Goal: Task Accomplishment & Management: Manage account settings

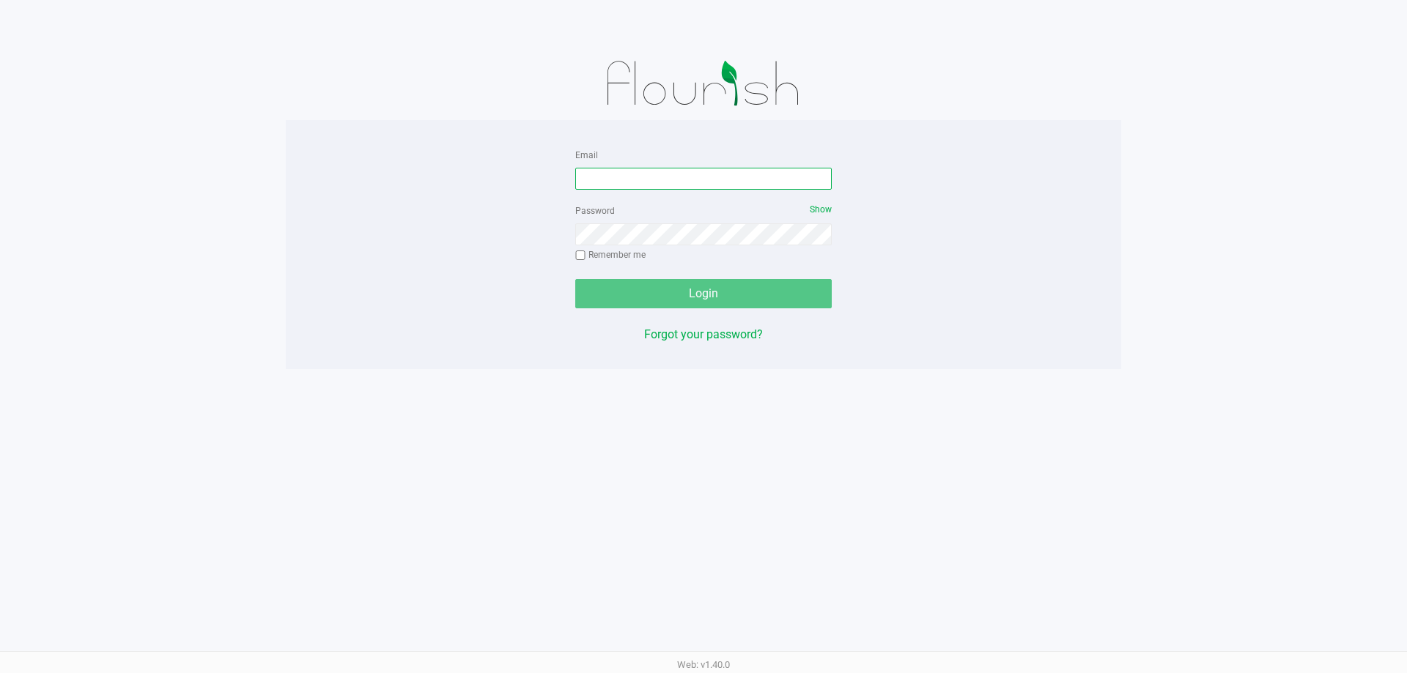
click at [606, 179] on input "Email" at bounding box center [703, 179] width 256 height 22
type input "[EMAIL_ADDRESS][DOMAIN_NAME]"
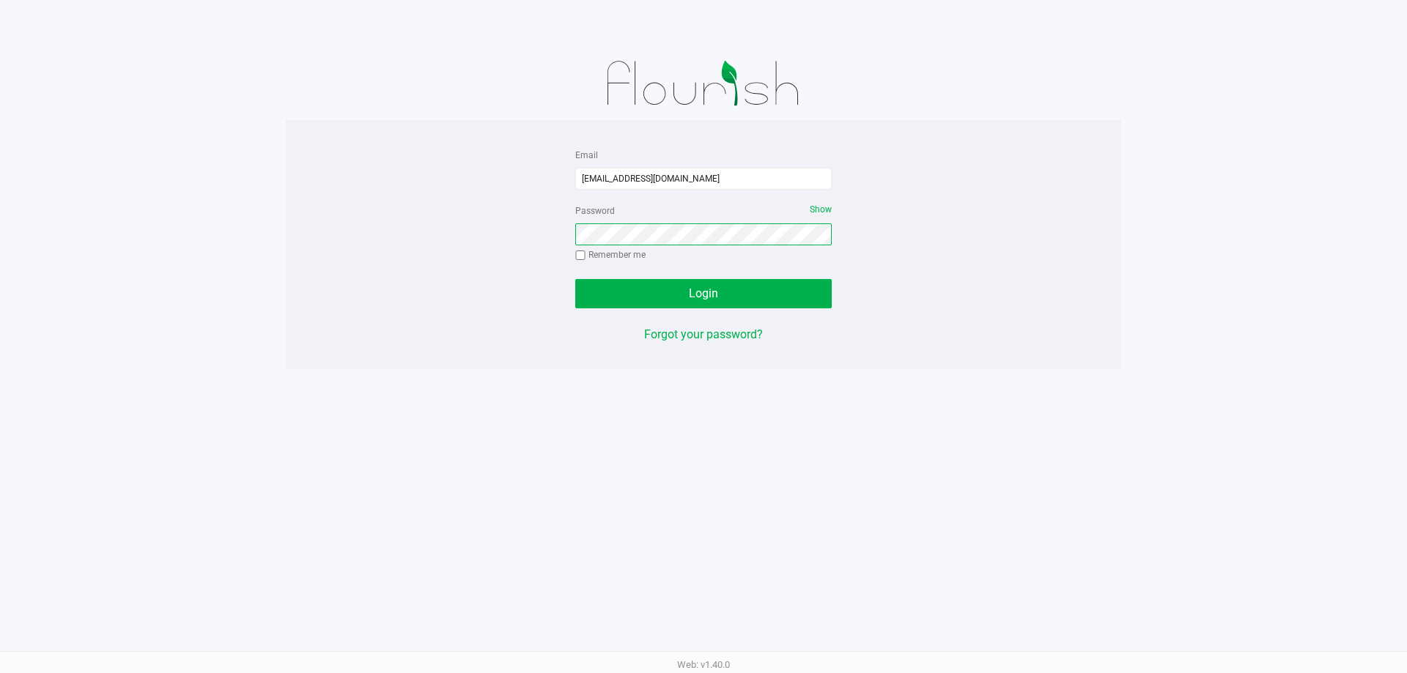
click at [575, 279] on button "Login" at bounding box center [703, 293] width 256 height 29
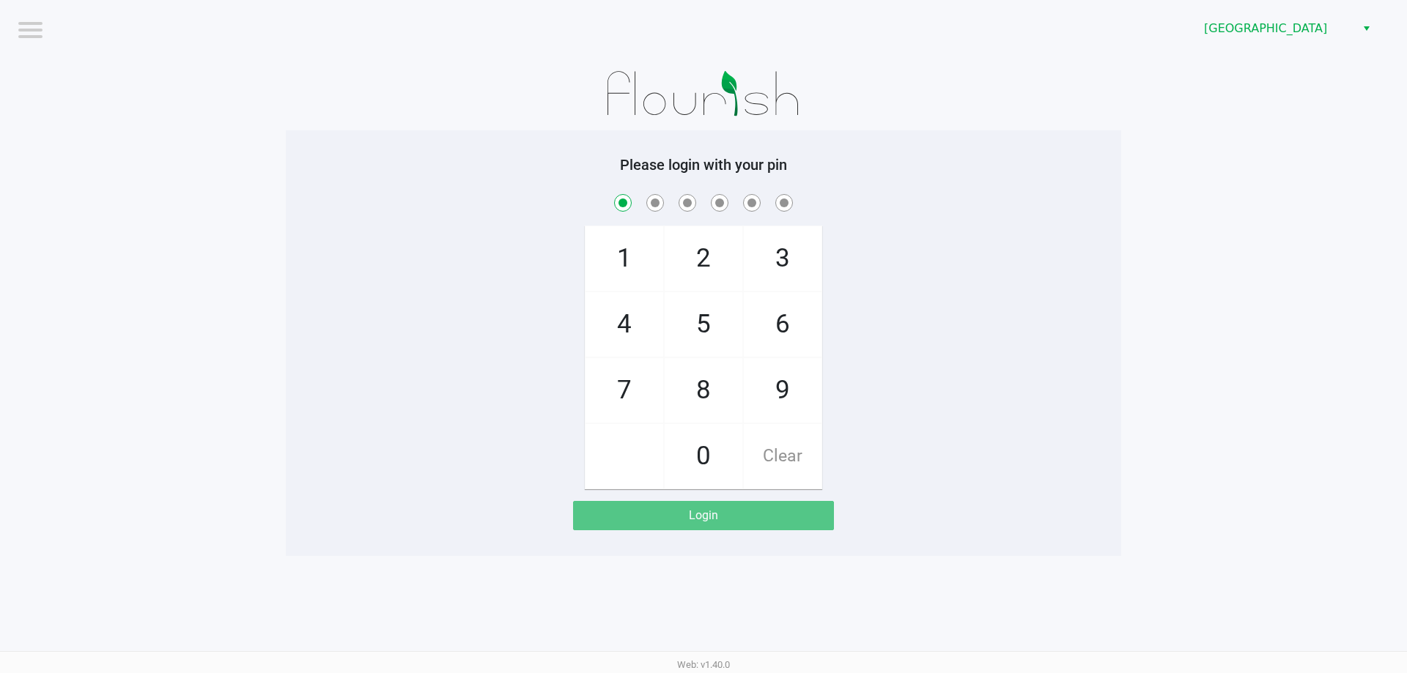
checkbox input "true"
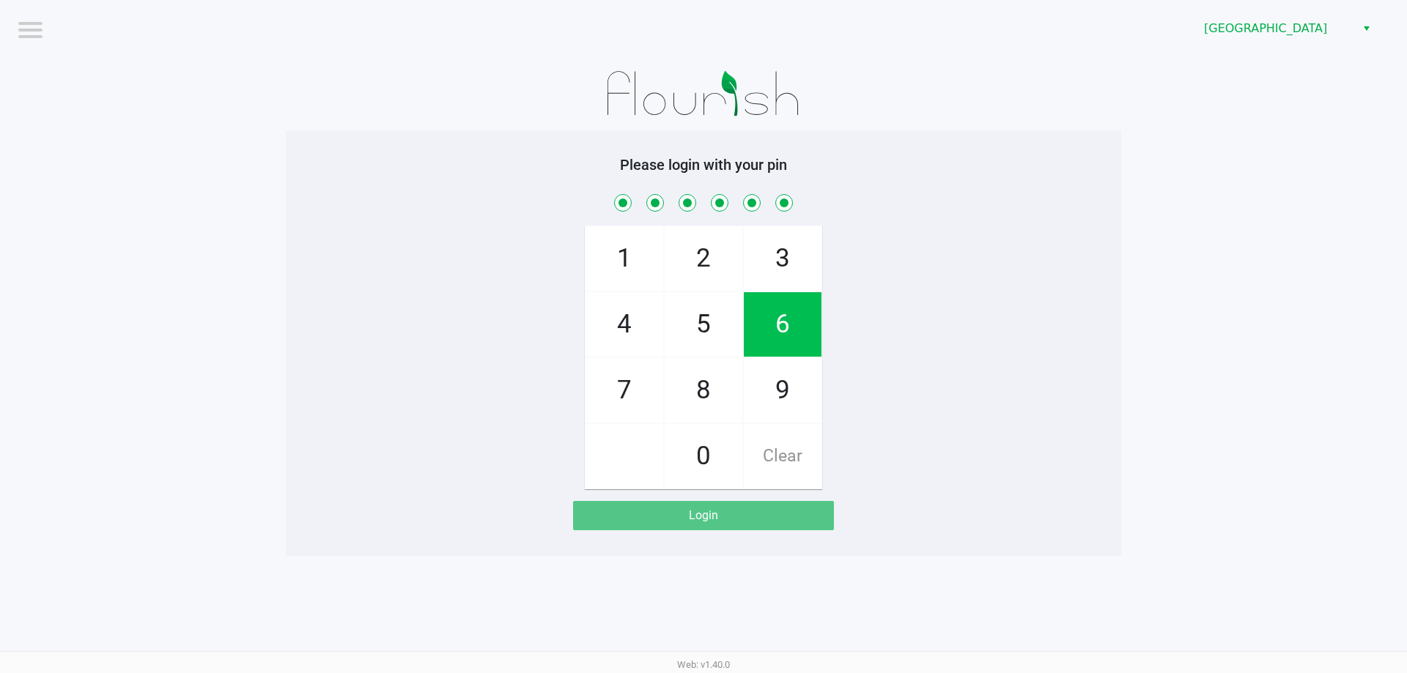
checkbox input "true"
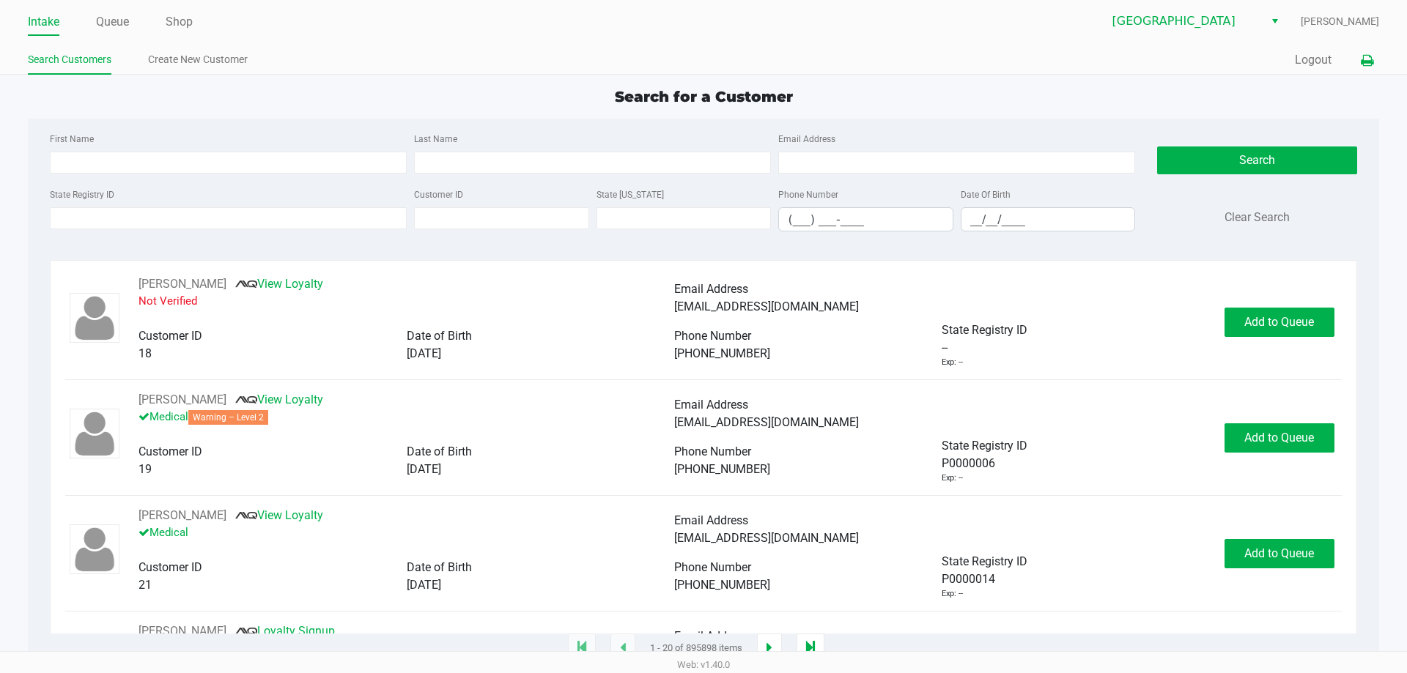
click at [1361, 66] on button at bounding box center [1367, 60] width 24 height 27
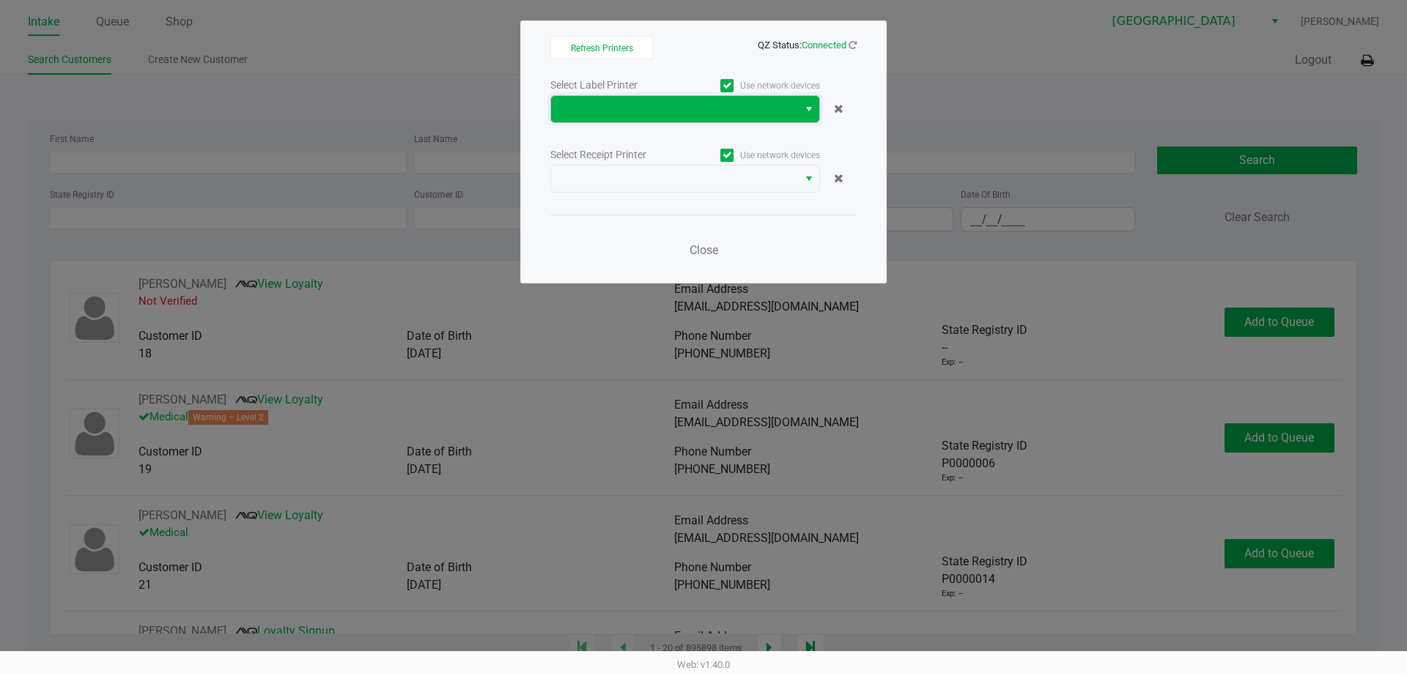
click at [771, 111] on span at bounding box center [674, 109] width 229 height 18
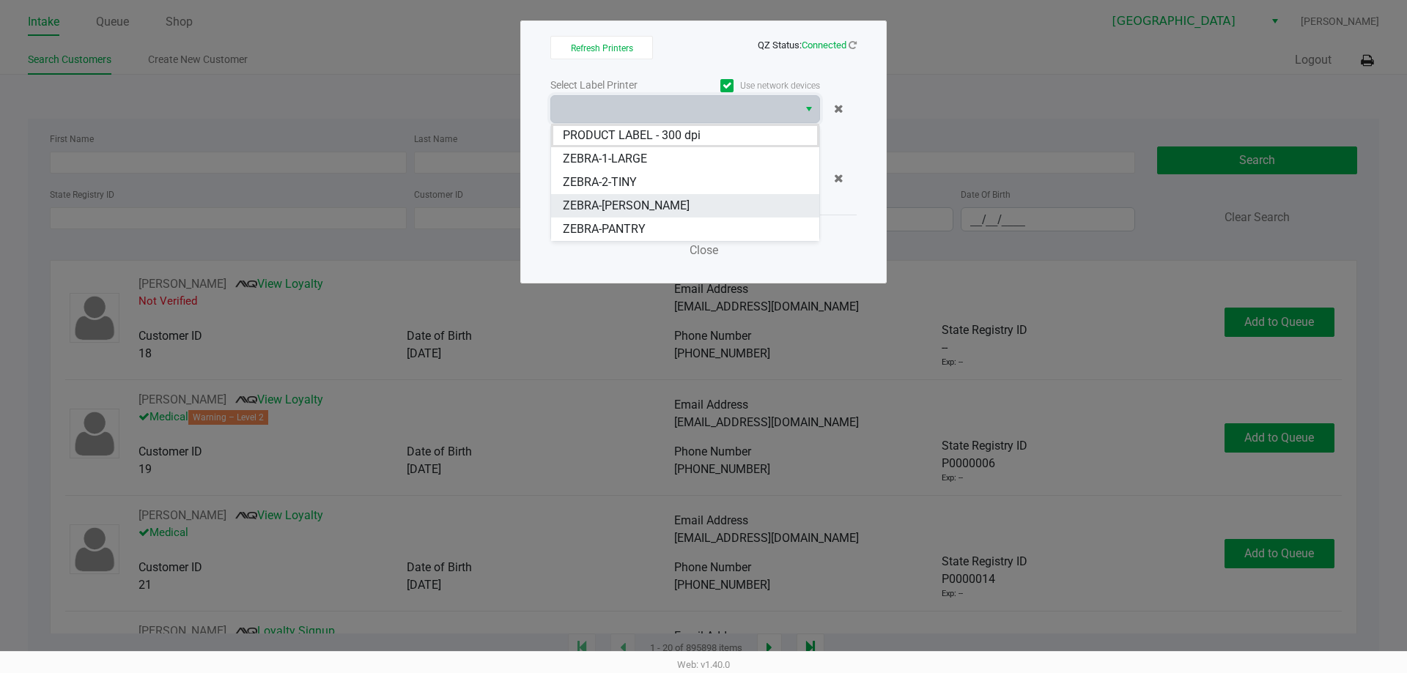
click at [676, 196] on li "ZEBRA-CELIA" at bounding box center [685, 205] width 268 height 23
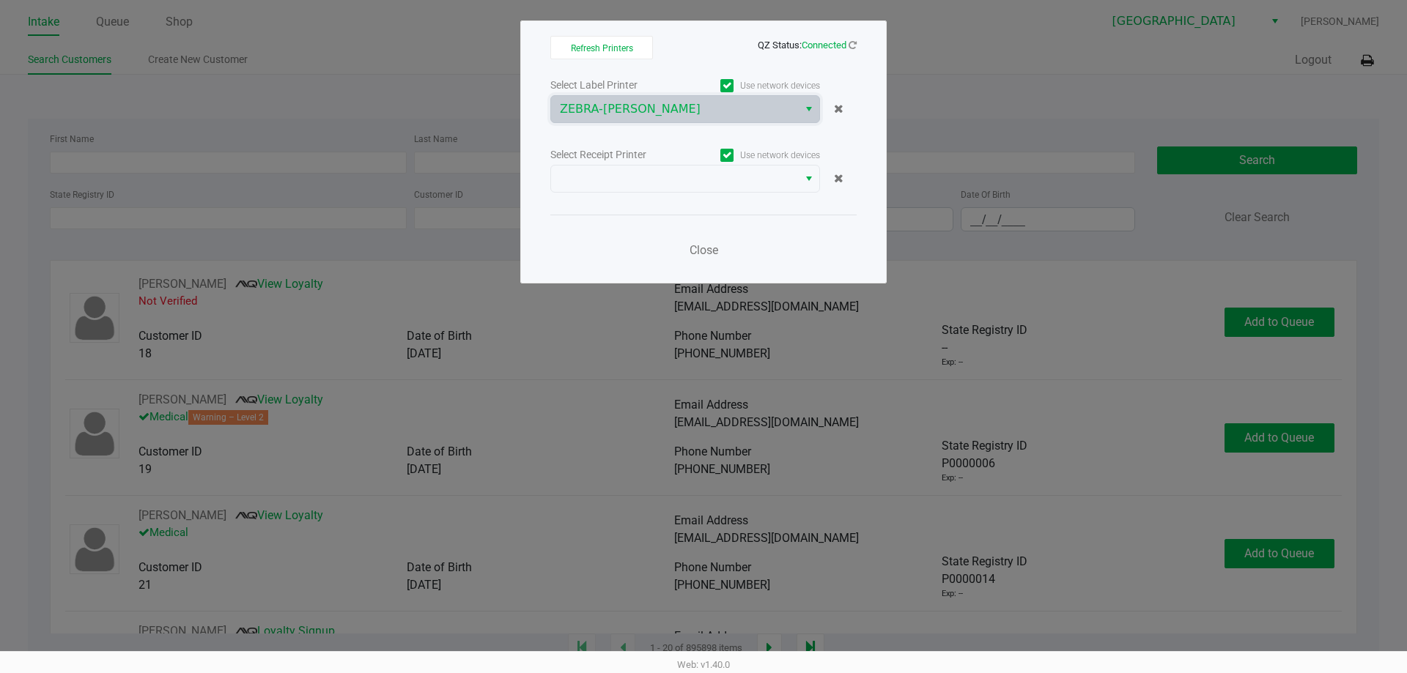
click at [684, 196] on div "Select Label Printer Use network devices ZEBRA-CELIA Select Receipt Printer Use…" at bounding box center [703, 171] width 306 height 193
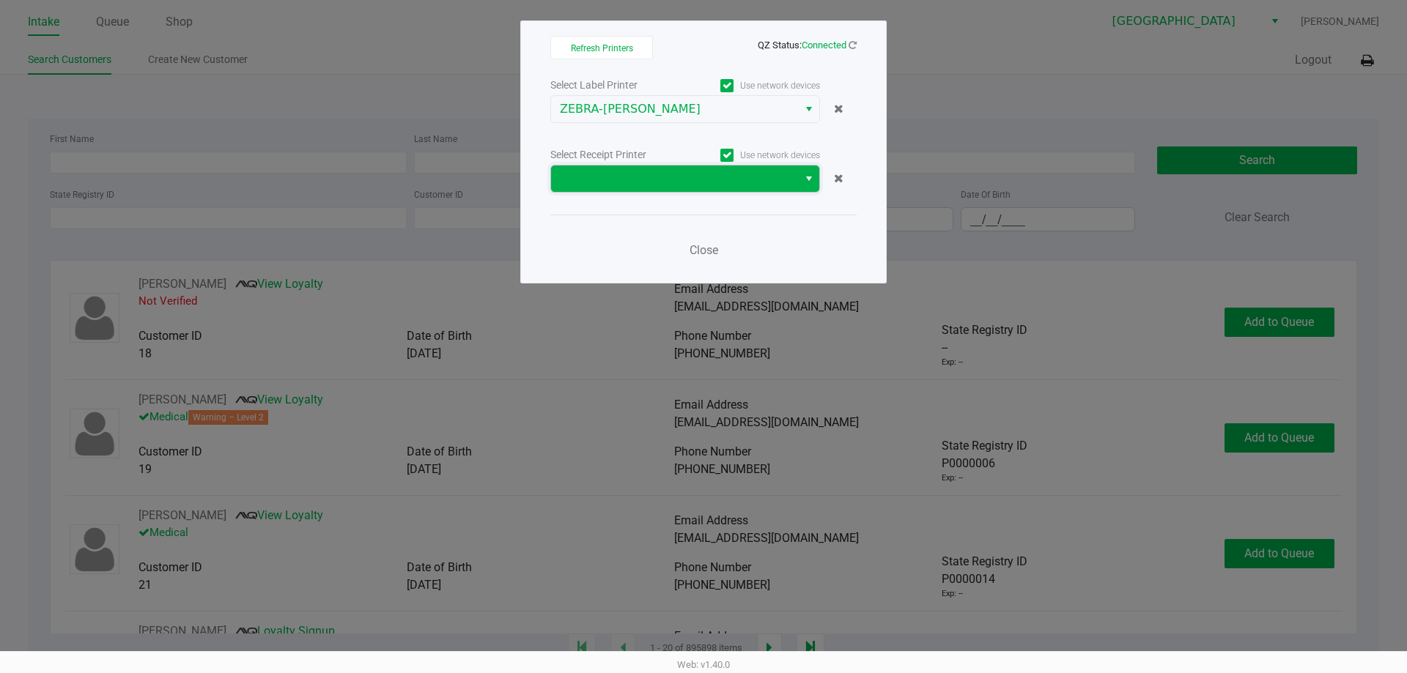
click at [679, 174] on span at bounding box center [674, 179] width 229 height 18
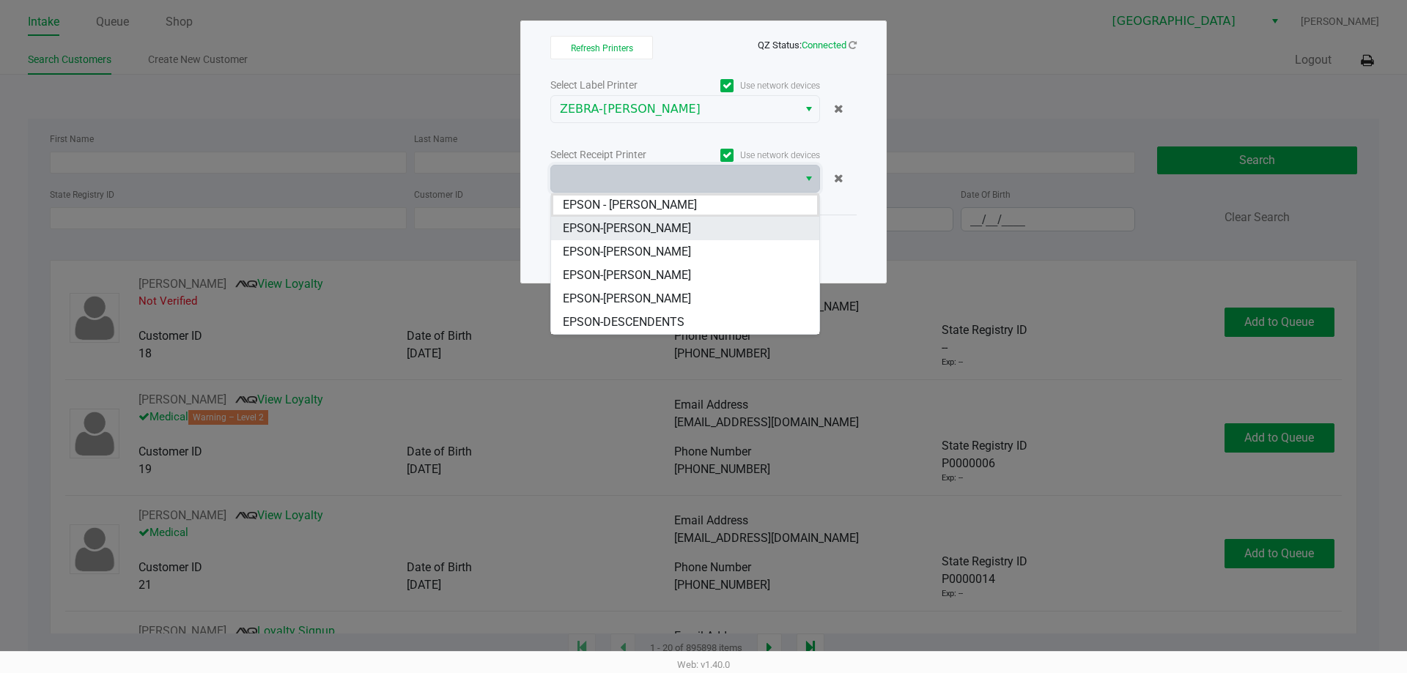
click at [654, 219] on li "EPSON-[PERSON_NAME]" at bounding box center [685, 228] width 268 height 23
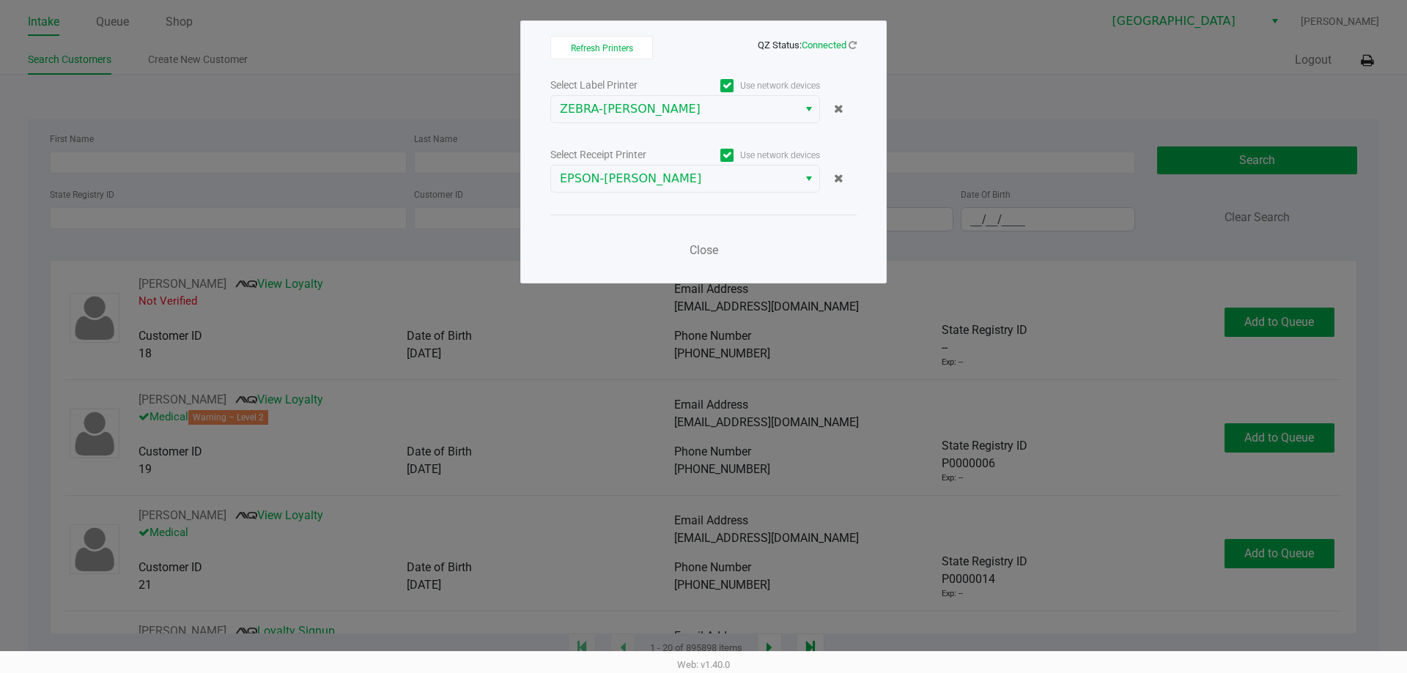
click at [317, 58] on ngb-modal-window "Refresh Printers QZ Status: Connected Select Label Printer Use network devices …" at bounding box center [703, 336] width 1407 height 673
click at [709, 247] on span "Close" at bounding box center [703, 250] width 29 height 14
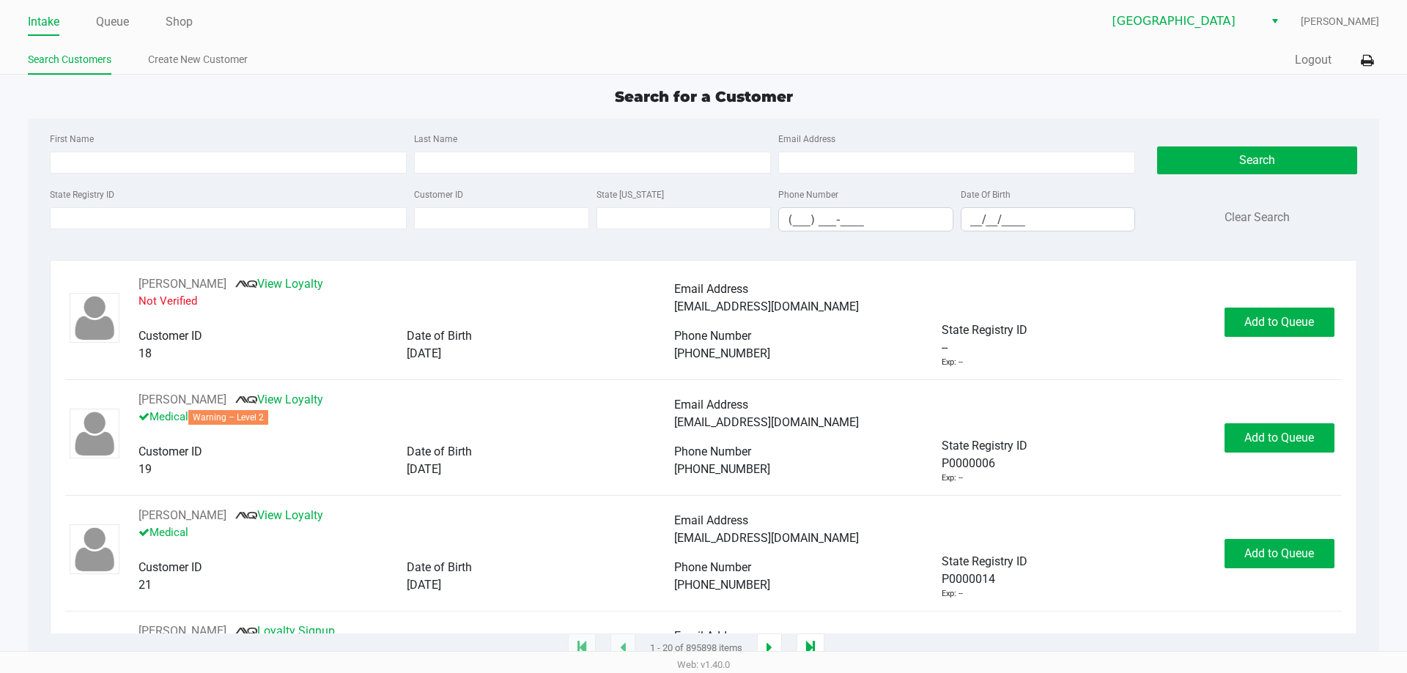
click at [487, 81] on app-point-of-sale "Intake Queue Shop Palm Bay WC Joseph Frace Search Customers Create New Customer…" at bounding box center [703, 324] width 1407 height 649
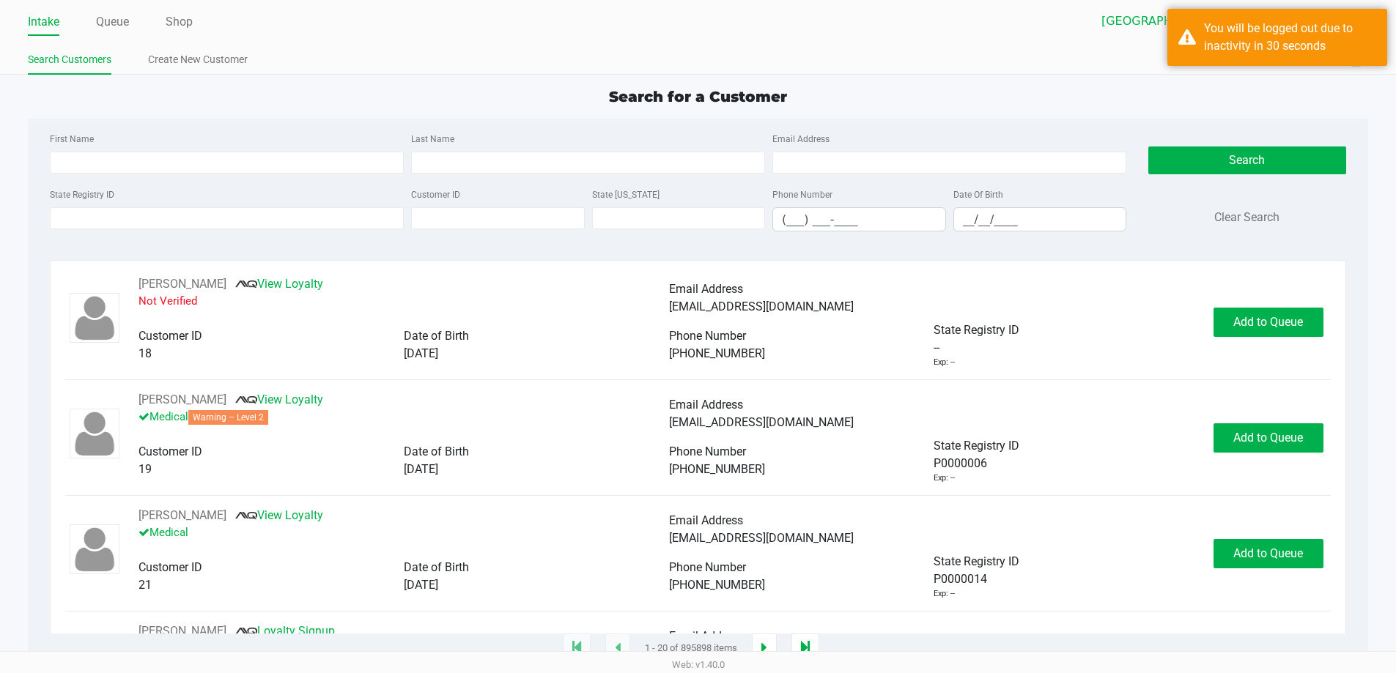
click at [231, 115] on div "Search for a Customer First Name Last Name Email Address State Registry ID Cust…" at bounding box center [698, 367] width 1340 height 563
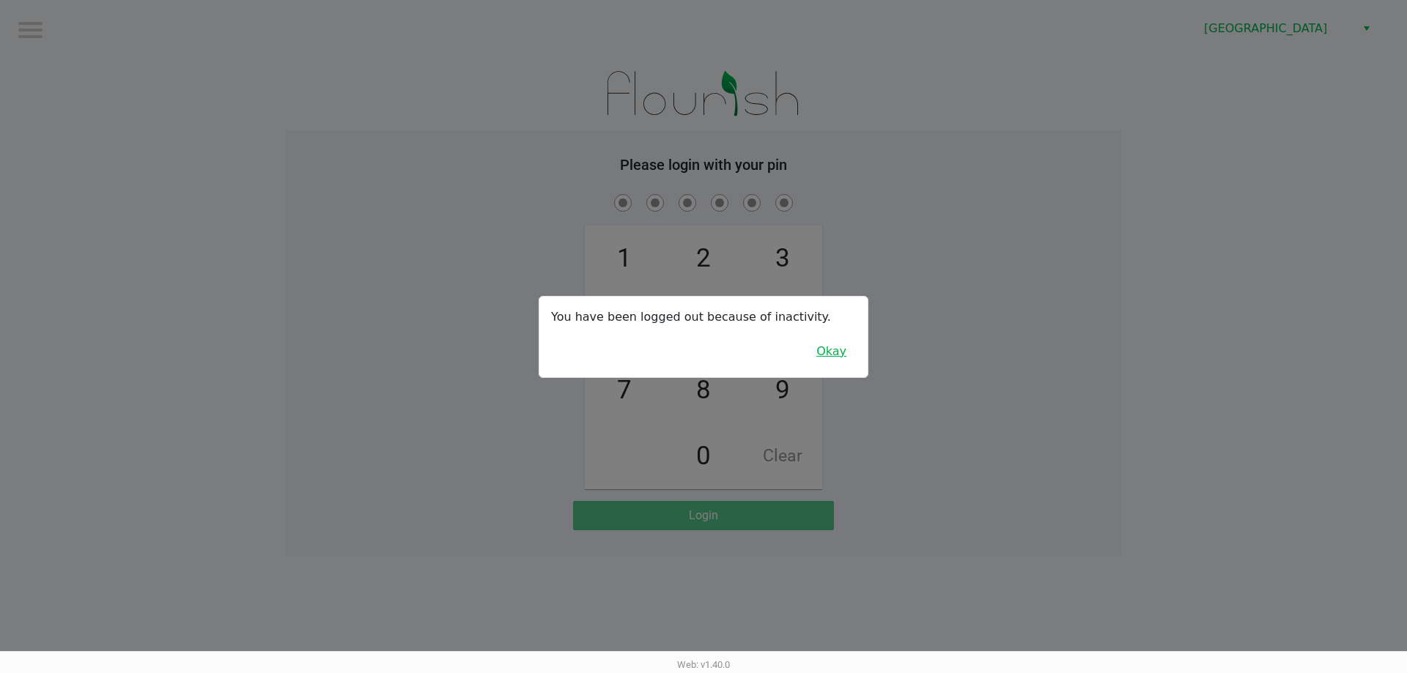
click at [843, 342] on button "Okay" at bounding box center [831, 352] width 49 height 28
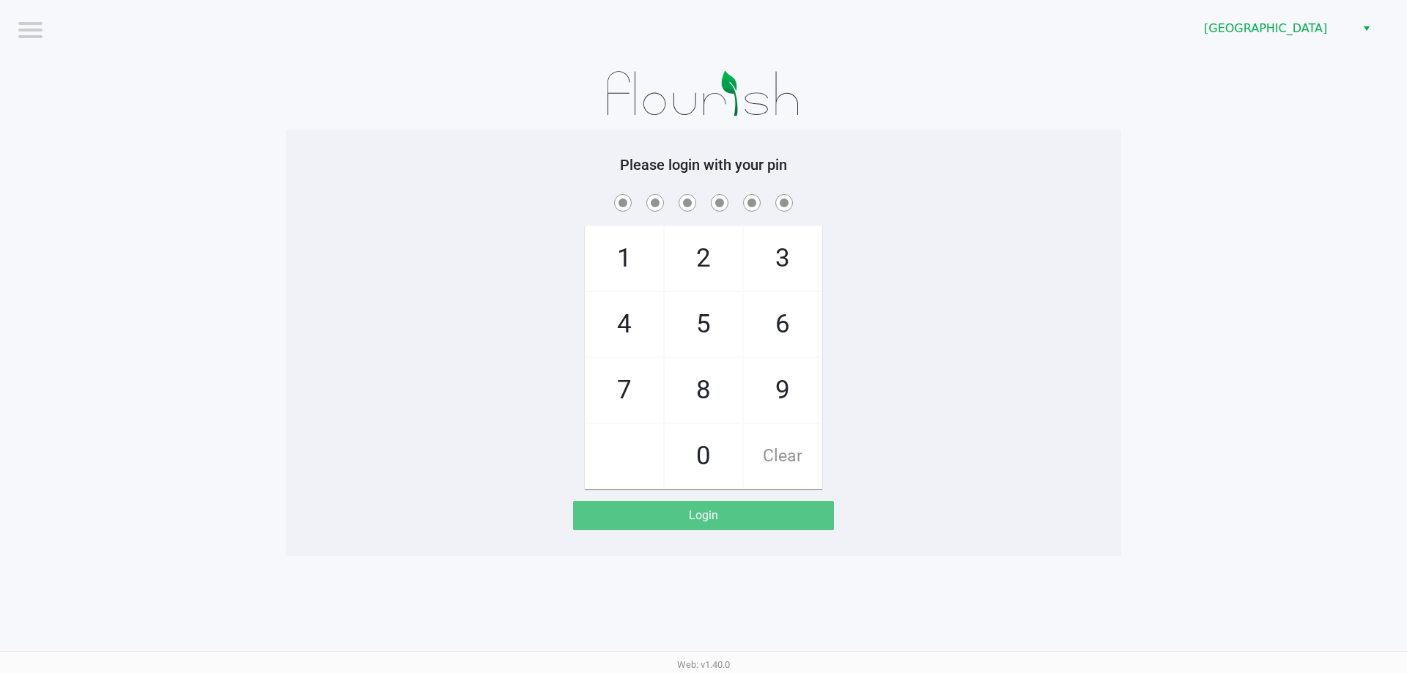
click at [892, 323] on div "1 4 7 2 5 8 0 3 6 9 Clear" at bounding box center [703, 340] width 835 height 298
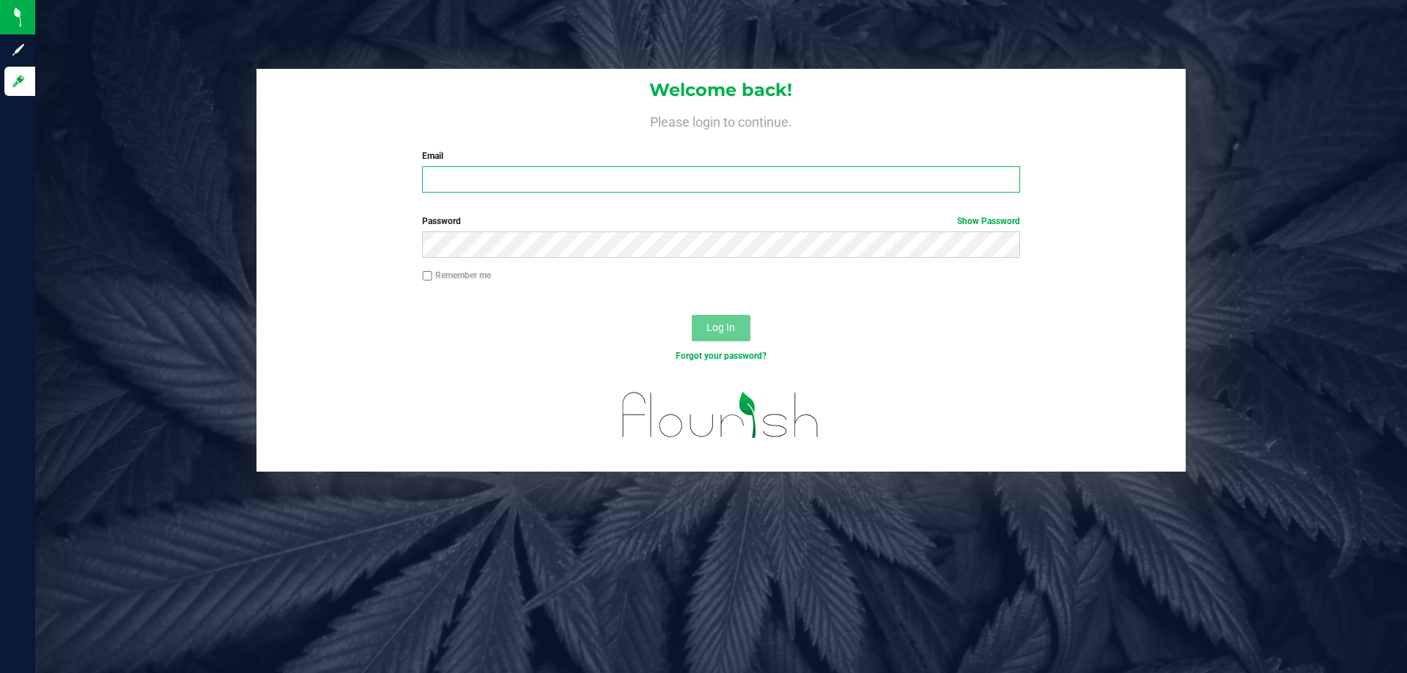
click at [686, 188] on input "Email" at bounding box center [720, 179] width 597 height 26
type input "[EMAIL_ADDRESS][DOMAIN_NAME]"
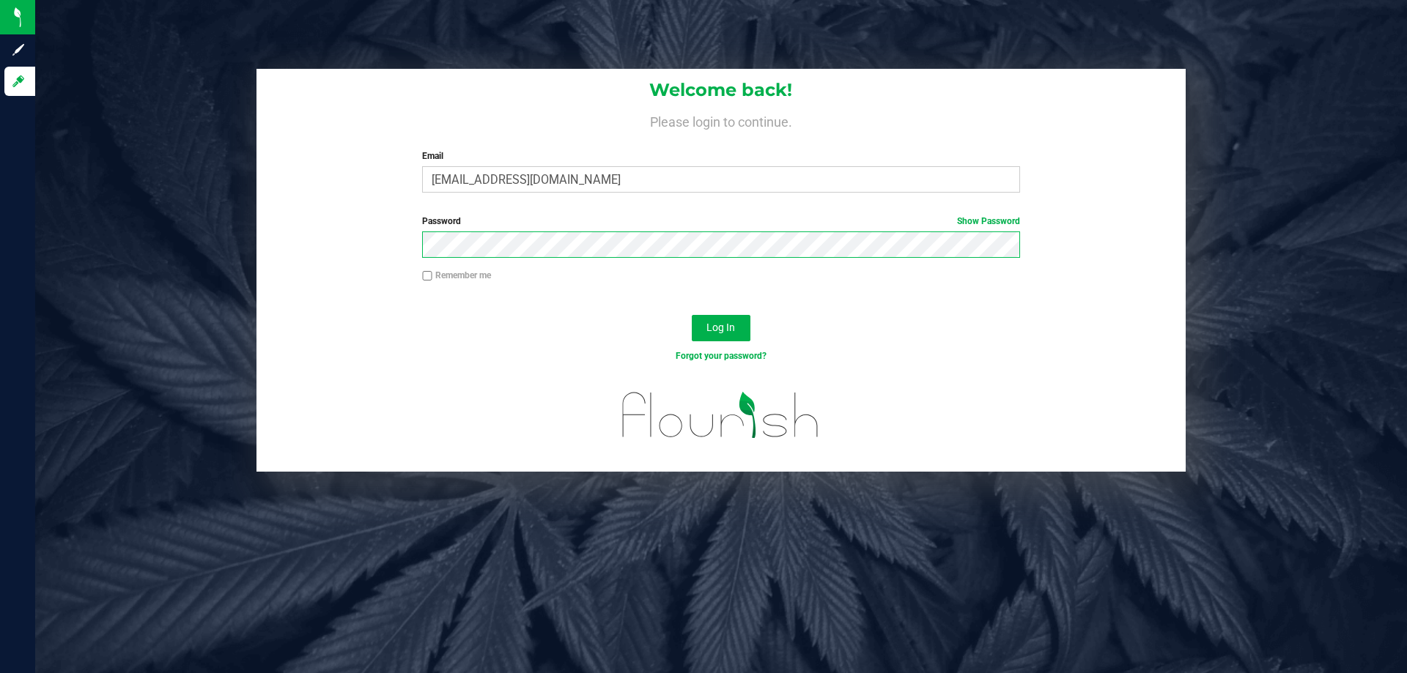
click at [692, 315] on button "Log In" at bounding box center [721, 328] width 59 height 26
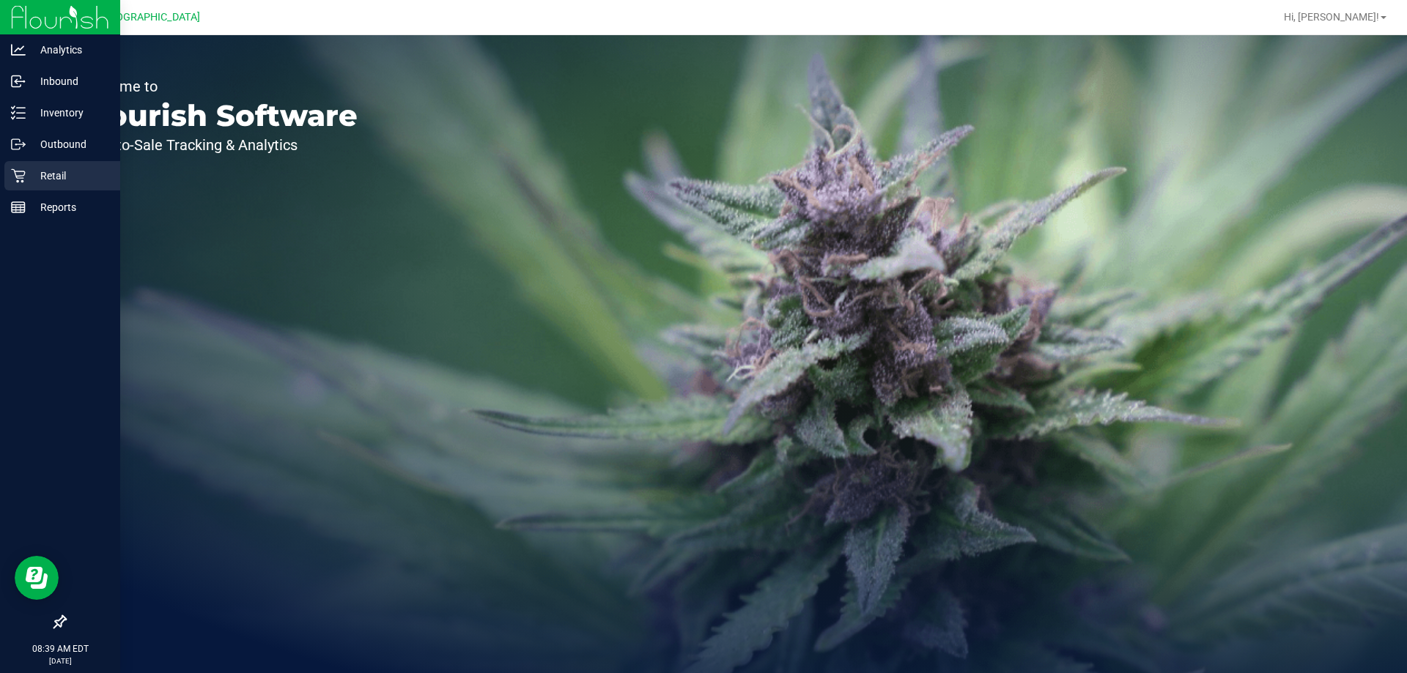
click at [49, 181] on p "Retail" at bounding box center [70, 176] width 88 height 18
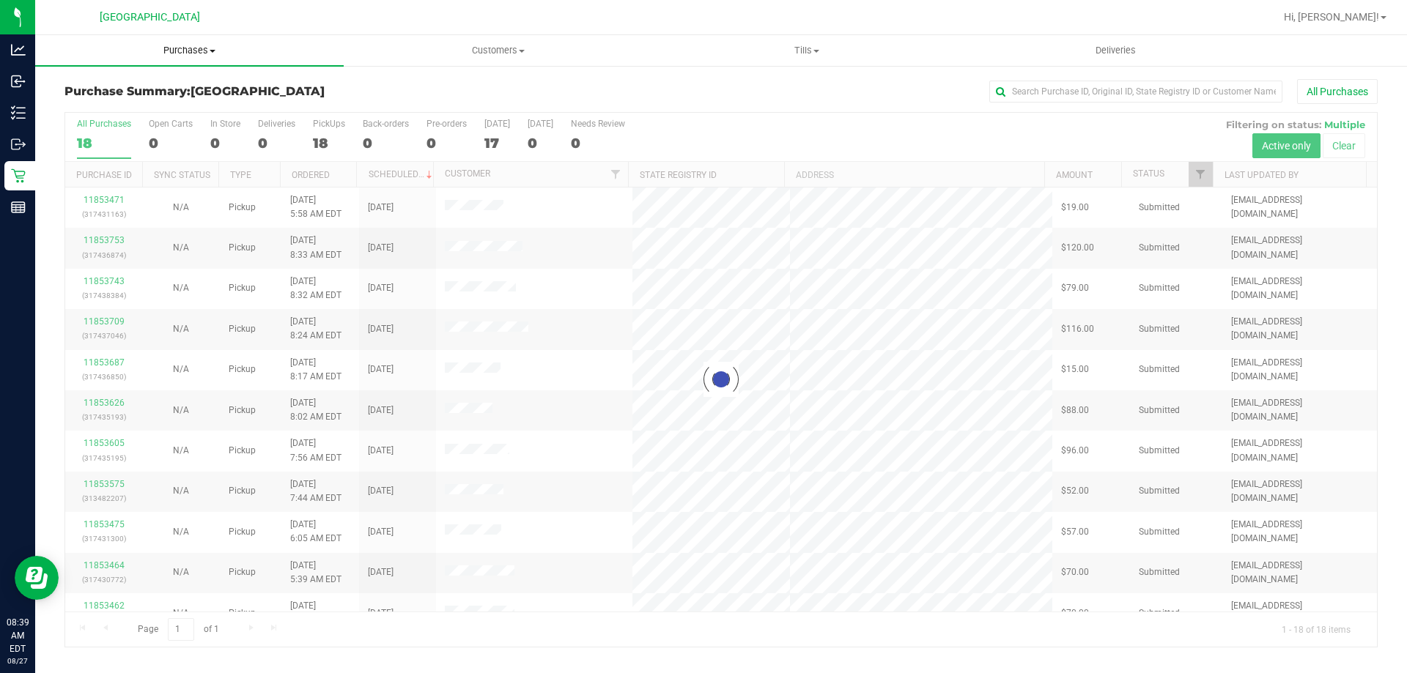
click at [189, 53] on span "Purchases" at bounding box center [189, 50] width 308 height 13
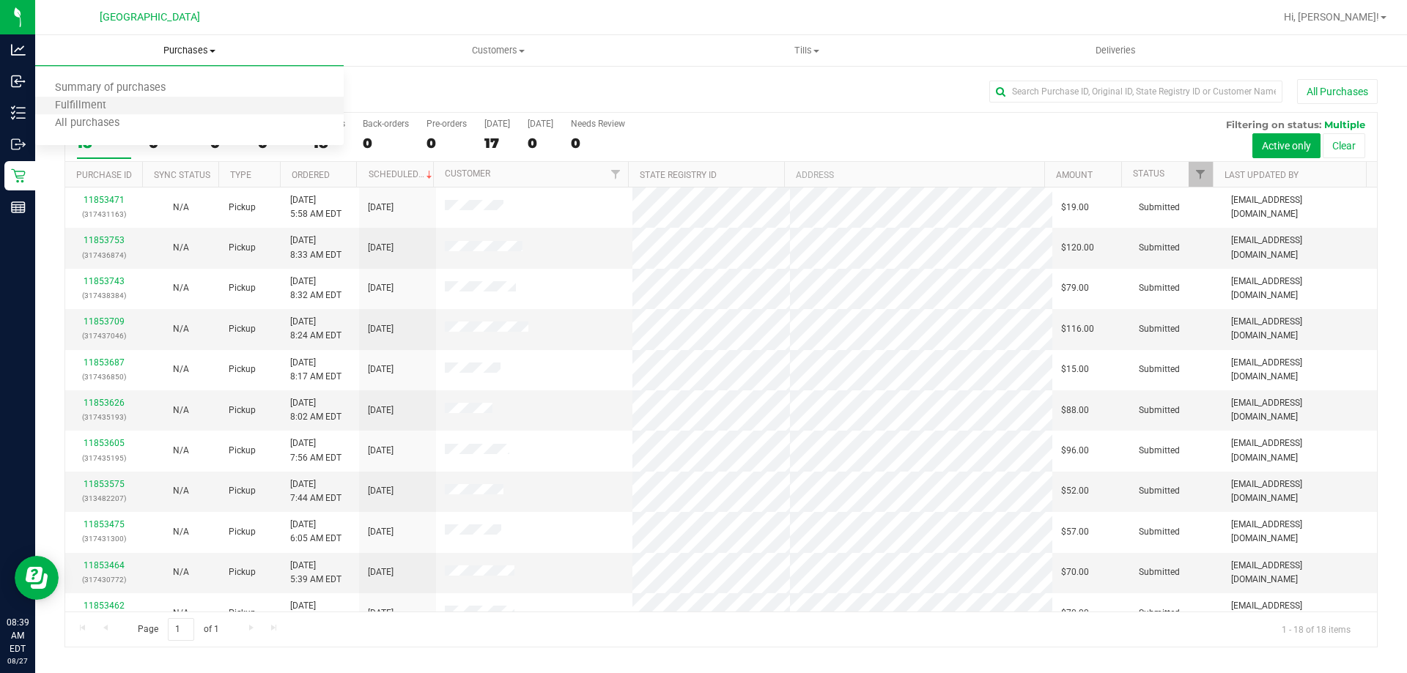
click at [166, 106] on li "Fulfillment" at bounding box center [189, 106] width 308 height 18
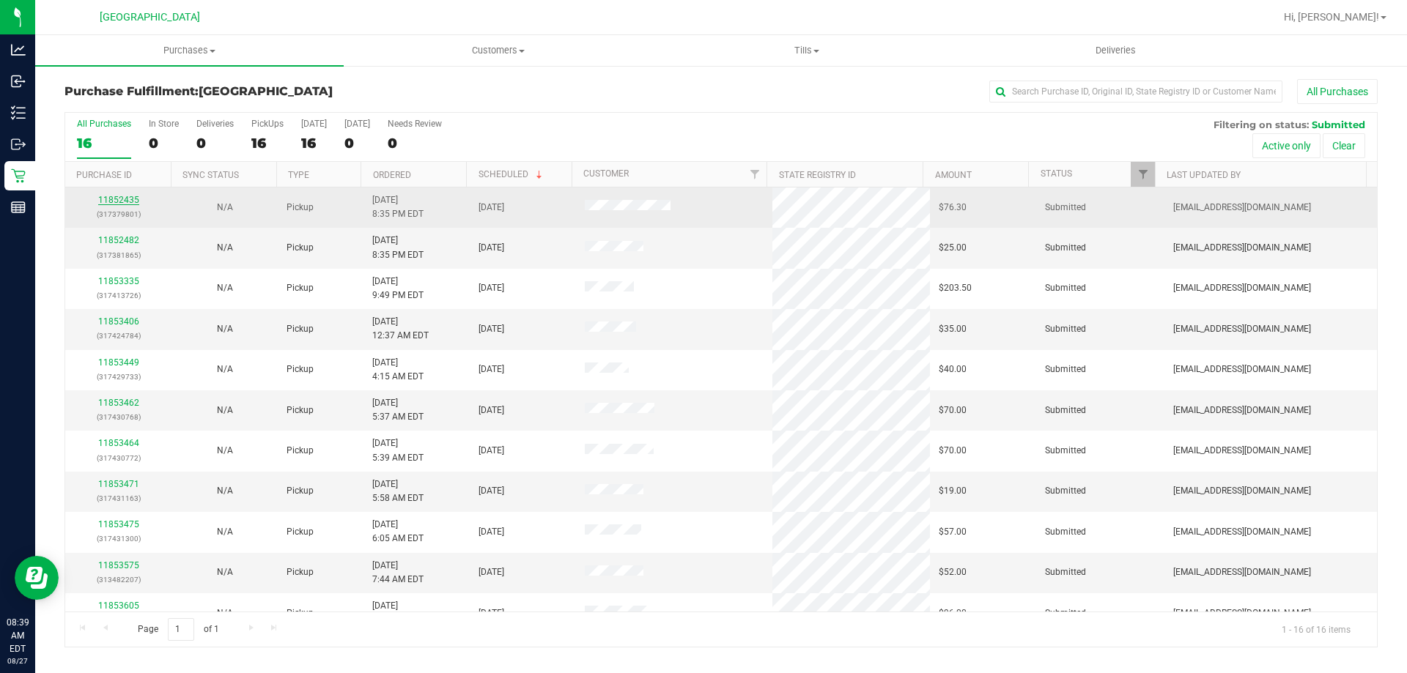
click at [123, 200] on link "11852435" at bounding box center [118, 200] width 41 height 10
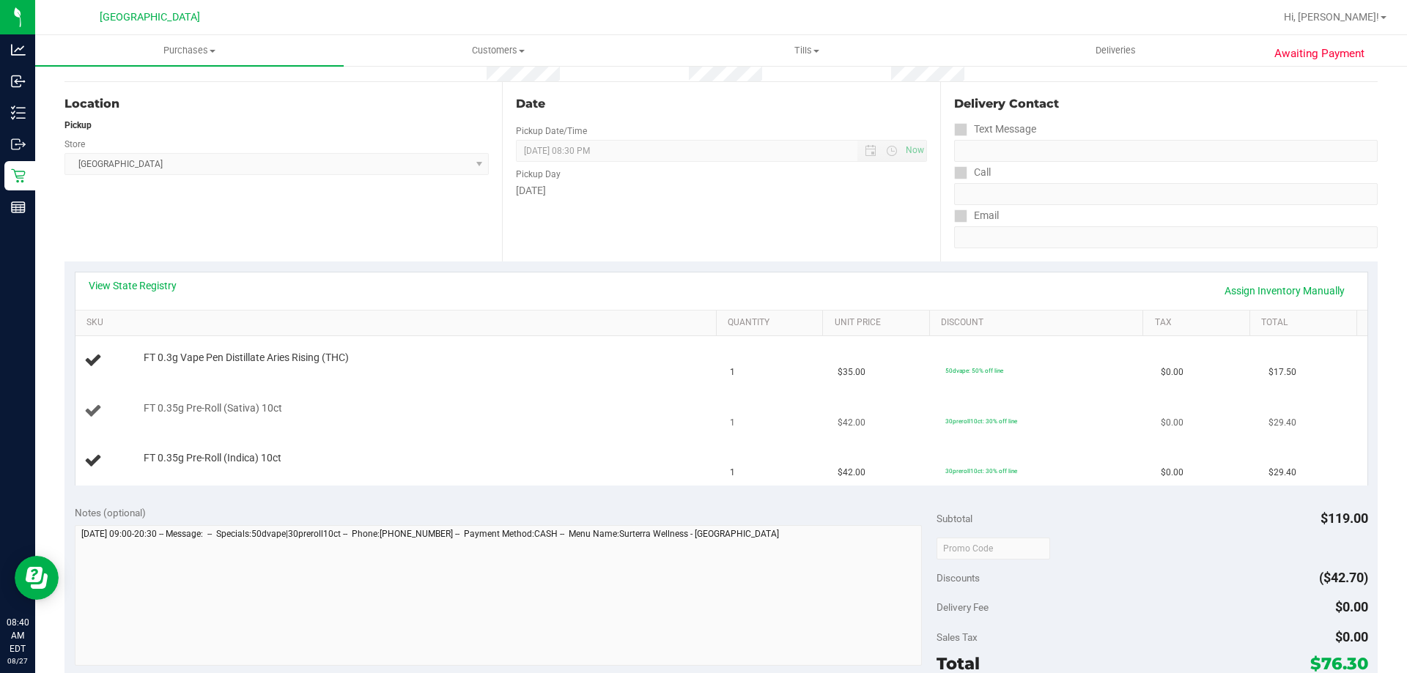
scroll to position [293, 0]
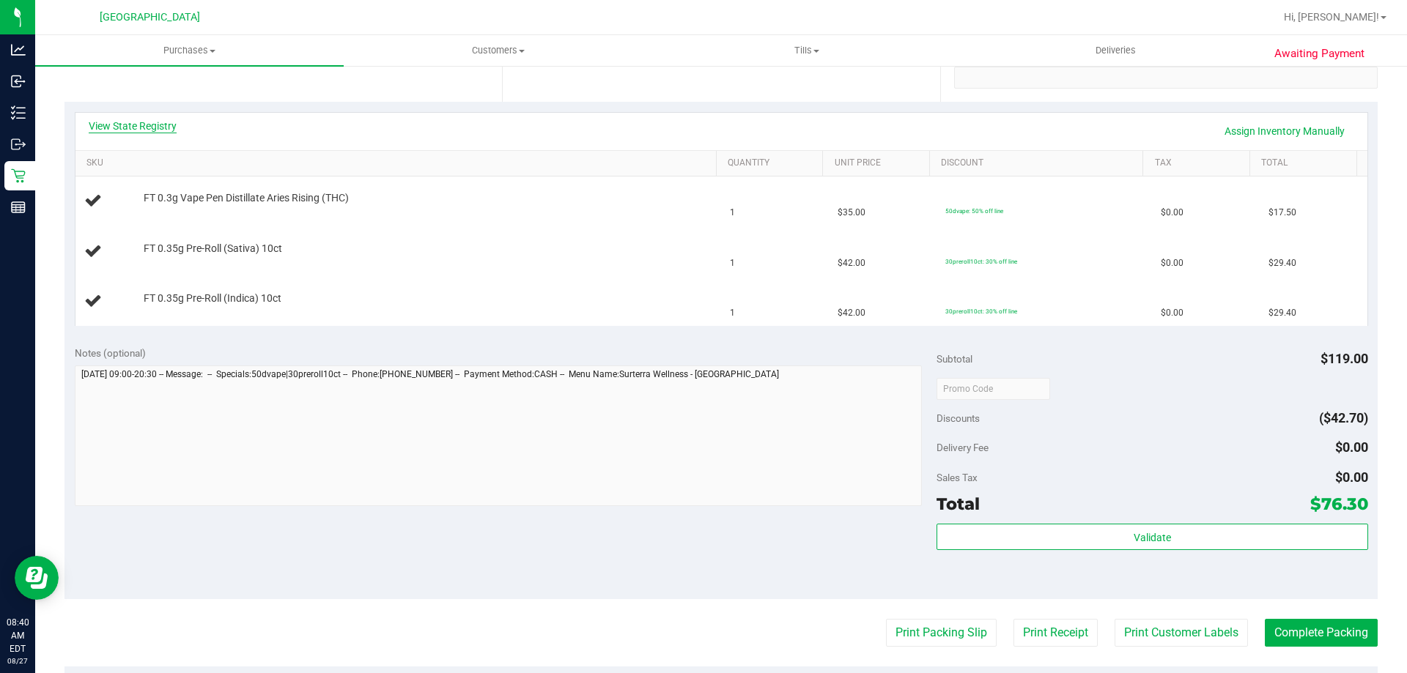
click at [164, 125] on link "View State Registry" at bounding box center [133, 126] width 88 height 15
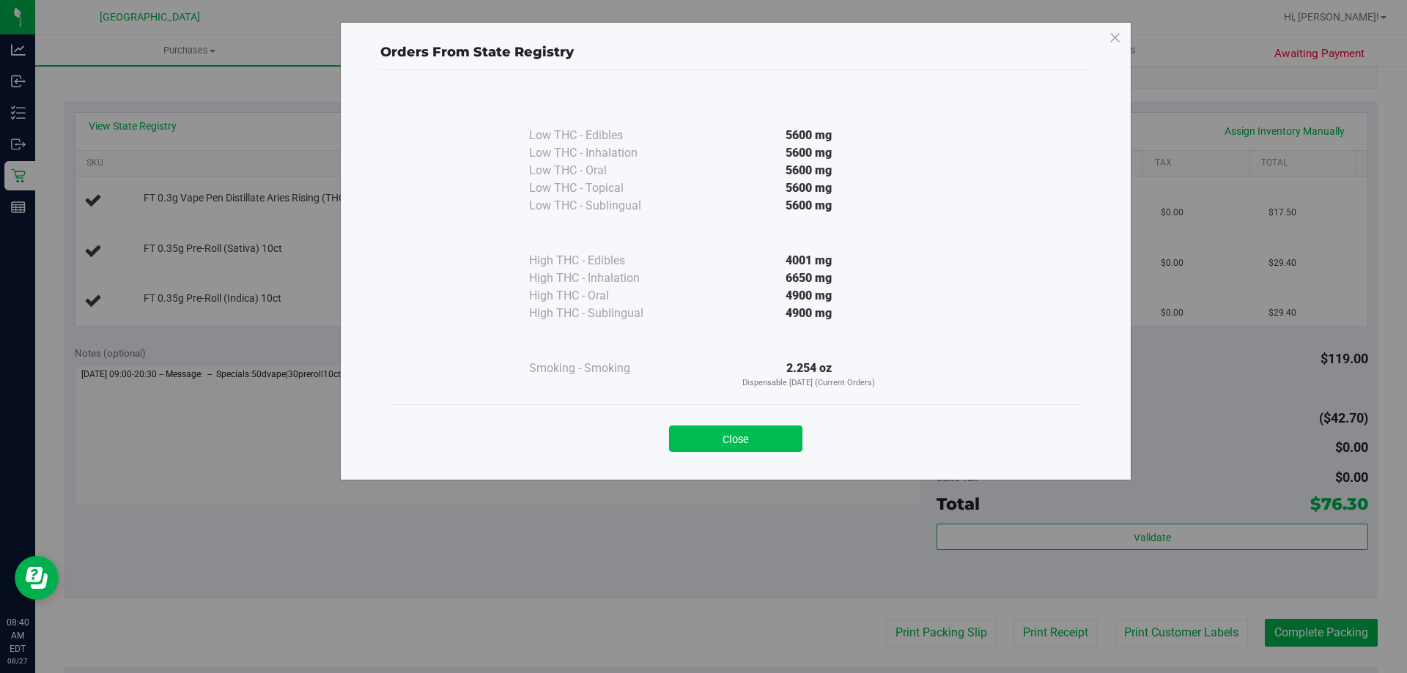
click at [755, 444] on button "Close" at bounding box center [735, 439] width 133 height 26
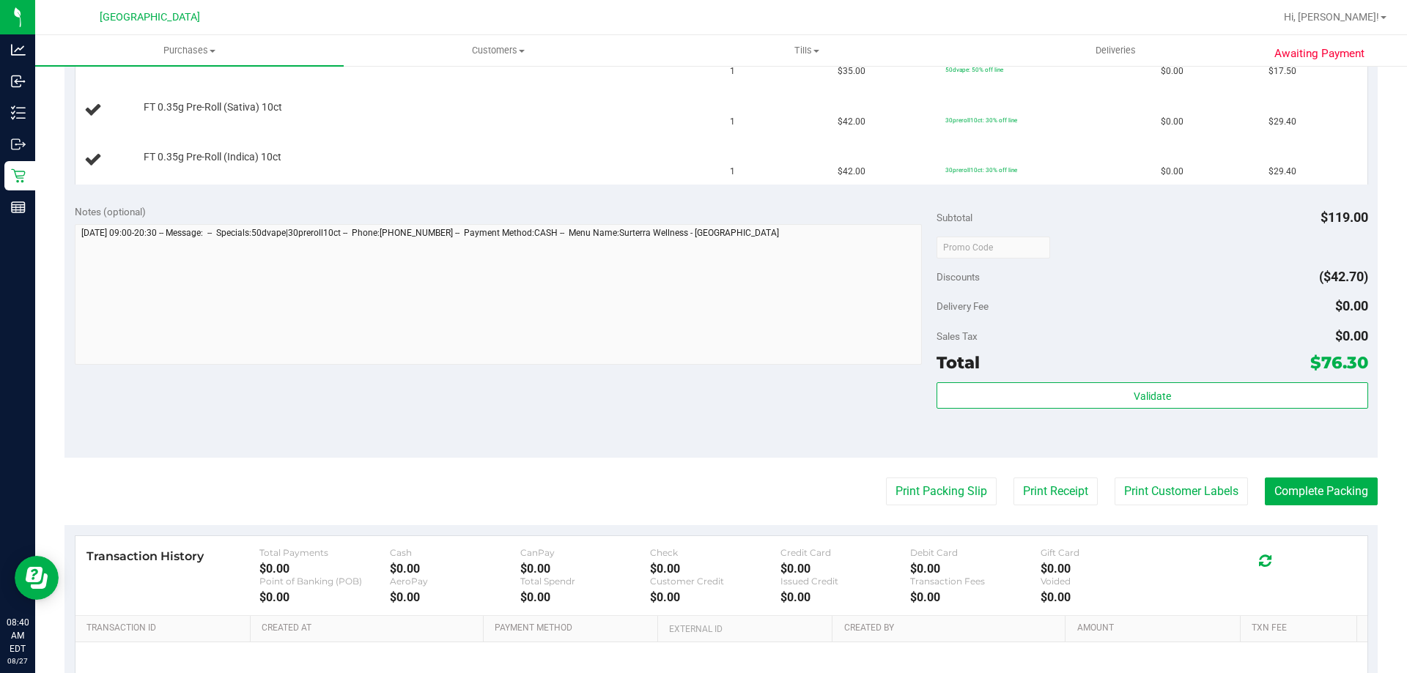
scroll to position [440, 0]
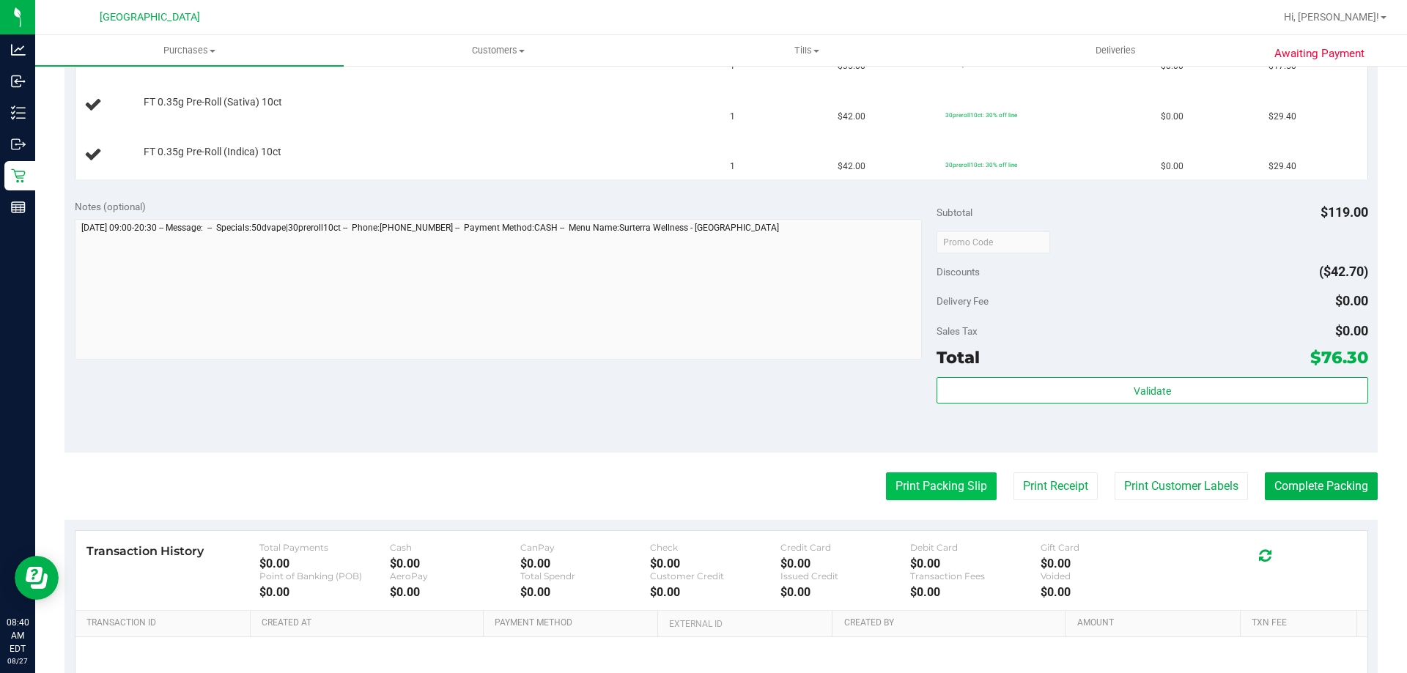
click at [908, 495] on button "Print Packing Slip" at bounding box center [941, 487] width 111 height 28
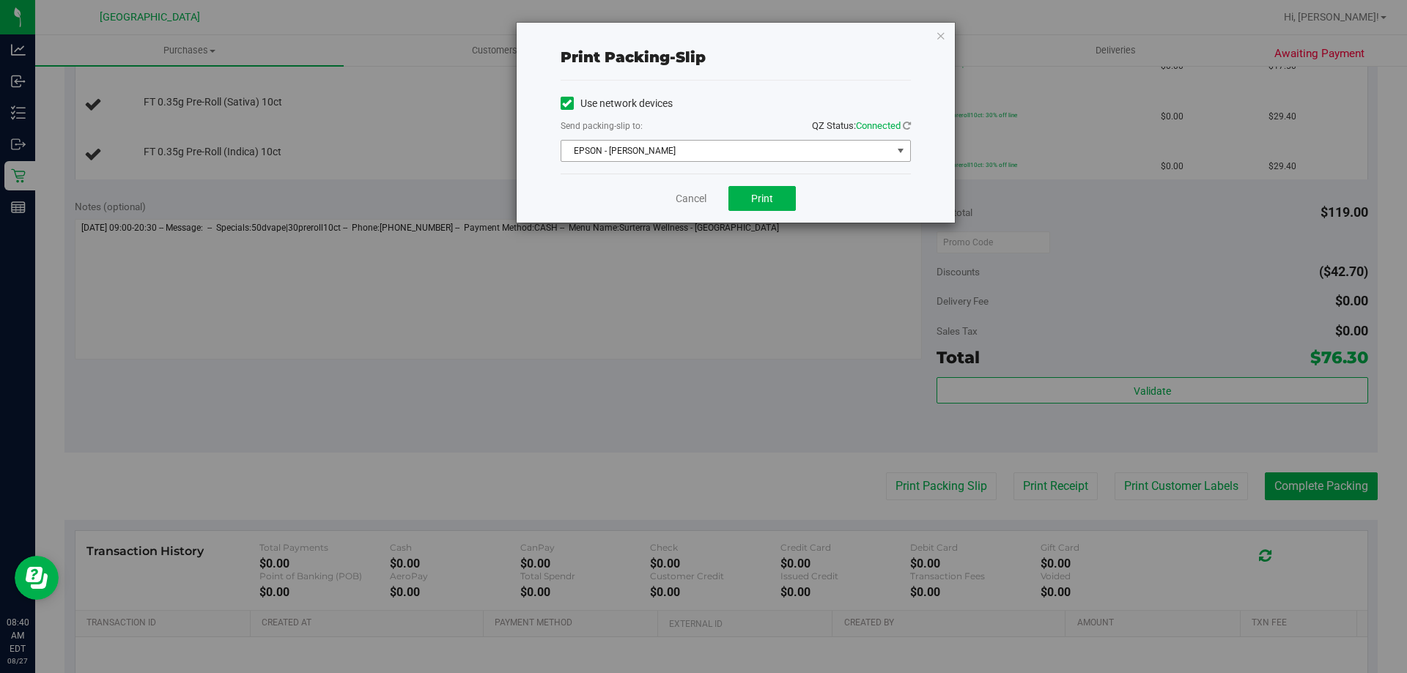
click at [769, 142] on span "EPSON - [PERSON_NAME]" at bounding box center [726, 151] width 330 height 21
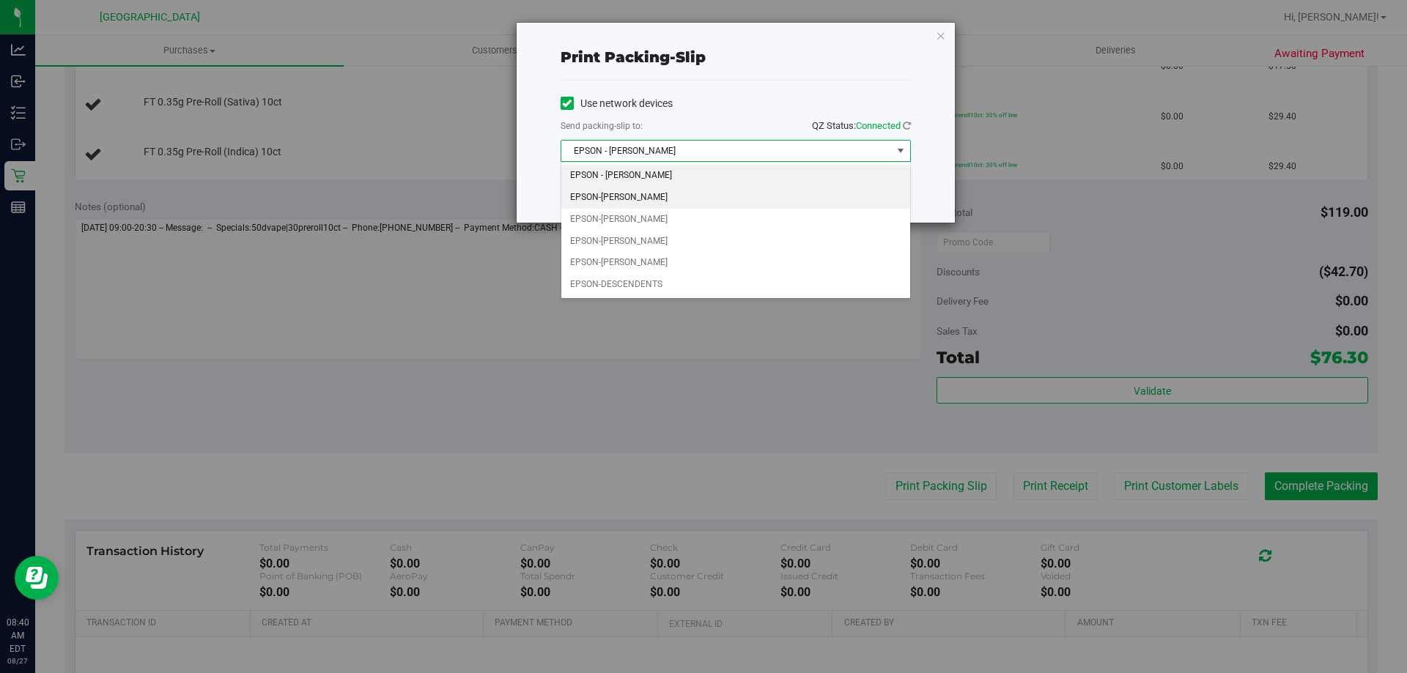
click at [673, 197] on li "EPSON-[PERSON_NAME]" at bounding box center [735, 198] width 349 height 22
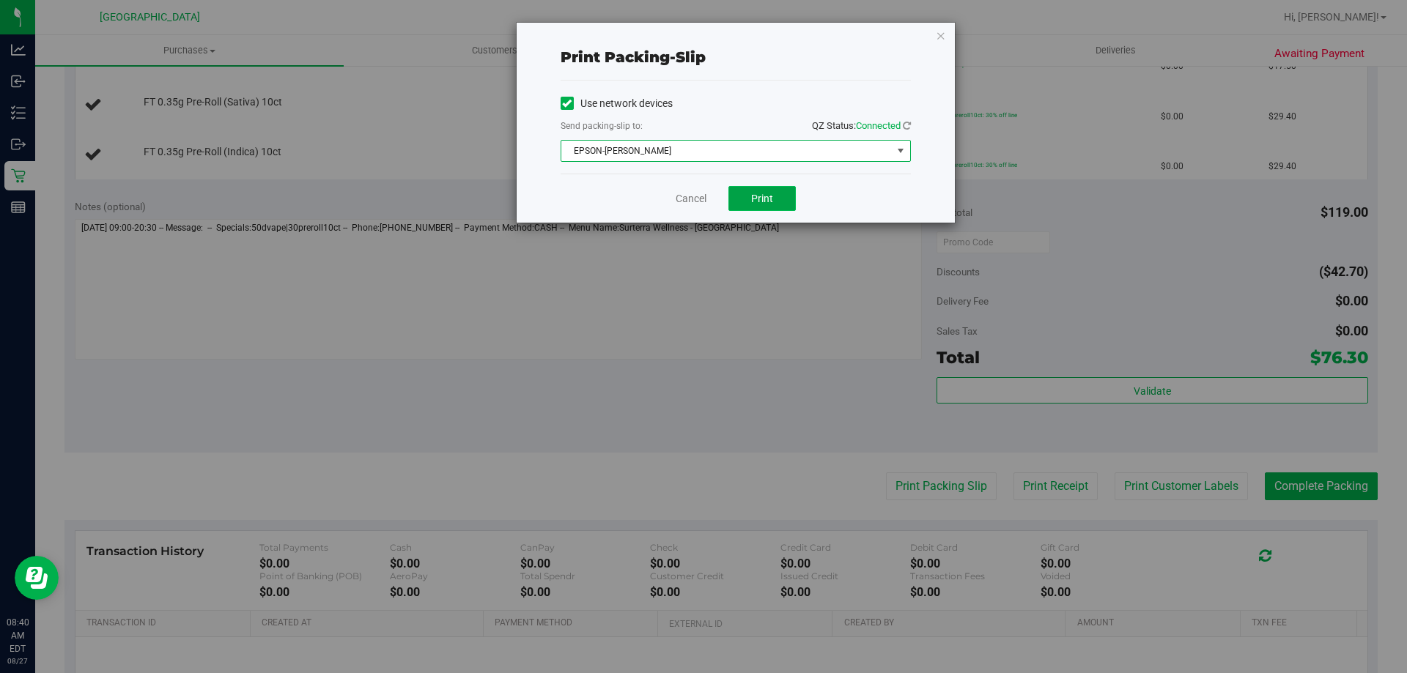
click at [752, 188] on button "Print" at bounding box center [761, 198] width 67 height 25
click at [941, 35] on icon "button" at bounding box center [941, 35] width 10 height 18
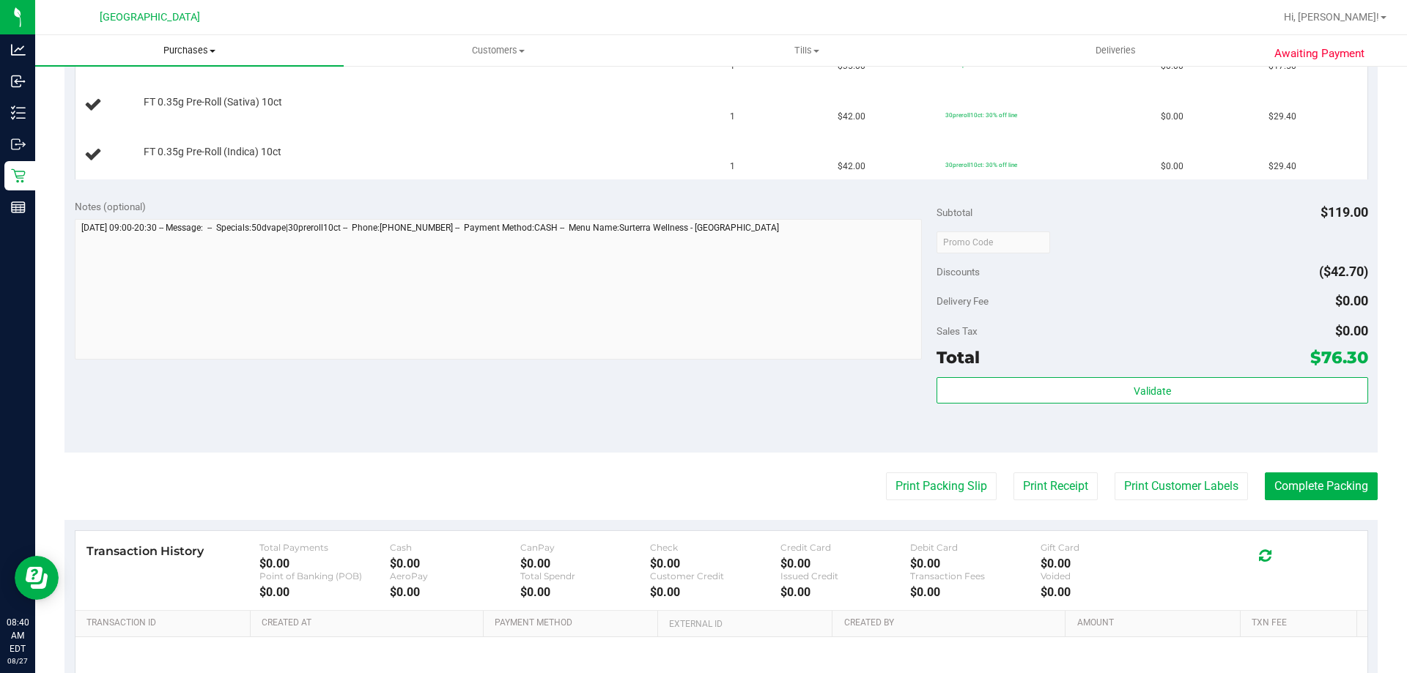
click at [185, 49] on span "Purchases" at bounding box center [189, 50] width 308 height 13
click at [168, 102] on li "Fulfillment" at bounding box center [189, 106] width 308 height 18
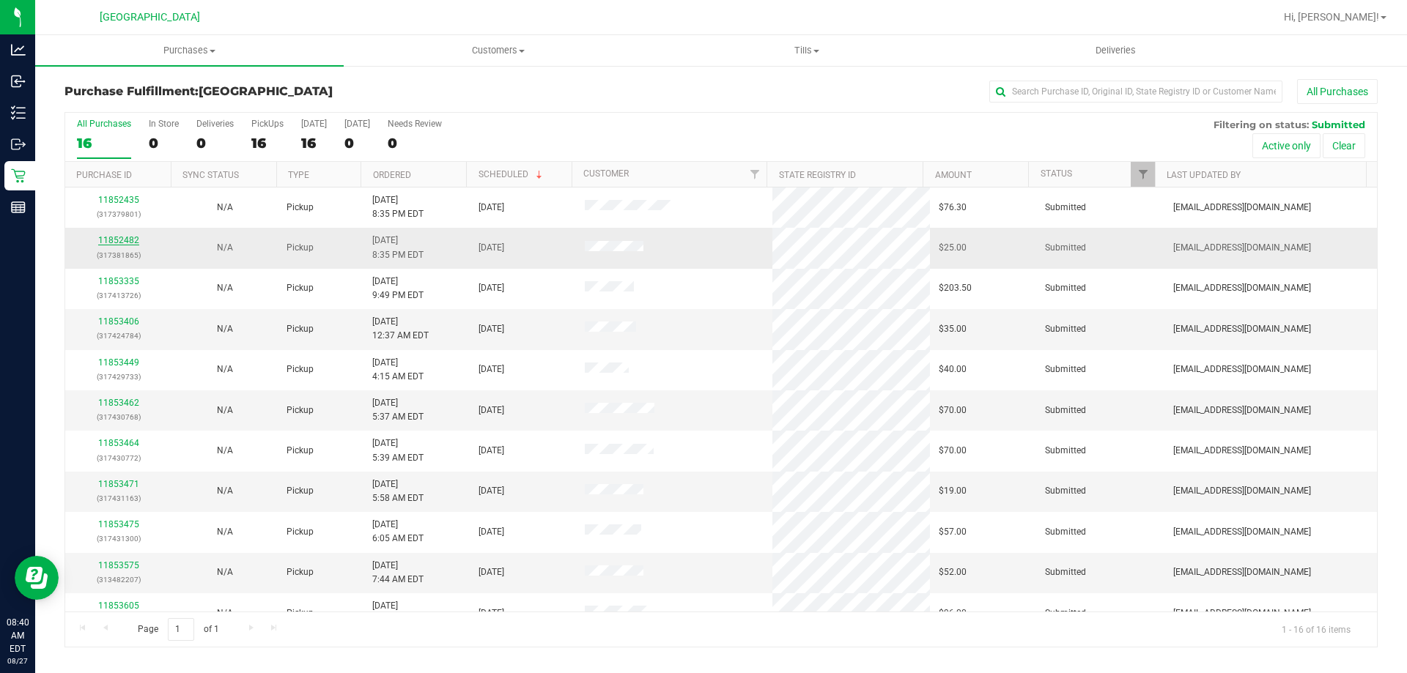
click at [117, 243] on link "11852482" at bounding box center [118, 240] width 41 height 10
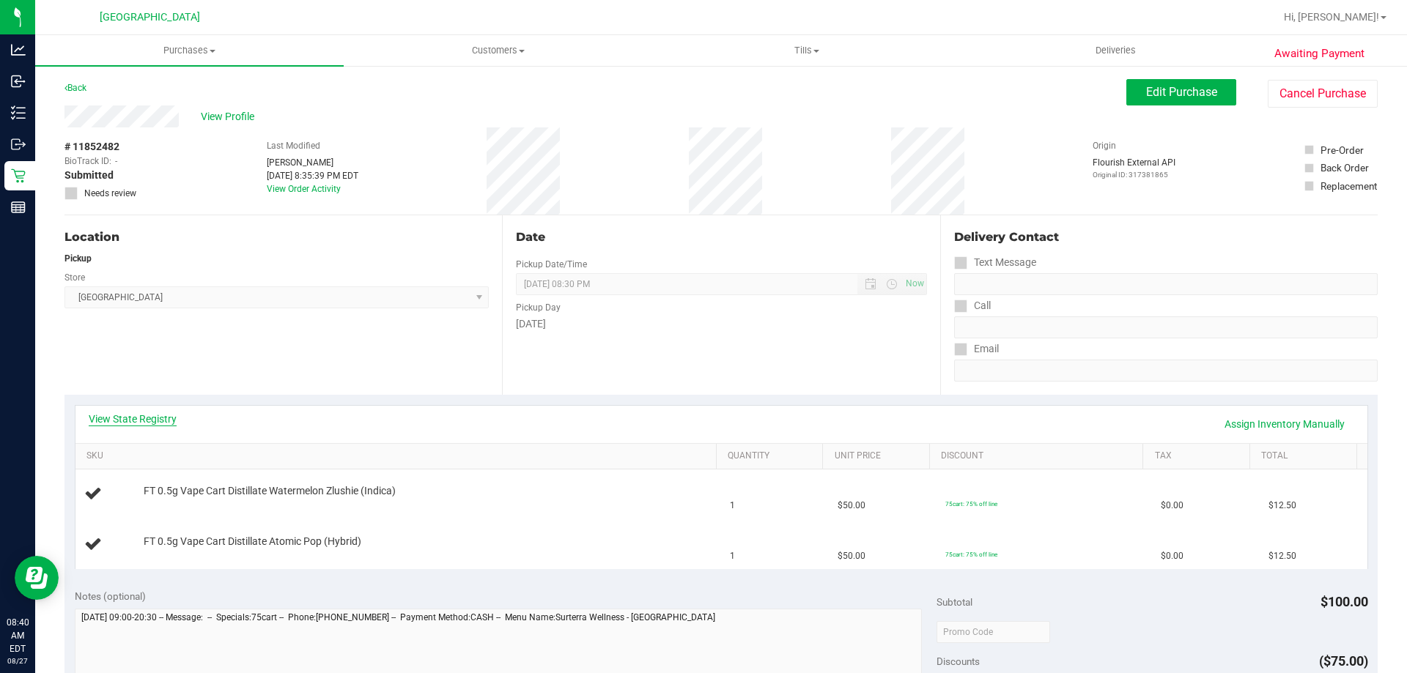
click at [164, 418] on link "View State Registry" at bounding box center [133, 419] width 88 height 15
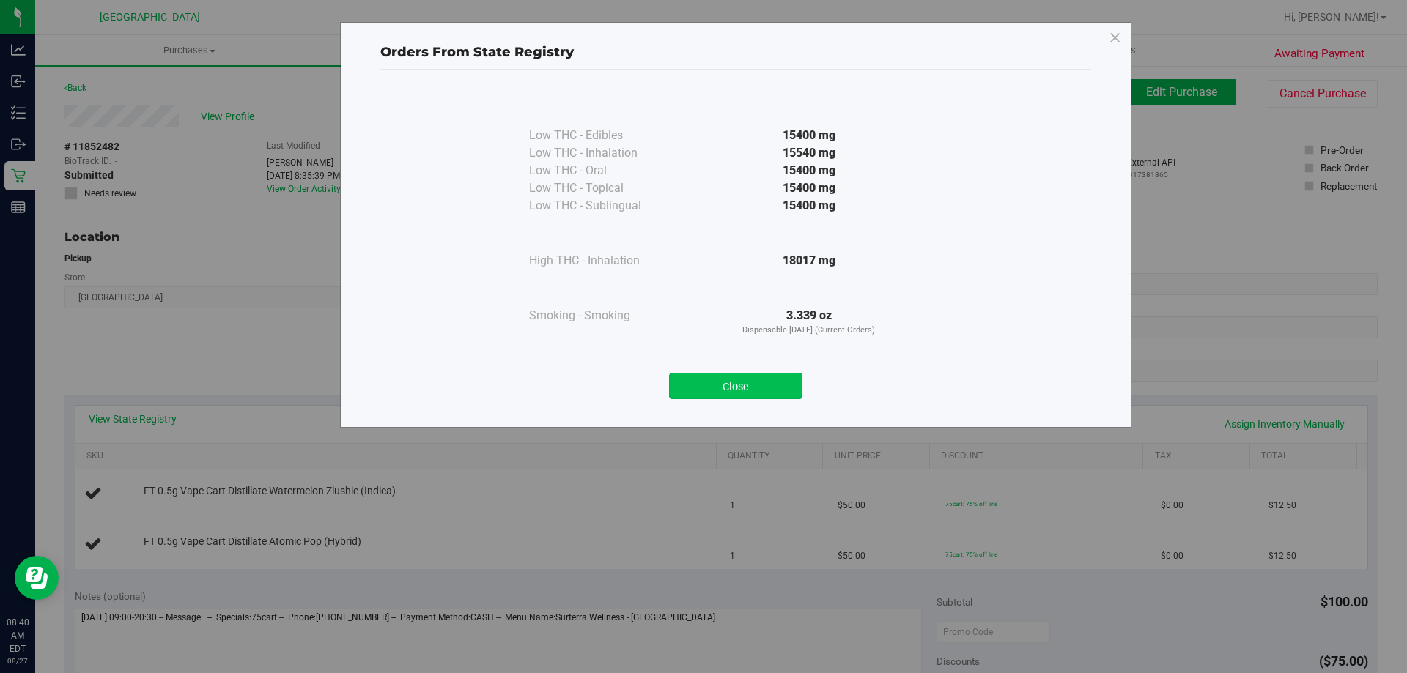
click at [780, 382] on button "Close" at bounding box center [735, 386] width 133 height 26
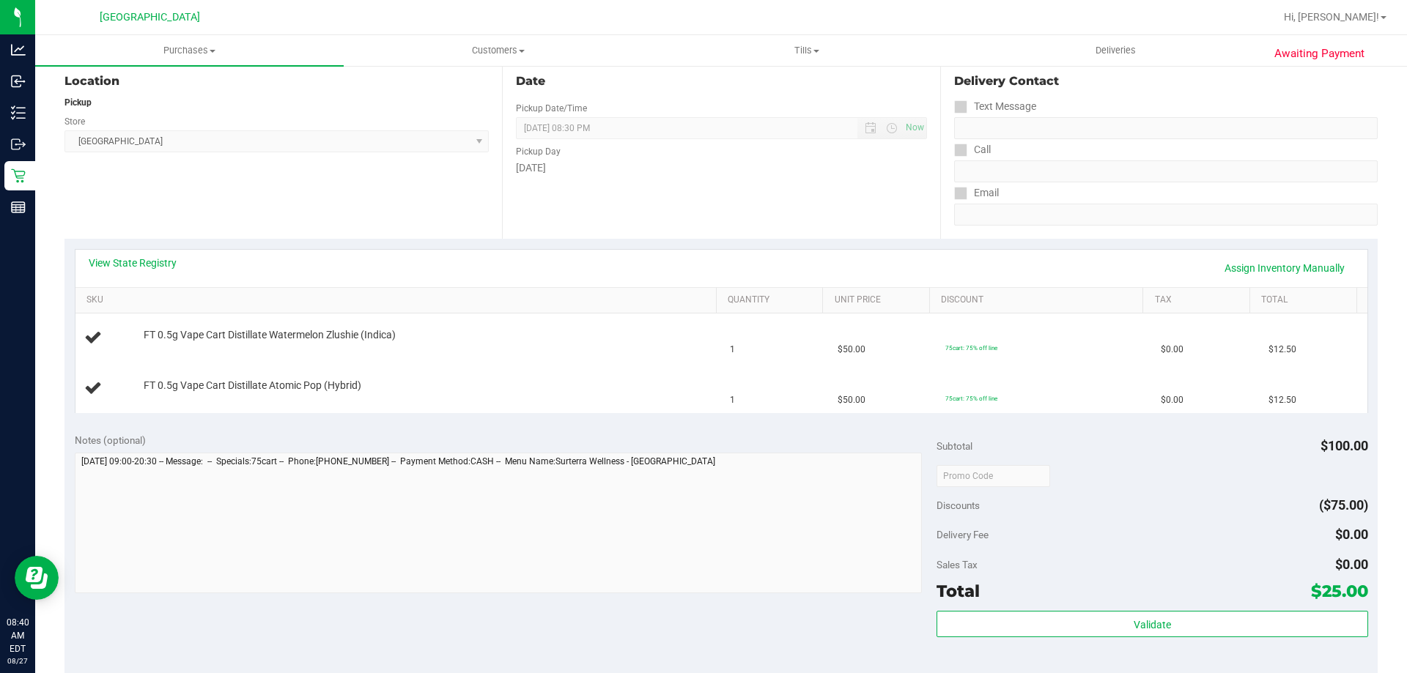
scroll to position [220, 0]
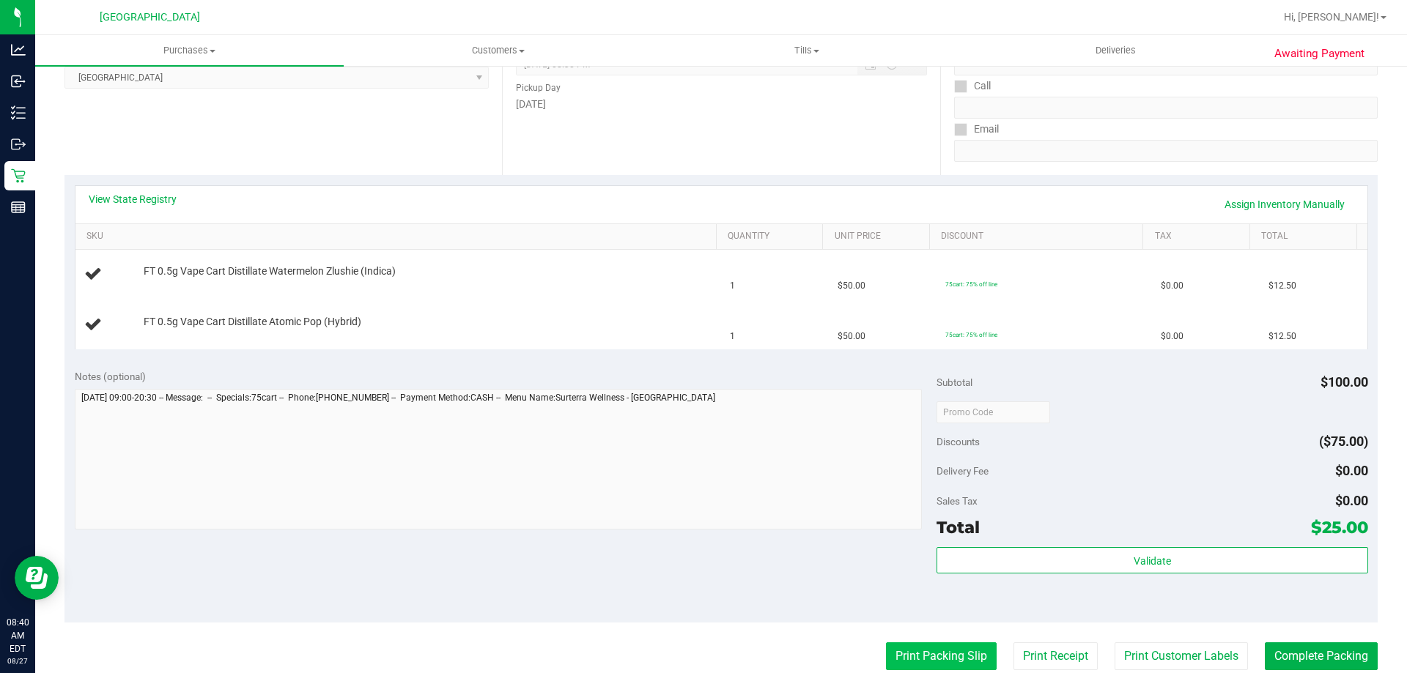
click at [911, 650] on button "Print Packing Slip" at bounding box center [941, 657] width 111 height 28
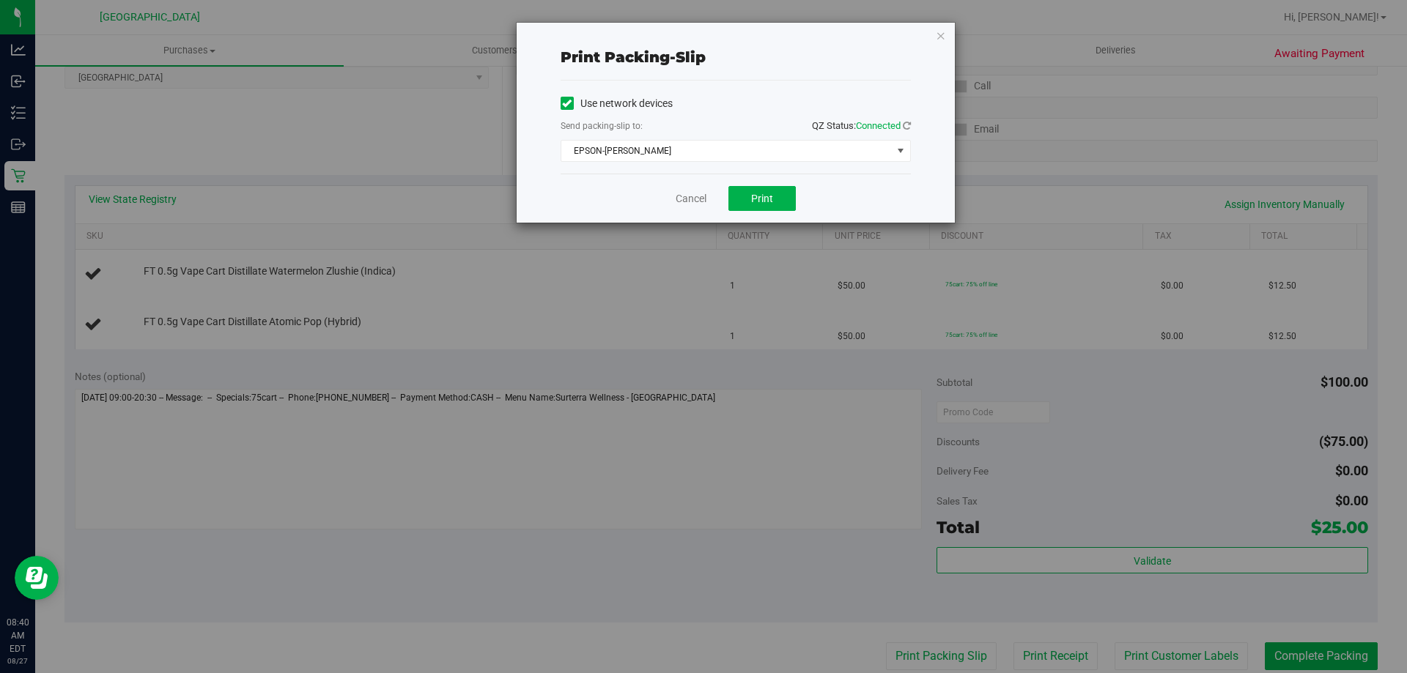
click at [757, 185] on div "Cancel Print" at bounding box center [735, 198] width 350 height 49
click at [752, 199] on span "Print" at bounding box center [762, 199] width 22 height 12
click at [933, 39] on div "Print packing-slip Use network devices Send packing-slip to: QZ Status: Connect…" at bounding box center [736, 123] width 438 height 200
click at [944, 35] on icon "button" at bounding box center [941, 35] width 10 height 18
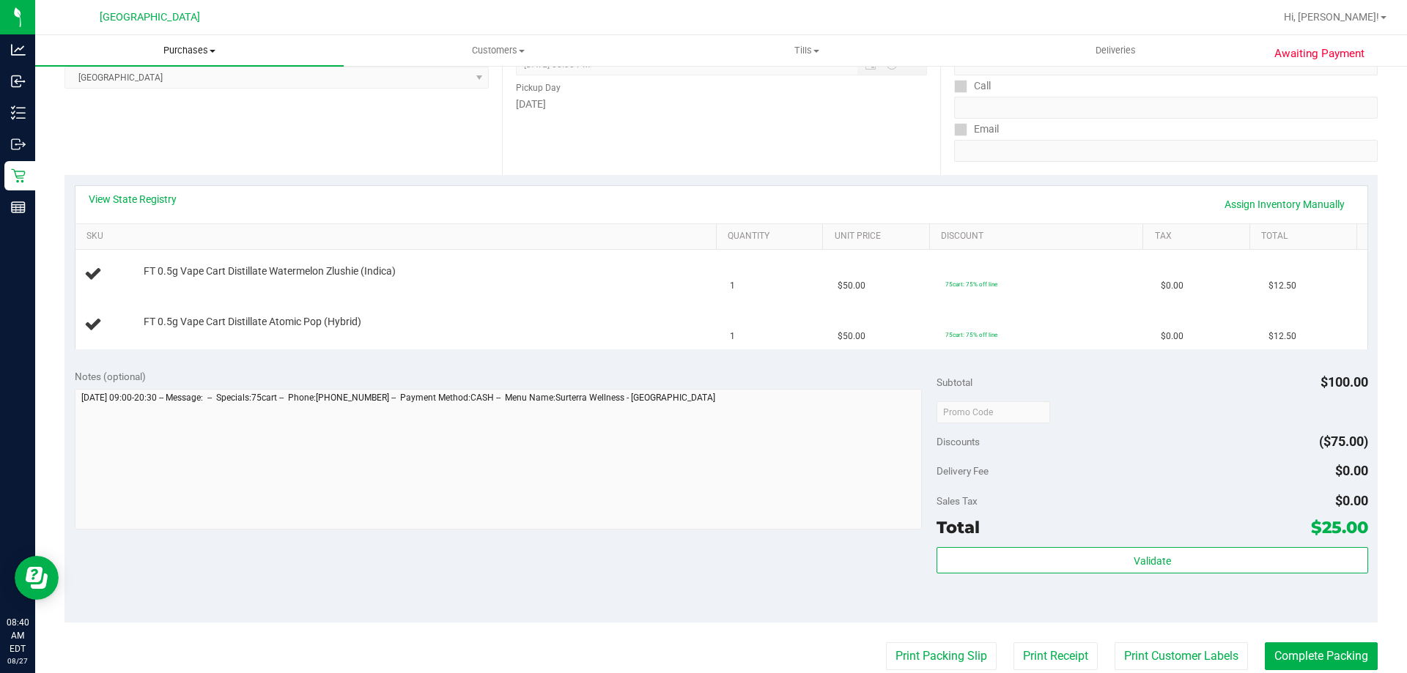
click at [207, 53] on span "Purchases" at bounding box center [189, 50] width 308 height 13
click at [141, 100] on li "Fulfillment" at bounding box center [189, 106] width 308 height 18
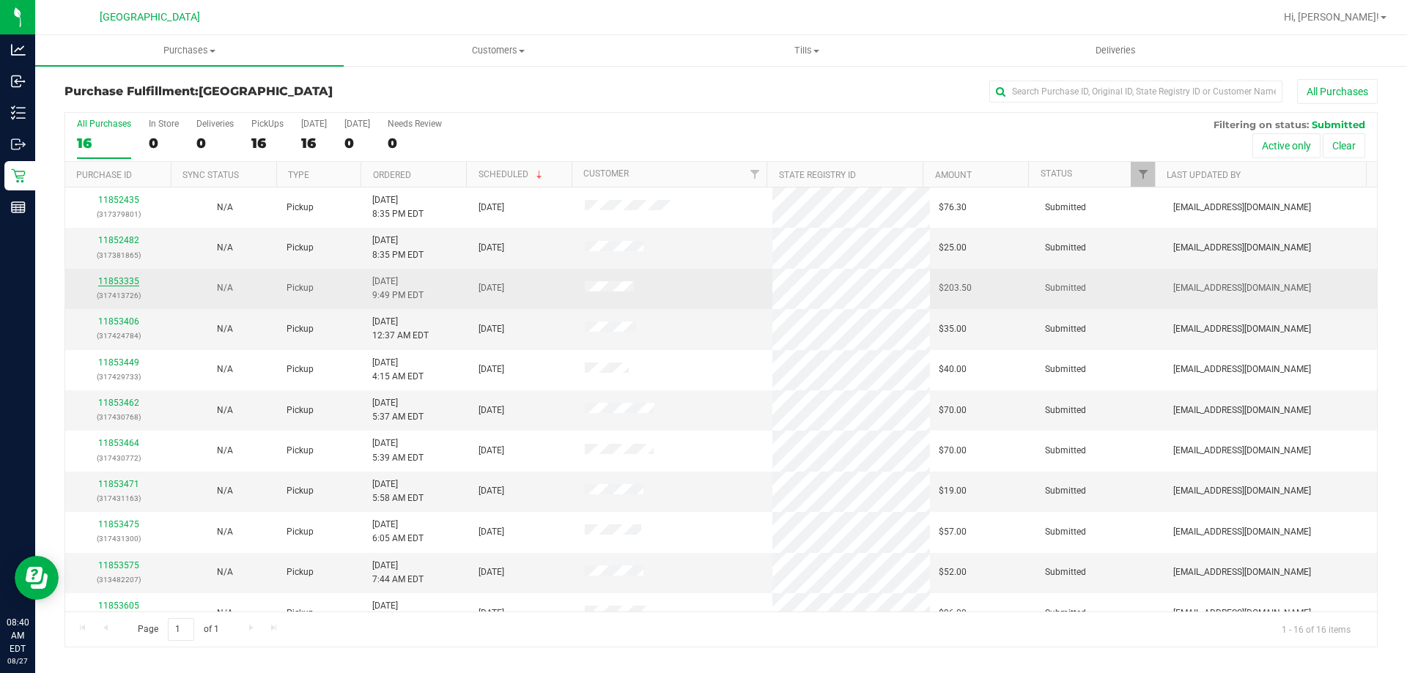
click at [110, 284] on link "11853335" at bounding box center [118, 281] width 41 height 10
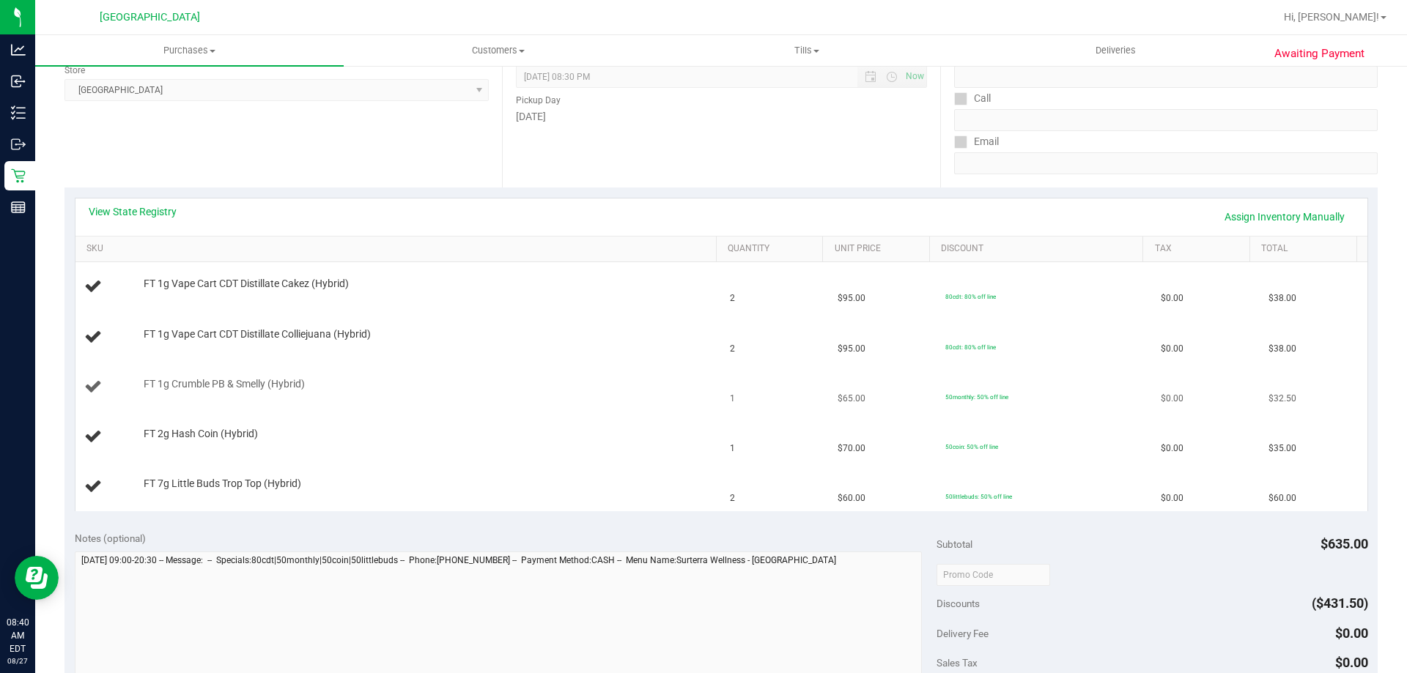
scroll to position [293, 0]
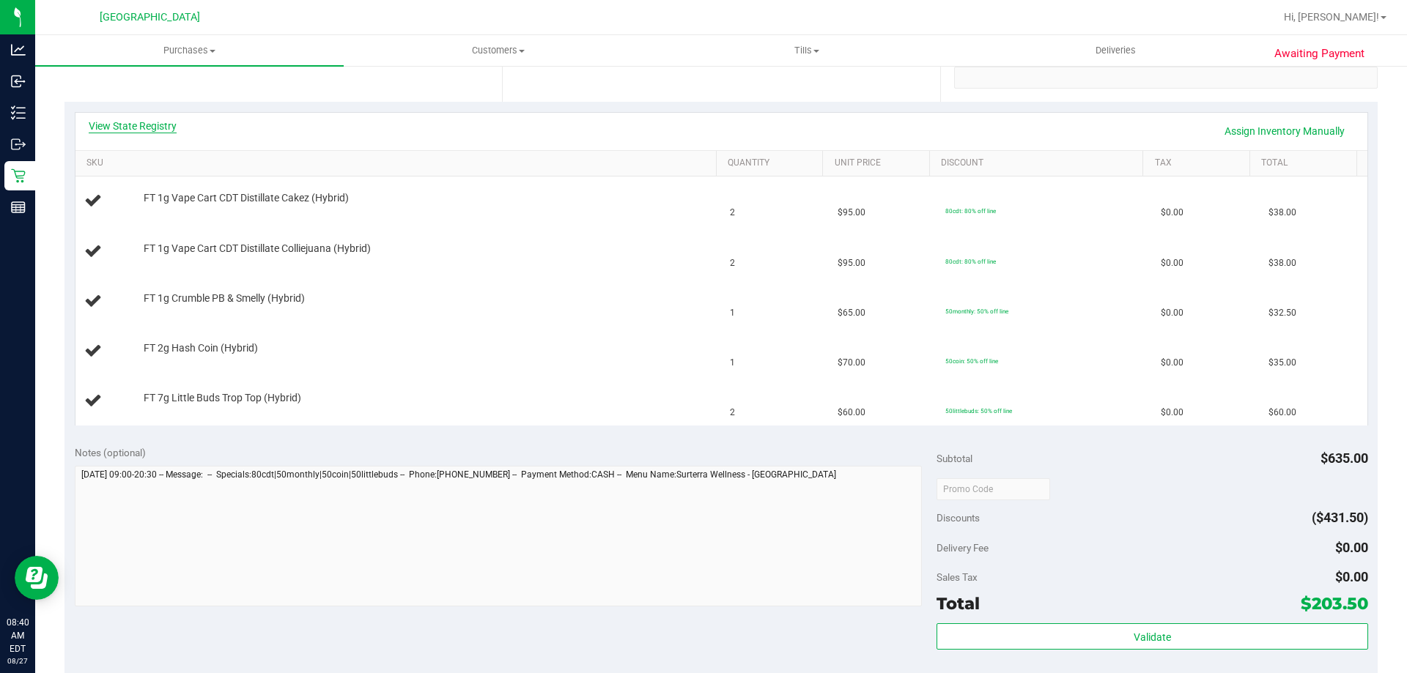
click at [160, 127] on link "View State Registry" at bounding box center [133, 126] width 88 height 15
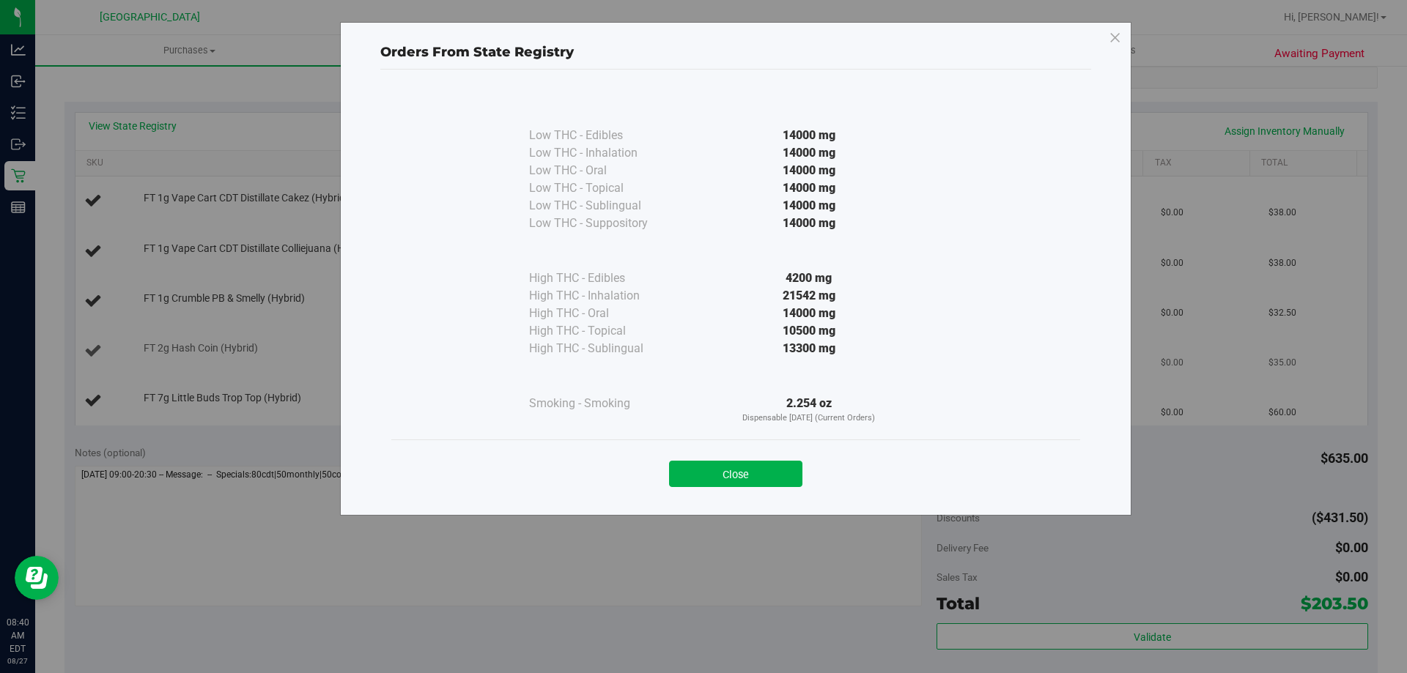
drag, startPoint x: 722, startPoint y: 472, endPoint x: 462, endPoint y: 364, distance: 281.5
click at [719, 473] on button "Close" at bounding box center [735, 474] width 133 height 26
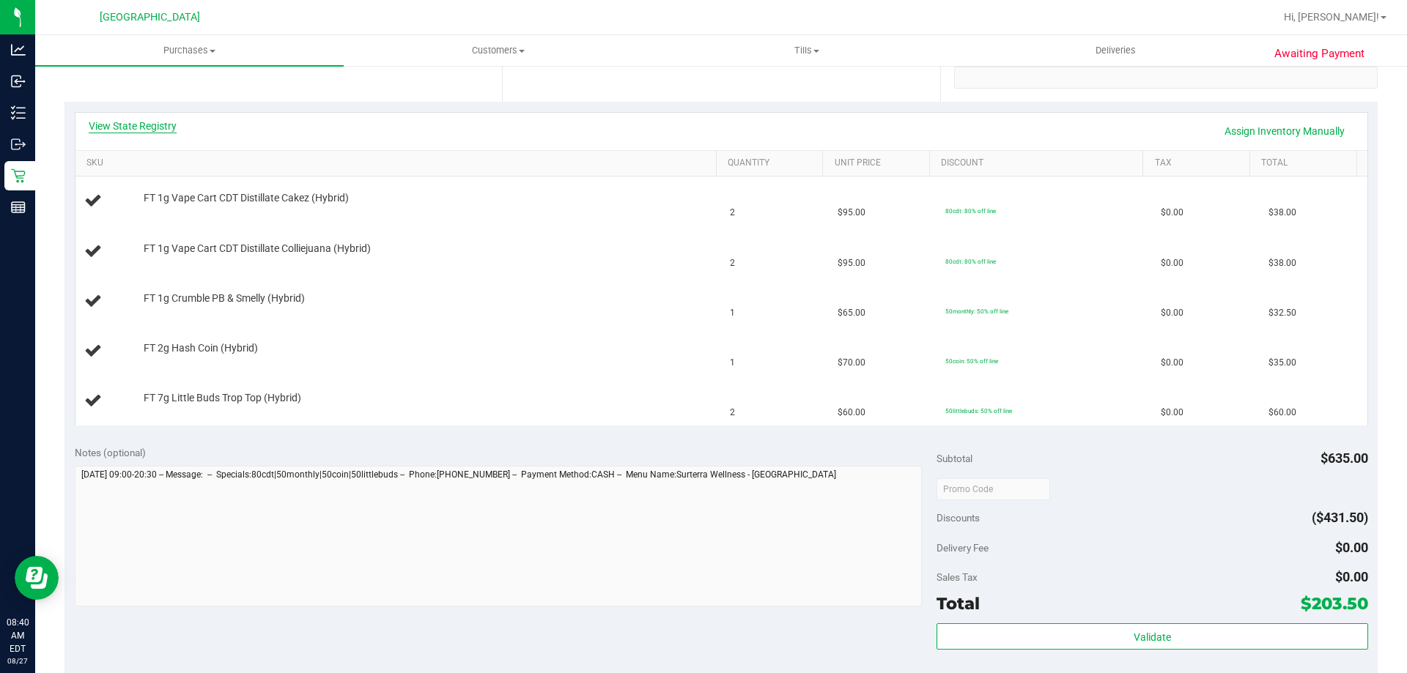
click at [149, 126] on link "View State Registry" at bounding box center [133, 126] width 88 height 15
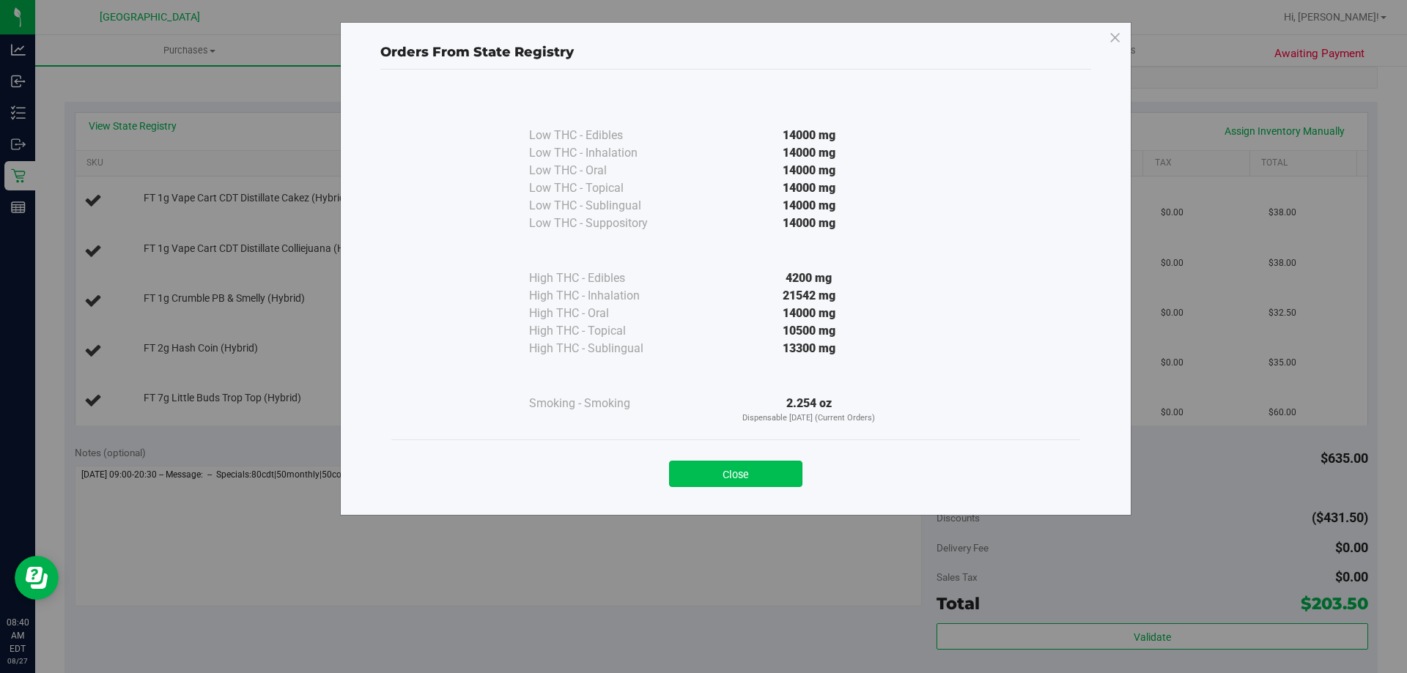
click at [741, 481] on button "Close" at bounding box center [735, 474] width 133 height 26
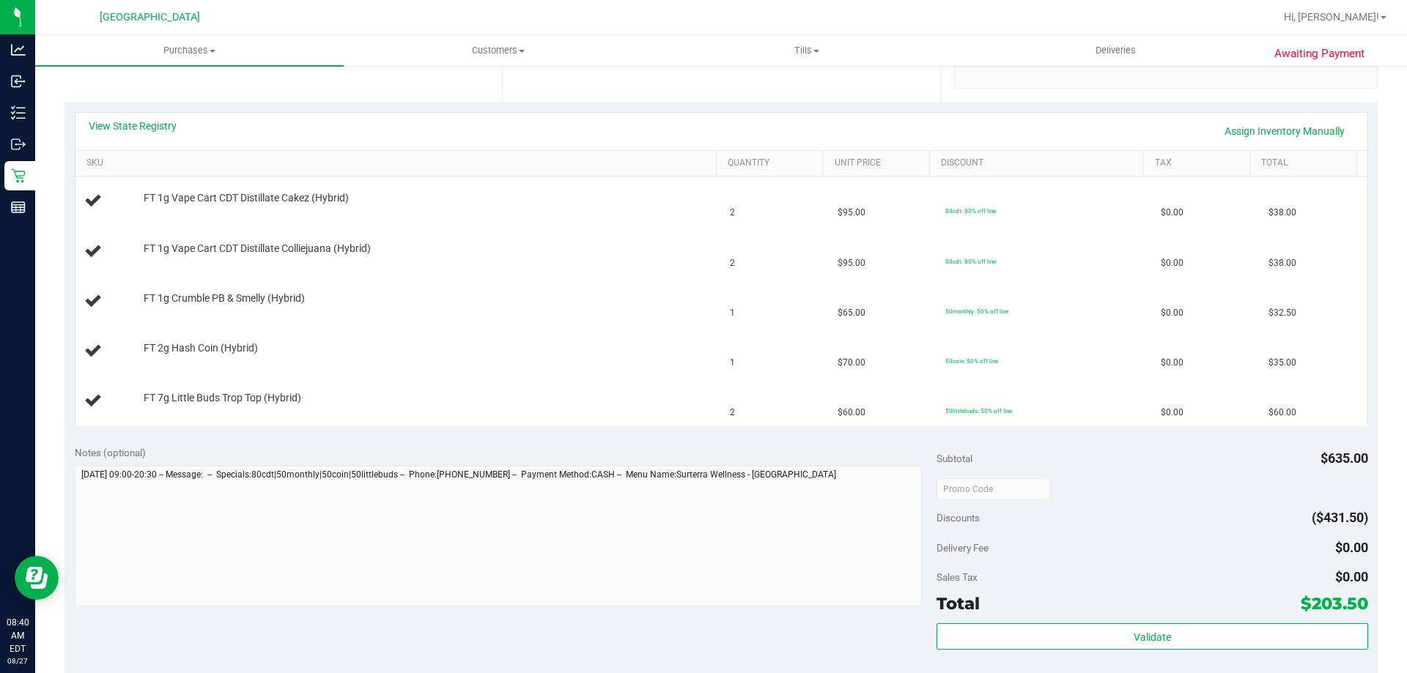
scroll to position [440, 0]
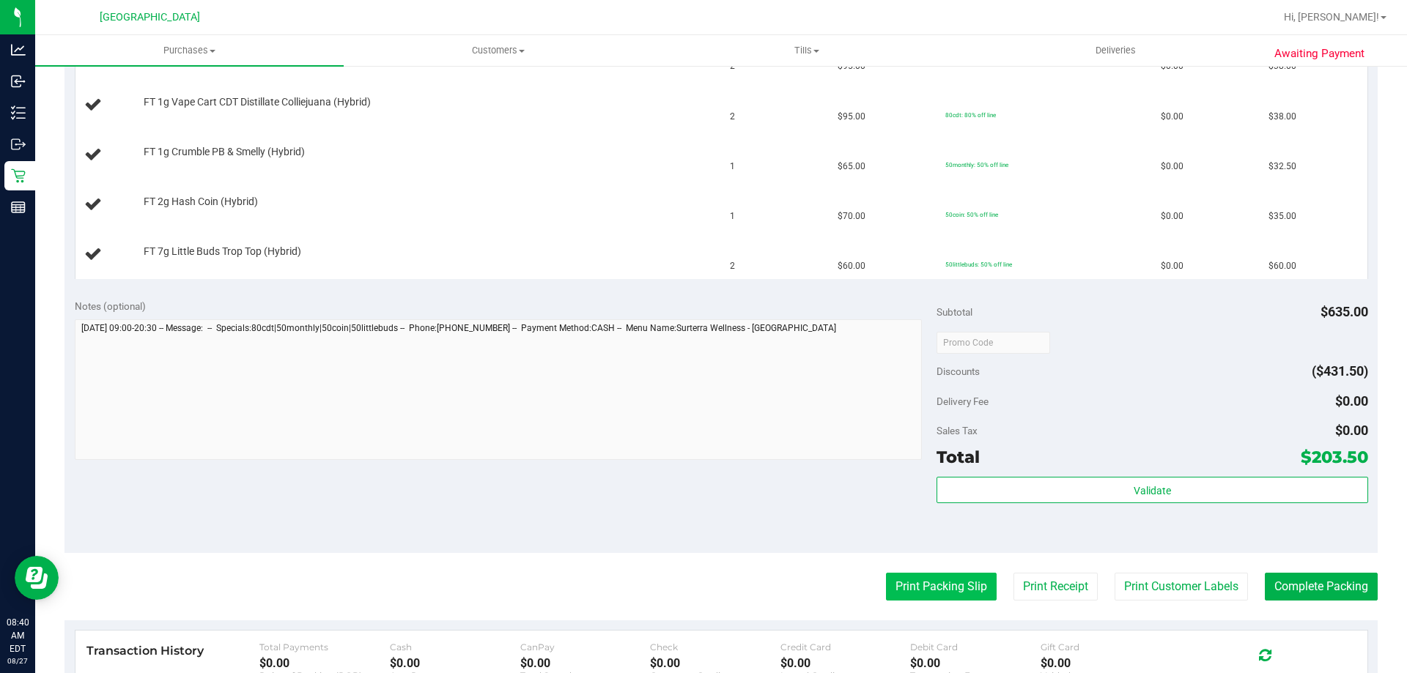
click at [935, 596] on button "Print Packing Slip" at bounding box center [941, 587] width 111 height 28
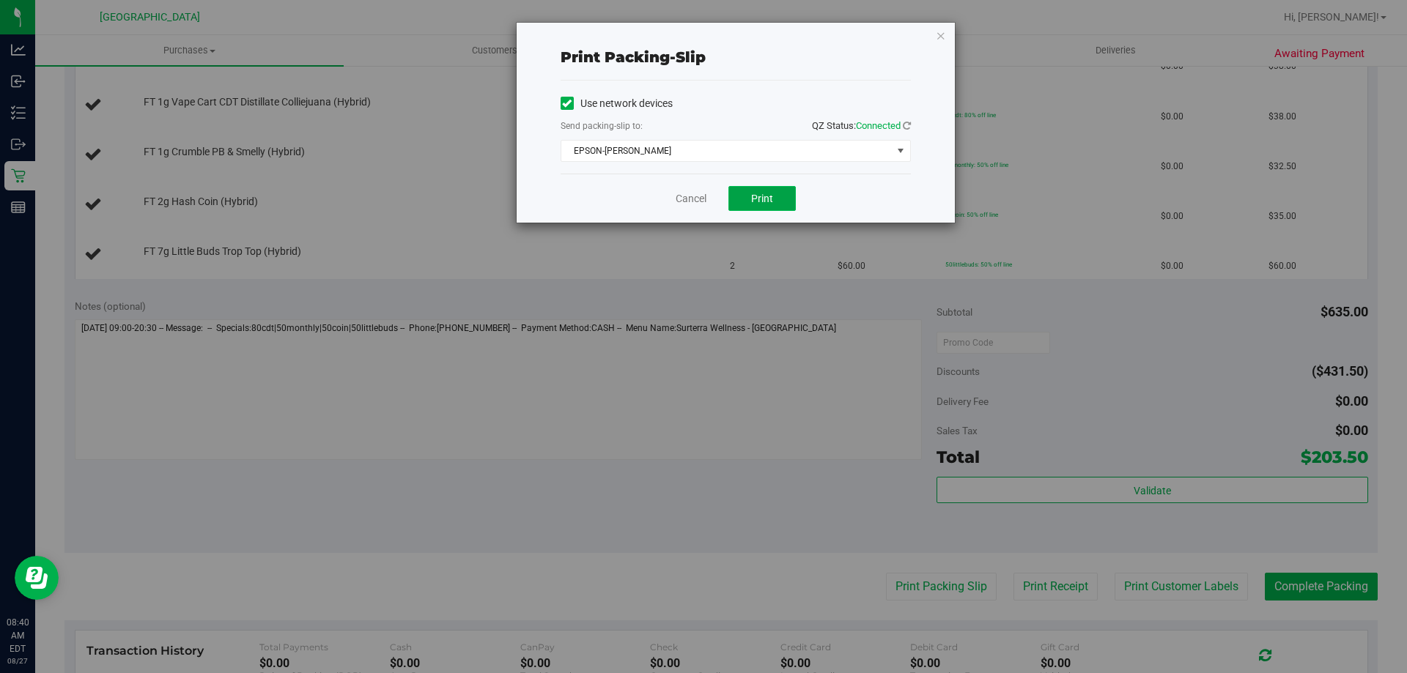
click at [778, 205] on button "Print" at bounding box center [761, 198] width 67 height 25
click at [941, 32] on icon "button" at bounding box center [941, 35] width 10 height 18
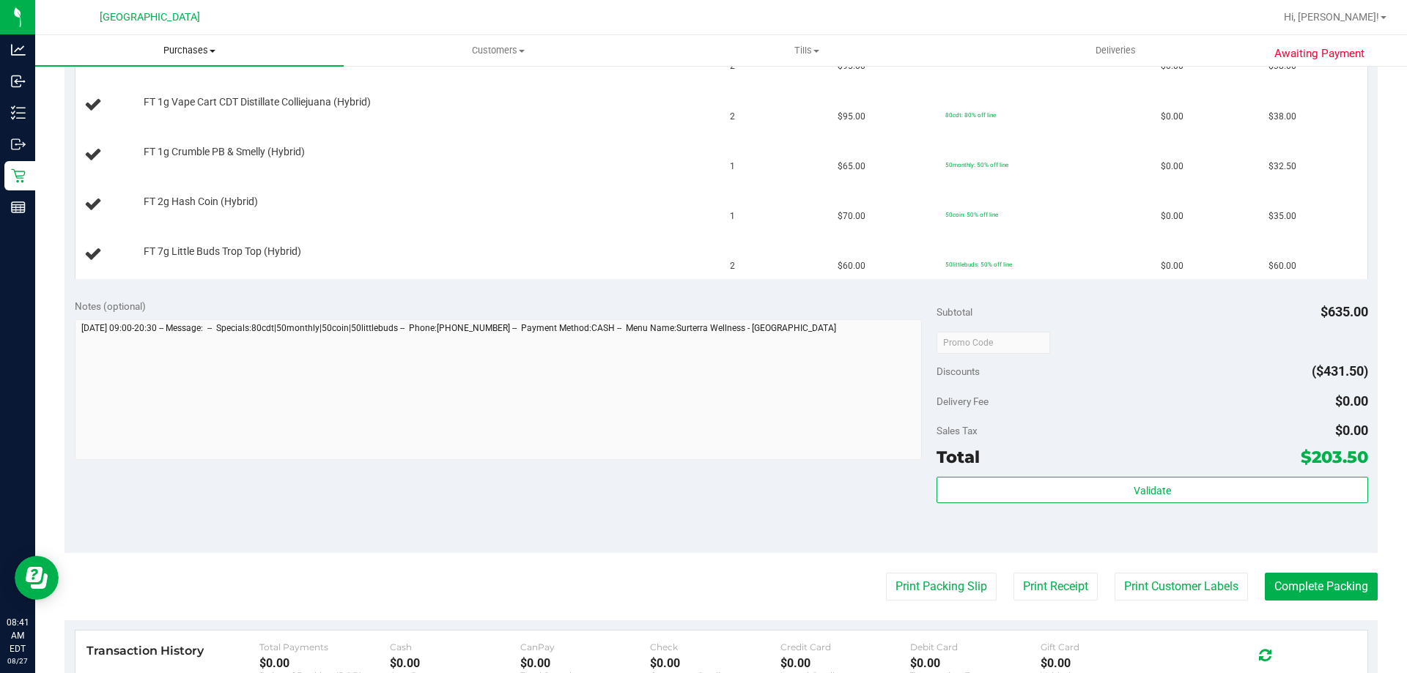
click at [172, 50] on span "Purchases" at bounding box center [189, 50] width 308 height 13
click at [135, 100] on li "Fulfillment" at bounding box center [189, 106] width 308 height 18
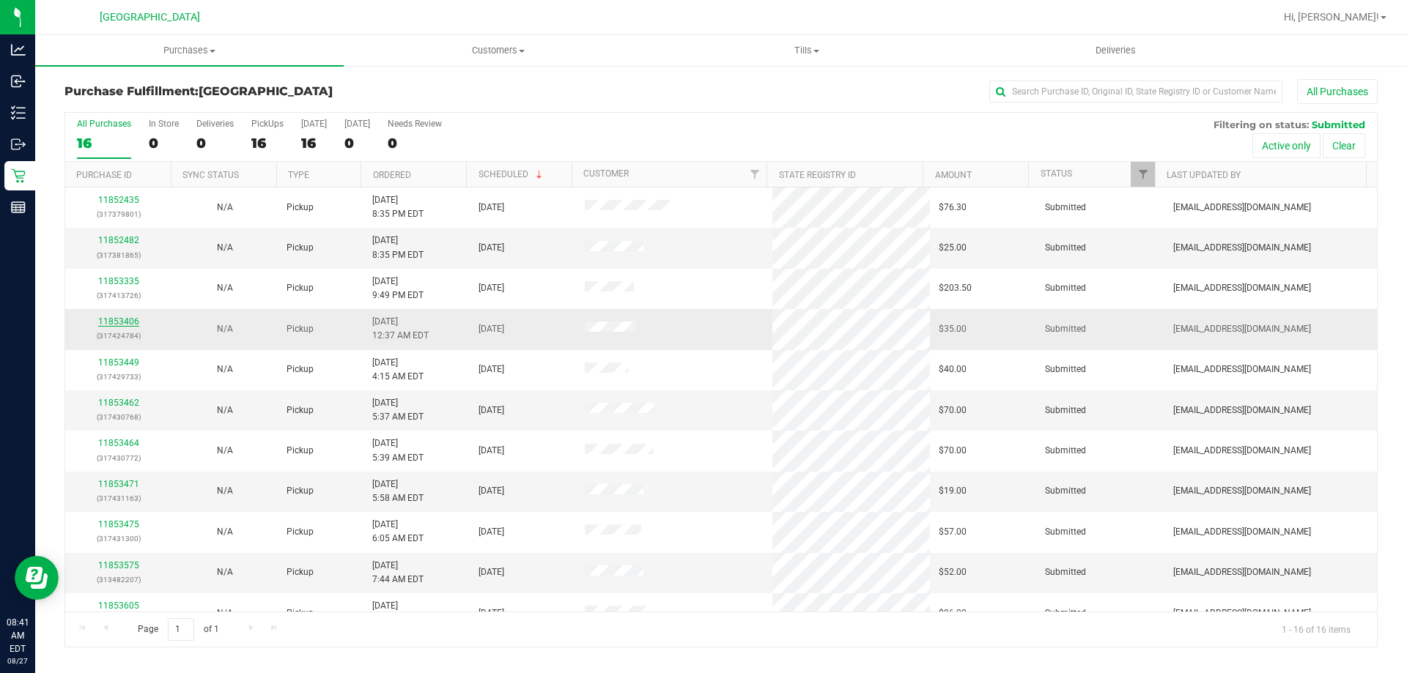
click at [124, 318] on link "11853406" at bounding box center [118, 322] width 41 height 10
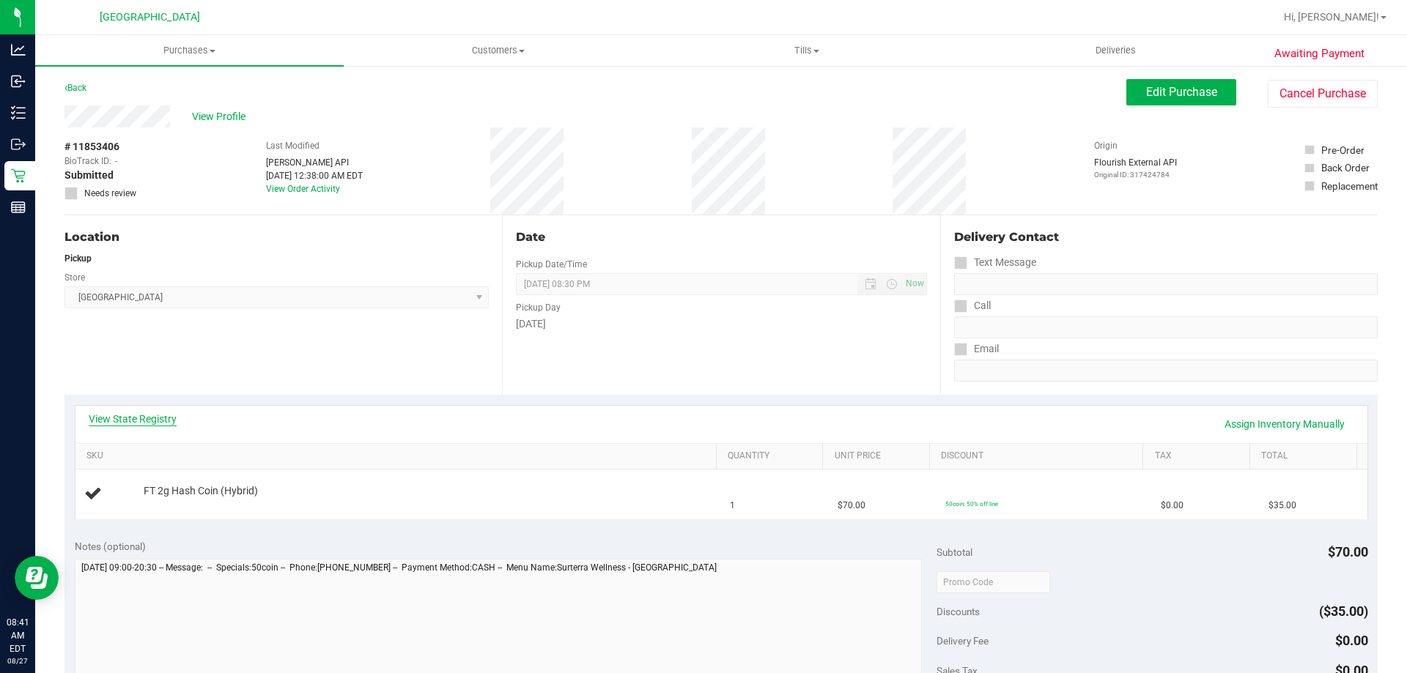
click at [149, 416] on link "View State Registry" at bounding box center [133, 419] width 88 height 15
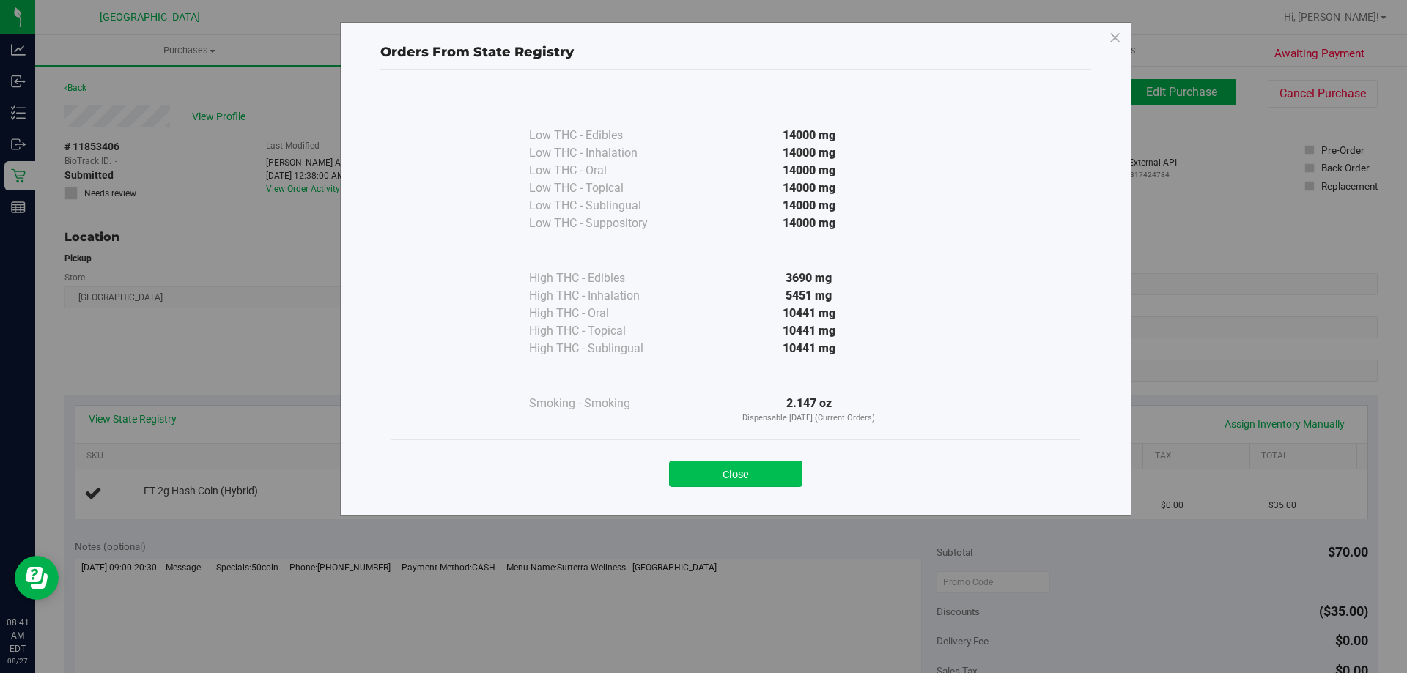
click at [778, 471] on button "Close" at bounding box center [735, 474] width 133 height 26
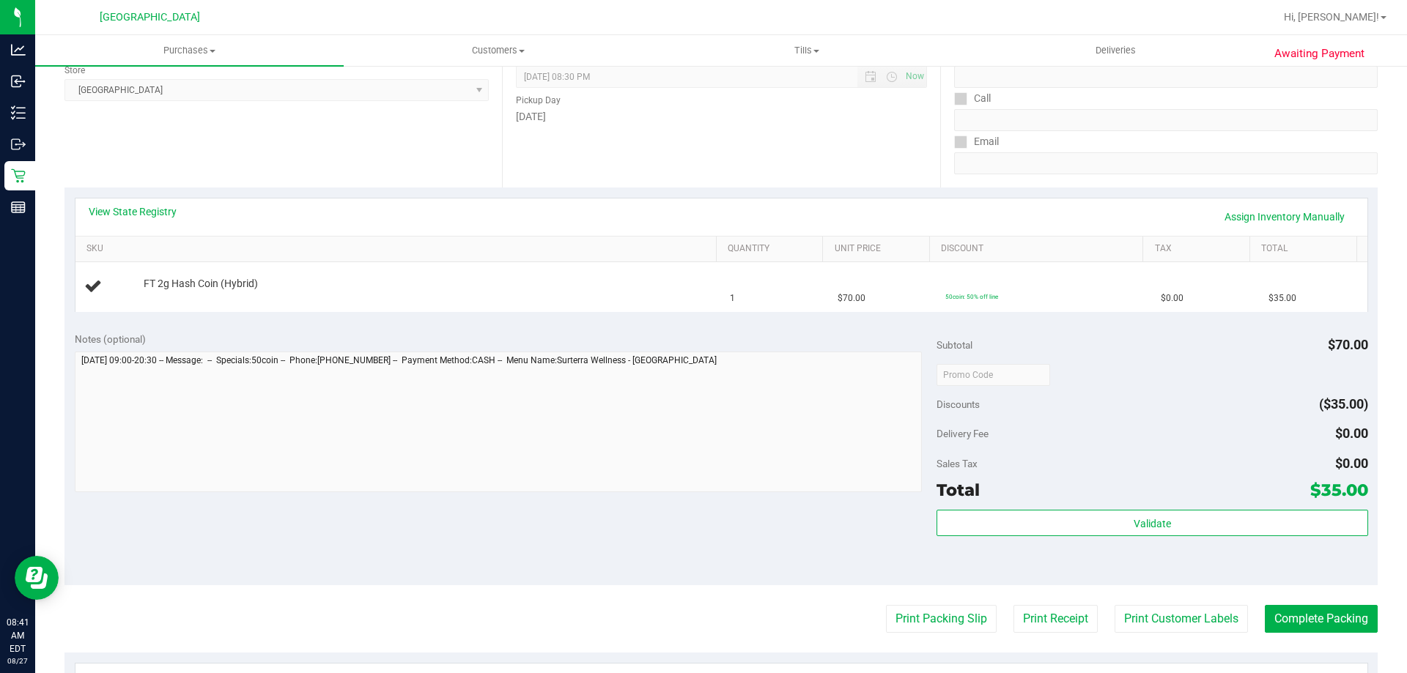
scroll to position [220, 0]
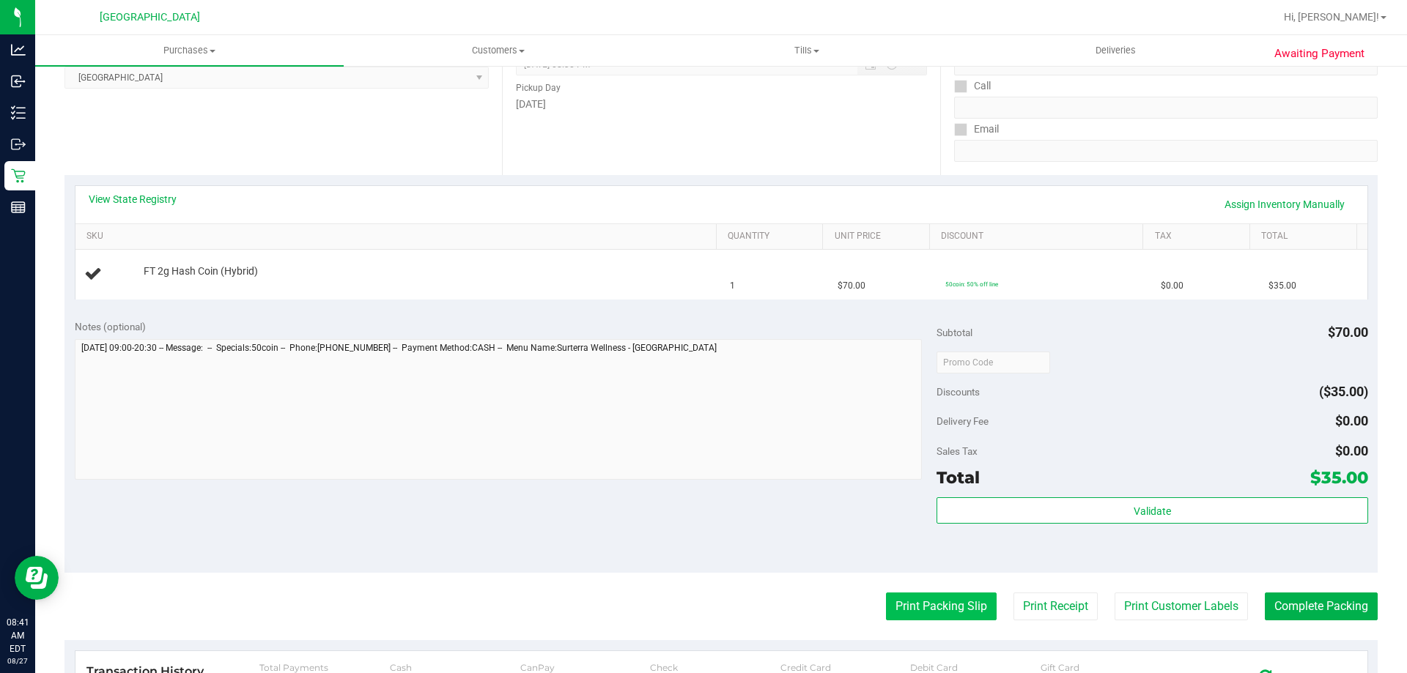
click at [922, 600] on button "Print Packing Slip" at bounding box center [941, 607] width 111 height 28
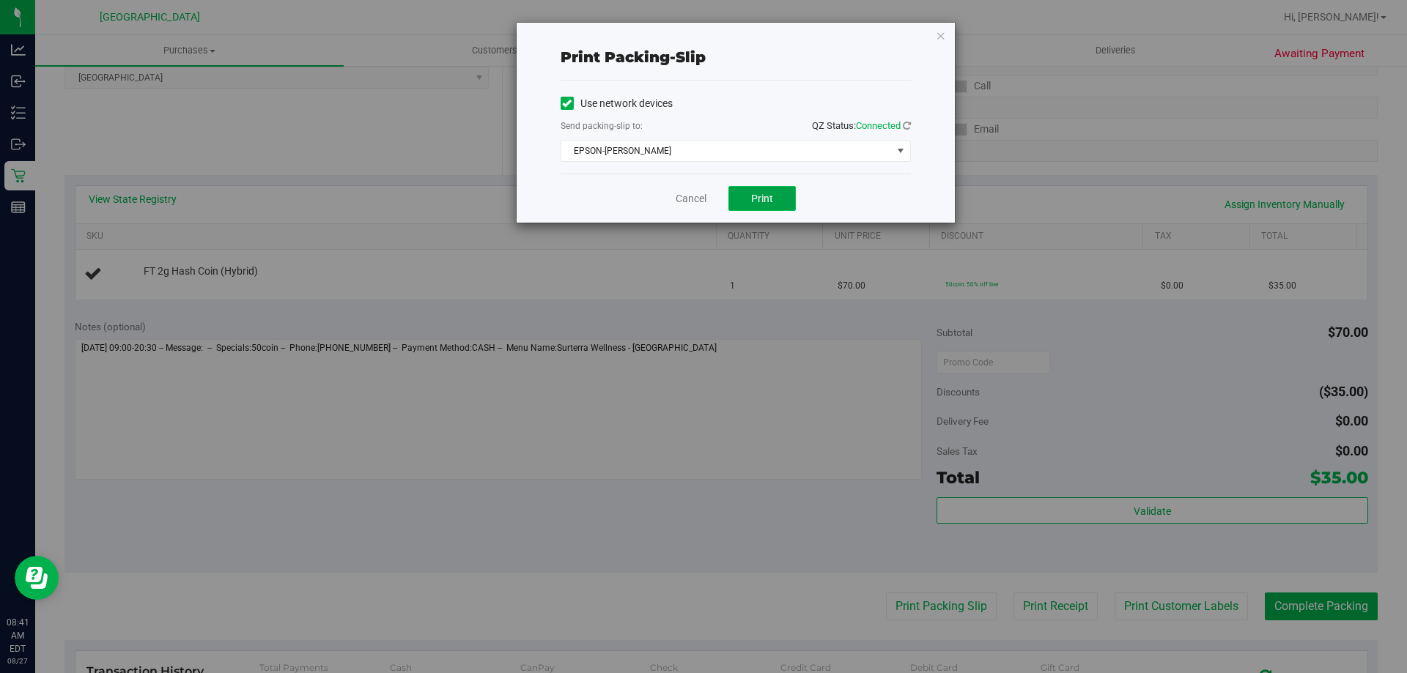
click at [779, 188] on button "Print" at bounding box center [761, 198] width 67 height 25
click at [939, 37] on icon "button" at bounding box center [941, 35] width 10 height 18
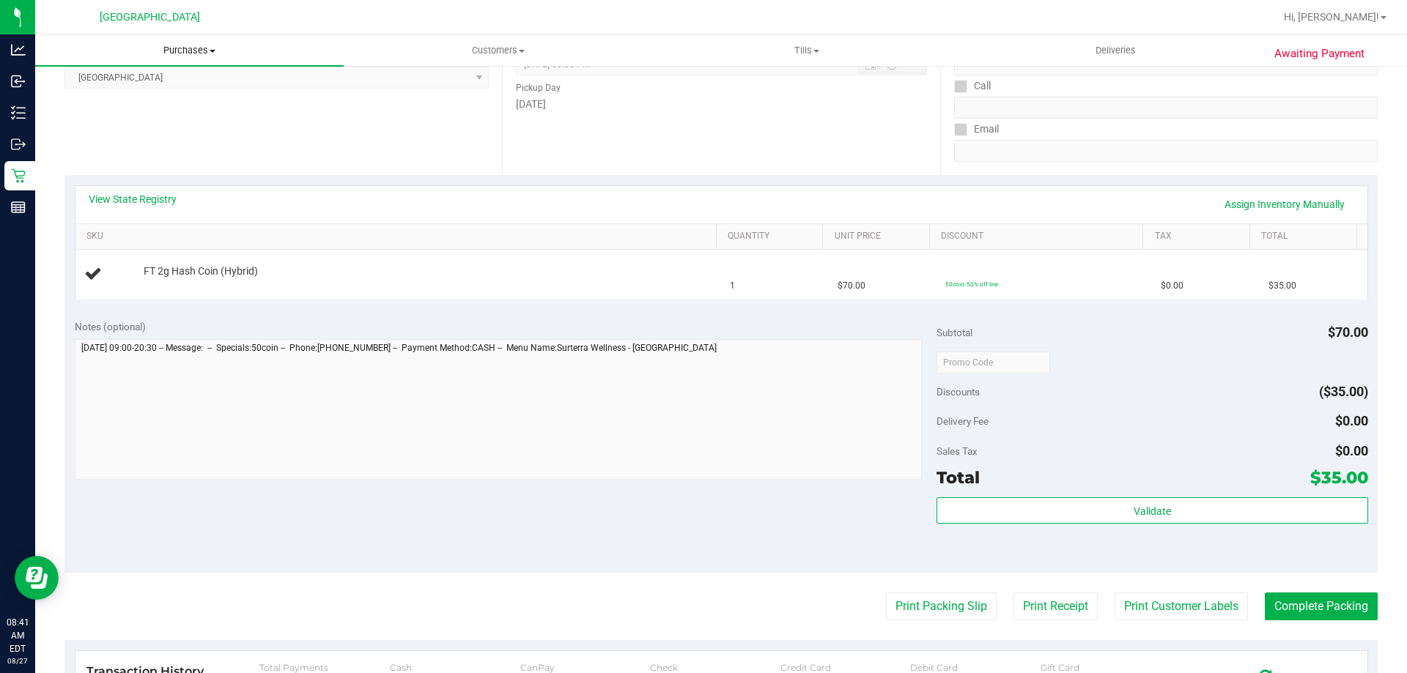
click at [179, 51] on span "Purchases" at bounding box center [189, 50] width 308 height 13
click at [142, 100] on li "Fulfillment" at bounding box center [189, 106] width 308 height 18
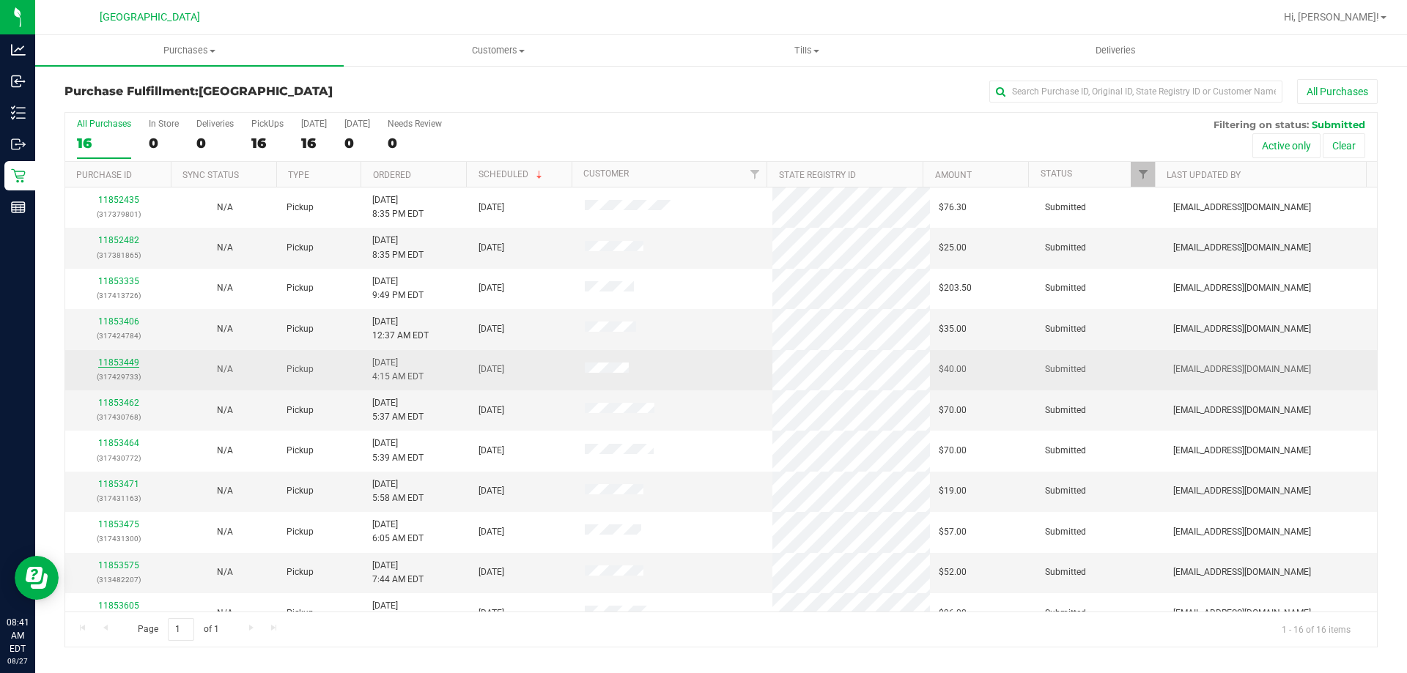
click at [130, 359] on link "11853449" at bounding box center [118, 363] width 41 height 10
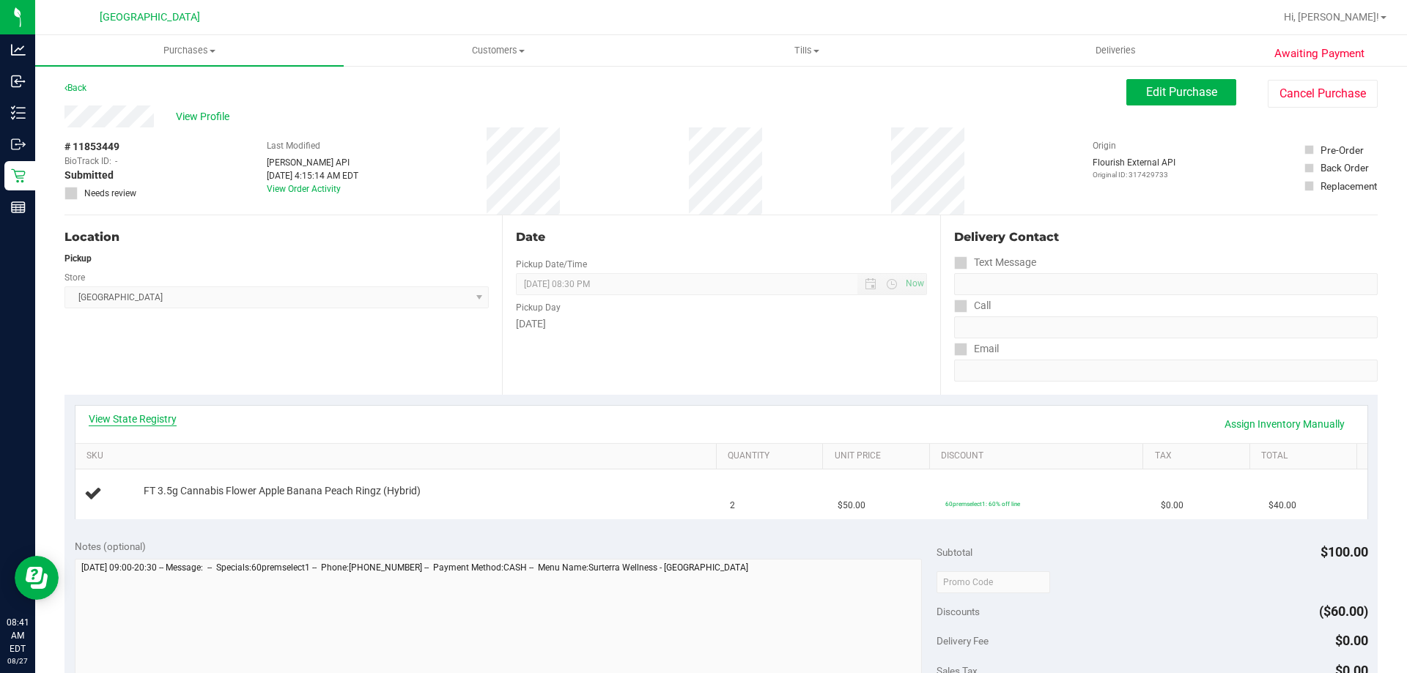
click at [148, 423] on link "View State Registry" at bounding box center [133, 419] width 88 height 15
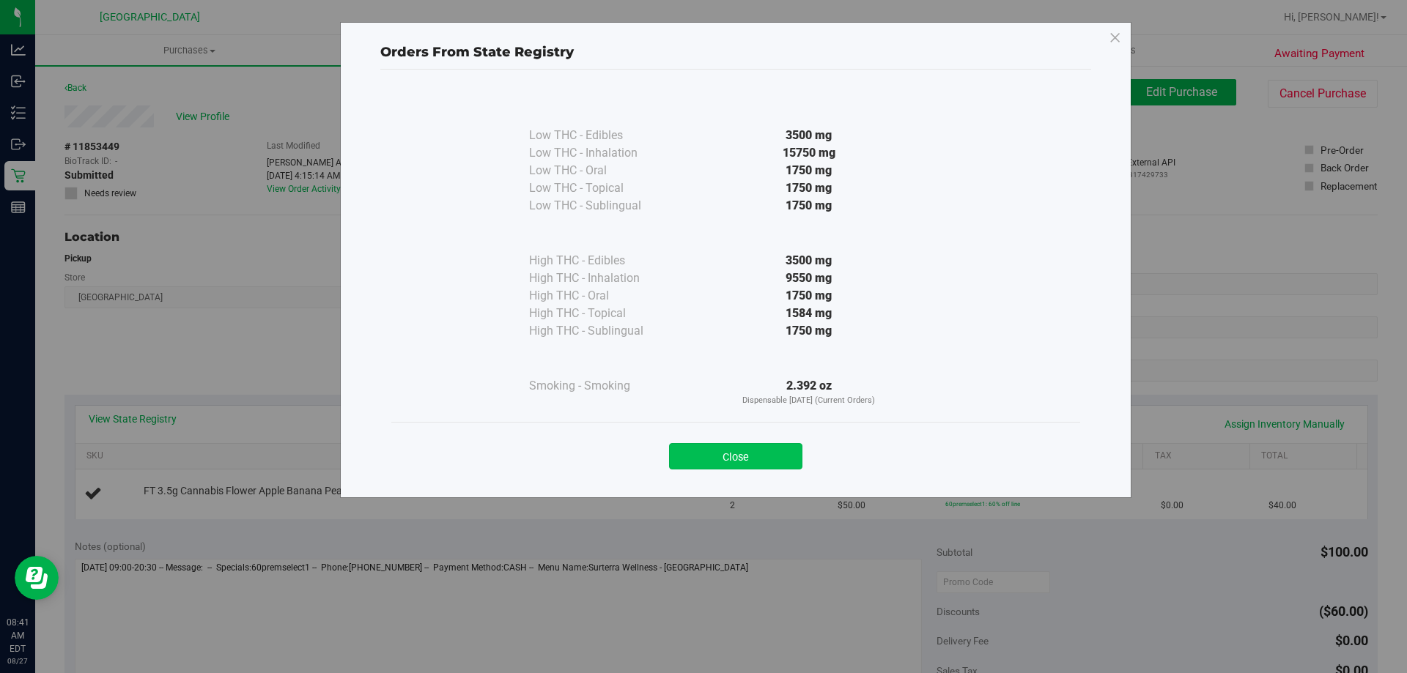
click at [760, 443] on button "Close" at bounding box center [735, 456] width 133 height 26
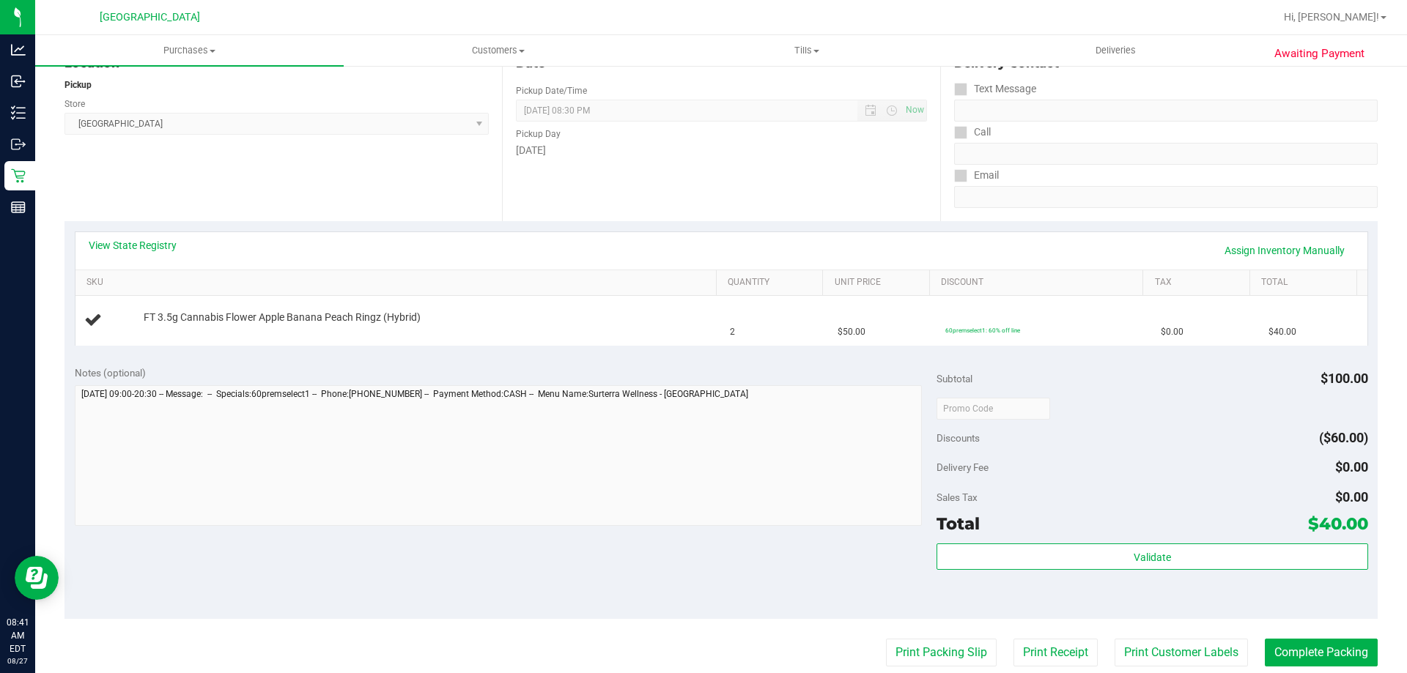
scroll to position [220, 0]
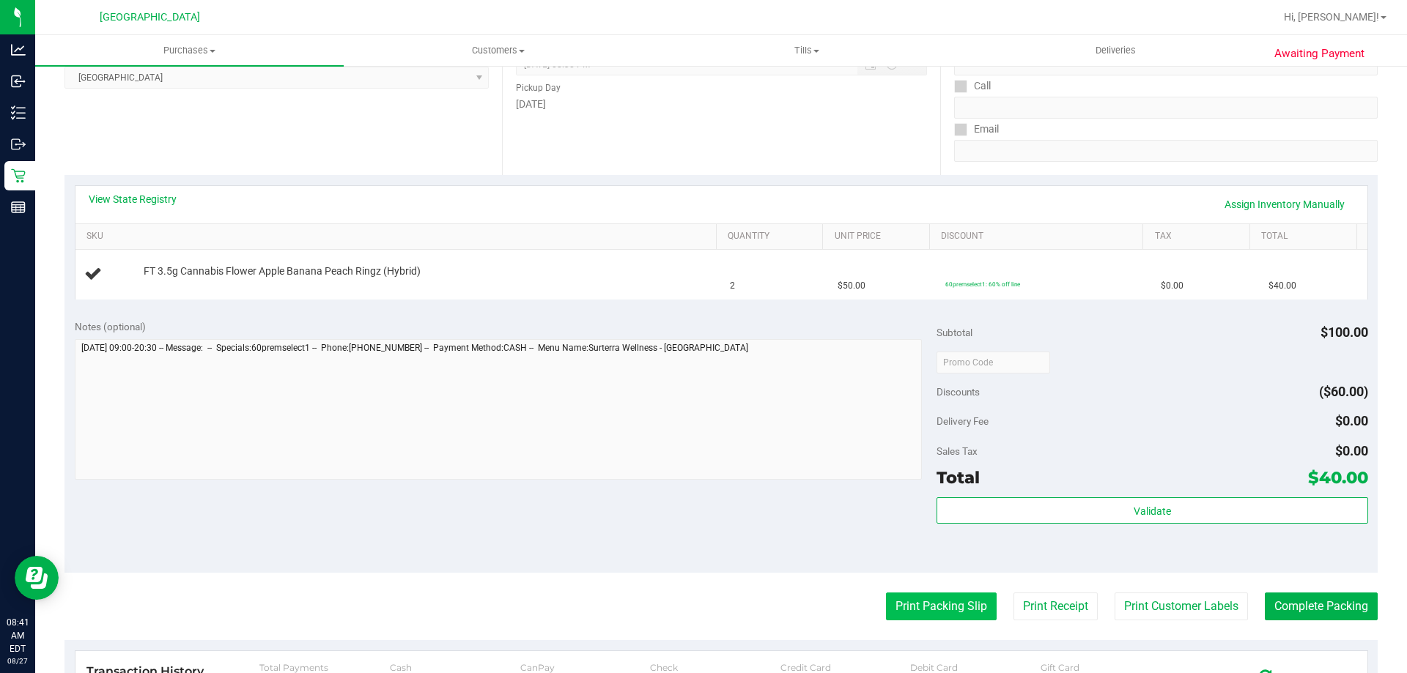
click at [926, 593] on button "Print Packing Slip" at bounding box center [941, 607] width 111 height 28
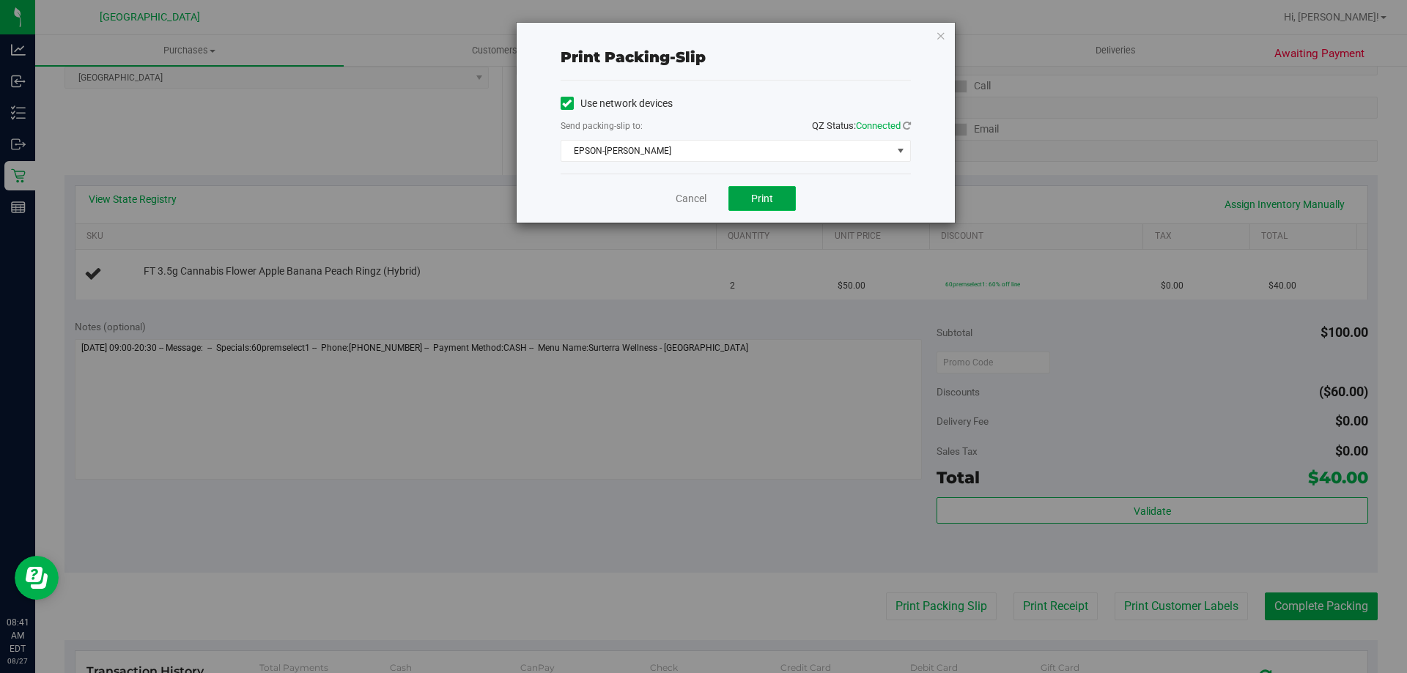
click at [763, 188] on button "Print" at bounding box center [761, 198] width 67 height 25
click at [939, 33] on icon "button" at bounding box center [941, 35] width 10 height 18
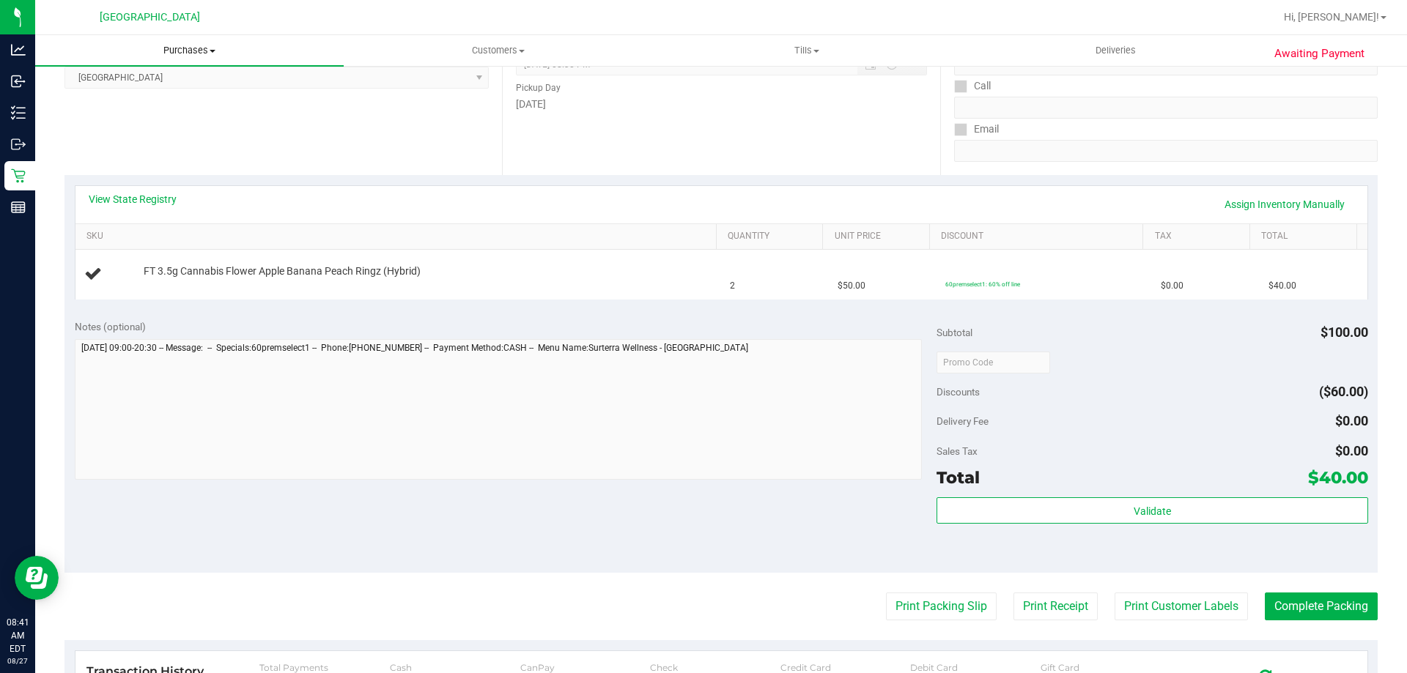
click at [204, 60] on uib-tab-heading "Purchases Summary of purchases Fulfillment All purchases" at bounding box center [189, 50] width 308 height 31
click at [152, 105] on li "Fulfillment" at bounding box center [189, 106] width 308 height 18
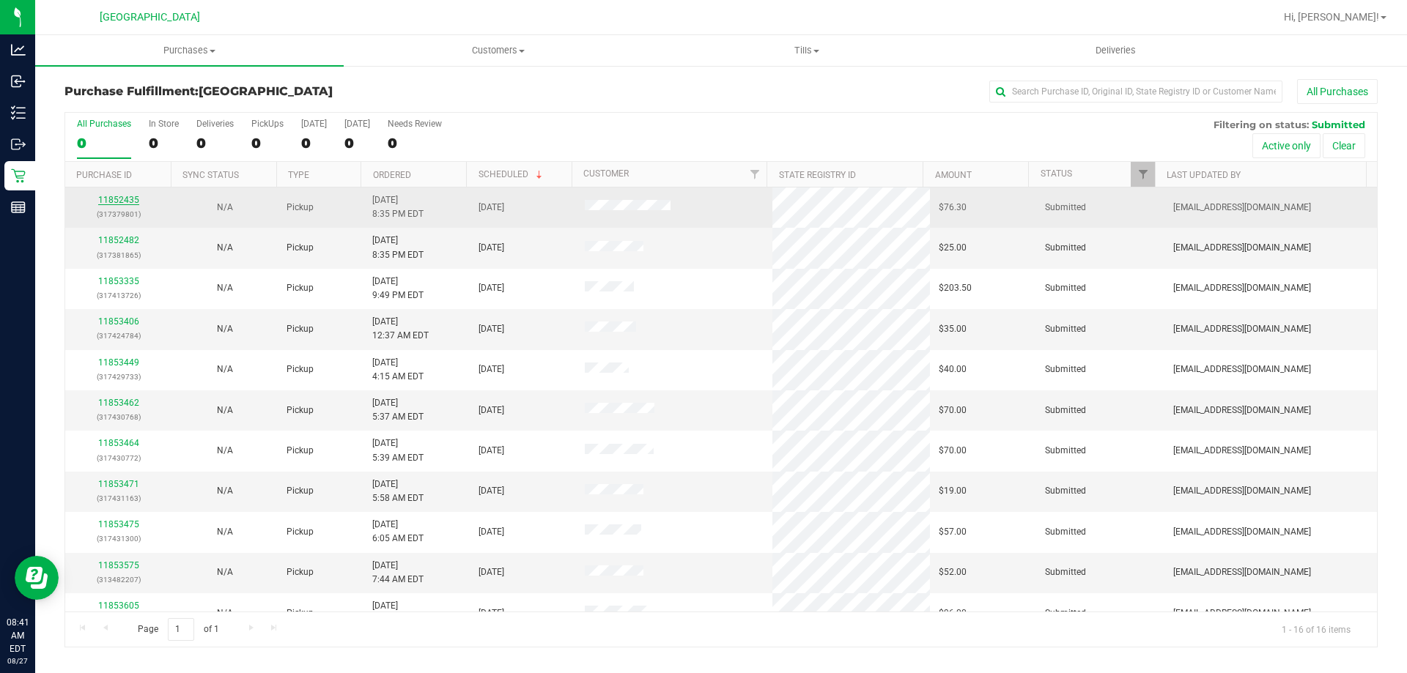
click at [128, 199] on link "11852435" at bounding box center [118, 200] width 41 height 10
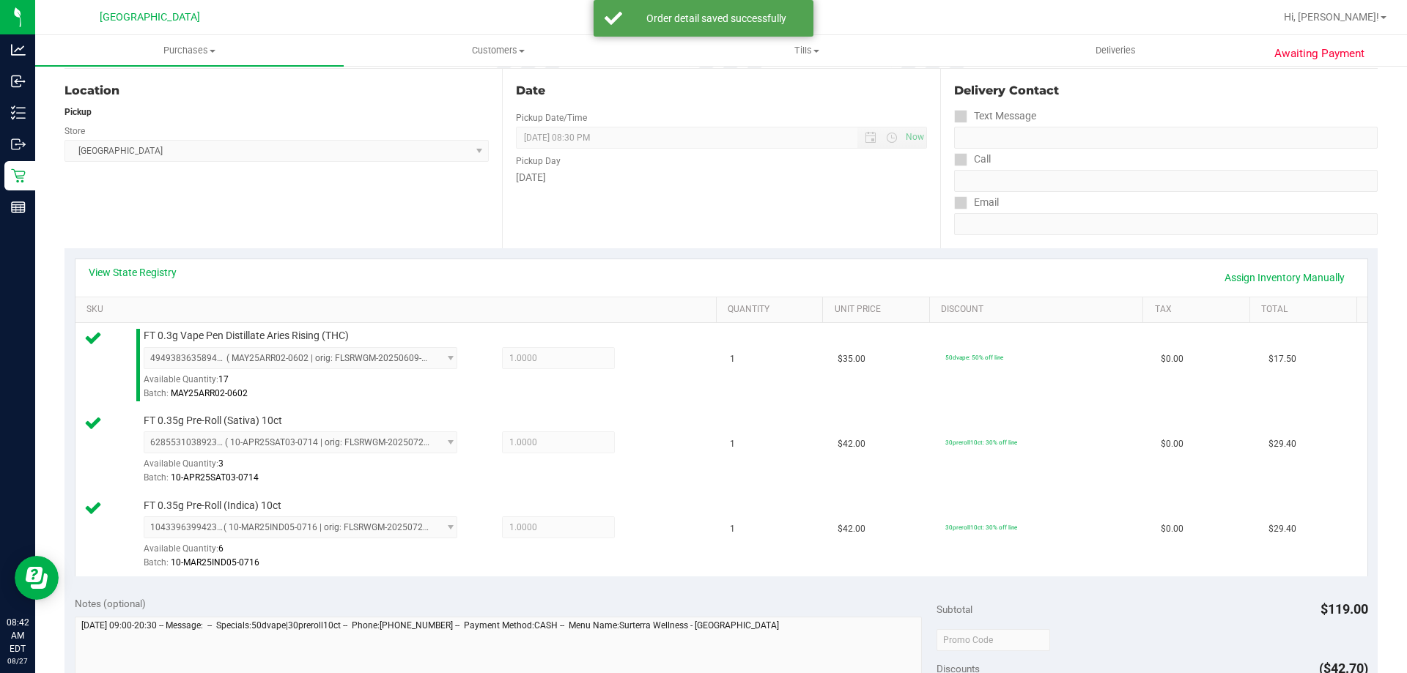
scroll to position [366, 0]
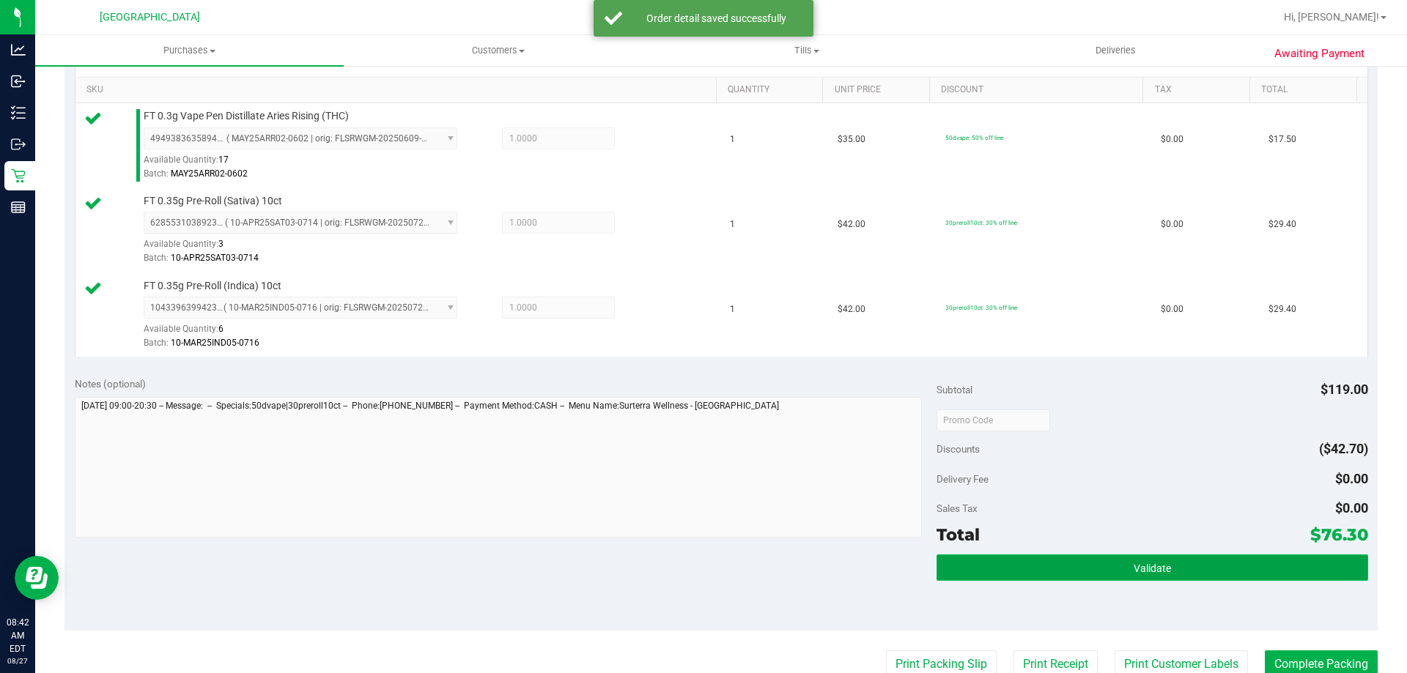
click at [1162, 564] on button "Validate" at bounding box center [1151, 568] width 431 height 26
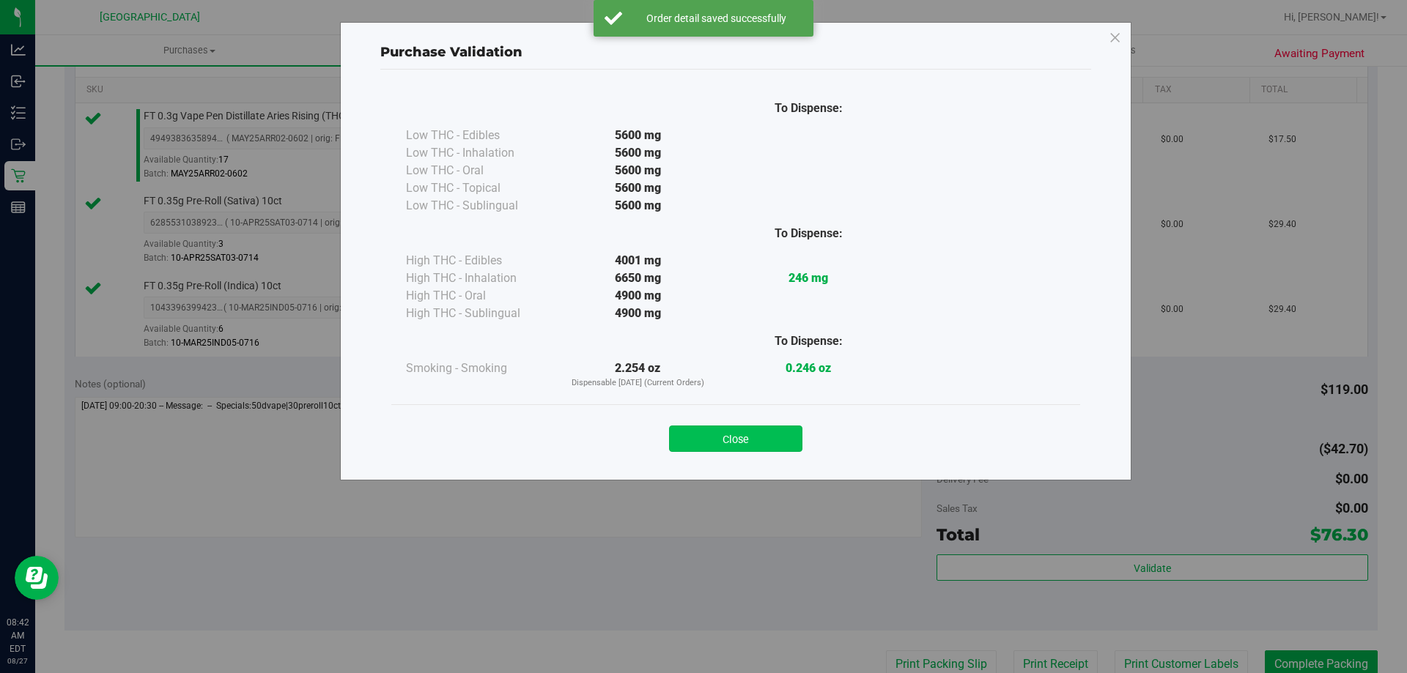
click at [747, 437] on button "Close" at bounding box center [735, 439] width 133 height 26
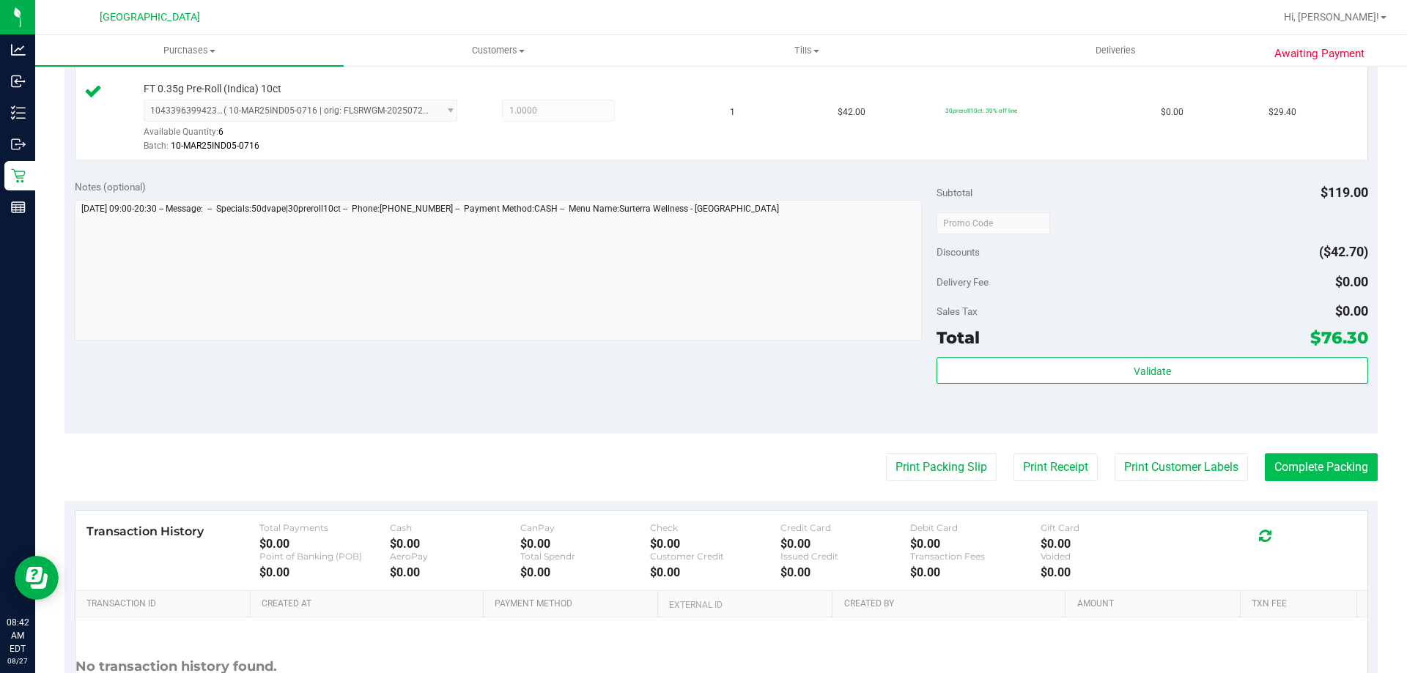
scroll to position [586, 0]
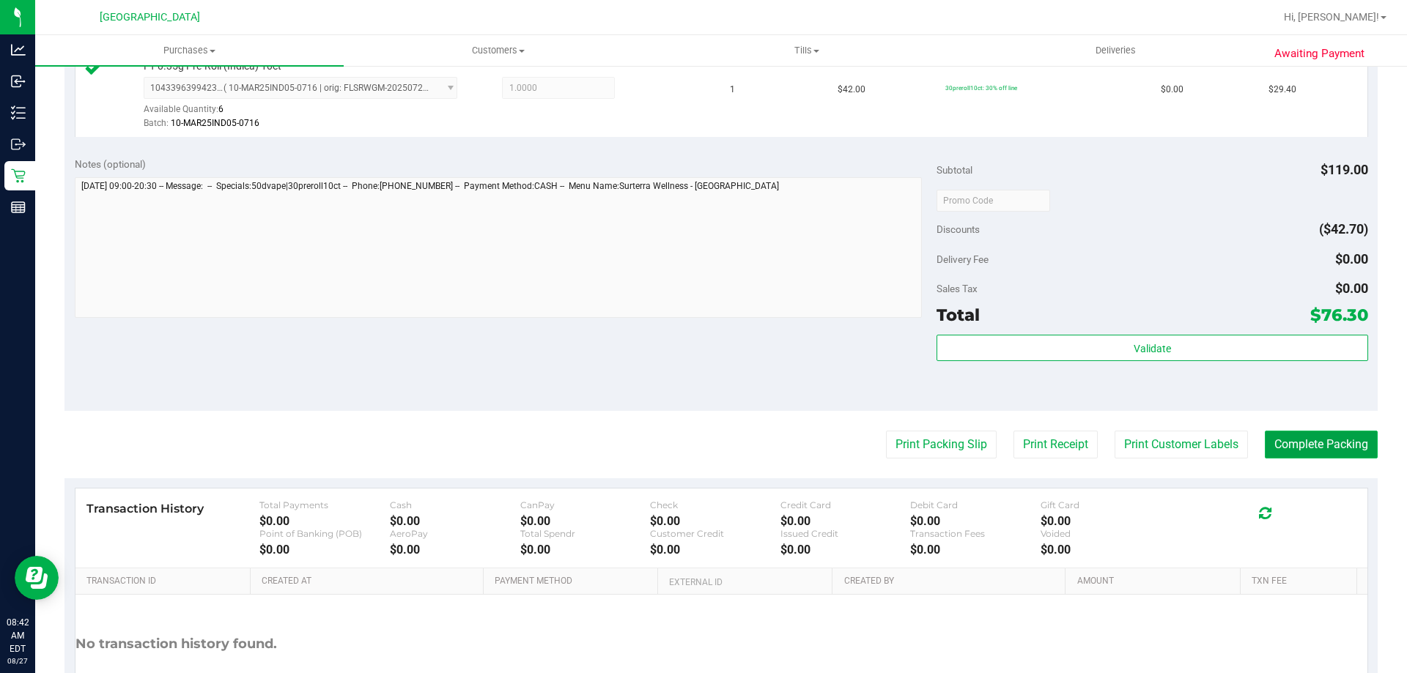
click at [1298, 447] on button "Complete Packing" at bounding box center [1321, 445] width 113 height 28
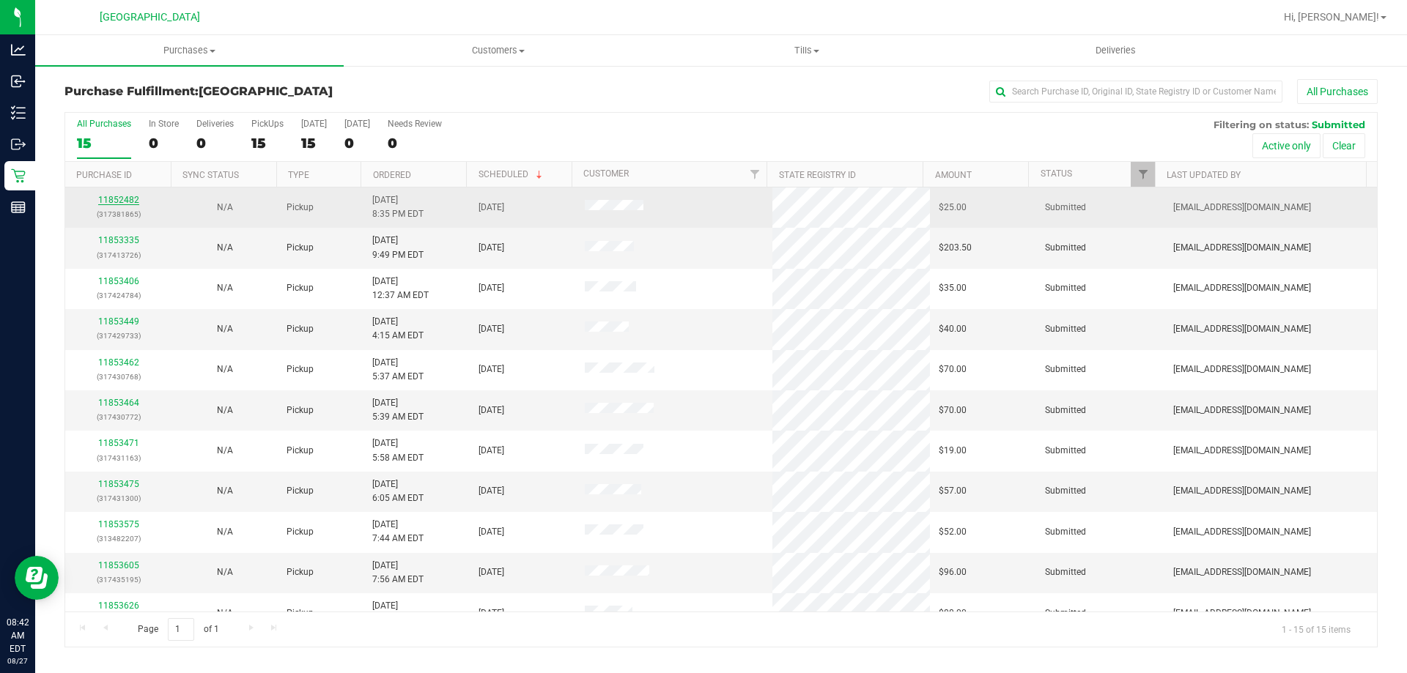
click at [113, 196] on link "11852482" at bounding box center [118, 200] width 41 height 10
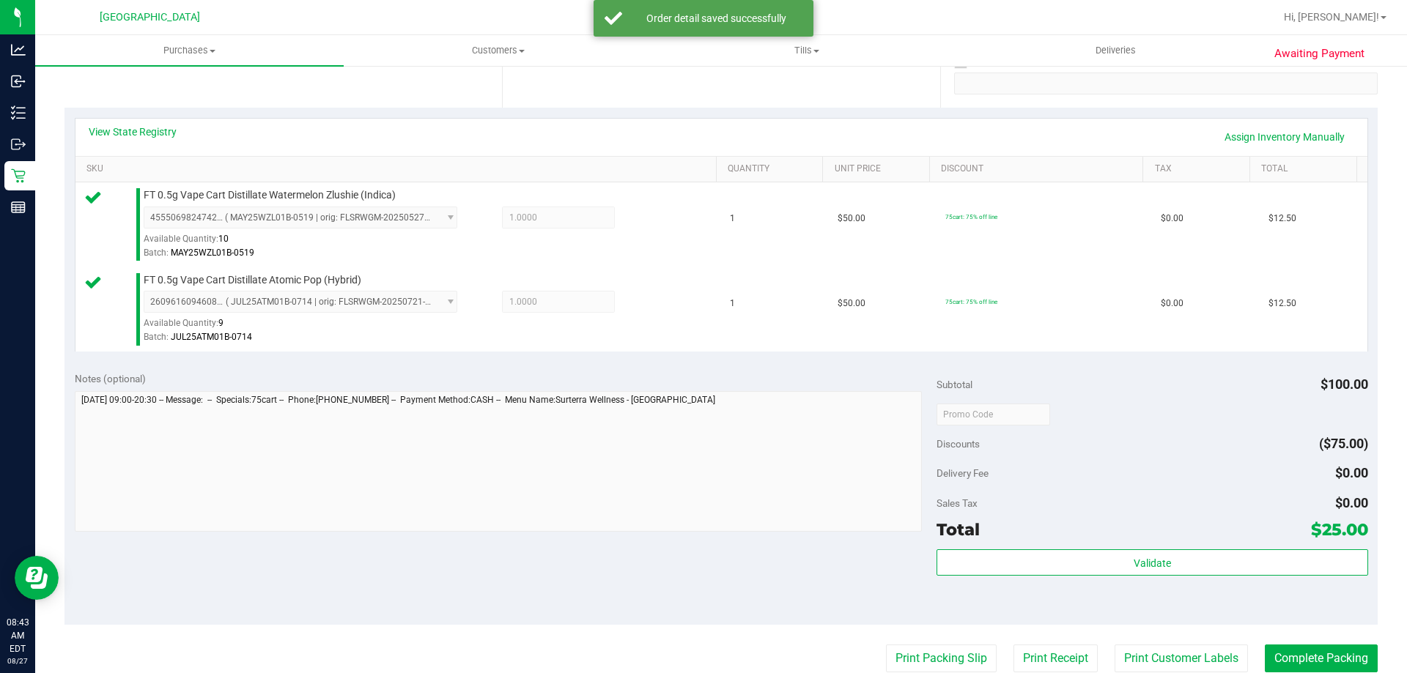
scroll to position [366, 0]
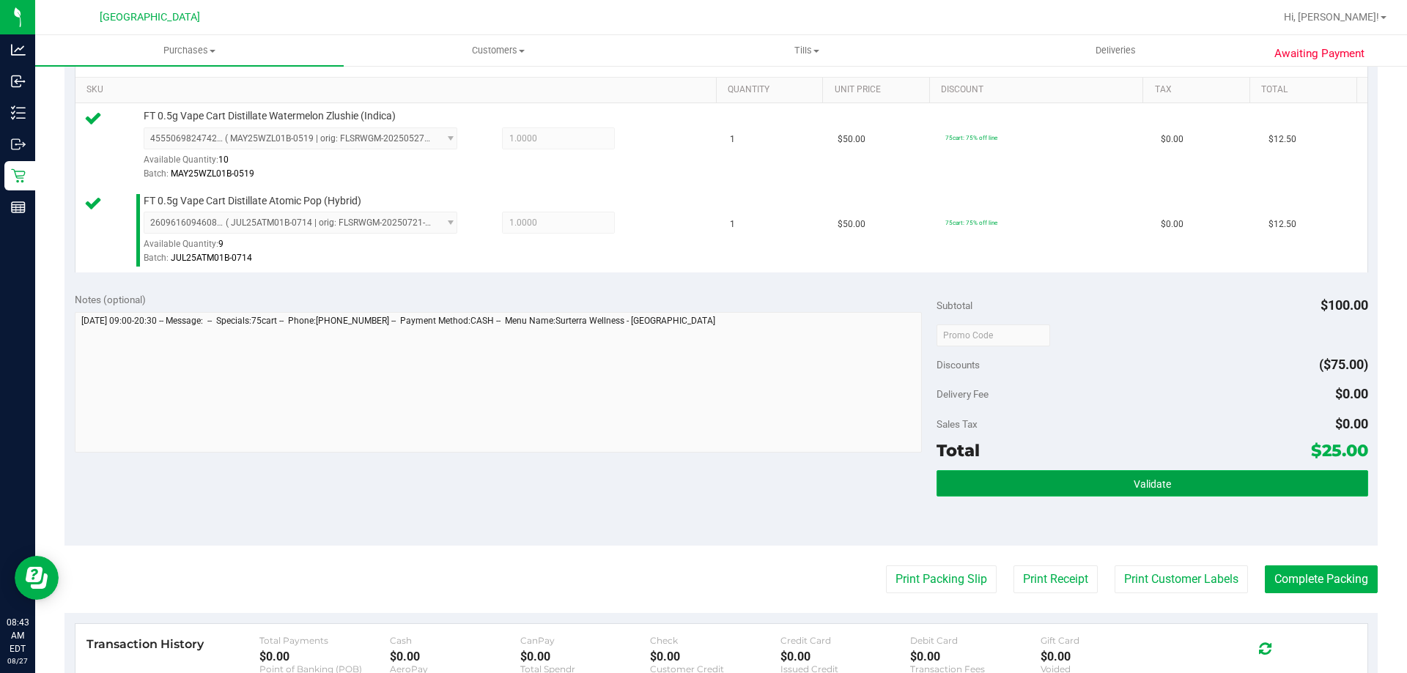
click at [1165, 483] on button "Validate" at bounding box center [1151, 483] width 431 height 26
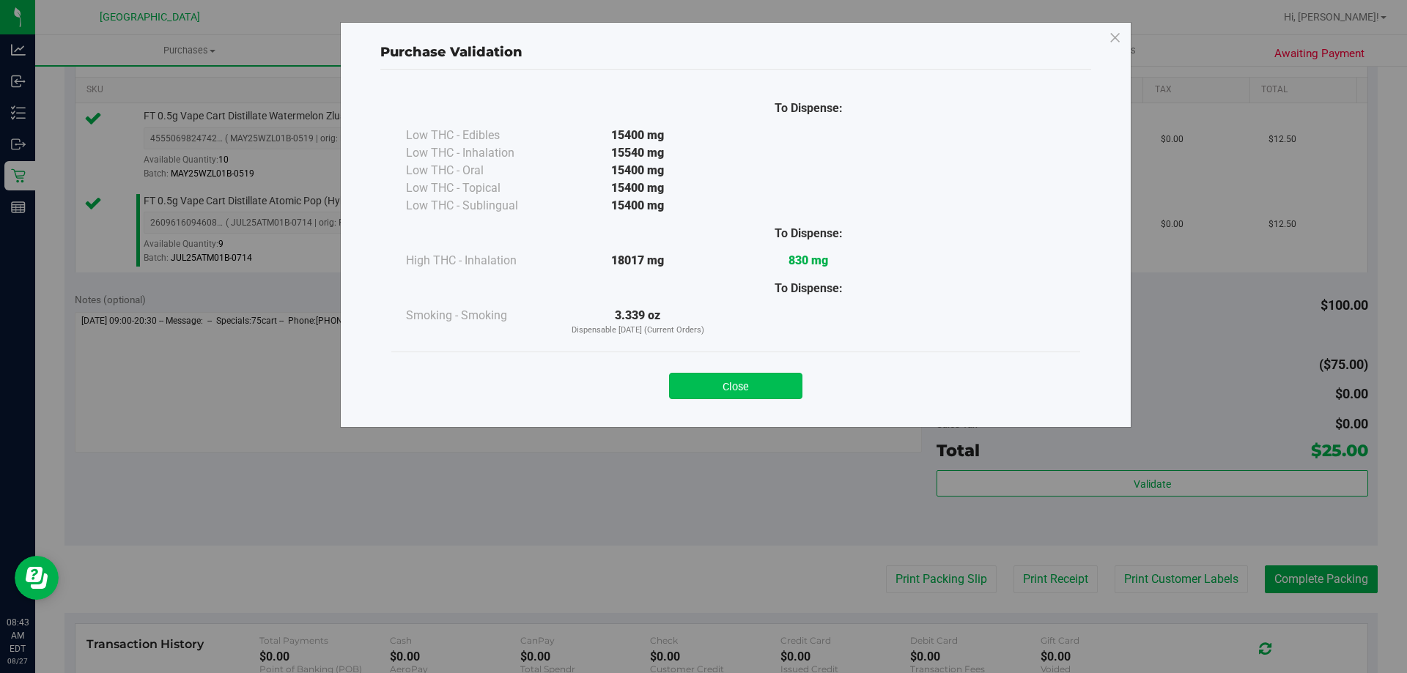
click at [747, 386] on button "Close" at bounding box center [735, 386] width 133 height 26
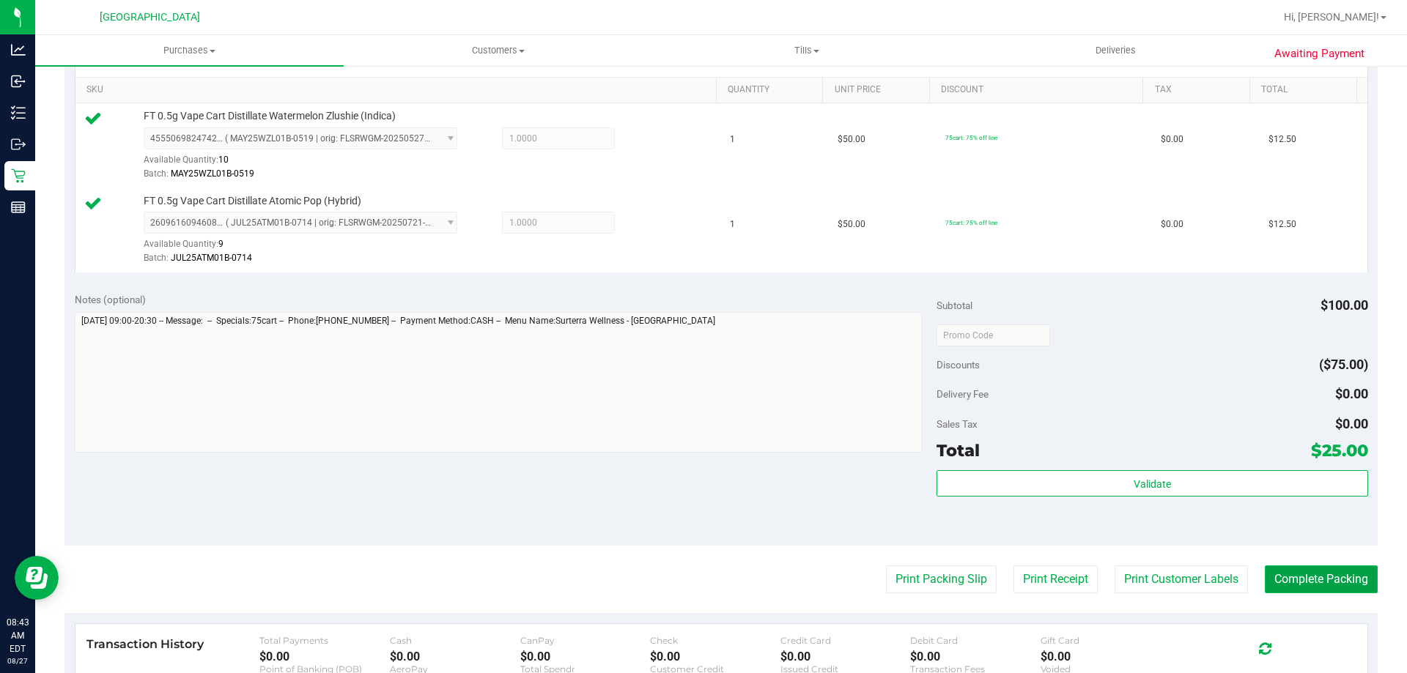
click at [1273, 576] on button "Complete Packing" at bounding box center [1321, 580] width 113 height 28
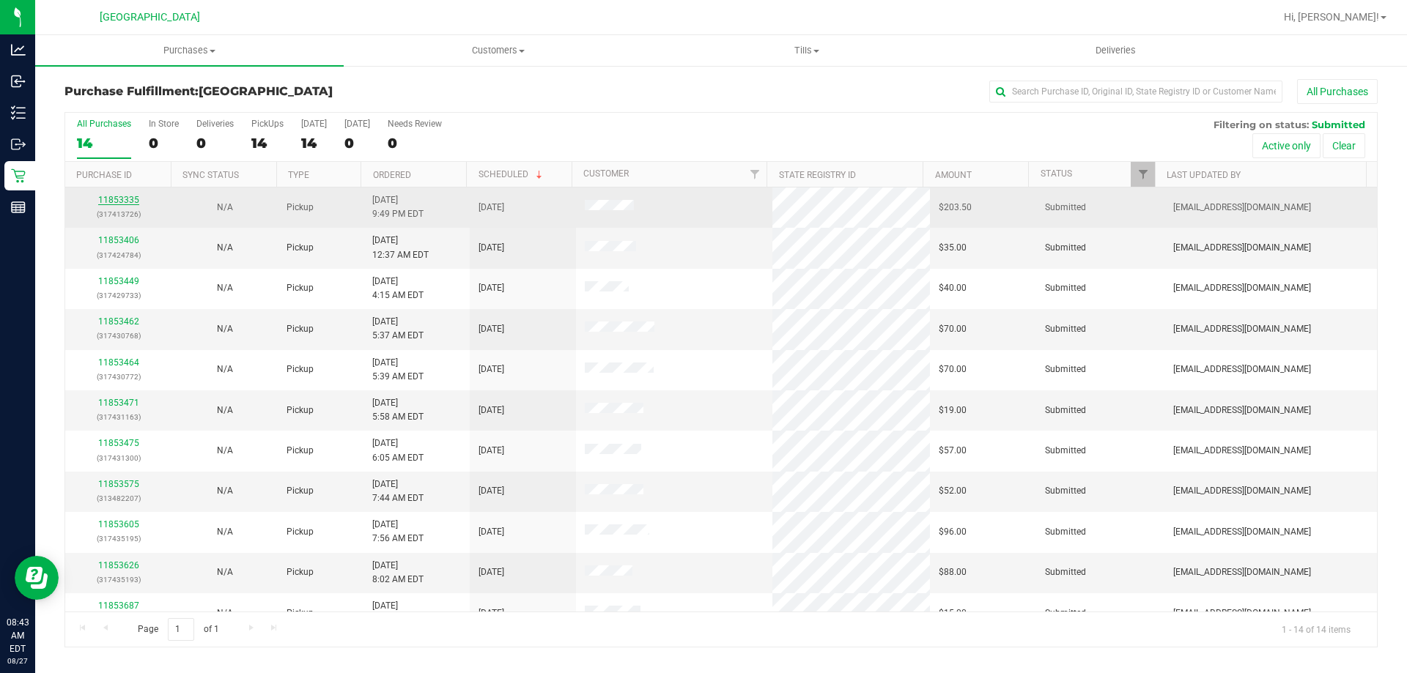
click at [116, 199] on link "11853335" at bounding box center [118, 200] width 41 height 10
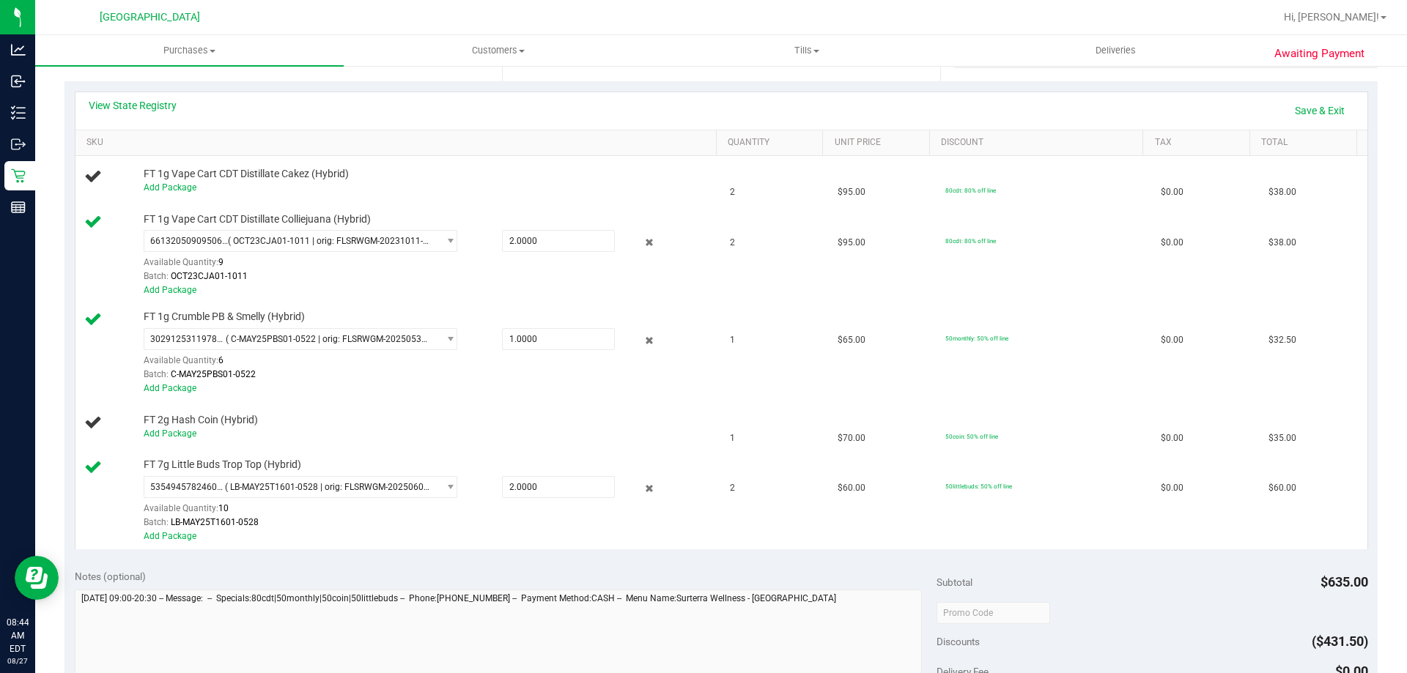
scroll to position [440, 0]
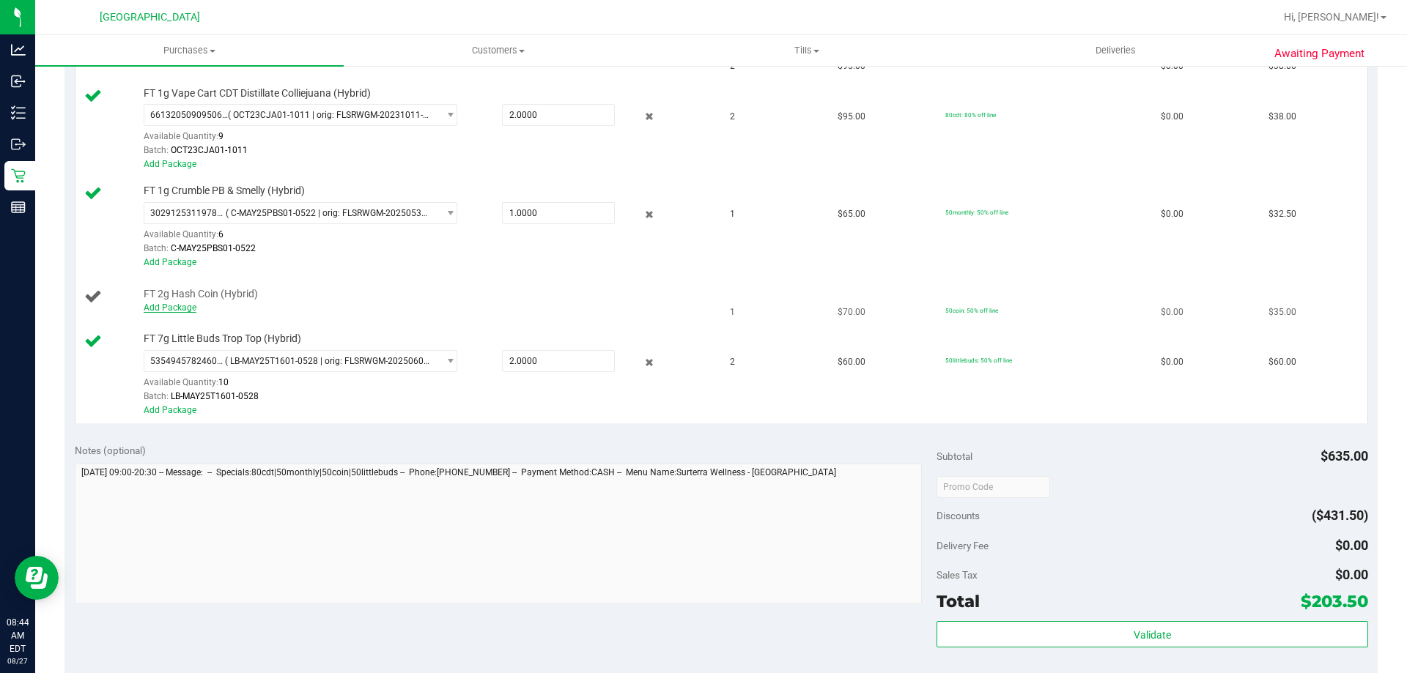
click at [179, 309] on link "Add Package" at bounding box center [170, 308] width 53 height 10
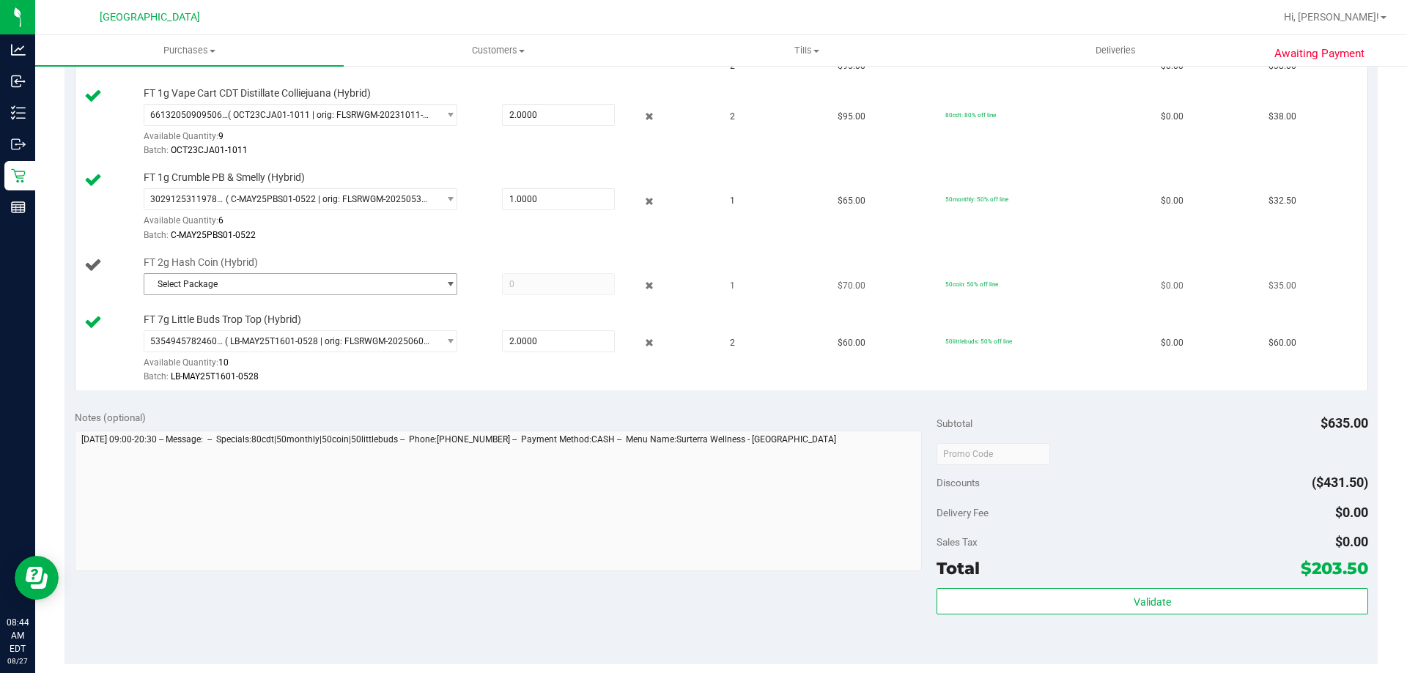
click at [352, 287] on span "Select Package" at bounding box center [291, 284] width 294 height 21
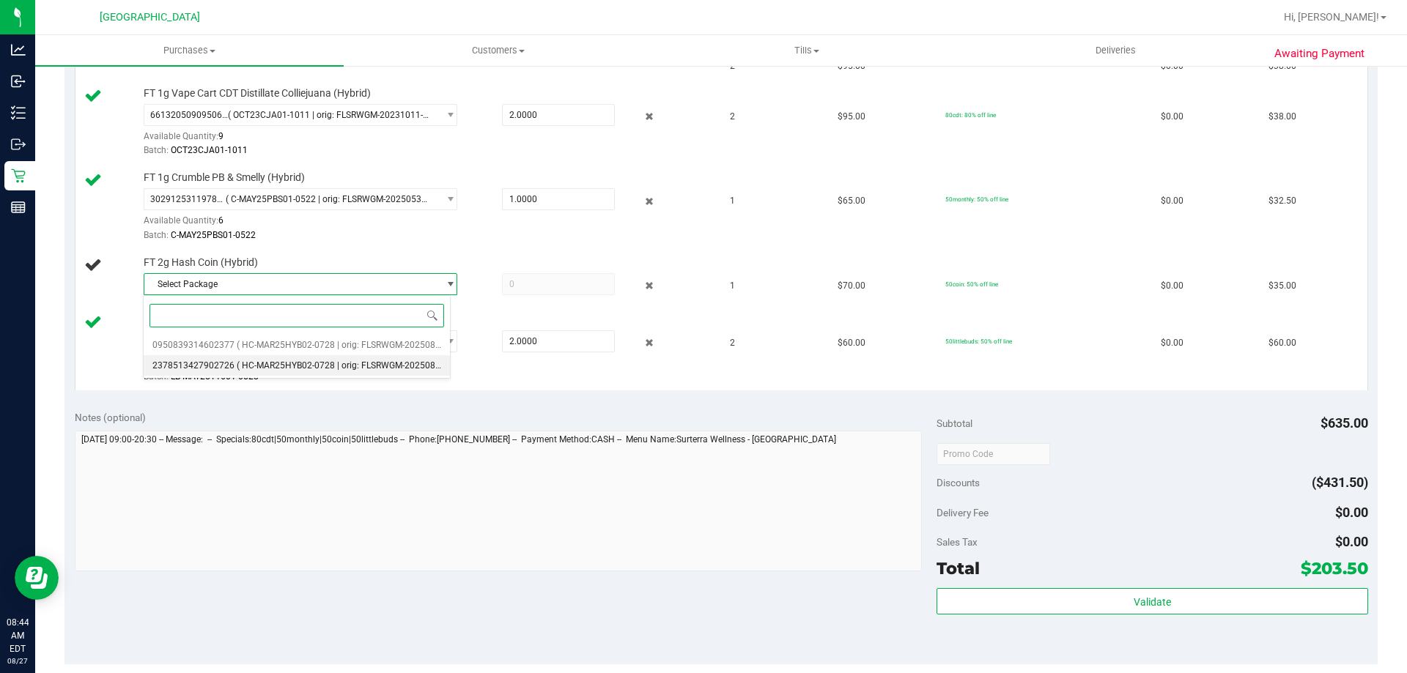
click at [338, 373] on li "2378513427902726 ( HC-MAR25HYB02-0728 | orig: FLSRWGM-20250804-905 )" at bounding box center [297, 365] width 306 height 21
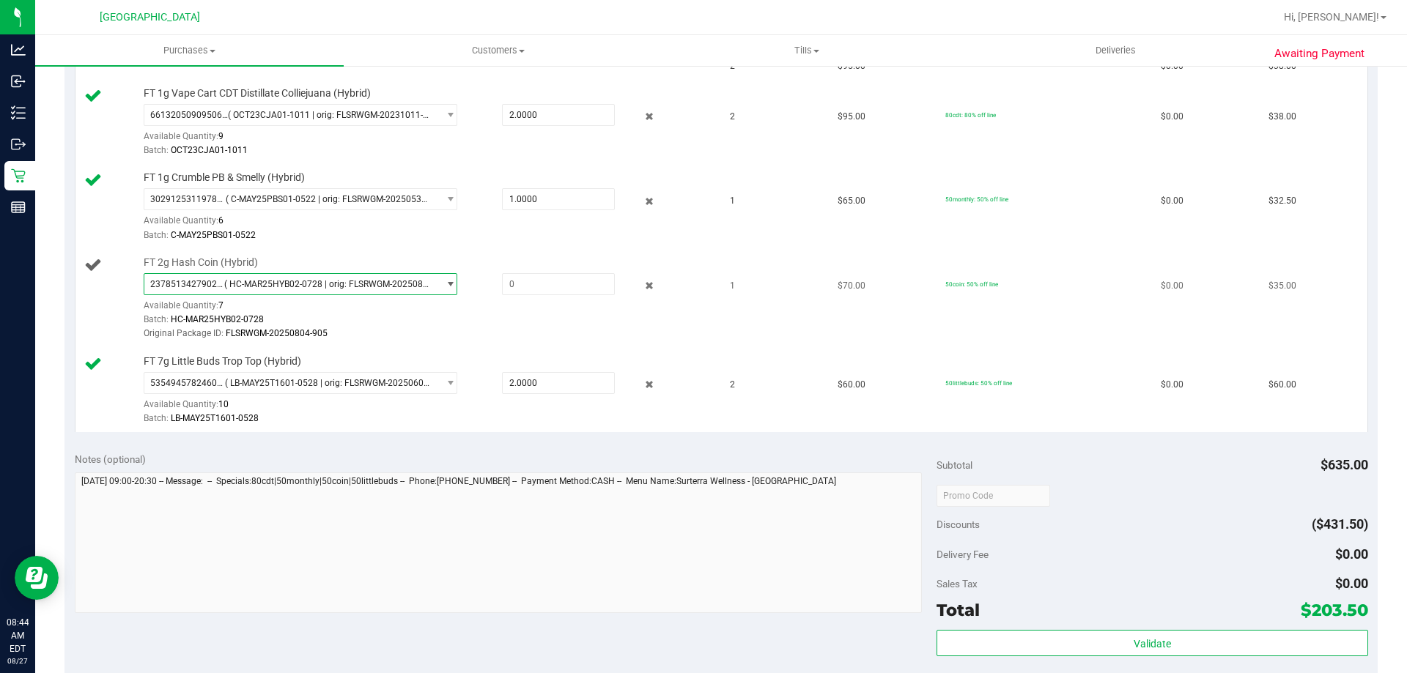
click at [350, 282] on span "( HC-MAR25HYB02-0728 | orig: FLSRWGM-20250804-905 )" at bounding box center [328, 284] width 208 height 10
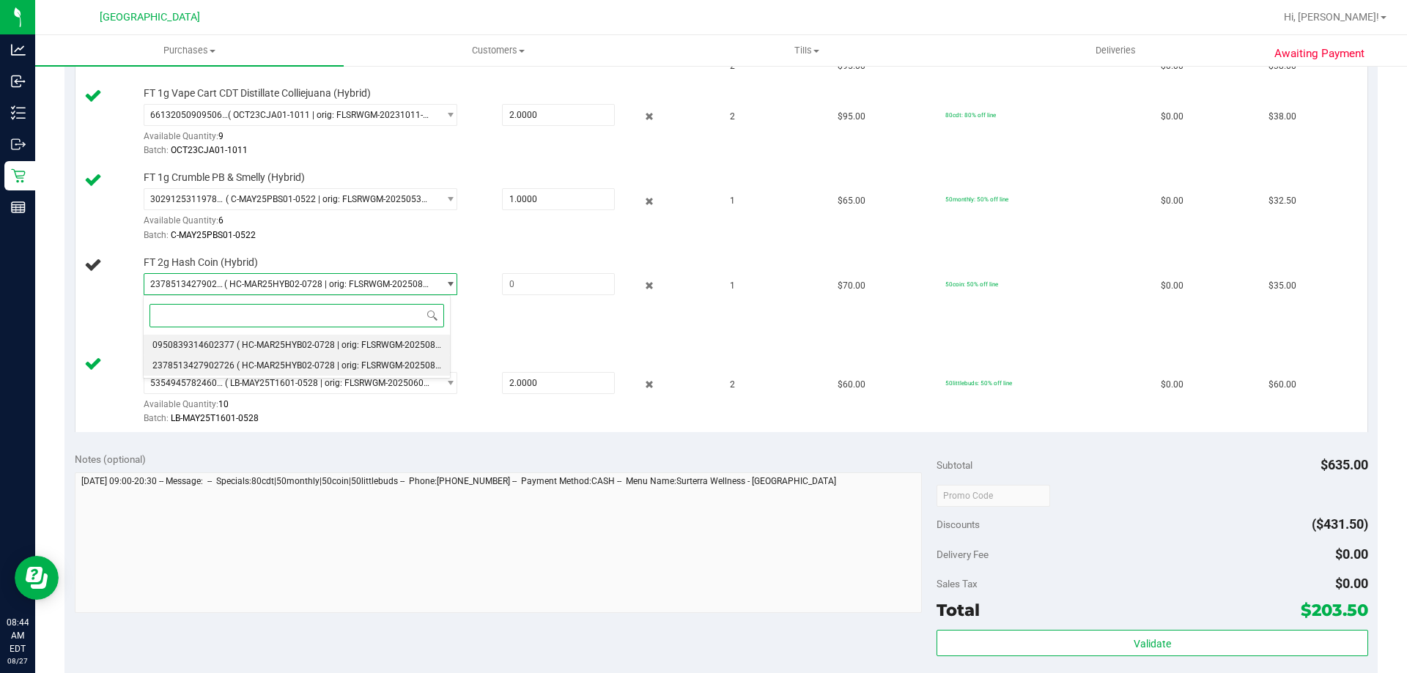
click at [344, 340] on span "( HC-MAR25HYB02-0728 | orig: FLSRWGM-20250804-791 )" at bounding box center [353, 345] width 232 height 10
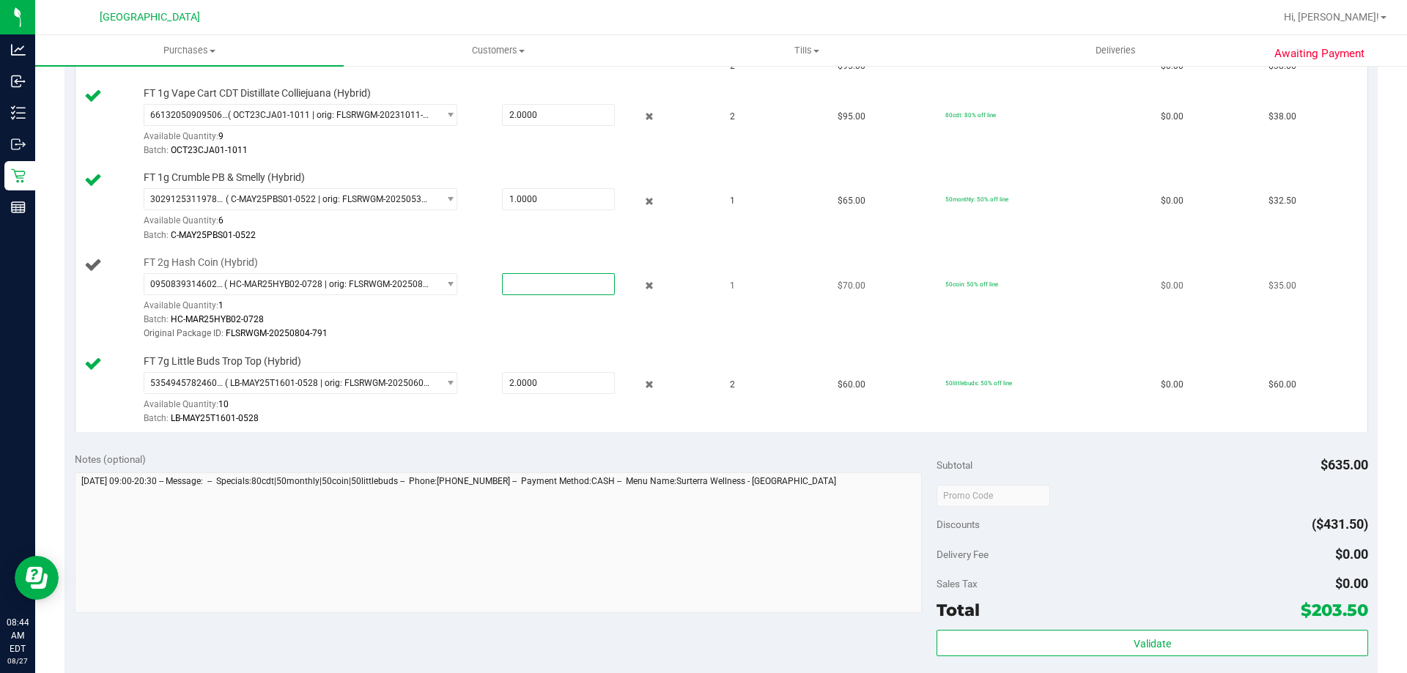
click at [542, 284] on span at bounding box center [558, 284] width 113 height 22
type input "1"
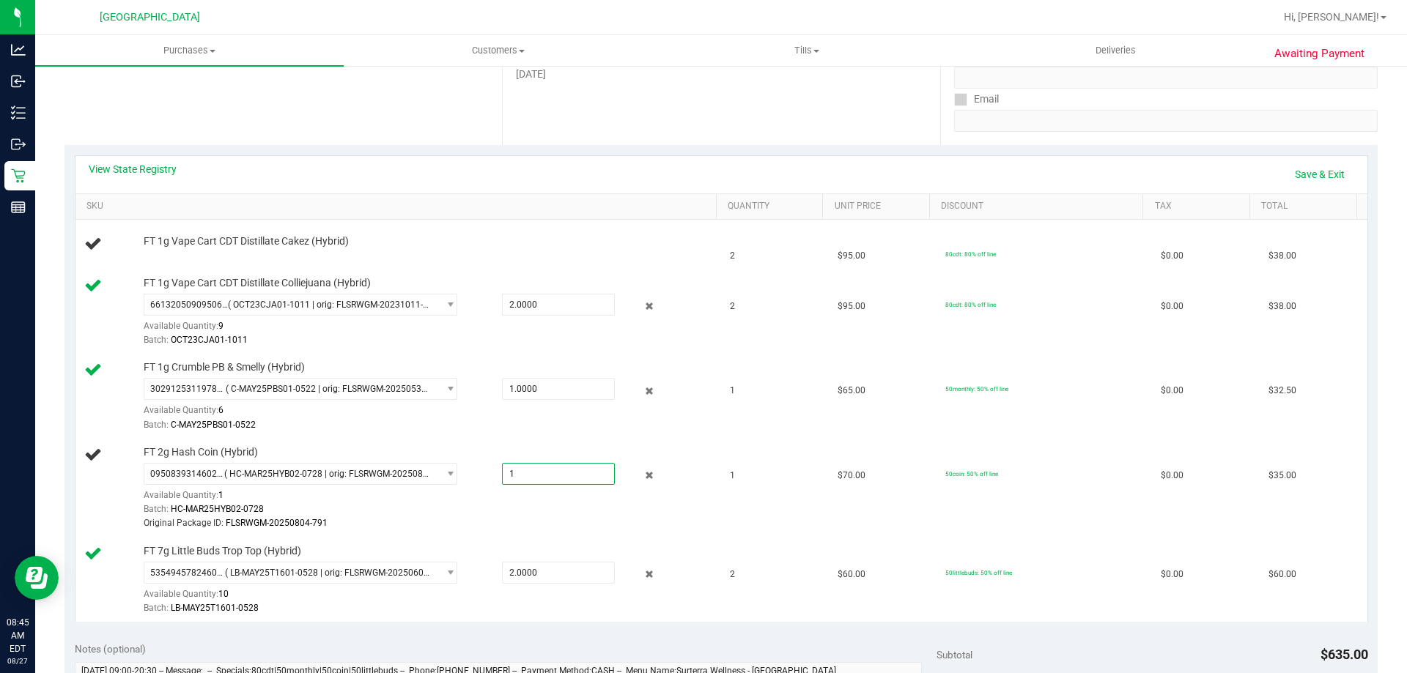
scroll to position [147, 0]
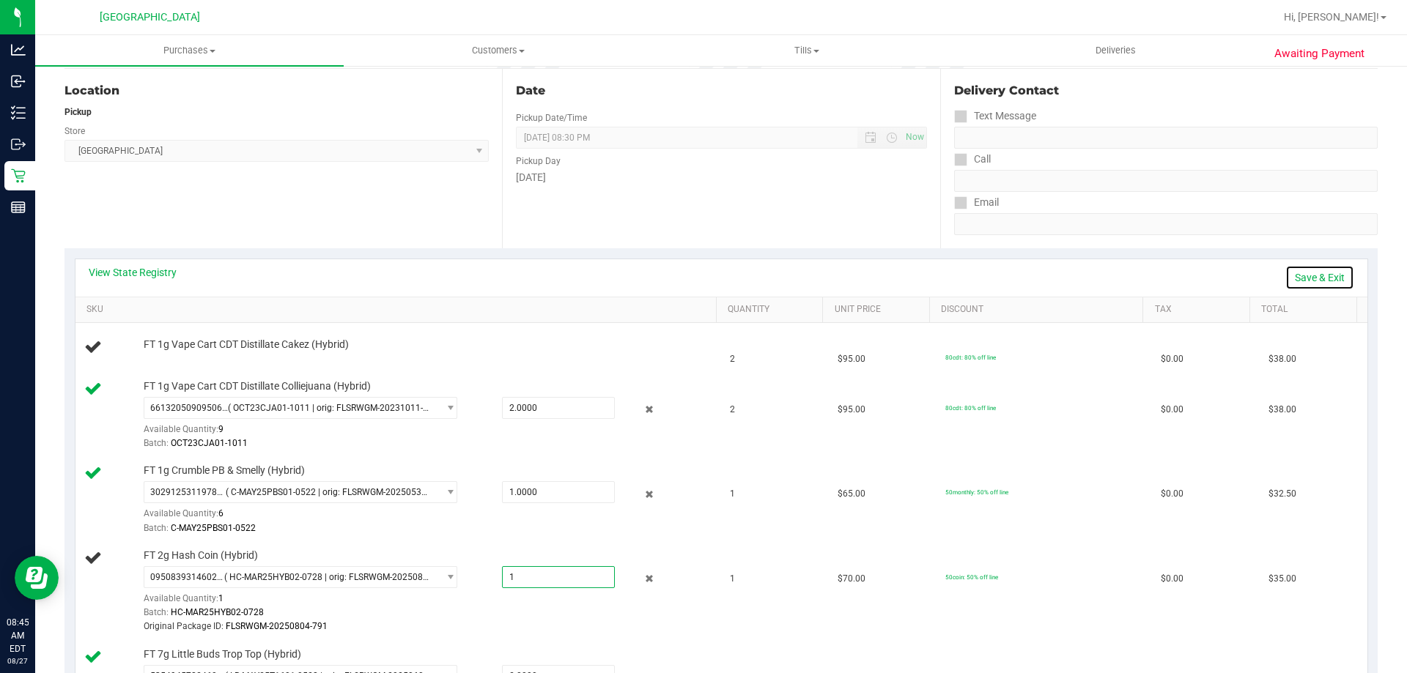
type input "1.0000"
click at [1309, 281] on link "Save & Exit" at bounding box center [1319, 277] width 69 height 25
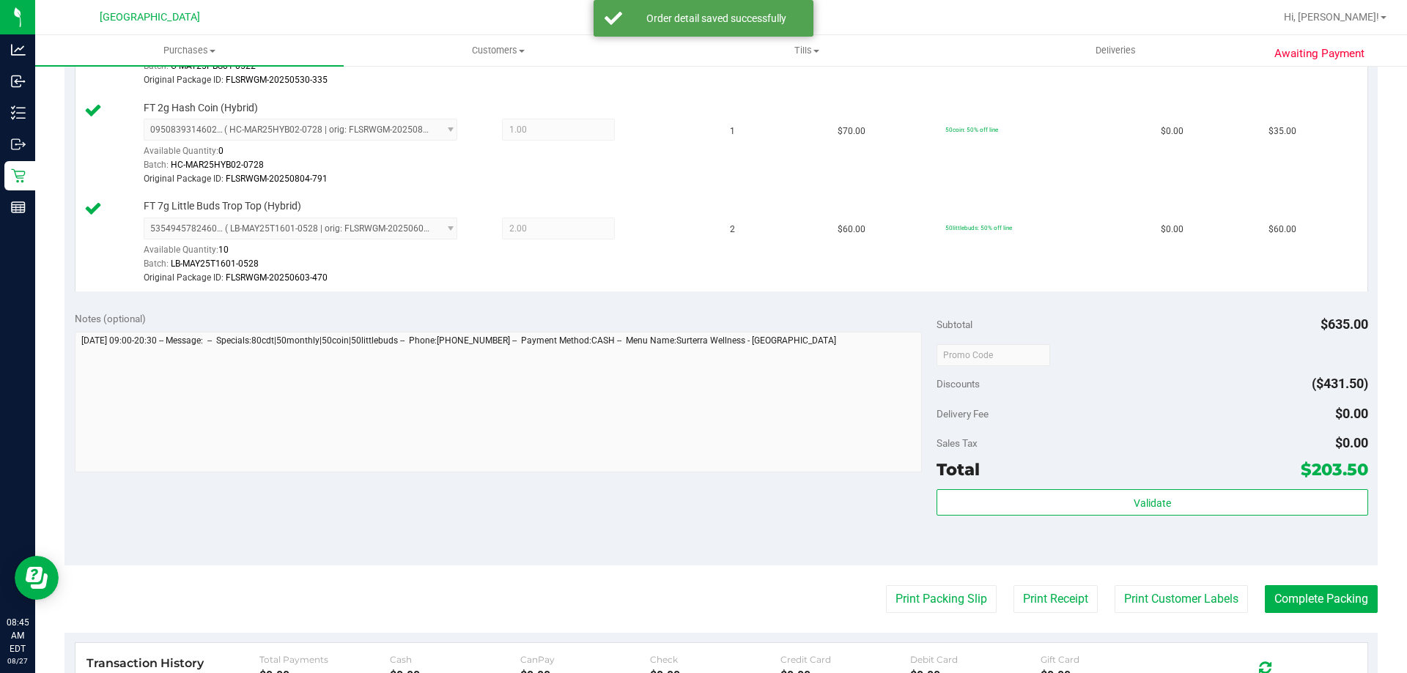
scroll to position [659, 0]
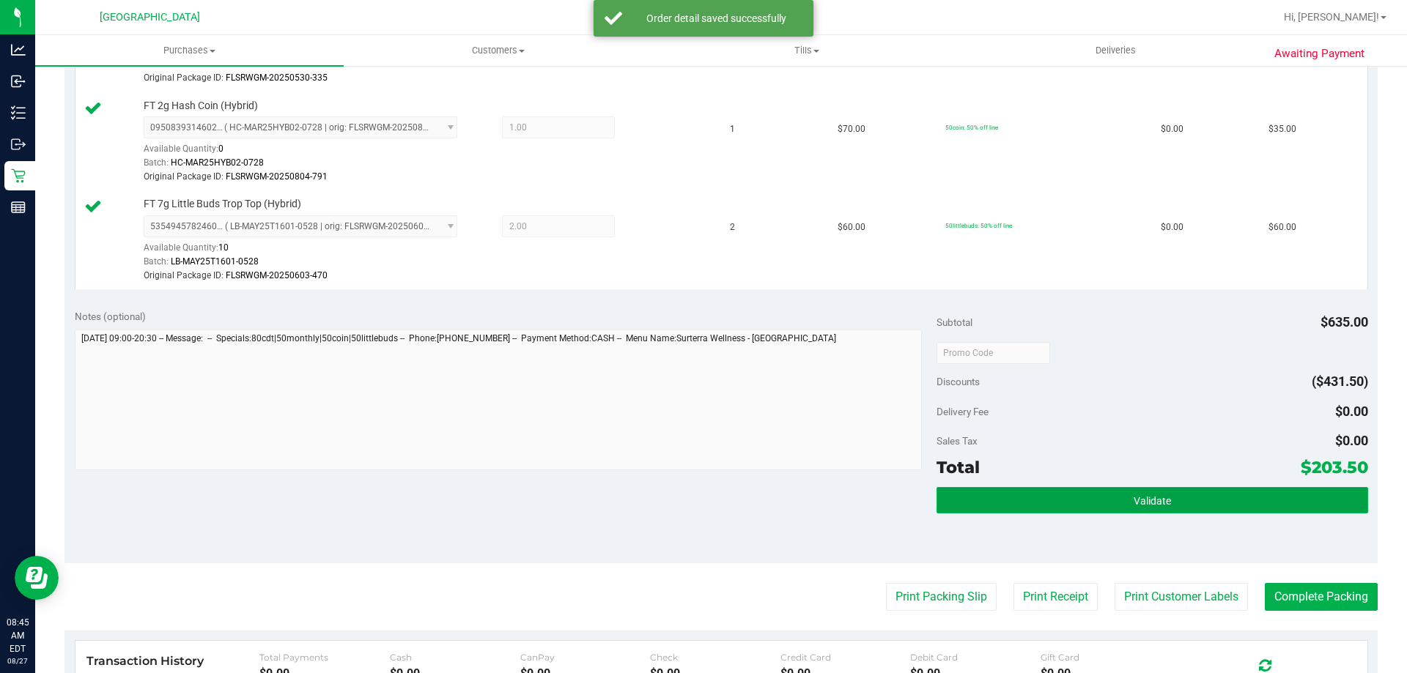
click at [1153, 510] on button "Validate" at bounding box center [1151, 500] width 431 height 26
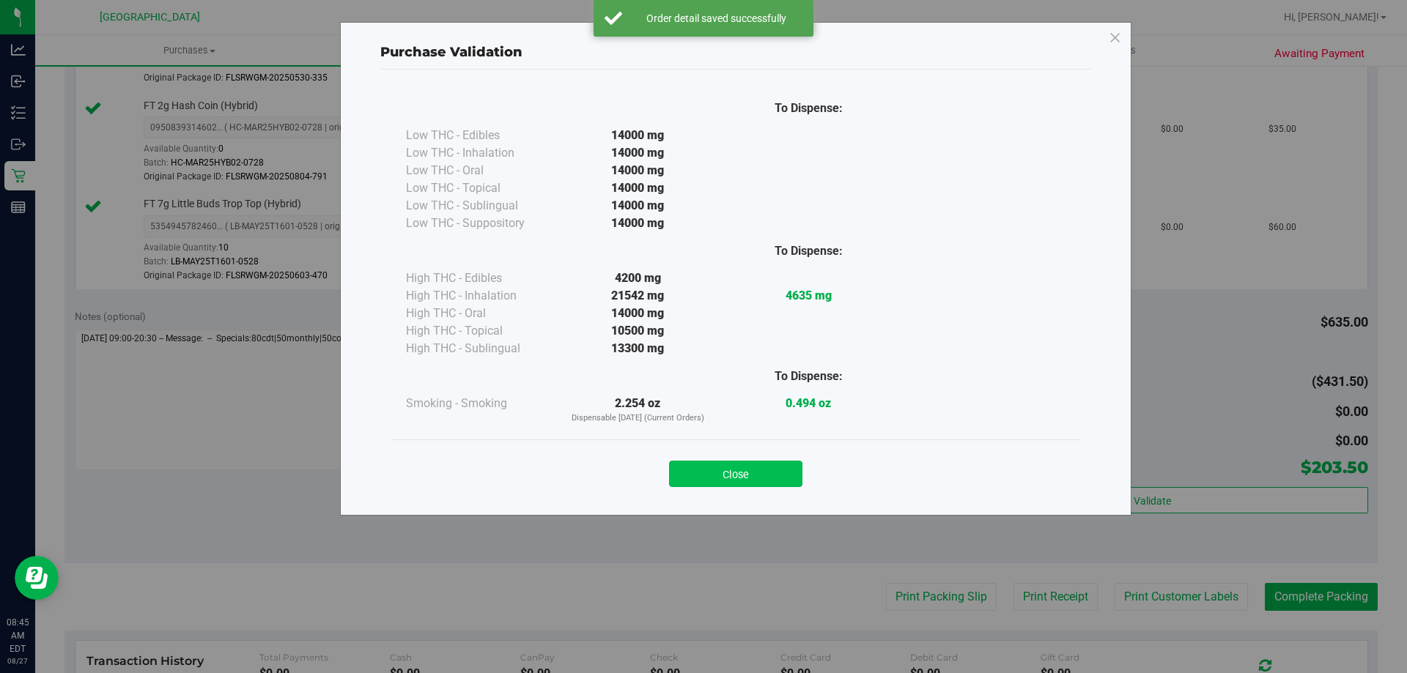
click at [759, 468] on button "Close" at bounding box center [735, 474] width 133 height 26
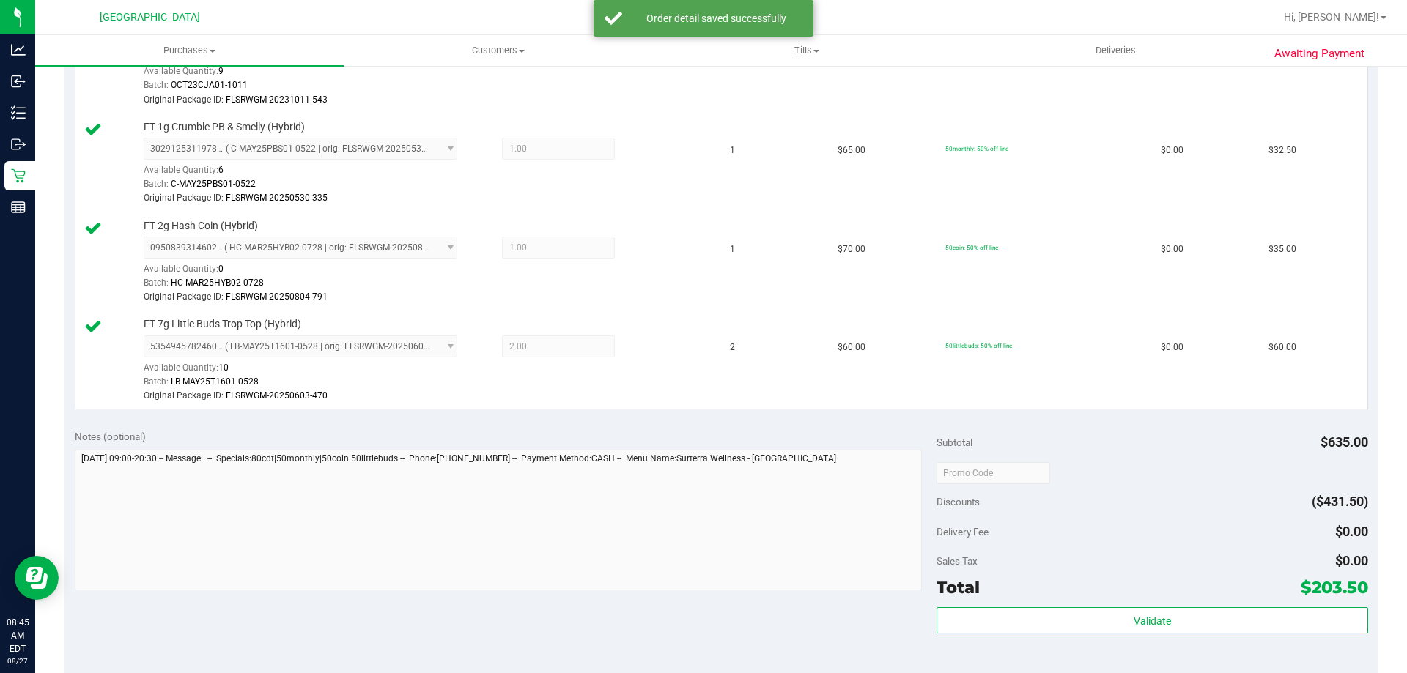
scroll to position [733, 0]
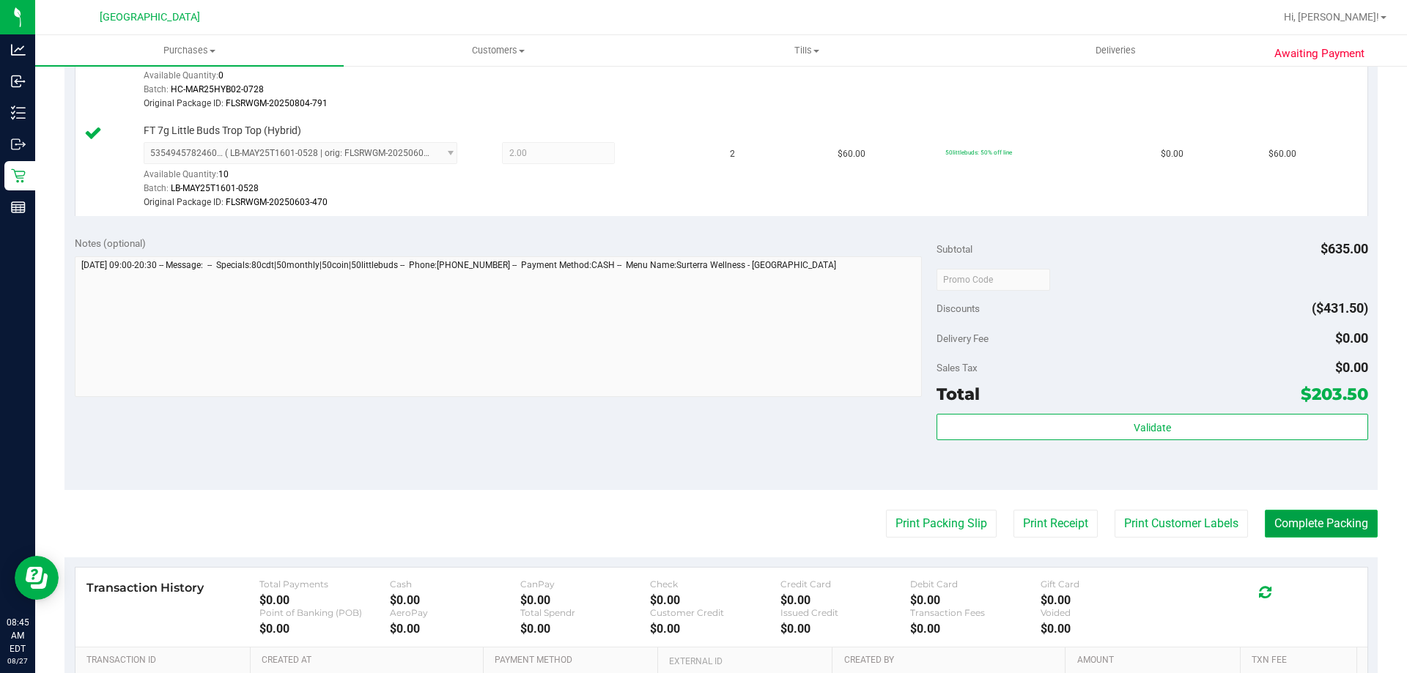
click at [1310, 527] on button "Complete Packing" at bounding box center [1321, 524] width 113 height 28
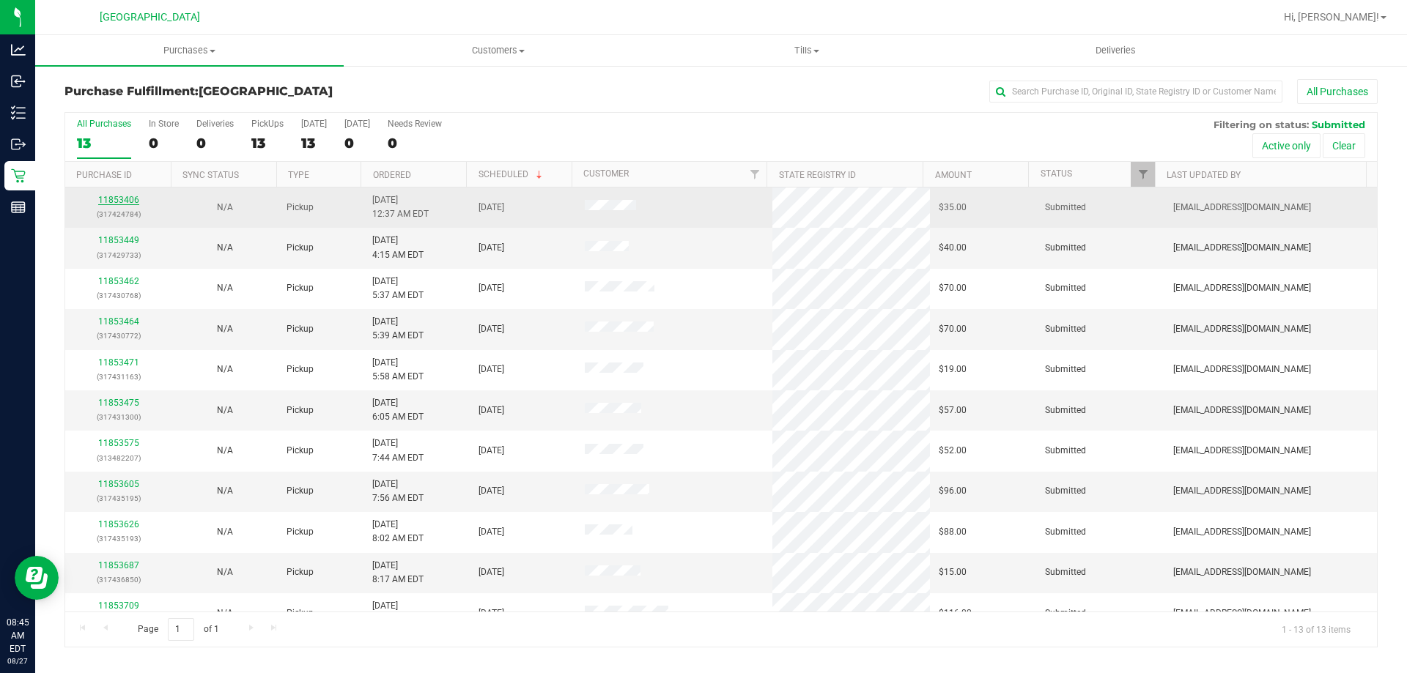
click at [120, 197] on link "11853406" at bounding box center [118, 200] width 41 height 10
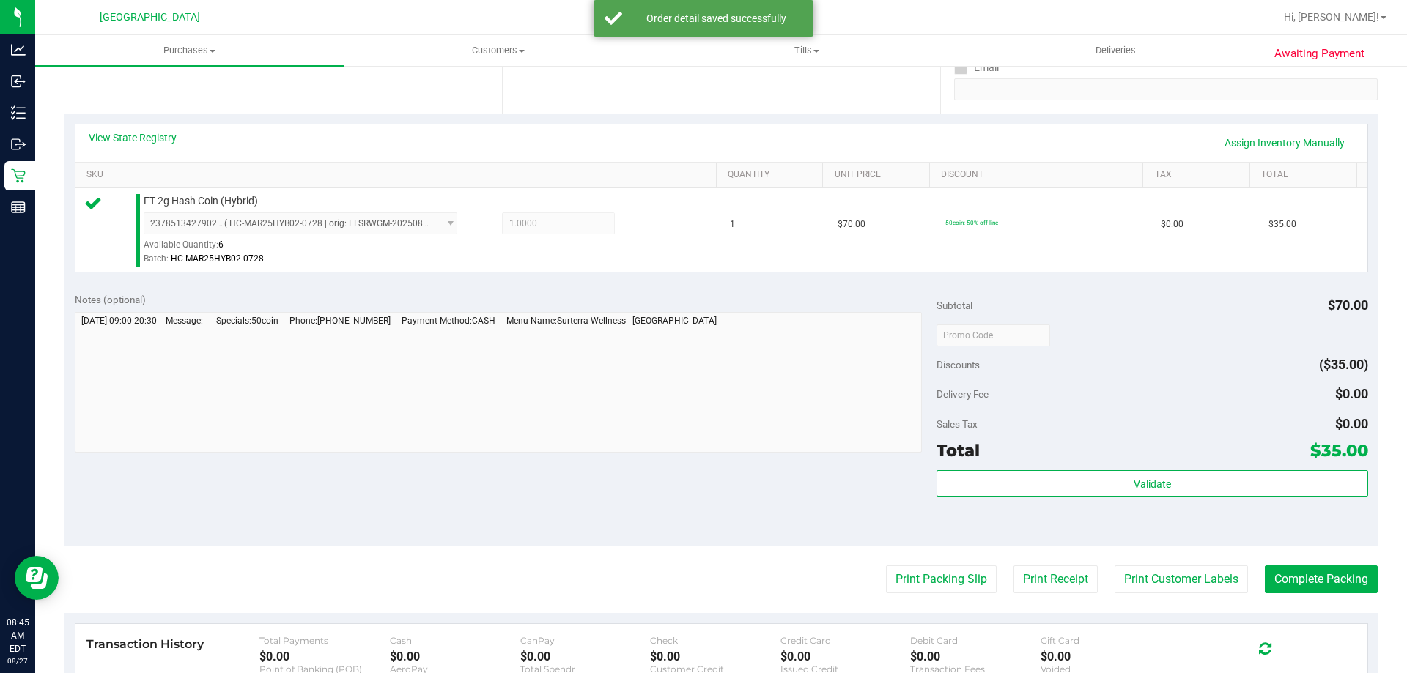
scroll to position [293, 0]
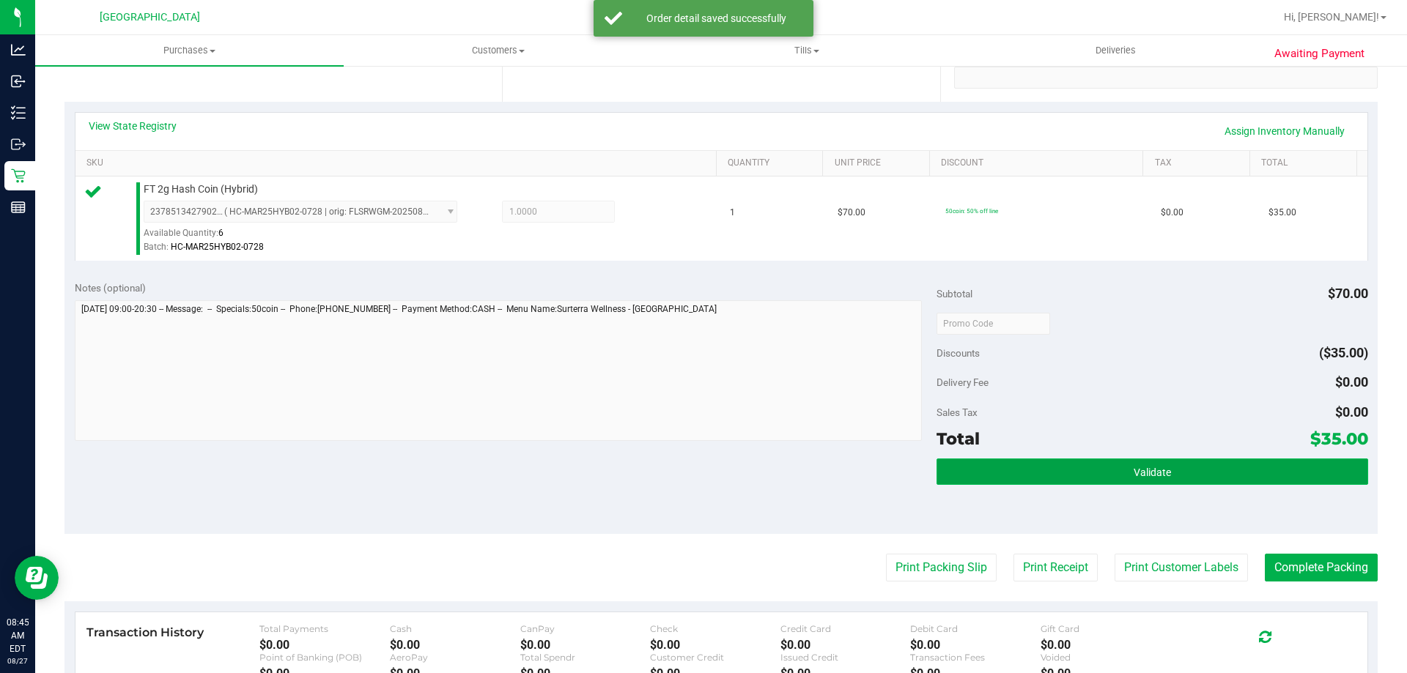
click at [1100, 461] on button "Validate" at bounding box center [1151, 472] width 431 height 26
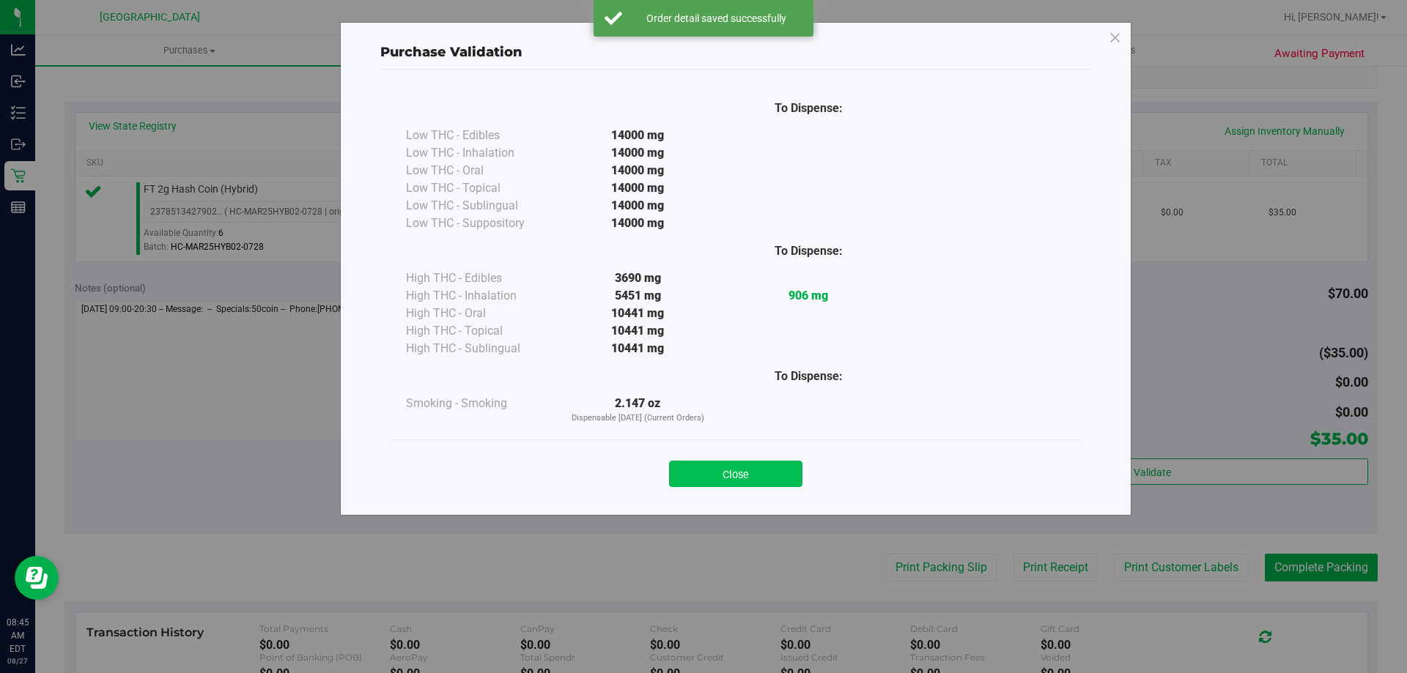
click at [765, 461] on button "Close" at bounding box center [735, 474] width 133 height 26
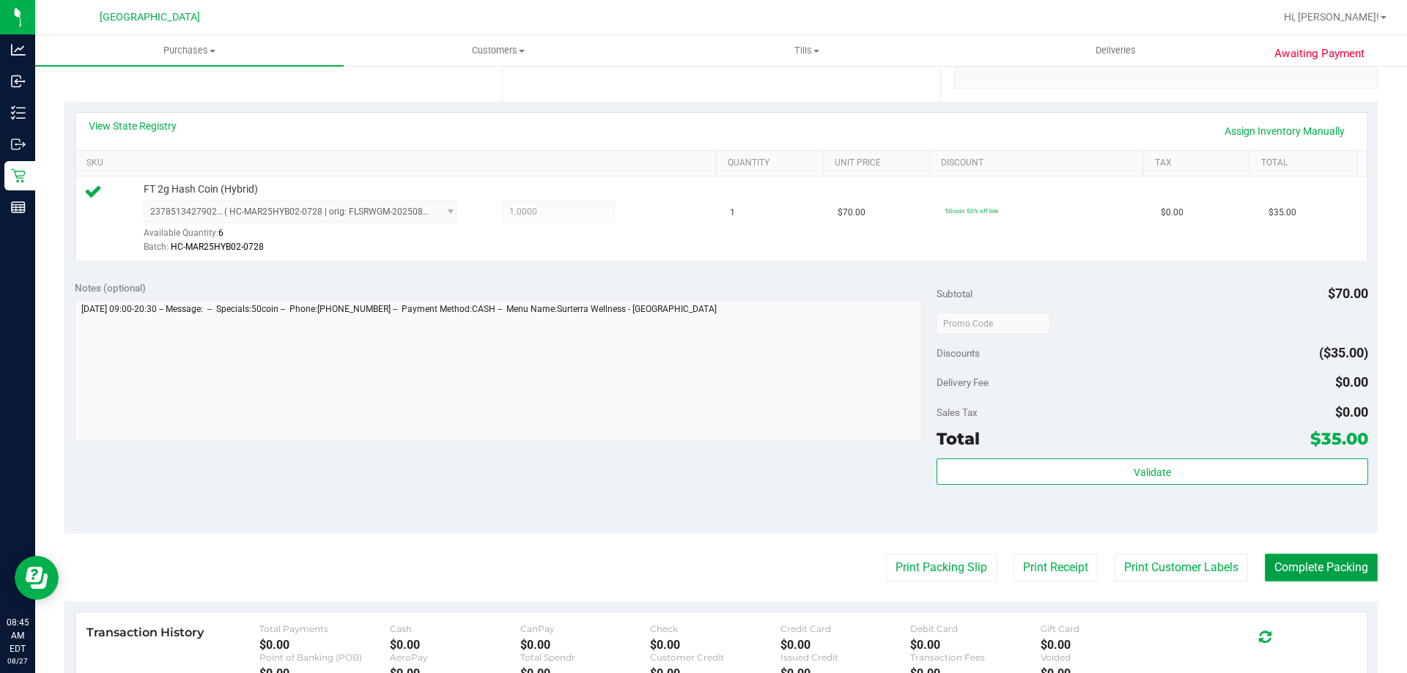
click at [1333, 574] on button "Complete Packing" at bounding box center [1321, 568] width 113 height 28
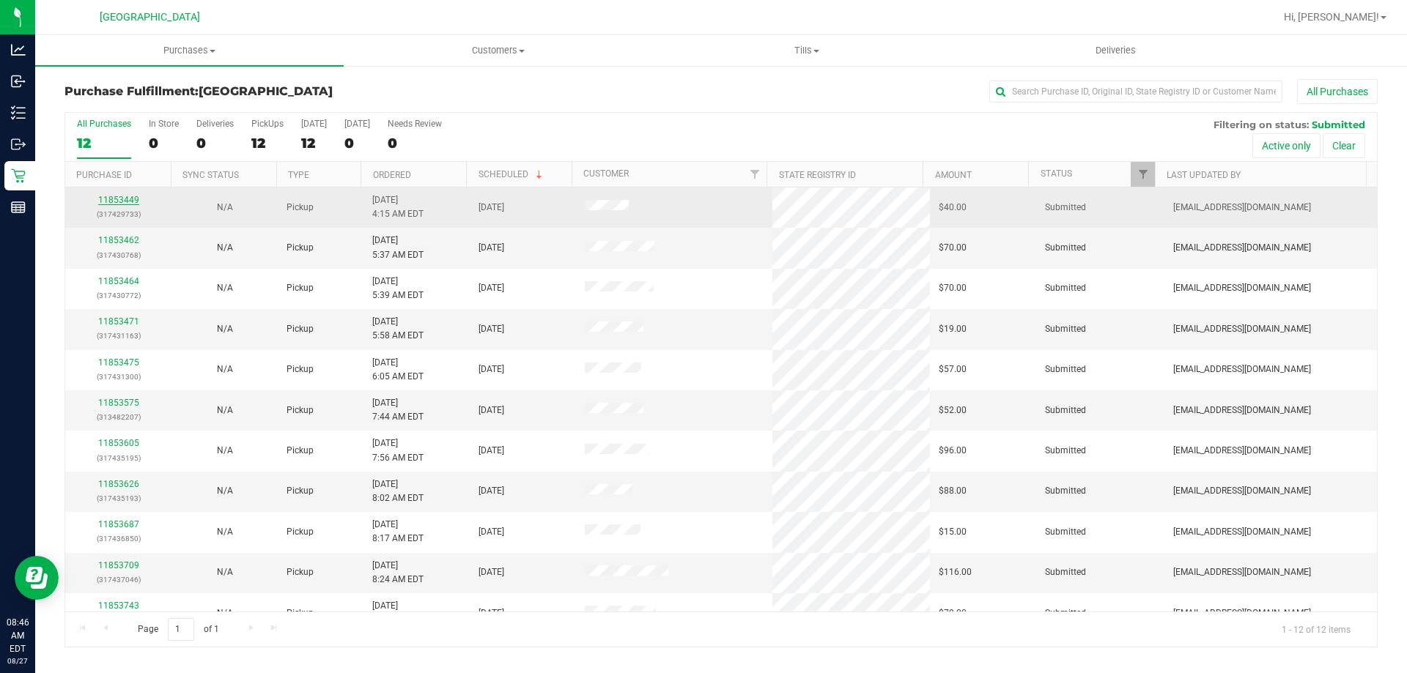
click at [116, 197] on link "11853449" at bounding box center [118, 200] width 41 height 10
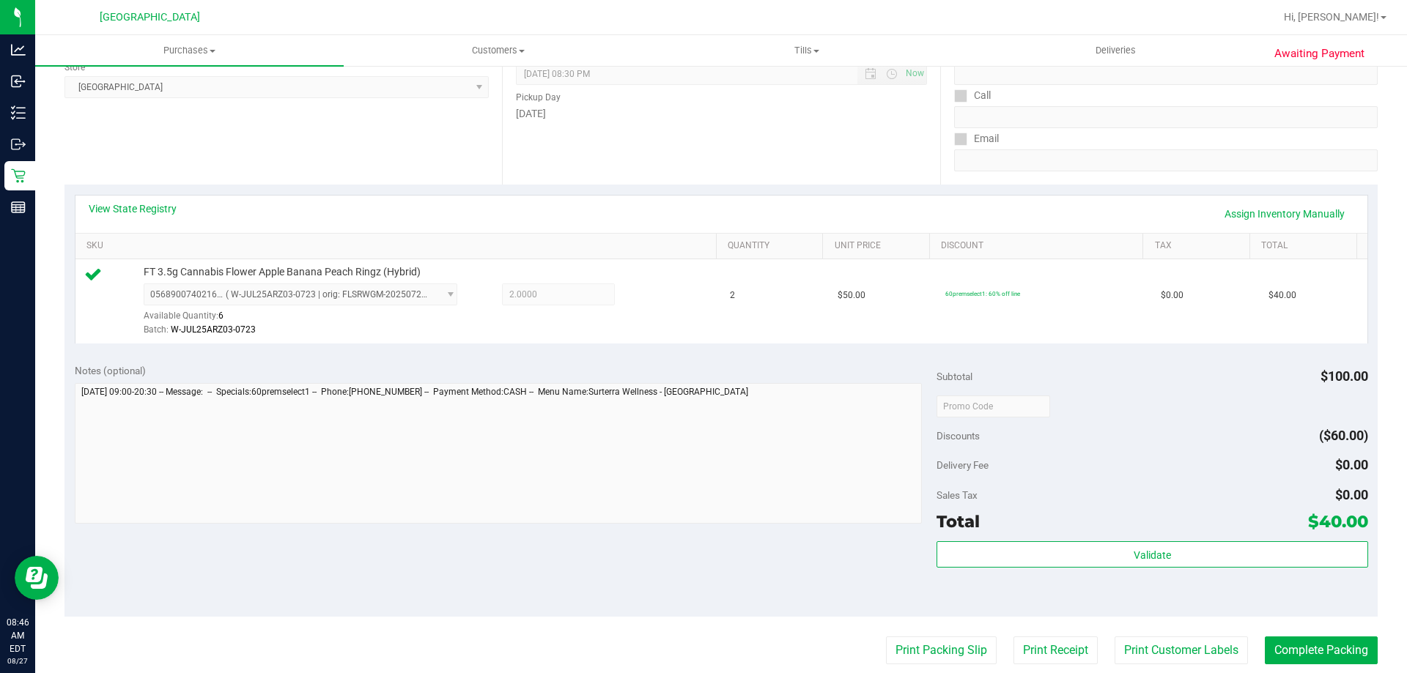
scroll to position [293, 0]
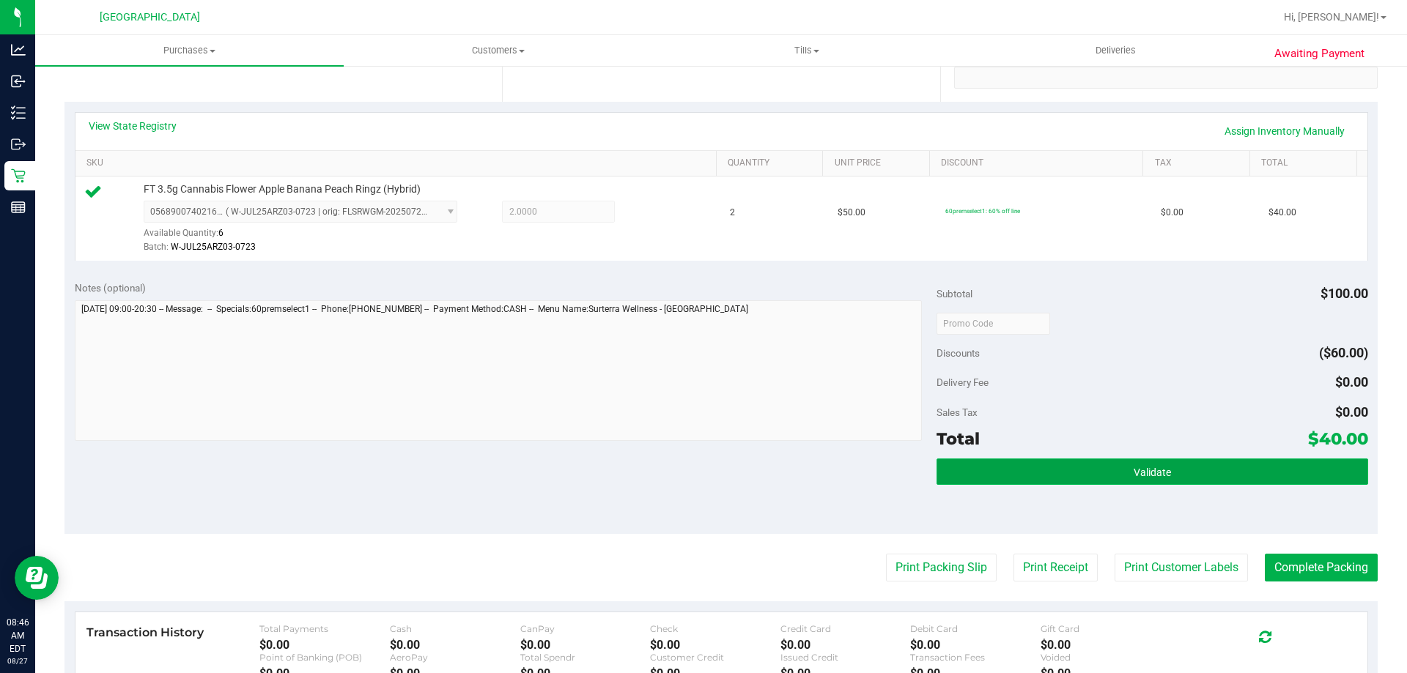
click at [1184, 474] on button "Validate" at bounding box center [1151, 472] width 431 height 26
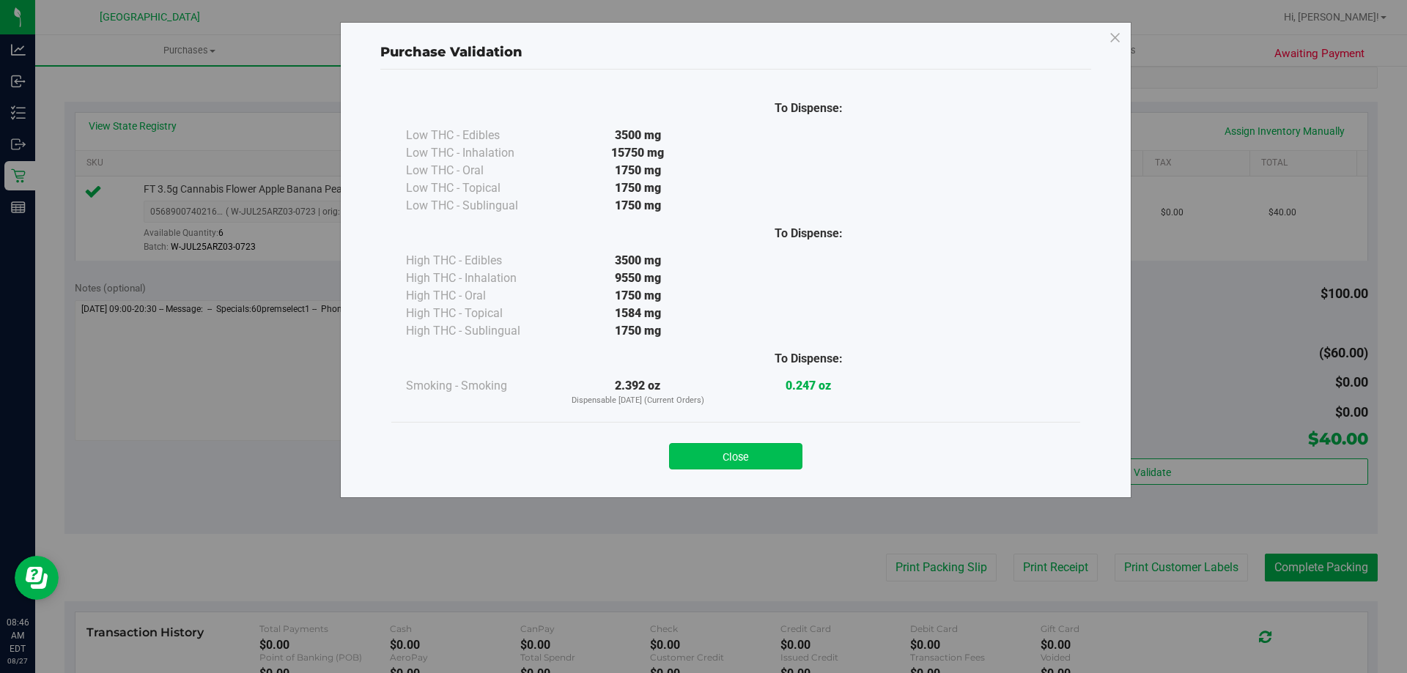
click at [758, 456] on button "Close" at bounding box center [735, 456] width 133 height 26
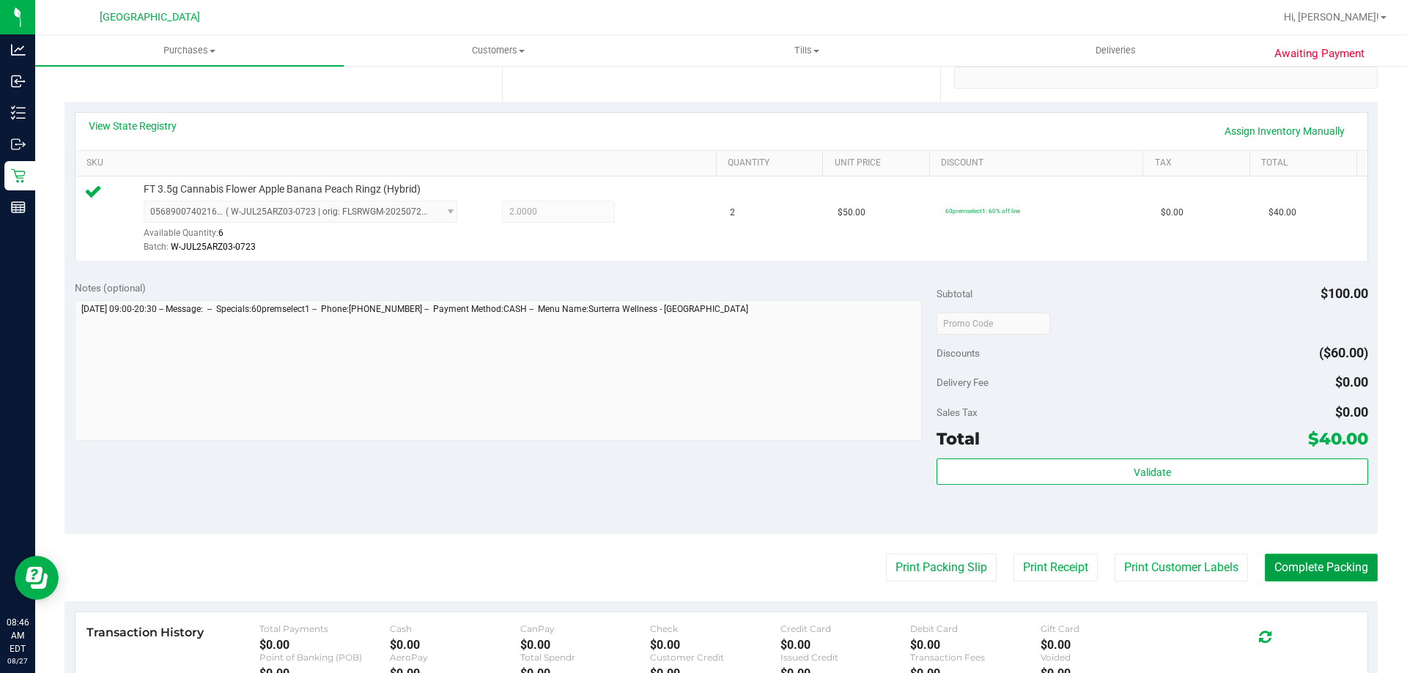
click at [1313, 558] on button "Complete Packing" at bounding box center [1321, 568] width 113 height 28
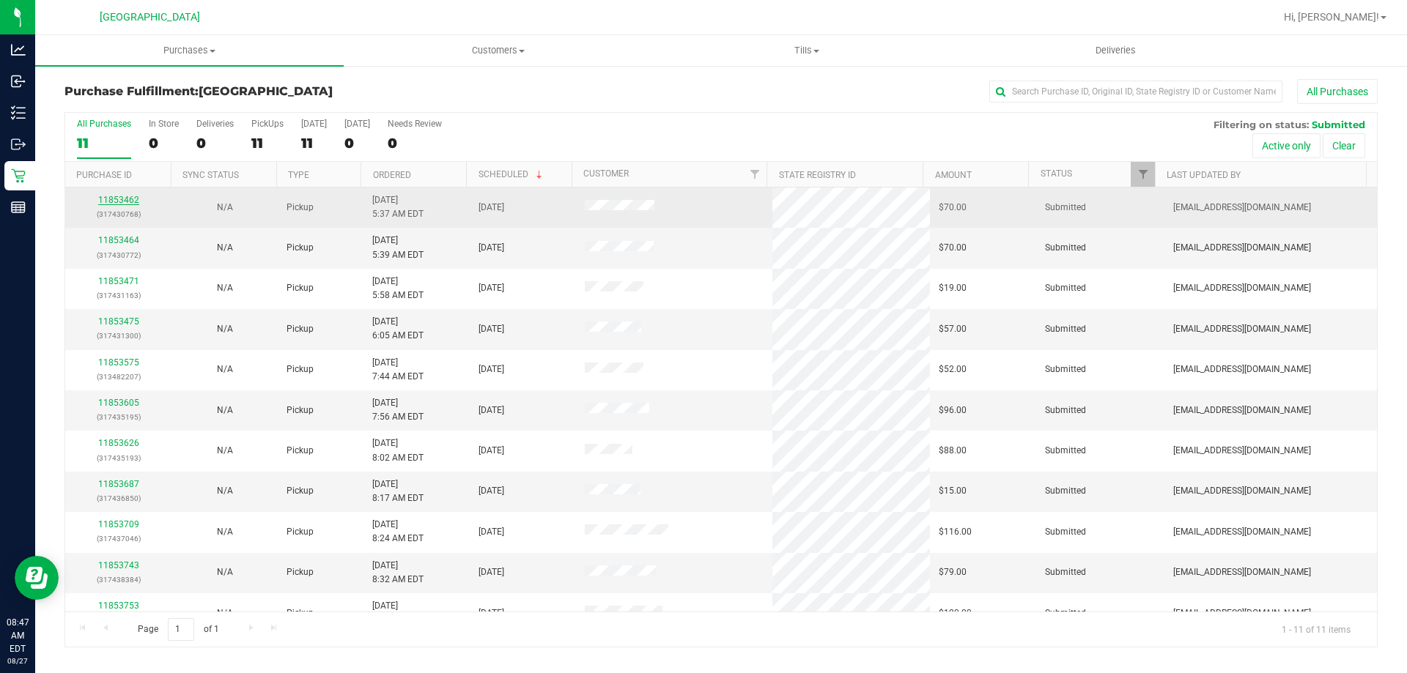
click at [128, 199] on link "11853462" at bounding box center [118, 200] width 41 height 10
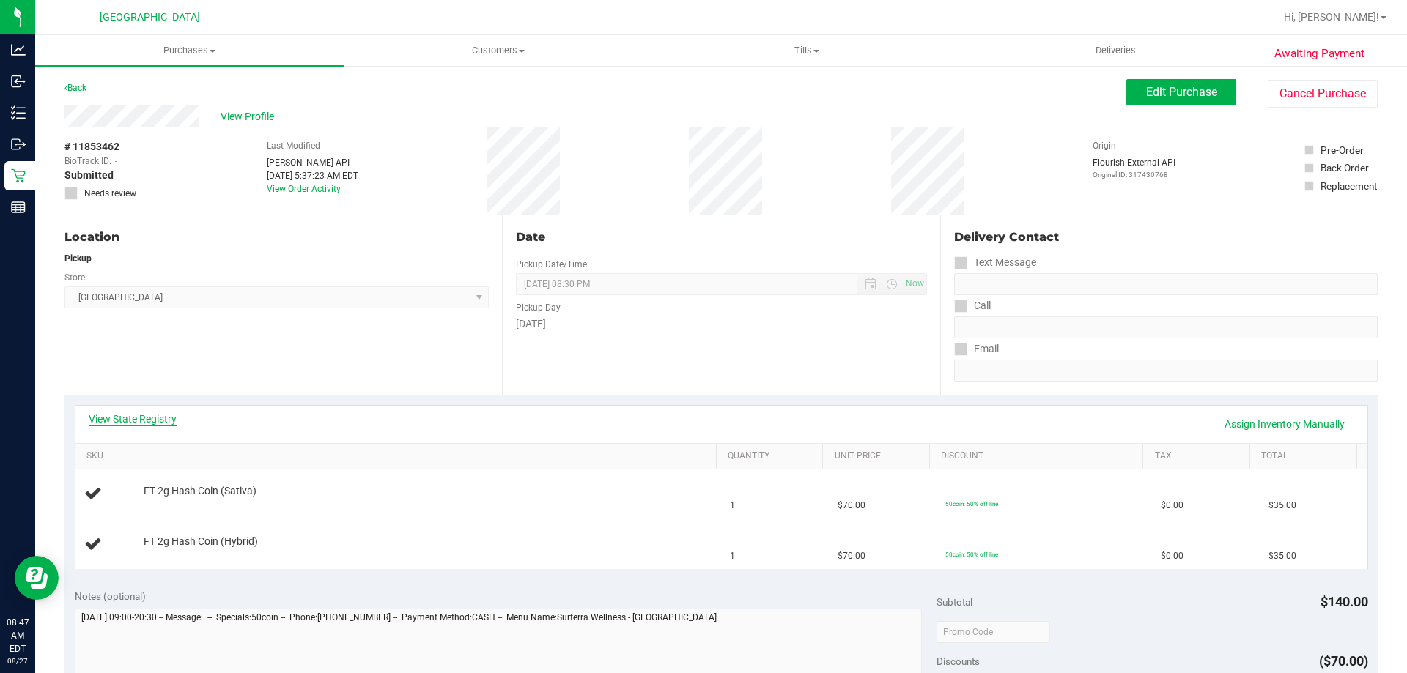
click at [141, 412] on link "View State Registry" at bounding box center [133, 419] width 88 height 15
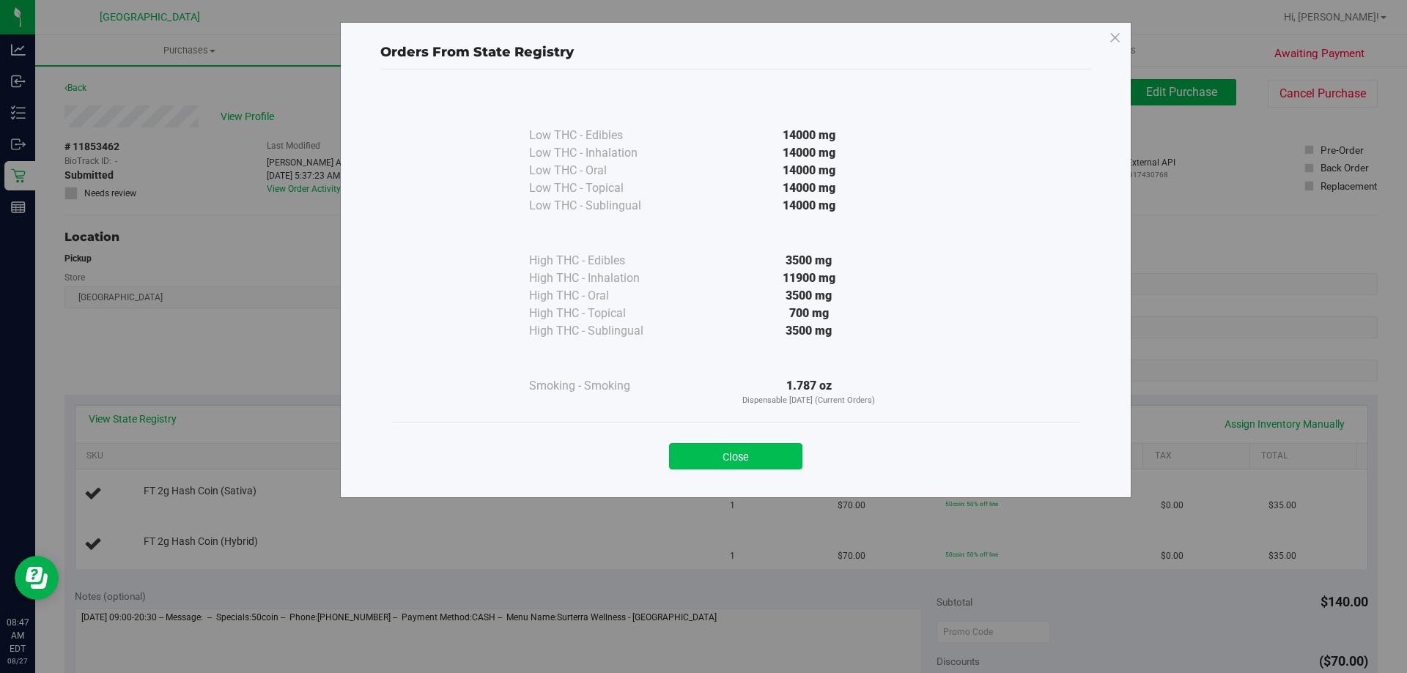
click at [790, 460] on button "Close" at bounding box center [735, 456] width 133 height 26
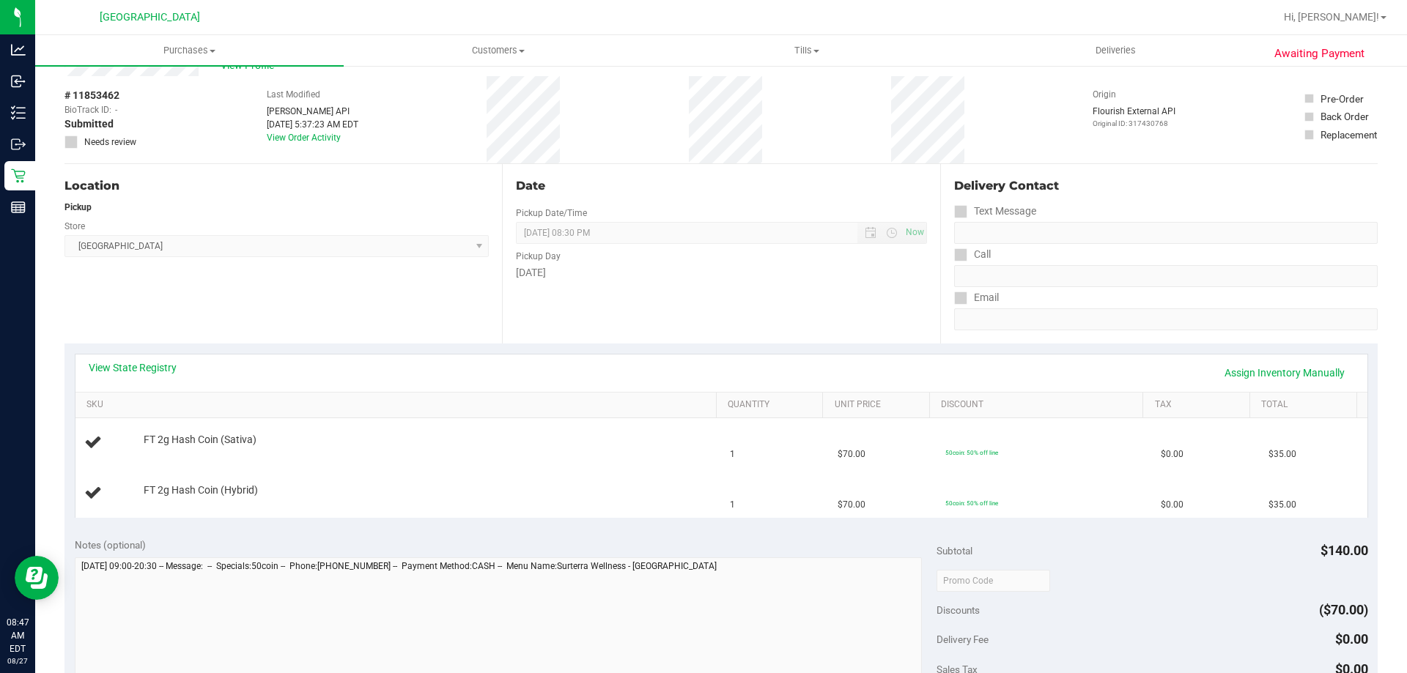
scroll to position [220, 0]
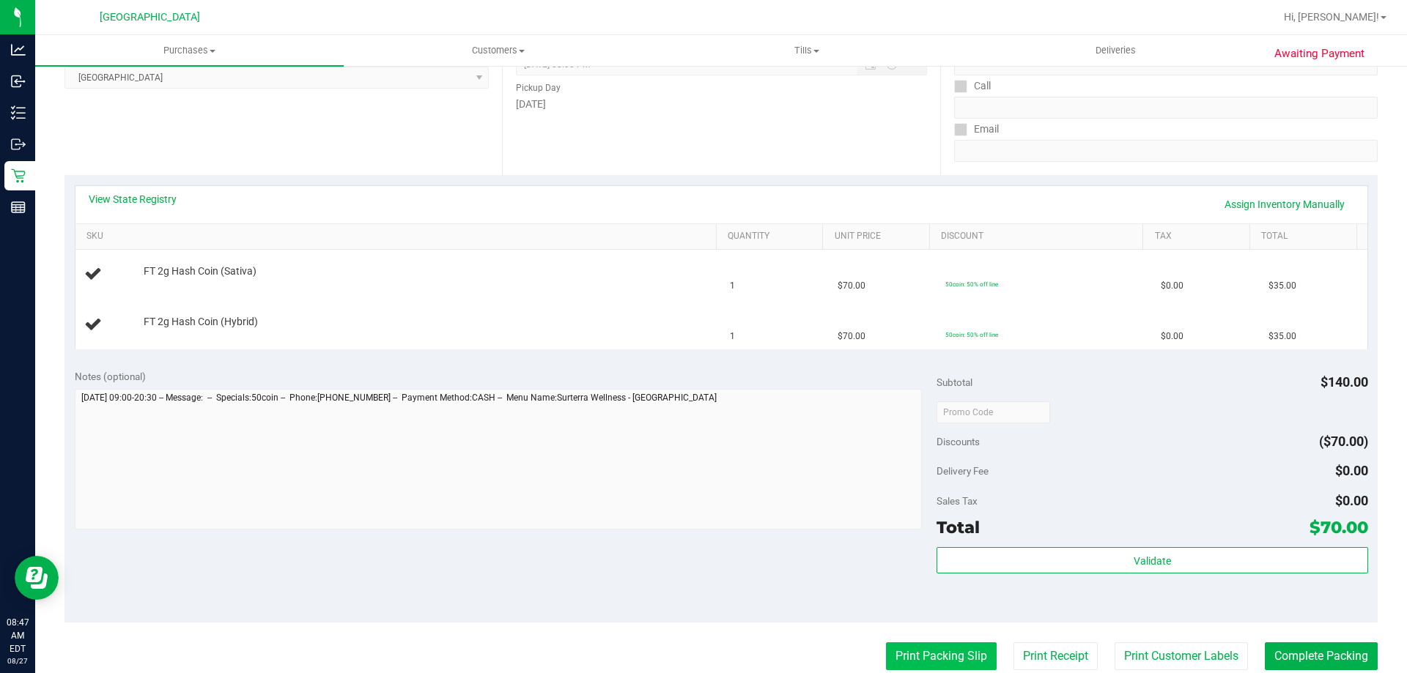
click at [945, 646] on button "Print Packing Slip" at bounding box center [941, 657] width 111 height 28
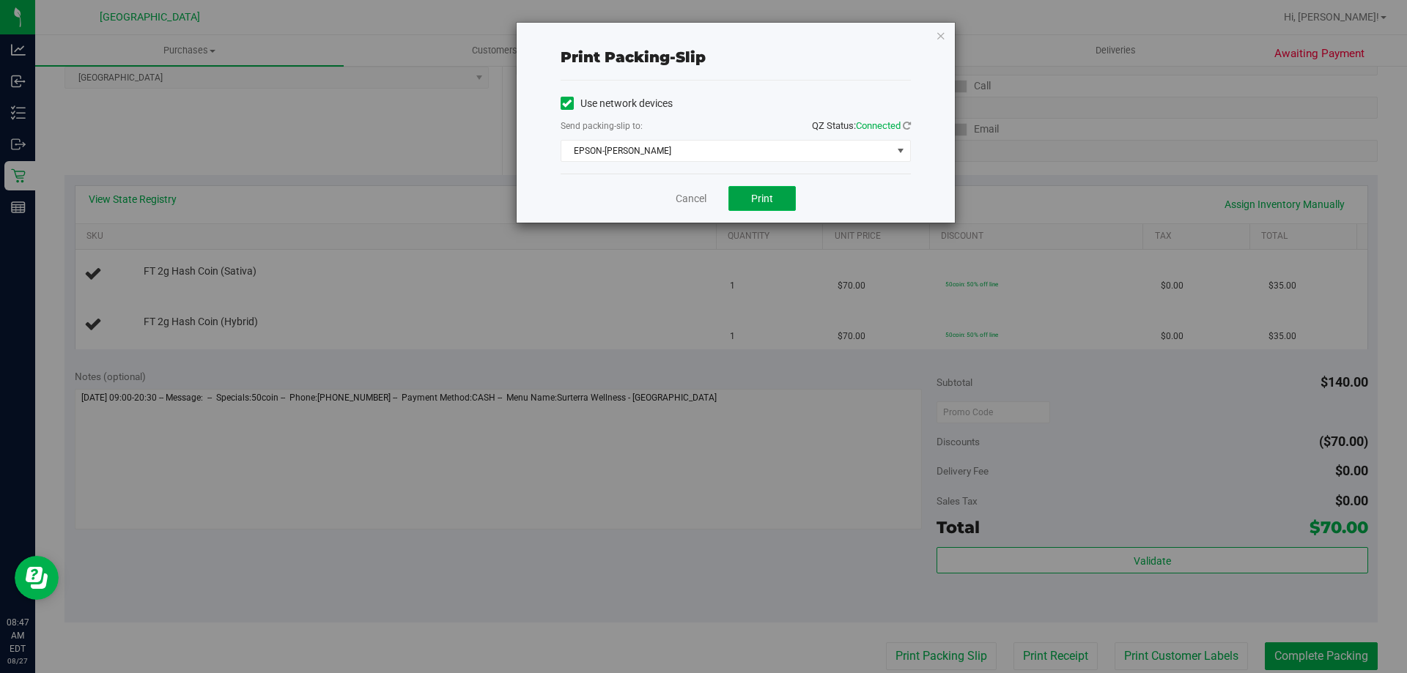
click at [769, 193] on span "Print" at bounding box center [762, 199] width 22 height 12
click at [938, 35] on icon "button" at bounding box center [941, 35] width 10 height 18
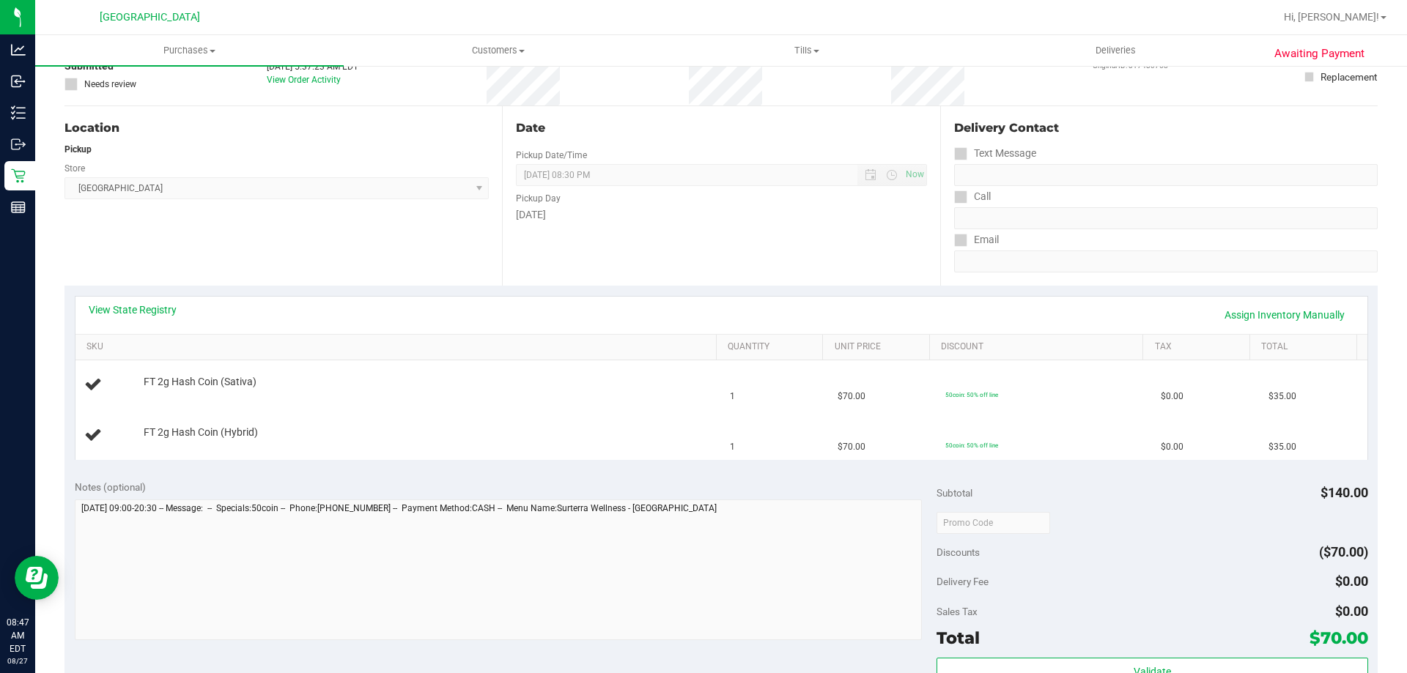
scroll to position [0, 0]
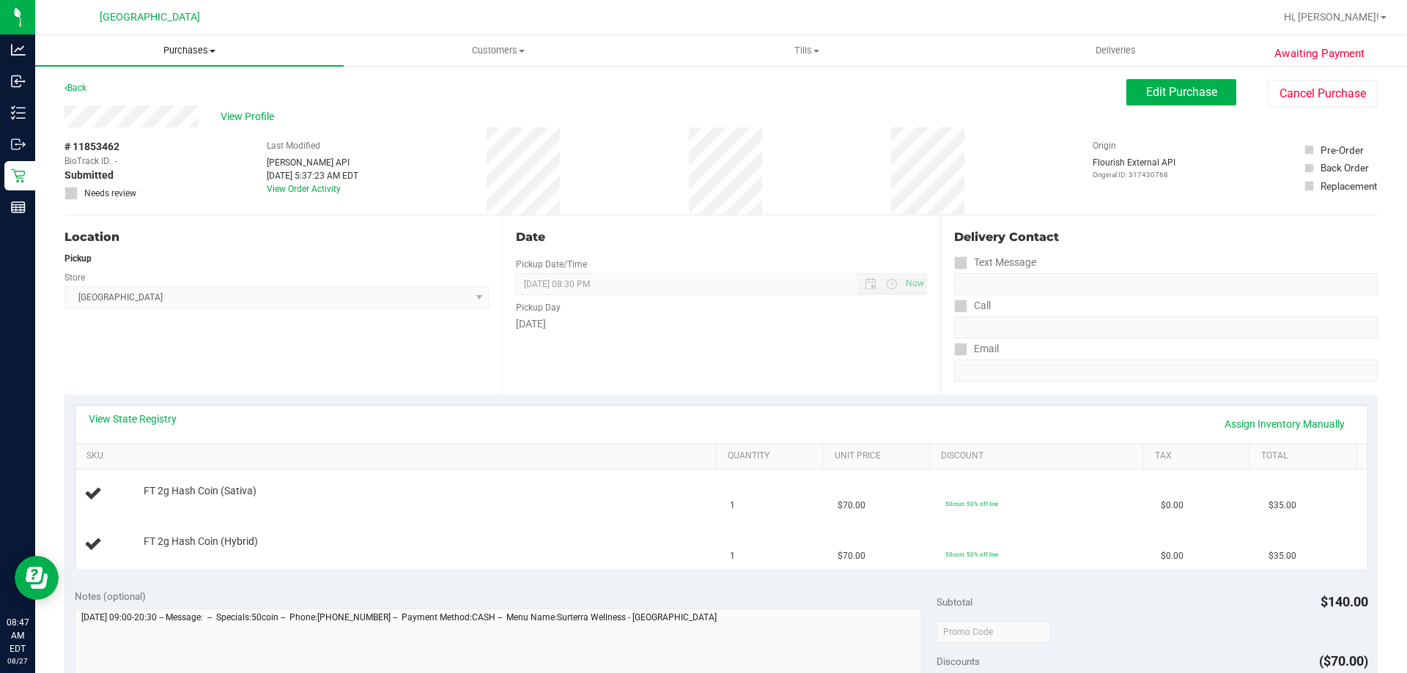
click at [187, 49] on span "Purchases" at bounding box center [189, 50] width 308 height 13
click at [122, 100] on span "Fulfillment" at bounding box center [80, 106] width 91 height 12
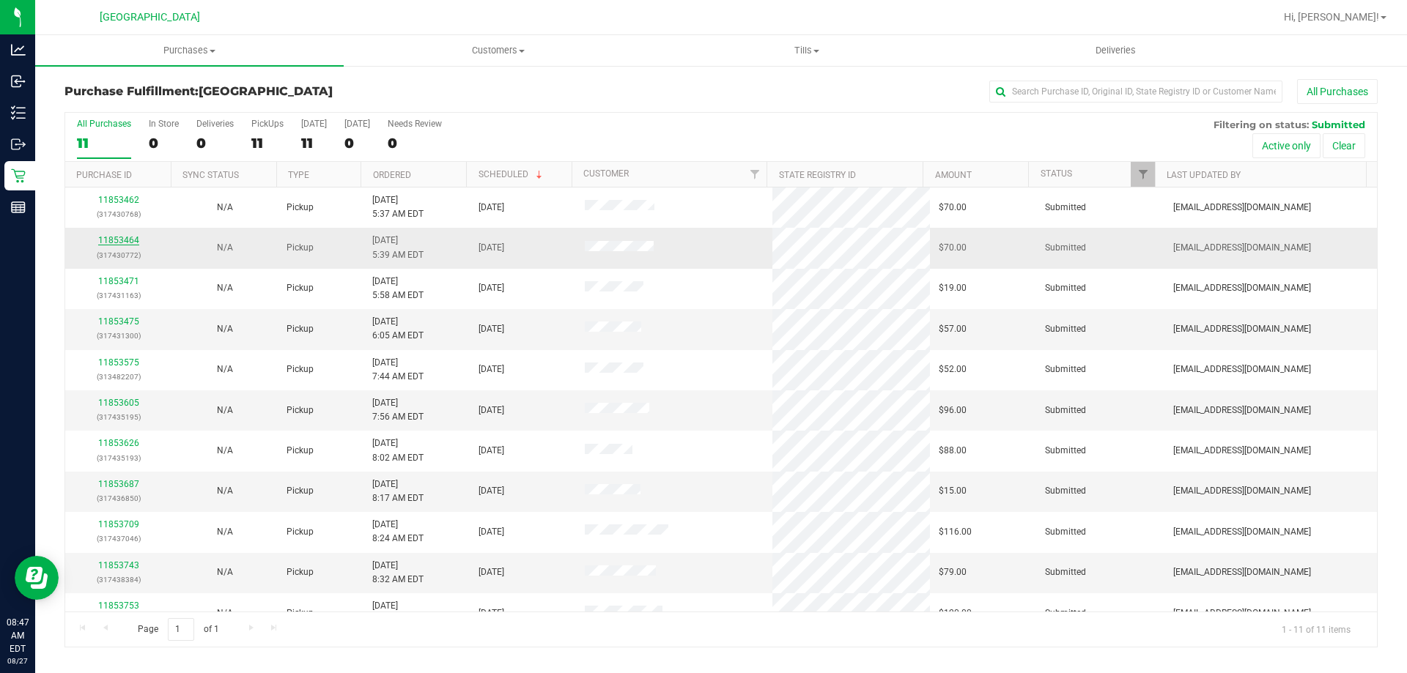
click at [117, 244] on link "11853464" at bounding box center [118, 240] width 41 height 10
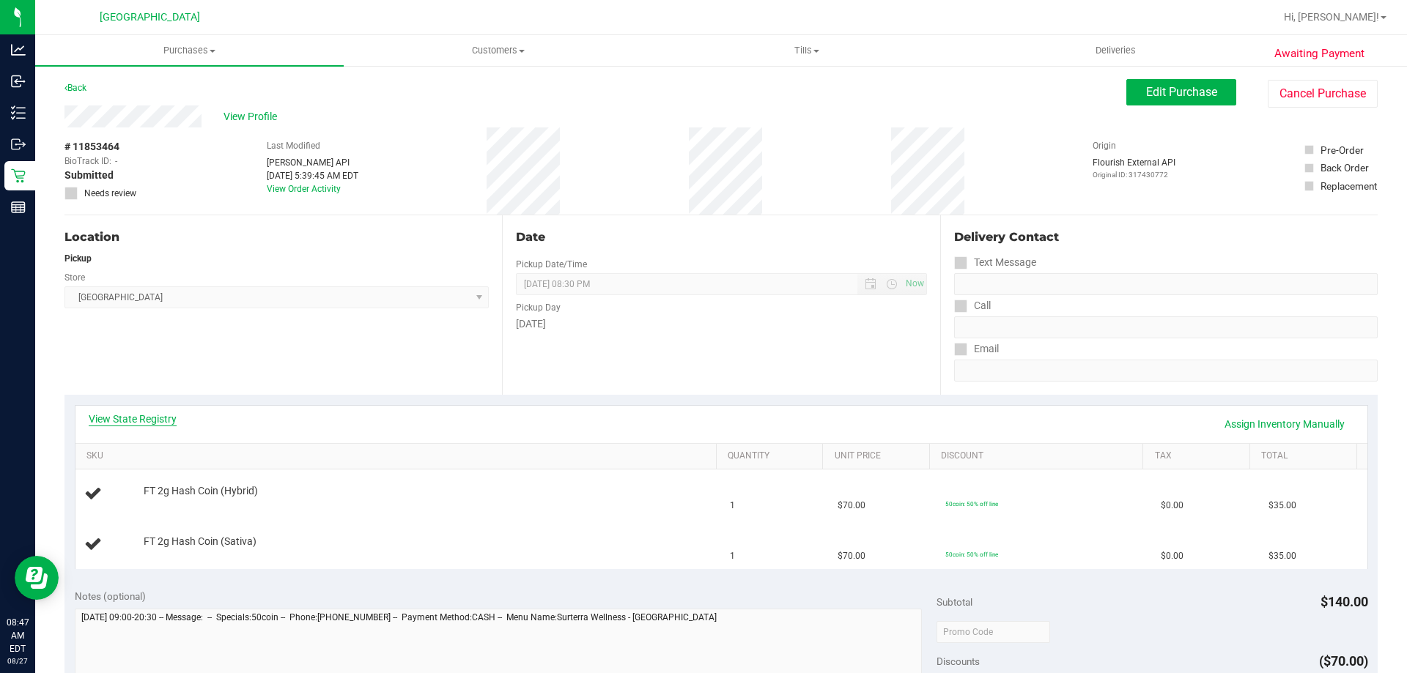
click at [152, 415] on link "View State Registry" at bounding box center [133, 419] width 88 height 15
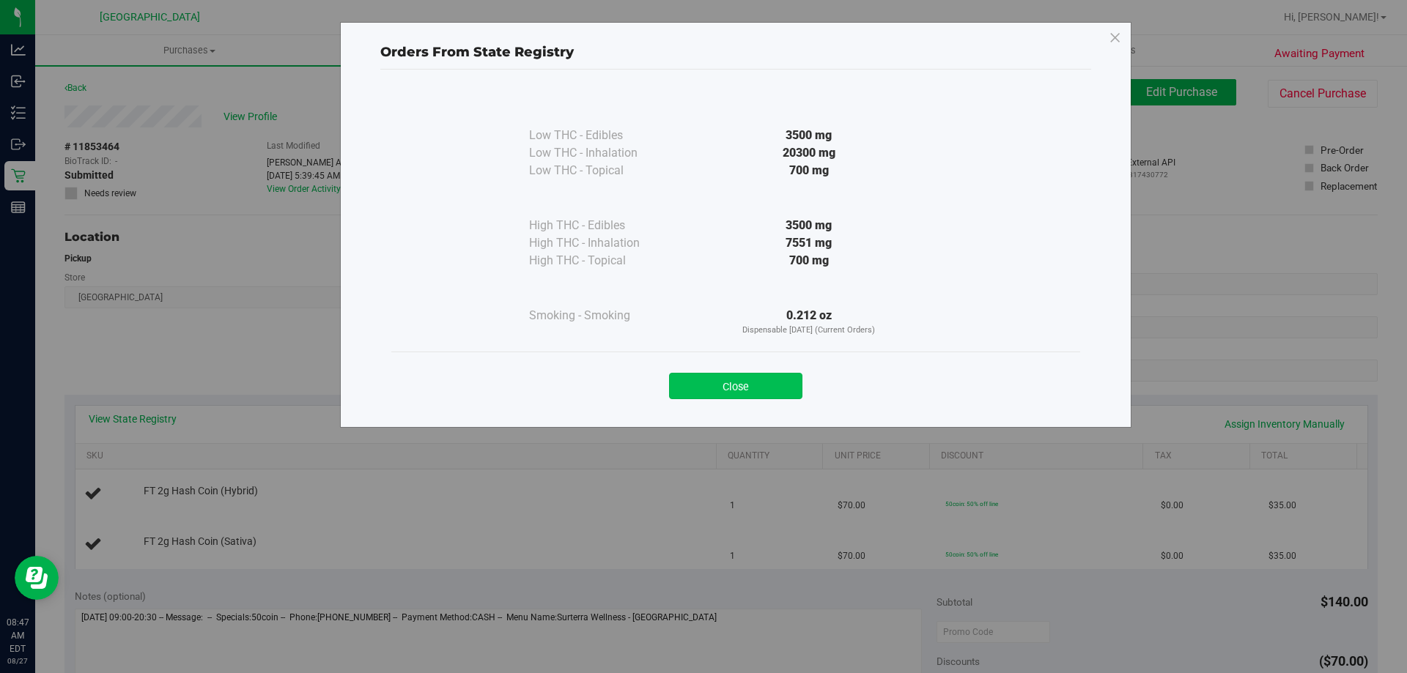
click at [723, 382] on button "Close" at bounding box center [735, 386] width 133 height 26
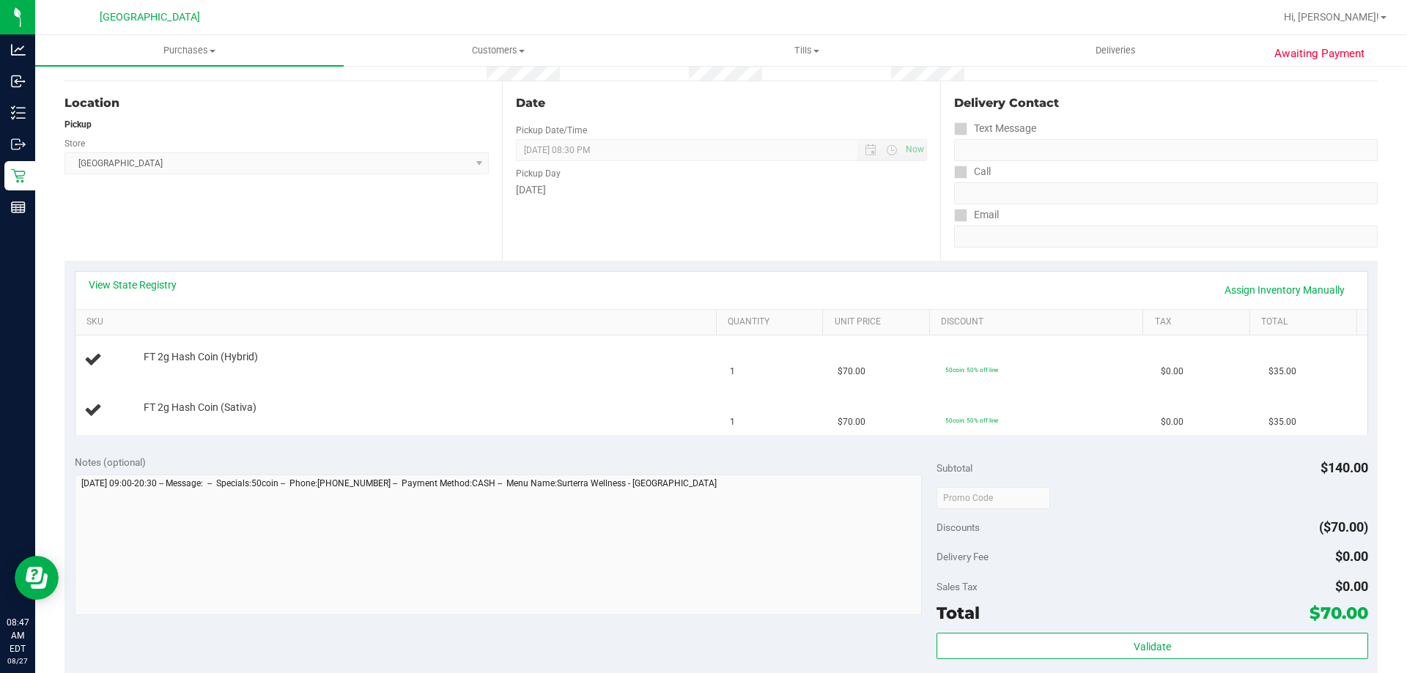
scroll to position [293, 0]
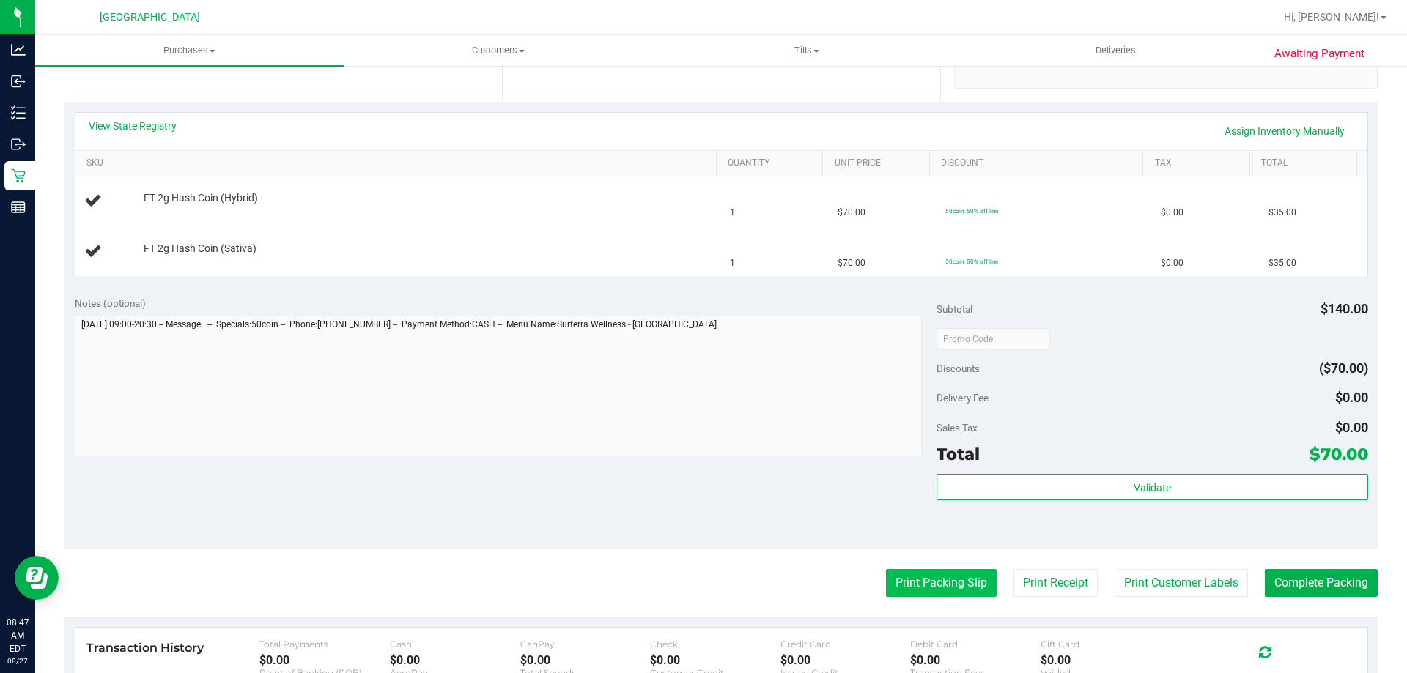
click at [927, 593] on button "Print Packing Slip" at bounding box center [941, 583] width 111 height 28
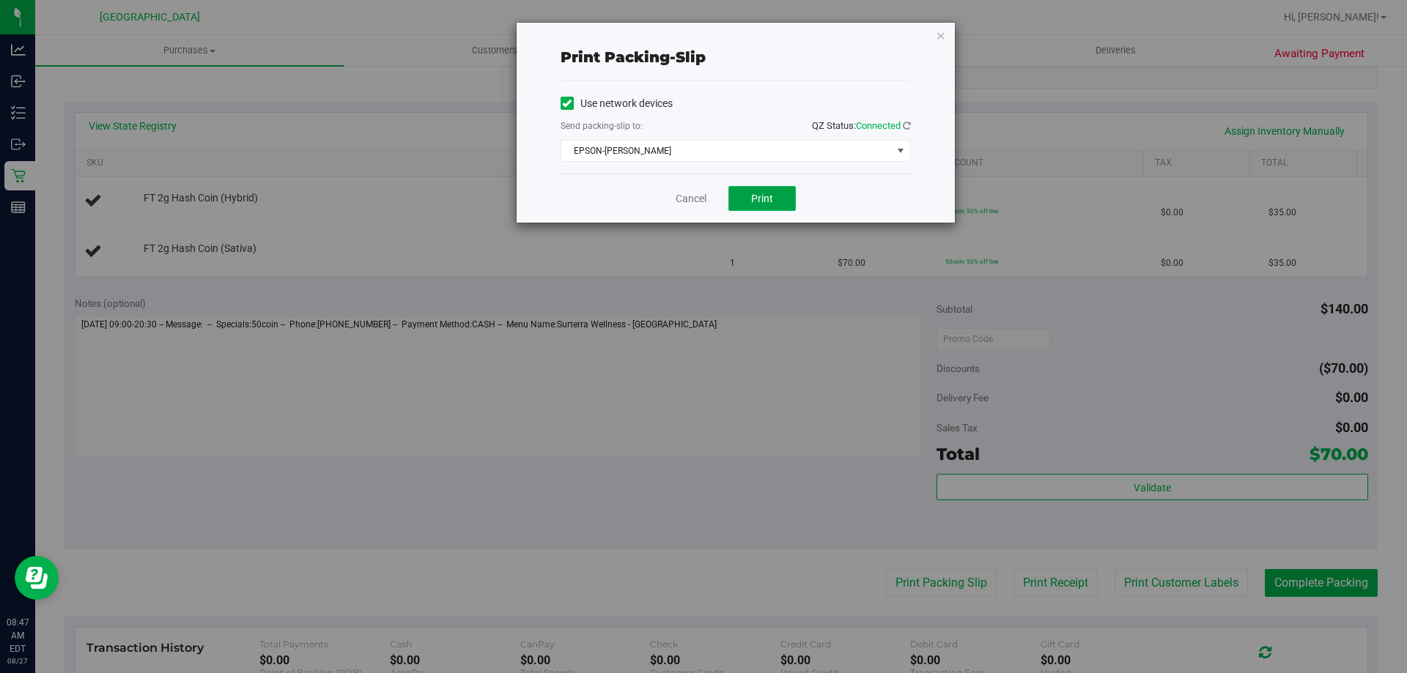
click at [780, 204] on button "Print" at bounding box center [761, 198] width 67 height 25
click at [937, 35] on icon "button" at bounding box center [941, 35] width 10 height 18
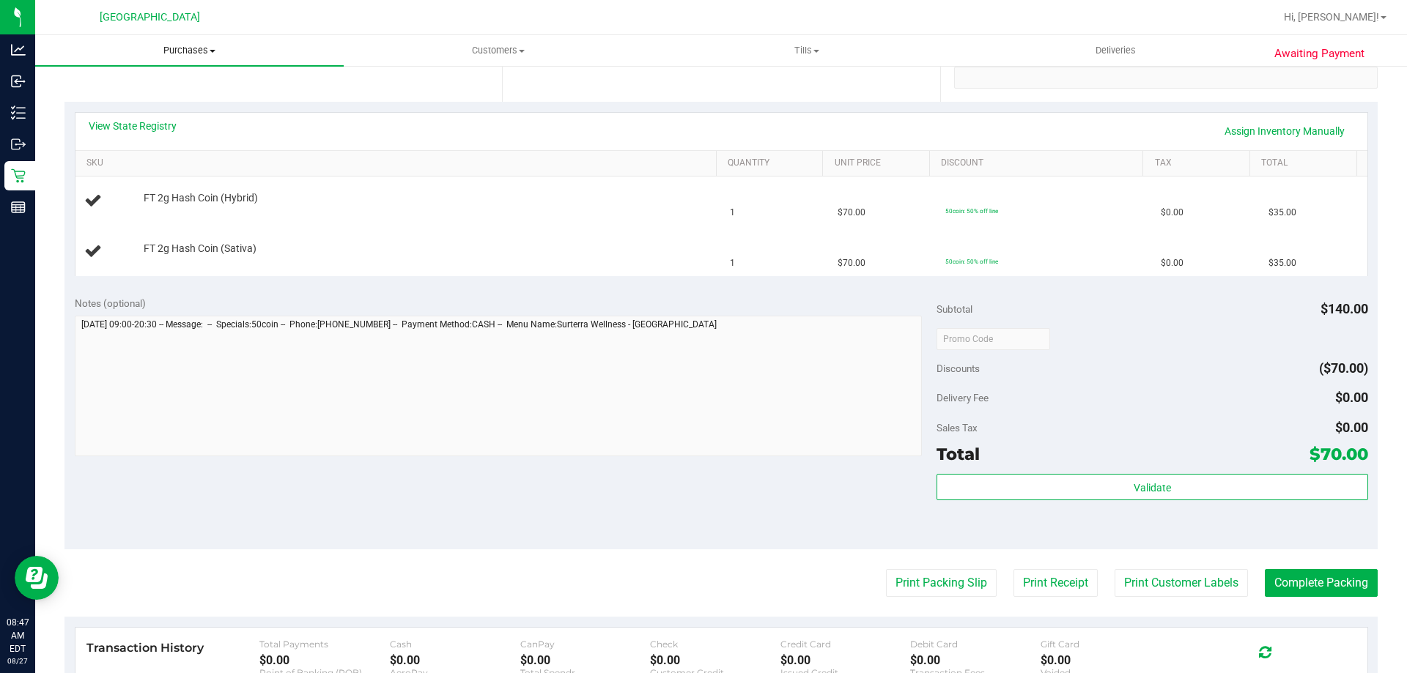
click at [201, 50] on span "Purchases" at bounding box center [189, 50] width 308 height 13
click at [170, 100] on li "Fulfillment" at bounding box center [189, 106] width 308 height 18
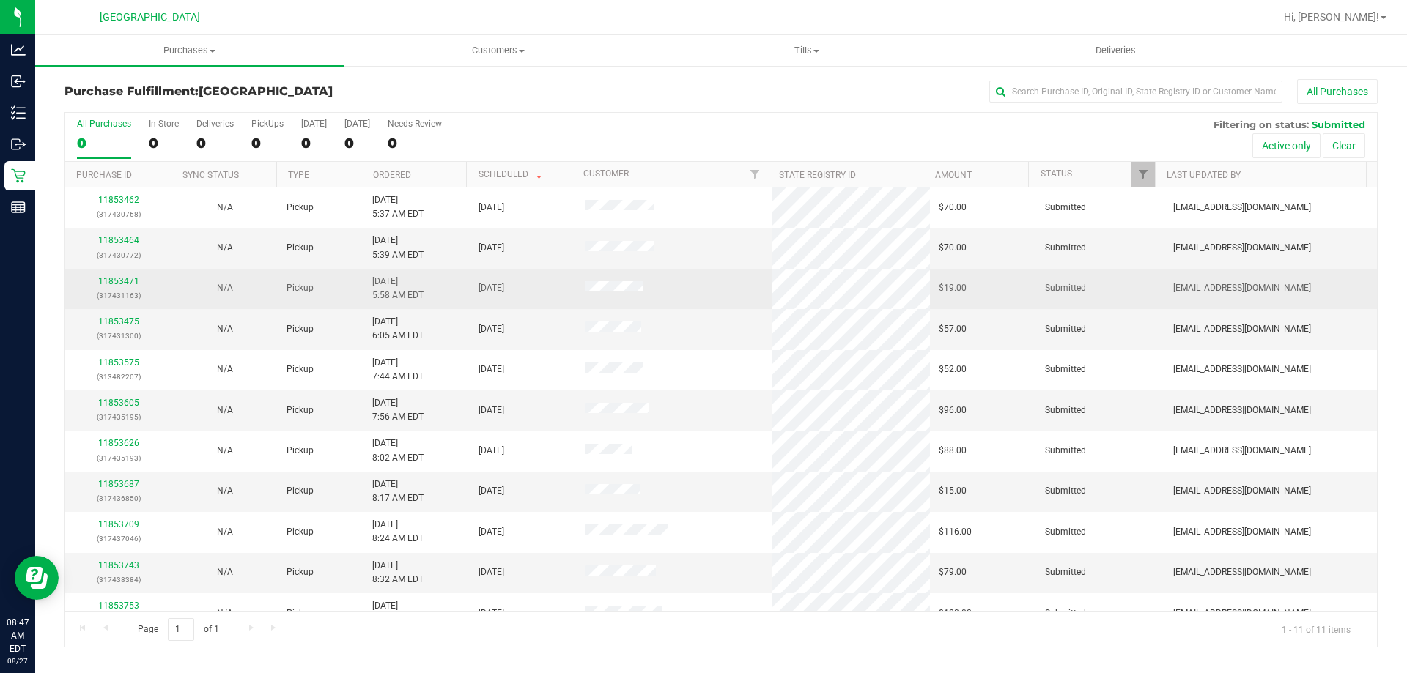
click at [110, 281] on link "11853471" at bounding box center [118, 281] width 41 height 10
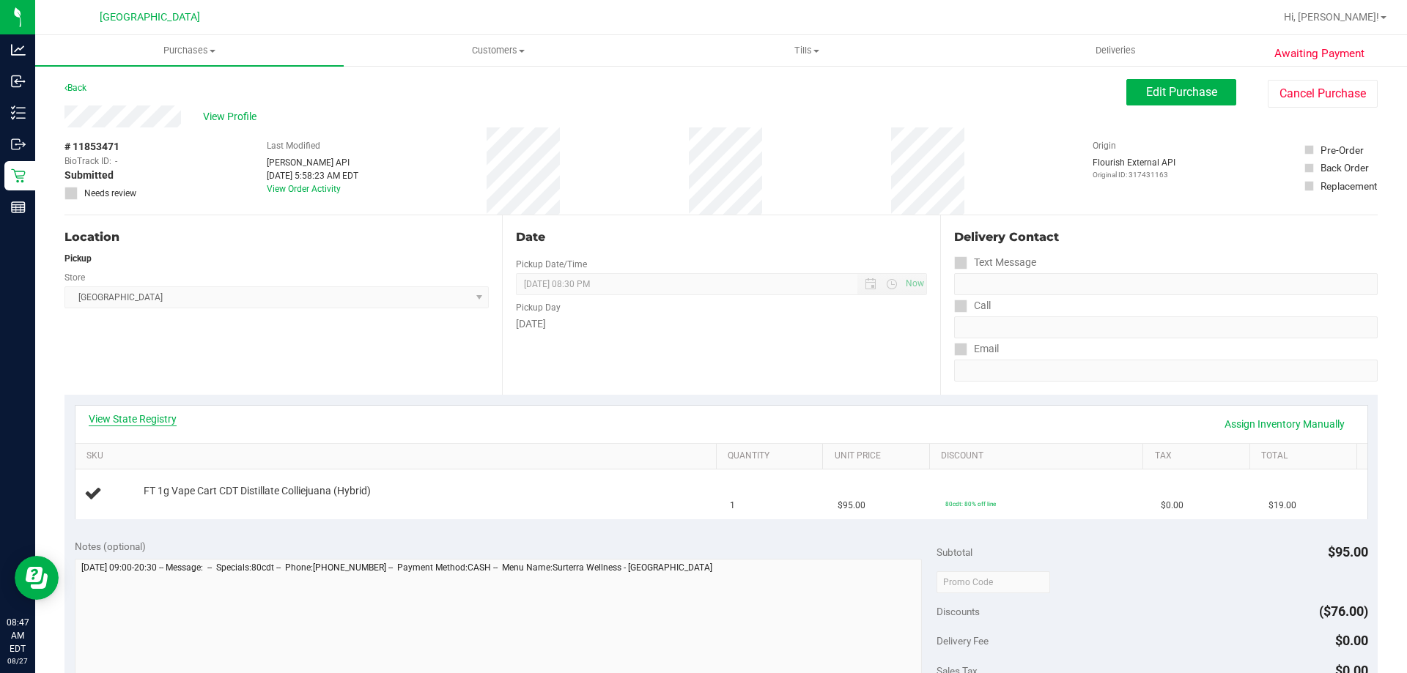
click at [151, 417] on link "View State Registry" at bounding box center [133, 419] width 88 height 15
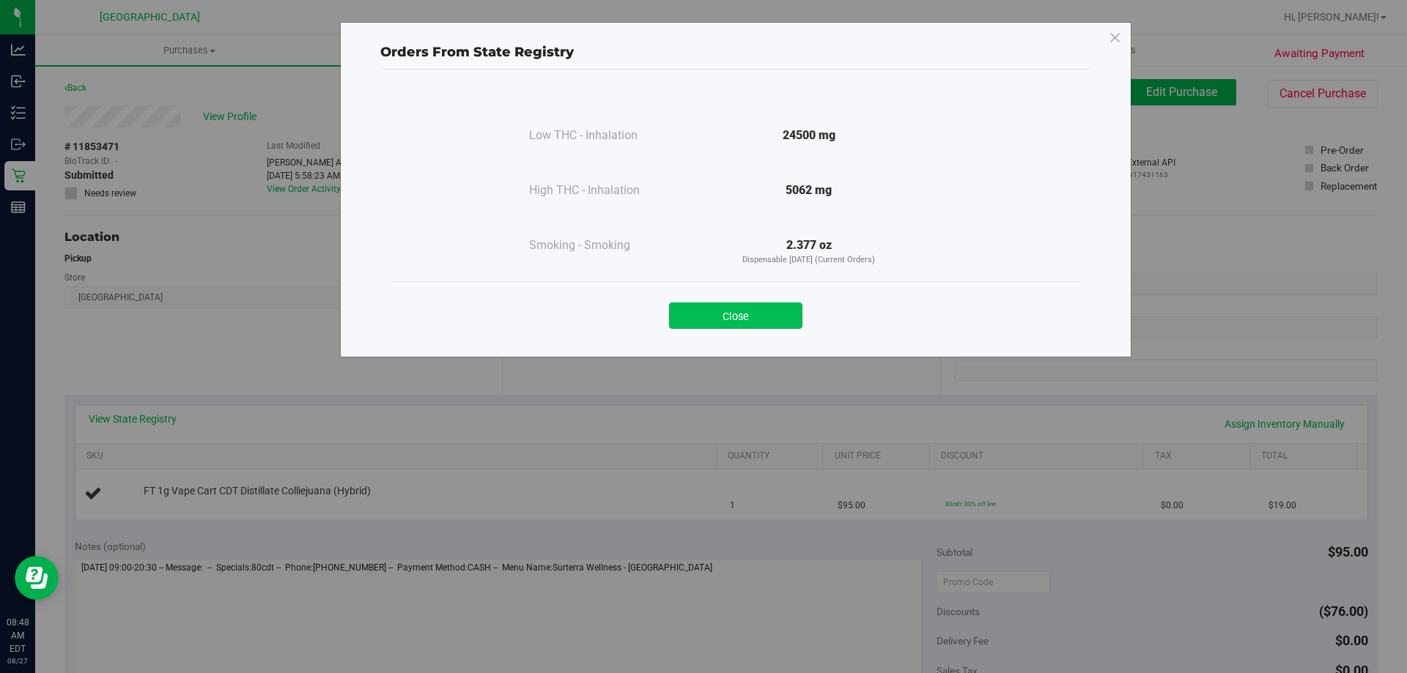
click at [703, 325] on button "Close" at bounding box center [735, 316] width 133 height 26
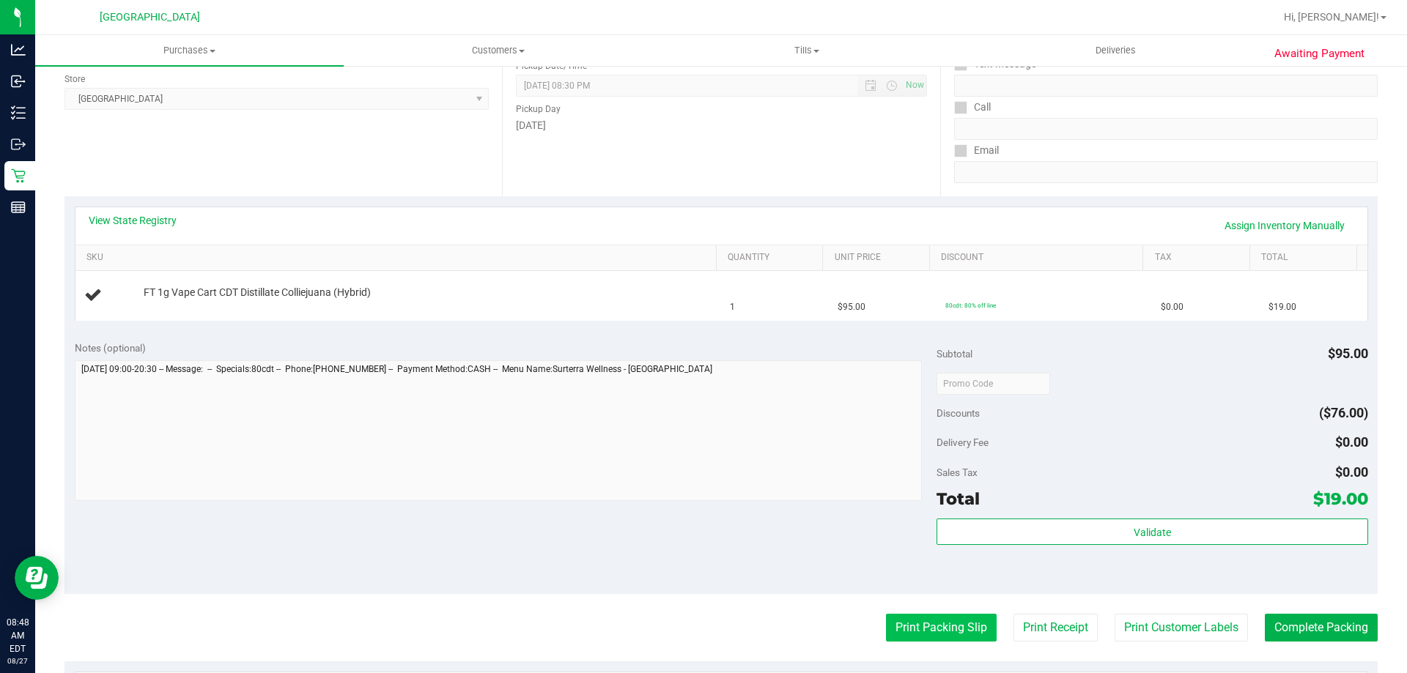
scroll to position [293, 0]
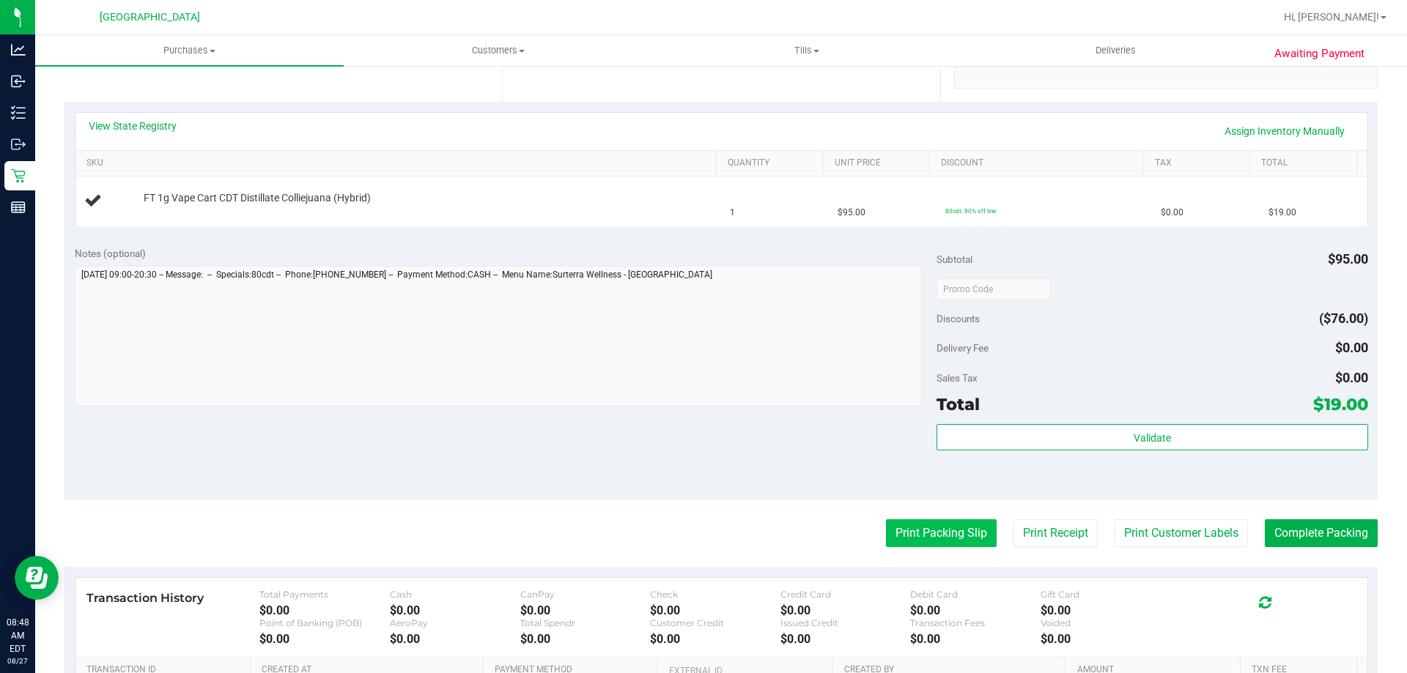
click at [925, 527] on button "Print Packing Slip" at bounding box center [941, 533] width 111 height 28
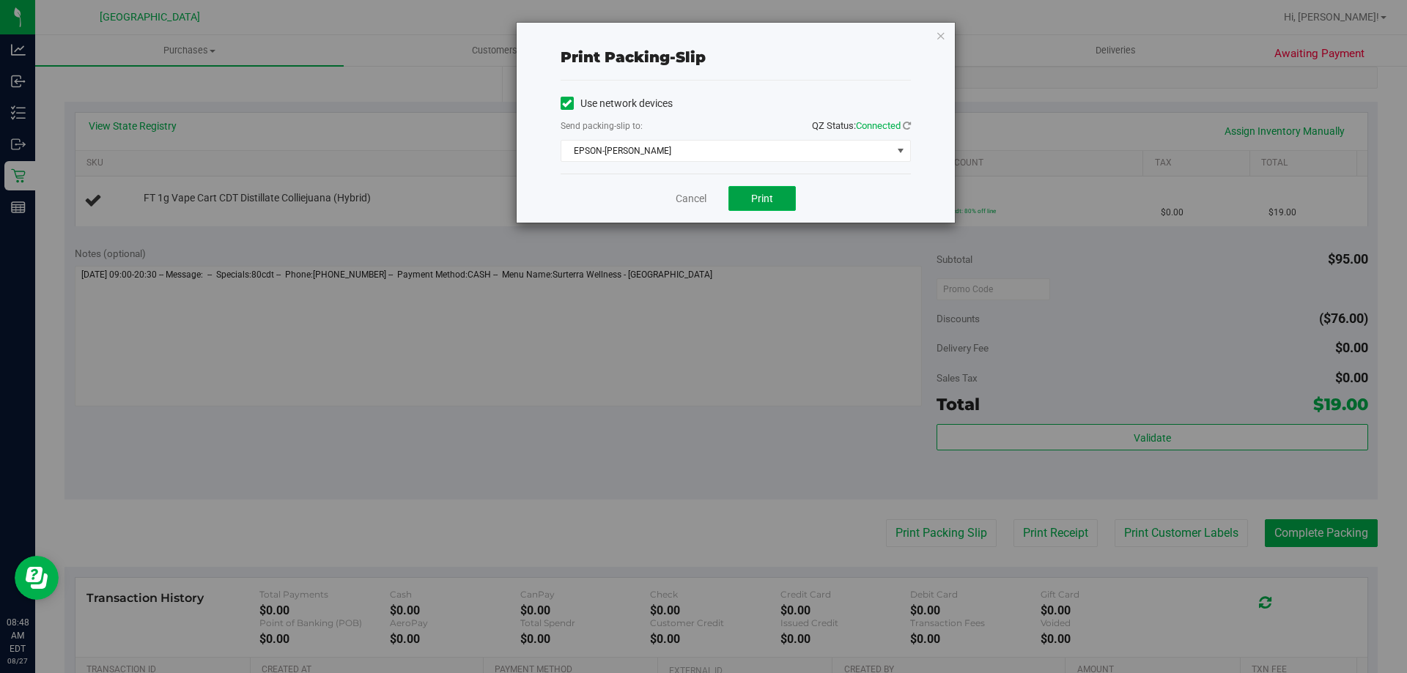
click at [779, 201] on button "Print" at bounding box center [761, 198] width 67 height 25
click at [939, 34] on icon "button" at bounding box center [941, 35] width 10 height 18
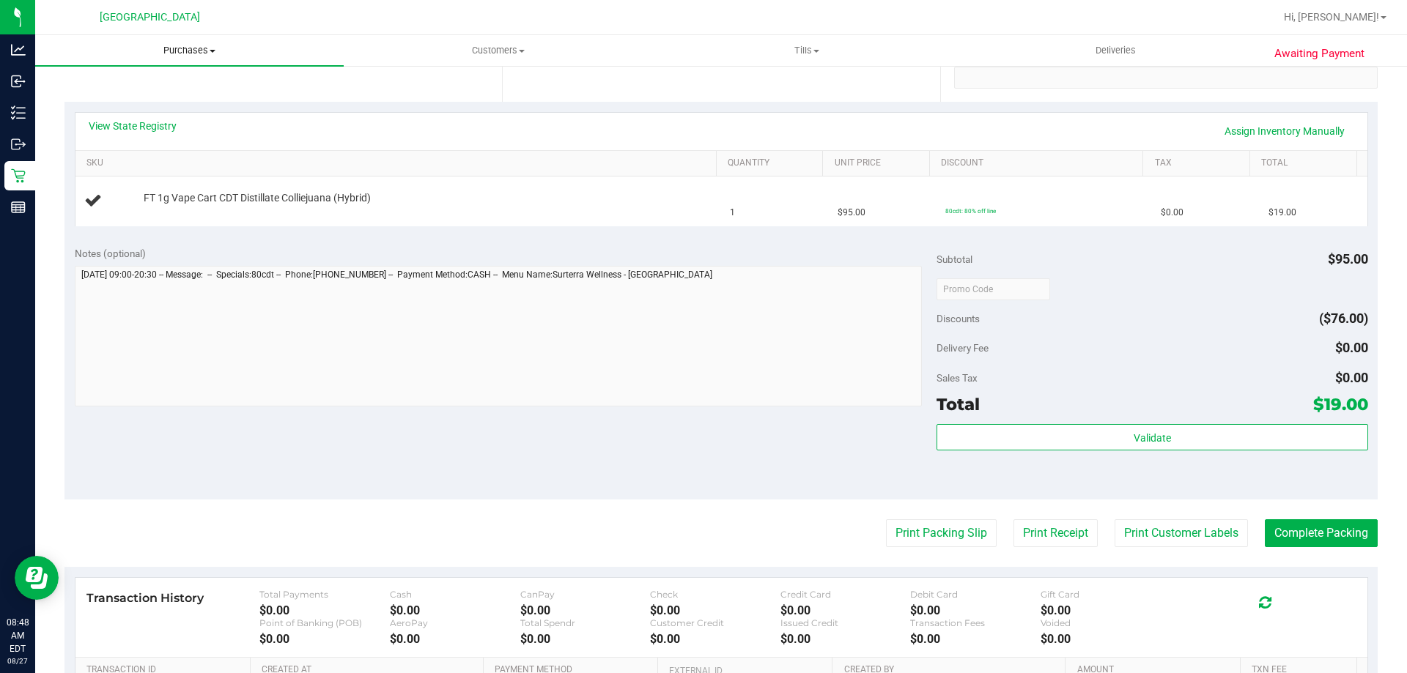
click at [207, 43] on uib-tab-heading "Purchases Summary of purchases Fulfillment All purchases" at bounding box center [189, 50] width 308 height 31
click at [197, 100] on li "Fulfillment" at bounding box center [189, 106] width 308 height 18
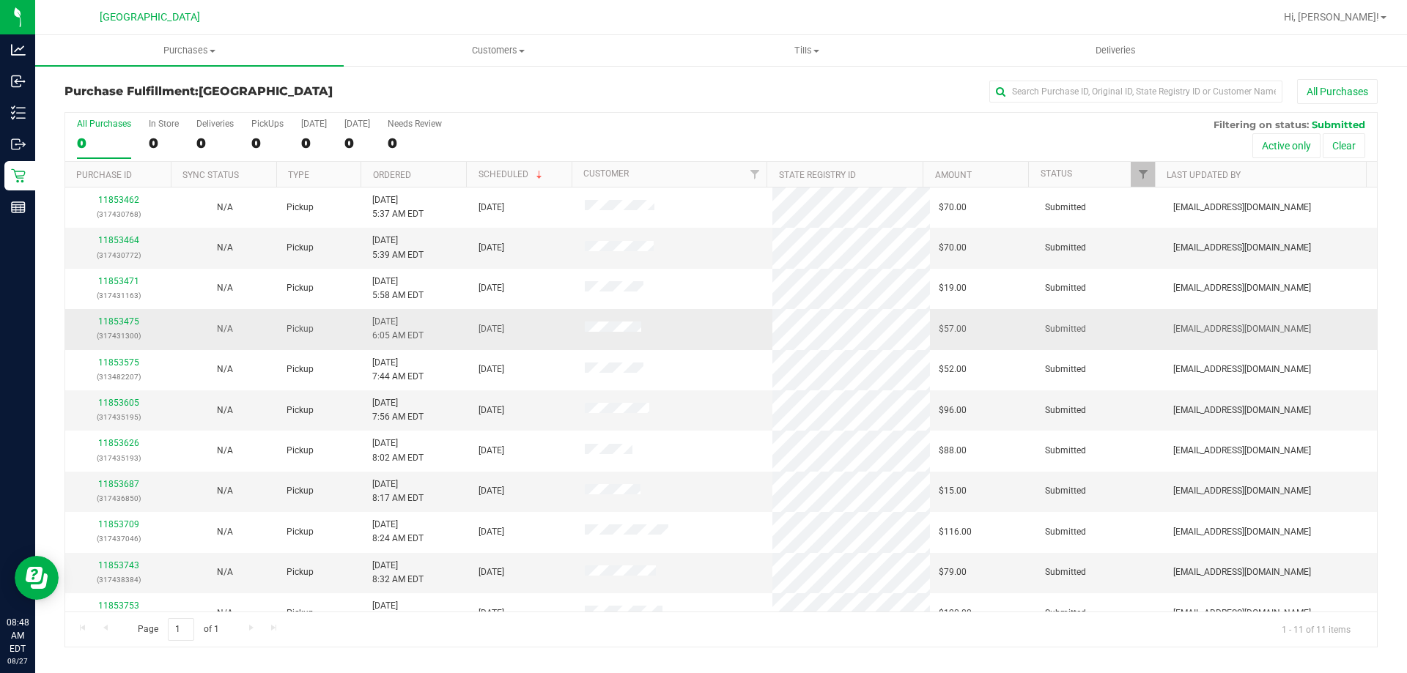
click at [118, 315] on div "11853475 (317431300)" at bounding box center [118, 329] width 89 height 28
click at [122, 319] on link "11853475" at bounding box center [118, 322] width 41 height 10
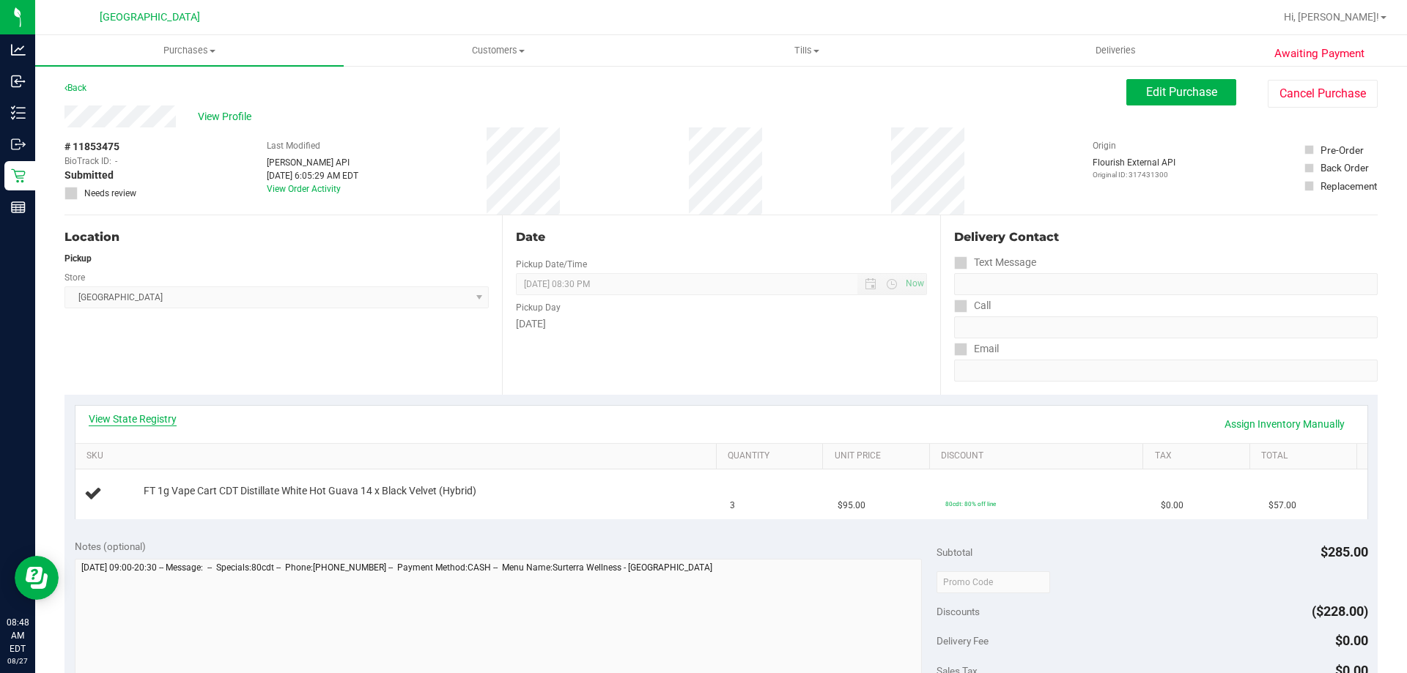
click at [158, 418] on link "View State Registry" at bounding box center [133, 419] width 88 height 15
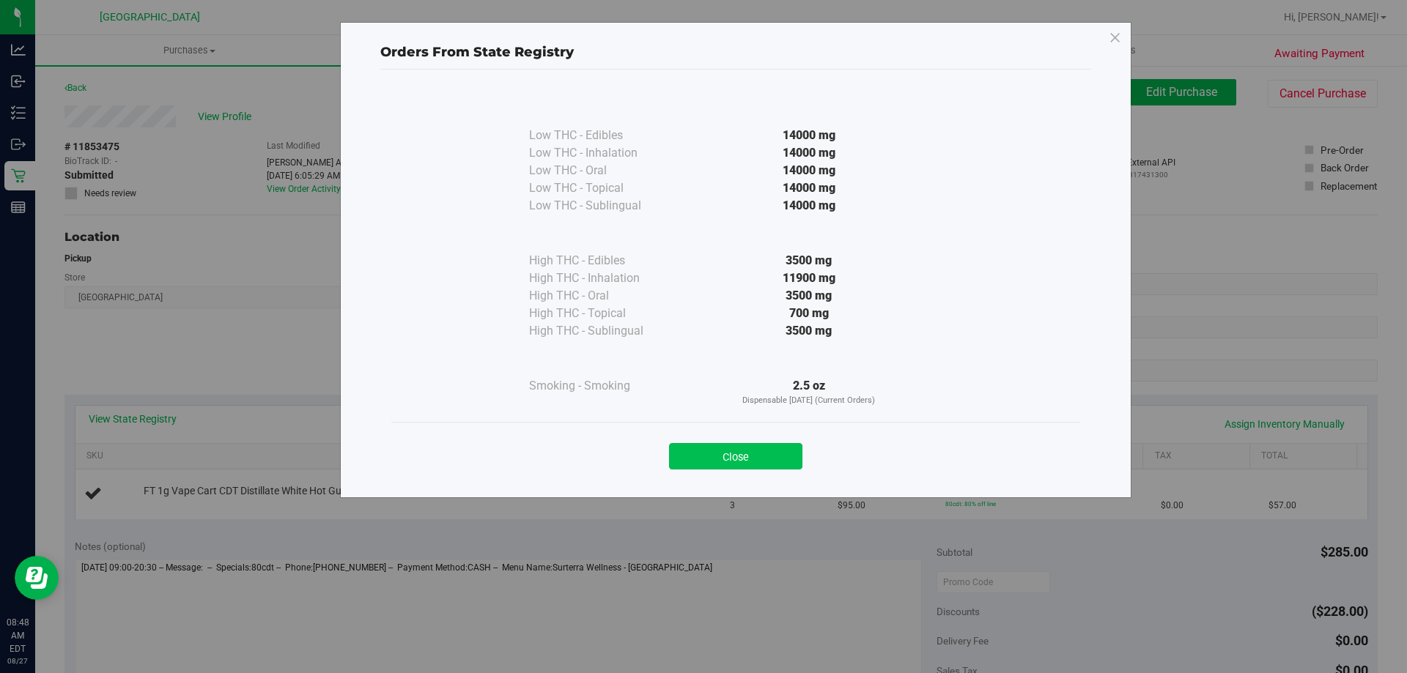
click at [733, 458] on button "Close" at bounding box center [735, 456] width 133 height 26
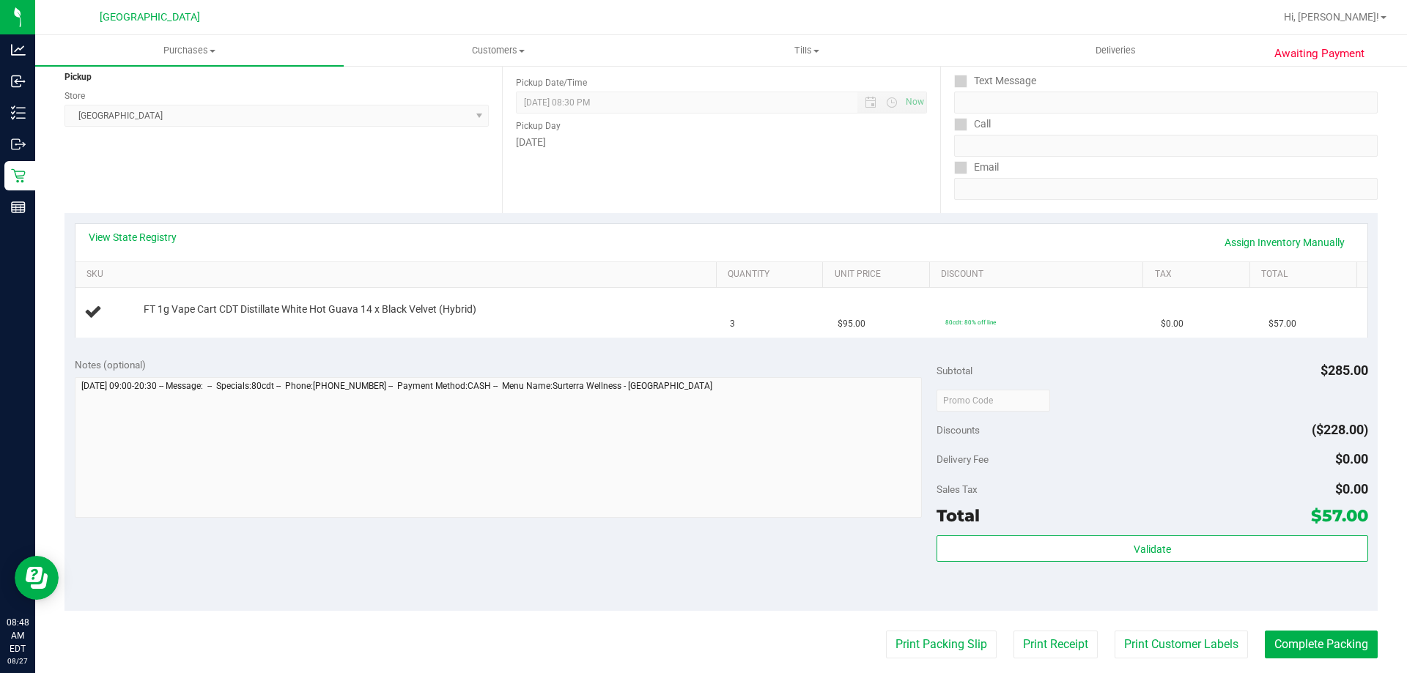
scroll to position [220, 0]
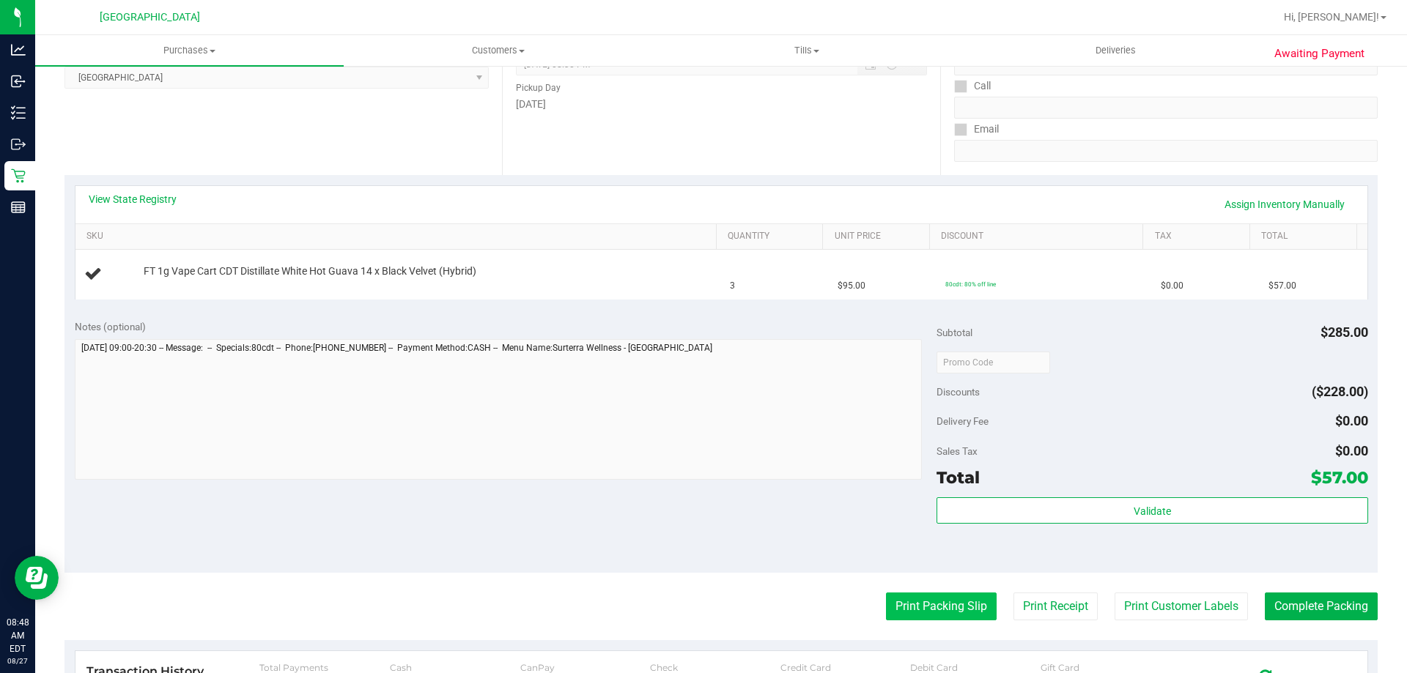
click at [917, 602] on button "Print Packing Slip" at bounding box center [941, 607] width 111 height 28
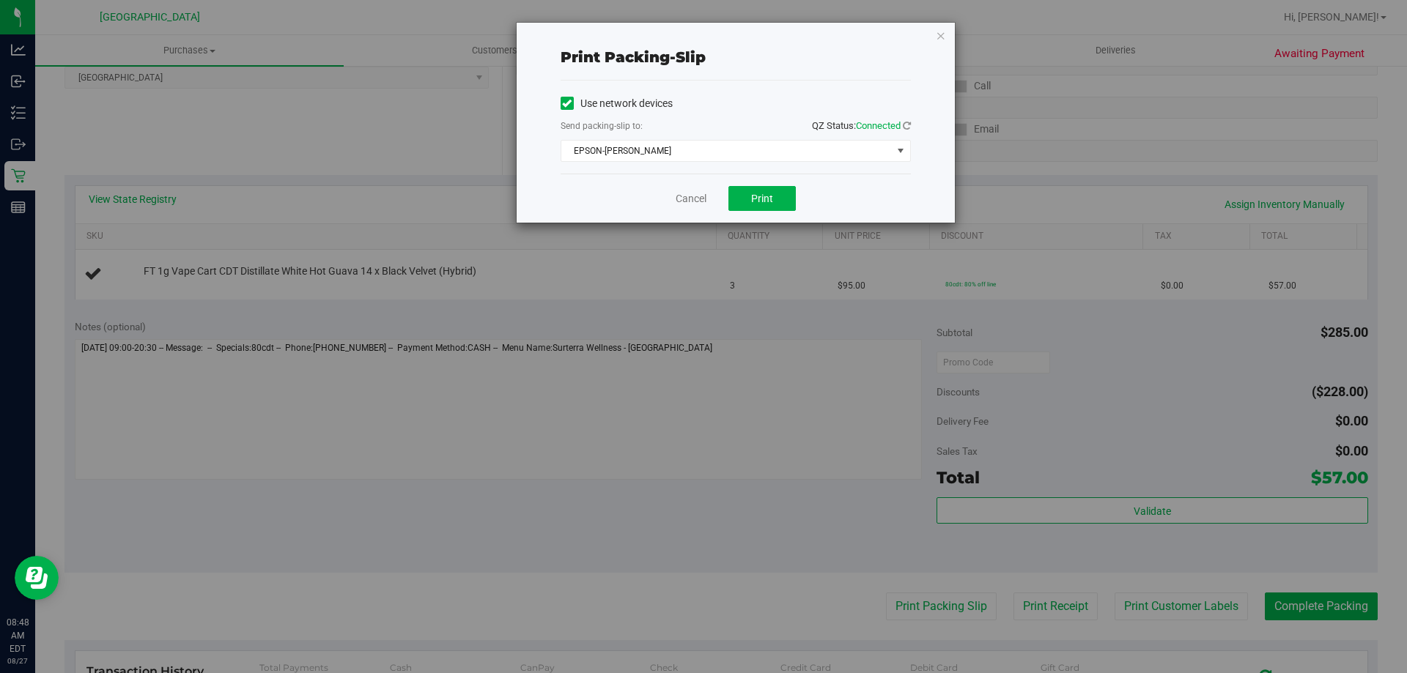
click at [769, 182] on div "Cancel Print" at bounding box center [735, 198] width 350 height 49
click at [769, 193] on span "Print" at bounding box center [762, 199] width 22 height 12
click at [941, 37] on icon "button" at bounding box center [941, 35] width 10 height 18
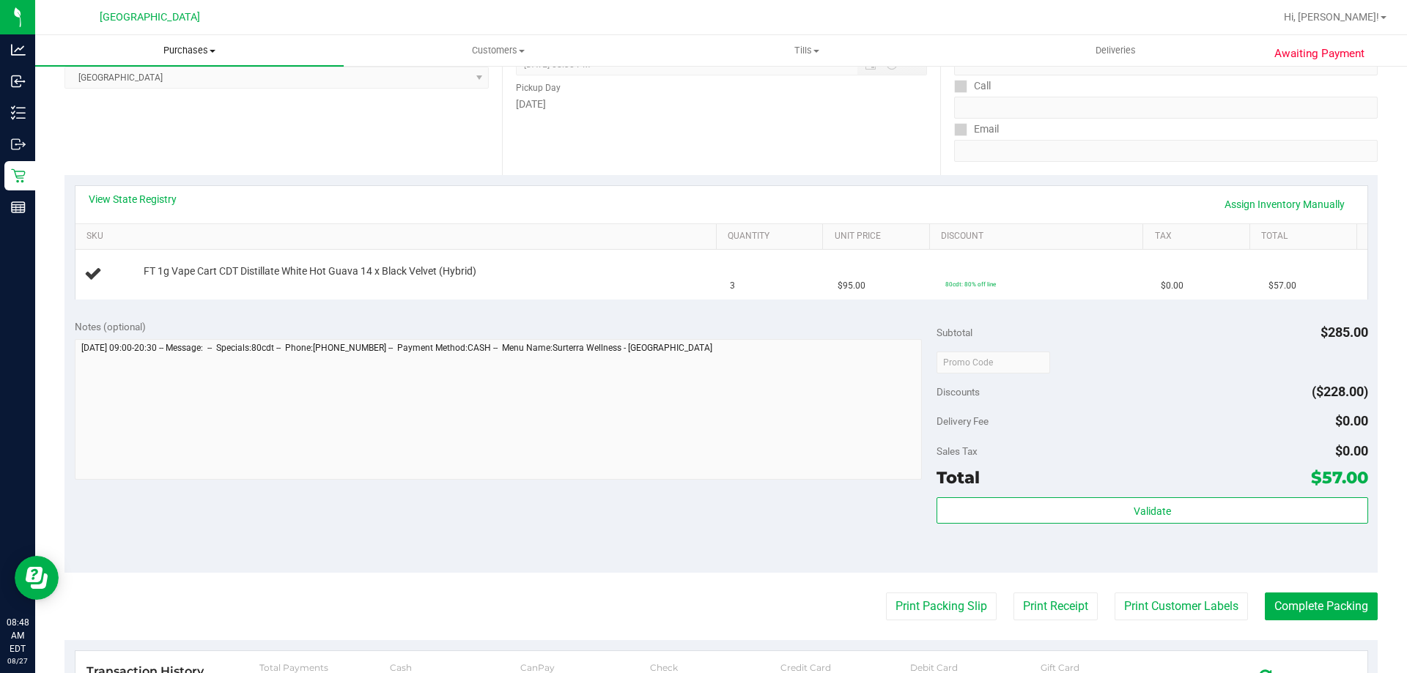
click at [204, 51] on span "Purchases" at bounding box center [189, 50] width 308 height 13
click at [186, 106] on li "Fulfillment" at bounding box center [189, 106] width 308 height 18
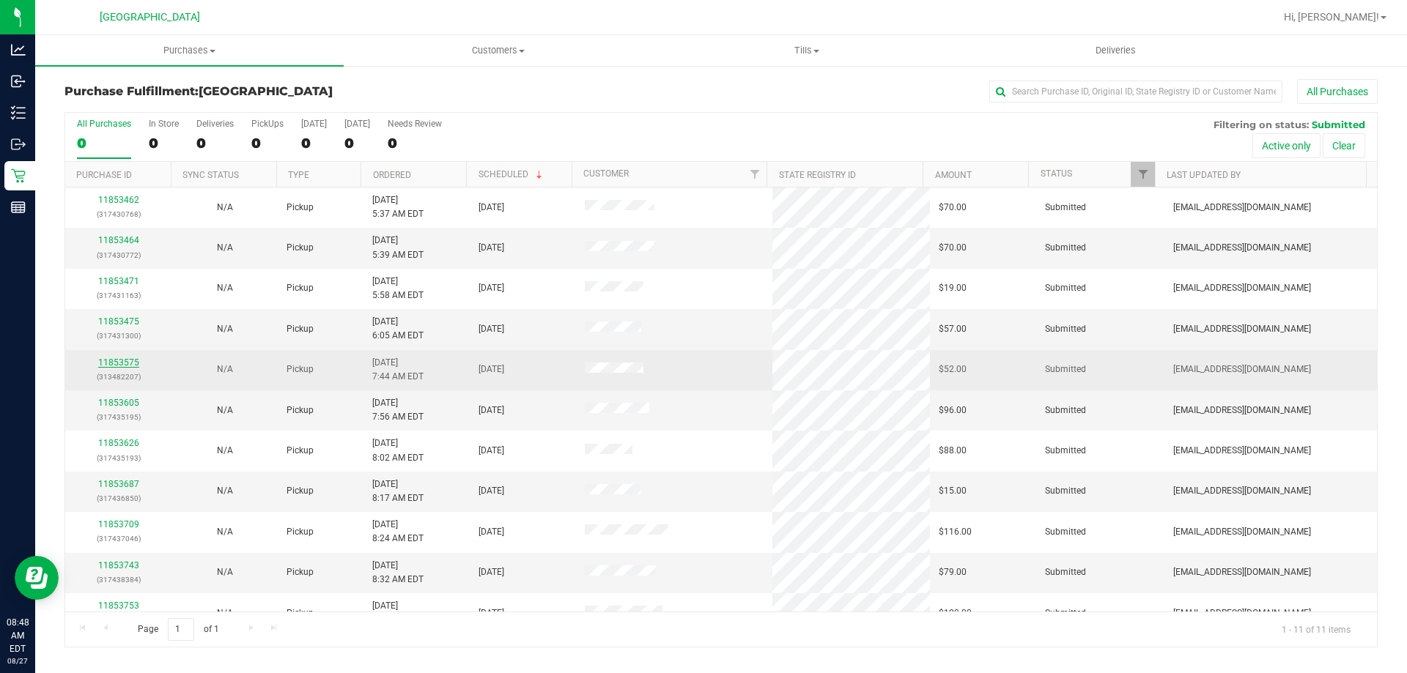
click at [112, 366] on link "11853575" at bounding box center [118, 363] width 41 height 10
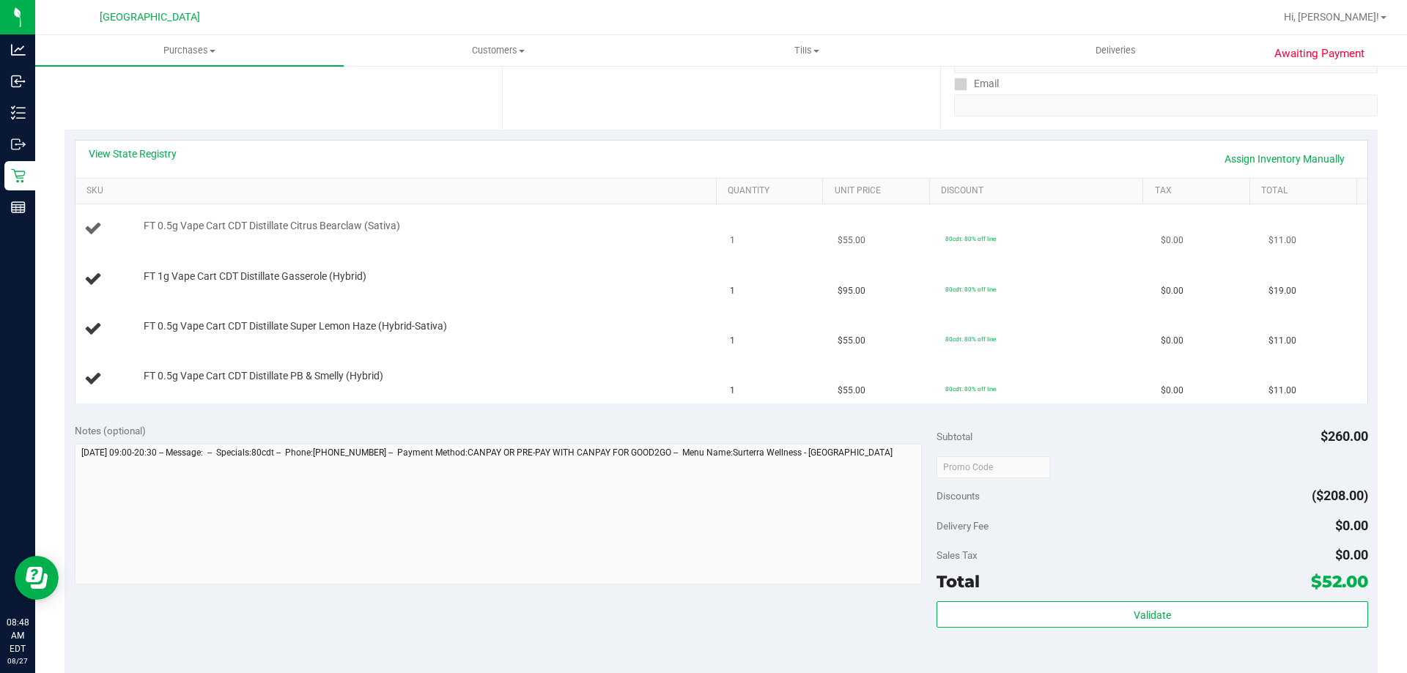
scroll to position [293, 0]
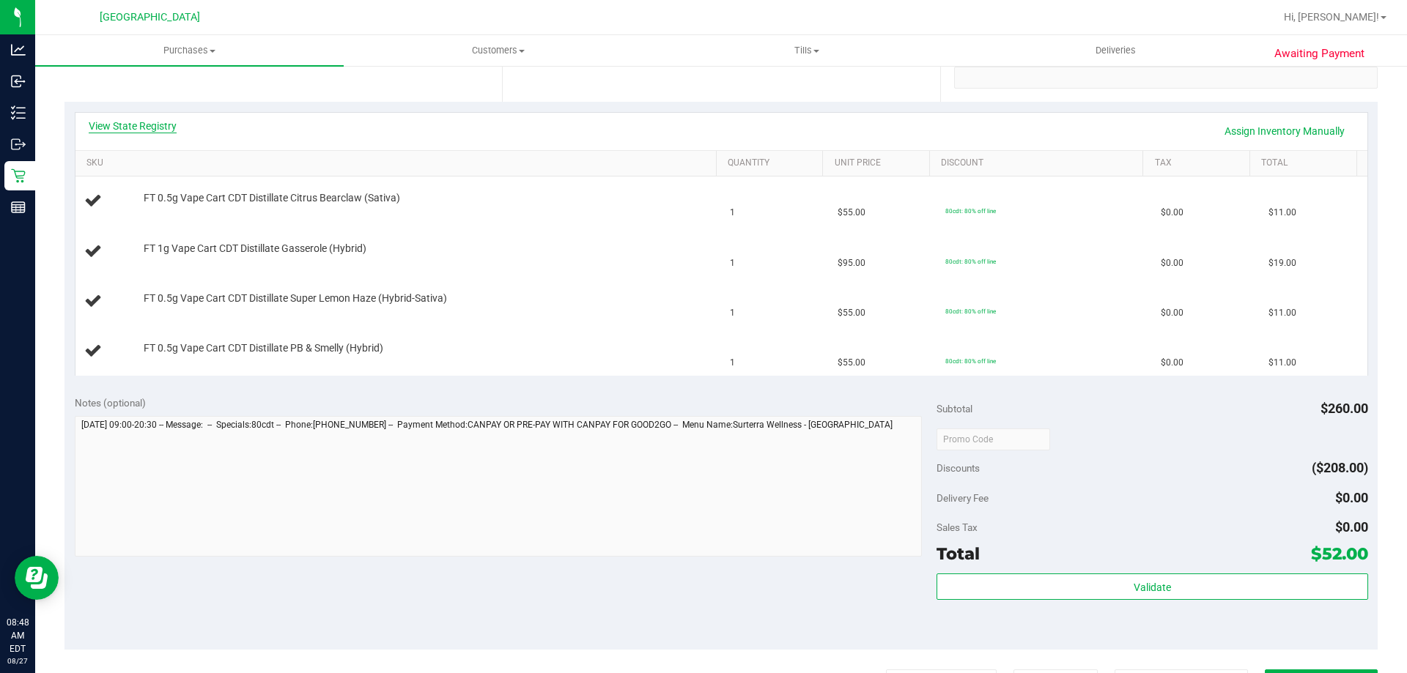
click at [131, 126] on link "View State Registry" at bounding box center [133, 126] width 88 height 15
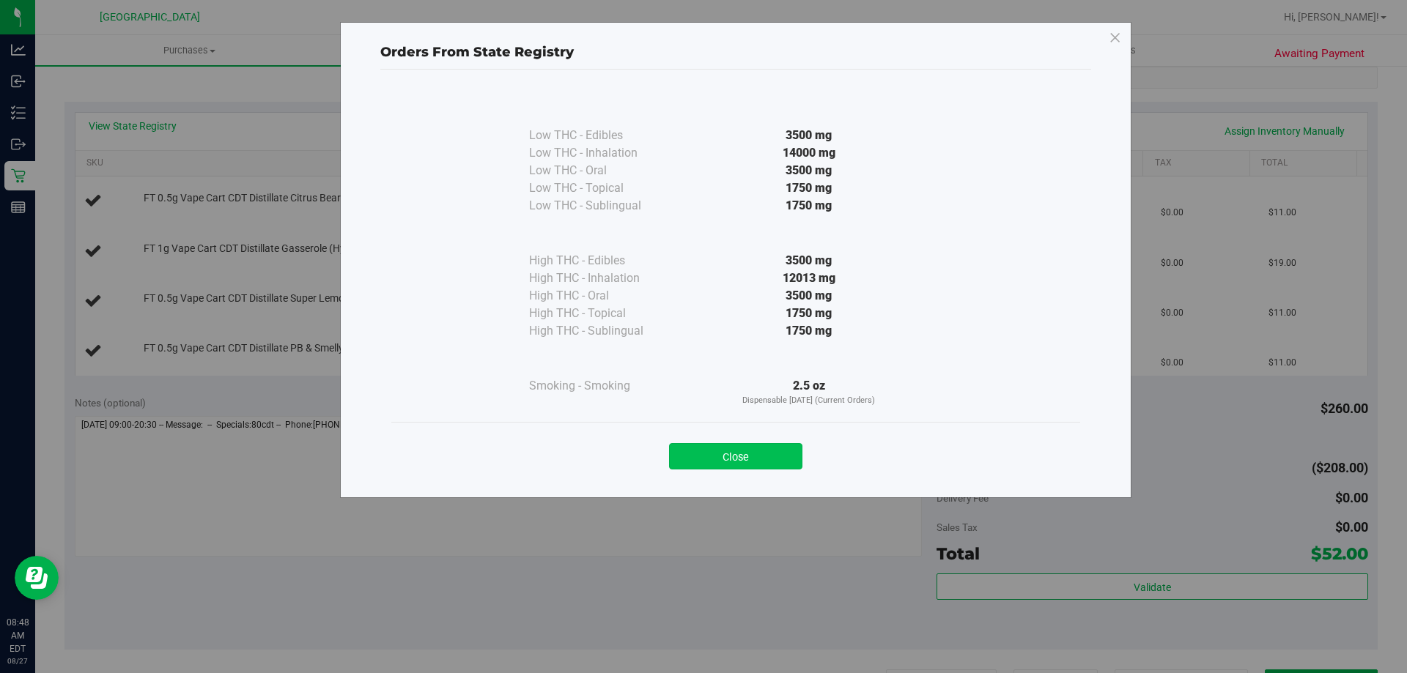
click at [745, 463] on button "Close" at bounding box center [735, 456] width 133 height 26
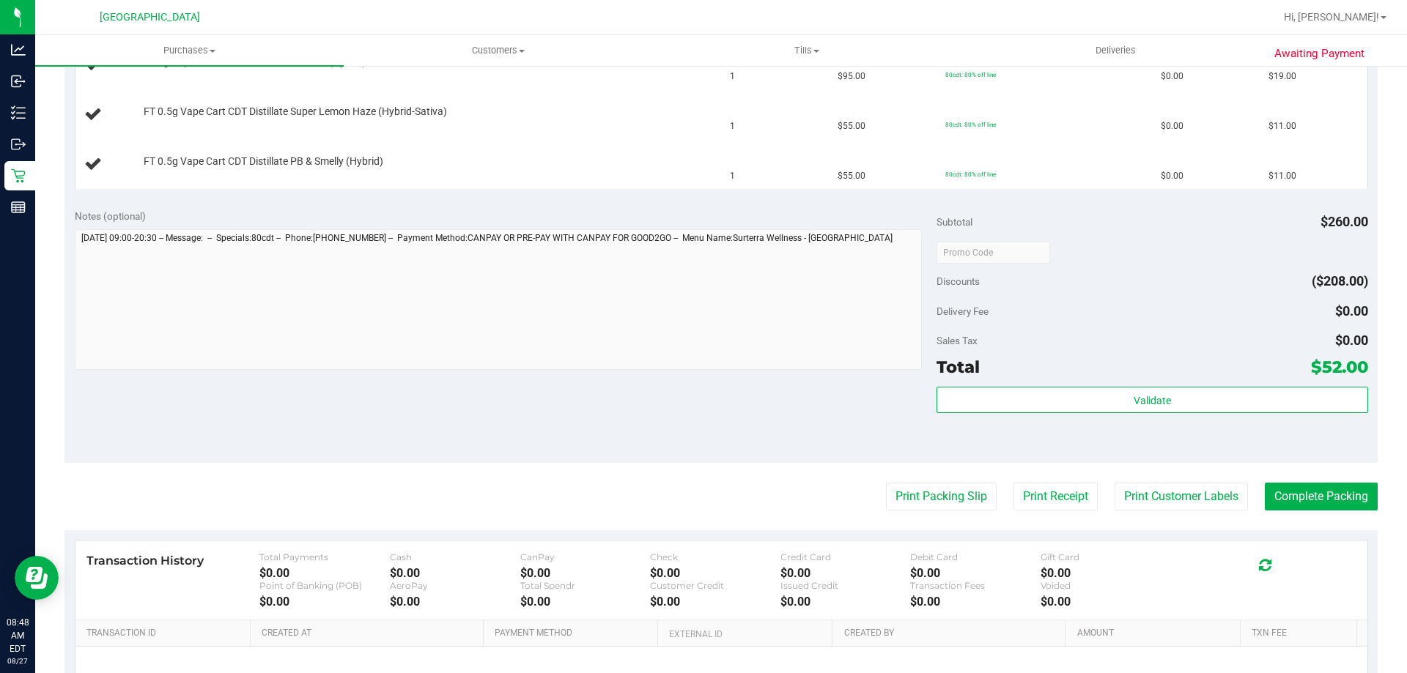
scroll to position [513, 0]
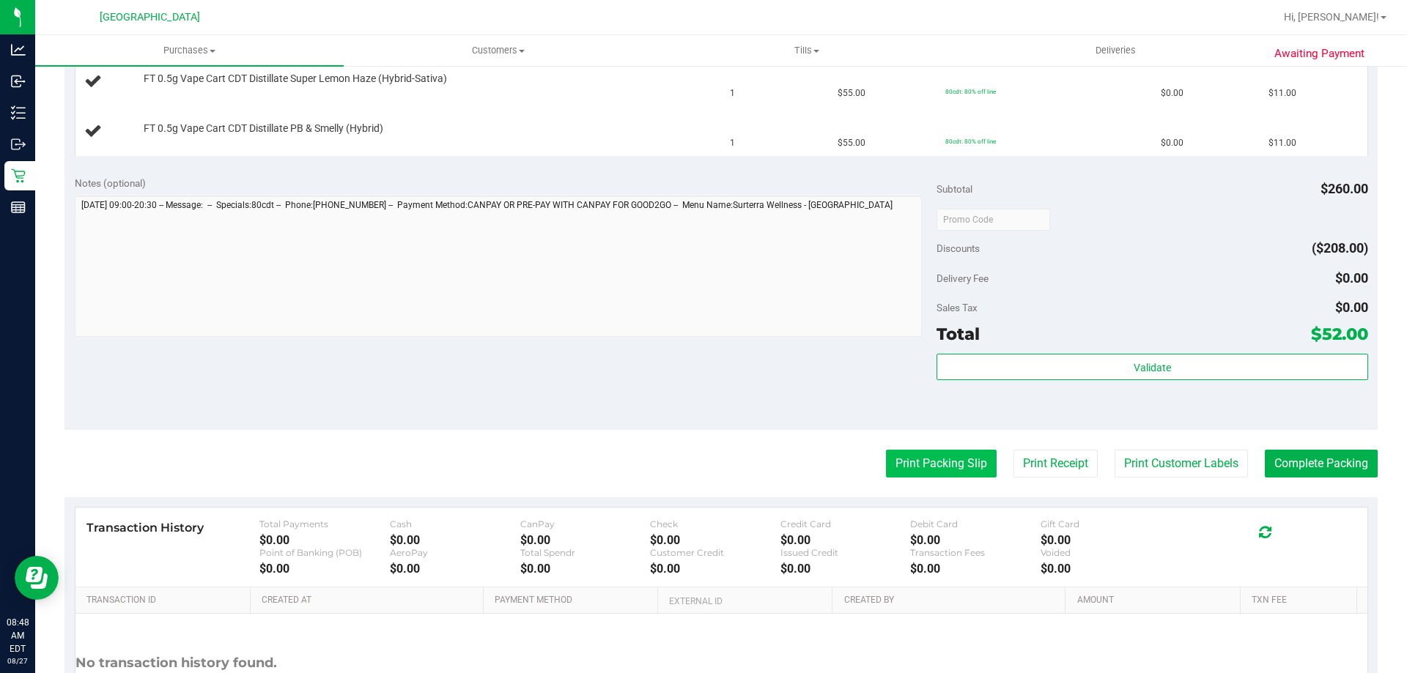
click at [917, 468] on button "Print Packing Slip" at bounding box center [941, 464] width 111 height 28
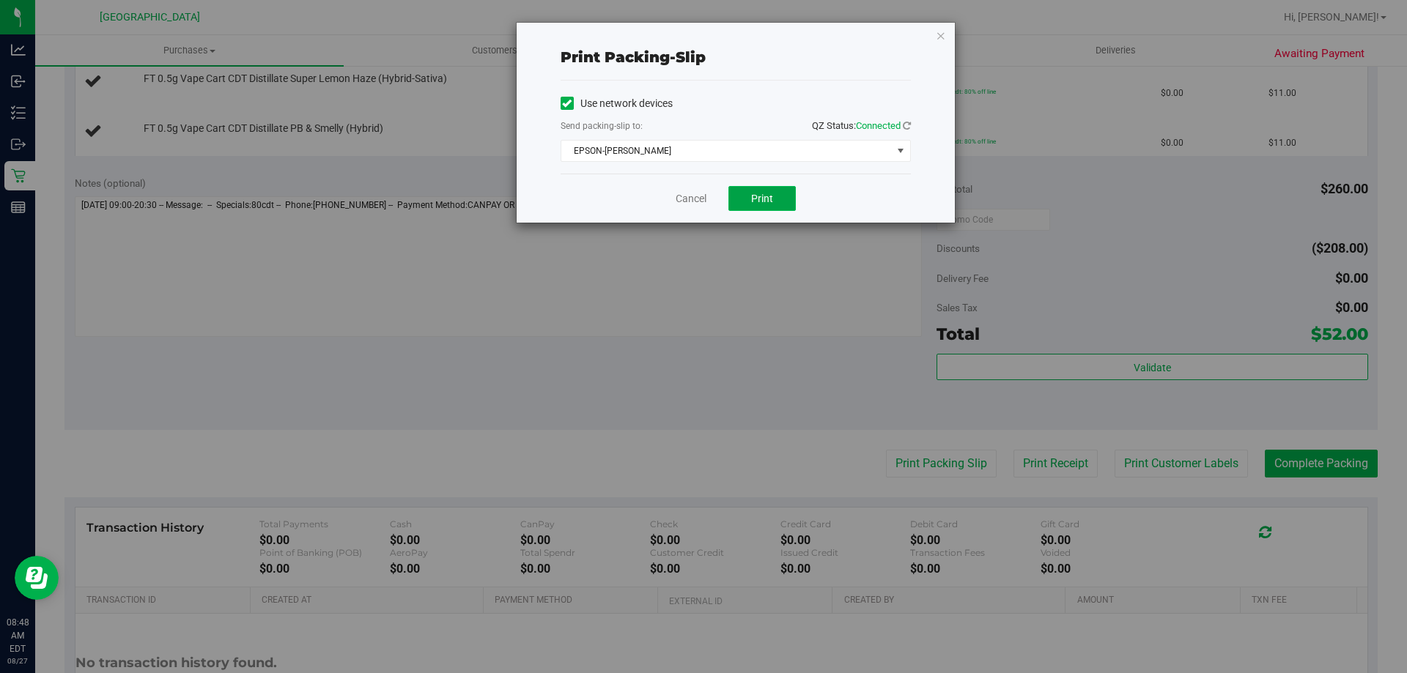
click at [772, 204] on button "Print" at bounding box center [761, 198] width 67 height 25
click at [943, 34] on icon "button" at bounding box center [941, 35] width 10 height 18
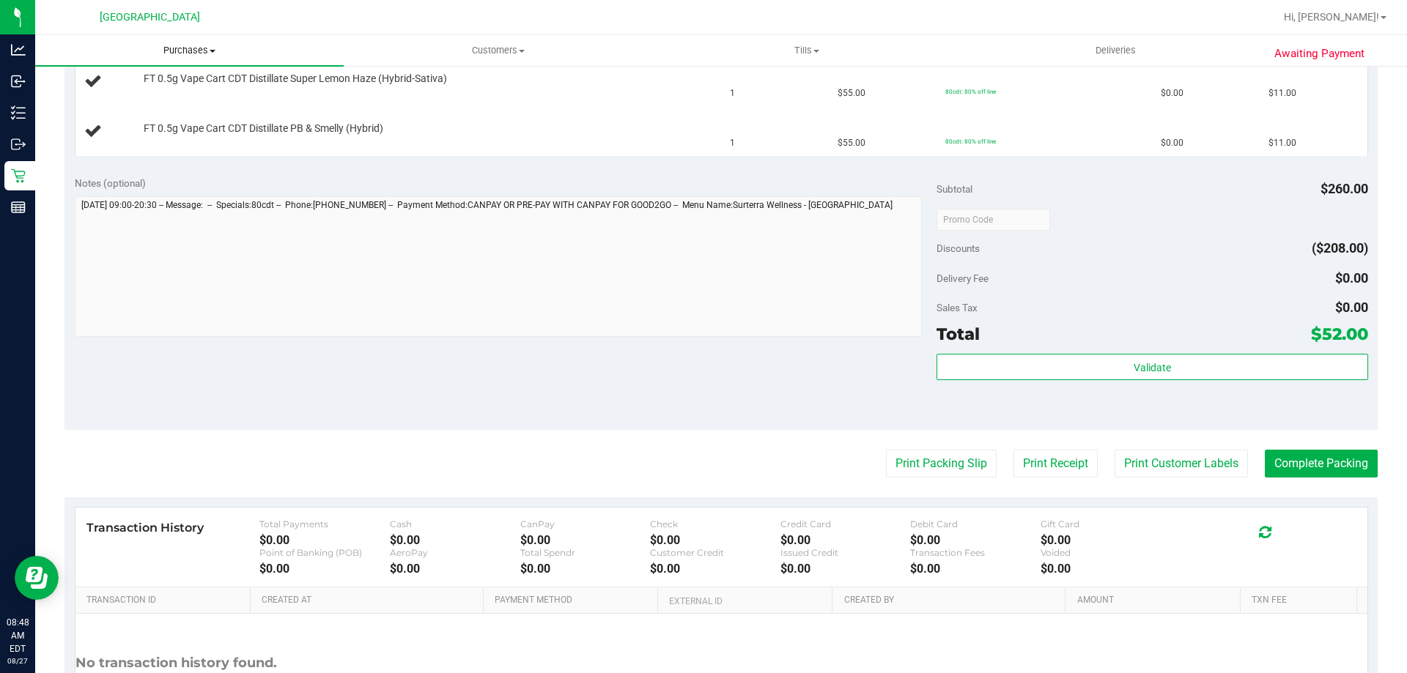
click at [177, 44] on span "Purchases" at bounding box center [189, 50] width 308 height 13
click at [126, 103] on li "Fulfillment" at bounding box center [189, 106] width 308 height 18
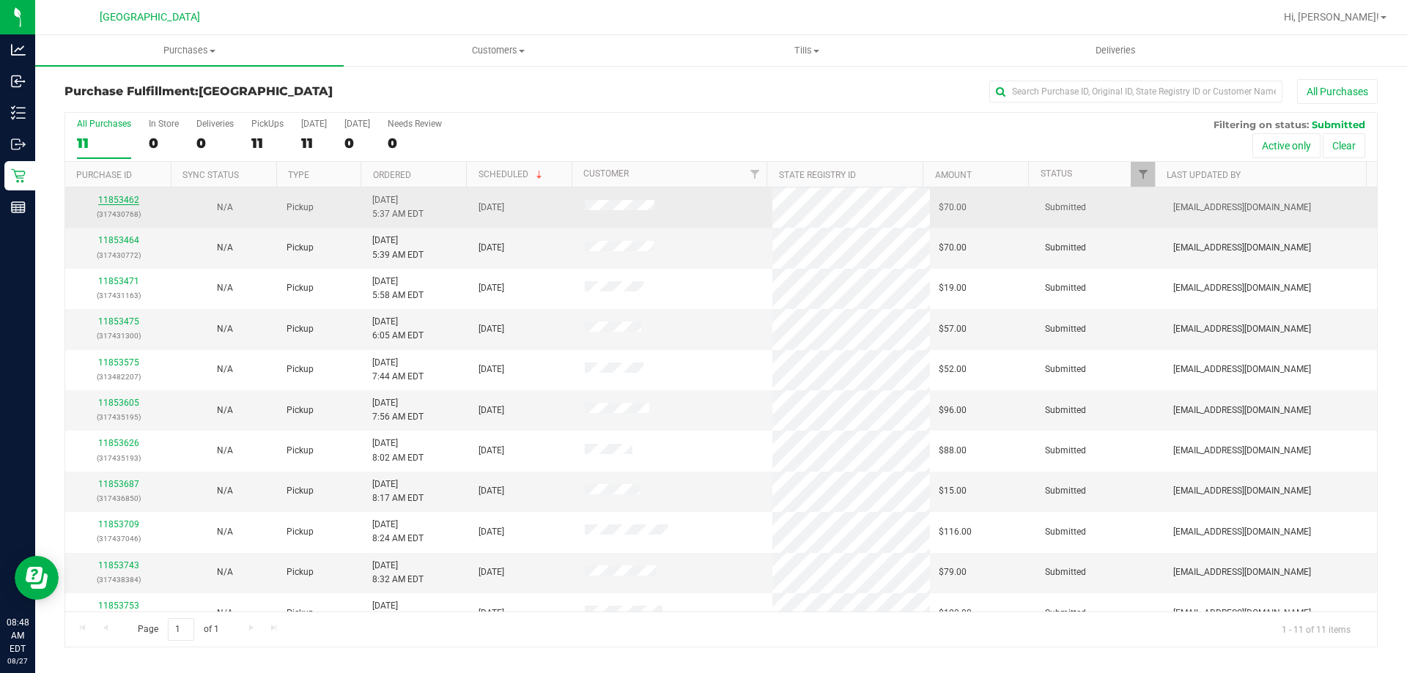
click at [103, 199] on link "11853462" at bounding box center [118, 200] width 41 height 10
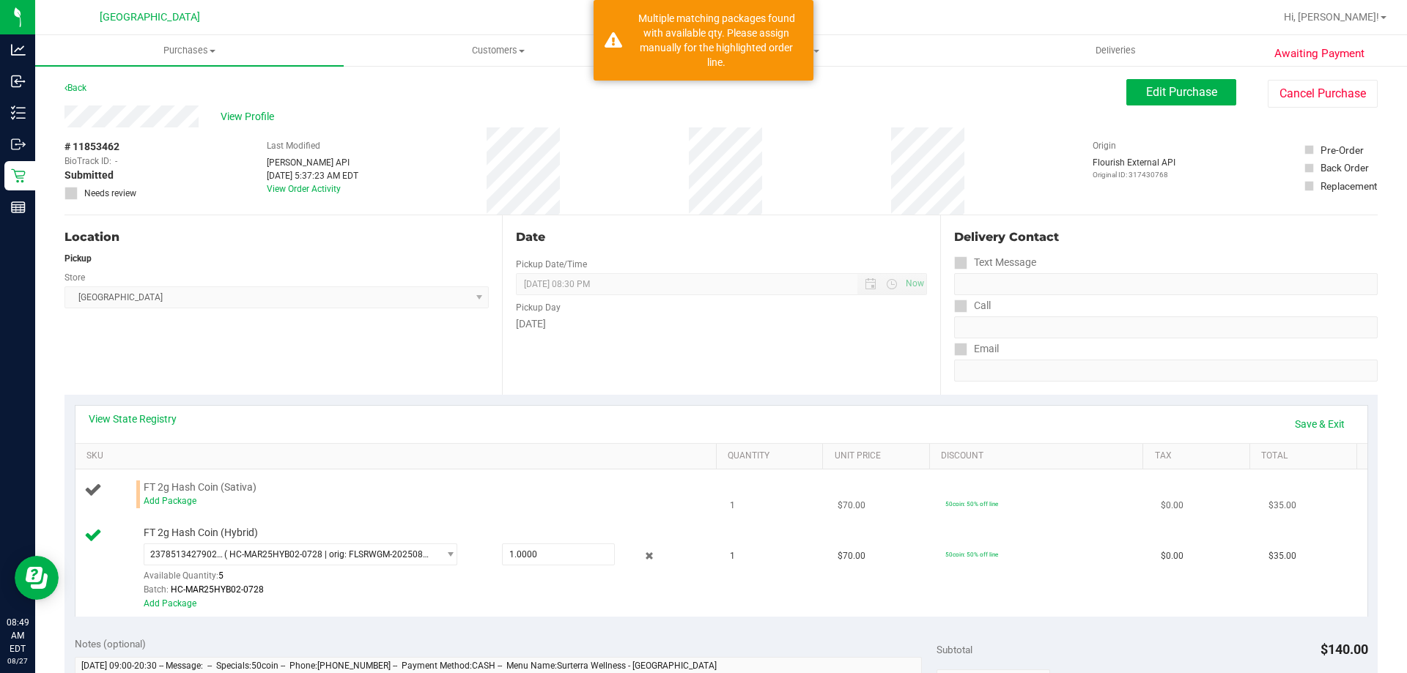
click at [167, 508] on div "Add Package" at bounding box center [427, 502] width 566 height 14
click at [167, 506] on link "Add Package" at bounding box center [170, 501] width 53 height 10
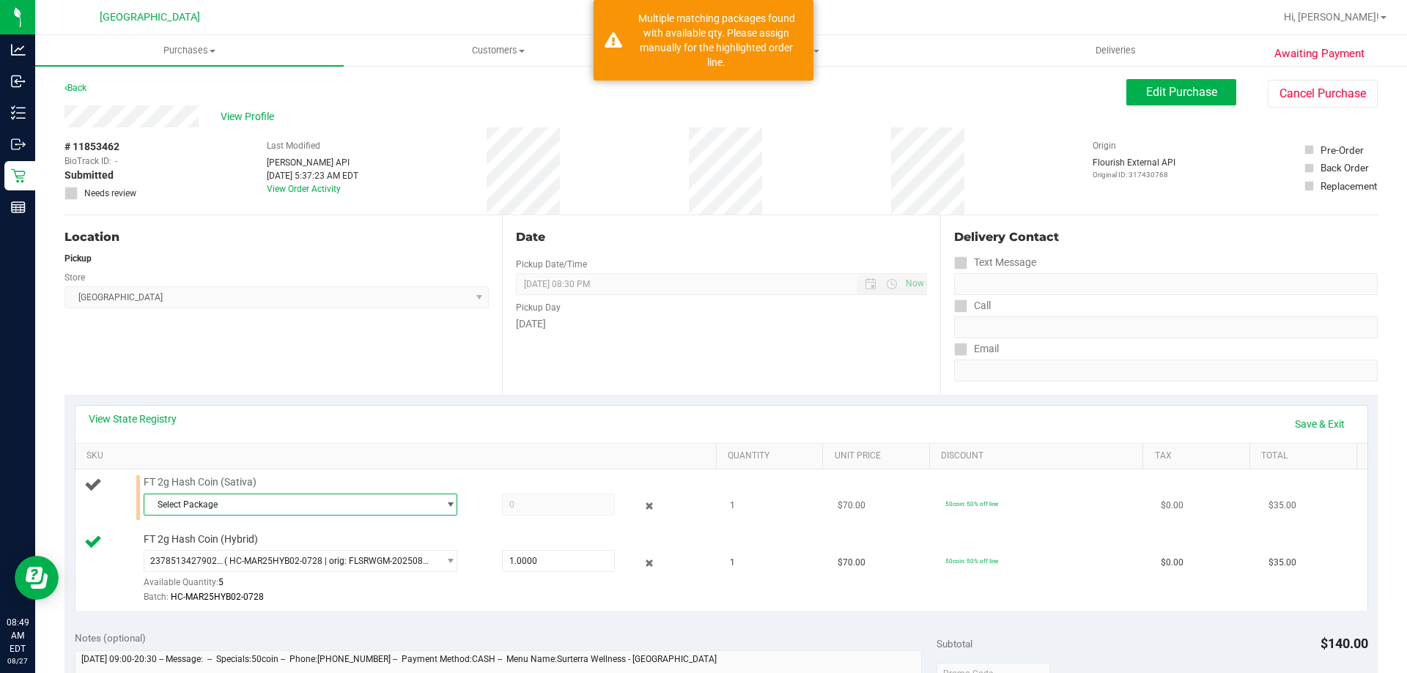
click at [336, 505] on span "Select Package" at bounding box center [291, 505] width 294 height 21
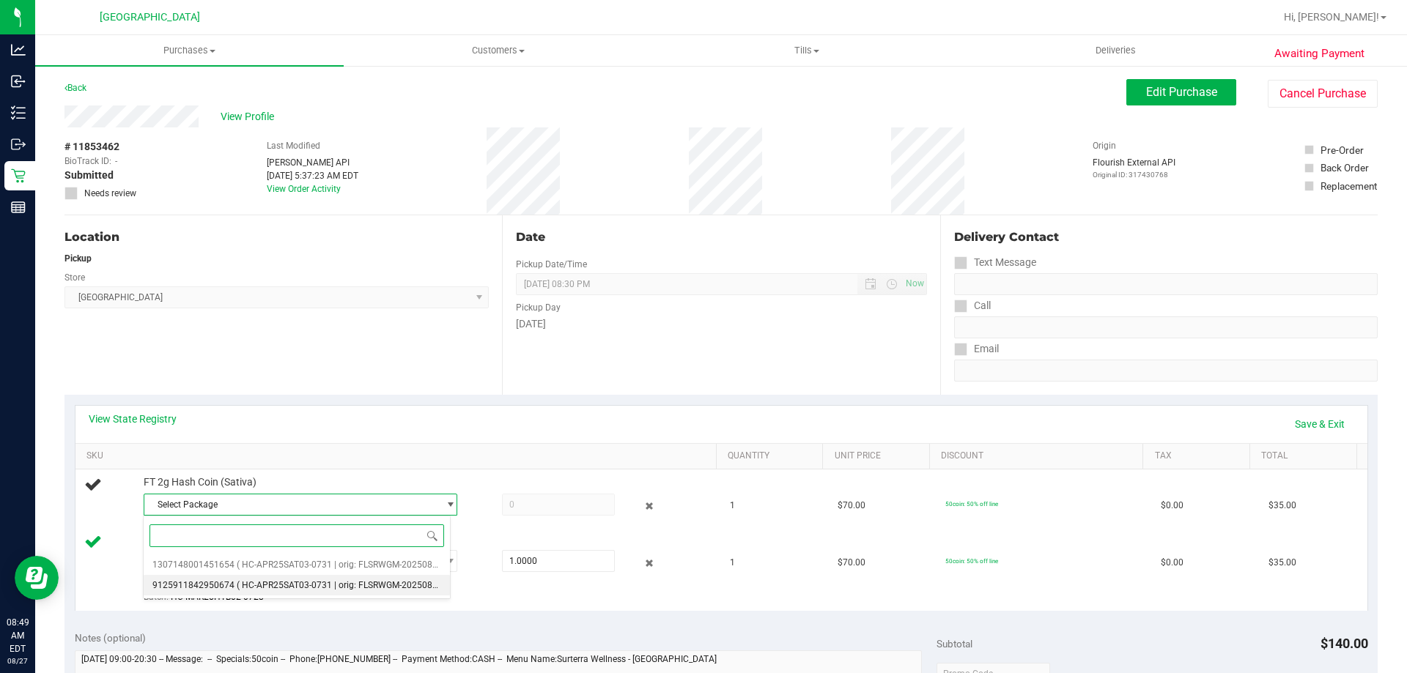
click at [333, 584] on span "( HC-APR25SAT03-0731 | orig: FLSRWGM-20250806-2822 )" at bounding box center [354, 585] width 234 height 10
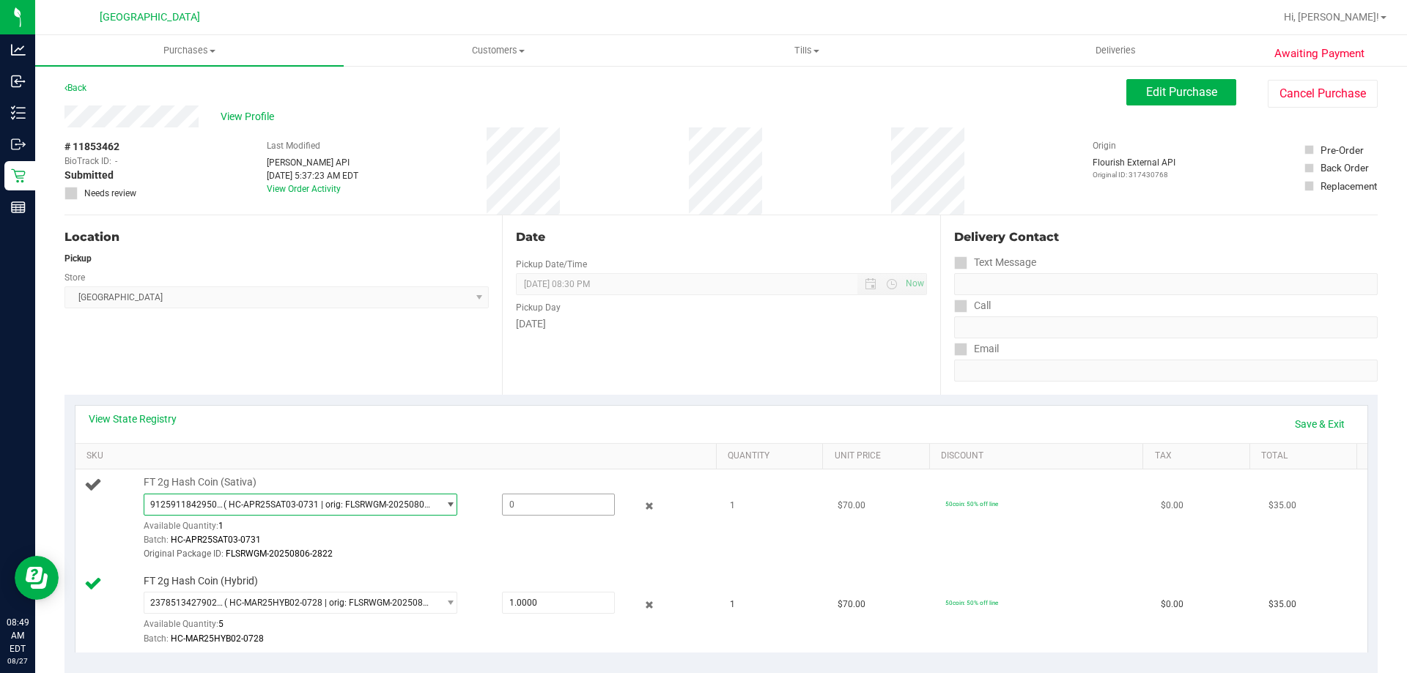
click at [536, 511] on span at bounding box center [558, 505] width 113 height 22
type input "1"
type input "1.0000"
click at [1314, 426] on link "Save & Exit" at bounding box center [1319, 424] width 69 height 25
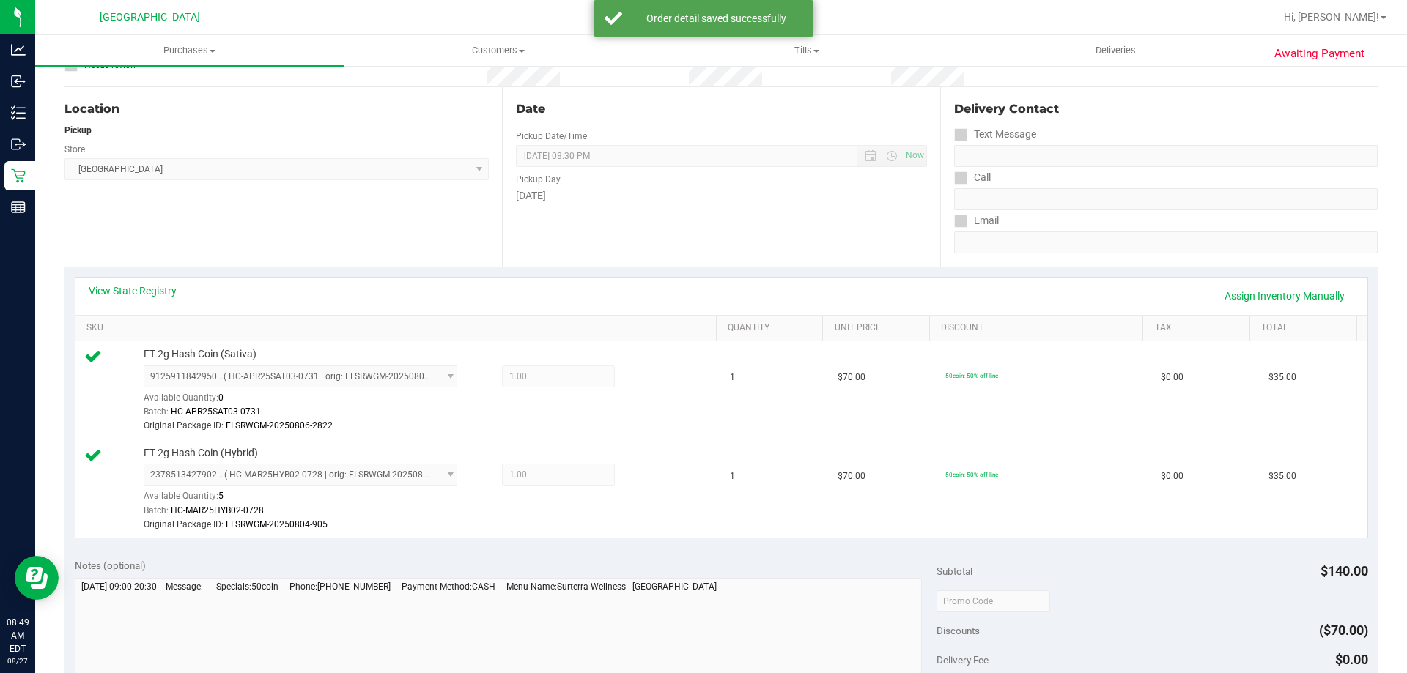
scroll to position [440, 0]
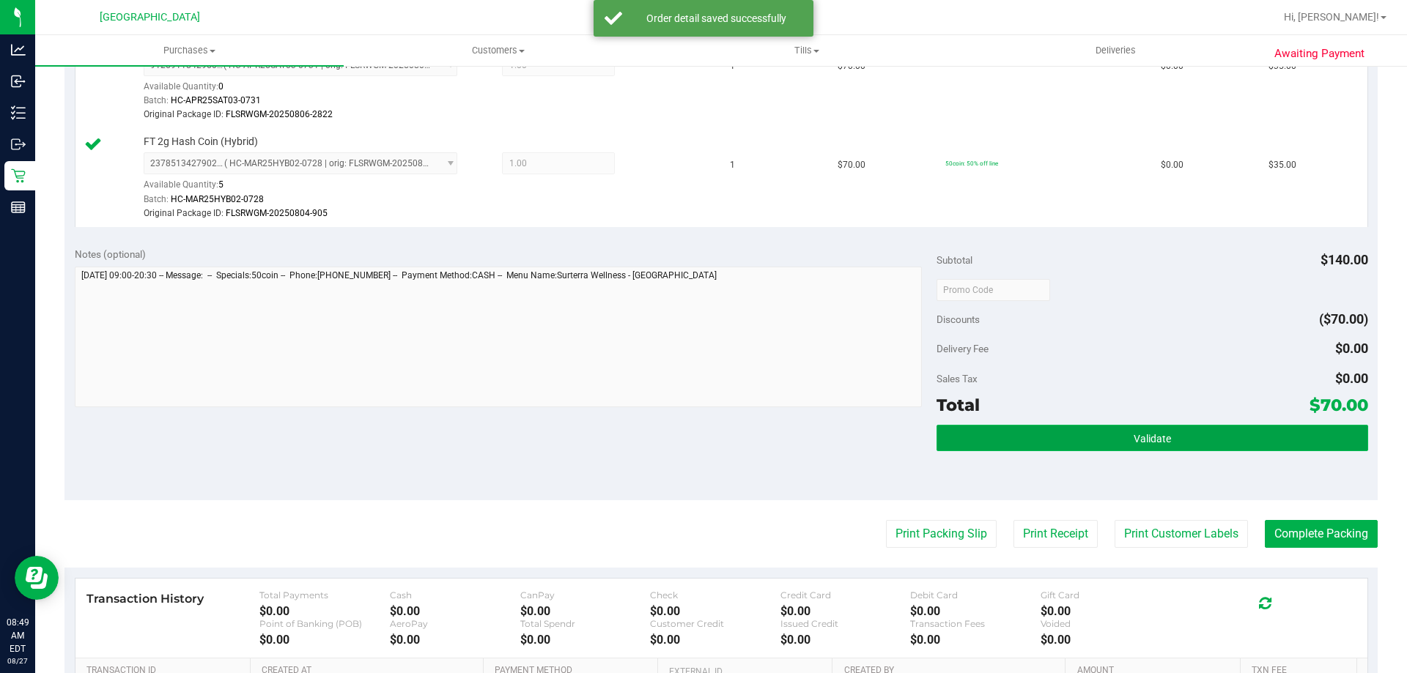
click at [1171, 437] on button "Validate" at bounding box center [1151, 438] width 431 height 26
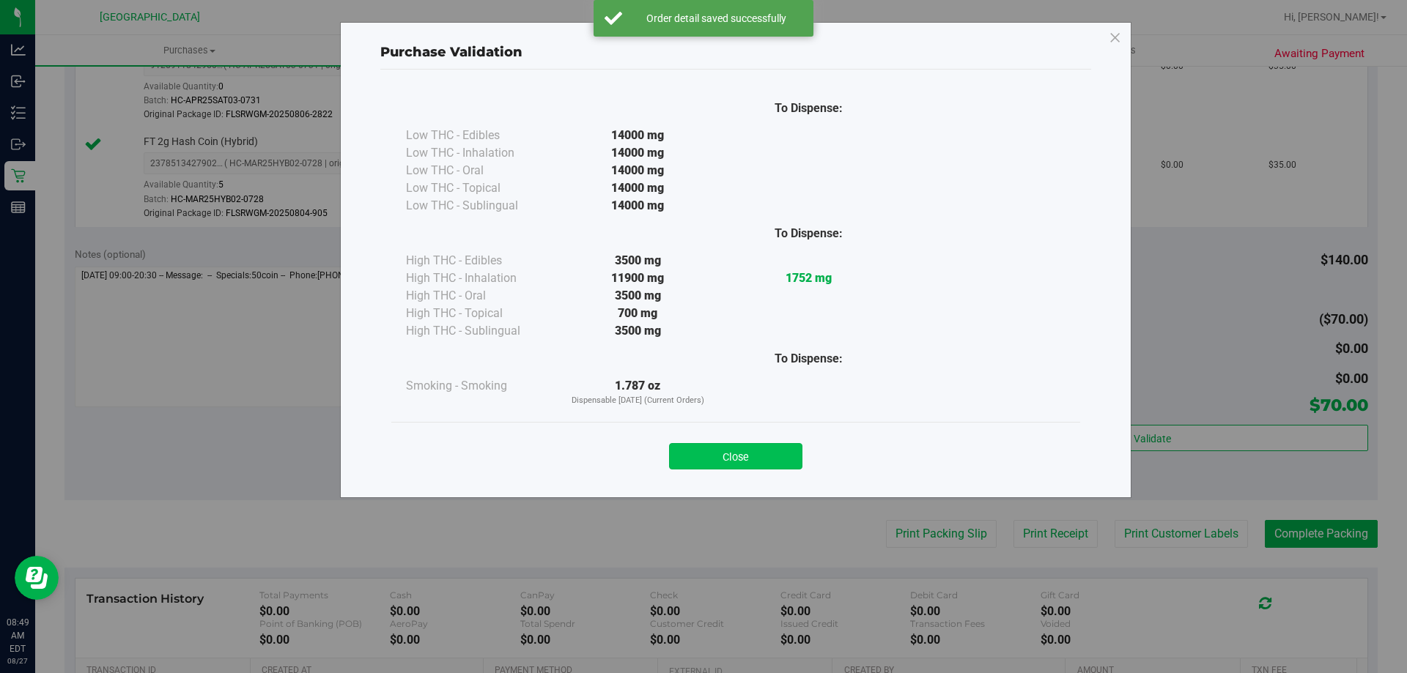
click at [754, 464] on button "Close" at bounding box center [735, 456] width 133 height 26
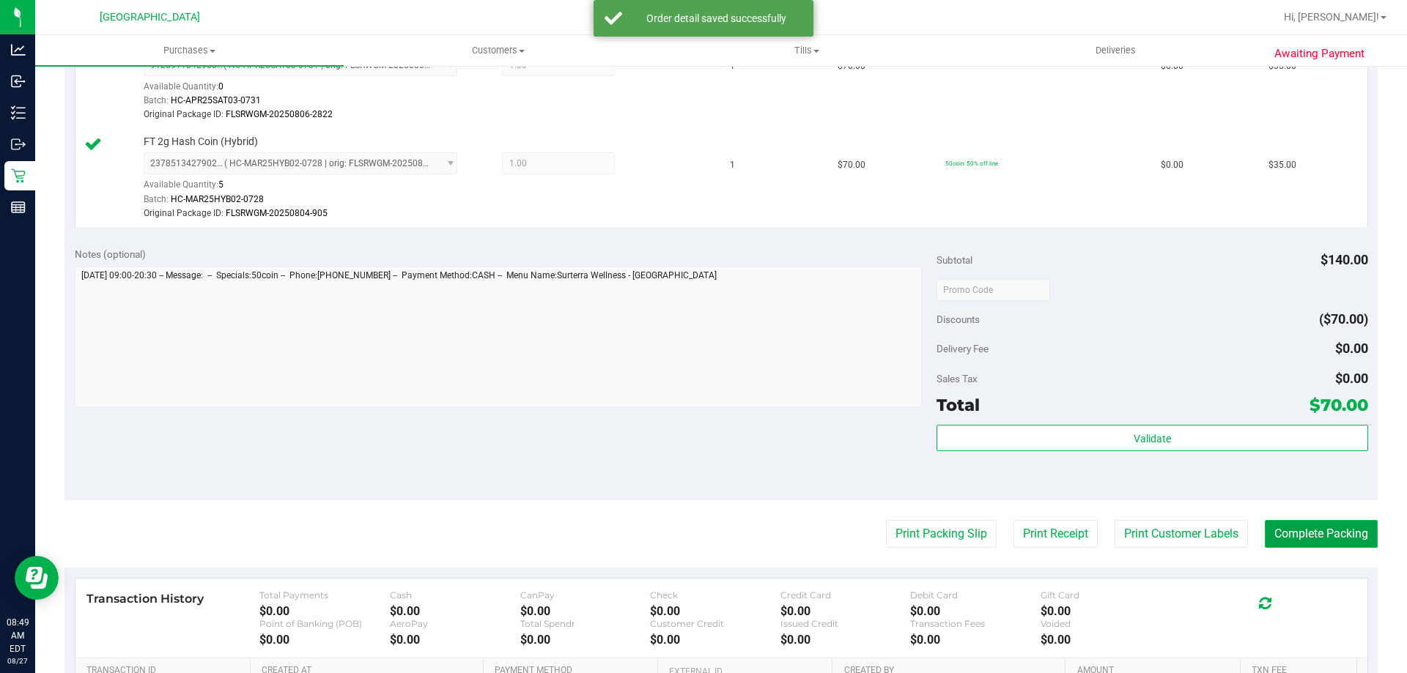
click at [1295, 540] on button "Complete Packing" at bounding box center [1321, 534] width 113 height 28
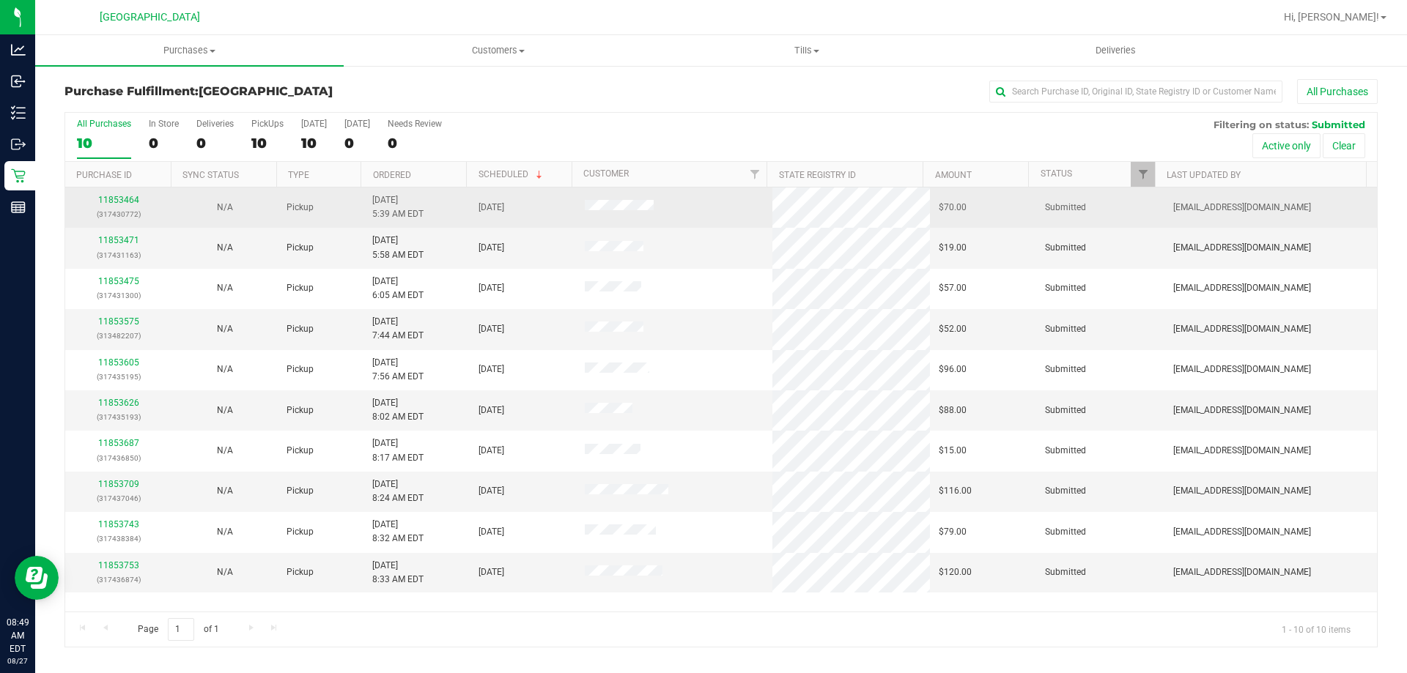
click at [130, 192] on td "11853464 (317430772)" at bounding box center [118, 208] width 106 height 40
click at [127, 197] on link "11853464" at bounding box center [118, 200] width 41 height 10
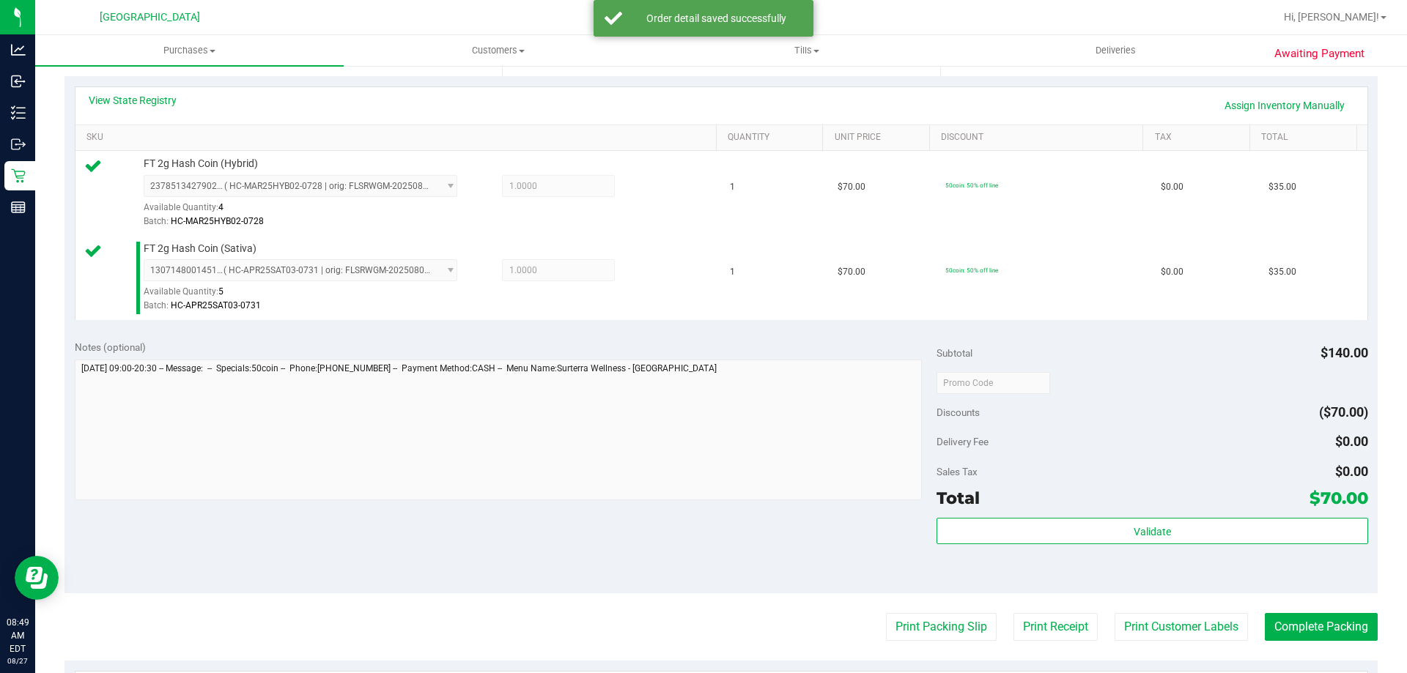
scroll to position [366, 0]
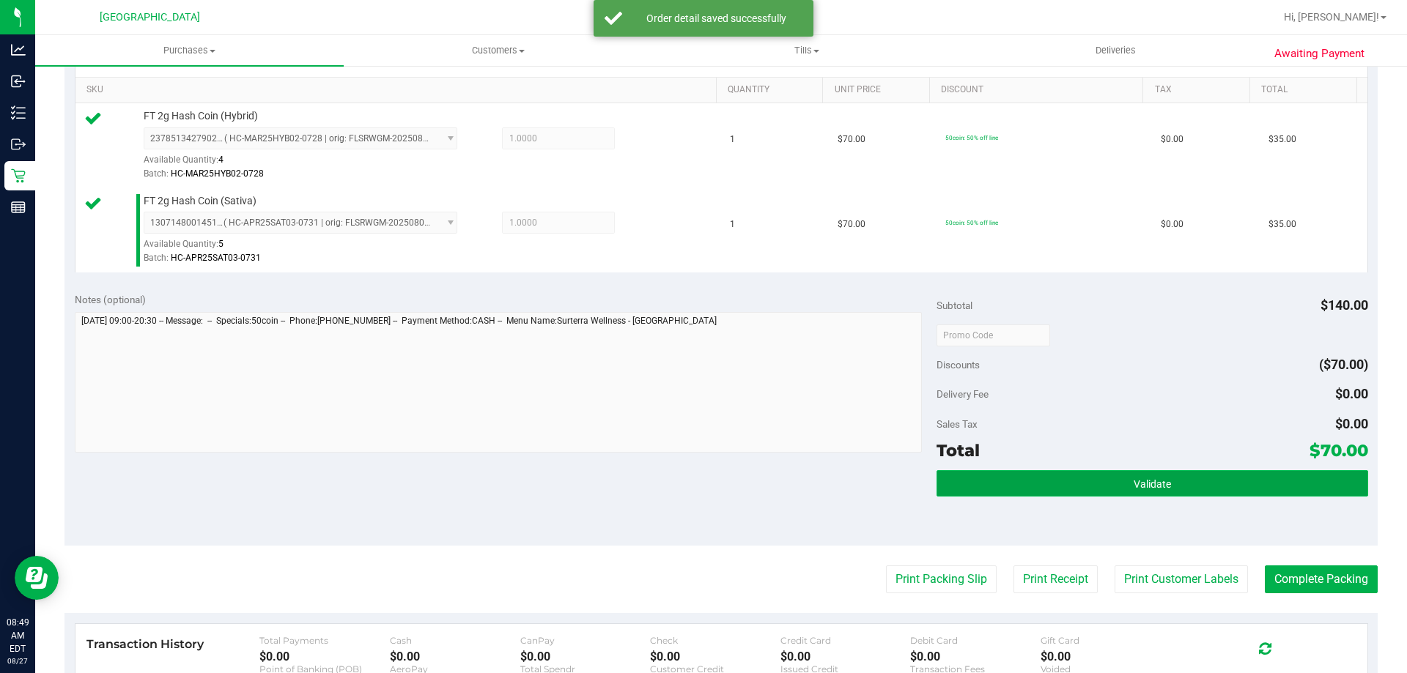
click at [1130, 494] on button "Validate" at bounding box center [1151, 483] width 431 height 26
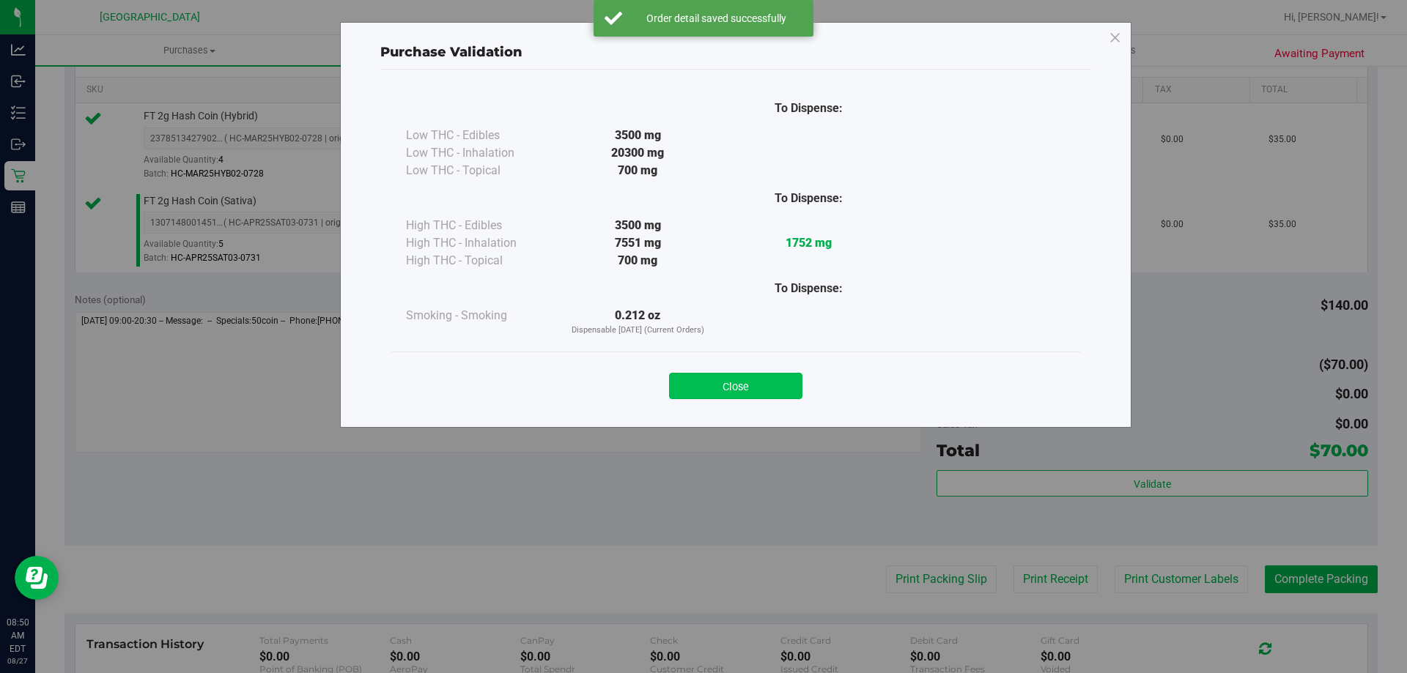
click at [733, 377] on button "Close" at bounding box center [735, 386] width 133 height 26
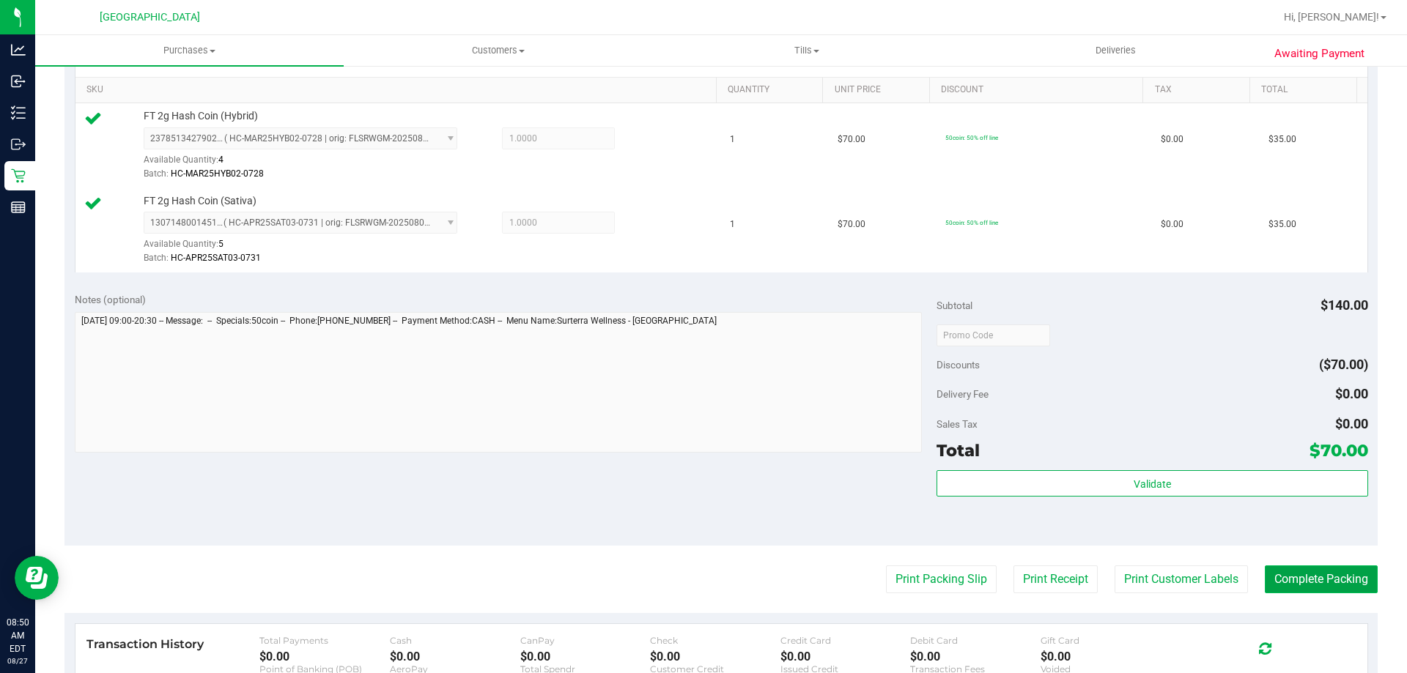
click at [1344, 573] on button "Complete Packing" at bounding box center [1321, 580] width 113 height 28
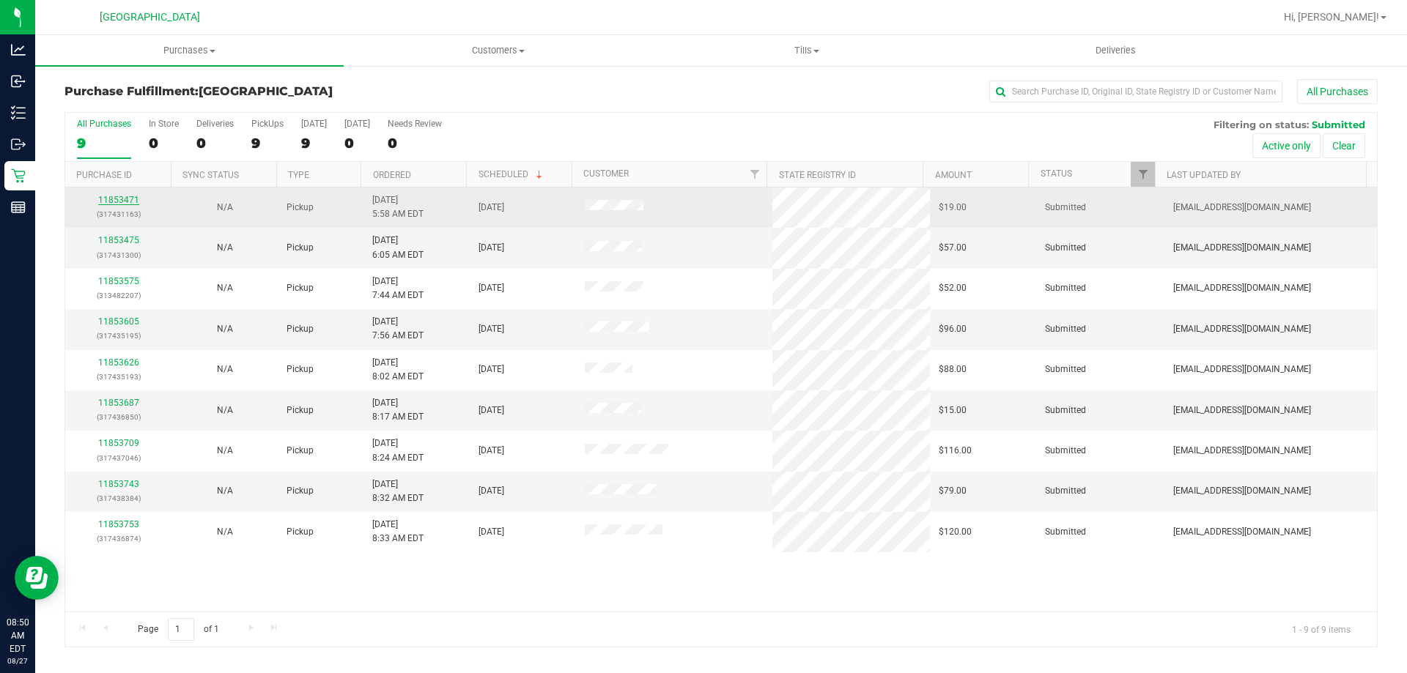
click at [119, 200] on link "11853471" at bounding box center [118, 200] width 41 height 10
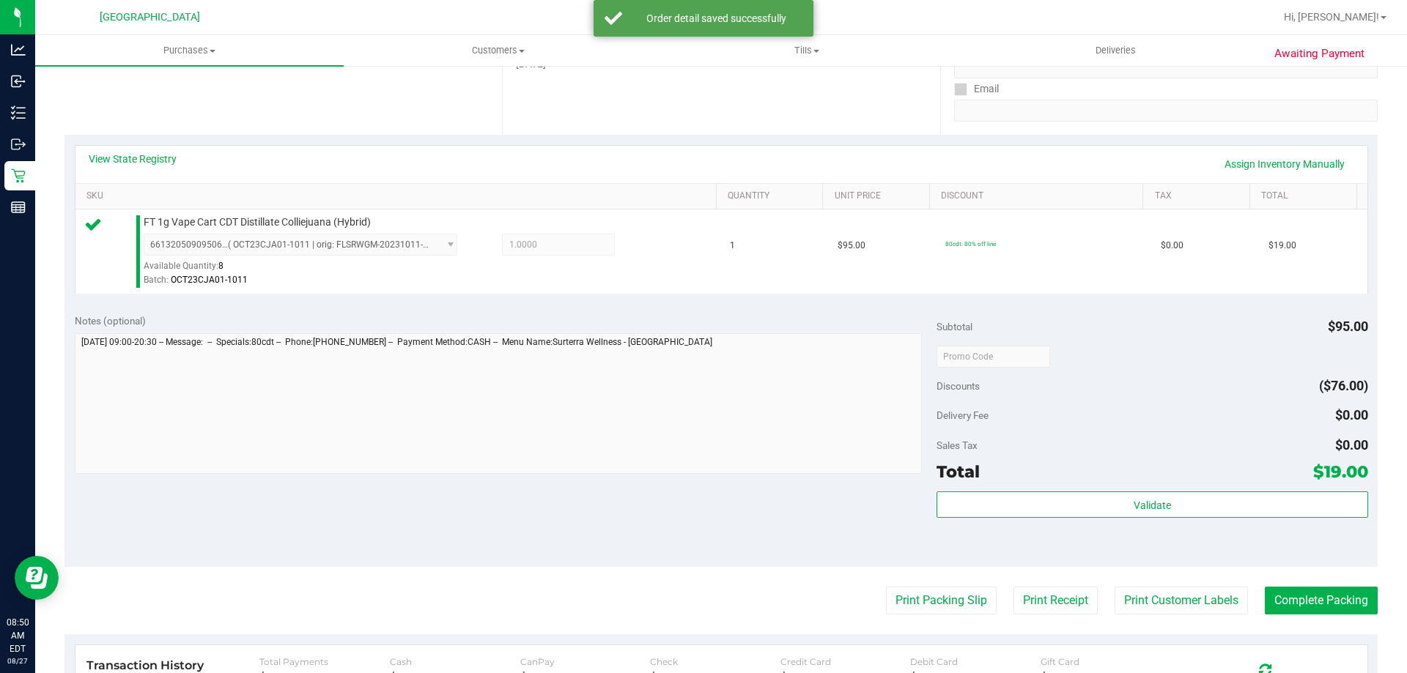
scroll to position [293, 0]
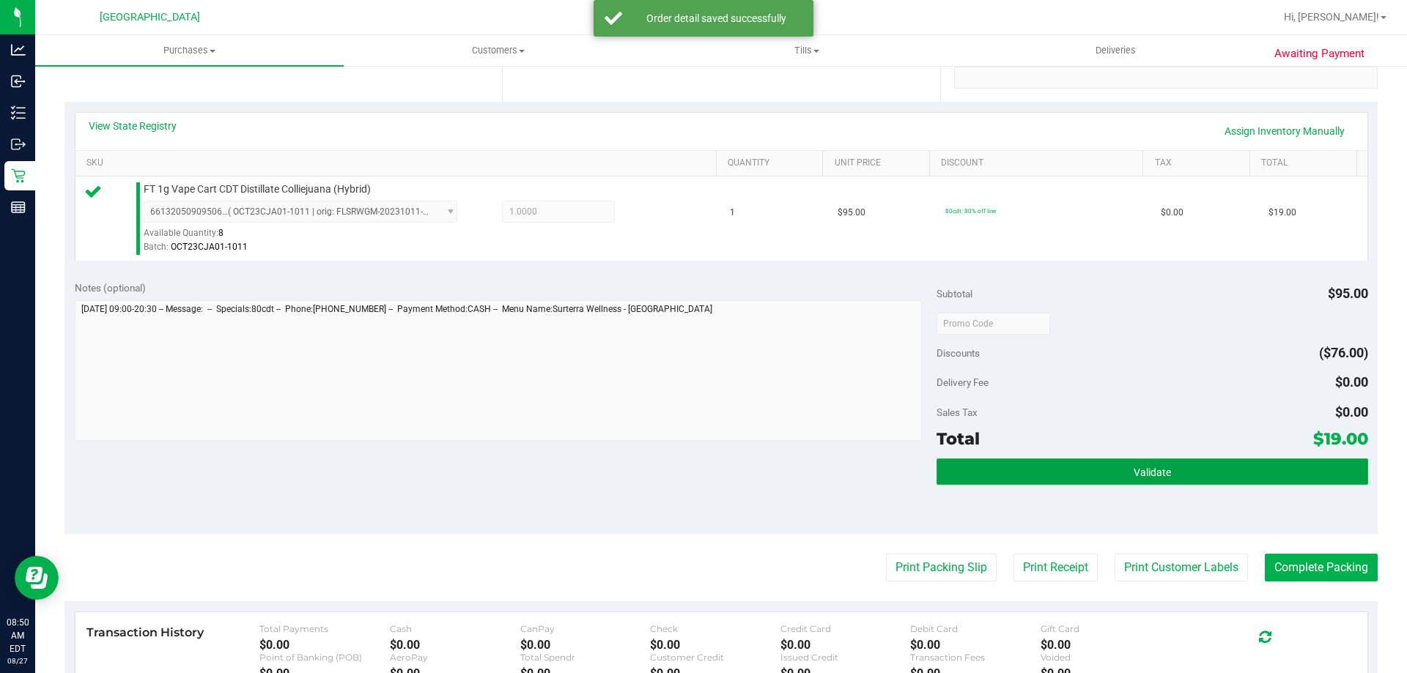
click at [1145, 461] on button "Validate" at bounding box center [1151, 472] width 431 height 26
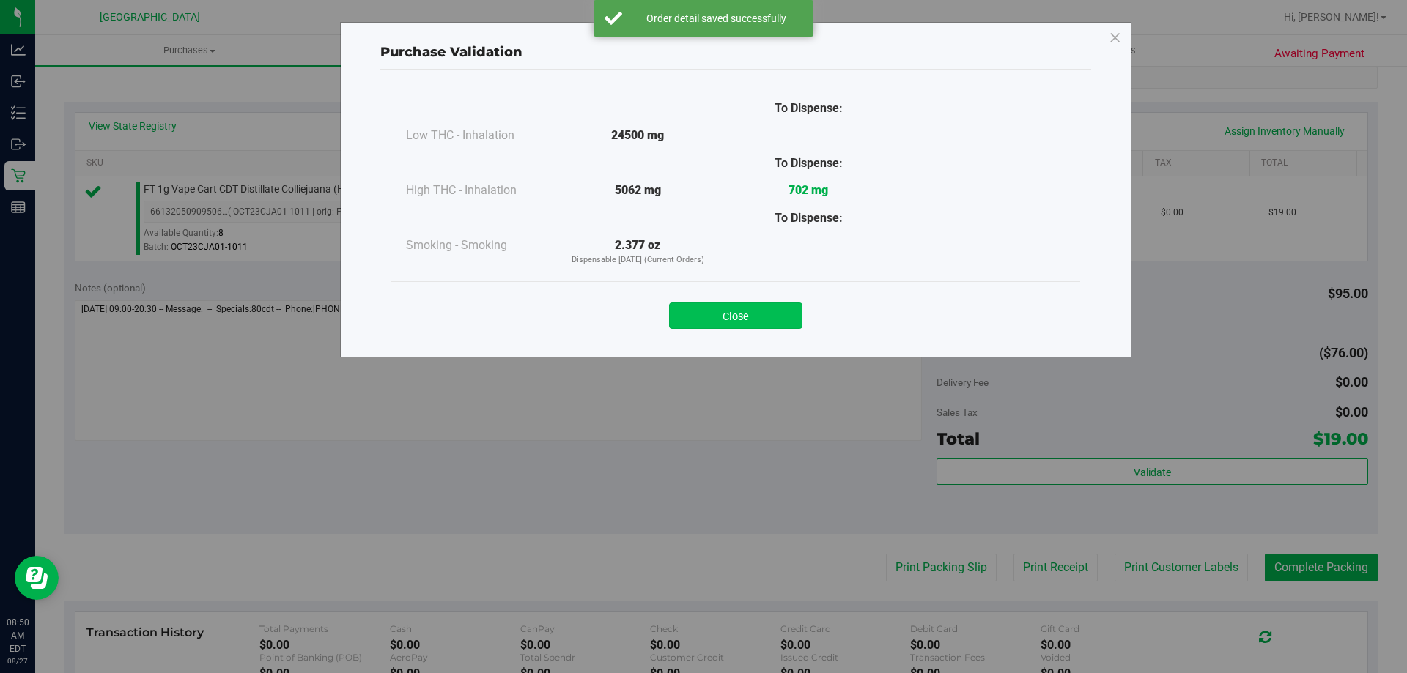
click at [785, 313] on button "Close" at bounding box center [735, 316] width 133 height 26
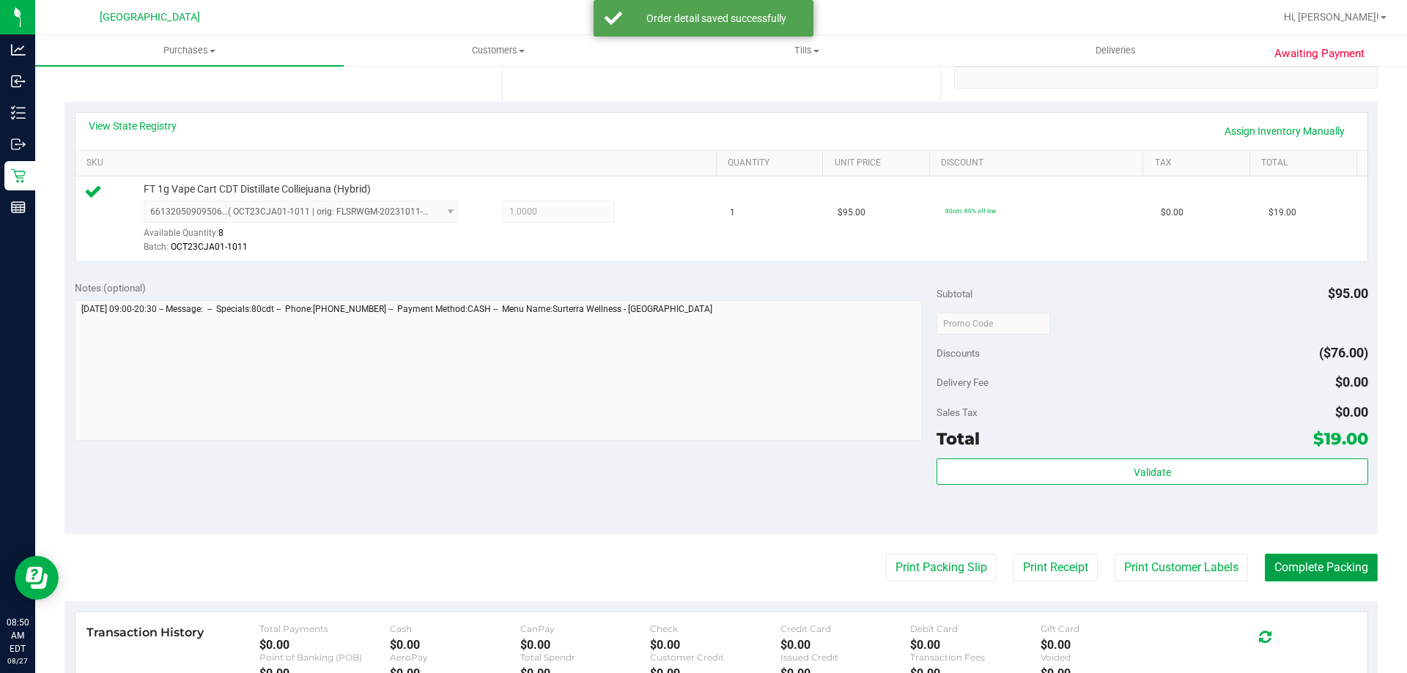
click at [1319, 566] on button "Complete Packing" at bounding box center [1321, 568] width 113 height 28
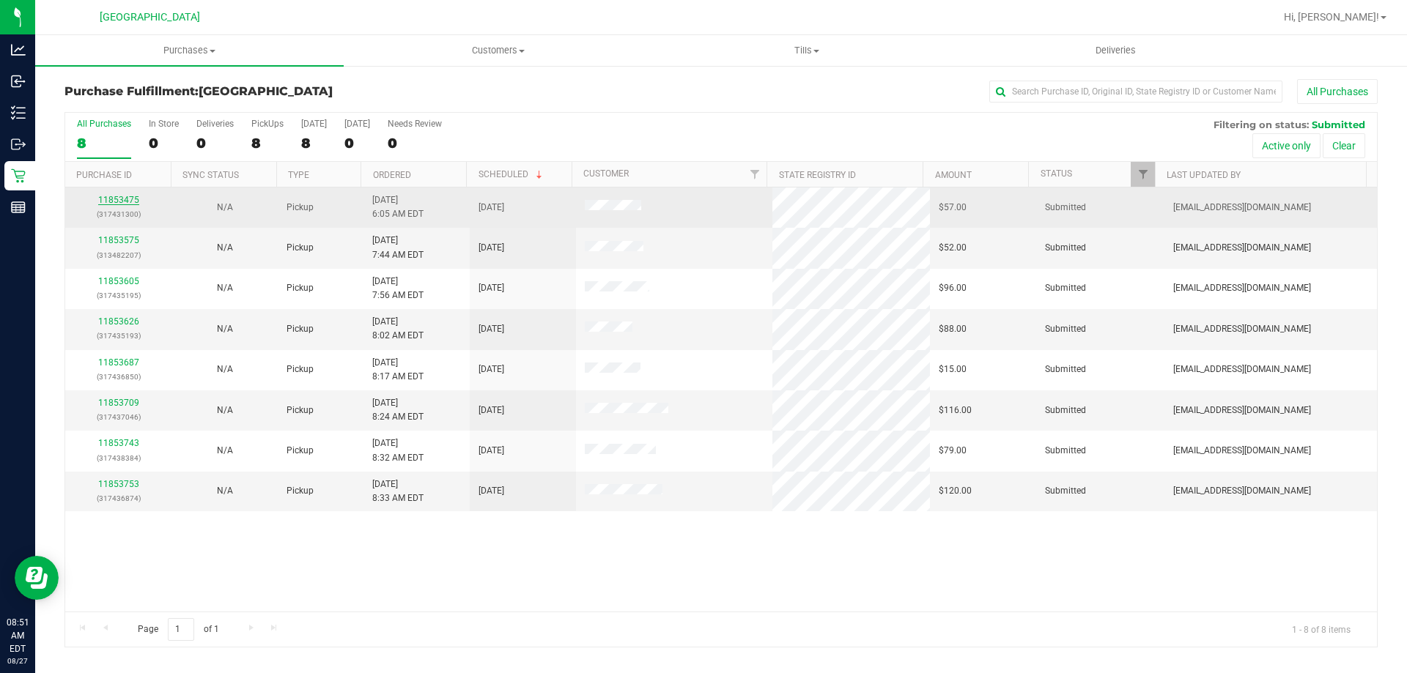
click at [119, 199] on link "11853475" at bounding box center [118, 200] width 41 height 10
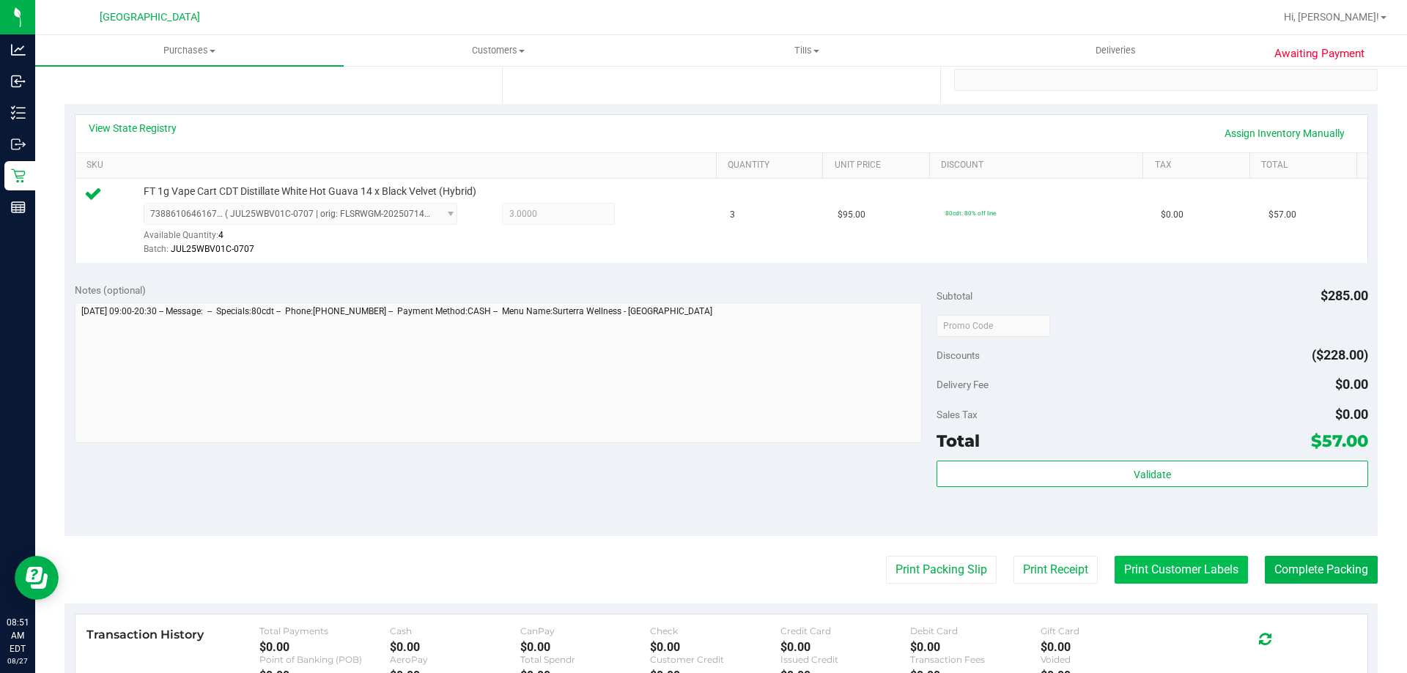
scroll to position [440, 0]
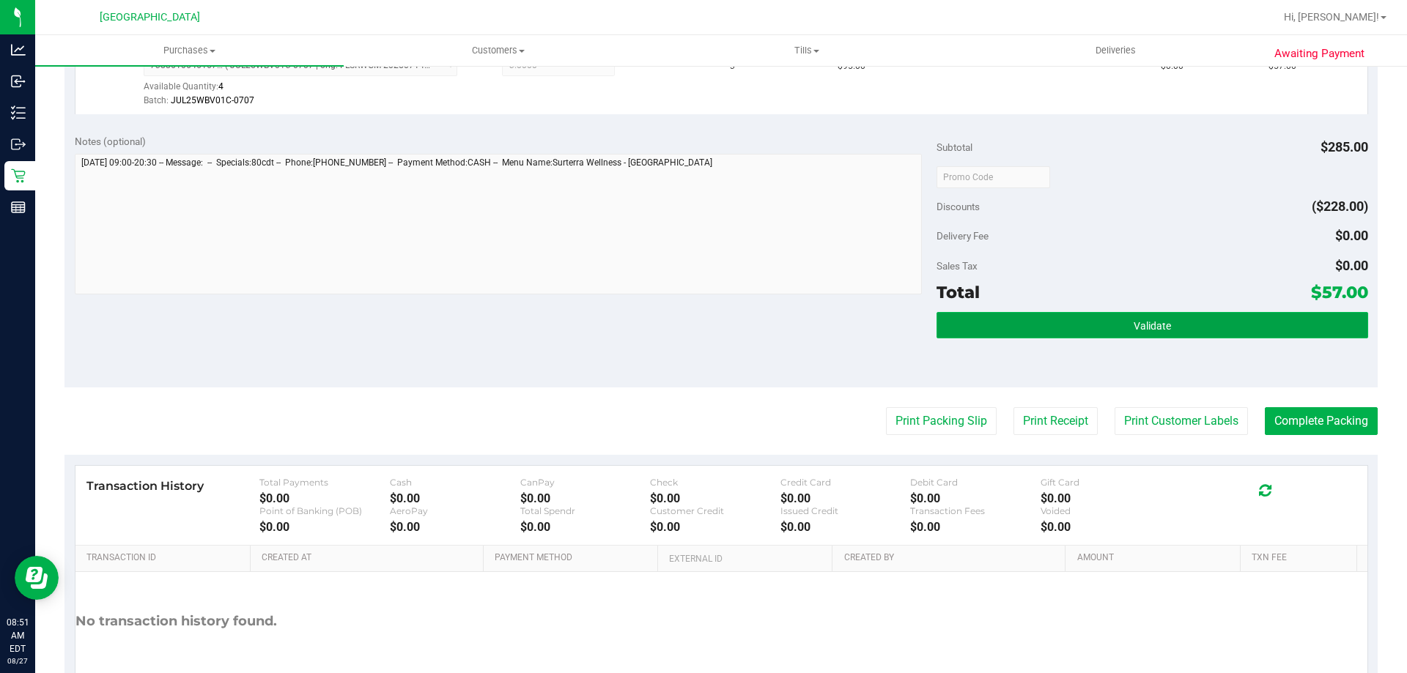
click at [1166, 322] on button "Validate" at bounding box center [1151, 325] width 431 height 26
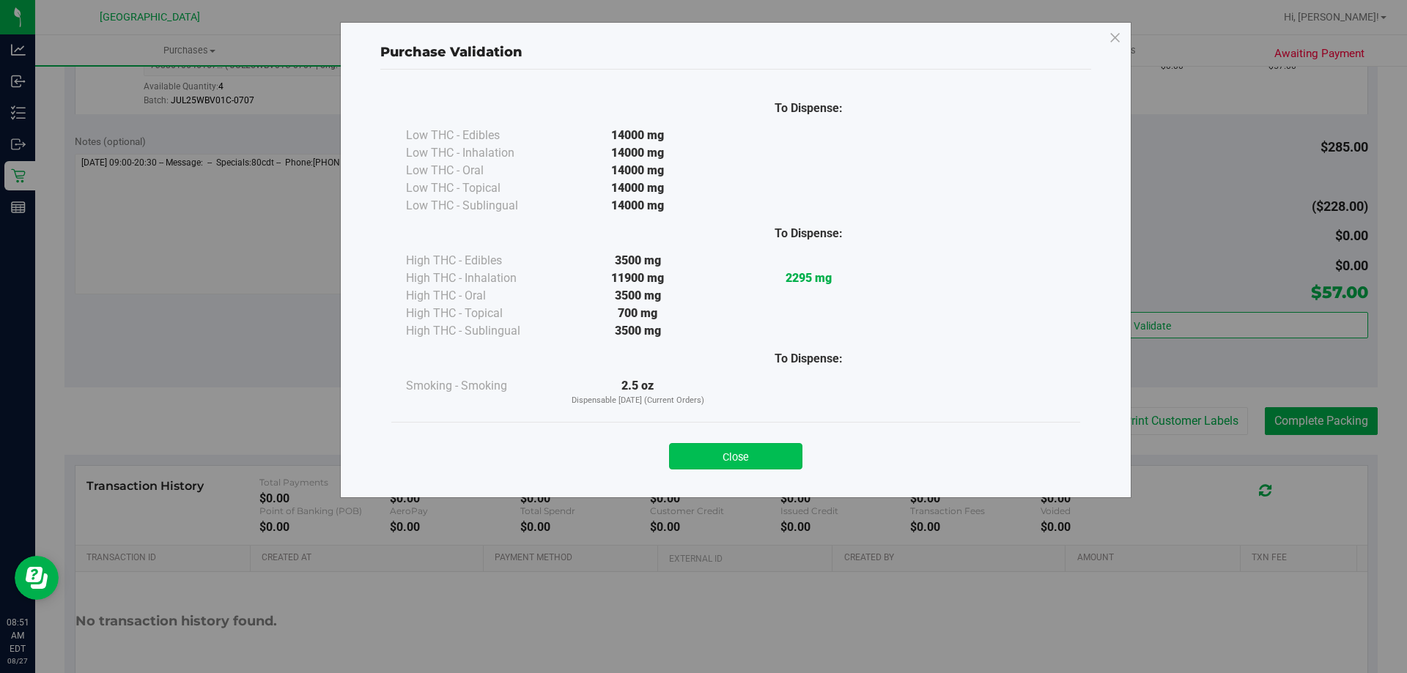
click at [765, 451] on button "Close" at bounding box center [735, 456] width 133 height 26
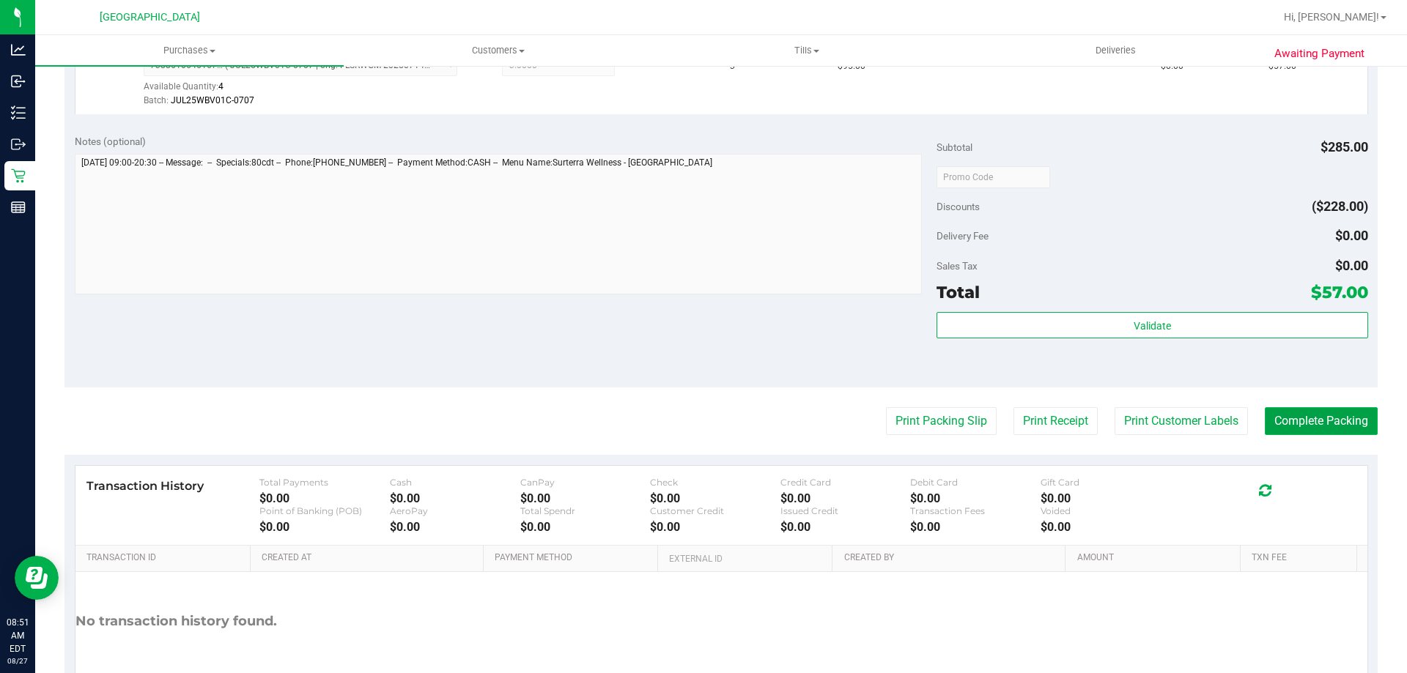
click at [1311, 411] on button "Complete Packing" at bounding box center [1321, 421] width 113 height 28
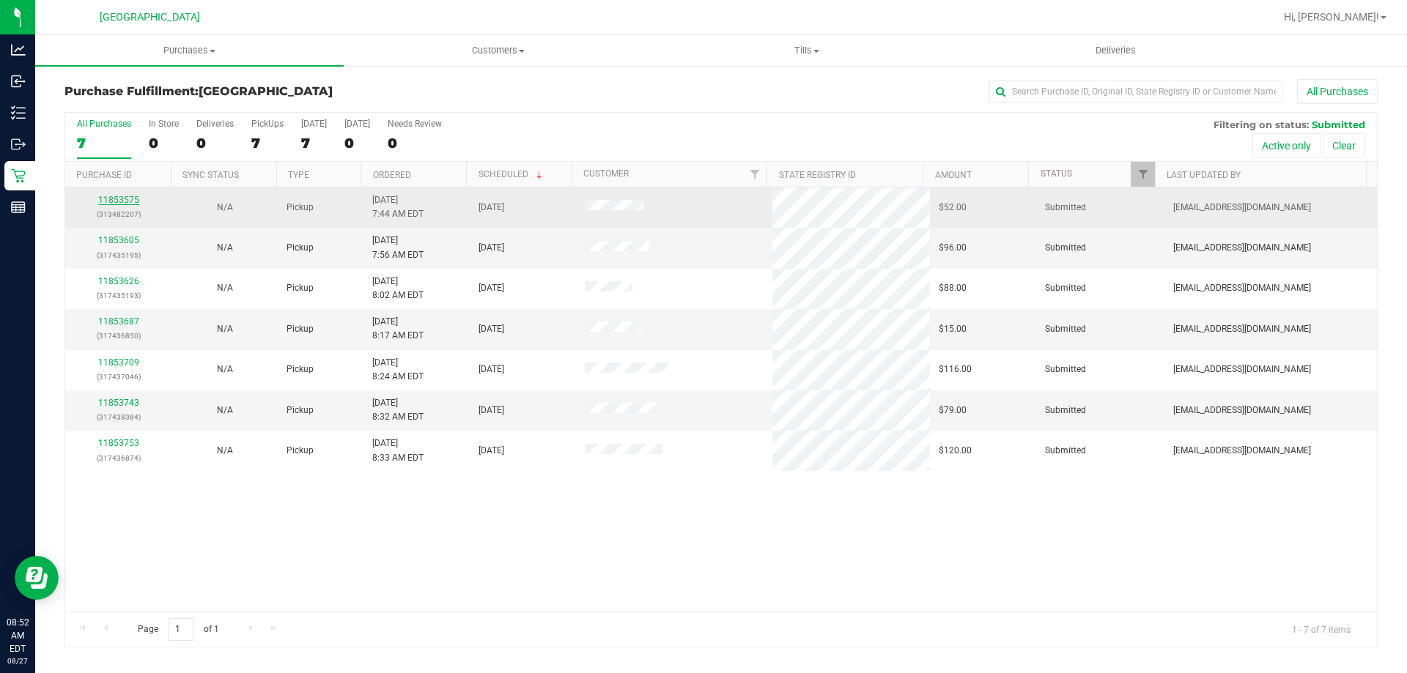
click at [109, 199] on link "11853575" at bounding box center [118, 200] width 41 height 10
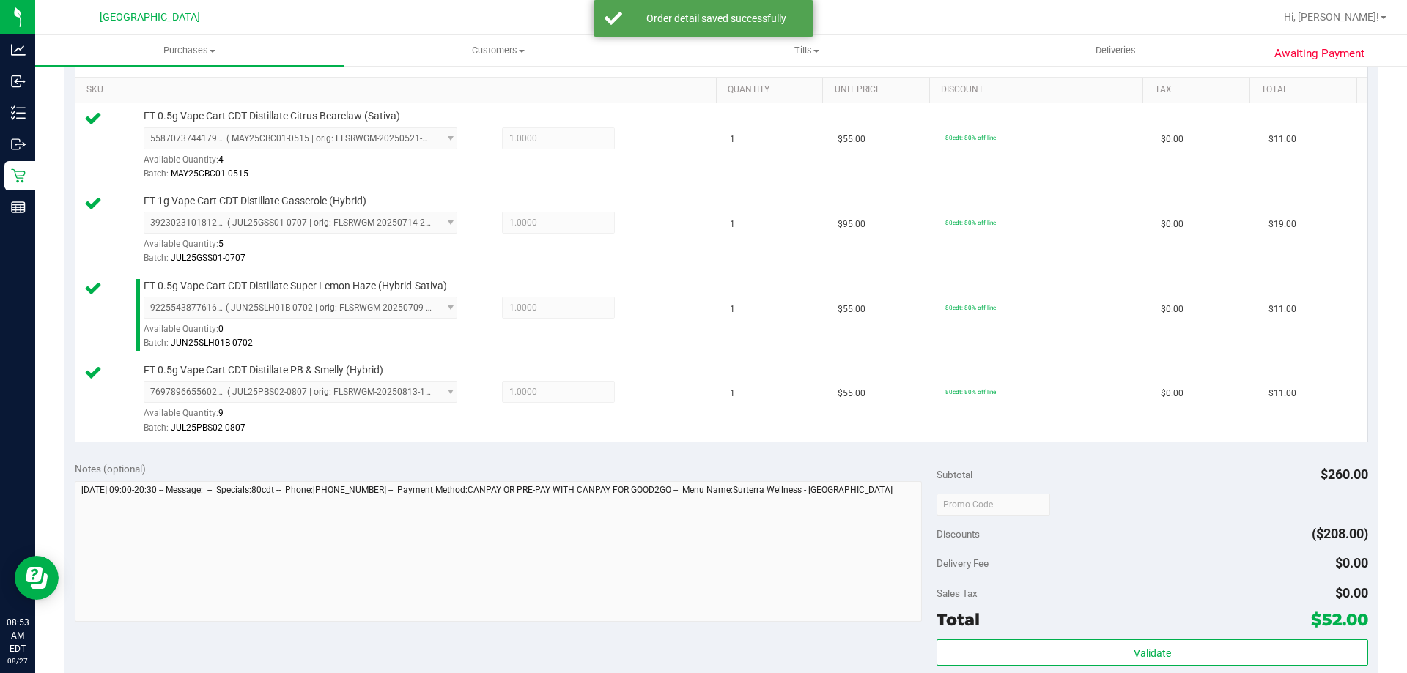
scroll to position [513, 0]
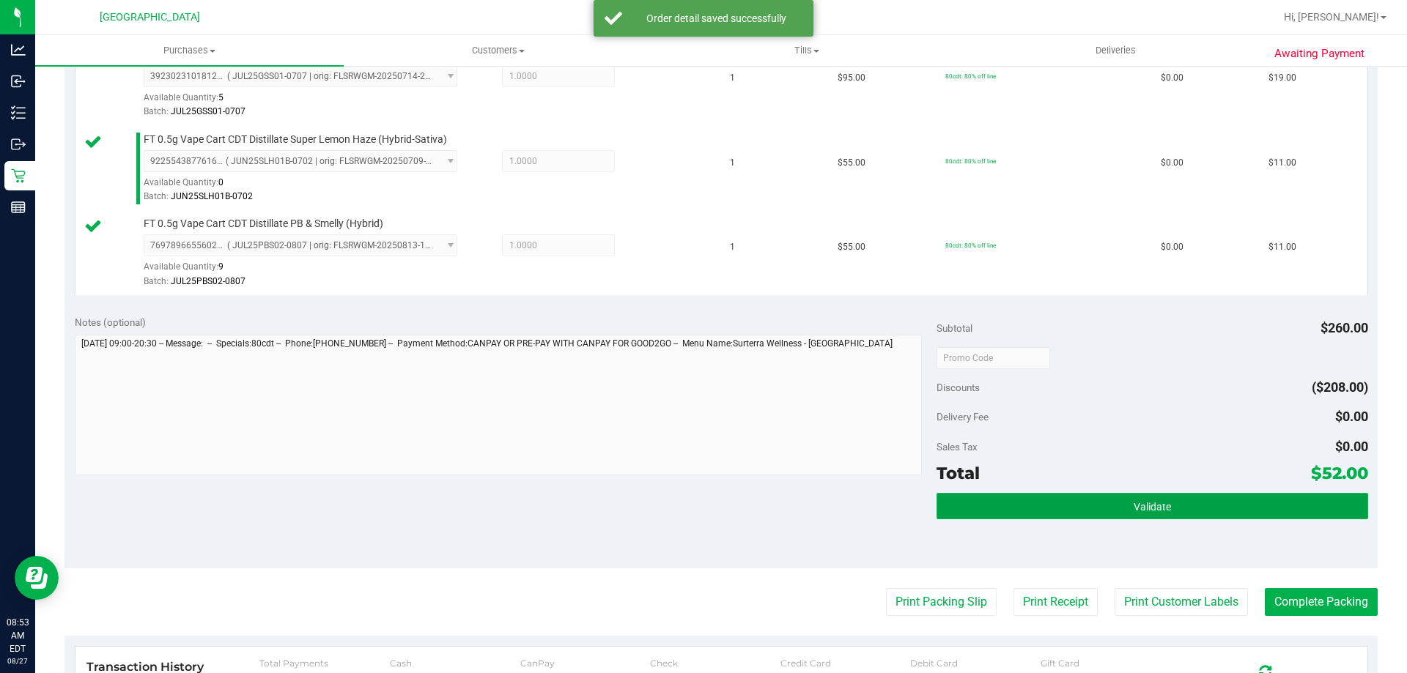
click at [1190, 498] on button "Validate" at bounding box center [1151, 506] width 431 height 26
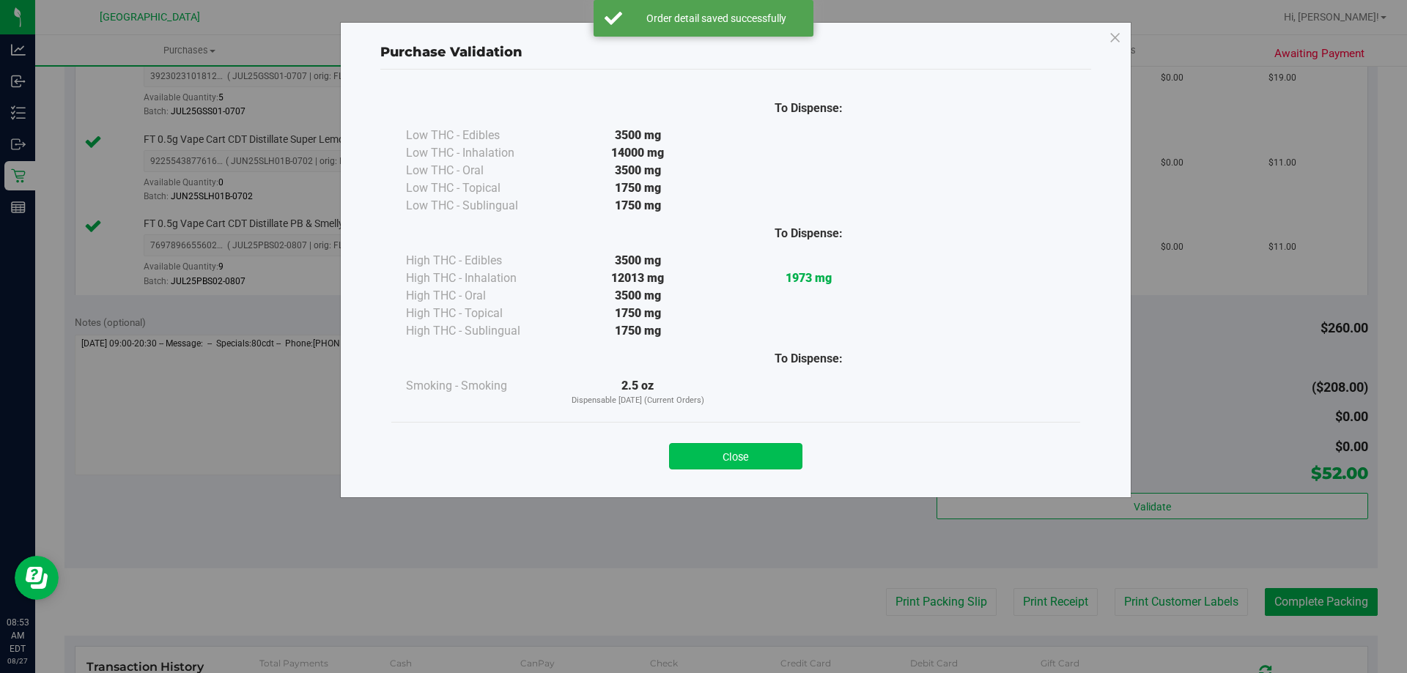
click at [747, 455] on button "Close" at bounding box center [735, 456] width 133 height 26
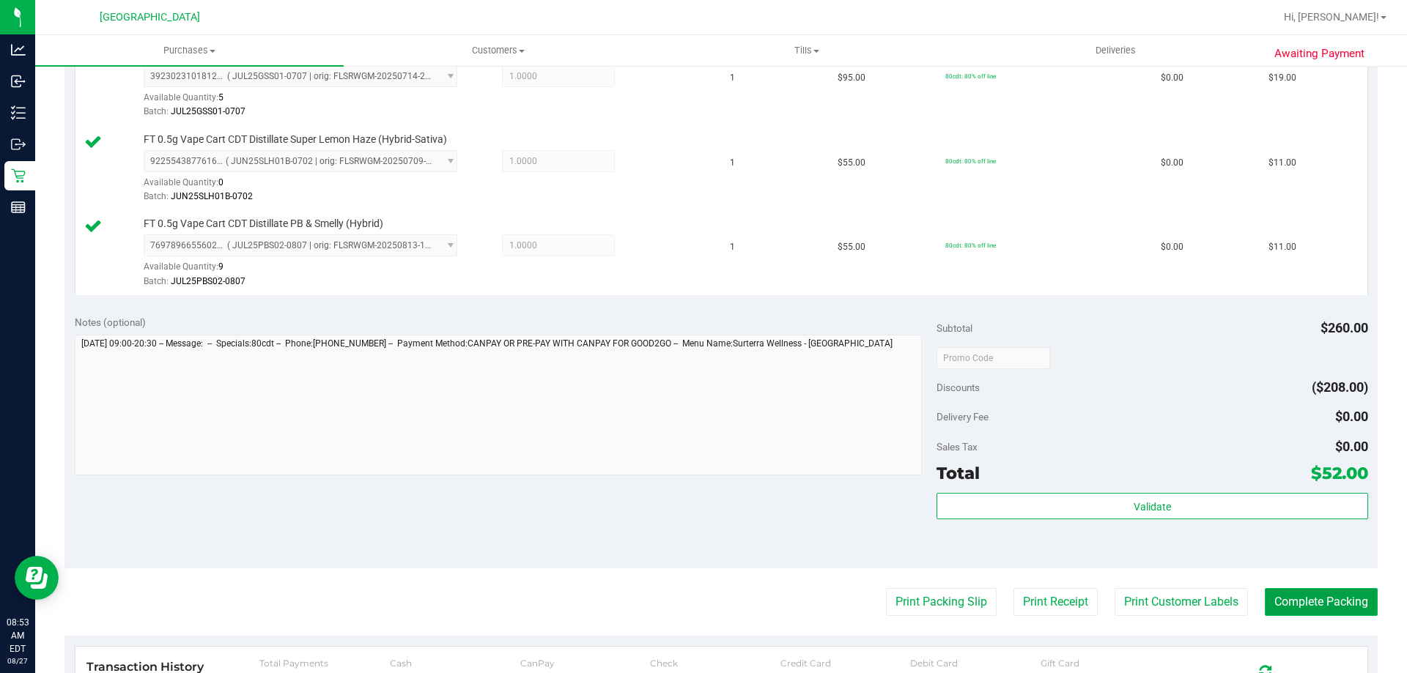
click at [1319, 591] on button "Complete Packing" at bounding box center [1321, 602] width 113 height 28
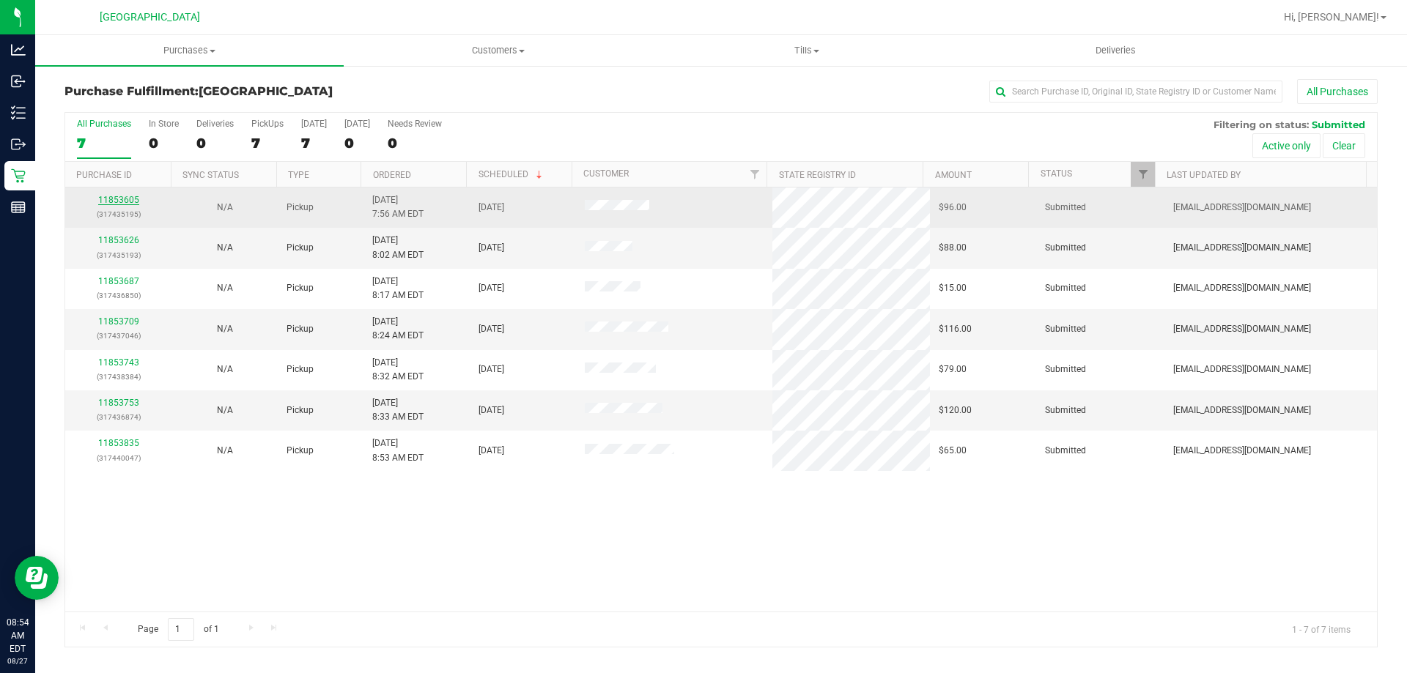
click at [122, 201] on link "11853605" at bounding box center [118, 200] width 41 height 10
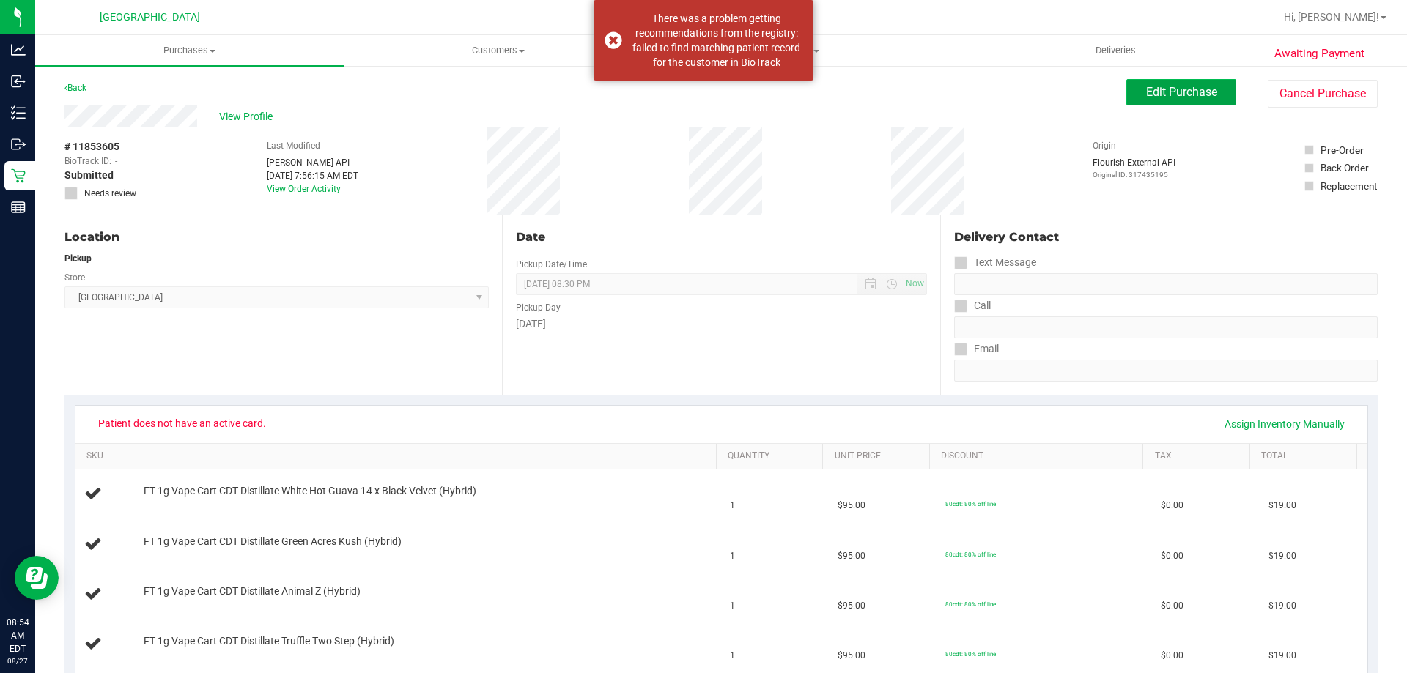
click at [1185, 99] on button "Edit Purchase" at bounding box center [1181, 92] width 110 height 26
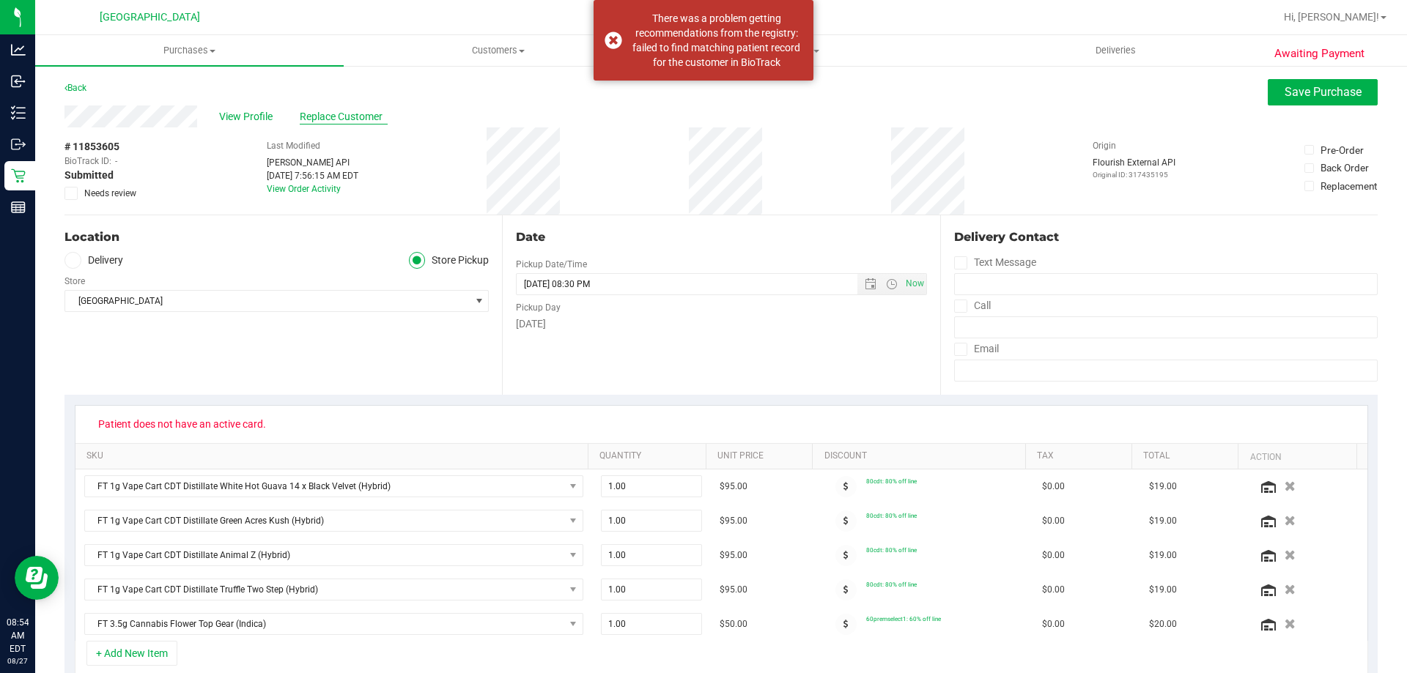
click at [325, 117] on span "Replace Customer" at bounding box center [344, 116] width 88 height 15
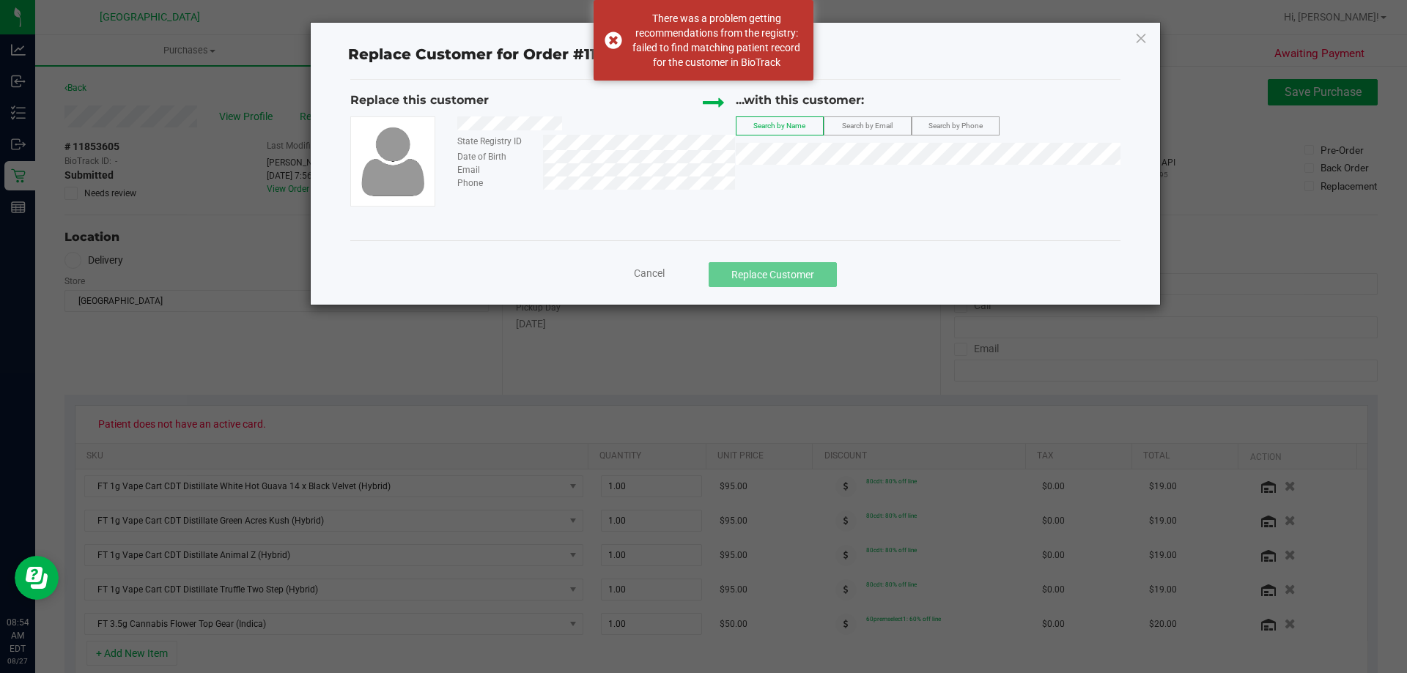
click at [864, 136] on div "Search by Email" at bounding box center [867, 125] width 88 height 19
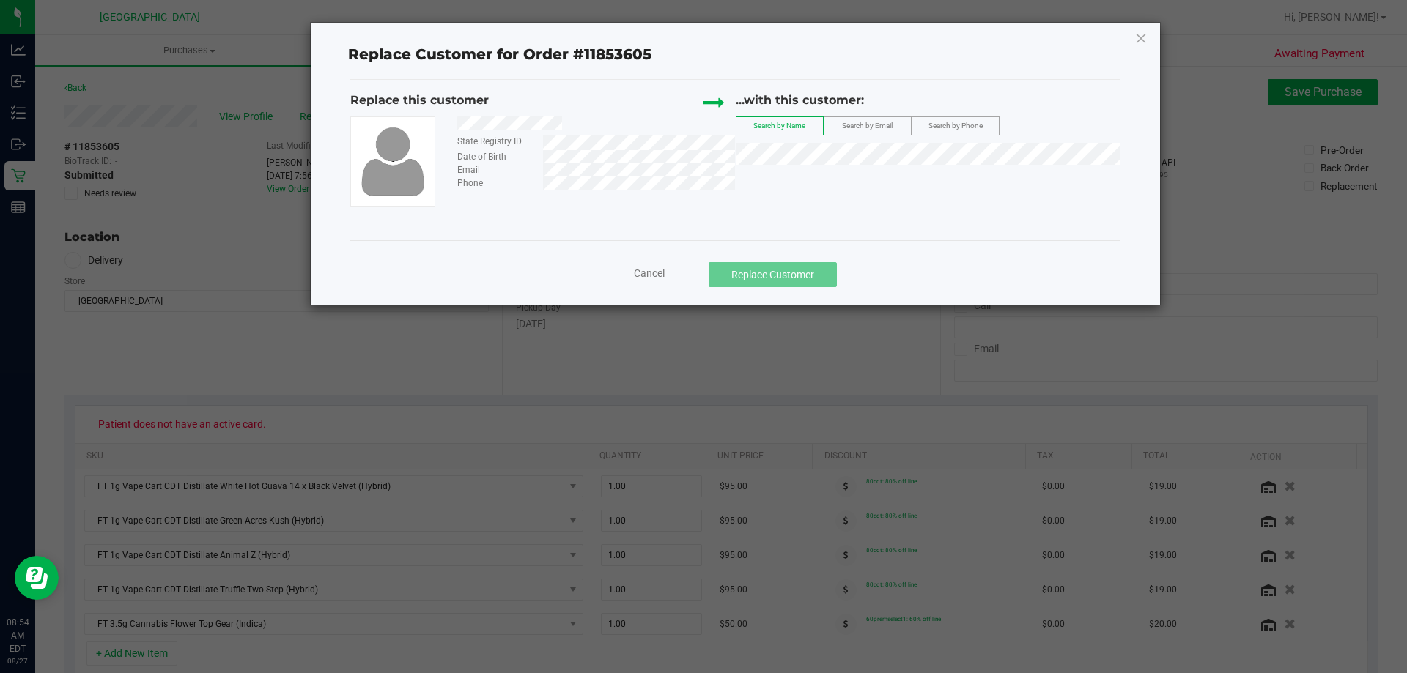
click at [903, 124] on label "Search by Email" at bounding box center [867, 126] width 86 height 18
click at [889, 166] on div "...with this customer: Search by Name Search by Email Search by Phone" at bounding box center [928, 132] width 385 height 81
click at [818, 186] on span "WILLIAM (Bill) WATKINS III" at bounding box center [874, 181] width 258 height 12
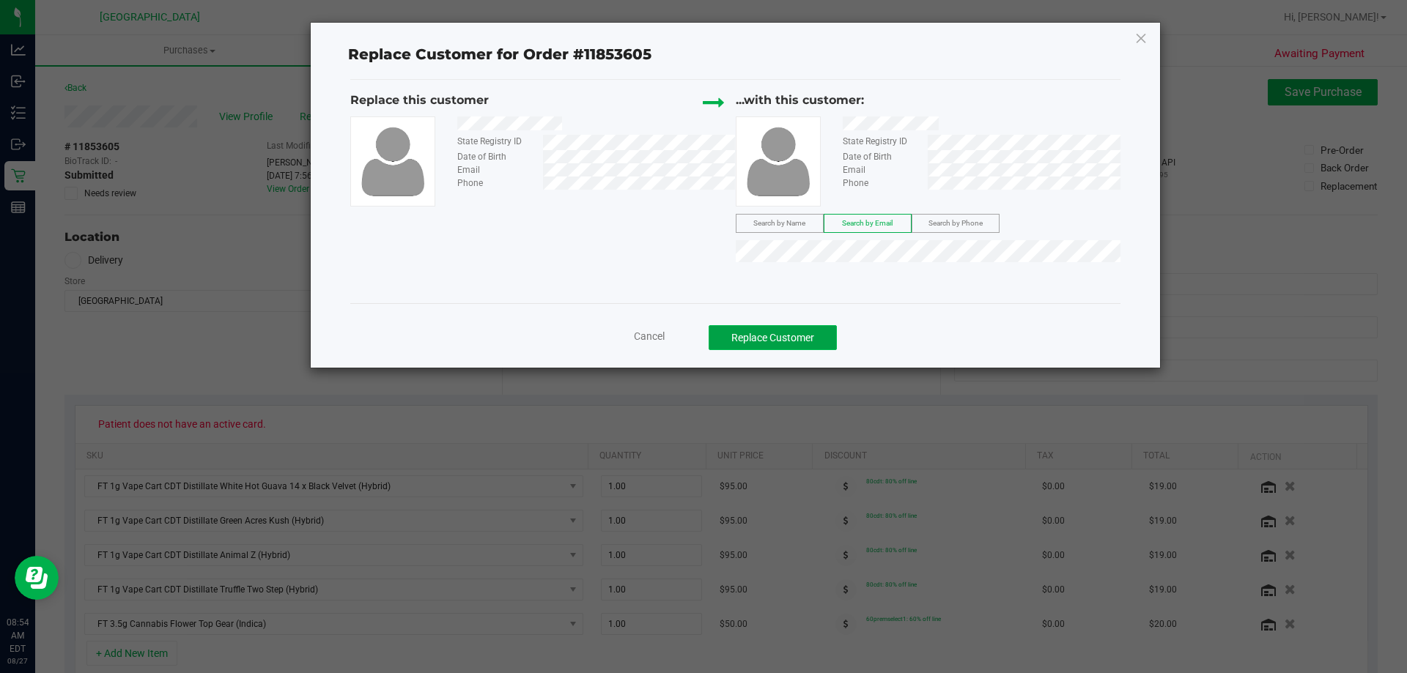
click at [799, 336] on button "Replace Customer" at bounding box center [772, 337] width 128 height 25
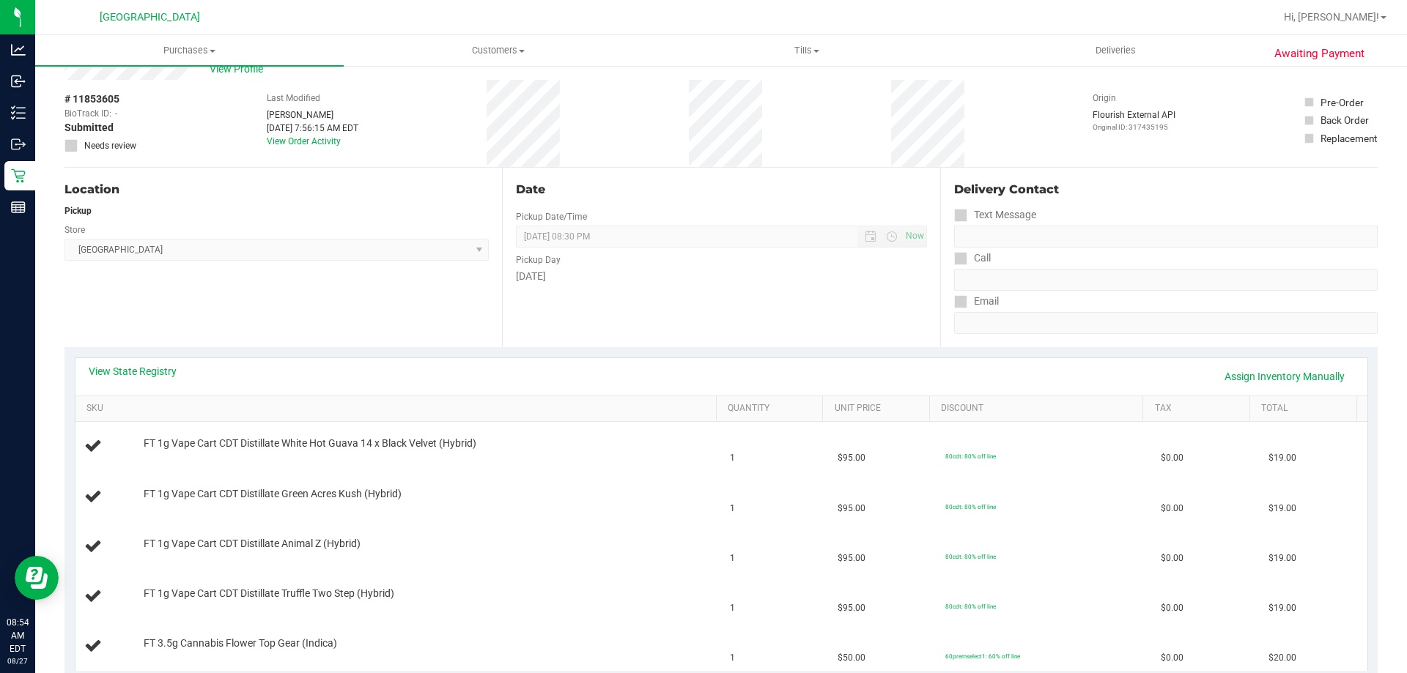
scroll to position [73, 0]
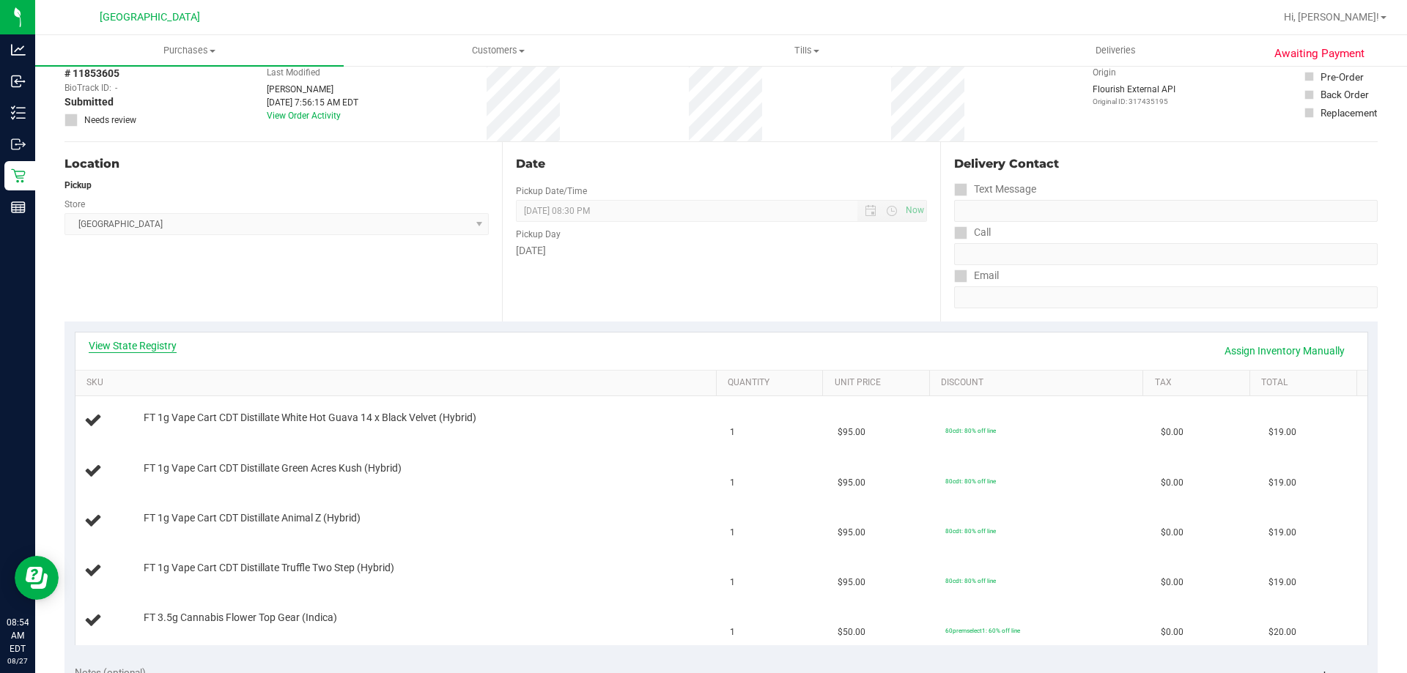
click at [138, 349] on link "View State Registry" at bounding box center [133, 345] width 88 height 15
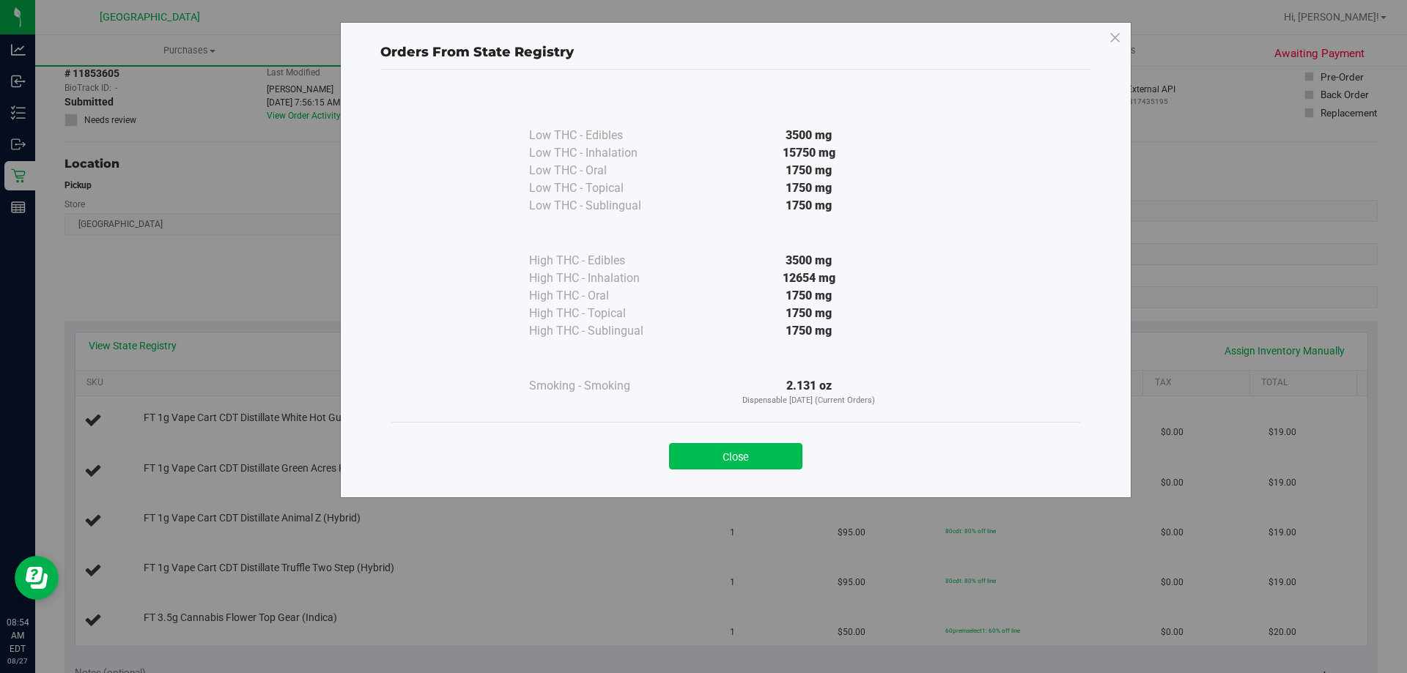
click at [753, 449] on button "Close" at bounding box center [735, 456] width 133 height 26
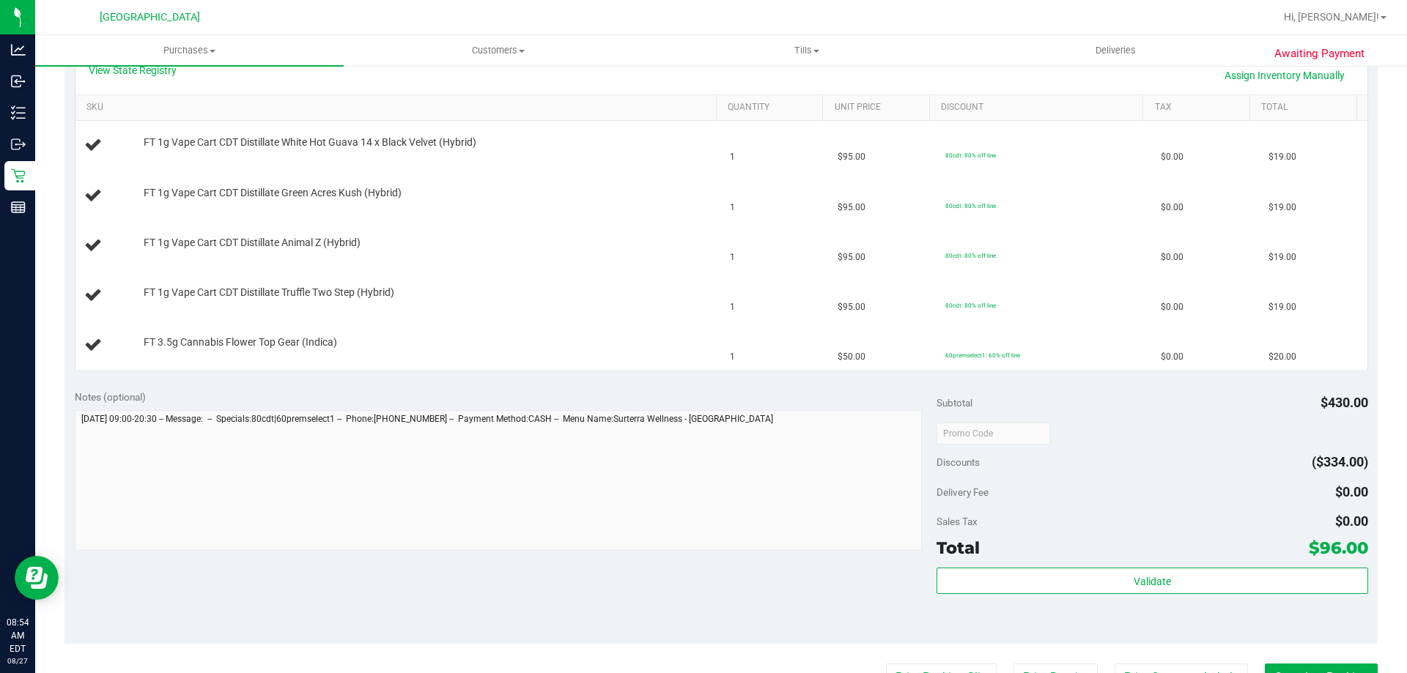
scroll to position [440, 0]
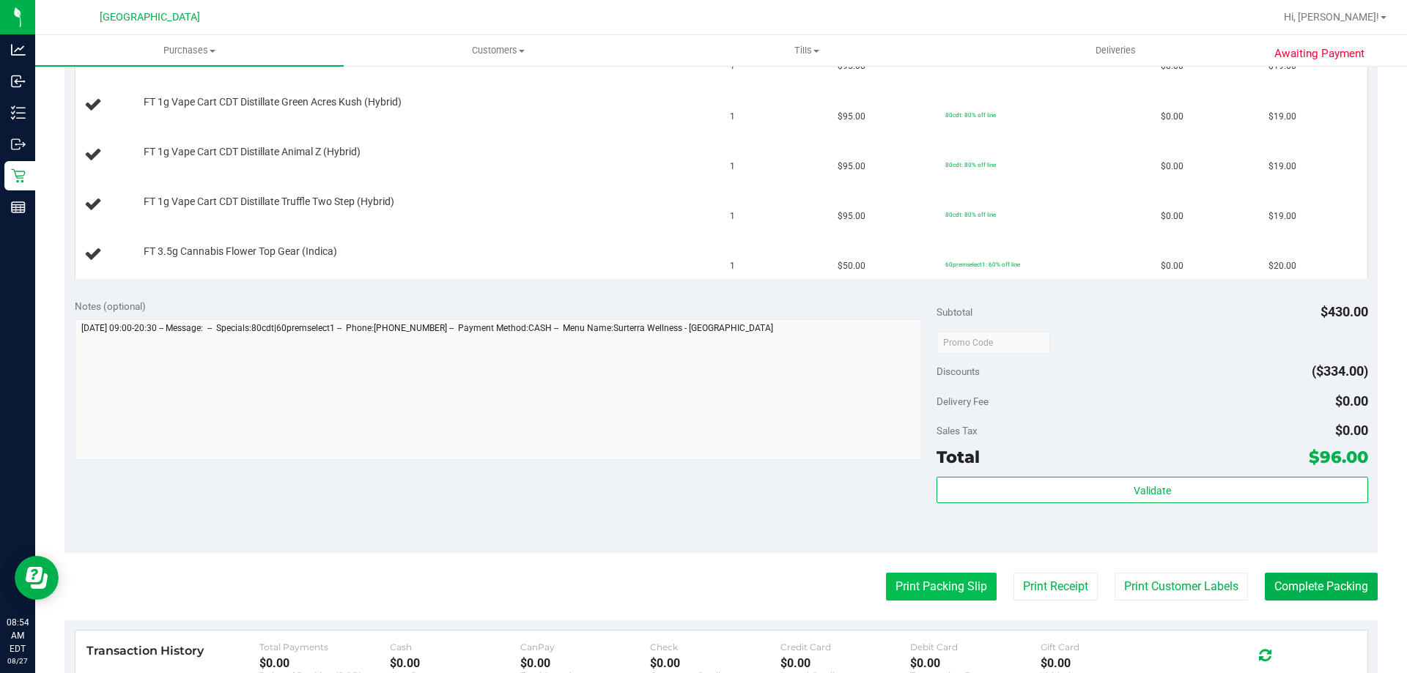
click at [939, 596] on button "Print Packing Slip" at bounding box center [941, 587] width 111 height 28
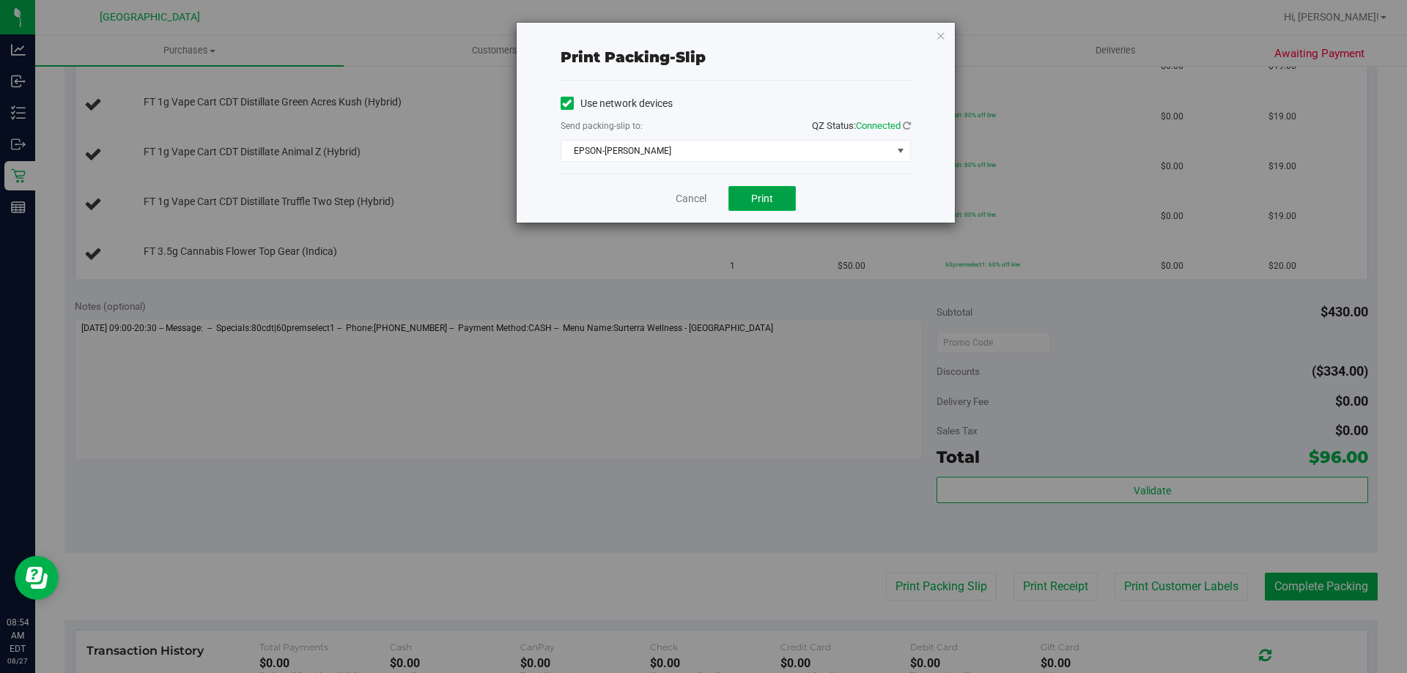
click at [766, 190] on button "Print" at bounding box center [761, 198] width 67 height 25
click at [944, 32] on icon "button" at bounding box center [941, 35] width 10 height 18
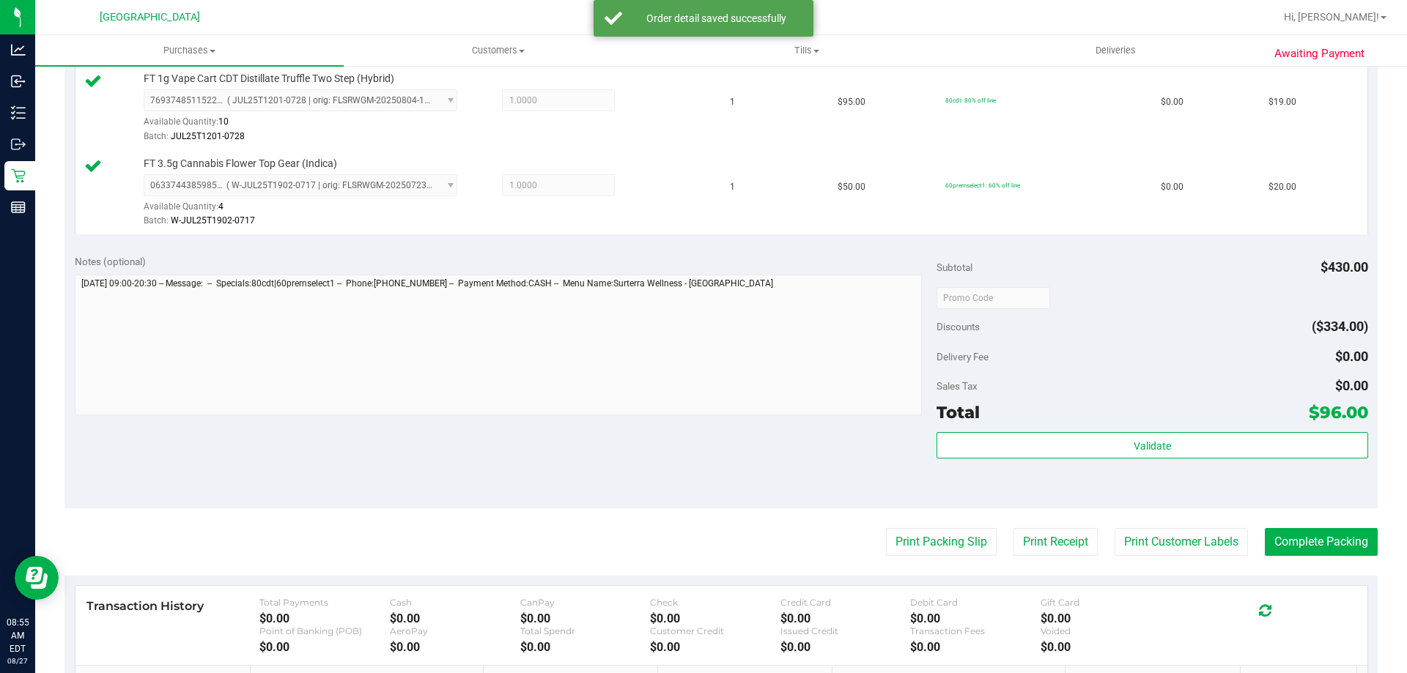
scroll to position [659, 0]
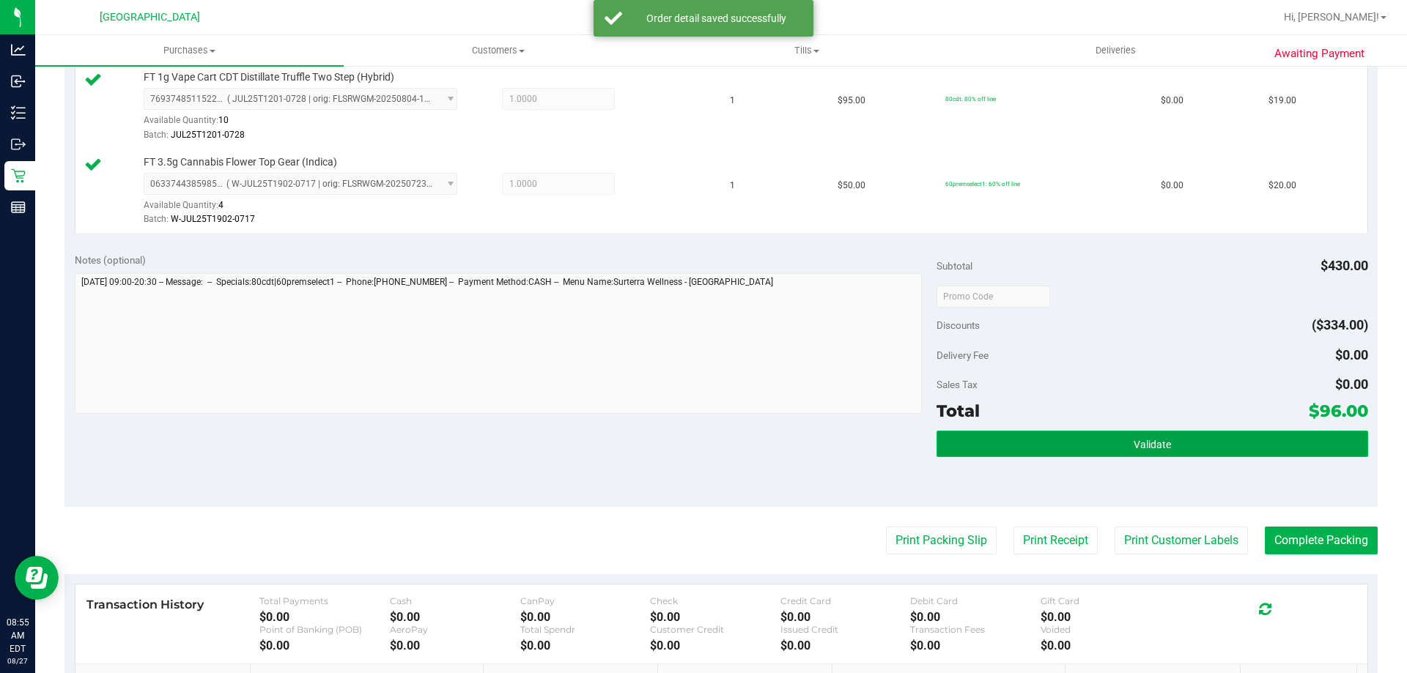
click at [1122, 440] on button "Validate" at bounding box center [1151, 444] width 431 height 26
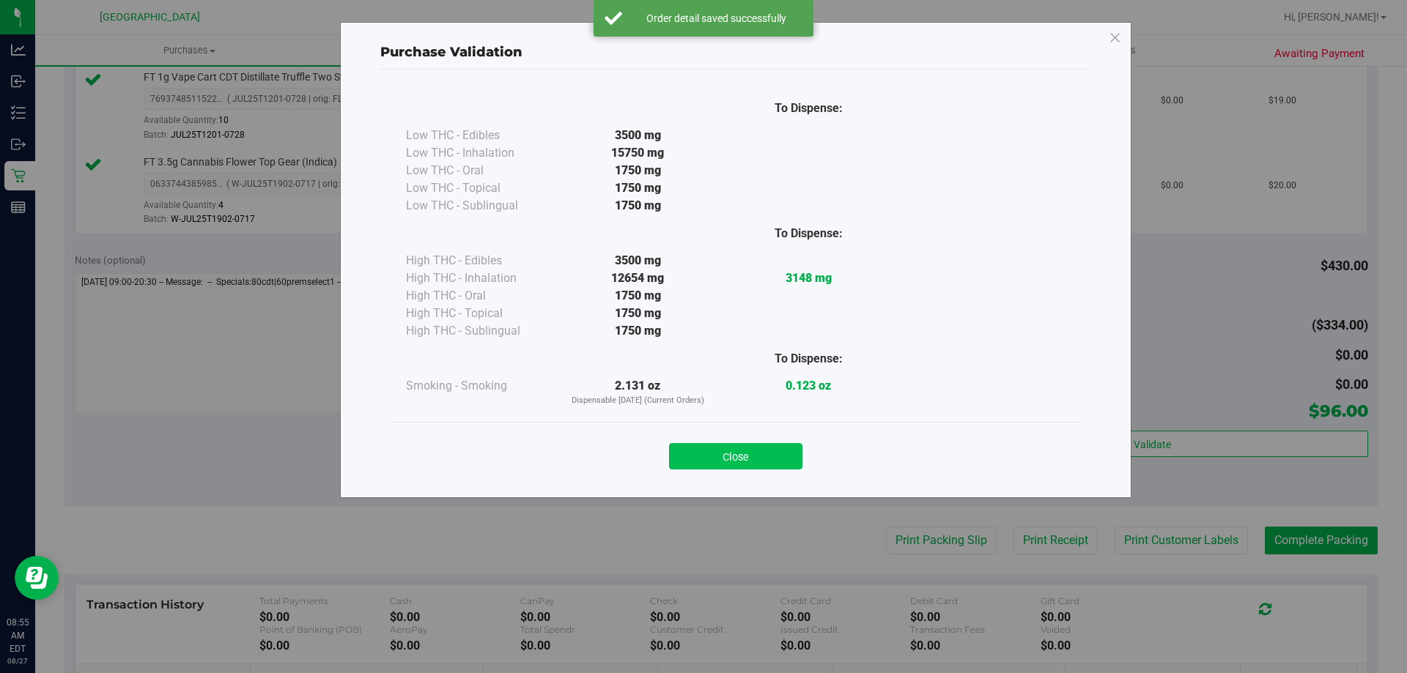
click at [741, 448] on button "Close" at bounding box center [735, 456] width 133 height 26
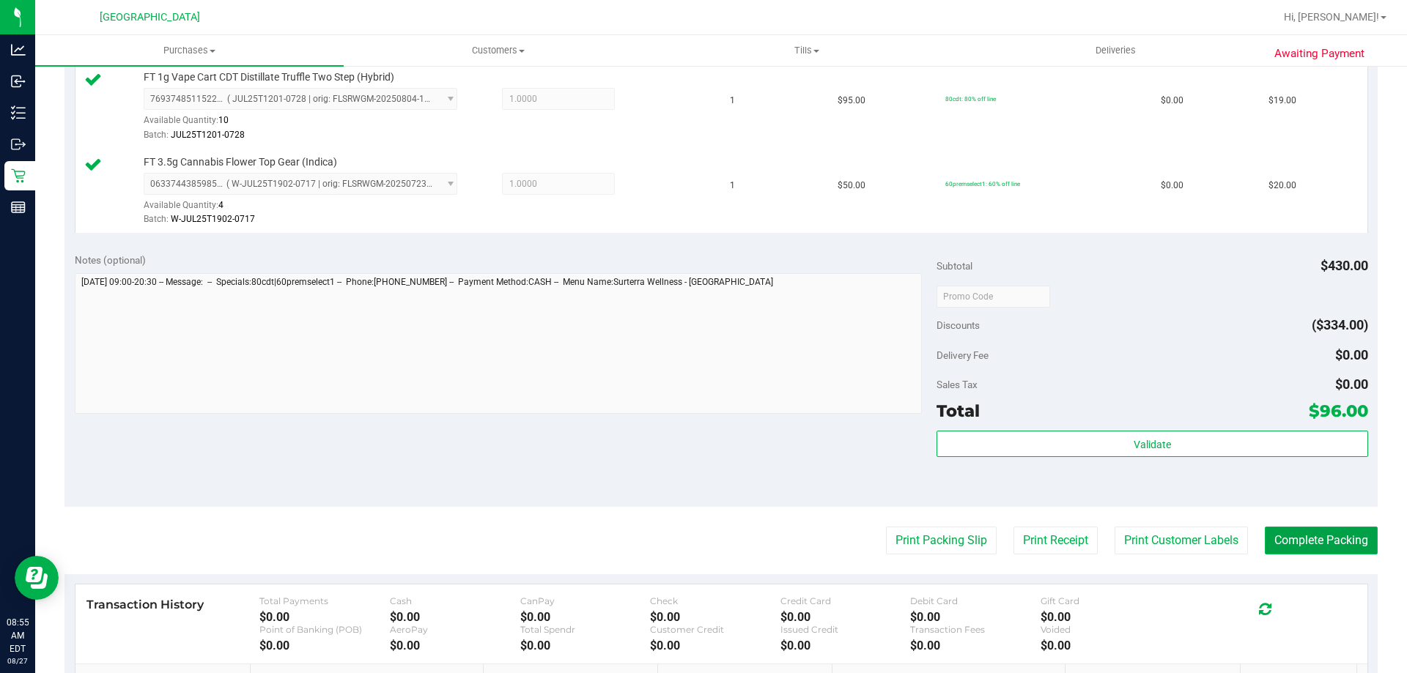
click at [1333, 531] on button "Complete Packing" at bounding box center [1321, 541] width 113 height 28
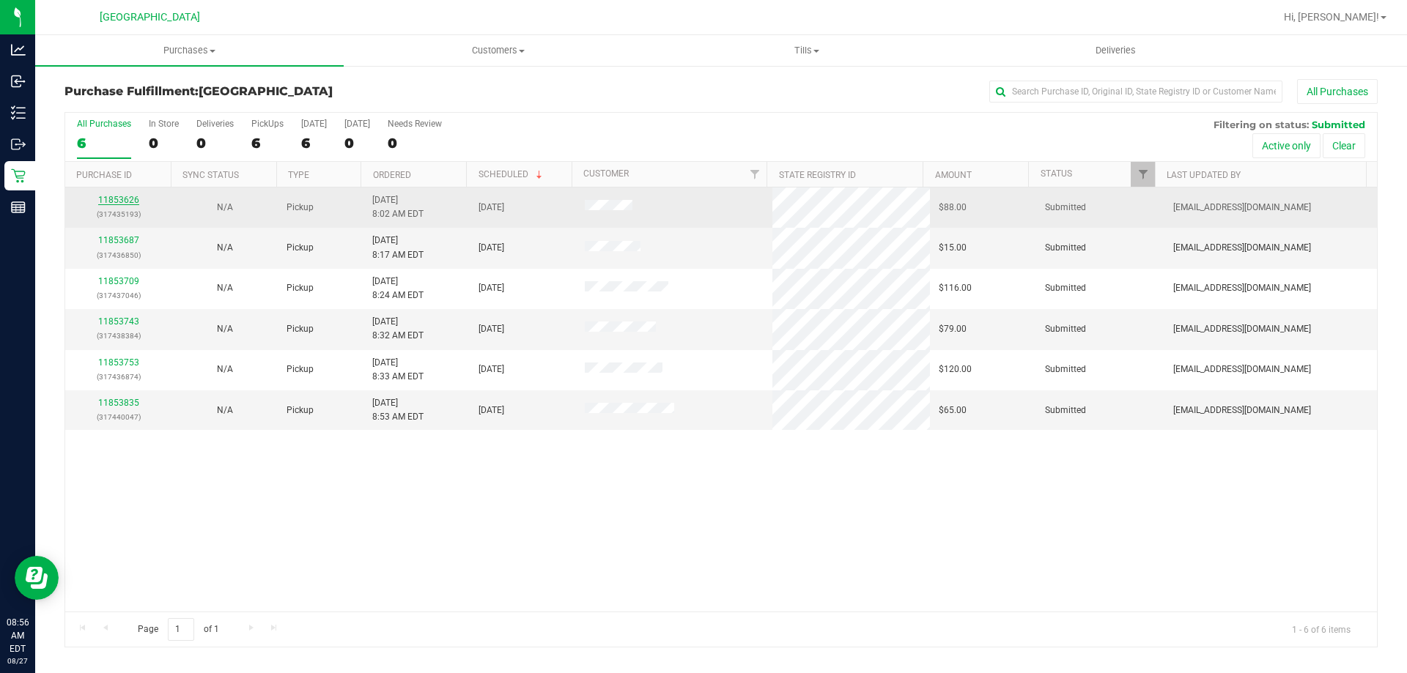
click at [130, 198] on link "11853626" at bounding box center [118, 200] width 41 height 10
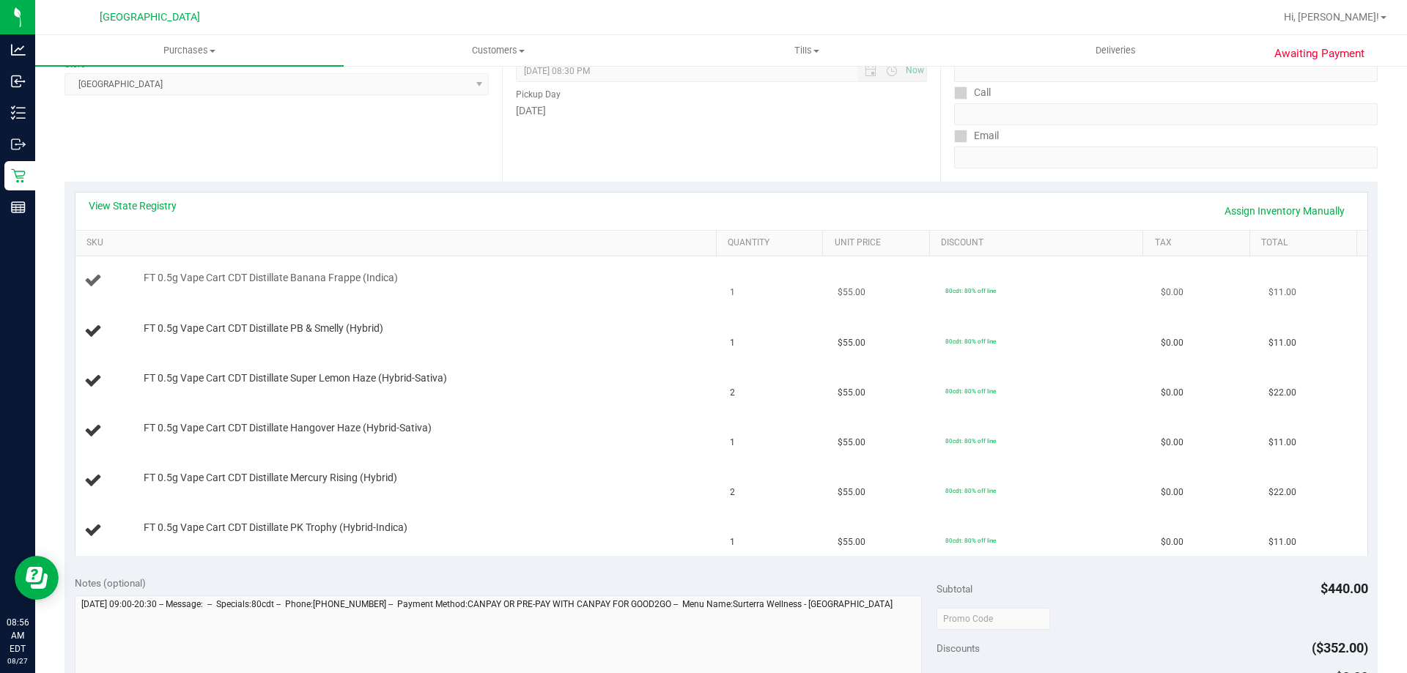
scroll to position [220, 0]
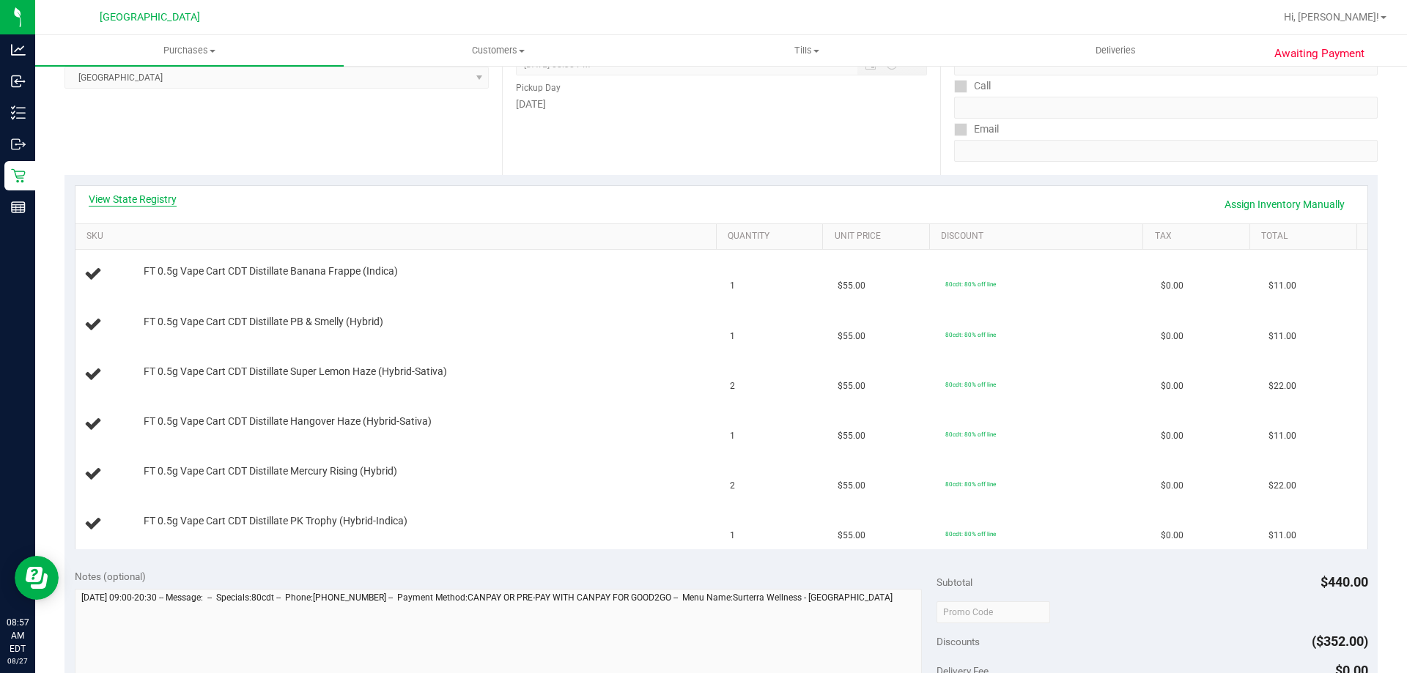
click at [153, 199] on link "View State Registry" at bounding box center [133, 199] width 88 height 15
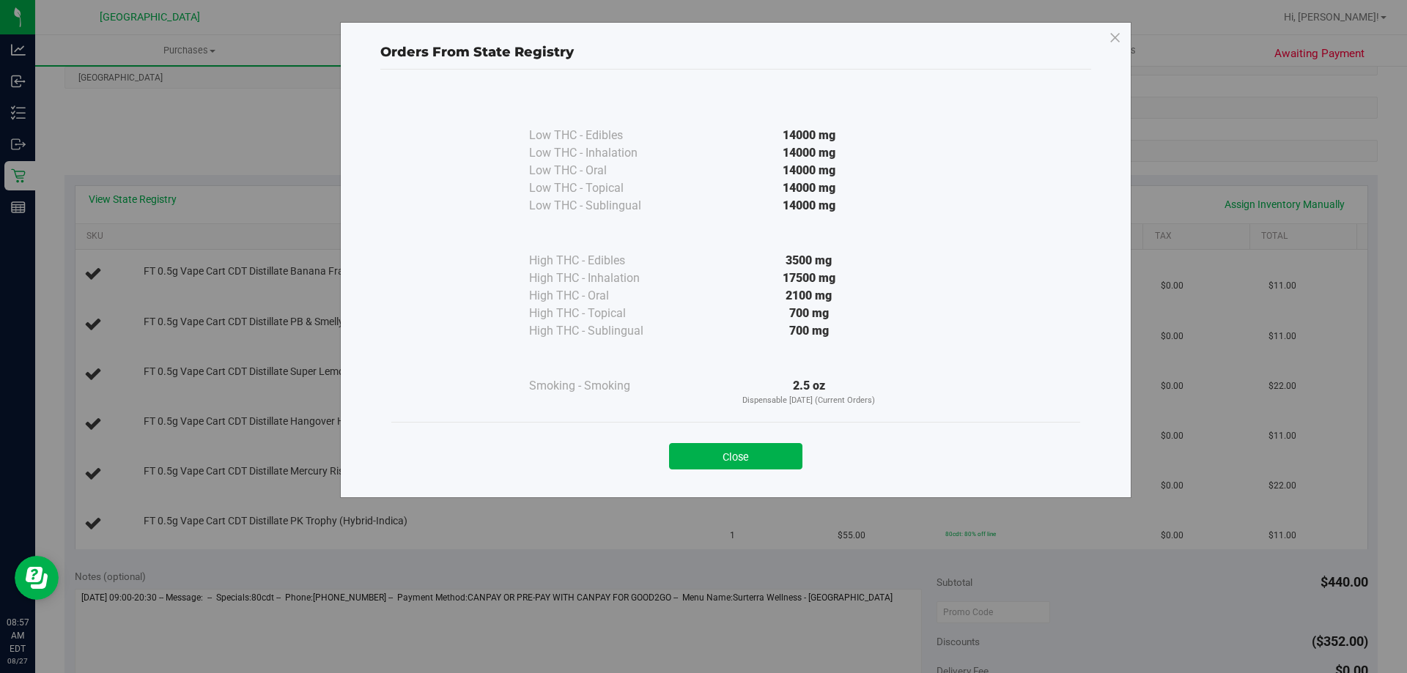
click at [746, 471] on div "Close" at bounding box center [735, 451] width 689 height 59
click at [739, 441] on div "Close" at bounding box center [735, 452] width 667 height 37
click at [739, 451] on button "Close" at bounding box center [735, 456] width 133 height 26
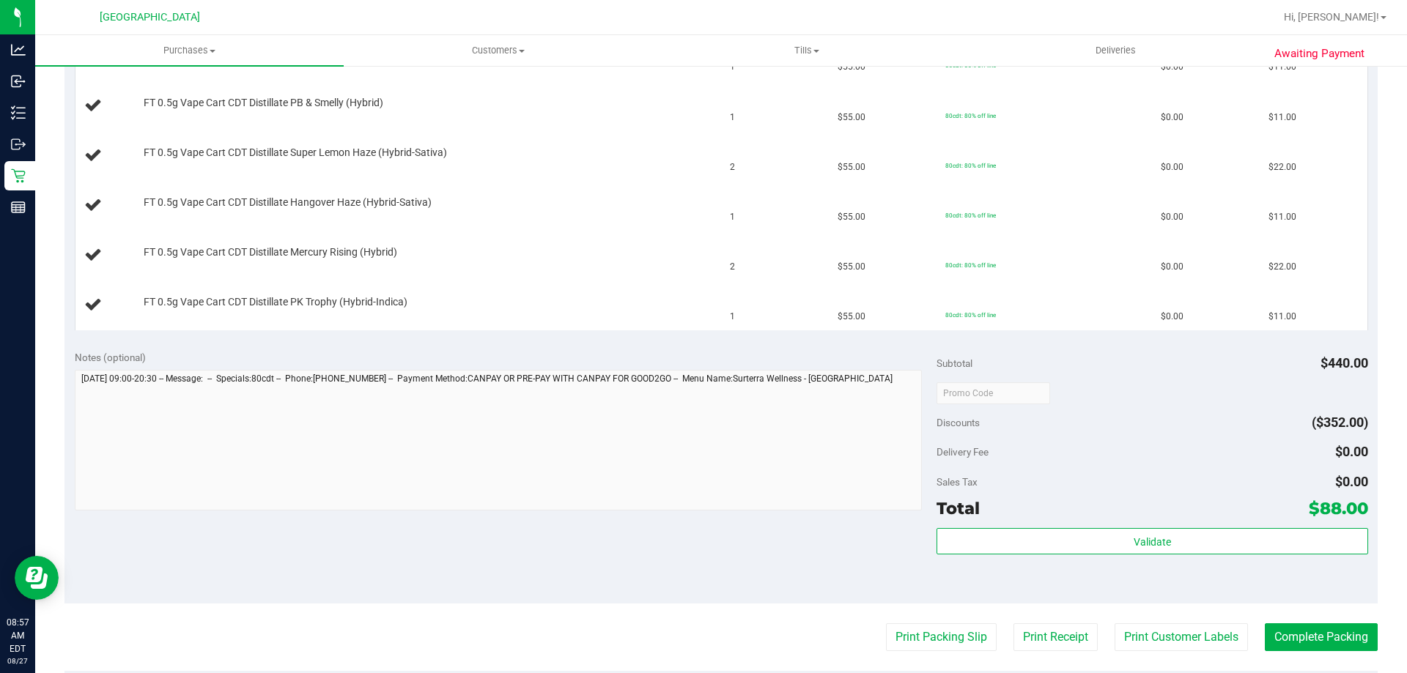
scroll to position [440, 0]
click at [914, 637] on button "Print Packing Slip" at bounding box center [941, 637] width 111 height 28
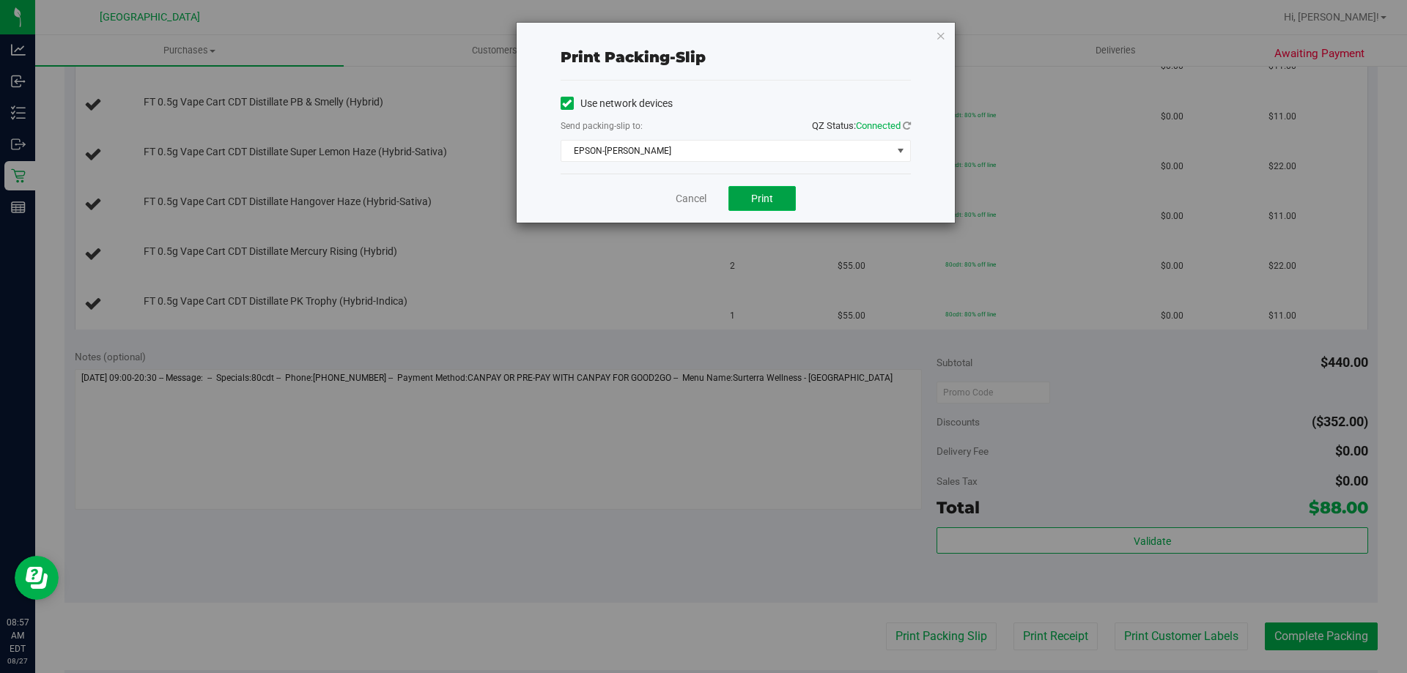
click at [770, 205] on button "Print" at bounding box center [761, 198] width 67 height 25
click at [941, 39] on icon "button" at bounding box center [941, 35] width 10 height 18
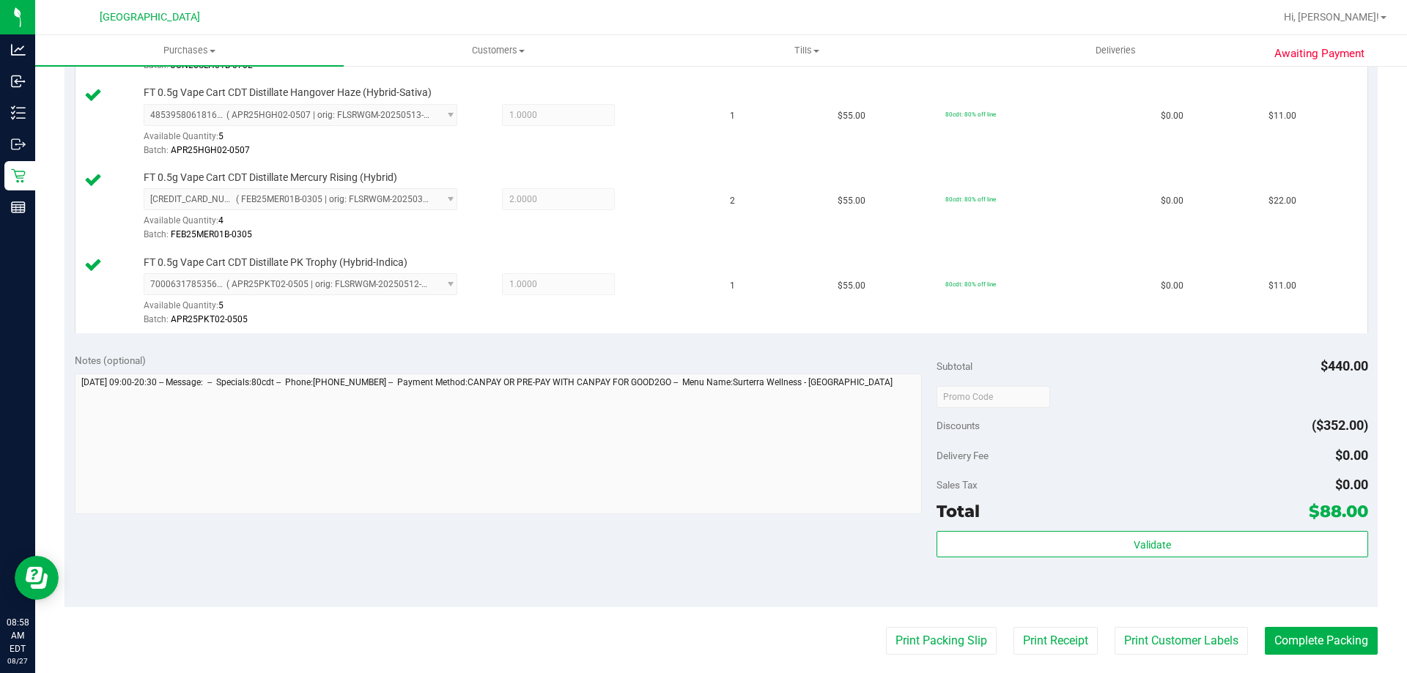
scroll to position [659, 0]
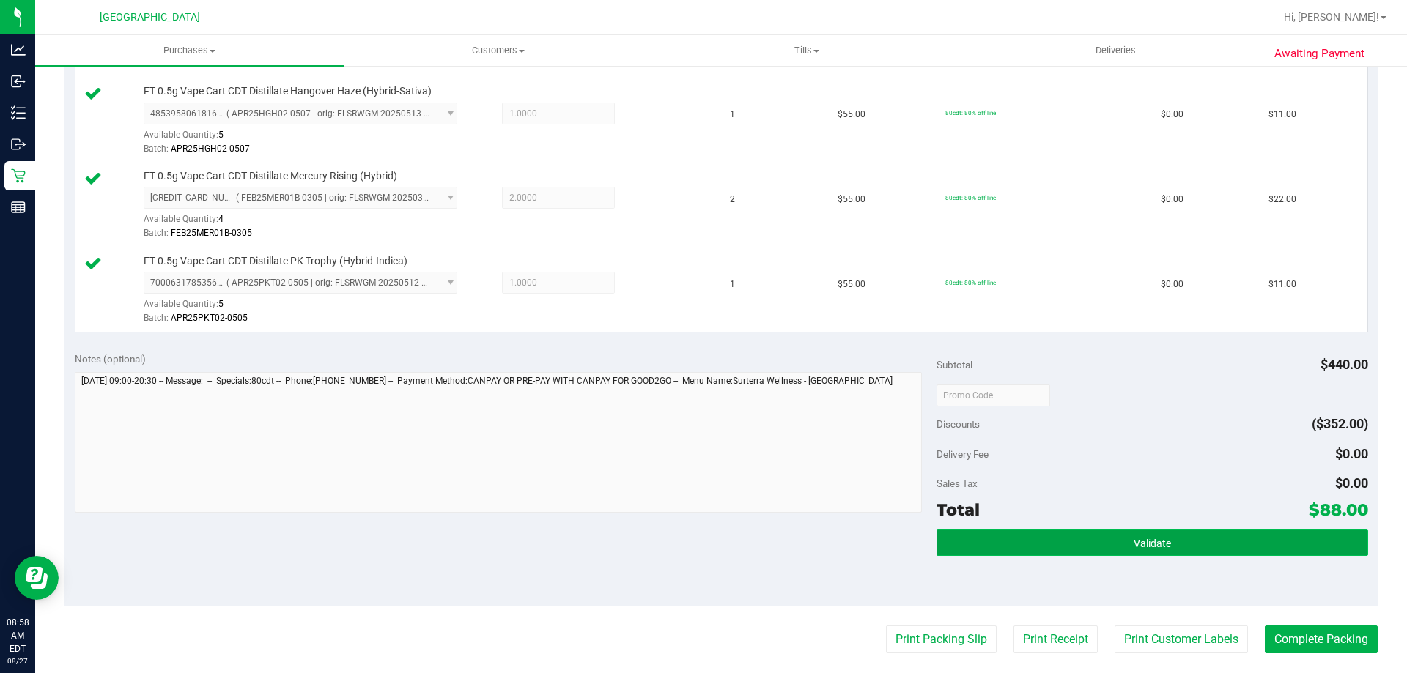
click at [1170, 536] on button "Validate" at bounding box center [1151, 543] width 431 height 26
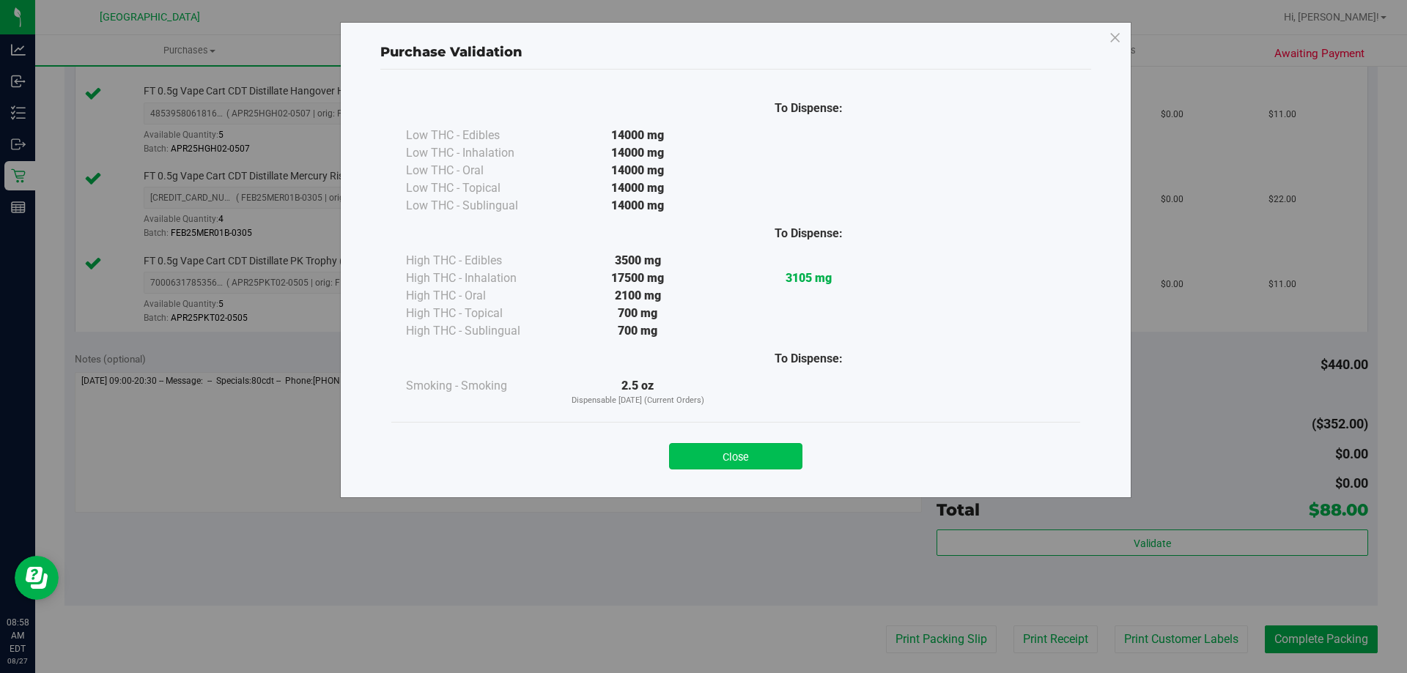
click at [748, 467] on button "Close" at bounding box center [735, 456] width 133 height 26
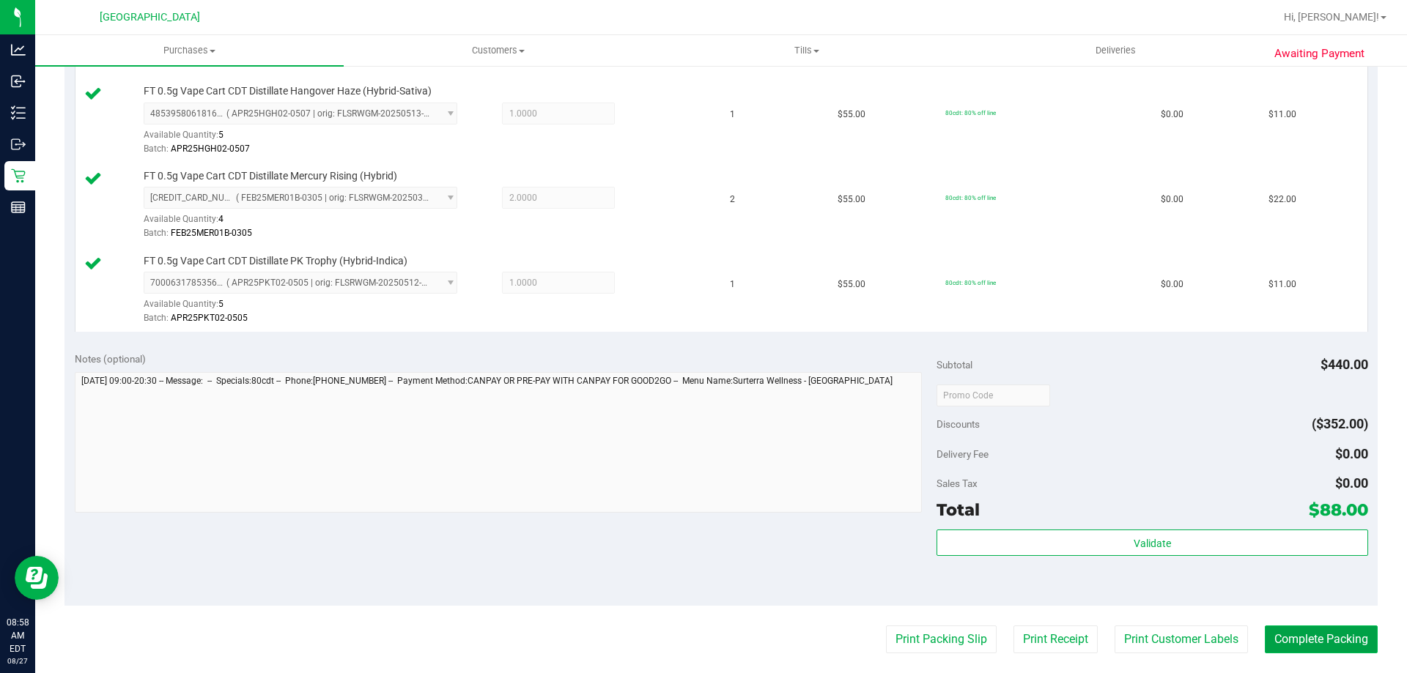
click at [1346, 640] on button "Complete Packing" at bounding box center [1321, 640] width 113 height 28
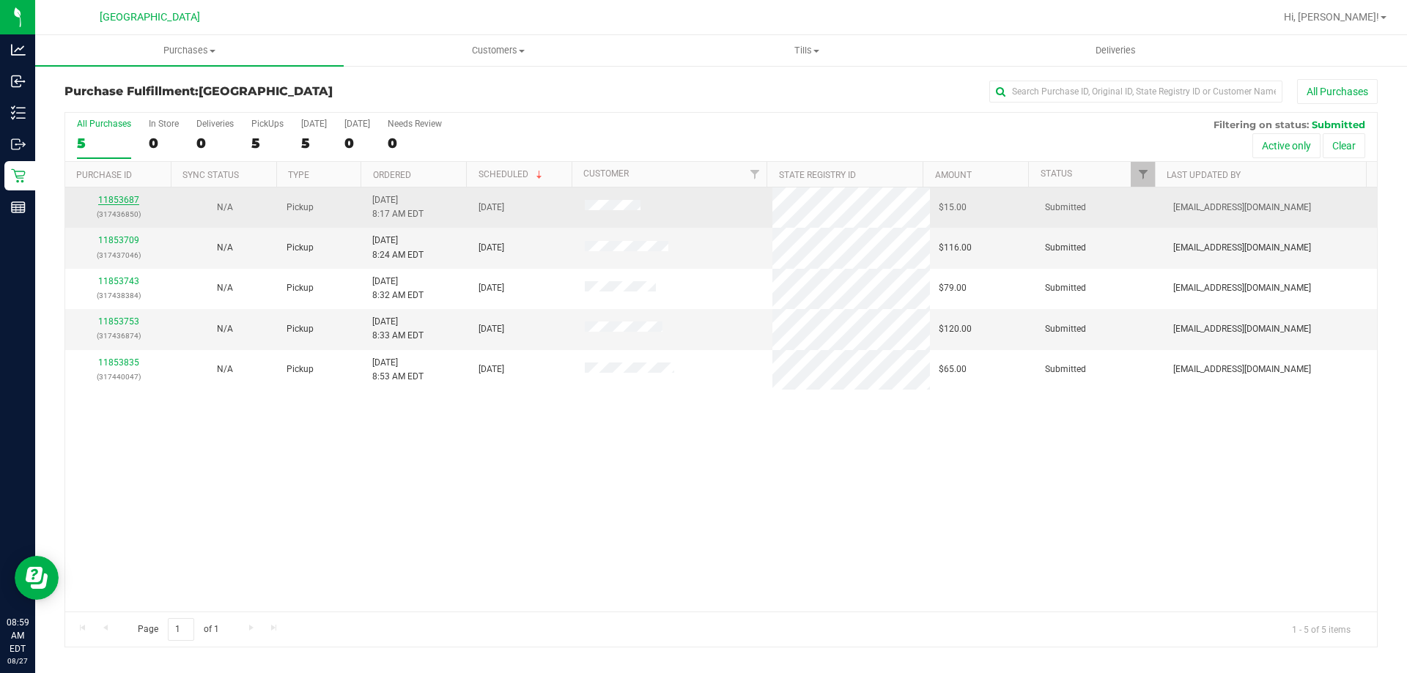
click at [127, 200] on link "11853687" at bounding box center [118, 200] width 41 height 10
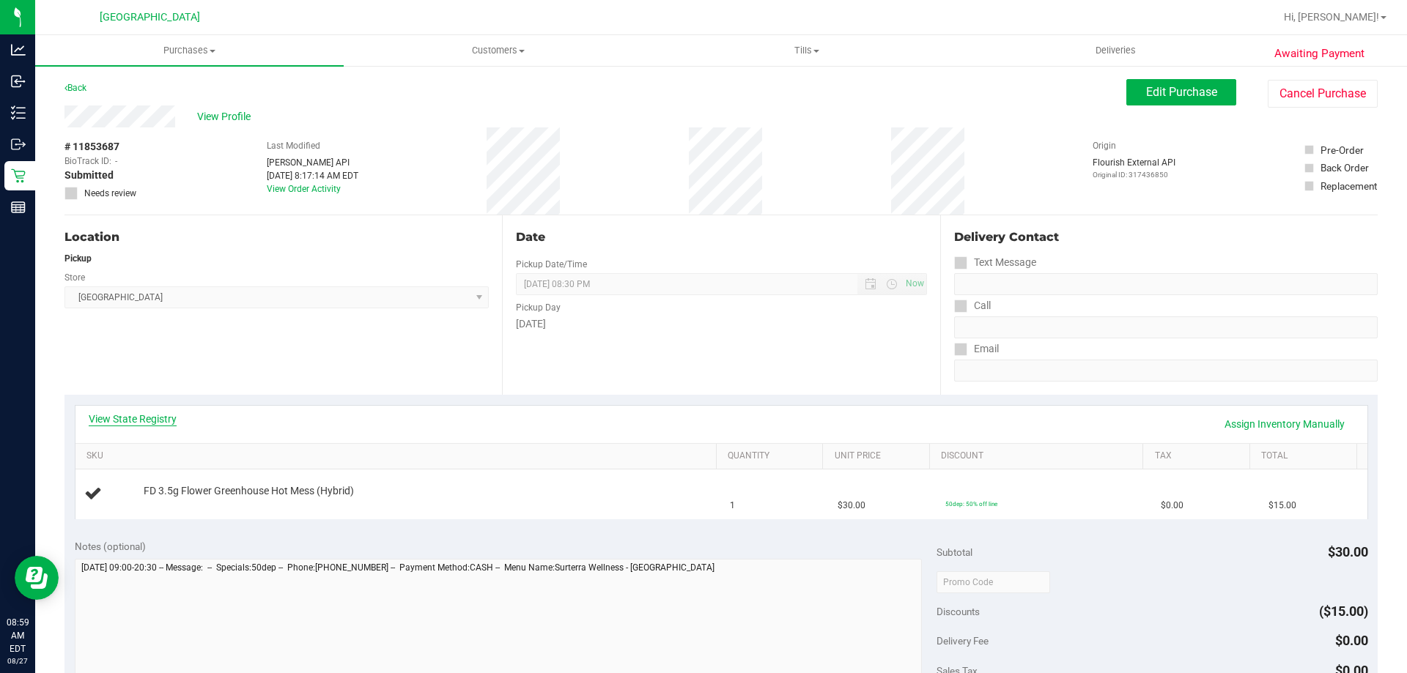
click at [167, 418] on link "View State Registry" at bounding box center [133, 419] width 88 height 15
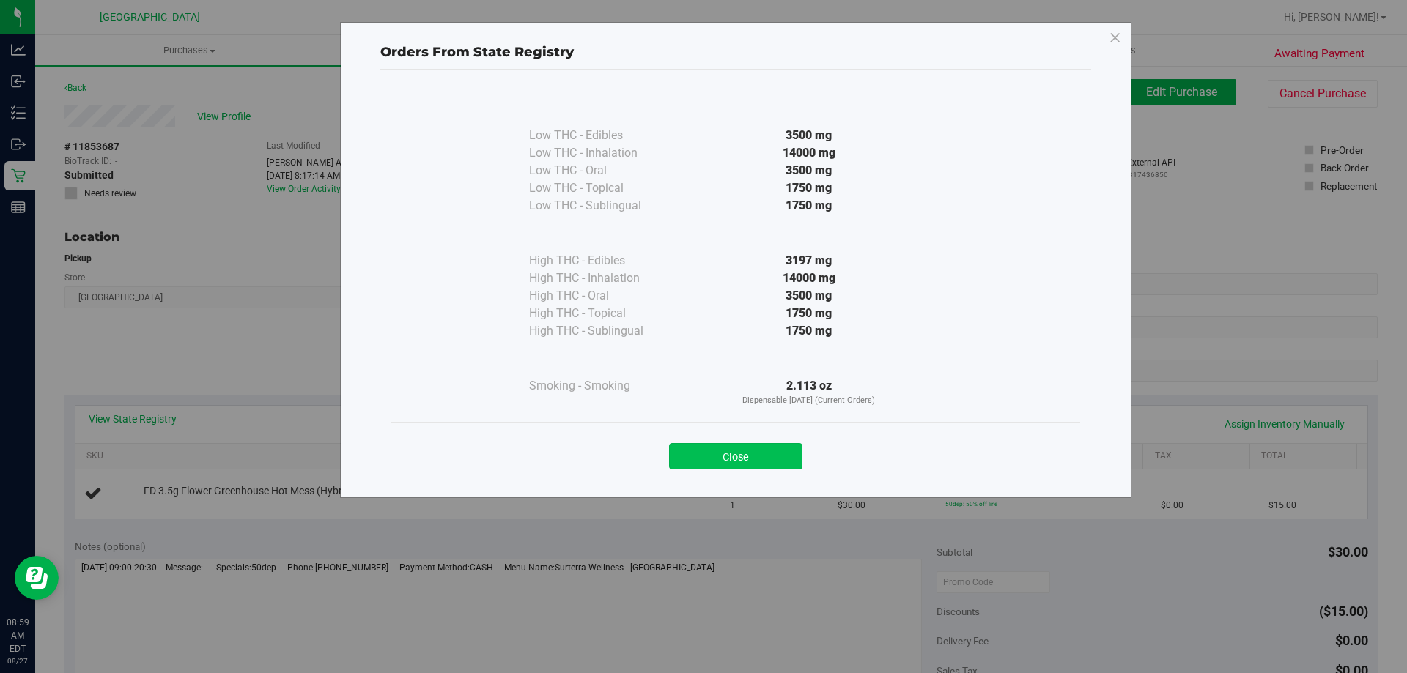
click at [739, 463] on button "Close" at bounding box center [735, 456] width 133 height 26
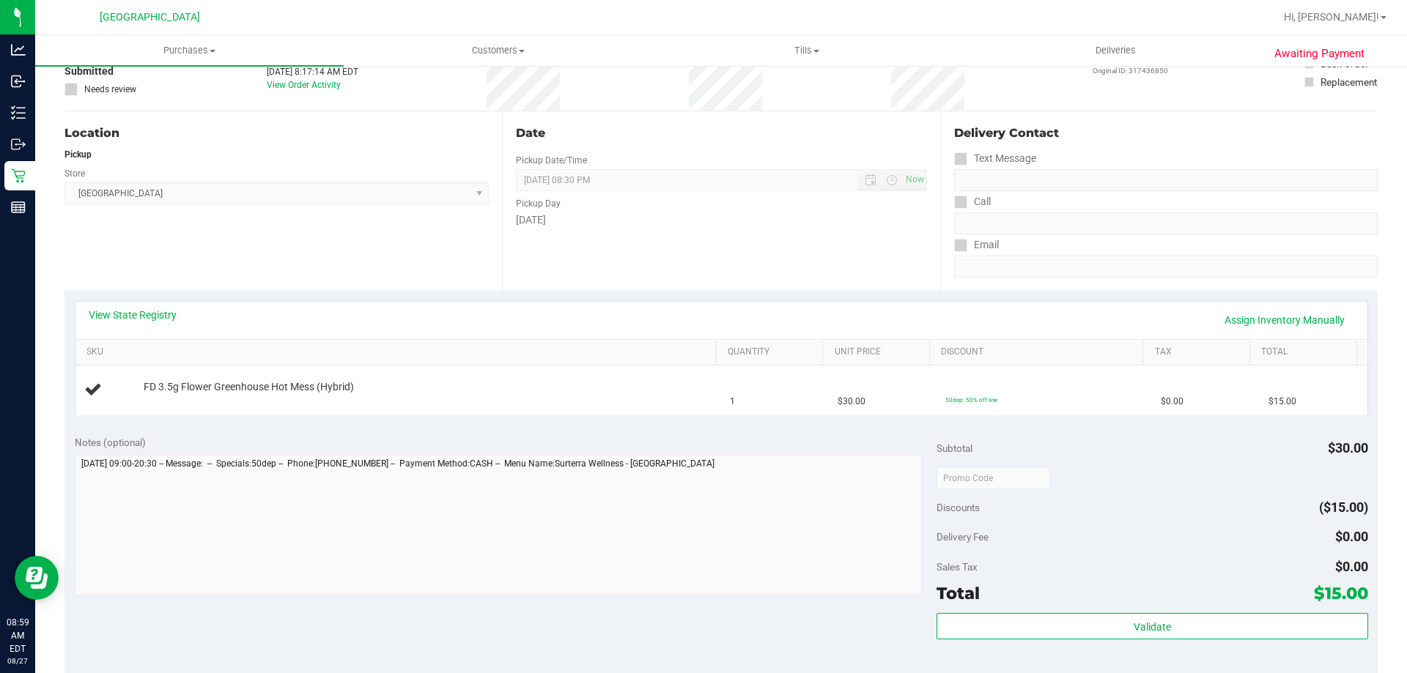
scroll to position [366, 0]
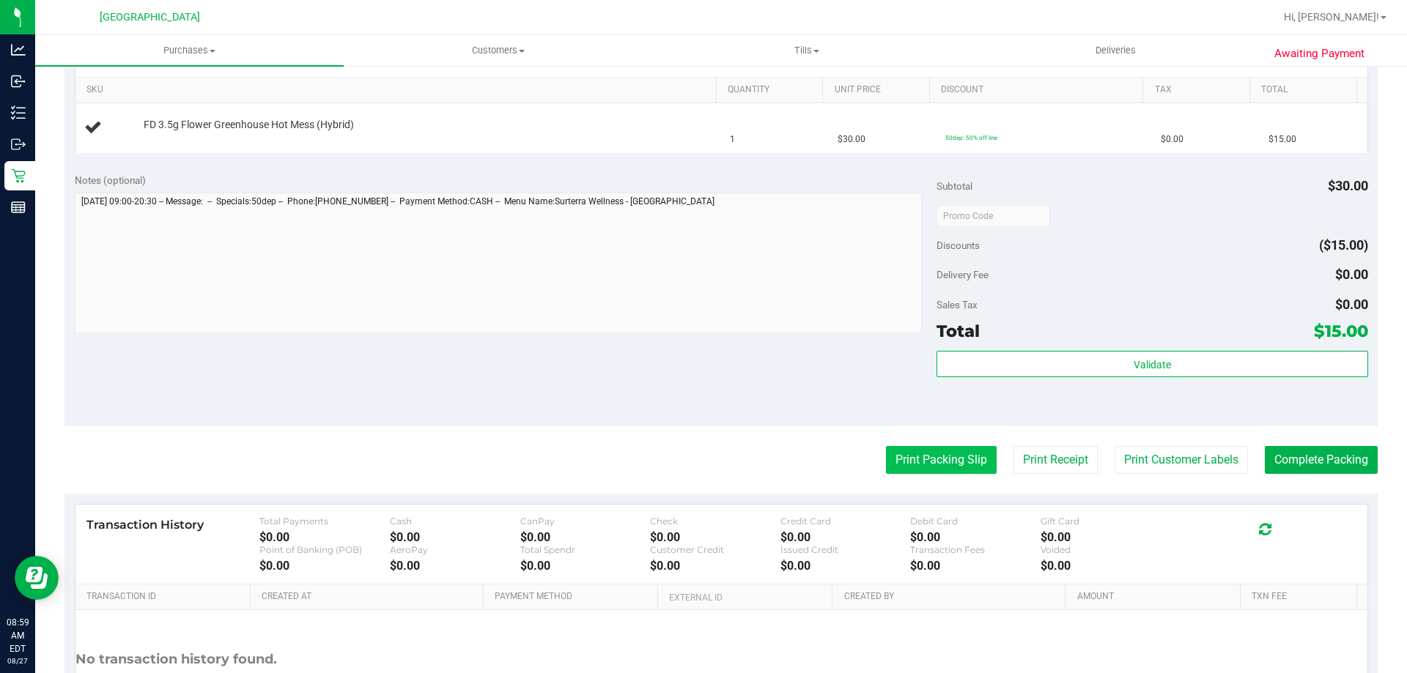
click at [904, 471] on button "Print Packing Slip" at bounding box center [941, 460] width 111 height 28
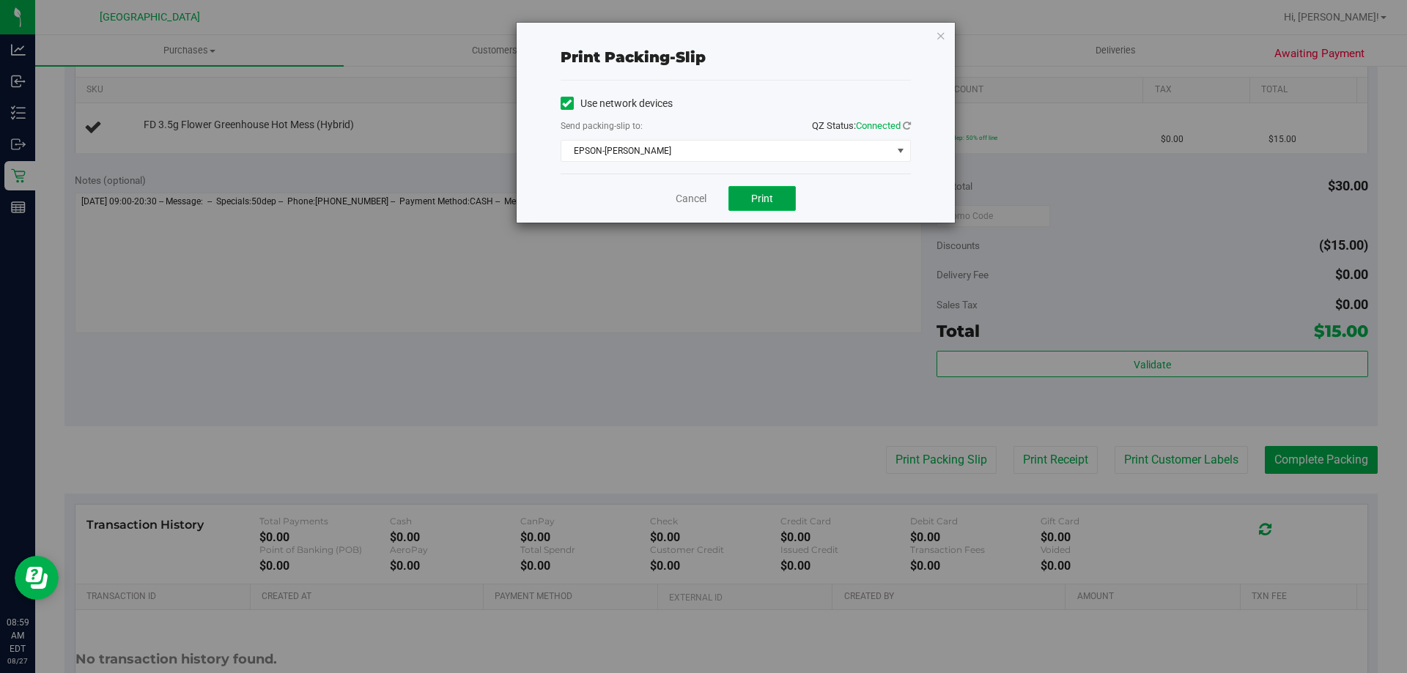
click at [777, 202] on button "Print" at bounding box center [761, 198] width 67 height 25
click at [781, 192] on button "Print" at bounding box center [761, 198] width 67 height 25
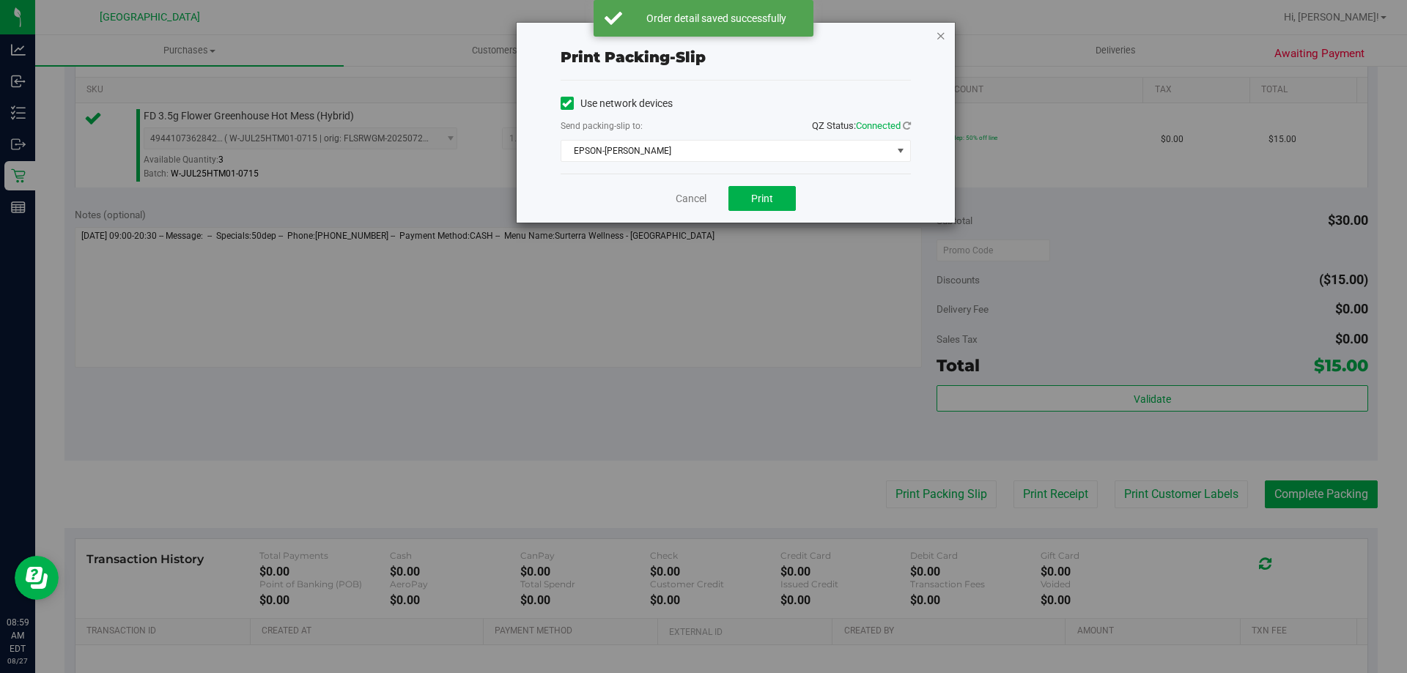
click at [941, 37] on icon "button" at bounding box center [941, 35] width 10 height 18
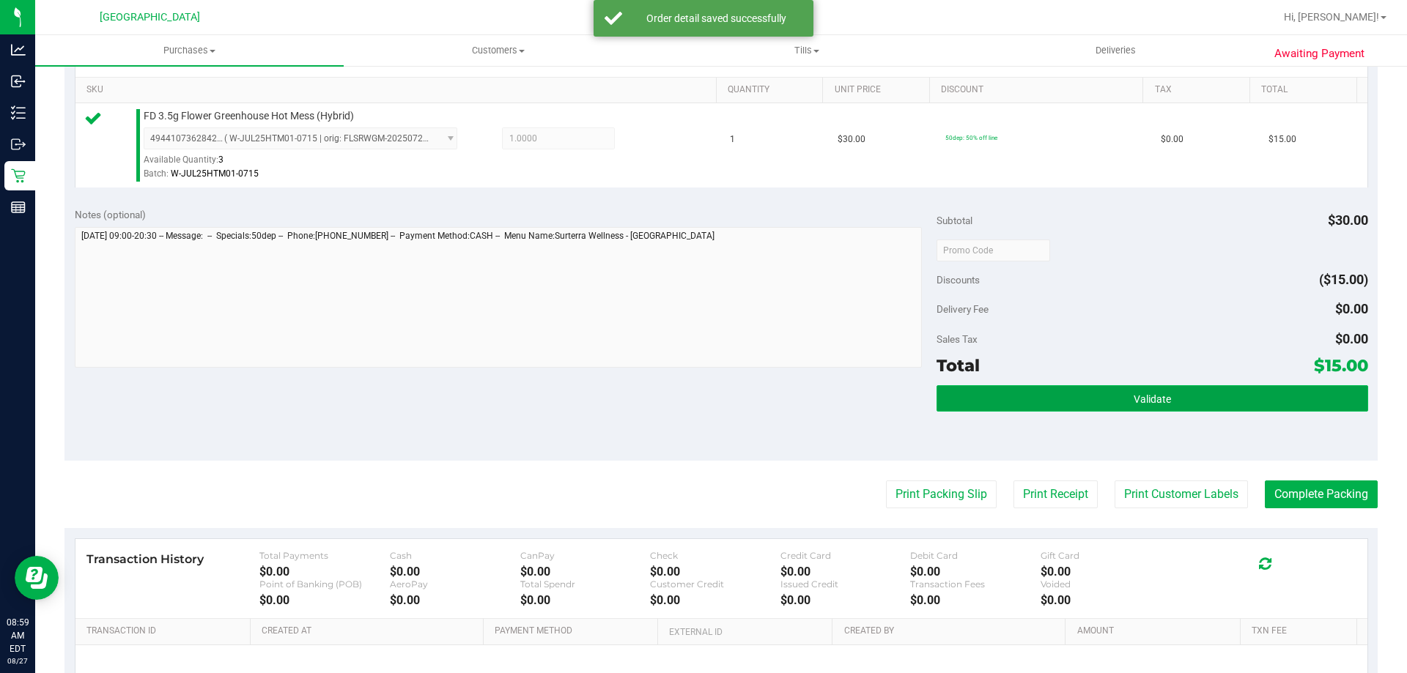
click at [1169, 387] on button "Validate" at bounding box center [1151, 398] width 431 height 26
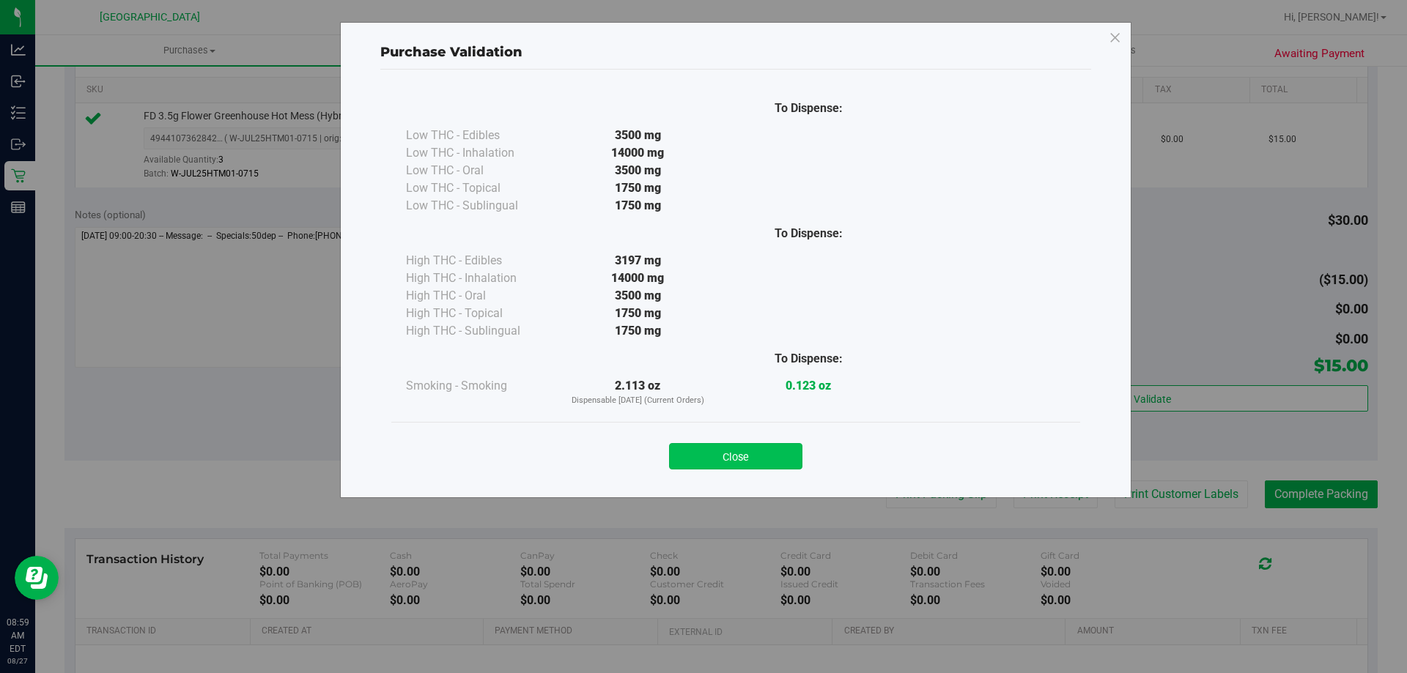
click at [782, 456] on button "Close" at bounding box center [735, 456] width 133 height 26
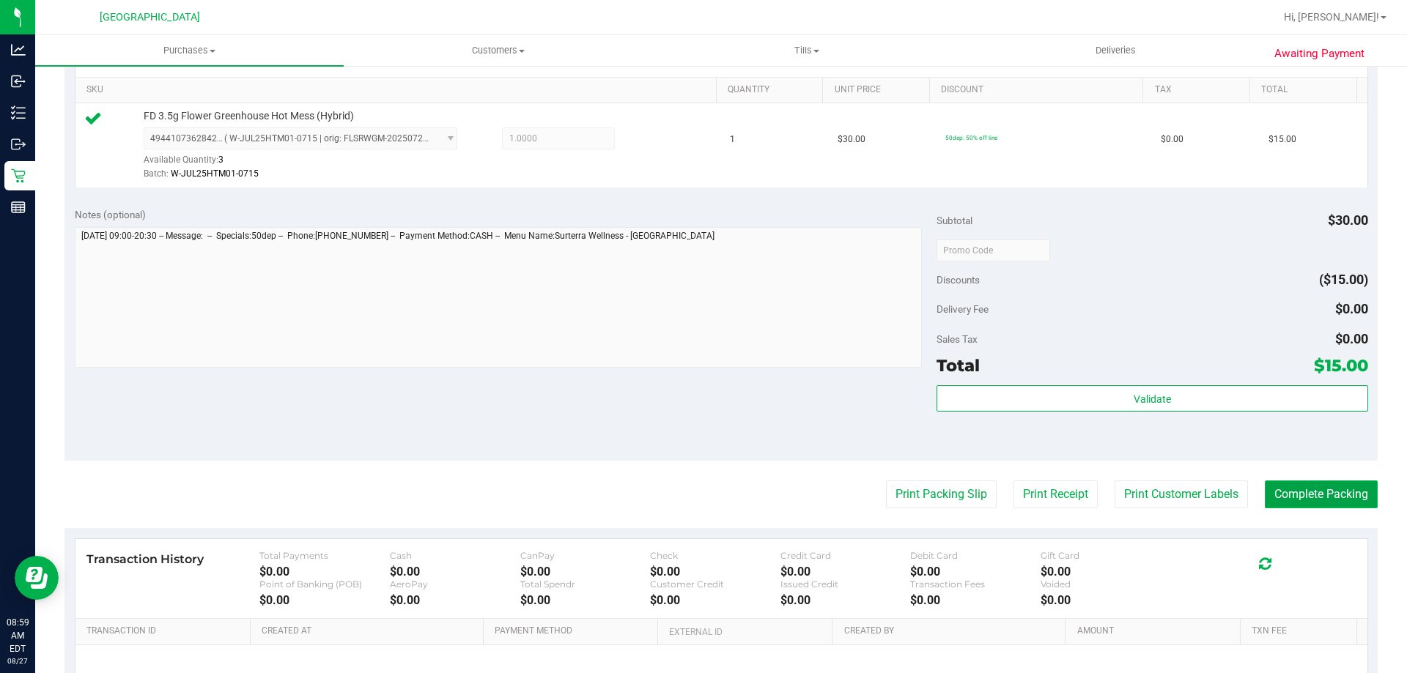
click at [1326, 495] on button "Complete Packing" at bounding box center [1321, 495] width 113 height 28
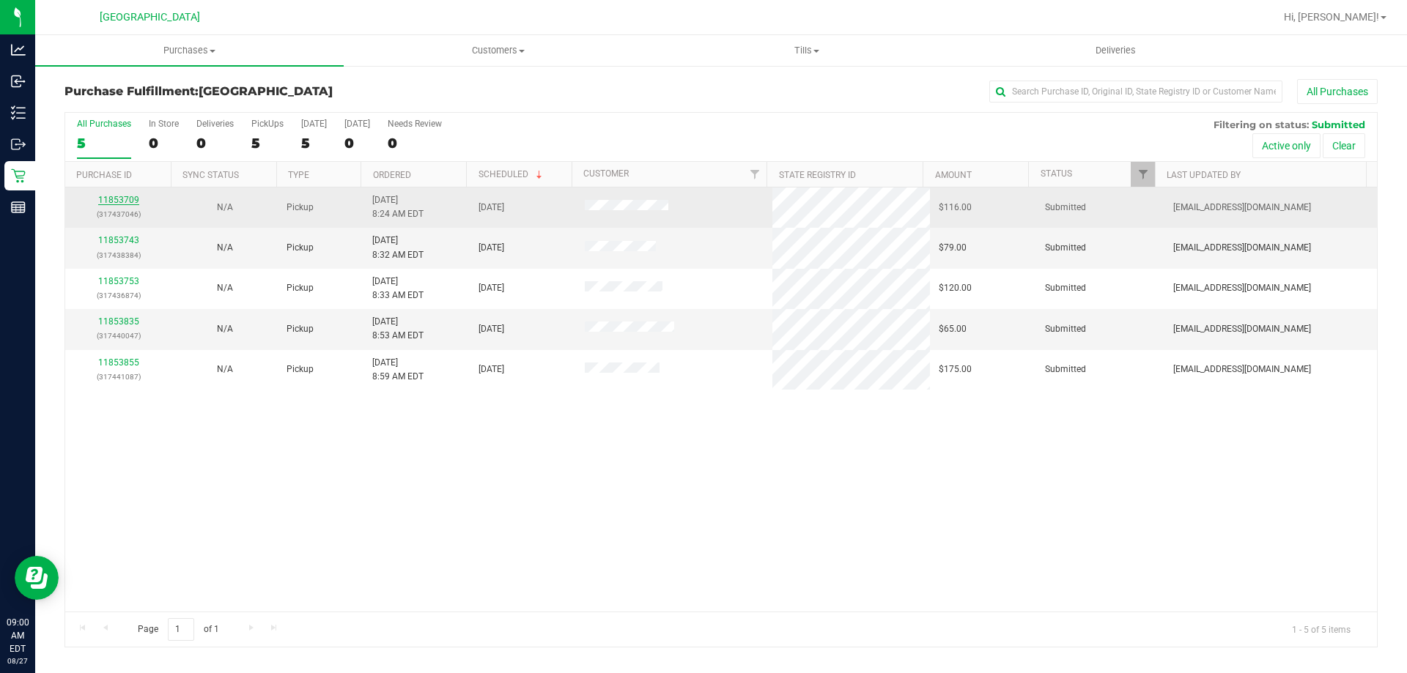
click at [120, 196] on link "11853709" at bounding box center [118, 200] width 41 height 10
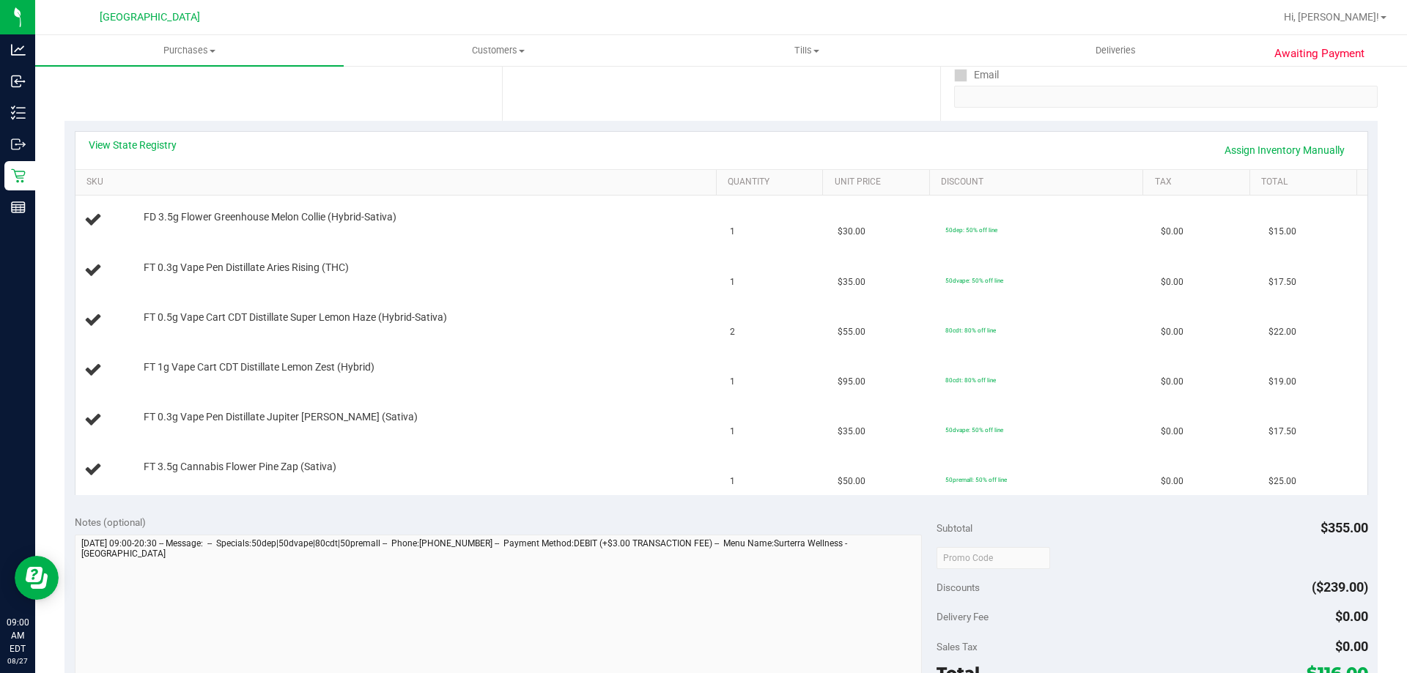
scroll to position [293, 0]
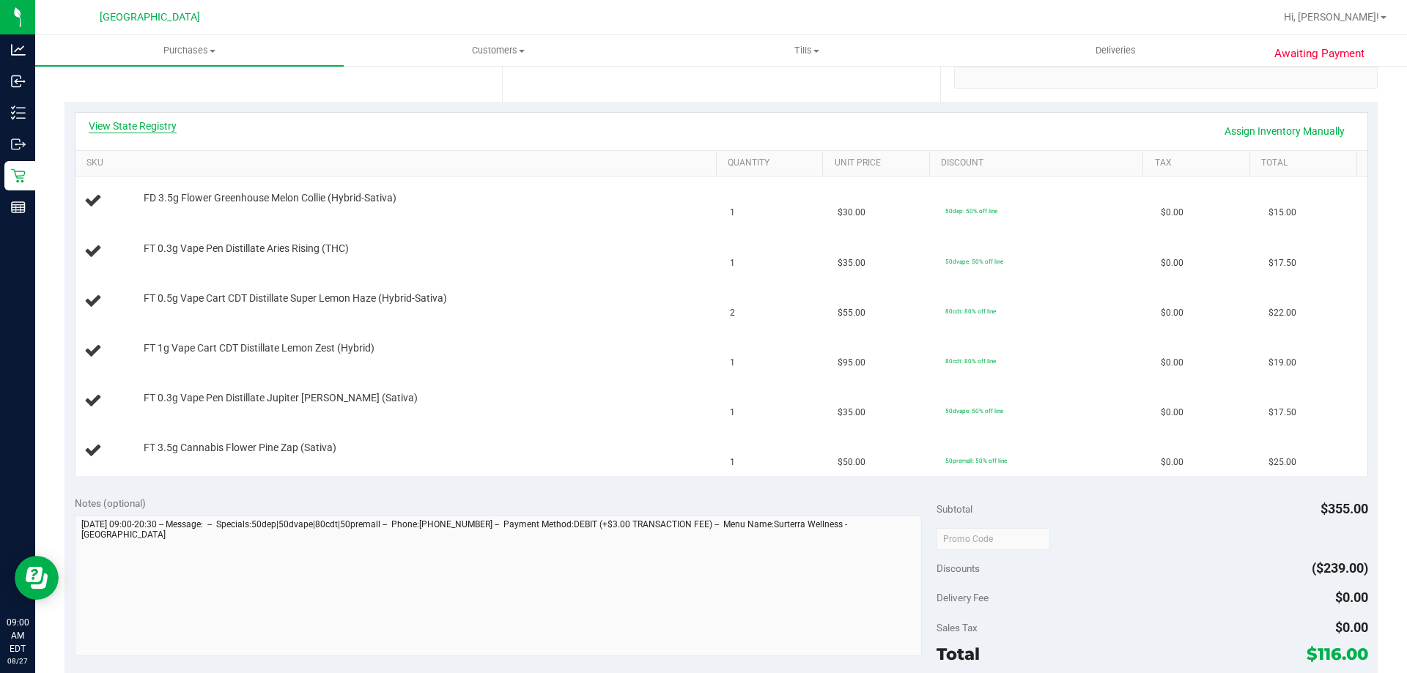
click at [166, 129] on link "View State Registry" at bounding box center [133, 126] width 88 height 15
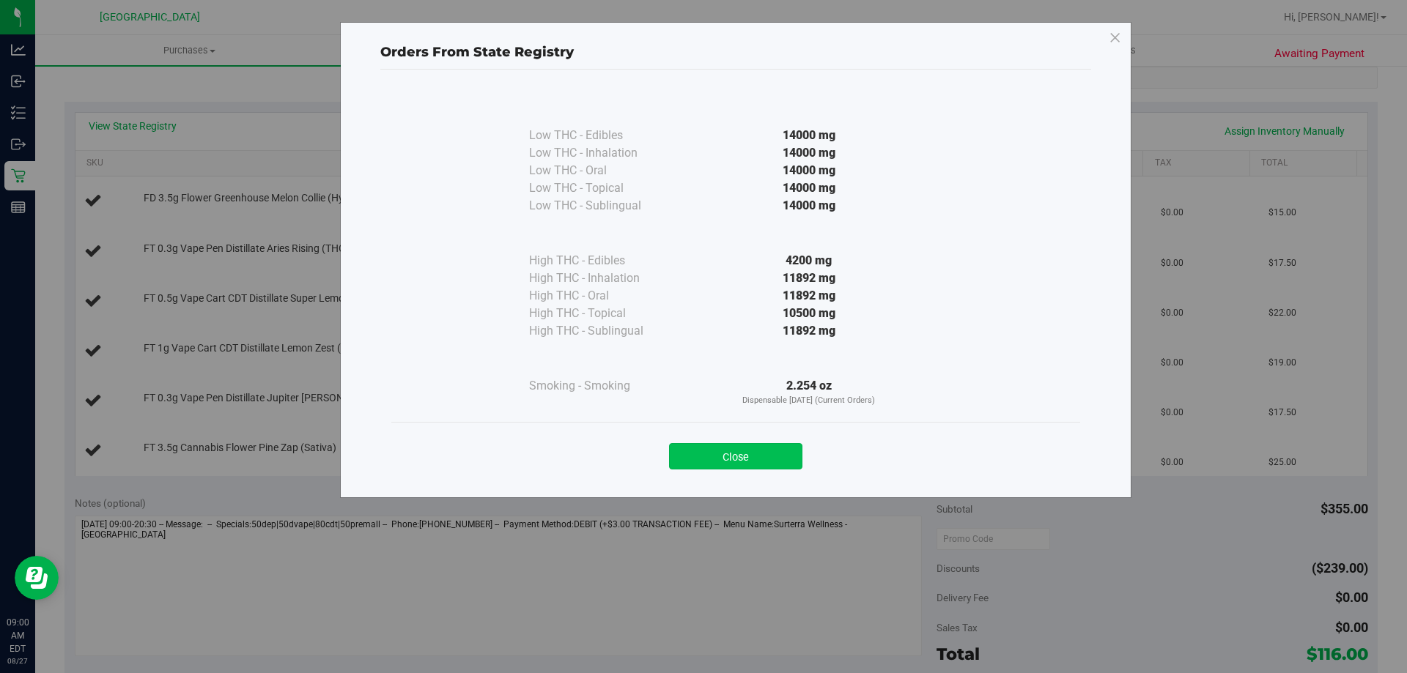
click at [754, 454] on button "Close" at bounding box center [735, 456] width 133 height 26
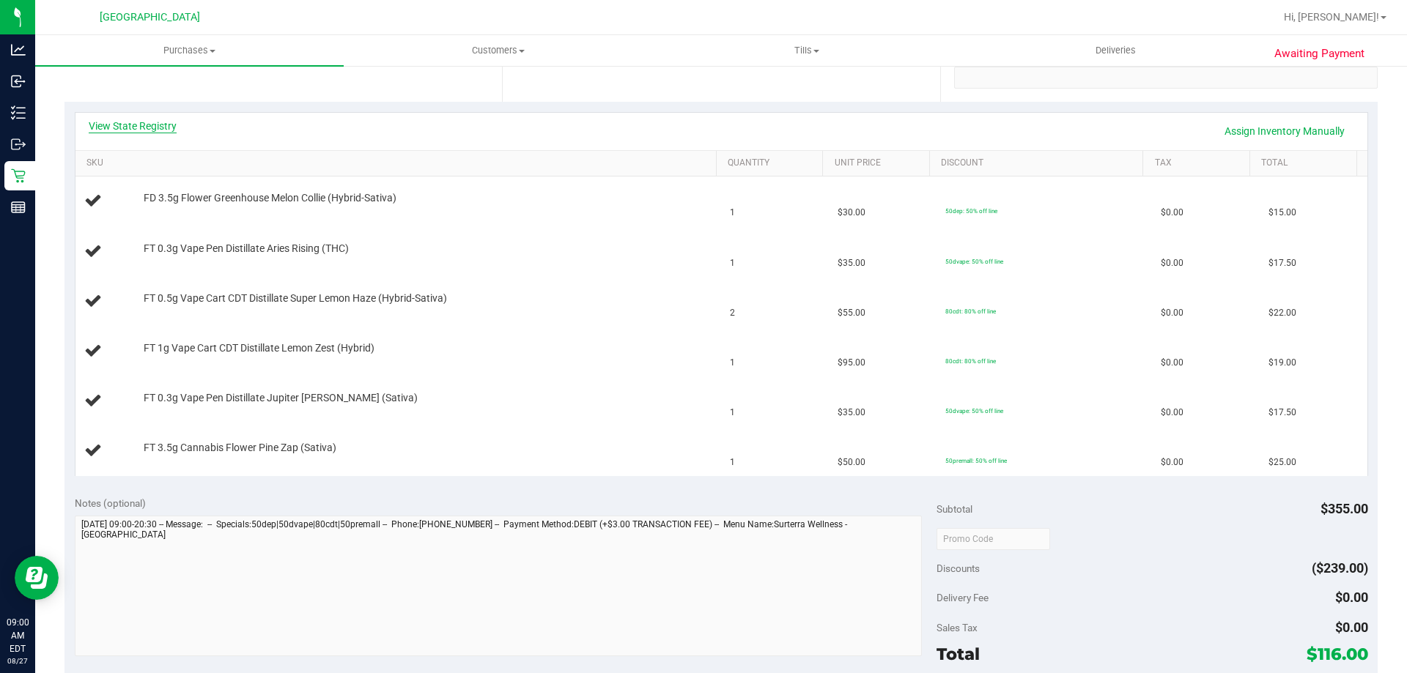
click at [166, 125] on link "View State Registry" at bounding box center [133, 126] width 88 height 15
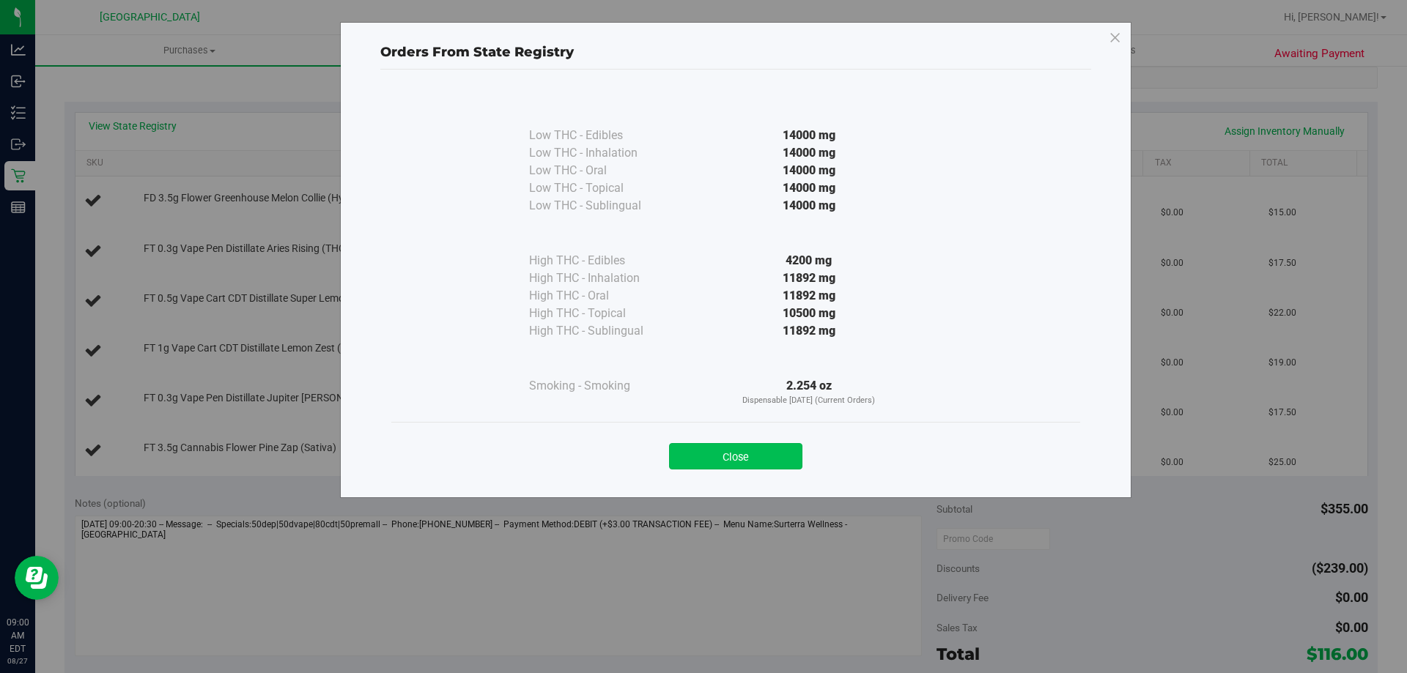
click at [735, 446] on button "Close" at bounding box center [735, 456] width 133 height 26
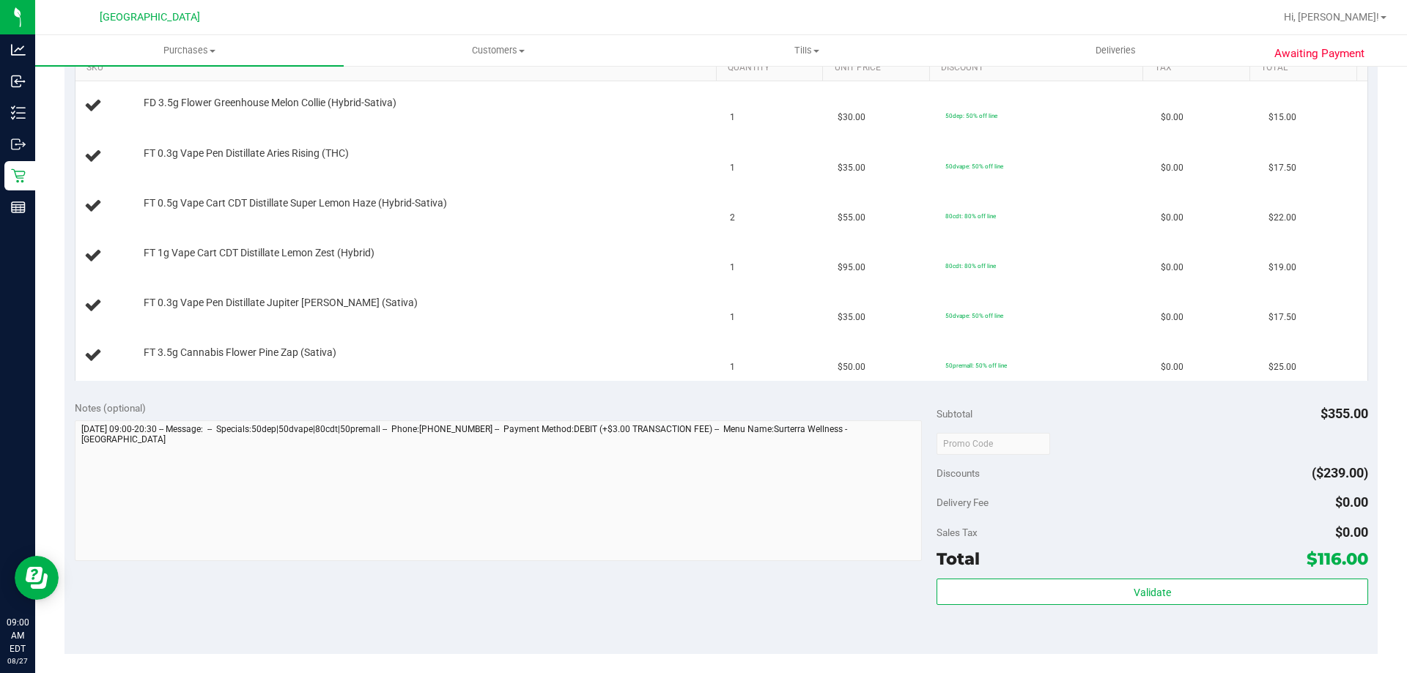
scroll to position [586, 0]
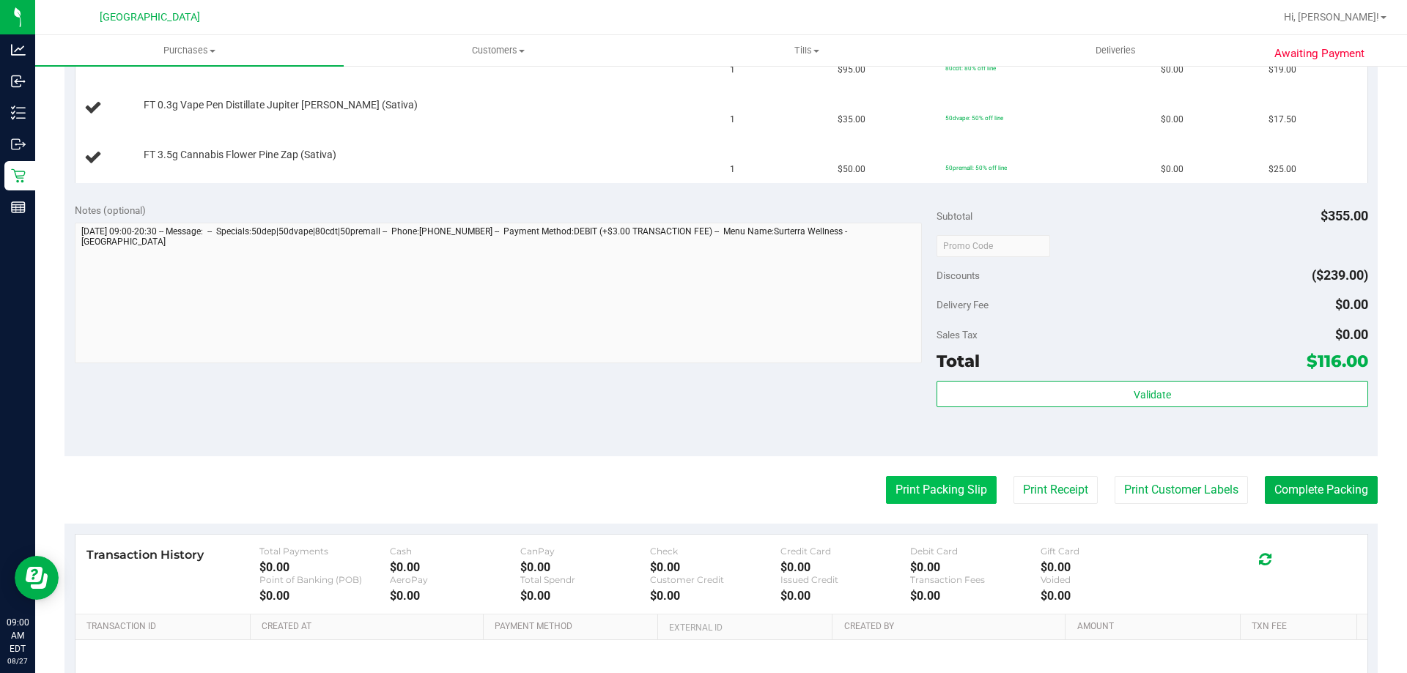
click at [887, 479] on button "Print Packing Slip" at bounding box center [941, 490] width 111 height 28
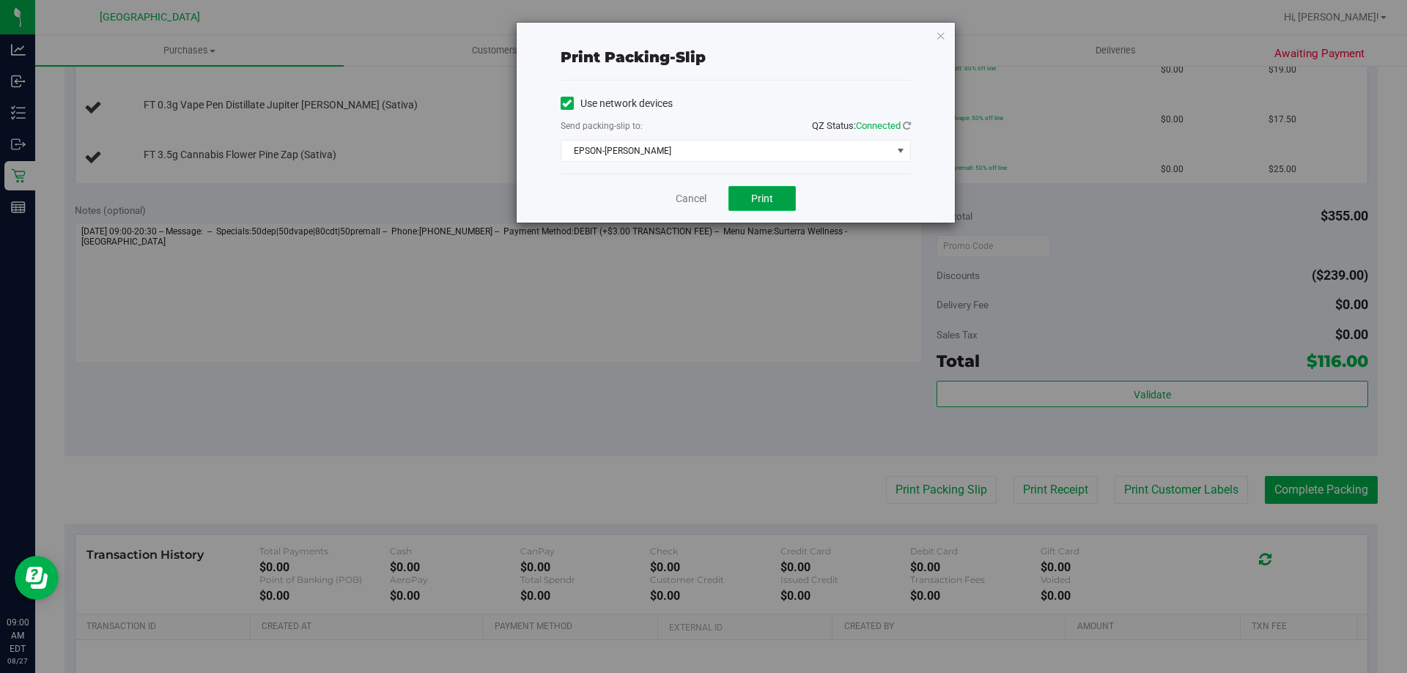
click at [760, 199] on span "Print" at bounding box center [762, 199] width 22 height 12
click at [940, 35] on icon "button" at bounding box center [941, 35] width 10 height 18
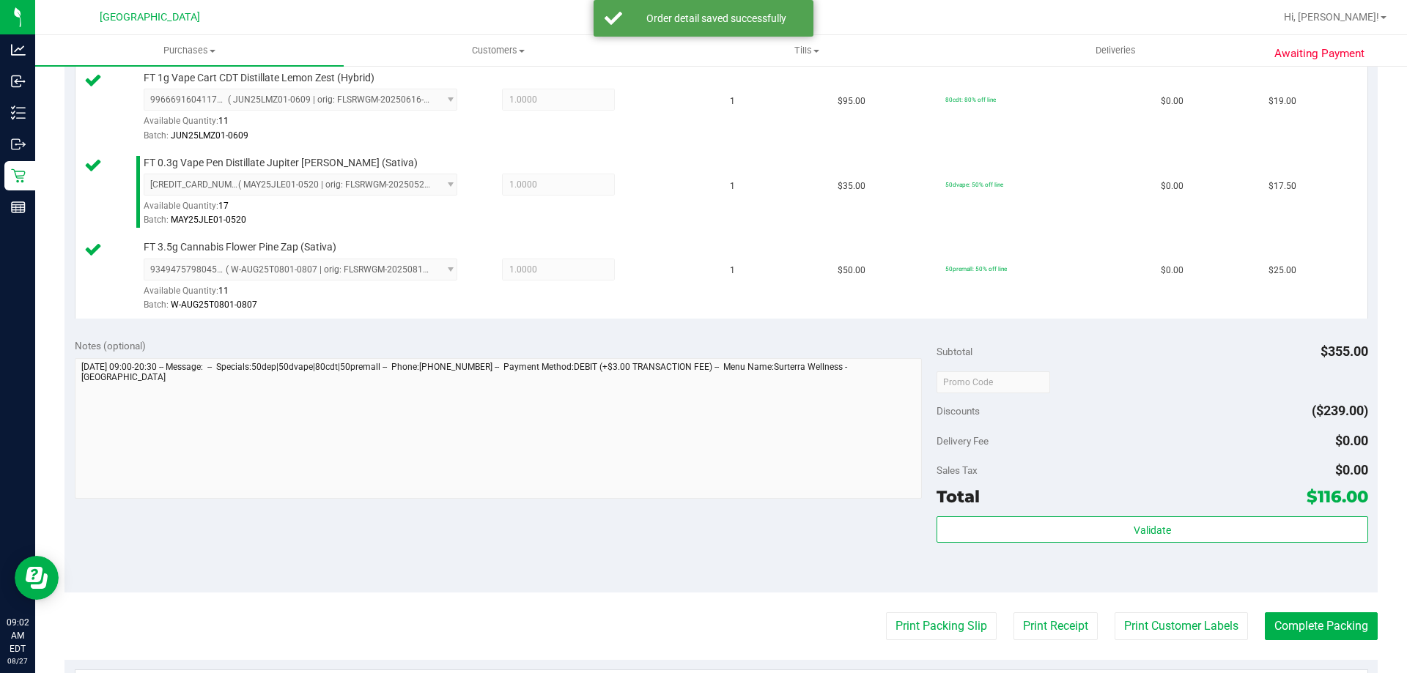
scroll to position [659, 0]
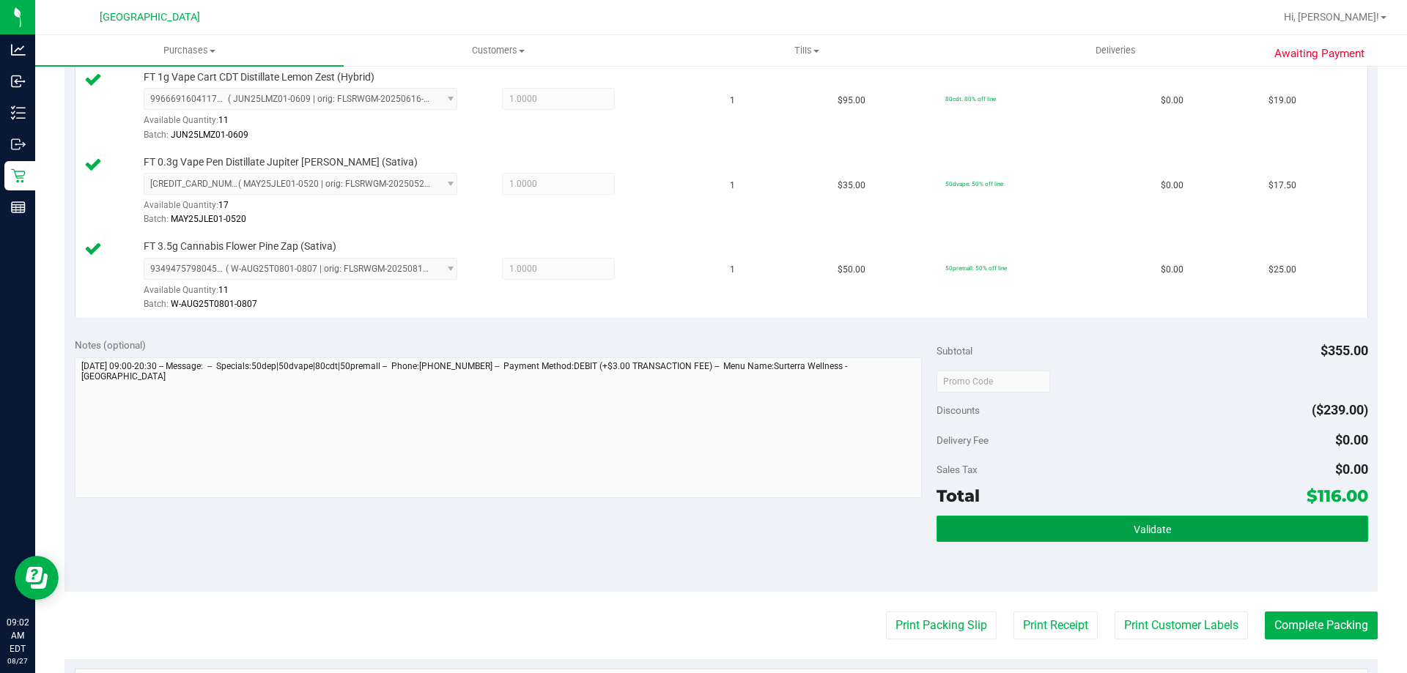
click at [1137, 535] on span "Validate" at bounding box center [1151, 530] width 37 height 12
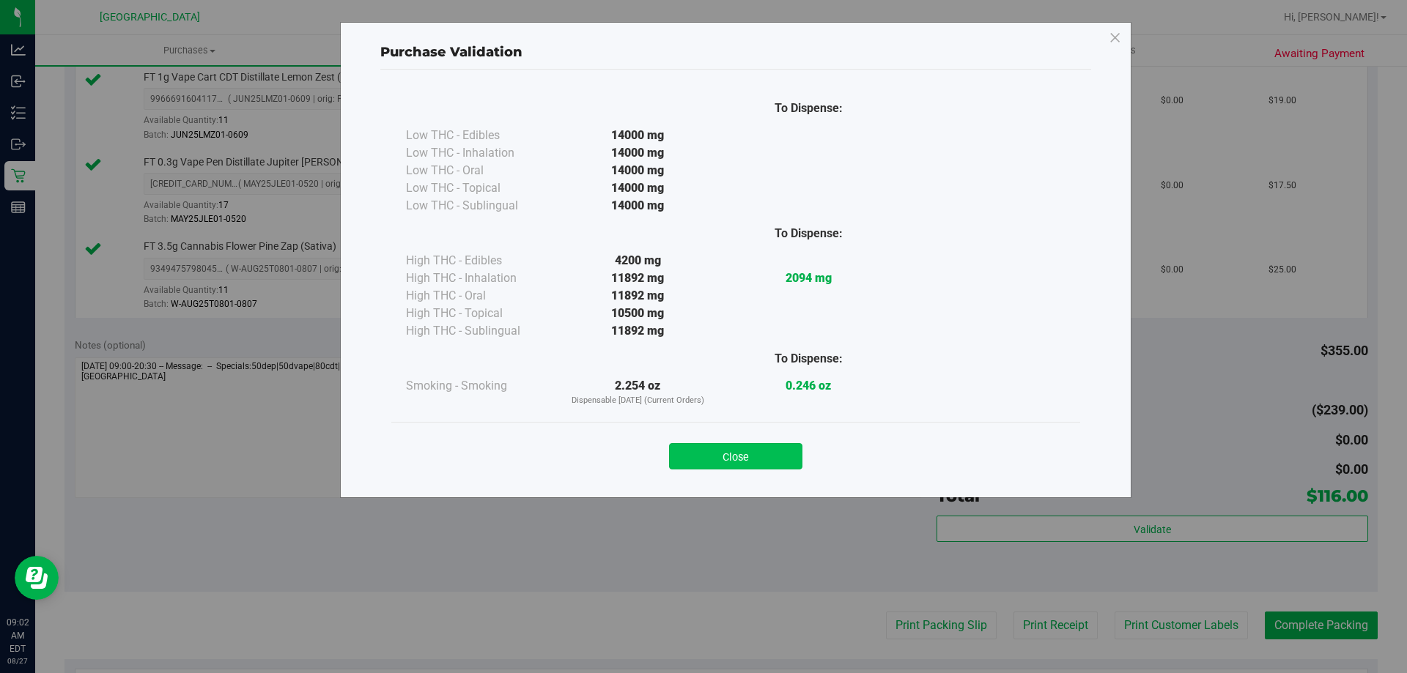
click at [774, 448] on button "Close" at bounding box center [735, 456] width 133 height 26
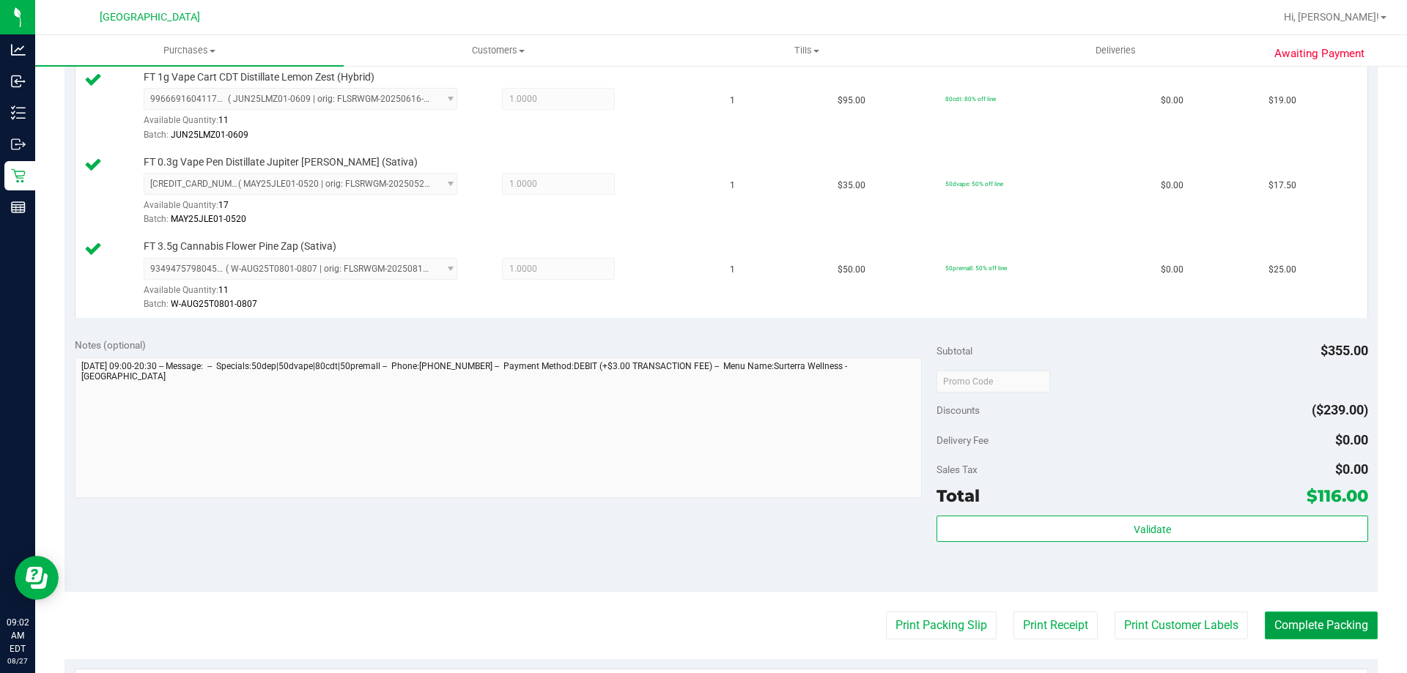
click at [1305, 615] on button "Complete Packing" at bounding box center [1321, 626] width 113 height 28
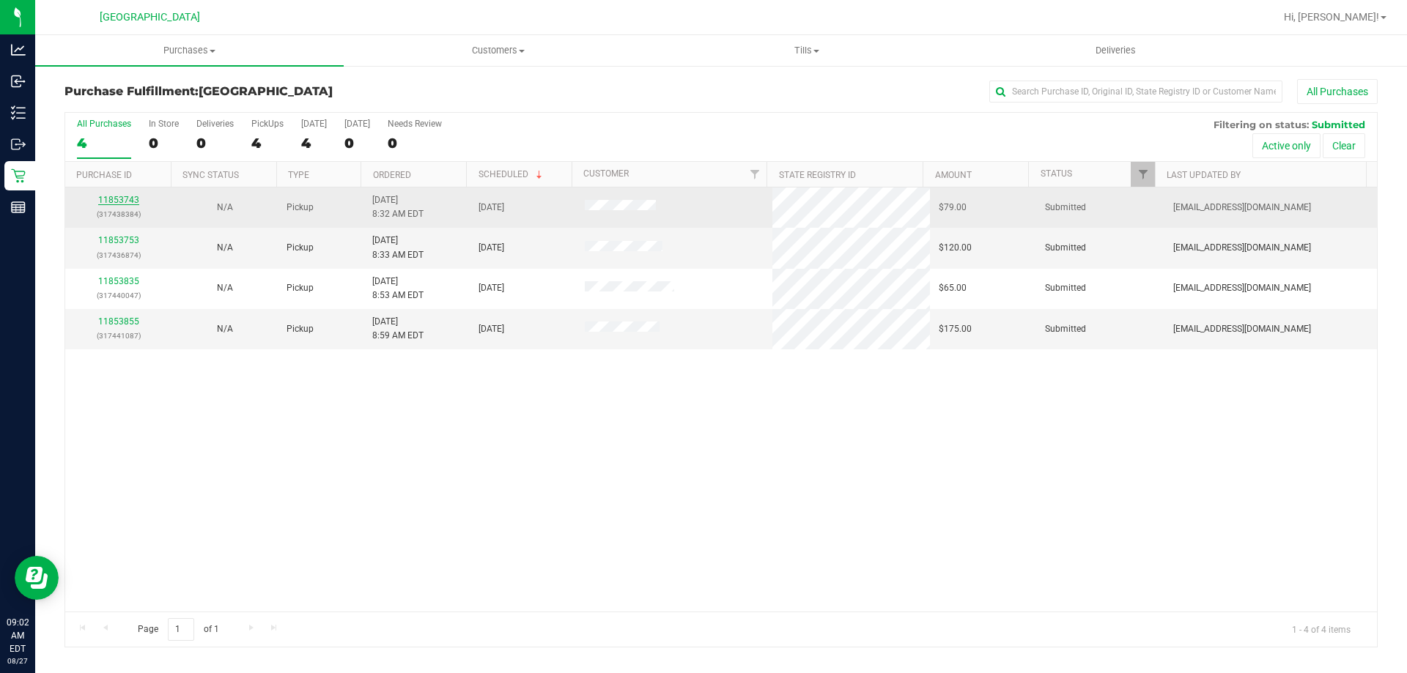
click at [125, 197] on link "11853743" at bounding box center [118, 200] width 41 height 10
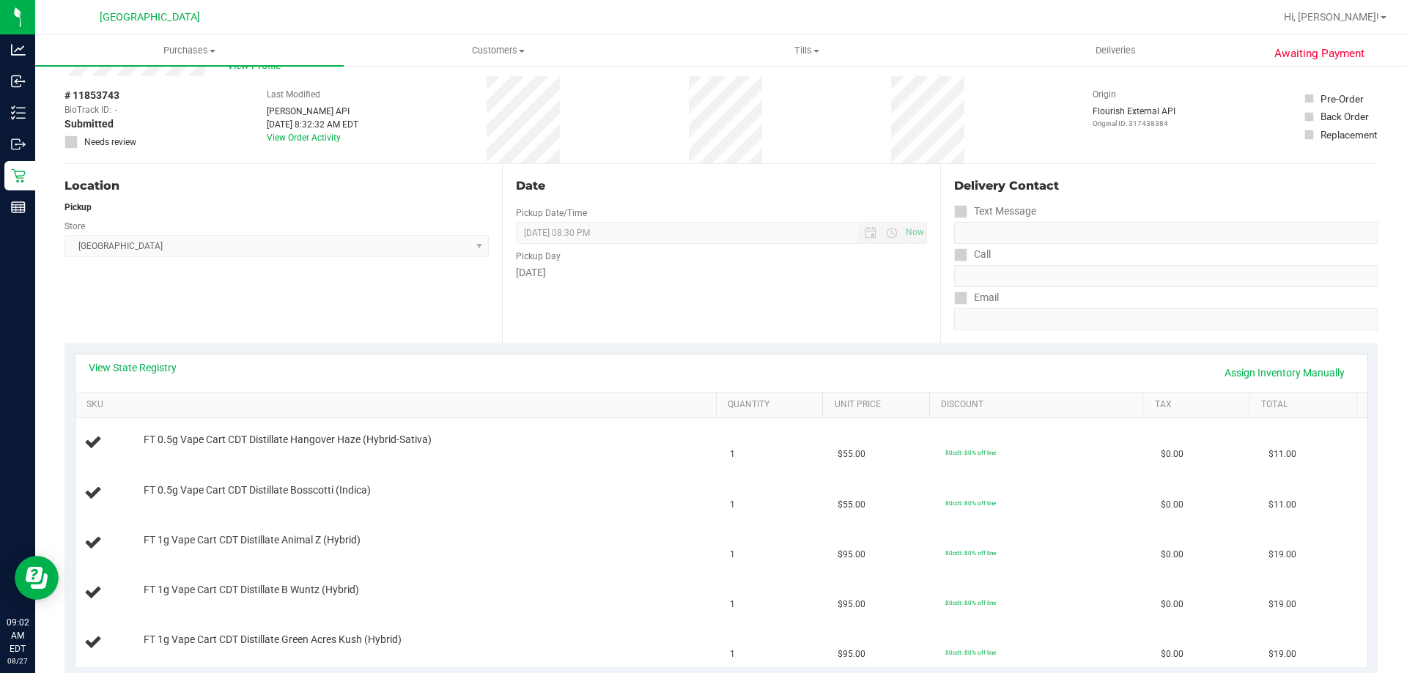
scroll to position [73, 0]
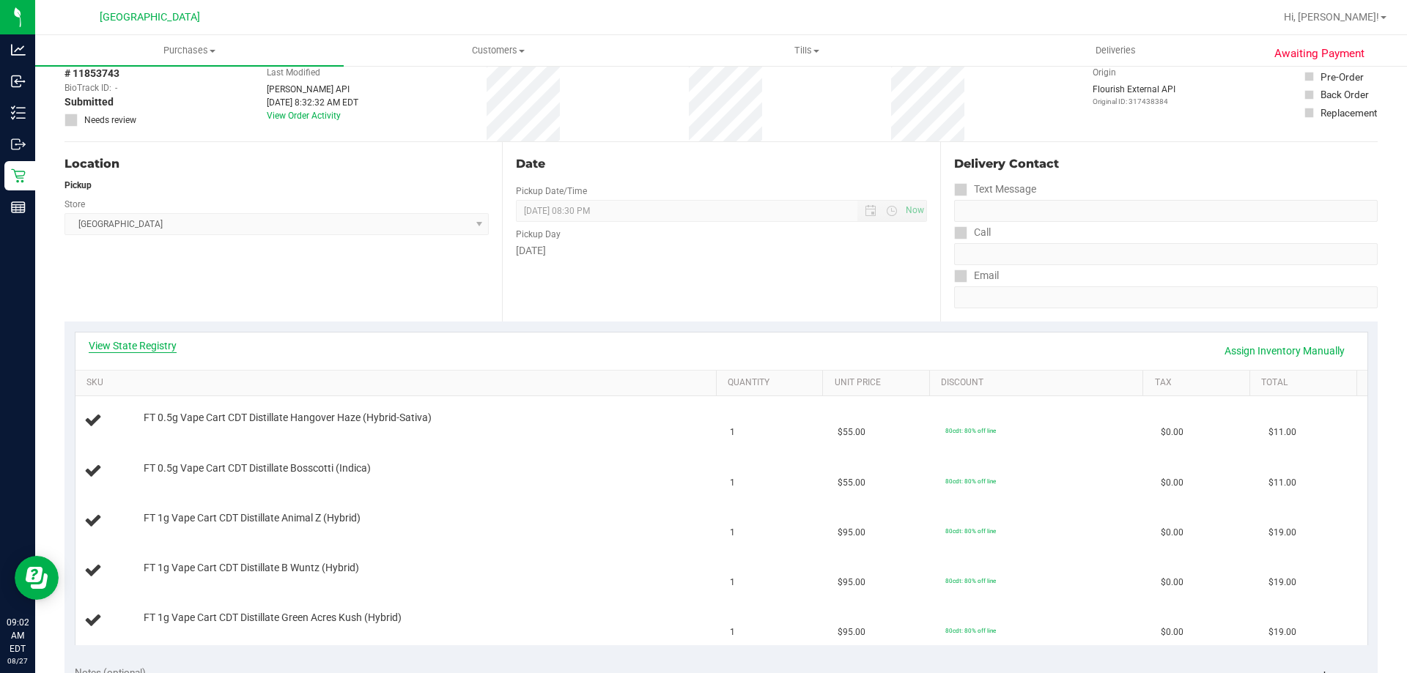
click at [162, 344] on link "View State Registry" at bounding box center [133, 345] width 88 height 15
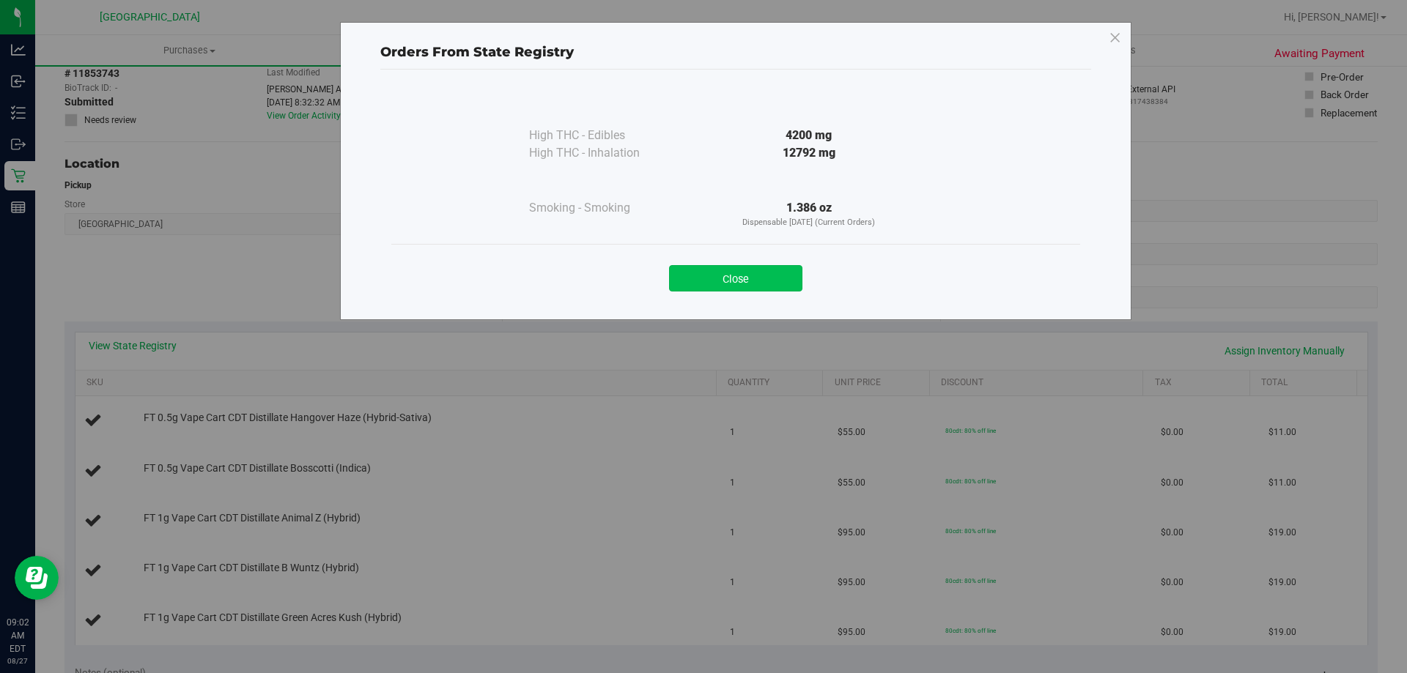
click at [711, 275] on button "Close" at bounding box center [735, 278] width 133 height 26
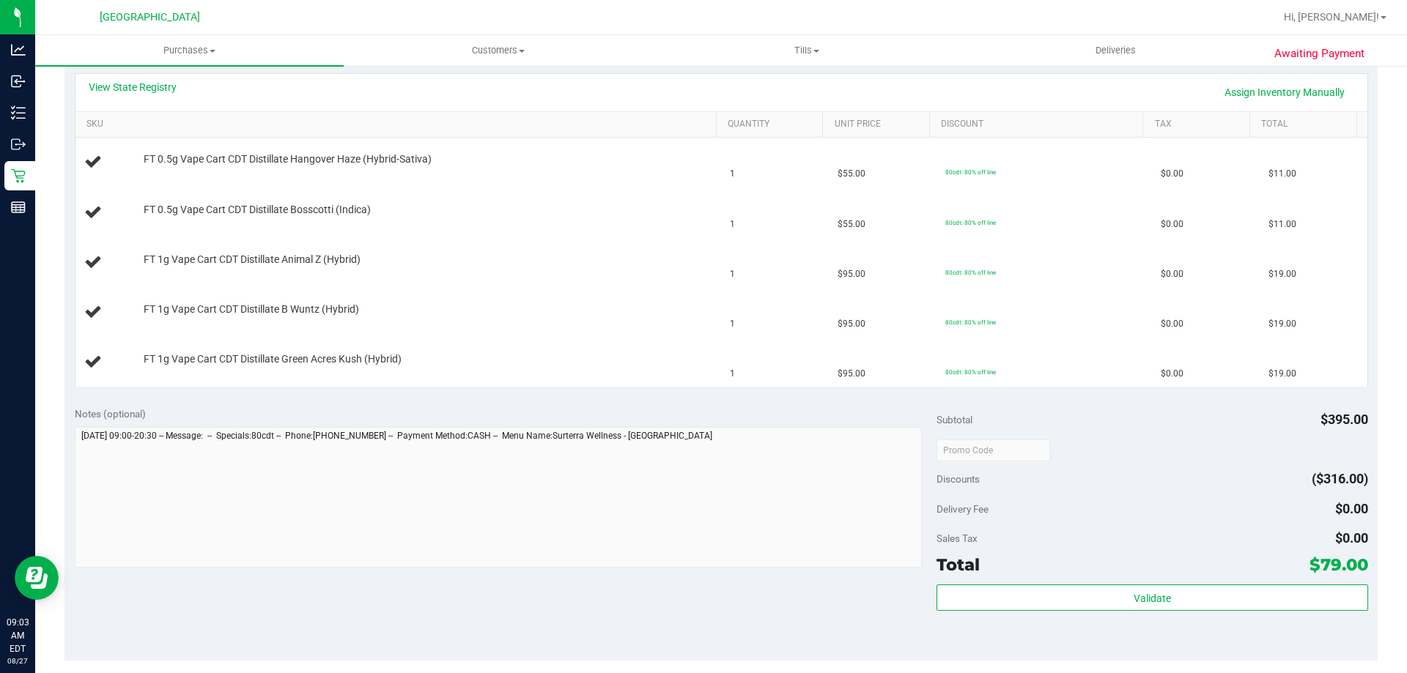
scroll to position [440, 0]
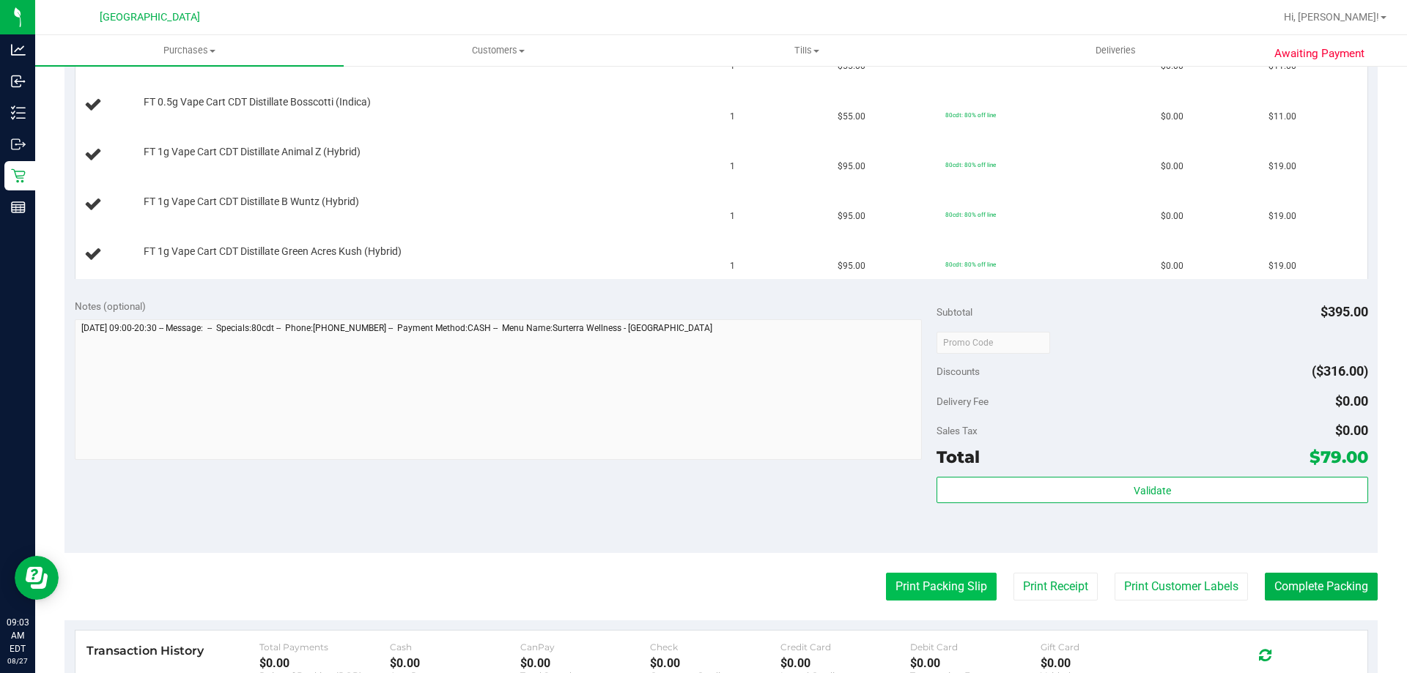
click at [966, 581] on button "Print Packing Slip" at bounding box center [941, 587] width 111 height 28
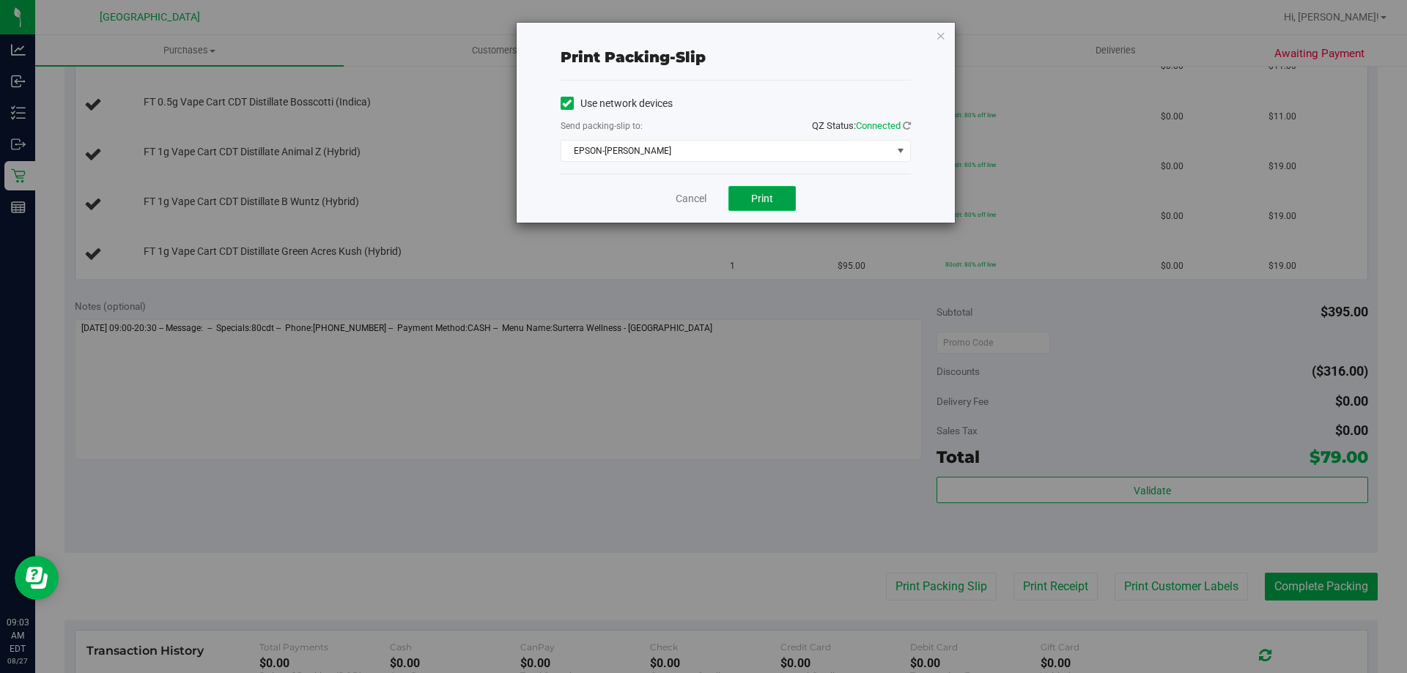
click at [766, 200] on span "Print" at bounding box center [762, 199] width 22 height 12
click at [944, 41] on icon "button" at bounding box center [941, 35] width 10 height 18
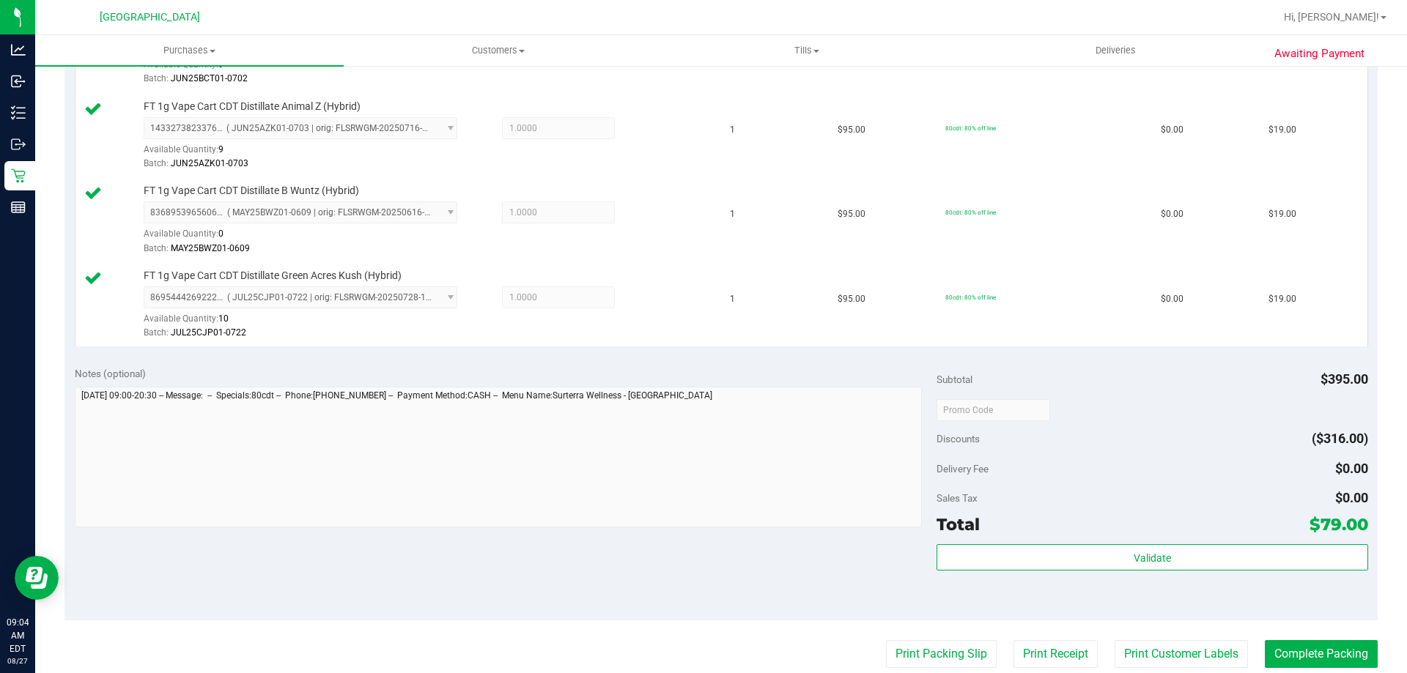
scroll to position [659, 0]
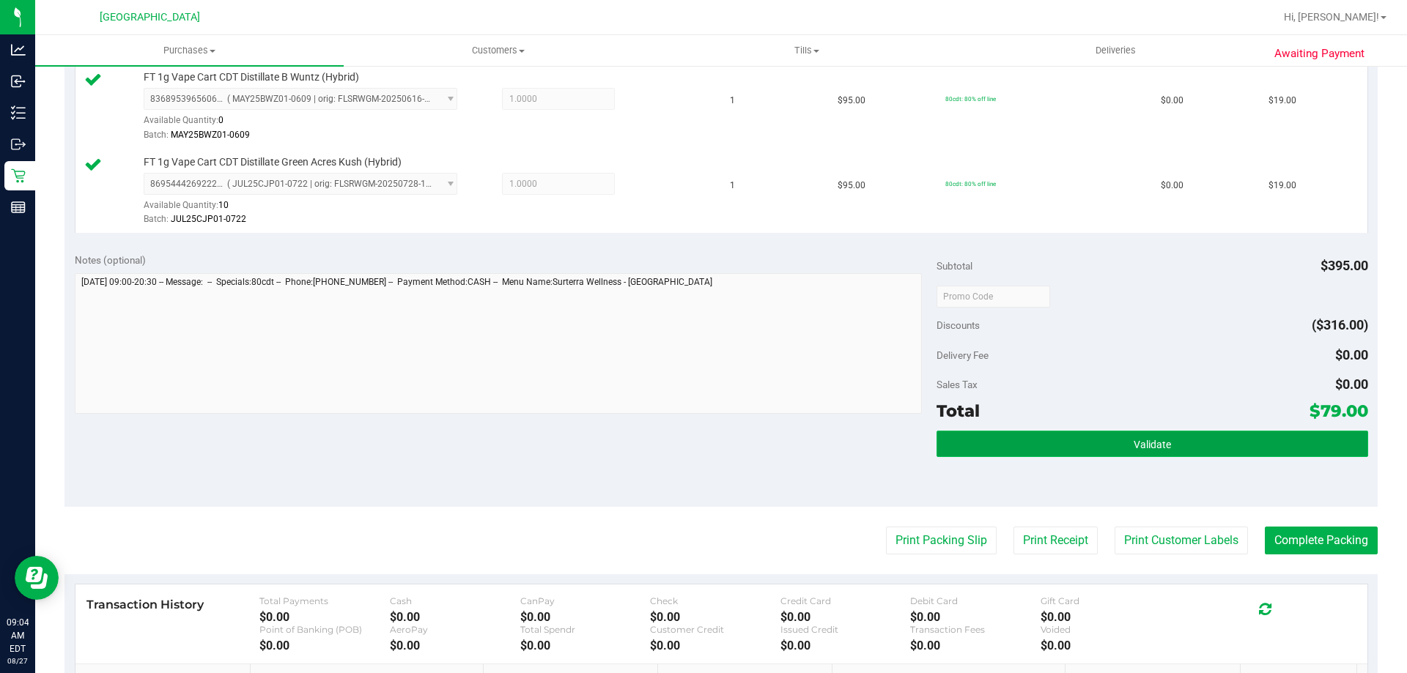
click at [1186, 436] on button "Validate" at bounding box center [1151, 444] width 431 height 26
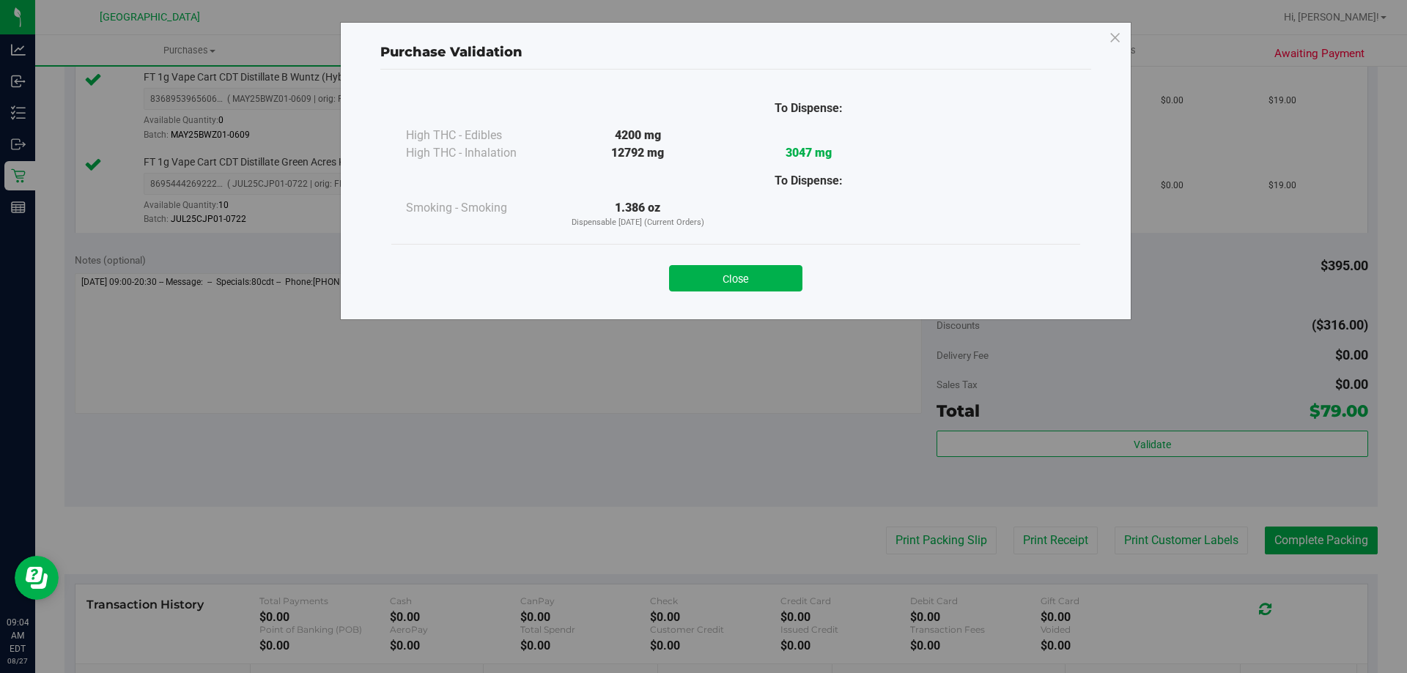
click at [741, 260] on div "Close" at bounding box center [735, 274] width 667 height 37
click at [769, 289] on button "Close" at bounding box center [735, 278] width 133 height 26
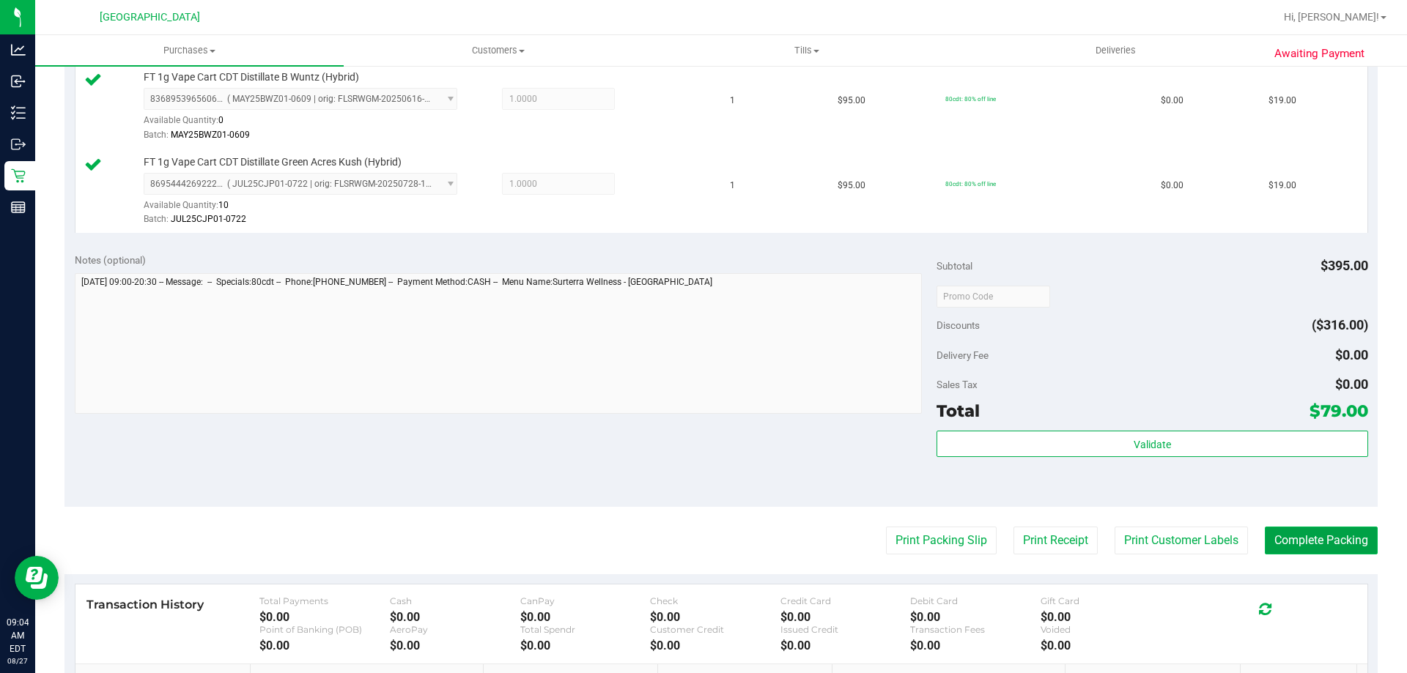
click at [1331, 543] on button "Complete Packing" at bounding box center [1321, 541] width 113 height 28
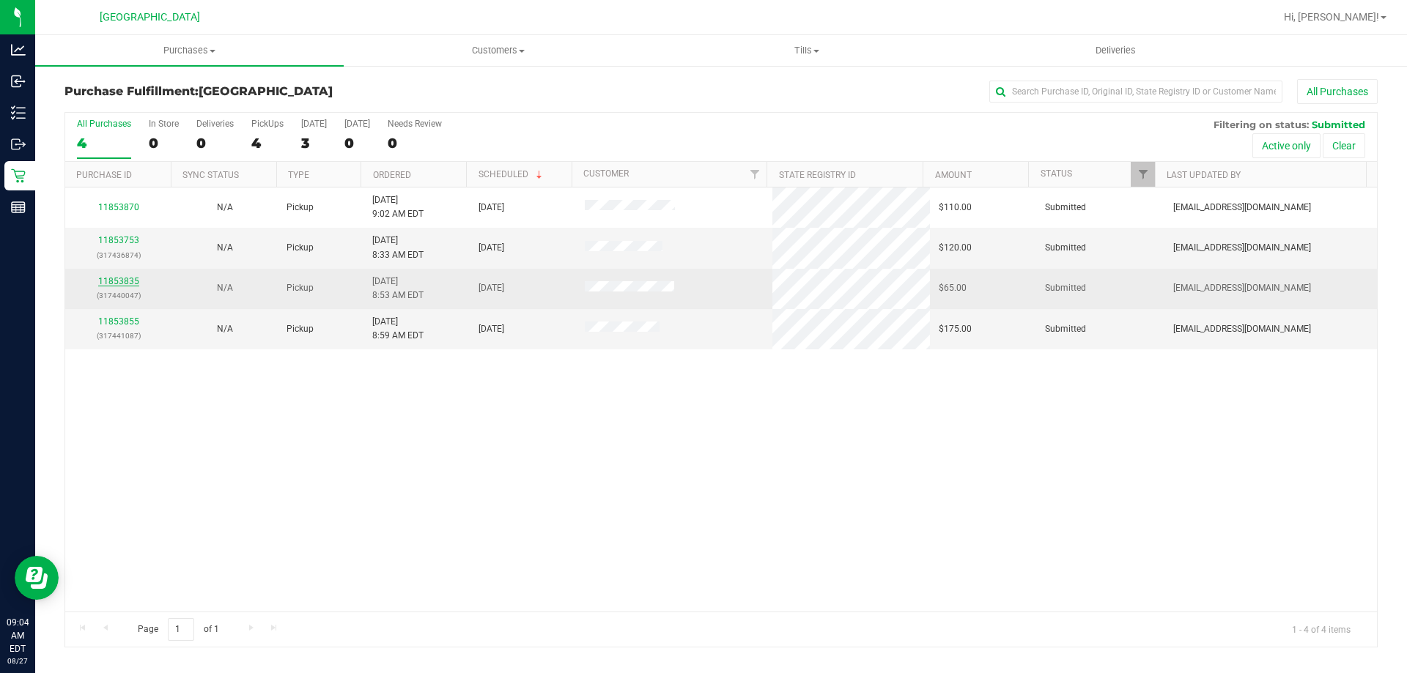
click at [111, 281] on link "11853835" at bounding box center [118, 281] width 41 height 10
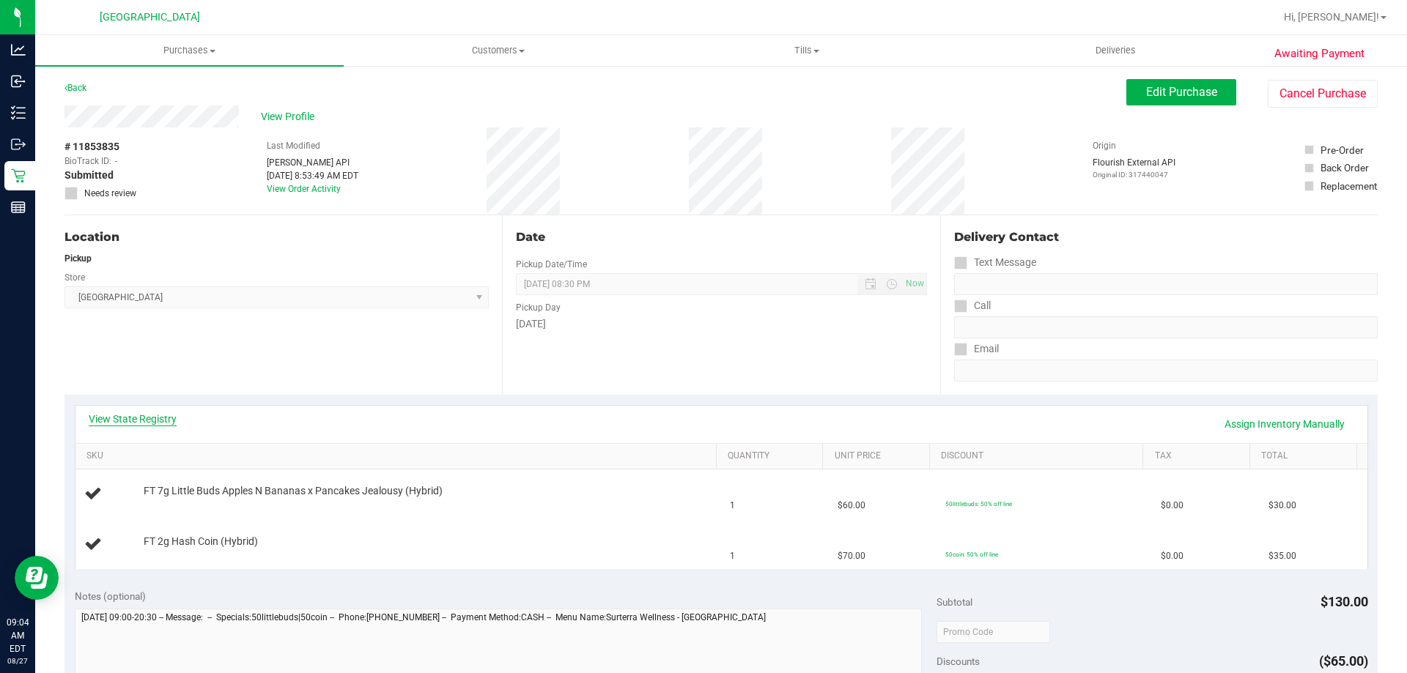
click at [136, 415] on link "View State Registry" at bounding box center [133, 419] width 88 height 15
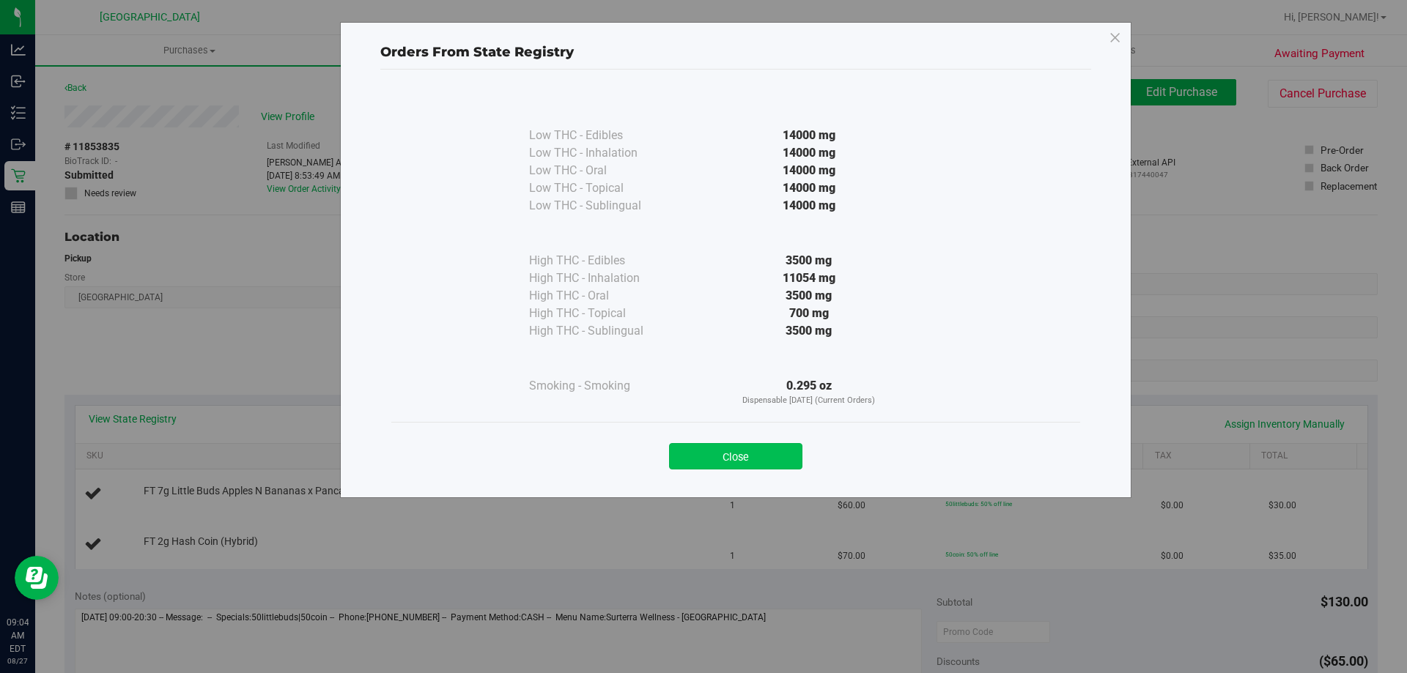
click at [750, 458] on button "Close" at bounding box center [735, 456] width 133 height 26
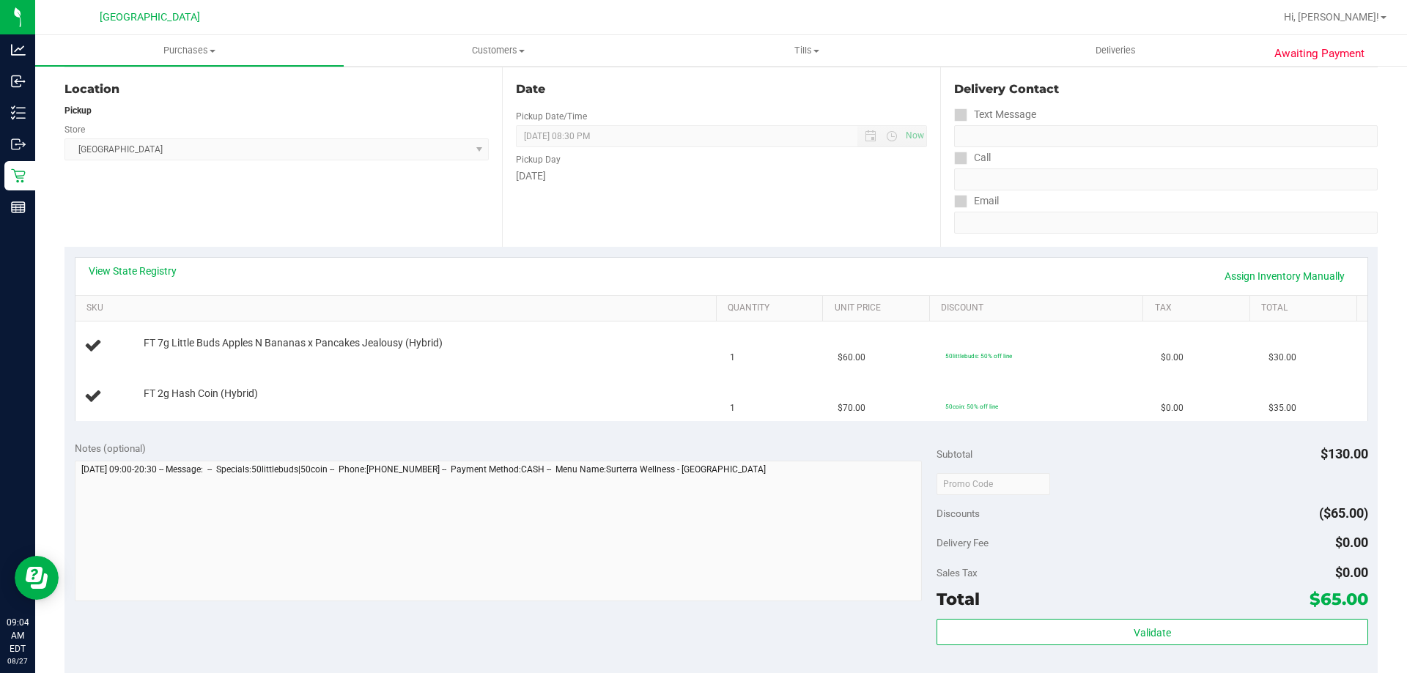
scroll to position [366, 0]
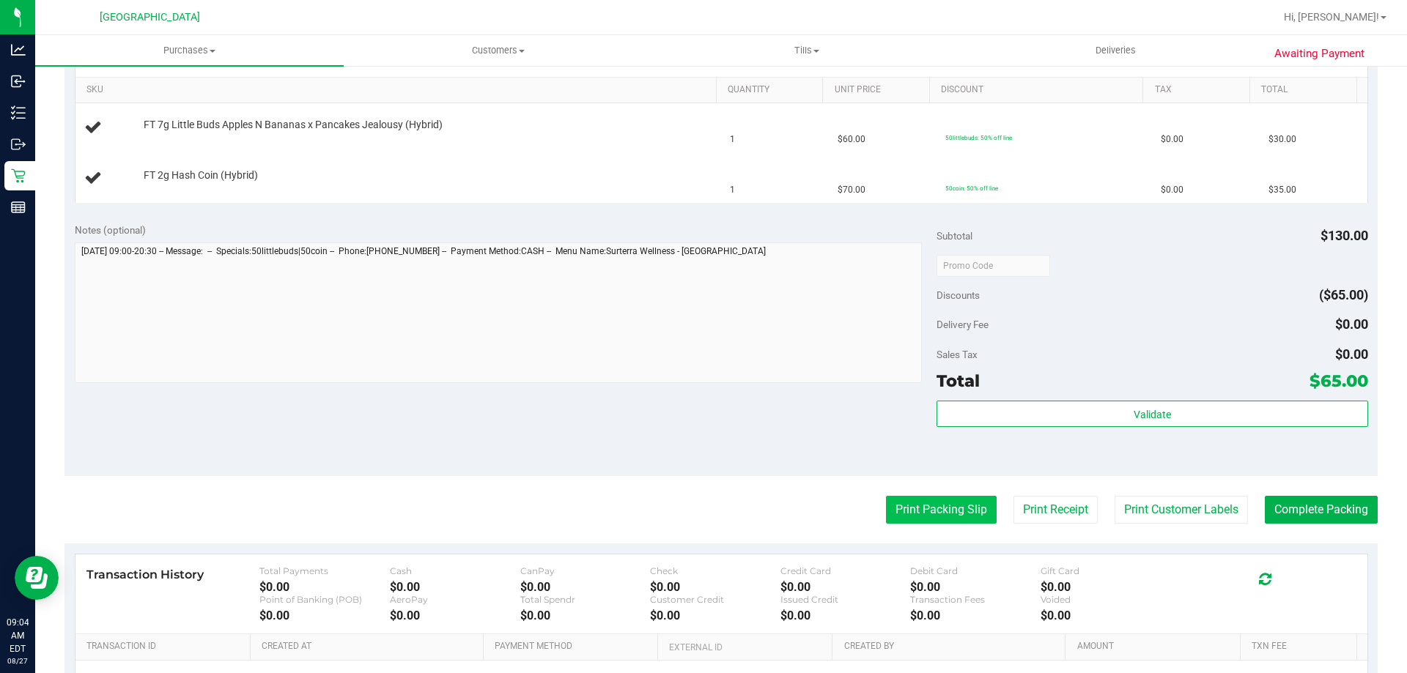
click at [939, 511] on button "Print Packing Slip" at bounding box center [941, 510] width 111 height 28
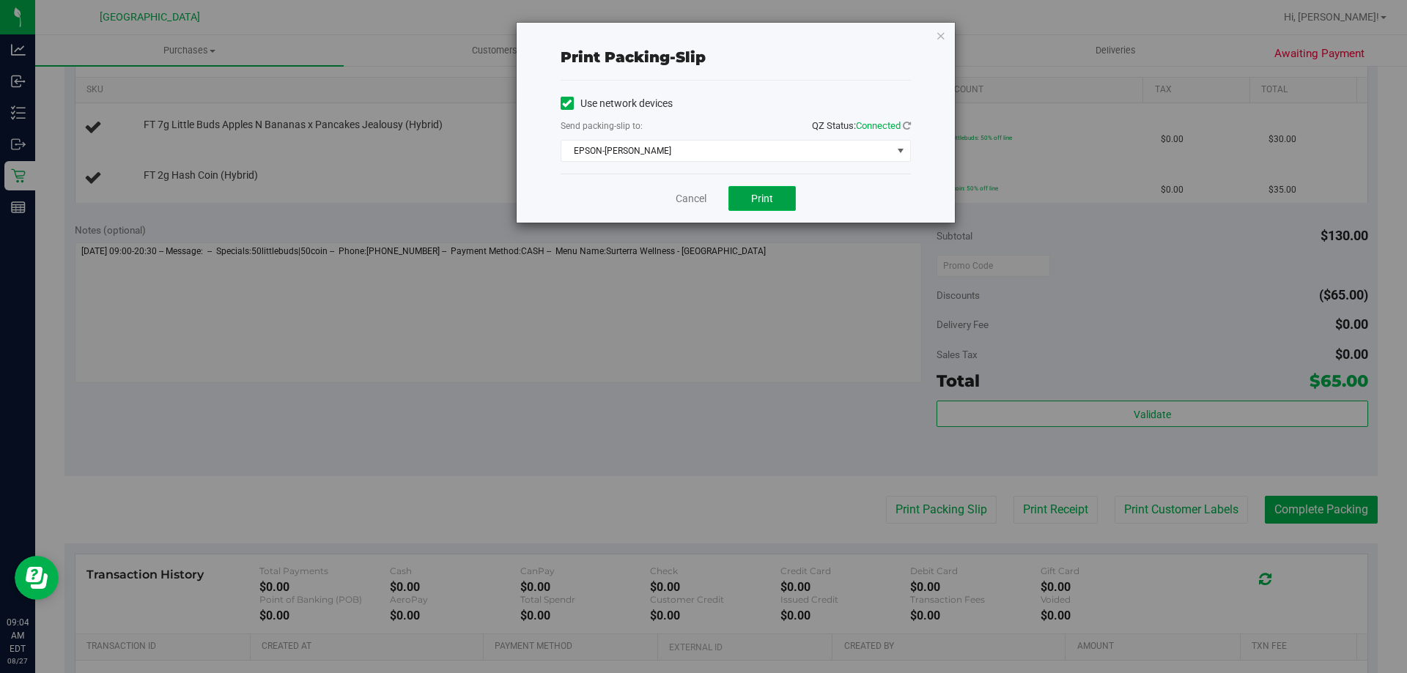
click at [747, 198] on button "Print" at bounding box center [761, 198] width 67 height 25
click at [941, 34] on icon "button" at bounding box center [941, 35] width 10 height 18
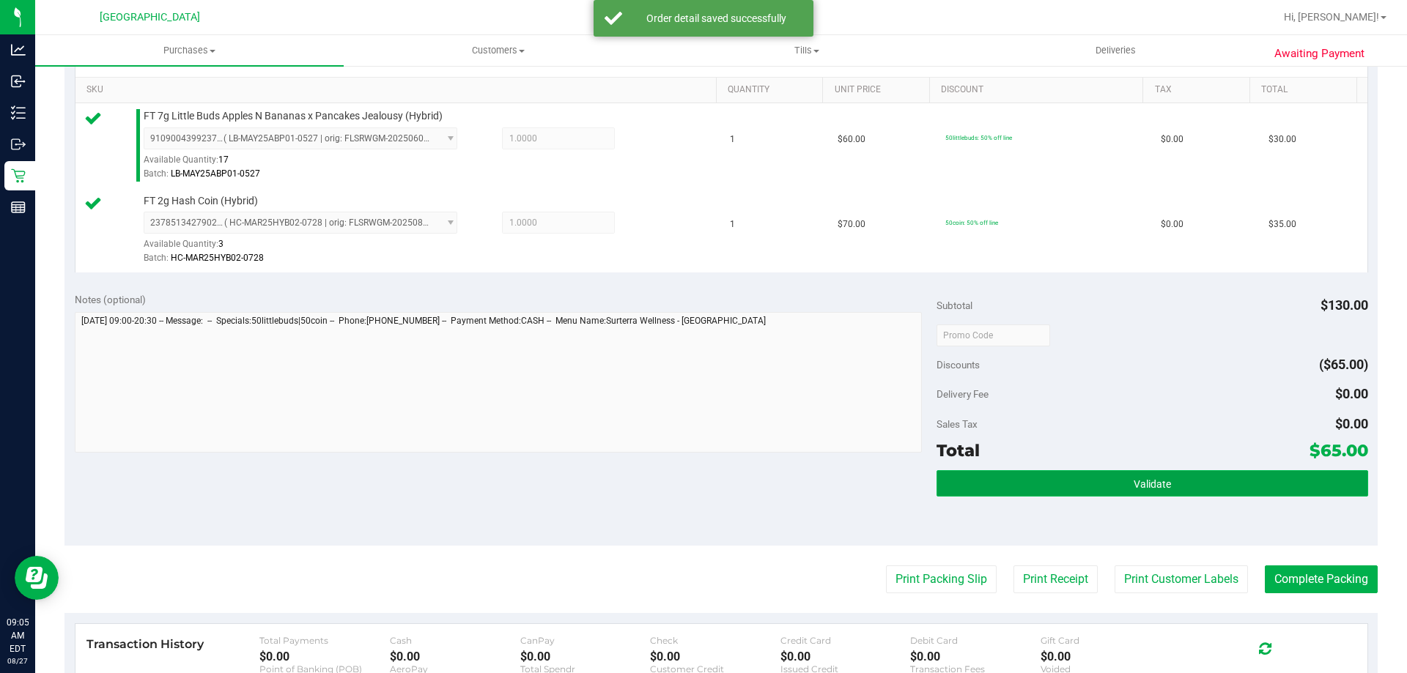
click at [1147, 481] on span "Validate" at bounding box center [1151, 484] width 37 height 12
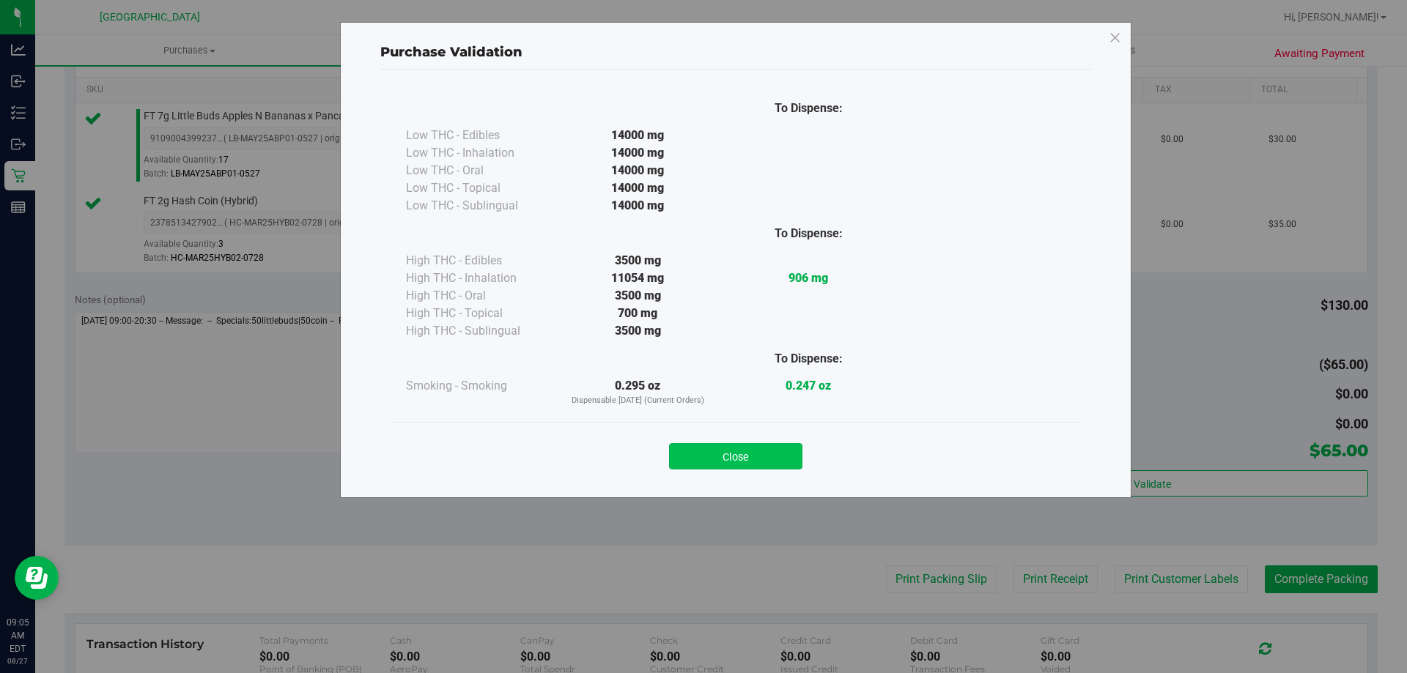
click at [736, 455] on button "Close" at bounding box center [735, 456] width 133 height 26
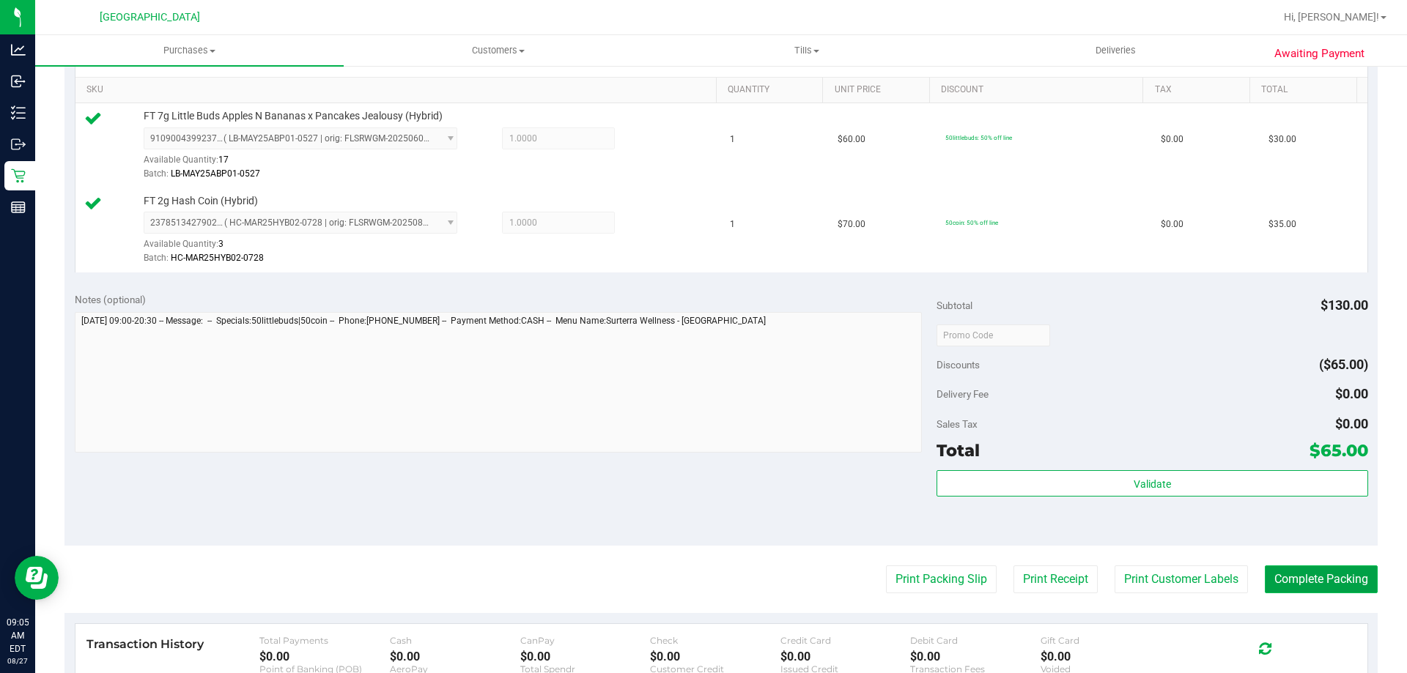
click at [1341, 582] on button "Complete Packing" at bounding box center [1321, 580] width 113 height 28
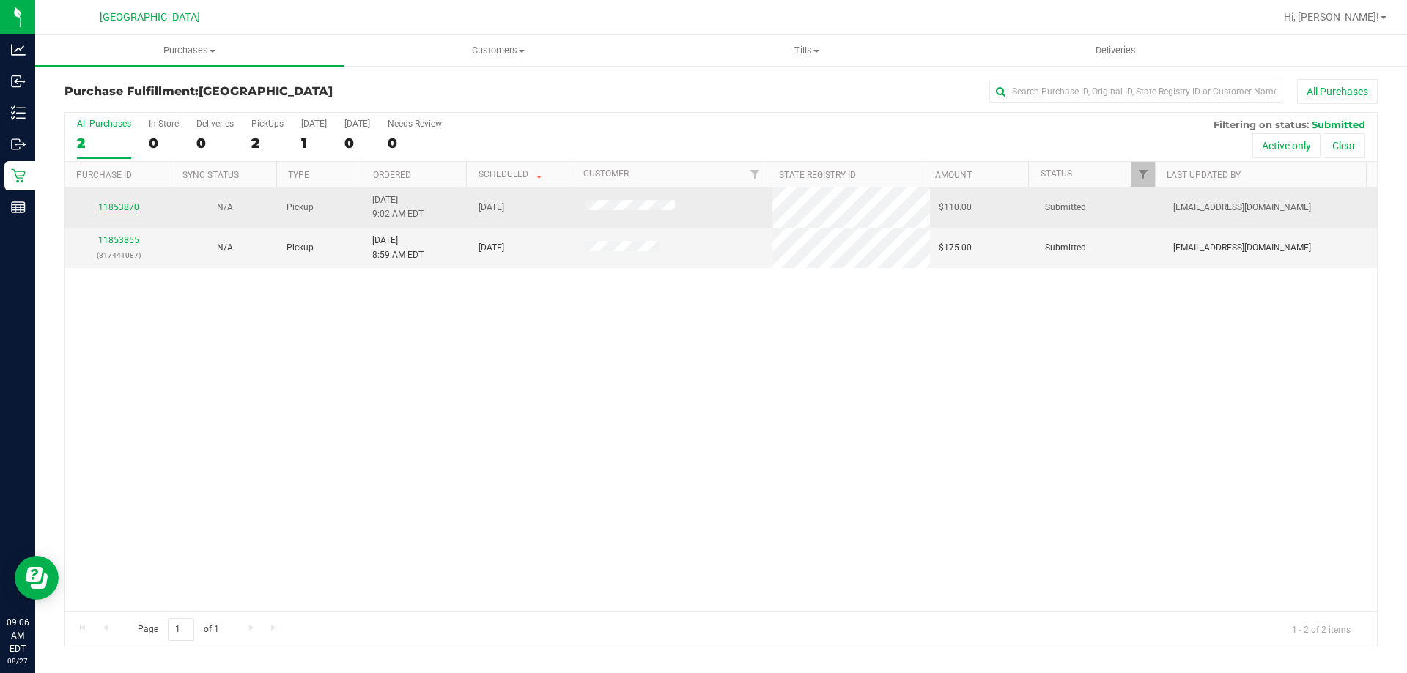
click at [119, 204] on link "11853870" at bounding box center [118, 207] width 41 height 10
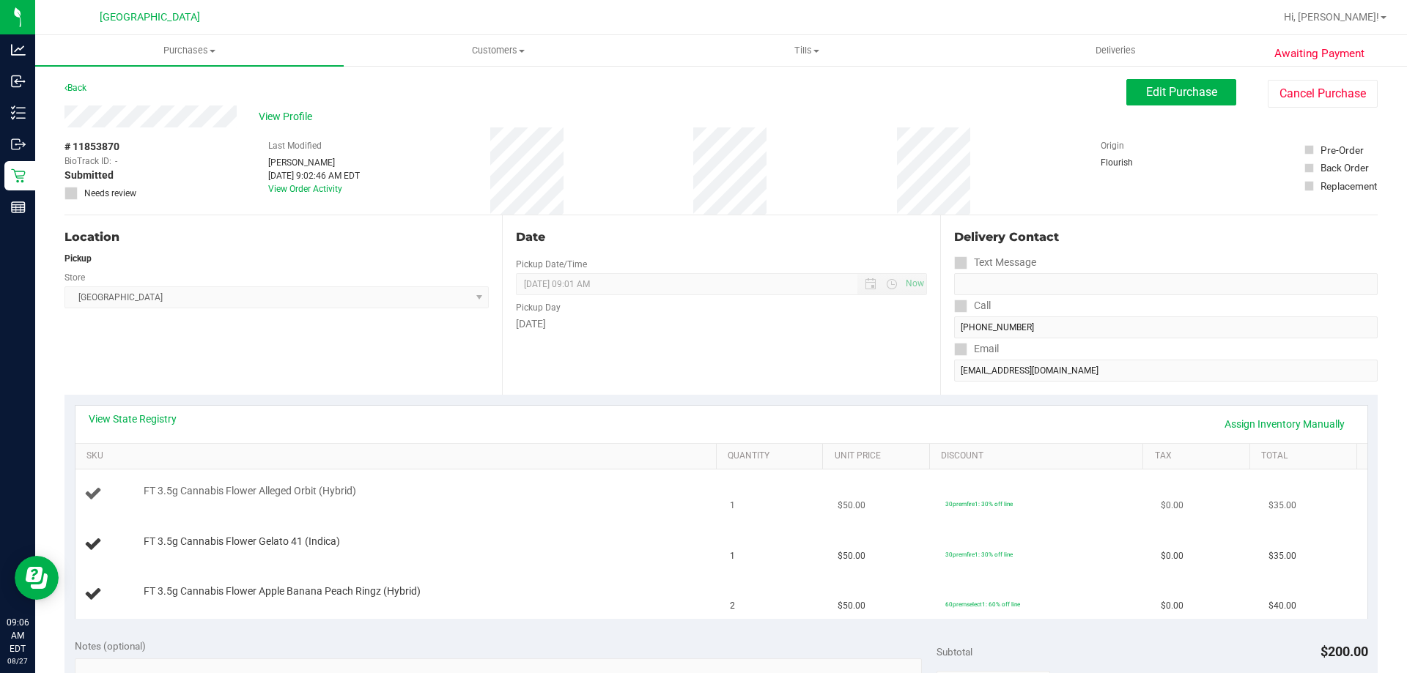
scroll to position [73, 0]
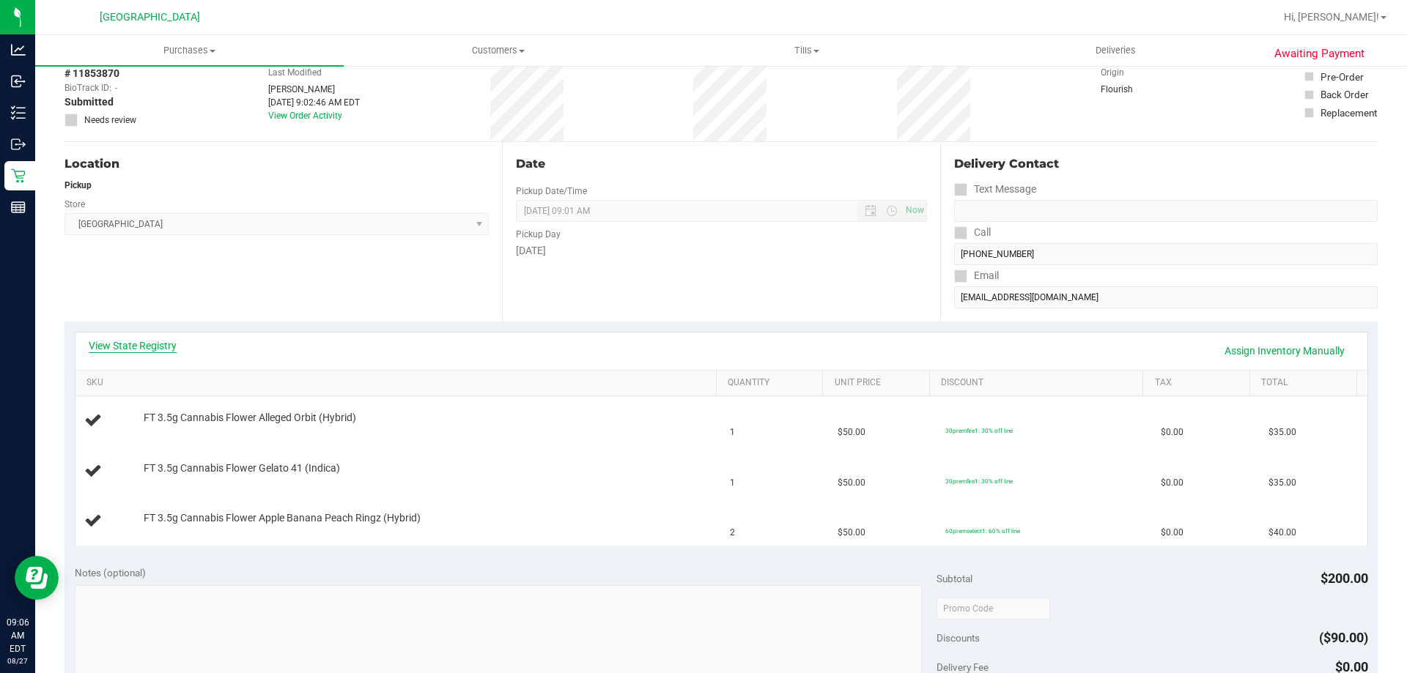
click at [135, 346] on link "View State Registry" at bounding box center [133, 345] width 88 height 15
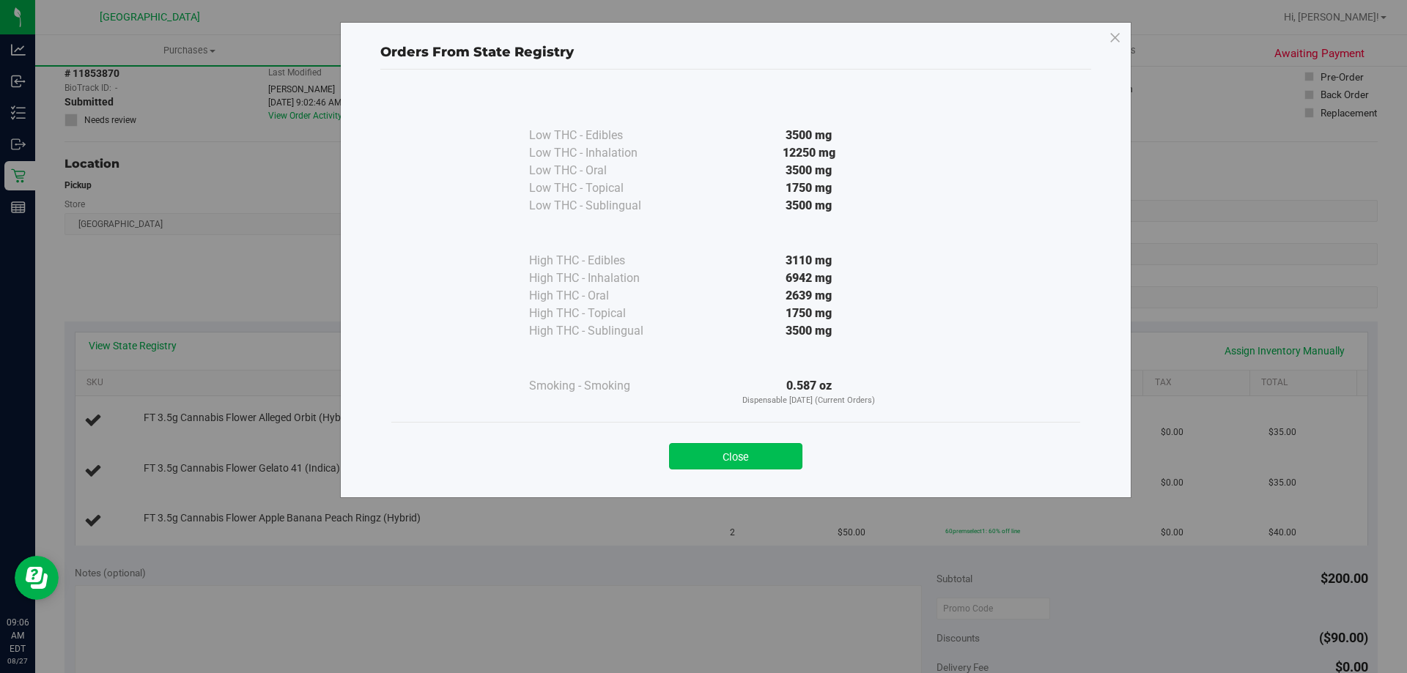
click at [757, 453] on button "Close" at bounding box center [735, 456] width 133 height 26
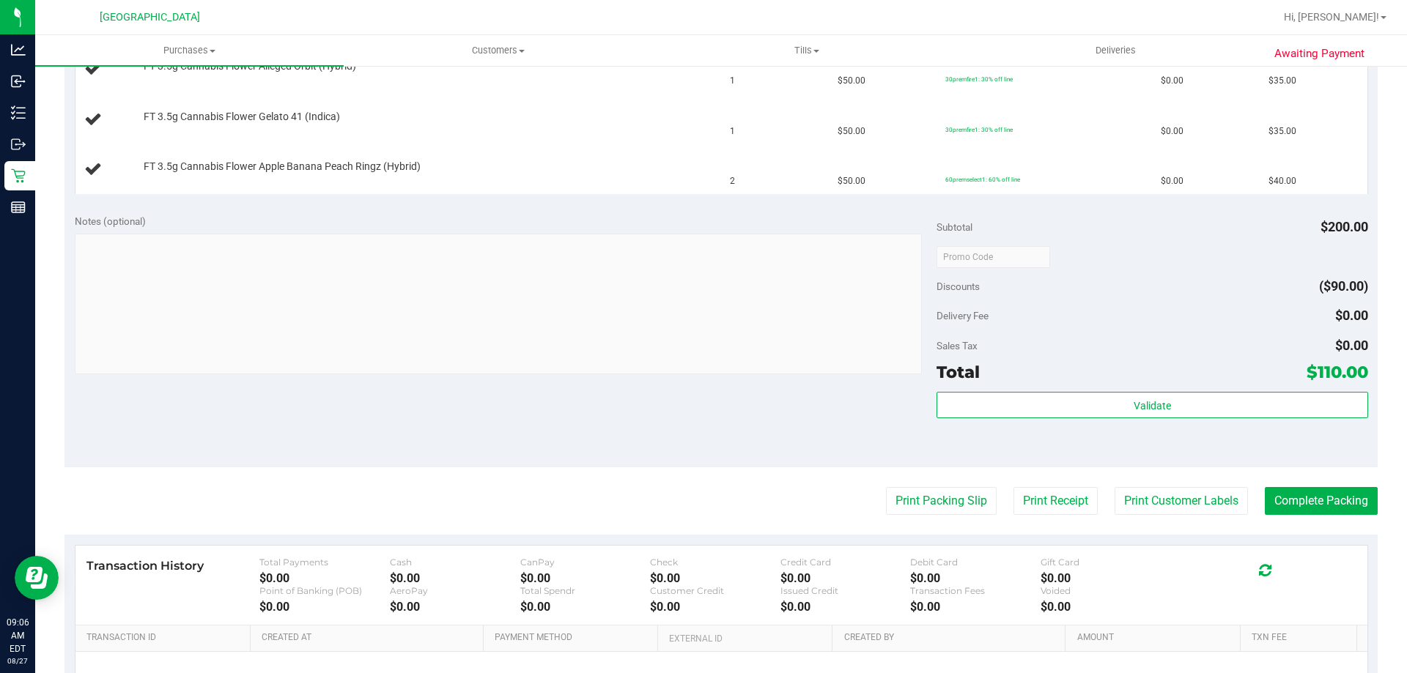
scroll to position [440, 0]
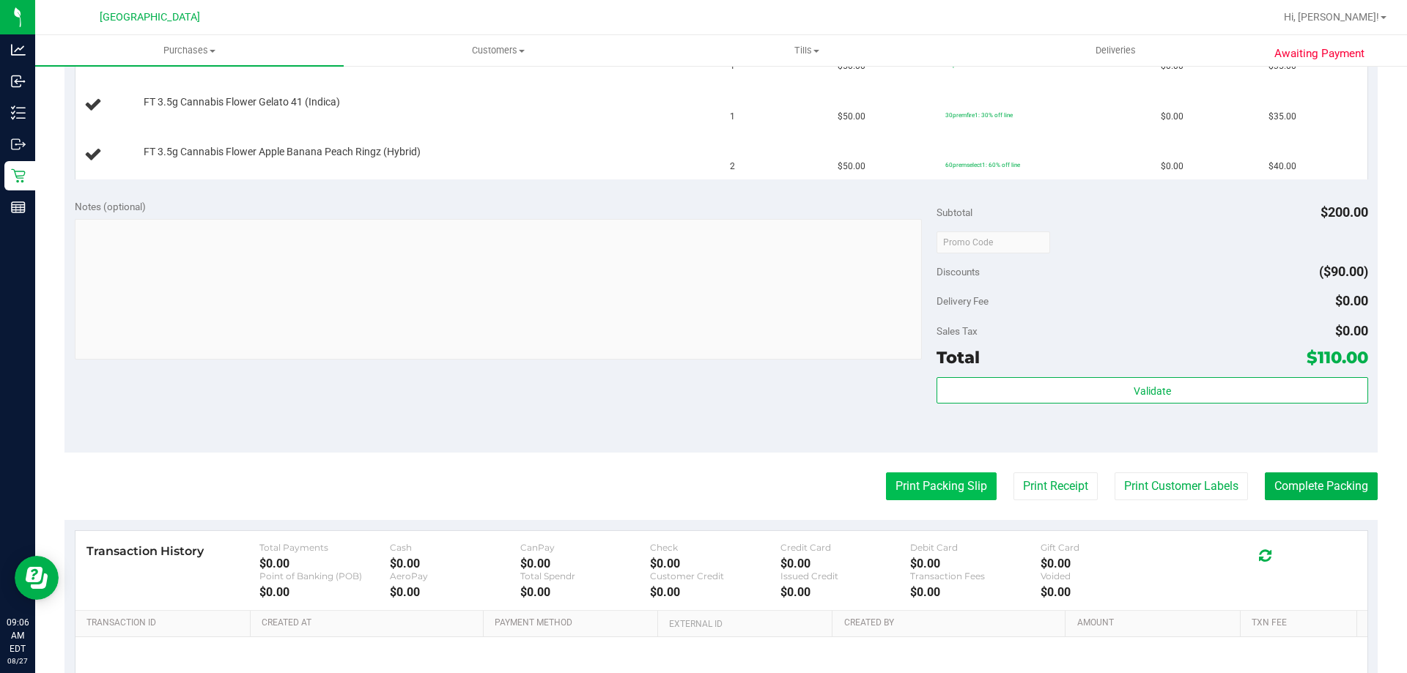
click at [917, 480] on button "Print Packing Slip" at bounding box center [941, 487] width 111 height 28
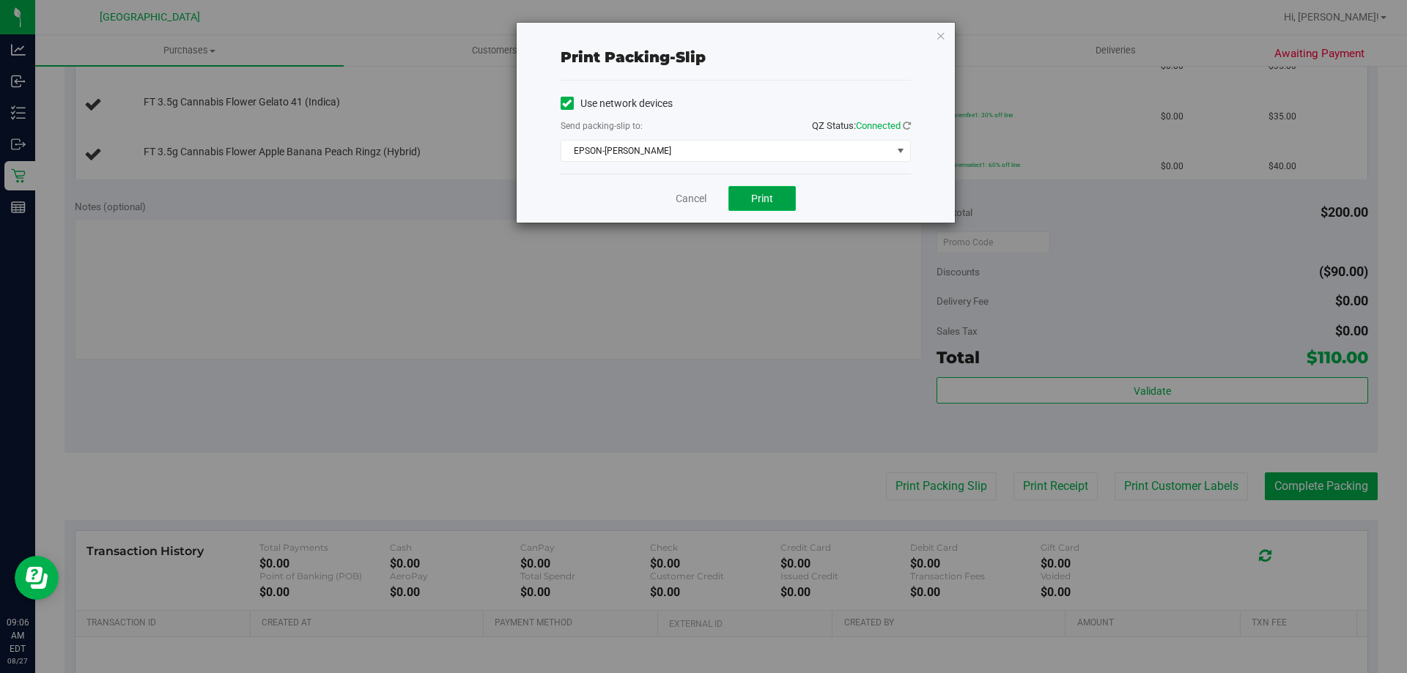
click at [763, 199] on span "Print" at bounding box center [762, 199] width 22 height 12
click at [939, 30] on icon "button" at bounding box center [941, 35] width 10 height 18
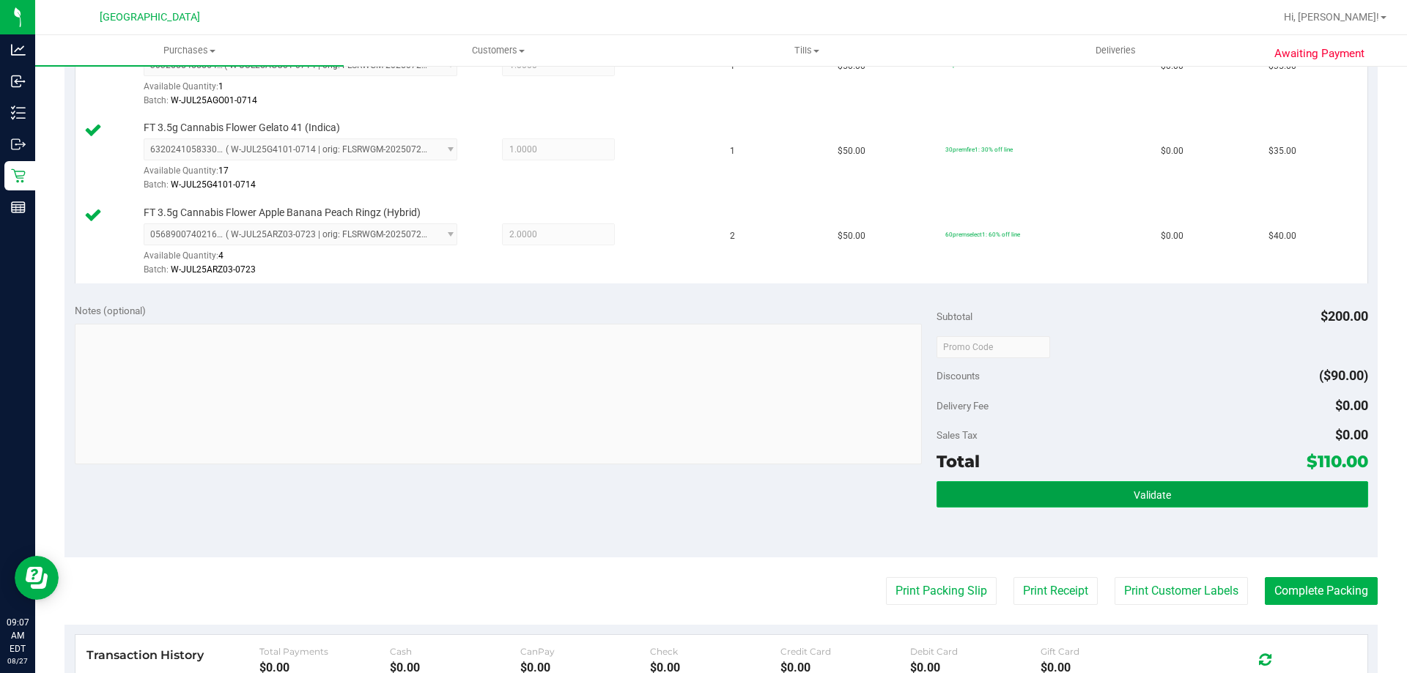
click at [1176, 490] on button "Validate" at bounding box center [1151, 494] width 431 height 26
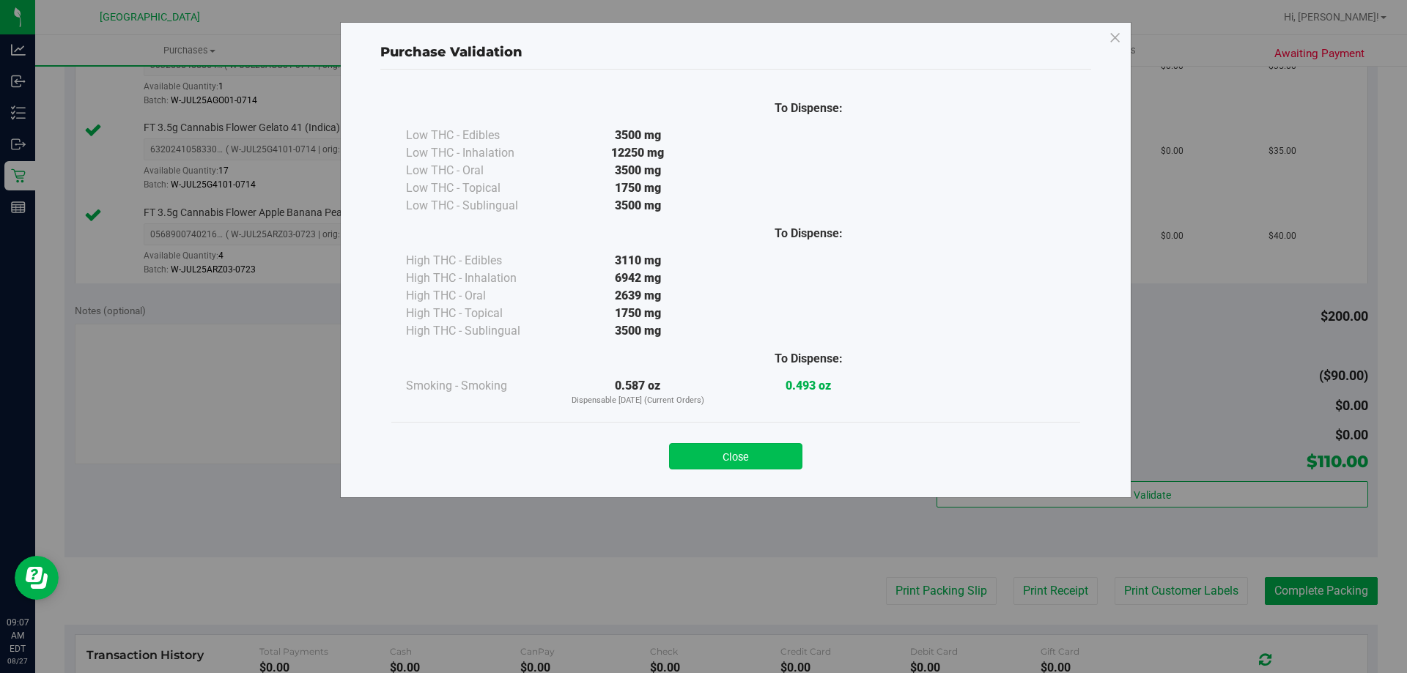
click at [726, 459] on button "Close" at bounding box center [735, 456] width 133 height 26
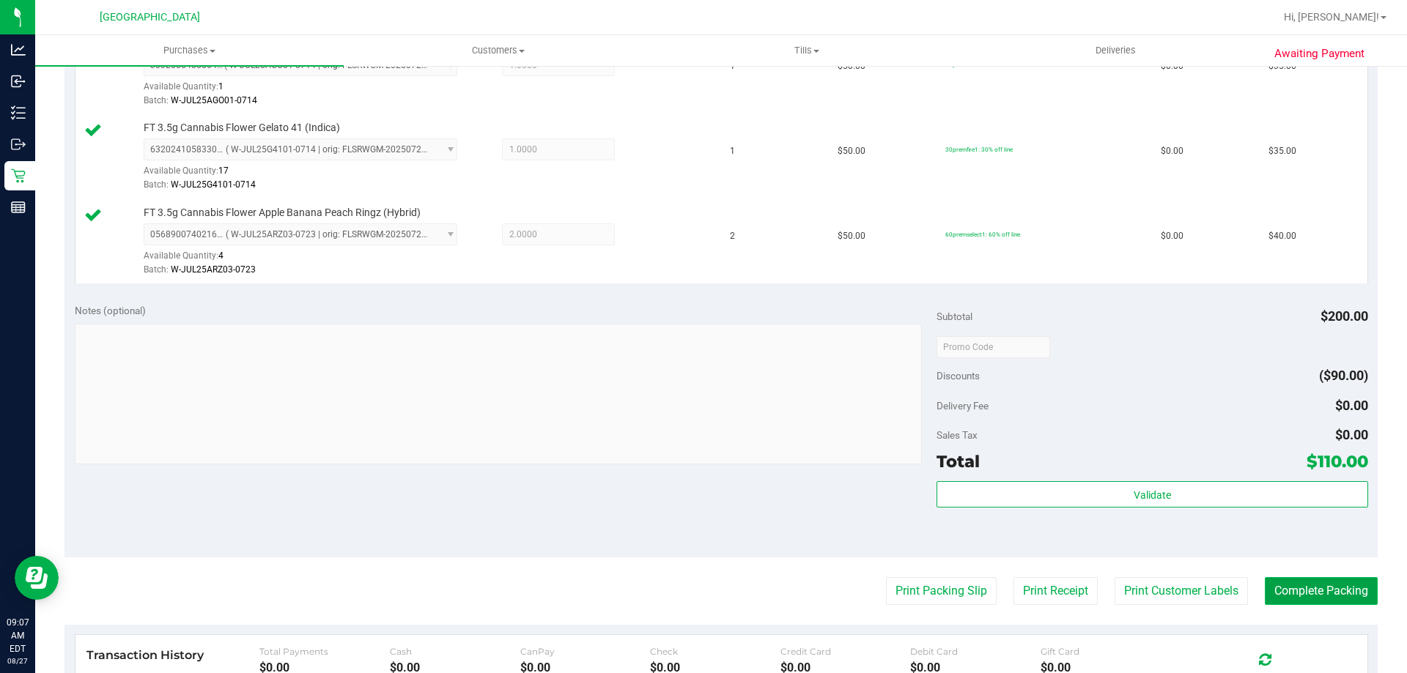
click at [1324, 591] on button "Complete Packing" at bounding box center [1321, 591] width 113 height 28
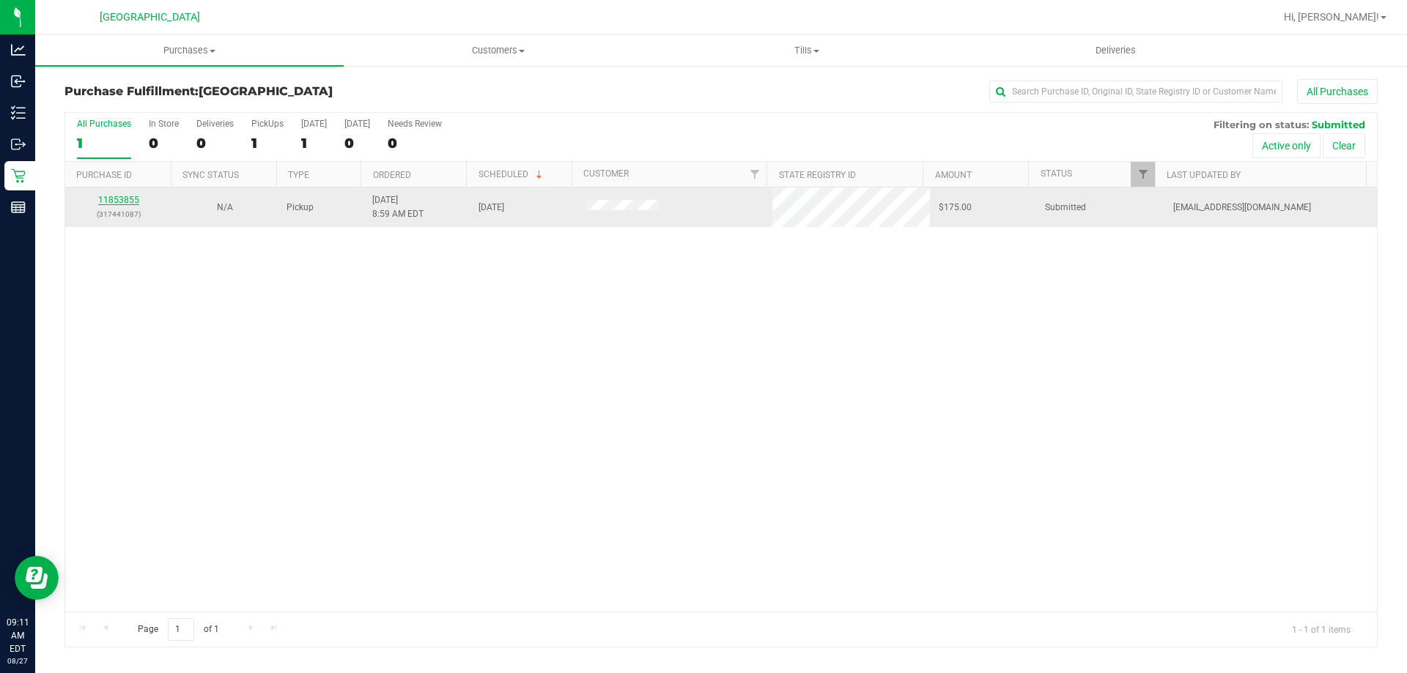
click at [132, 198] on link "11853855" at bounding box center [118, 200] width 41 height 10
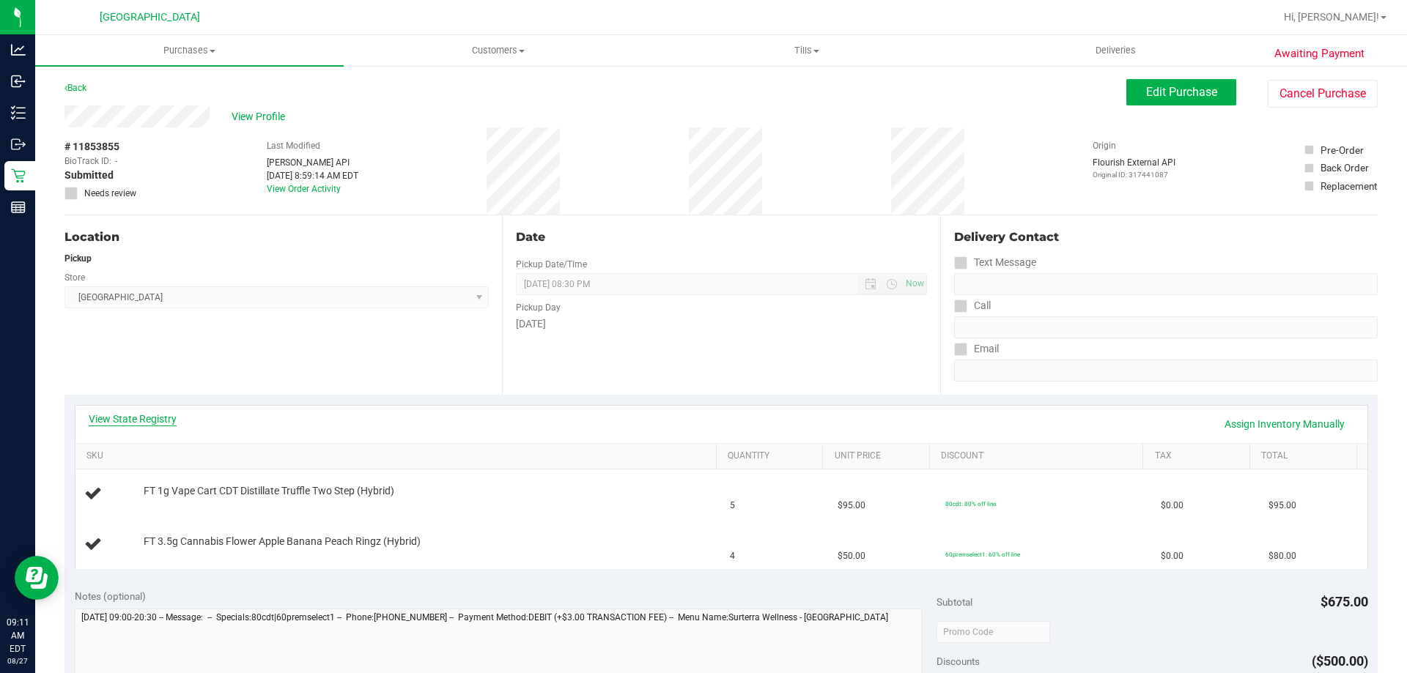
click at [169, 413] on link "View State Registry" at bounding box center [133, 419] width 88 height 15
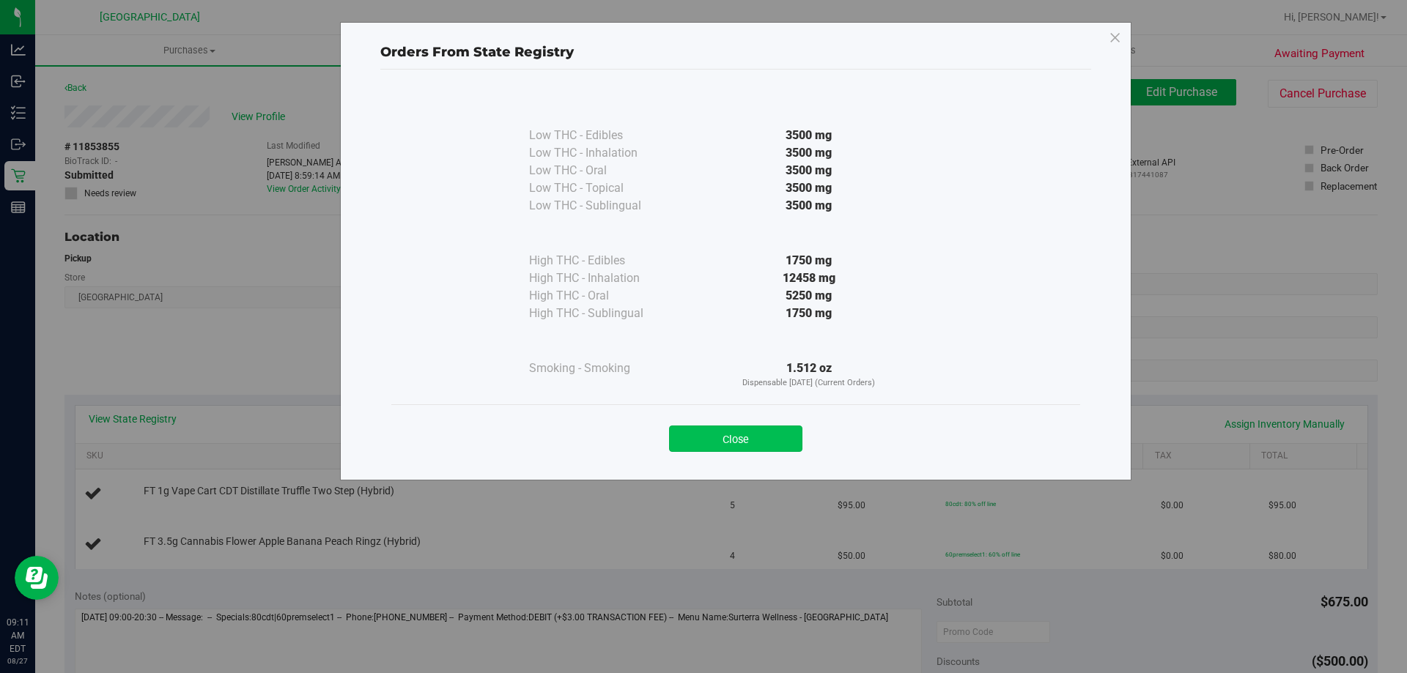
click at [705, 443] on button "Close" at bounding box center [735, 439] width 133 height 26
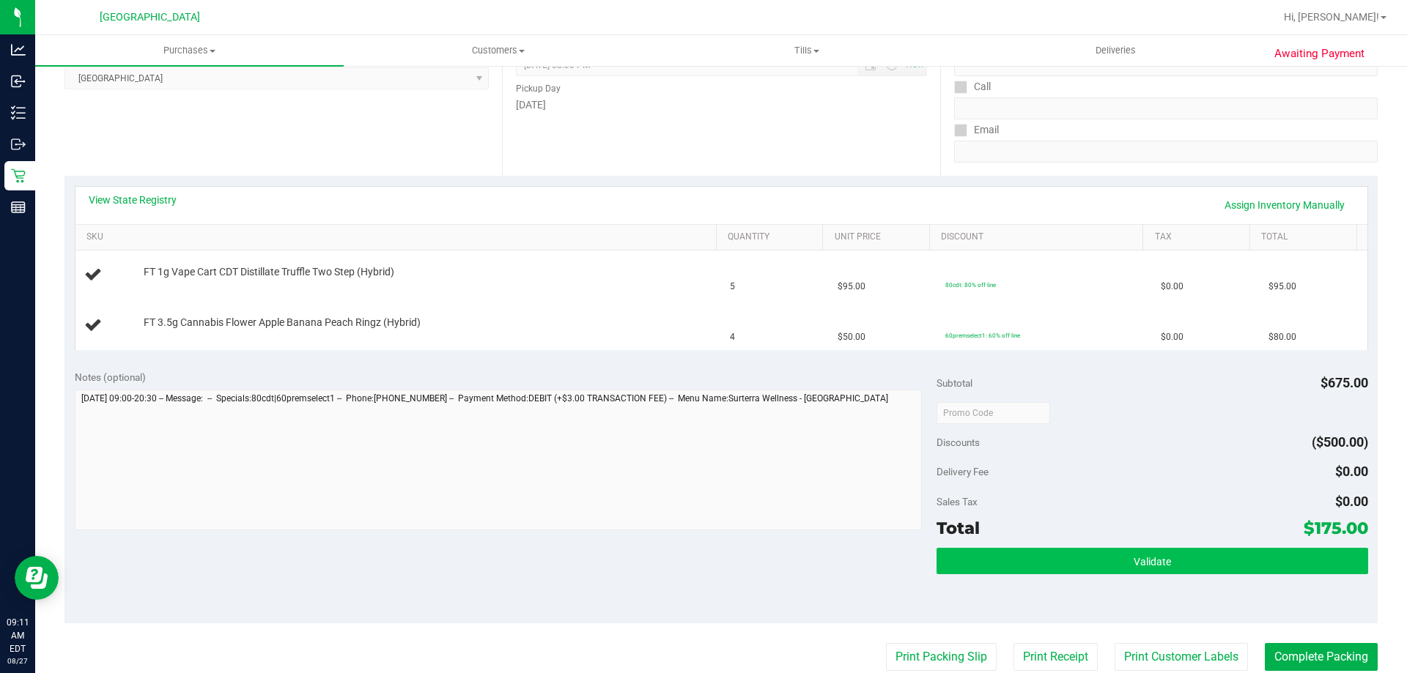
scroll to position [220, 0]
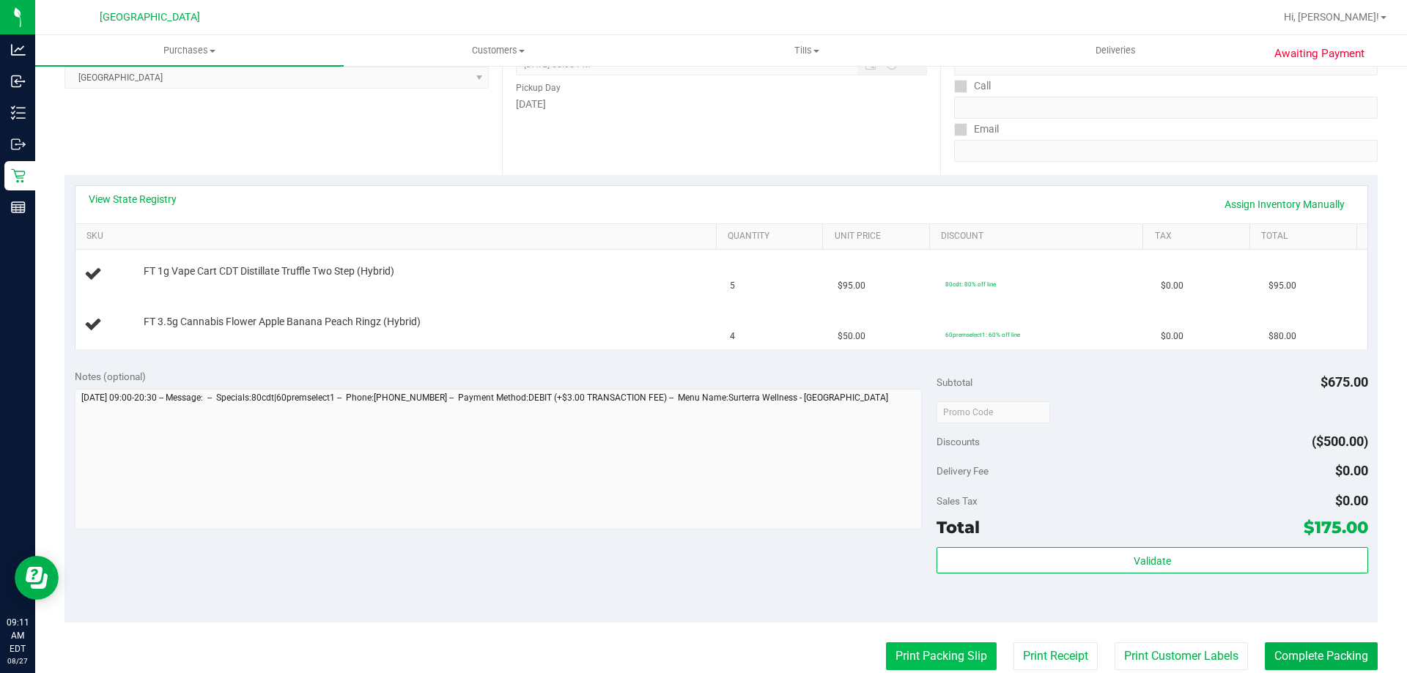
click at [946, 653] on button "Print Packing Slip" at bounding box center [941, 657] width 111 height 28
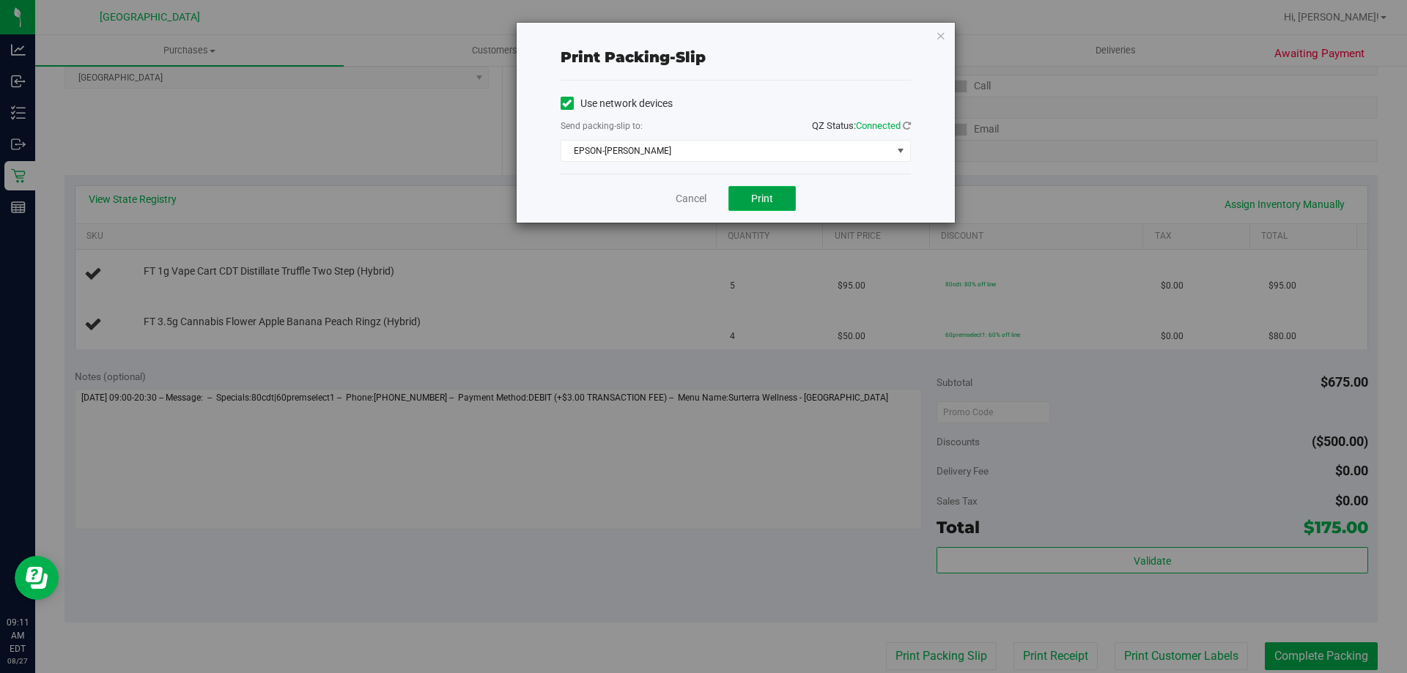
click at [775, 206] on button "Print" at bounding box center [761, 198] width 67 height 25
click at [936, 34] on icon "button" at bounding box center [941, 35] width 10 height 18
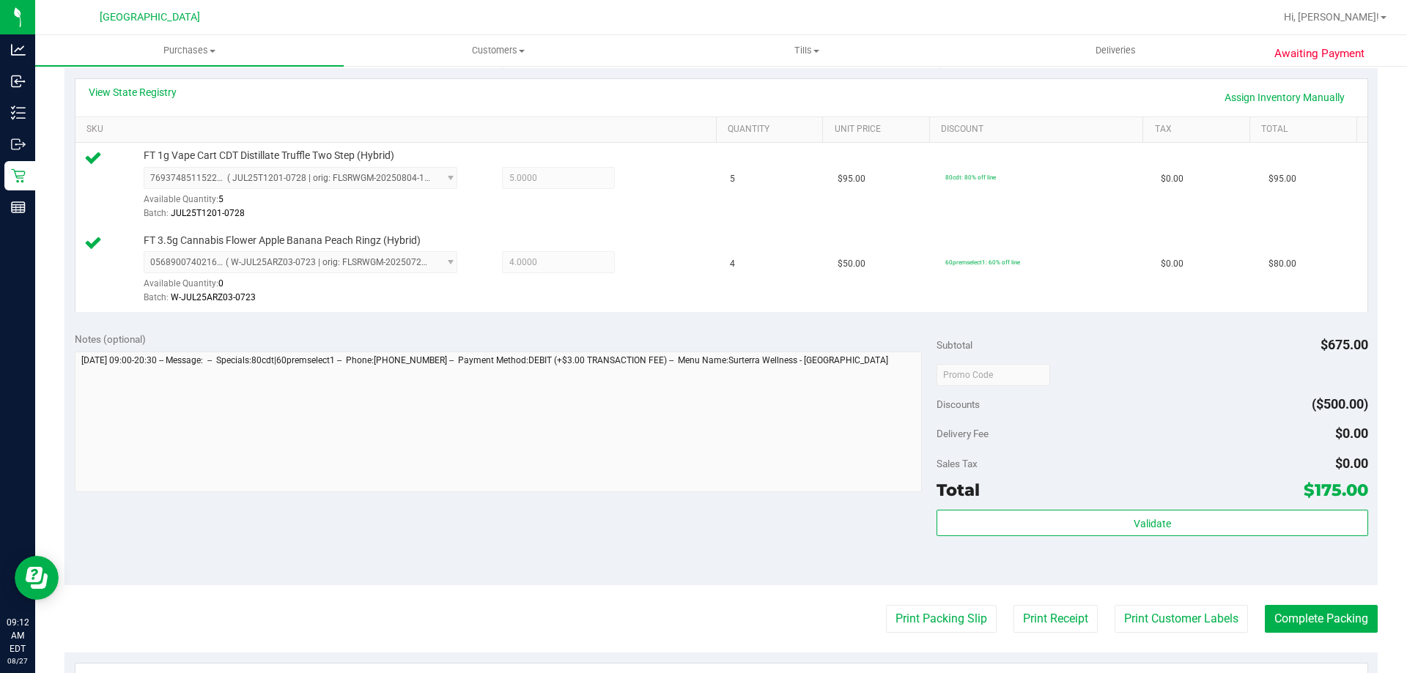
scroll to position [440, 0]
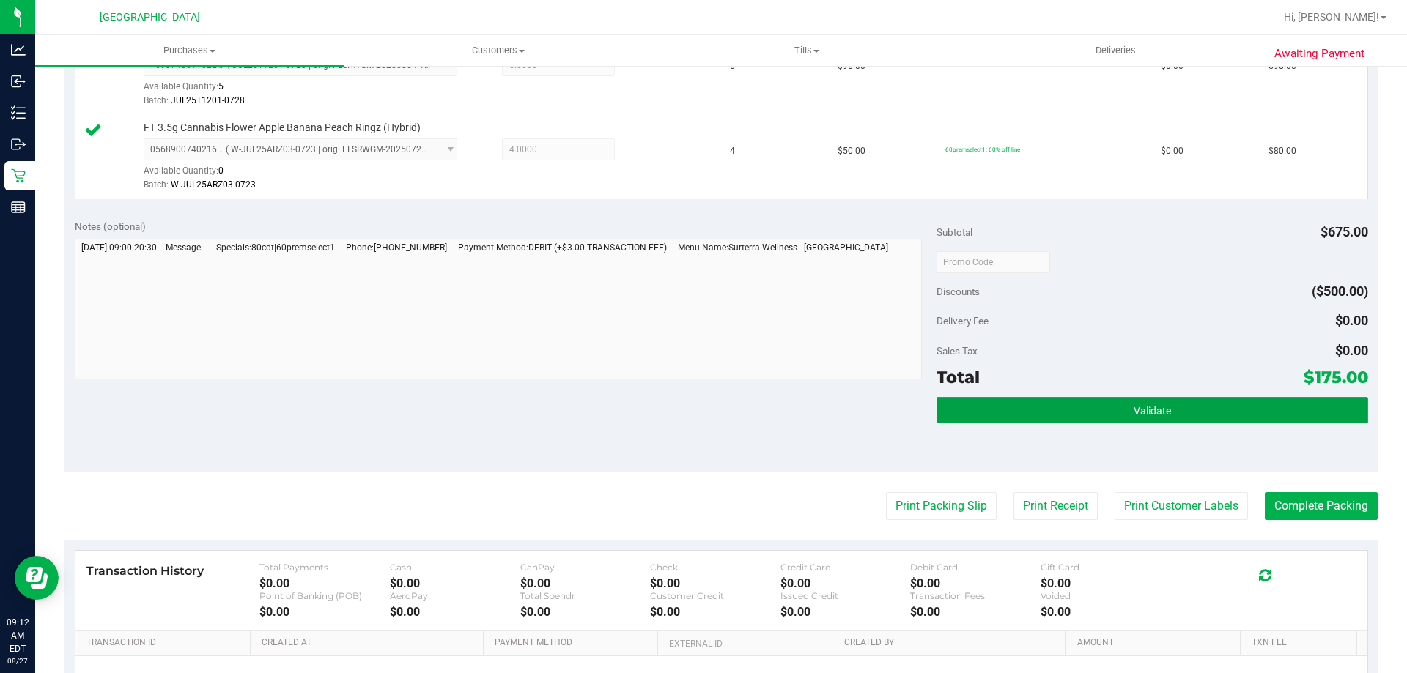
click at [1229, 406] on button "Validate" at bounding box center [1151, 410] width 431 height 26
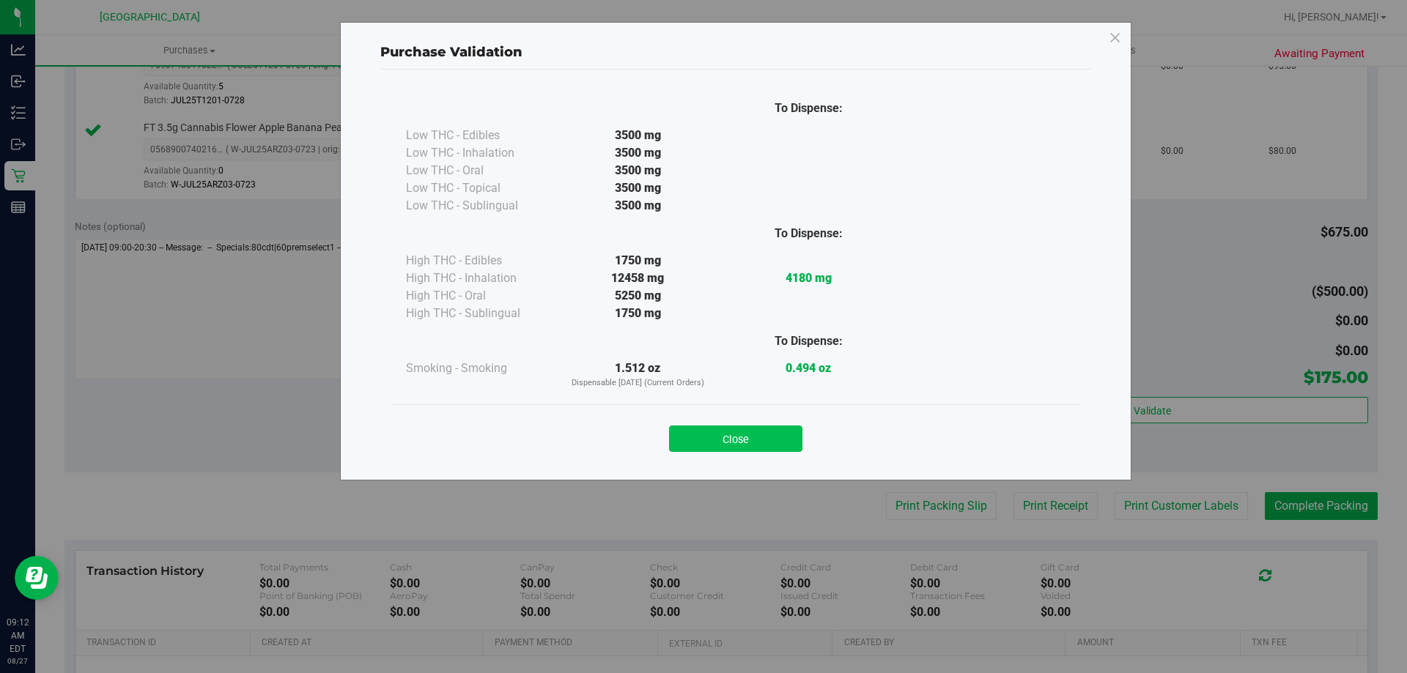
click at [722, 434] on button "Close" at bounding box center [735, 439] width 133 height 26
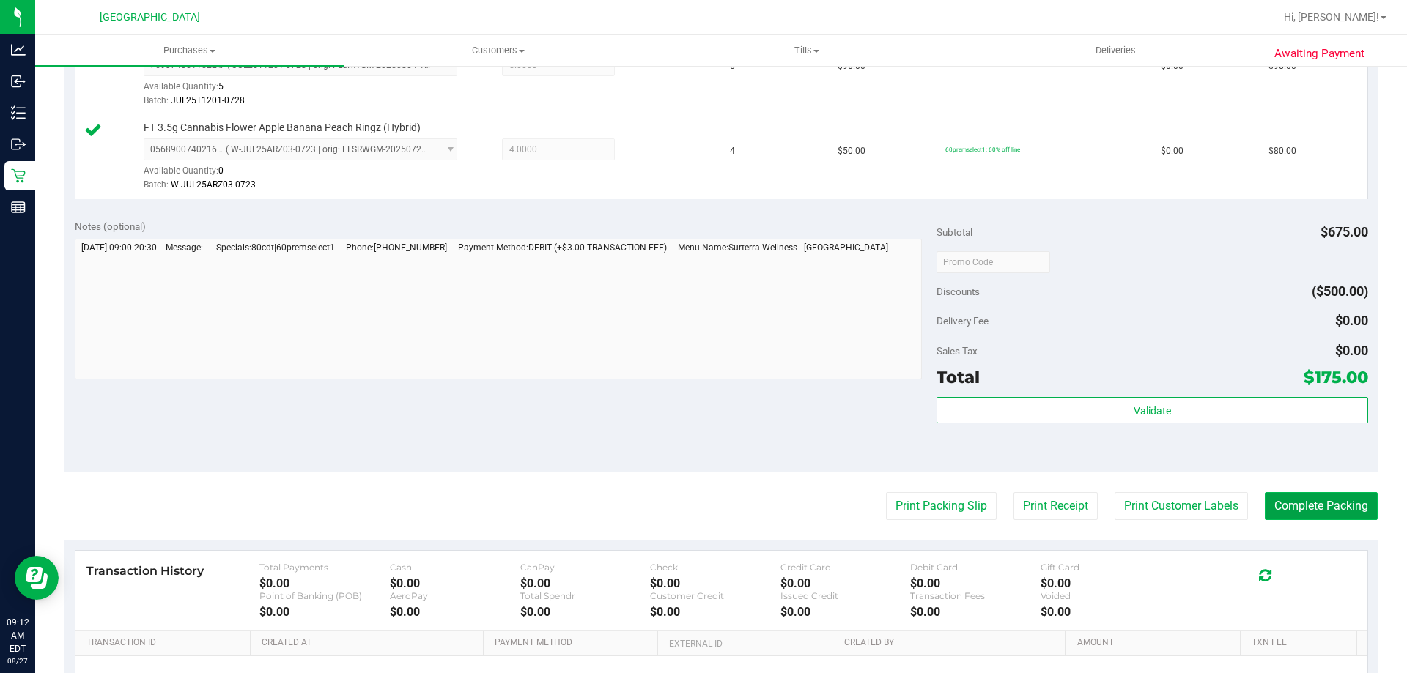
click at [1300, 510] on button "Complete Packing" at bounding box center [1321, 506] width 113 height 28
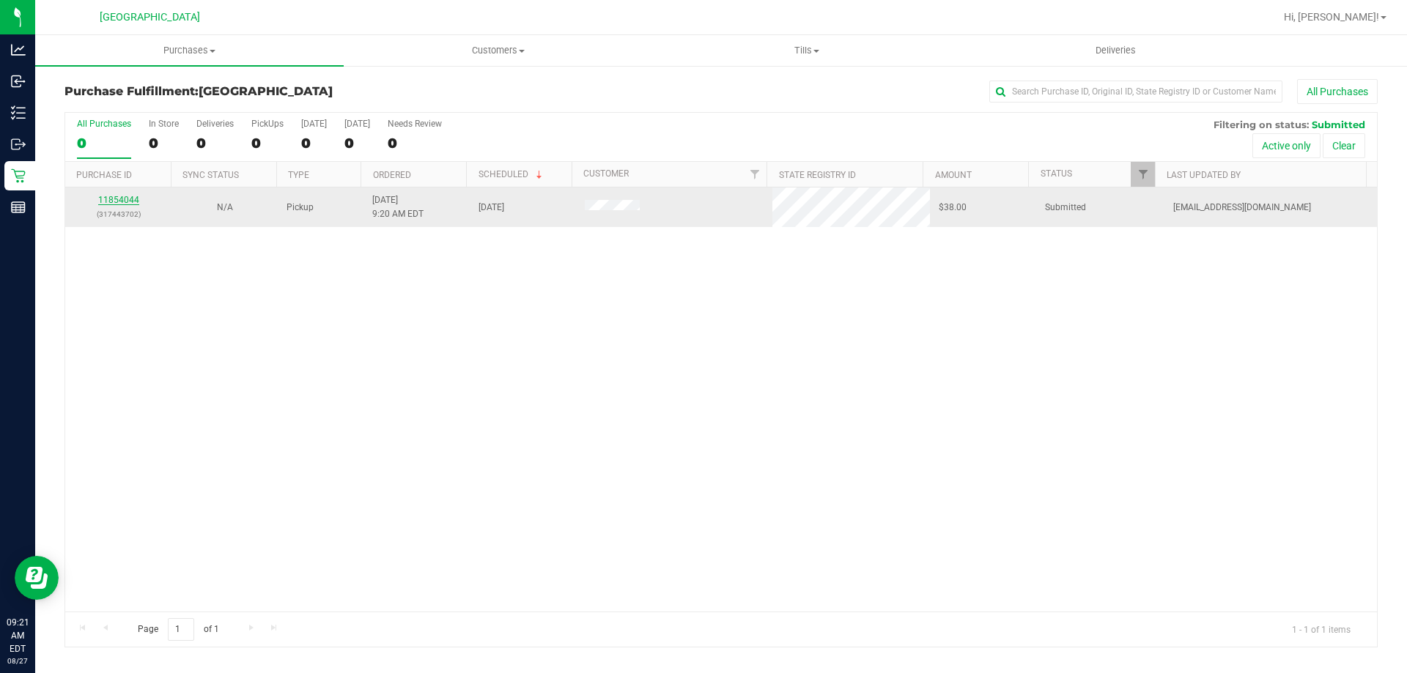
click at [131, 199] on link "11854044" at bounding box center [118, 200] width 41 height 10
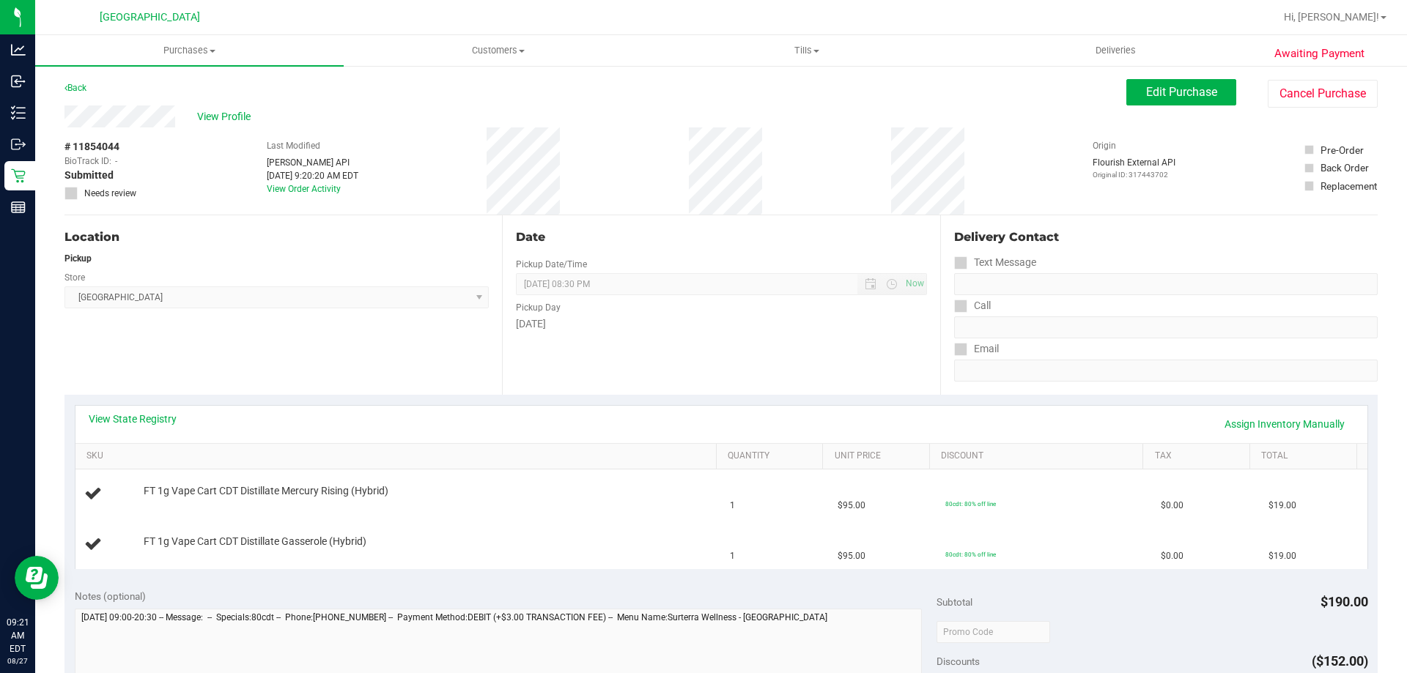
click at [164, 411] on div "View State Registry Assign Inventory Manually" at bounding box center [721, 424] width 1292 height 37
click at [156, 421] on link "View State Registry" at bounding box center [133, 419] width 88 height 15
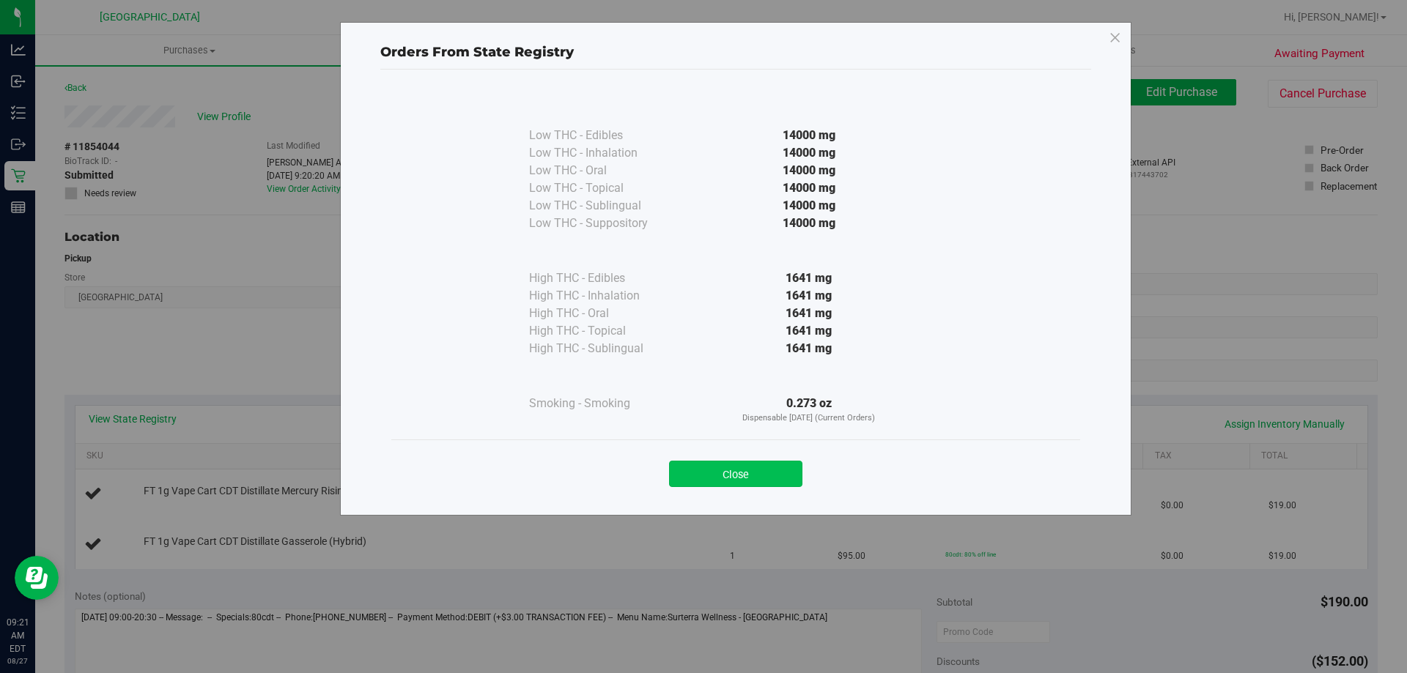
click at [719, 470] on button "Close" at bounding box center [735, 474] width 133 height 26
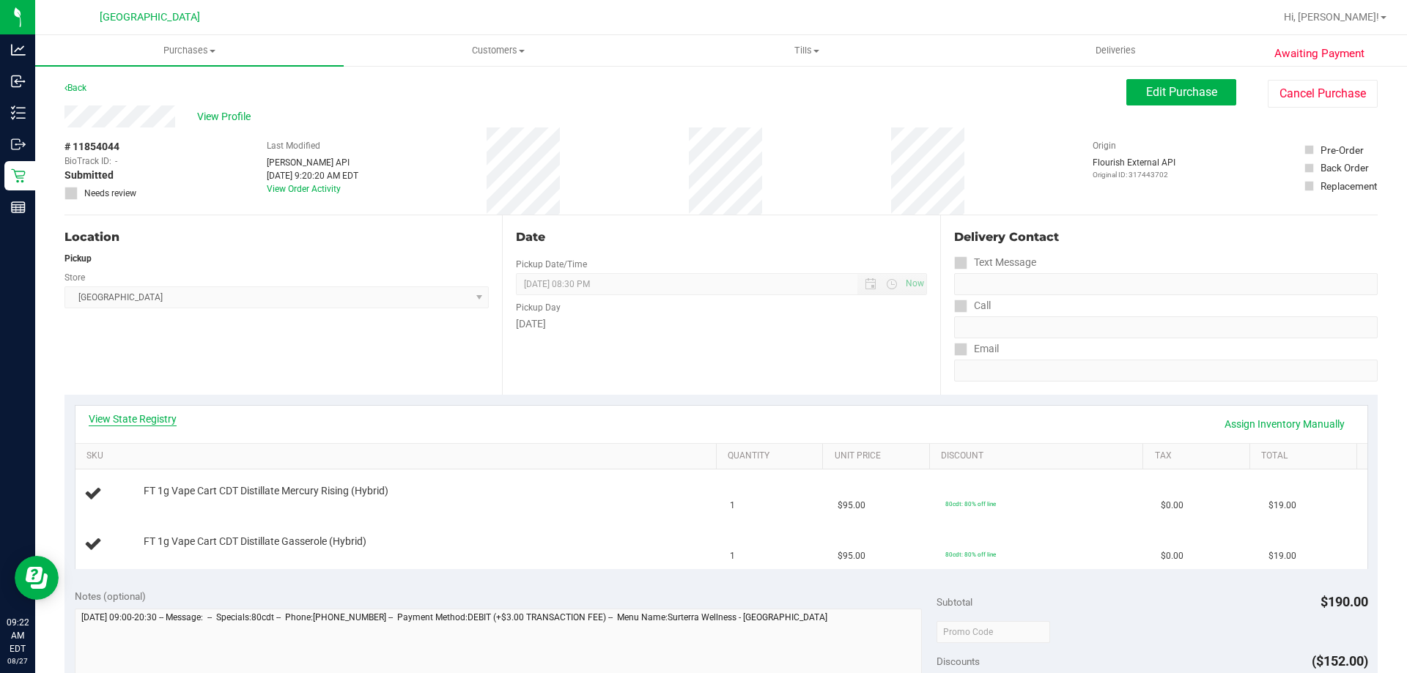
click at [153, 417] on link "View State Registry" at bounding box center [133, 419] width 88 height 15
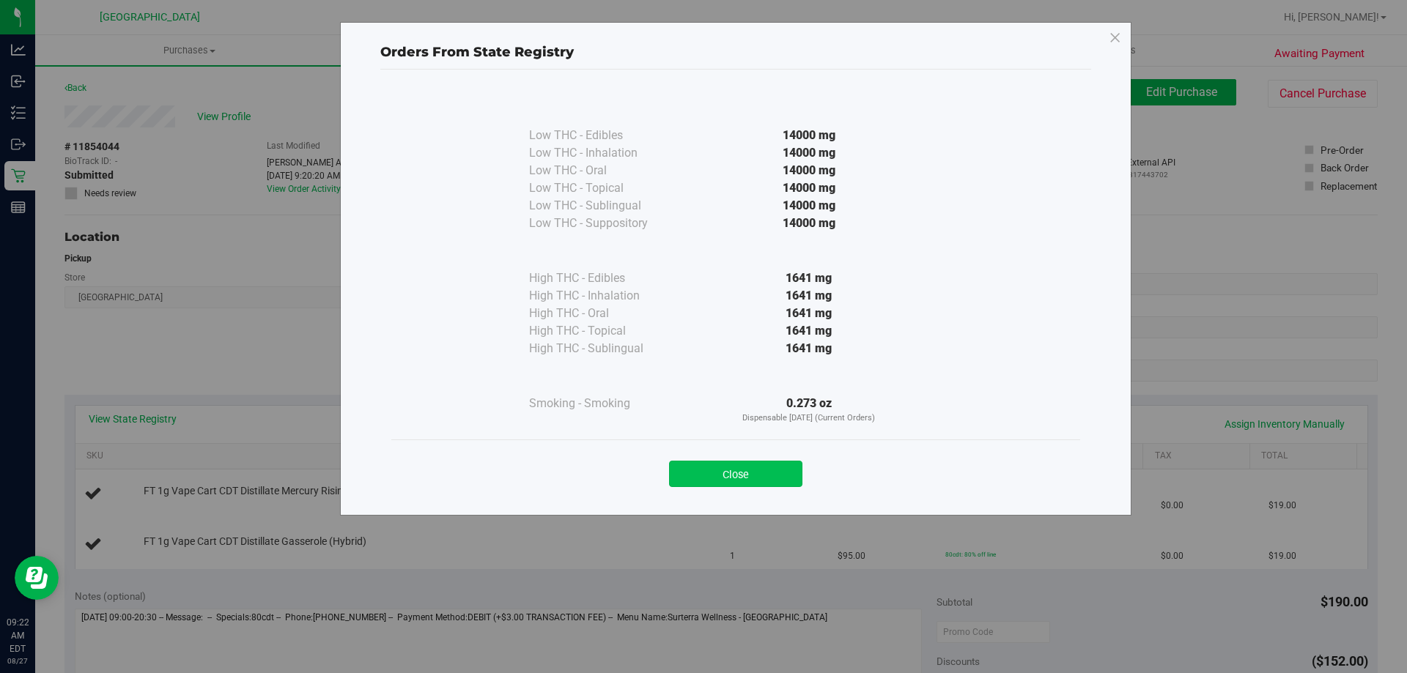
click at [704, 478] on button "Close" at bounding box center [735, 474] width 133 height 26
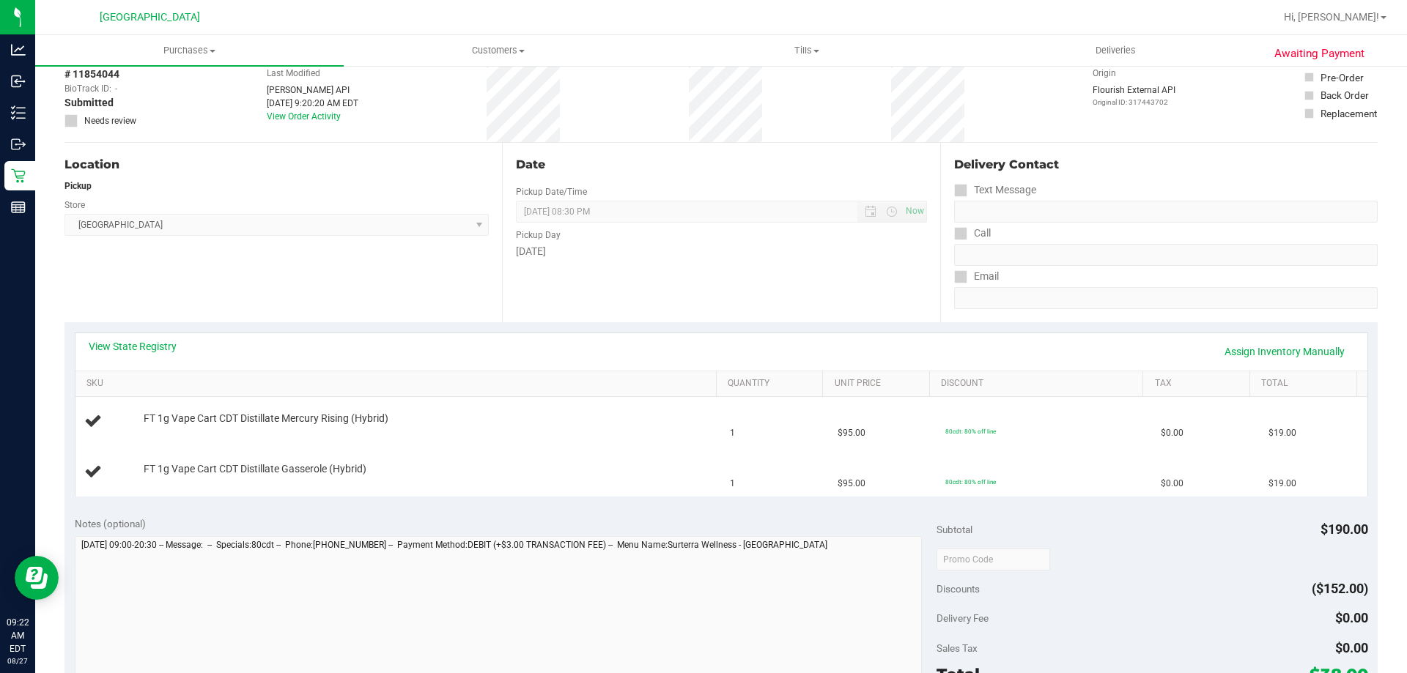
scroll to position [366, 0]
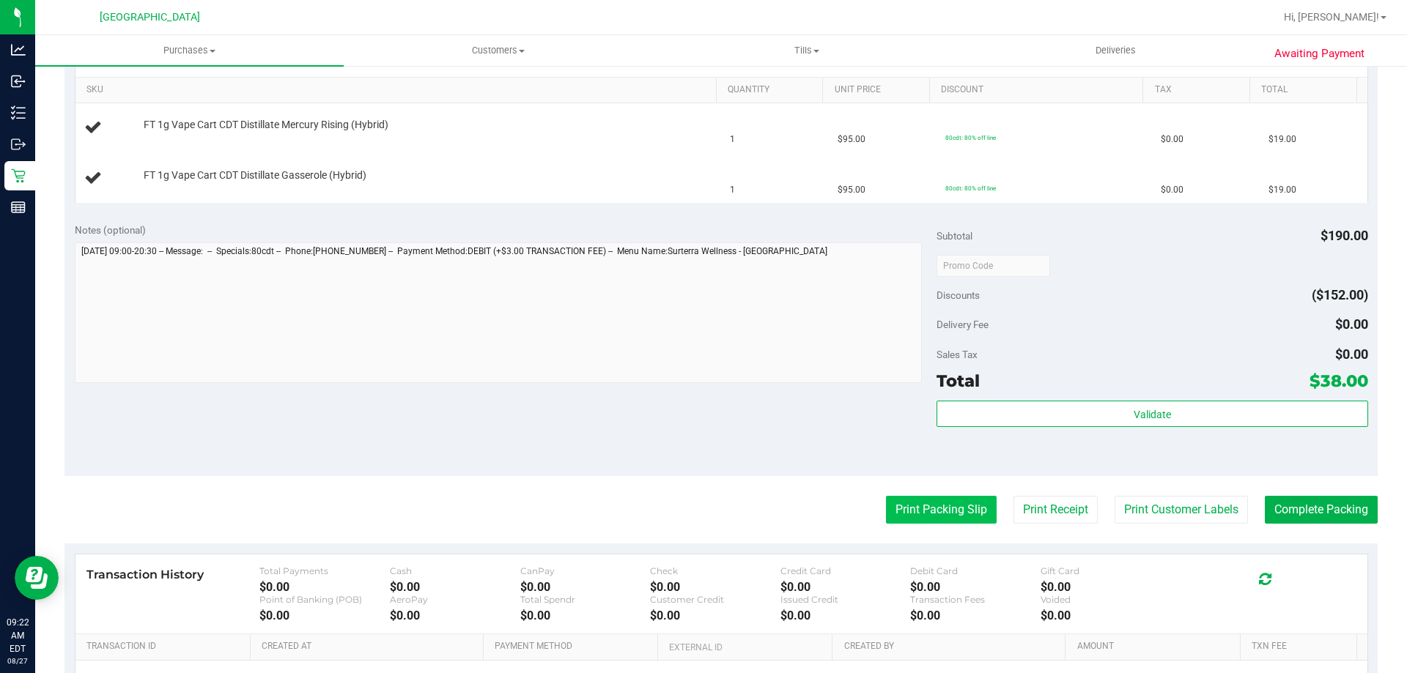
click at [952, 508] on button "Print Packing Slip" at bounding box center [941, 510] width 111 height 28
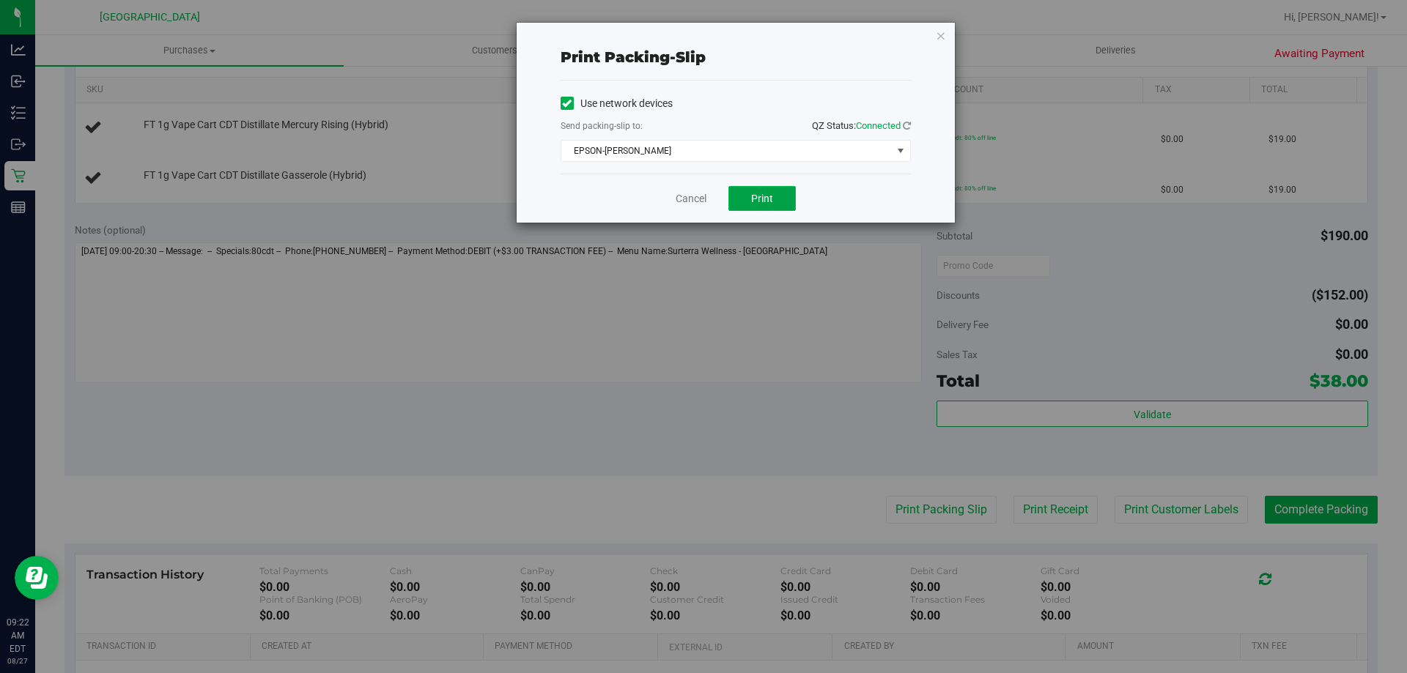
click at [777, 196] on button "Print" at bounding box center [761, 198] width 67 height 25
click at [944, 36] on icon "button" at bounding box center [941, 35] width 10 height 18
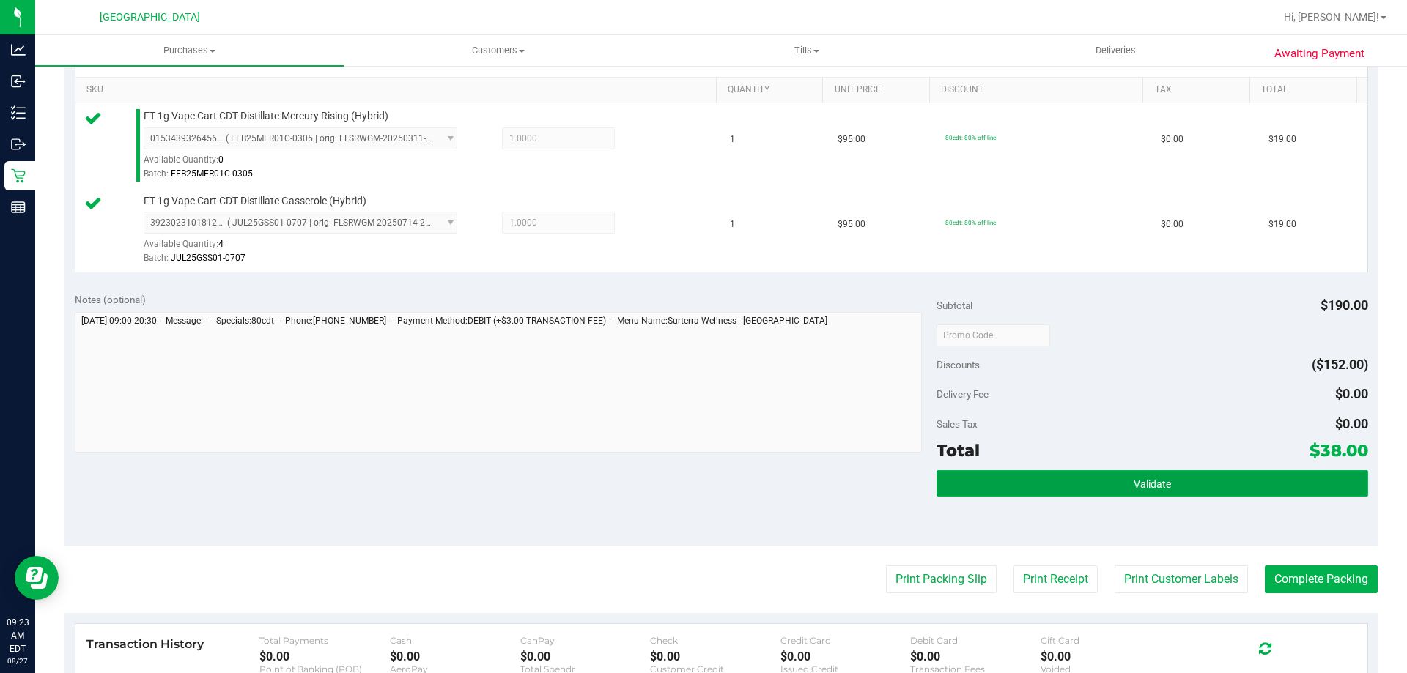
click at [1039, 471] on button "Validate" at bounding box center [1151, 483] width 431 height 26
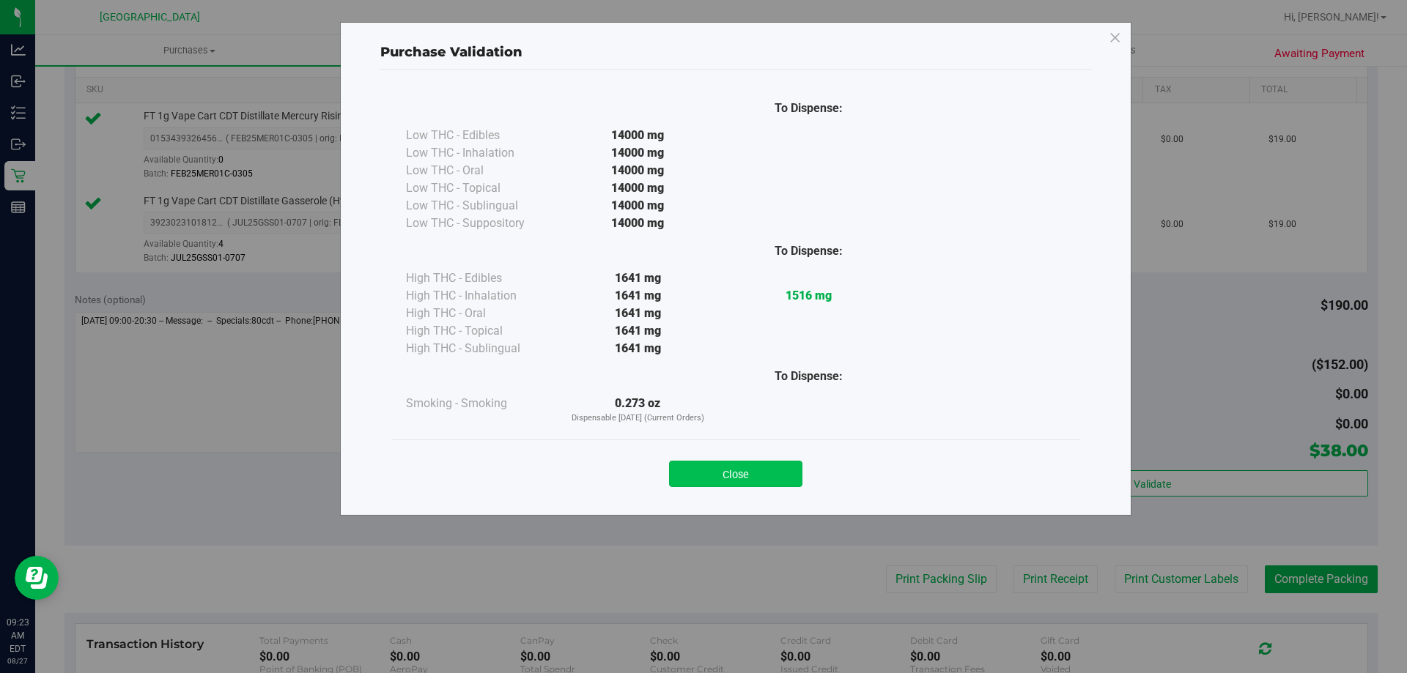
click at [742, 473] on button "Close" at bounding box center [735, 474] width 133 height 26
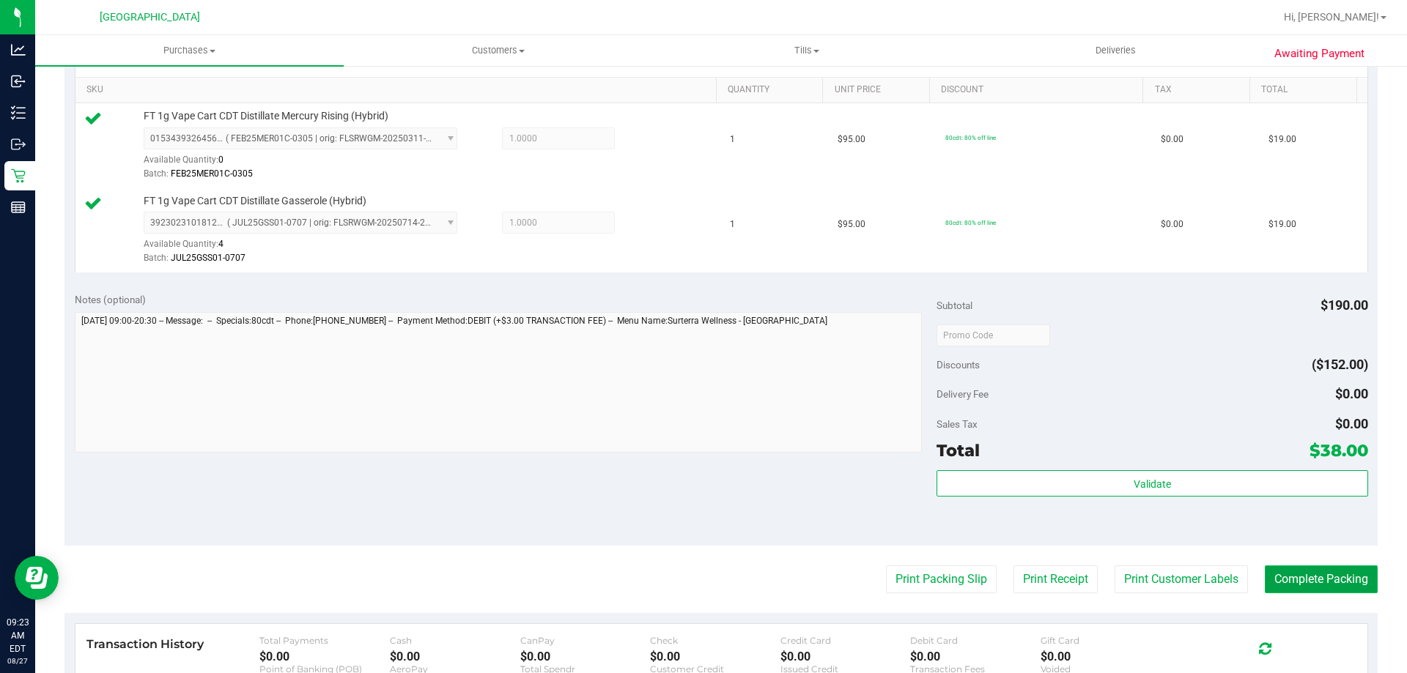
click at [1318, 587] on button "Complete Packing" at bounding box center [1321, 580] width 113 height 28
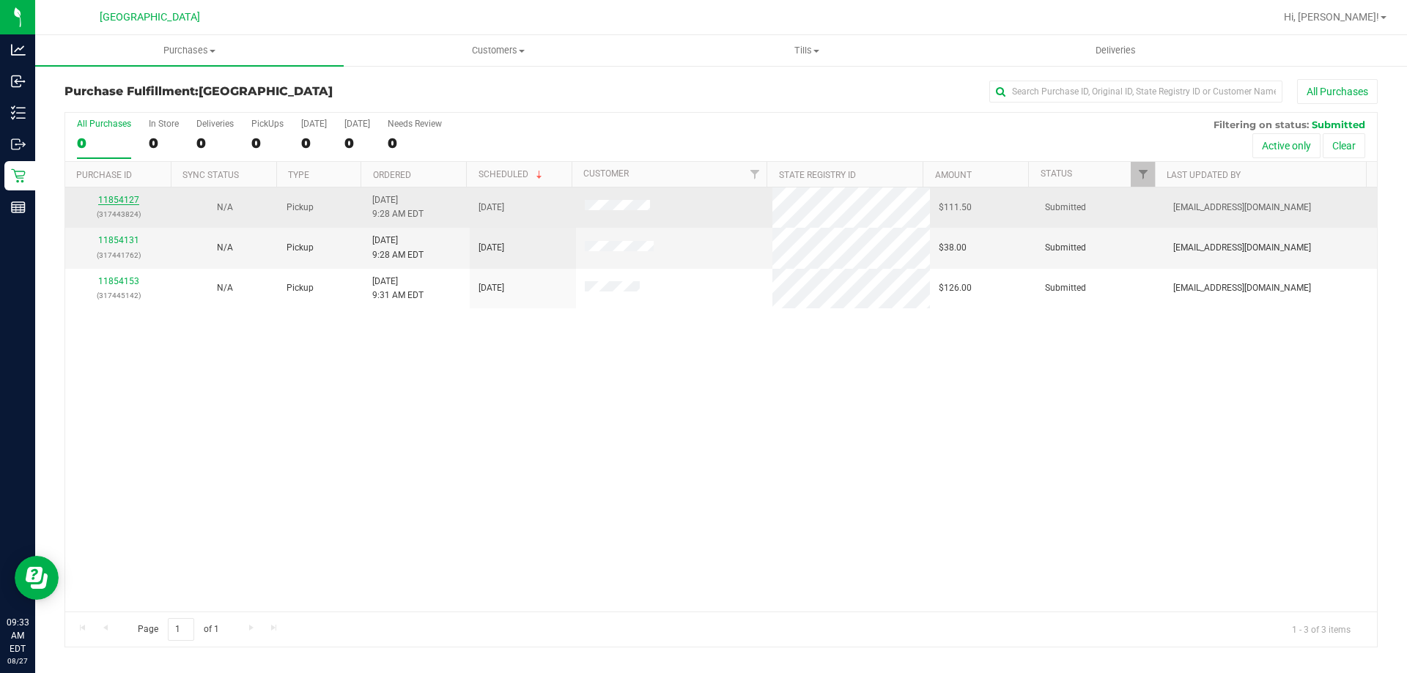
click at [123, 199] on link "11854127" at bounding box center [118, 200] width 41 height 10
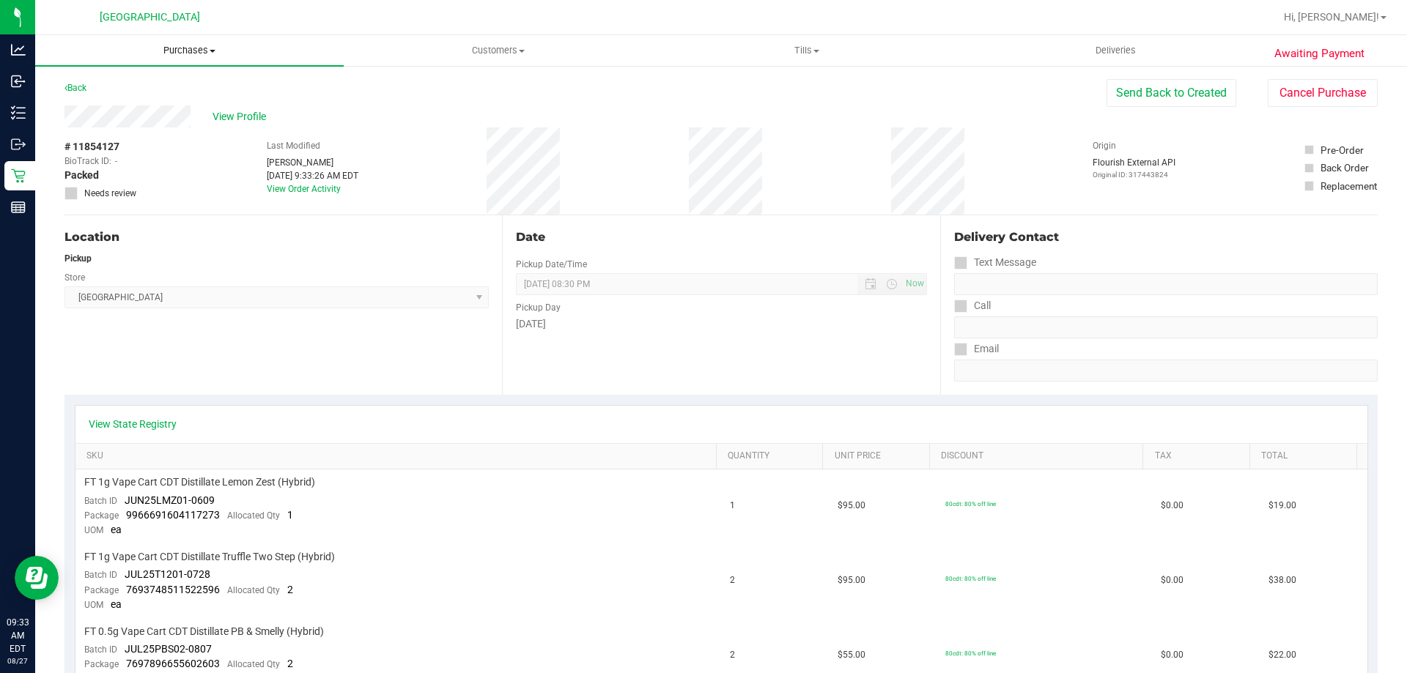
click at [179, 49] on span "Purchases" at bounding box center [189, 50] width 308 height 13
click at [138, 115] on li "All purchases" at bounding box center [189, 124] width 308 height 18
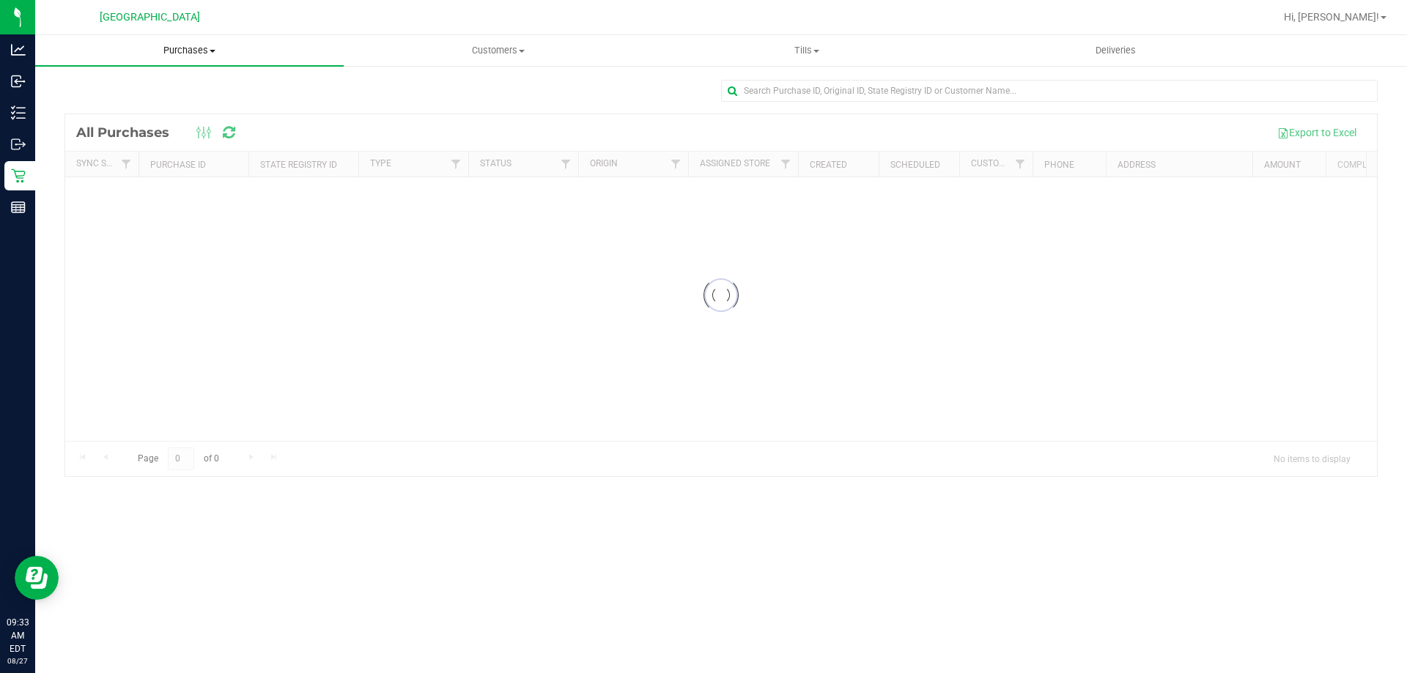
click at [188, 47] on span "Purchases" at bounding box center [189, 50] width 308 height 13
click at [129, 97] on li "Summary of purchases" at bounding box center [189, 89] width 308 height 18
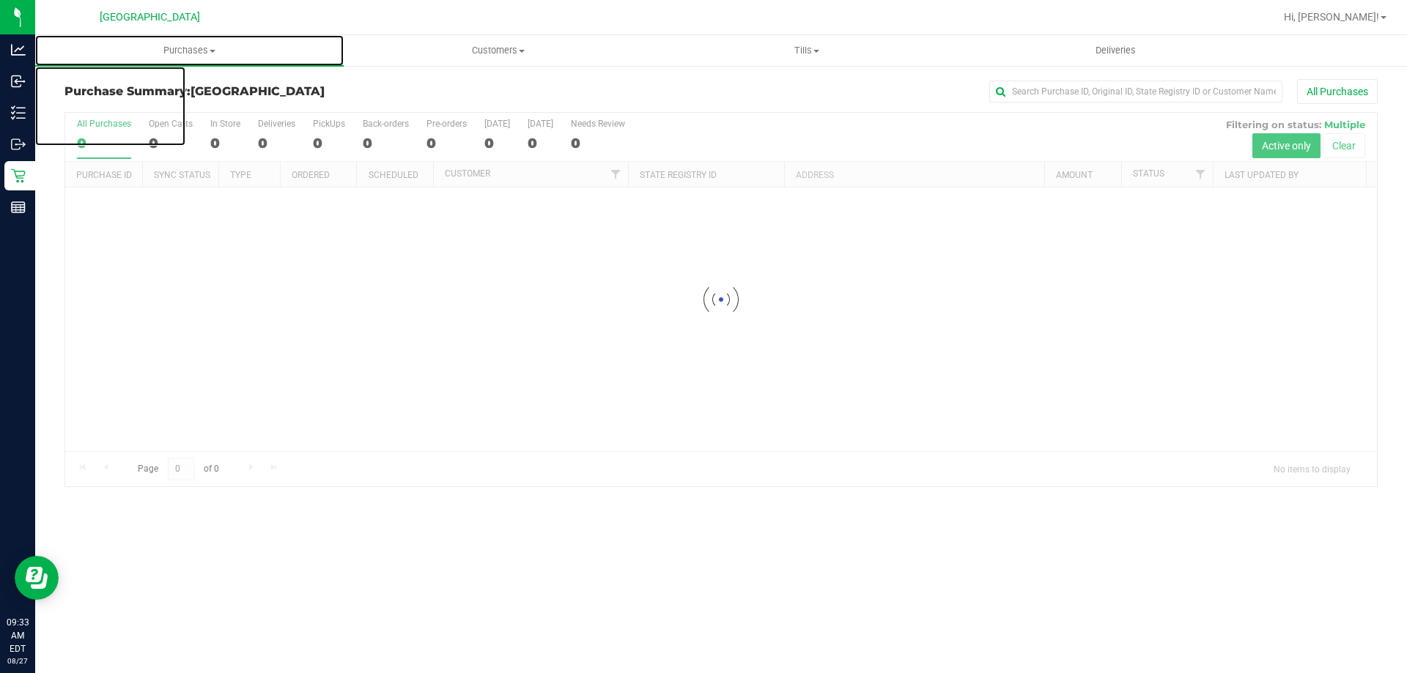
click at [182, 48] on span "Purchases" at bounding box center [189, 50] width 308 height 13
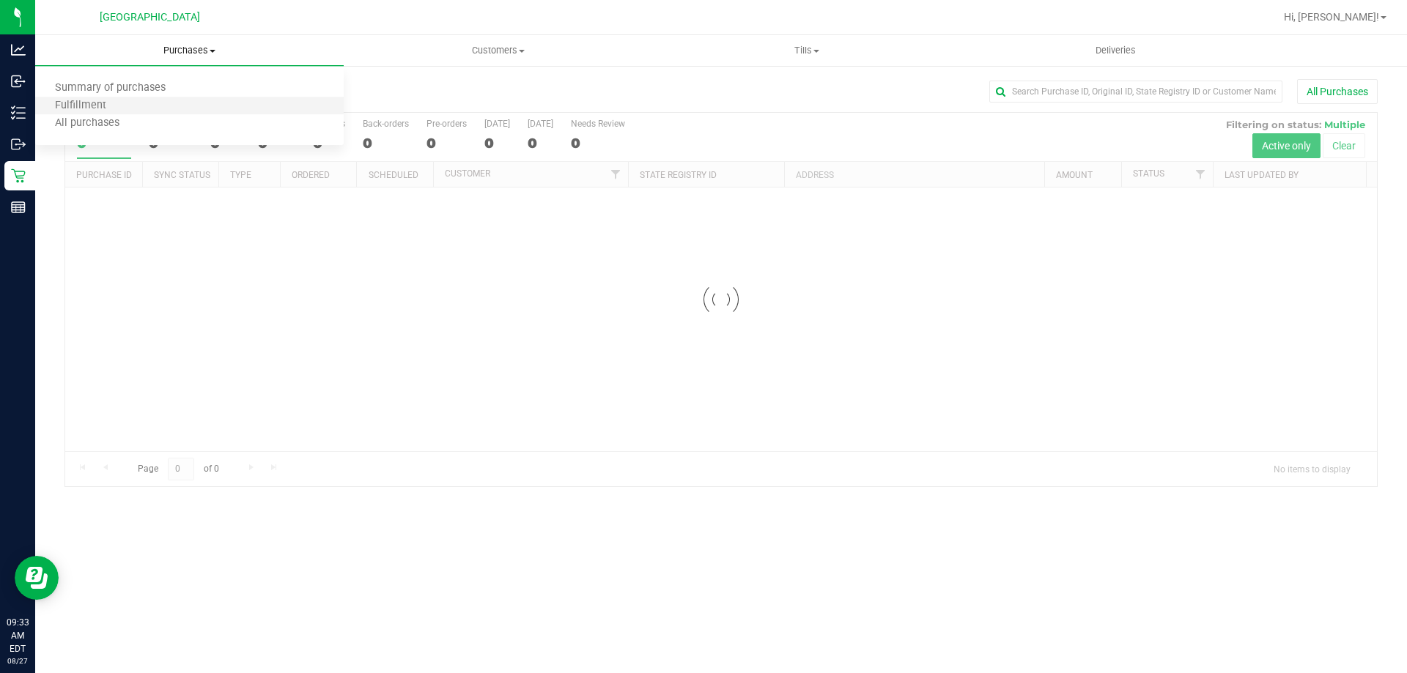
click at [130, 98] on li "Fulfillment" at bounding box center [189, 106] width 308 height 18
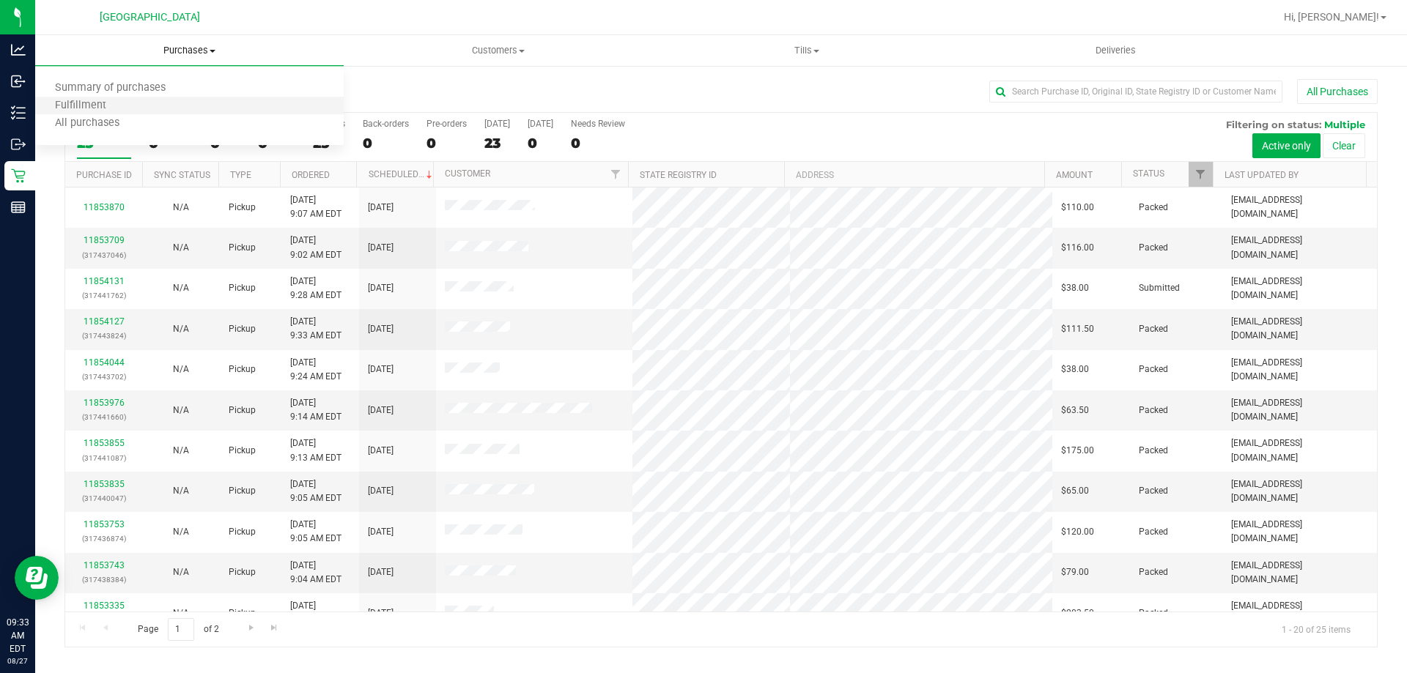
click at [149, 103] on li "Fulfillment" at bounding box center [189, 106] width 308 height 18
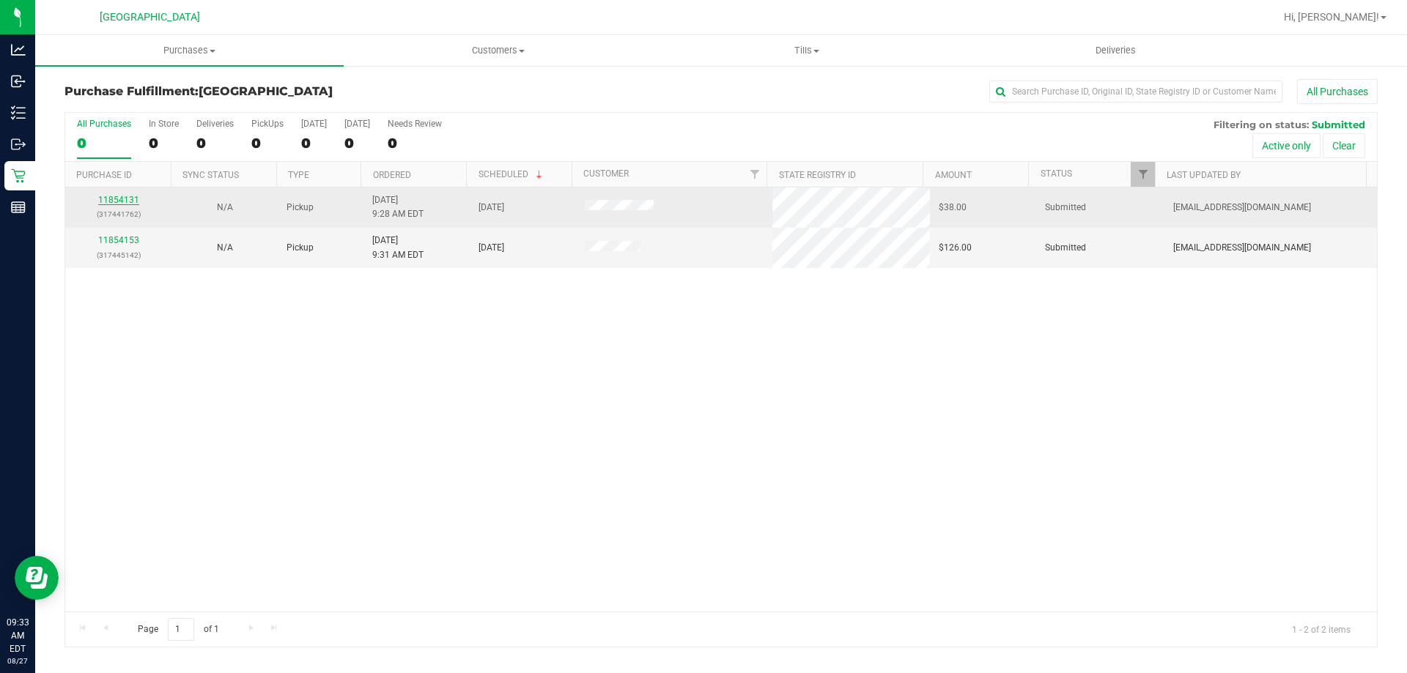
click at [124, 201] on link "11854131" at bounding box center [118, 200] width 41 height 10
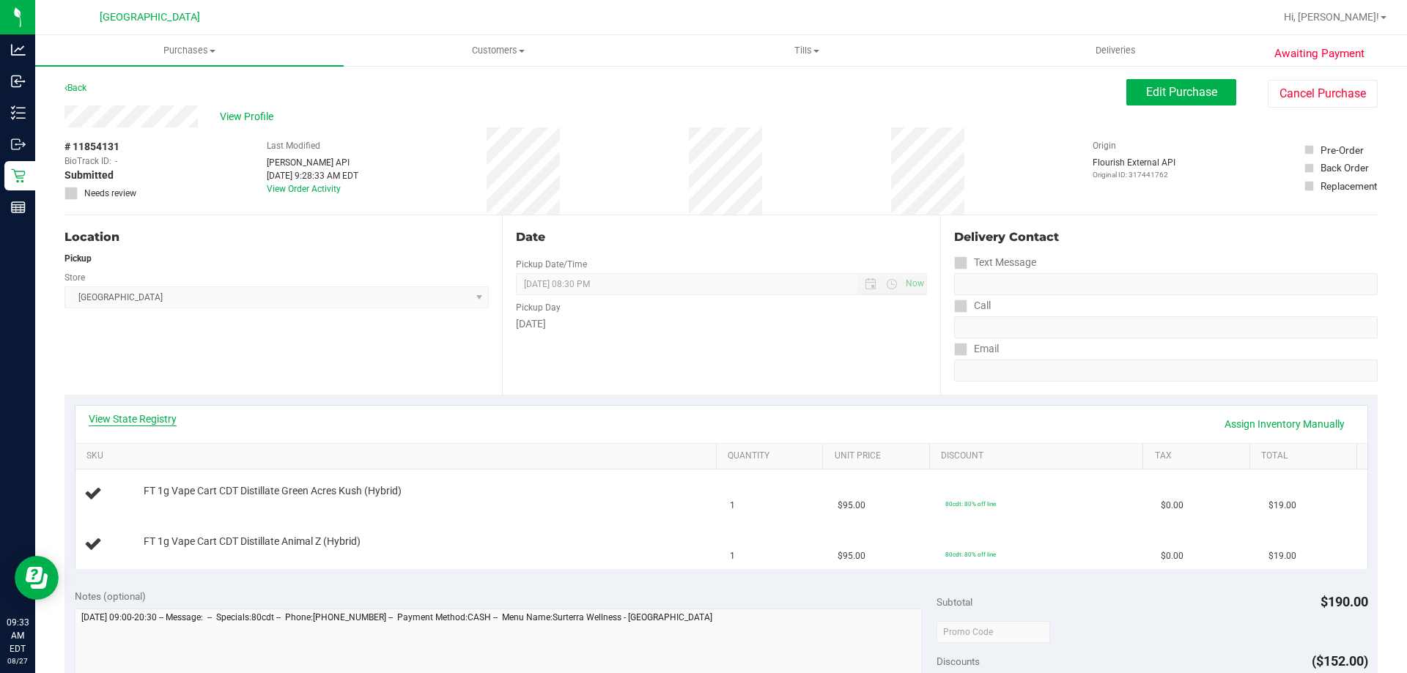
click at [148, 418] on link "View State Registry" at bounding box center [133, 419] width 88 height 15
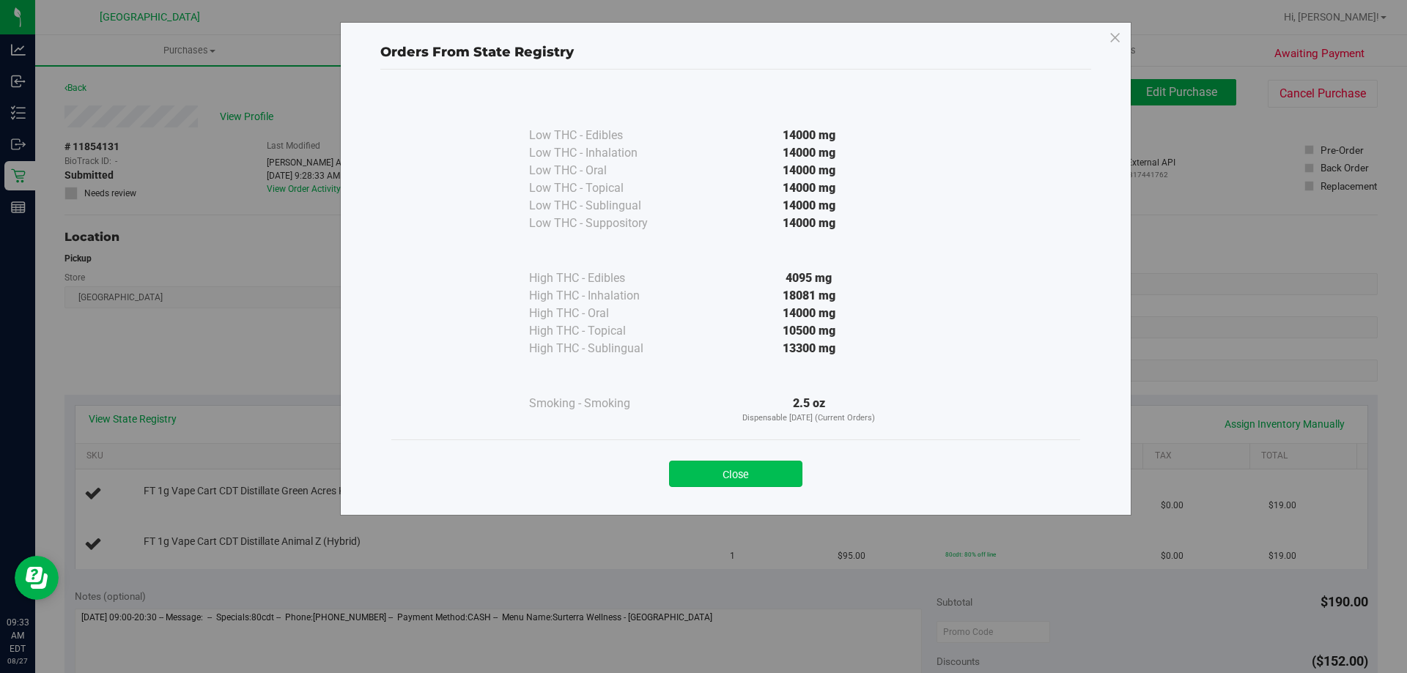
click at [700, 482] on button "Close" at bounding box center [735, 474] width 133 height 26
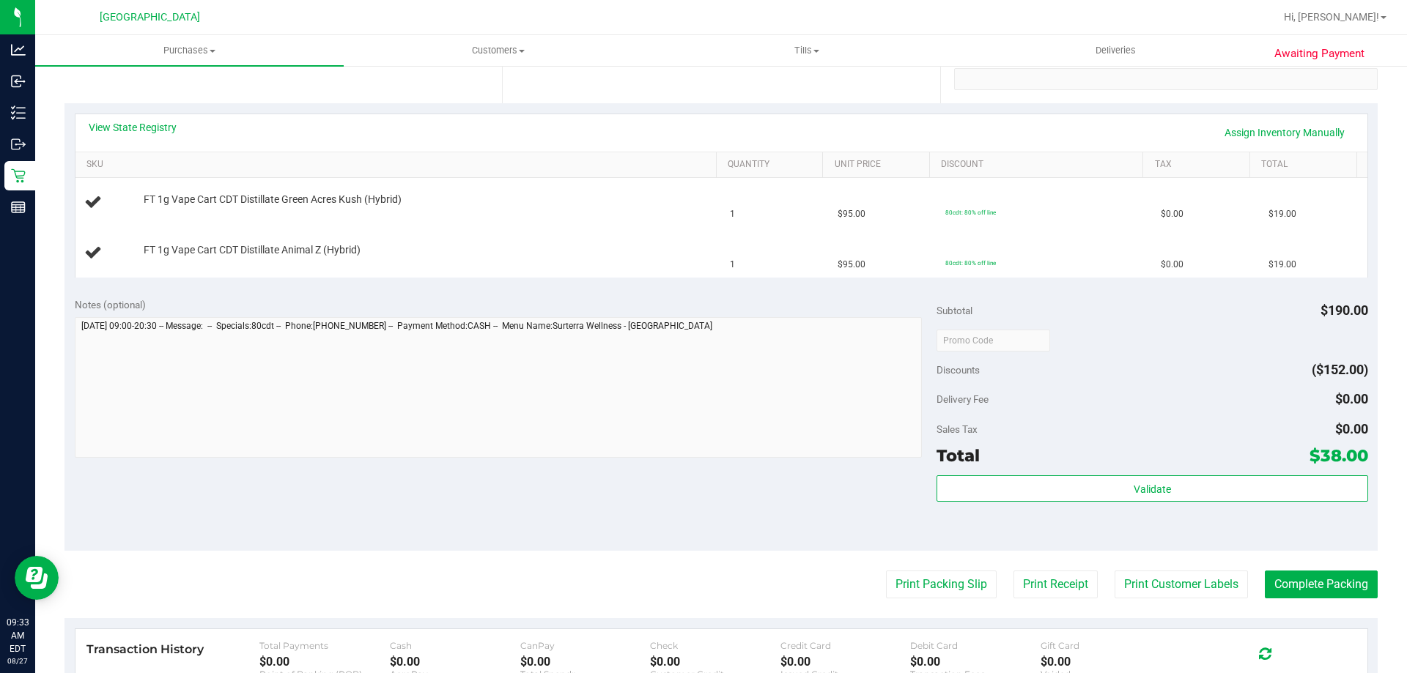
scroll to position [293, 0]
click at [957, 590] on button "Print Packing Slip" at bounding box center [941, 583] width 111 height 28
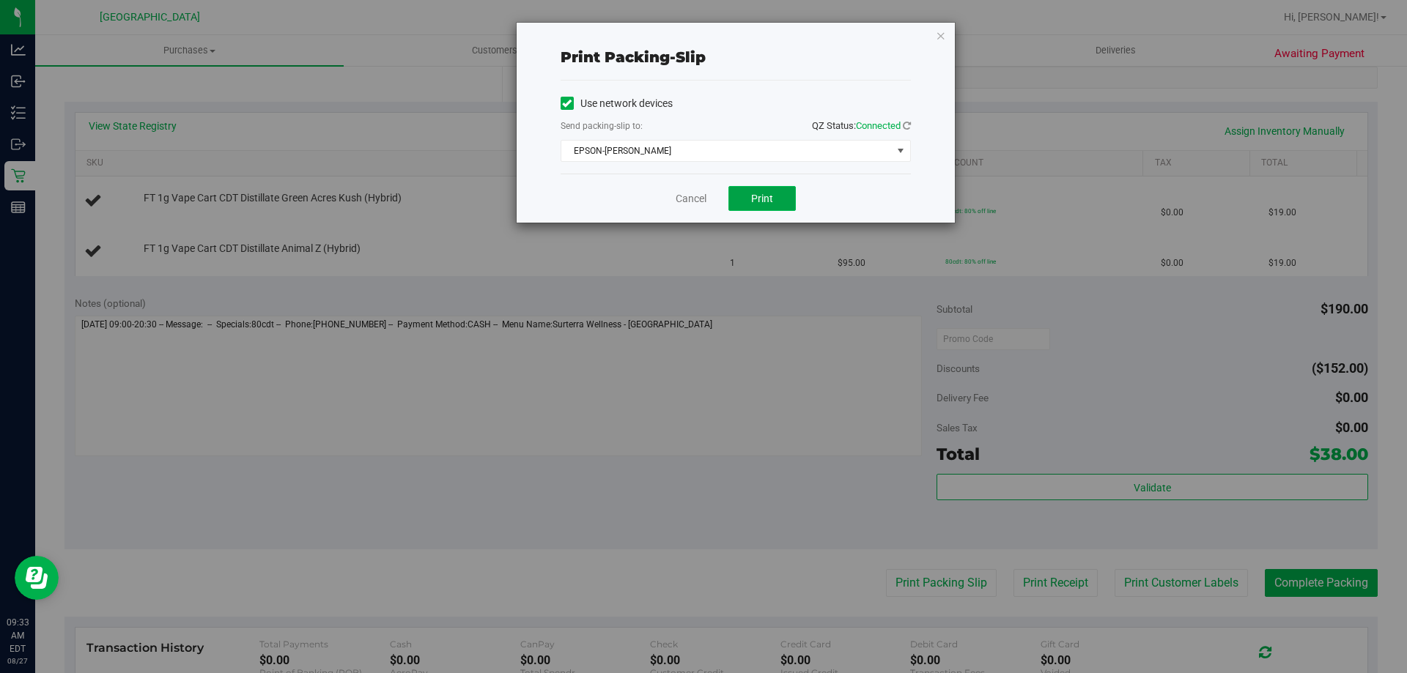
click at [770, 201] on span "Print" at bounding box center [762, 199] width 22 height 12
click at [939, 41] on icon "button" at bounding box center [941, 35] width 10 height 18
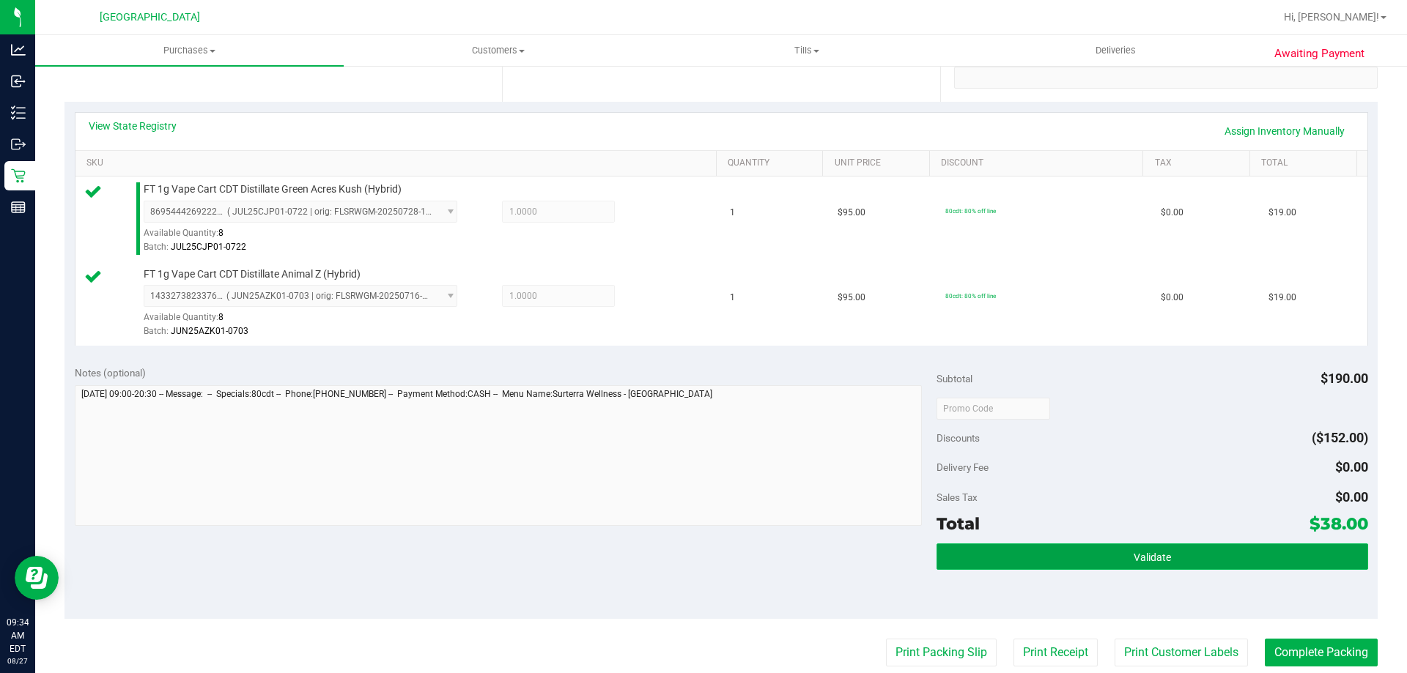
click at [1133, 562] on span "Validate" at bounding box center [1151, 558] width 37 height 12
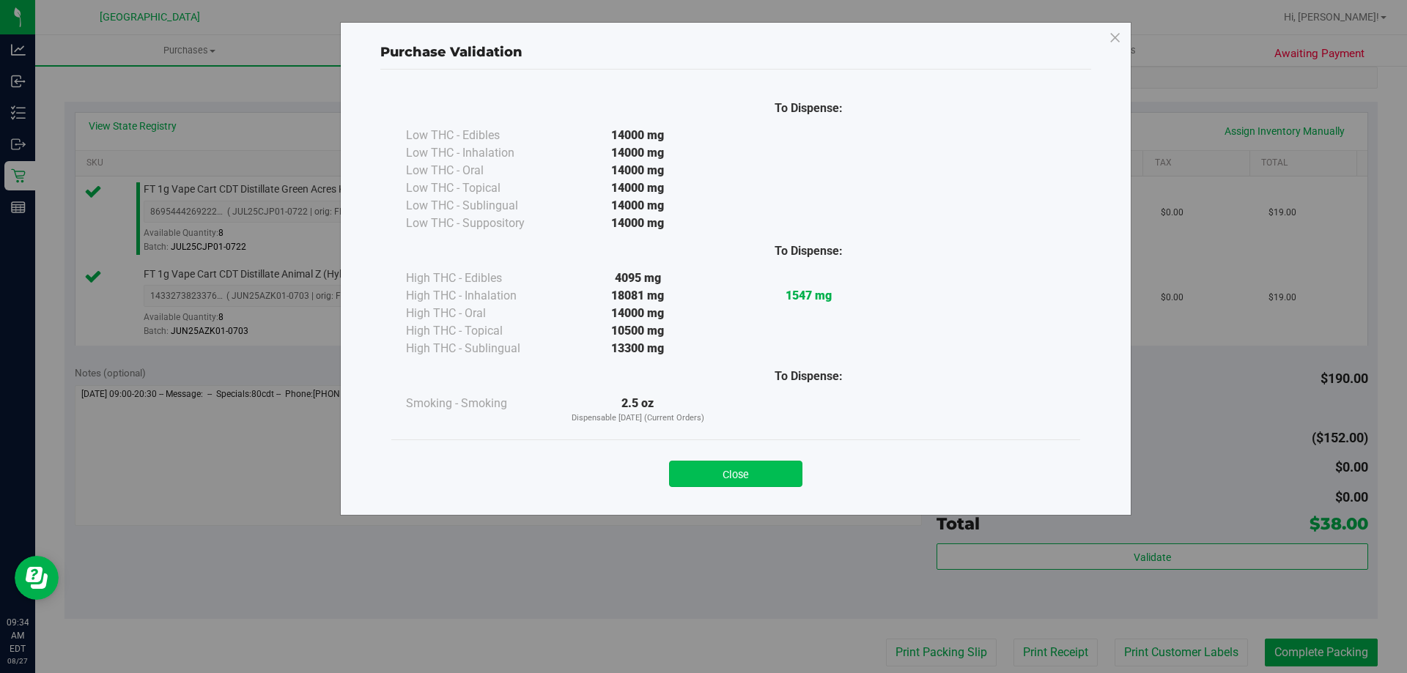
click at [716, 469] on button "Close" at bounding box center [735, 474] width 133 height 26
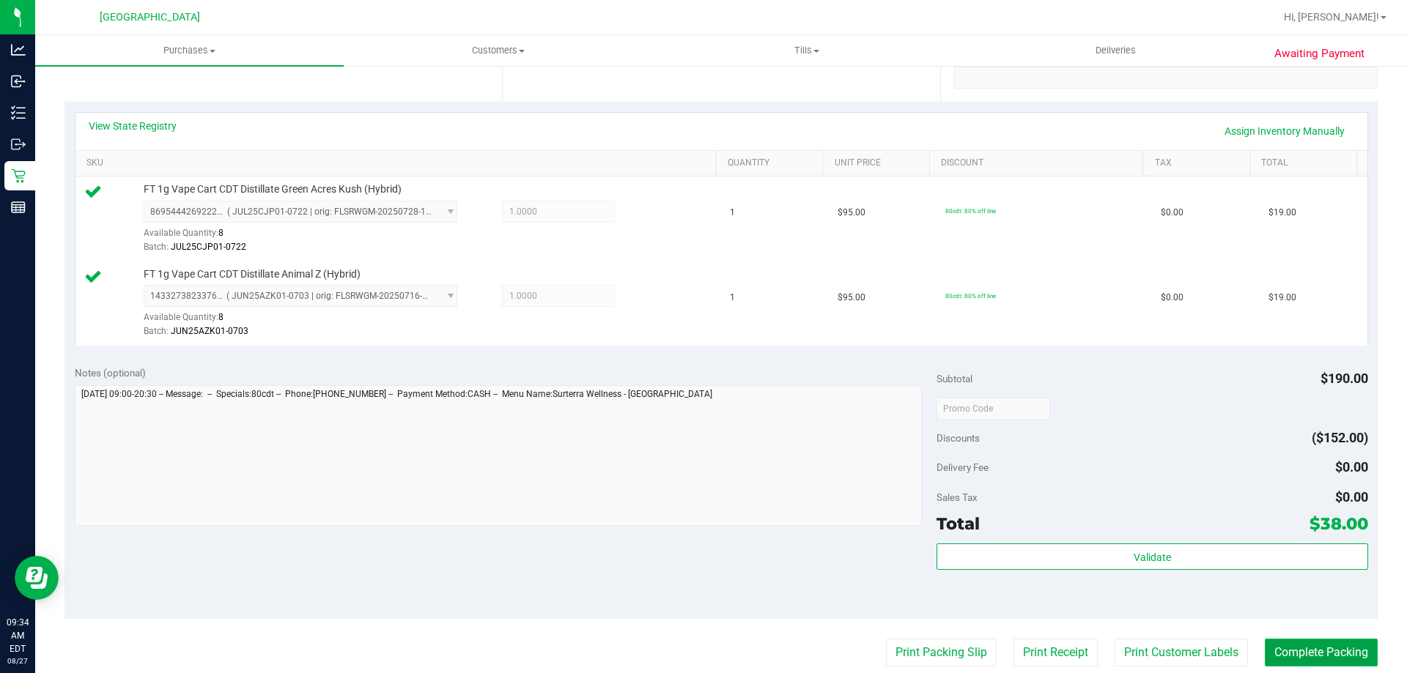
drag, startPoint x: 1303, startPoint y: 660, endPoint x: 1276, endPoint y: 642, distance: 32.1
click at [1301, 660] on button "Complete Packing" at bounding box center [1321, 653] width 113 height 28
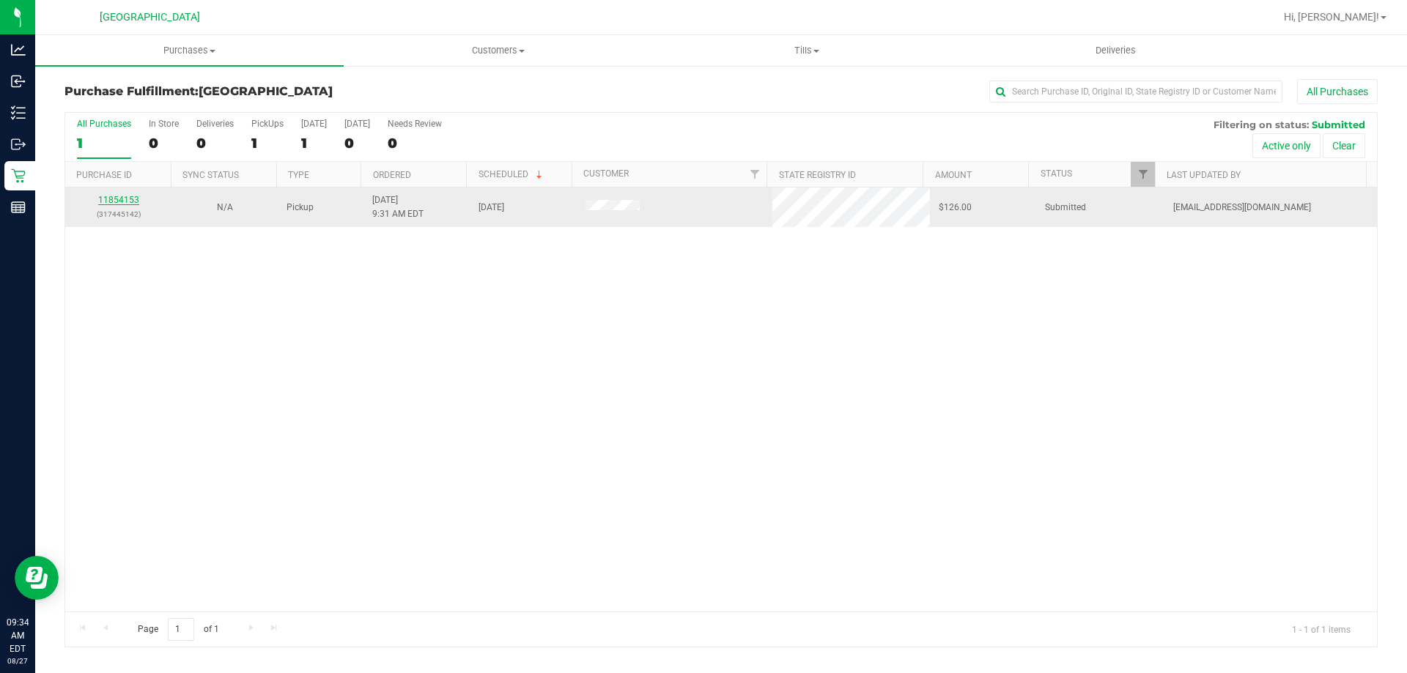
click at [125, 198] on link "11854153" at bounding box center [118, 200] width 41 height 10
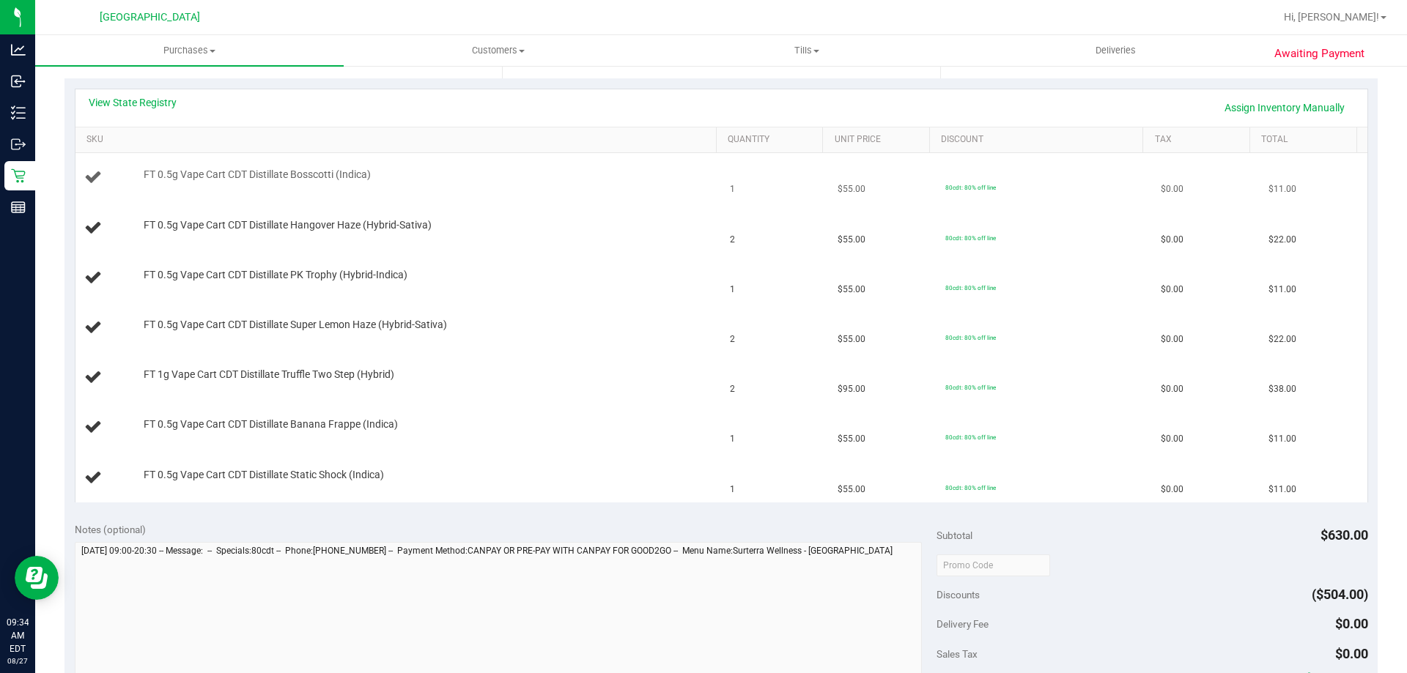
scroll to position [293, 0]
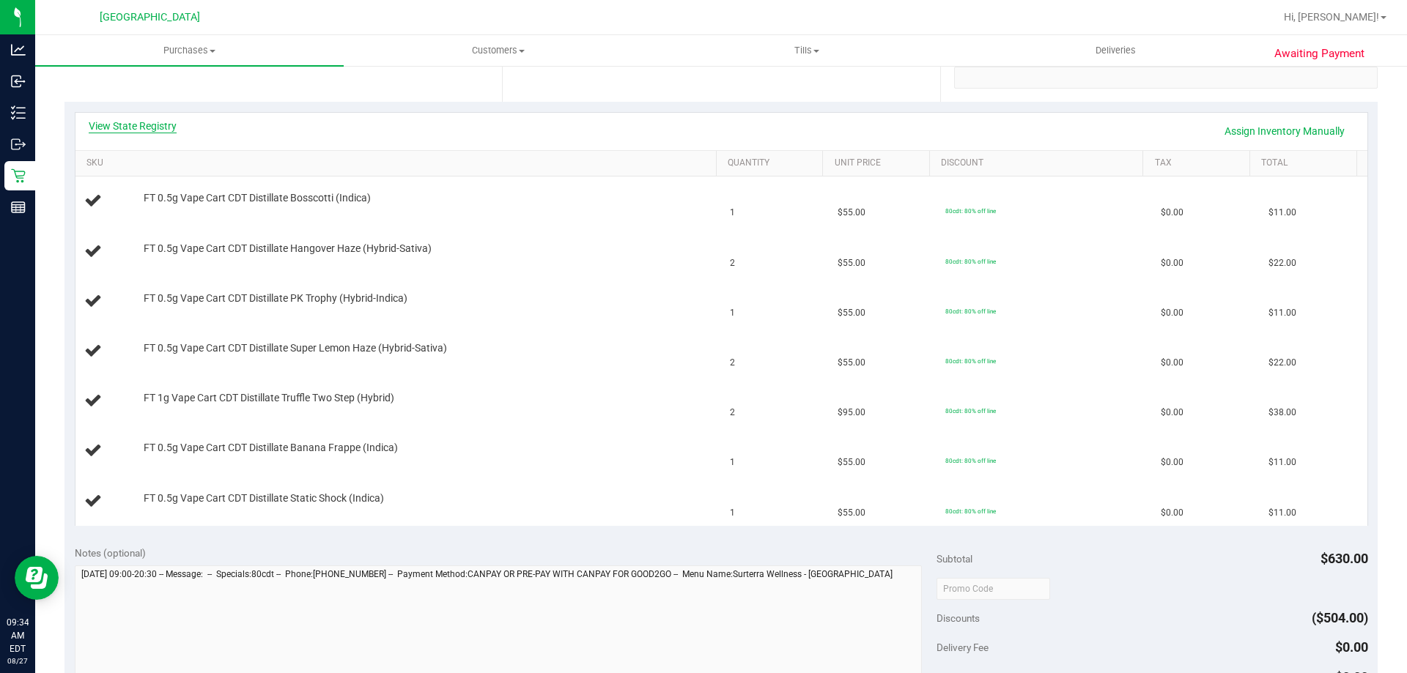
click at [156, 126] on link "View State Registry" at bounding box center [133, 126] width 88 height 15
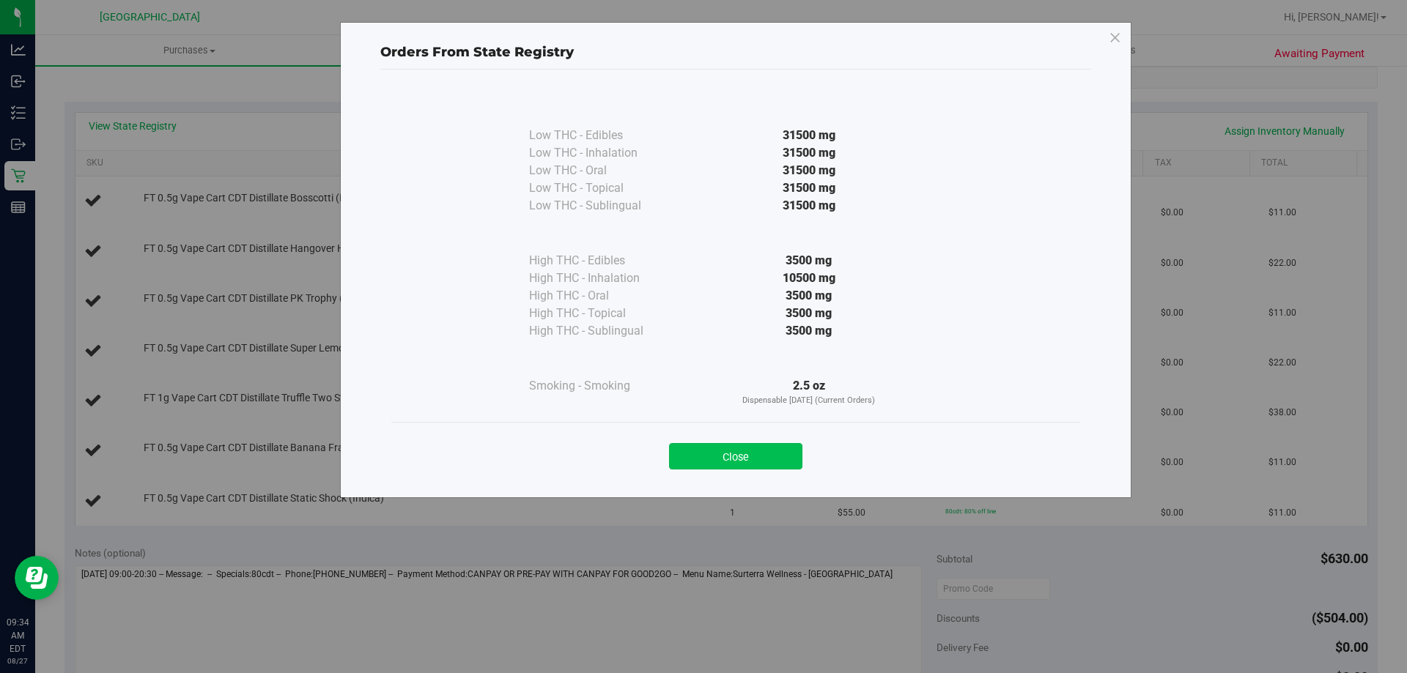
click at [753, 459] on button "Close" at bounding box center [735, 456] width 133 height 26
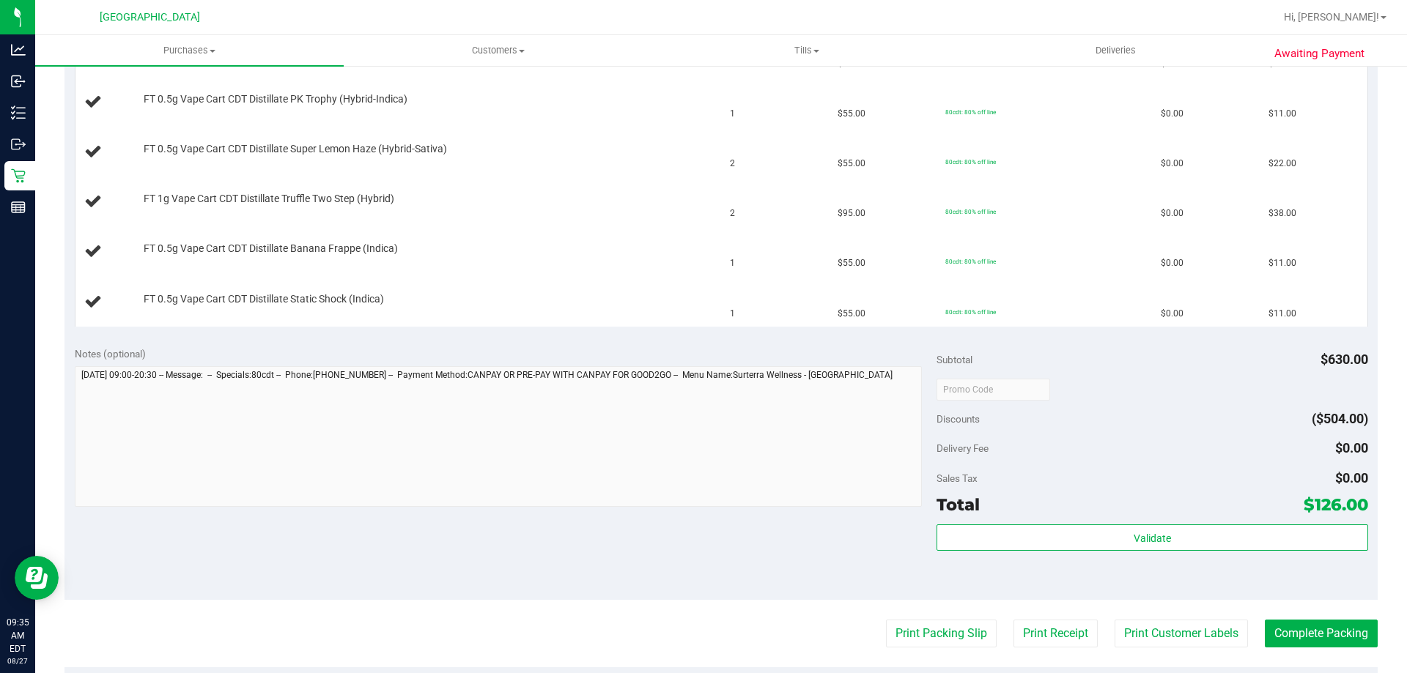
scroll to position [513, 0]
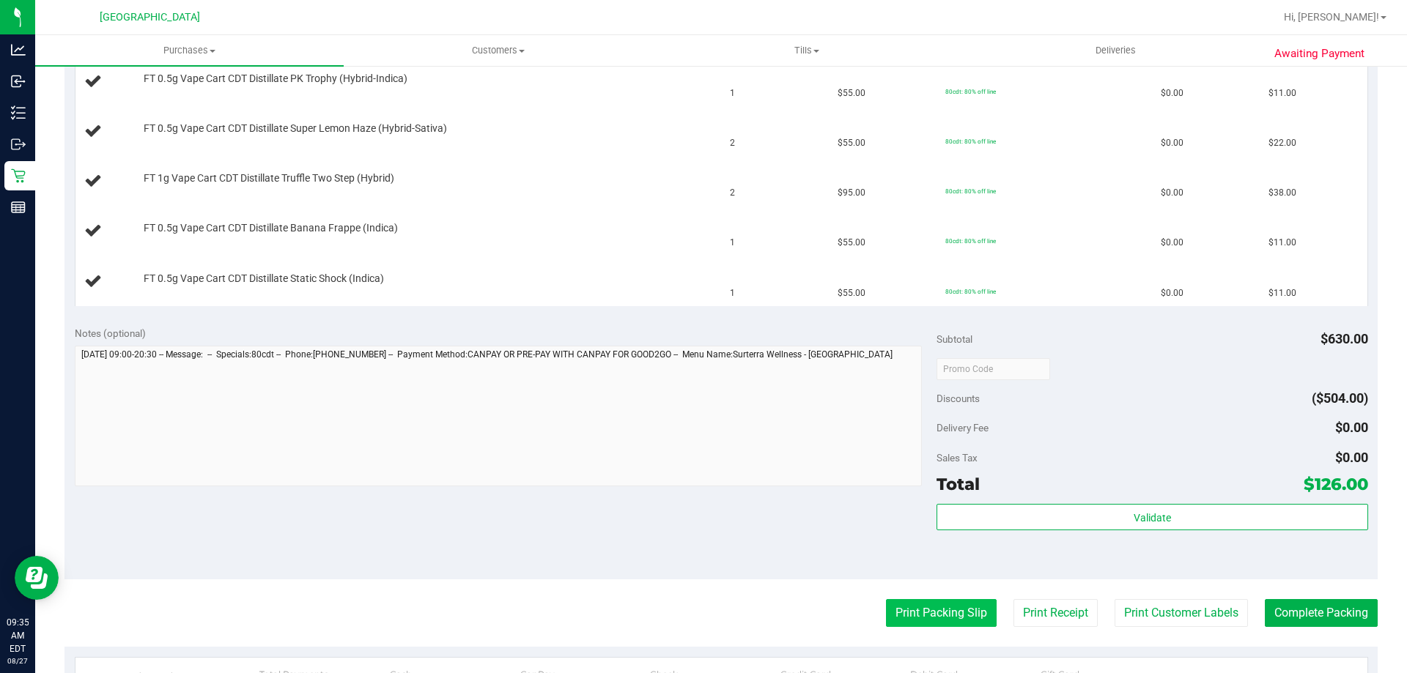
click at [936, 605] on button "Print Packing Slip" at bounding box center [941, 613] width 111 height 28
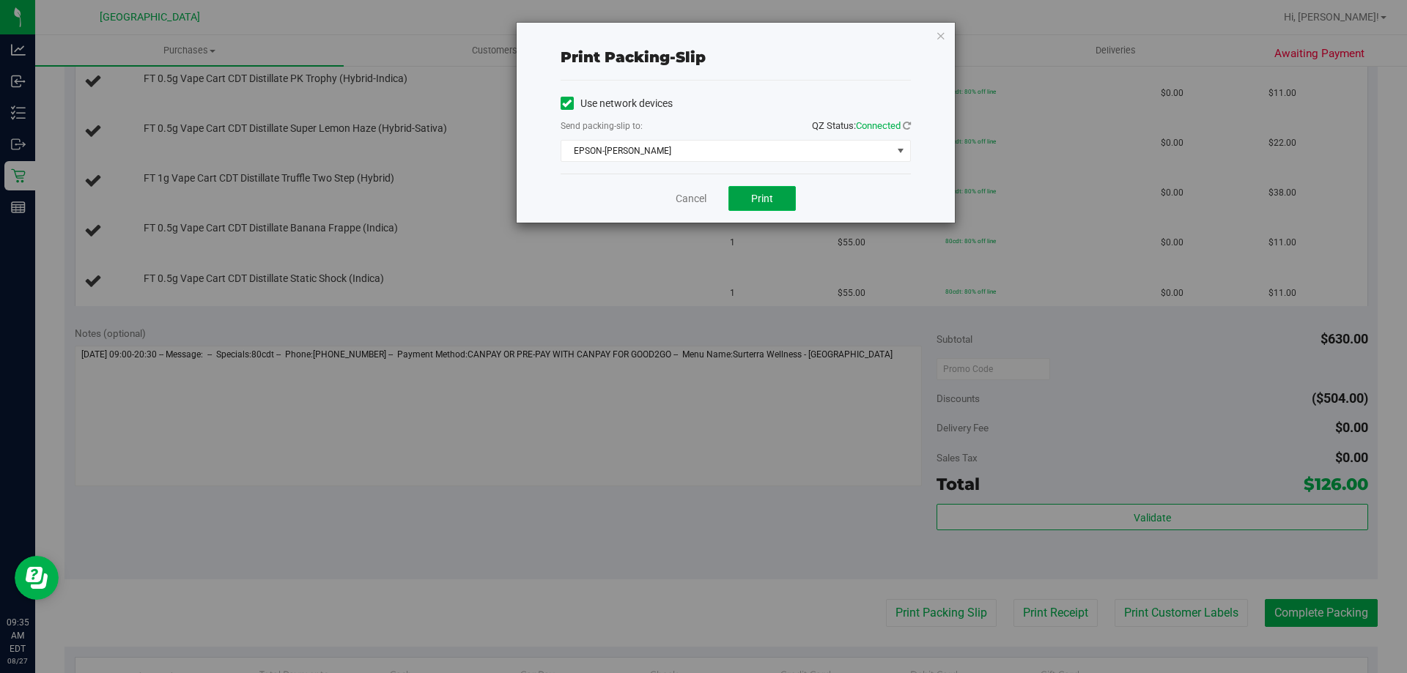
click at [776, 197] on button "Print" at bounding box center [761, 198] width 67 height 25
click at [948, 37] on div "Print packing-slip Use network devices Send packing-slip to: QZ Status: Connect…" at bounding box center [736, 123] width 438 height 200
click at [944, 40] on icon "button" at bounding box center [941, 35] width 10 height 18
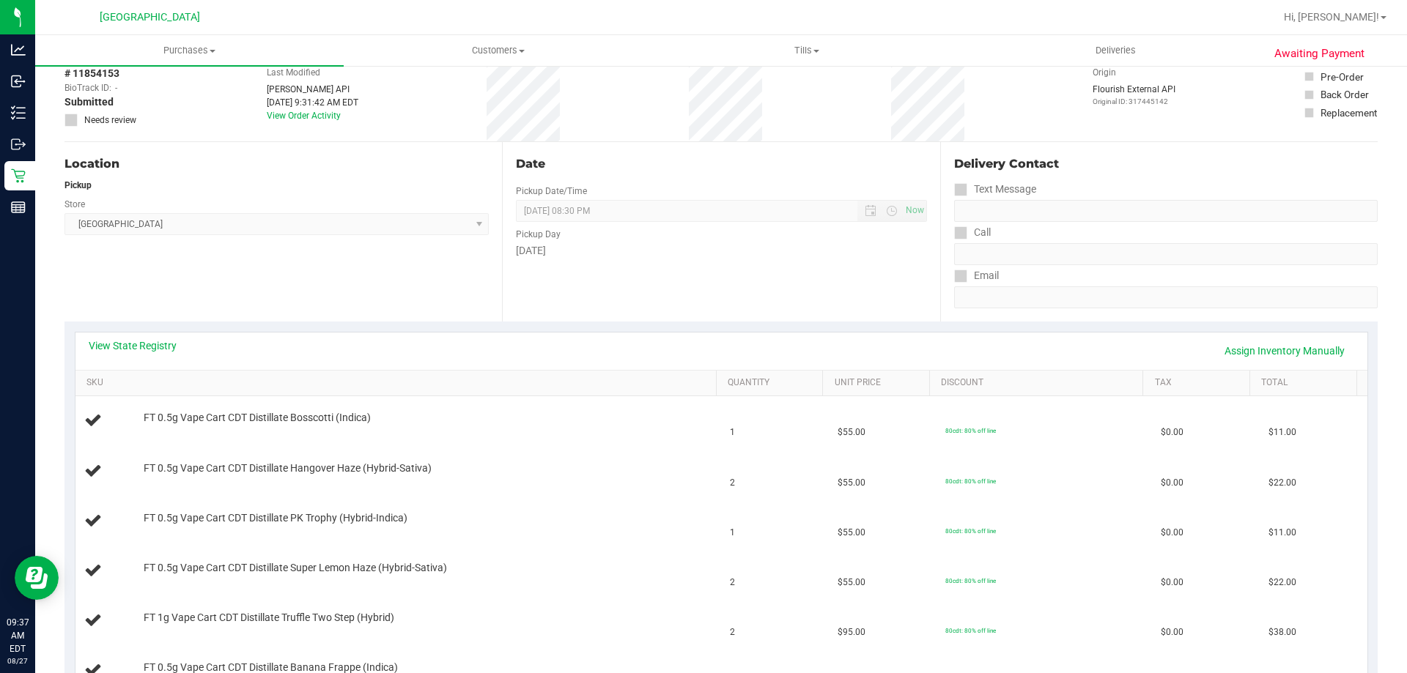
scroll to position [0, 0]
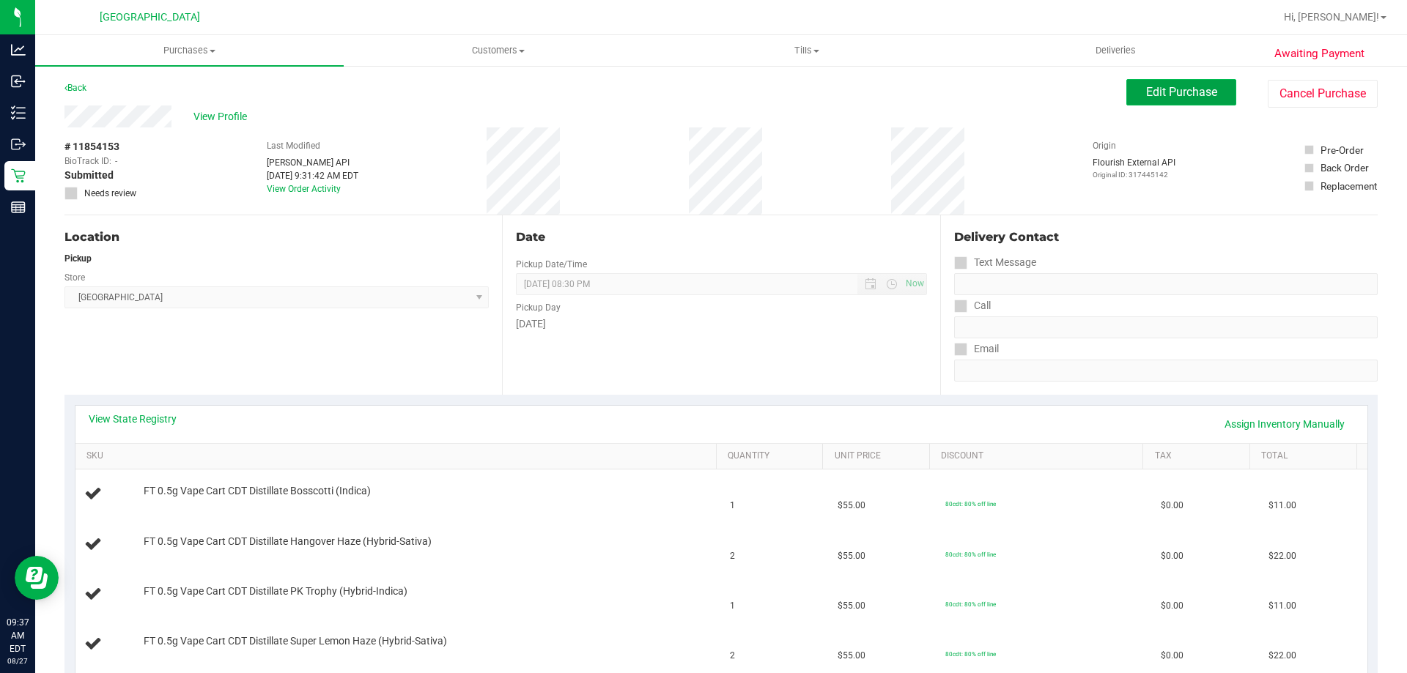
click at [1188, 89] on span "Edit Purchase" at bounding box center [1181, 92] width 71 height 14
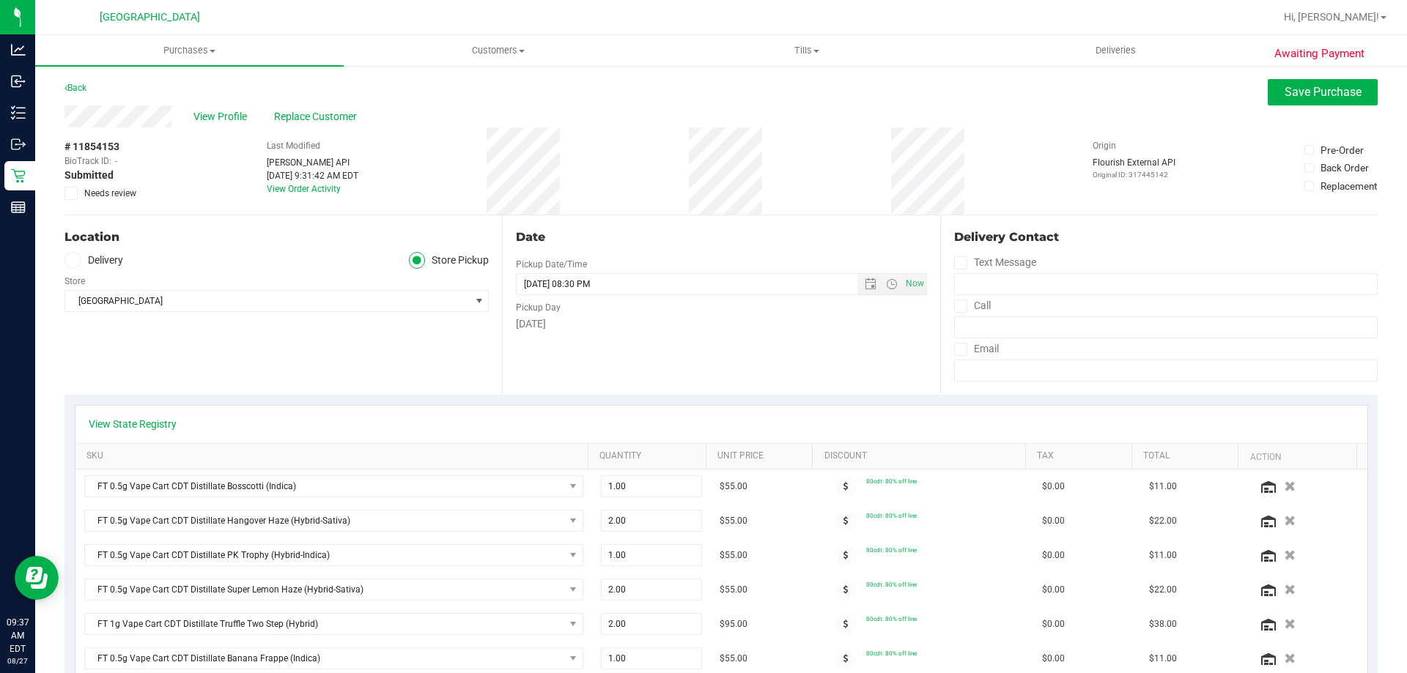
click at [69, 199] on span at bounding box center [70, 193] width 13 height 13
click at [0, 0] on input "Needs review" at bounding box center [0, 0] width 0 height 0
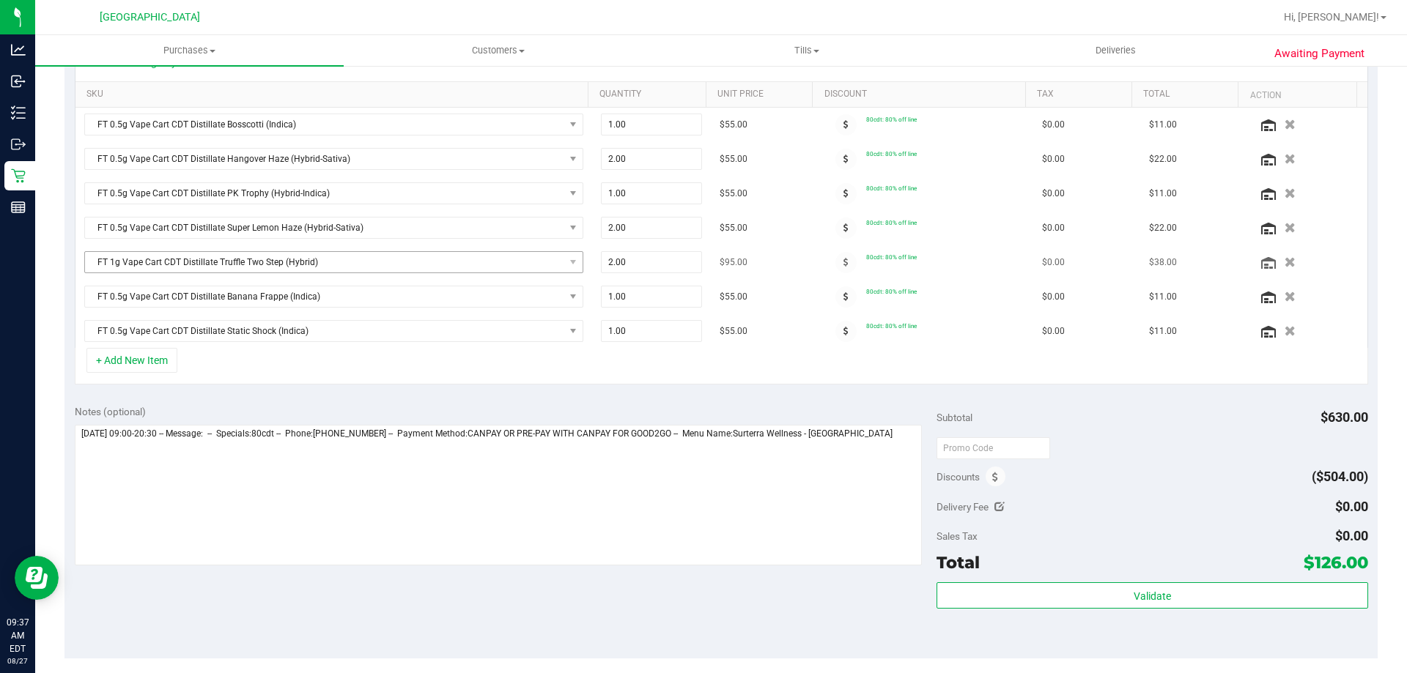
scroll to position [366, 0]
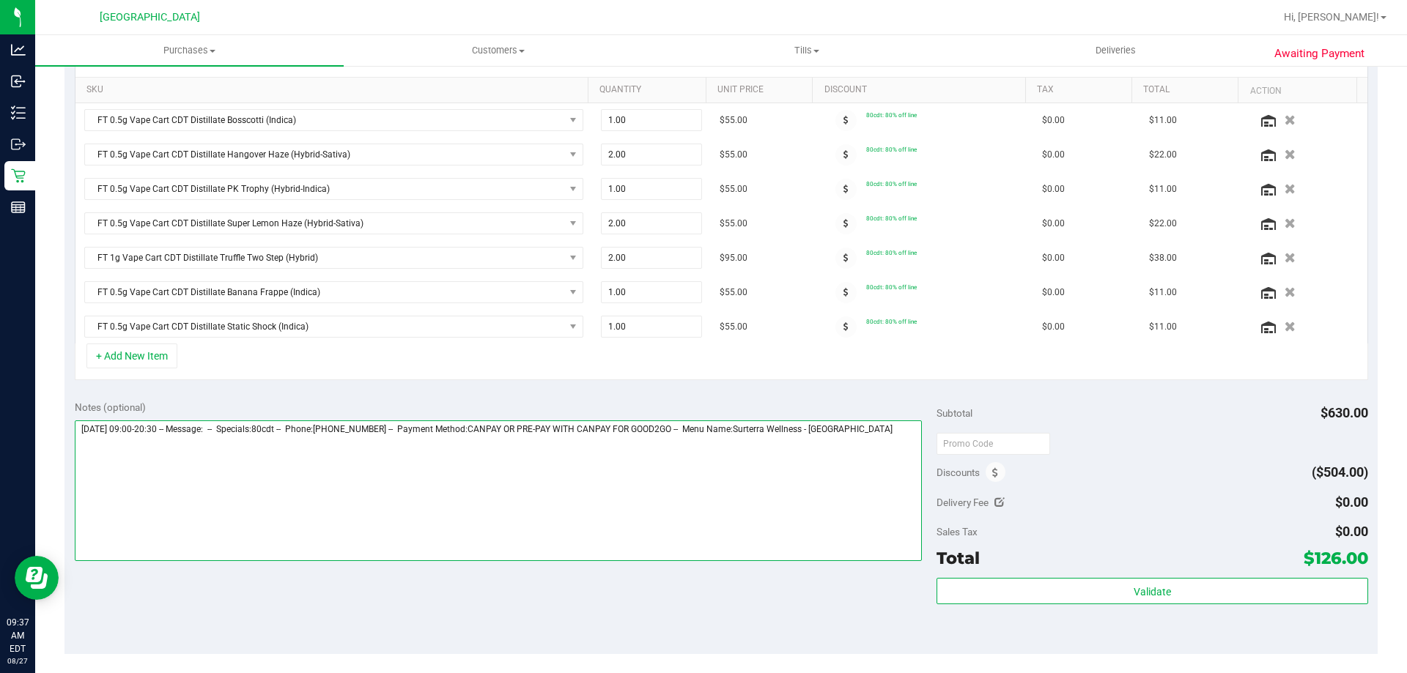
click at [905, 438] on textarea at bounding box center [499, 491] width 848 height 141
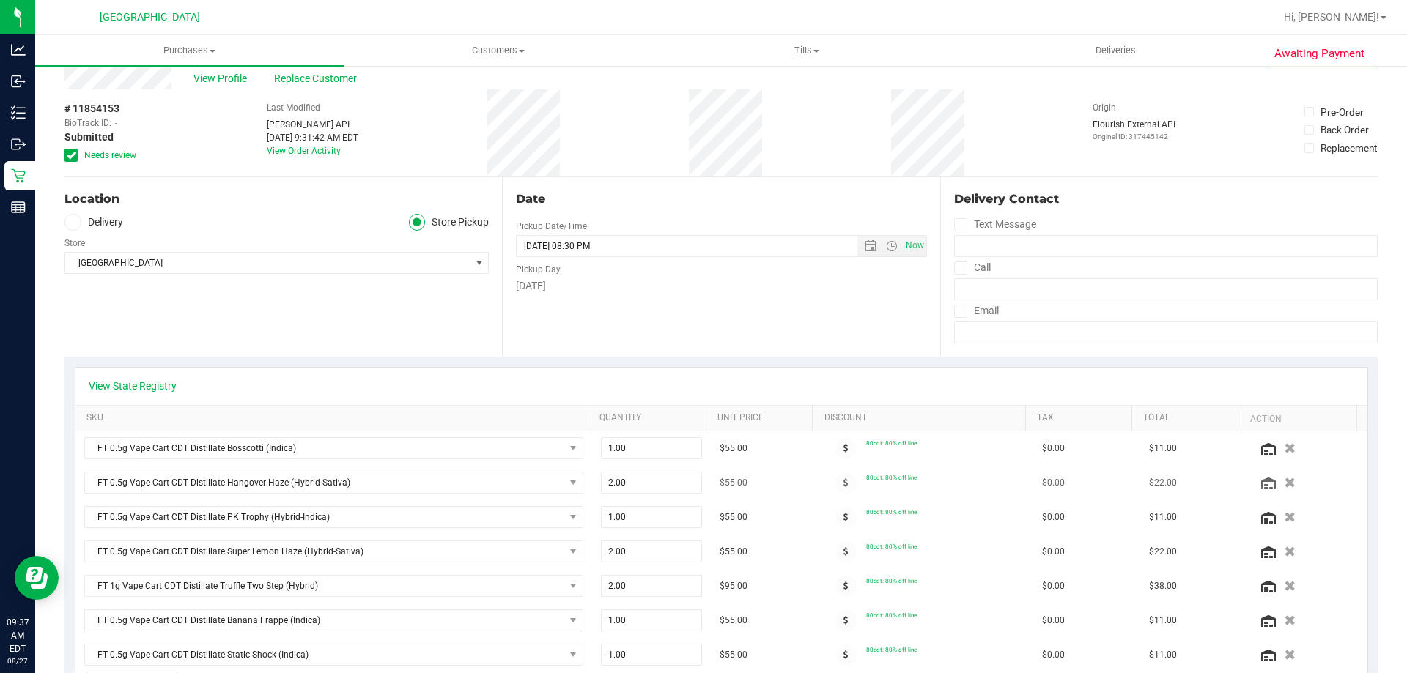
scroll to position [0, 0]
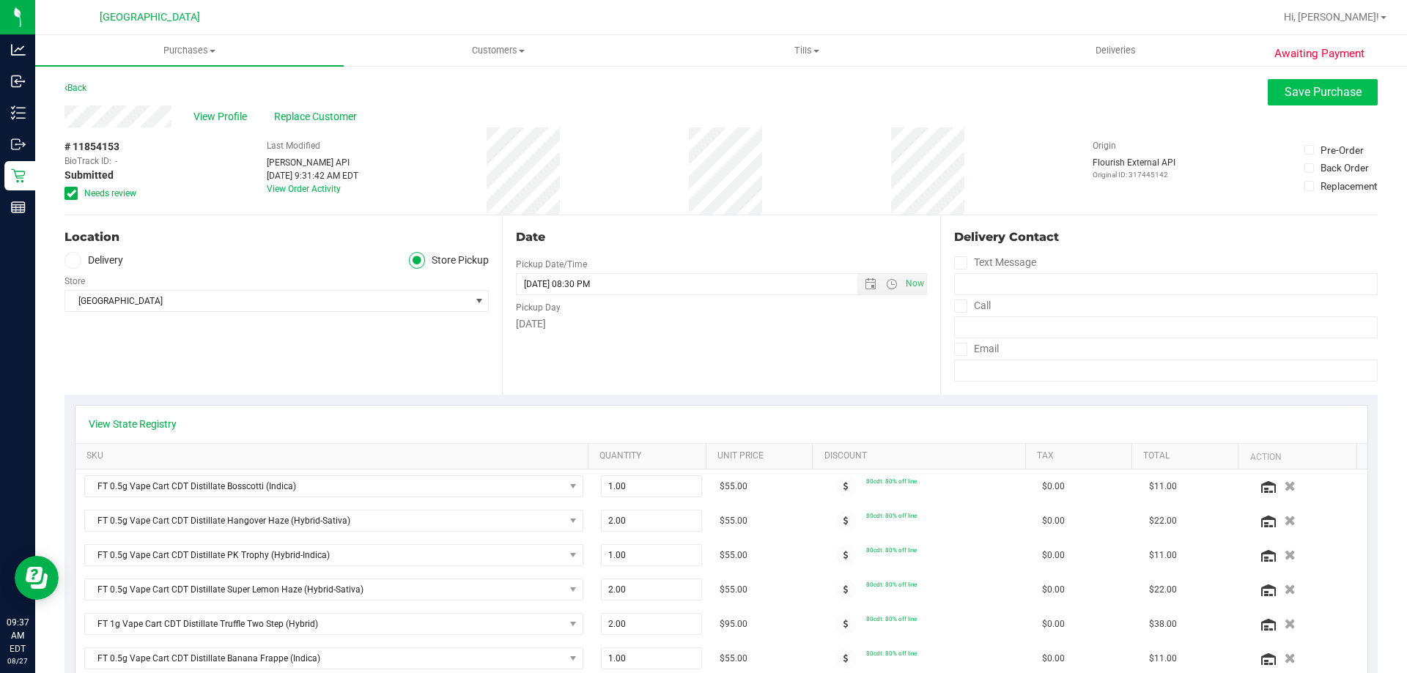
type textarea "Wednesday 08/27/2025 09:00-20:30 -- Message: -- Specials:80cdt -- Phone:9204284…"
click at [1302, 88] on span "Save Purchase" at bounding box center [1322, 92] width 77 height 14
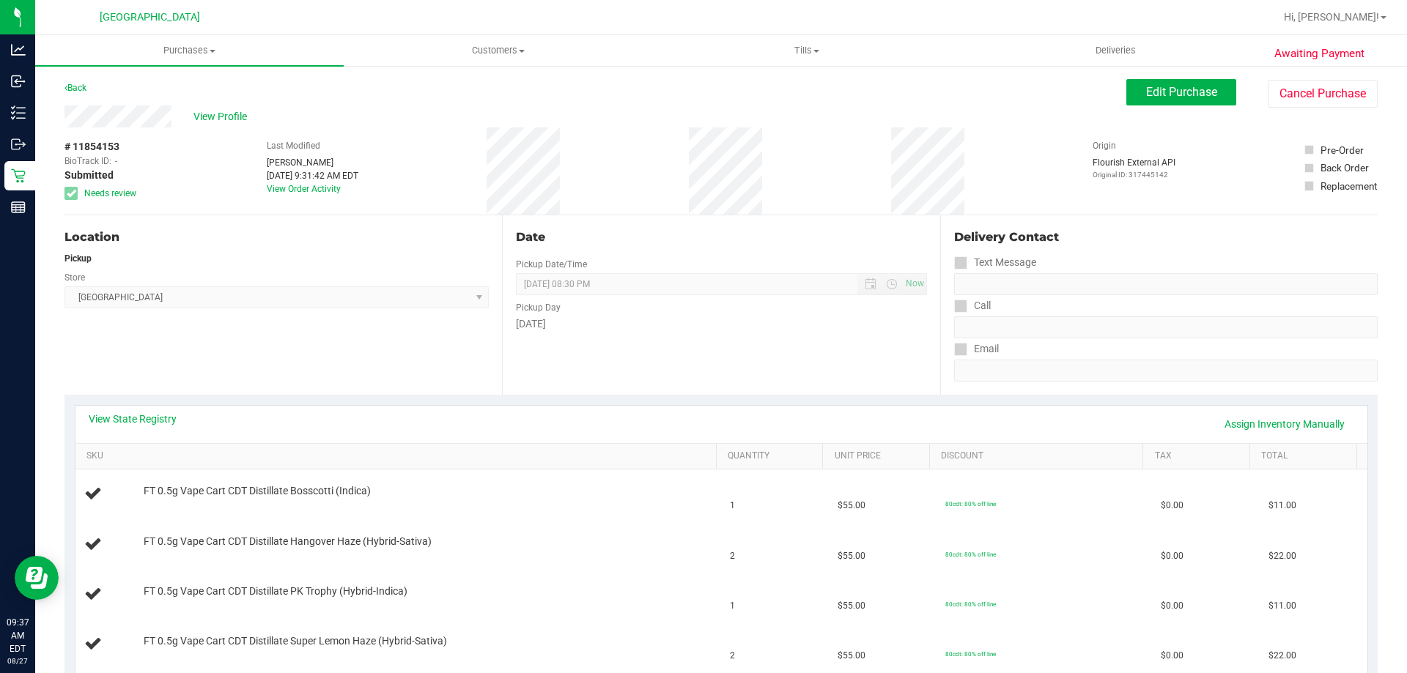
click at [234, 111] on span "View Profile" at bounding box center [222, 116] width 59 height 15
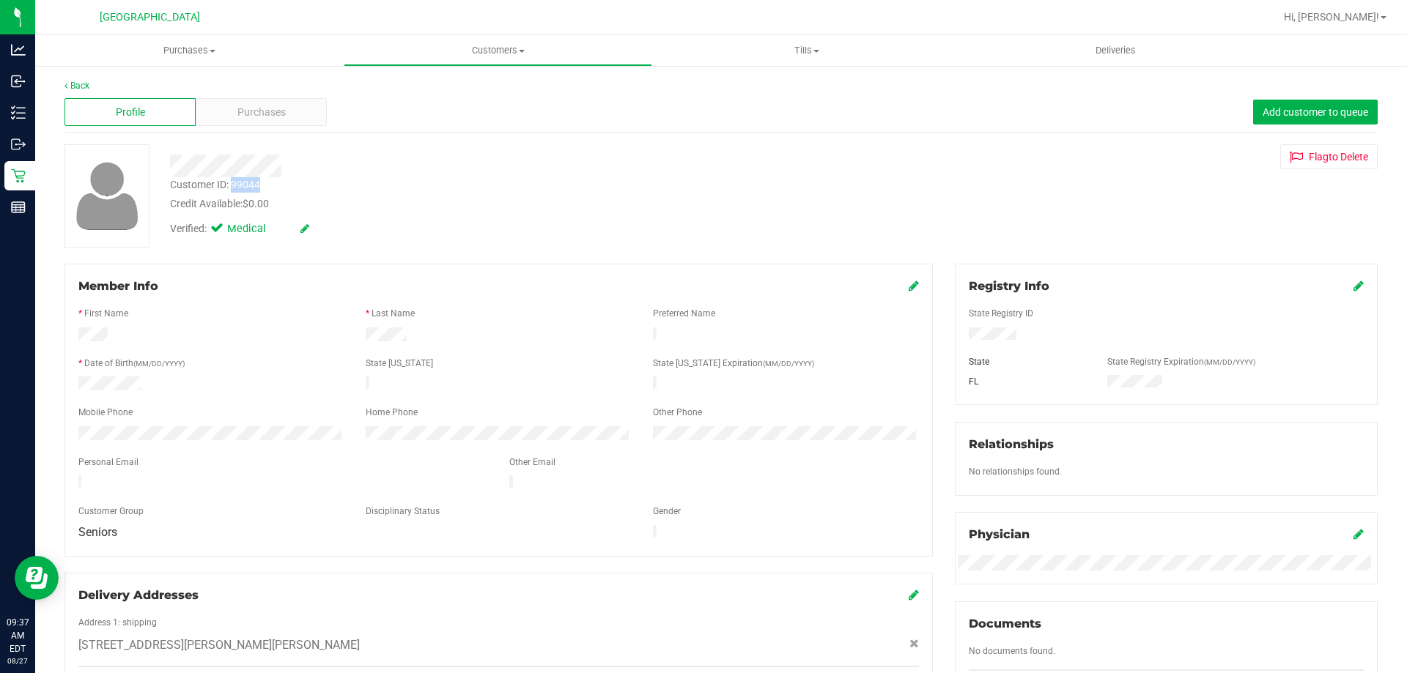
drag, startPoint x: 271, startPoint y: 188, endPoint x: 232, endPoint y: 190, distance: 39.6
click at [232, 190] on div "Customer ID: 99044 Credit Available: $0.00" at bounding box center [492, 194] width 667 height 34
copy div "99044"
click at [202, 49] on span "Purchases" at bounding box center [189, 50] width 308 height 13
click at [171, 106] on li "Fulfillment" at bounding box center [189, 106] width 308 height 18
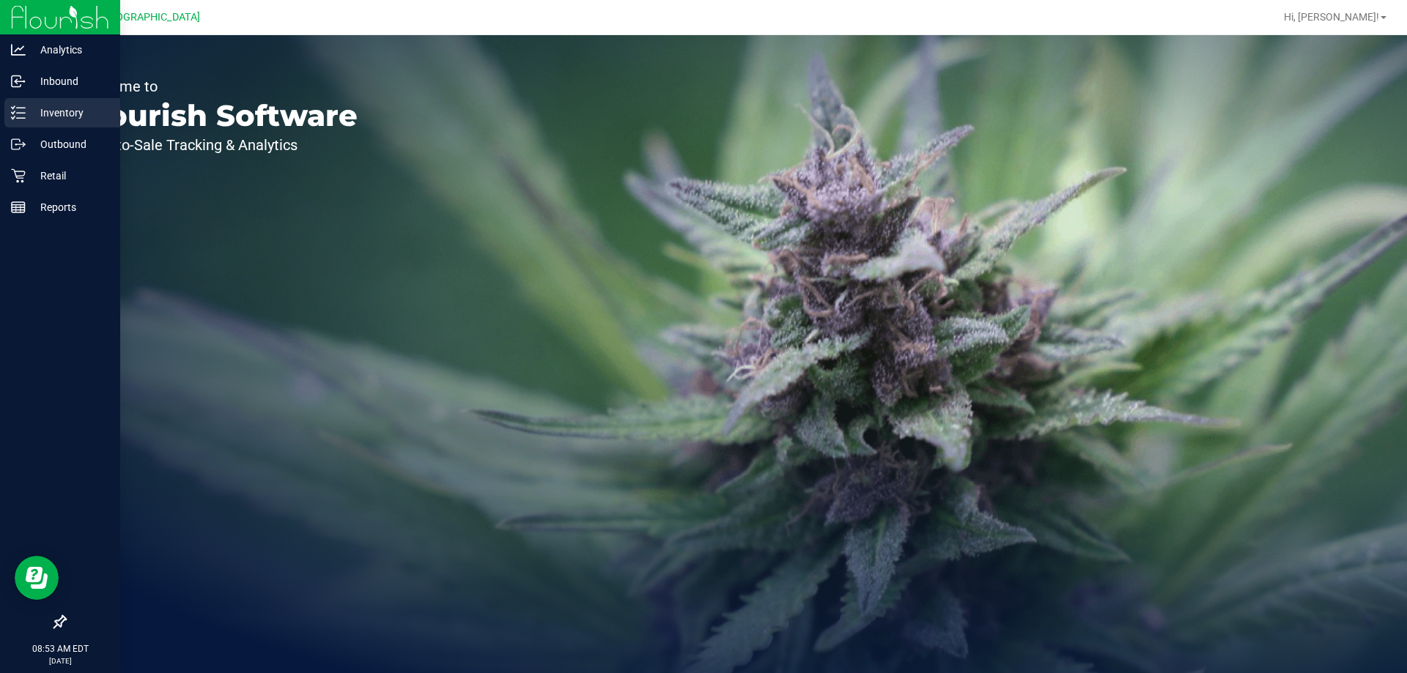
click at [10, 108] on div "Inventory" at bounding box center [62, 112] width 116 height 29
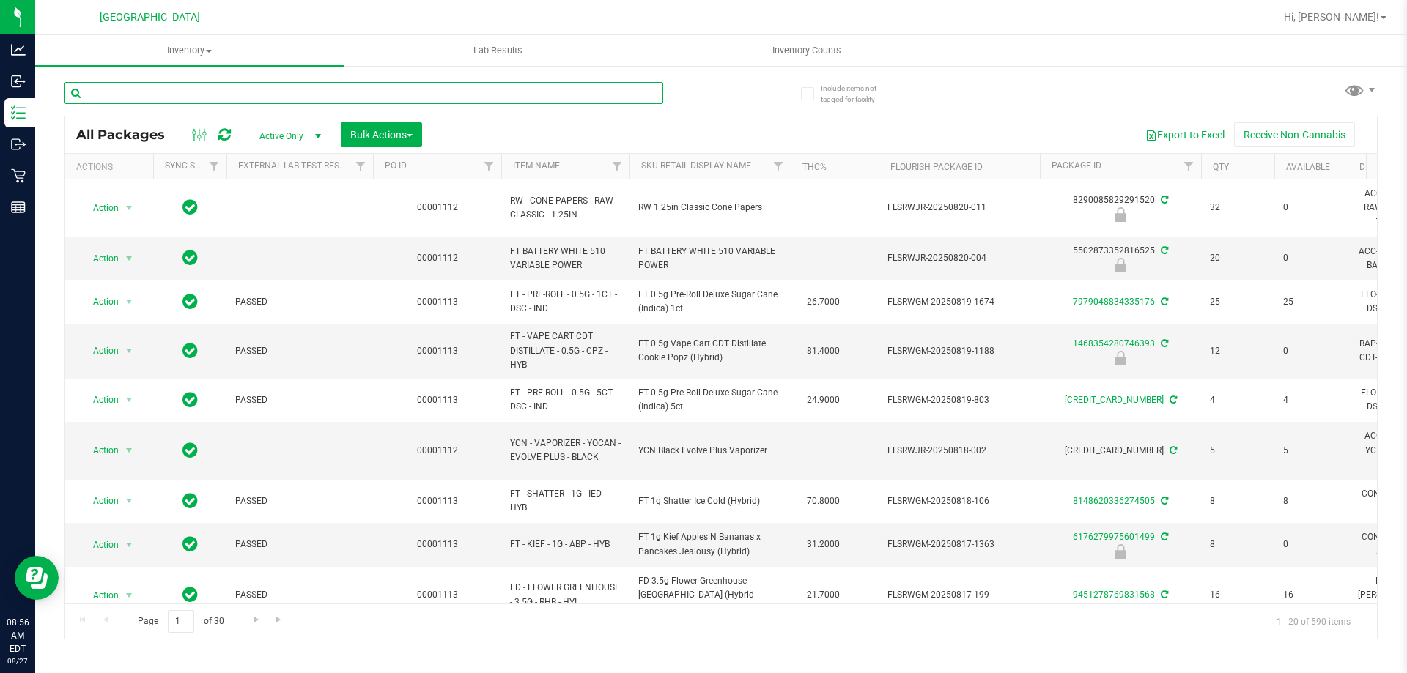
click at [198, 91] on input "text" at bounding box center [363, 93] width 599 height 22
type input "slh"
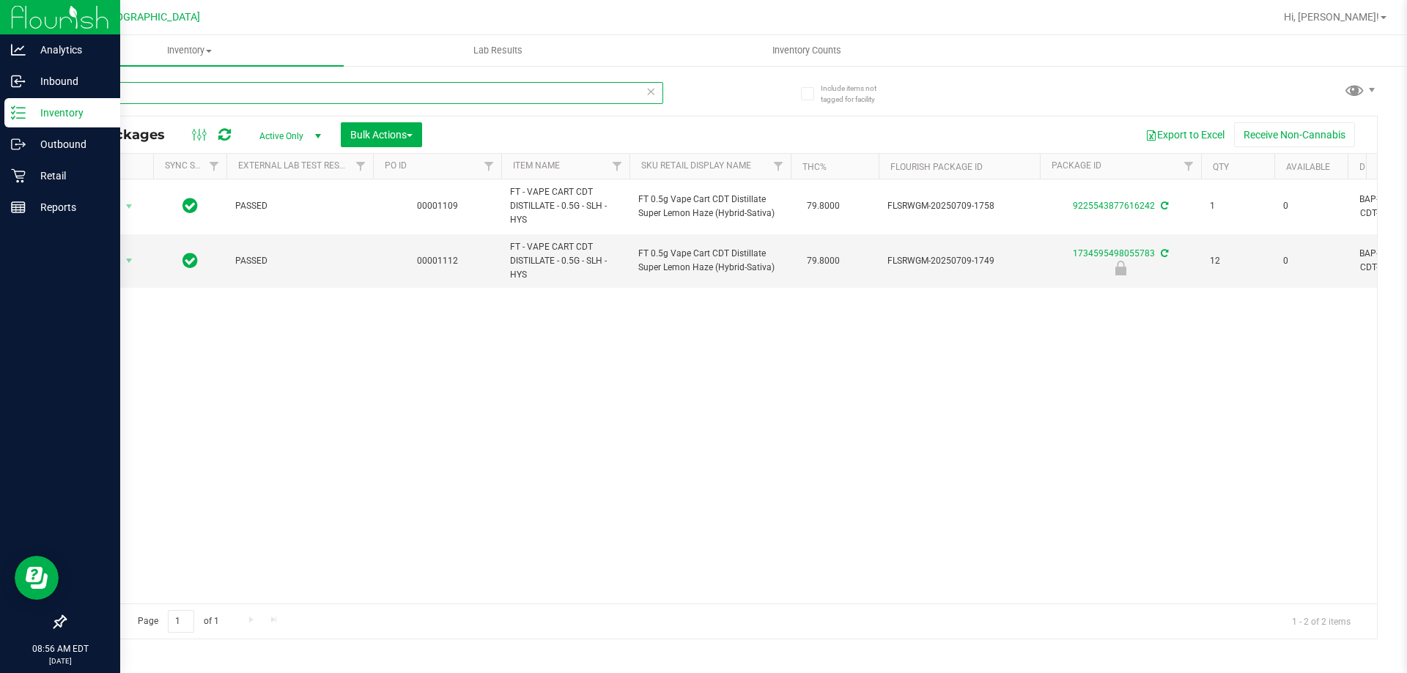
drag, startPoint x: 137, startPoint y: 86, endPoint x: 0, endPoint y: 114, distance: 139.7
click at [0, 114] on div "Analytics Inbound Inventory Outbound Retail Reports 08:56 AM EDT 08/27/2025 08/…" at bounding box center [703, 336] width 1407 height 673
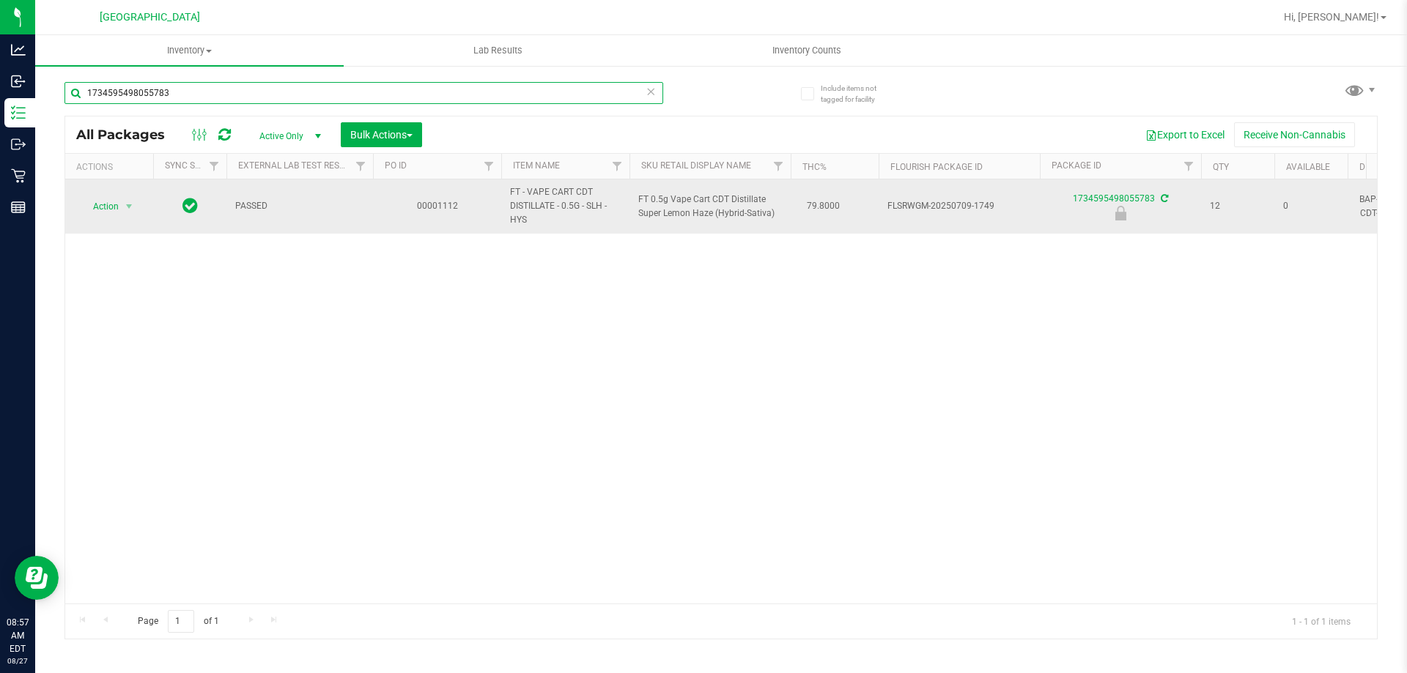
type input "1734595498055783"
click at [121, 205] on span "select" at bounding box center [129, 206] width 18 height 21
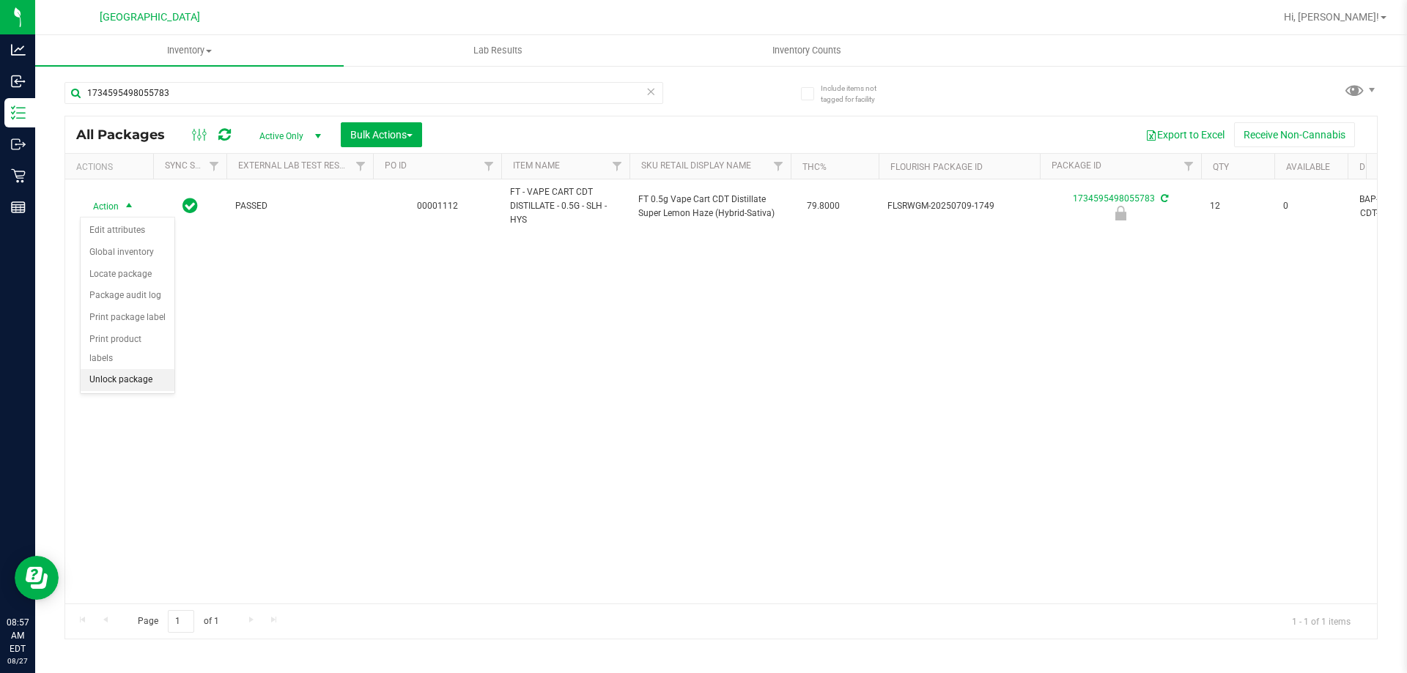
click at [129, 369] on li "Unlock package" at bounding box center [128, 380] width 94 height 22
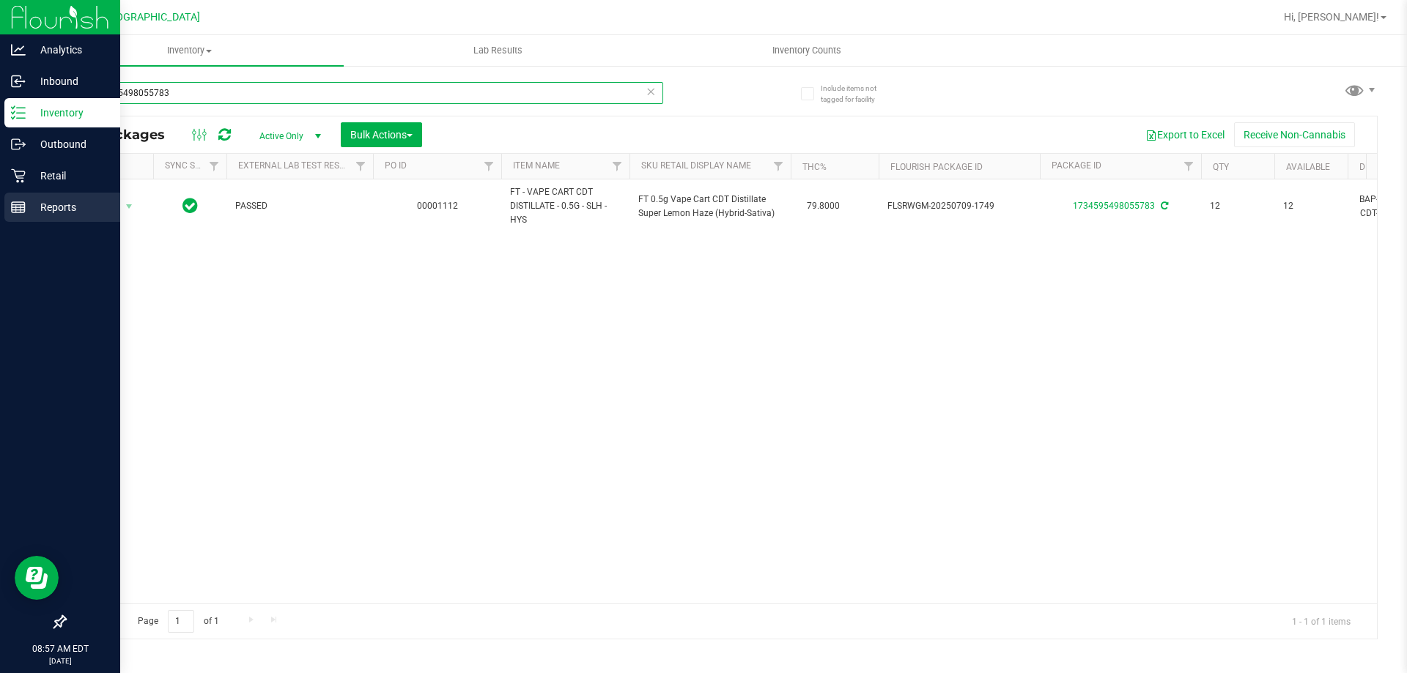
drag, startPoint x: 210, startPoint y: 92, endPoint x: 0, endPoint y: 208, distance: 239.7
click at [0, 208] on div "Analytics Inbound Inventory Outbound Retail Reports 08:57 AM EDT 08/27/2025 08/…" at bounding box center [703, 336] width 1407 height 673
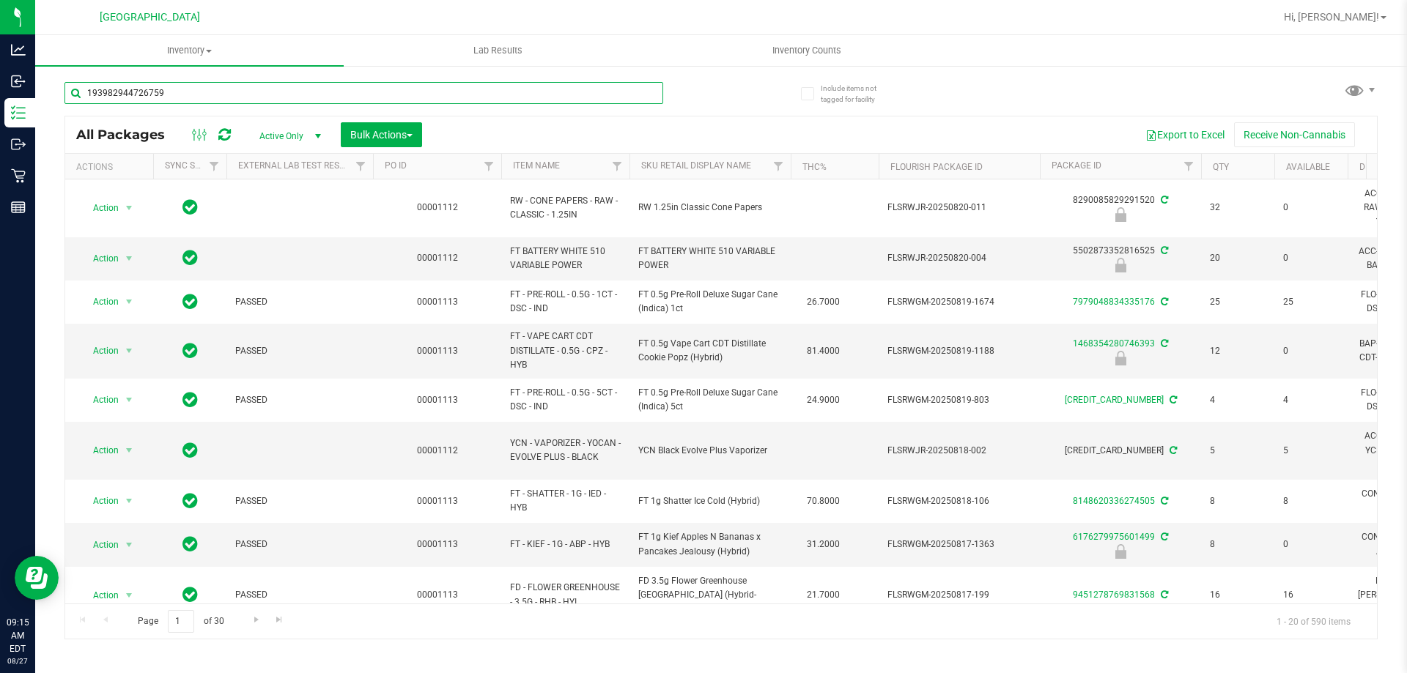
type input "1939829447267591"
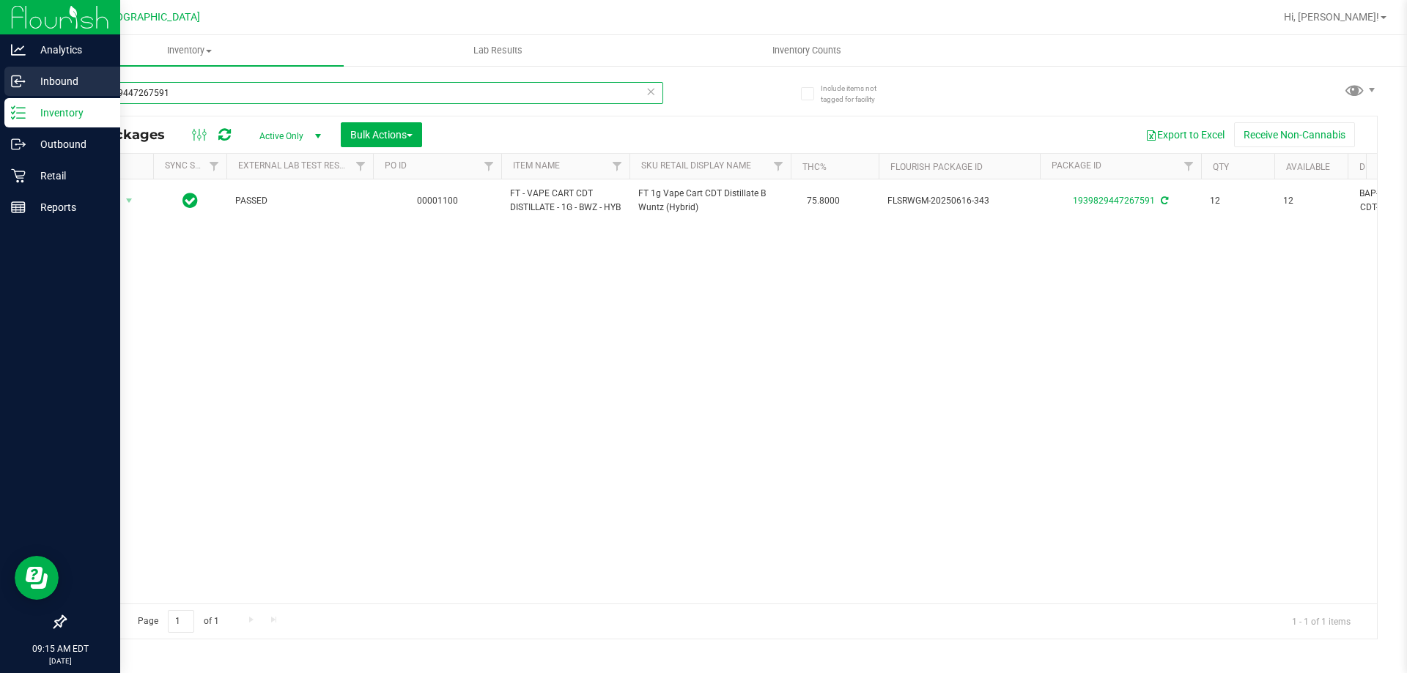
drag, startPoint x: 286, startPoint y: 95, endPoint x: 0, endPoint y: 84, distance: 286.0
click at [0, 84] on div "Analytics Inbound Inventory Outbound Retail Reports 09:15 AM EDT 08/27/2025 08/…" at bounding box center [703, 336] width 1407 height 673
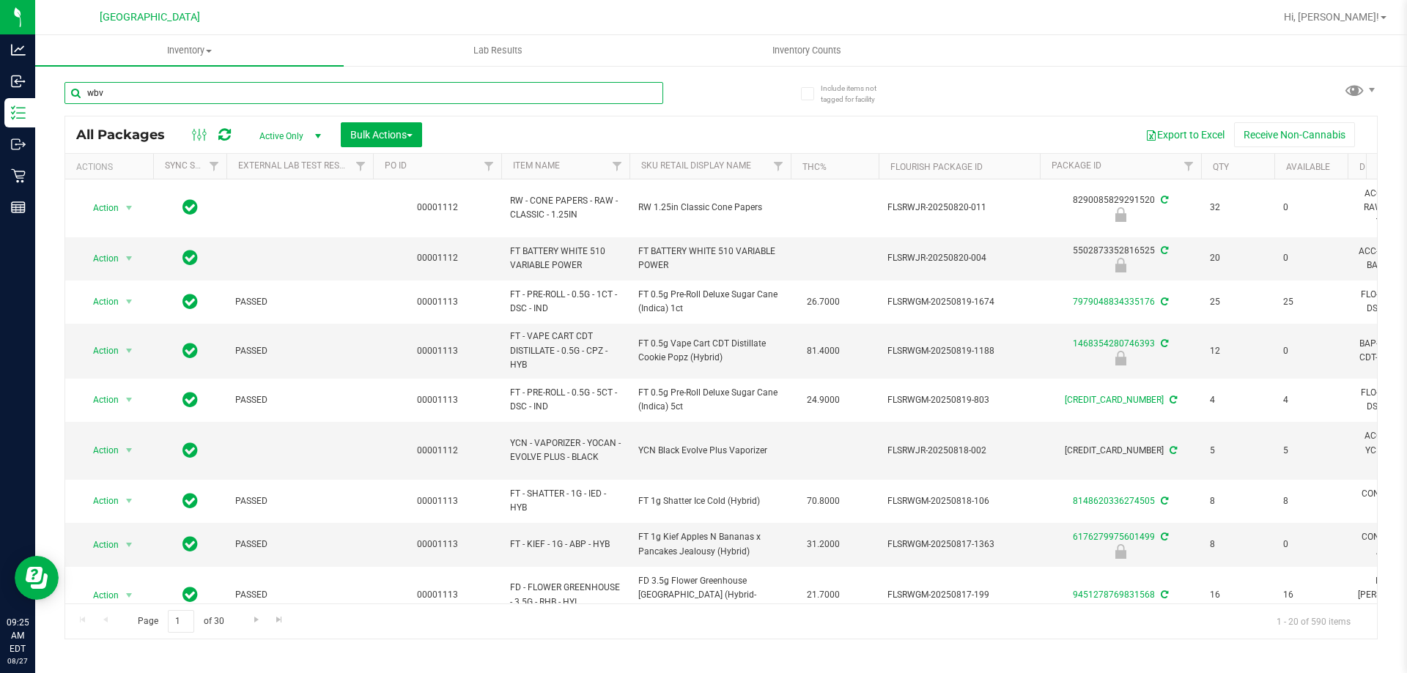
type input "wbv"
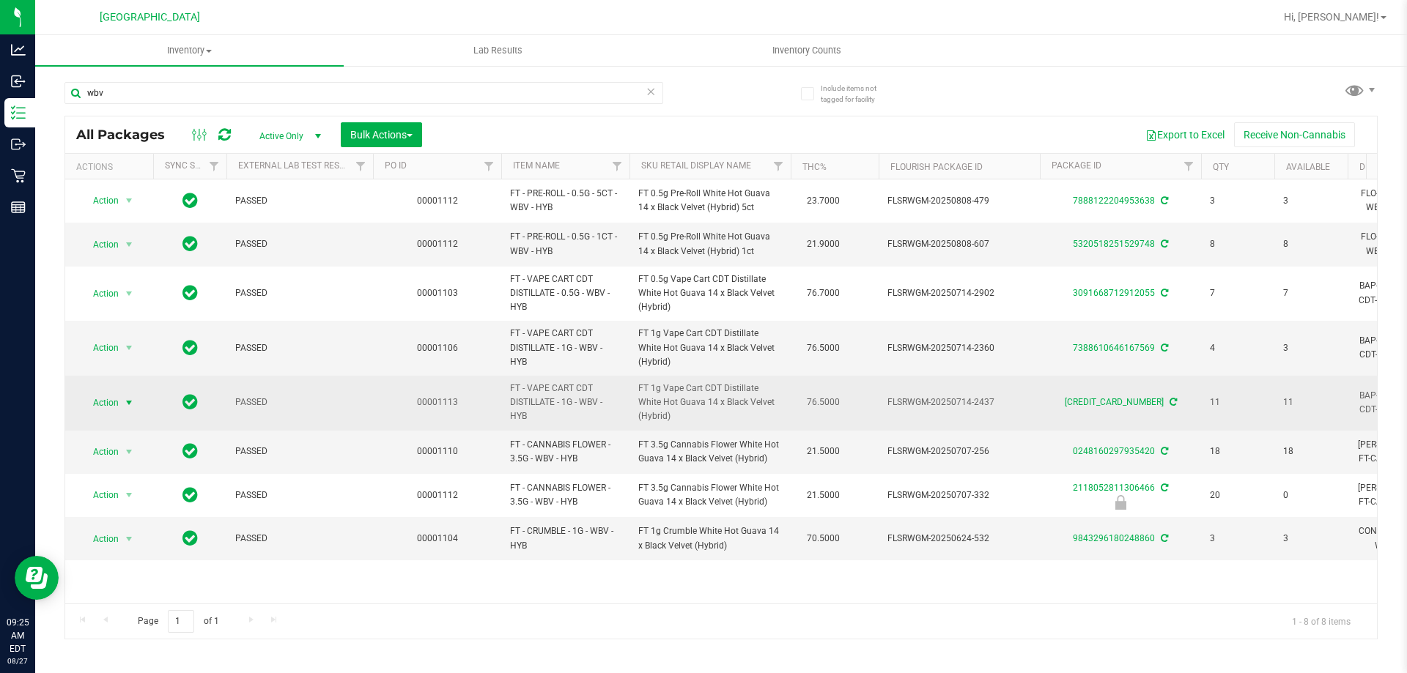
click at [130, 401] on span "select" at bounding box center [129, 403] width 12 height 12
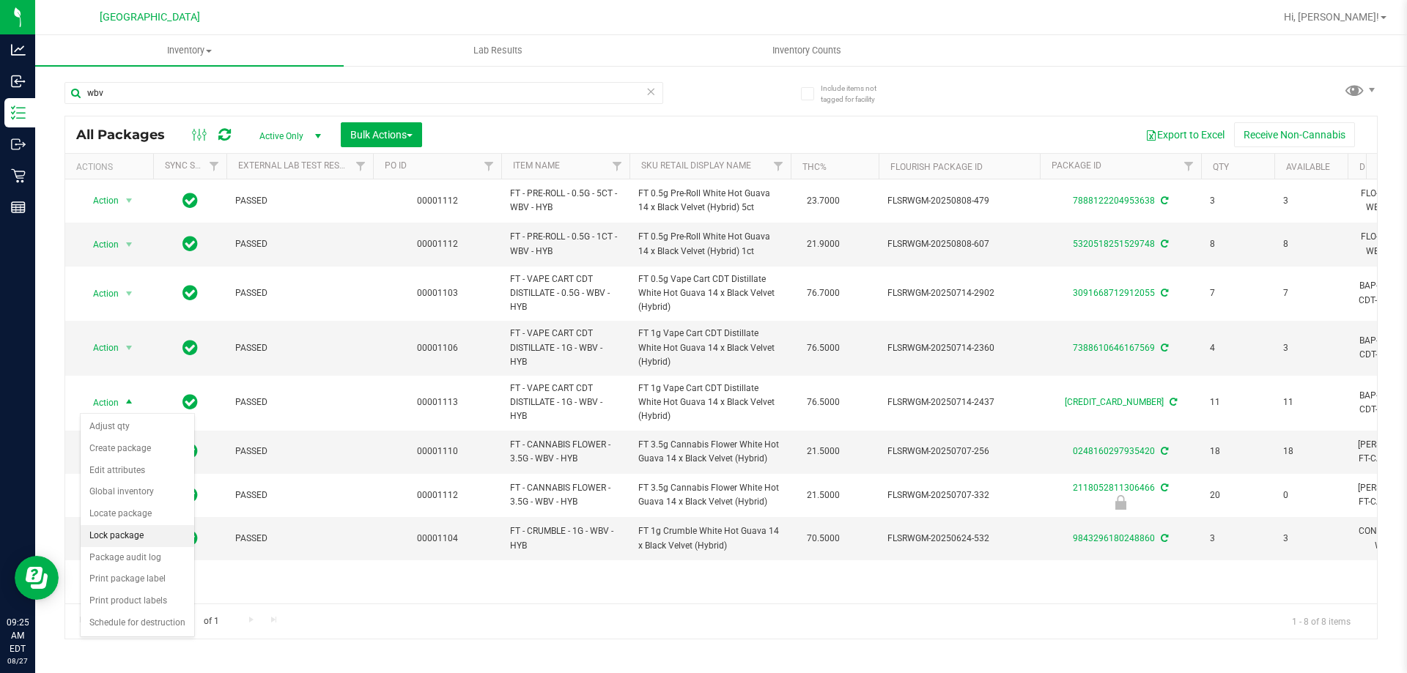
click at [130, 528] on li "Lock package" at bounding box center [138, 536] width 114 height 22
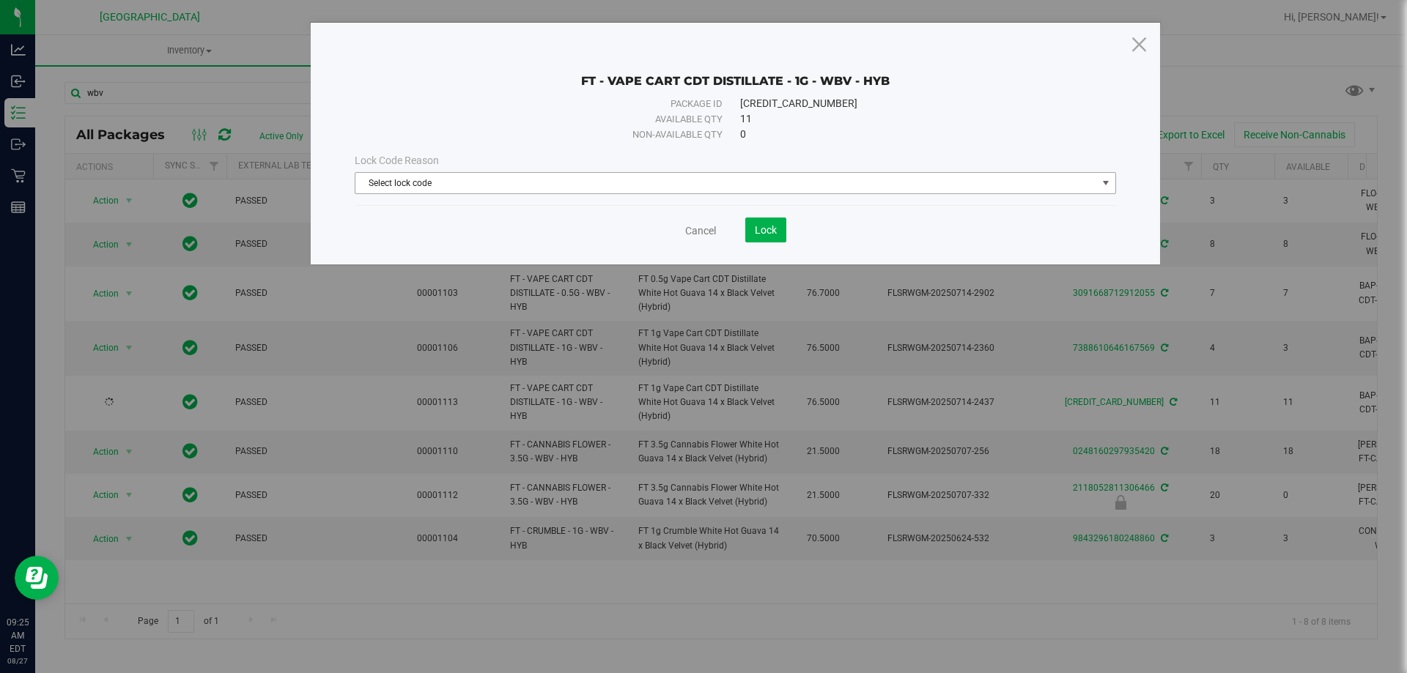
click at [575, 178] on span "Select lock code" at bounding box center [725, 183] width 741 height 21
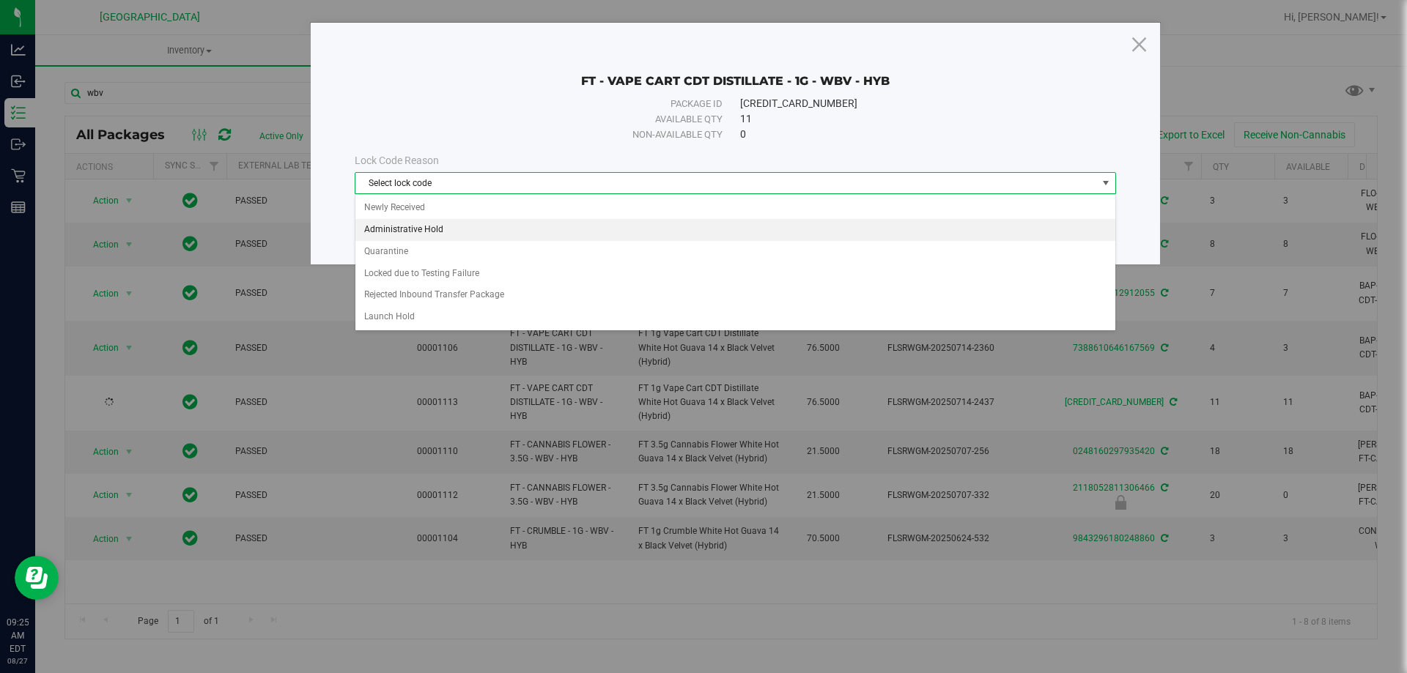
click at [539, 227] on li "Administrative Hold" at bounding box center [735, 230] width 760 height 22
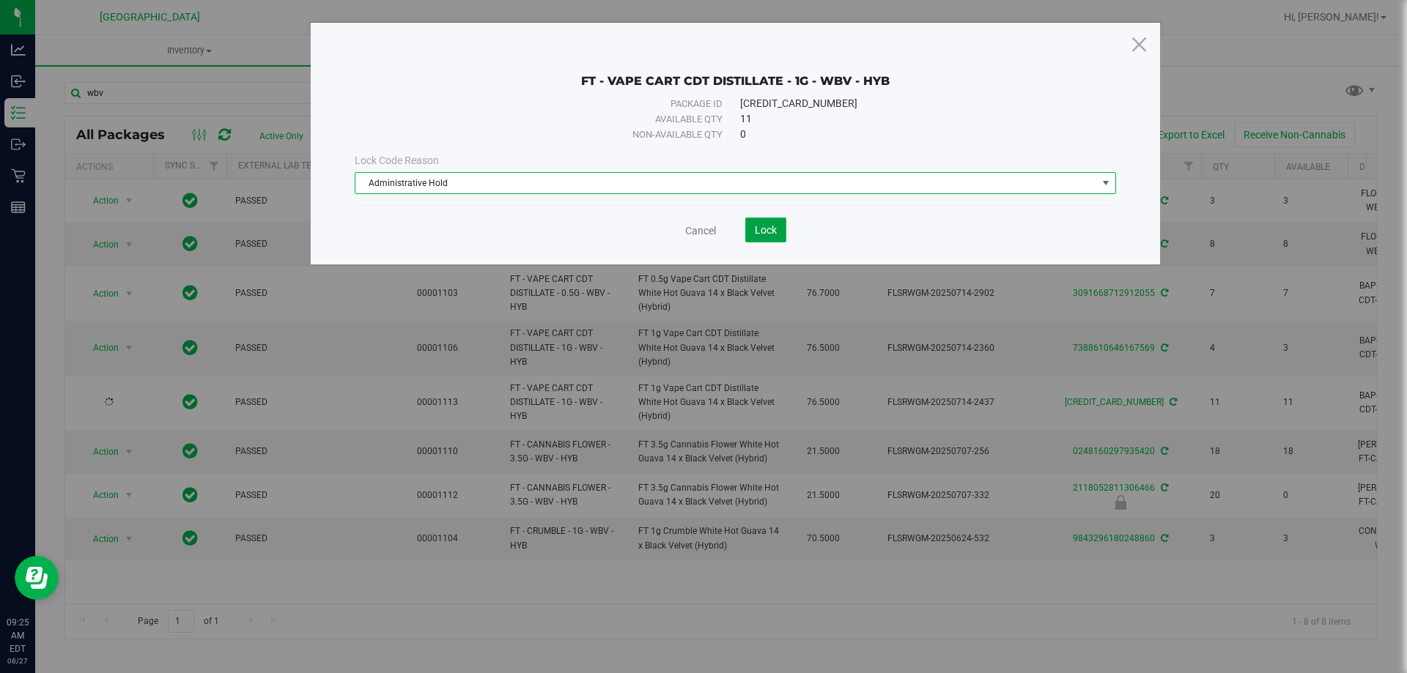
click at [766, 232] on span "Lock" at bounding box center [766, 230] width 22 height 12
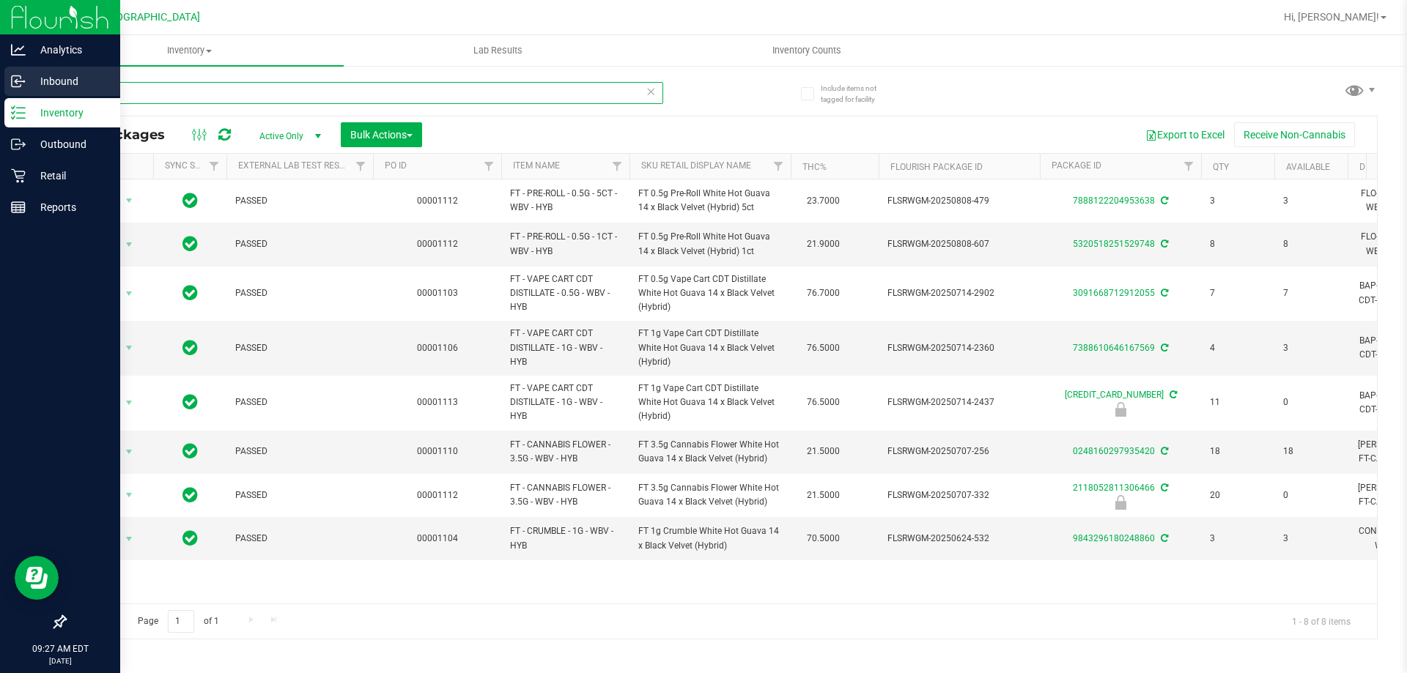
drag, startPoint x: 123, startPoint y: 92, endPoint x: 13, endPoint y: 91, distance: 109.9
click at [13, 91] on div "Analytics Inbound Inventory Outbound Retail Reports 09:27 AM EDT 08/27/2025 08/…" at bounding box center [703, 336] width 1407 height 673
type input "mer"
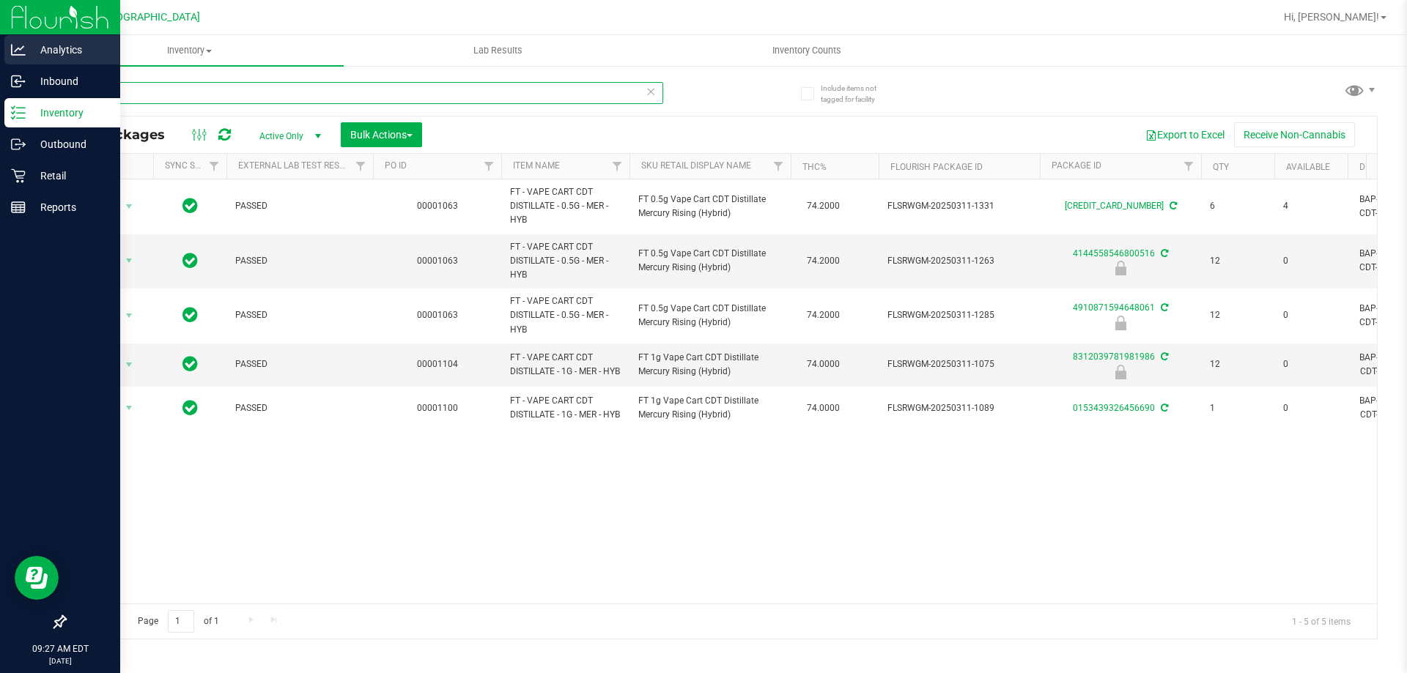
drag, startPoint x: 182, startPoint y: 95, endPoint x: 0, endPoint y: 53, distance: 186.6
click at [0, 53] on div "Analytics Inbound Inventory Outbound Retail Reports 09:27 AM EDT 08/27/2025 08/…" at bounding box center [703, 336] width 1407 height 673
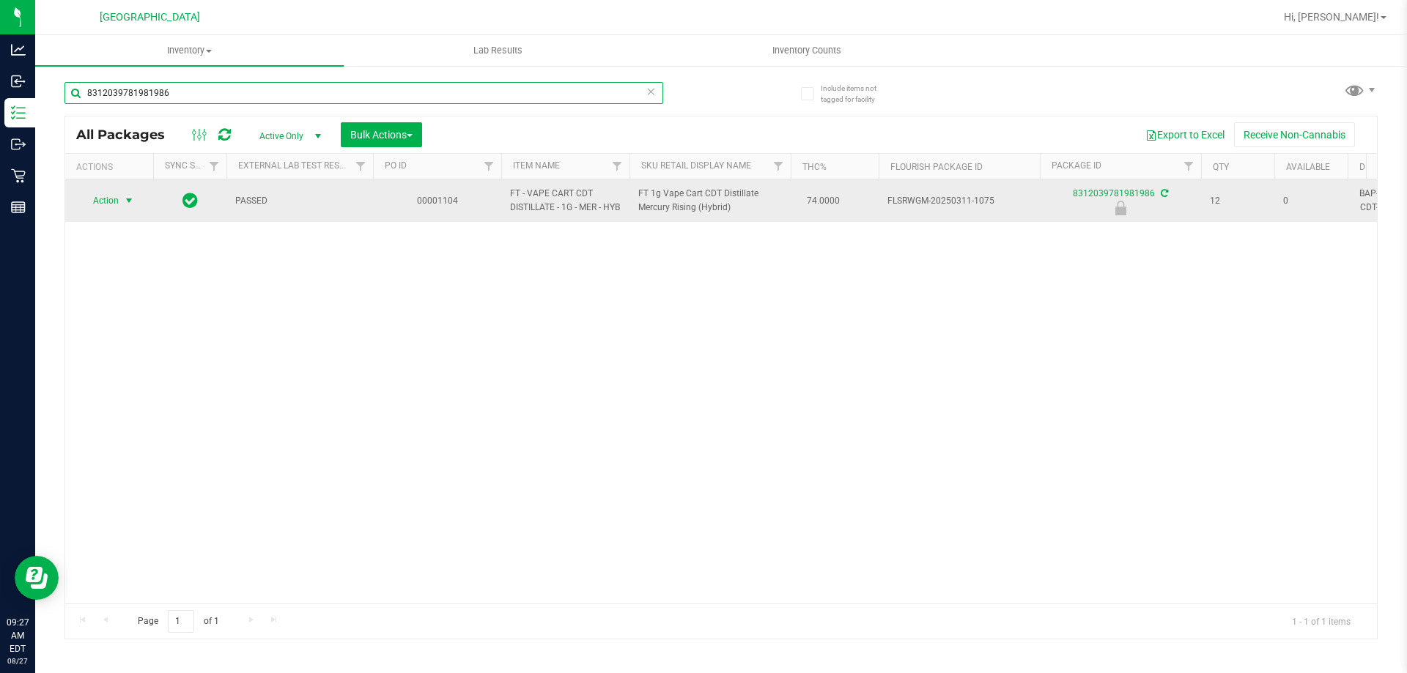
type input "8312039781981986"
click at [101, 197] on span "Action" at bounding box center [100, 200] width 40 height 21
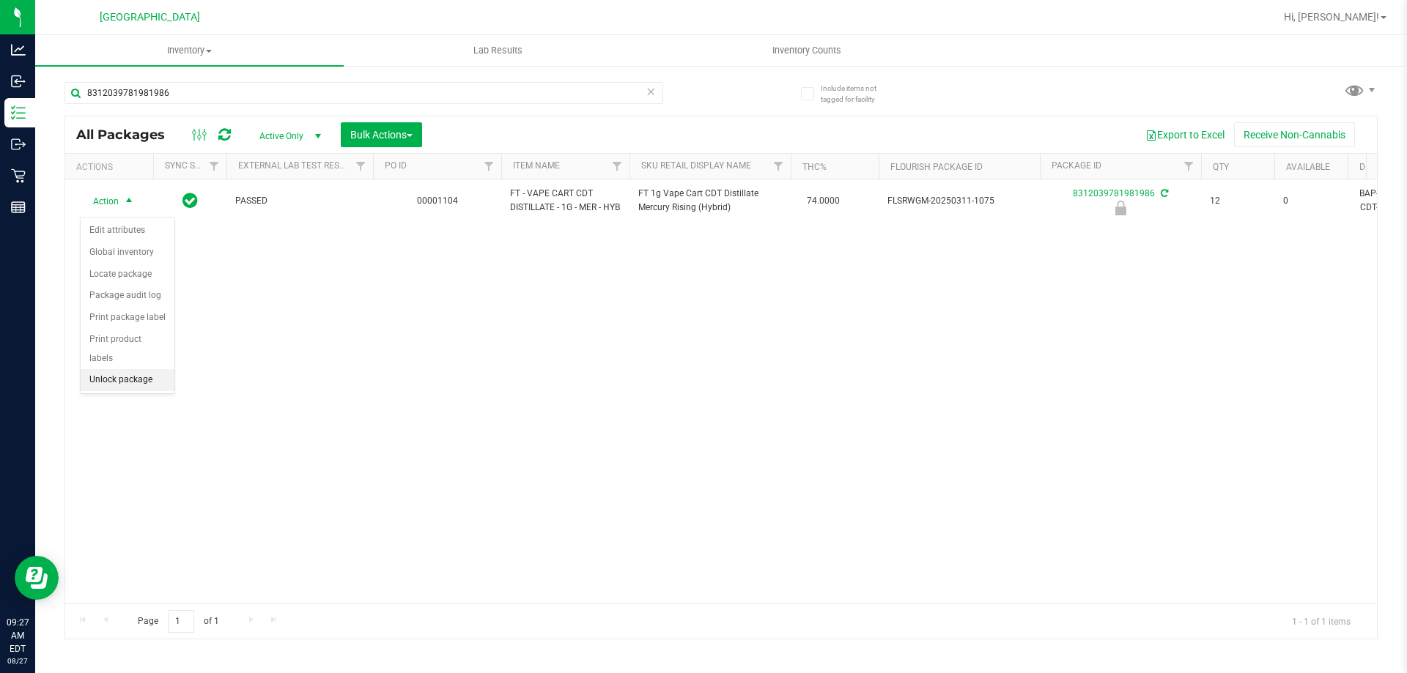
click at [122, 369] on li "Unlock package" at bounding box center [128, 380] width 94 height 22
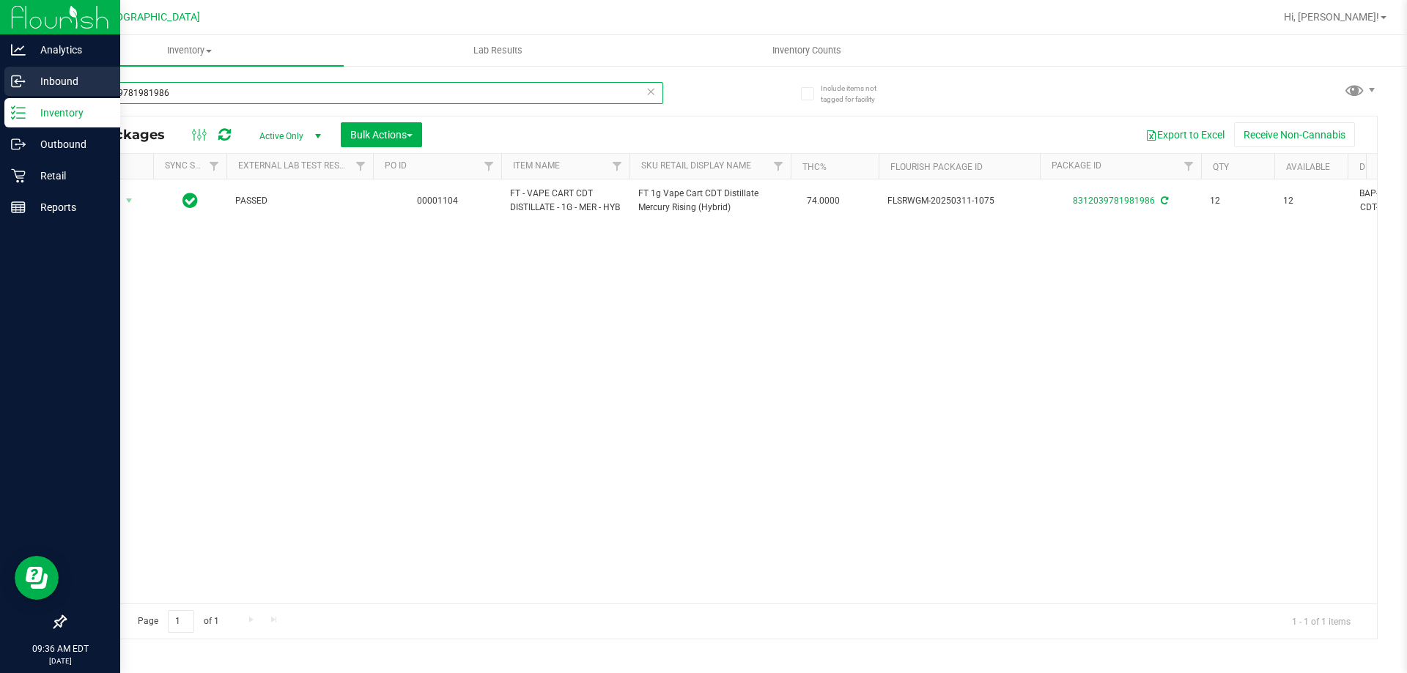
drag, startPoint x: 208, startPoint y: 92, endPoint x: 0, endPoint y: 85, distance: 208.2
click at [0, 85] on div "Analytics Inbound Inventory Outbound Retail Reports 09:36 AM EDT 08/27/2025 08/…" at bounding box center [703, 336] width 1407 height 673
type input "t12"
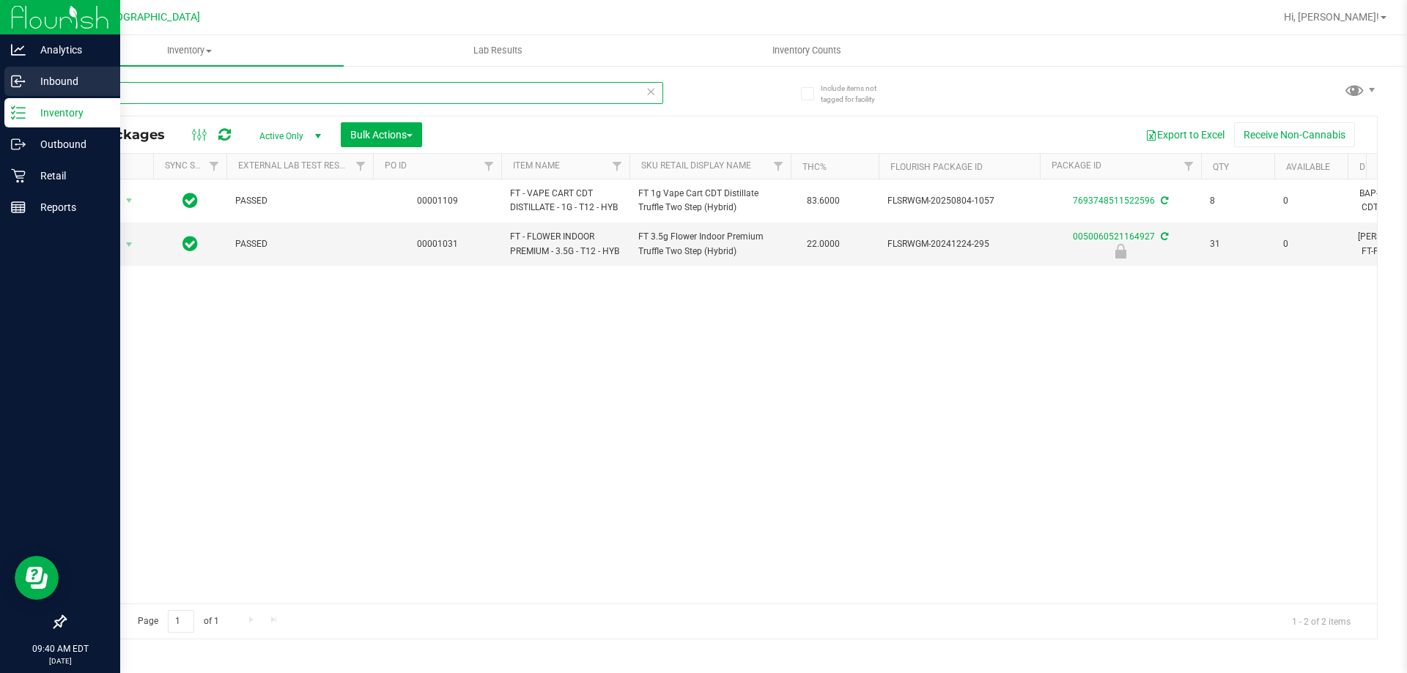
drag, startPoint x: 385, startPoint y: 89, endPoint x: 0, endPoint y: 95, distance: 384.7
click at [0, 100] on div "Analytics Inbound Inventory Outbound Retail Reports 09:40 AM EDT 08/27/2025 08/…" at bounding box center [703, 336] width 1407 height 673
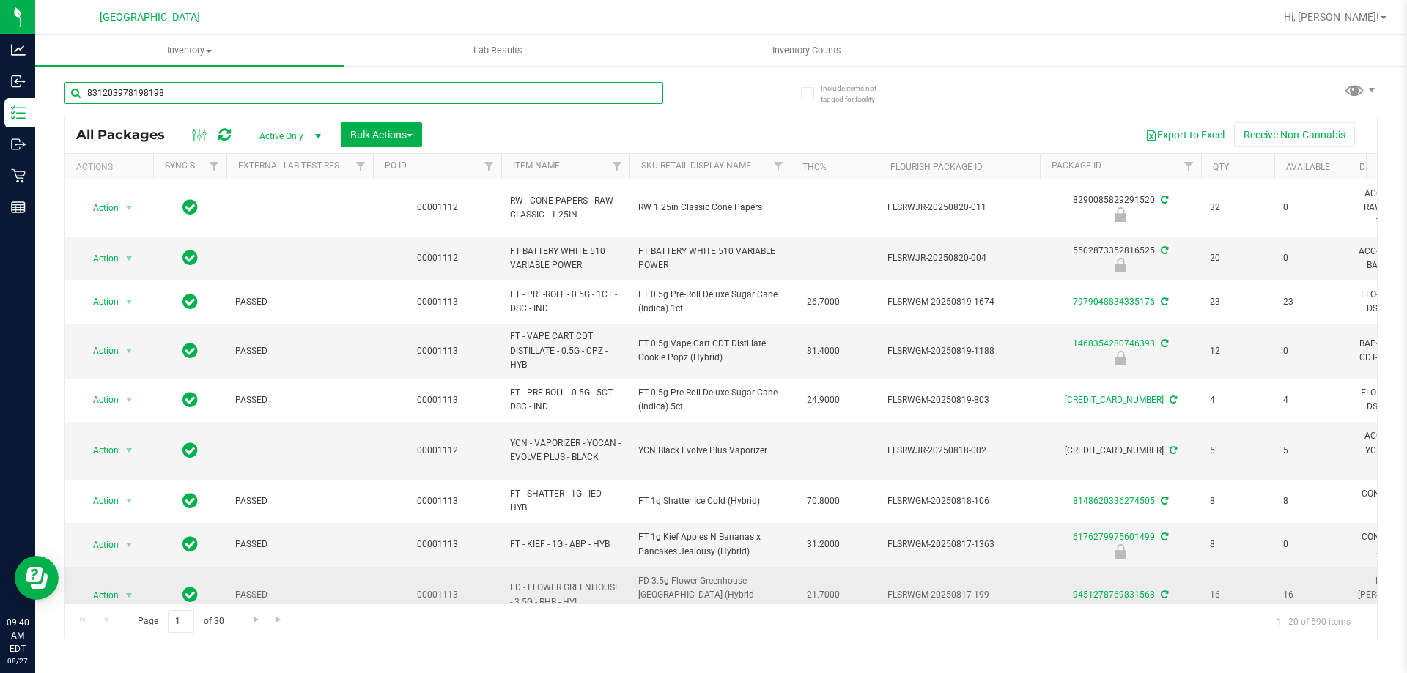
type input "8312039781981986"
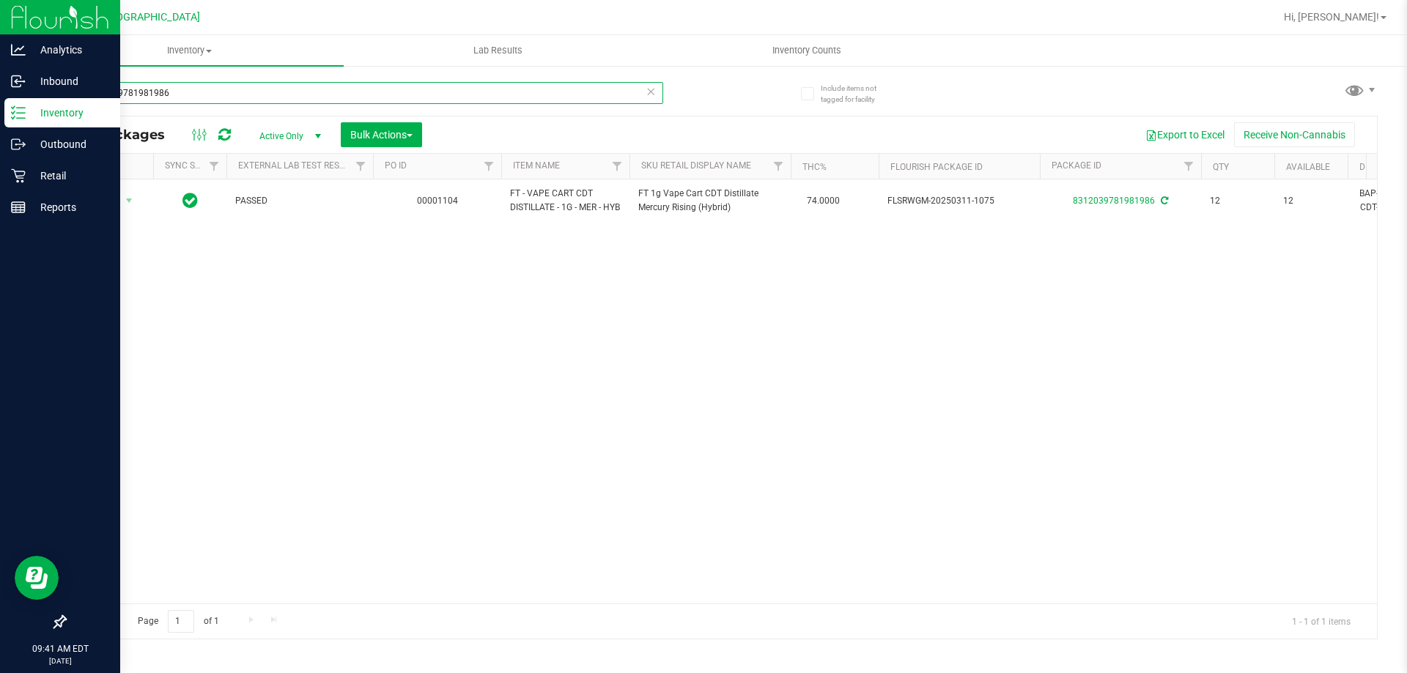
drag, startPoint x: 207, startPoint y: 95, endPoint x: 0, endPoint y: 123, distance: 208.6
click at [0, 123] on div "Analytics Inbound Inventory Outbound Retail Reports 09:41 AM EDT 08/27/2025 08/…" at bounding box center [703, 336] width 1407 height 673
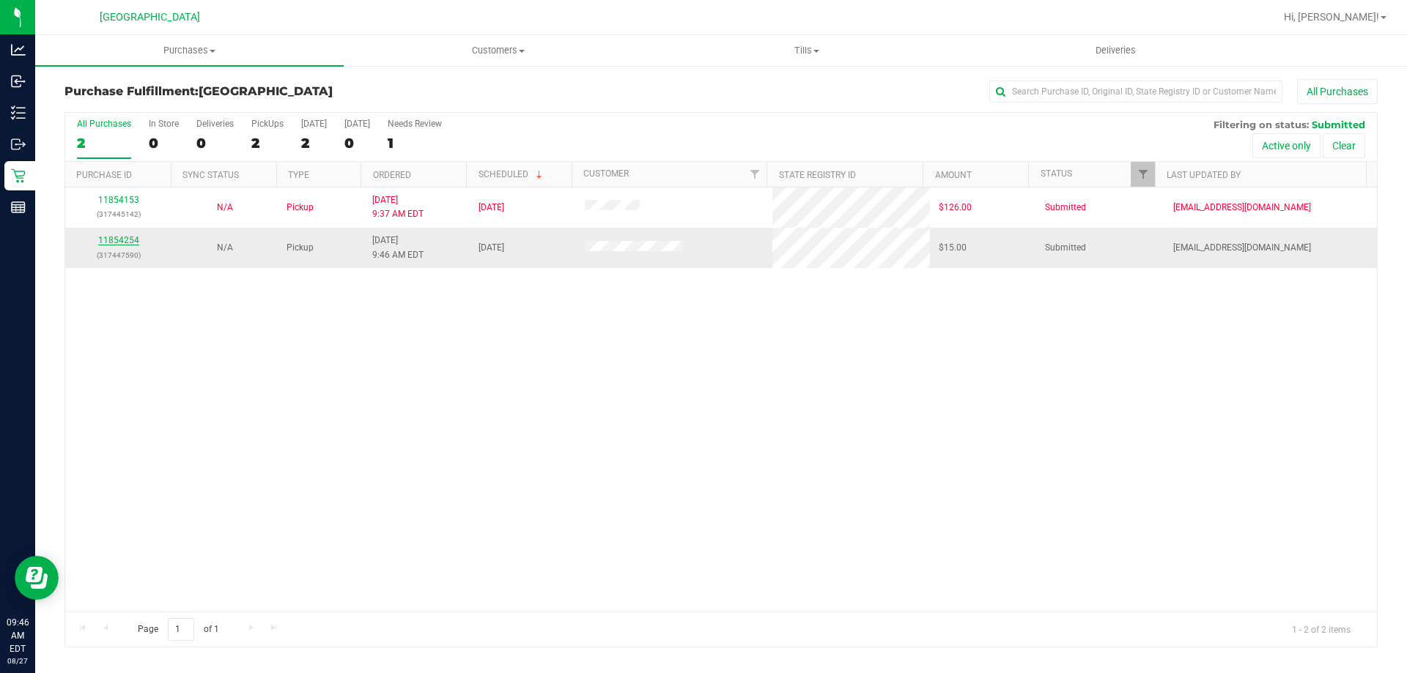
click at [130, 239] on link "11854254" at bounding box center [118, 240] width 41 height 10
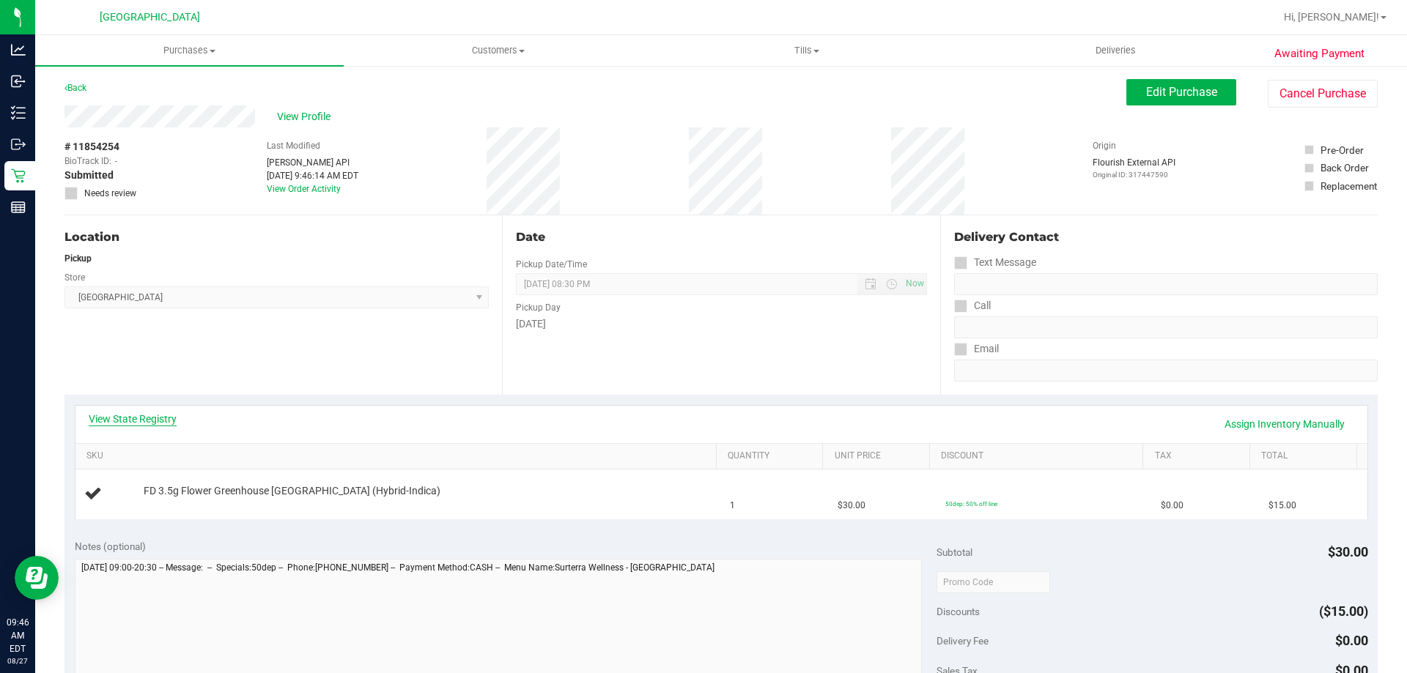
click at [113, 418] on link "View State Registry" at bounding box center [133, 419] width 88 height 15
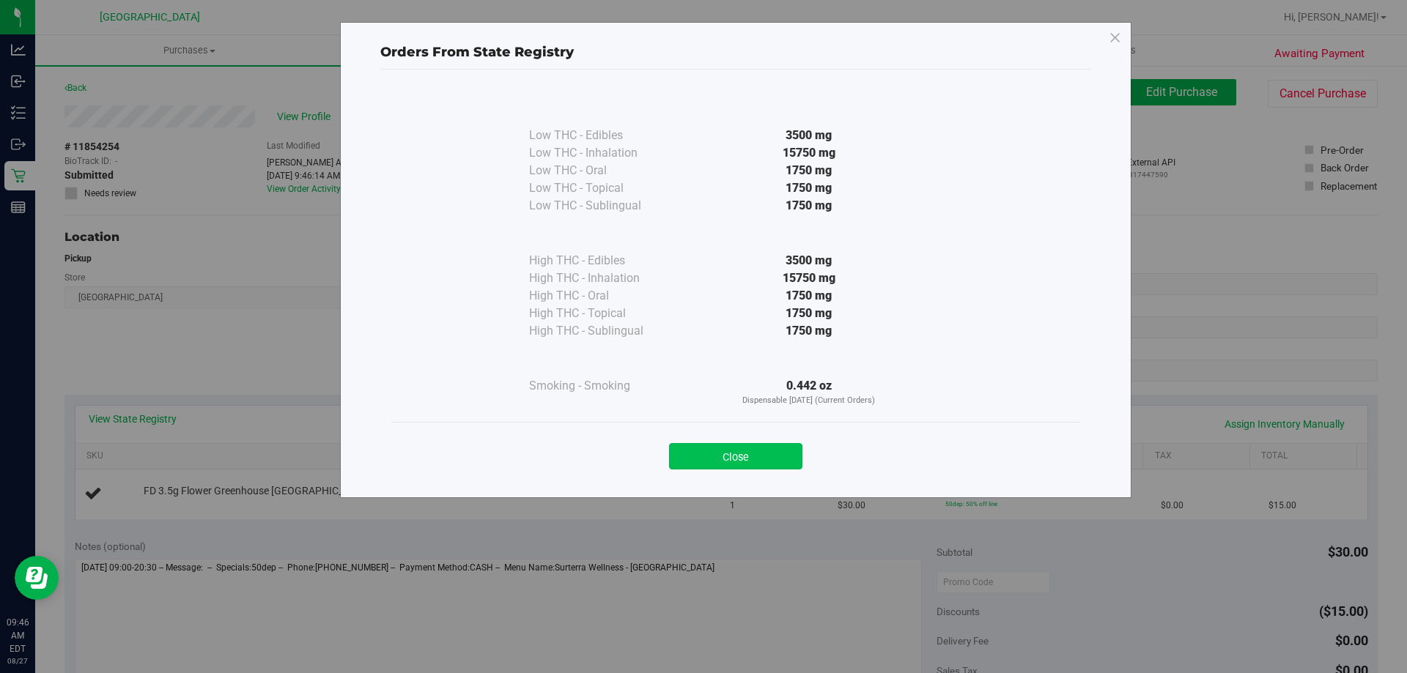
click at [760, 448] on button "Close" at bounding box center [735, 456] width 133 height 26
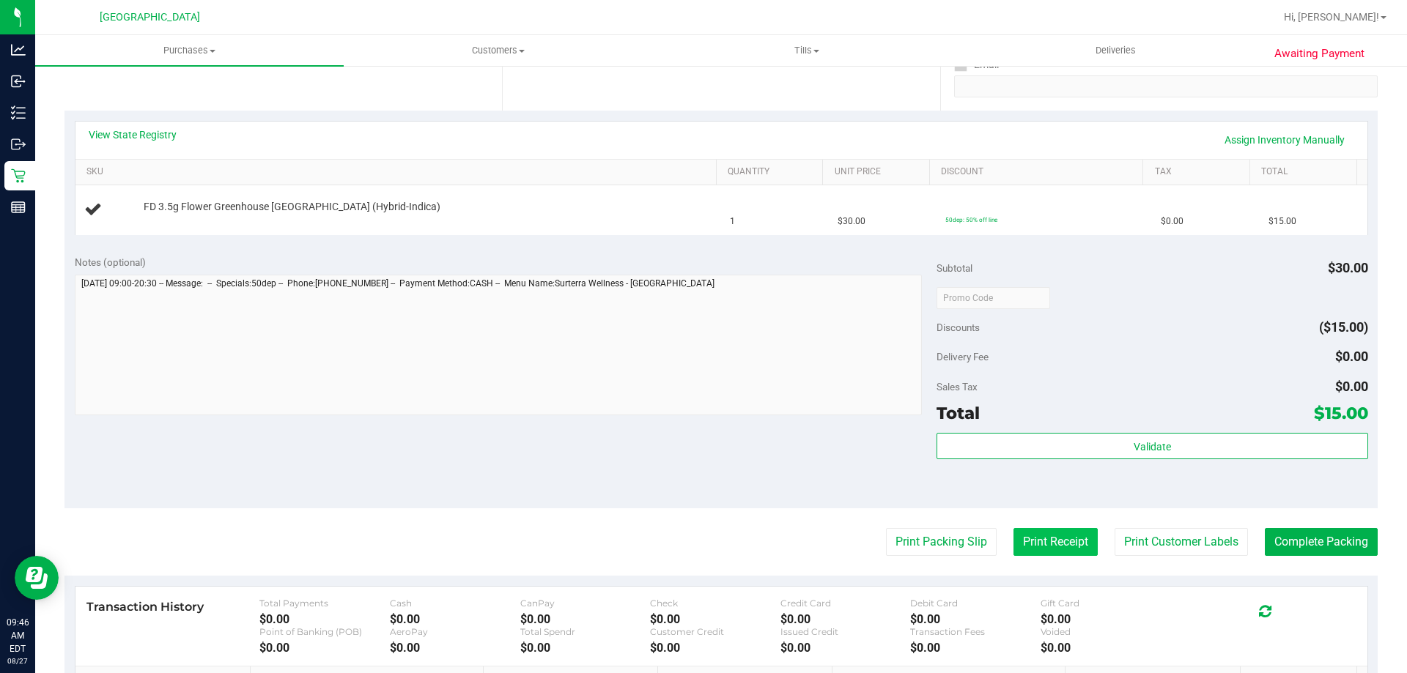
scroll to position [293, 0]
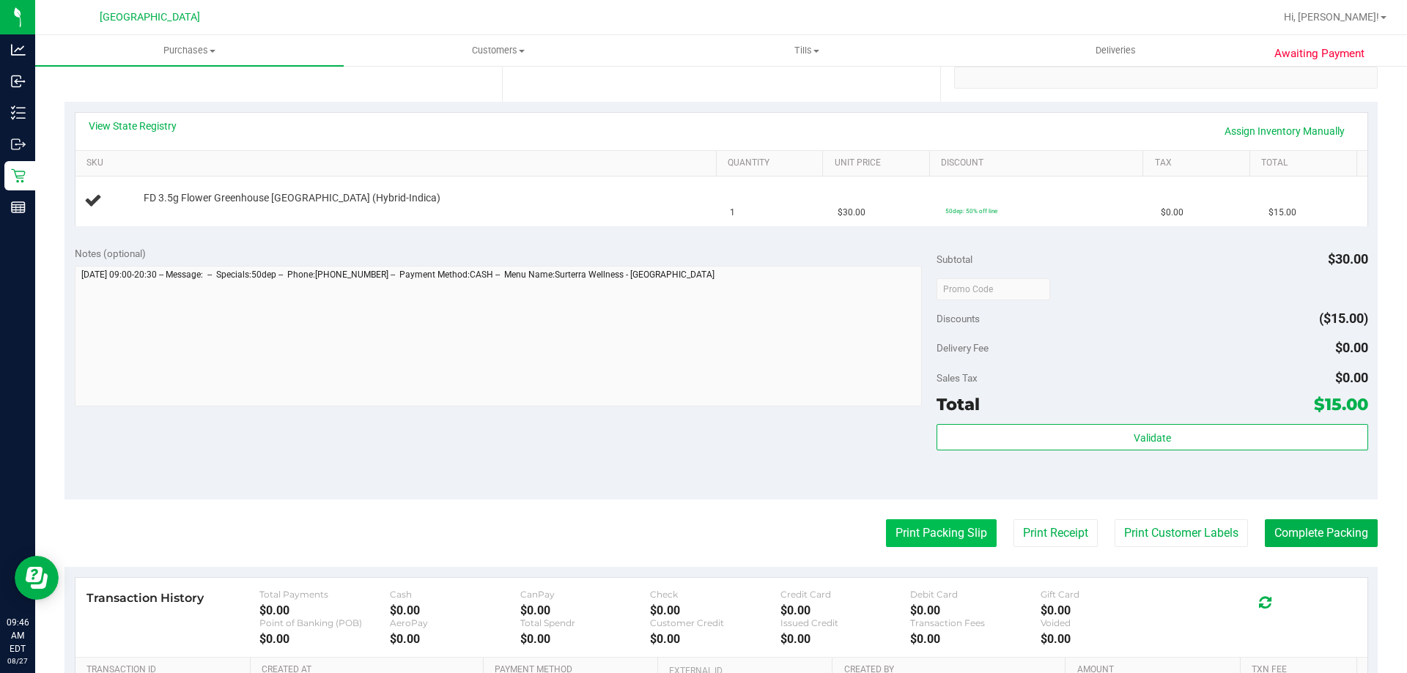
click at [949, 523] on button "Print Packing Slip" at bounding box center [941, 533] width 111 height 28
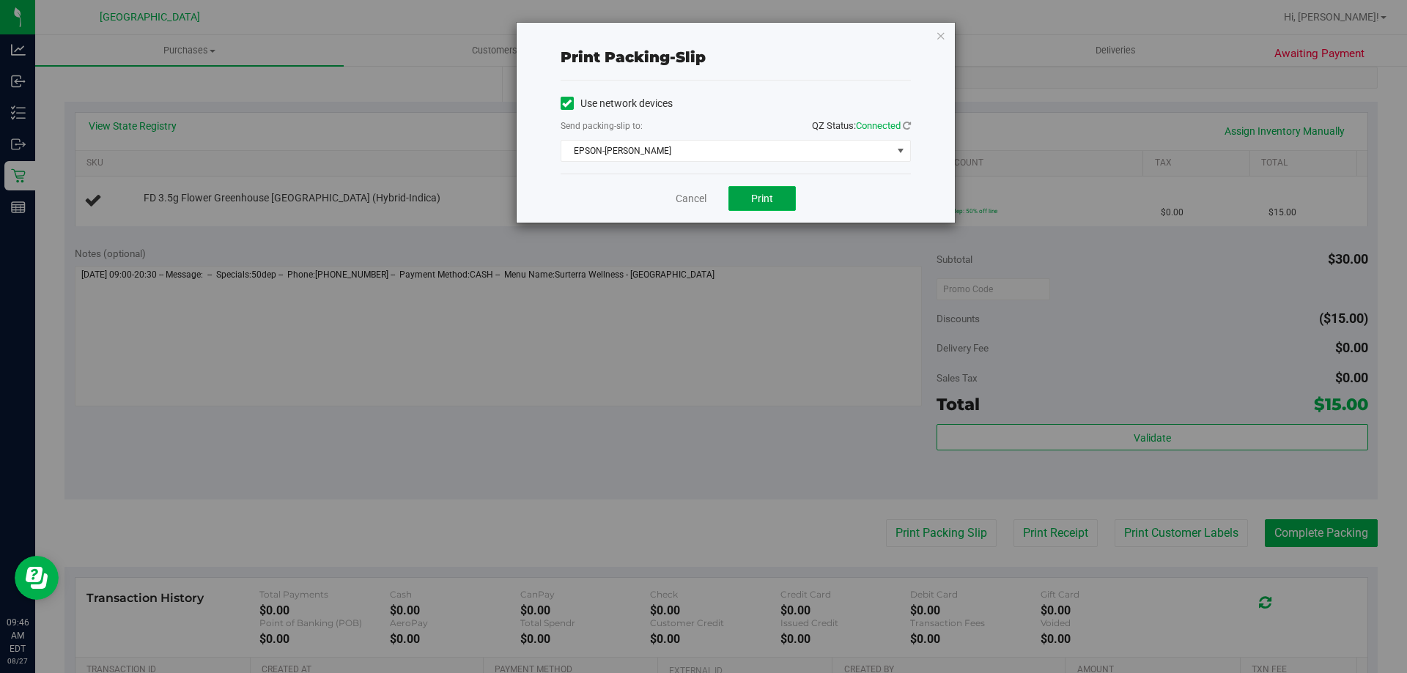
click at [782, 191] on button "Print" at bounding box center [761, 198] width 67 height 25
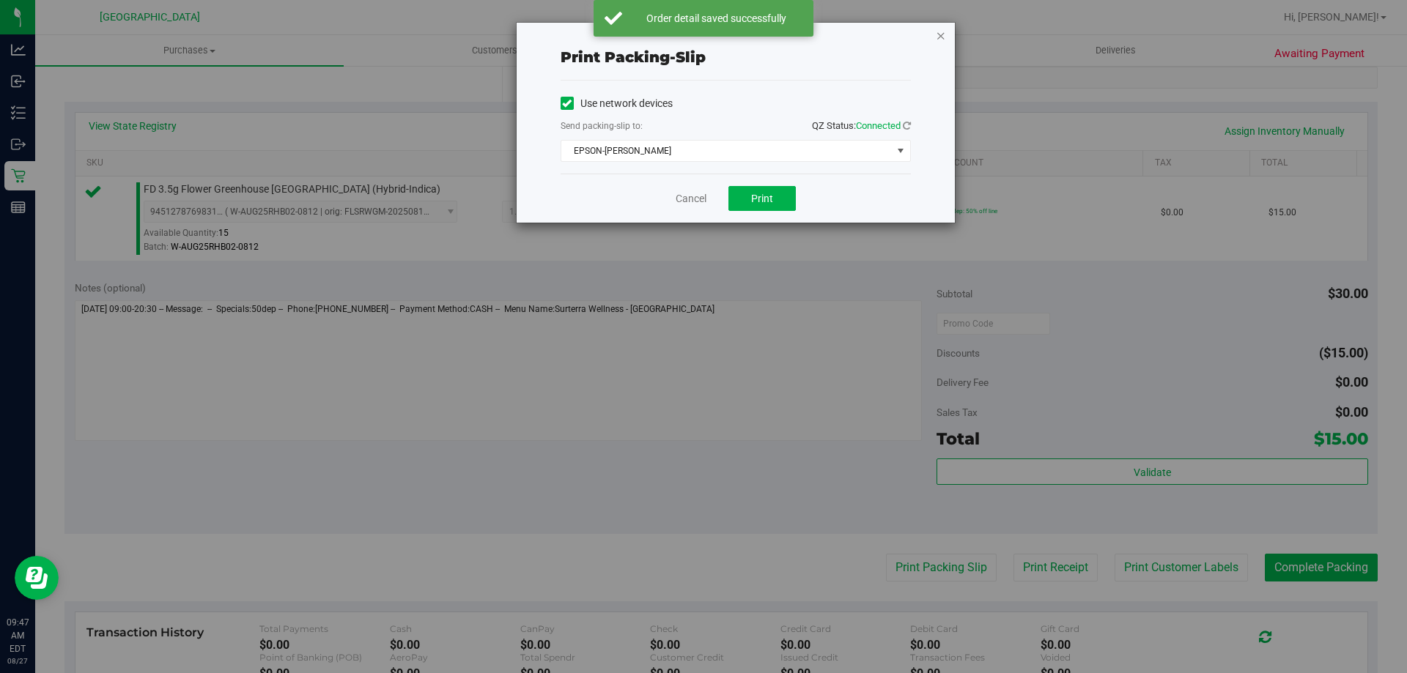
click at [940, 40] on icon "button" at bounding box center [941, 35] width 10 height 18
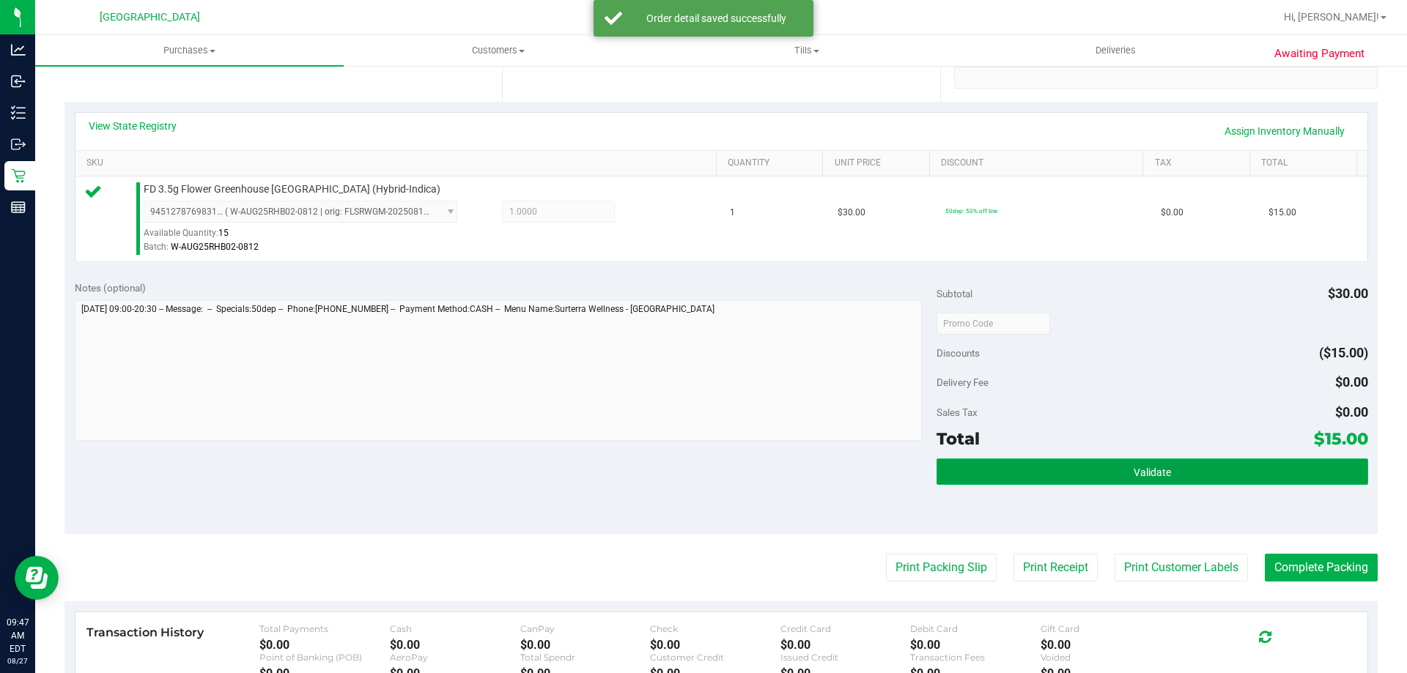
click at [1068, 479] on button "Validate" at bounding box center [1151, 472] width 431 height 26
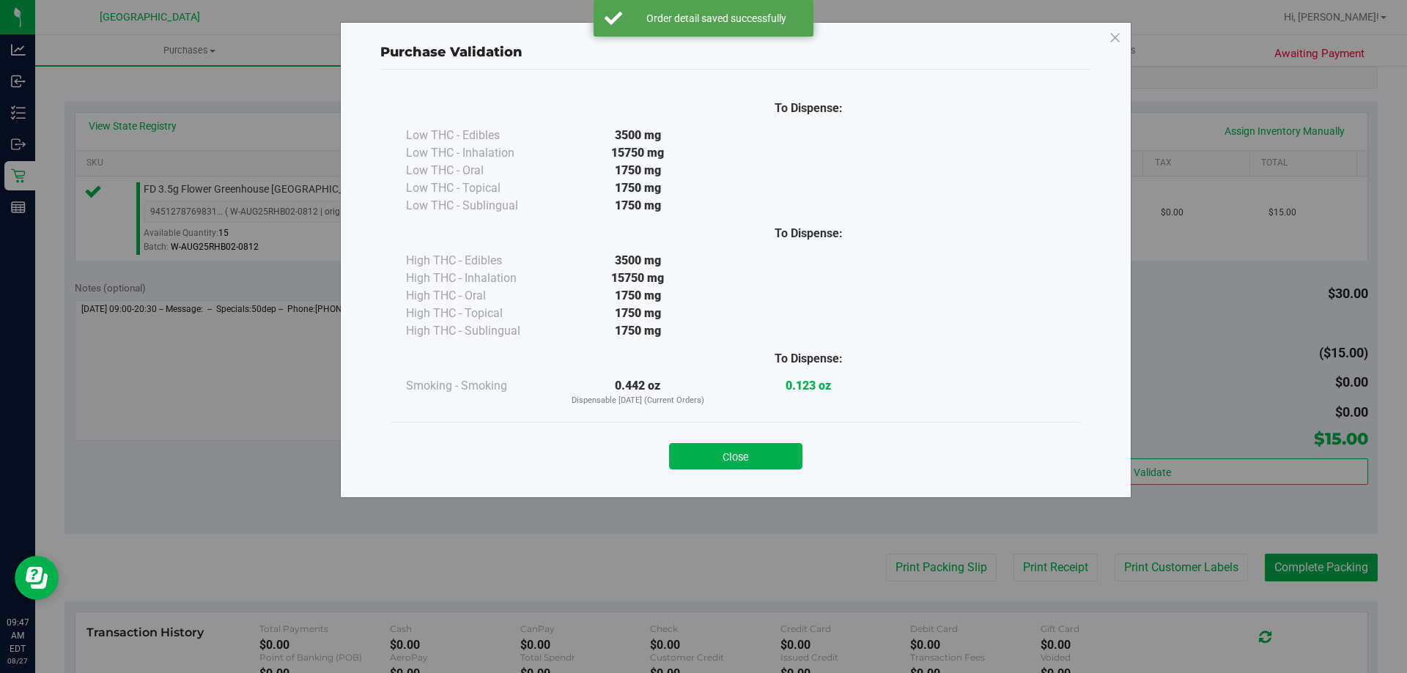
drag, startPoint x: 766, startPoint y: 453, endPoint x: 777, endPoint y: 451, distance: 11.2
click at [766, 453] on button "Close" at bounding box center [735, 456] width 133 height 26
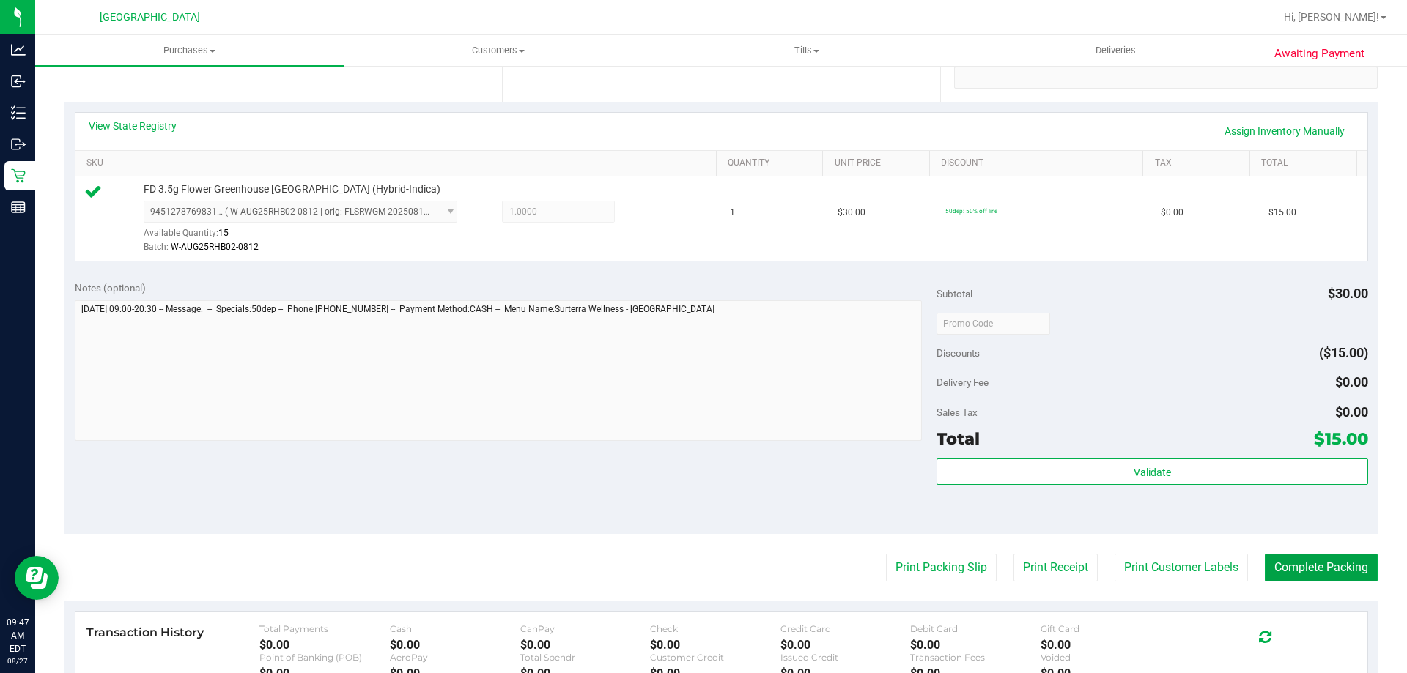
drag, startPoint x: 1336, startPoint y: 563, endPoint x: 1346, endPoint y: 550, distance: 15.7
click at [1336, 562] on button "Complete Packing" at bounding box center [1321, 568] width 113 height 28
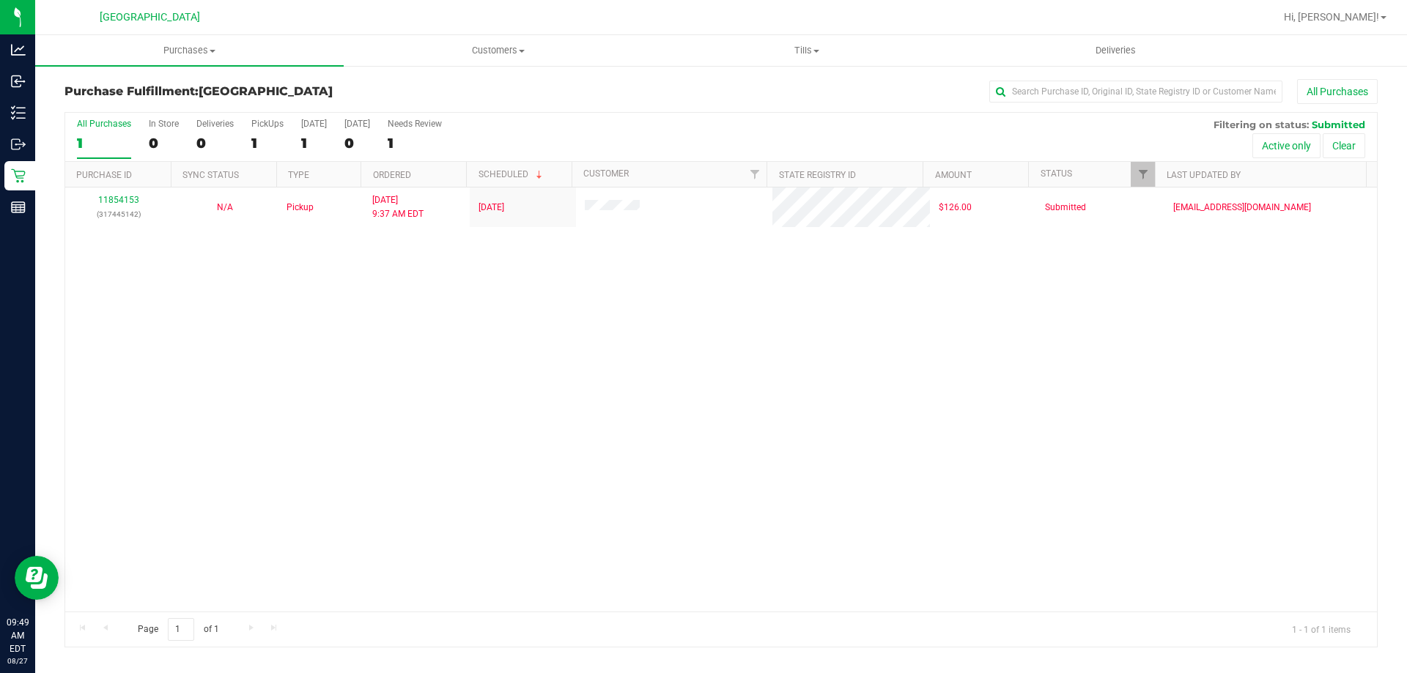
click at [155, 366] on div "11854153 (317445142) N/A Pickup 8/27/2025 9:37 AM EDT 8/27/2025 $126.00 Submitt…" at bounding box center [720, 400] width 1311 height 424
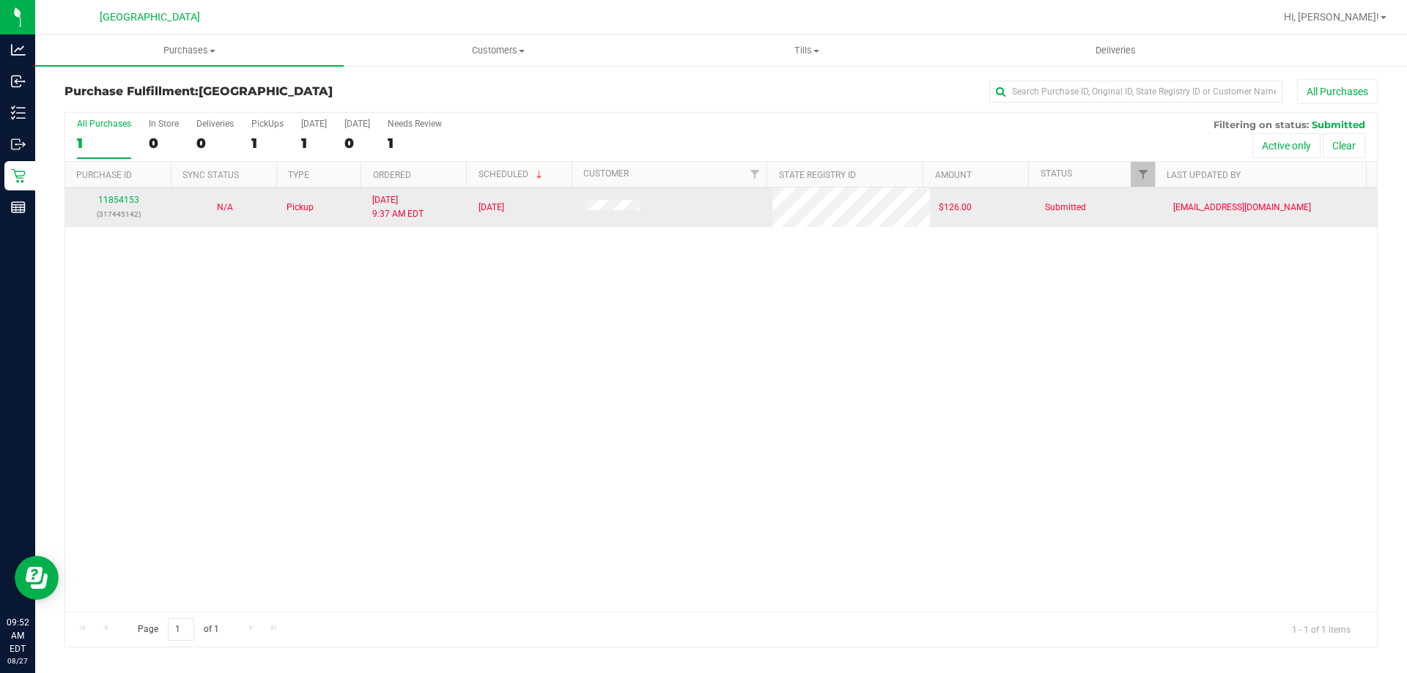
drag, startPoint x: 207, startPoint y: 297, endPoint x: 150, endPoint y: 209, distance: 105.1
click at [207, 297] on div "11854153 (317445142) N/A Pickup 8/27/2025 9:37 AM EDT 8/27/2025 $126.00 Submitt…" at bounding box center [720, 400] width 1311 height 424
click at [127, 203] on link "11854153" at bounding box center [118, 200] width 41 height 10
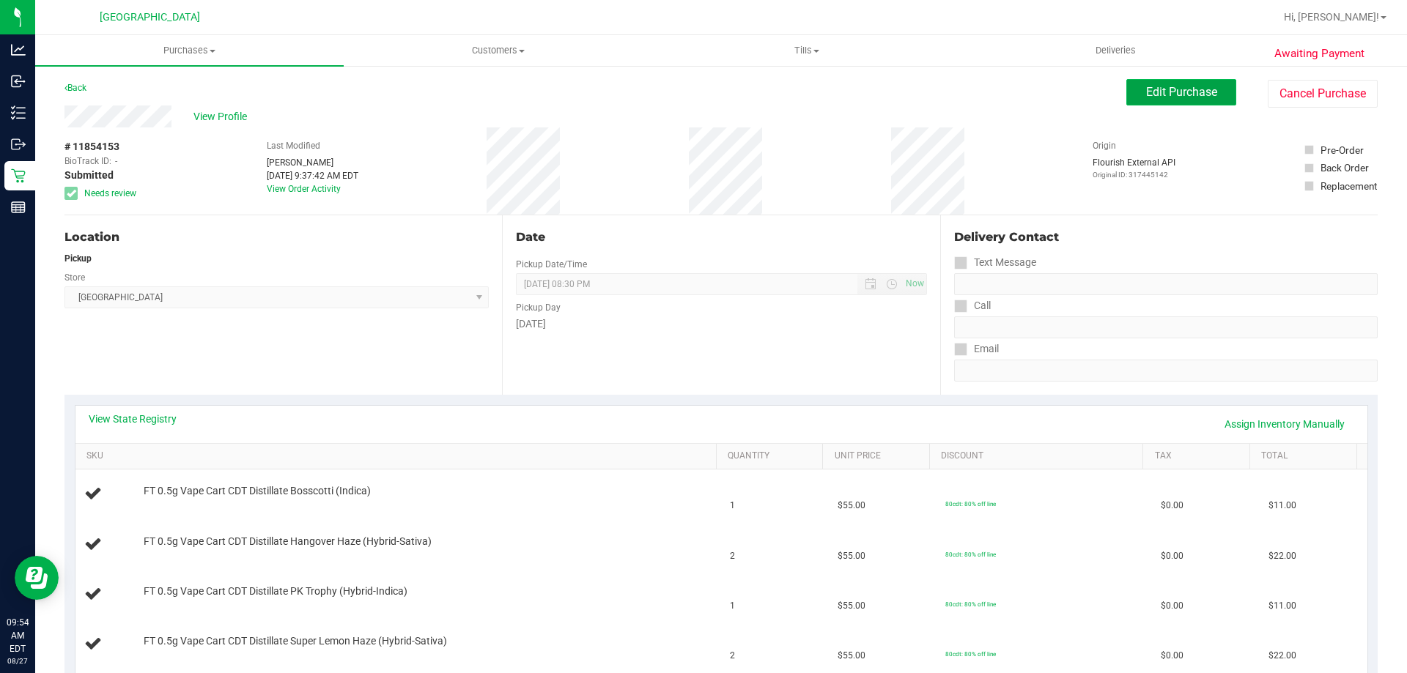
click at [1166, 90] on span "Edit Purchase" at bounding box center [1181, 92] width 71 height 14
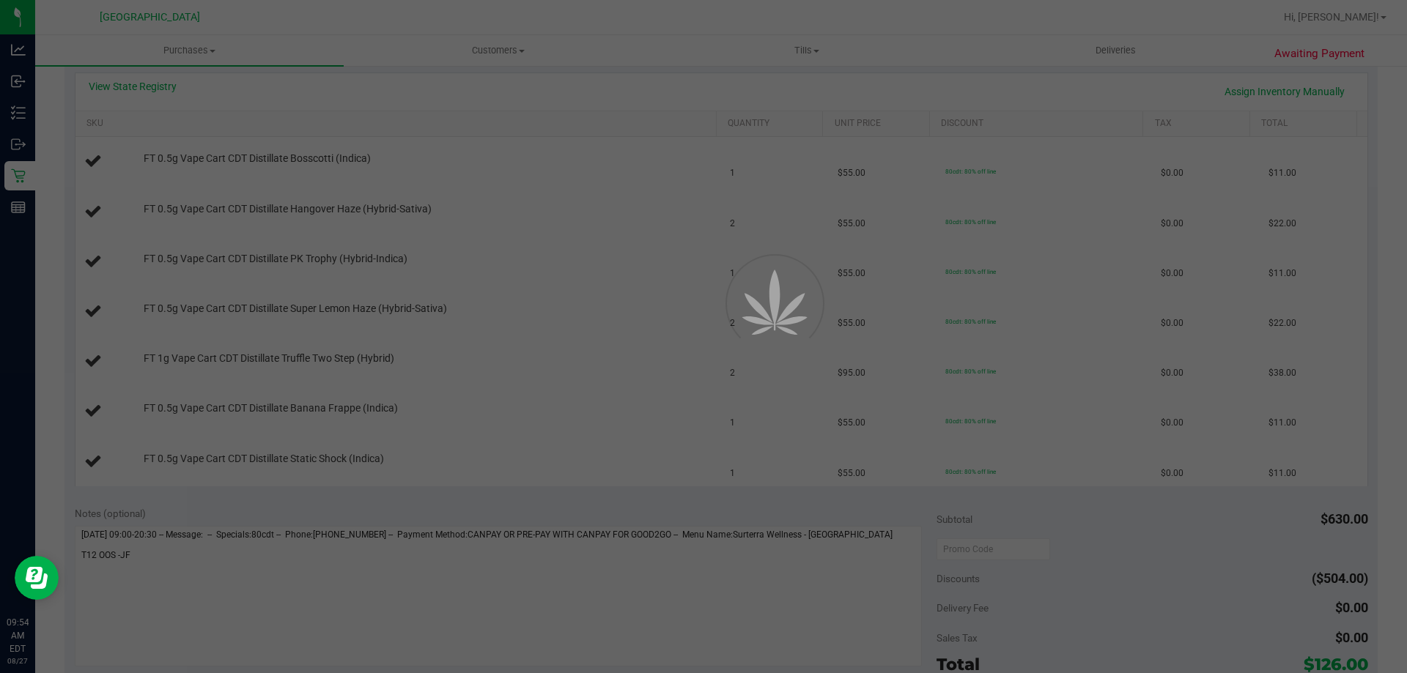
scroll to position [366, 0]
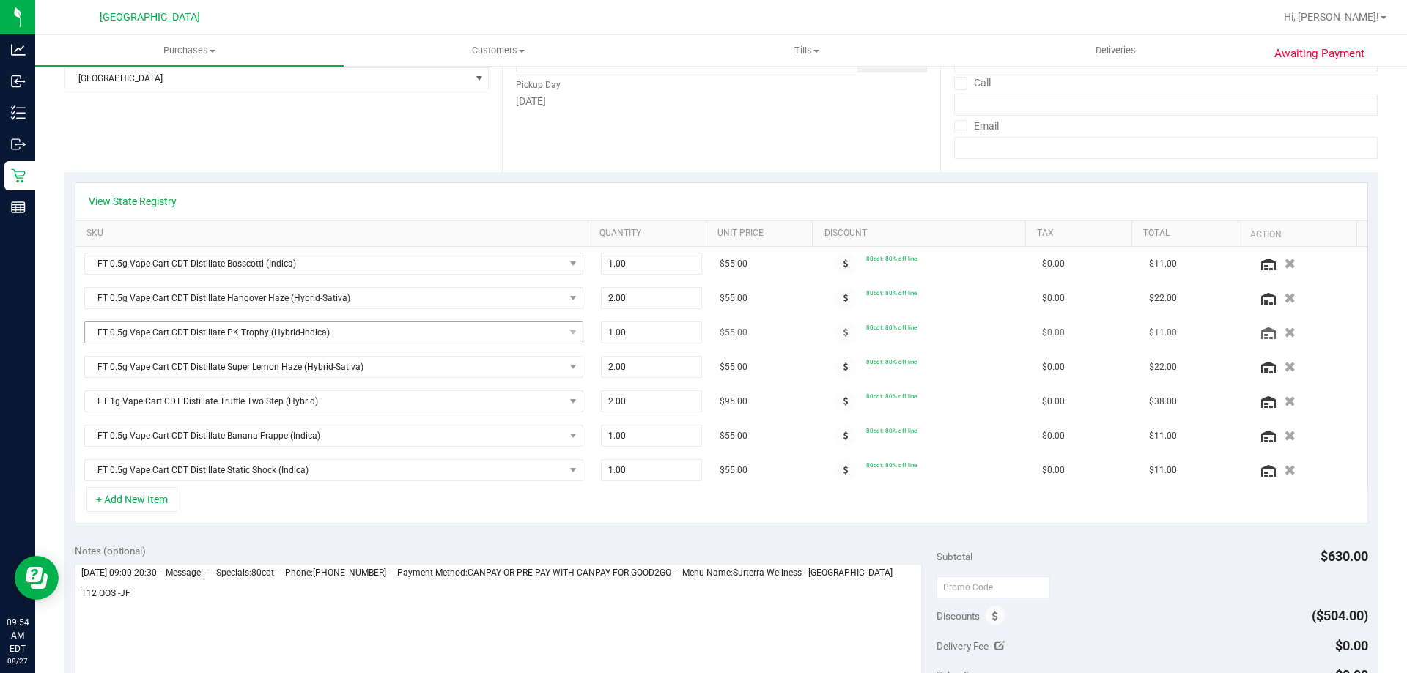
scroll to position [220, 0]
click at [567, 404] on span "NO DATA FOUND" at bounding box center [573, 405] width 12 height 12
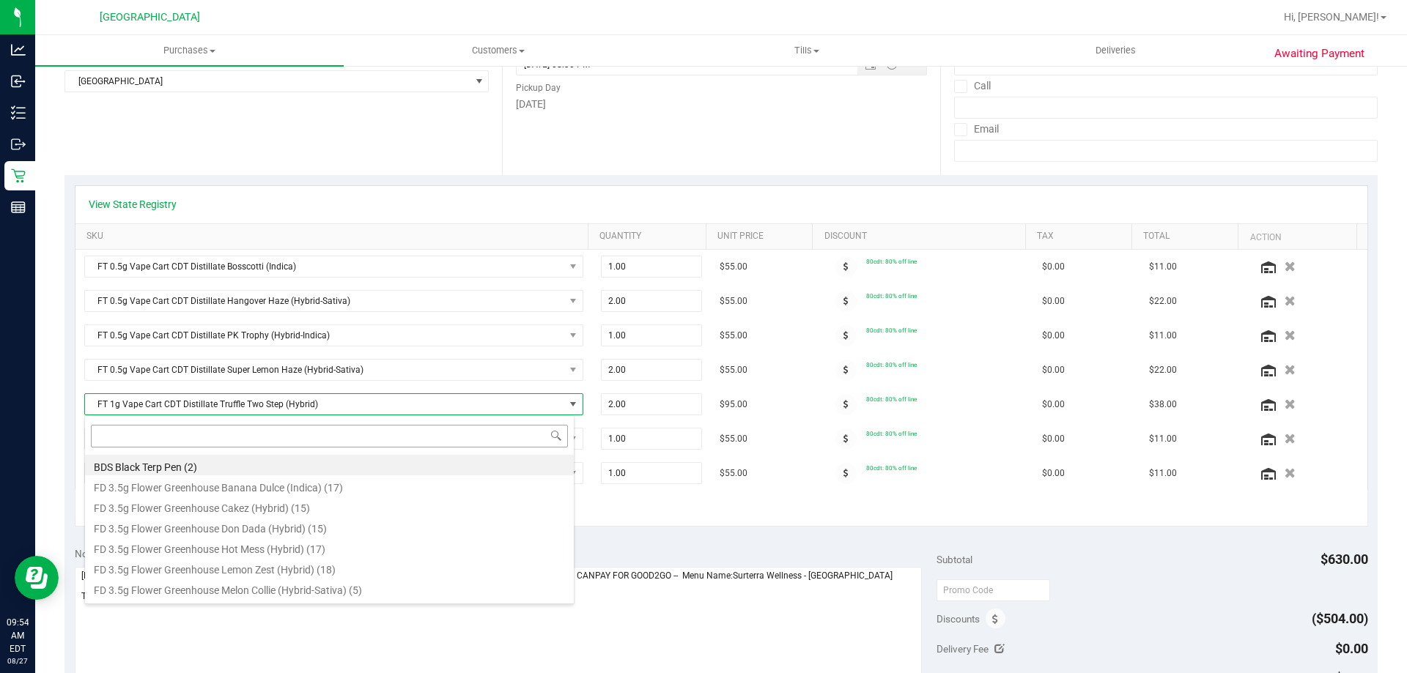
scroll to position [22, 486]
type input "bwz"
type input "1.00"
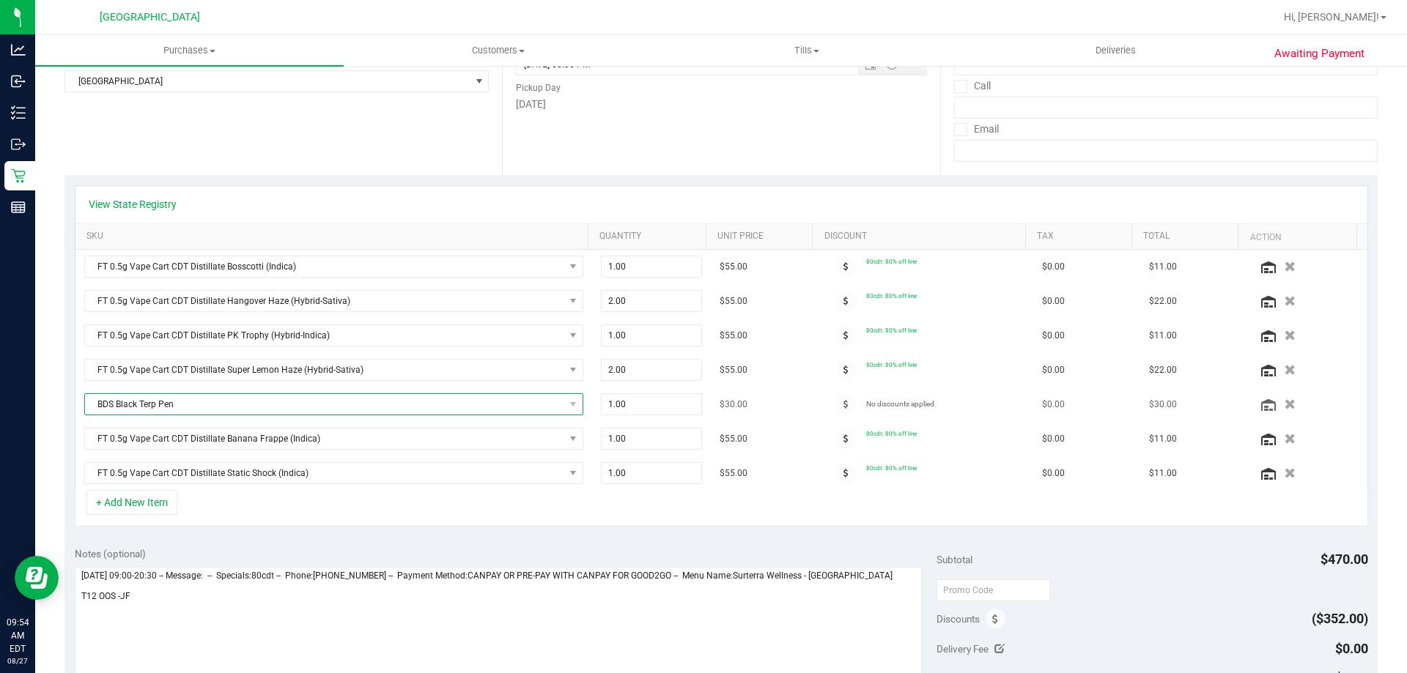
click at [246, 405] on span "BDS Black Terp Pen" at bounding box center [324, 404] width 479 height 21
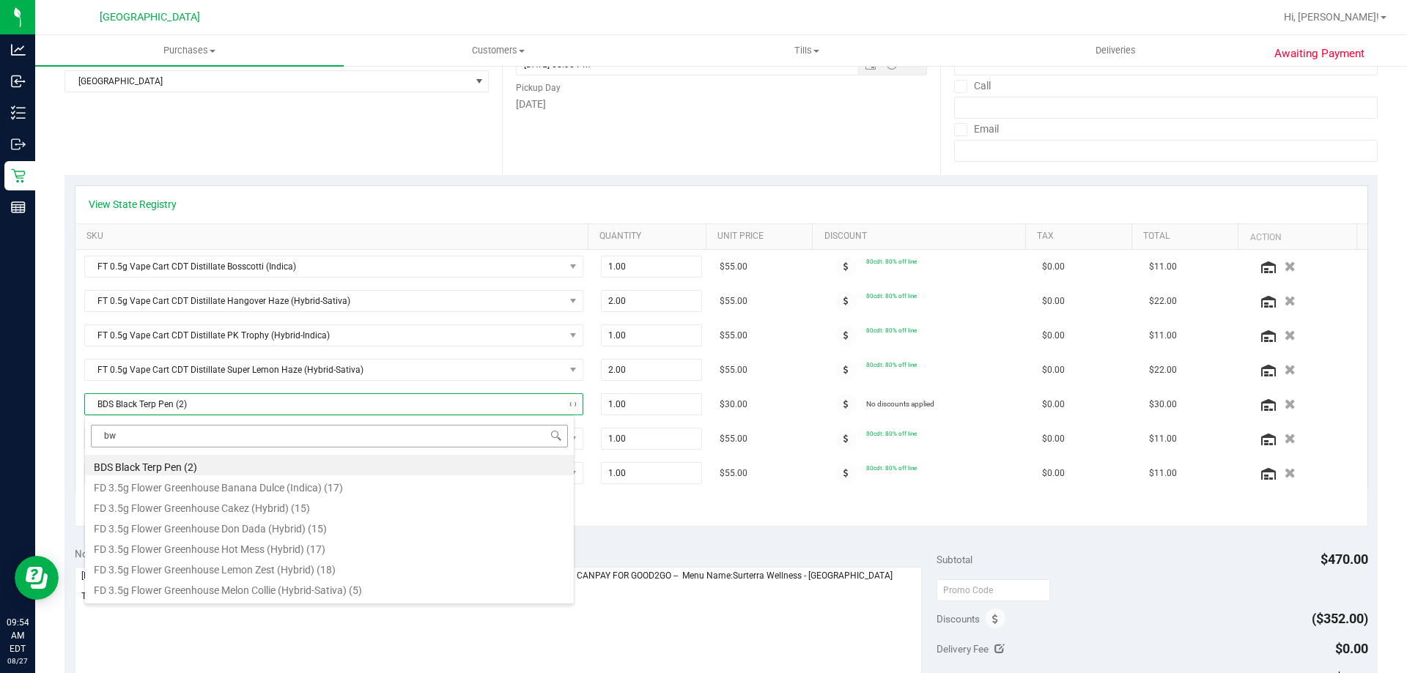
type input "bwz"
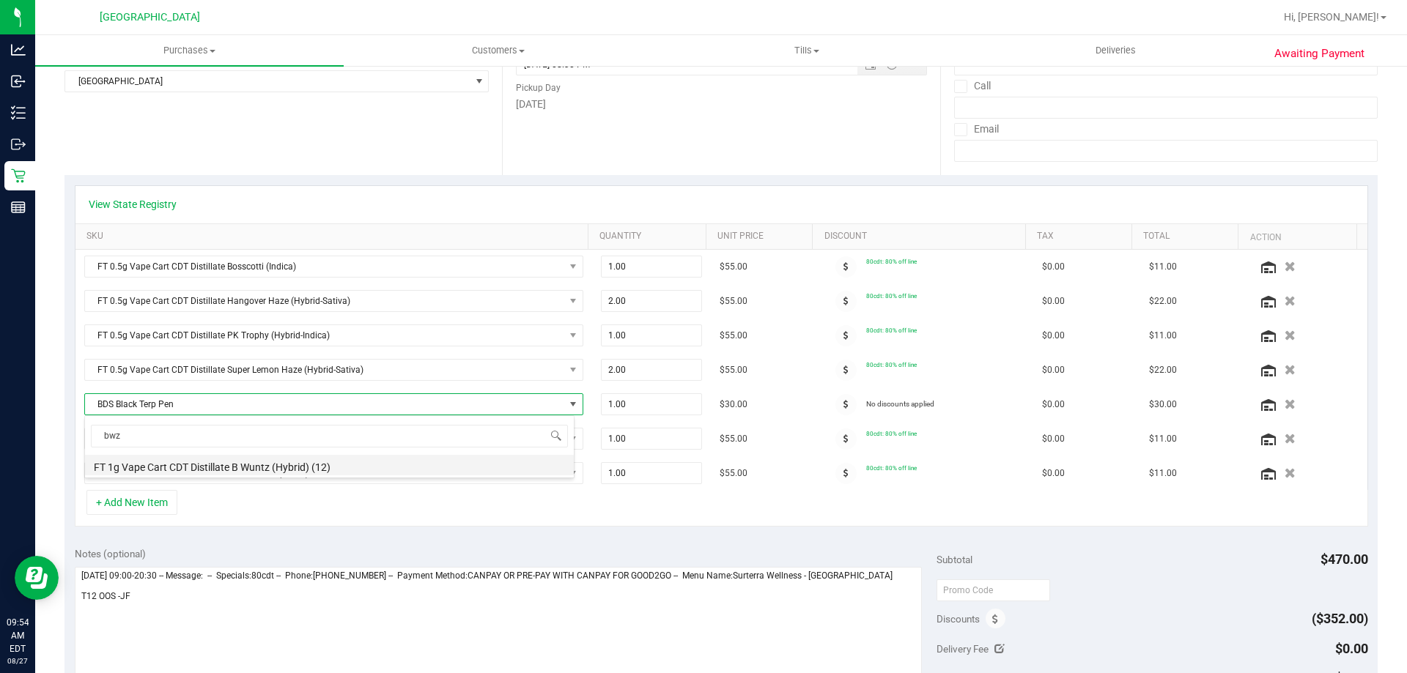
click at [251, 465] on li "FT 1g Vape Cart CDT Distillate B Wuntz (Hybrid) (12)" at bounding box center [329, 465] width 489 height 21
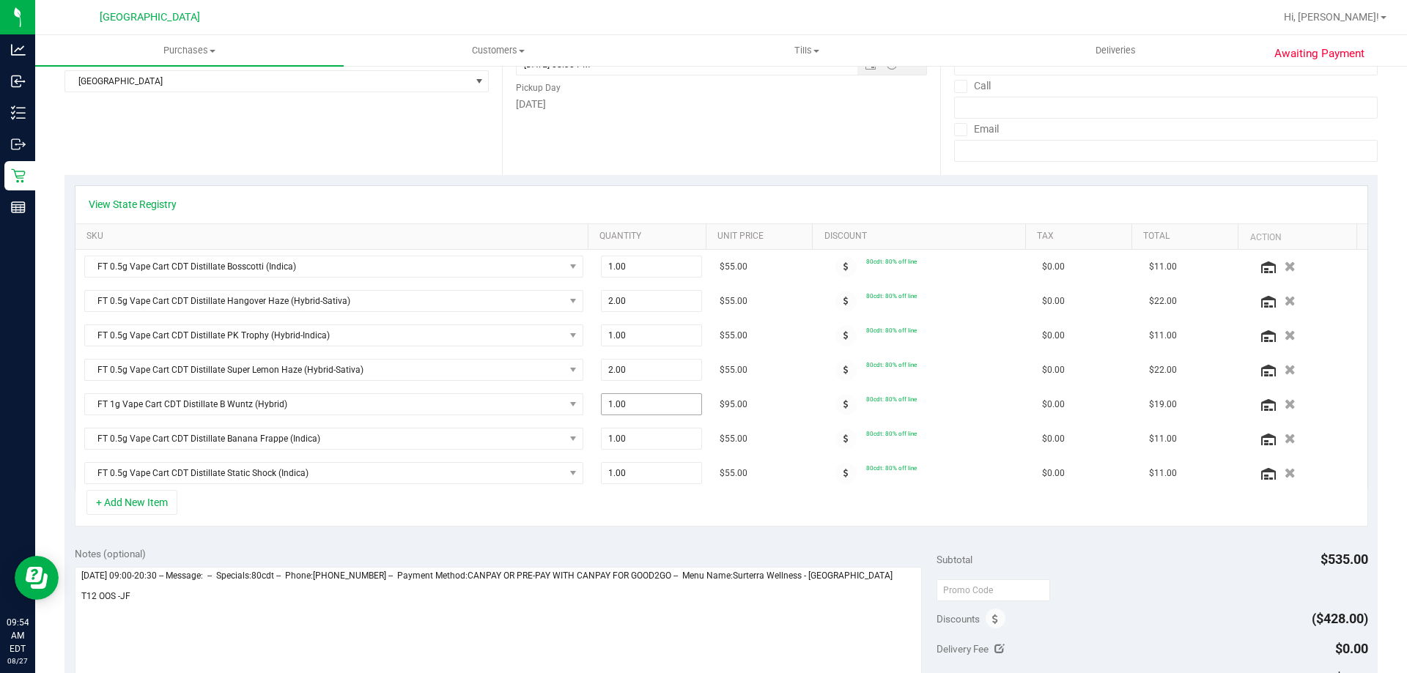
click at [621, 403] on span "1.00 1" at bounding box center [652, 404] width 102 height 22
type input "2"
type input "2.00"
click at [606, 533] on div "View State Registry SKU Quantity Unit Price Discount Tax Total Action FT 0.5g V…" at bounding box center [720, 356] width 1313 height 362
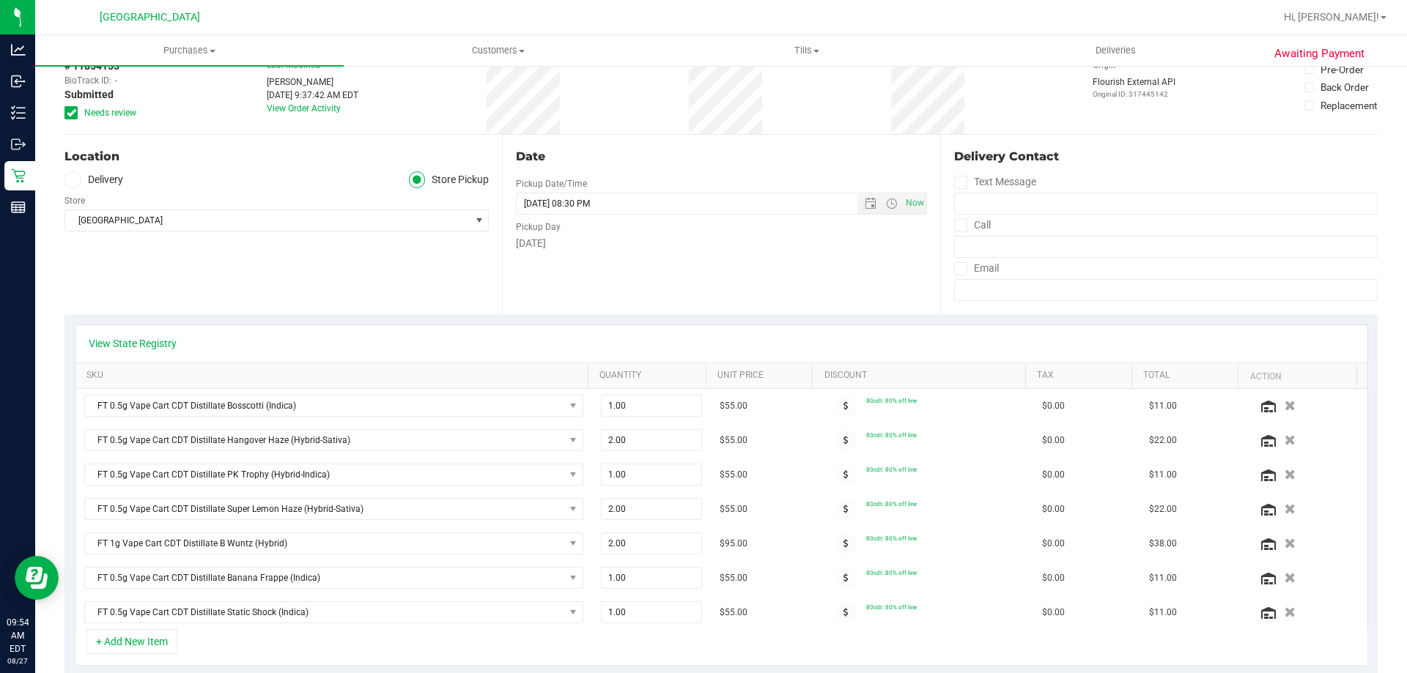
scroll to position [0, 0]
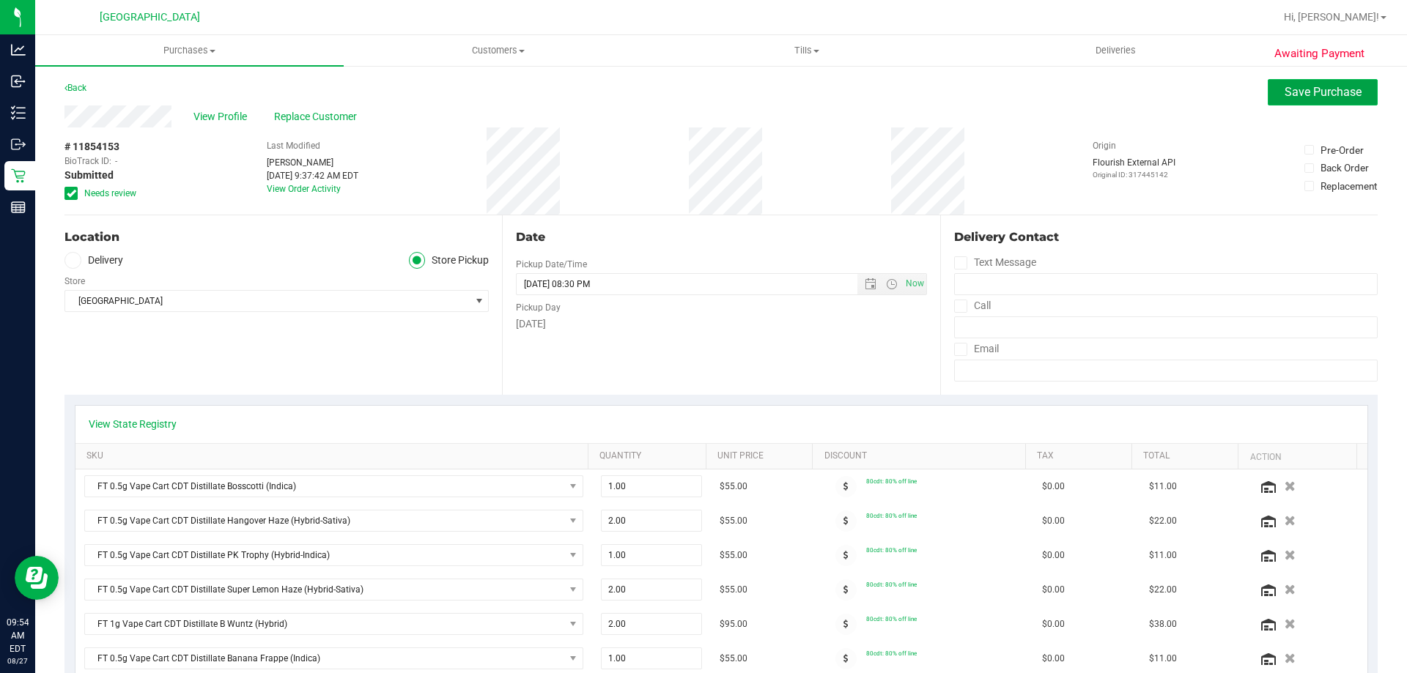
click at [1341, 98] on span "Save Purchase" at bounding box center [1322, 92] width 77 height 14
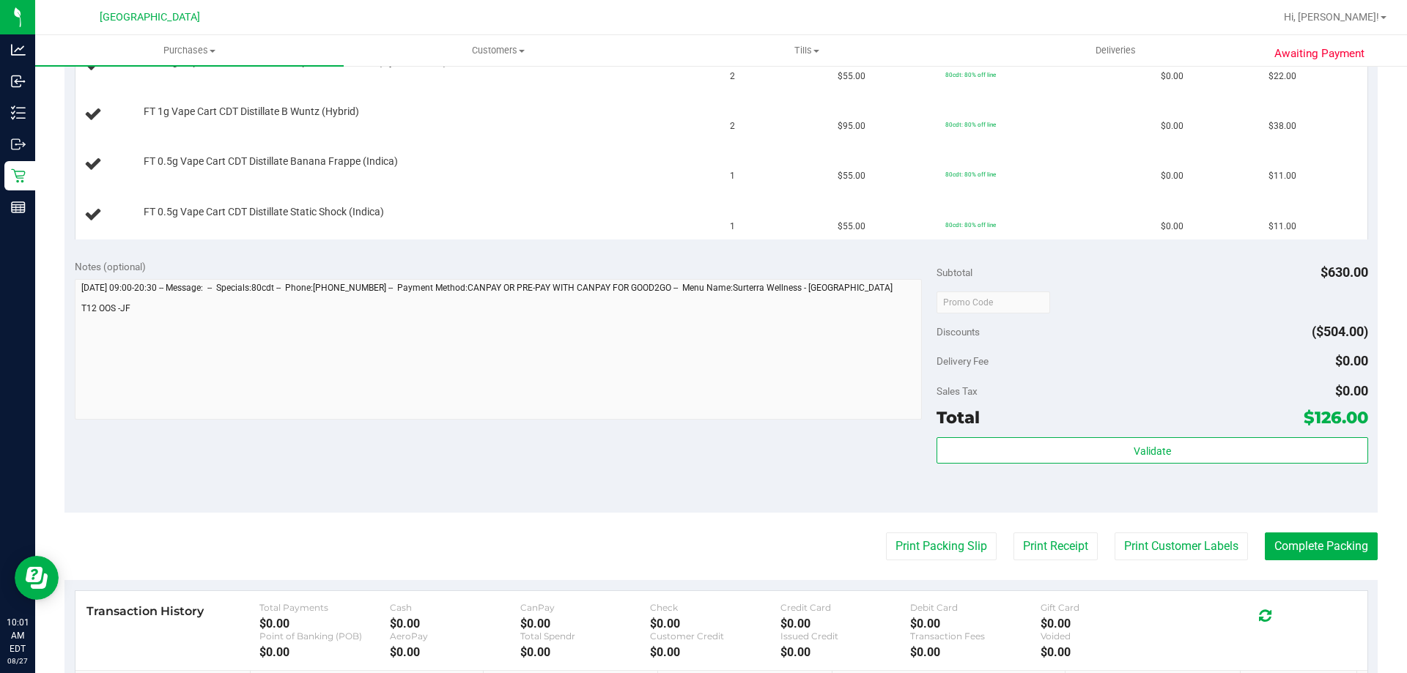
scroll to position [790, 0]
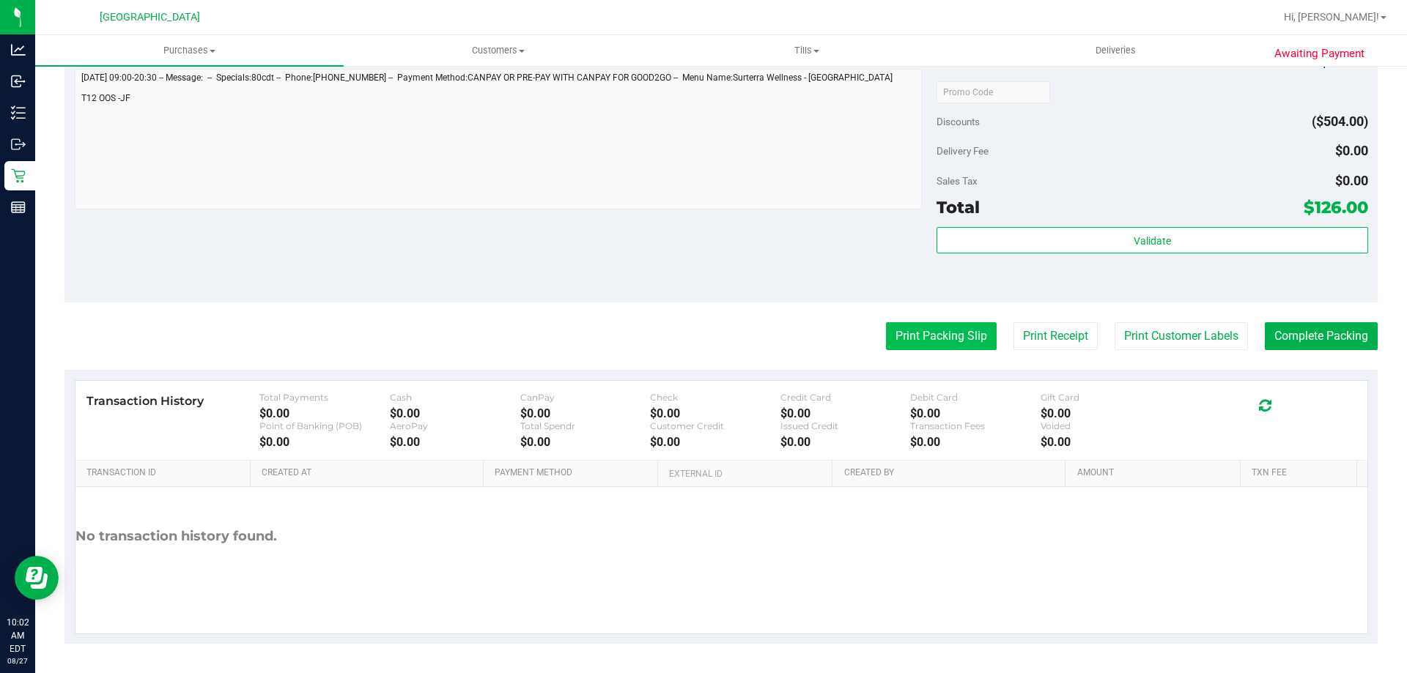
click at [893, 338] on button "Print Packing Slip" at bounding box center [941, 336] width 111 height 28
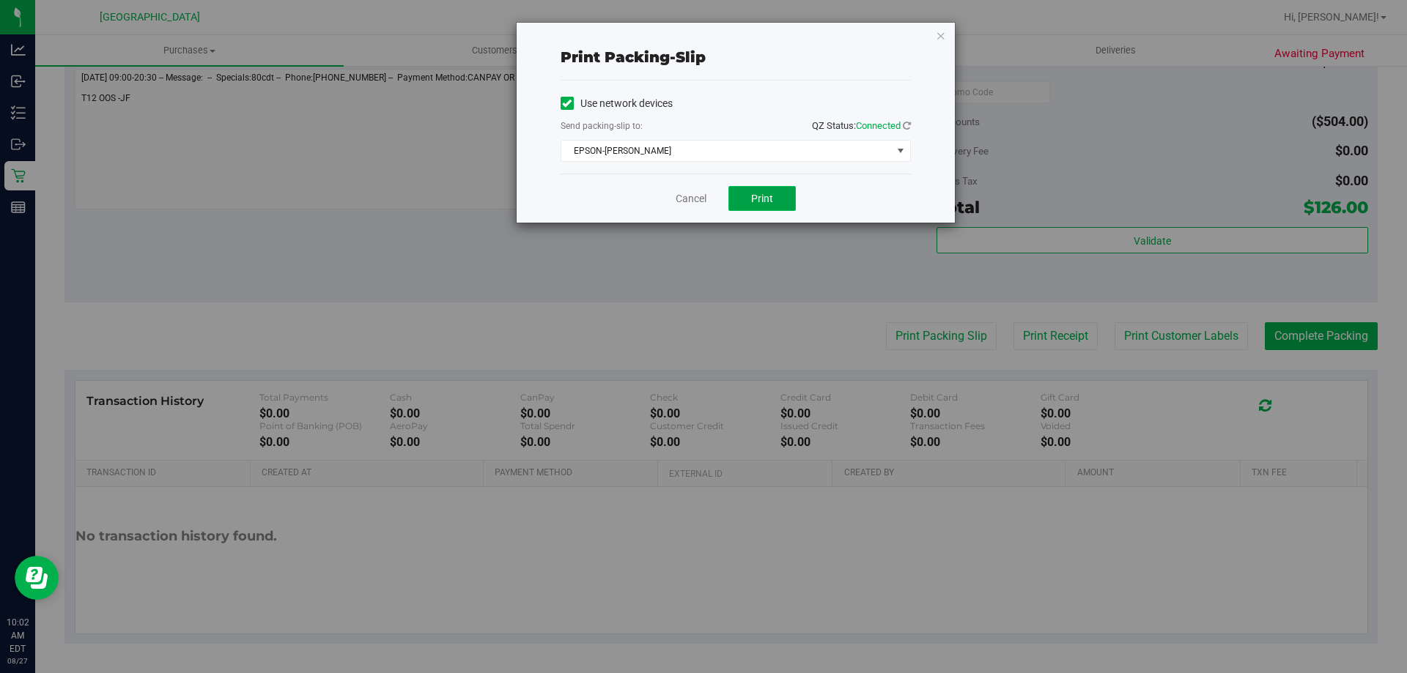
click at [755, 201] on span "Print" at bounding box center [762, 199] width 22 height 12
click at [936, 40] on icon "button" at bounding box center [941, 35] width 10 height 18
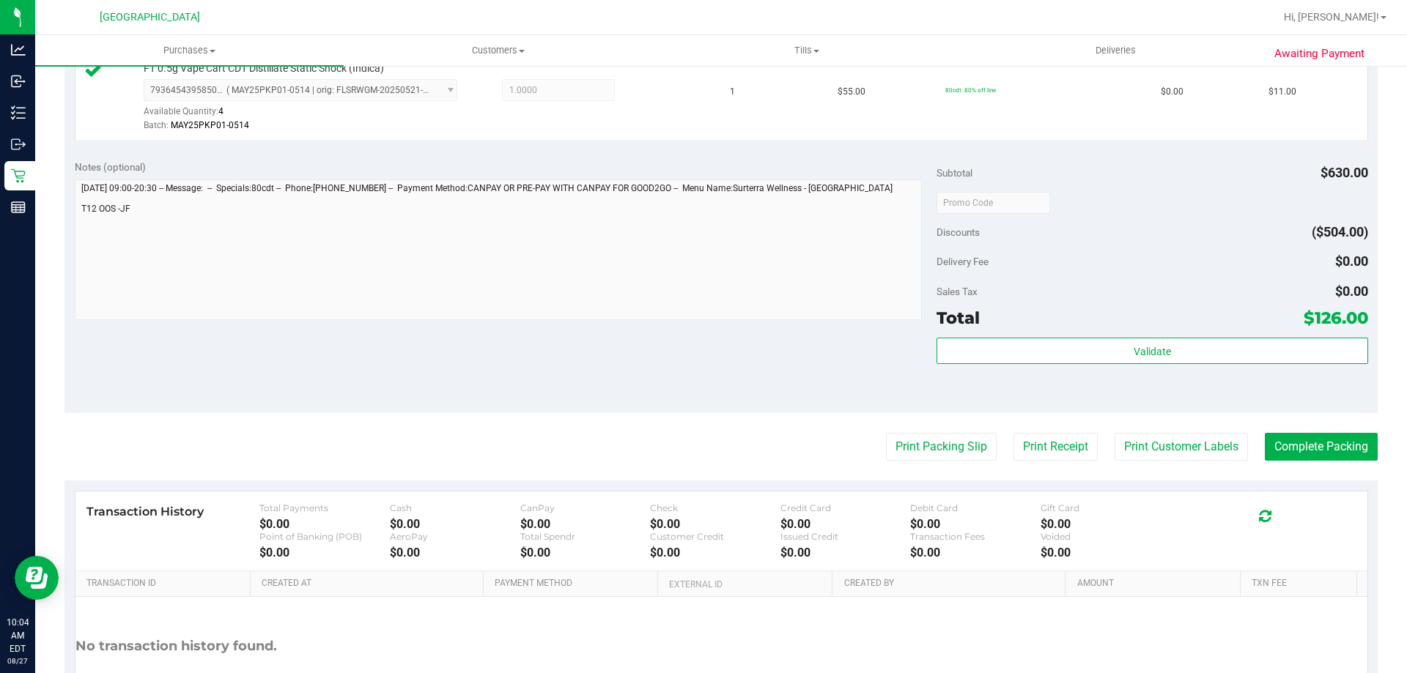
scroll to position [936, 0]
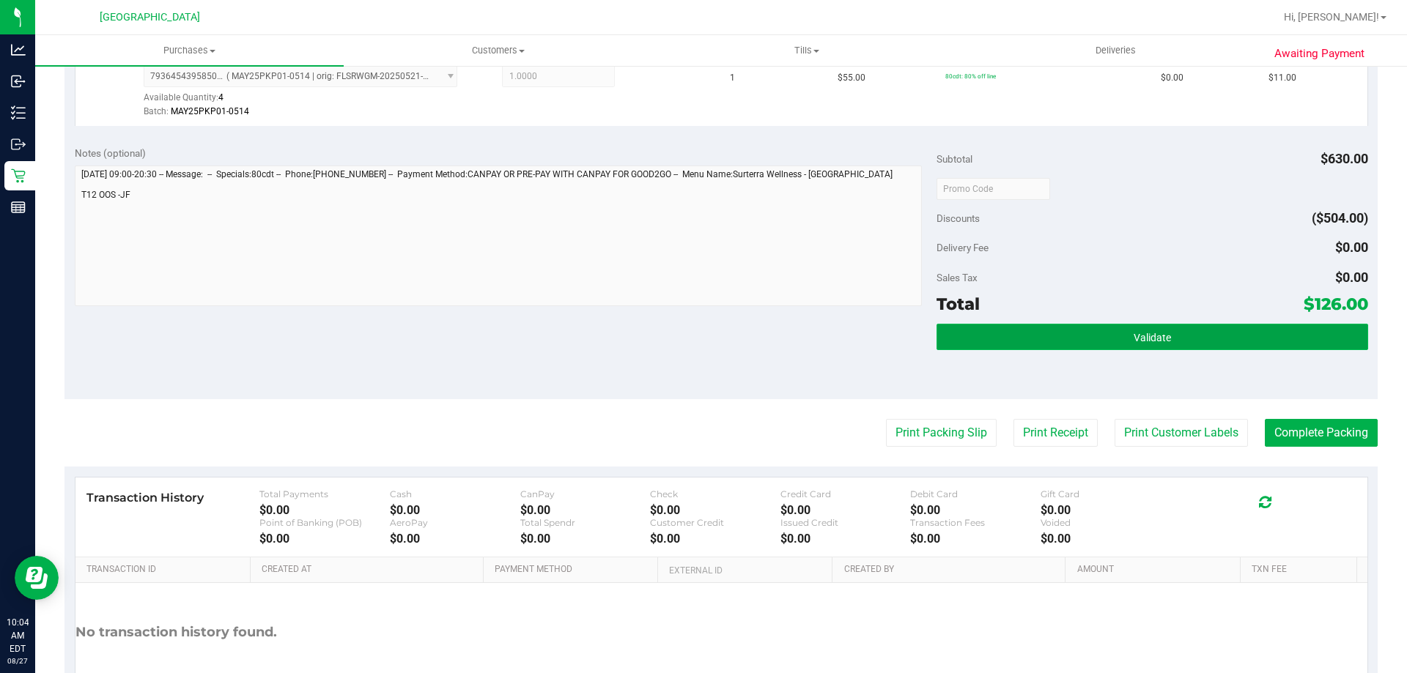
drag, startPoint x: 1136, startPoint y: 339, endPoint x: 1102, endPoint y: 315, distance: 41.5
click at [1135, 339] on span "Validate" at bounding box center [1151, 338] width 37 height 12
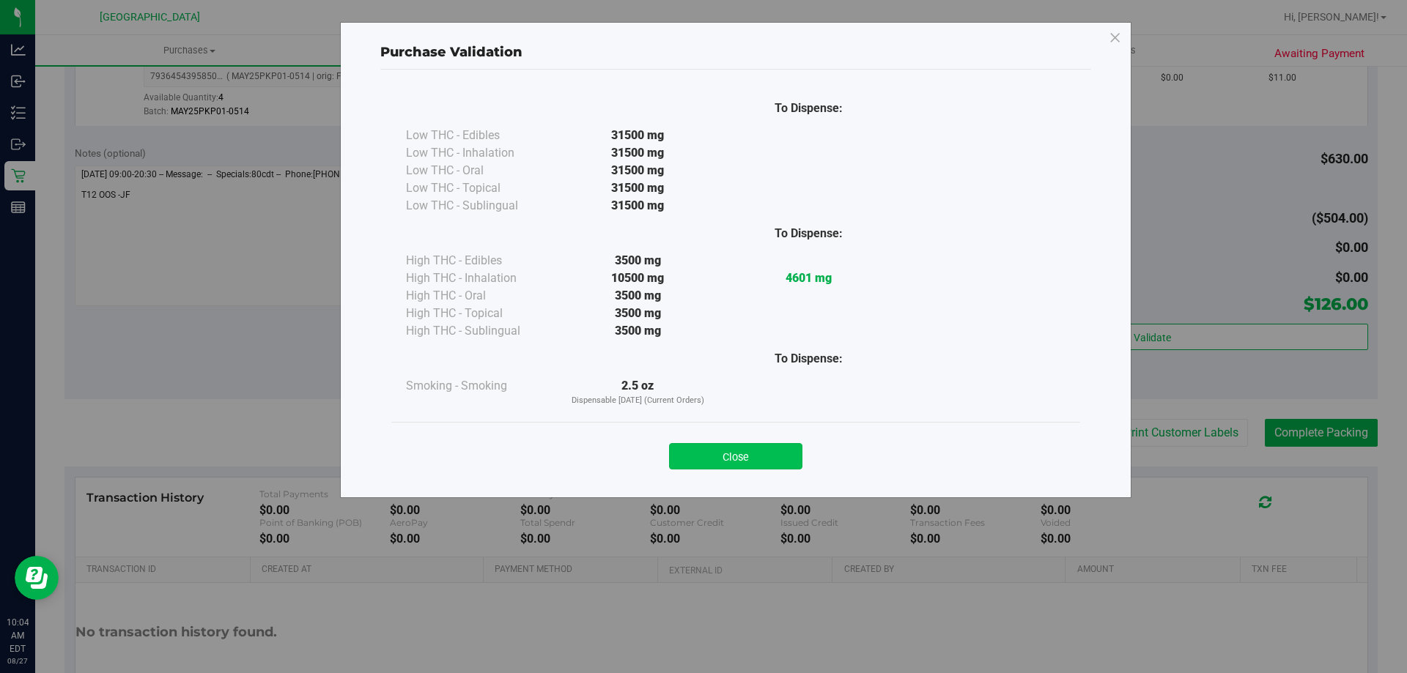
click at [746, 462] on button "Close" at bounding box center [735, 456] width 133 height 26
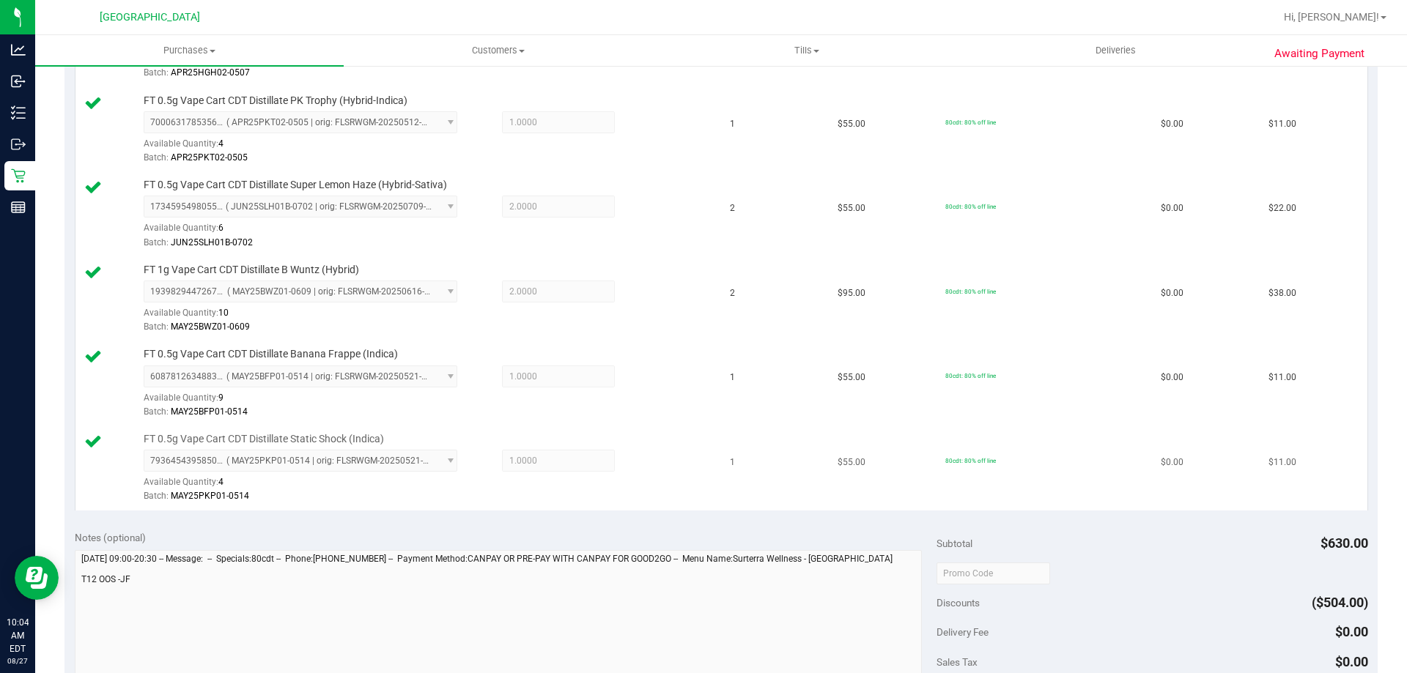
scroll to position [790, 0]
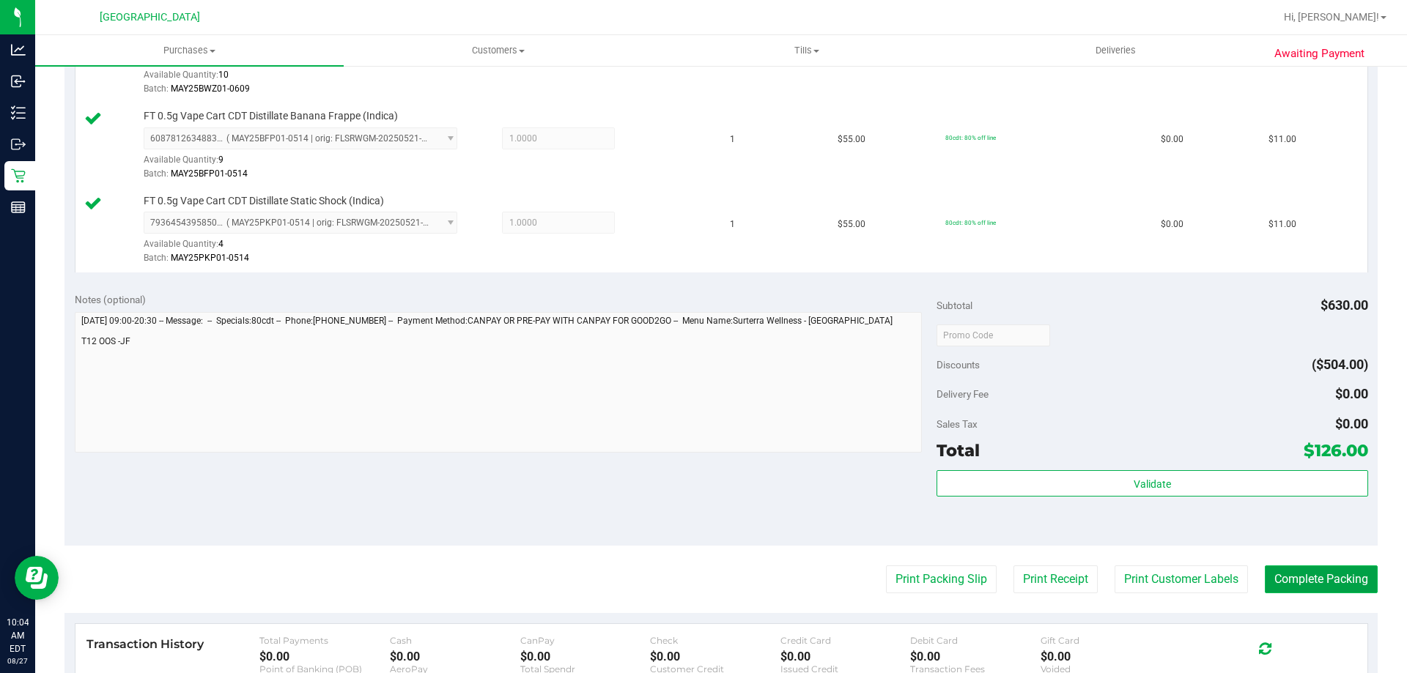
click at [1298, 572] on button "Complete Packing" at bounding box center [1321, 580] width 113 height 28
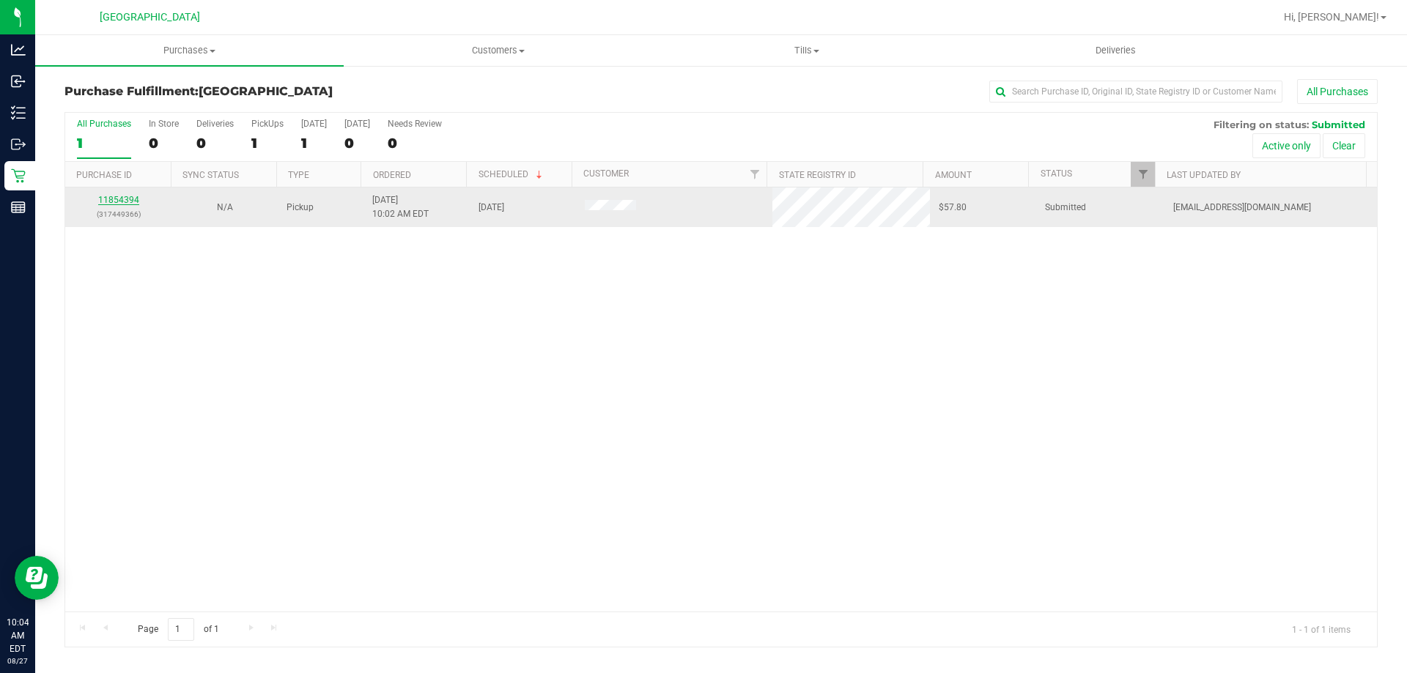
click at [129, 200] on link "11854394" at bounding box center [118, 200] width 41 height 10
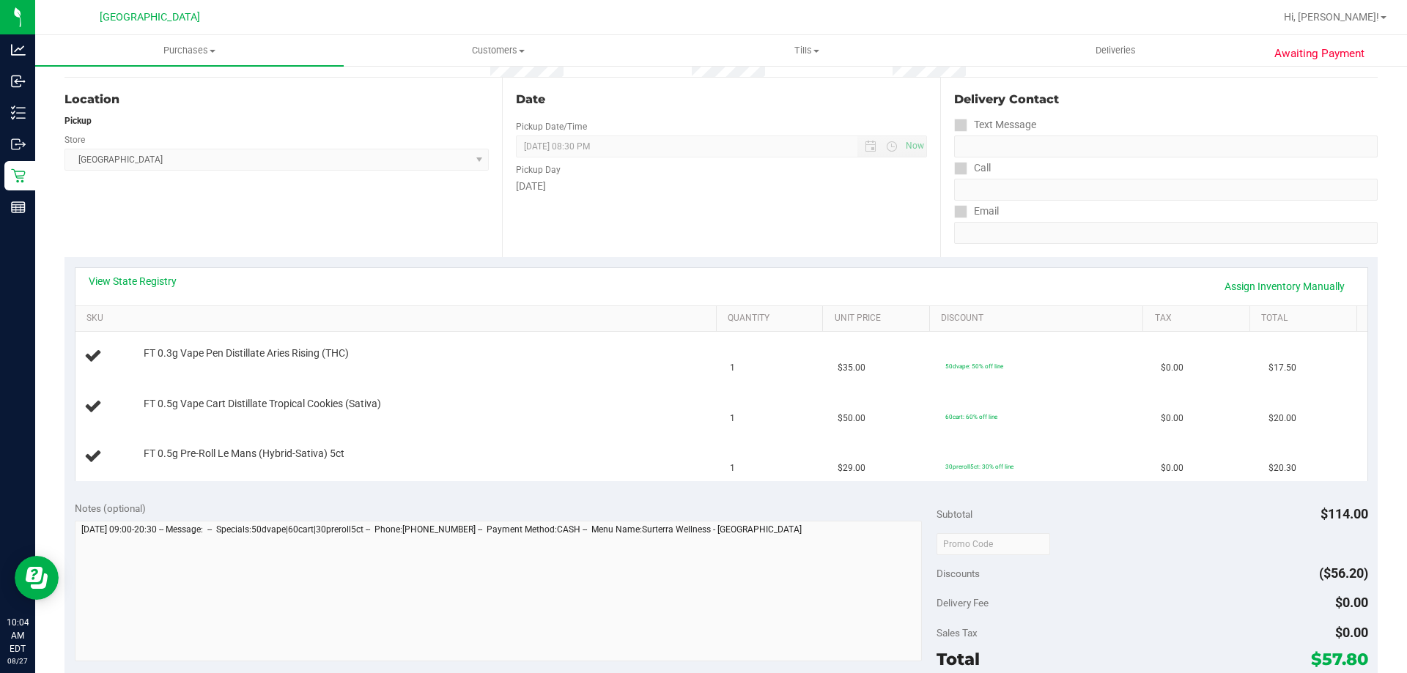
scroll to position [147, 0]
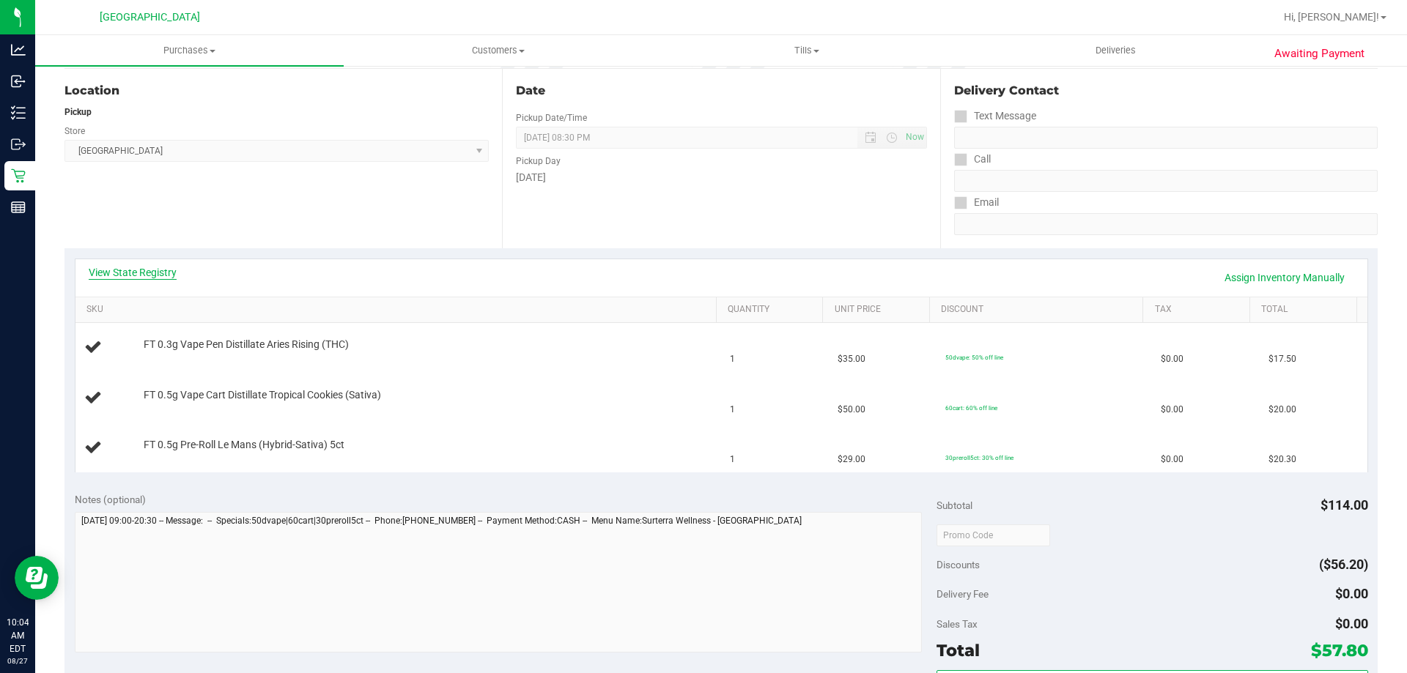
click at [133, 267] on link "View State Registry" at bounding box center [133, 272] width 88 height 15
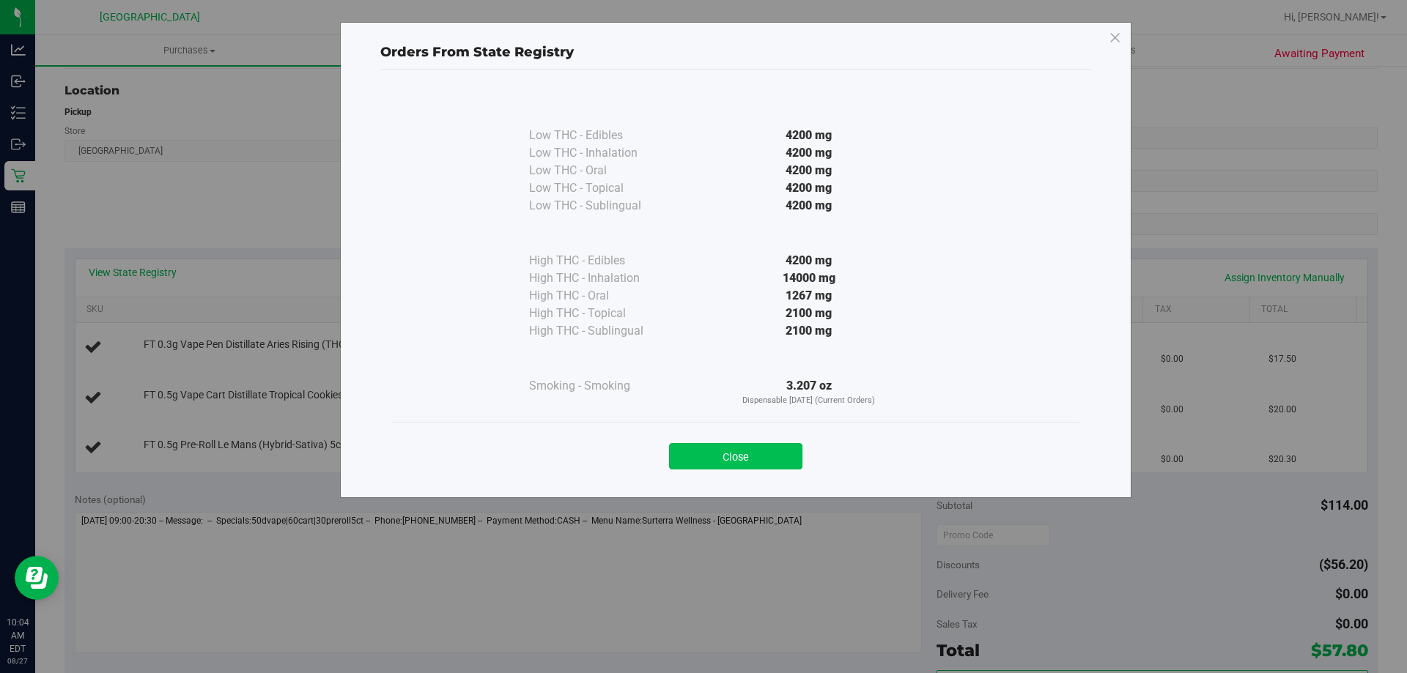
click at [747, 448] on button "Close" at bounding box center [735, 456] width 133 height 26
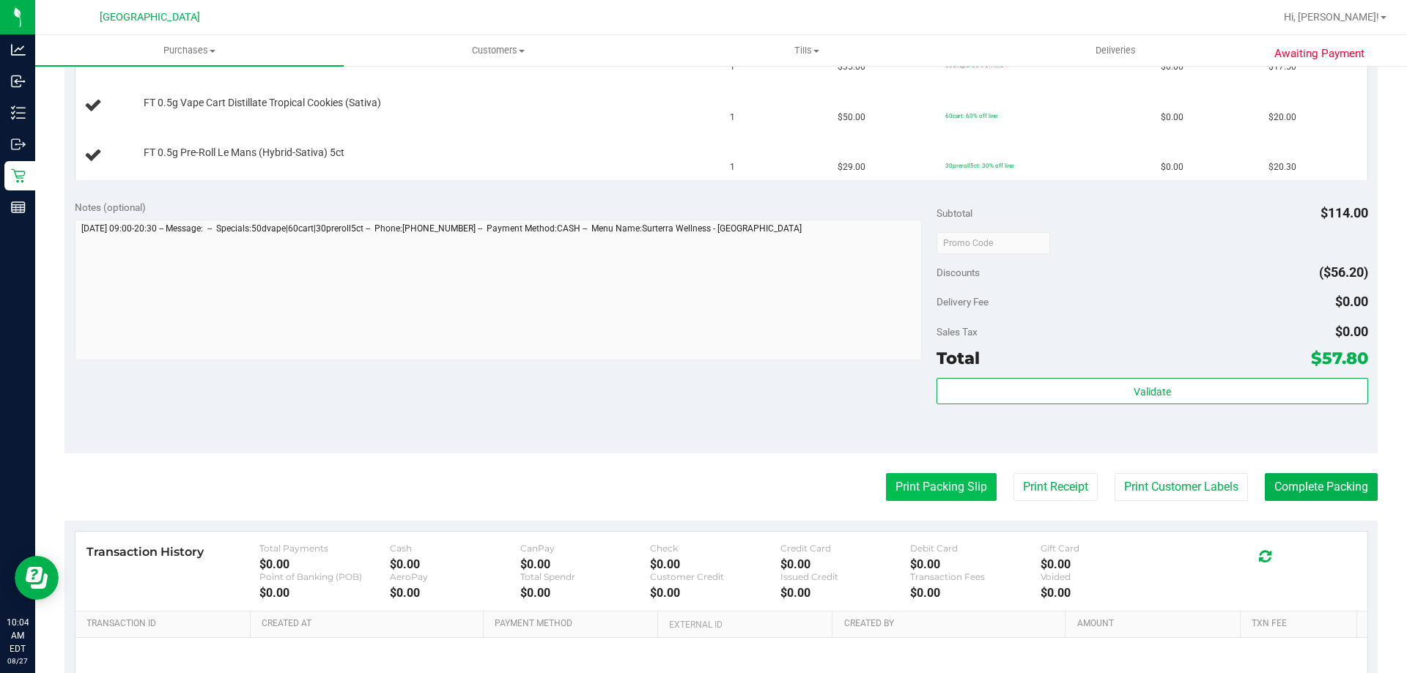
scroll to position [440, 0]
click at [892, 484] on button "Print Packing Slip" at bounding box center [941, 487] width 111 height 28
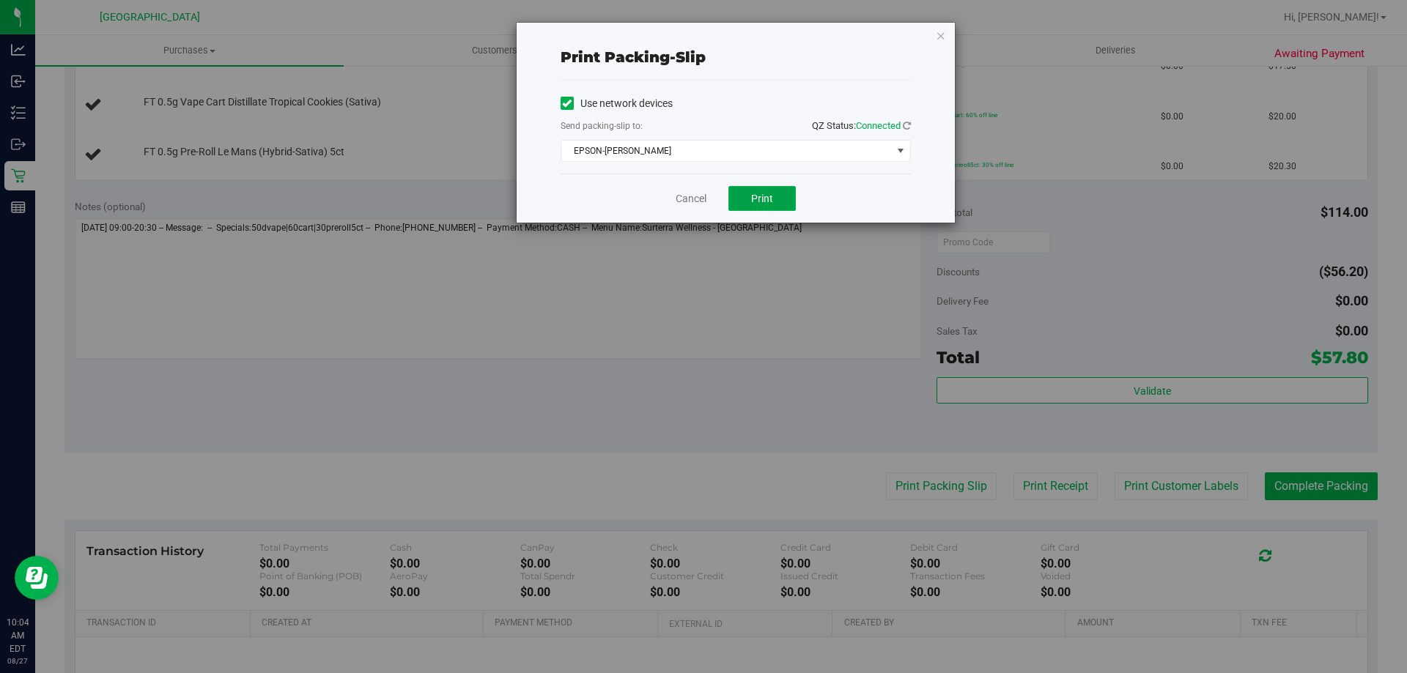
click at [780, 199] on button "Print" at bounding box center [761, 198] width 67 height 25
click at [777, 197] on button "Print" at bounding box center [761, 198] width 67 height 25
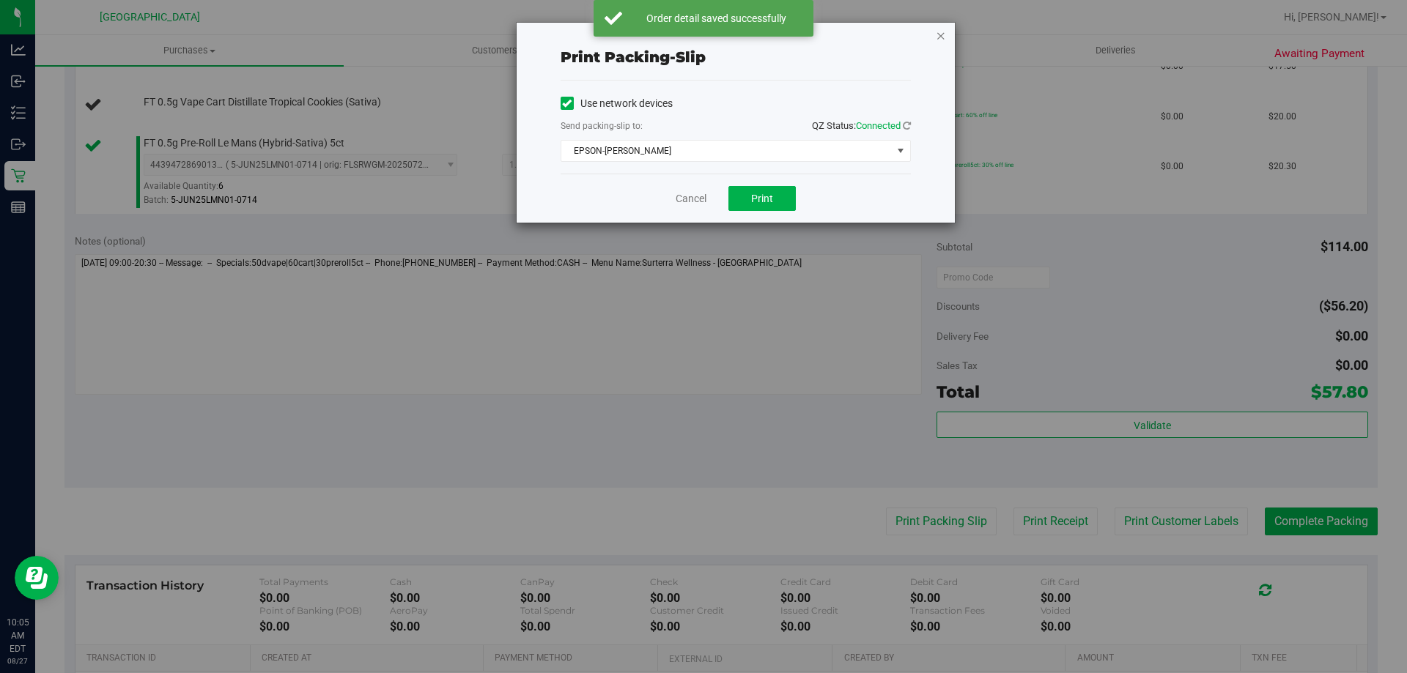
click at [938, 40] on icon "button" at bounding box center [941, 35] width 10 height 18
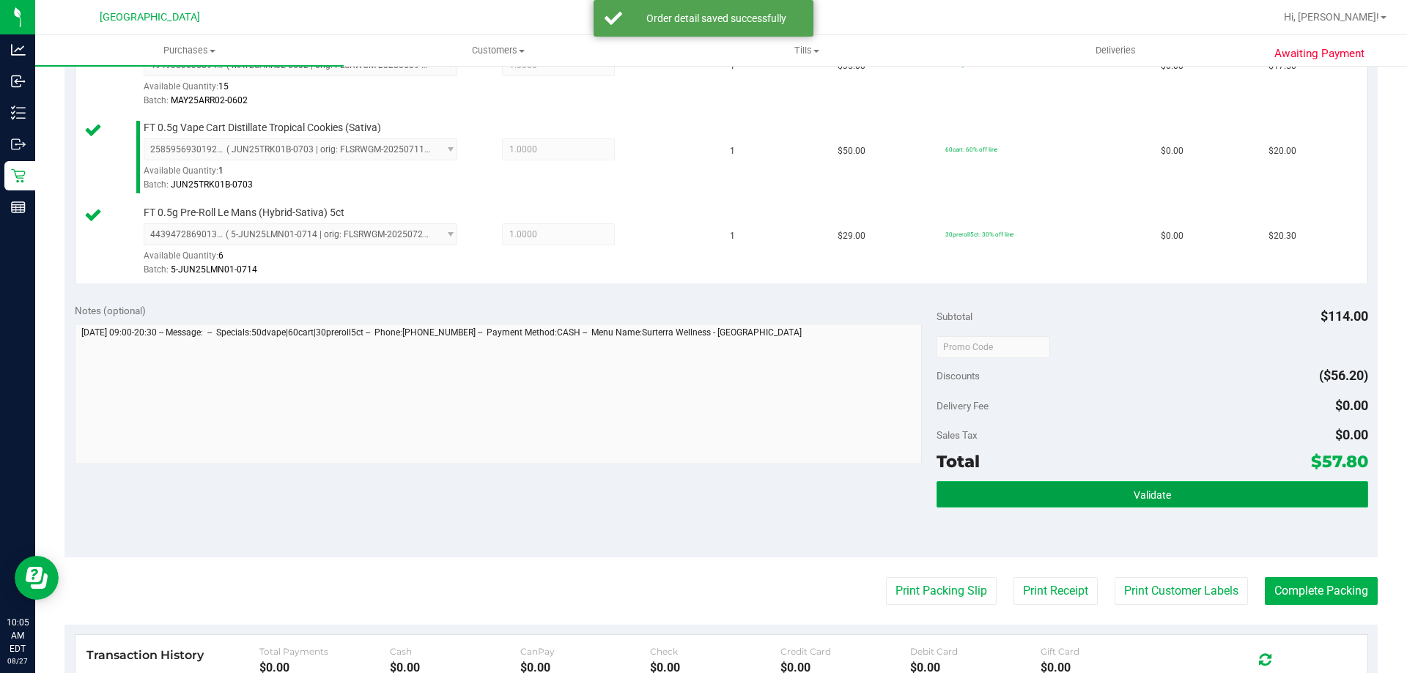
click at [1167, 489] on button "Validate" at bounding box center [1151, 494] width 431 height 26
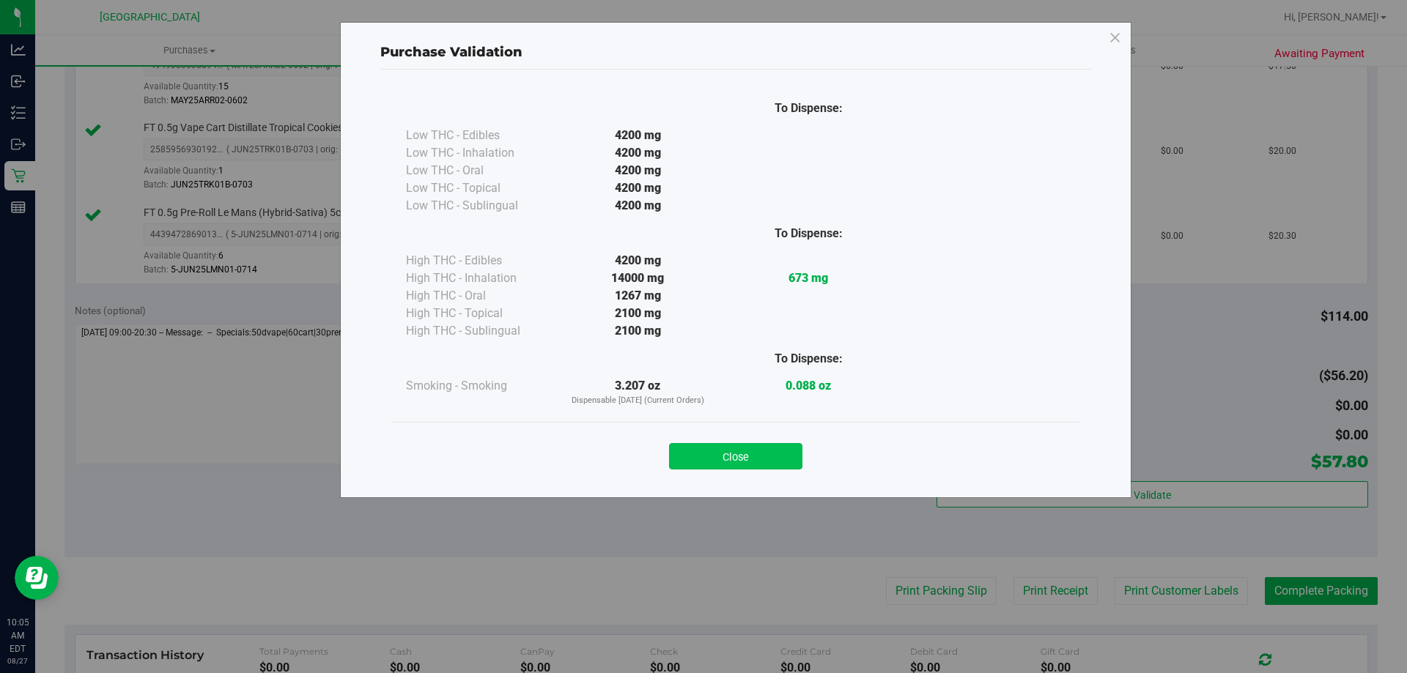
click at [770, 445] on button "Close" at bounding box center [735, 456] width 133 height 26
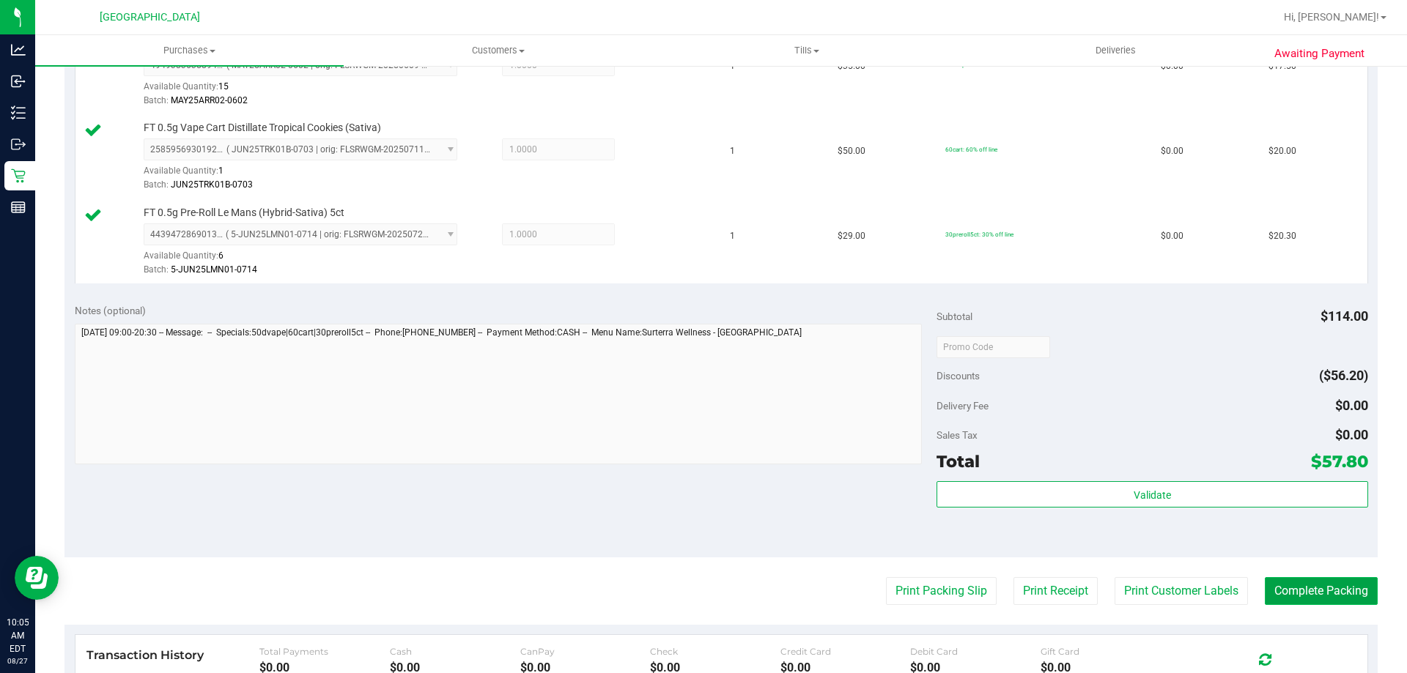
click at [1343, 592] on button "Complete Packing" at bounding box center [1321, 591] width 113 height 28
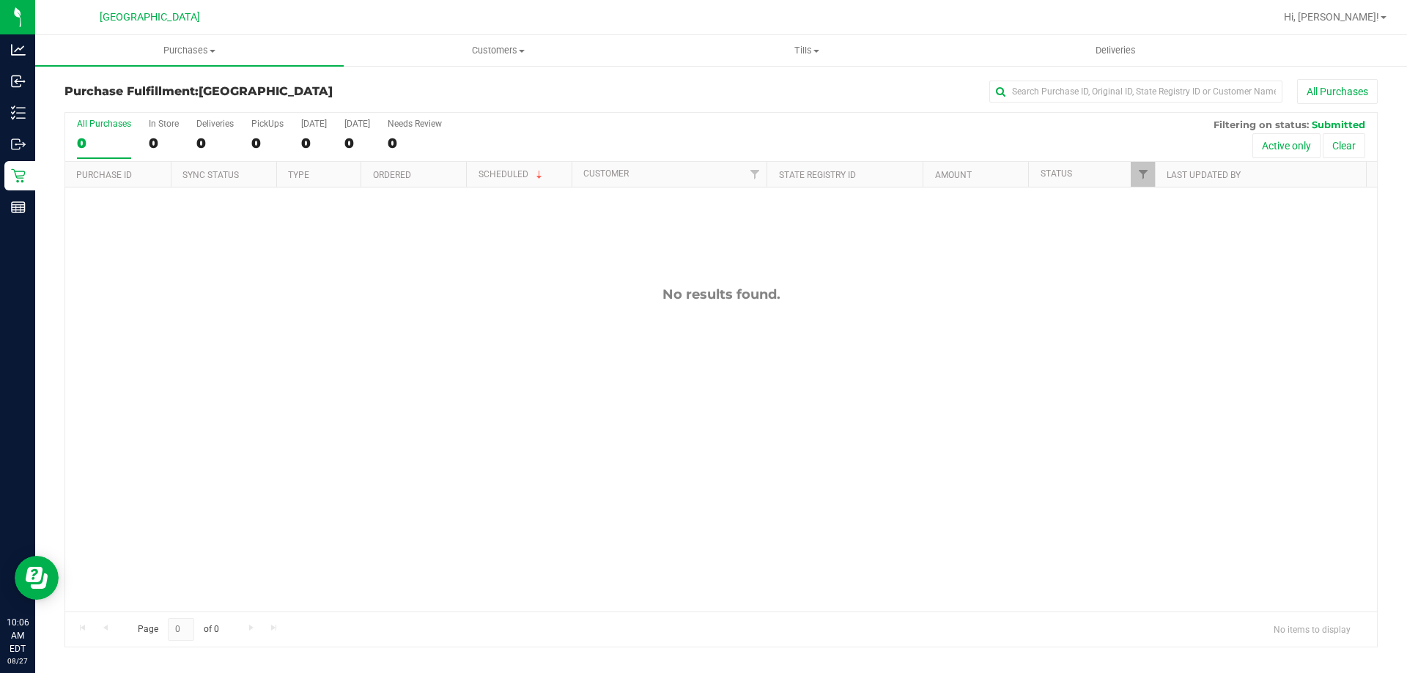
click at [143, 382] on div "No results found." at bounding box center [720, 449] width 1311 height 523
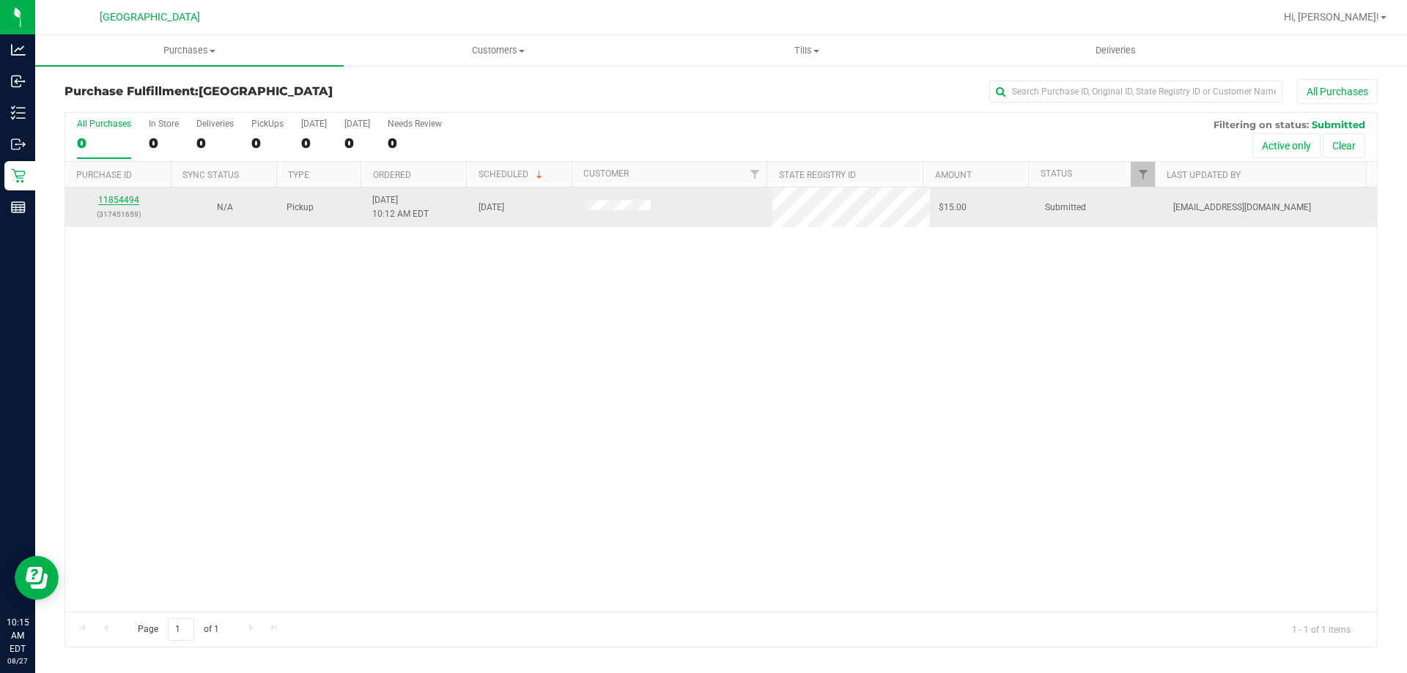
click at [125, 201] on link "11854494" at bounding box center [118, 200] width 41 height 10
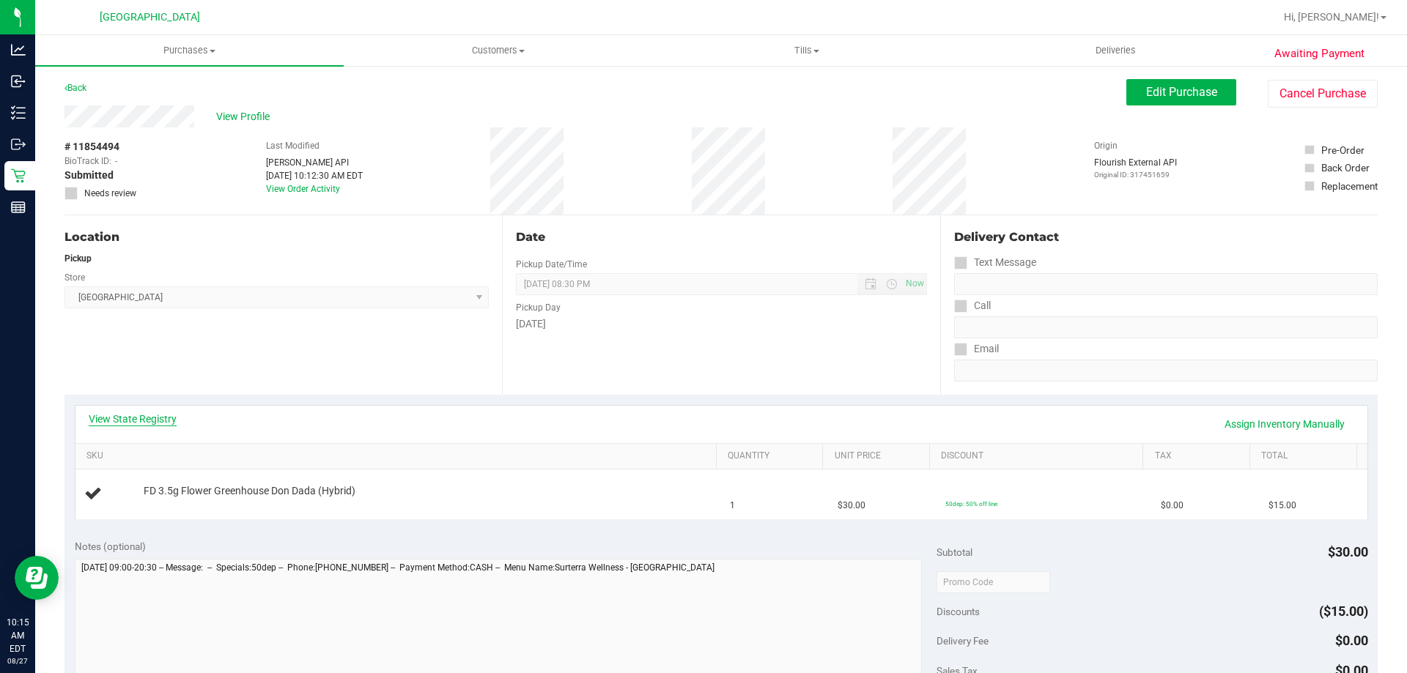
click at [146, 417] on link "View State Registry" at bounding box center [133, 419] width 88 height 15
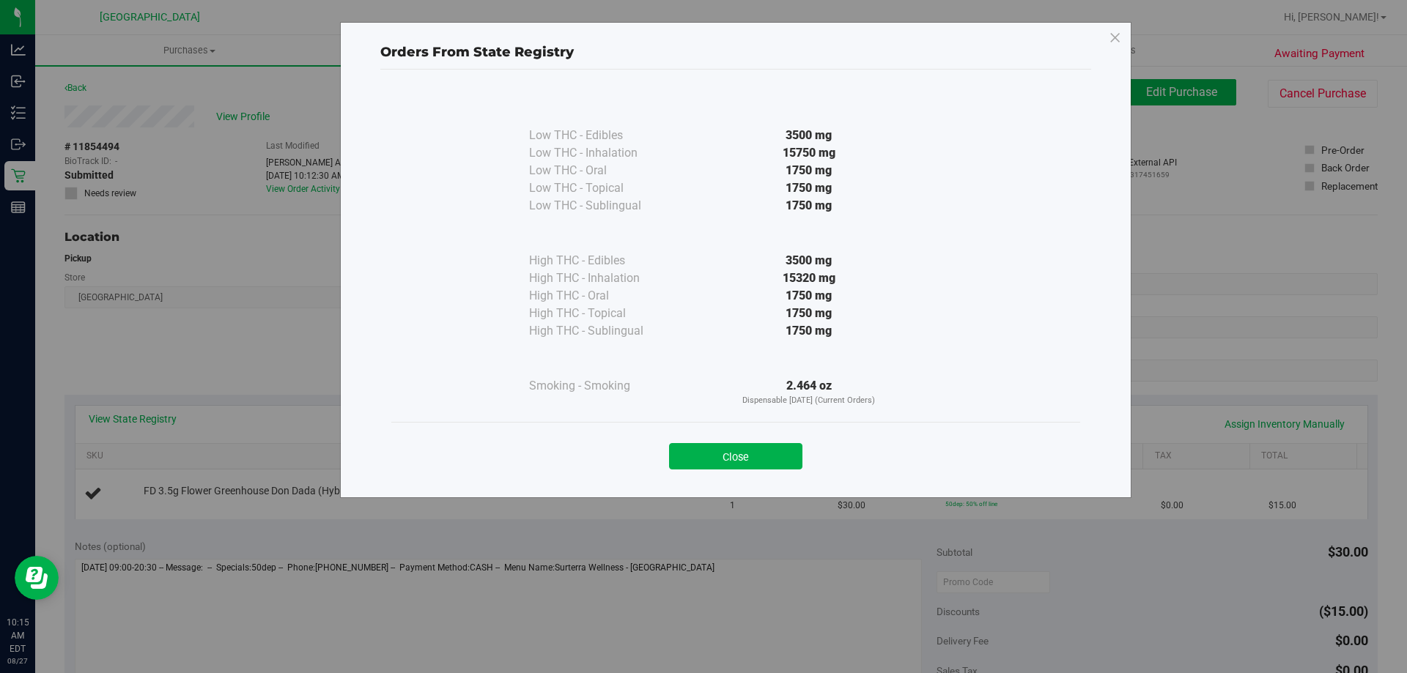
click at [761, 443] on button "Close" at bounding box center [735, 456] width 133 height 26
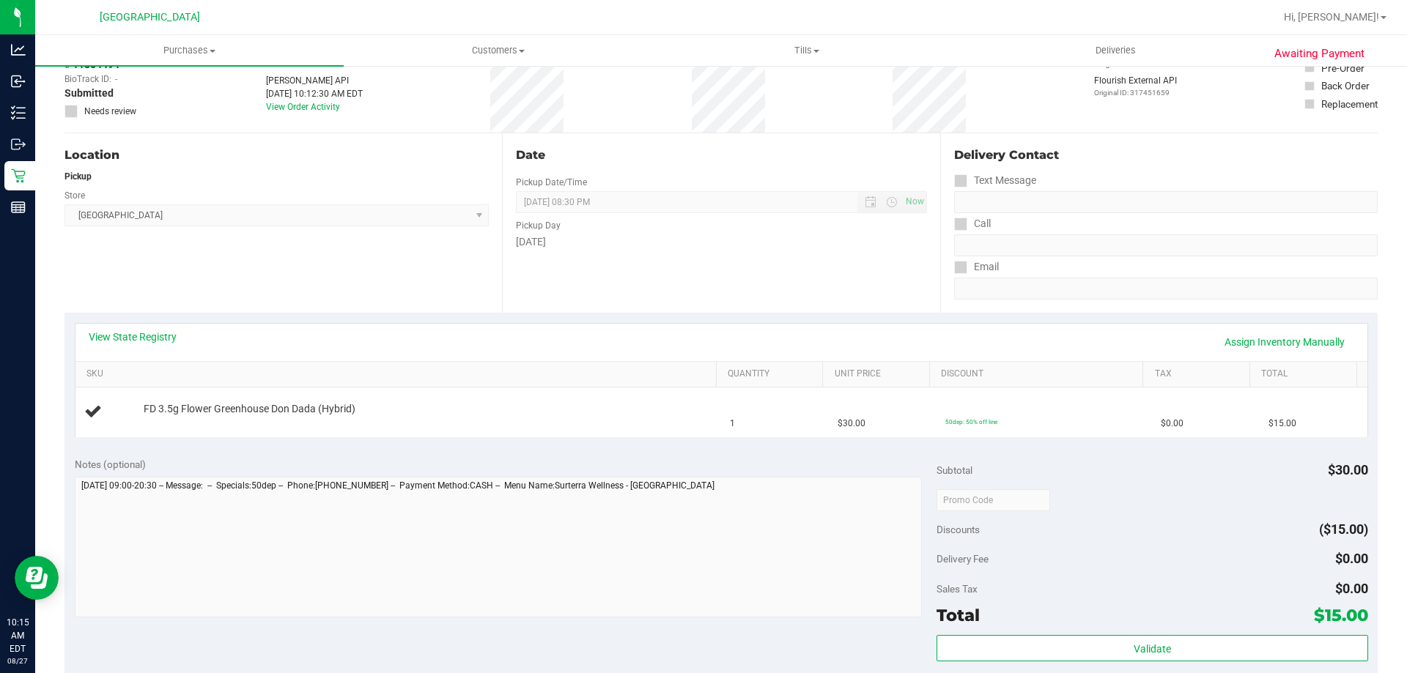
scroll to position [366, 0]
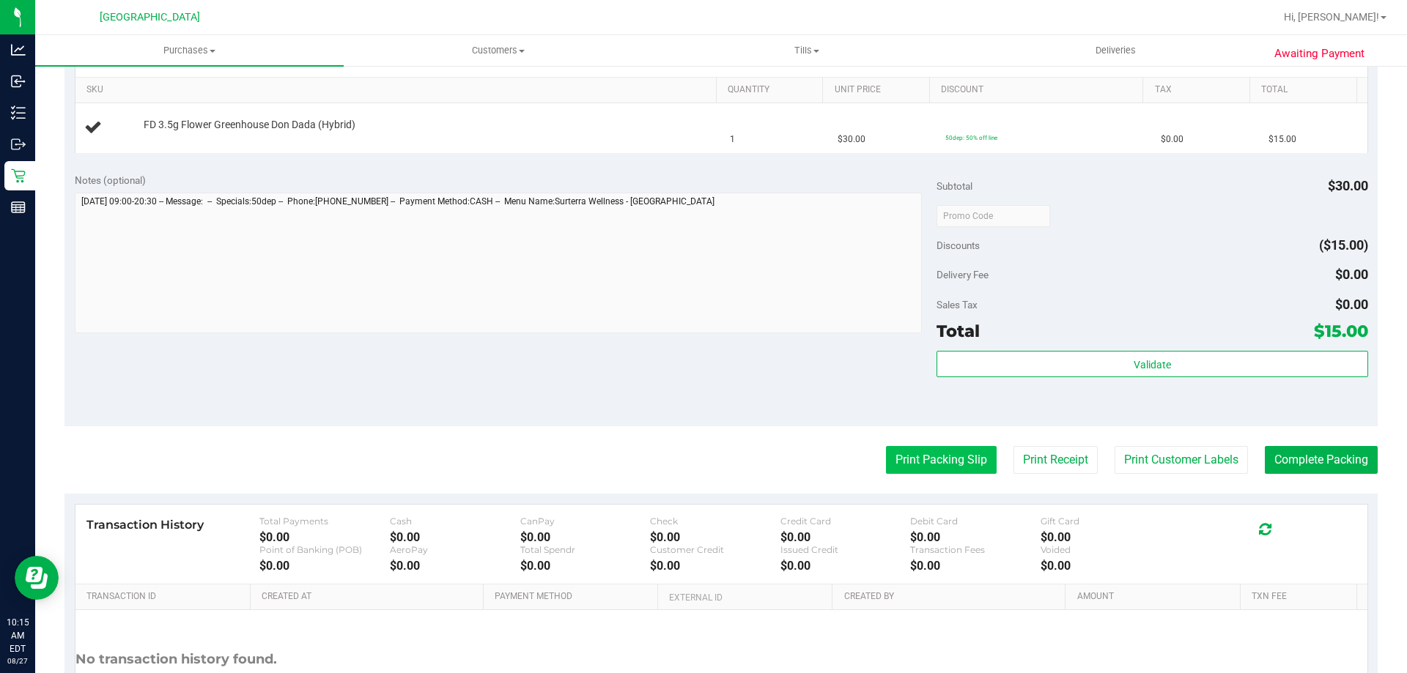
click at [925, 459] on button "Print Packing Slip" at bounding box center [941, 460] width 111 height 28
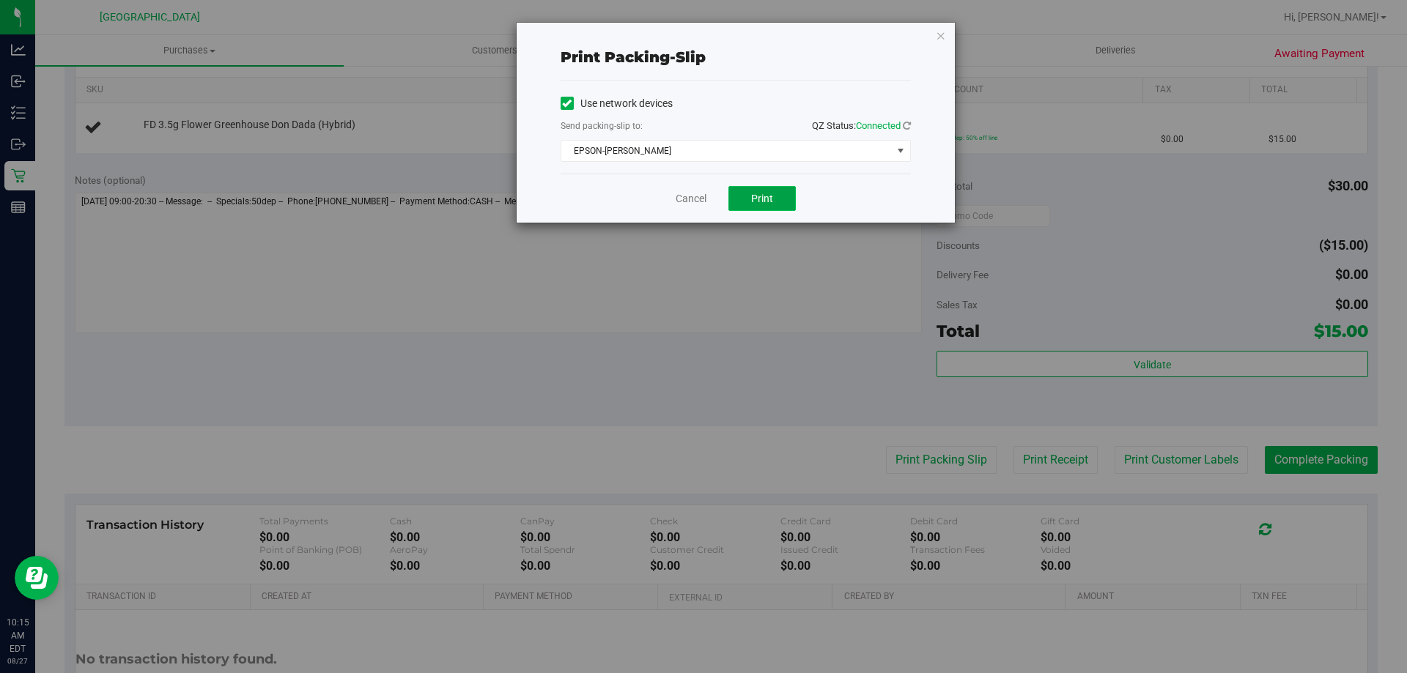
click at [785, 199] on button "Print" at bounding box center [761, 198] width 67 height 25
click at [937, 30] on icon "button" at bounding box center [941, 35] width 10 height 18
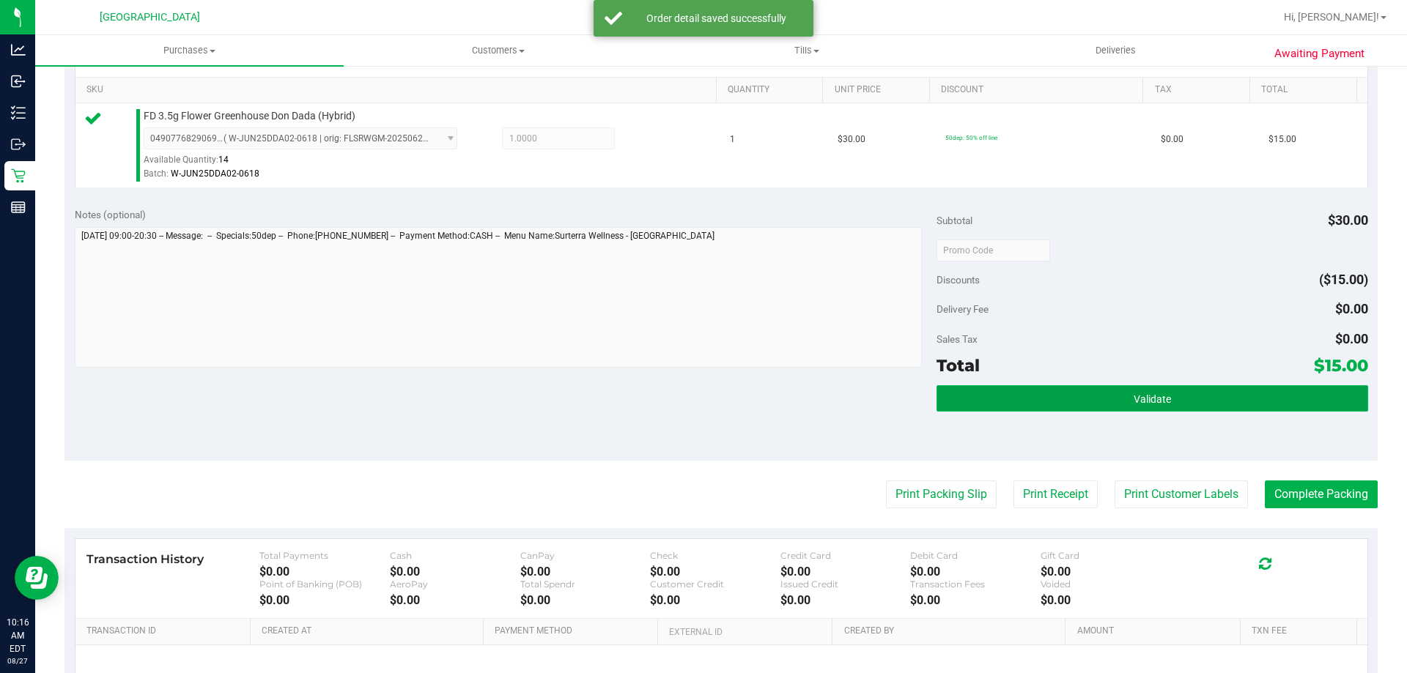
click at [1216, 396] on button "Validate" at bounding box center [1151, 398] width 431 height 26
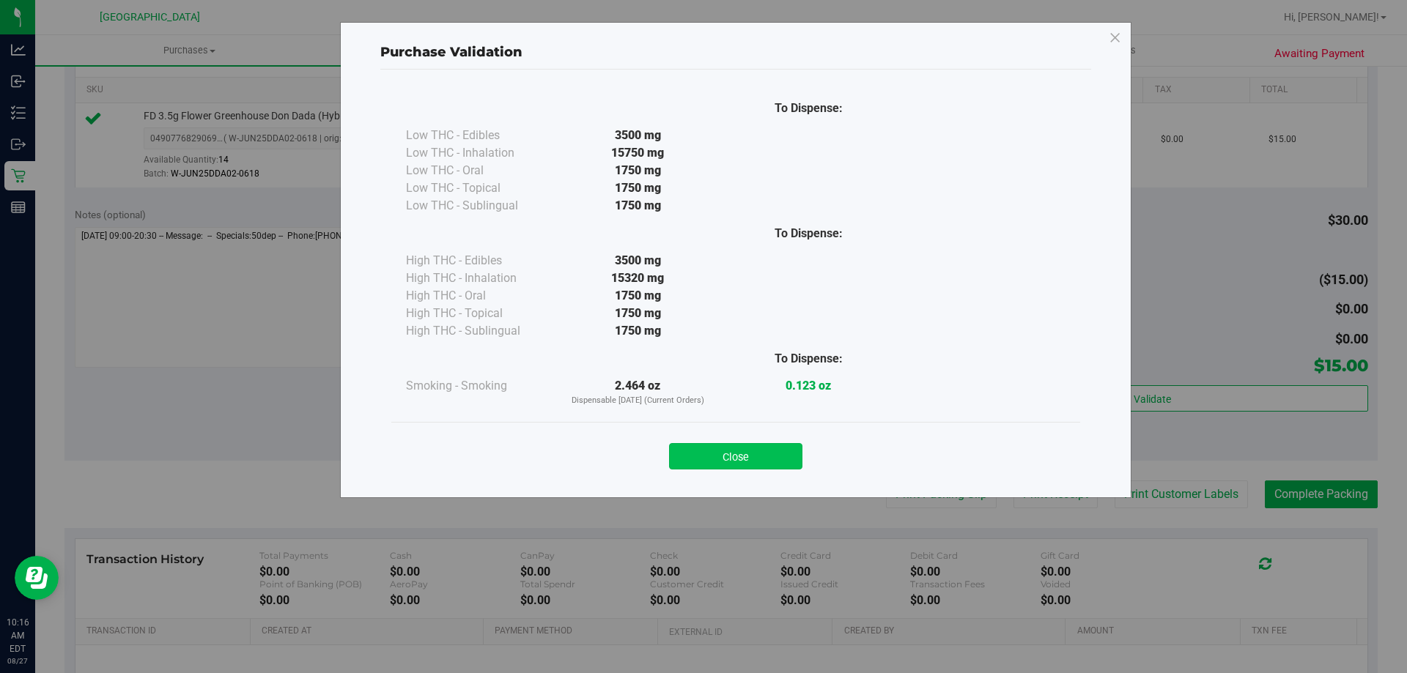
click at [747, 455] on button "Close" at bounding box center [735, 456] width 133 height 26
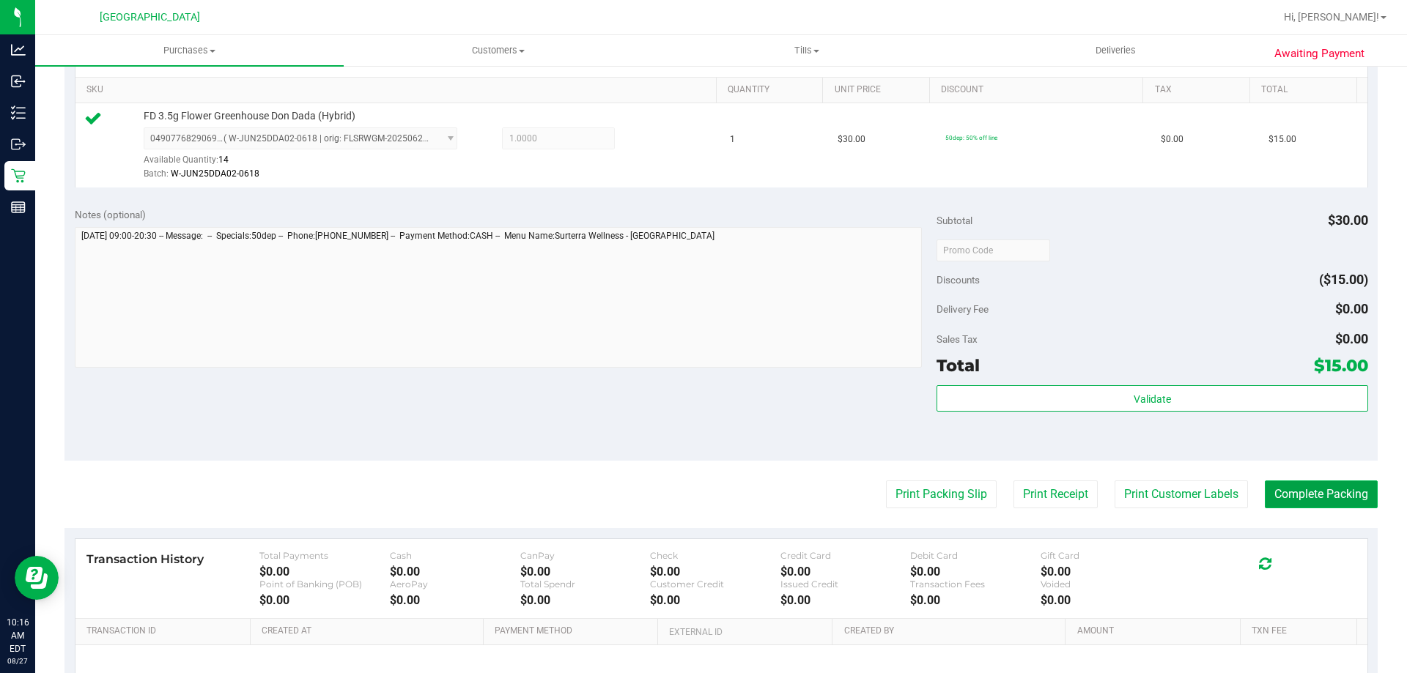
click at [1322, 504] on button "Complete Packing" at bounding box center [1321, 495] width 113 height 28
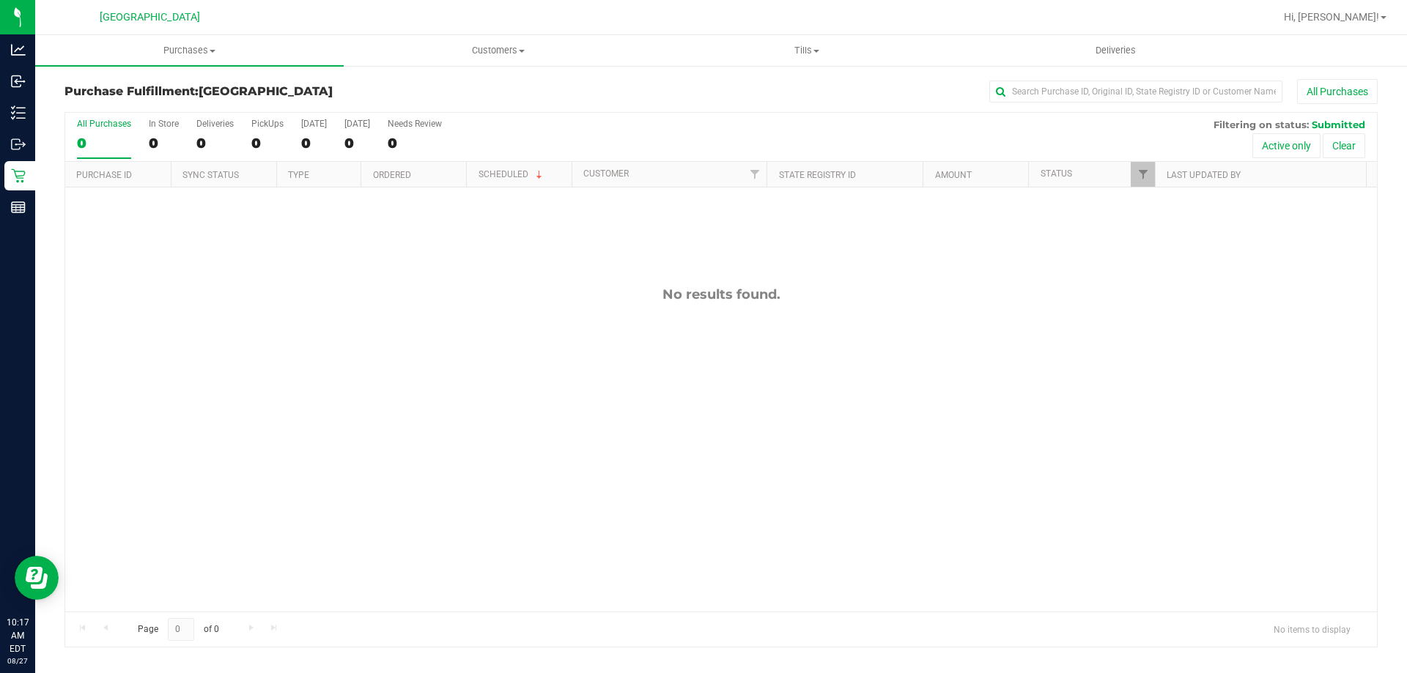
click at [188, 294] on div "No results found." at bounding box center [720, 294] width 1311 height 16
click at [169, 315] on div "No results found." at bounding box center [720, 449] width 1311 height 523
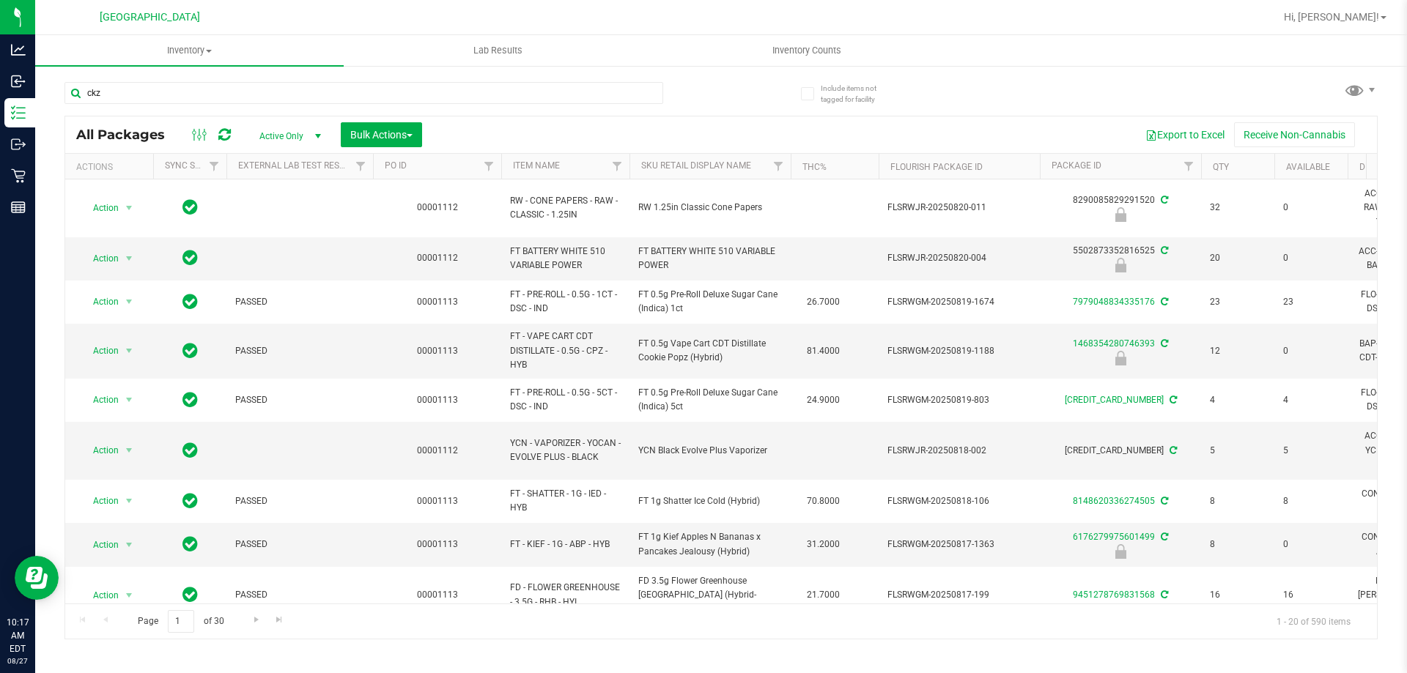
type input "ckz"
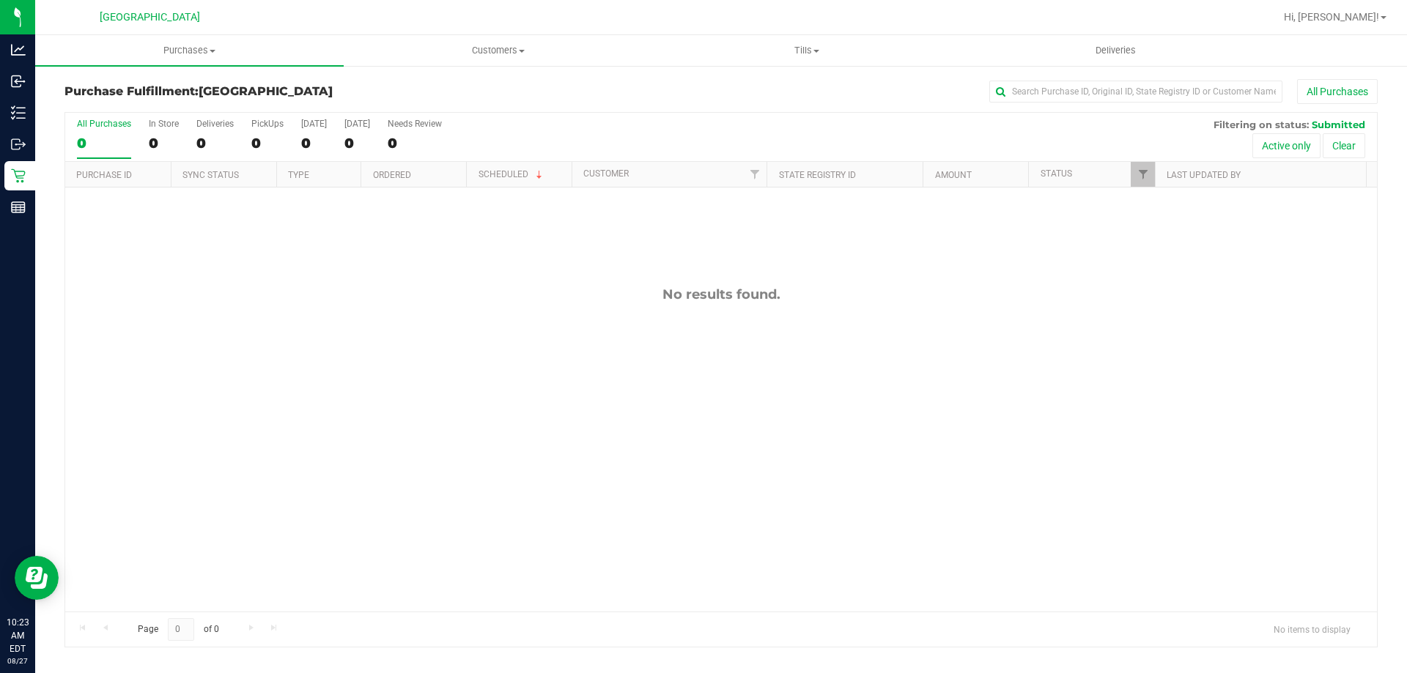
click at [89, 382] on div "No results found." at bounding box center [720, 449] width 1311 height 523
click at [819, 495] on div "No results found." at bounding box center [720, 449] width 1311 height 523
click at [1055, 330] on div "No results found." at bounding box center [720, 449] width 1311 height 523
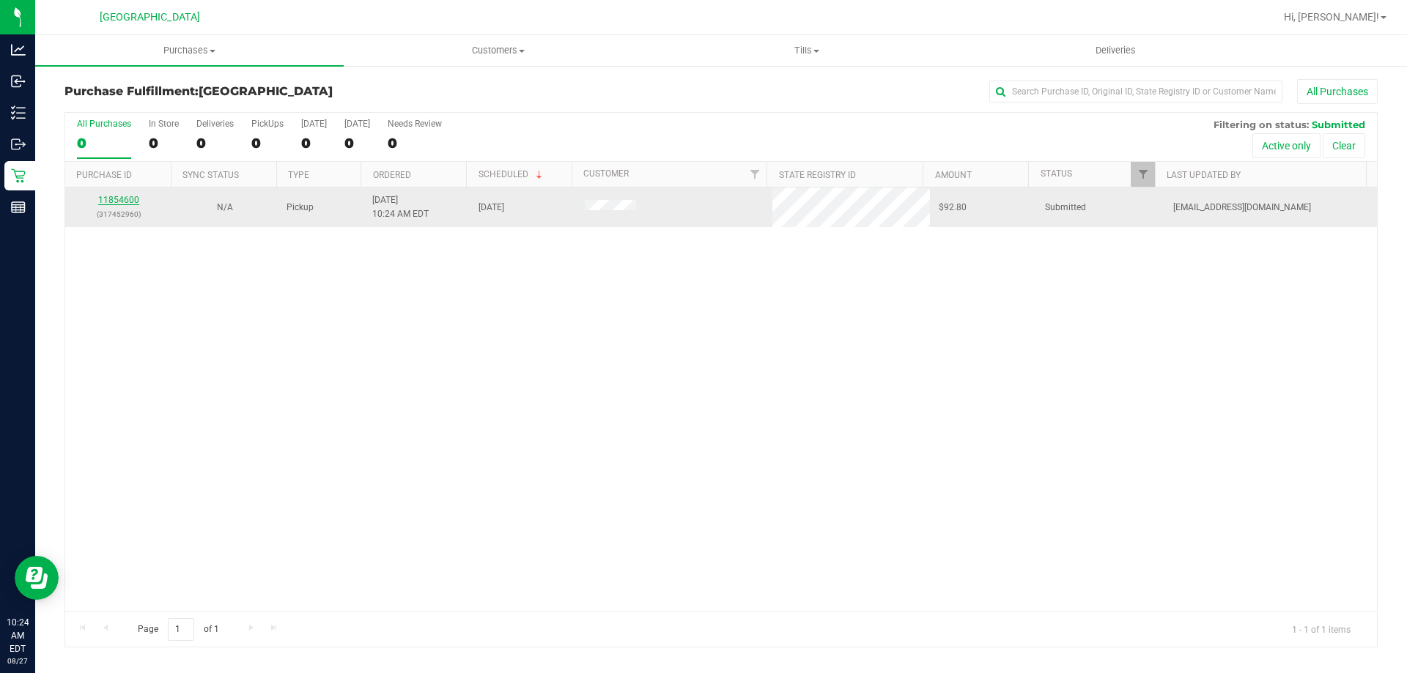
click at [130, 202] on link "11854600" at bounding box center [118, 200] width 41 height 10
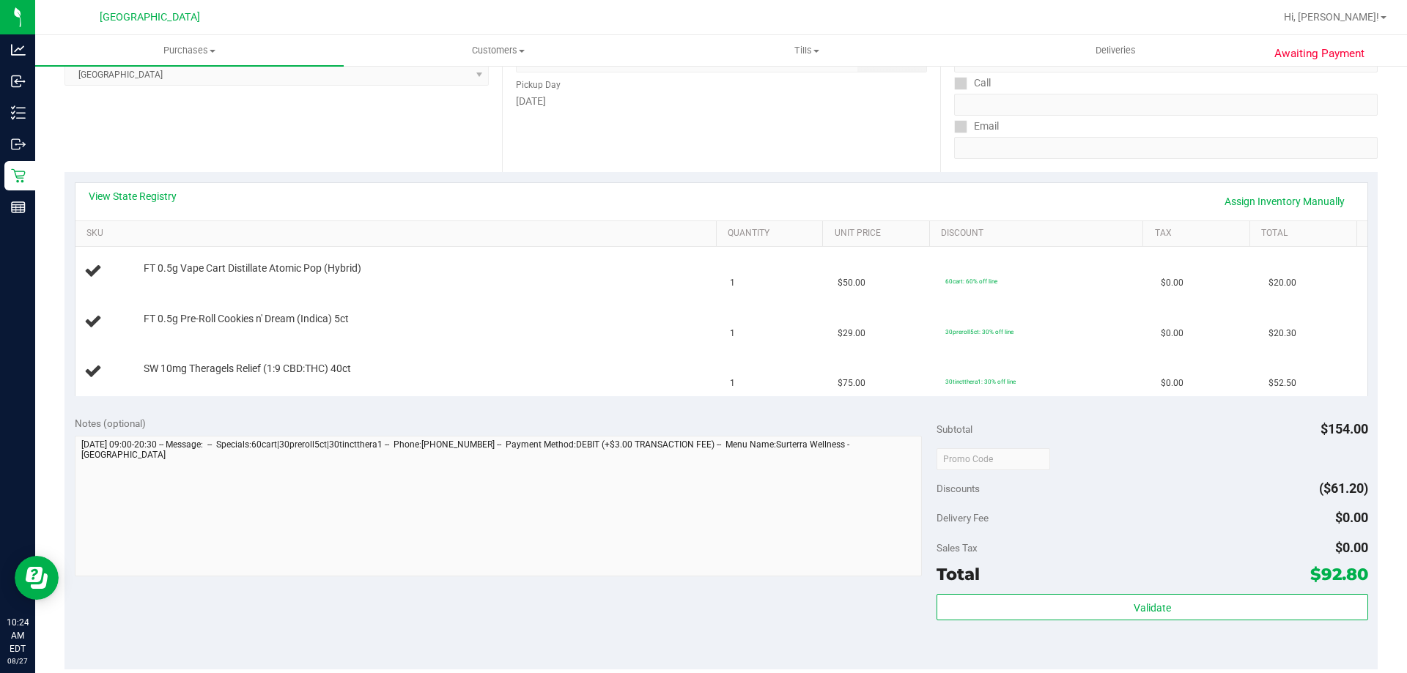
scroll to position [220, 0]
click at [146, 205] on link "View State Registry" at bounding box center [133, 199] width 88 height 15
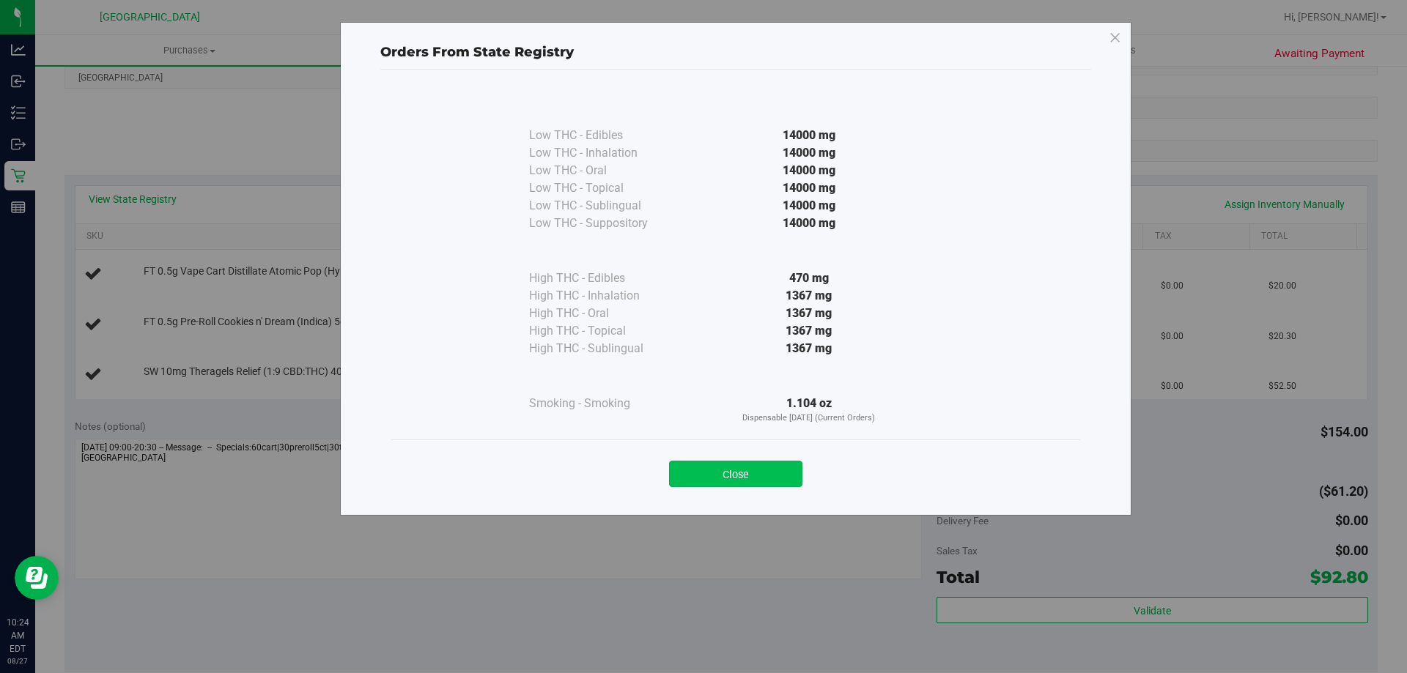
click at [772, 472] on button "Close" at bounding box center [735, 474] width 133 height 26
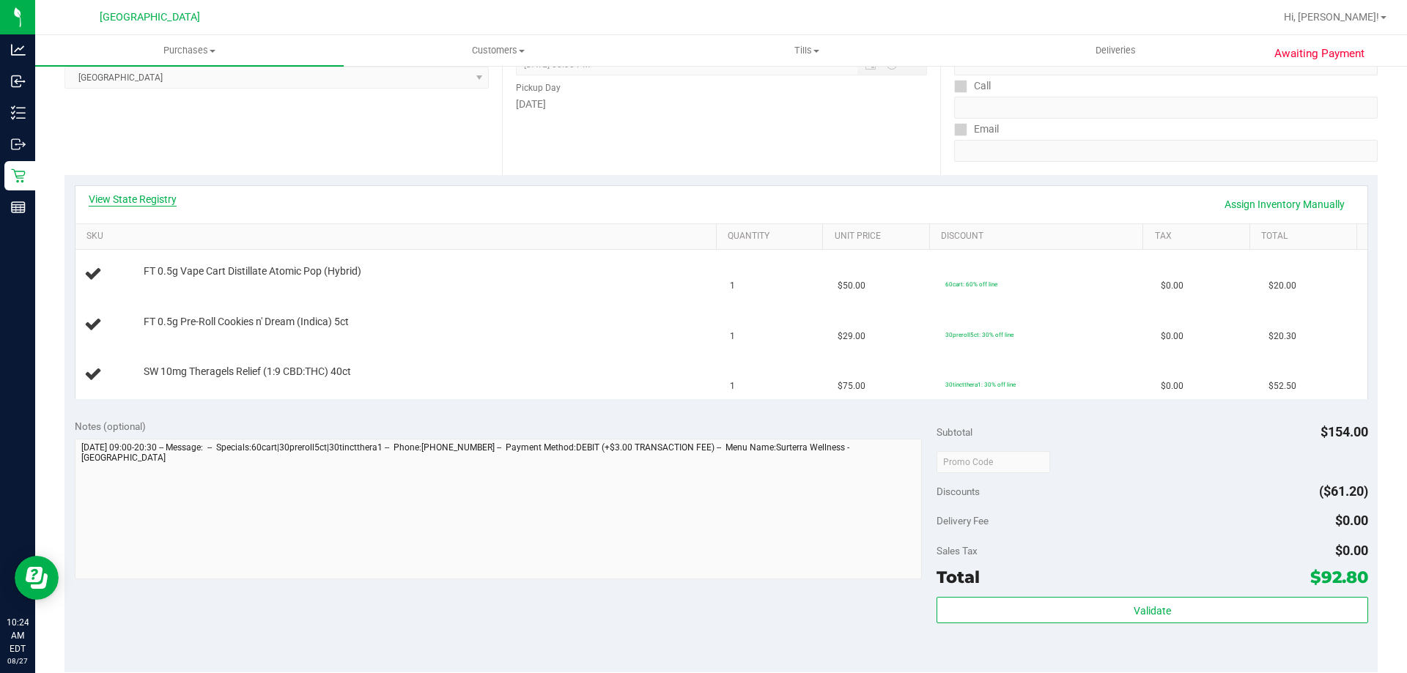
click at [159, 200] on link "View State Registry" at bounding box center [133, 199] width 88 height 15
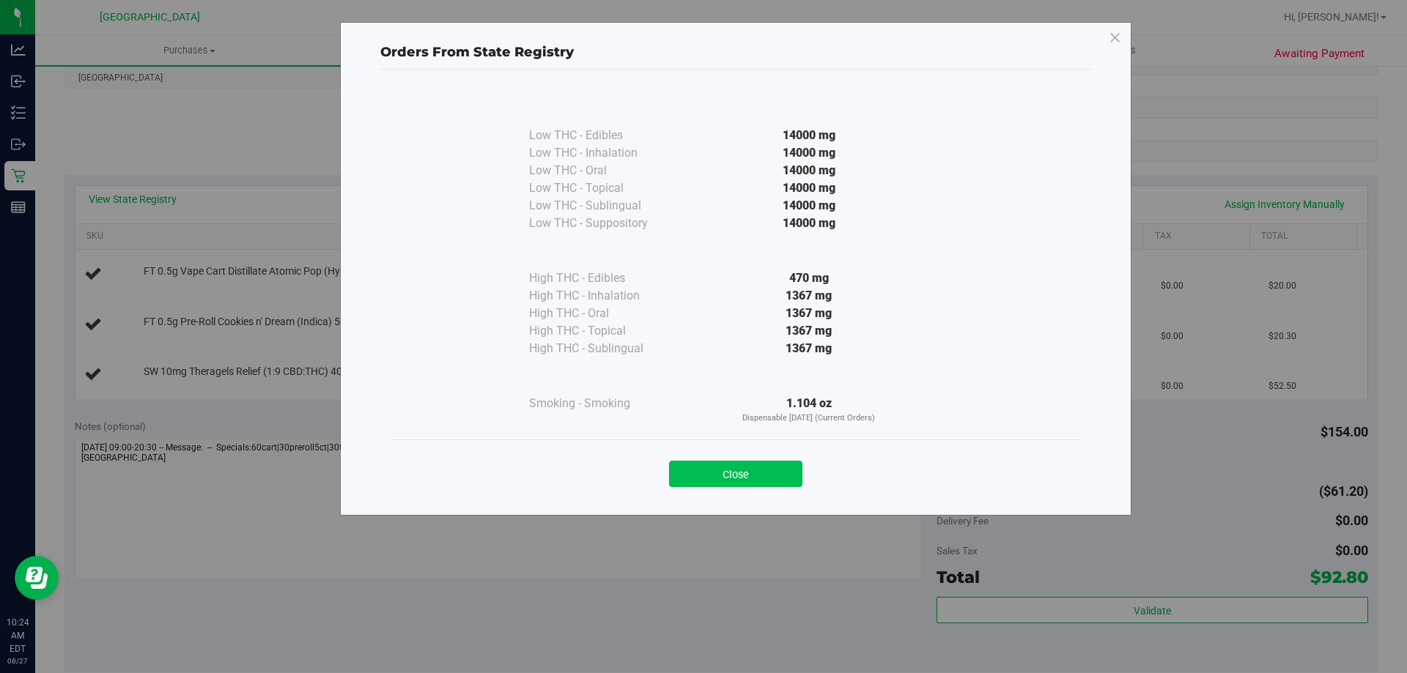
click at [763, 471] on button "Close" at bounding box center [735, 474] width 133 height 26
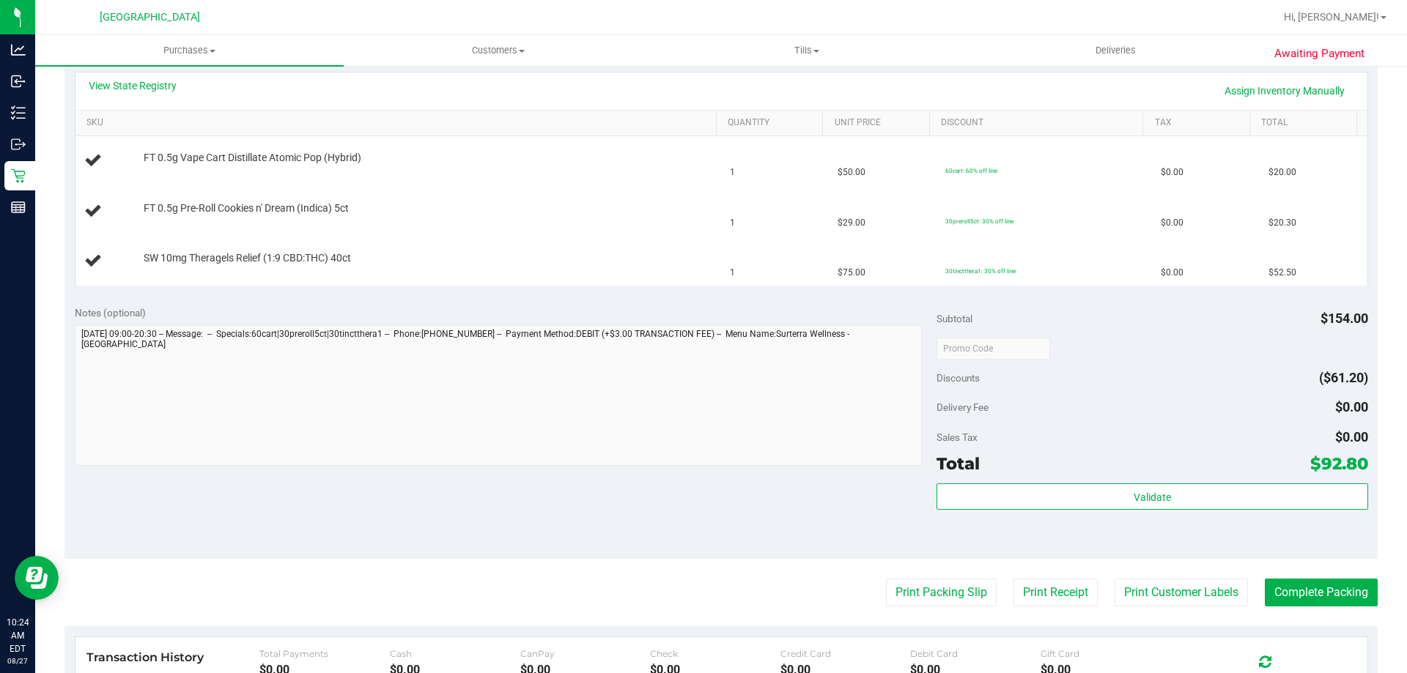
scroll to position [440, 0]
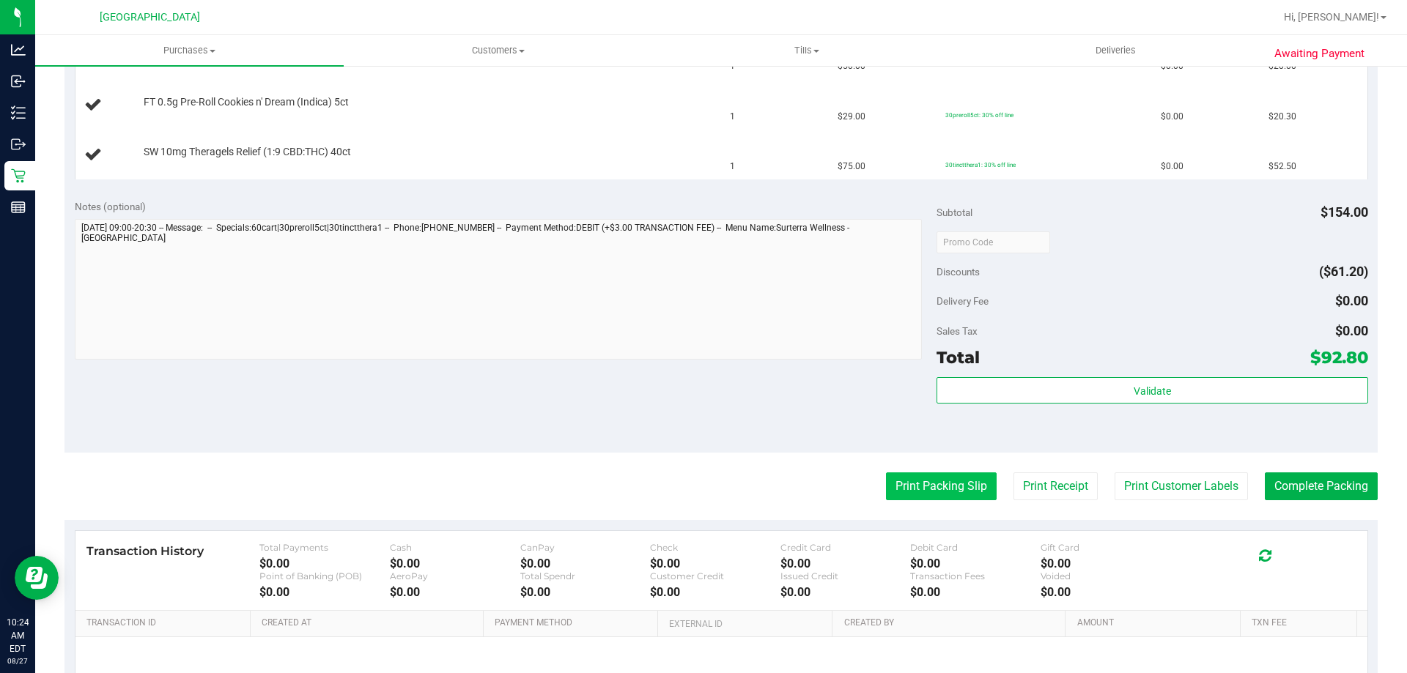
click at [893, 477] on button "Print Packing Slip" at bounding box center [941, 487] width 111 height 28
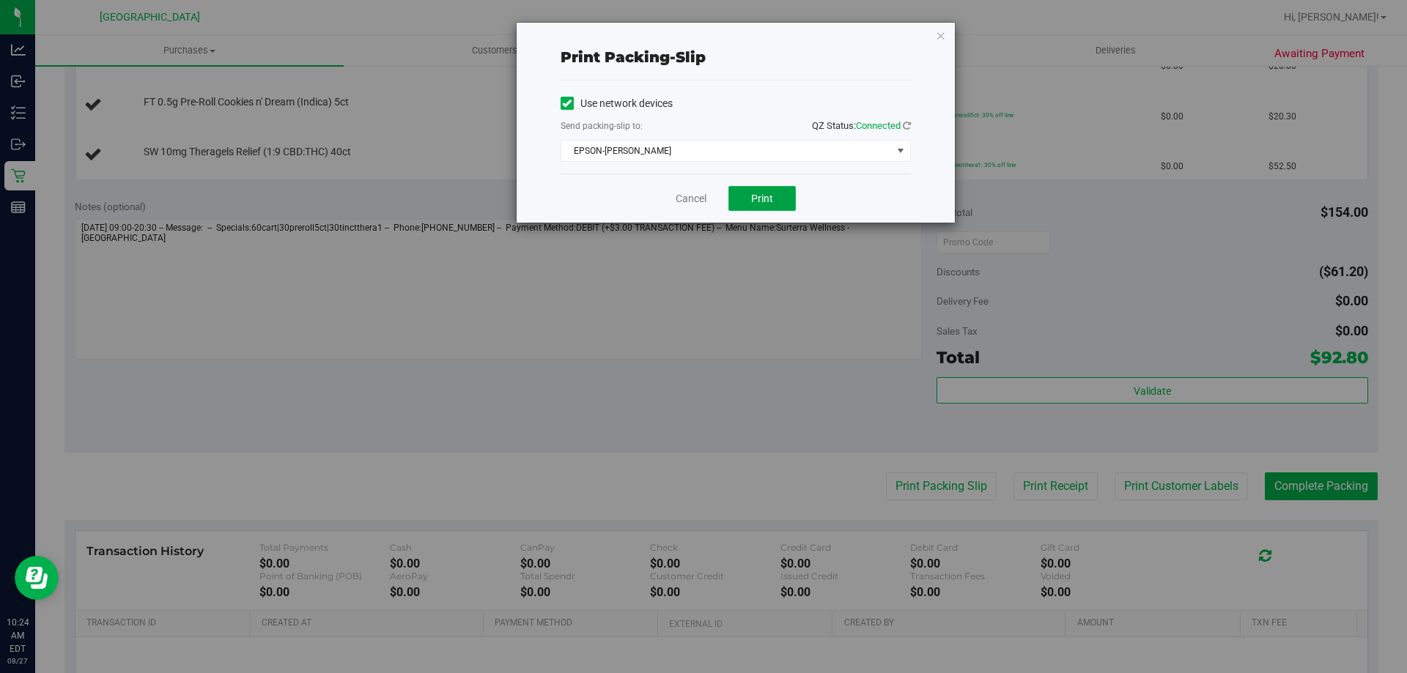
click at [783, 201] on button "Print" at bounding box center [761, 198] width 67 height 25
click at [941, 32] on icon "button" at bounding box center [941, 35] width 10 height 18
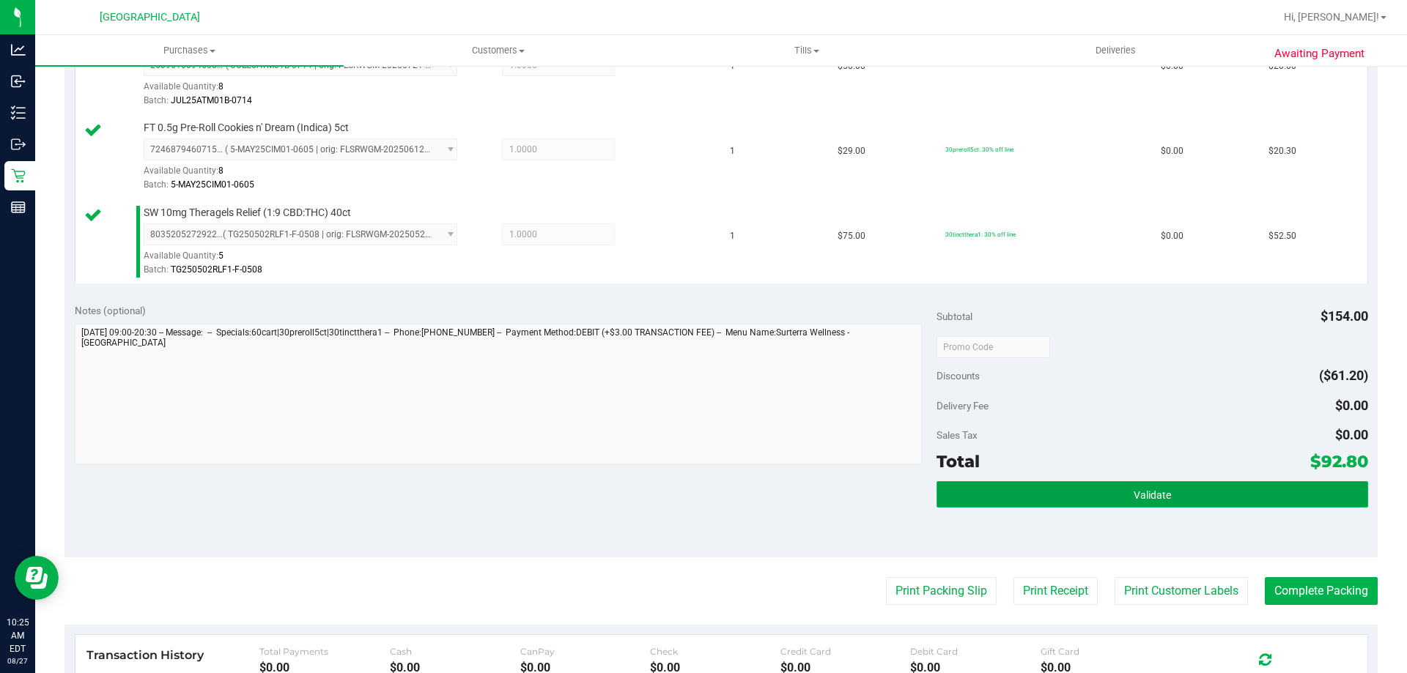
click at [1024, 497] on button "Validate" at bounding box center [1151, 494] width 431 height 26
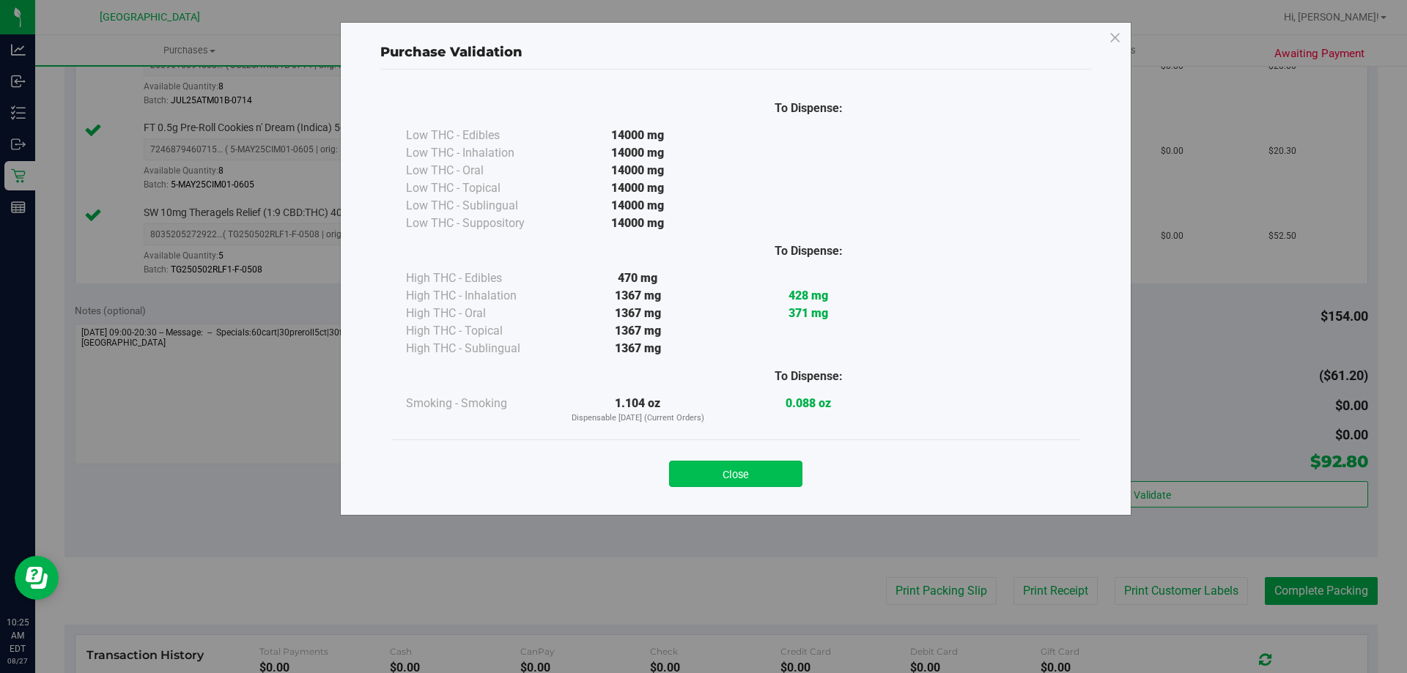
click at [751, 470] on button "Close" at bounding box center [735, 474] width 133 height 26
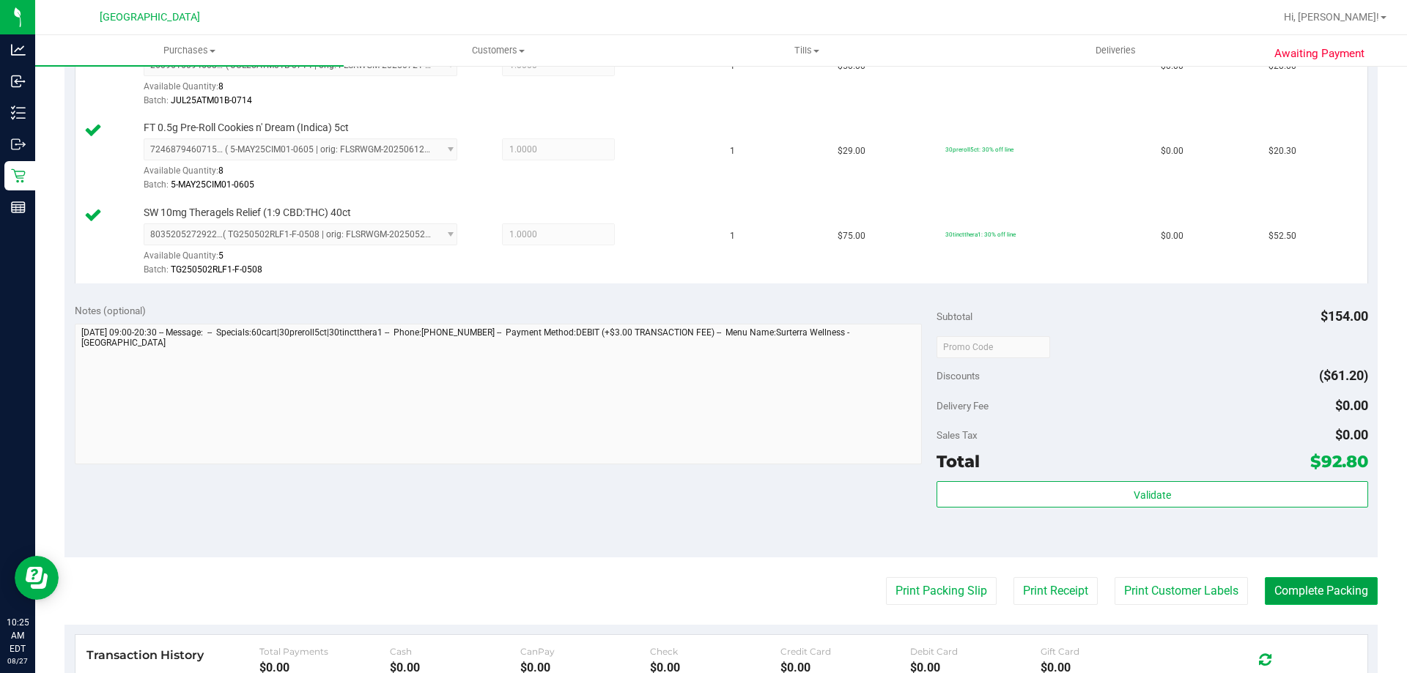
click at [1308, 599] on button "Complete Packing" at bounding box center [1321, 591] width 113 height 28
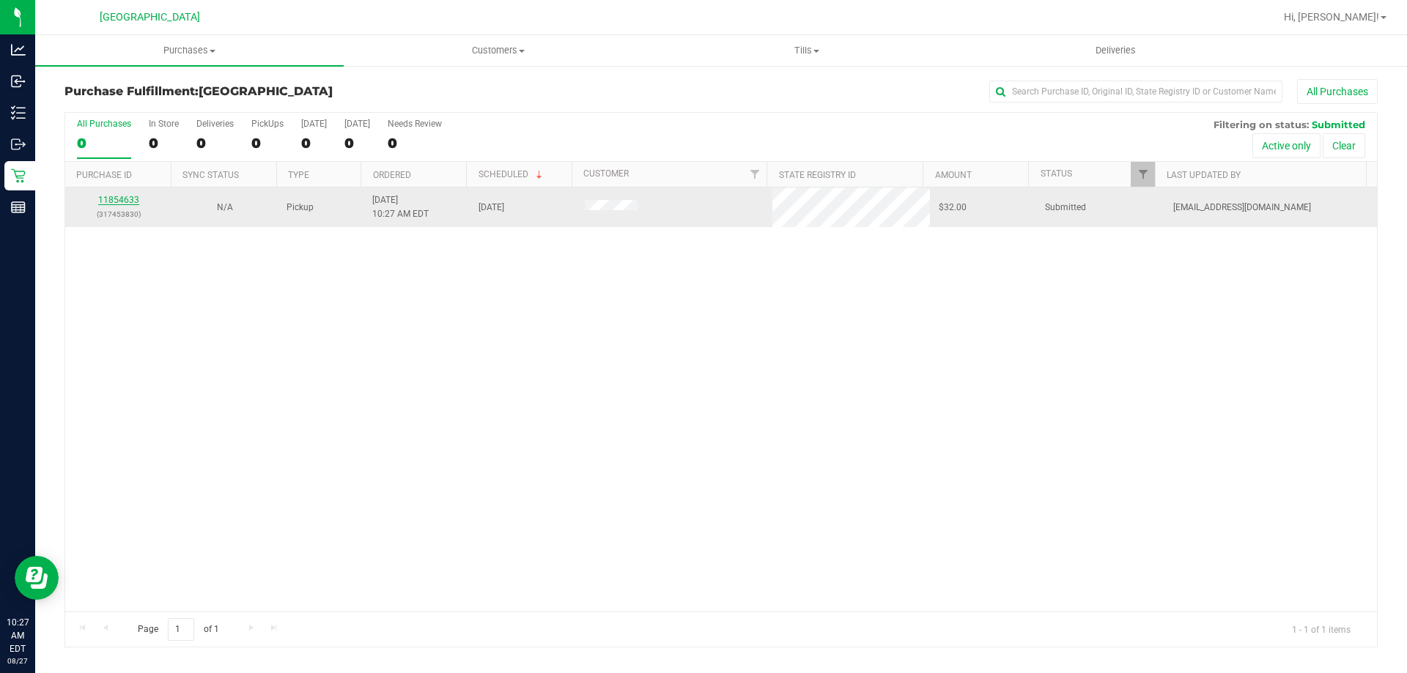
click at [127, 199] on link "11854633" at bounding box center [118, 200] width 41 height 10
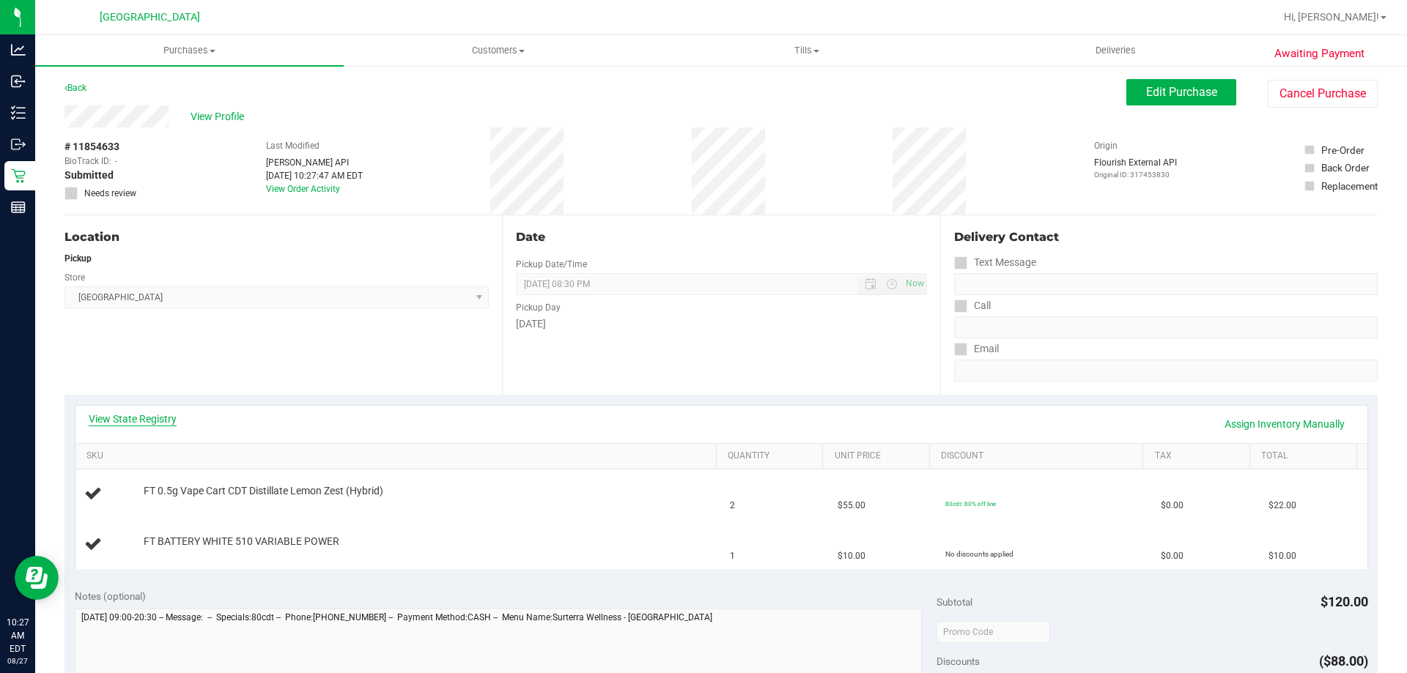
click at [151, 421] on link "View State Registry" at bounding box center [133, 419] width 88 height 15
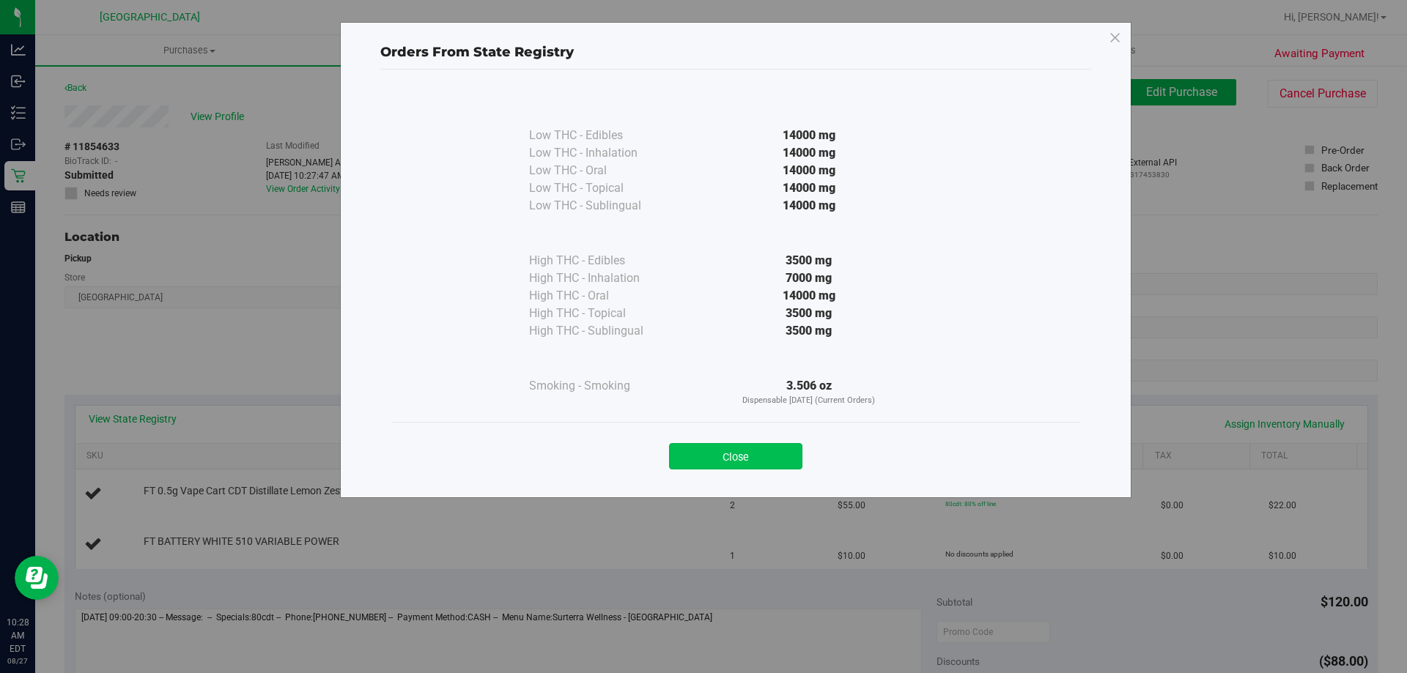
click at [776, 452] on button "Close" at bounding box center [735, 456] width 133 height 26
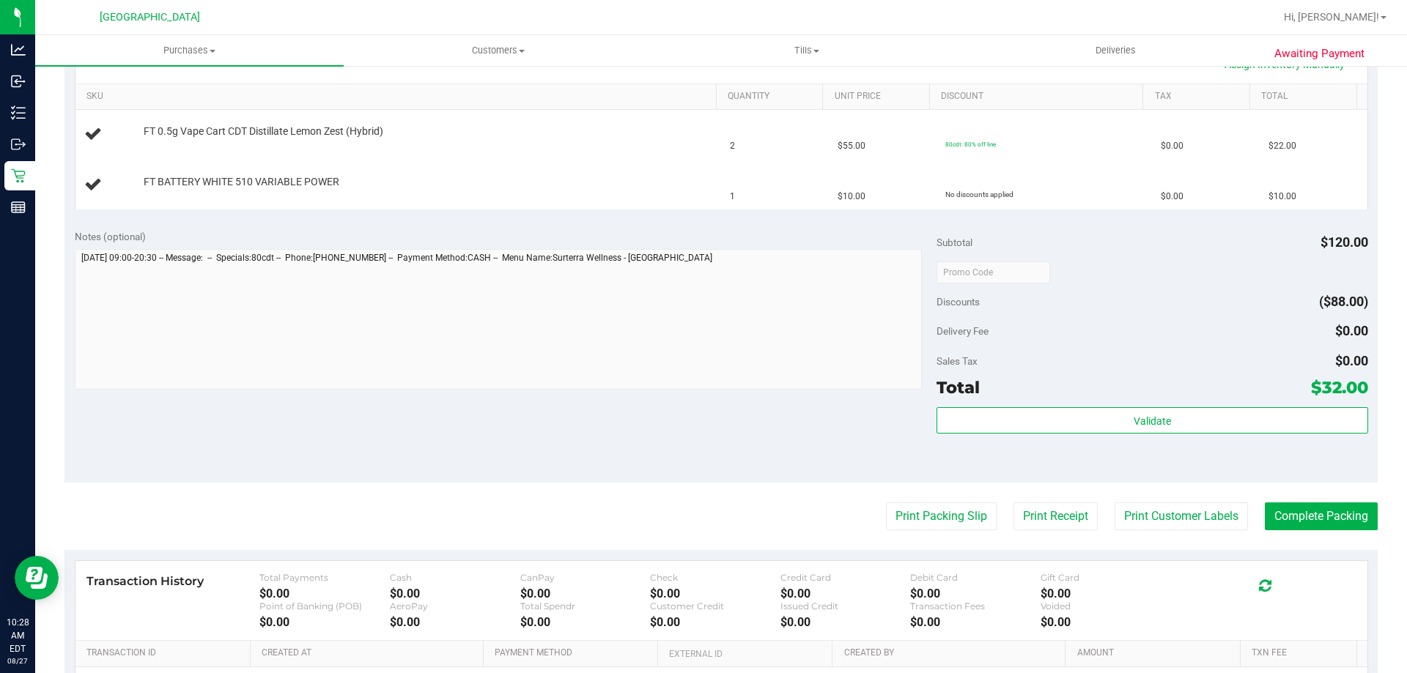
scroll to position [366, 0]
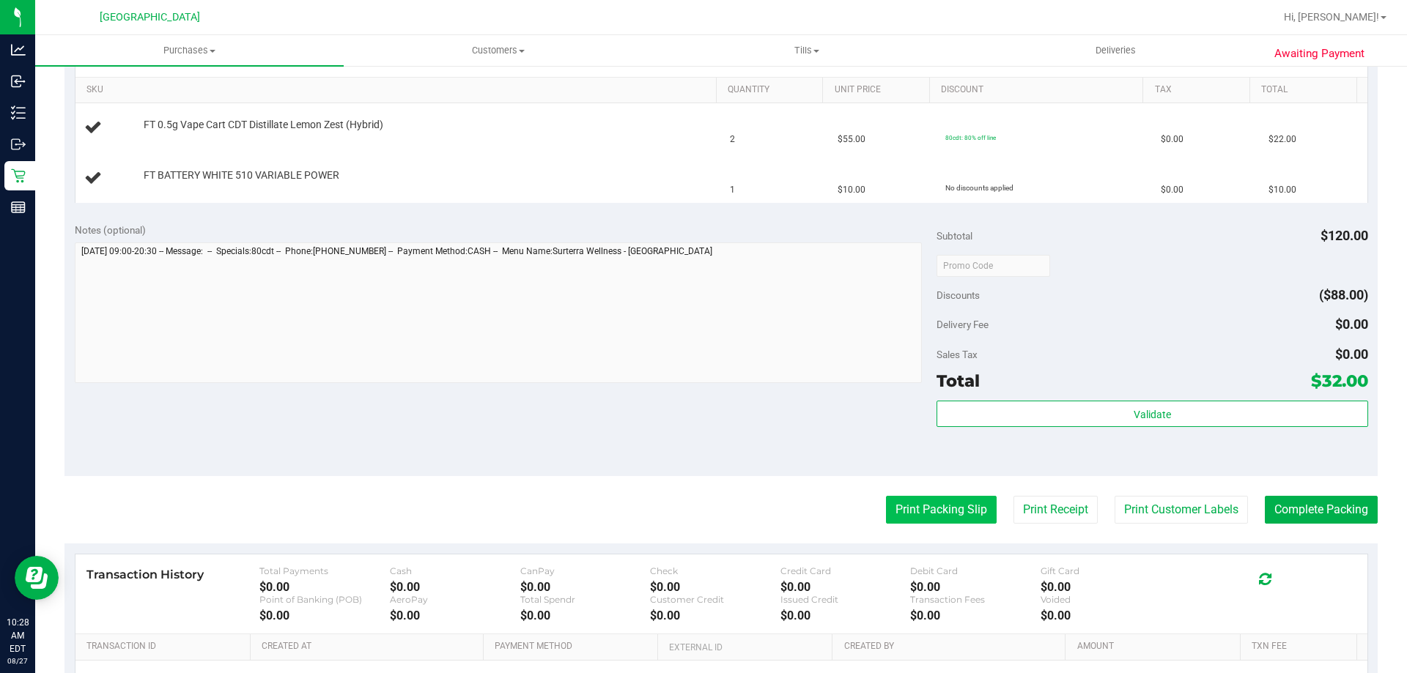
click at [896, 513] on button "Print Packing Slip" at bounding box center [941, 510] width 111 height 28
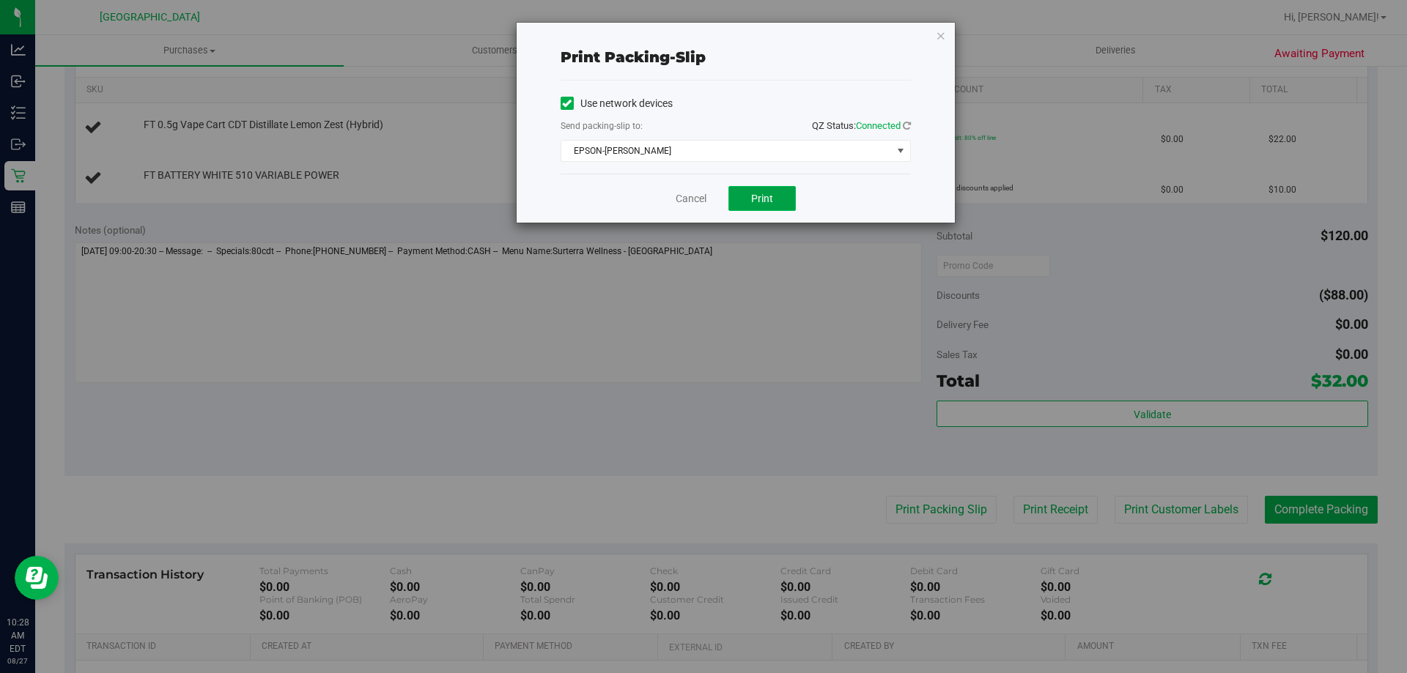
click at [760, 201] on span "Print" at bounding box center [762, 199] width 22 height 12
click at [936, 31] on icon "button" at bounding box center [941, 35] width 10 height 18
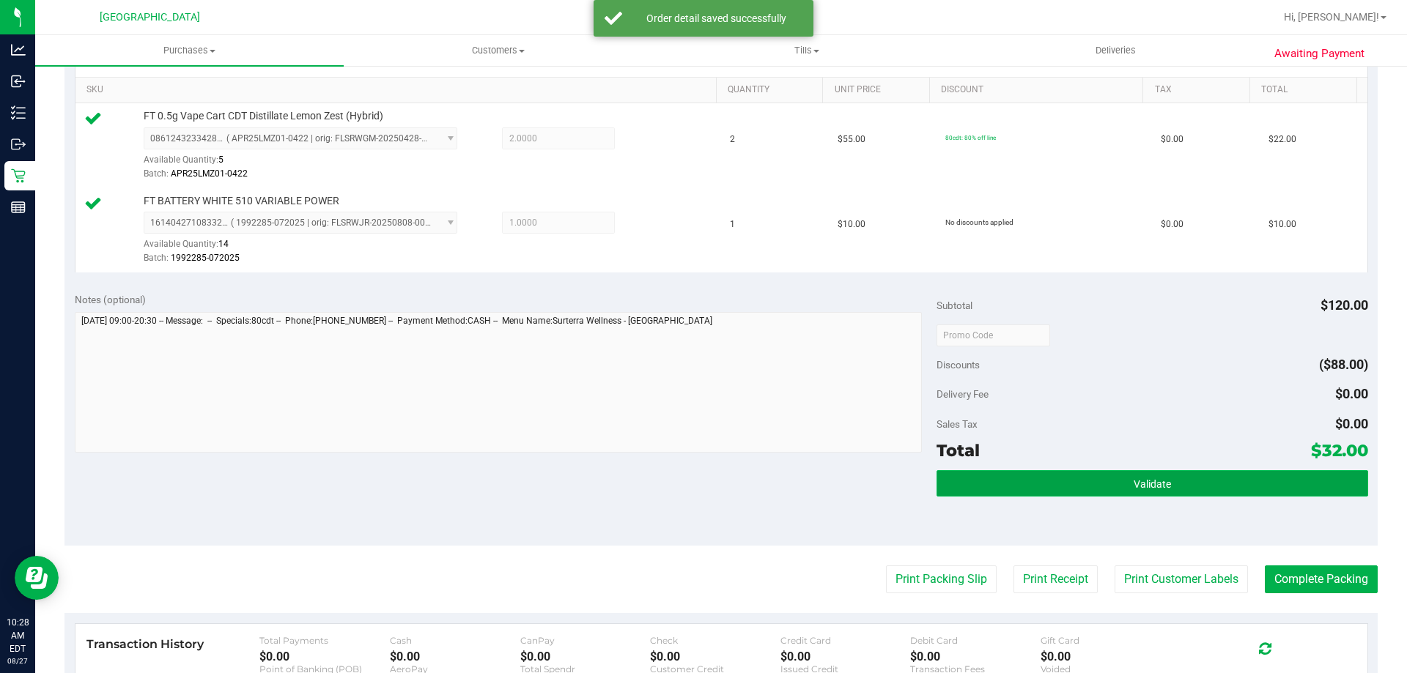
click at [1190, 496] on button "Validate" at bounding box center [1151, 483] width 431 height 26
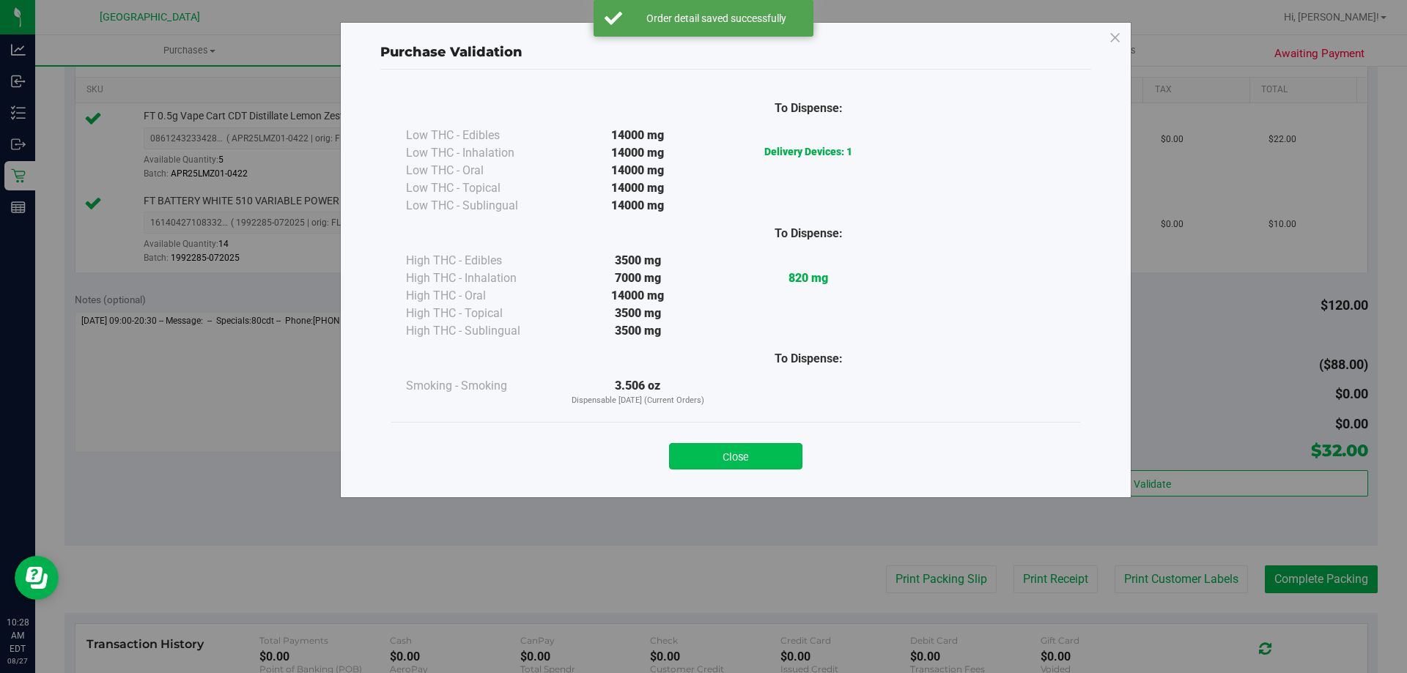
click at [750, 447] on button "Close" at bounding box center [735, 456] width 133 height 26
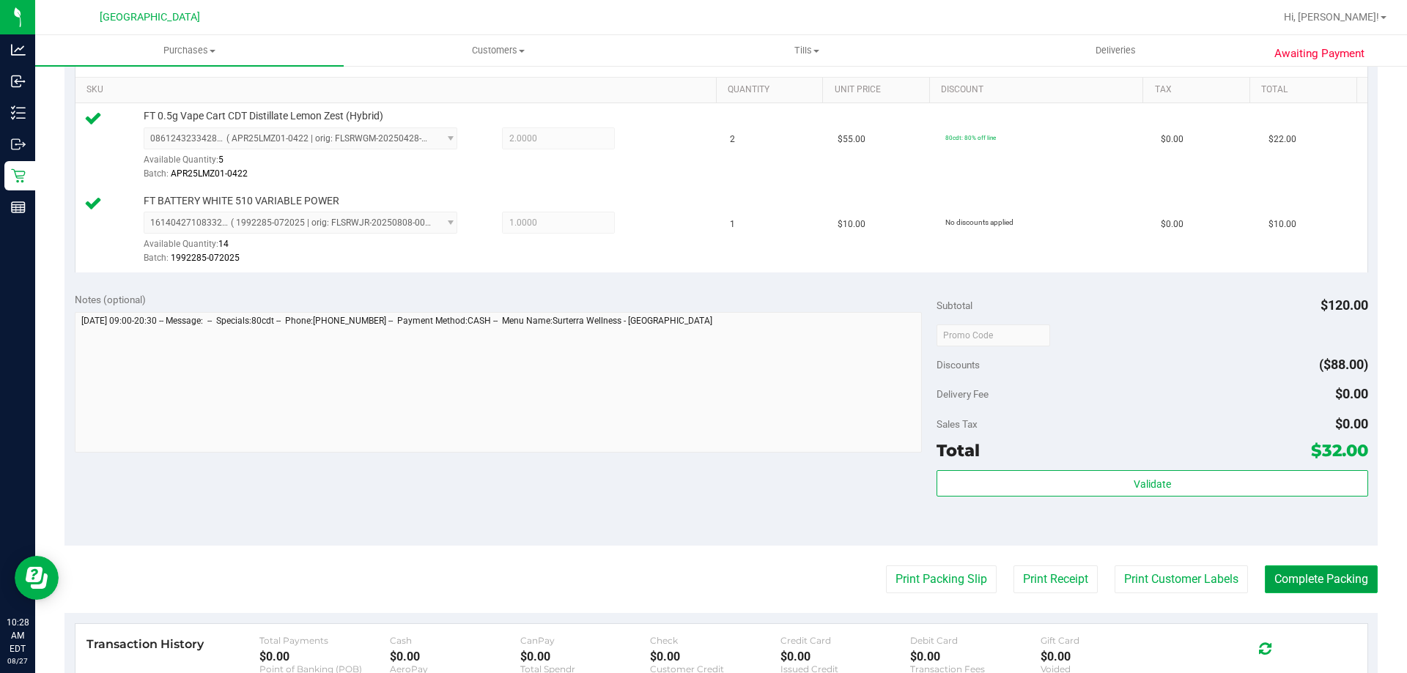
click at [1310, 578] on button "Complete Packing" at bounding box center [1321, 580] width 113 height 28
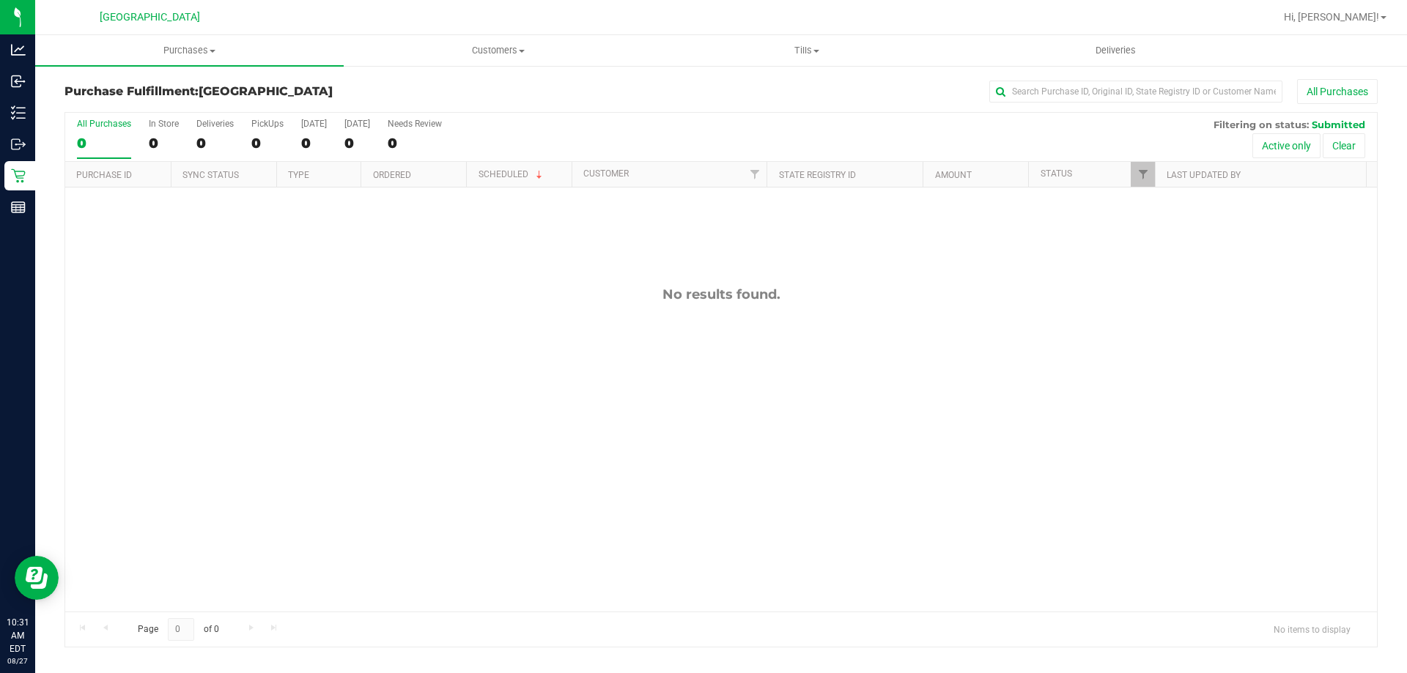
click at [122, 261] on div "No results found." at bounding box center [720, 449] width 1311 height 523
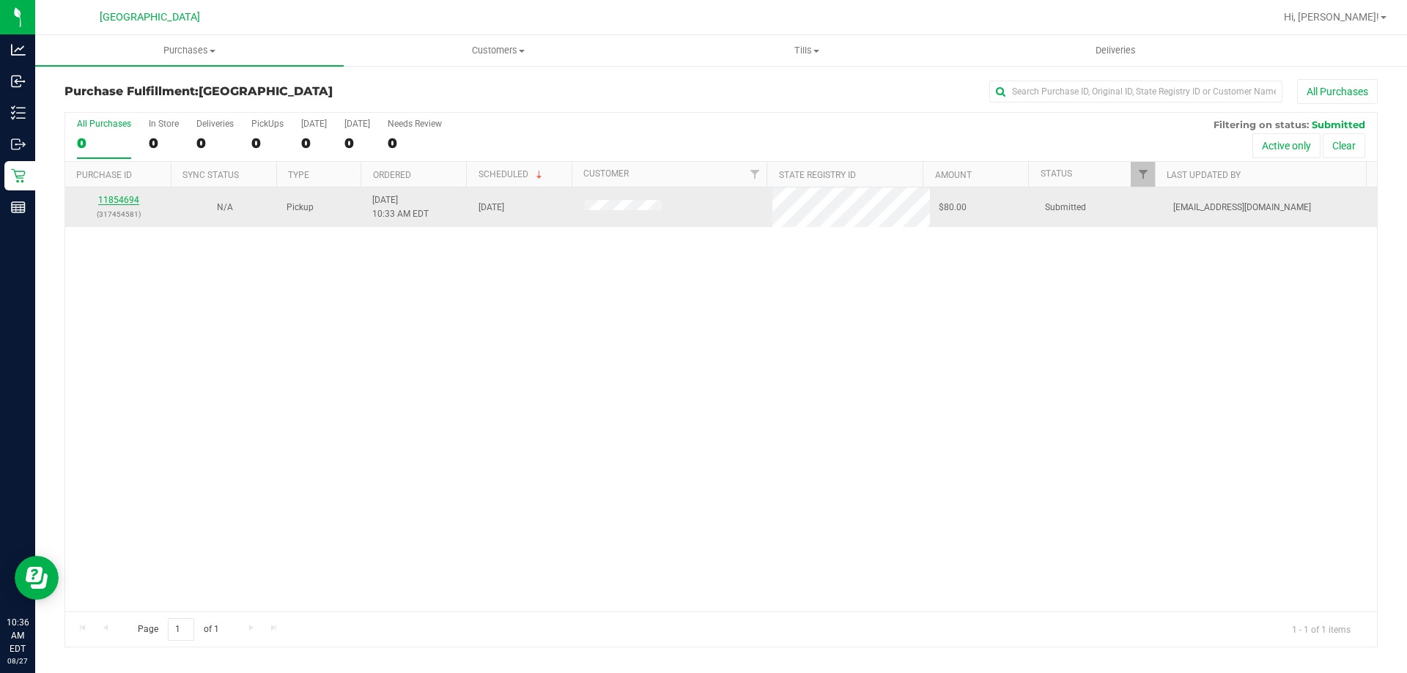
click at [130, 201] on link "11854694" at bounding box center [118, 200] width 41 height 10
click at [111, 197] on link "11854694" at bounding box center [118, 200] width 41 height 10
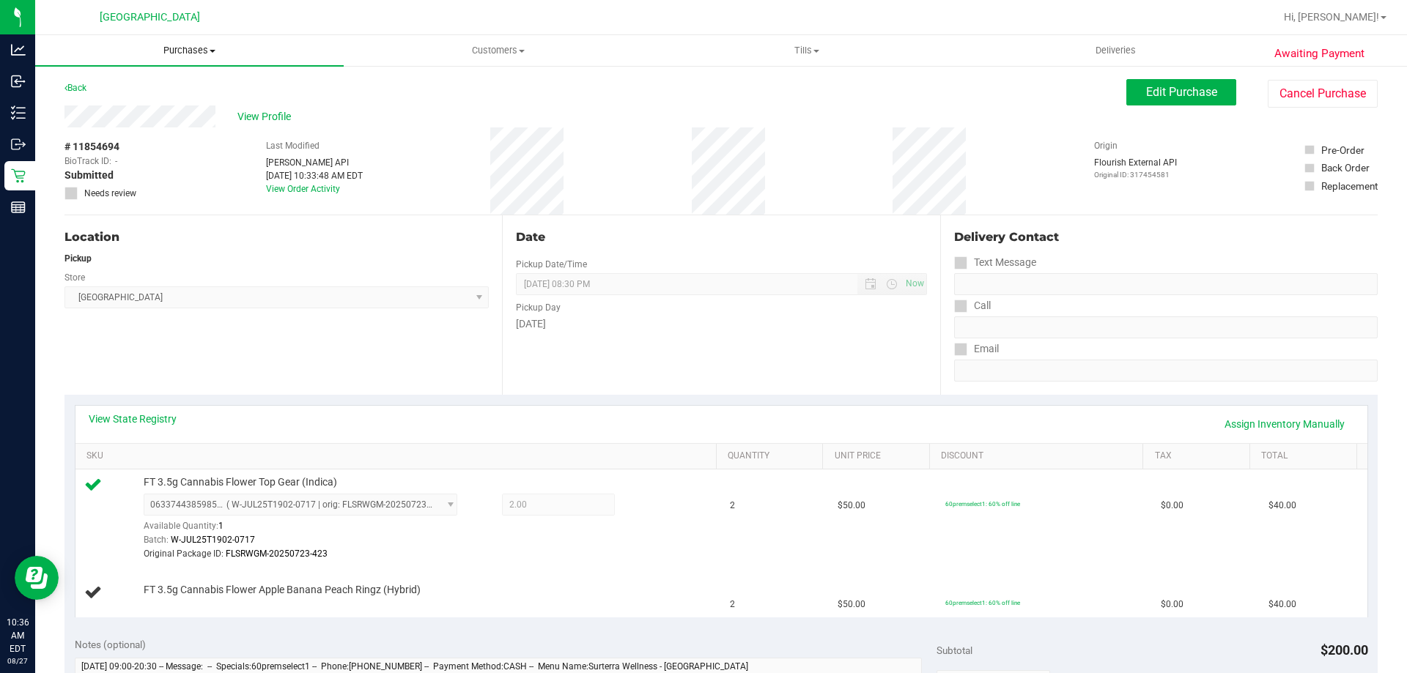
click at [195, 55] on span "Purchases" at bounding box center [189, 50] width 308 height 13
click at [169, 102] on li "Fulfillment" at bounding box center [189, 106] width 308 height 18
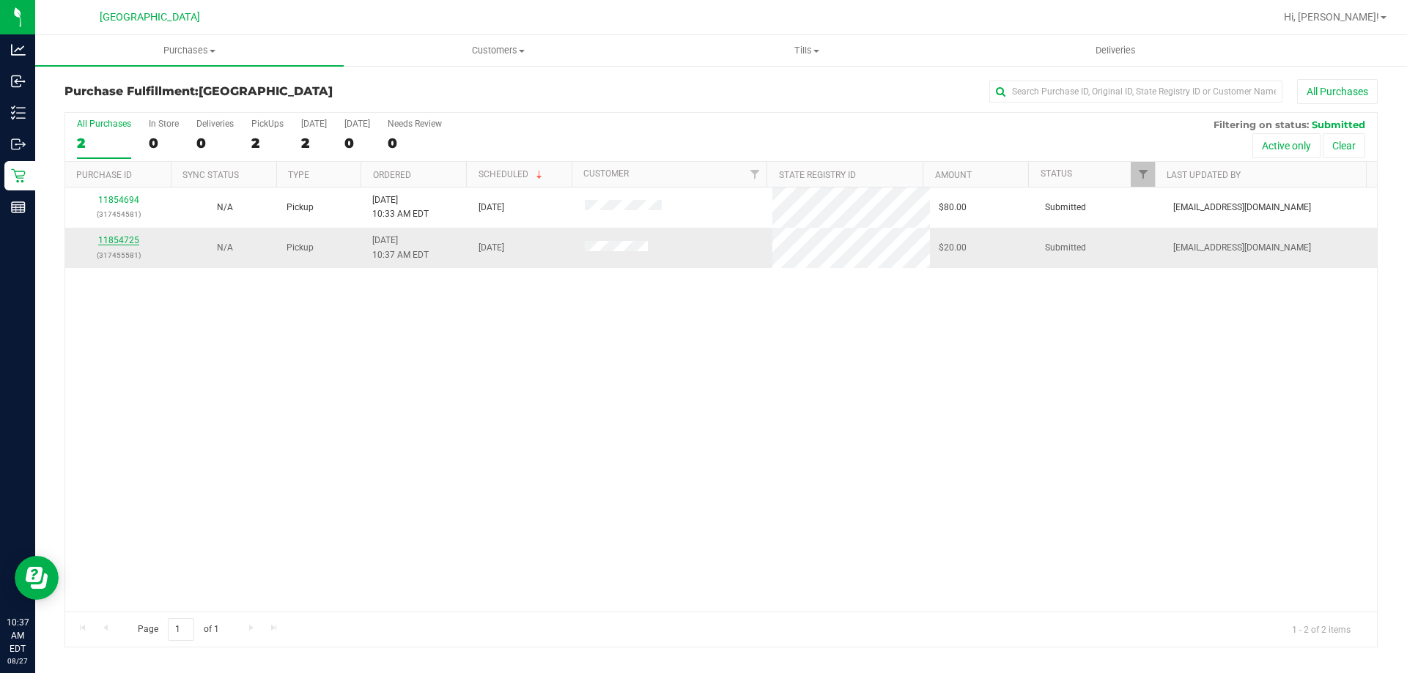
click at [120, 235] on link "11854725" at bounding box center [118, 240] width 41 height 10
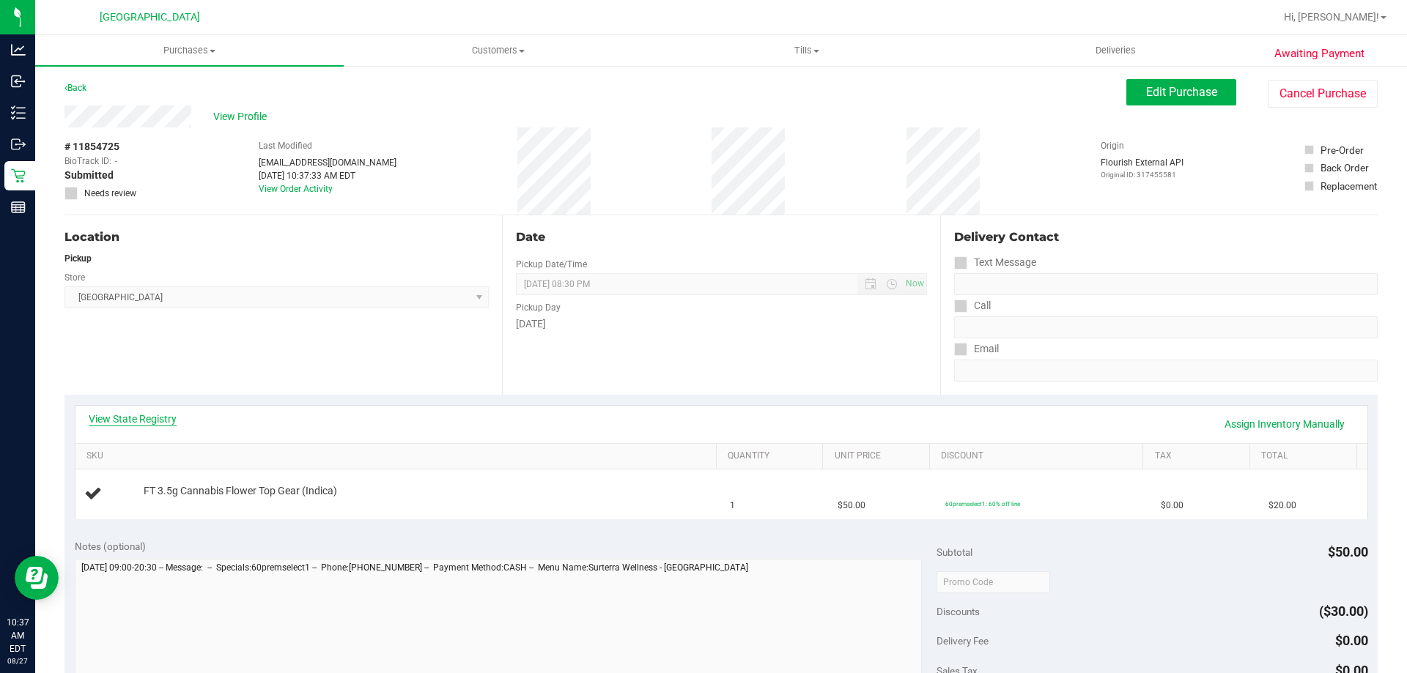
click at [149, 421] on link "View State Registry" at bounding box center [133, 419] width 88 height 15
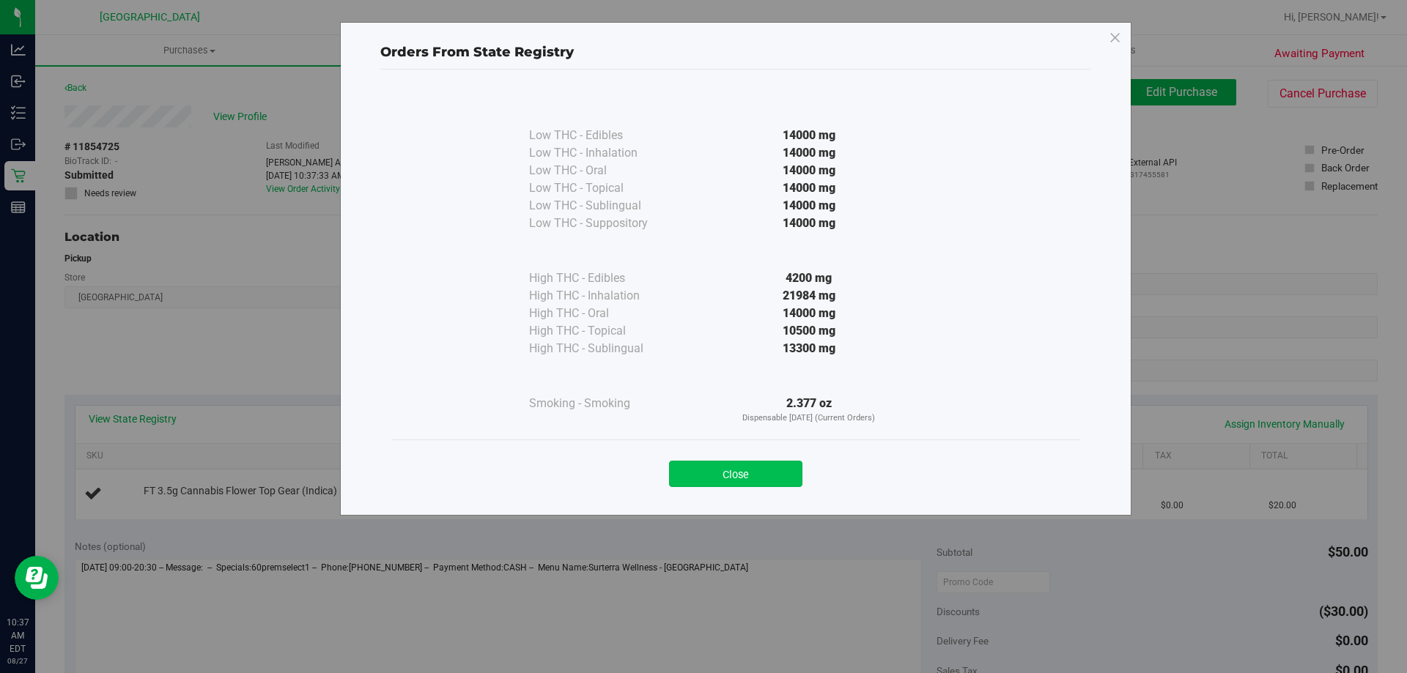
click at [716, 473] on button "Close" at bounding box center [735, 474] width 133 height 26
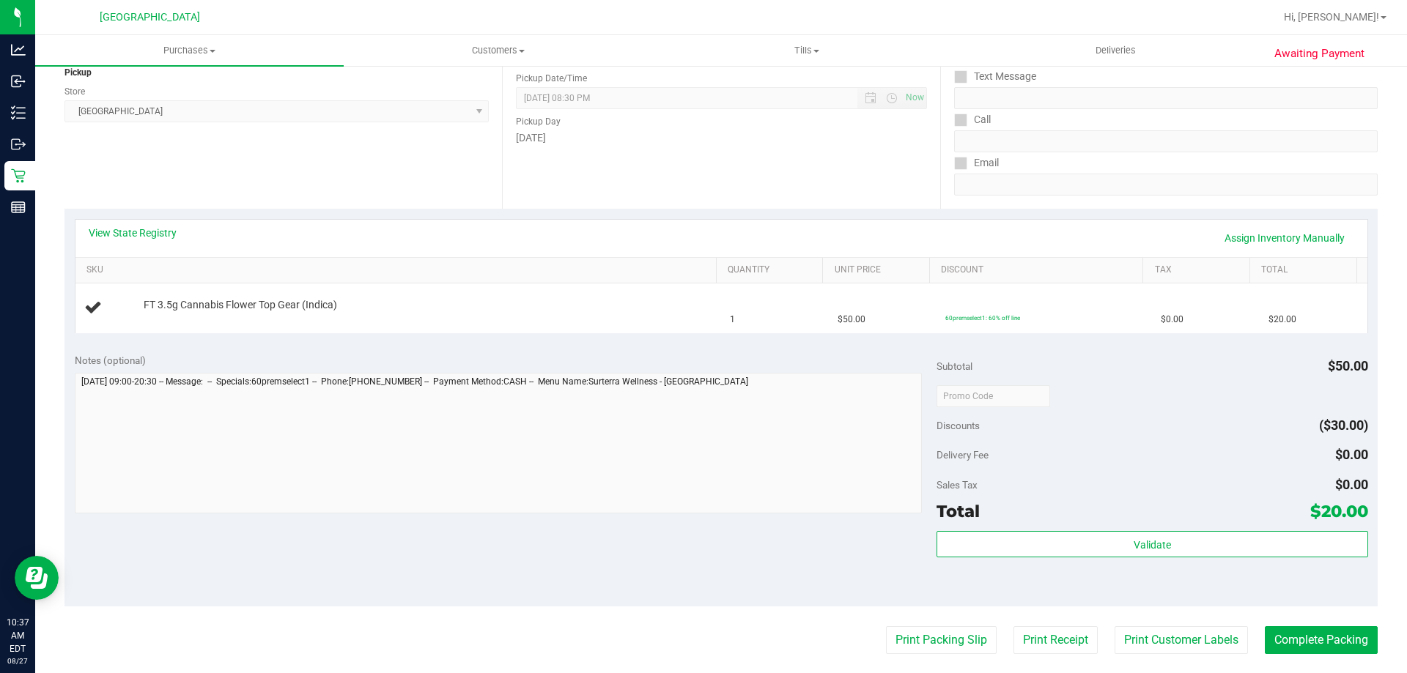
scroll to position [440, 0]
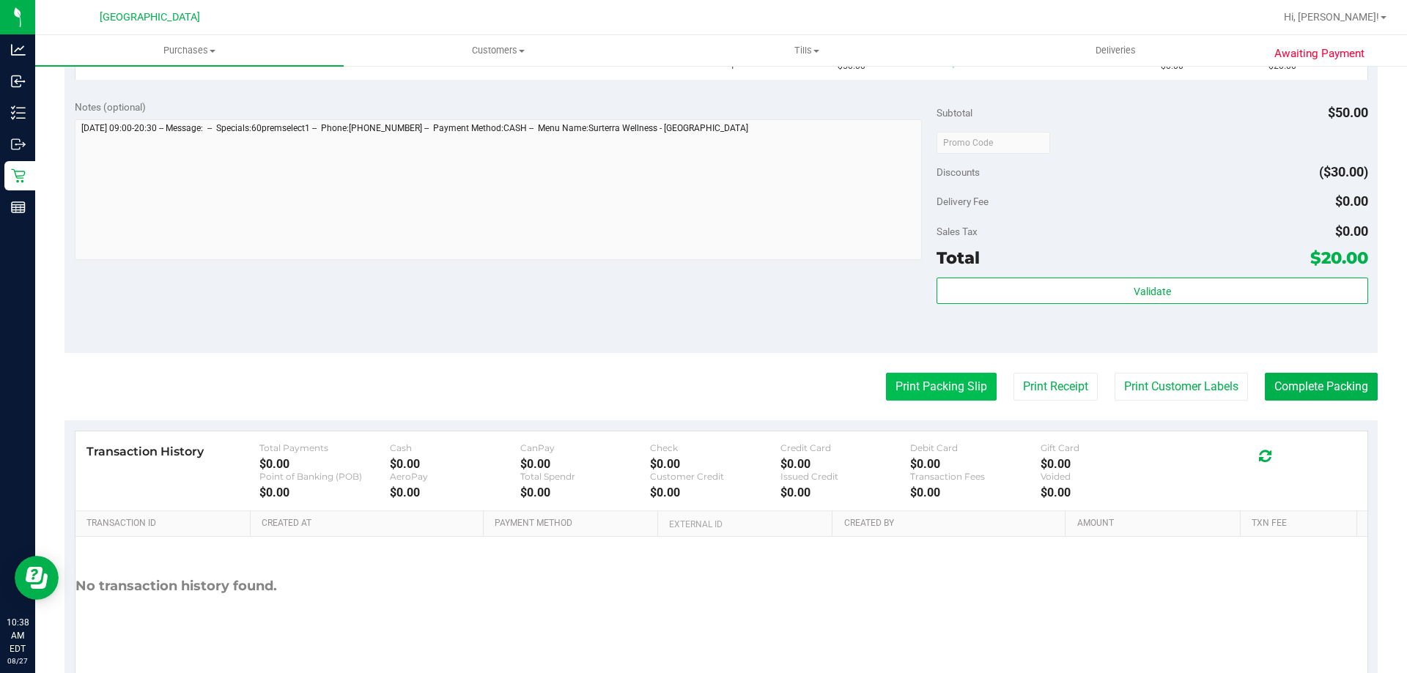
click at [902, 376] on button "Print Packing Slip" at bounding box center [941, 387] width 111 height 28
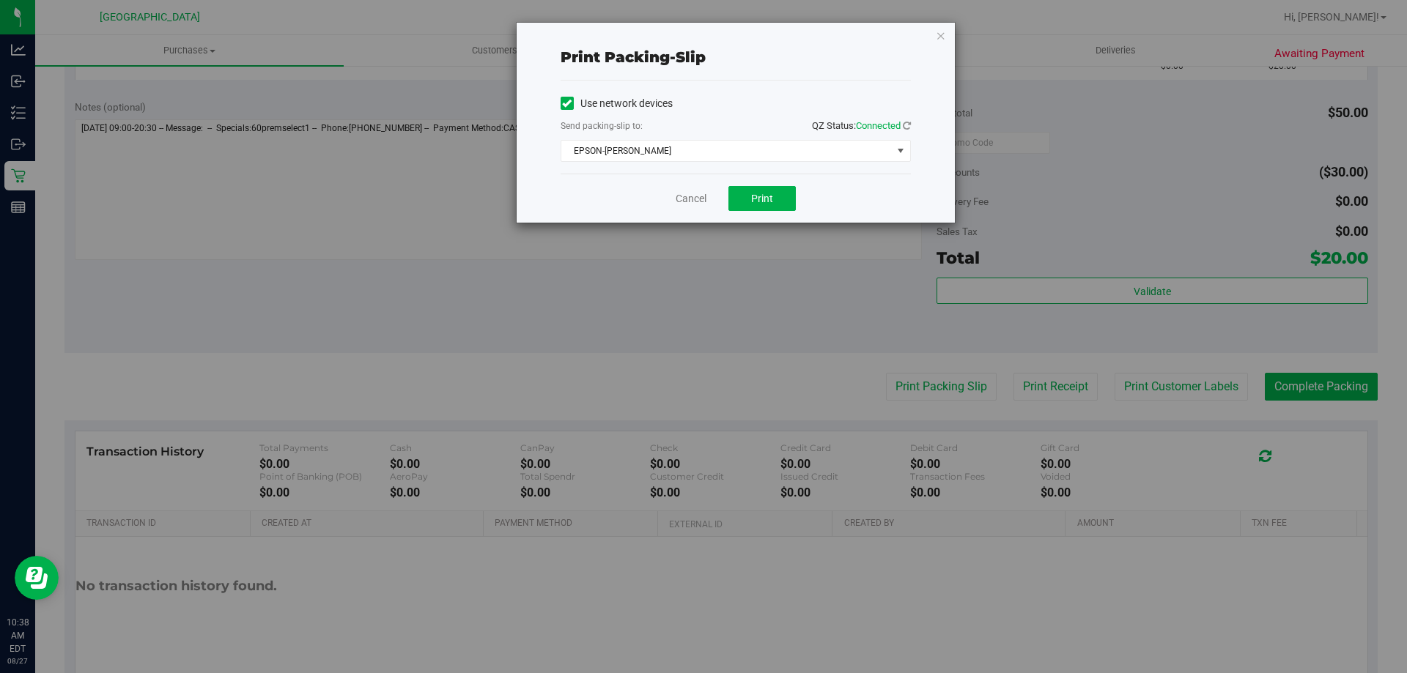
click at [774, 212] on div "Cancel Print" at bounding box center [735, 198] width 350 height 49
click at [771, 202] on span "Print" at bounding box center [762, 199] width 22 height 12
click at [942, 37] on icon "button" at bounding box center [941, 35] width 10 height 18
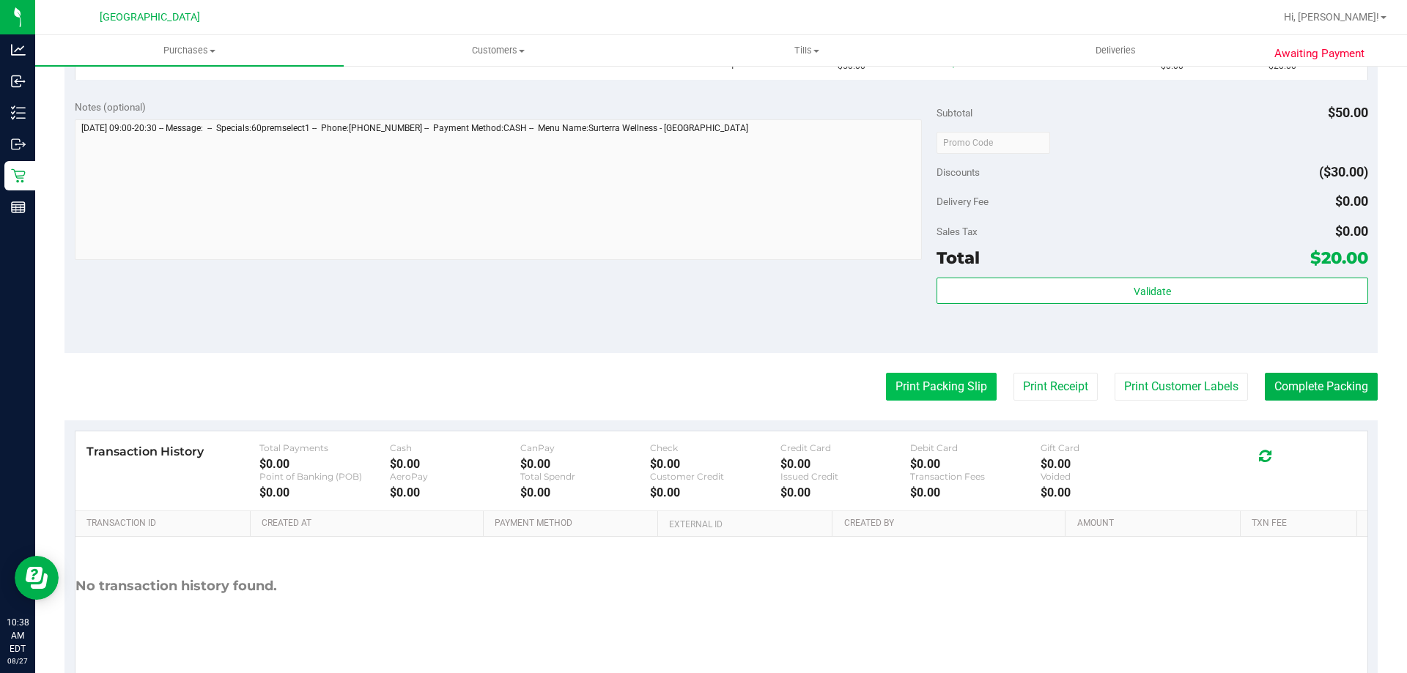
scroll to position [293, 0]
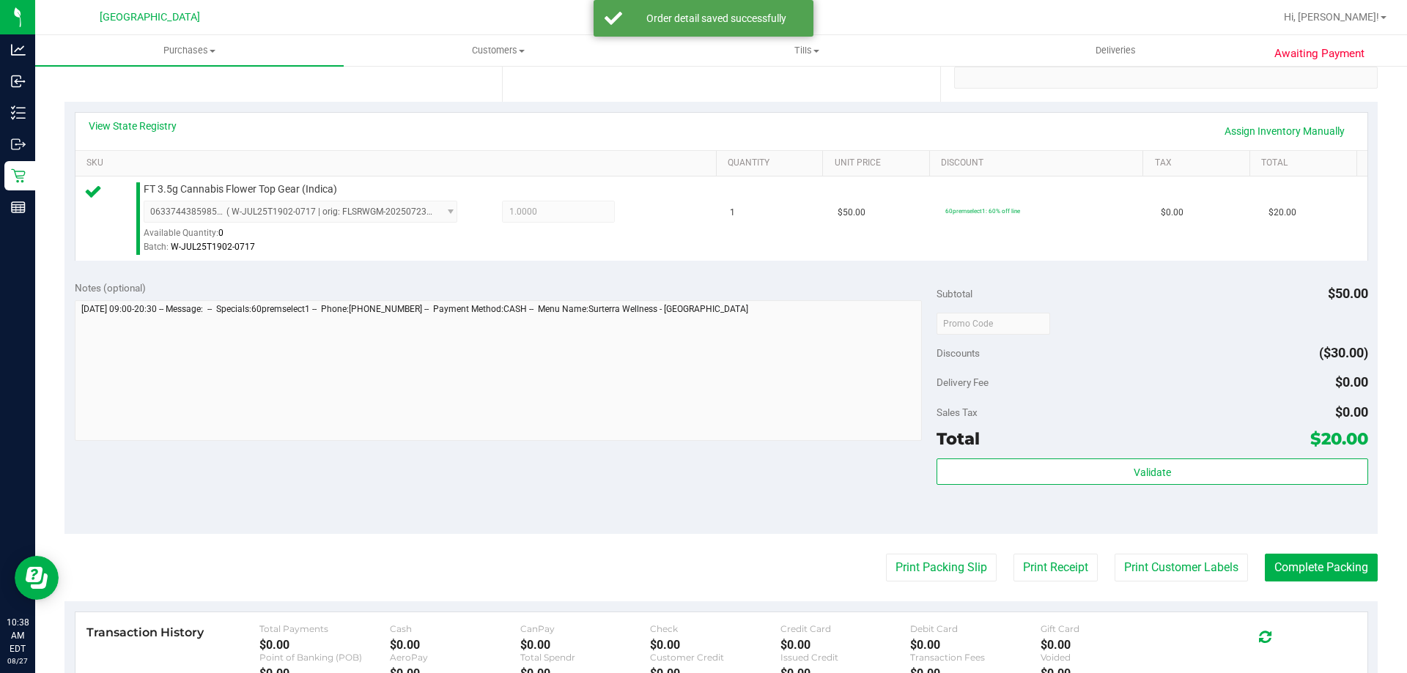
click at [1160, 452] on div "Subtotal $50.00 Discounts ($30.00) Delivery Fee $0.00 Sales Tax $0.00 Total $20…" at bounding box center [1151, 403] width 431 height 244
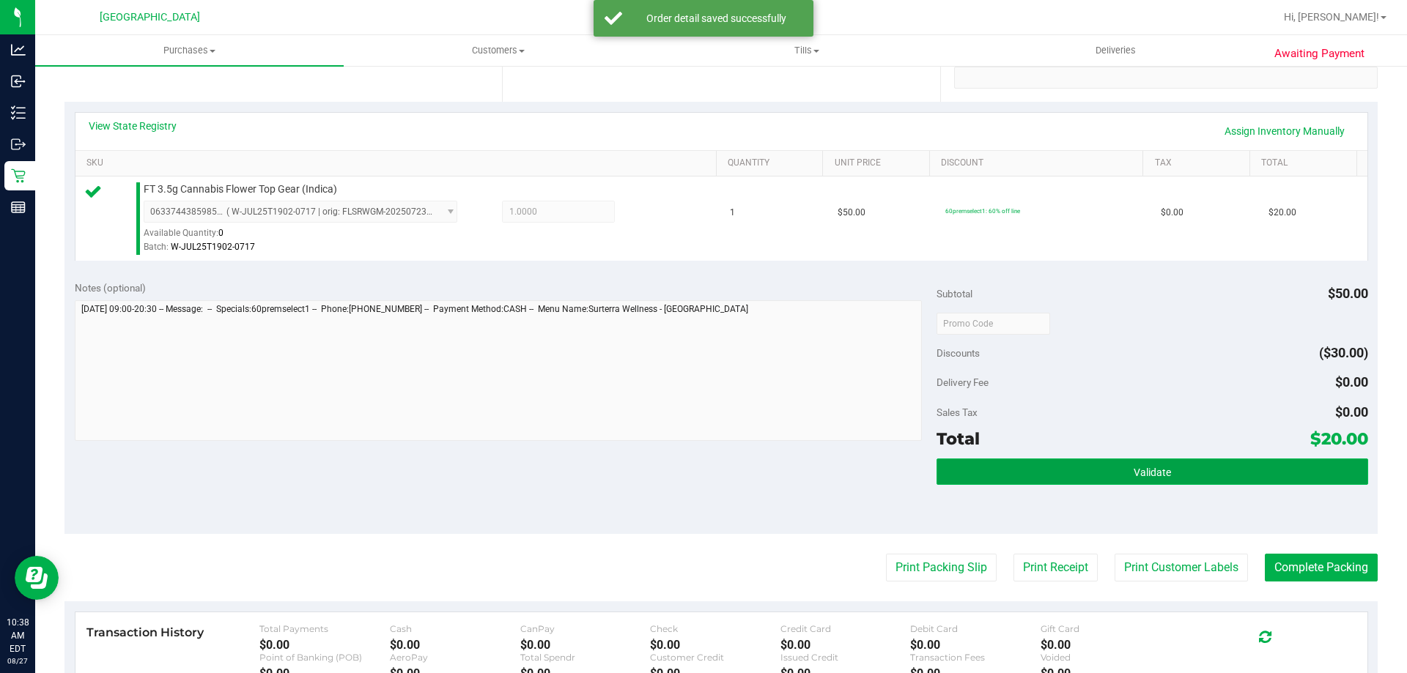
click at [1153, 463] on button "Validate" at bounding box center [1151, 472] width 431 height 26
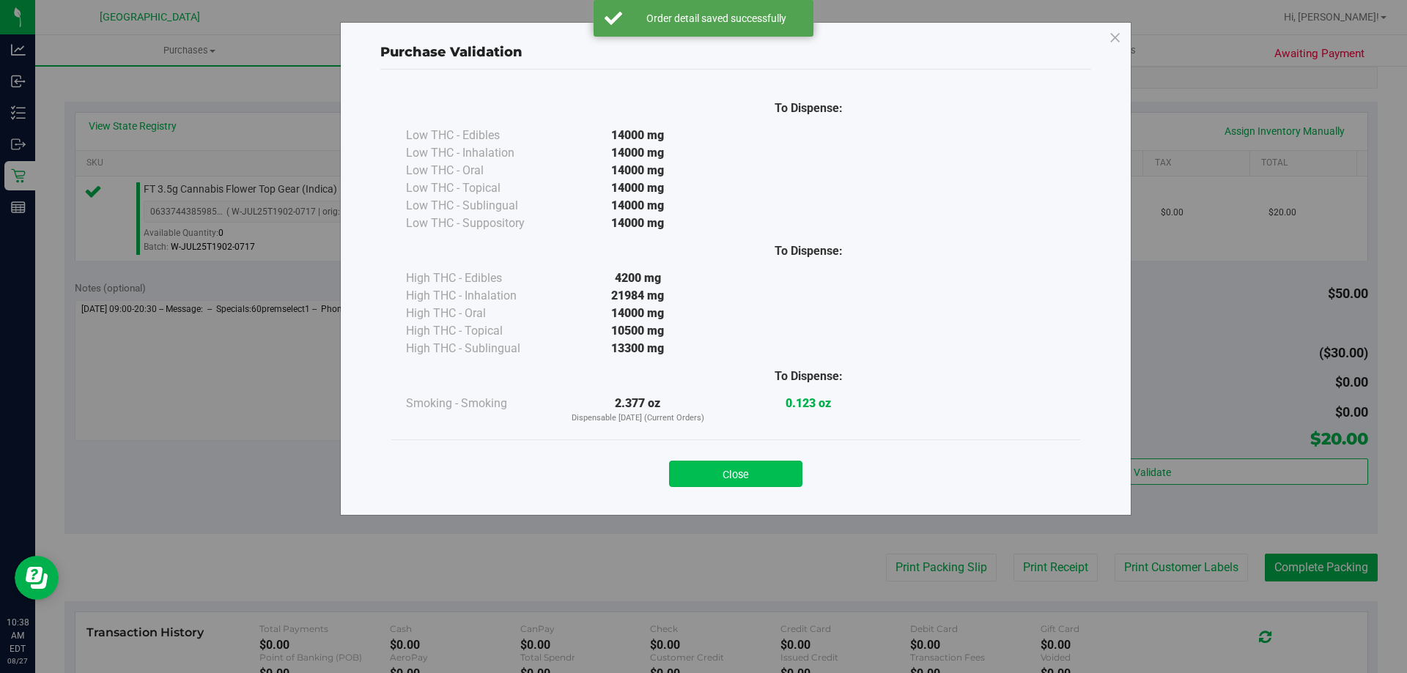
click at [770, 466] on button "Close" at bounding box center [735, 474] width 133 height 26
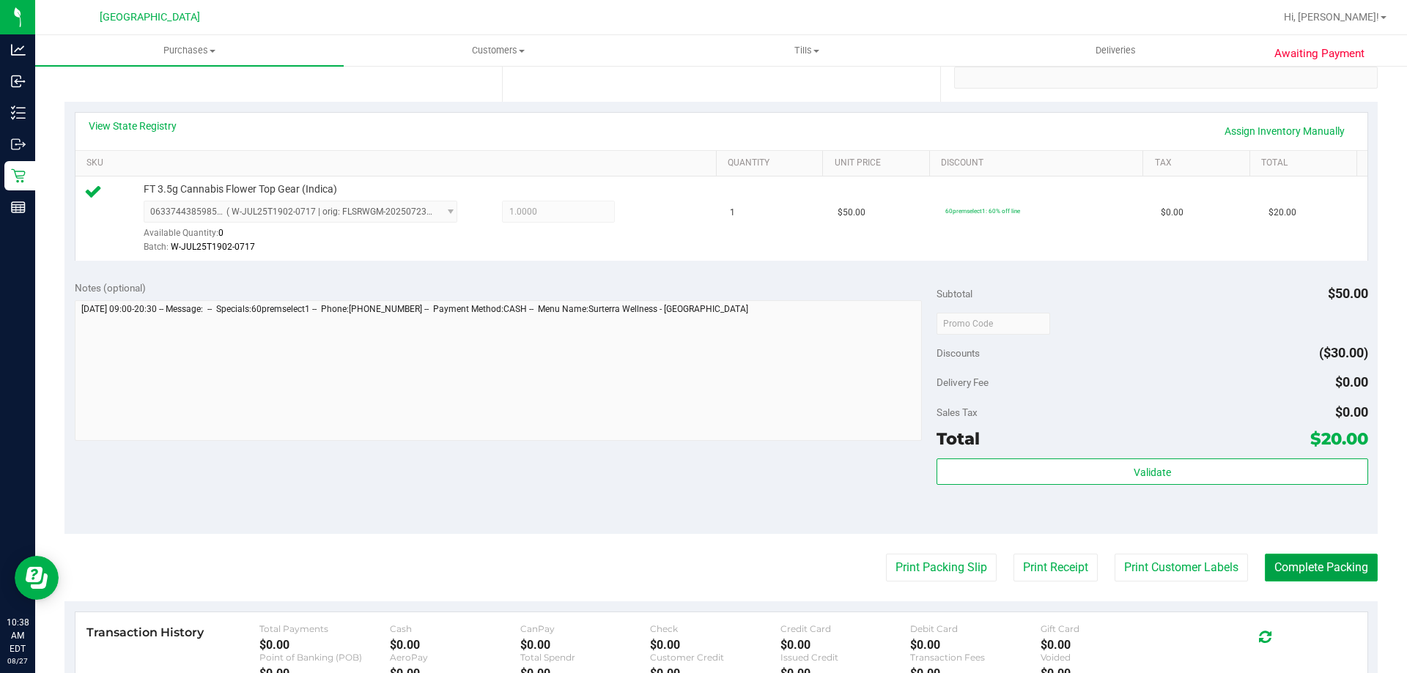
click at [1325, 566] on button "Complete Packing" at bounding box center [1321, 568] width 113 height 28
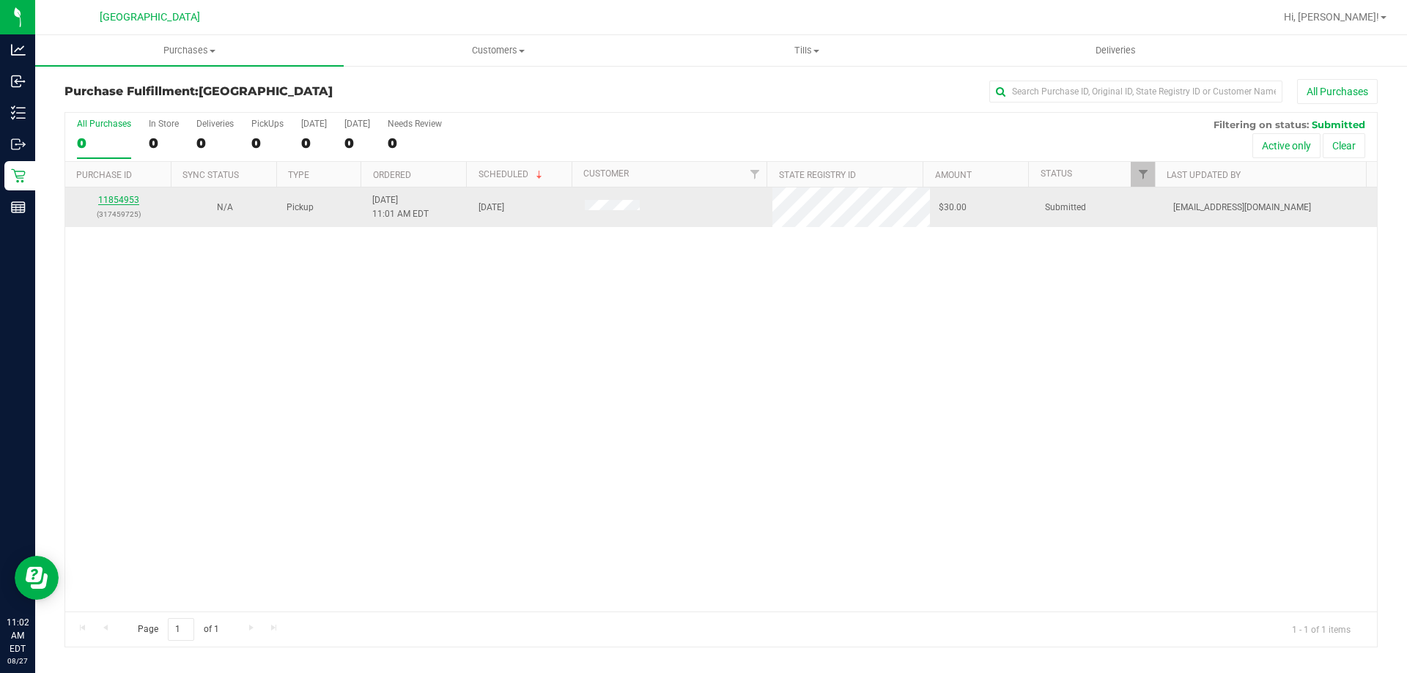
click at [130, 201] on link "11854953" at bounding box center [118, 200] width 41 height 10
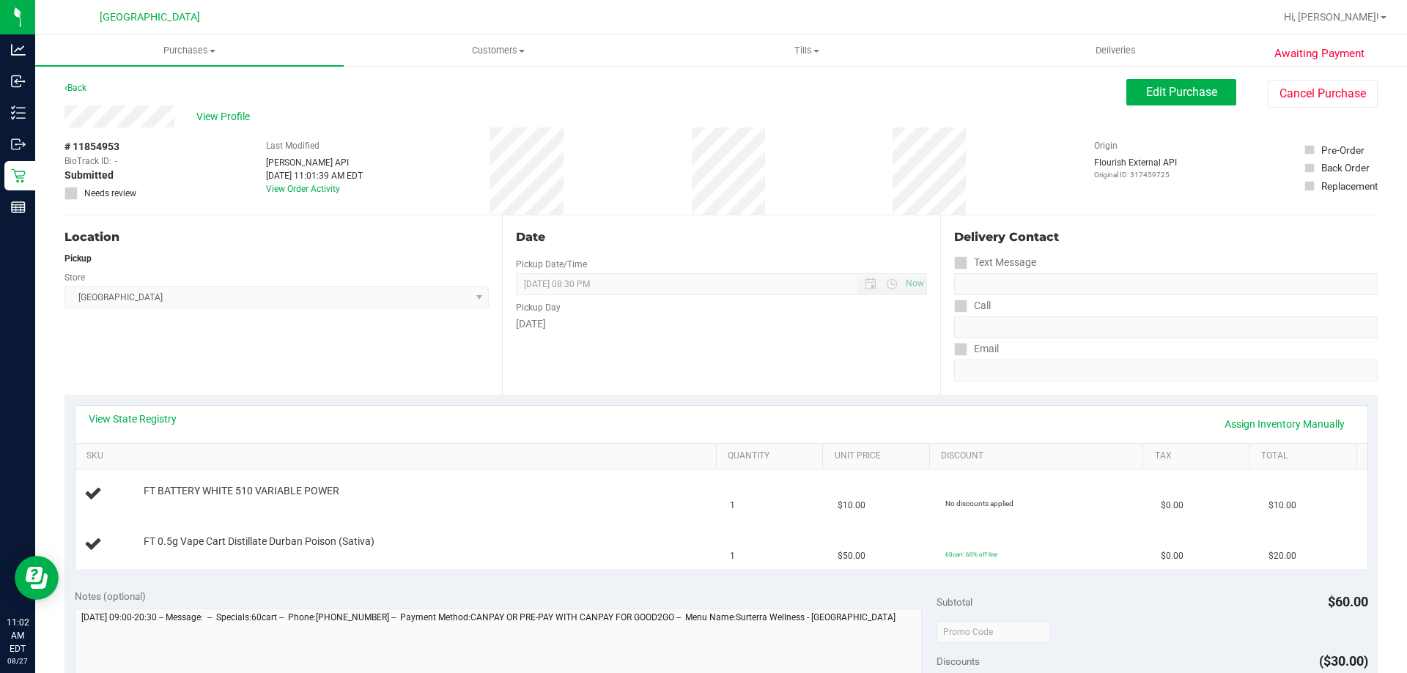
scroll to position [73, 0]
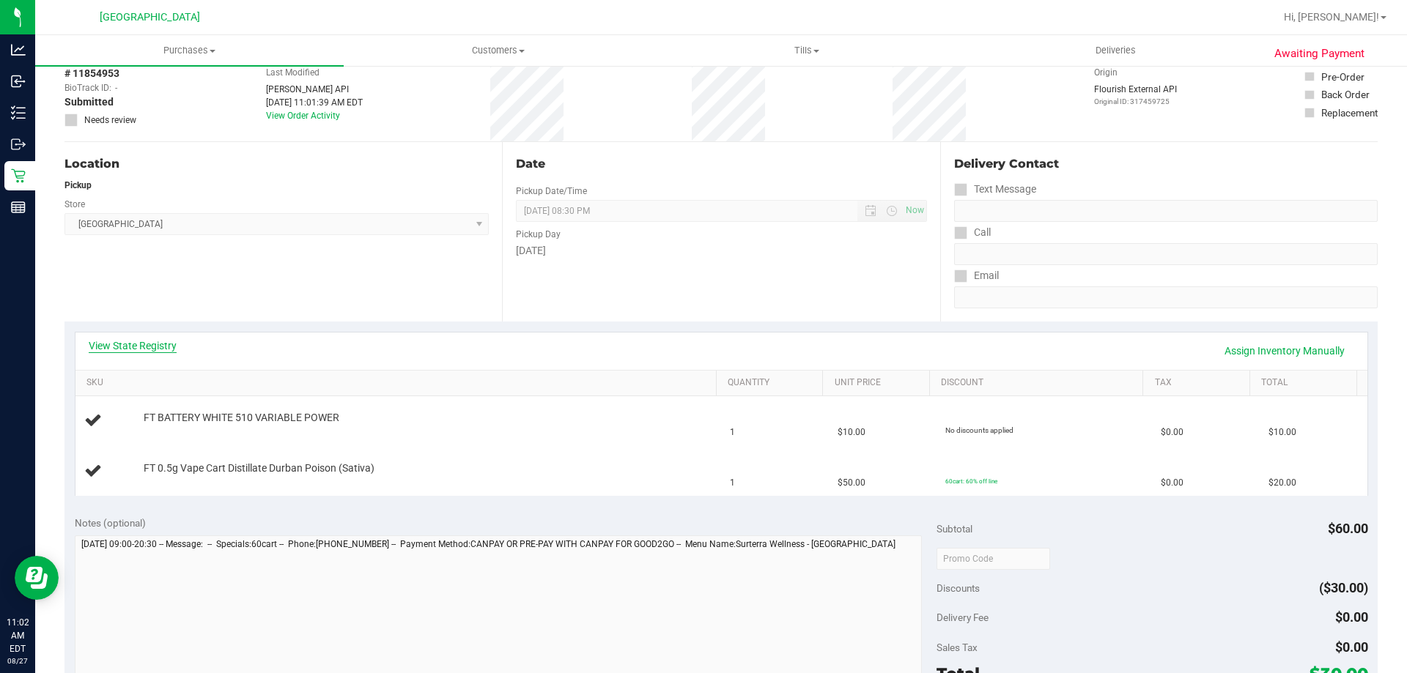
click at [140, 349] on link "View State Registry" at bounding box center [133, 345] width 88 height 15
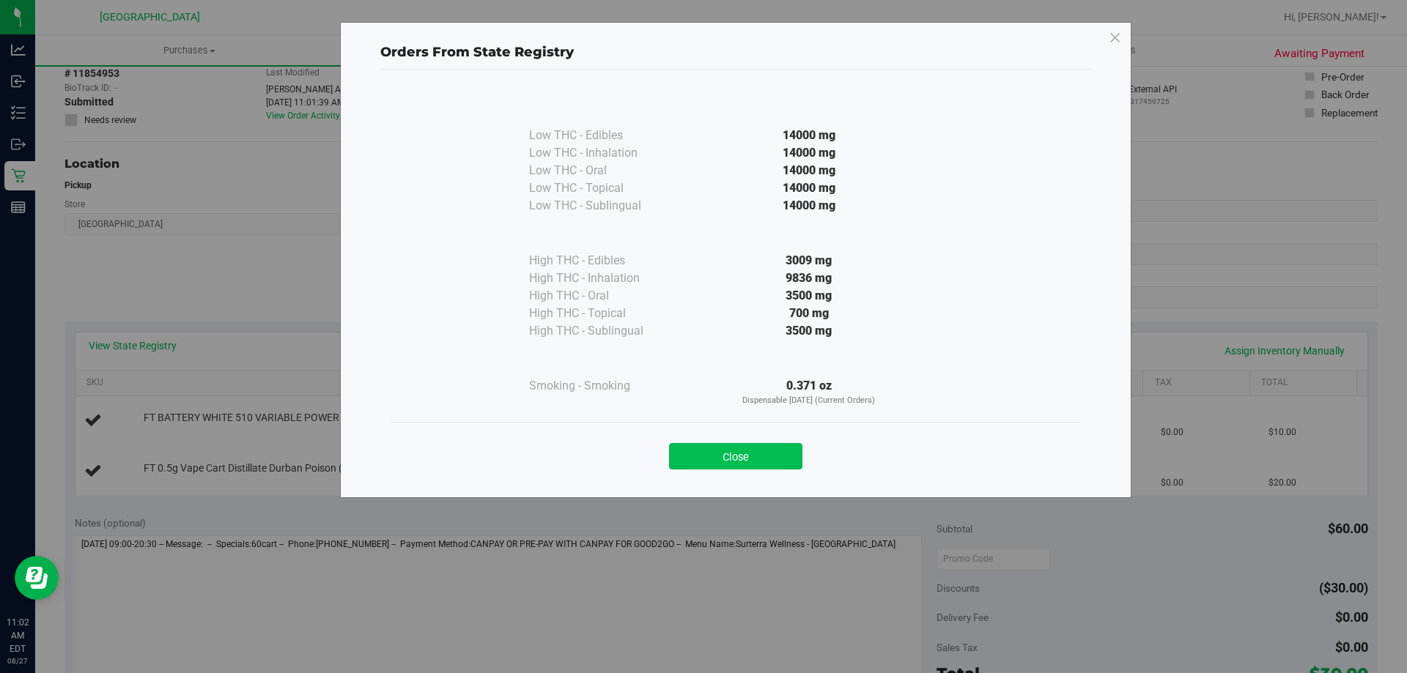
click at [766, 450] on button "Close" at bounding box center [735, 456] width 133 height 26
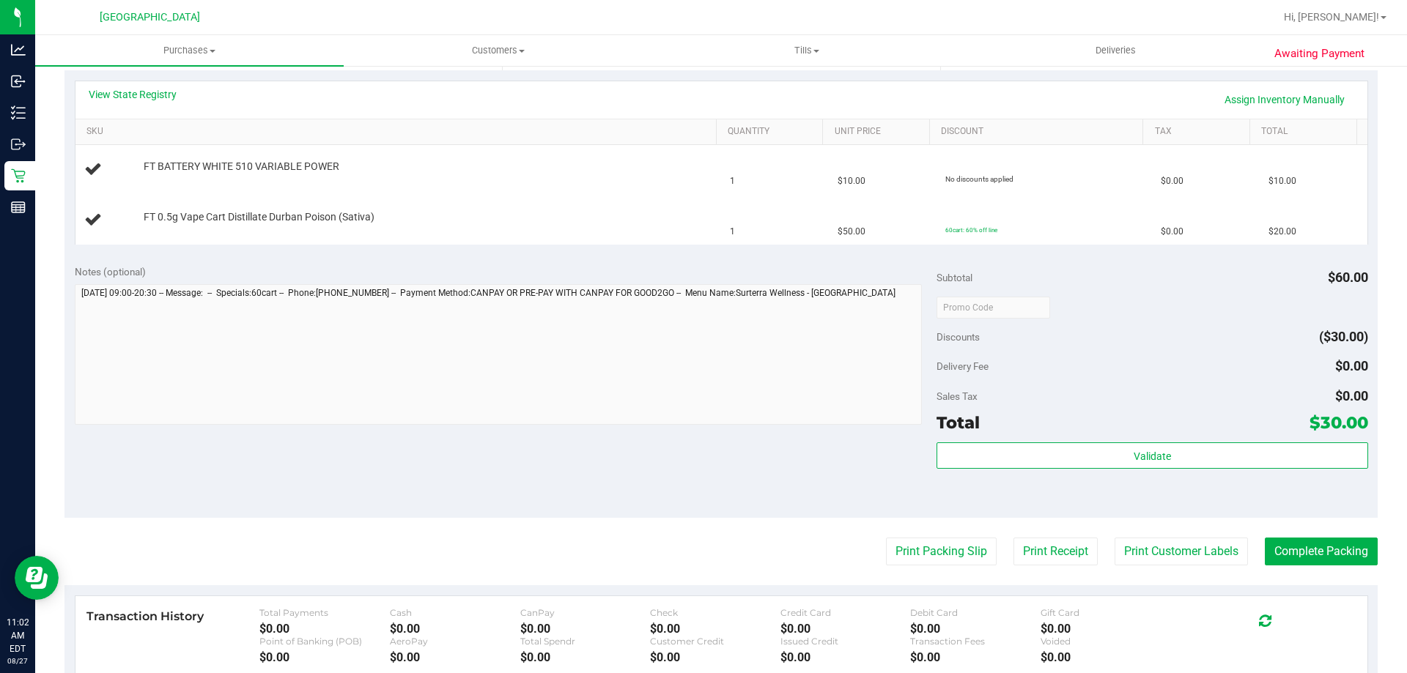
scroll to position [366, 0]
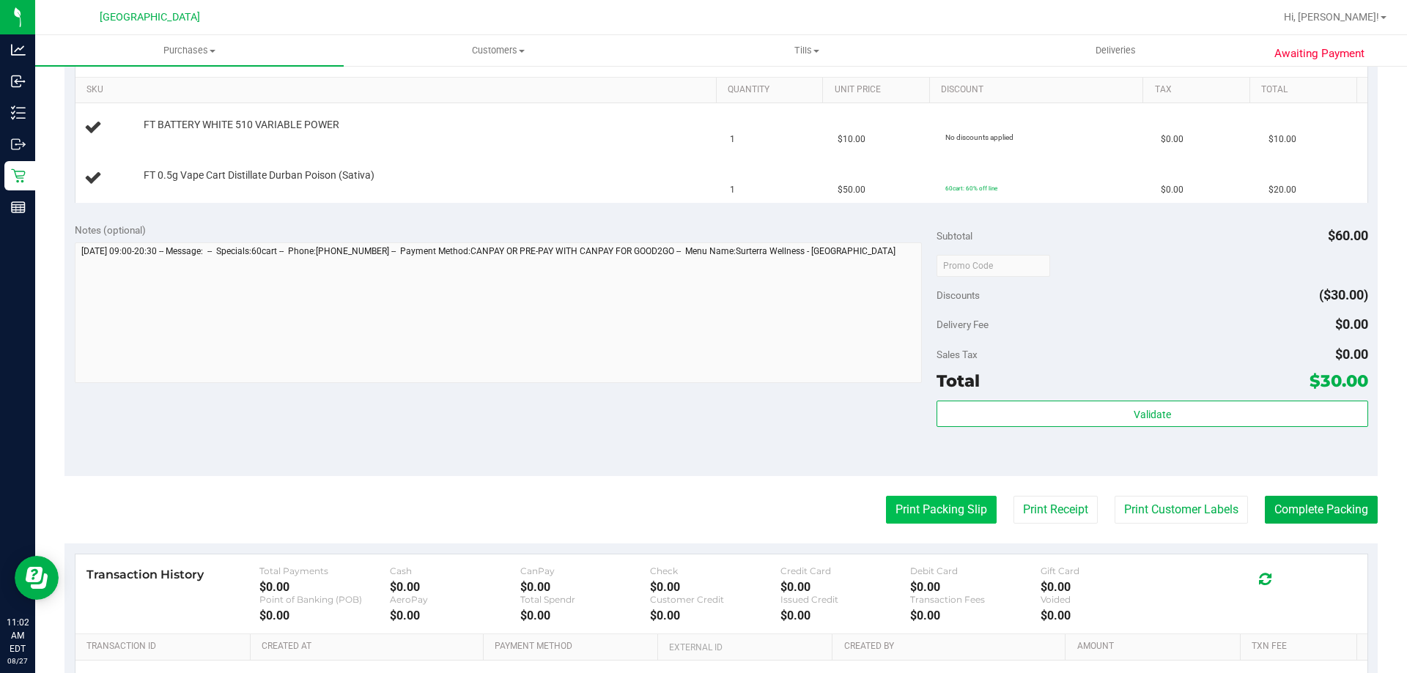
click at [890, 508] on button "Print Packing Slip" at bounding box center [941, 510] width 111 height 28
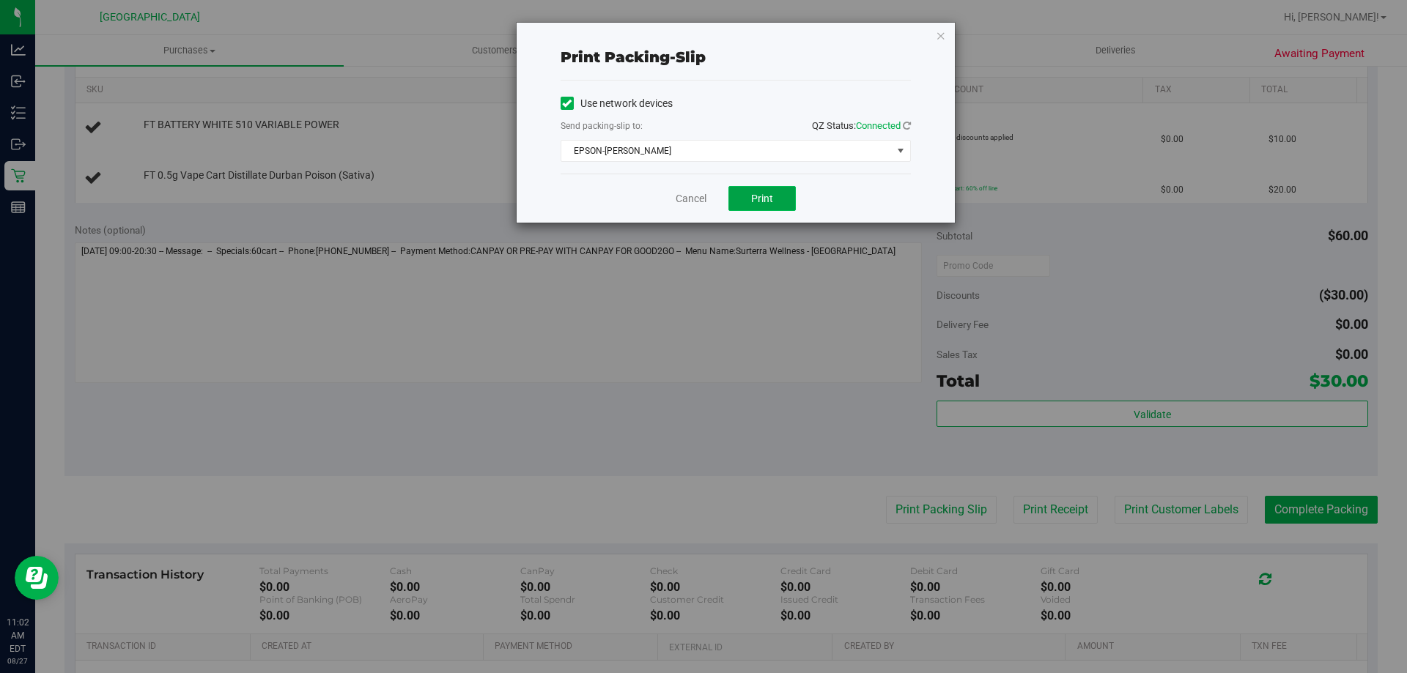
click at [775, 190] on button "Print" at bounding box center [761, 198] width 67 height 25
click at [942, 34] on icon "button" at bounding box center [941, 35] width 10 height 18
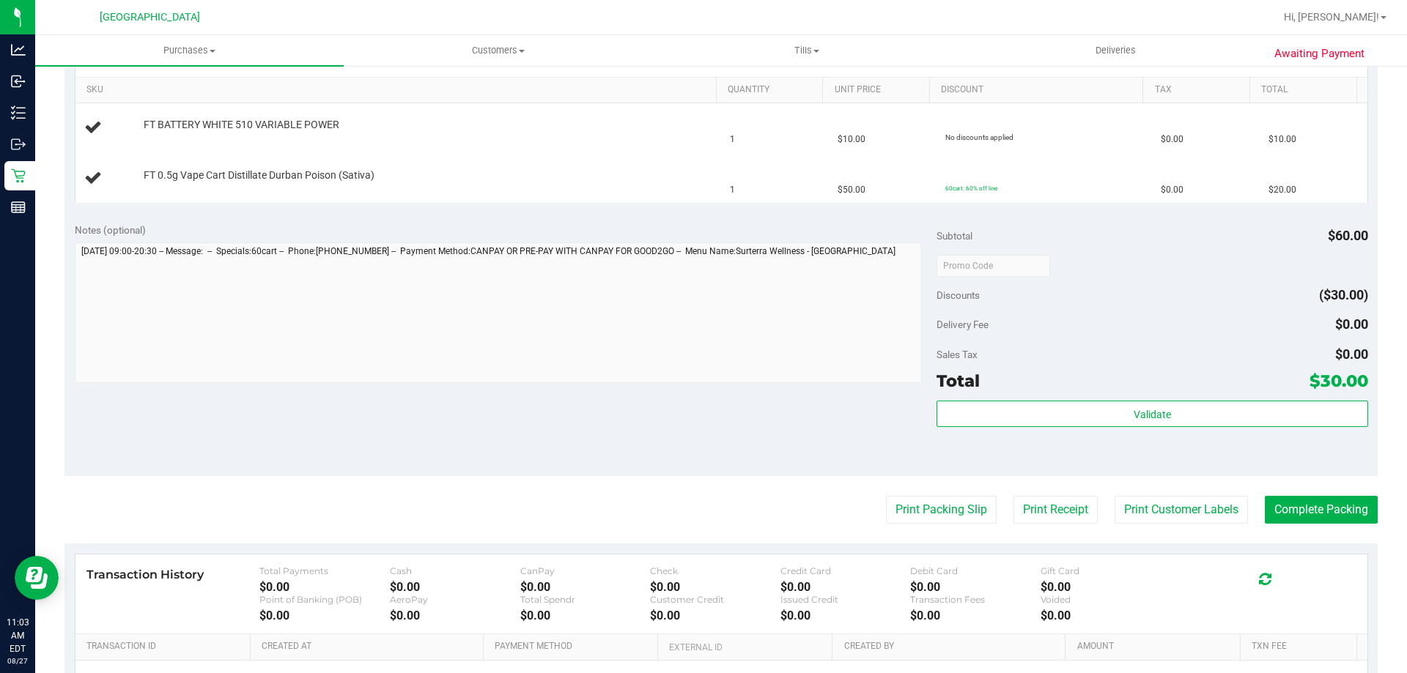
click at [776, 220] on div "Notes (optional) Subtotal $60.00 Discounts ($30.00) Delivery Fee $0.00 Sales Ta…" at bounding box center [720, 344] width 1313 height 264
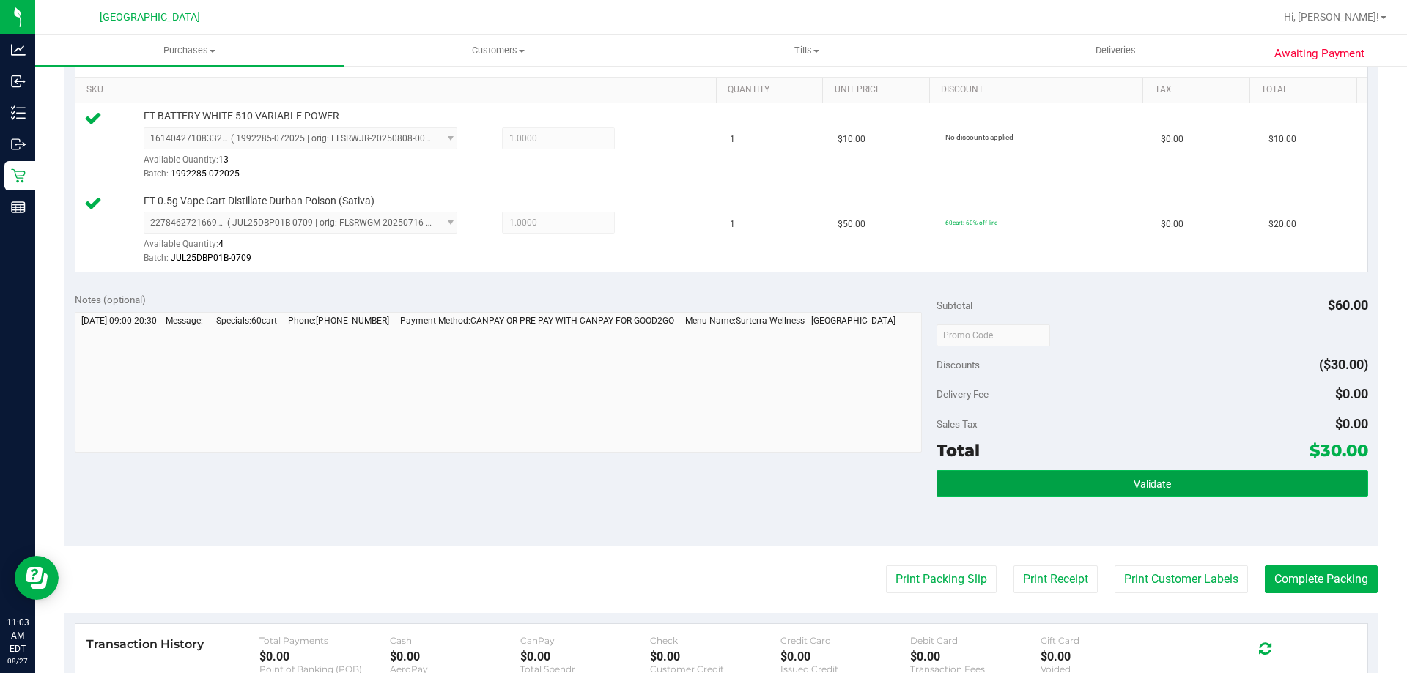
click at [1234, 480] on button "Validate" at bounding box center [1151, 483] width 431 height 26
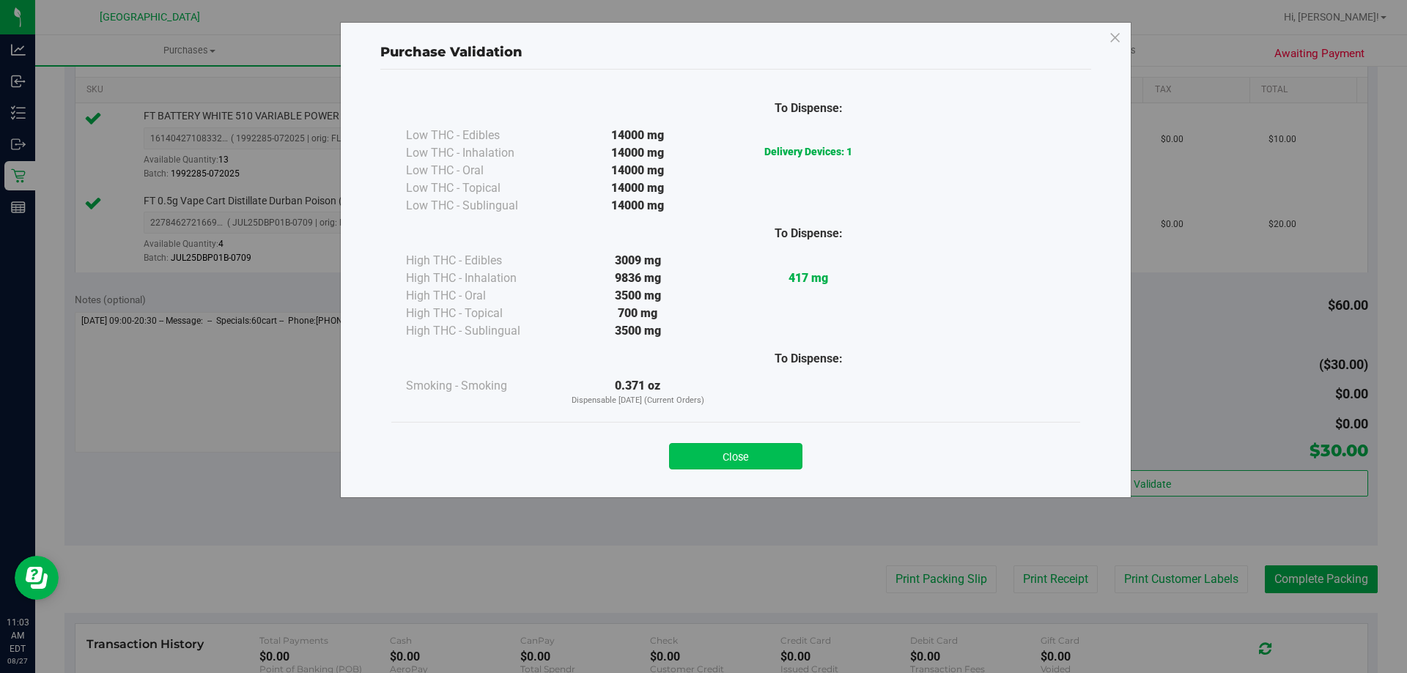
click at [771, 451] on button "Close" at bounding box center [735, 456] width 133 height 26
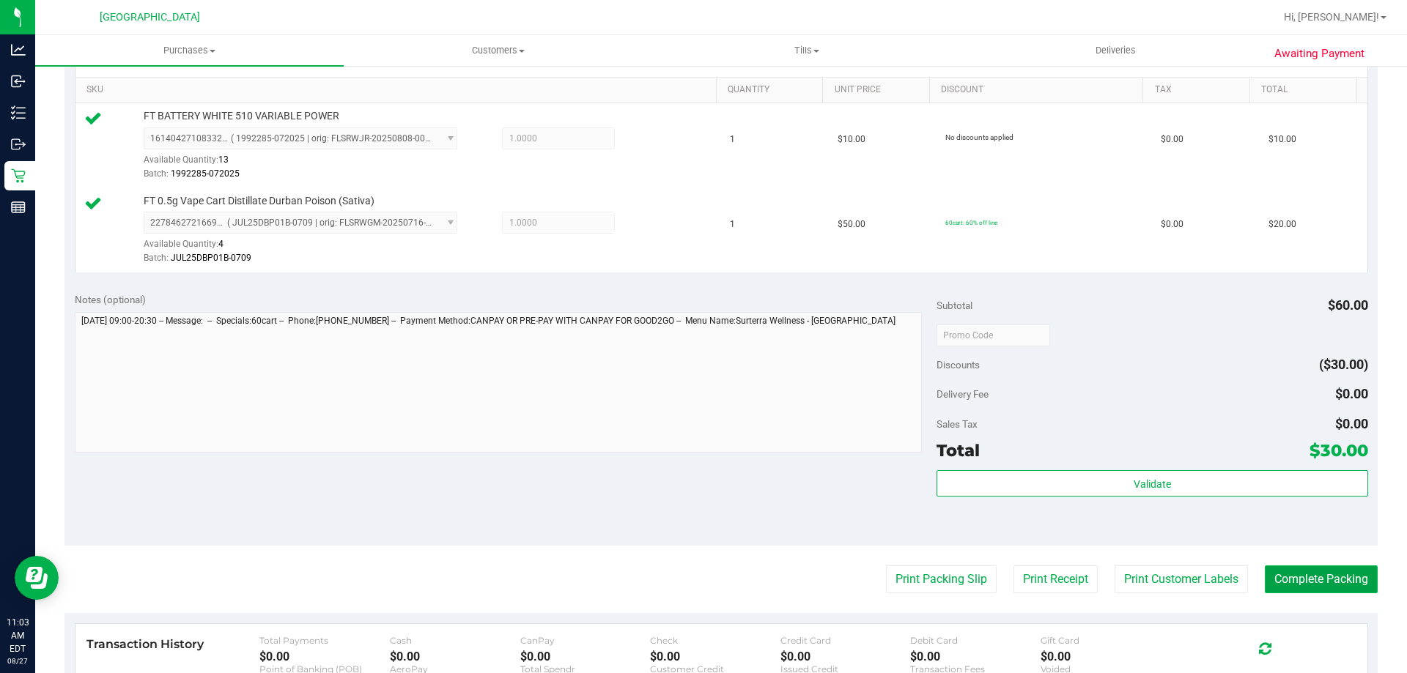
click at [1304, 579] on button "Complete Packing" at bounding box center [1321, 580] width 113 height 28
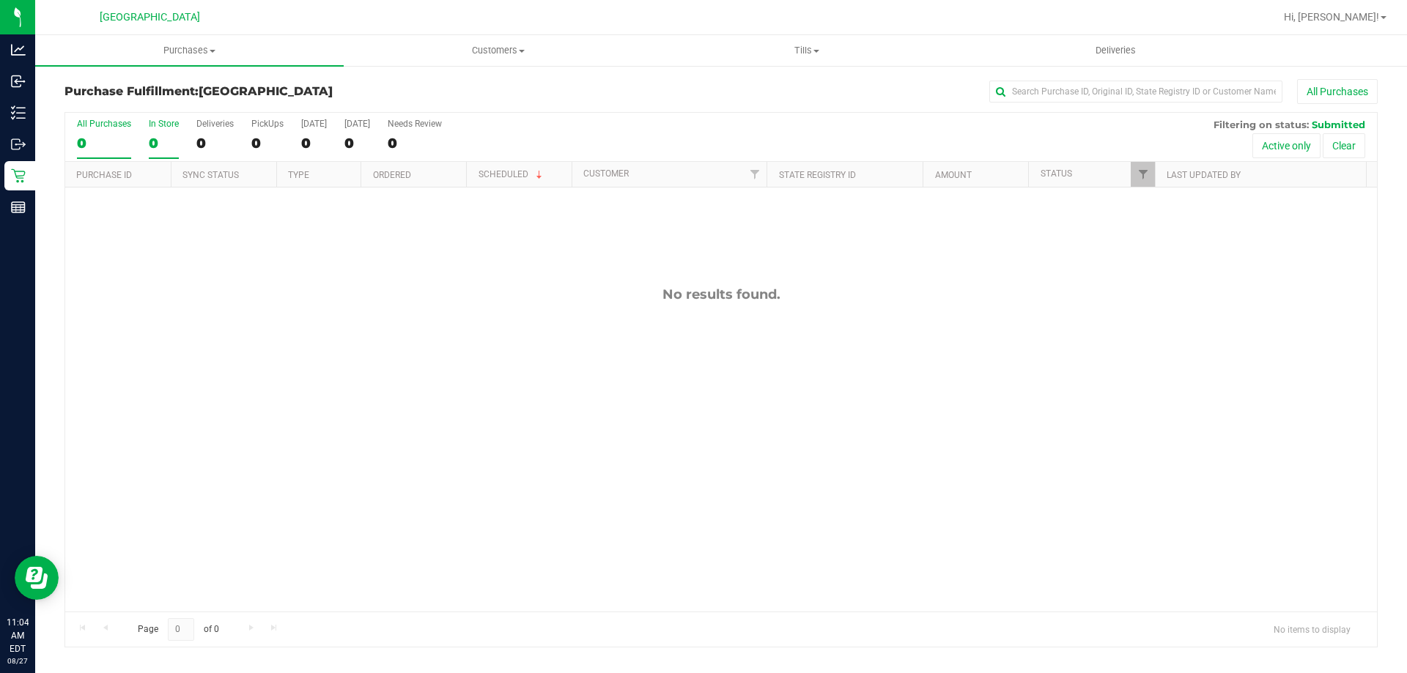
drag, startPoint x: 169, startPoint y: 272, endPoint x: 166, endPoint y: 152, distance: 120.2
click at [169, 272] on div "No results found." at bounding box center [720, 449] width 1311 height 523
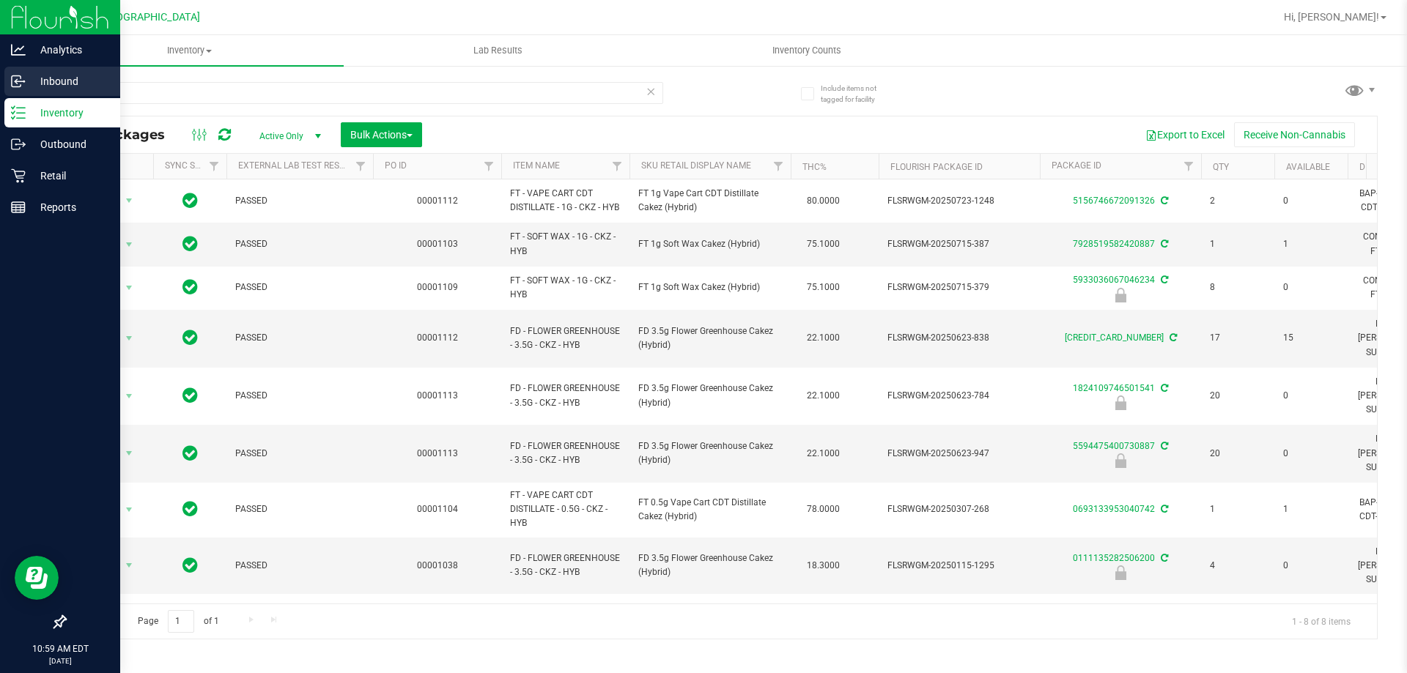
drag, startPoint x: 117, startPoint y: 92, endPoint x: 0, endPoint y: 87, distance: 117.3
click at [0, 87] on div "Analytics Inbound Inventory Outbound Retail Reports 10:59 AM EDT 08/27/2025 08/…" at bounding box center [703, 336] width 1407 height 673
type input "sjy"
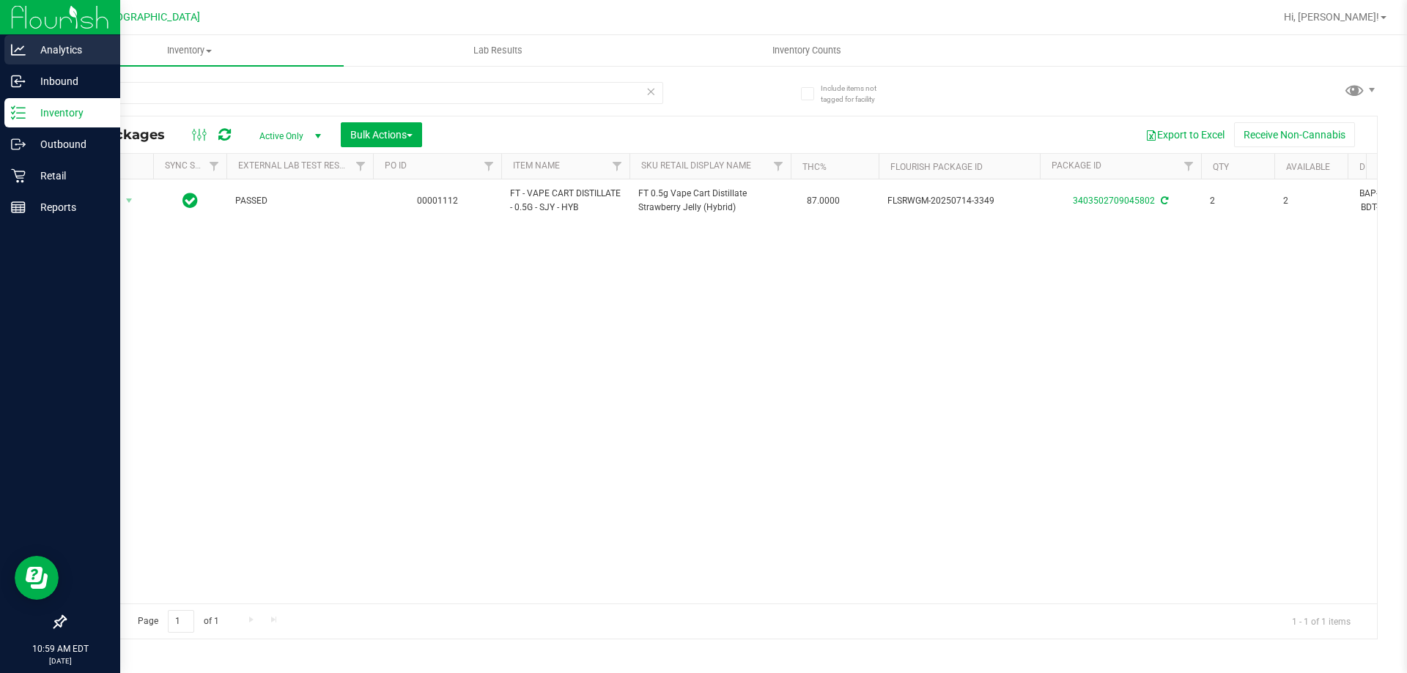
drag, startPoint x: 257, startPoint y: 95, endPoint x: 0, endPoint y: 60, distance: 259.6
click at [0, 60] on div "Analytics Inbound Inventory Outbound Retail Reports 10:59 AM EDT 08/27/2025 08/…" at bounding box center [703, 336] width 1407 height 673
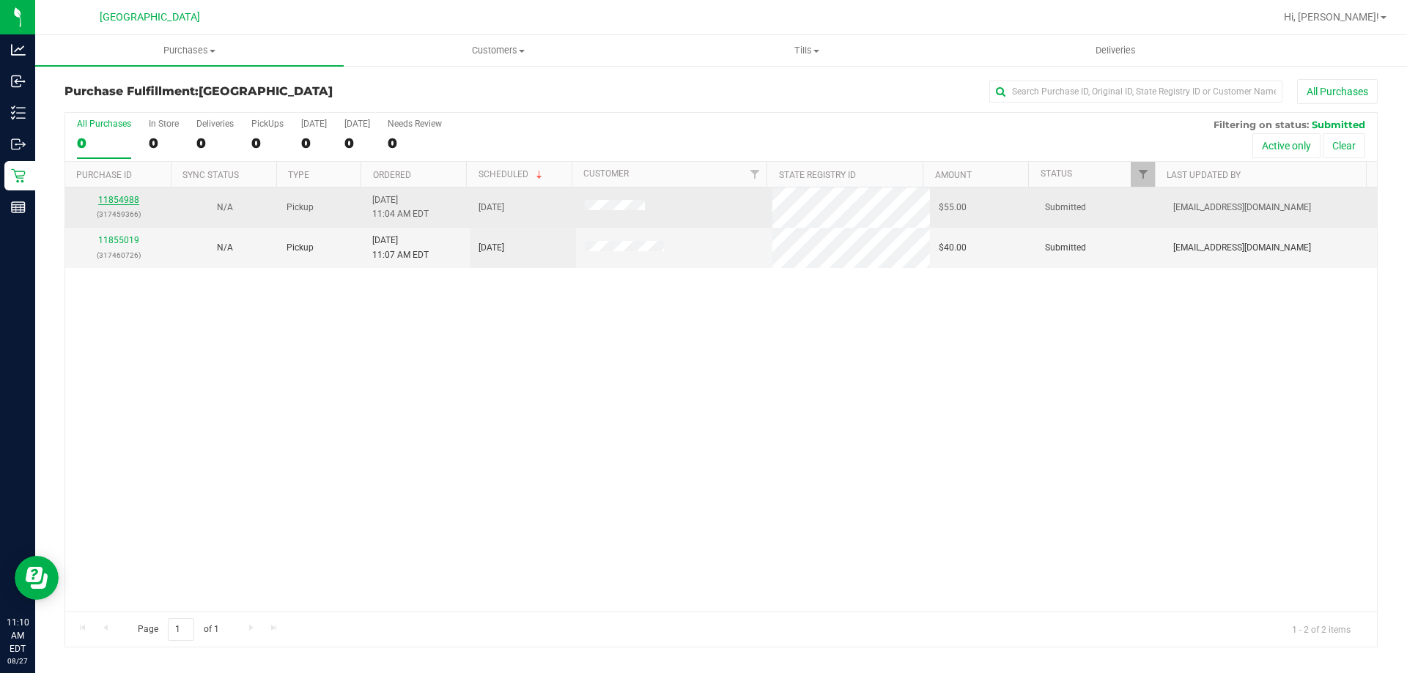
click at [125, 198] on link "11854988" at bounding box center [118, 200] width 41 height 10
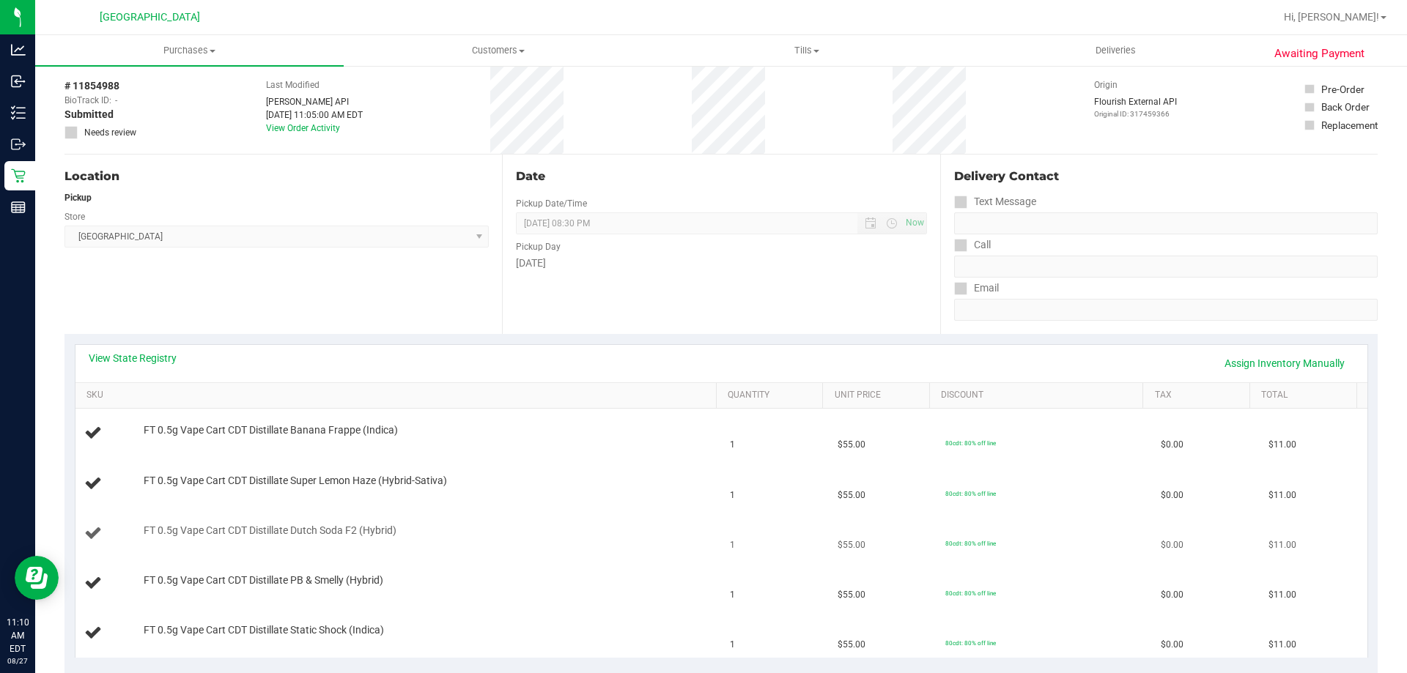
scroll to position [293, 0]
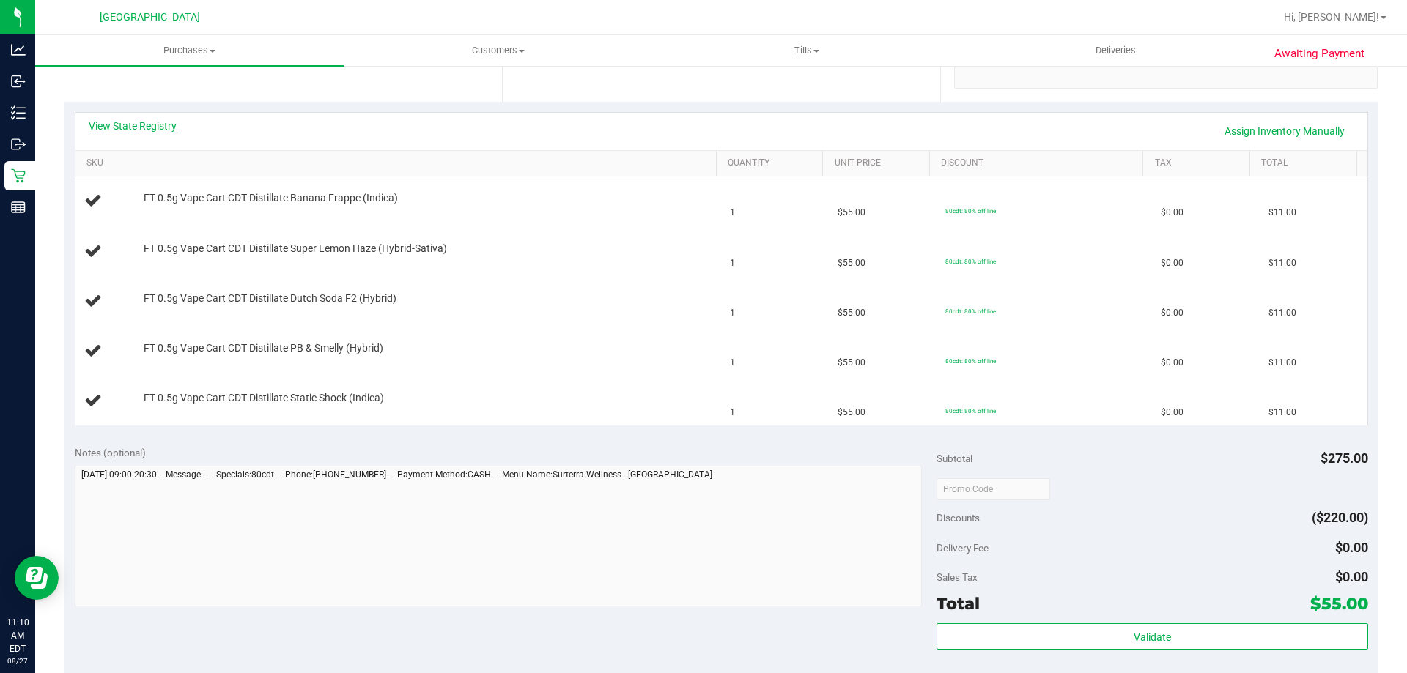
click at [159, 125] on link "View State Registry" at bounding box center [133, 126] width 88 height 15
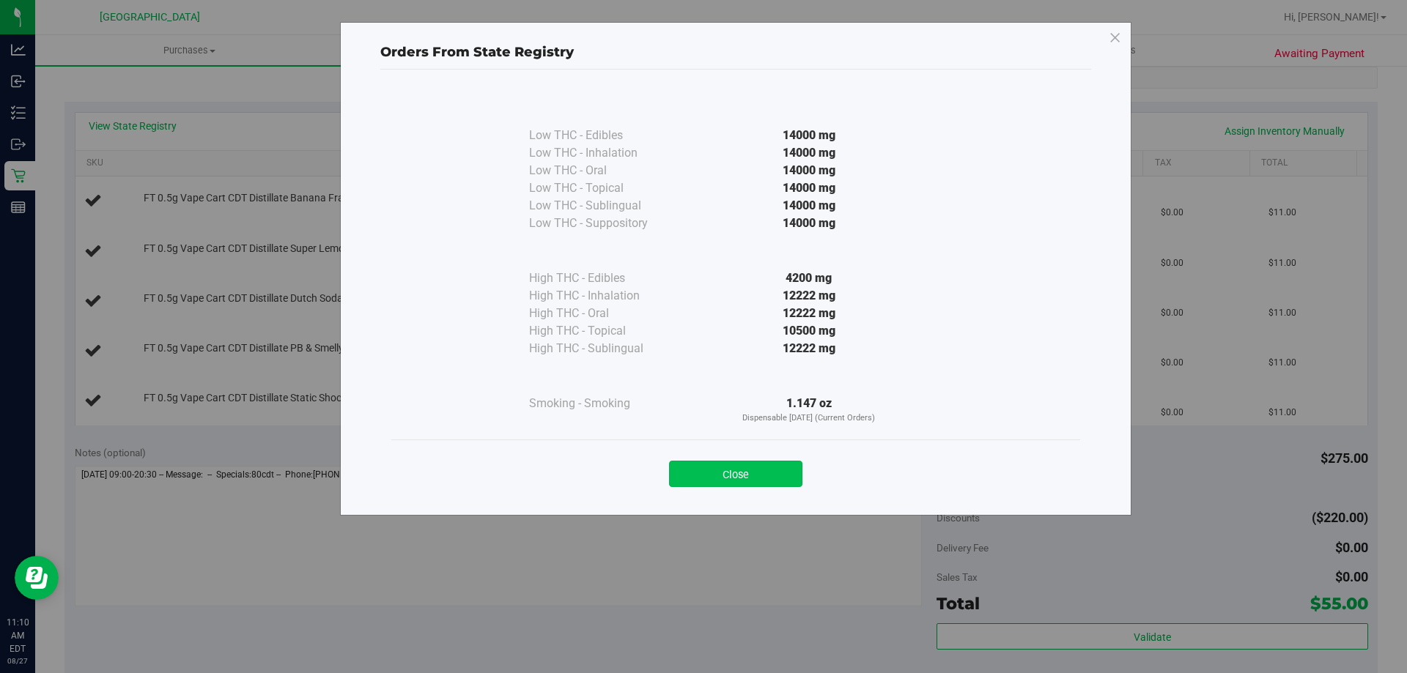
click at [748, 473] on button "Close" at bounding box center [735, 474] width 133 height 26
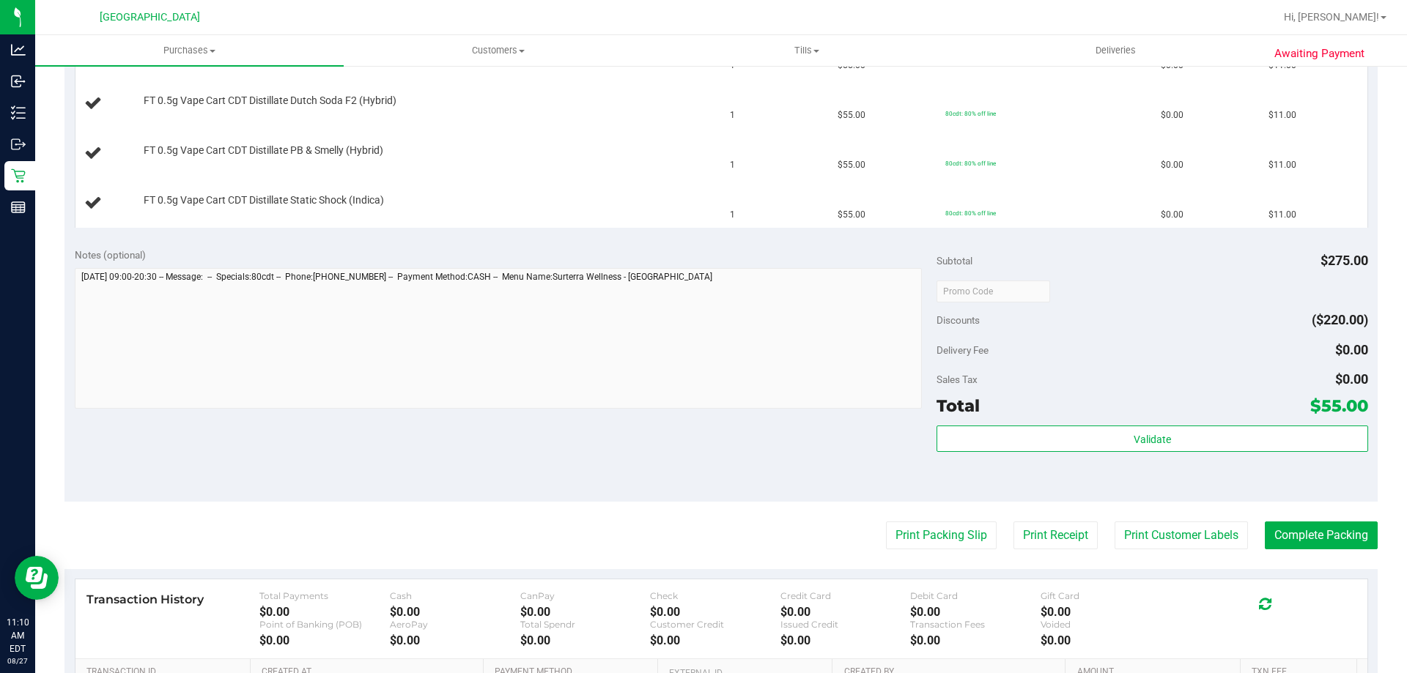
scroll to position [586, 0]
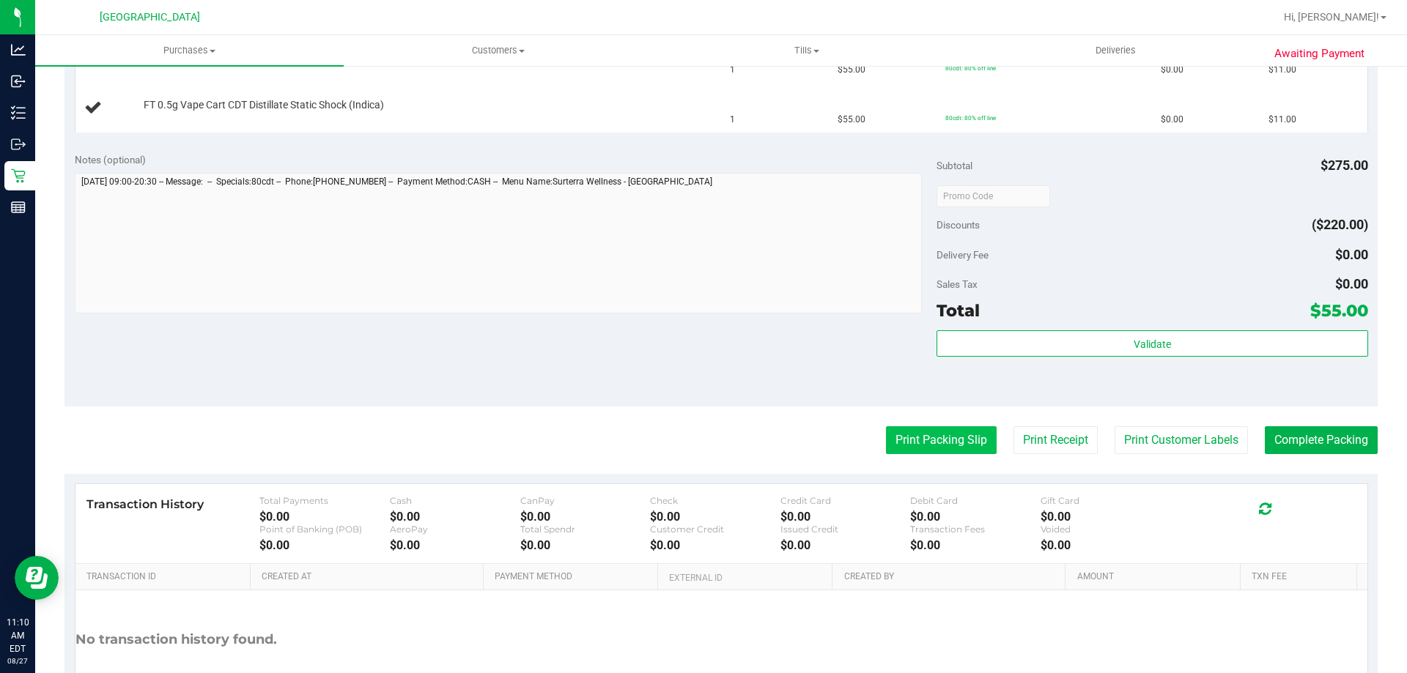
click at [895, 437] on button "Print Packing Slip" at bounding box center [941, 440] width 111 height 28
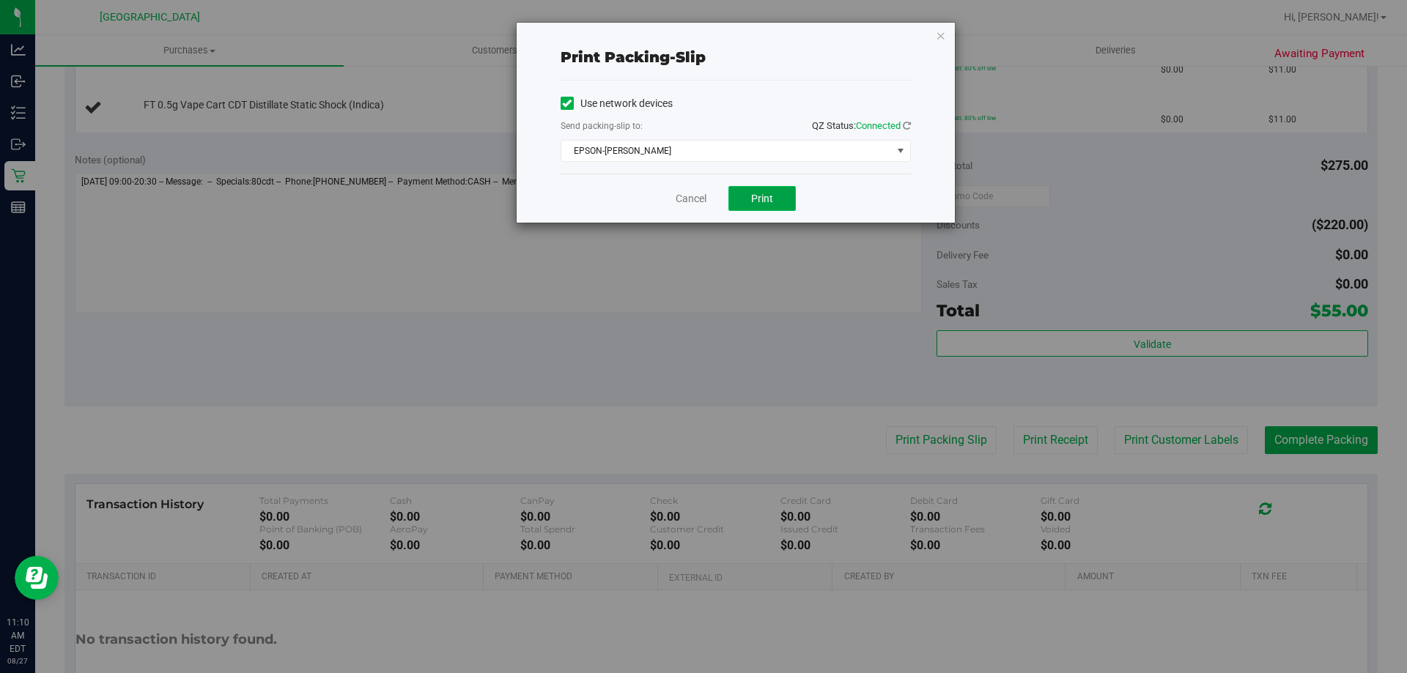
click at [781, 196] on button "Print" at bounding box center [761, 198] width 67 height 25
click at [939, 37] on icon "button" at bounding box center [941, 35] width 10 height 18
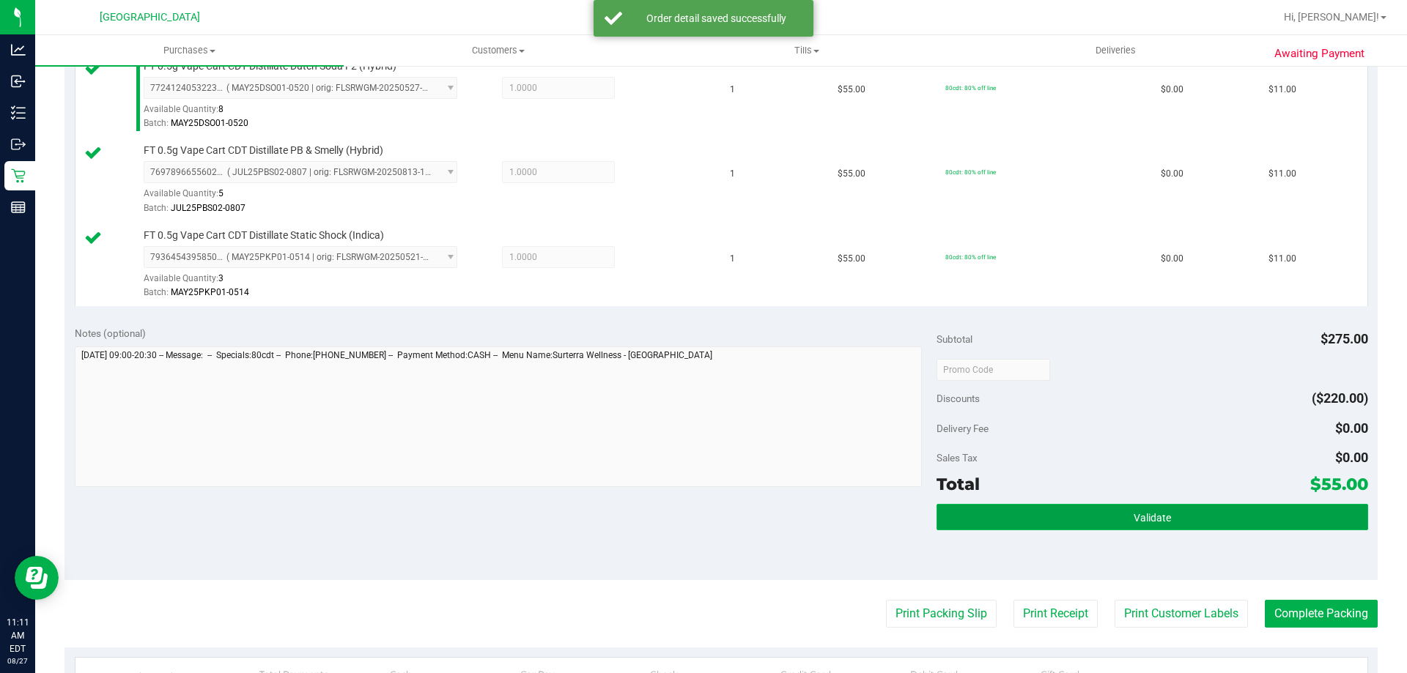
click at [1218, 507] on button "Validate" at bounding box center [1151, 517] width 431 height 26
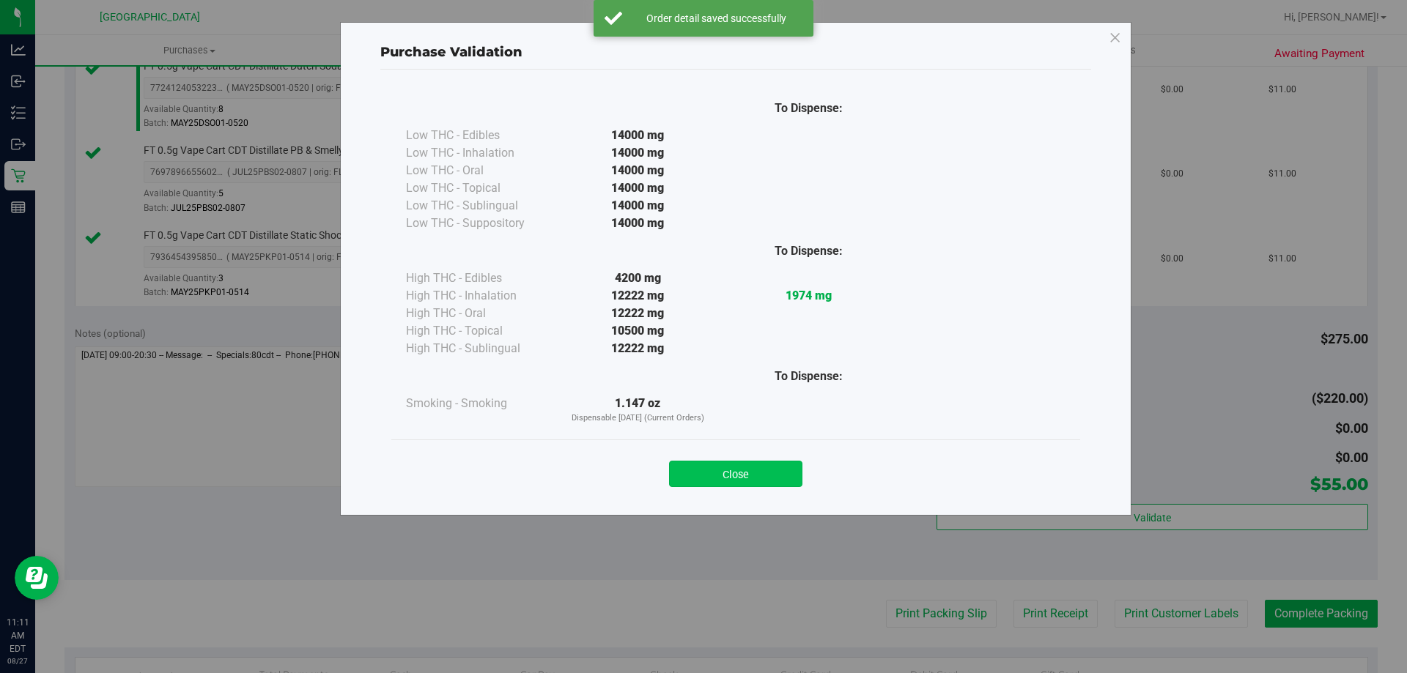
click at [739, 468] on button "Close" at bounding box center [735, 474] width 133 height 26
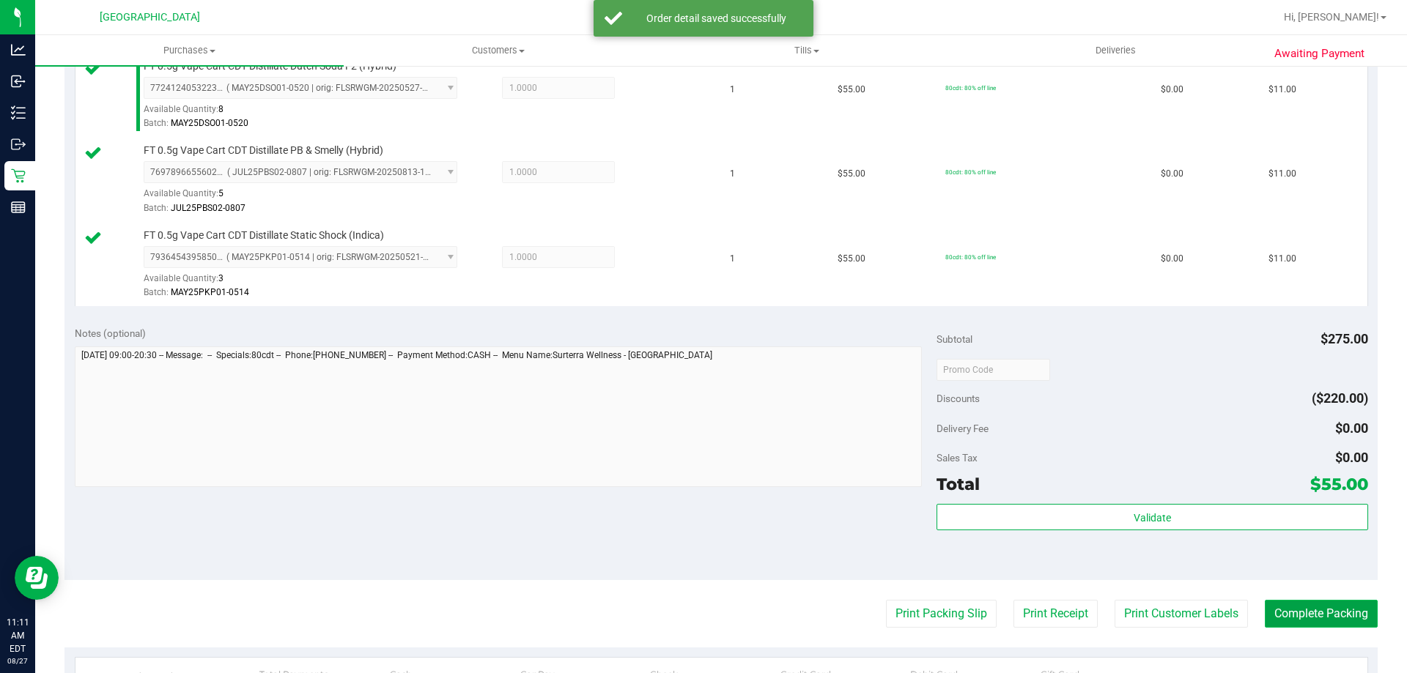
click at [1285, 604] on button "Complete Packing" at bounding box center [1321, 614] width 113 height 28
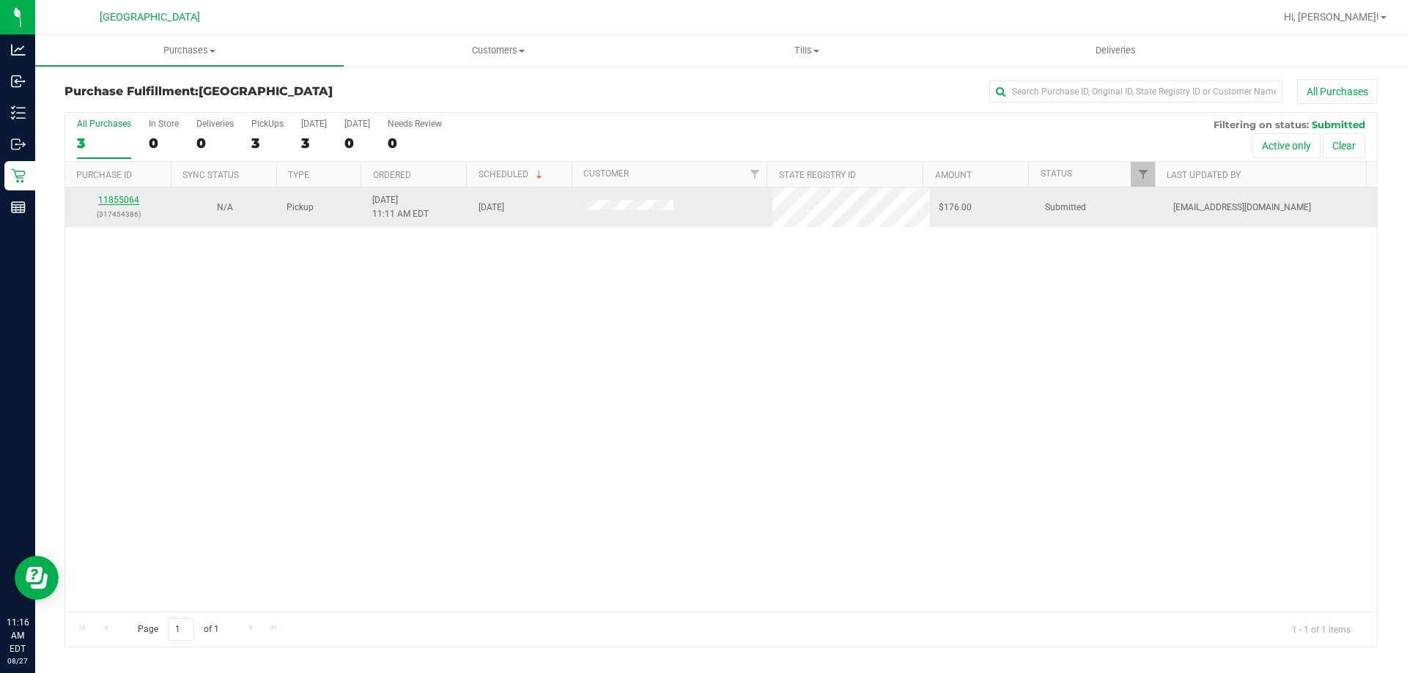
click at [122, 199] on link "11855064" at bounding box center [118, 200] width 41 height 10
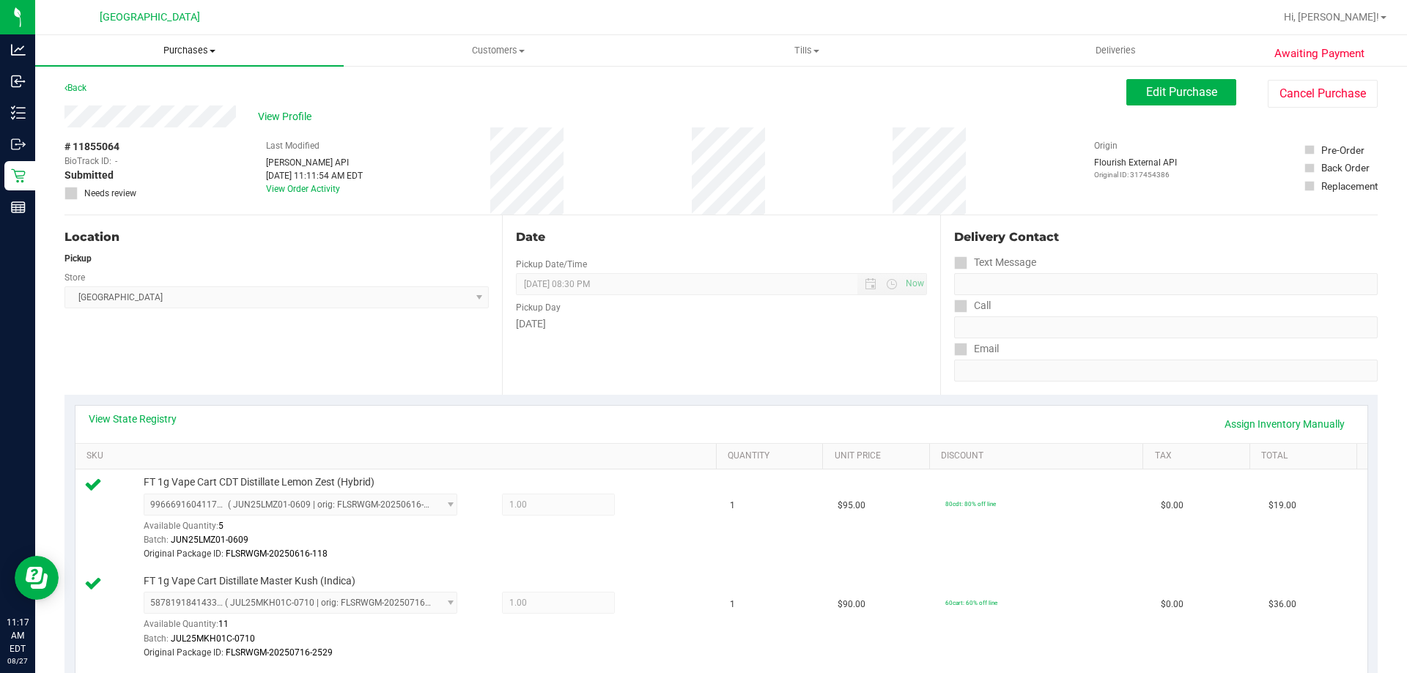
click at [203, 45] on span "Purchases" at bounding box center [189, 50] width 308 height 13
click at [171, 106] on li "Fulfillment" at bounding box center [189, 106] width 308 height 18
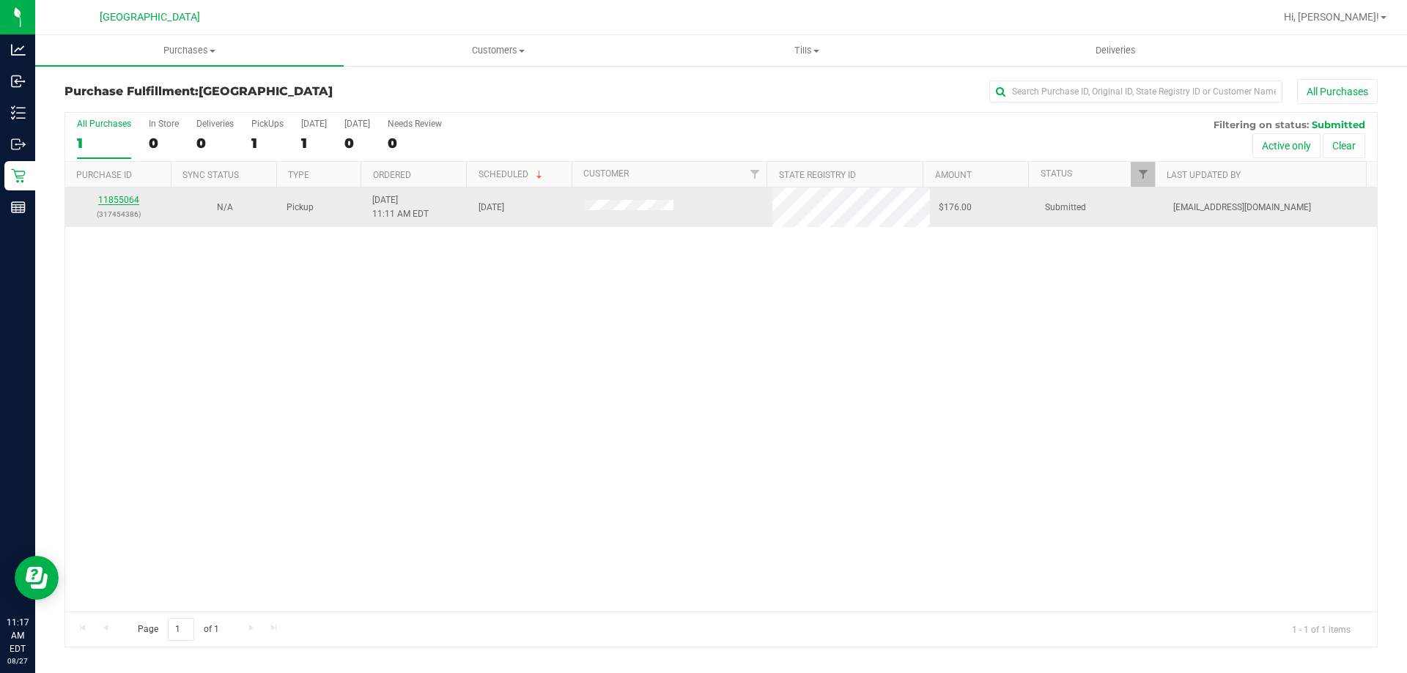
click at [132, 201] on link "11855064" at bounding box center [118, 200] width 41 height 10
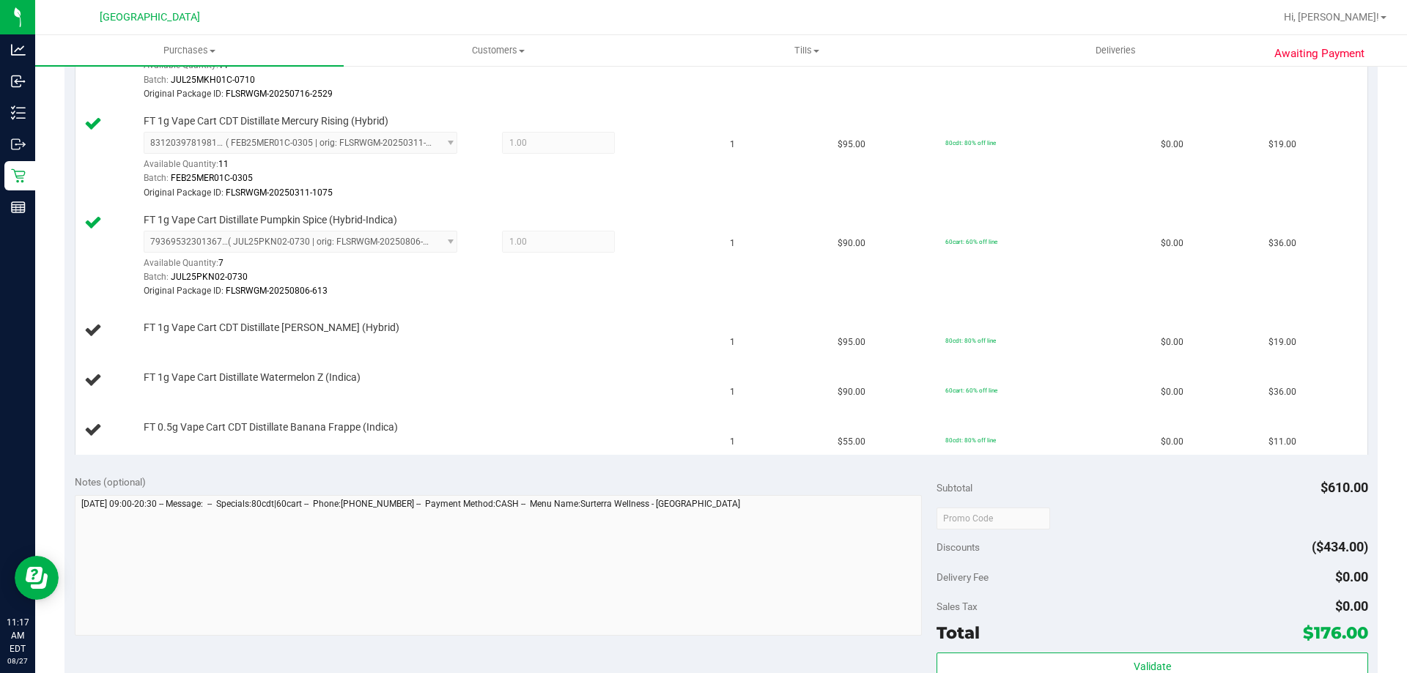
scroll to position [952, 0]
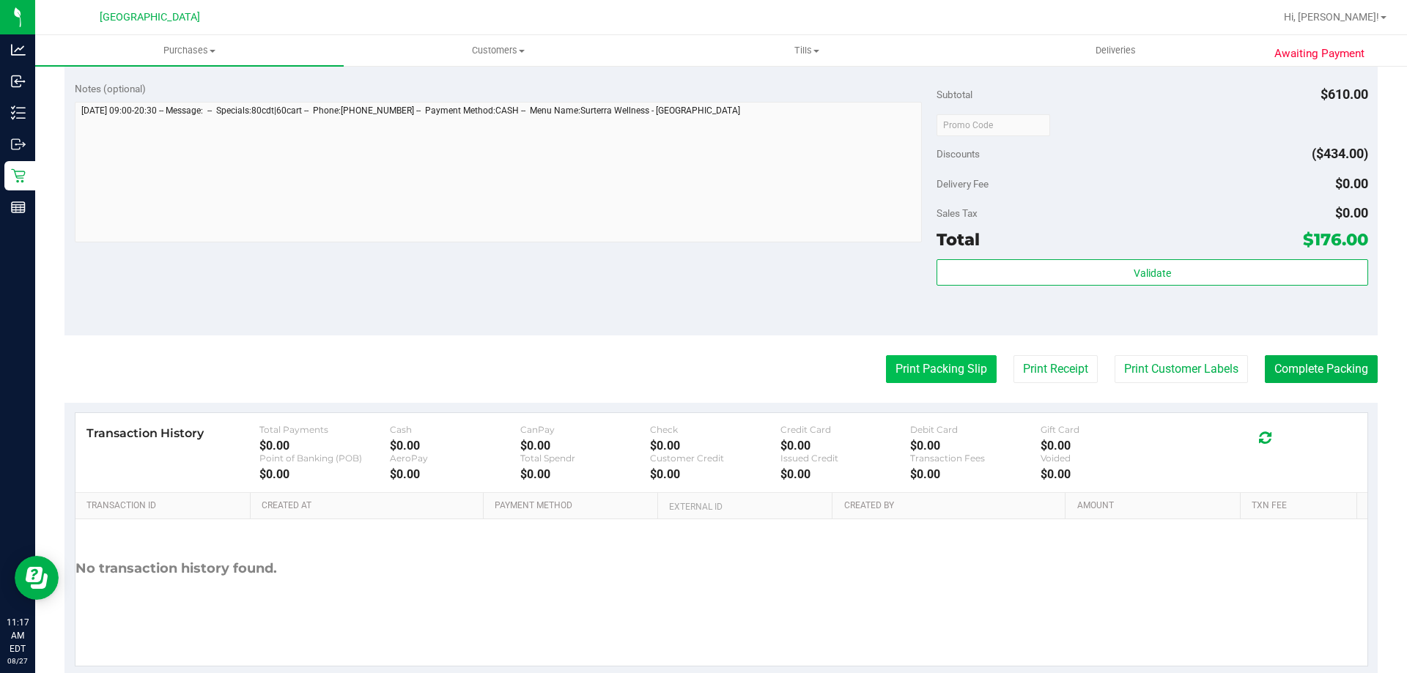
click at [930, 360] on button "Print Packing Slip" at bounding box center [941, 369] width 111 height 28
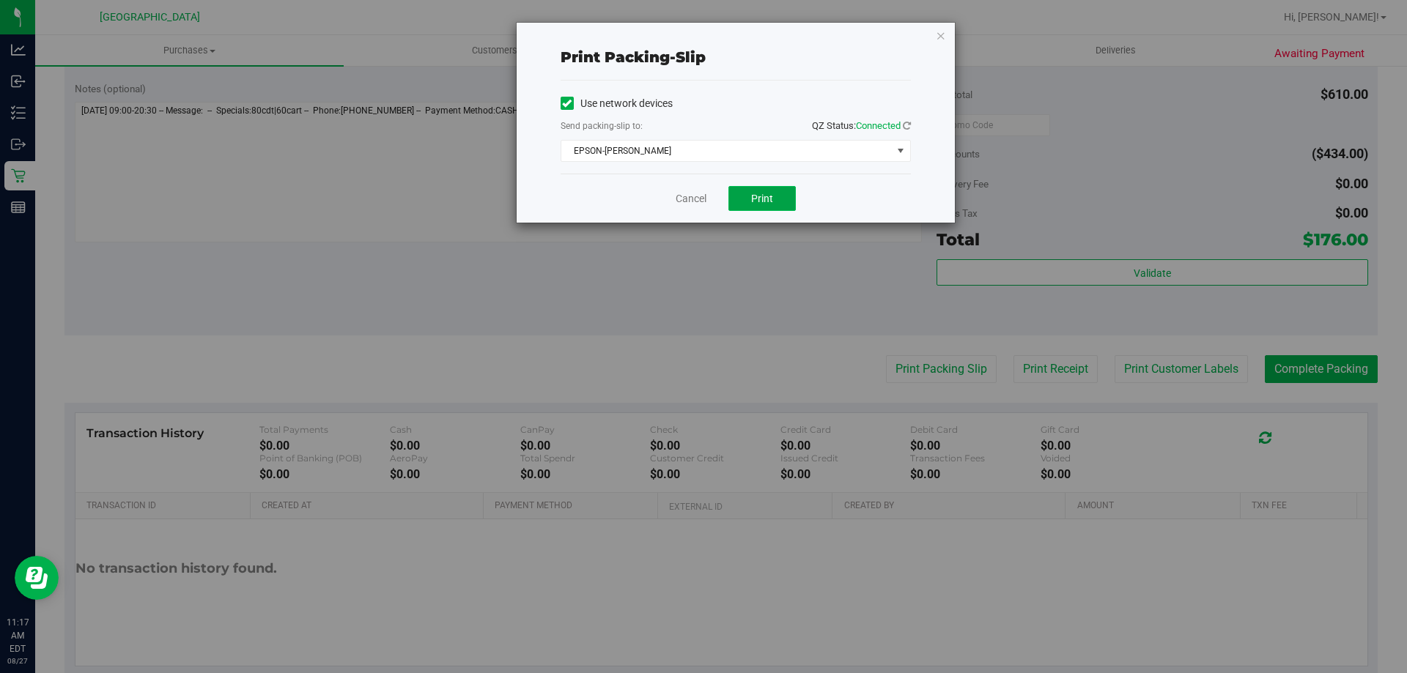
click at [758, 193] on span "Print" at bounding box center [762, 199] width 22 height 12
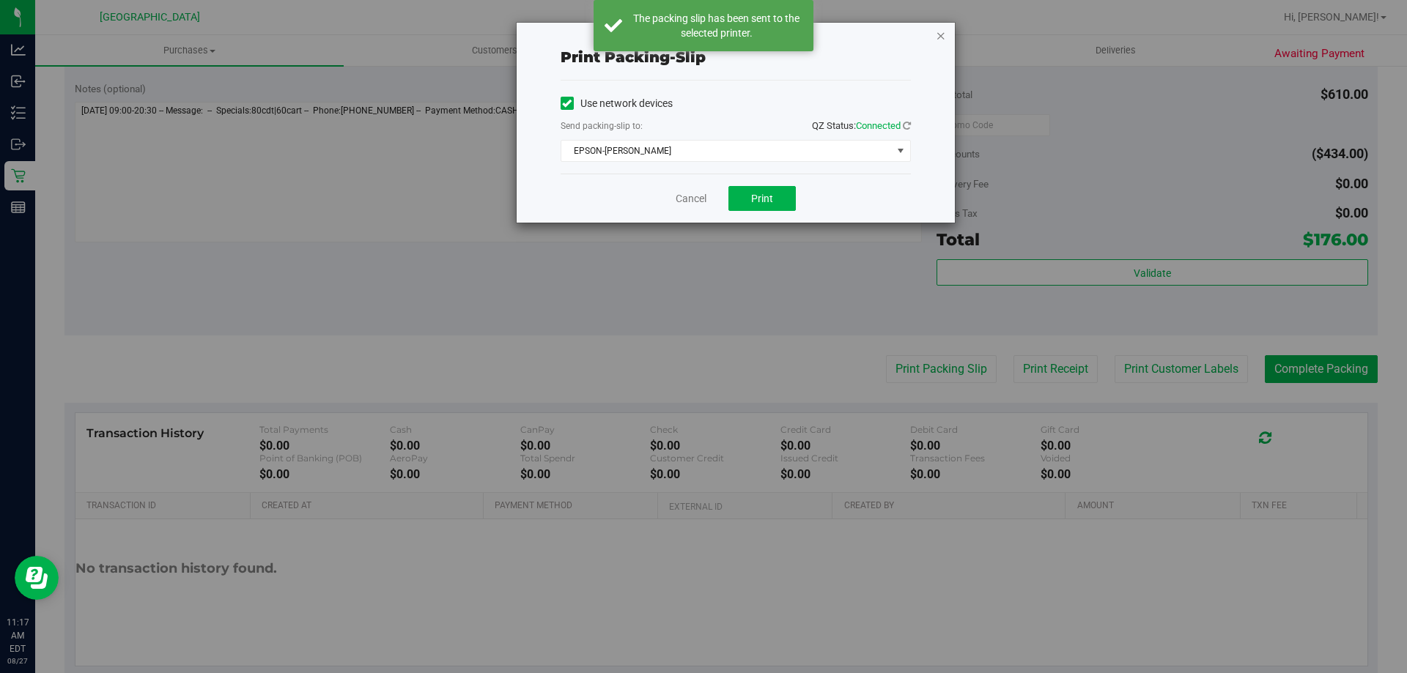
click at [937, 37] on icon "button" at bounding box center [941, 35] width 10 height 18
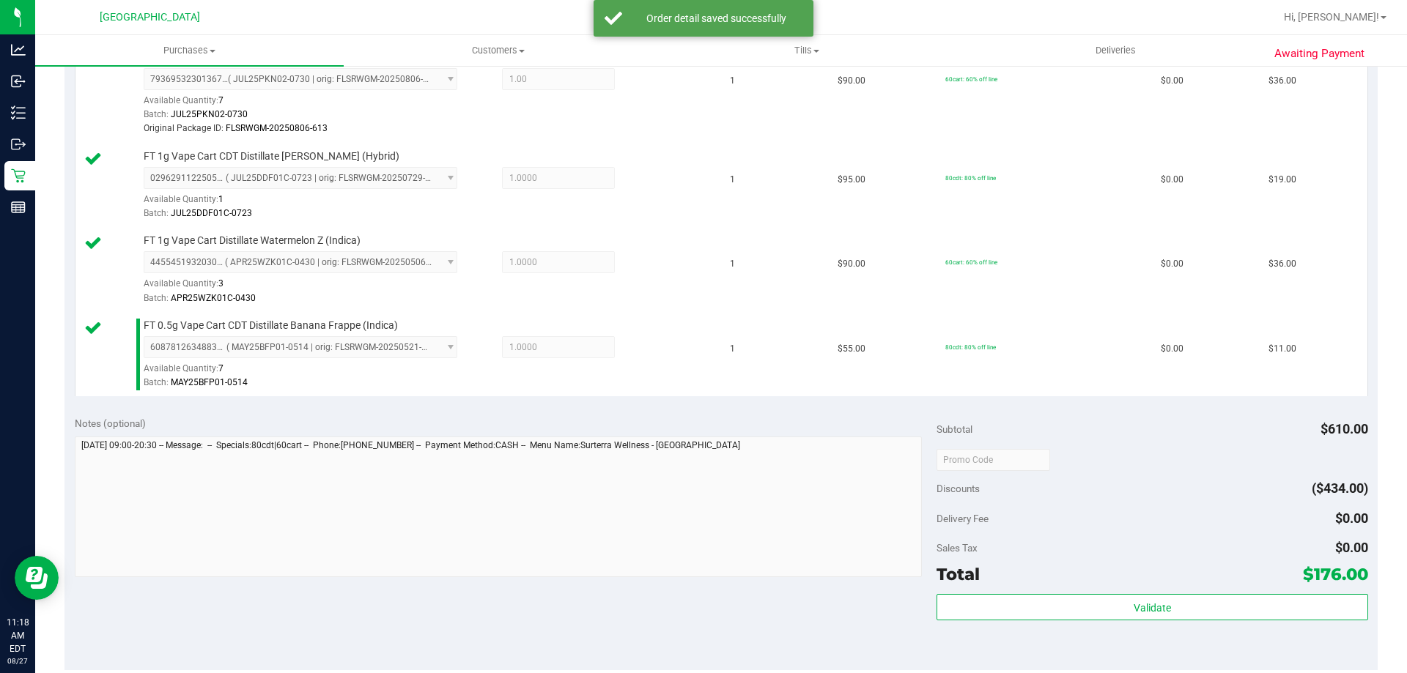
scroll to position [806, 0]
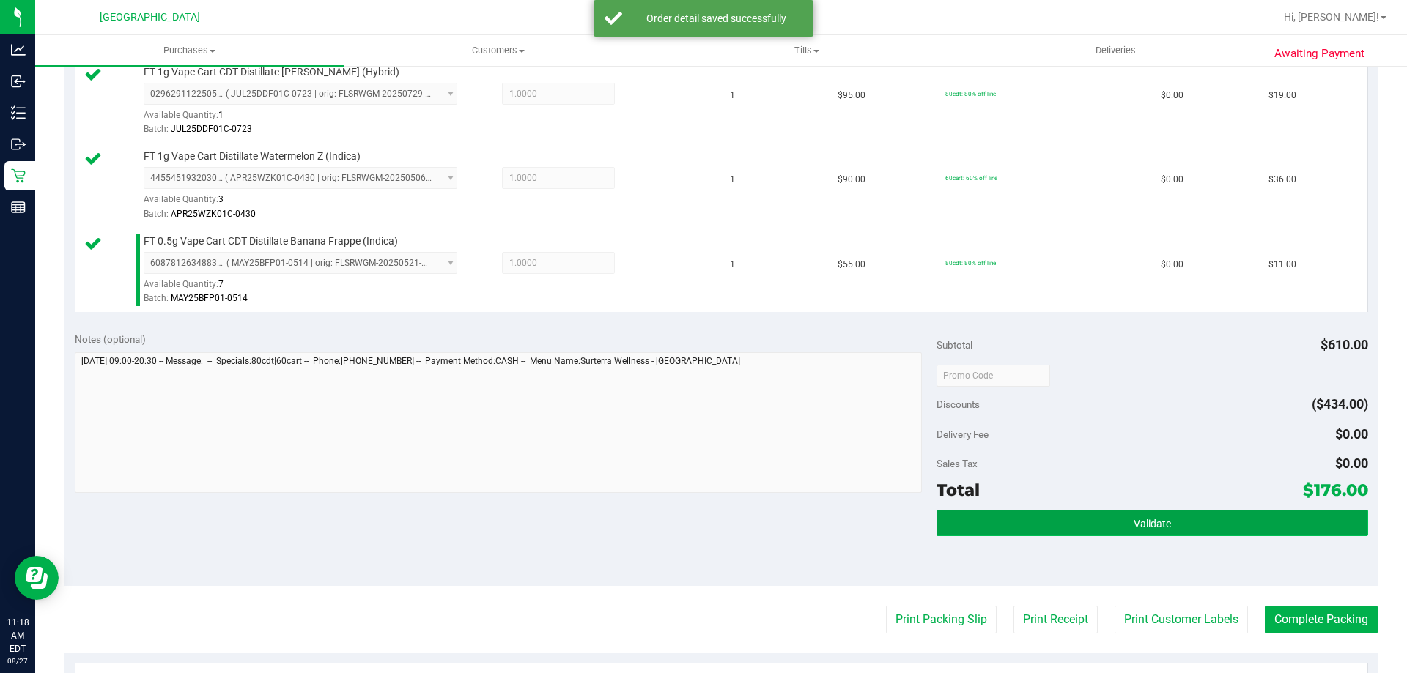
click at [1226, 517] on button "Validate" at bounding box center [1151, 523] width 431 height 26
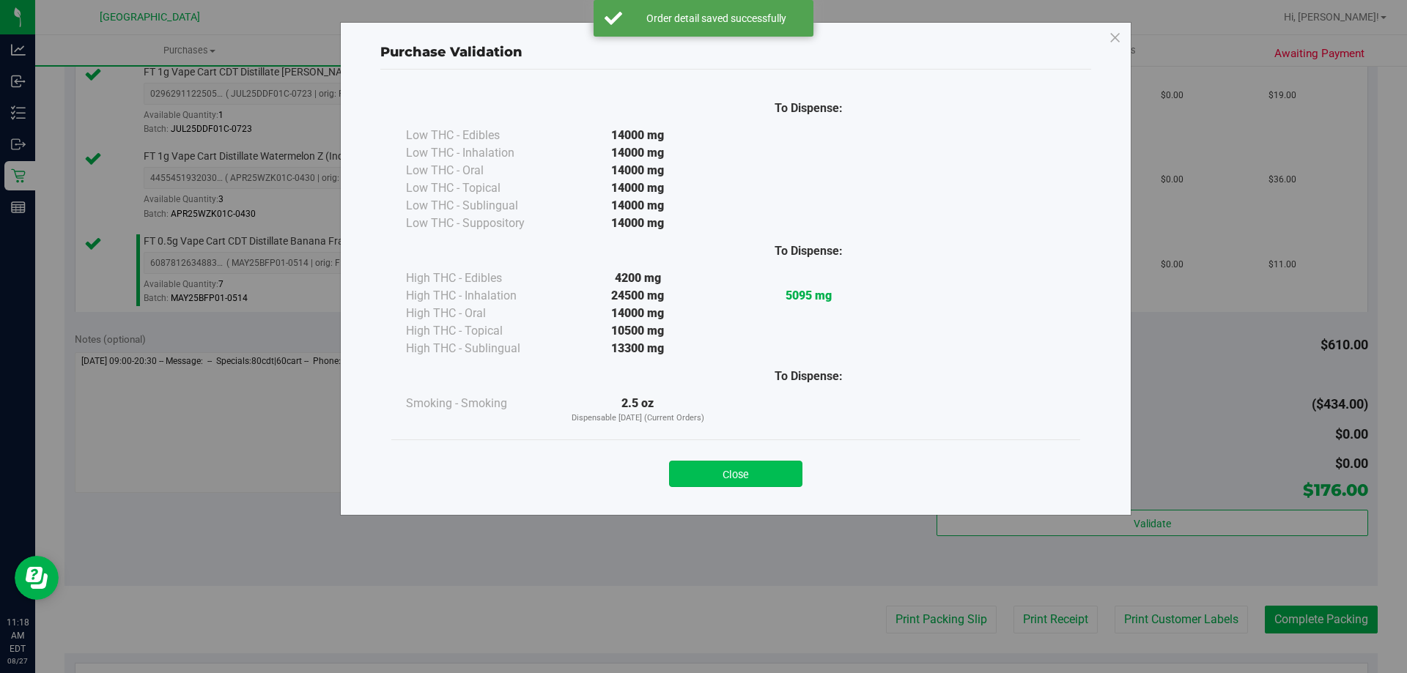
click at [753, 468] on button "Close" at bounding box center [735, 474] width 133 height 26
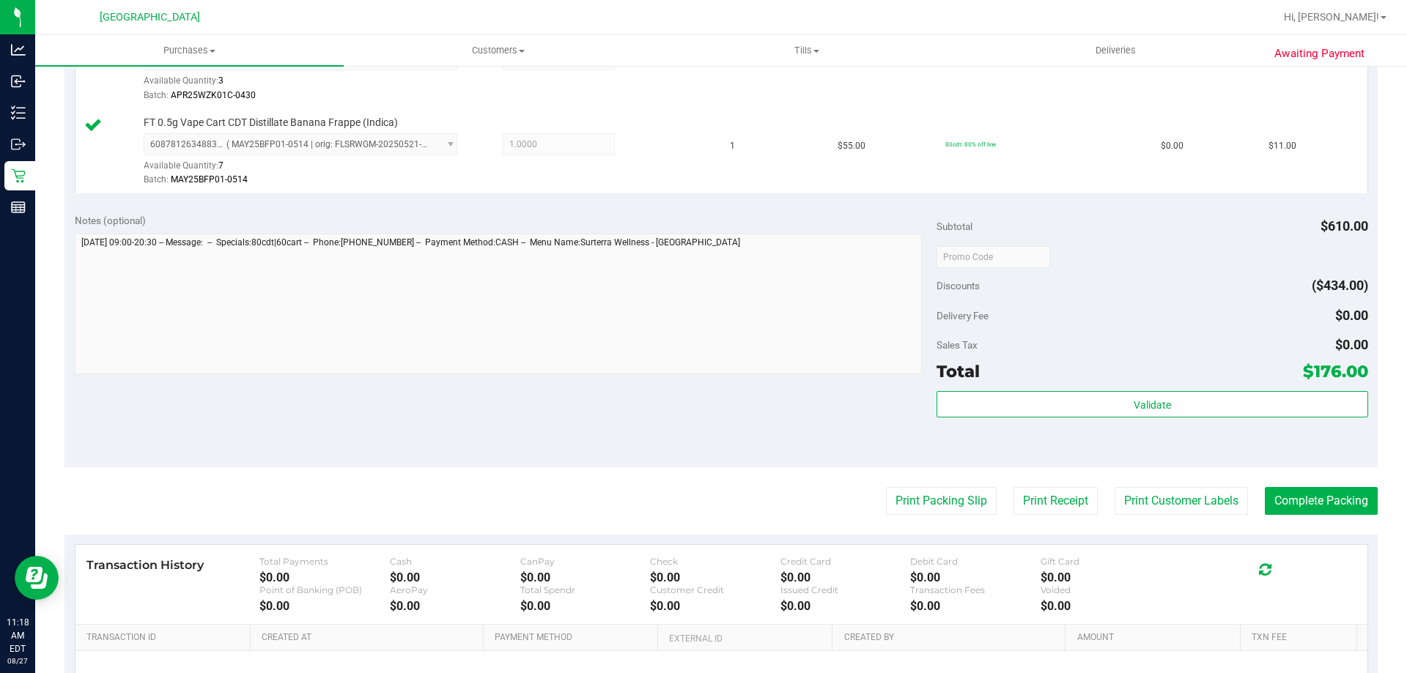
scroll to position [1089, 0]
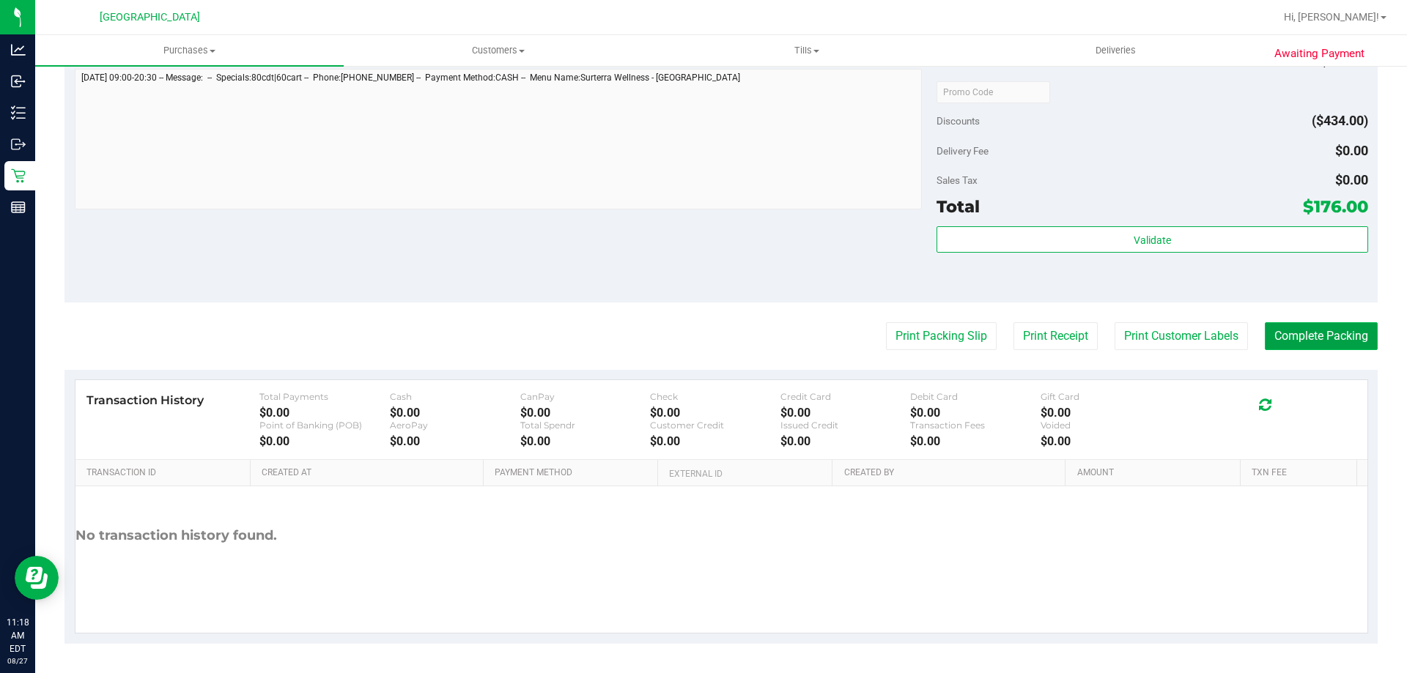
click at [1335, 341] on button "Complete Packing" at bounding box center [1321, 336] width 113 height 28
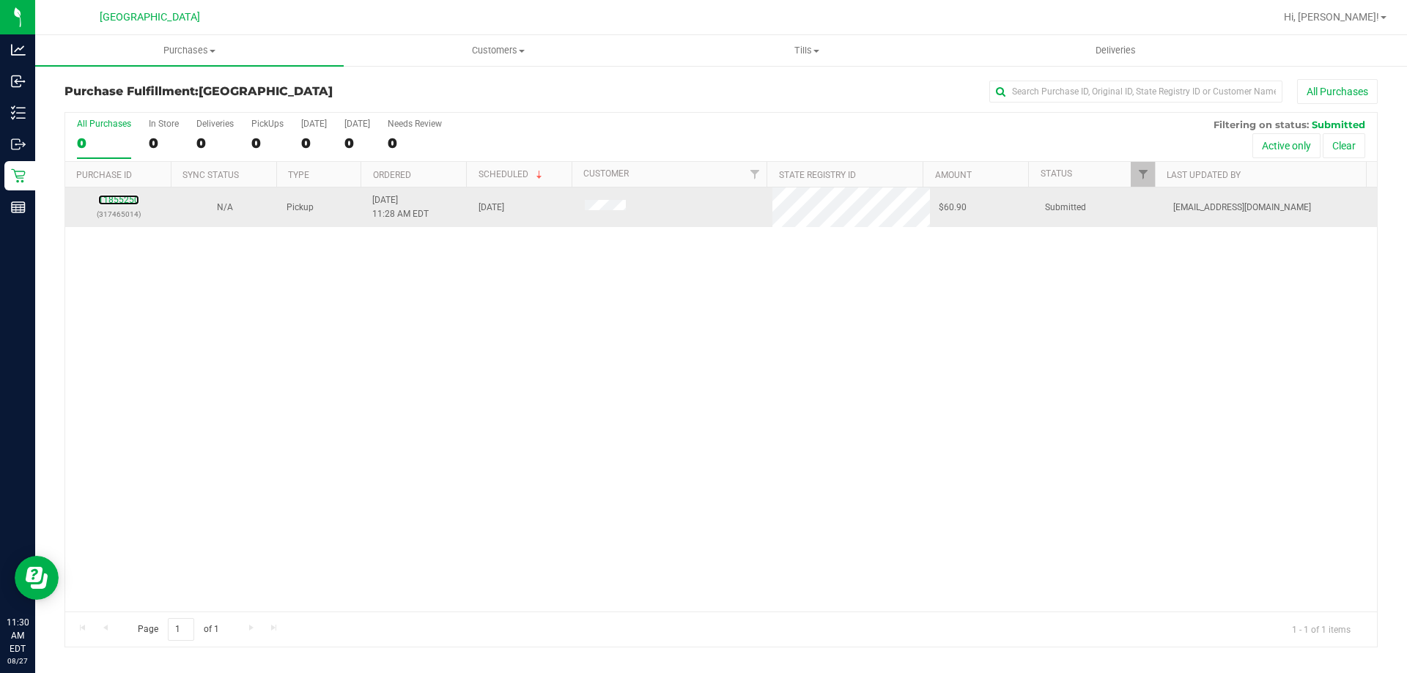
click at [127, 194] on div "11855250 (317465014)" at bounding box center [118, 207] width 89 height 28
click at [116, 203] on link "11855250" at bounding box center [118, 200] width 41 height 10
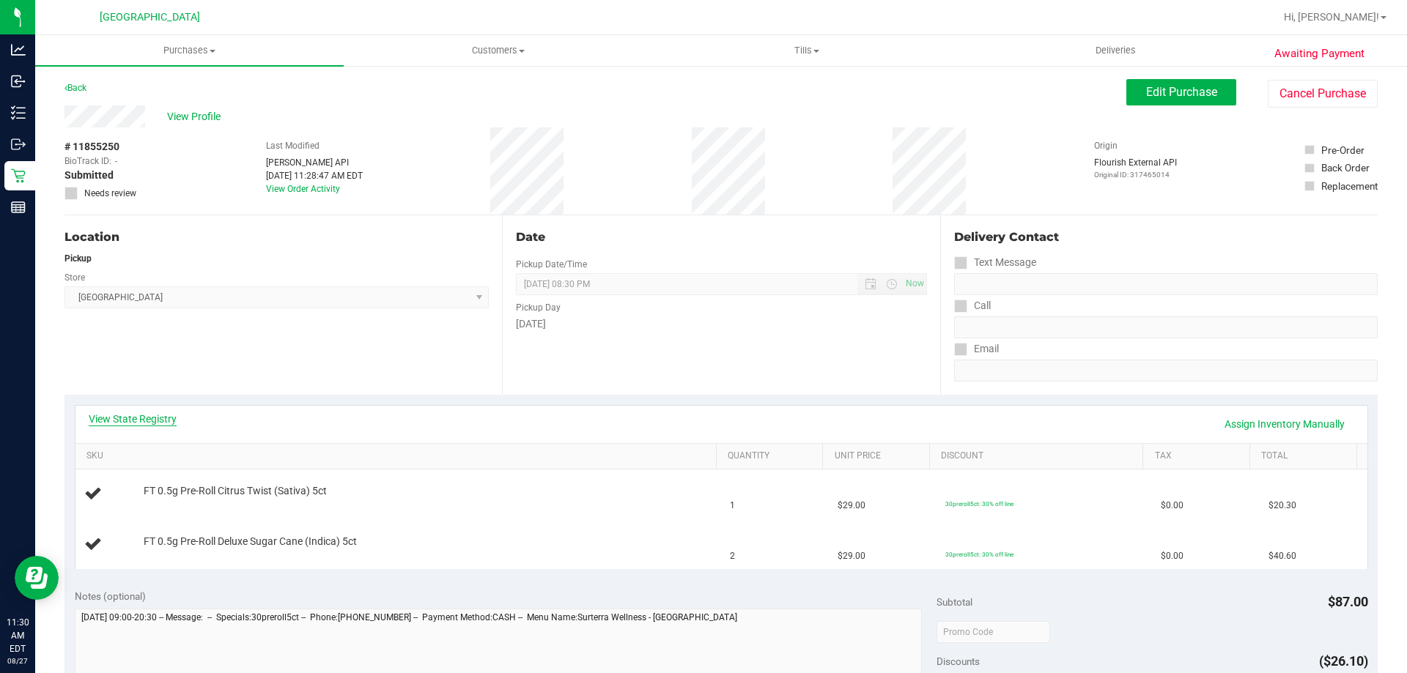
click at [163, 420] on link "View State Registry" at bounding box center [133, 419] width 88 height 15
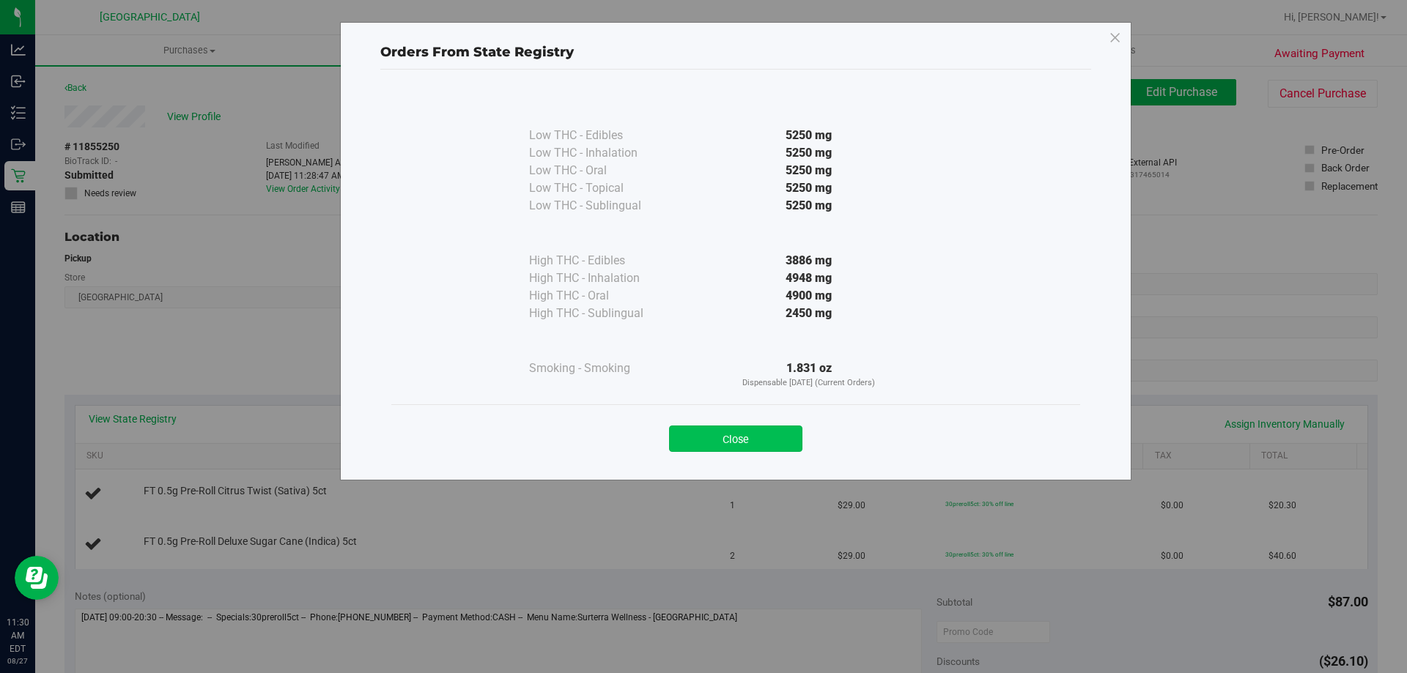
click at [777, 448] on button "Close" at bounding box center [735, 439] width 133 height 26
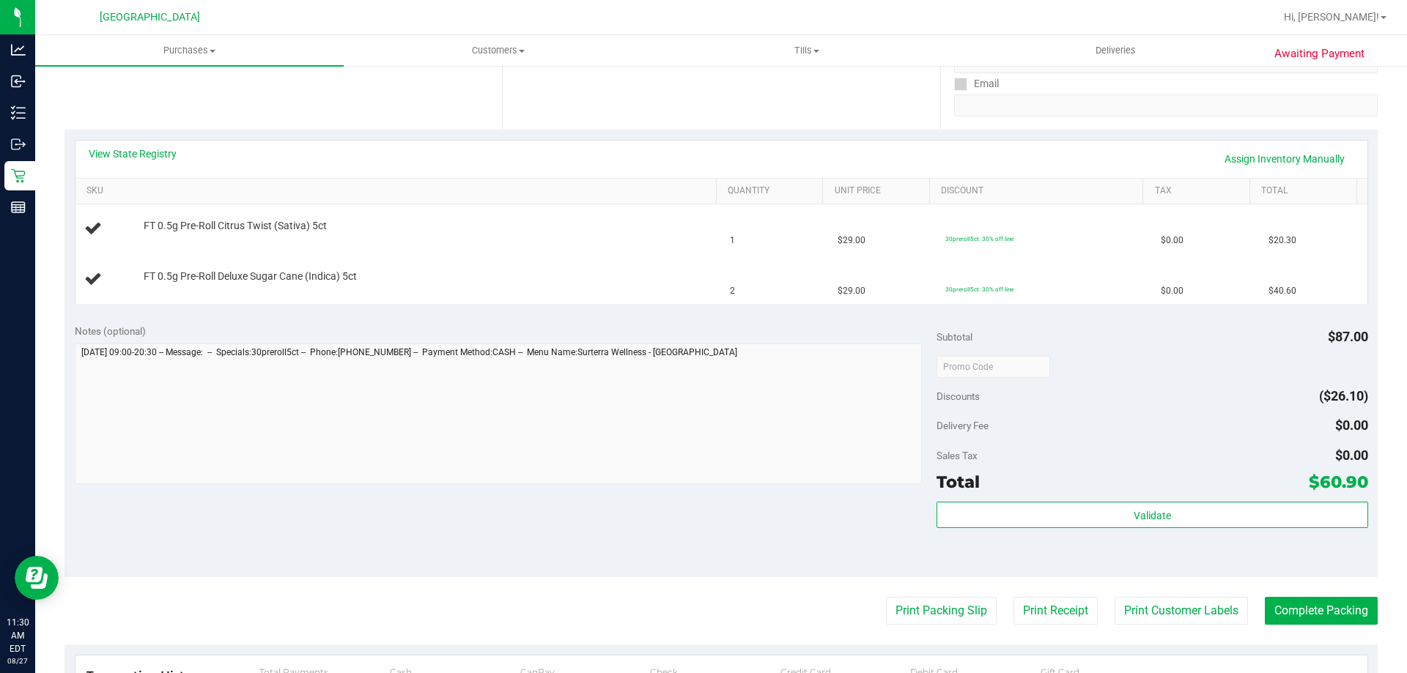
scroll to position [293, 0]
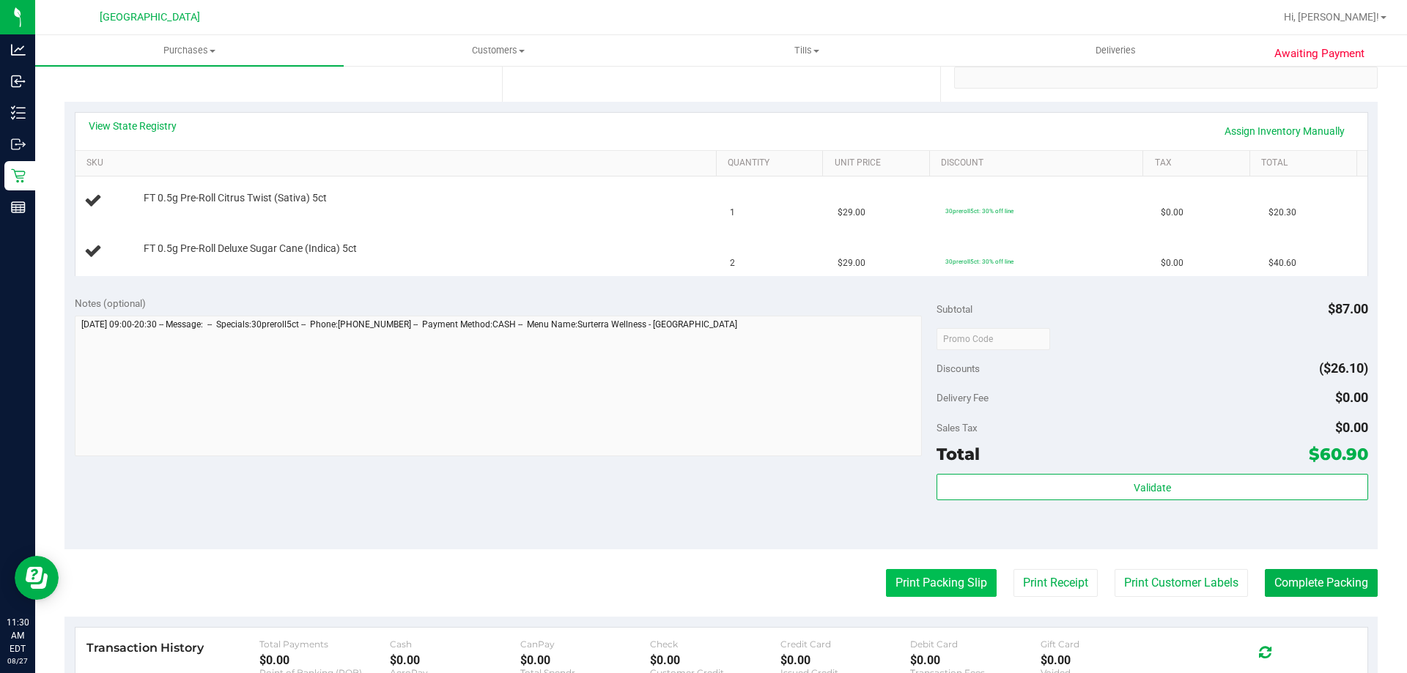
click at [934, 596] on button "Print Packing Slip" at bounding box center [941, 583] width 111 height 28
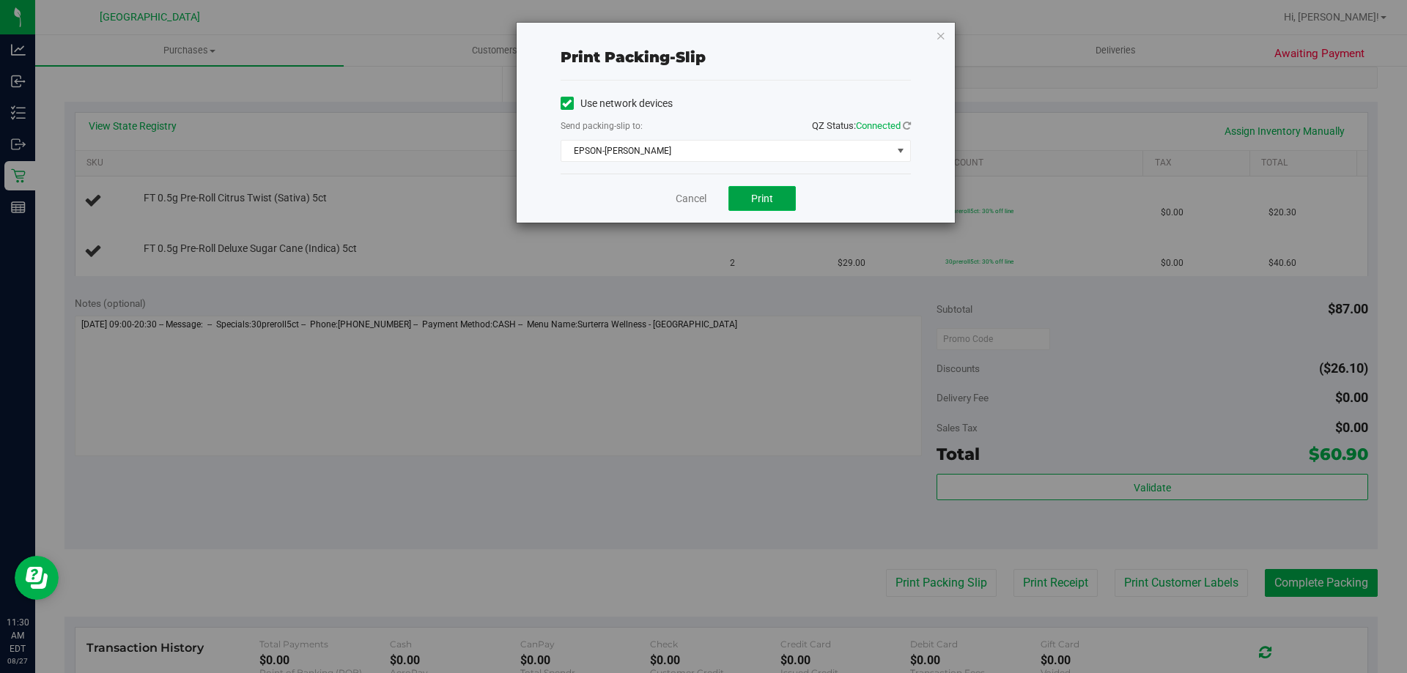
click at [768, 194] on span "Print" at bounding box center [762, 199] width 22 height 12
click at [942, 33] on icon "button" at bounding box center [941, 35] width 10 height 18
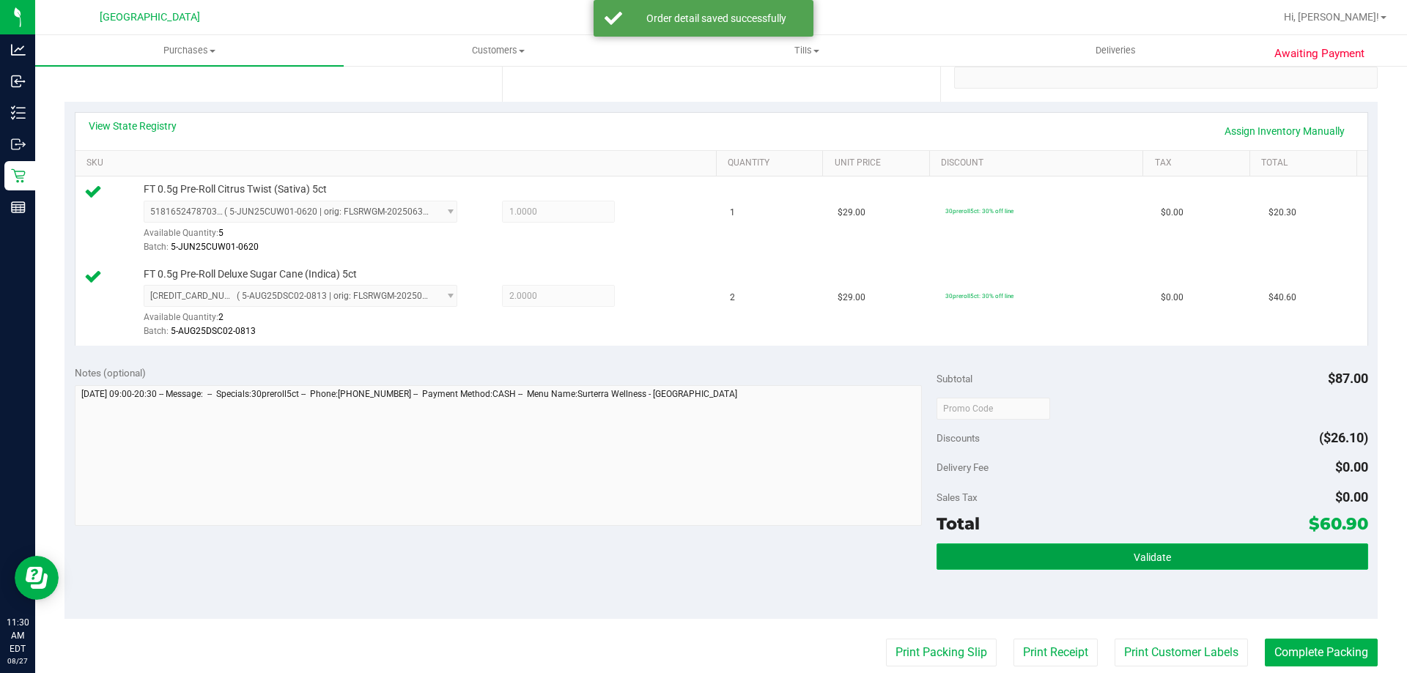
click at [1166, 563] on button "Validate" at bounding box center [1151, 557] width 431 height 26
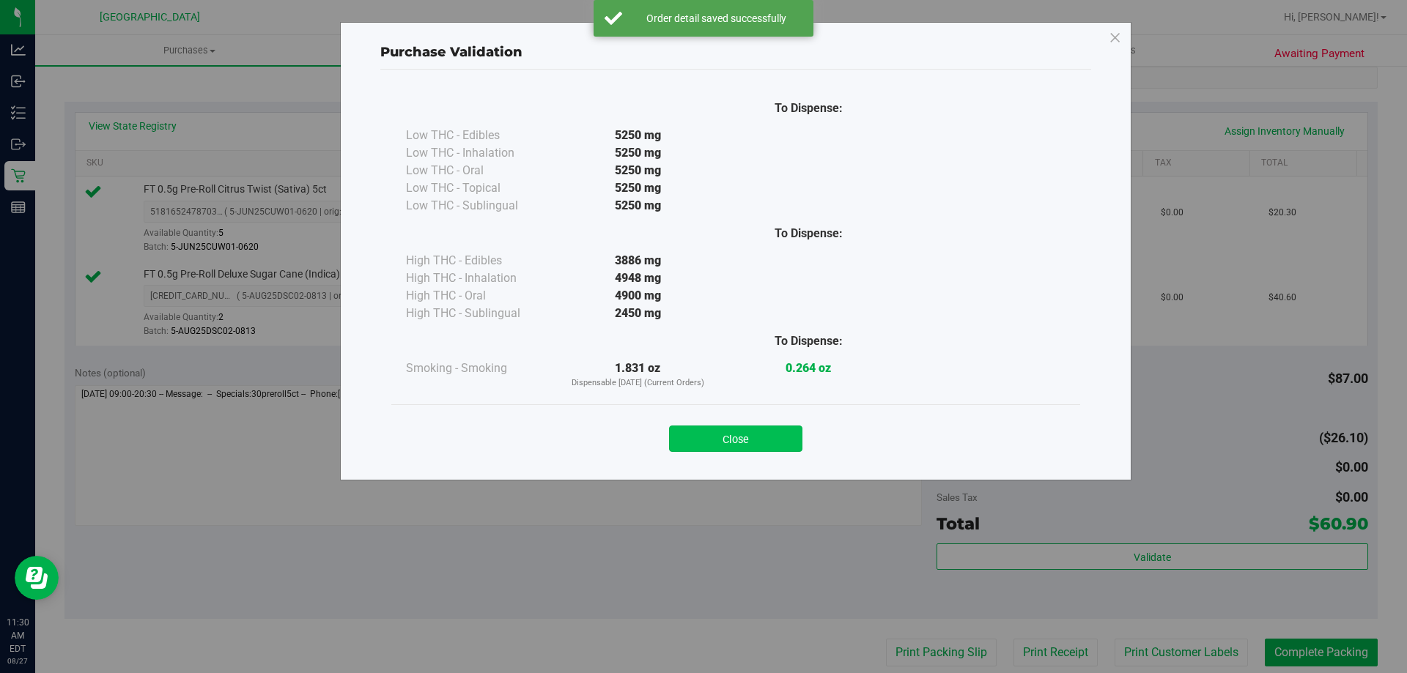
click at [738, 428] on button "Close" at bounding box center [735, 439] width 133 height 26
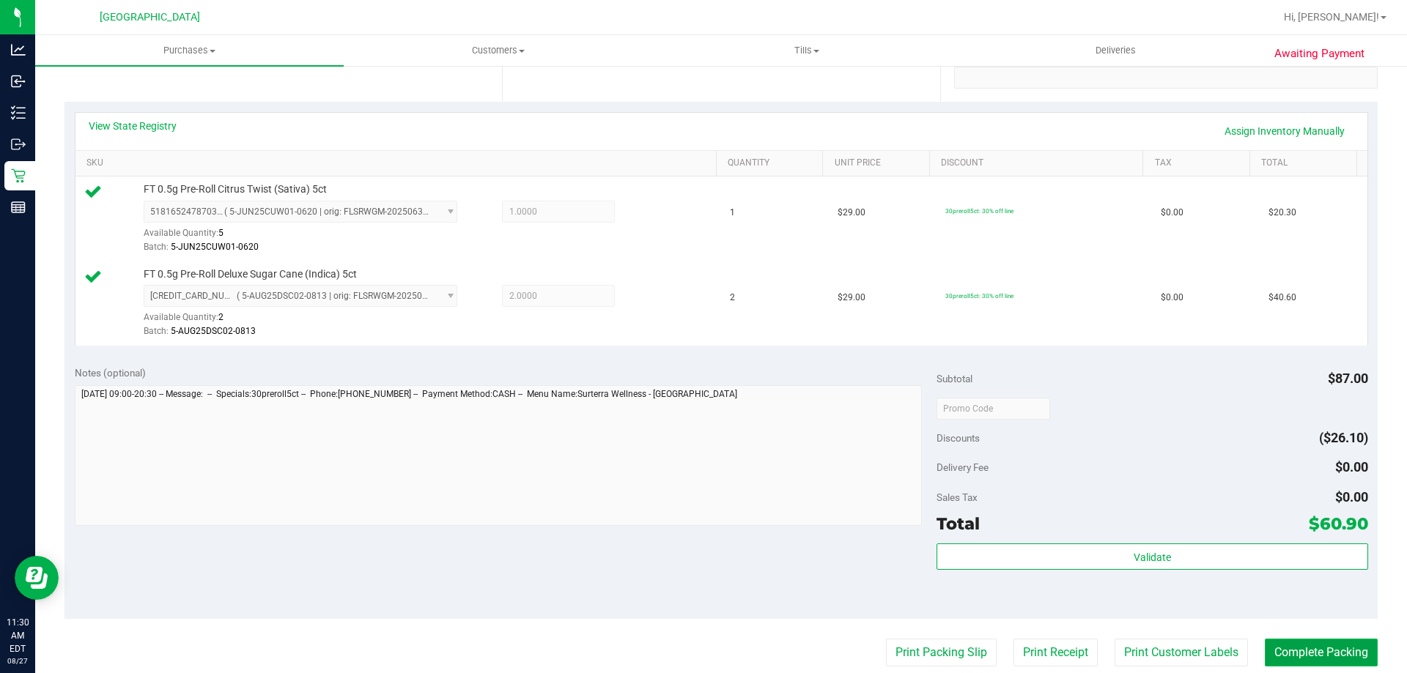
click at [1300, 643] on button "Complete Packing" at bounding box center [1321, 653] width 113 height 28
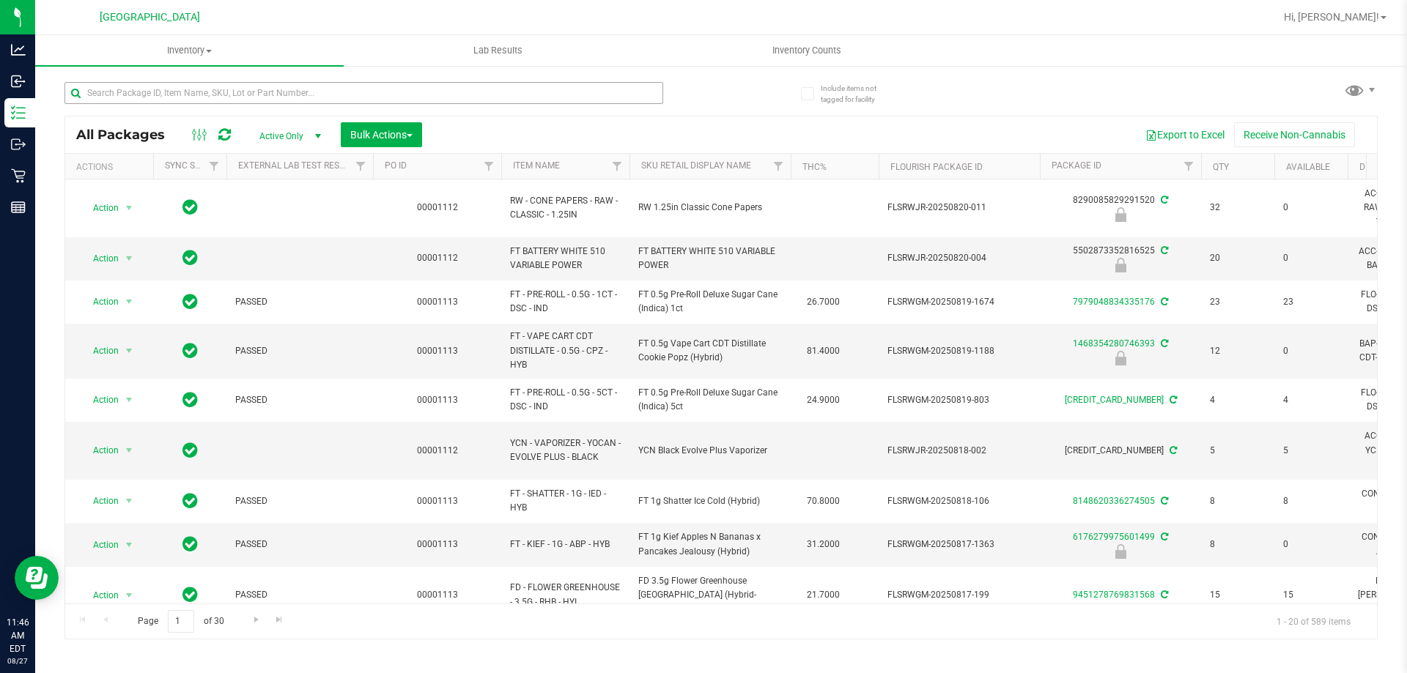
click at [341, 84] on input "text" at bounding box center [363, 93] width 599 height 22
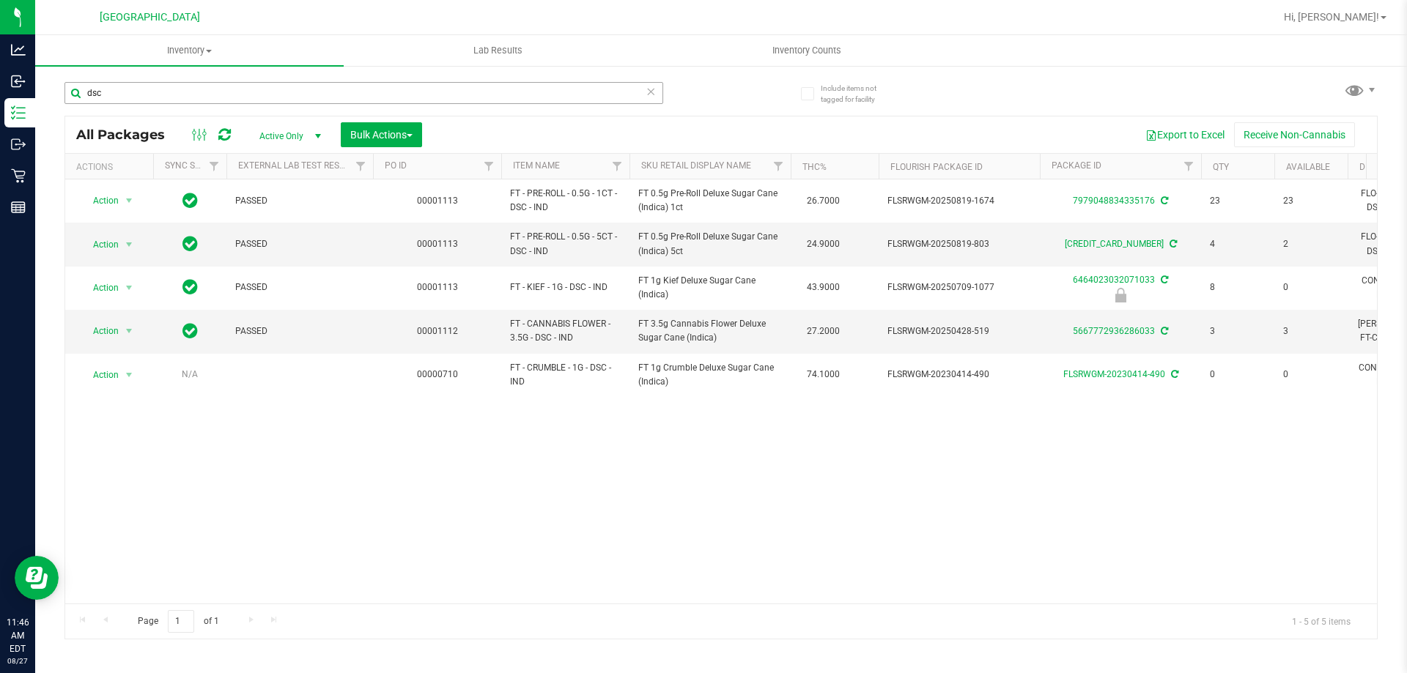
click at [264, 94] on input "dsc" at bounding box center [363, 93] width 599 height 22
type input "d"
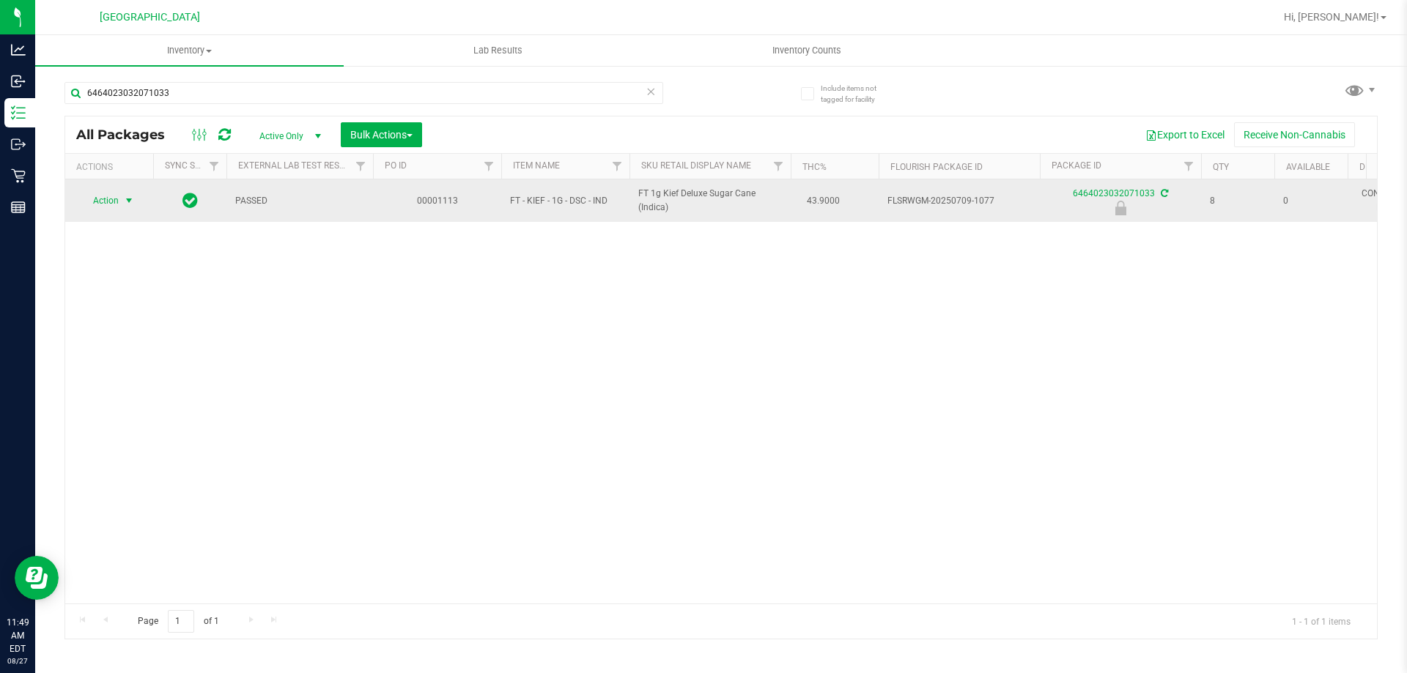
type input "6464023032071033"
click at [117, 204] on span "Action" at bounding box center [100, 200] width 40 height 21
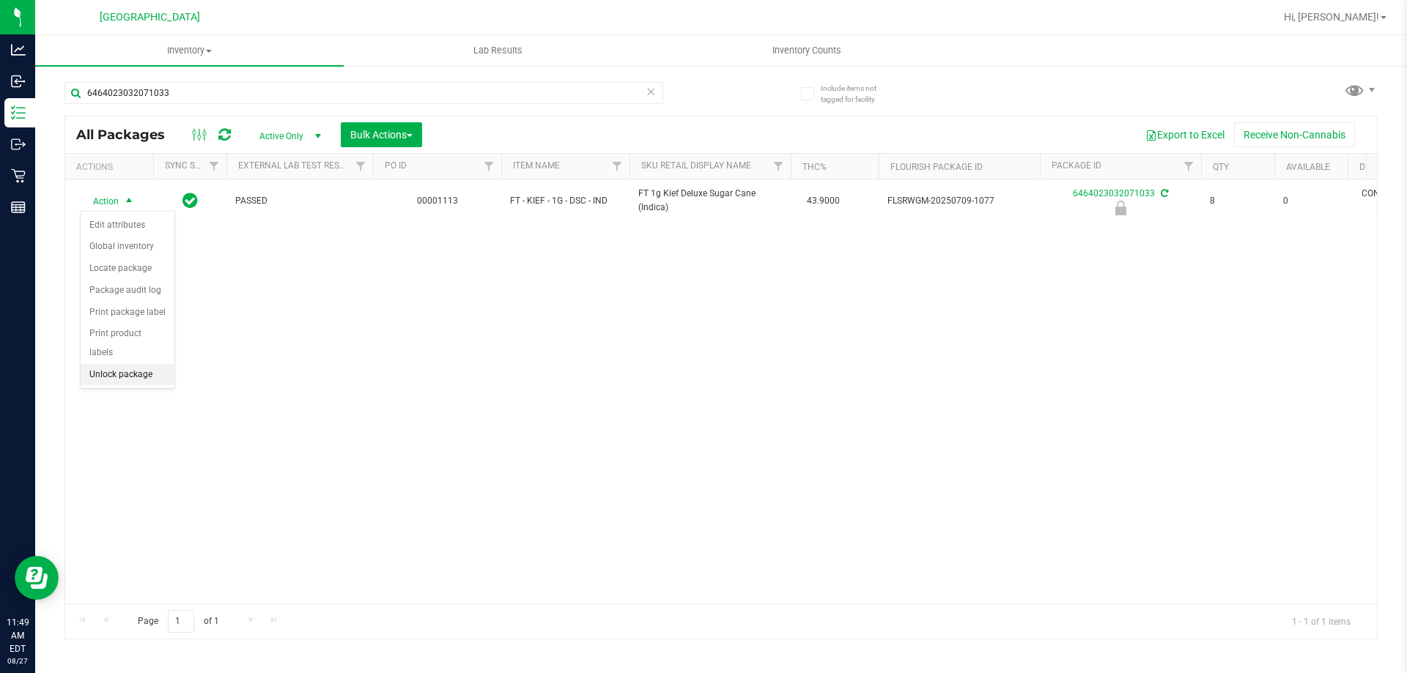
click at [113, 364] on li "Unlock package" at bounding box center [128, 375] width 94 height 22
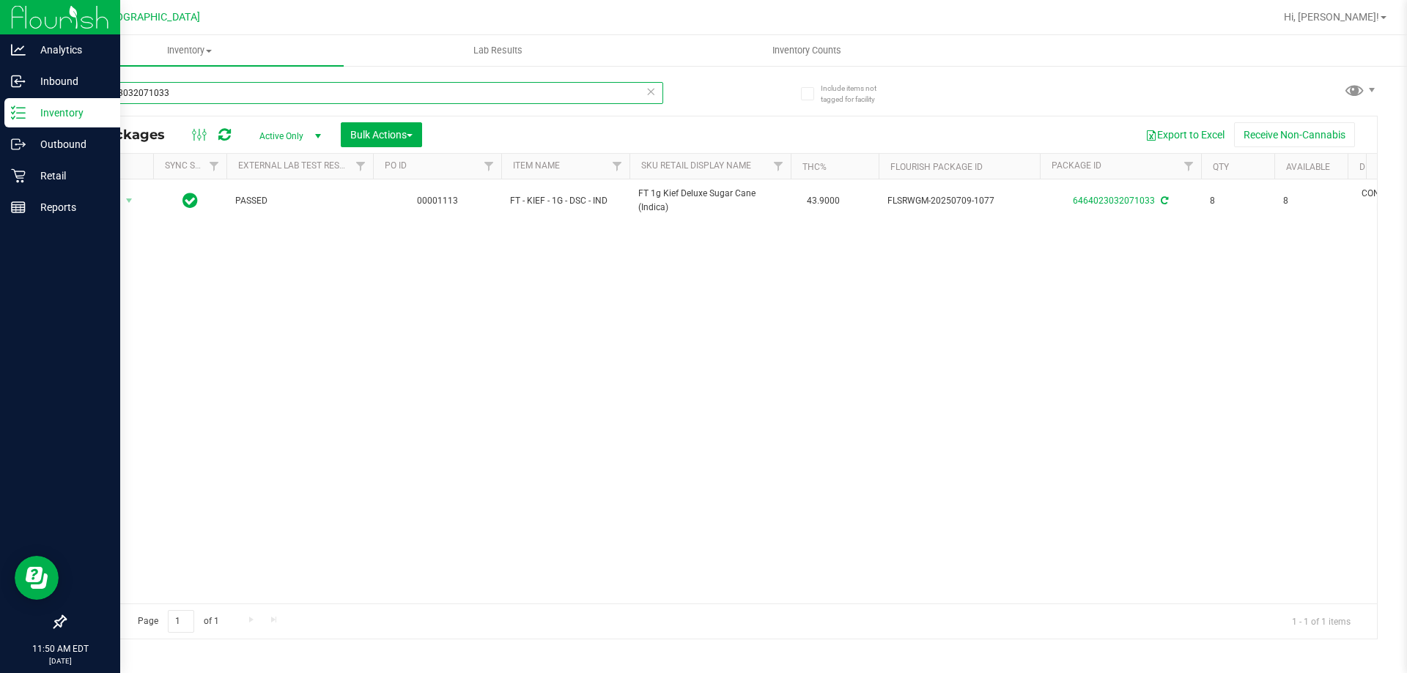
drag, startPoint x: 196, startPoint y: 87, endPoint x: 0, endPoint y: 7, distance: 211.3
click at [0, 7] on div "Analytics Inbound Inventory Outbound Retail Reports 11:50 AM EDT 08/27/2025 08/…" at bounding box center [703, 336] width 1407 height 673
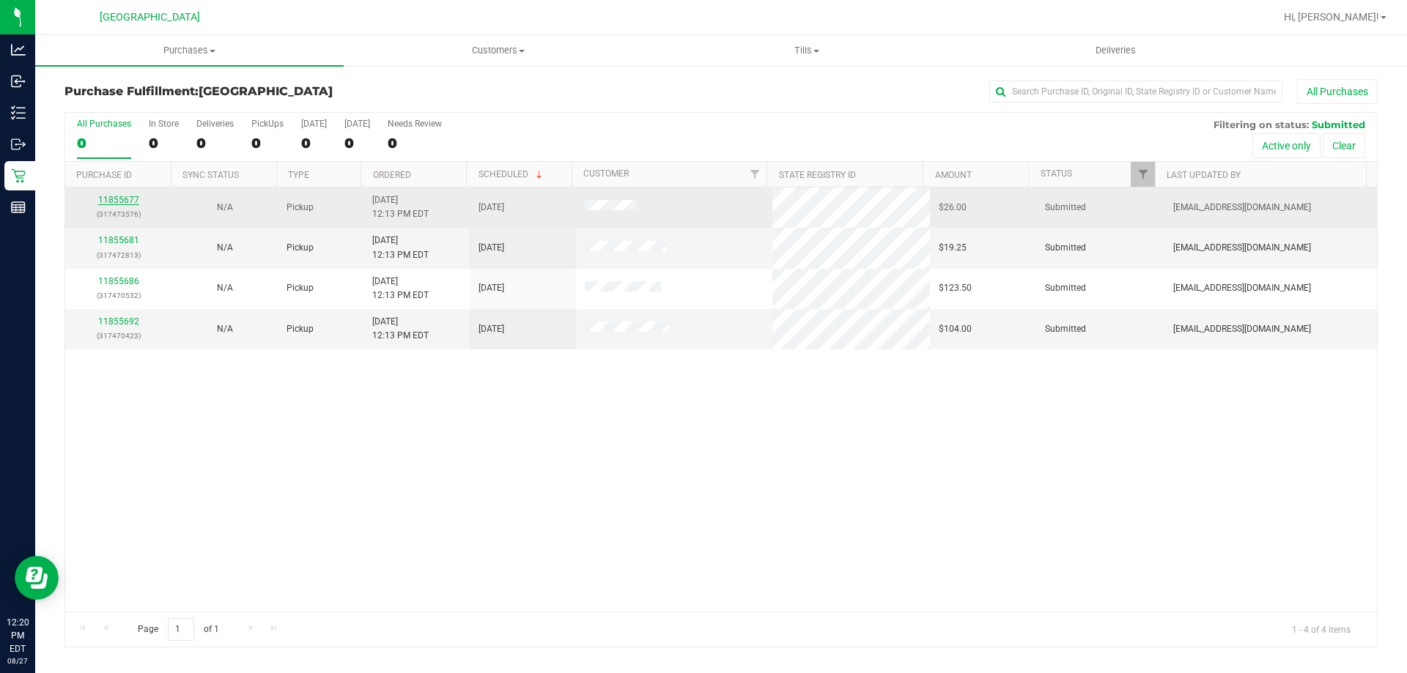
click at [116, 196] on link "11855677" at bounding box center [118, 200] width 41 height 10
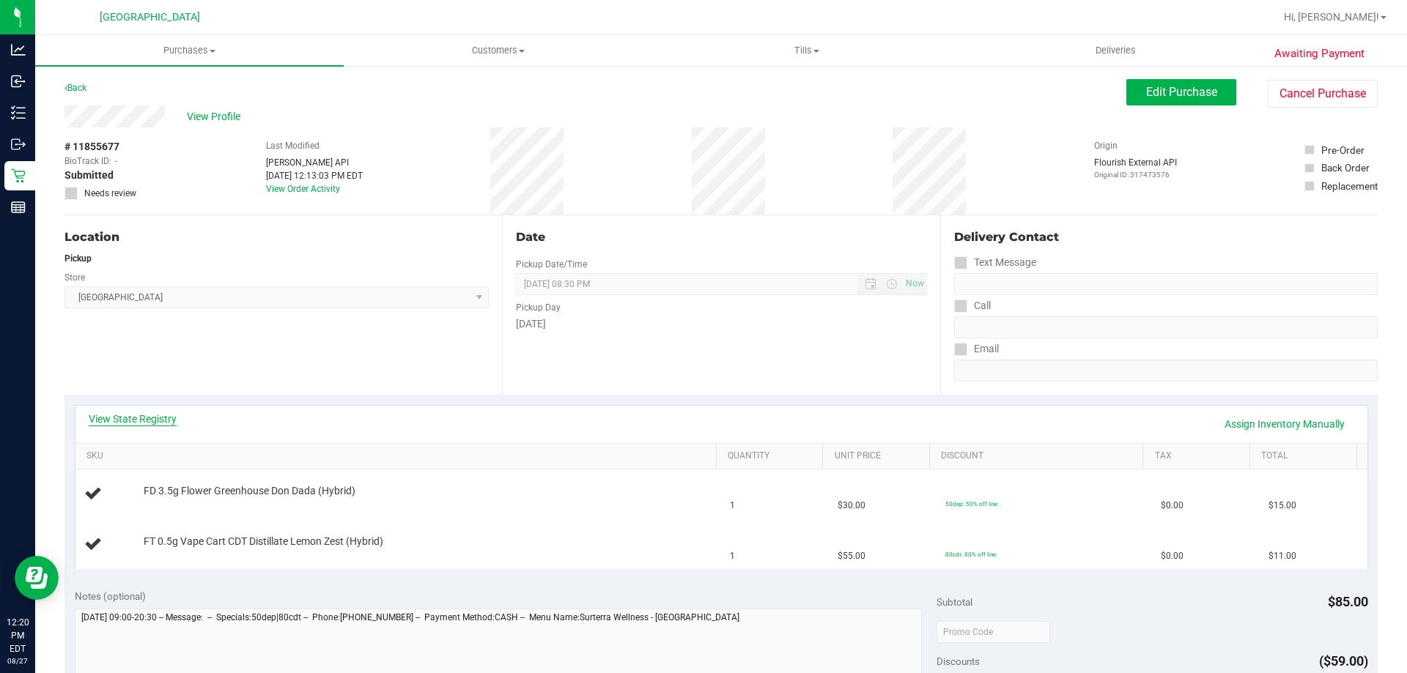
click at [158, 423] on link "View State Registry" at bounding box center [133, 419] width 88 height 15
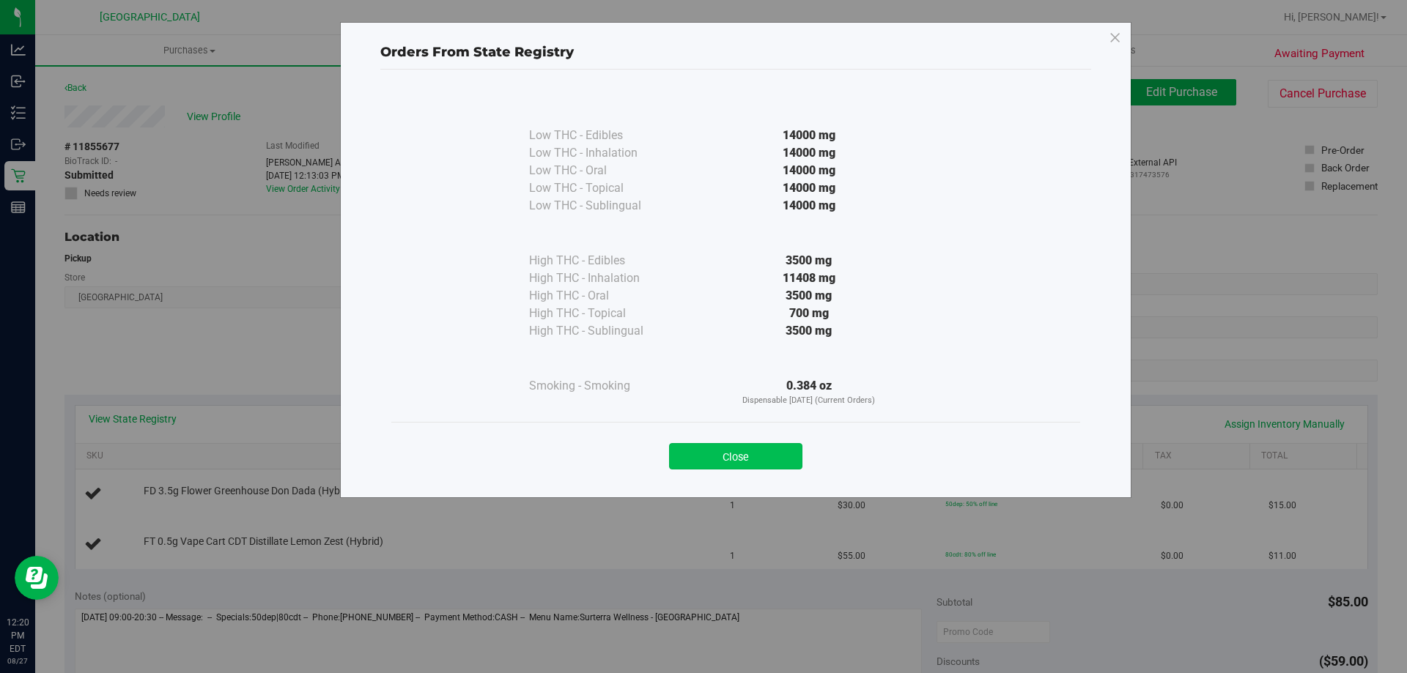
click at [785, 451] on button "Close" at bounding box center [735, 456] width 133 height 26
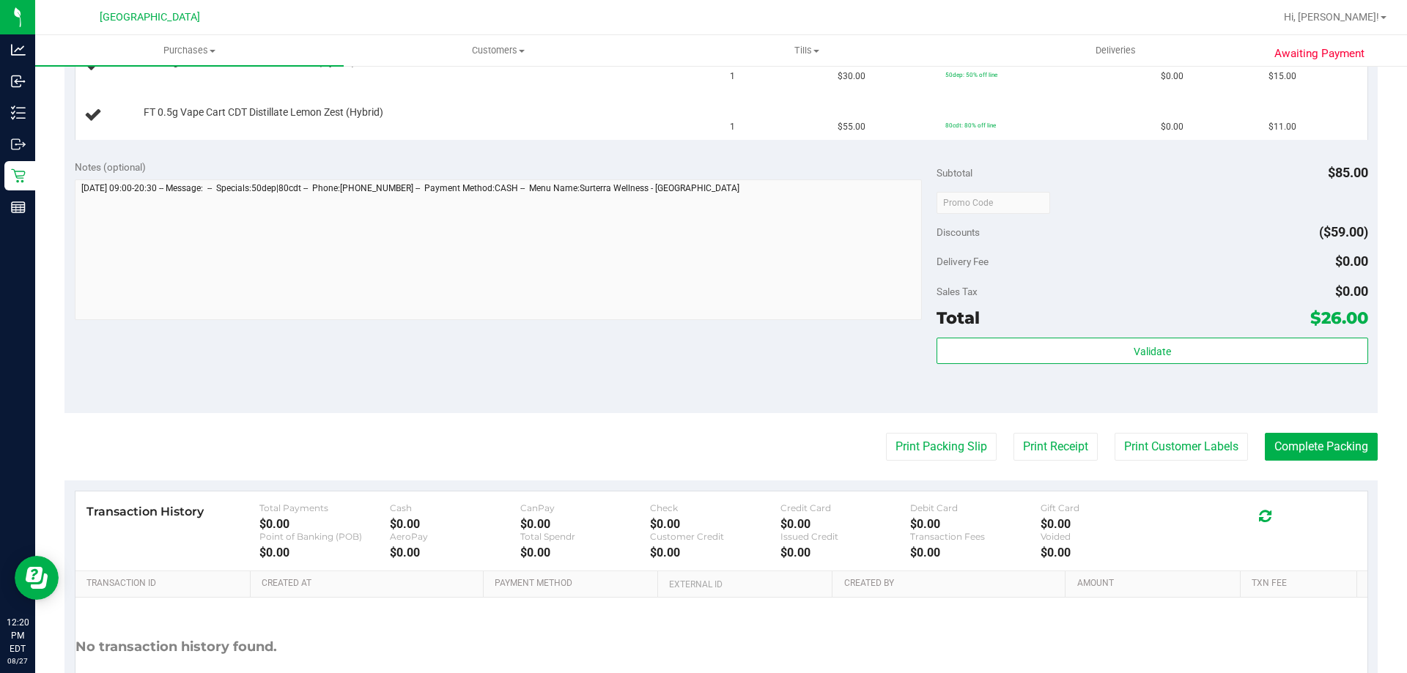
scroll to position [440, 0]
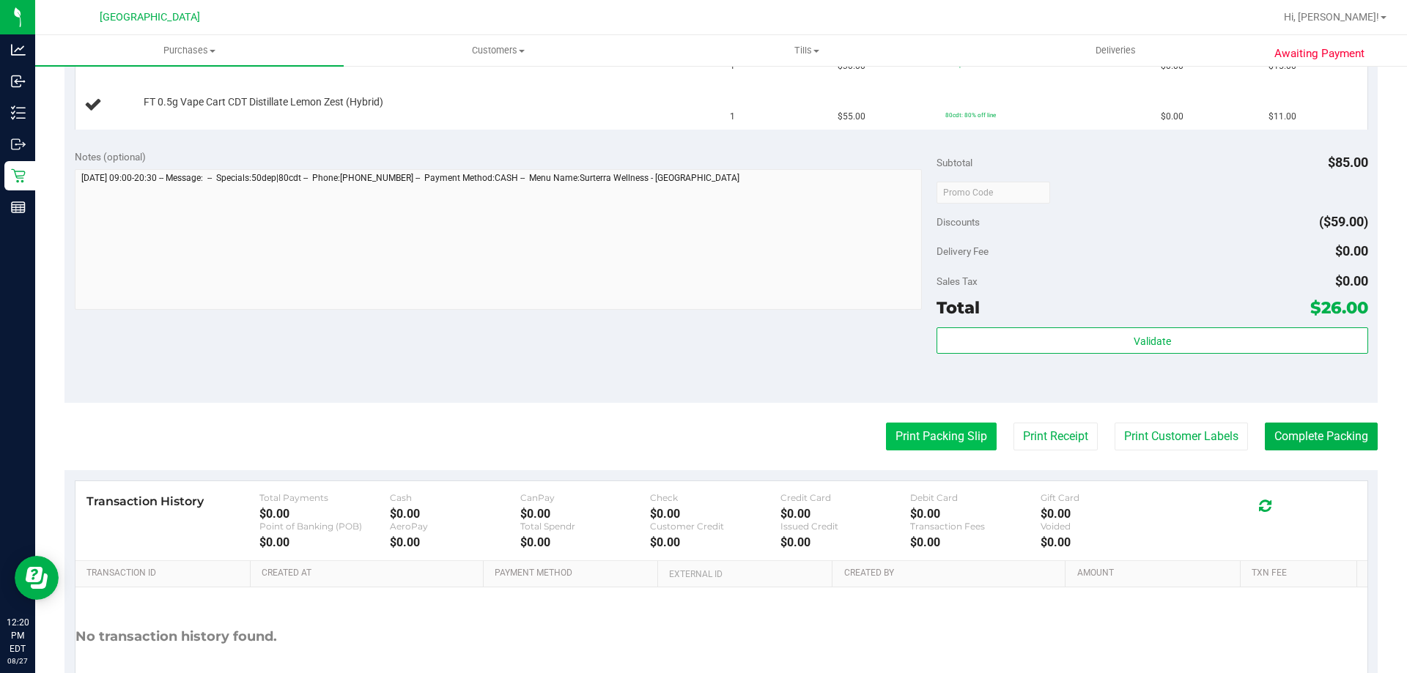
click at [929, 430] on button "Print Packing Slip" at bounding box center [941, 437] width 111 height 28
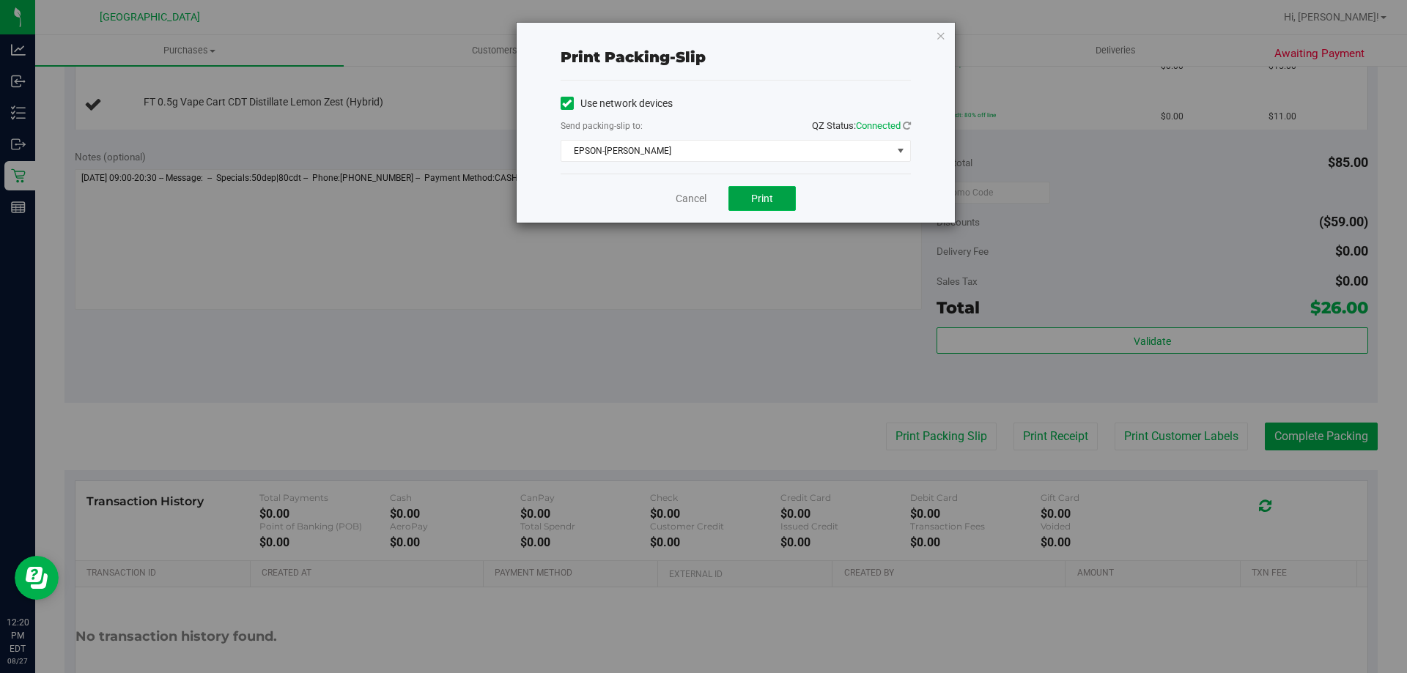
click at [758, 193] on span "Print" at bounding box center [762, 199] width 22 height 12
click at [938, 28] on icon "button" at bounding box center [941, 35] width 10 height 18
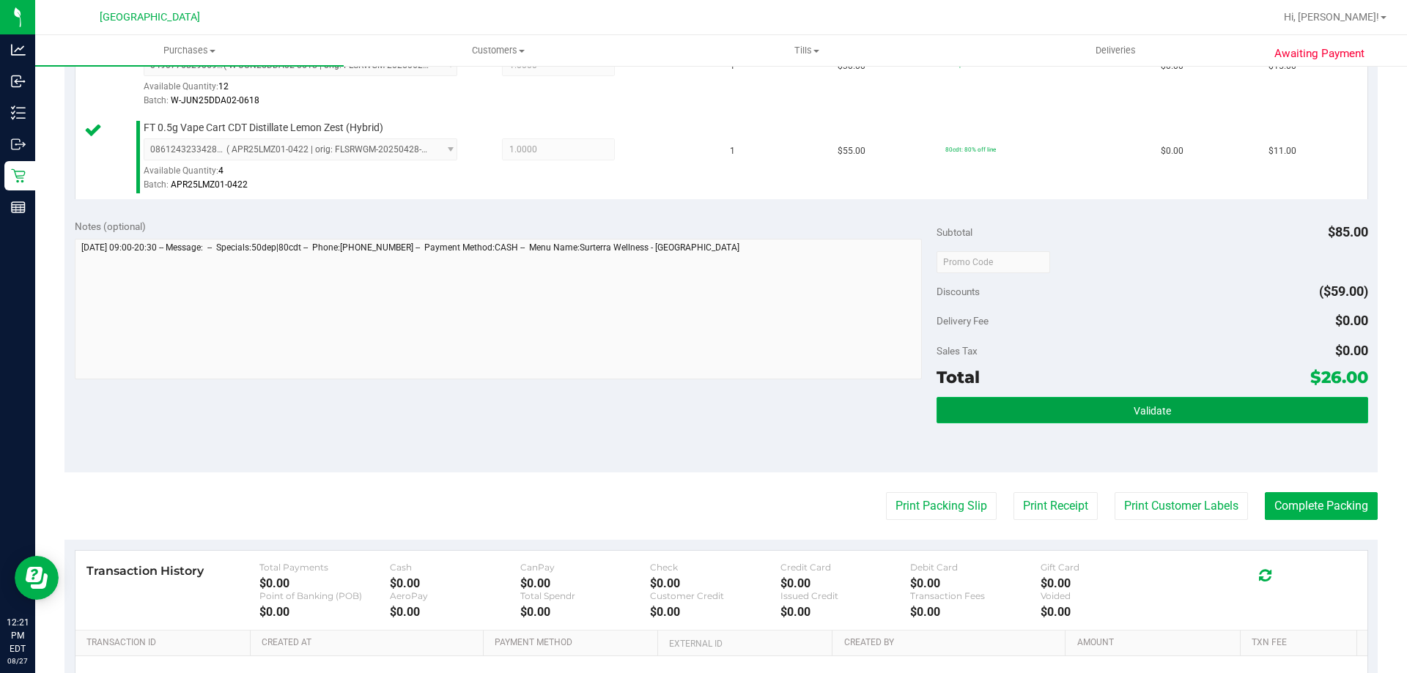
click at [1152, 413] on span "Validate" at bounding box center [1151, 411] width 37 height 12
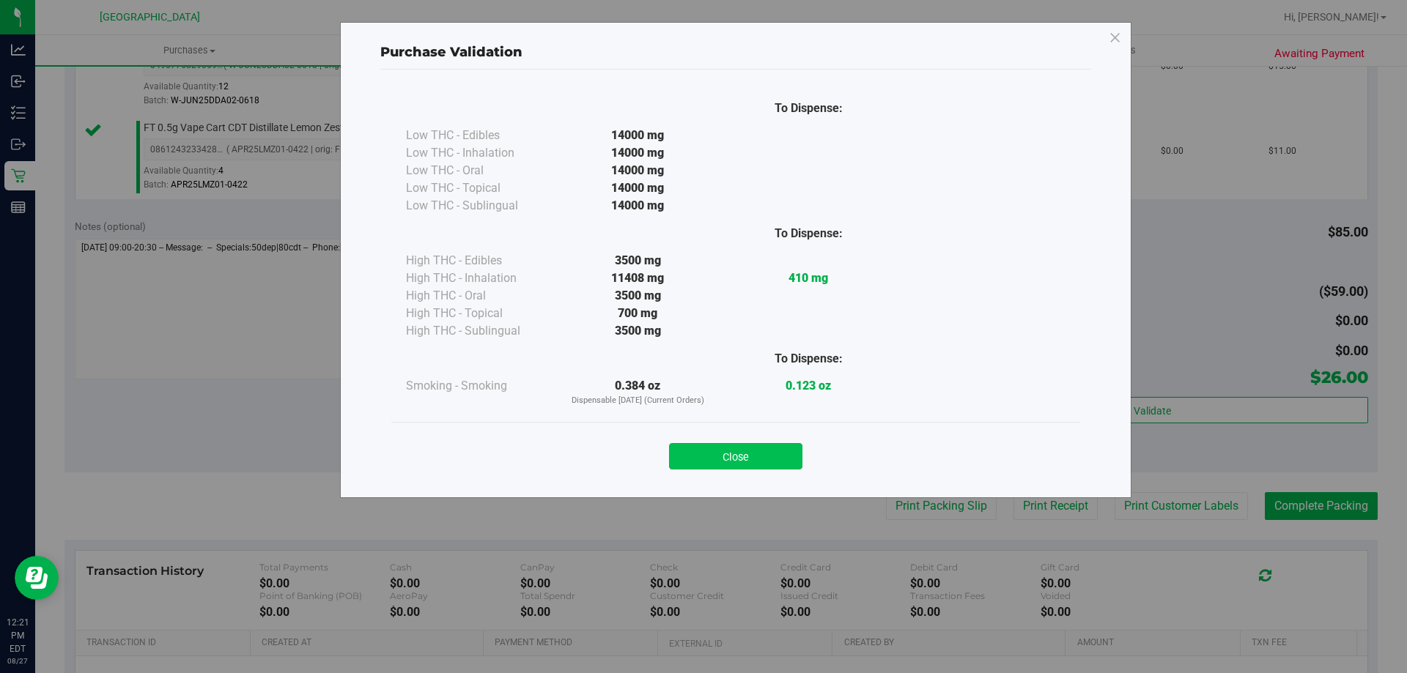
click at [774, 450] on button "Close" at bounding box center [735, 456] width 133 height 26
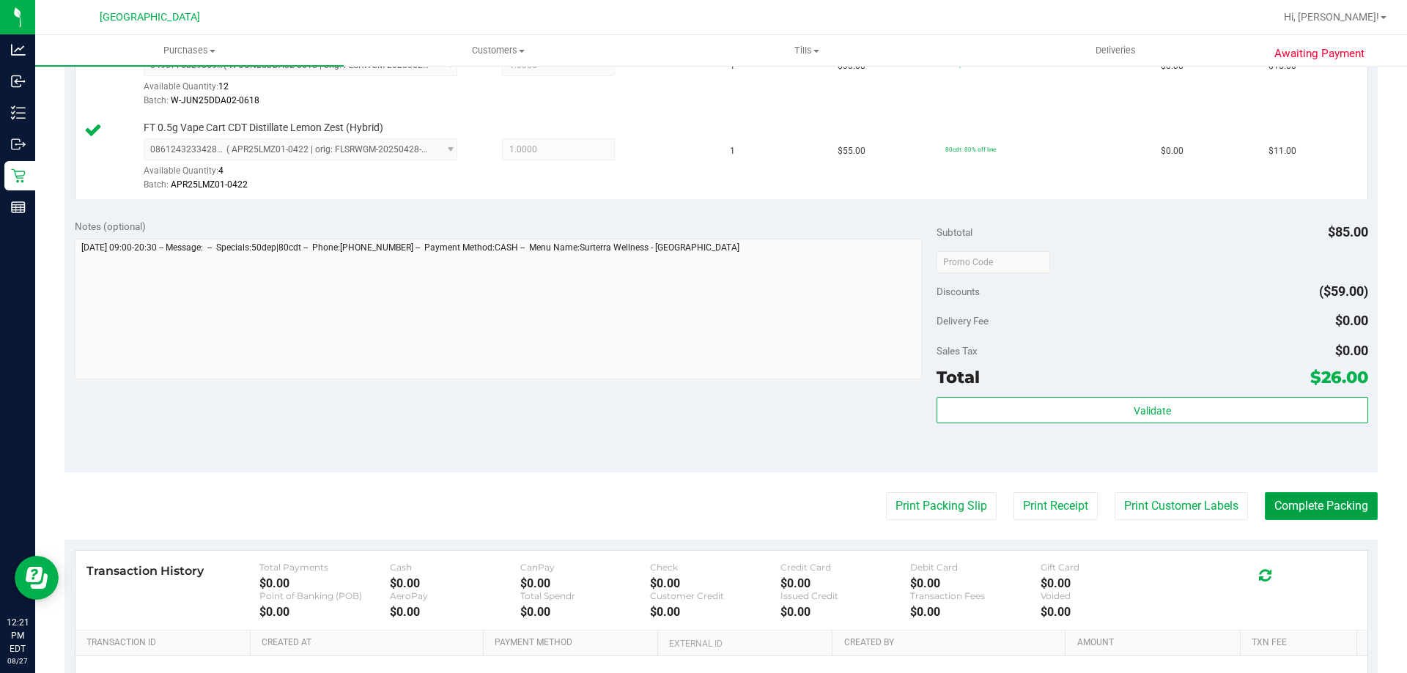
click at [1322, 500] on button "Complete Packing" at bounding box center [1321, 506] width 113 height 28
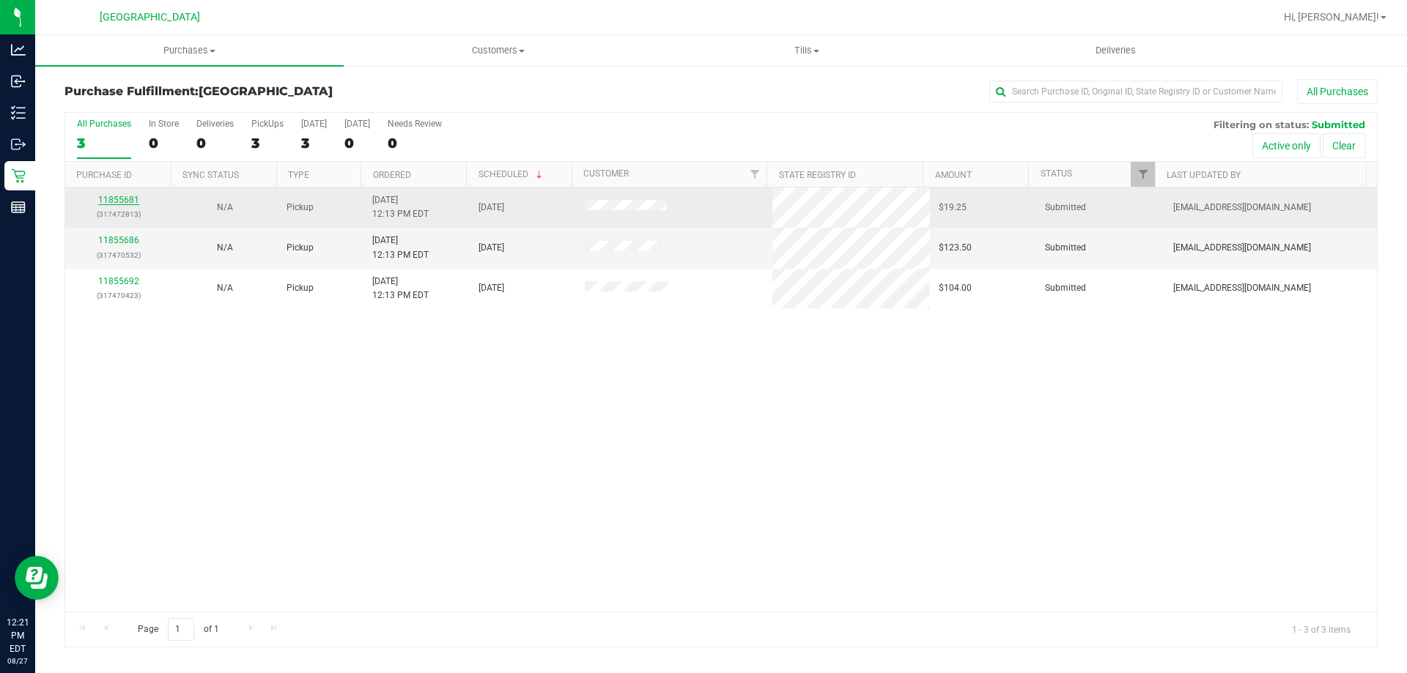
click at [126, 202] on link "11855681" at bounding box center [118, 200] width 41 height 10
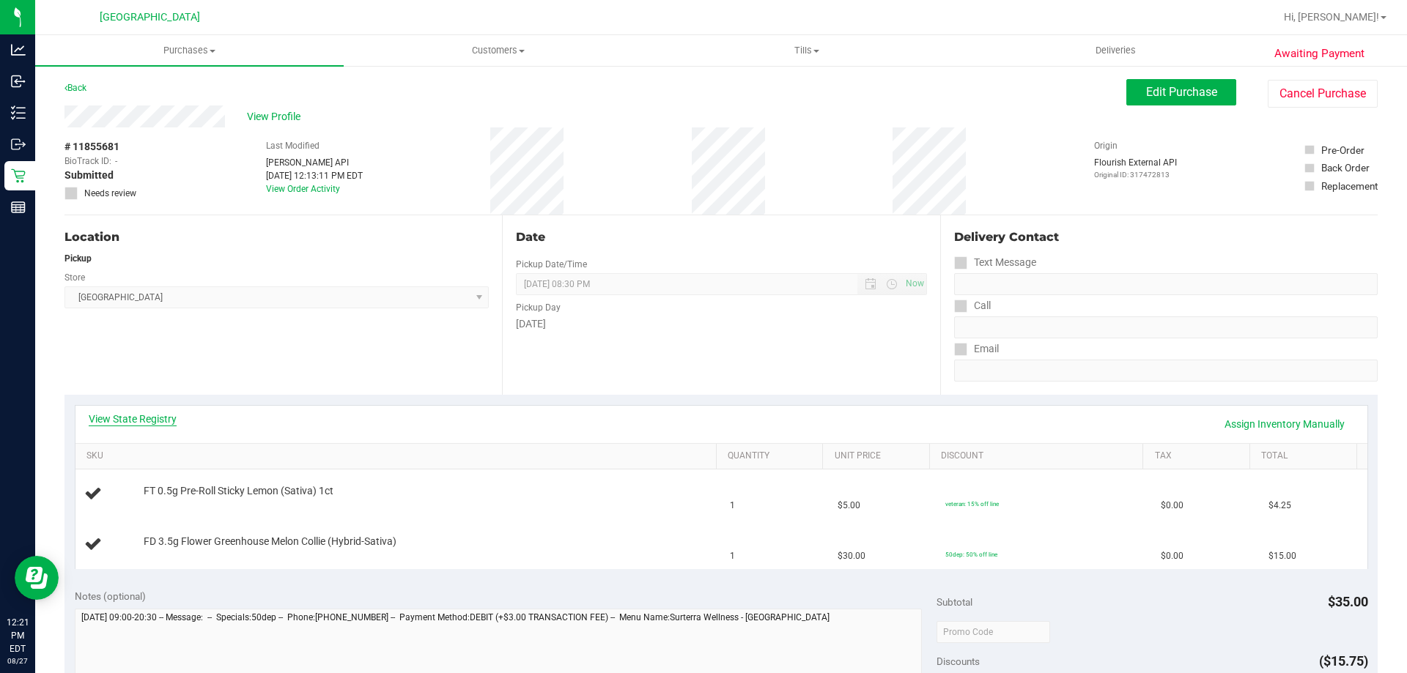
click at [162, 426] on link "View State Registry" at bounding box center [133, 419] width 88 height 15
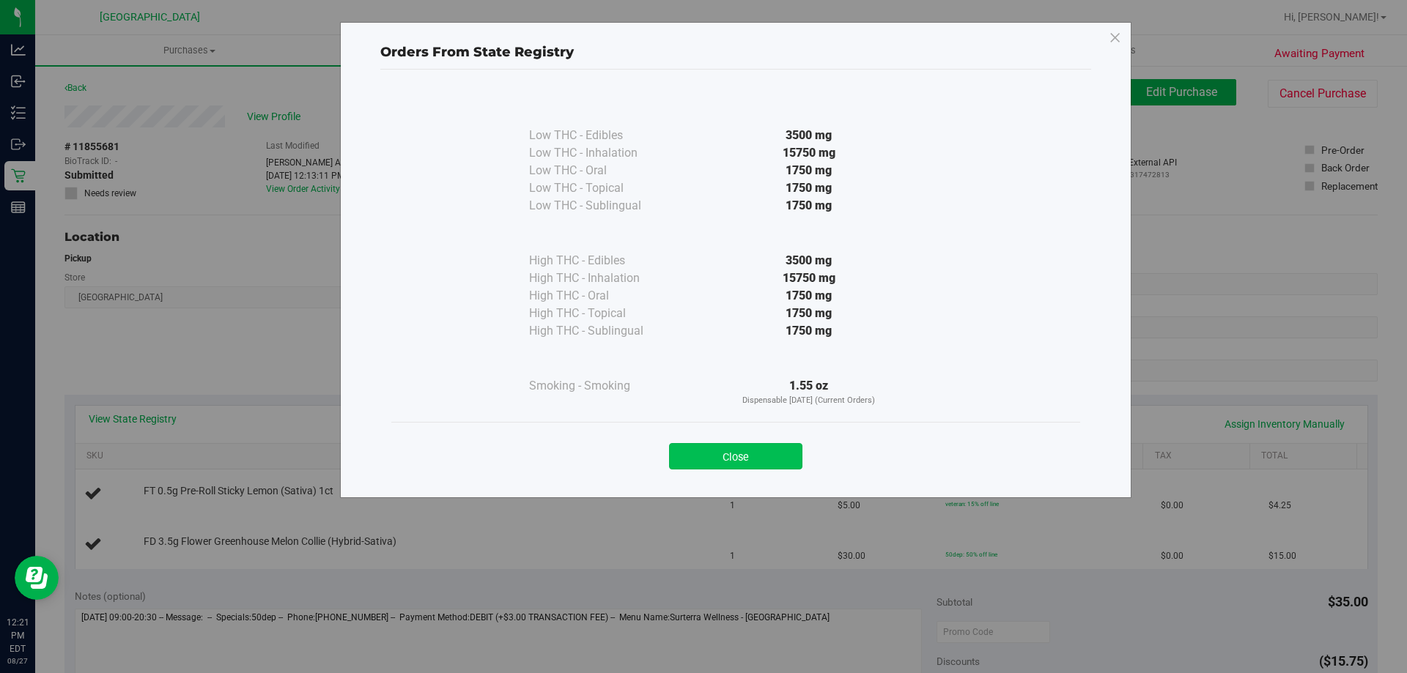
click at [770, 454] on button "Close" at bounding box center [735, 456] width 133 height 26
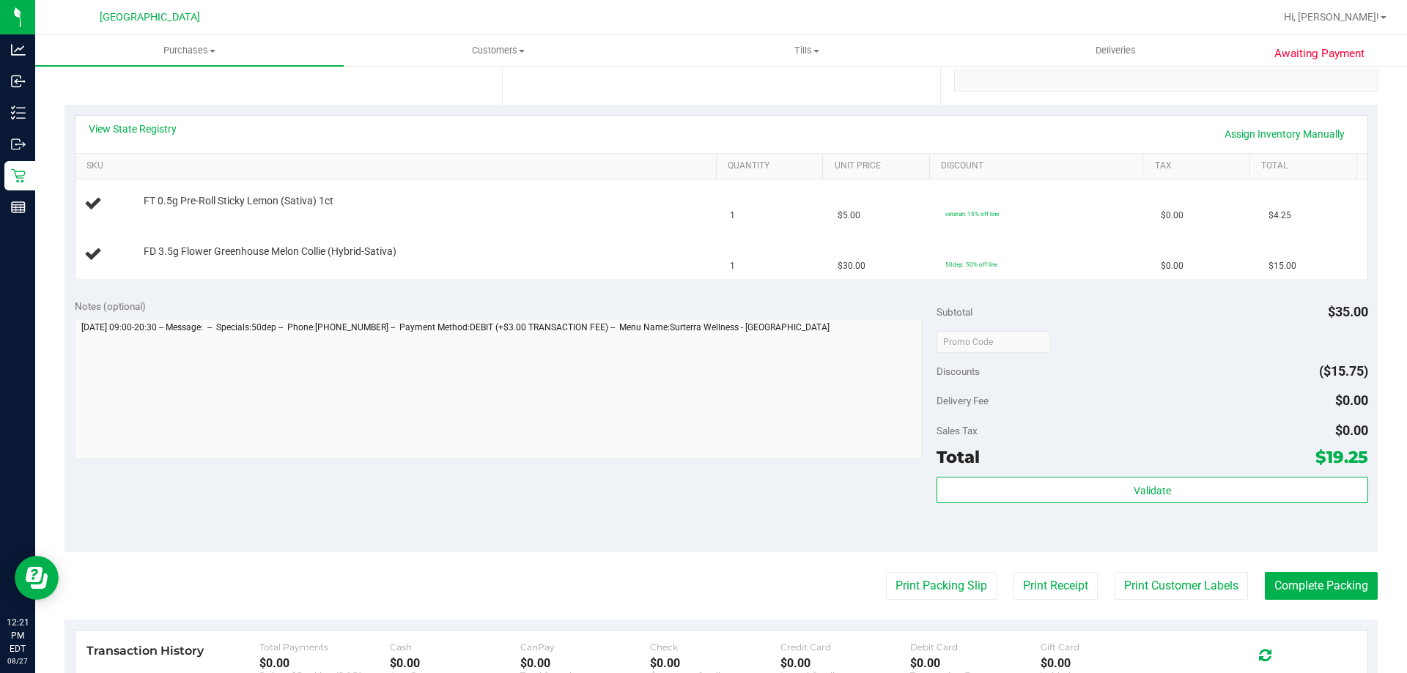
scroll to position [293, 0]
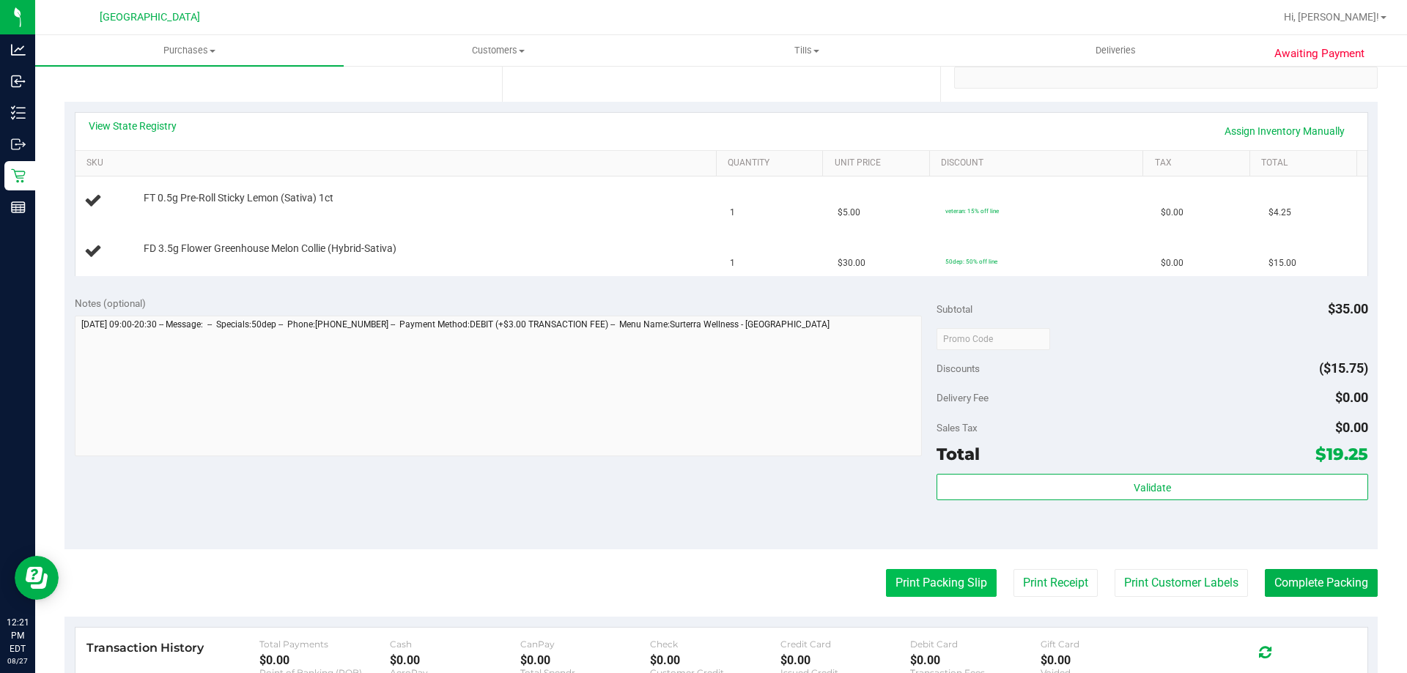
click at [918, 591] on button "Print Packing Slip" at bounding box center [941, 583] width 111 height 28
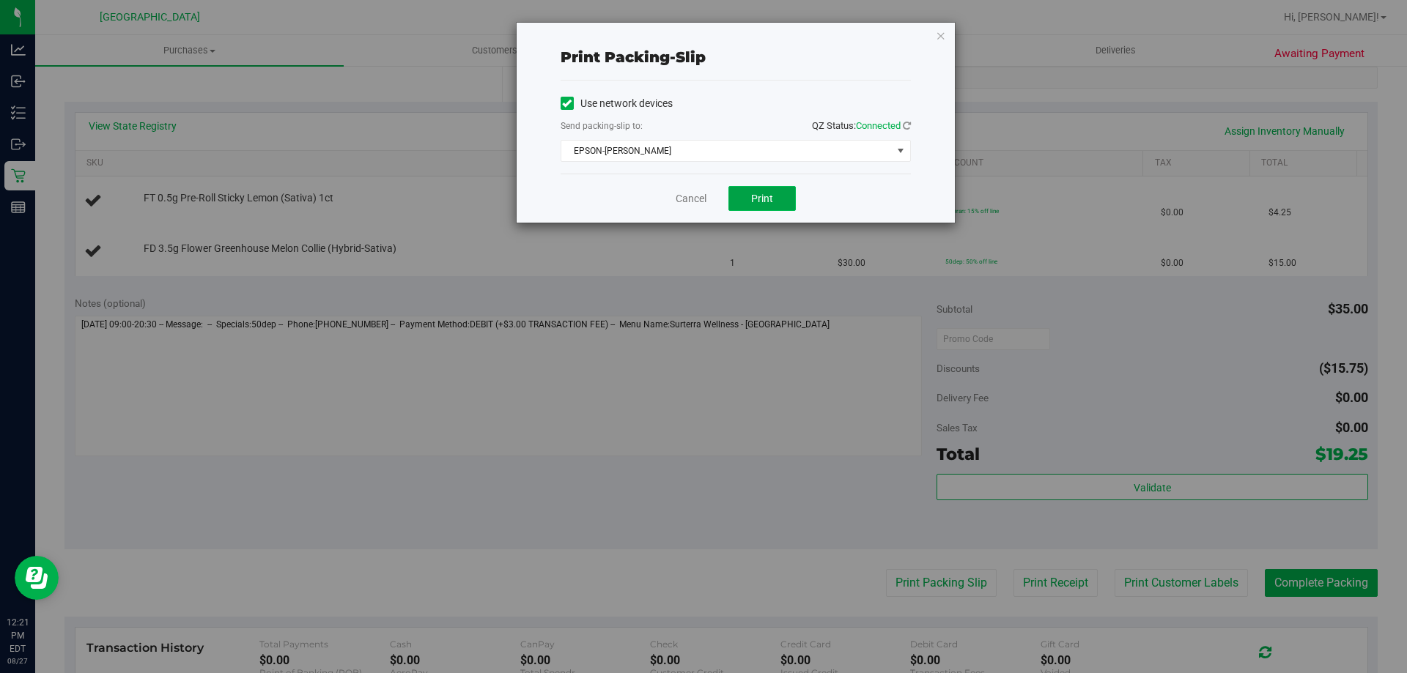
click at [783, 201] on button "Print" at bounding box center [761, 198] width 67 height 25
click at [941, 34] on icon "button" at bounding box center [941, 35] width 10 height 18
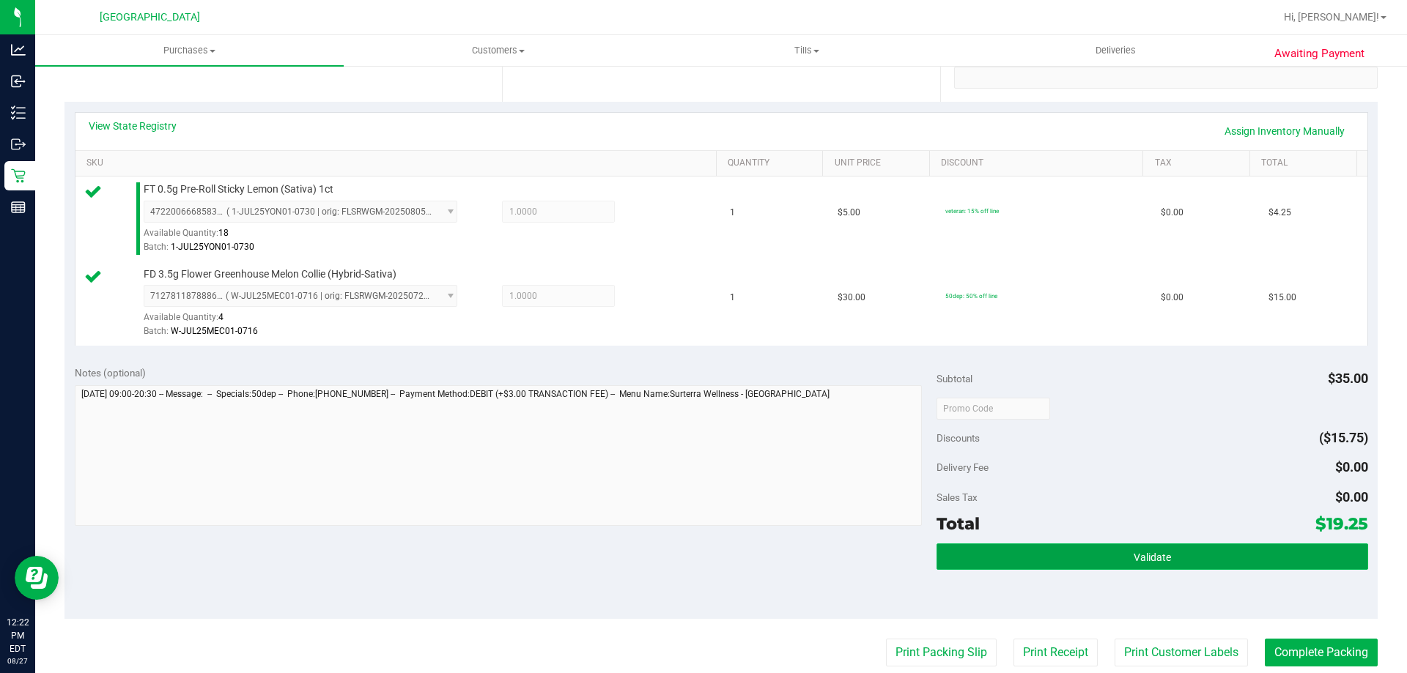
click at [1077, 555] on button "Validate" at bounding box center [1151, 557] width 431 height 26
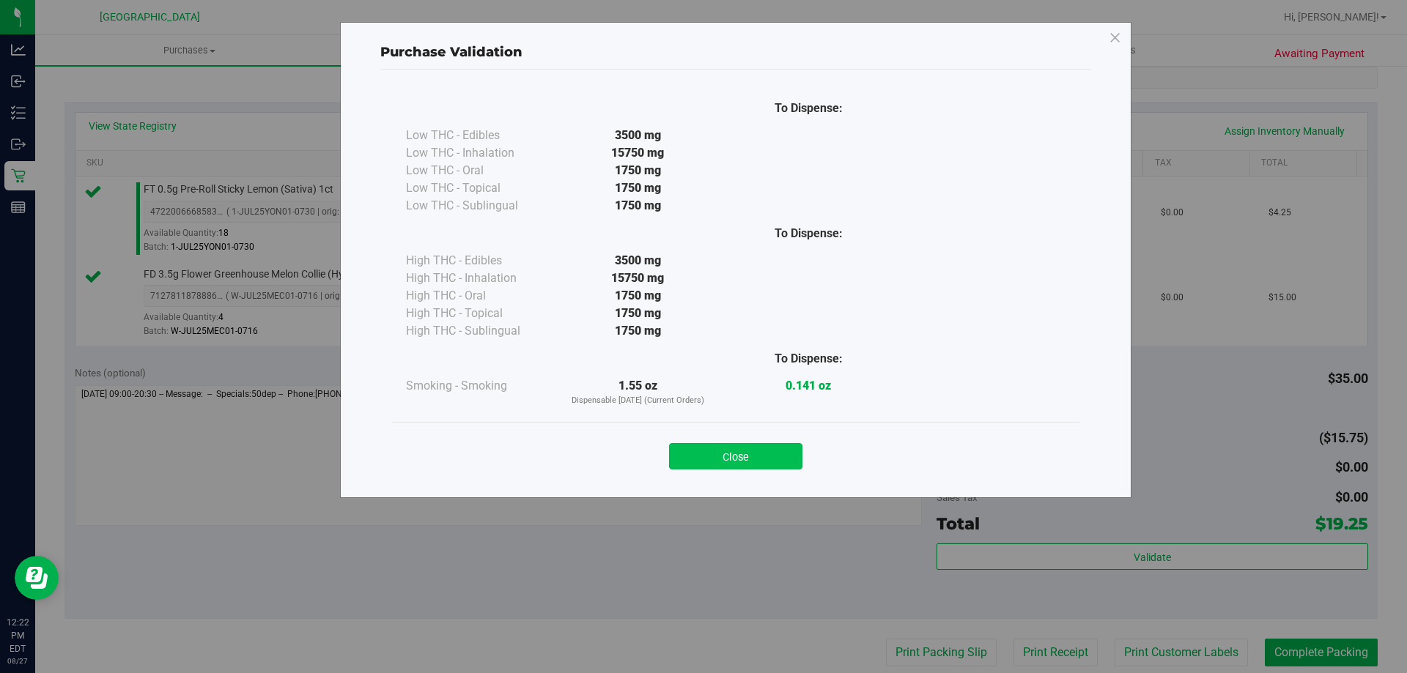
click at [782, 448] on button "Close" at bounding box center [735, 456] width 133 height 26
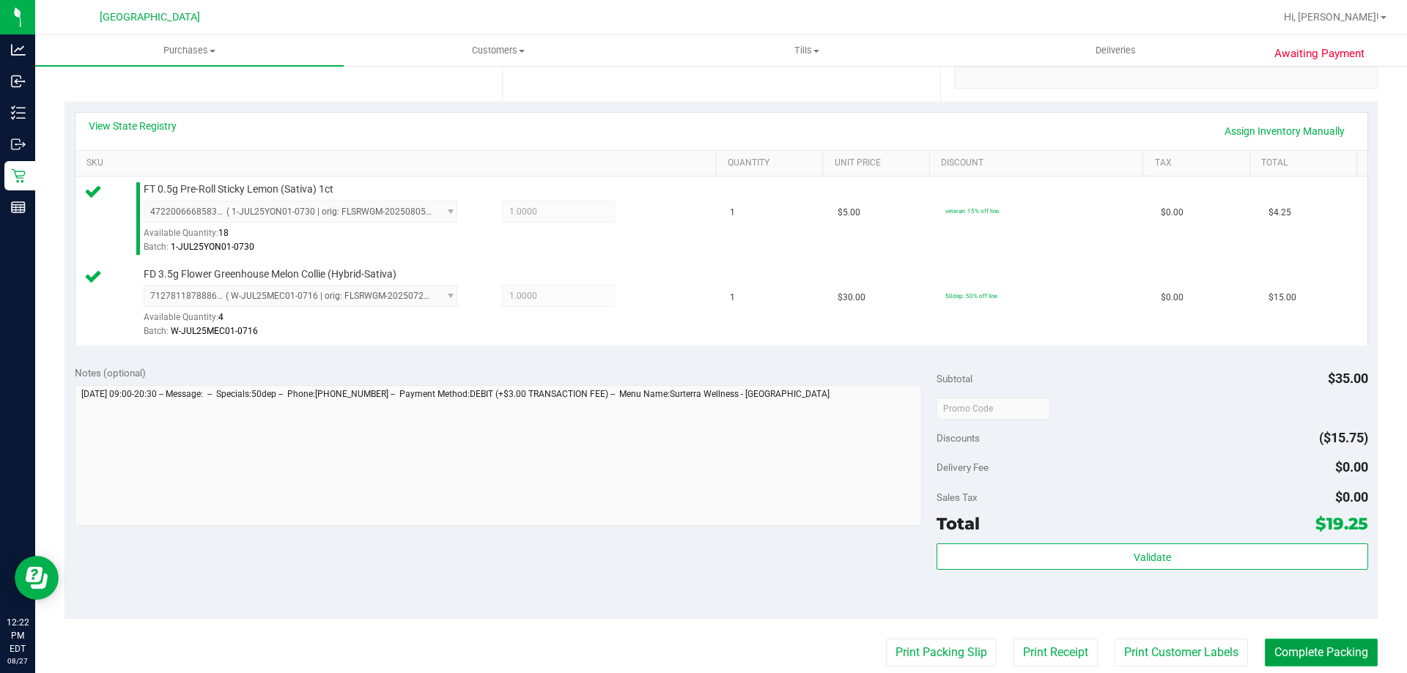
click at [1319, 650] on button "Complete Packing" at bounding box center [1321, 653] width 113 height 28
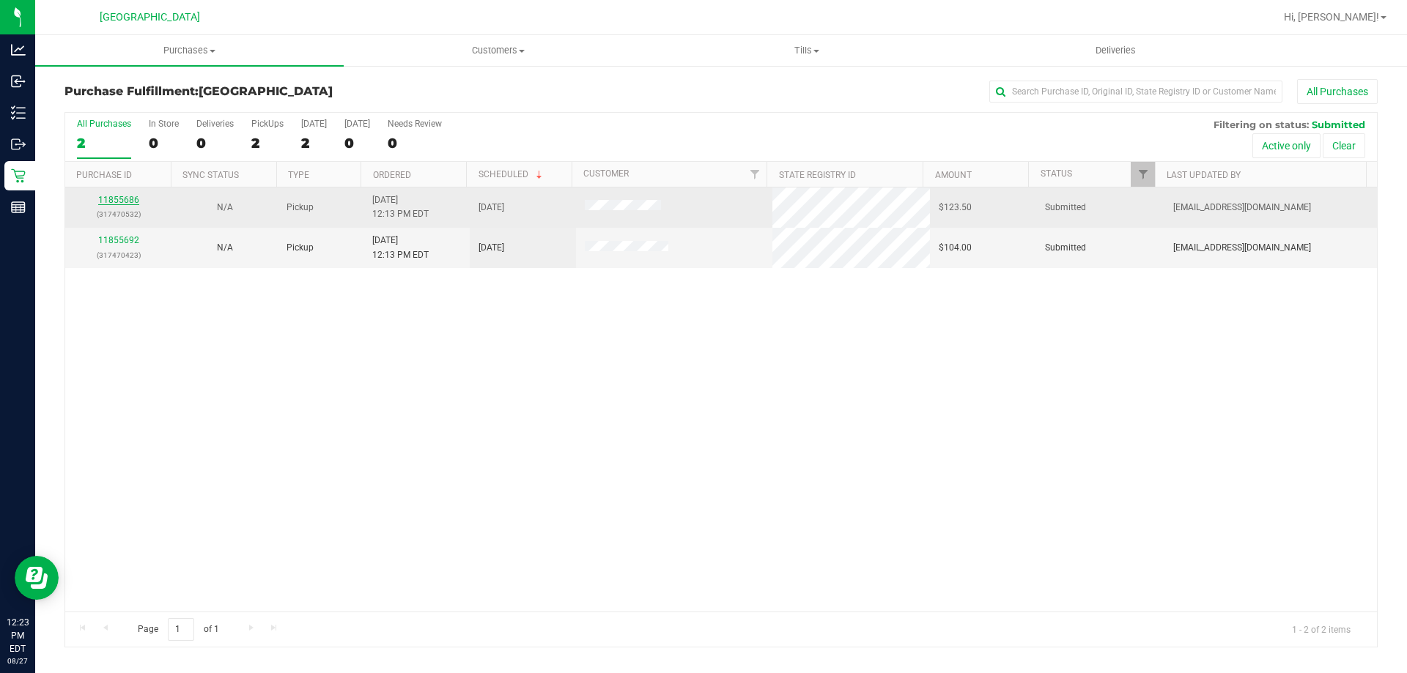
click at [130, 197] on link "11855686" at bounding box center [118, 200] width 41 height 10
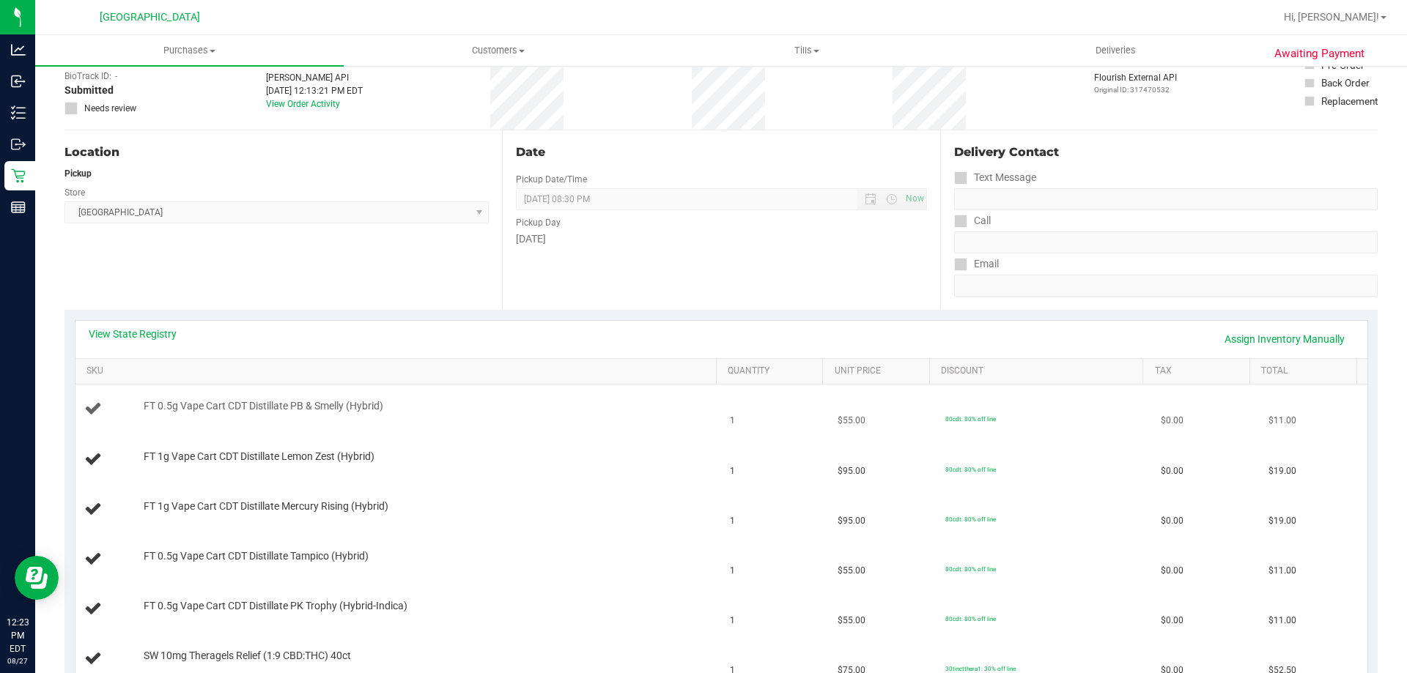
scroll to position [220, 0]
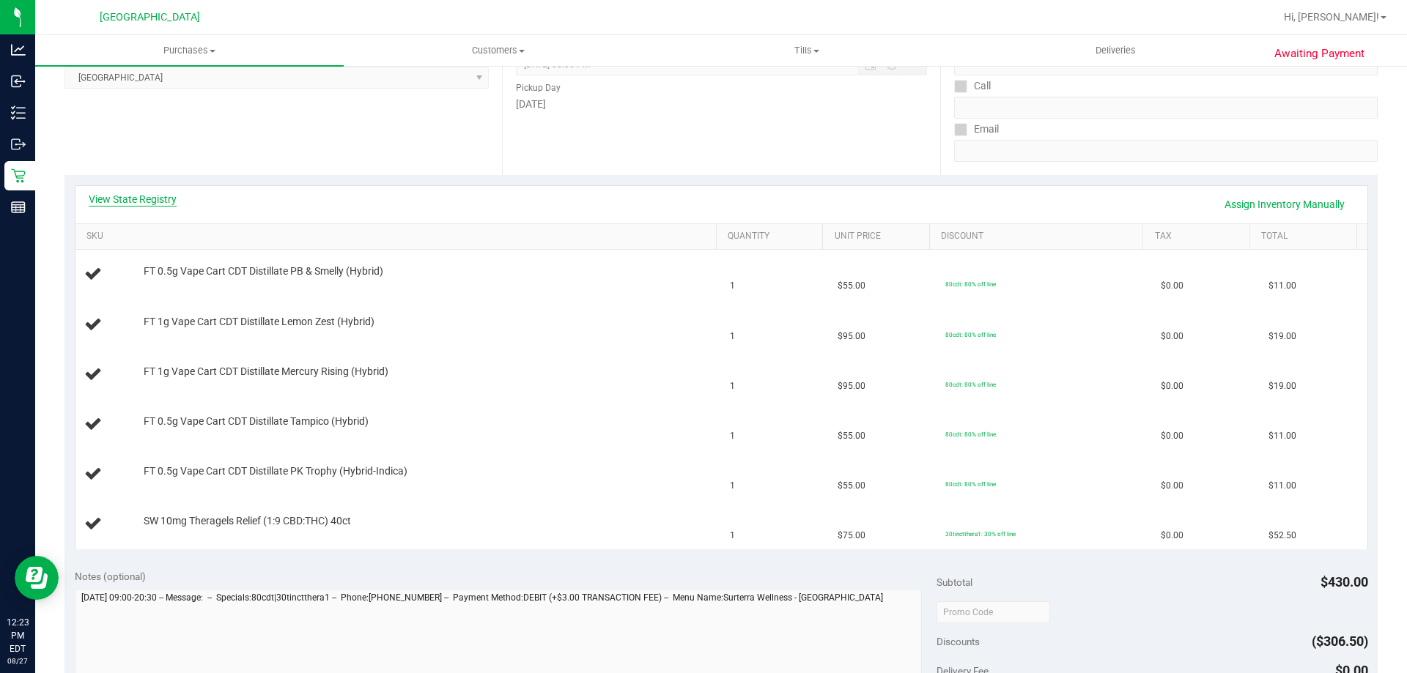
click at [166, 199] on link "View State Registry" at bounding box center [133, 199] width 88 height 15
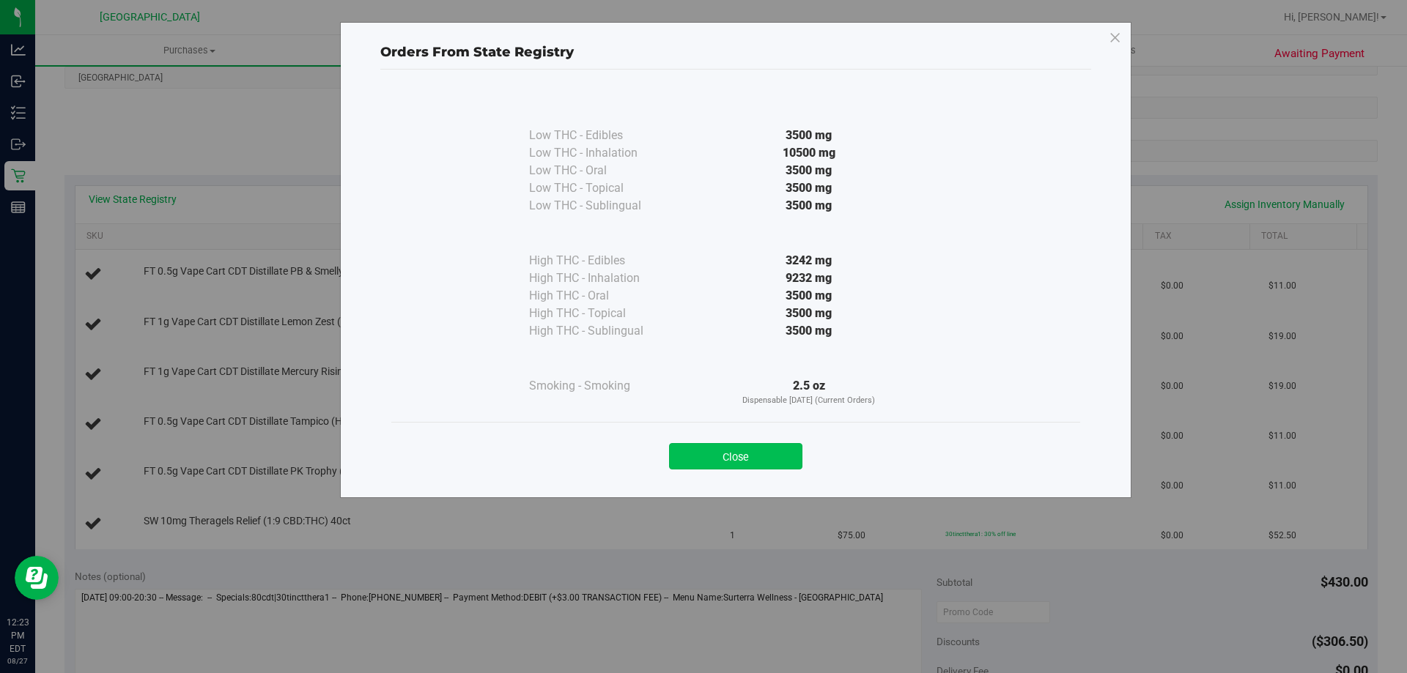
click at [739, 462] on button "Close" at bounding box center [735, 456] width 133 height 26
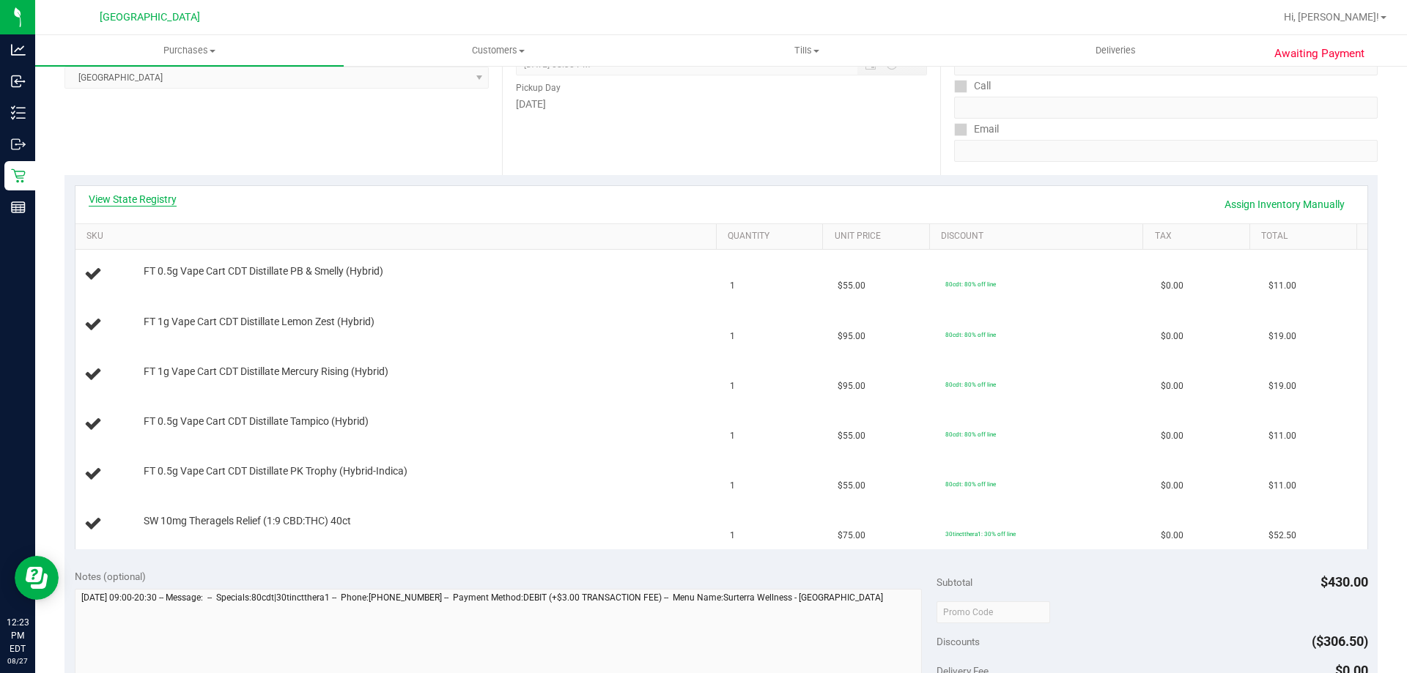
click at [155, 202] on link "View State Registry" at bounding box center [133, 199] width 88 height 15
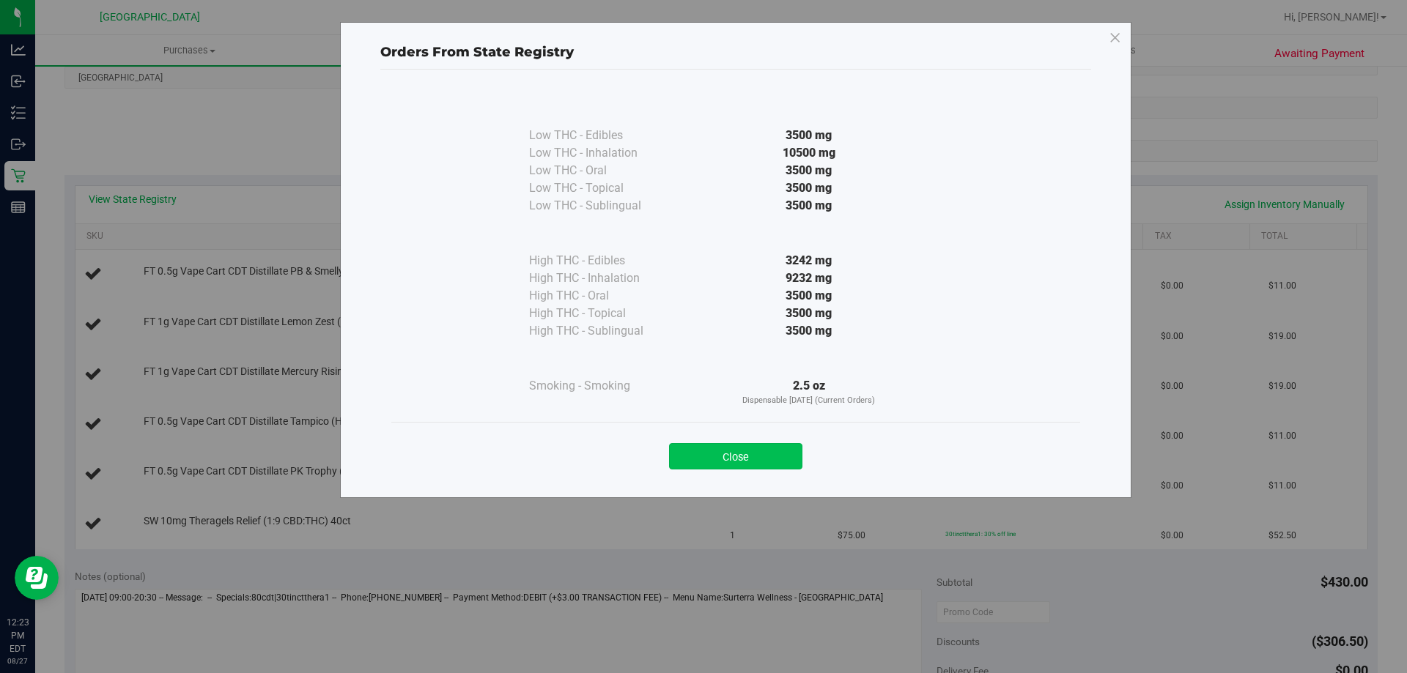
click at [793, 463] on button "Close" at bounding box center [735, 456] width 133 height 26
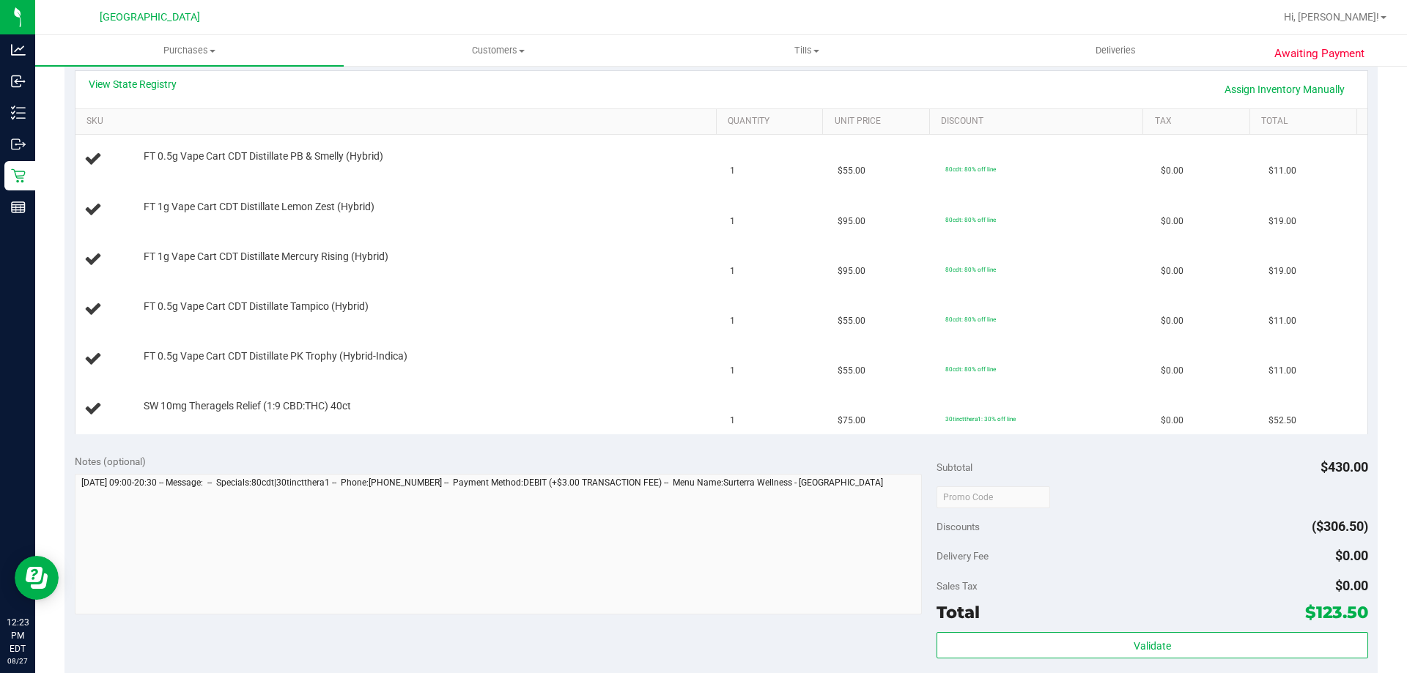
scroll to position [659, 0]
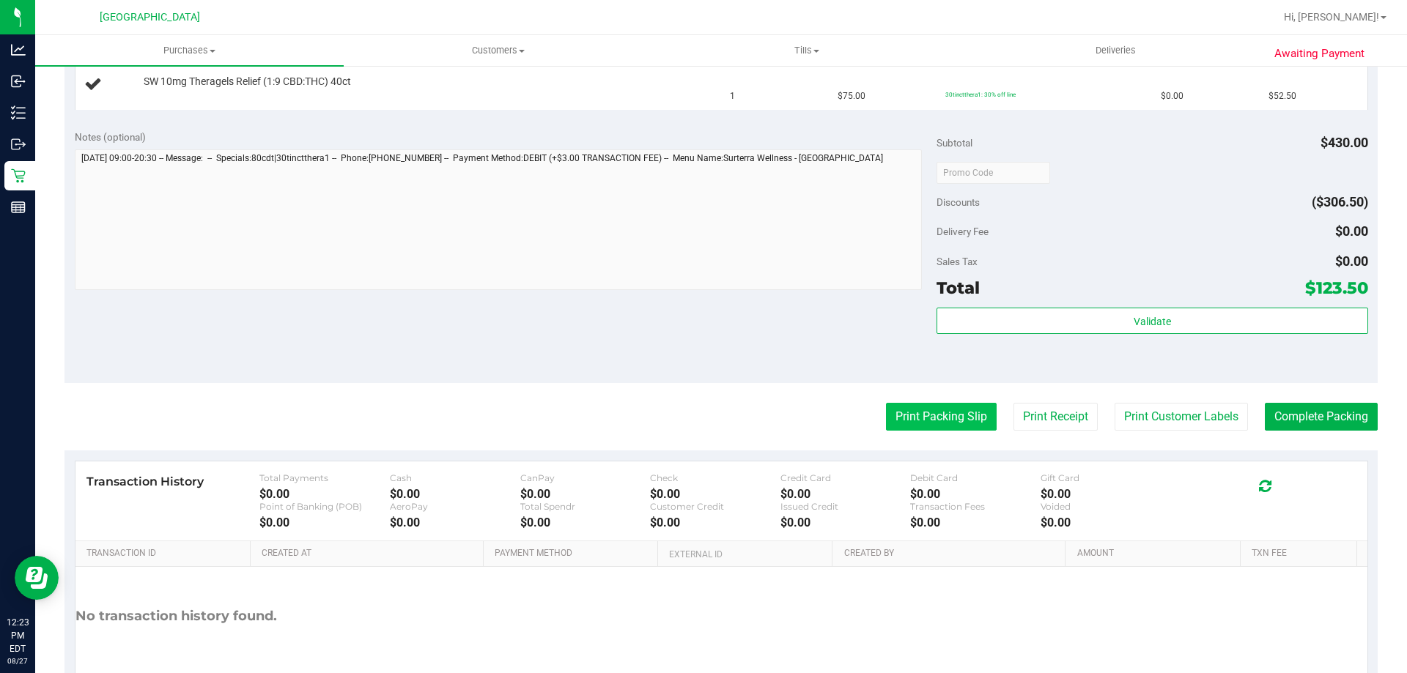
click at [934, 407] on button "Print Packing Slip" at bounding box center [941, 417] width 111 height 28
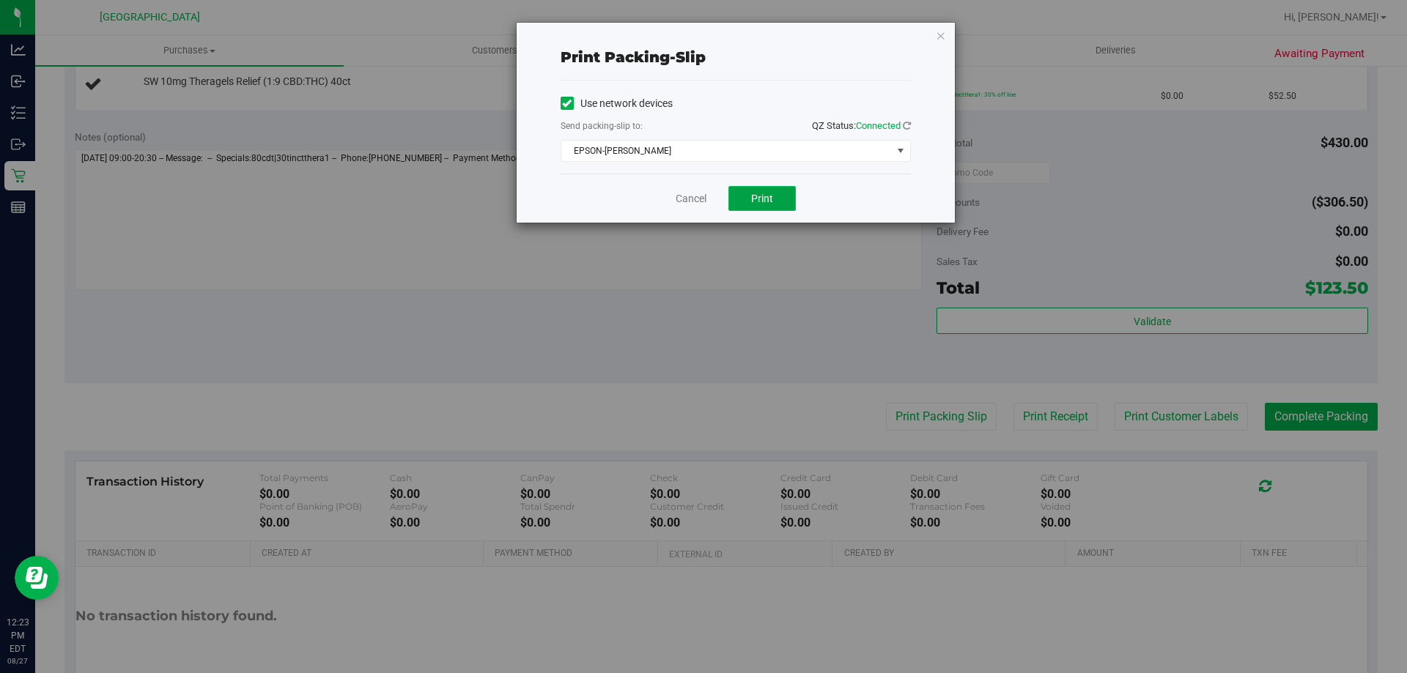
click at [780, 201] on button "Print" at bounding box center [761, 198] width 67 height 25
click at [939, 34] on icon "button" at bounding box center [941, 35] width 10 height 18
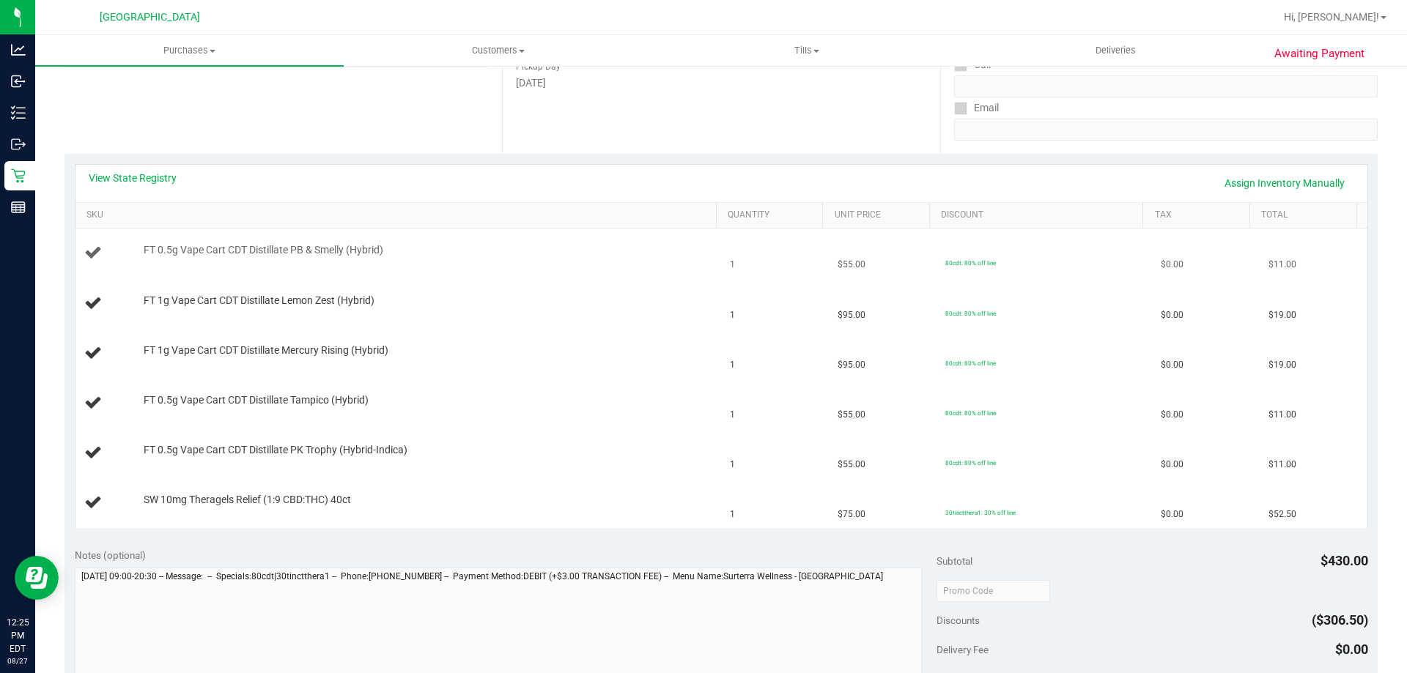
scroll to position [220, 0]
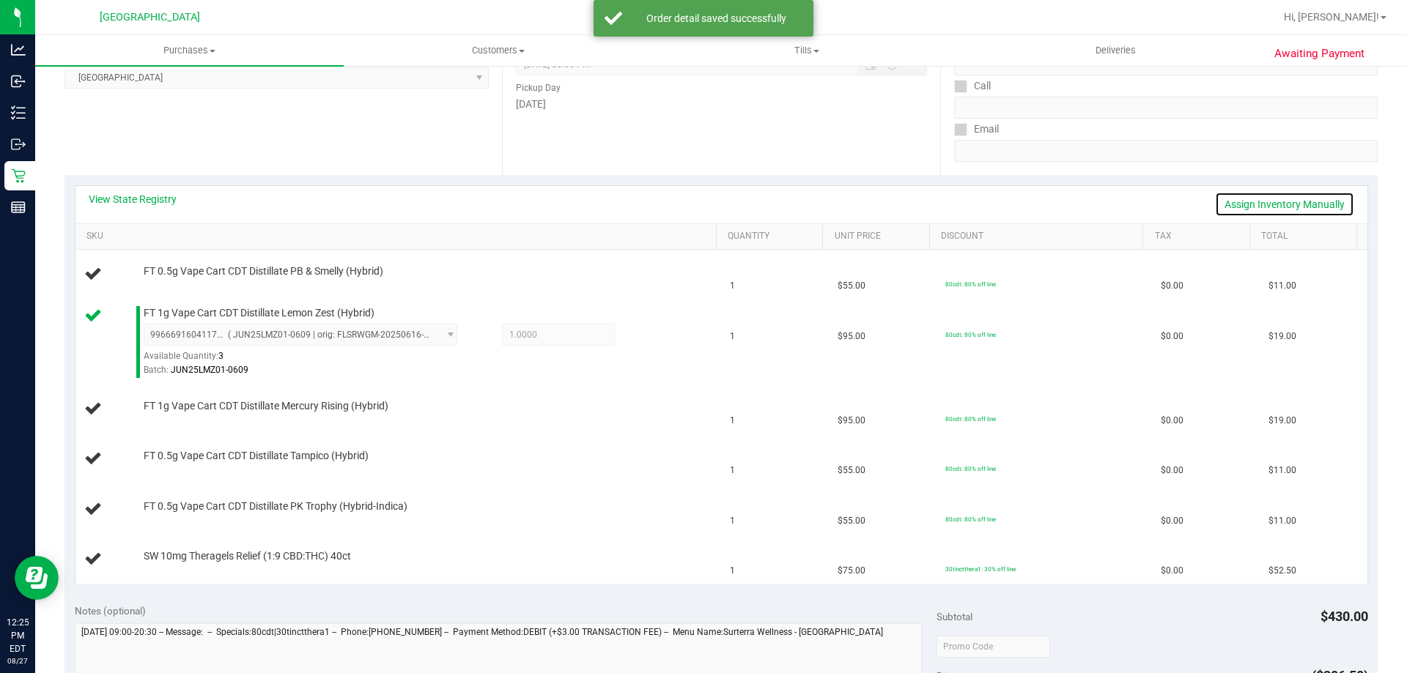
click at [1277, 197] on link "Assign Inventory Manually" at bounding box center [1284, 204] width 139 height 25
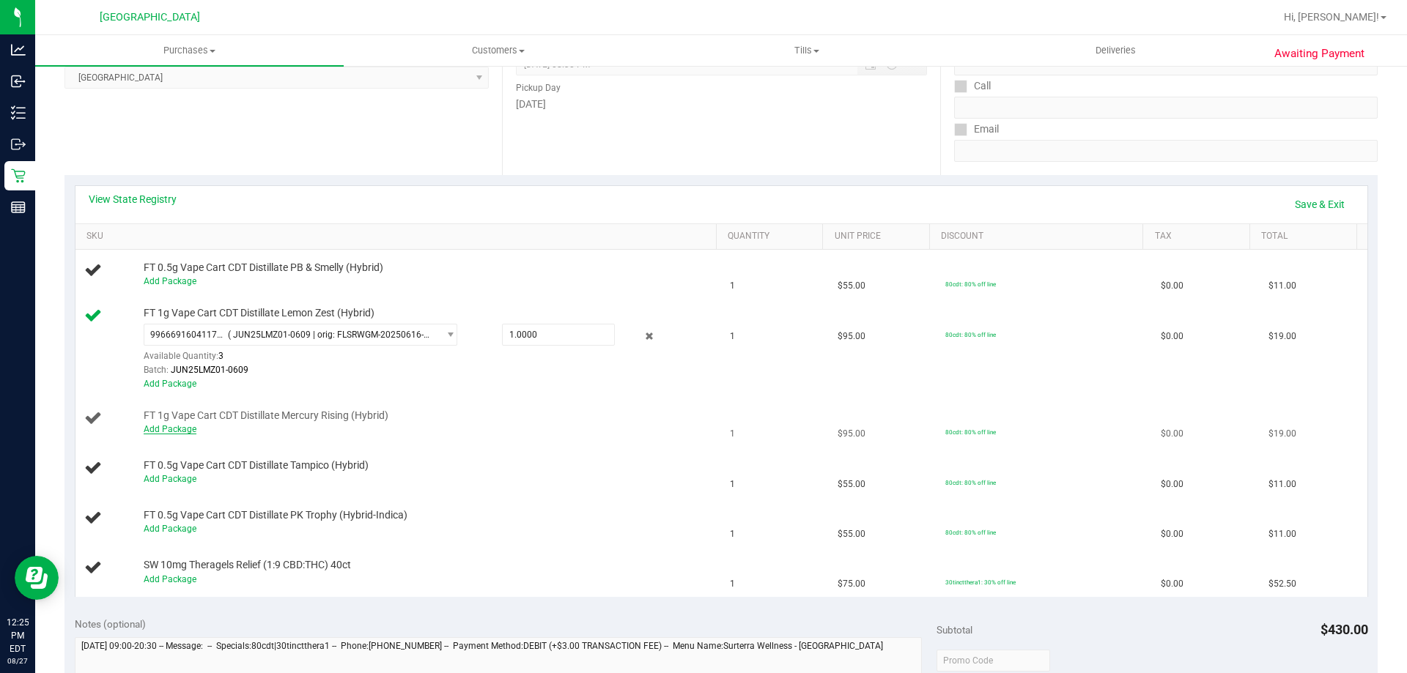
drag, startPoint x: 169, startPoint y: 422, endPoint x: 169, endPoint y: 432, distance: 9.5
click at [169, 423] on div "Add Package" at bounding box center [427, 430] width 566 height 14
click at [169, 432] on link "Add Package" at bounding box center [170, 429] width 53 height 10
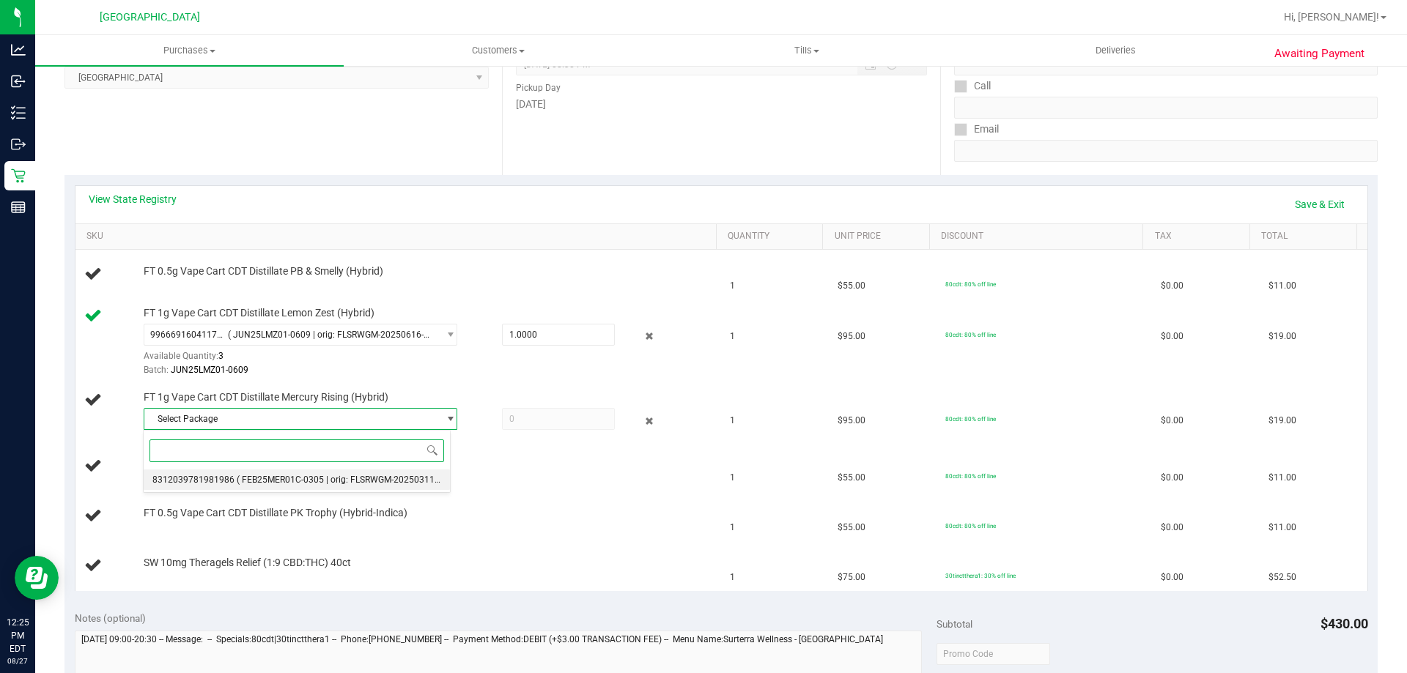
click at [374, 489] on li "8312039781981986 ( FEB25MER01C-0305 | orig: FLSRWGM-20250311-1075 )" at bounding box center [297, 480] width 306 height 21
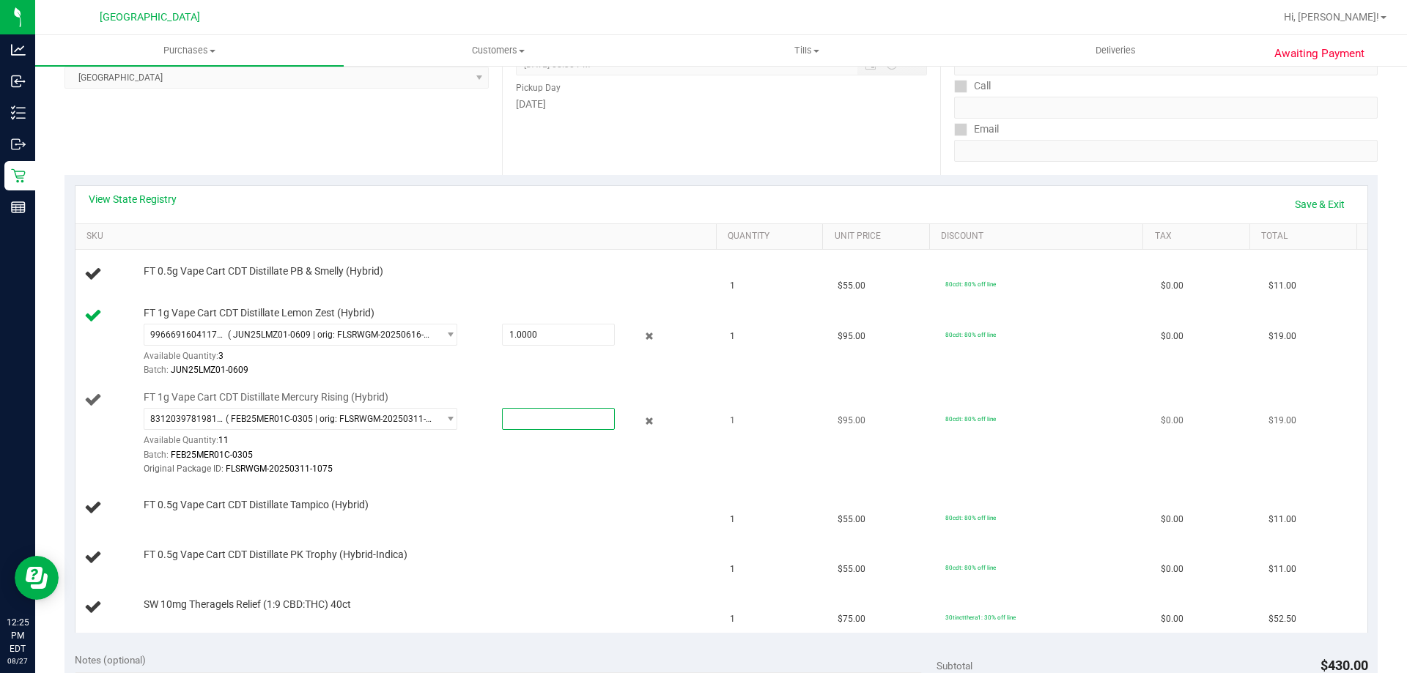
click at [549, 418] on span at bounding box center [558, 419] width 113 height 22
type input "1"
type input "1.0000"
click at [1305, 201] on link "Save & Exit" at bounding box center [1319, 204] width 69 height 25
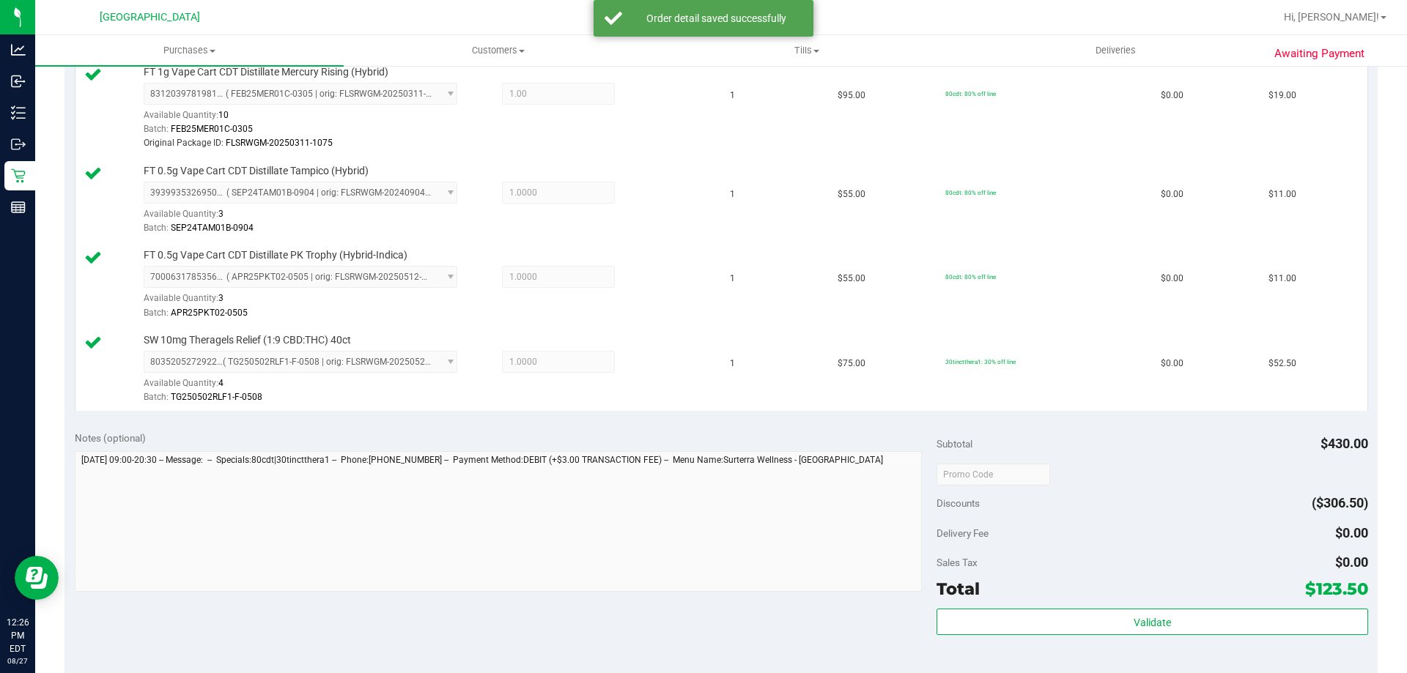
scroll to position [733, 0]
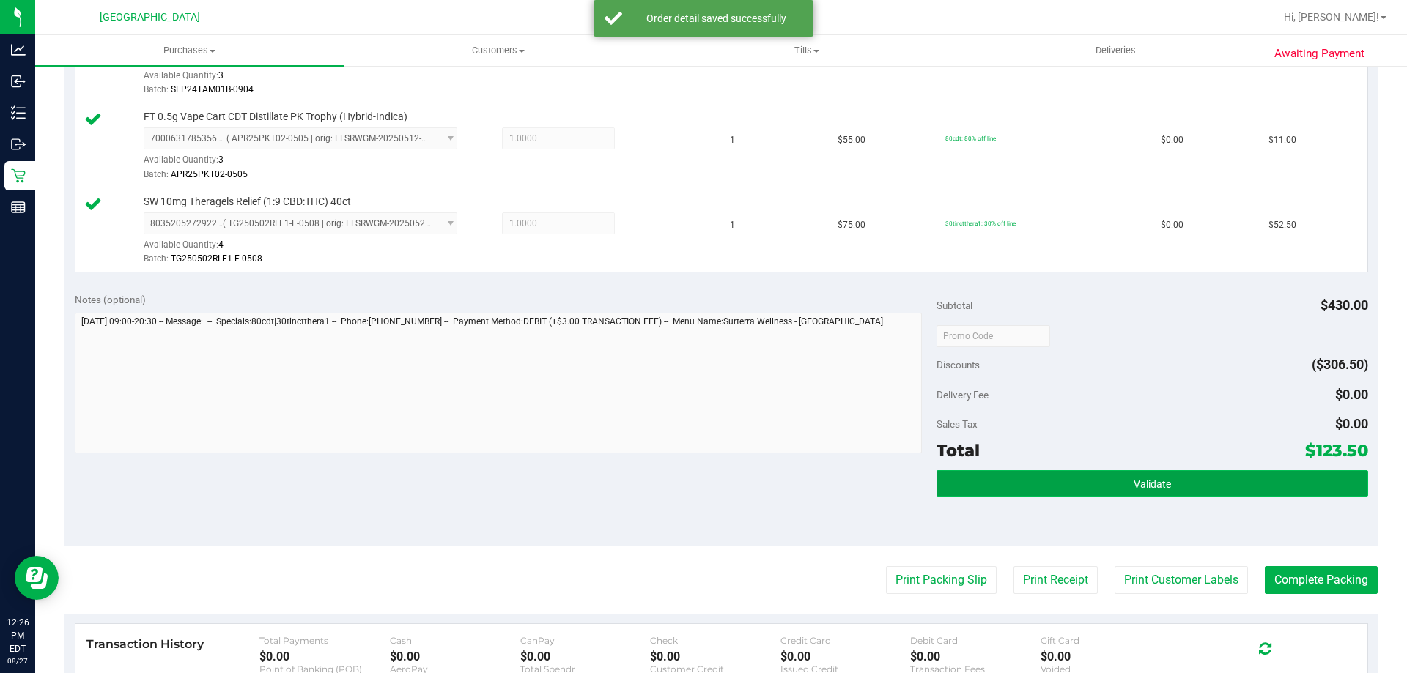
click at [1183, 475] on button "Validate" at bounding box center [1151, 483] width 431 height 26
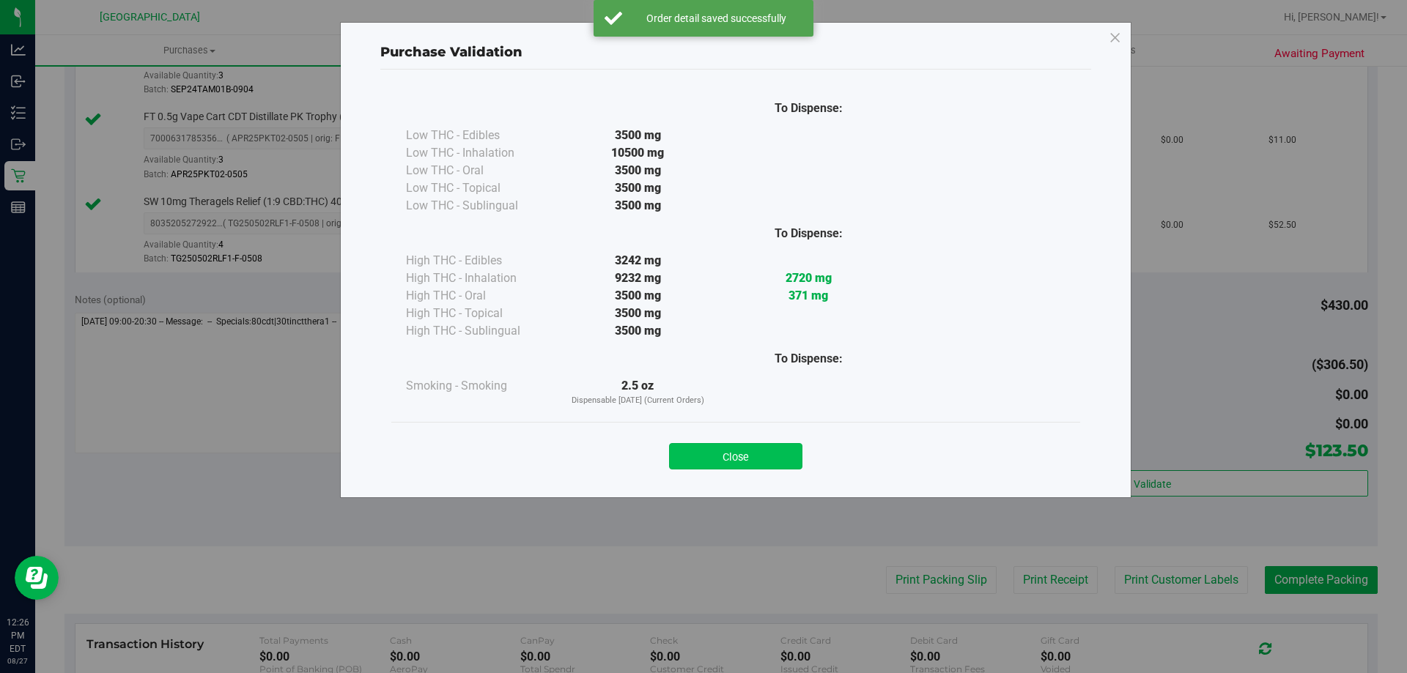
click at [729, 449] on button "Close" at bounding box center [735, 456] width 133 height 26
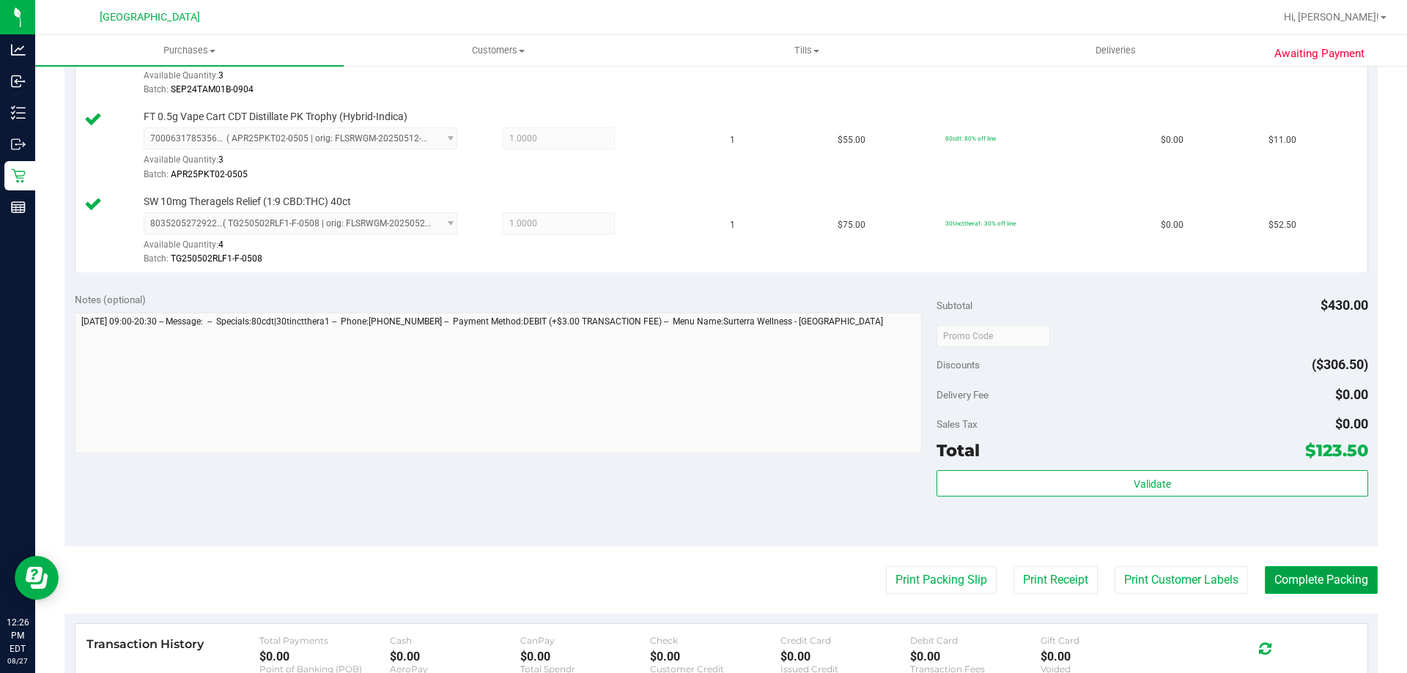
click at [1344, 571] on button "Complete Packing" at bounding box center [1321, 580] width 113 height 28
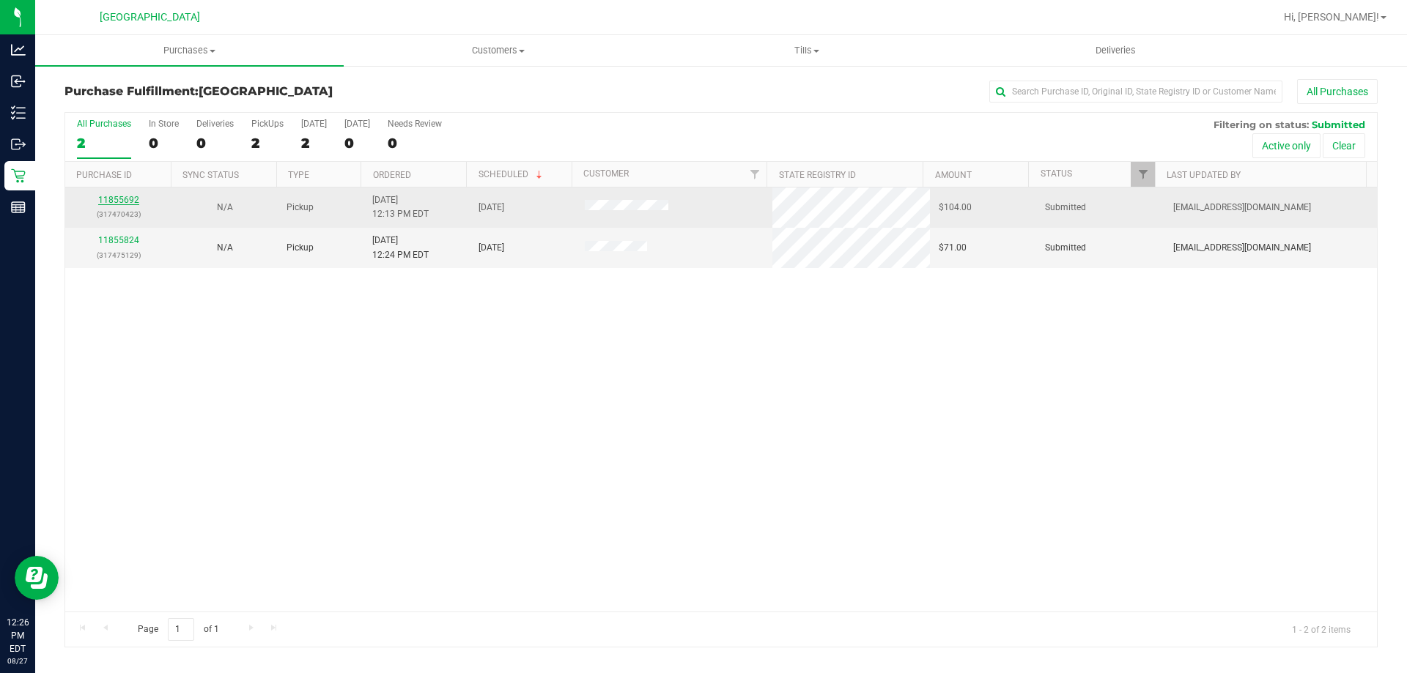
click at [123, 196] on link "11855692" at bounding box center [118, 200] width 41 height 10
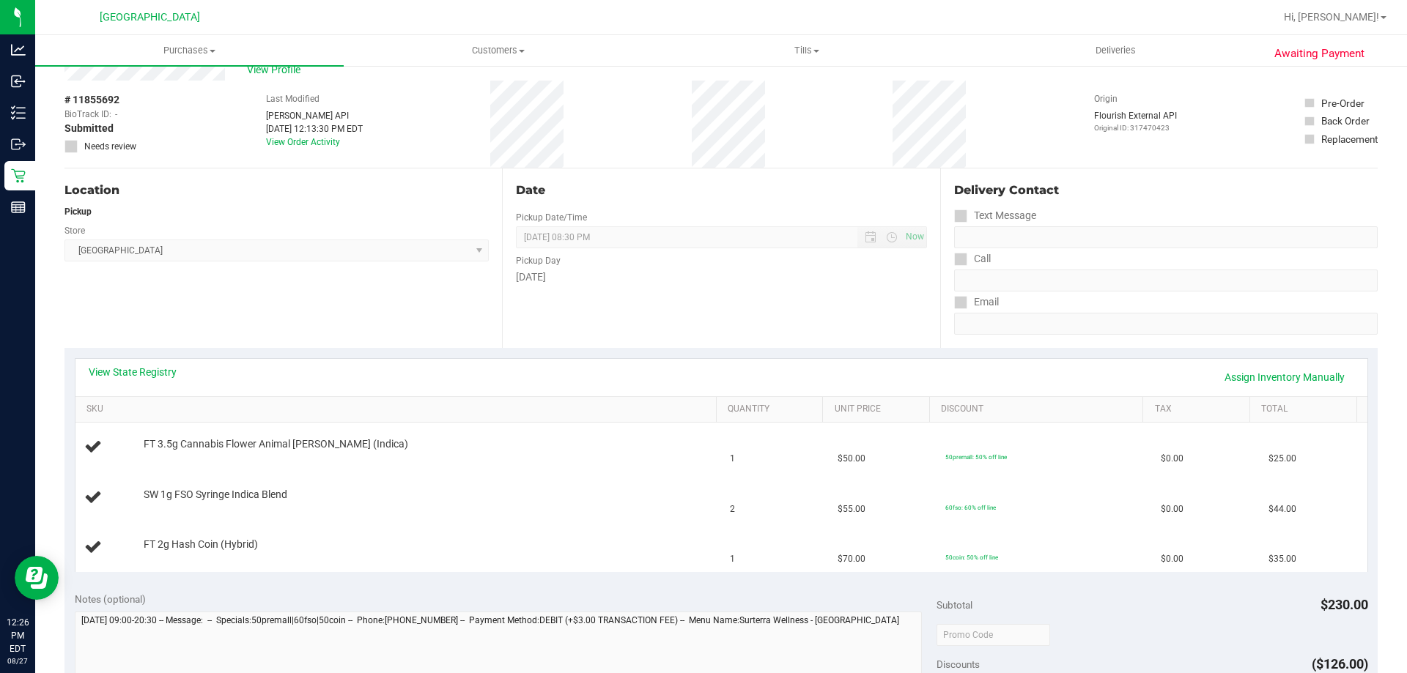
scroll to position [73, 0]
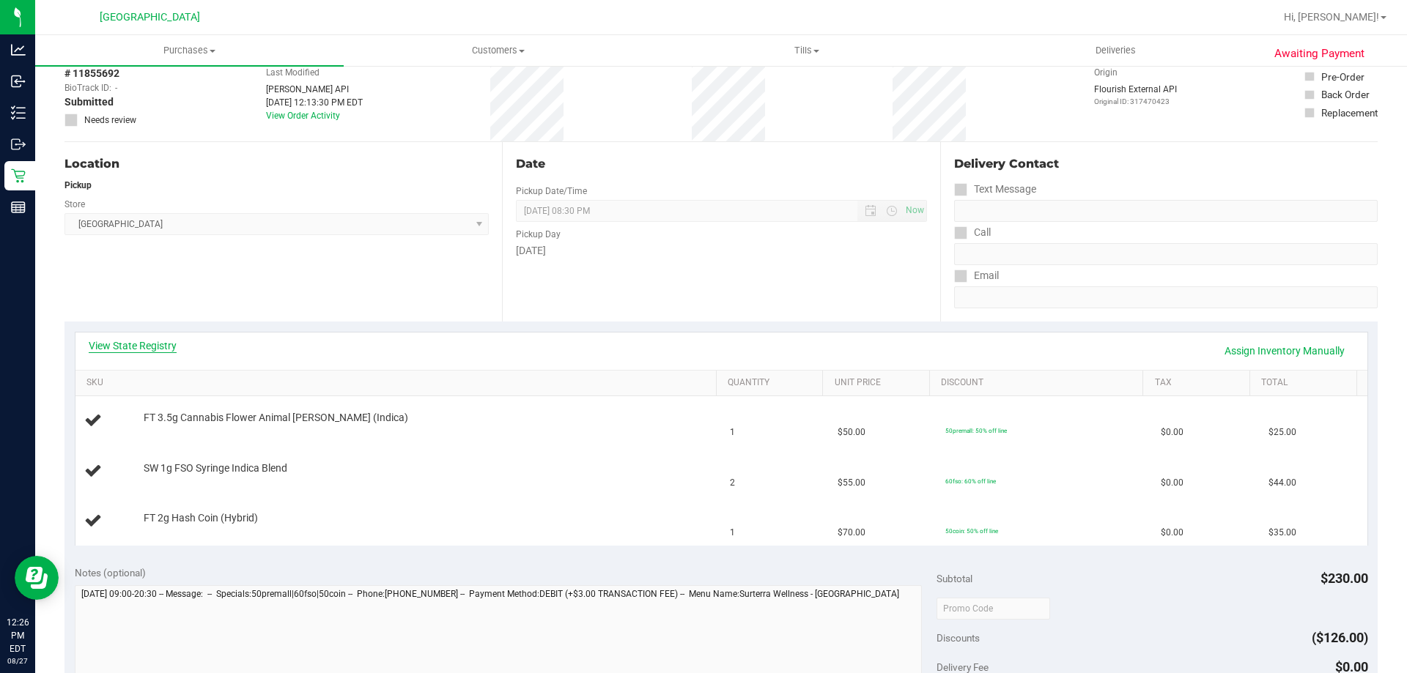
click at [151, 346] on link "View State Registry" at bounding box center [133, 345] width 88 height 15
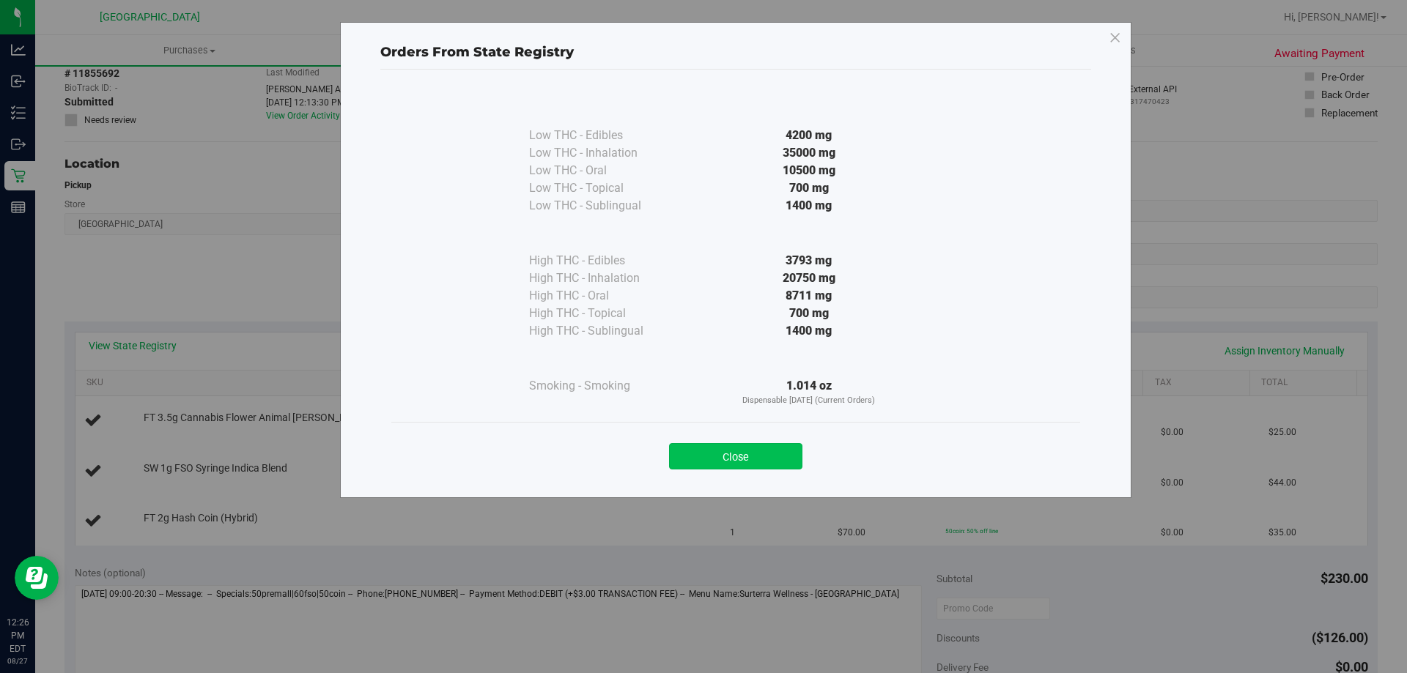
click at [758, 458] on button "Close" at bounding box center [735, 456] width 133 height 26
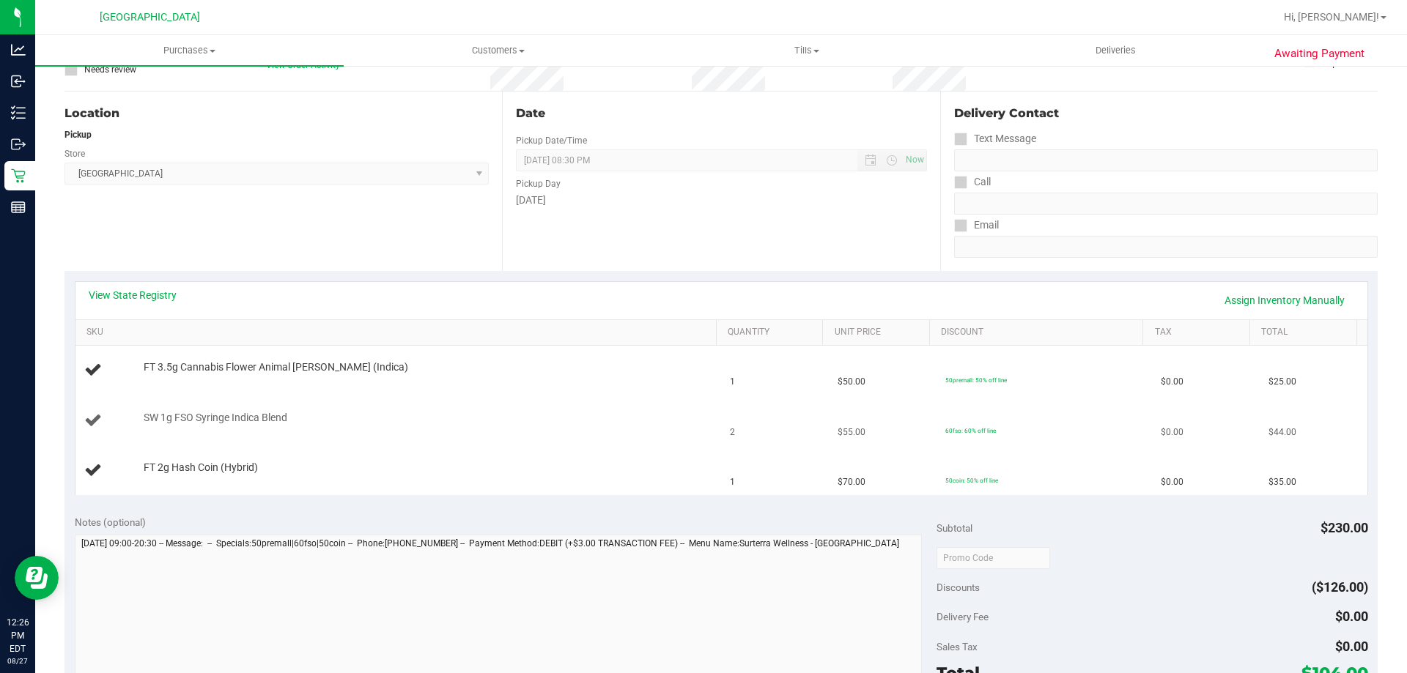
scroll to position [147, 0]
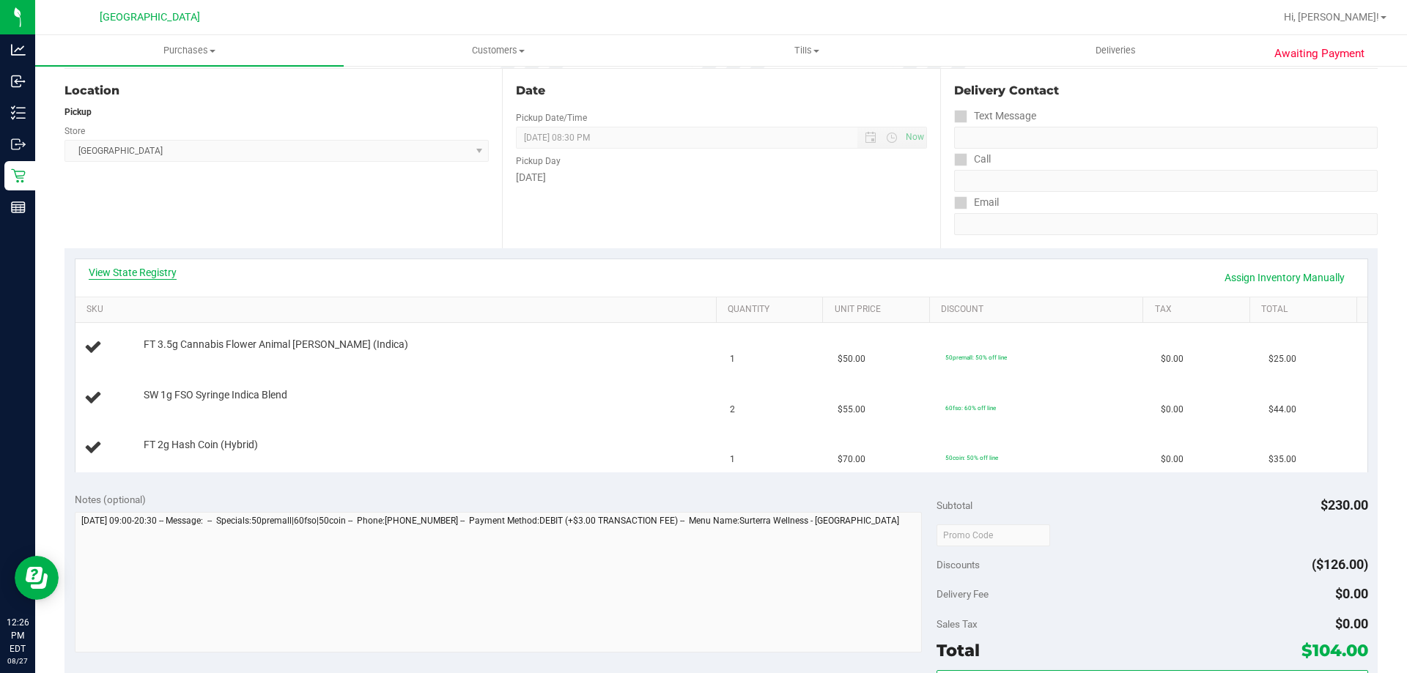
click at [160, 272] on link "View State Registry" at bounding box center [133, 272] width 88 height 15
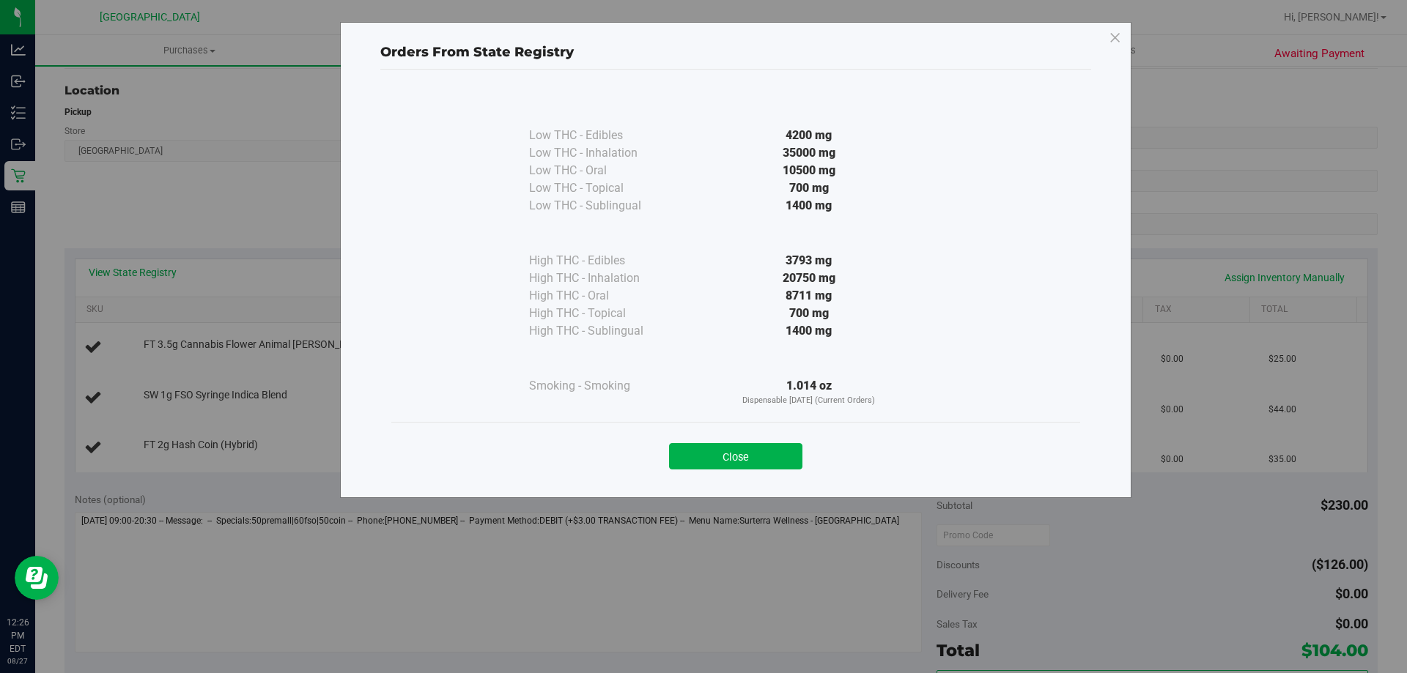
click at [767, 443] on div "Close" at bounding box center [735, 452] width 667 height 37
click at [763, 461] on button "Close" at bounding box center [735, 456] width 133 height 26
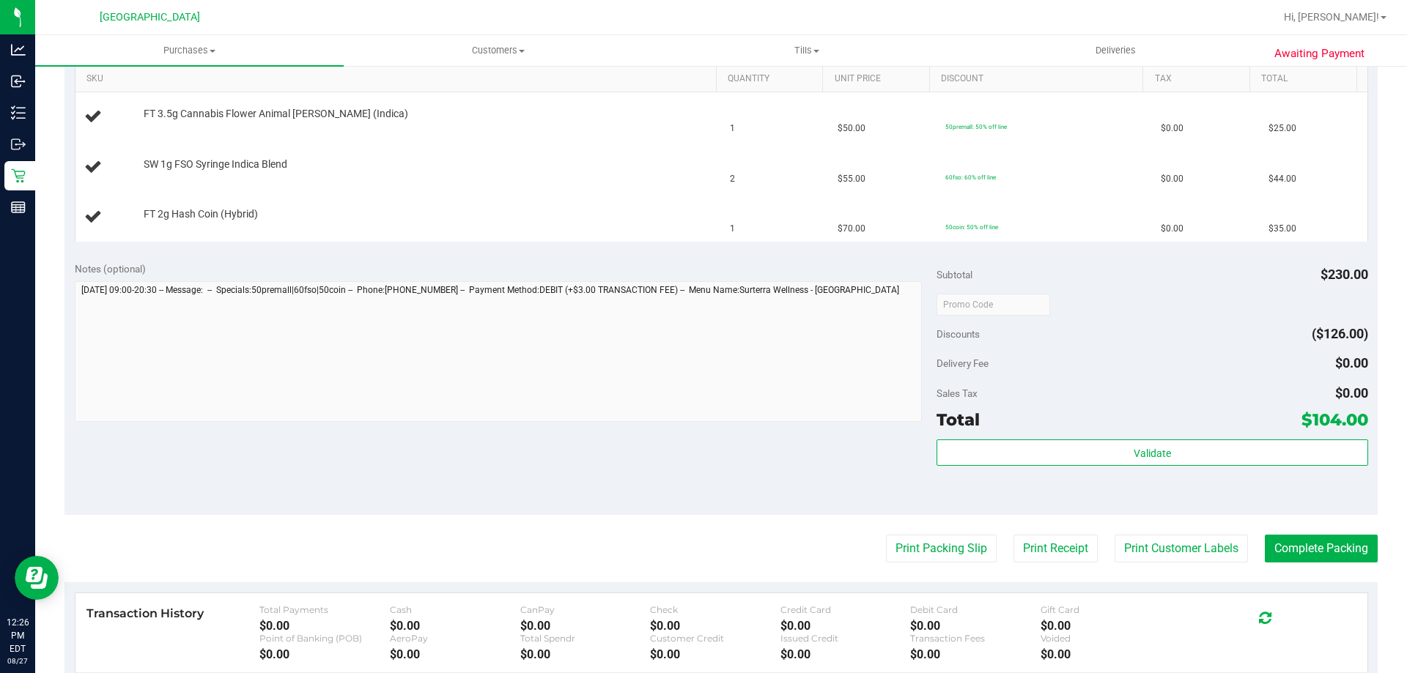
scroll to position [440, 0]
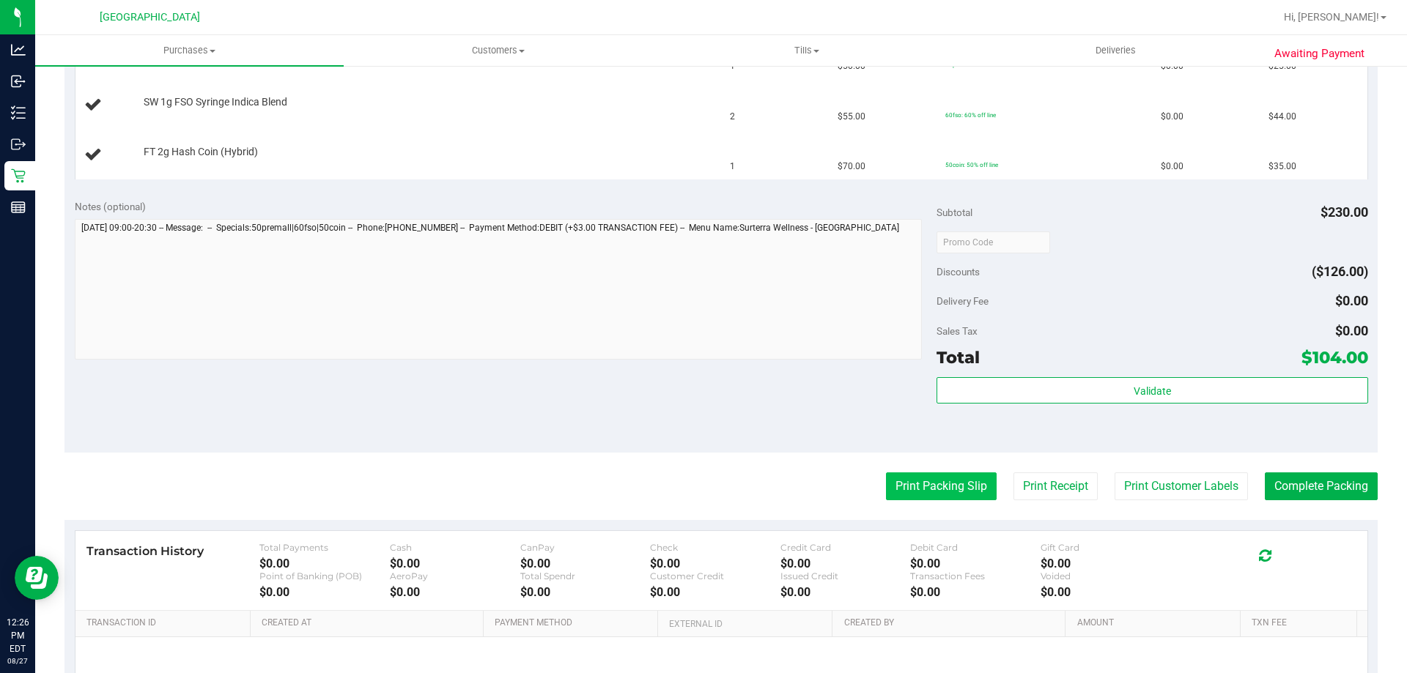
click at [895, 484] on button "Print Packing Slip" at bounding box center [941, 487] width 111 height 28
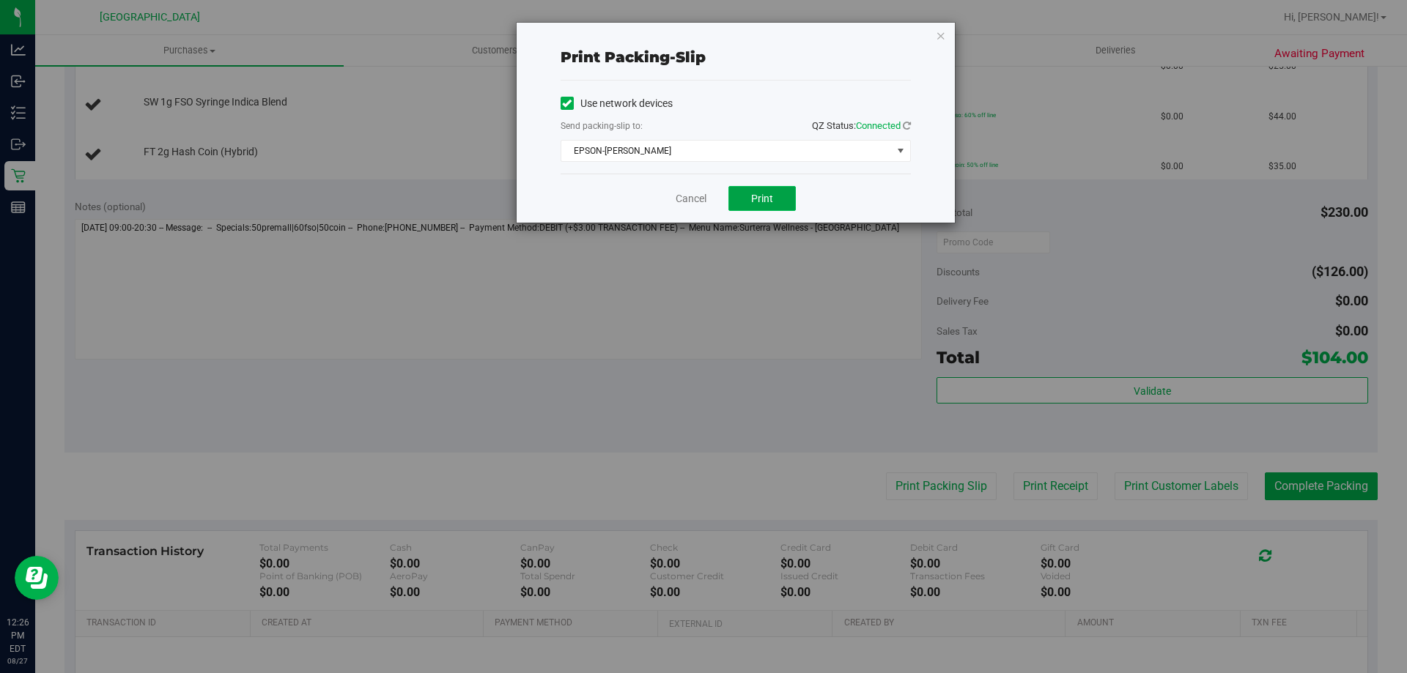
click at [754, 200] on span "Print" at bounding box center [762, 199] width 22 height 12
click at [939, 37] on icon "button" at bounding box center [941, 35] width 10 height 18
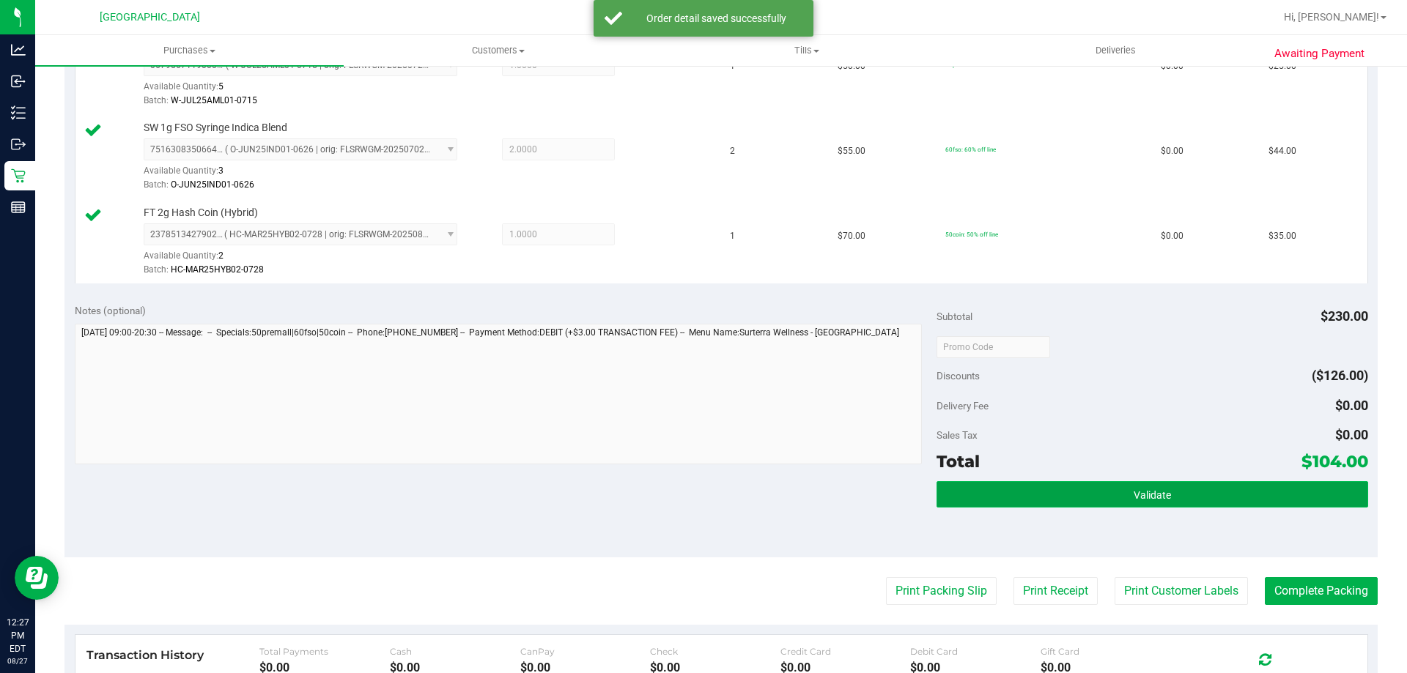
click at [1202, 494] on button "Validate" at bounding box center [1151, 494] width 431 height 26
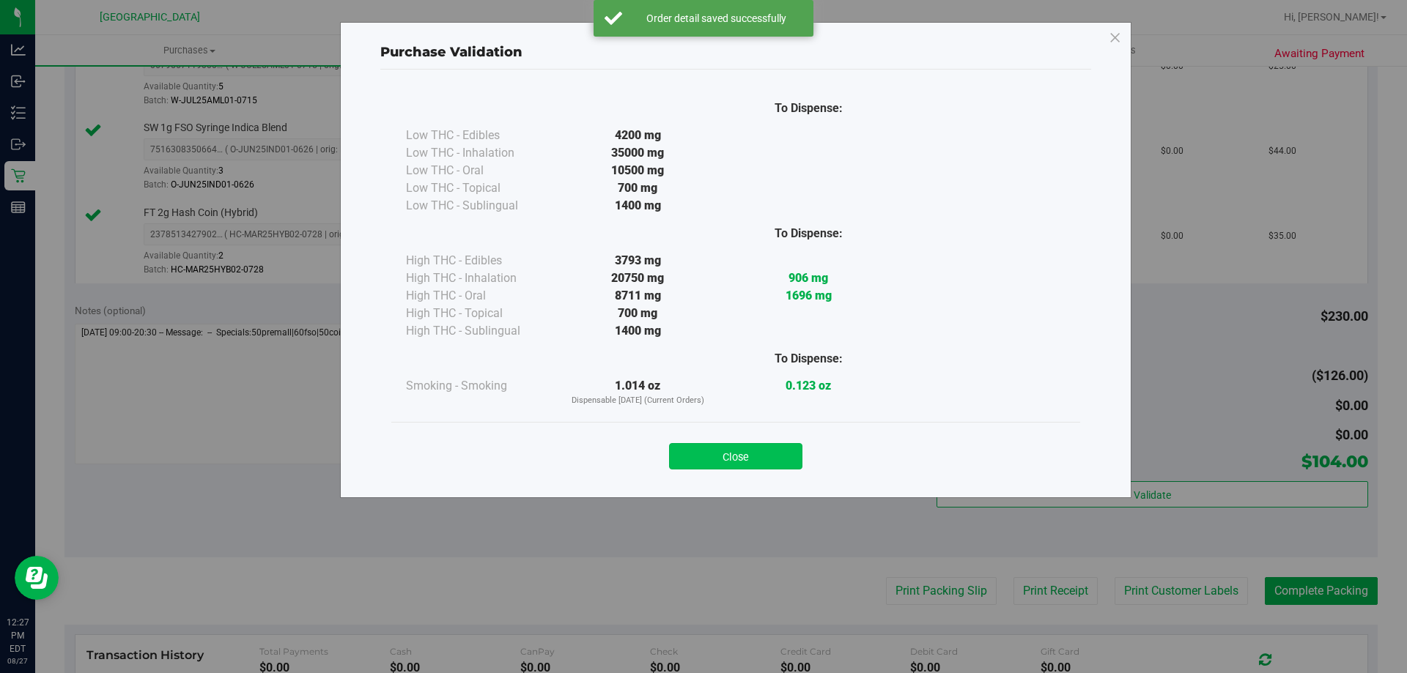
click at [738, 456] on button "Close" at bounding box center [735, 456] width 133 height 26
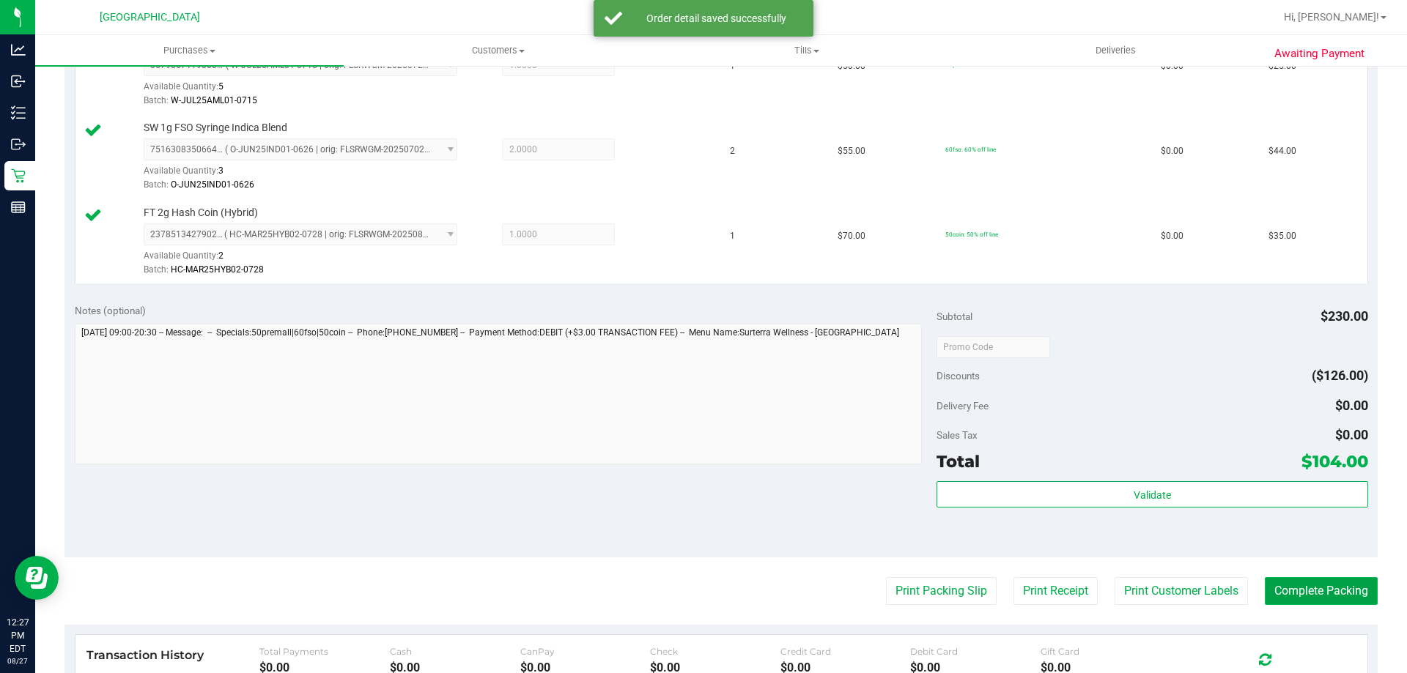
click at [1346, 590] on button "Complete Packing" at bounding box center [1321, 591] width 113 height 28
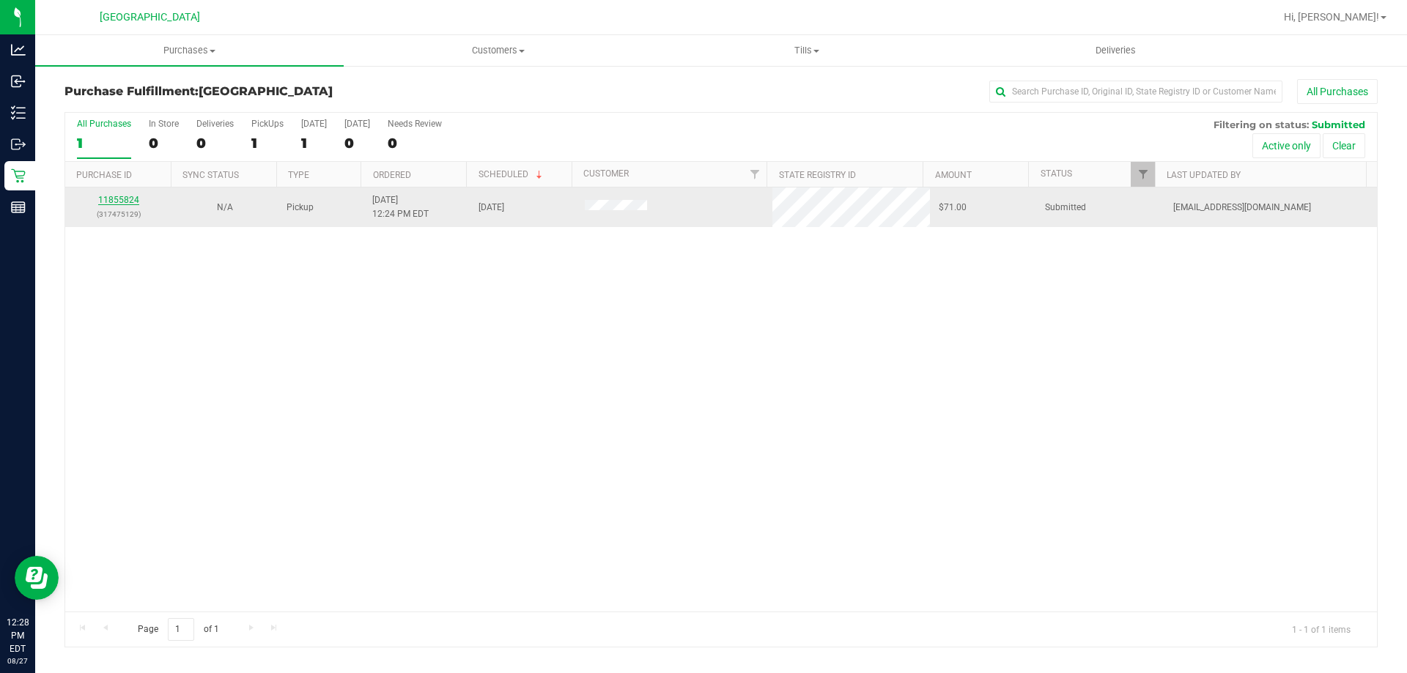
click at [125, 199] on link "11855824" at bounding box center [118, 200] width 41 height 10
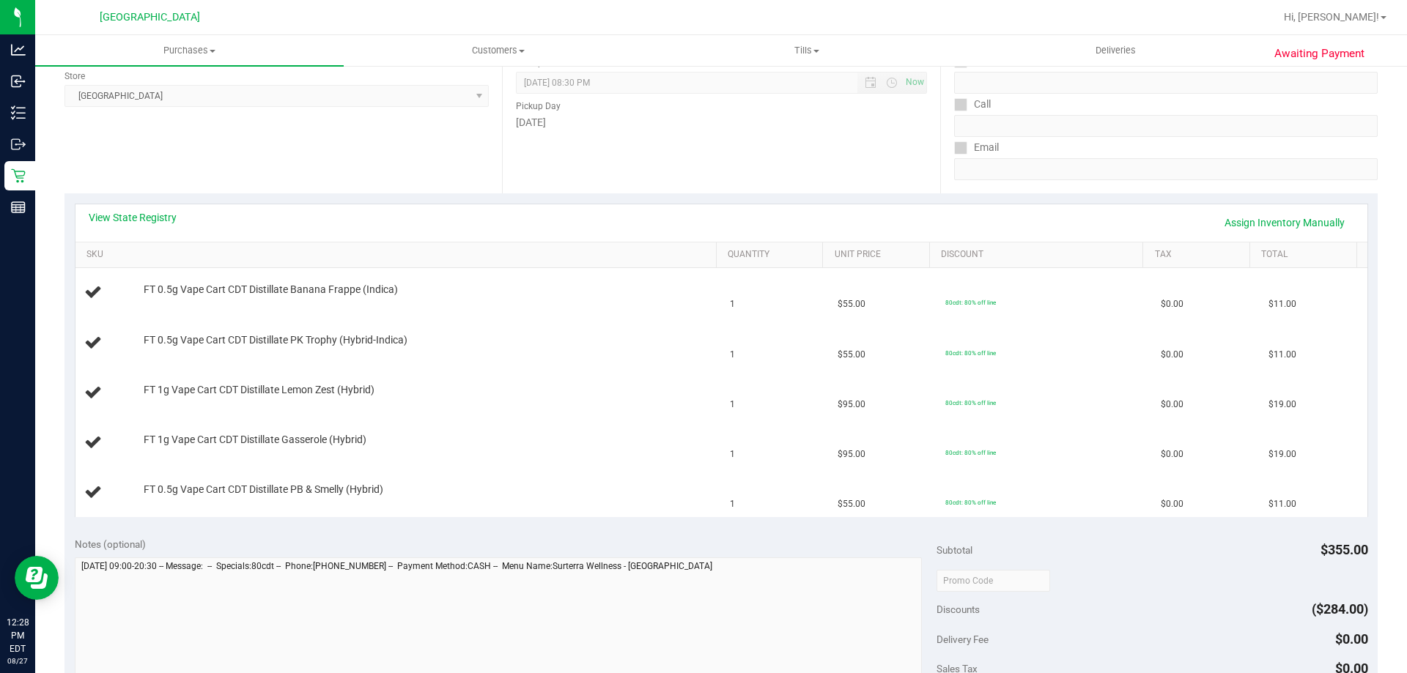
scroll to position [220, 0]
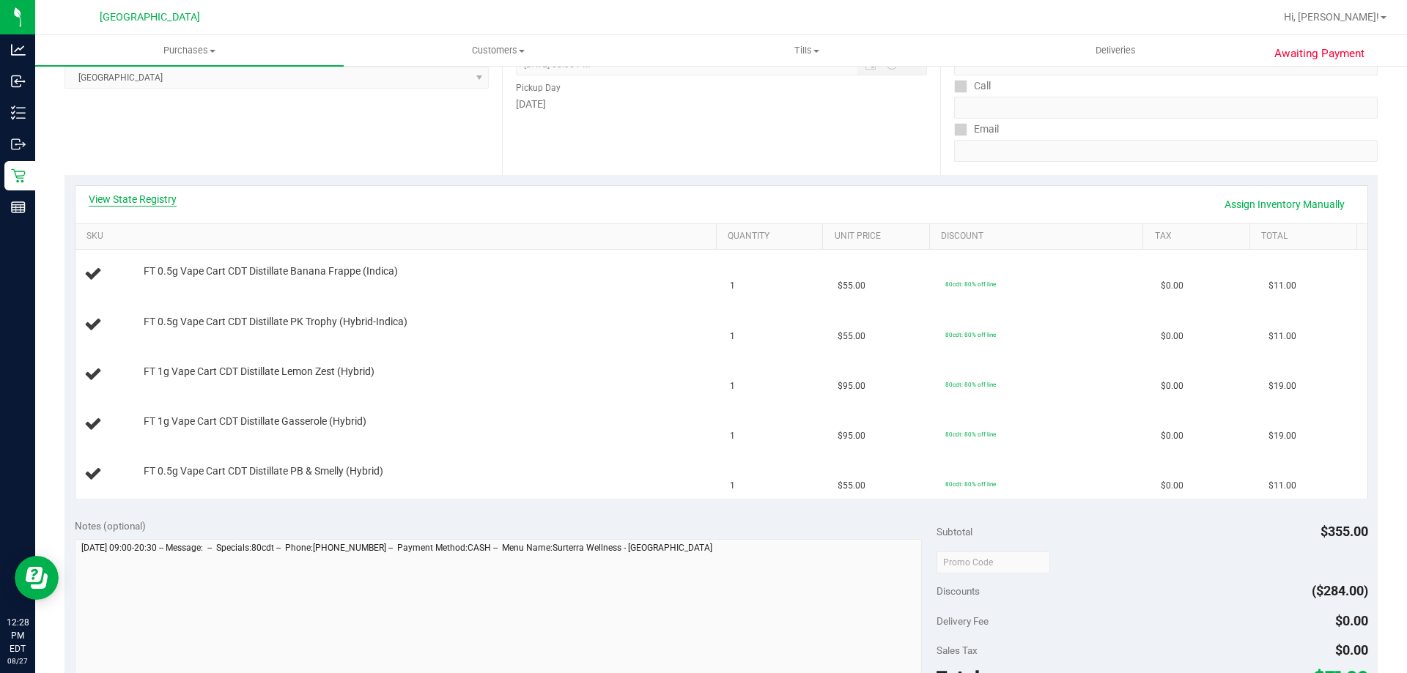
click at [163, 203] on link "View State Registry" at bounding box center [133, 199] width 88 height 15
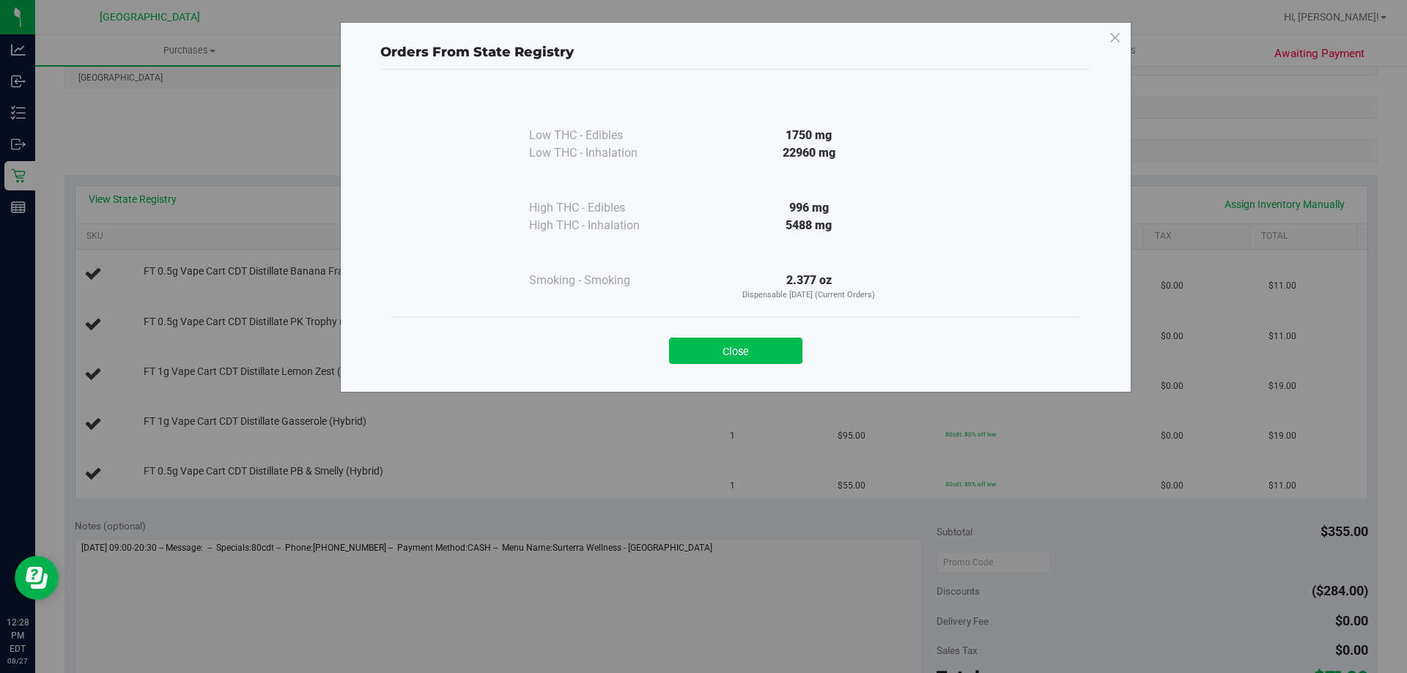
click at [730, 346] on button "Close" at bounding box center [735, 351] width 133 height 26
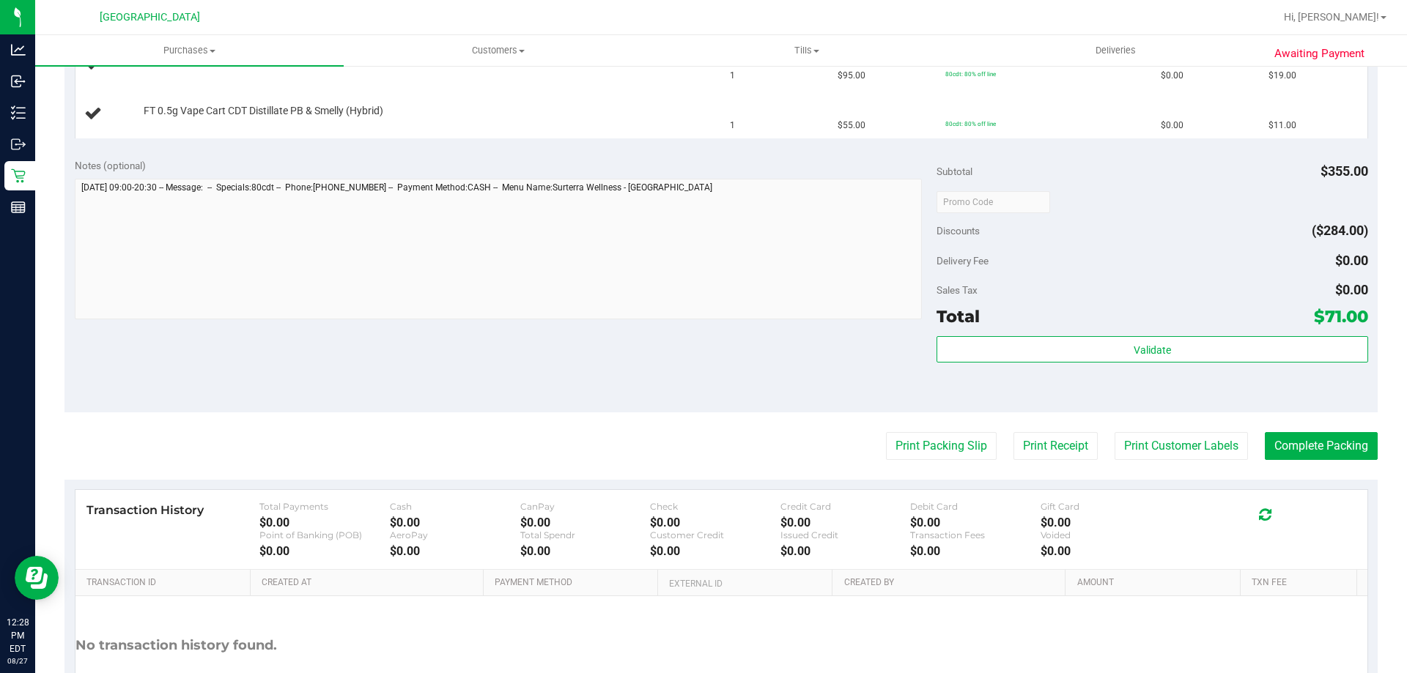
scroll to position [586, 0]
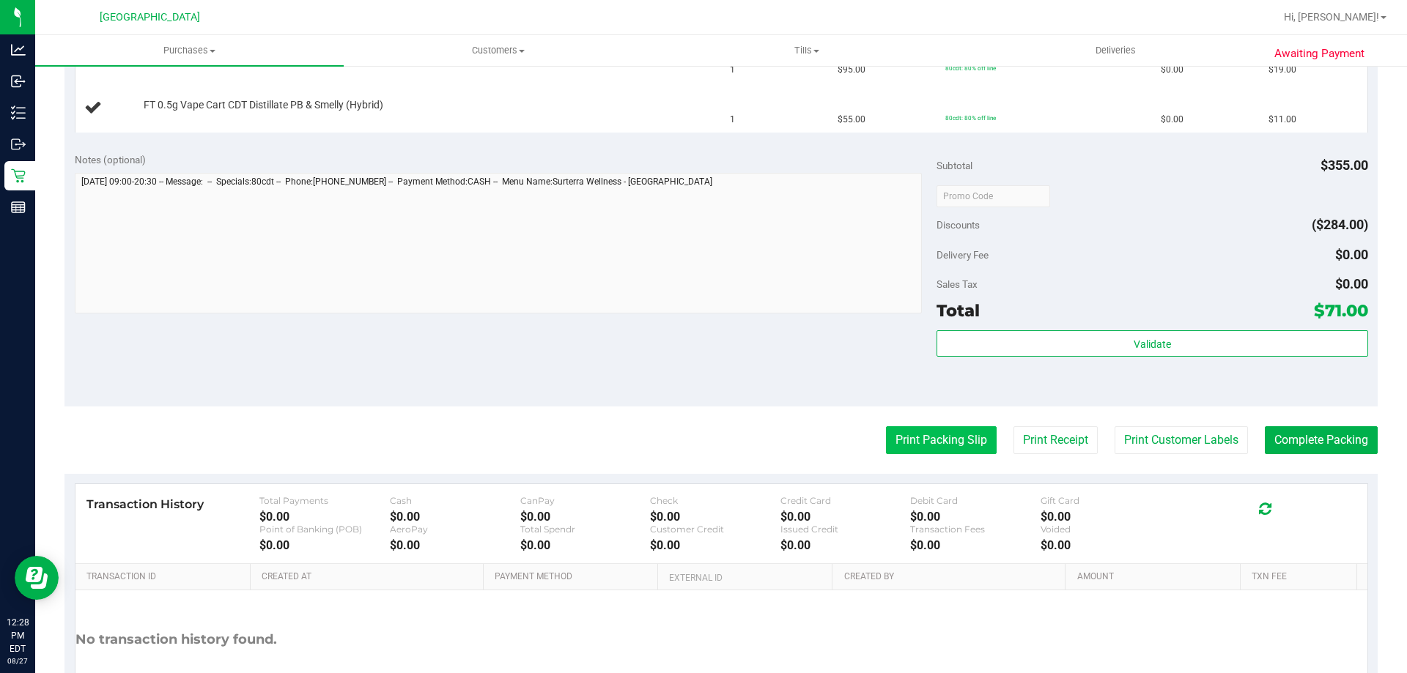
click at [946, 448] on button "Print Packing Slip" at bounding box center [941, 440] width 111 height 28
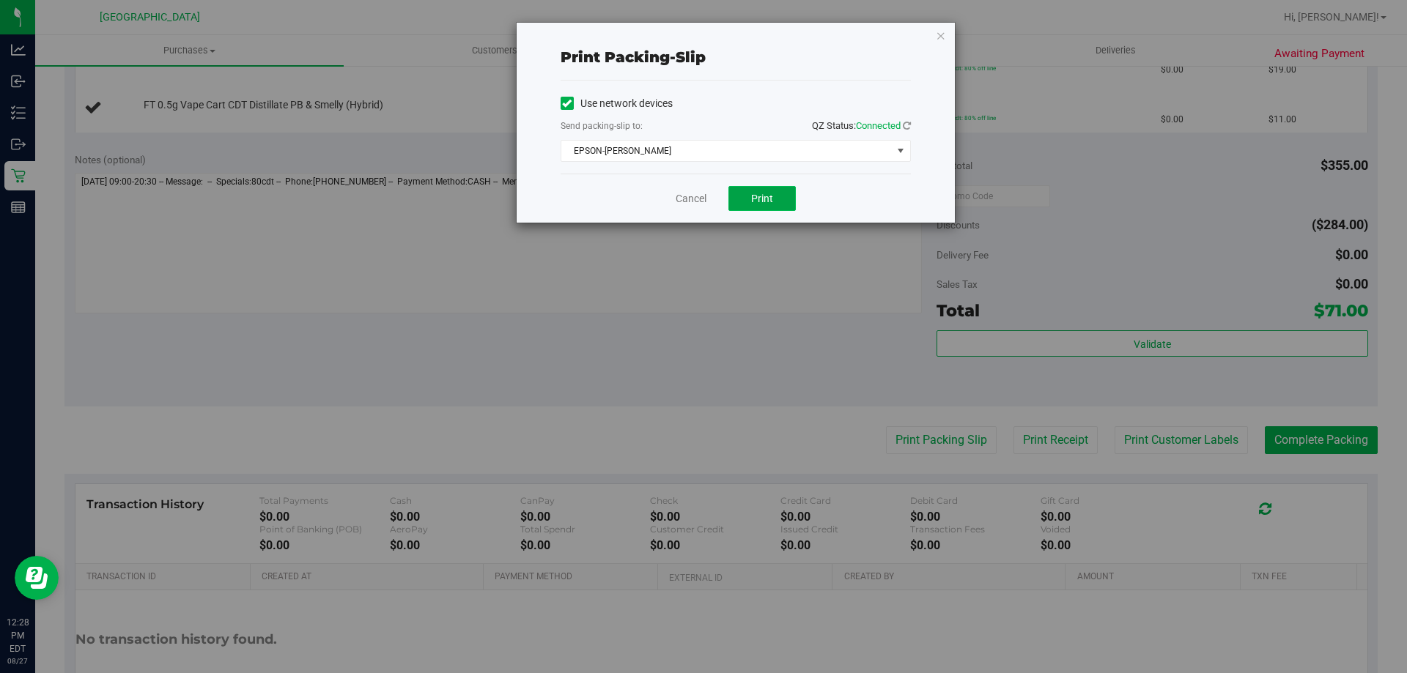
click at [777, 204] on button "Print" at bounding box center [761, 198] width 67 height 25
click at [936, 29] on icon "button" at bounding box center [941, 35] width 10 height 18
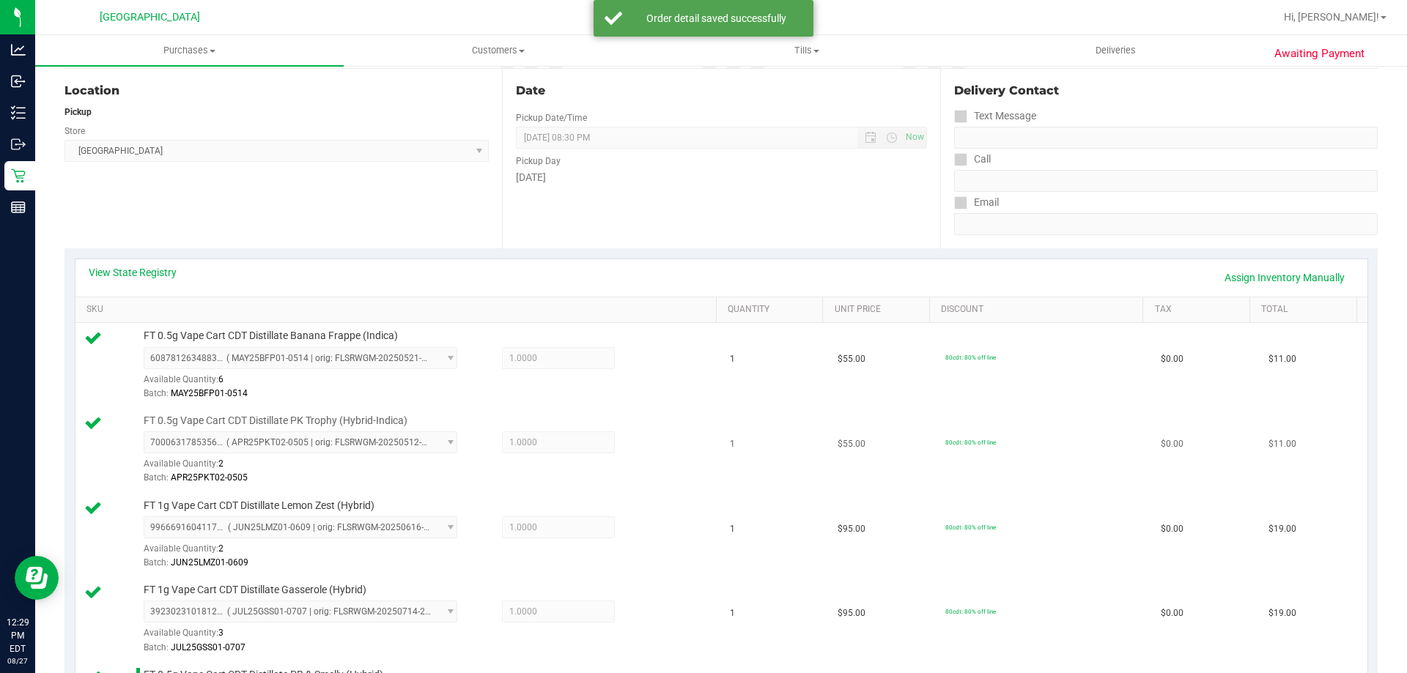
scroll to position [513, 0]
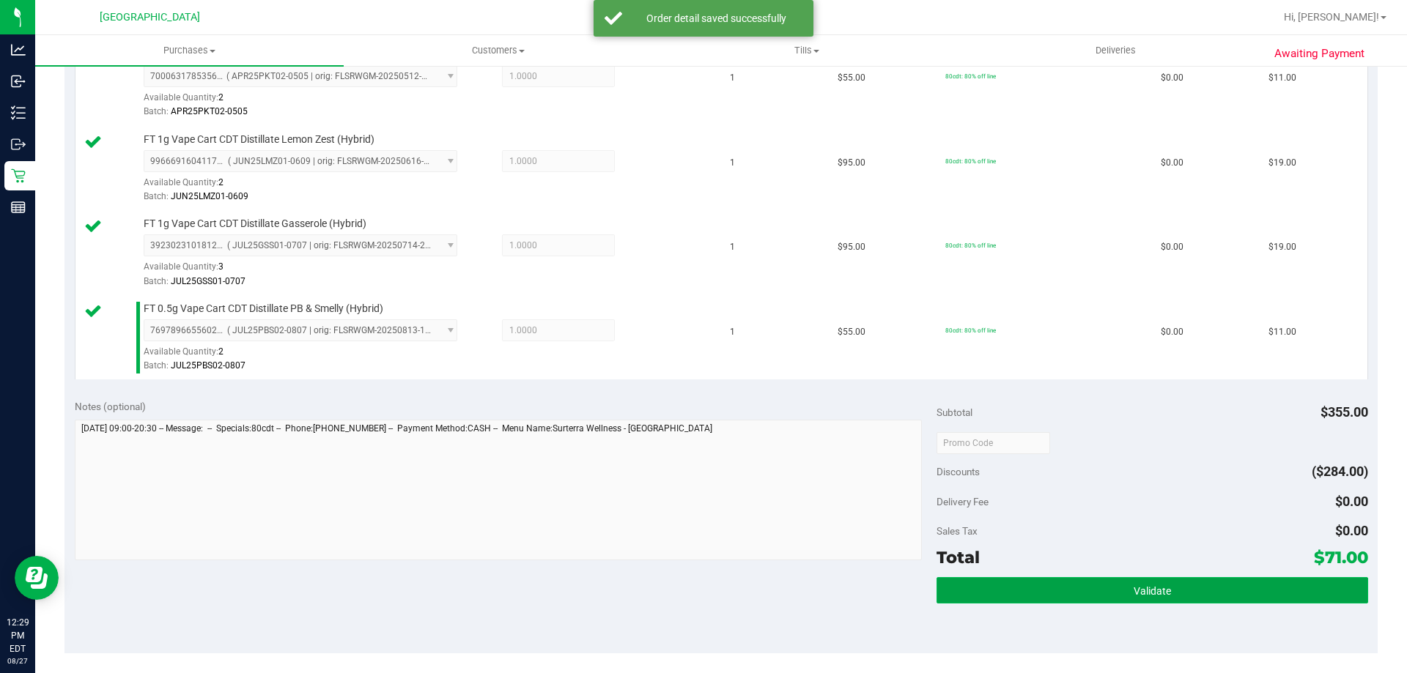
click at [1155, 589] on span "Validate" at bounding box center [1151, 591] width 37 height 12
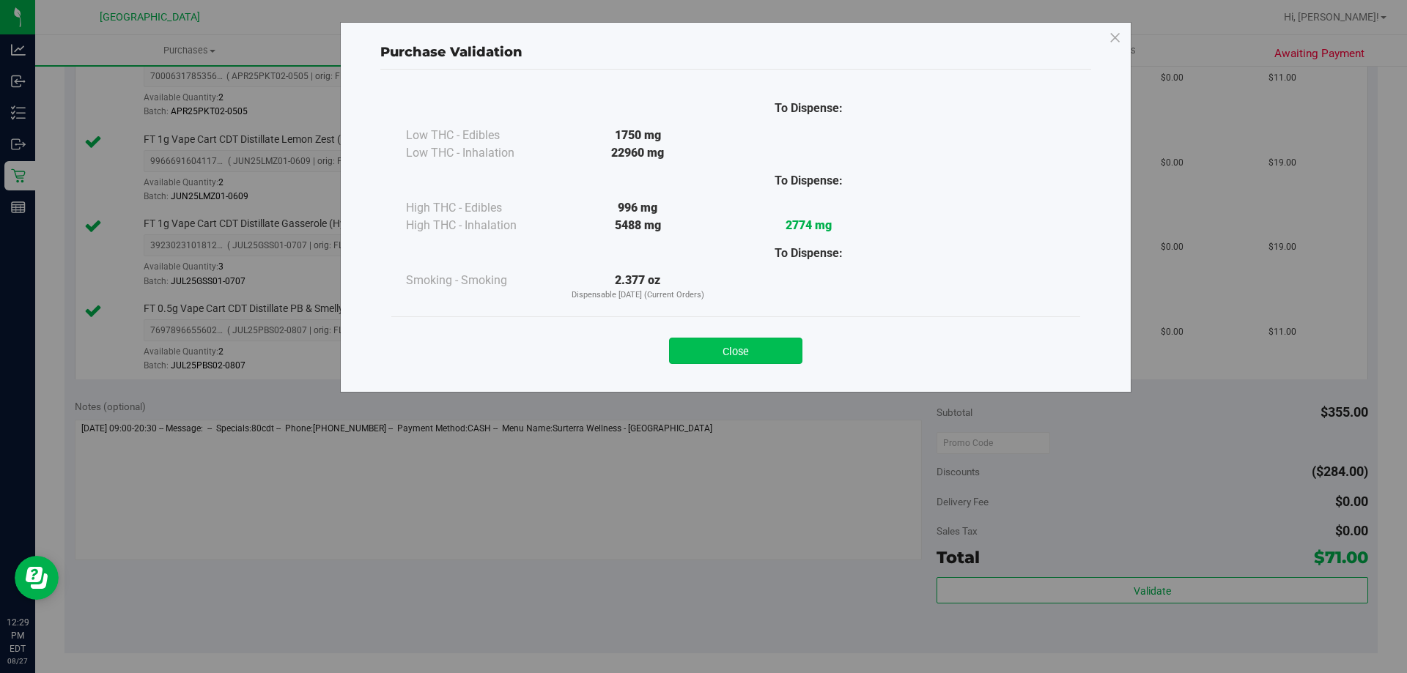
click at [767, 350] on button "Close" at bounding box center [735, 351] width 133 height 26
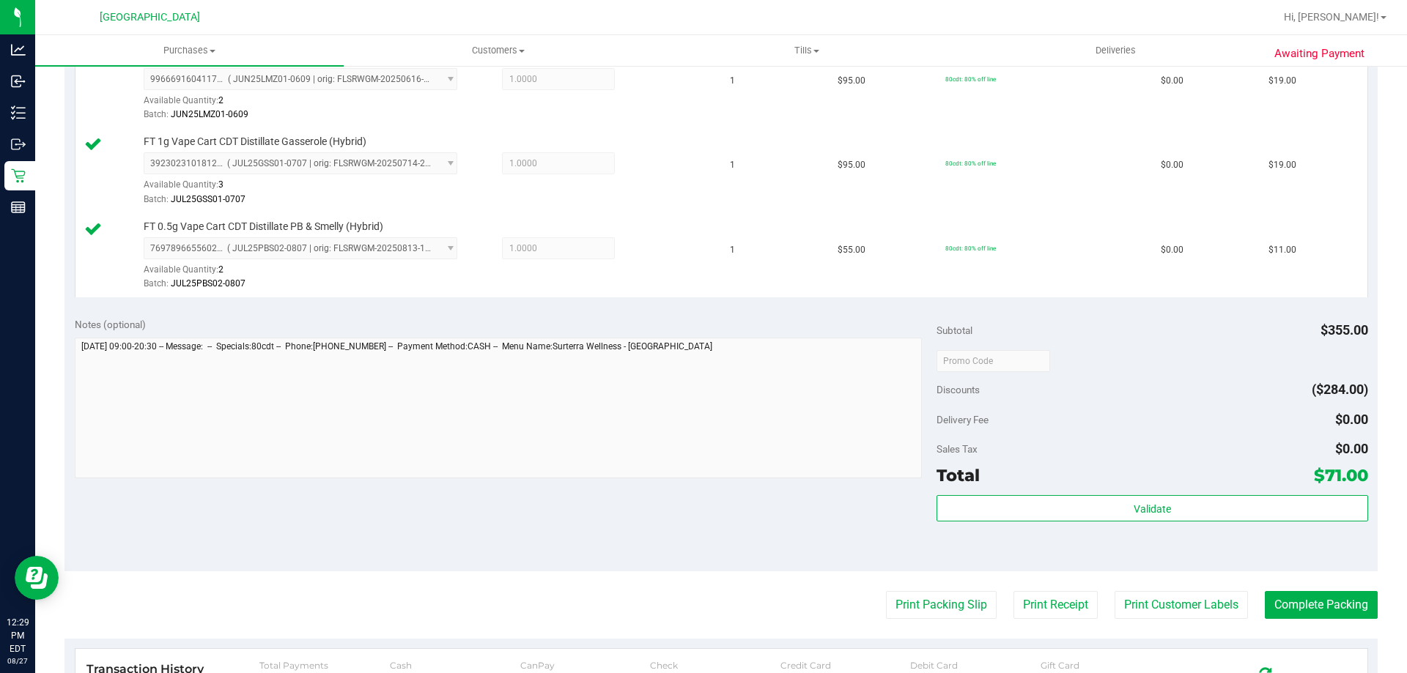
scroll to position [733, 0]
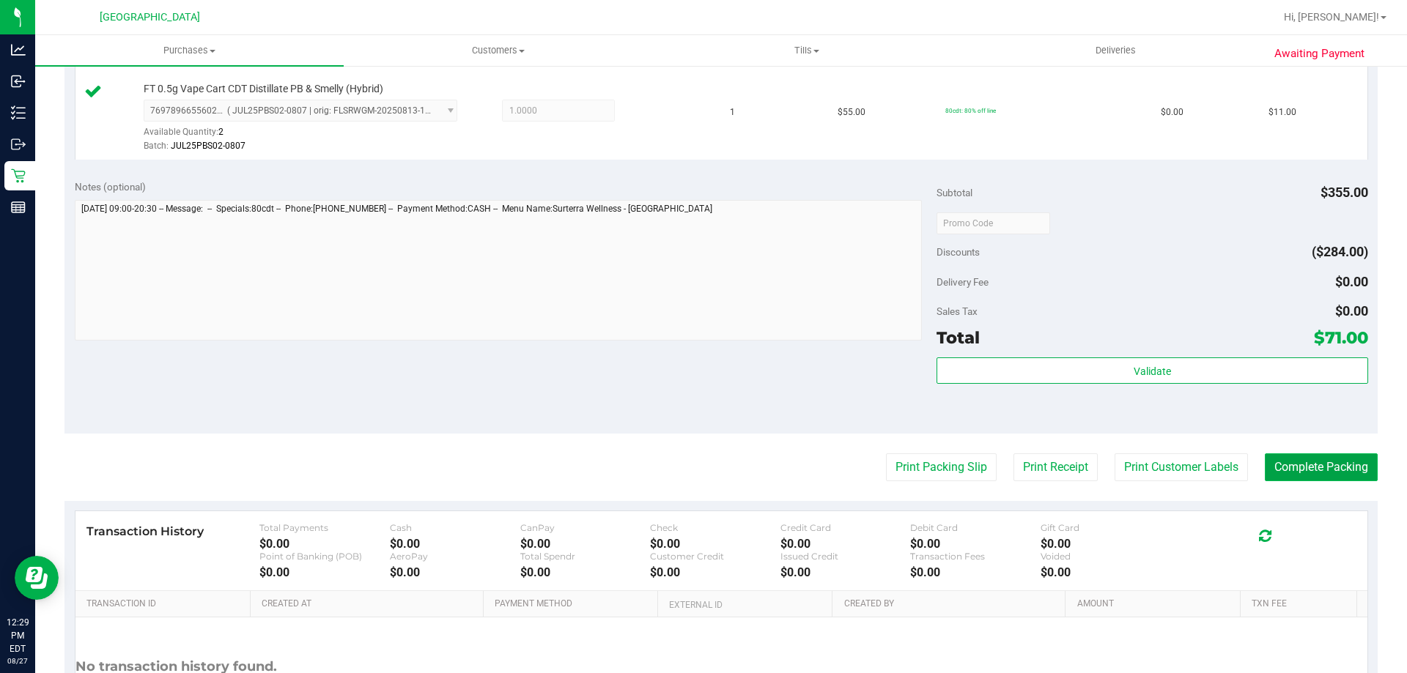
click at [1311, 472] on button "Complete Packing" at bounding box center [1321, 468] width 113 height 28
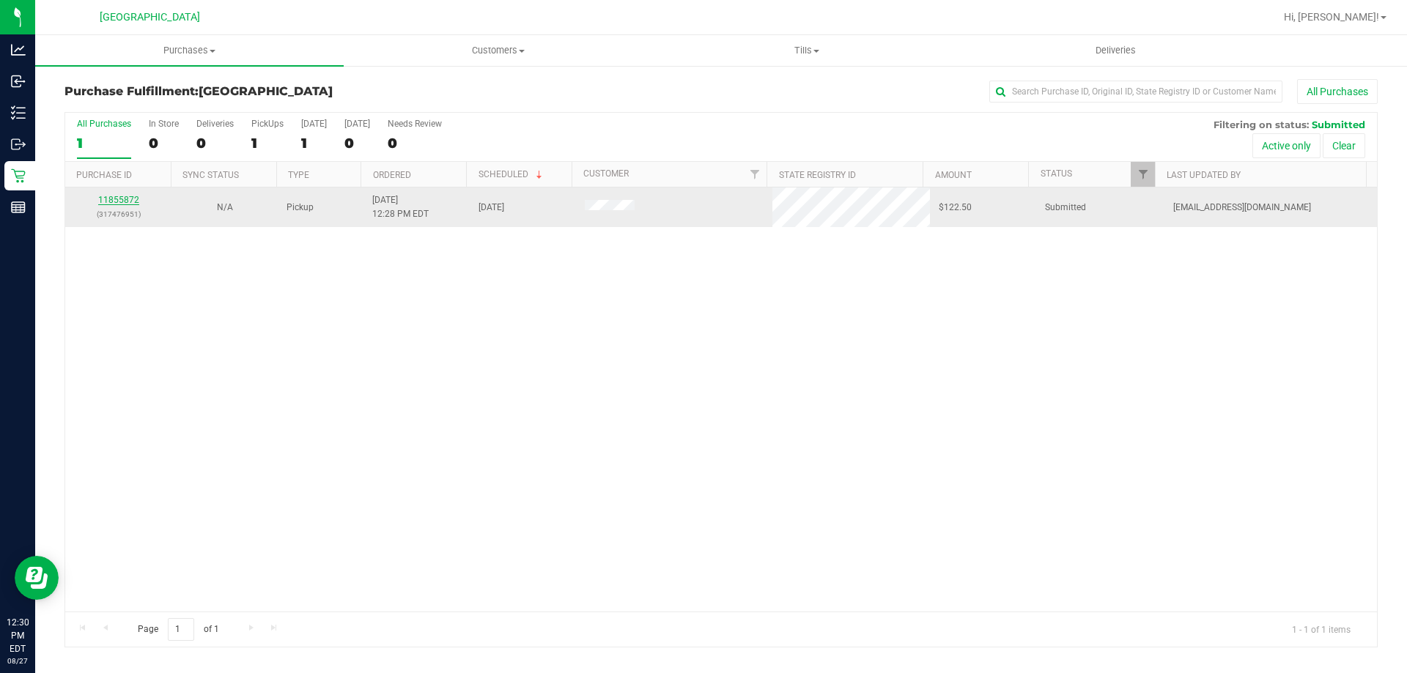
click at [130, 199] on link "11855872" at bounding box center [118, 200] width 41 height 10
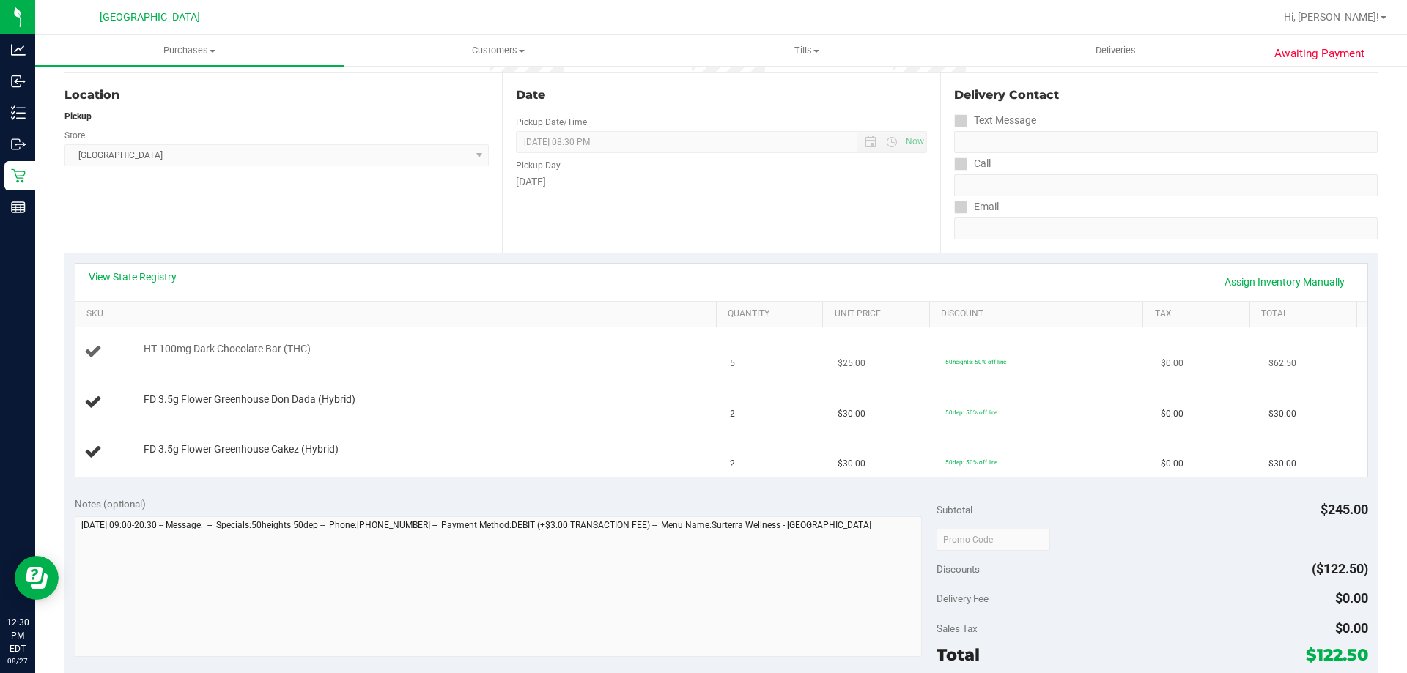
scroll to position [147, 0]
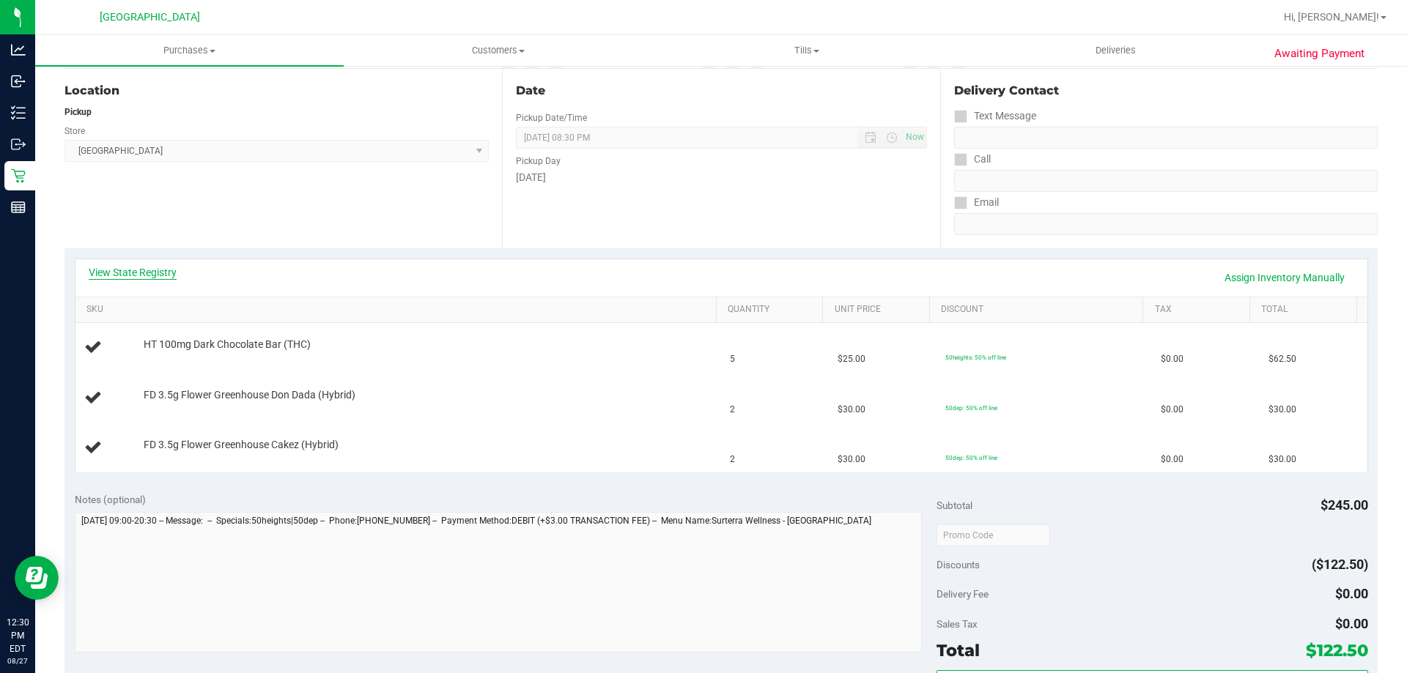
click at [158, 273] on link "View State Registry" at bounding box center [133, 272] width 88 height 15
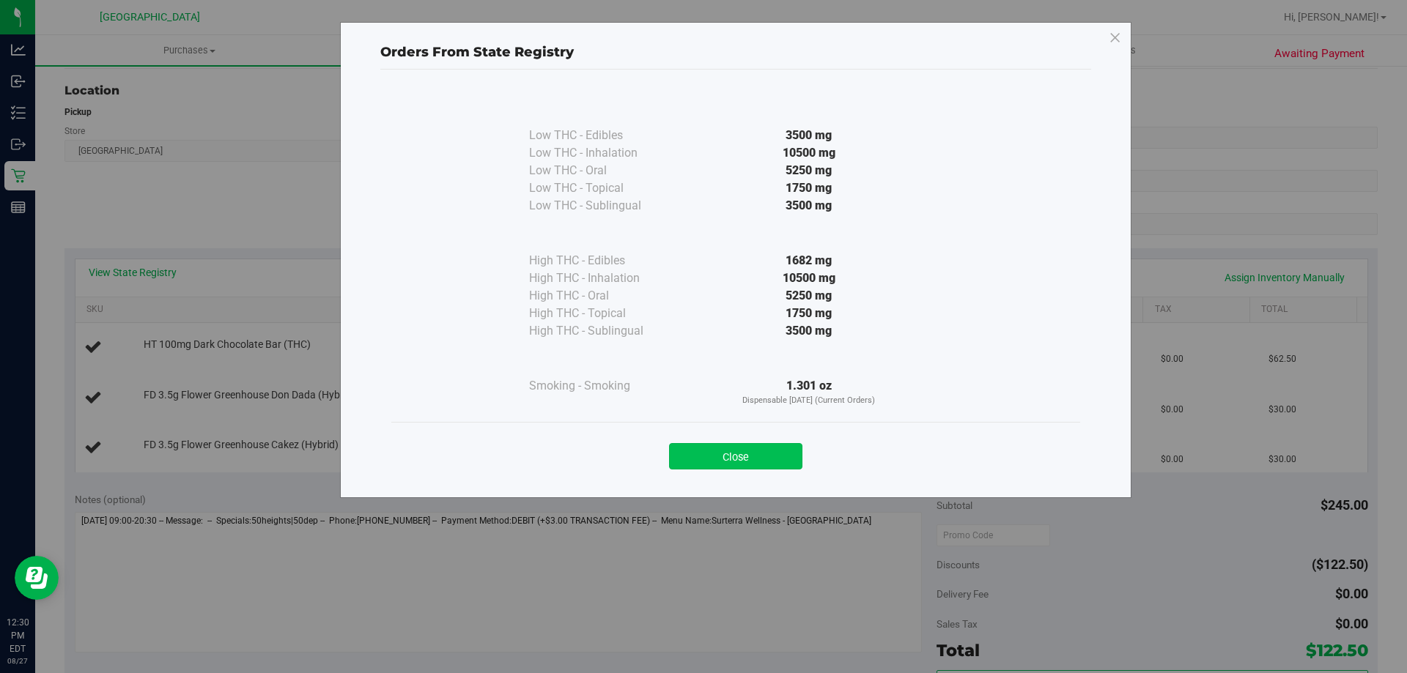
click at [740, 464] on button "Close" at bounding box center [735, 456] width 133 height 26
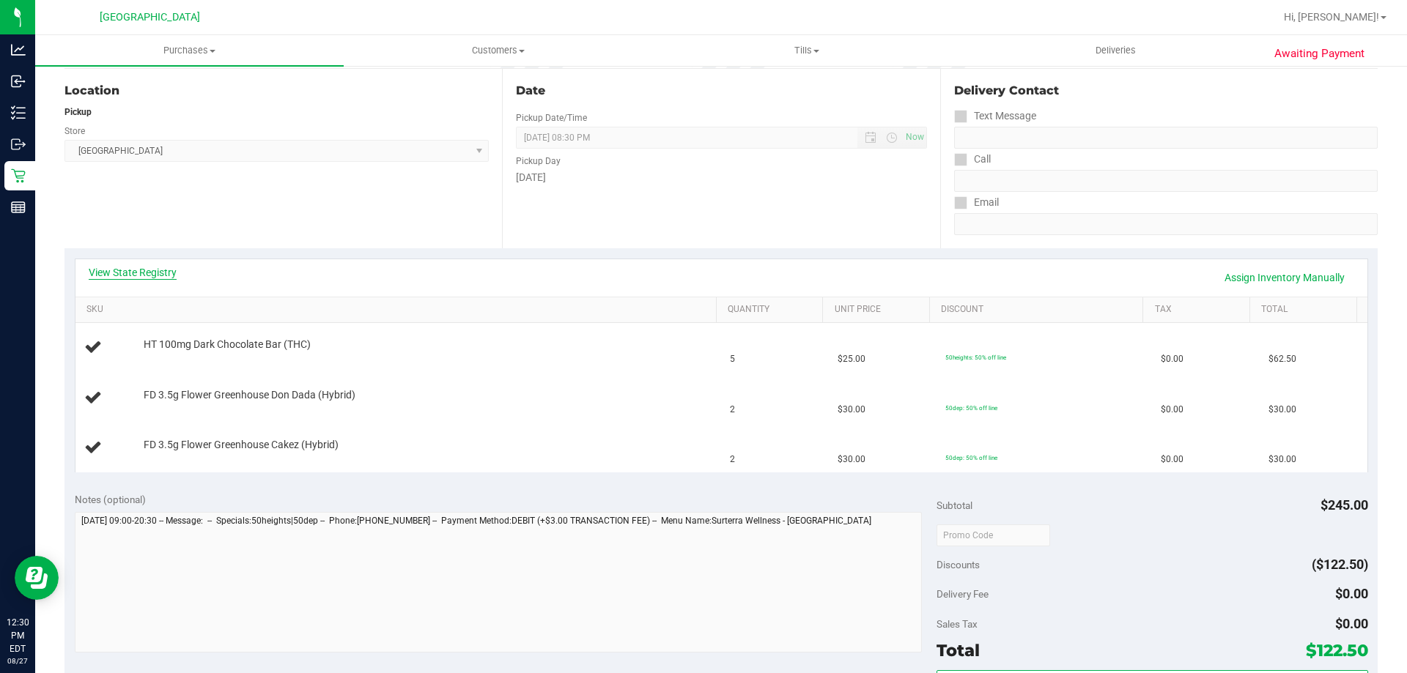
click at [133, 268] on link "View State Registry" at bounding box center [133, 272] width 88 height 15
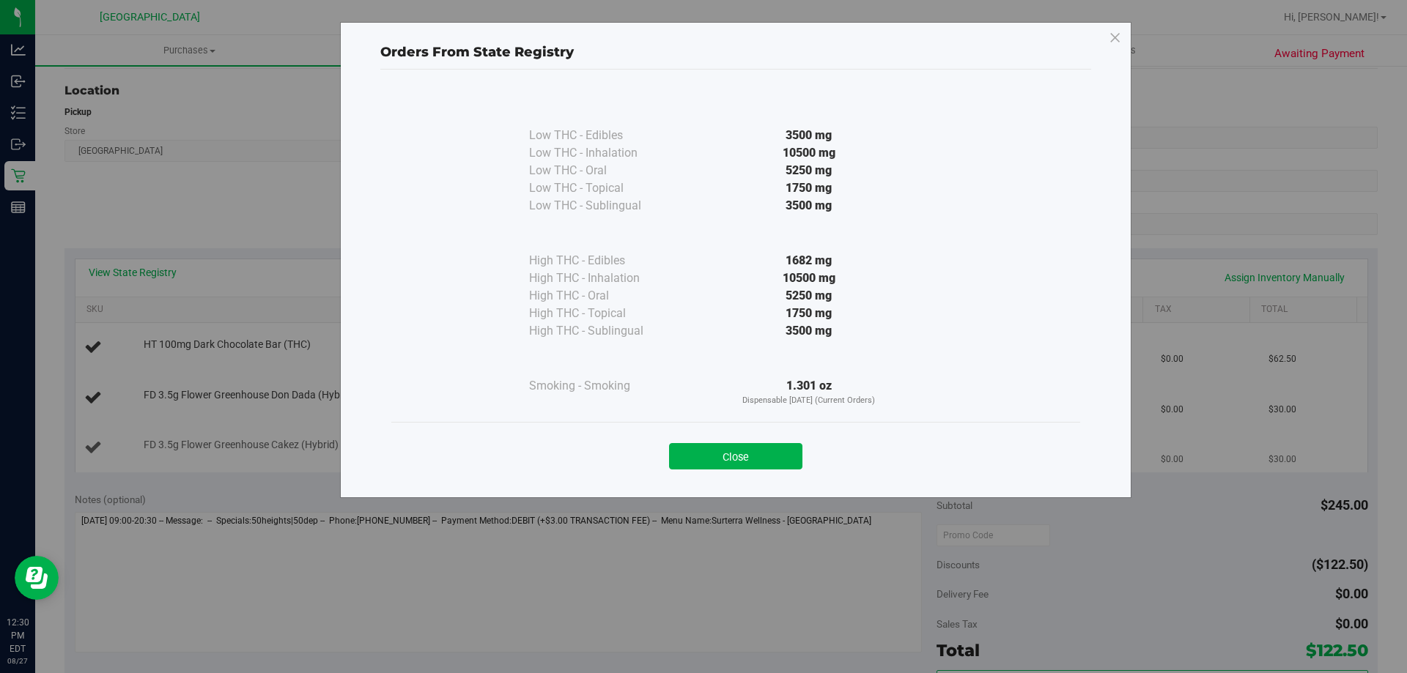
click at [758, 454] on button "Close" at bounding box center [735, 456] width 133 height 26
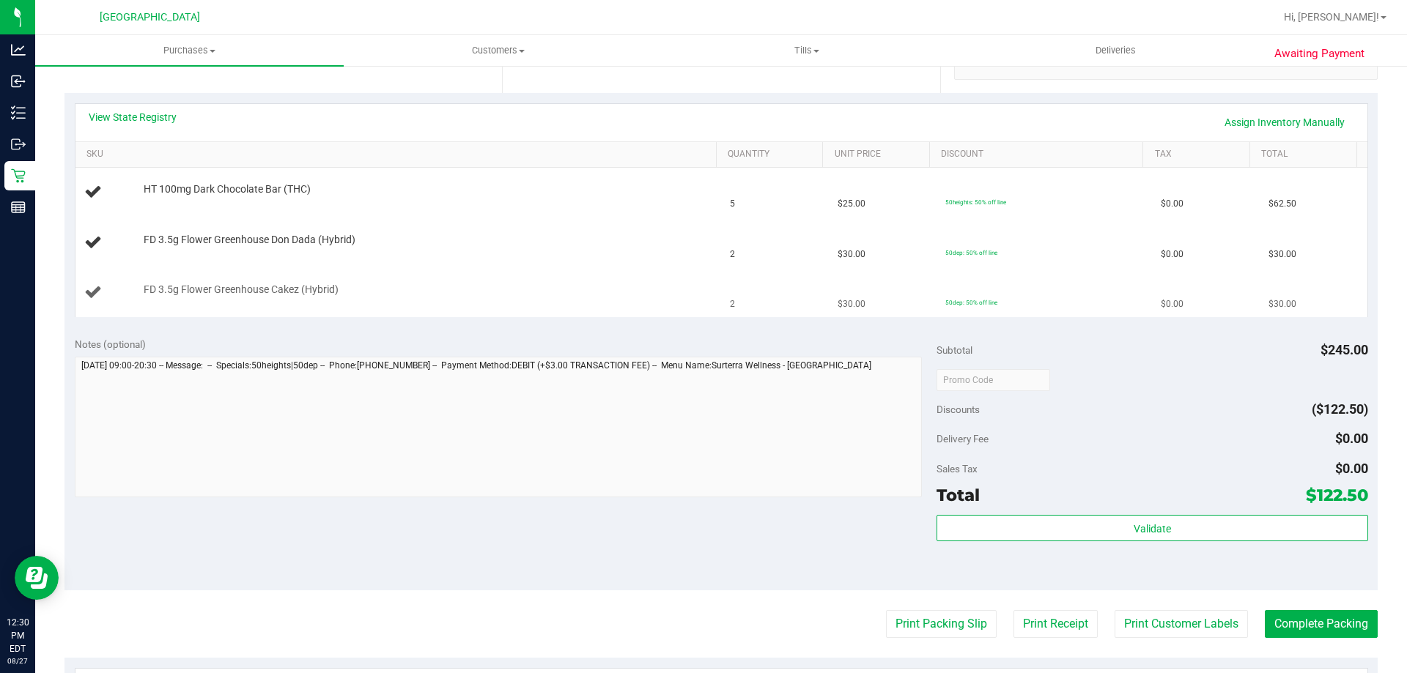
scroll to position [366, 0]
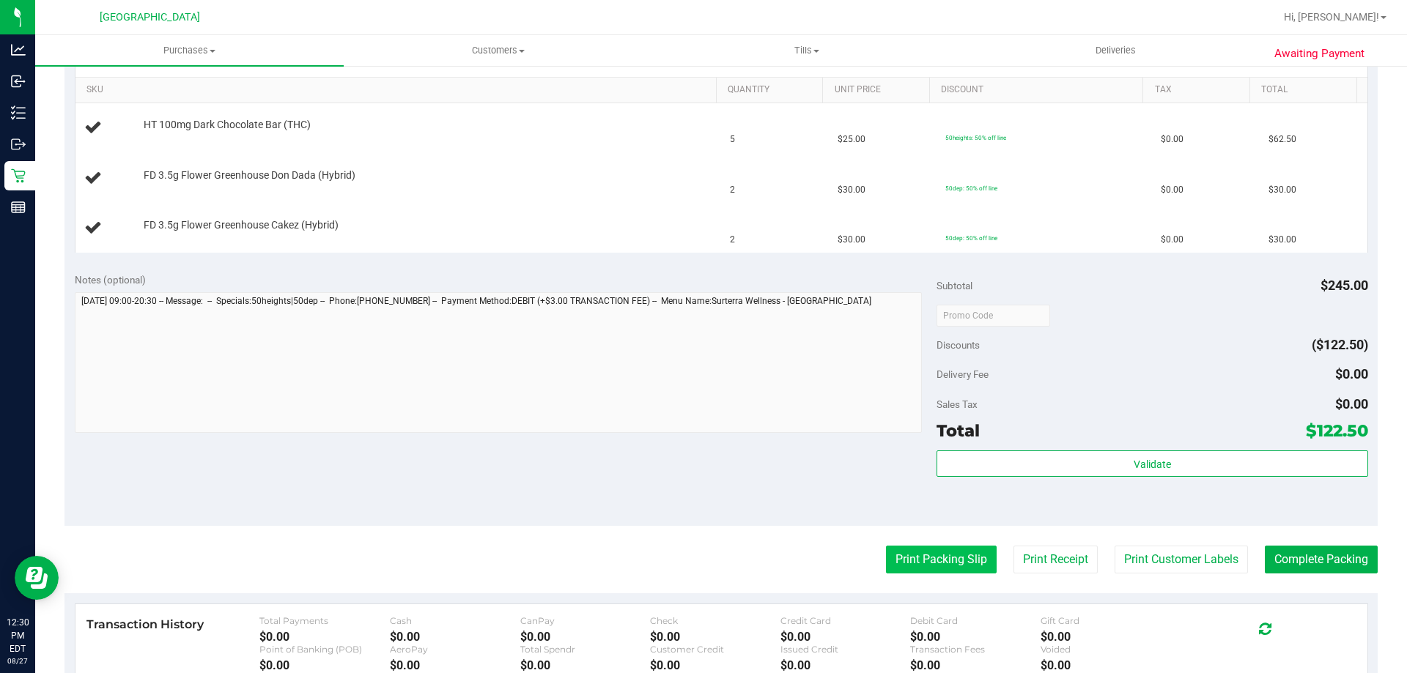
click at [944, 552] on button "Print Packing Slip" at bounding box center [941, 560] width 111 height 28
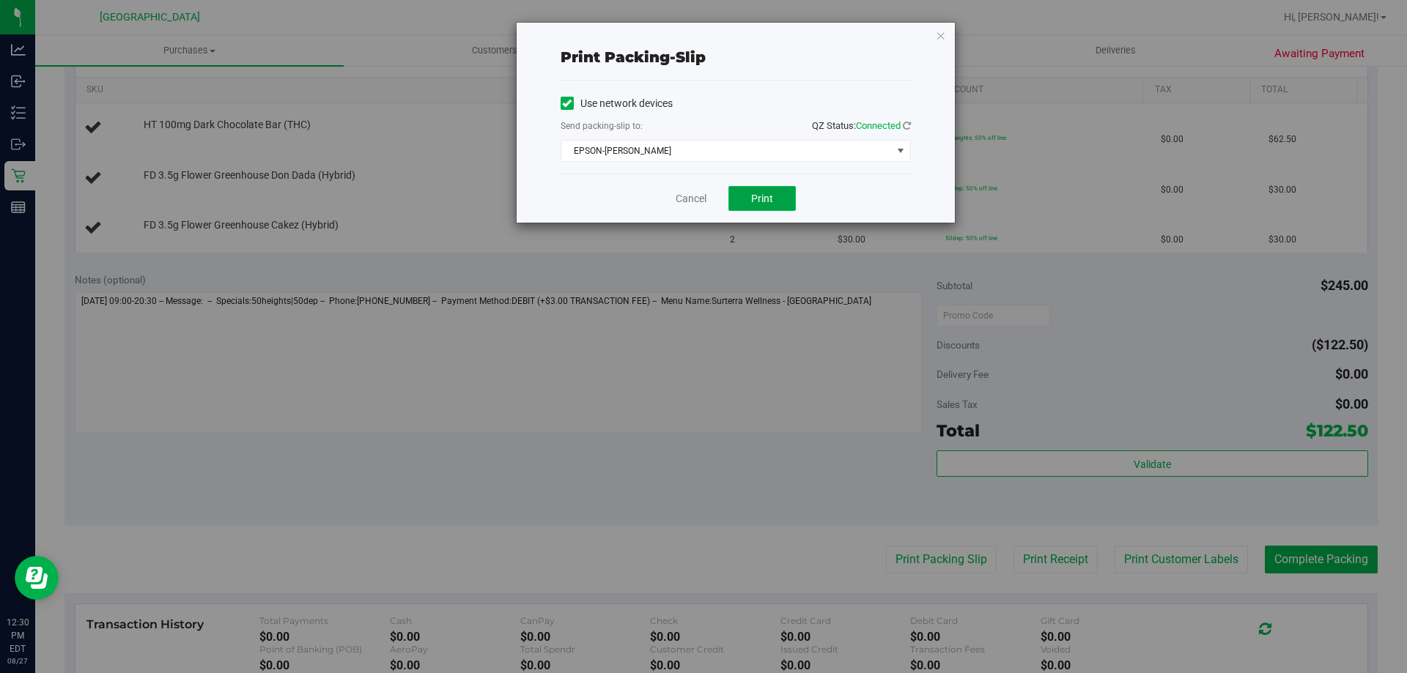
click at [773, 193] on button "Print" at bounding box center [761, 198] width 67 height 25
click at [939, 36] on icon "button" at bounding box center [941, 35] width 10 height 18
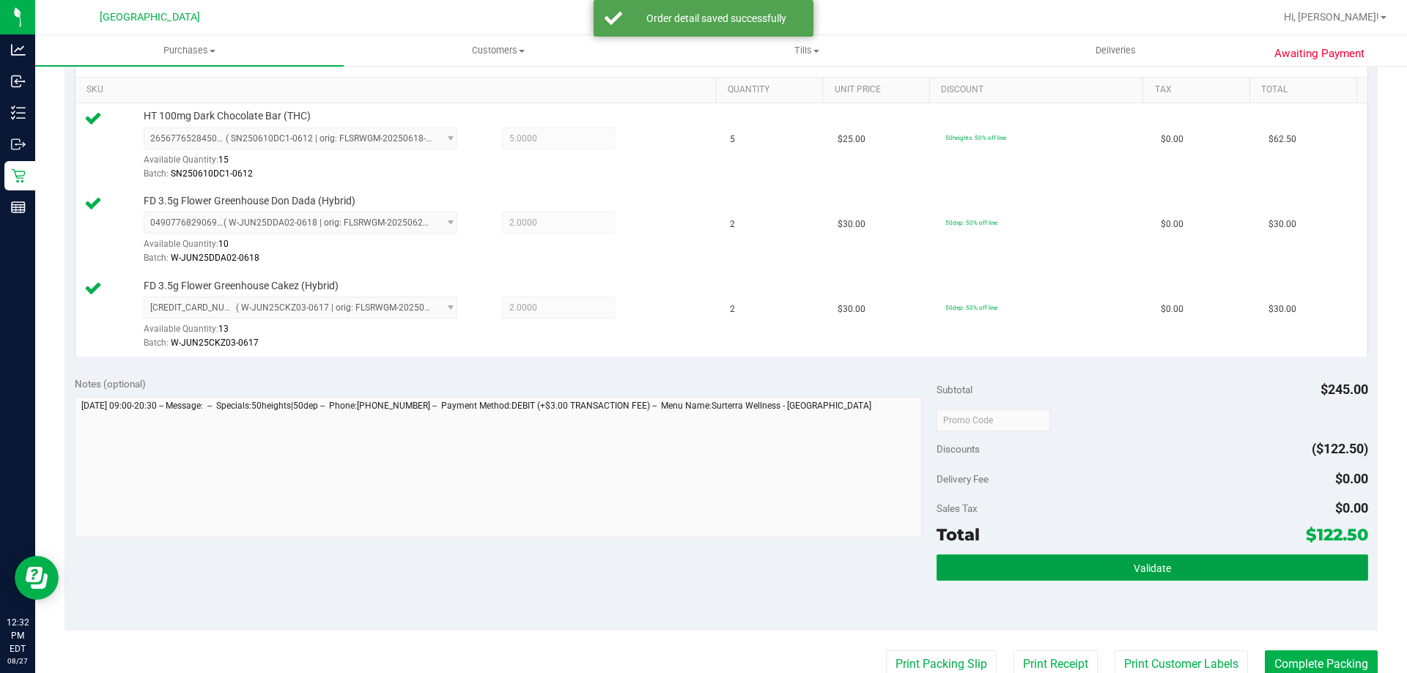
click at [1125, 580] on button "Validate" at bounding box center [1151, 568] width 431 height 26
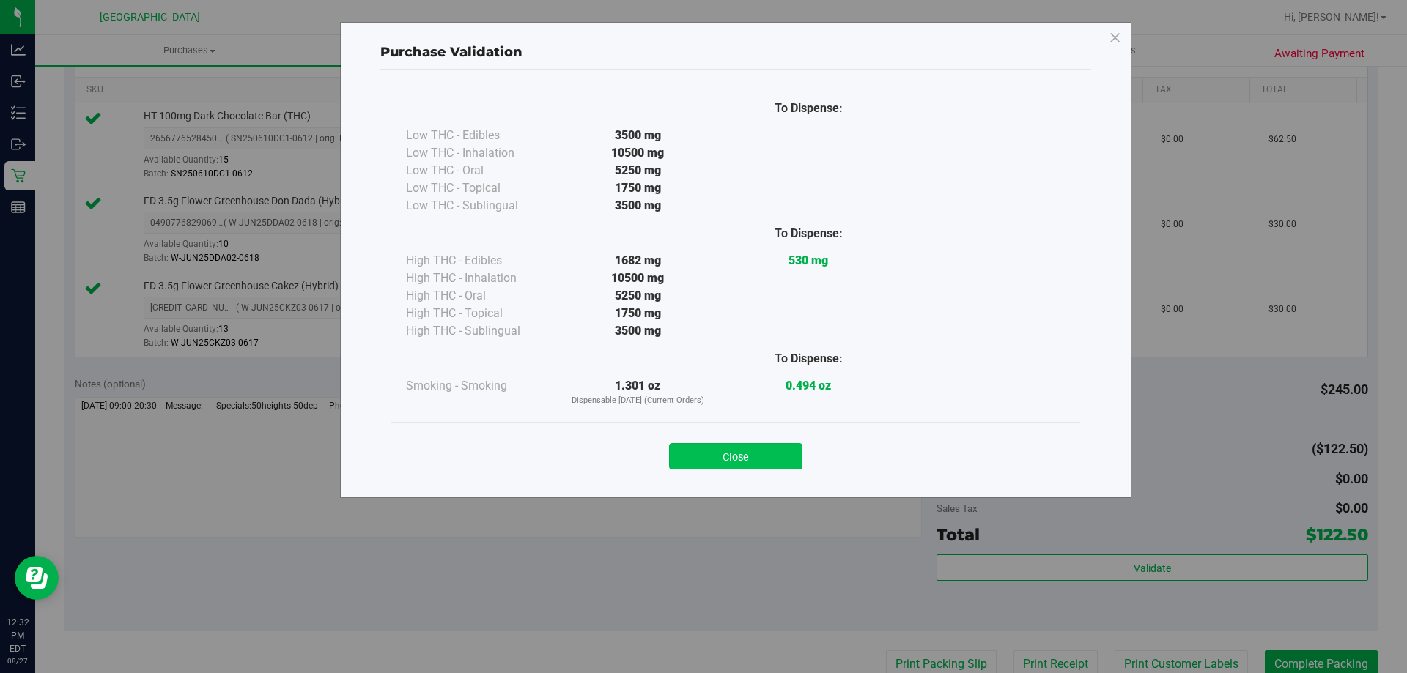
click at [712, 454] on button "Close" at bounding box center [735, 456] width 133 height 26
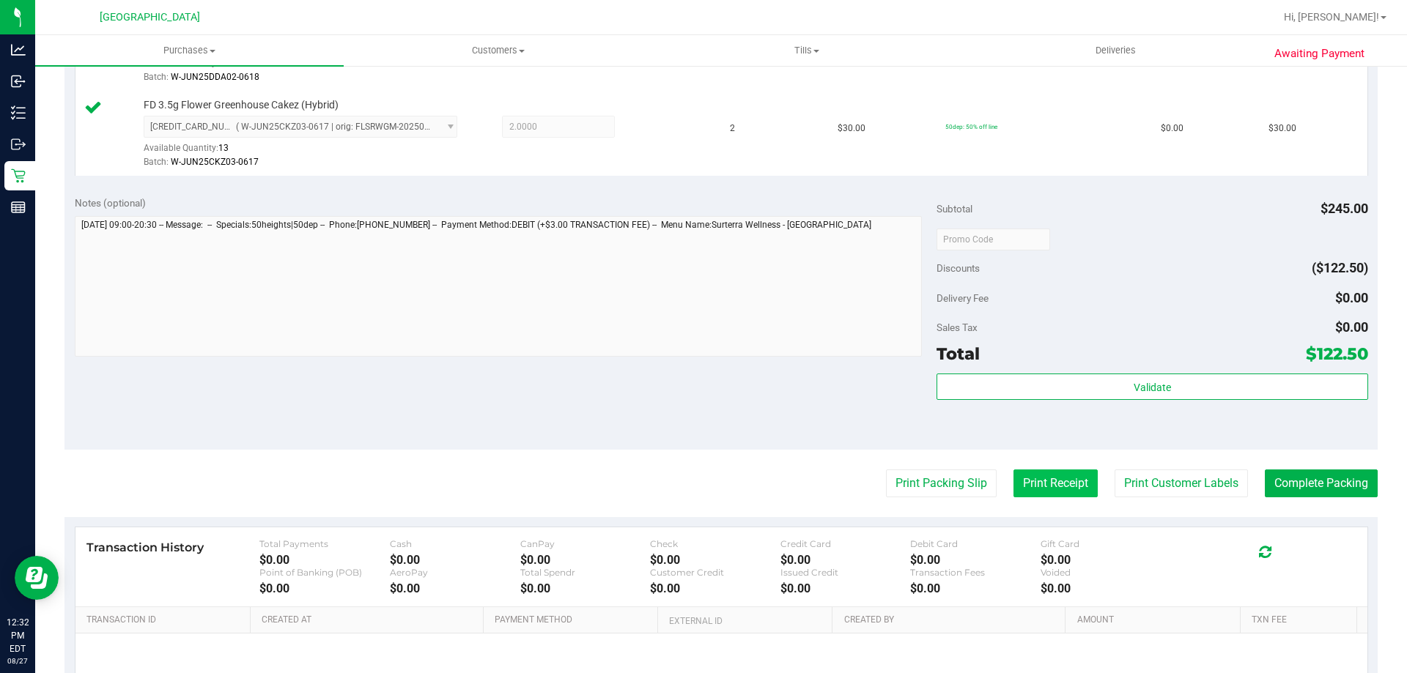
scroll to position [659, 0]
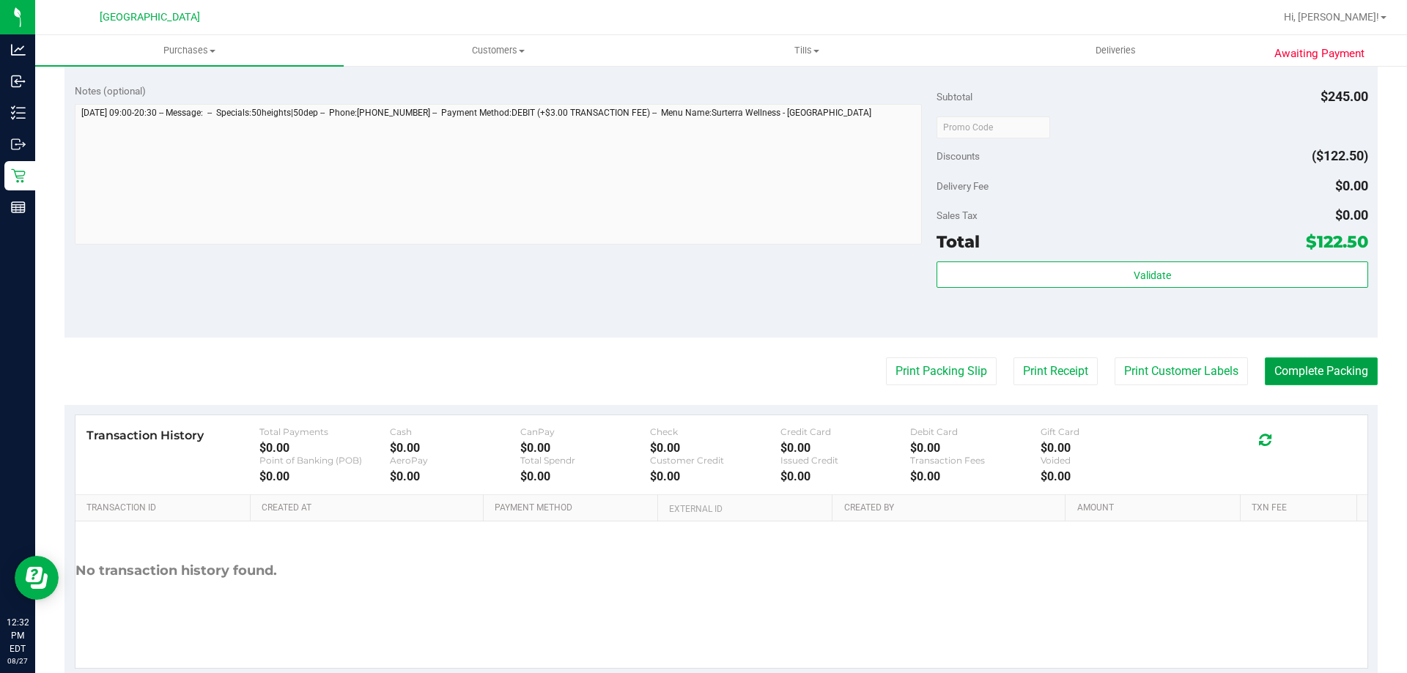
click at [1317, 366] on button "Complete Packing" at bounding box center [1321, 372] width 113 height 28
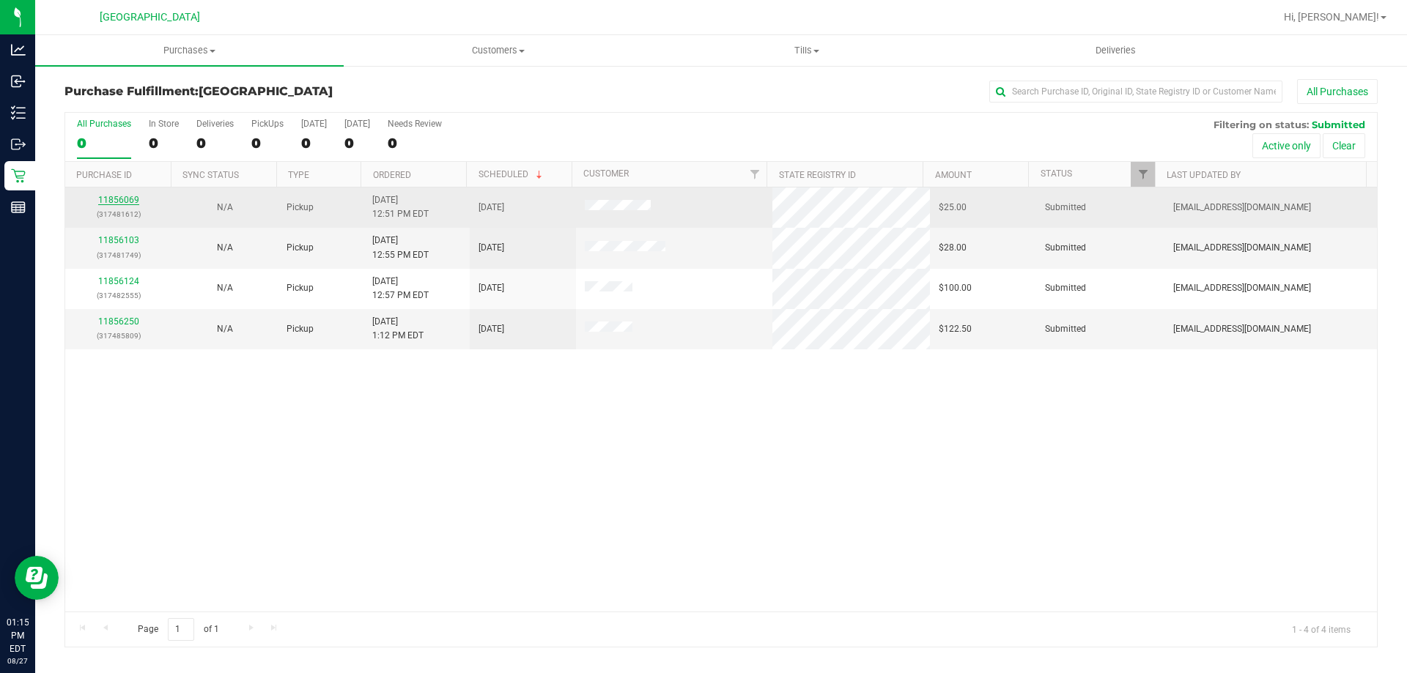
click at [119, 196] on link "11856069" at bounding box center [118, 200] width 41 height 10
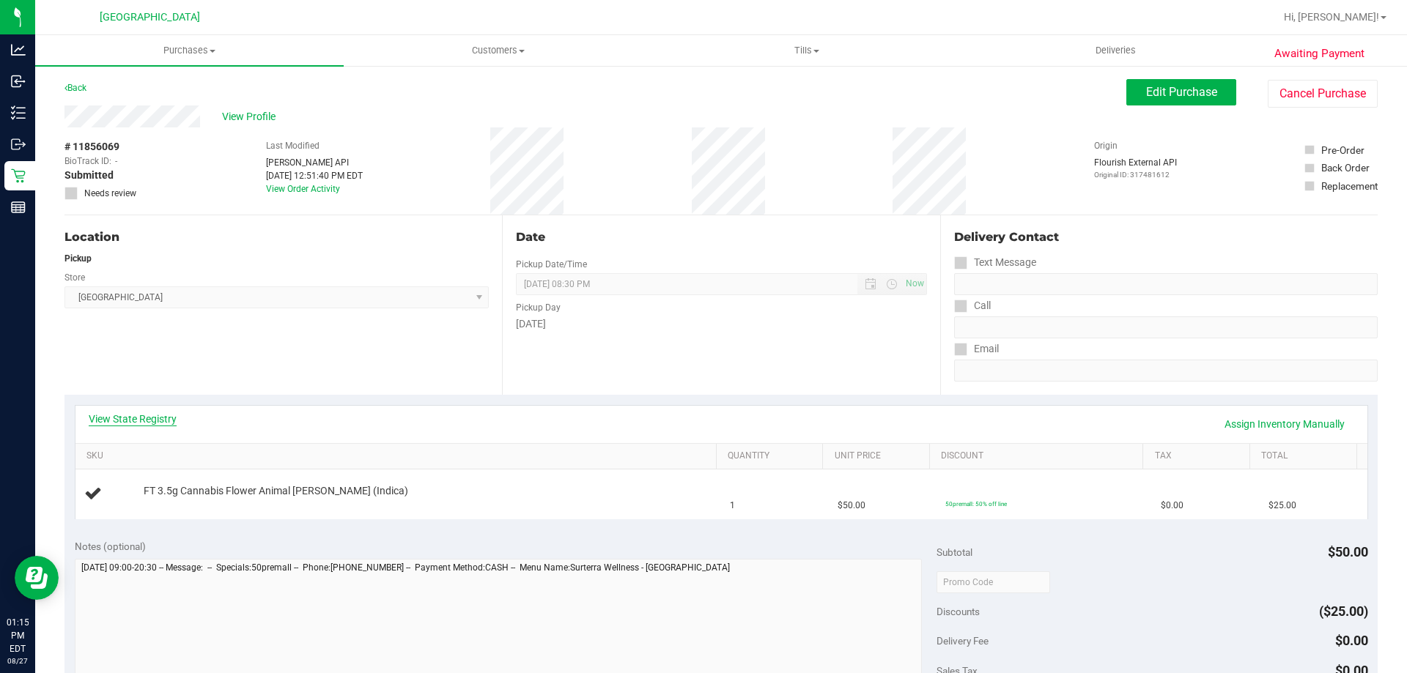
click at [153, 415] on link "View State Registry" at bounding box center [133, 419] width 88 height 15
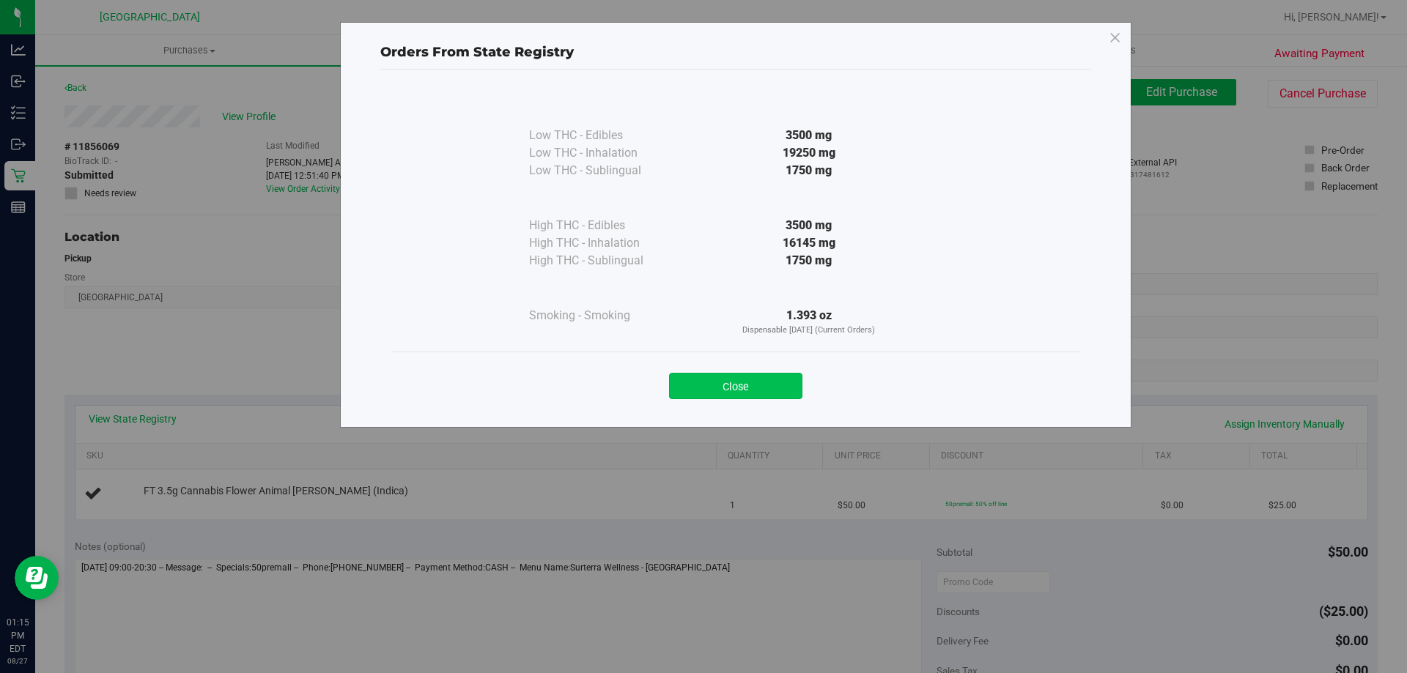
click at [747, 388] on button "Close" at bounding box center [735, 386] width 133 height 26
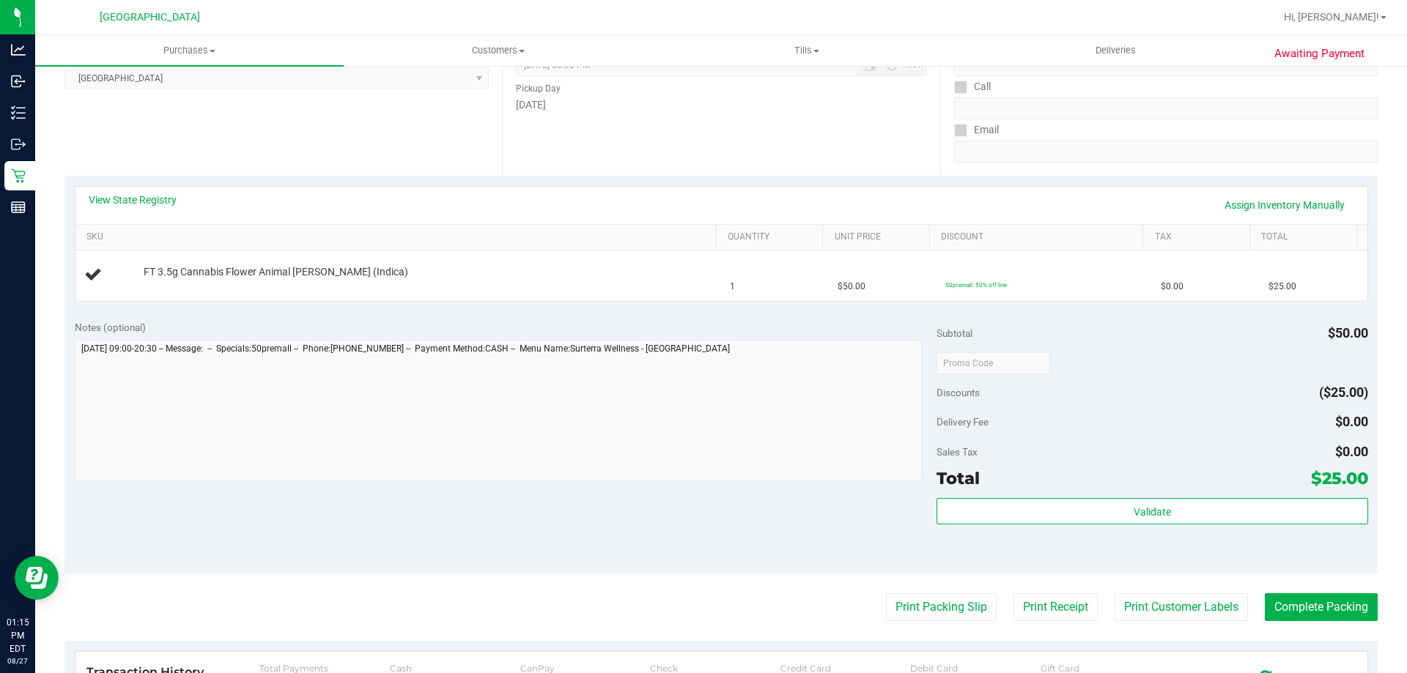
scroll to position [220, 0]
click at [912, 599] on button "Print Packing Slip" at bounding box center [941, 607] width 111 height 28
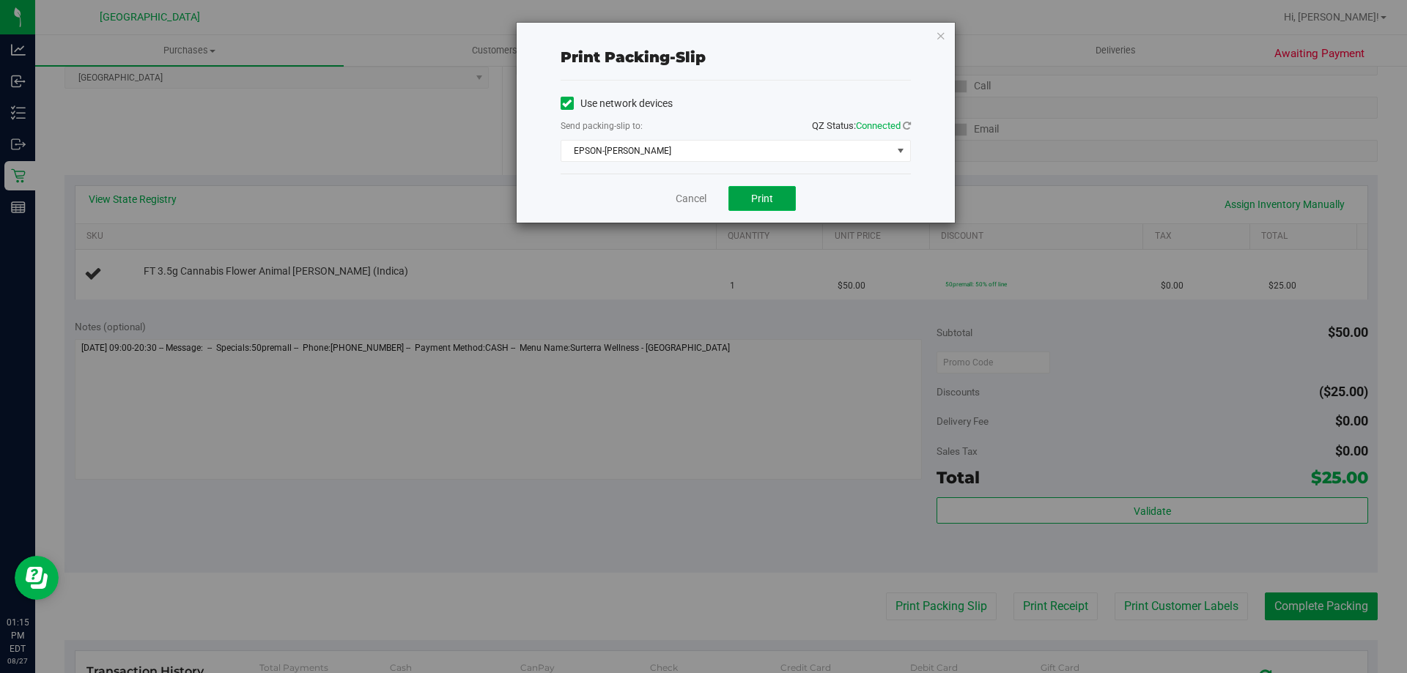
click at [771, 194] on span "Print" at bounding box center [762, 199] width 22 height 12
click at [942, 38] on icon "button" at bounding box center [941, 35] width 10 height 18
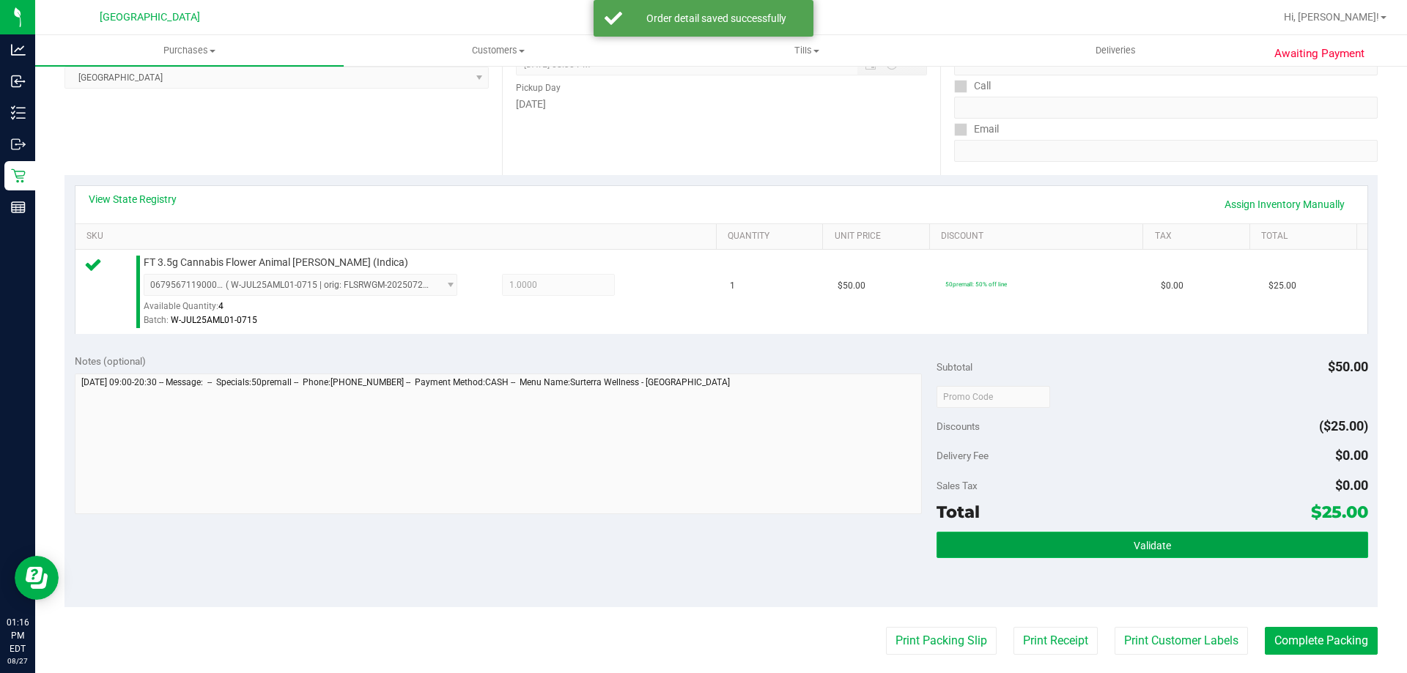
click at [1159, 541] on span "Validate" at bounding box center [1151, 546] width 37 height 12
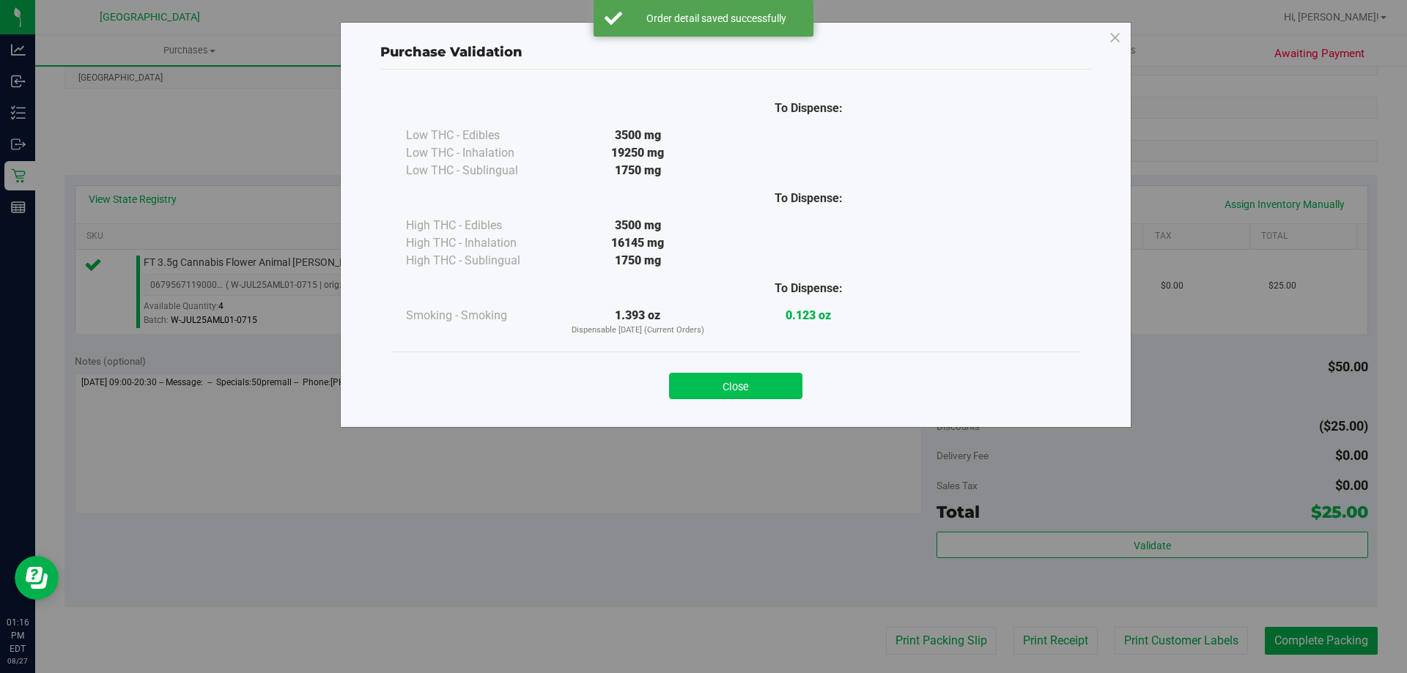
click at [741, 396] on button "Close" at bounding box center [735, 386] width 133 height 26
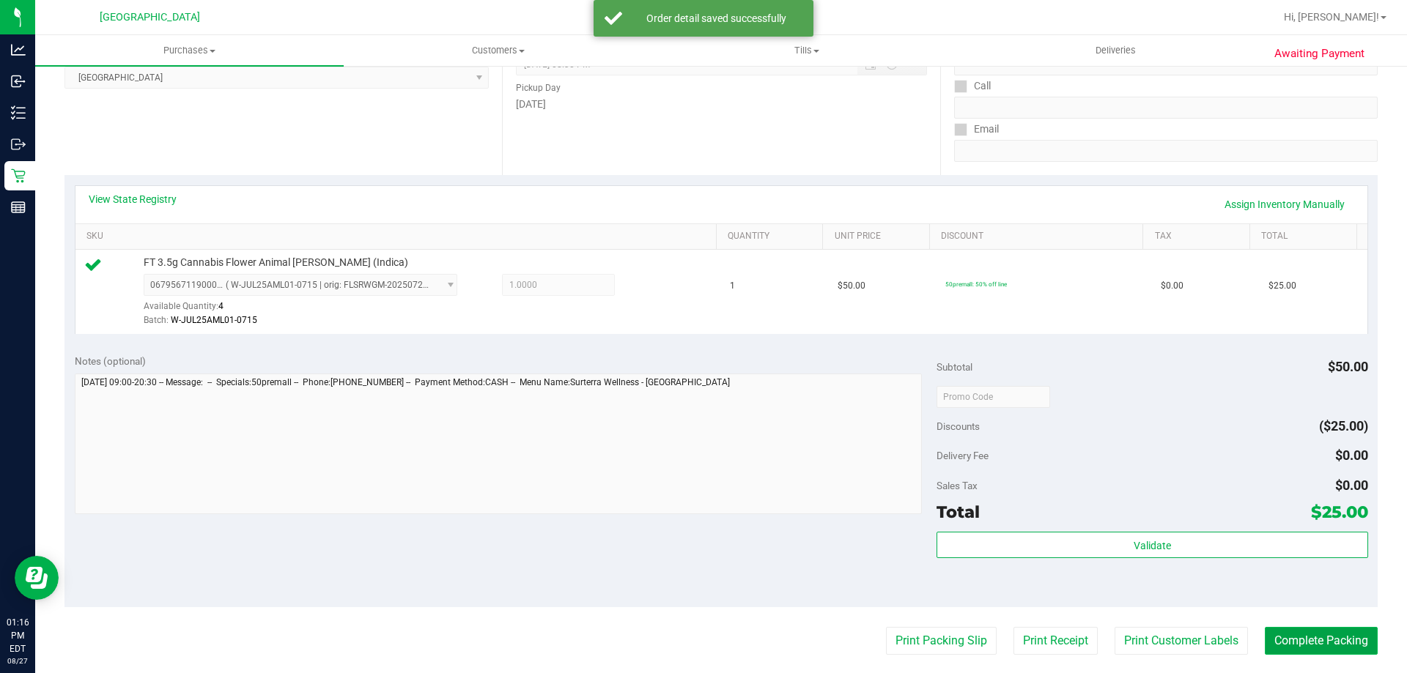
click at [1341, 644] on button "Complete Packing" at bounding box center [1321, 641] width 113 height 28
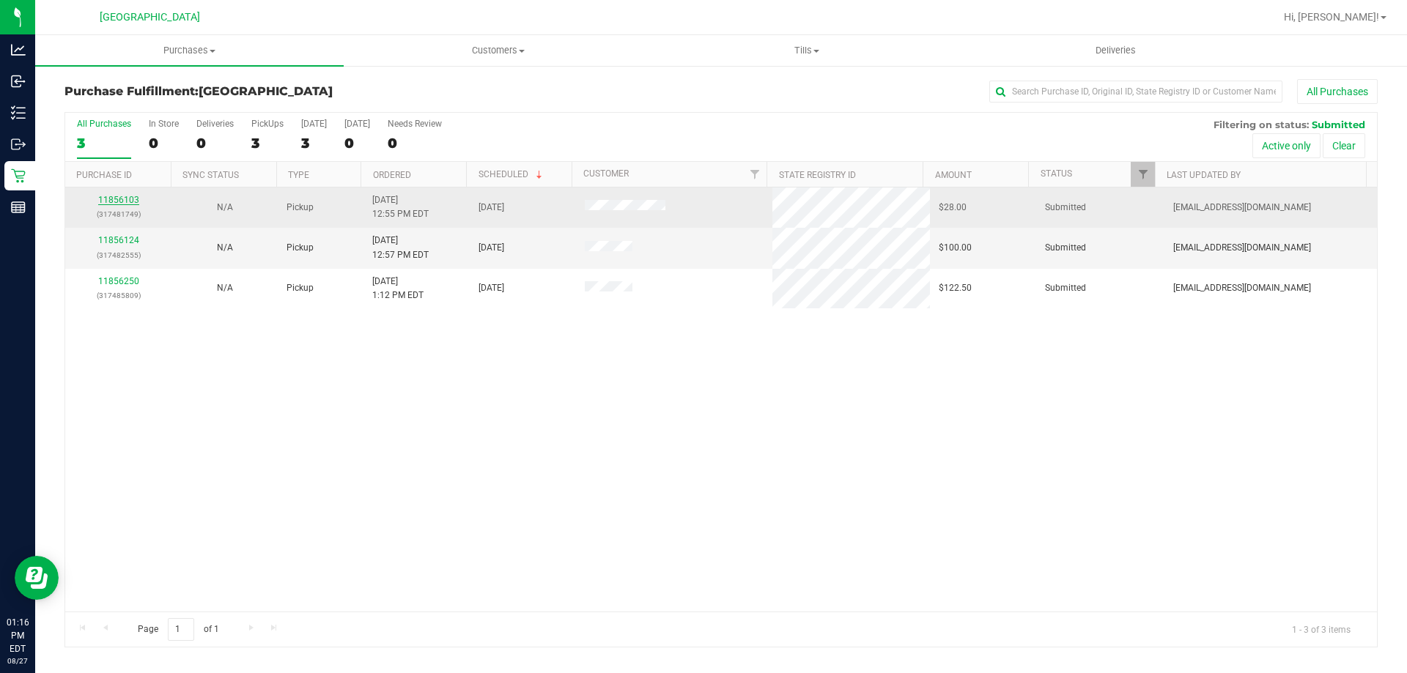
click at [119, 199] on link "11856103" at bounding box center [118, 200] width 41 height 10
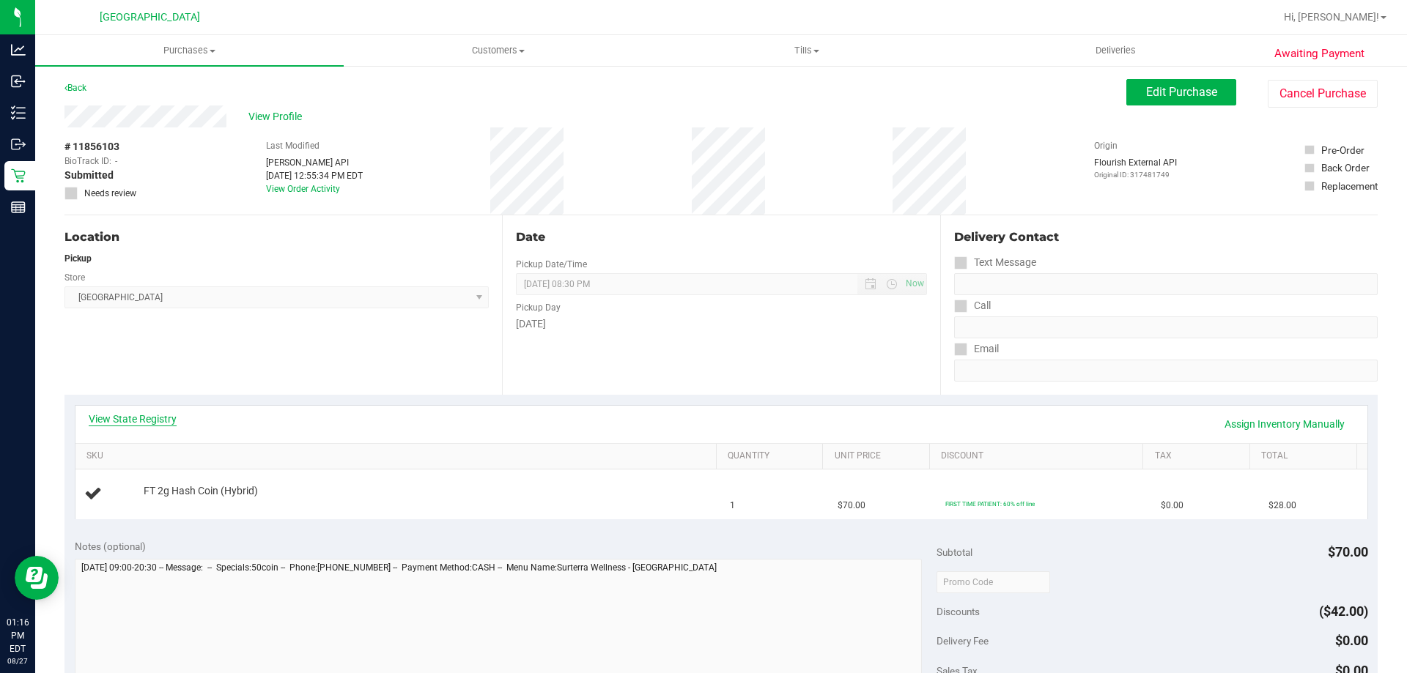
click at [137, 418] on link "View State Registry" at bounding box center [133, 419] width 88 height 15
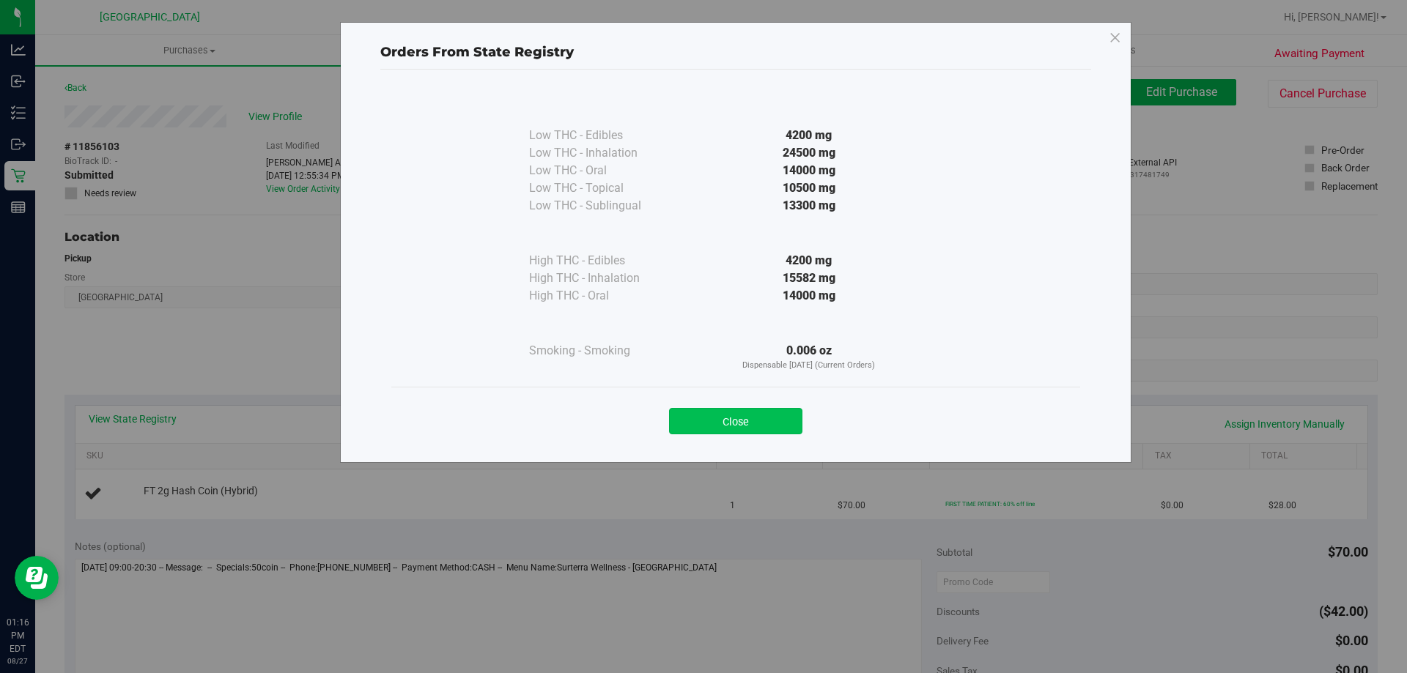
click at [771, 425] on button "Close" at bounding box center [735, 421] width 133 height 26
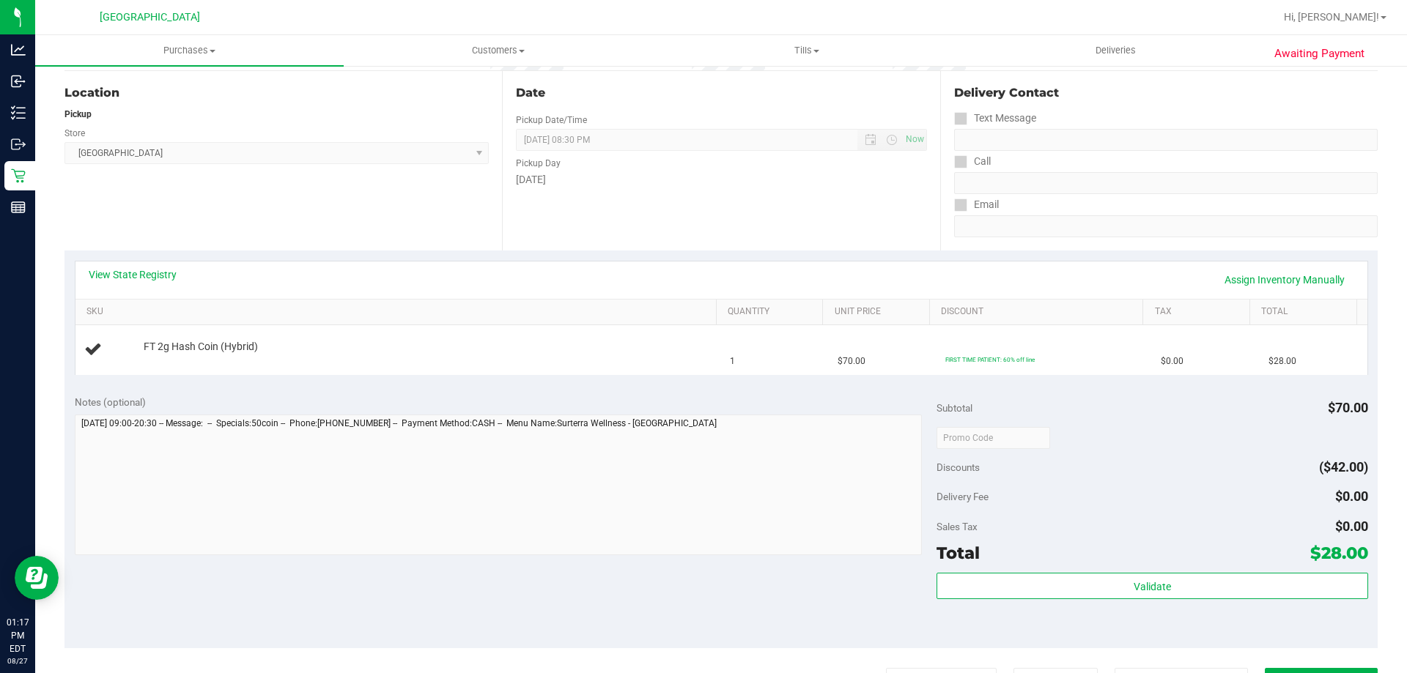
scroll to position [220, 0]
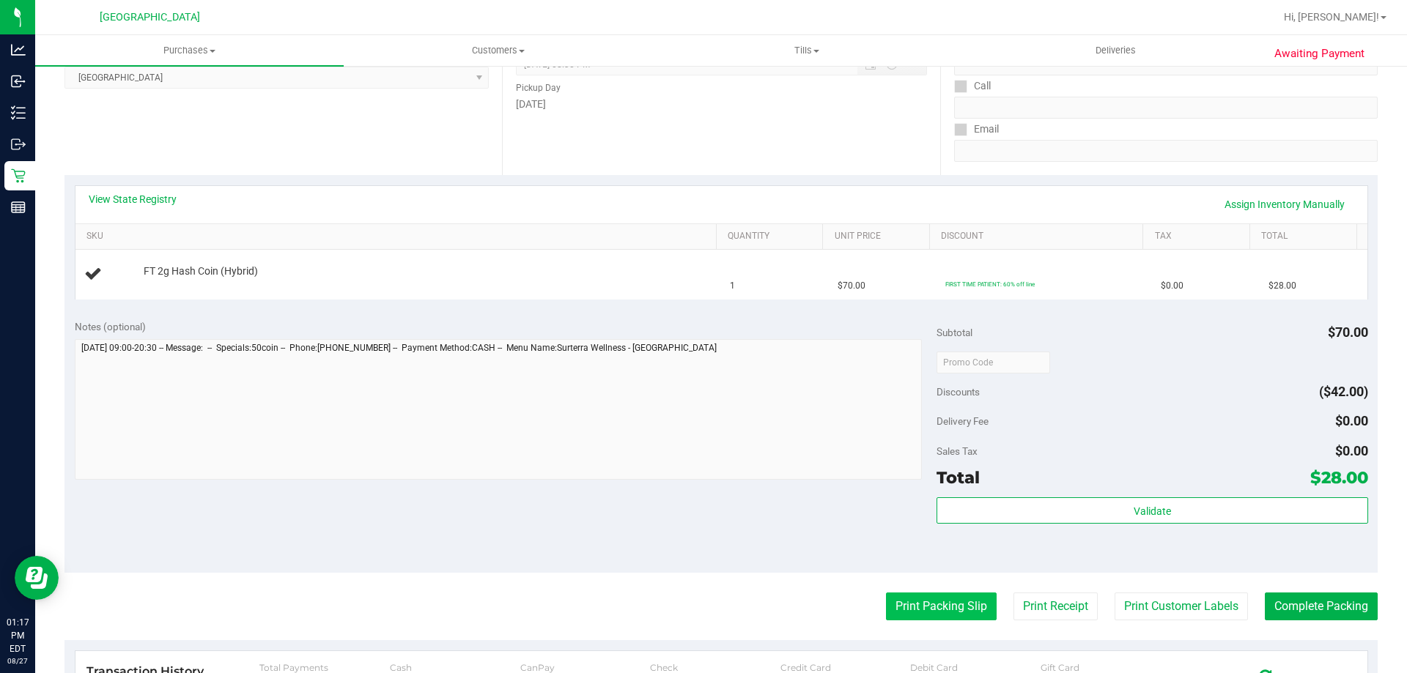
click at [920, 612] on button "Print Packing Slip" at bounding box center [941, 607] width 111 height 28
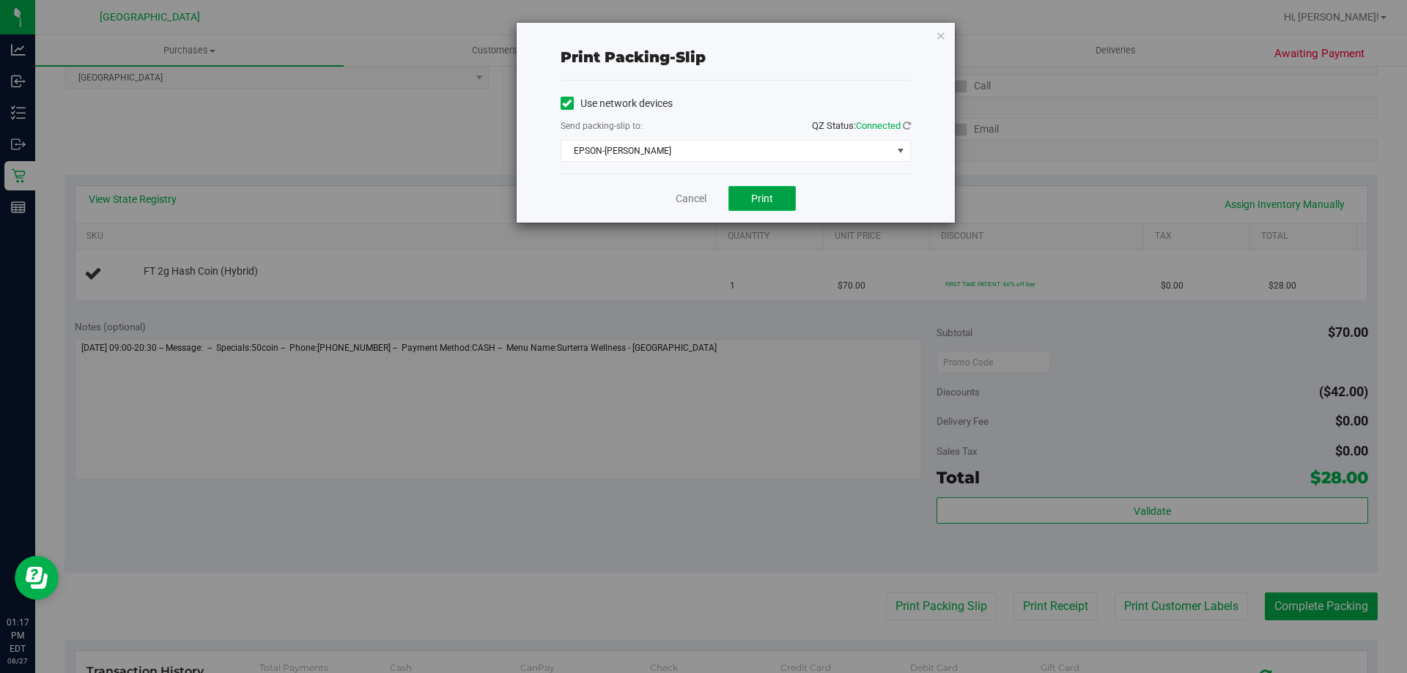
click at [771, 189] on button "Print" at bounding box center [761, 198] width 67 height 25
click at [942, 32] on icon "button" at bounding box center [941, 35] width 10 height 18
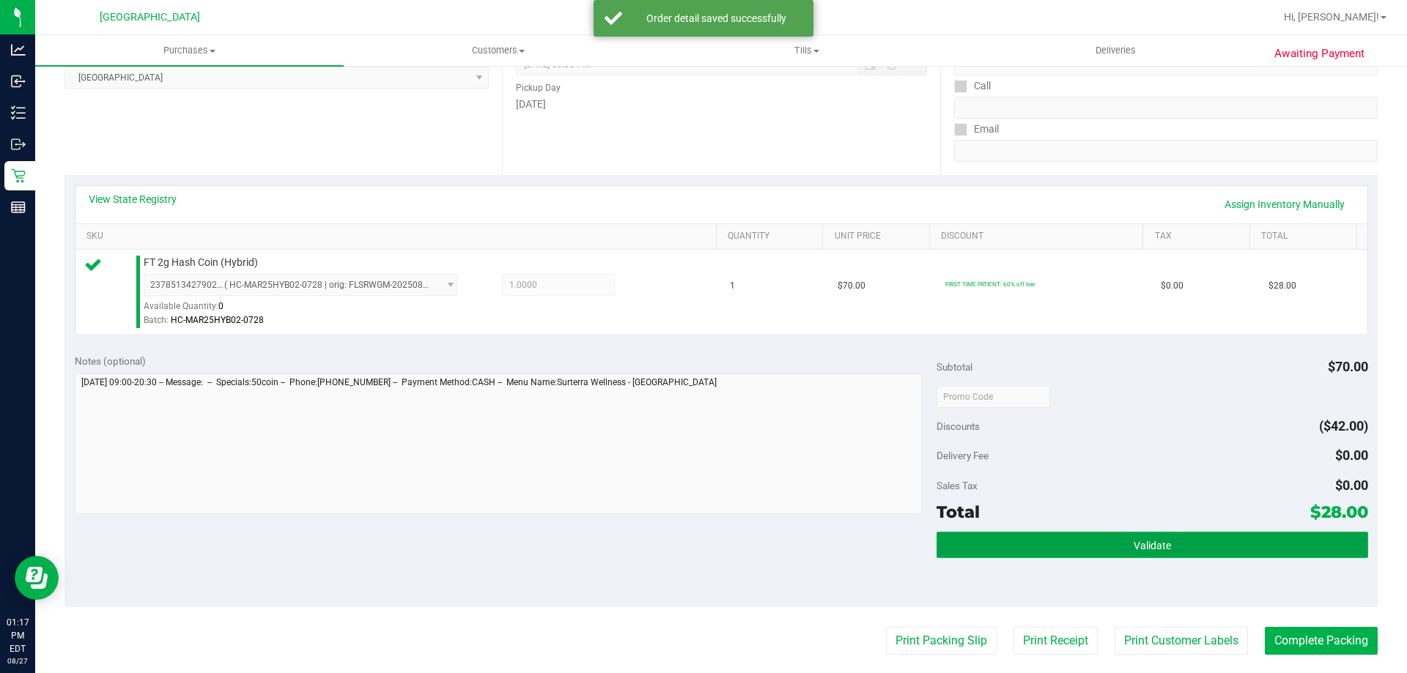
click at [1161, 556] on button "Validate" at bounding box center [1151, 545] width 431 height 26
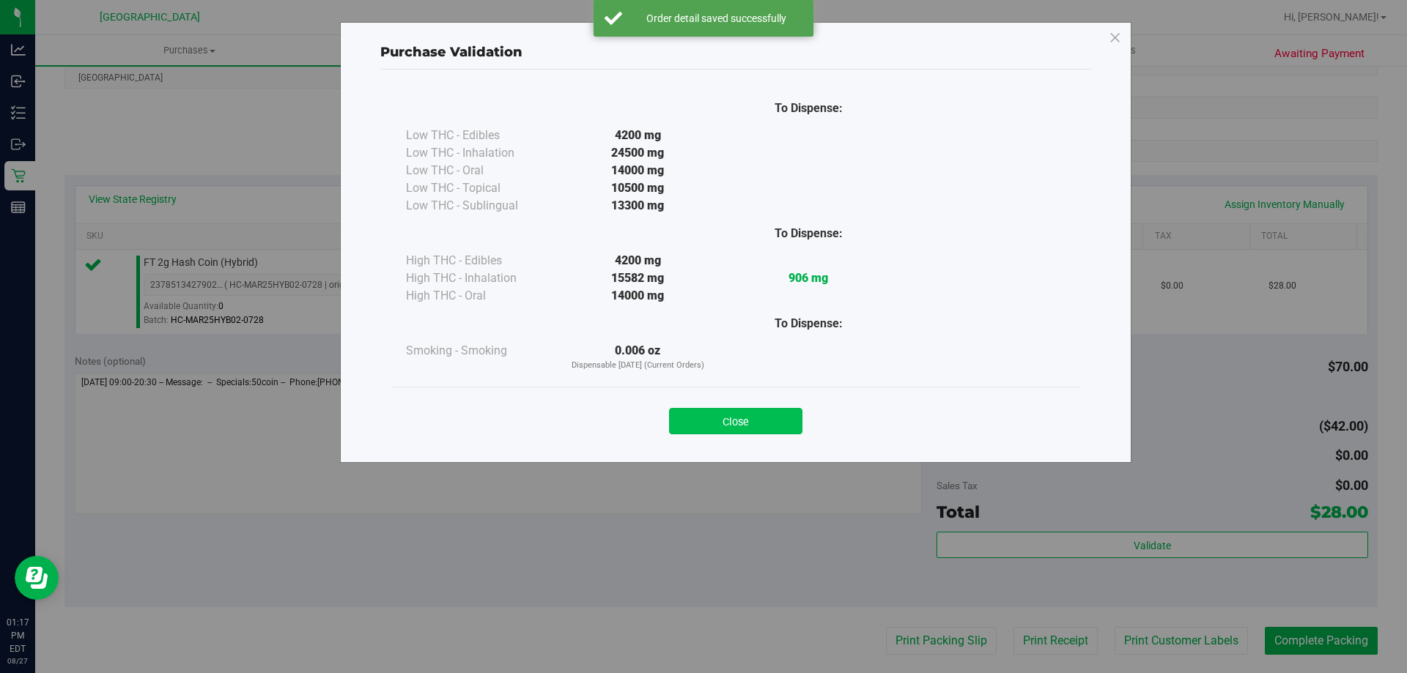
click at [785, 412] on button "Close" at bounding box center [735, 421] width 133 height 26
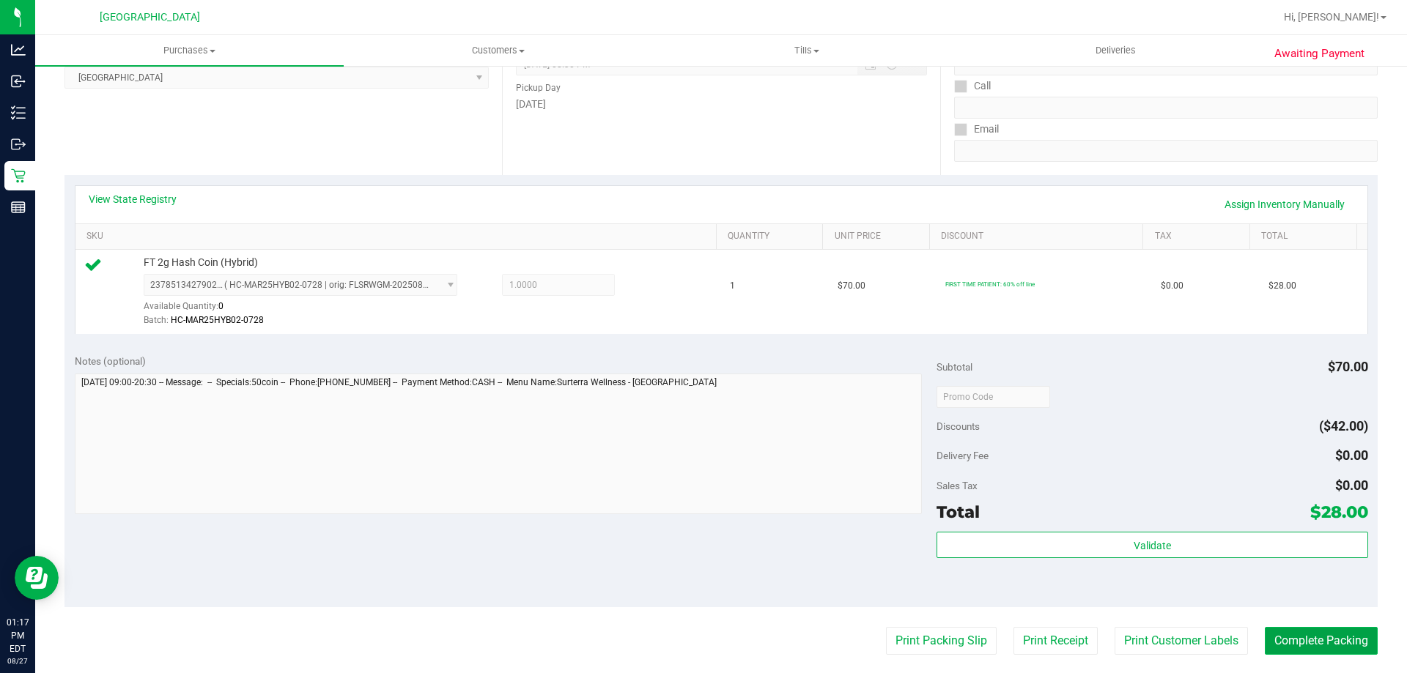
click at [1300, 631] on button "Complete Packing" at bounding box center [1321, 641] width 113 height 28
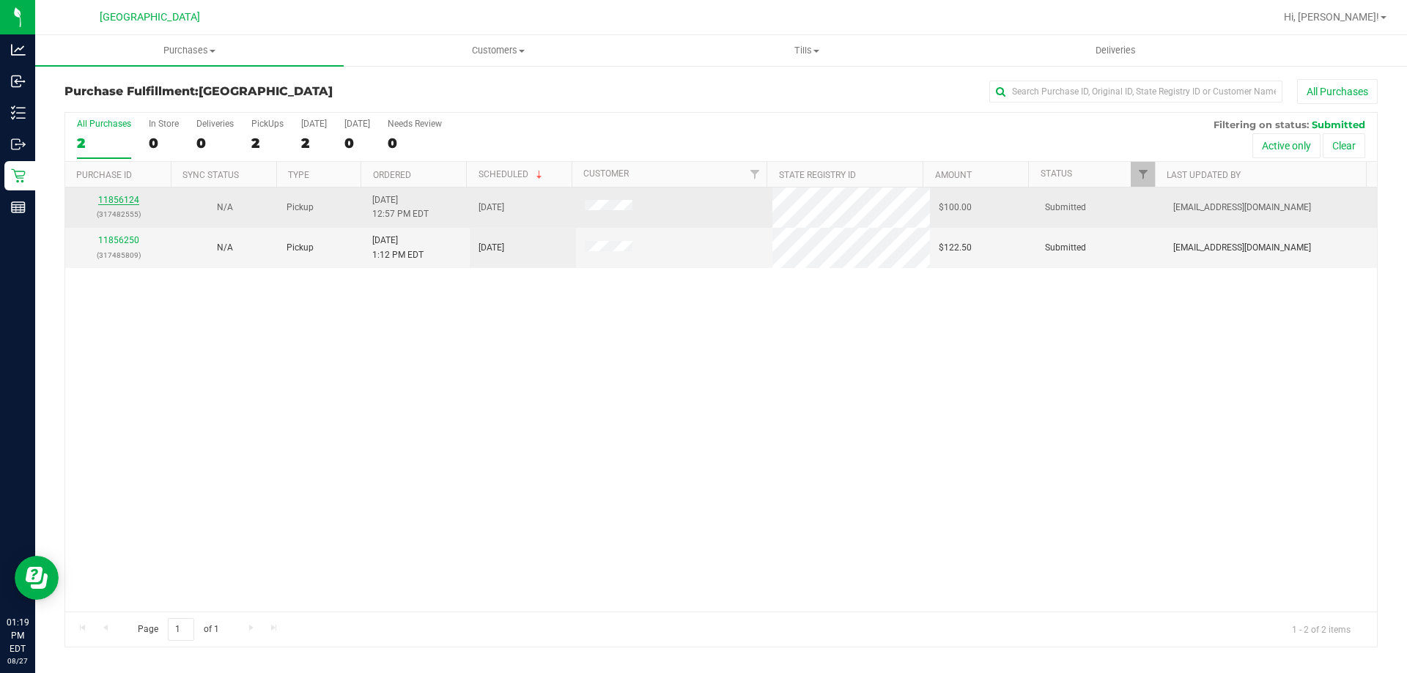
click at [116, 200] on link "11856124" at bounding box center [118, 200] width 41 height 10
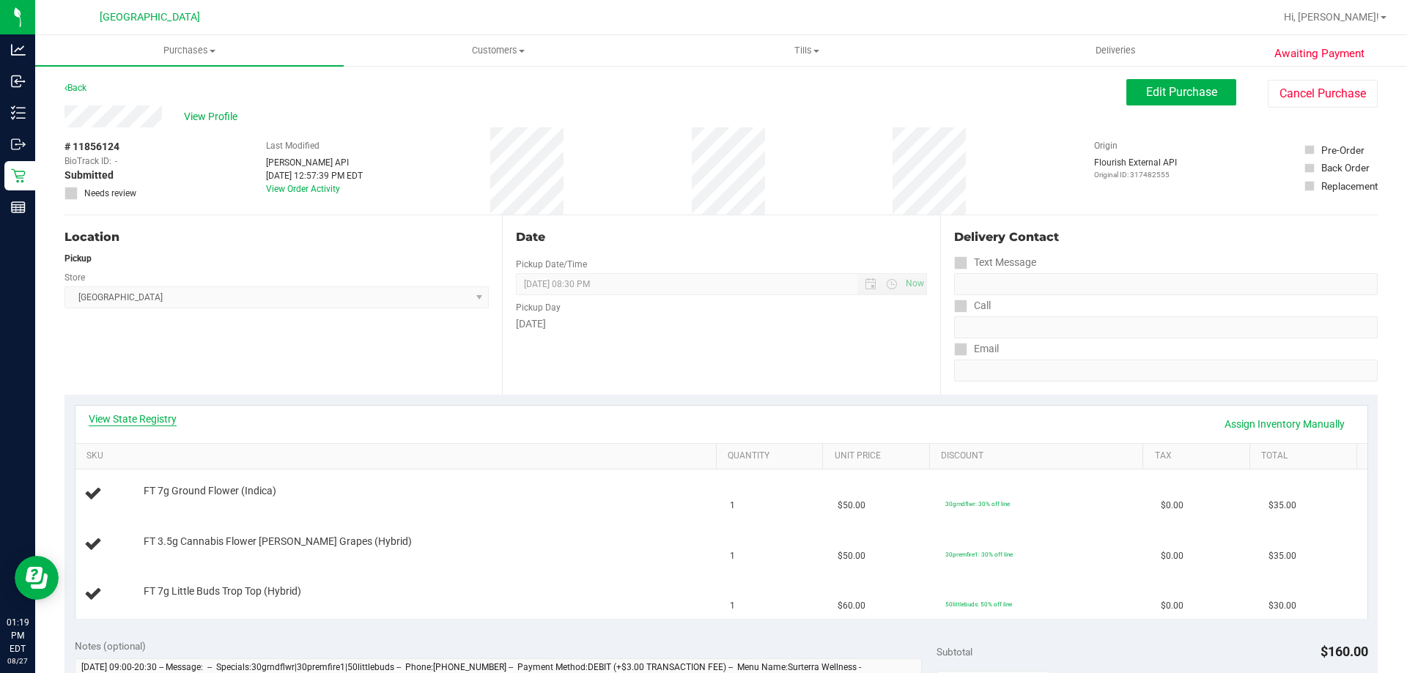
click at [146, 422] on link "View State Registry" at bounding box center [133, 419] width 88 height 15
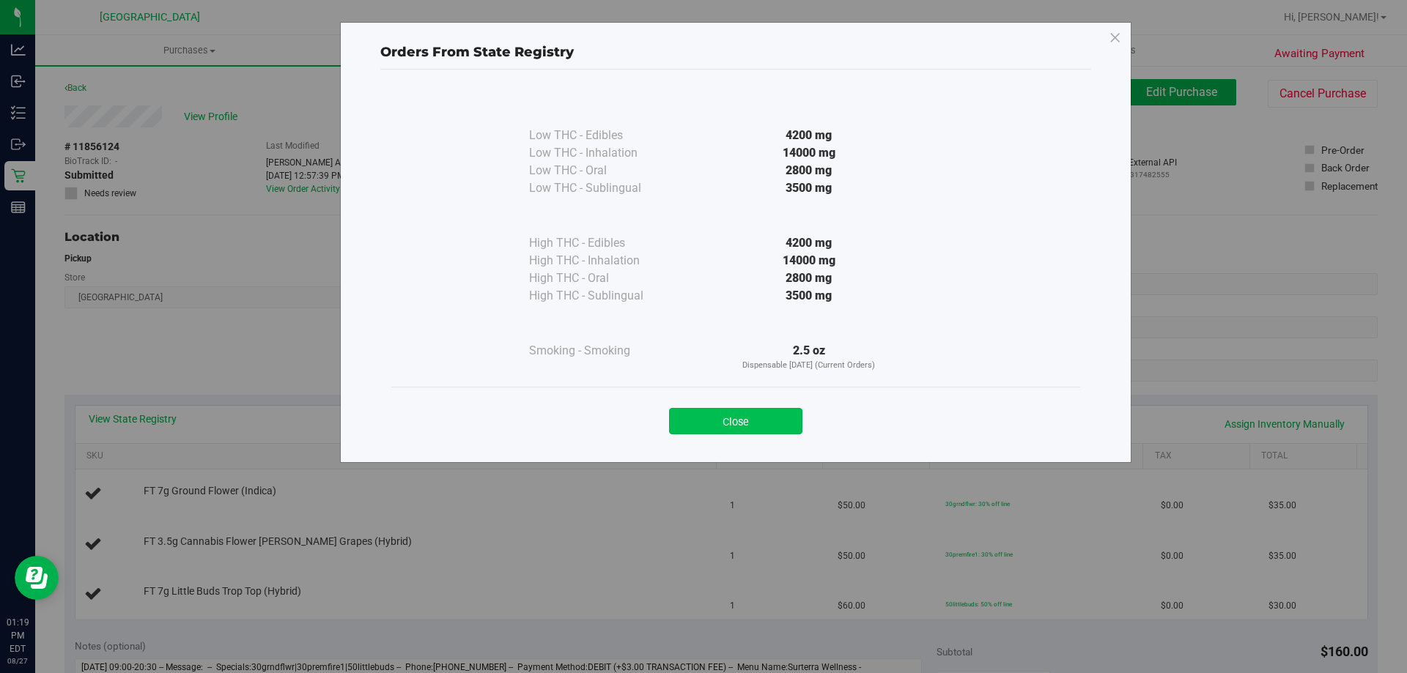
click at [770, 414] on button "Close" at bounding box center [735, 421] width 133 height 26
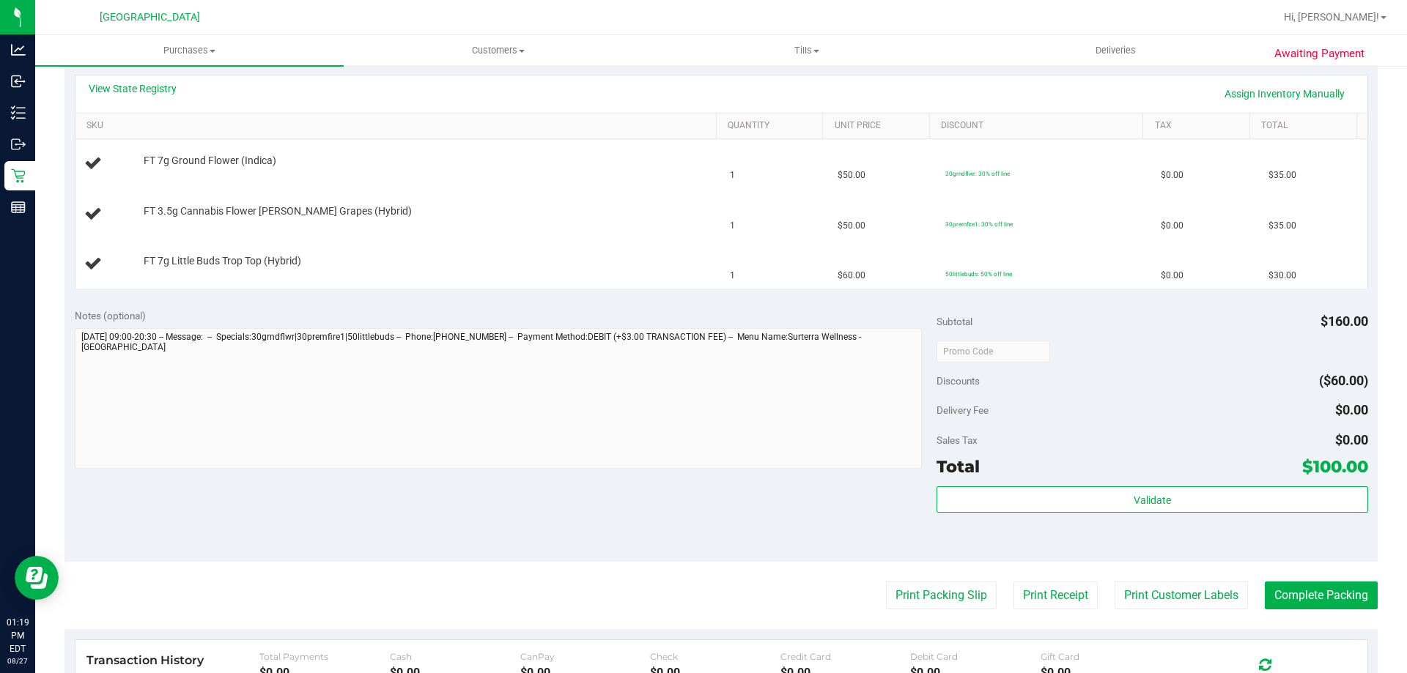
scroll to position [366, 0]
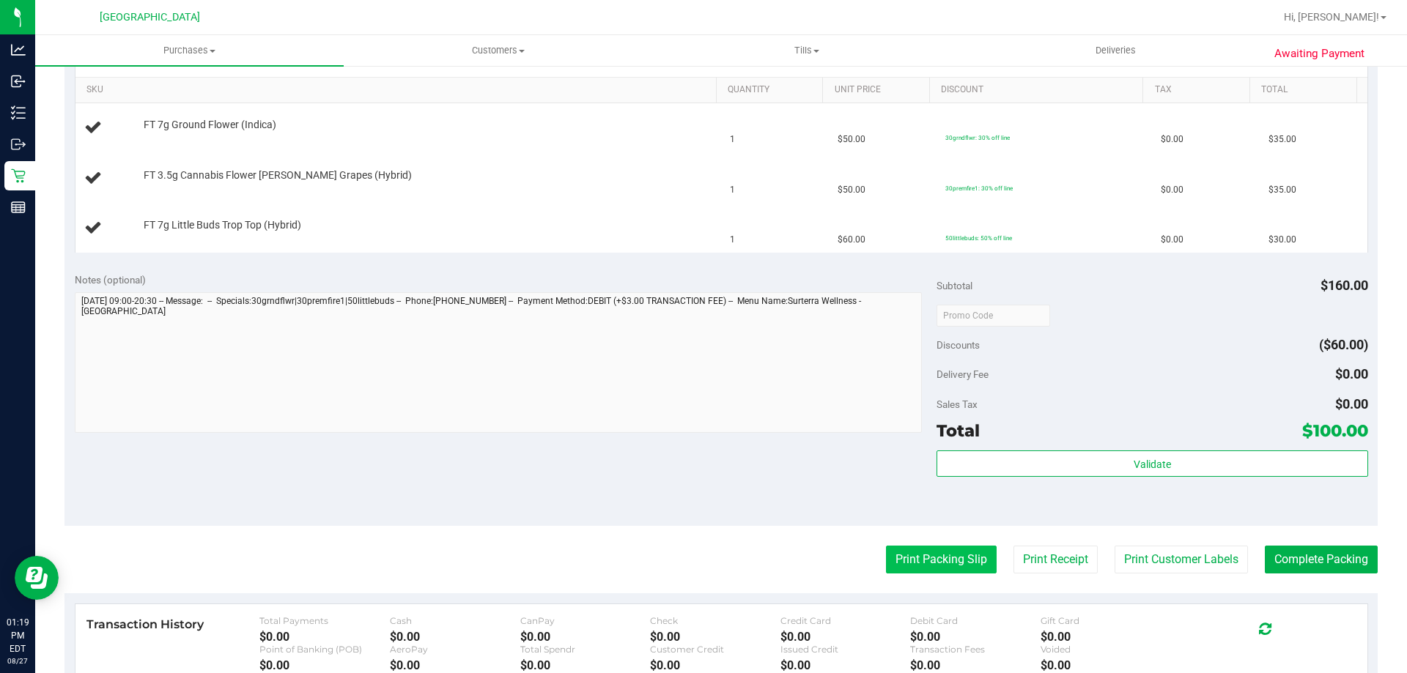
click at [904, 566] on button "Print Packing Slip" at bounding box center [941, 560] width 111 height 28
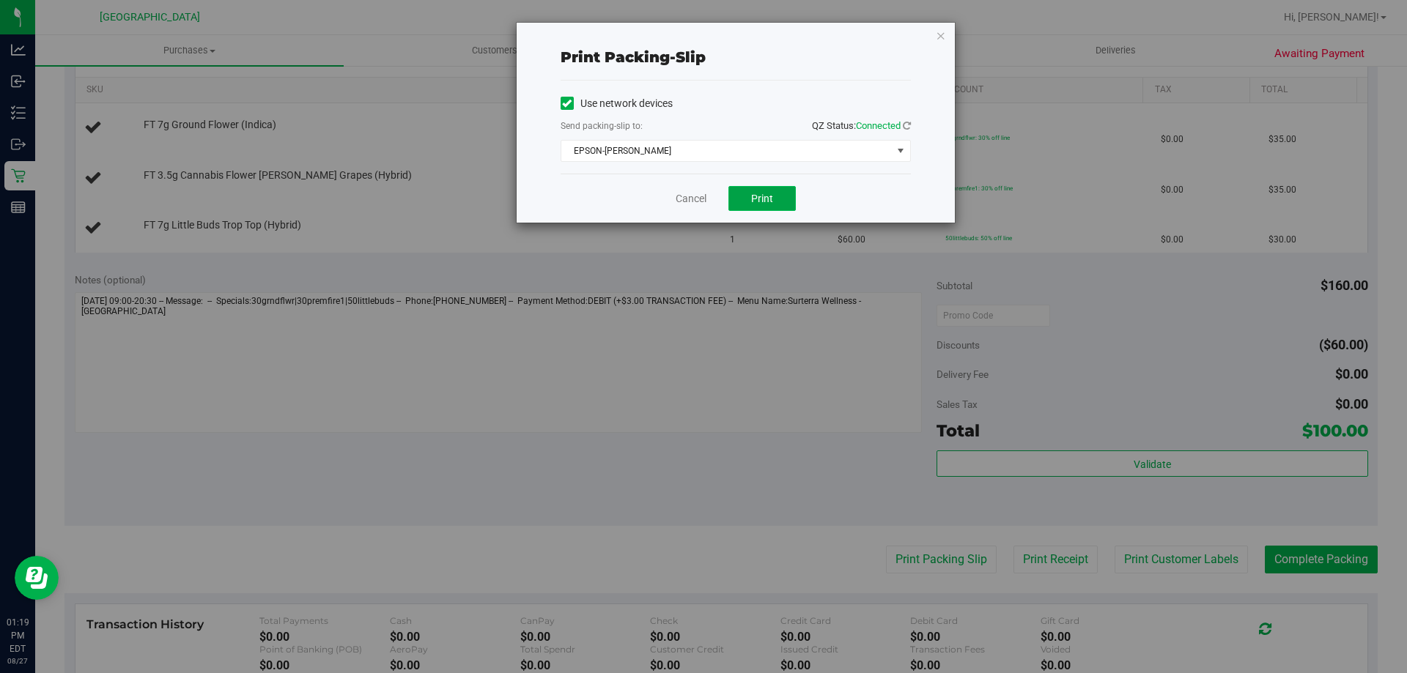
click at [752, 204] on span "Print" at bounding box center [762, 199] width 22 height 12
click at [939, 37] on icon "button" at bounding box center [941, 35] width 10 height 18
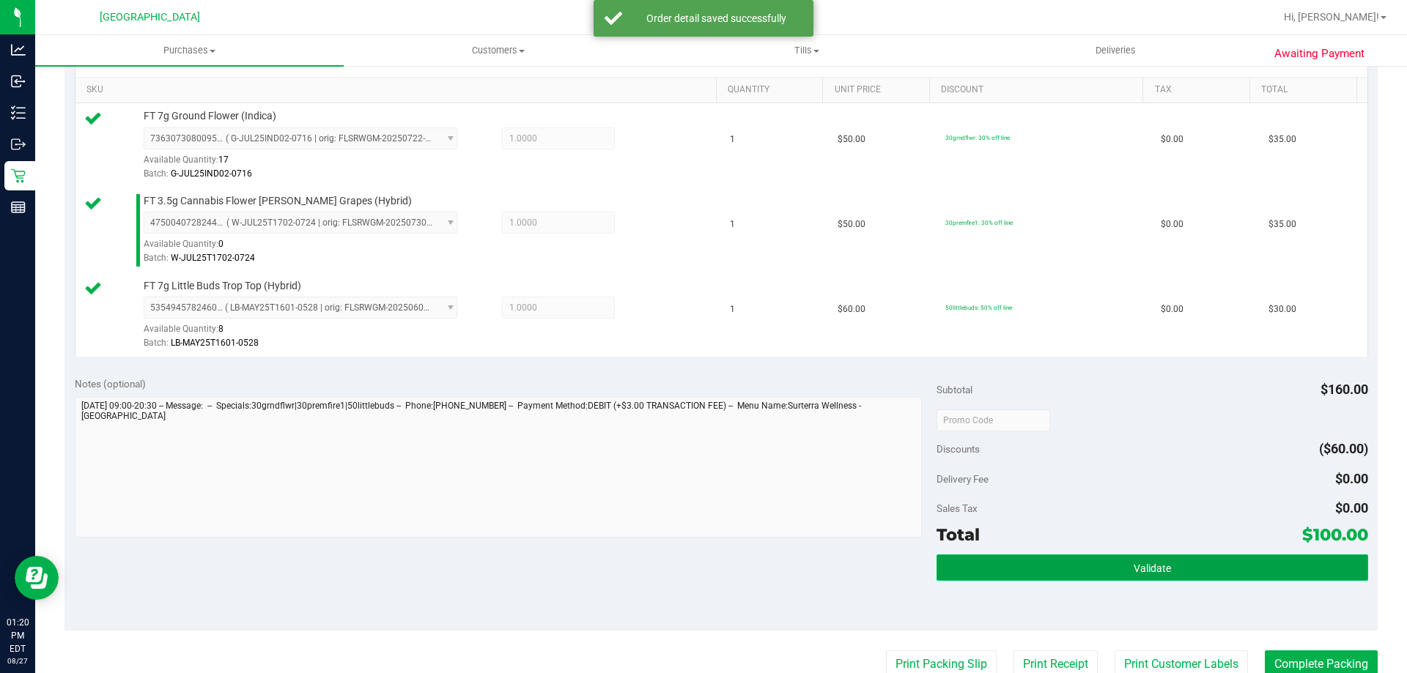
click at [1177, 568] on button "Validate" at bounding box center [1151, 568] width 431 height 26
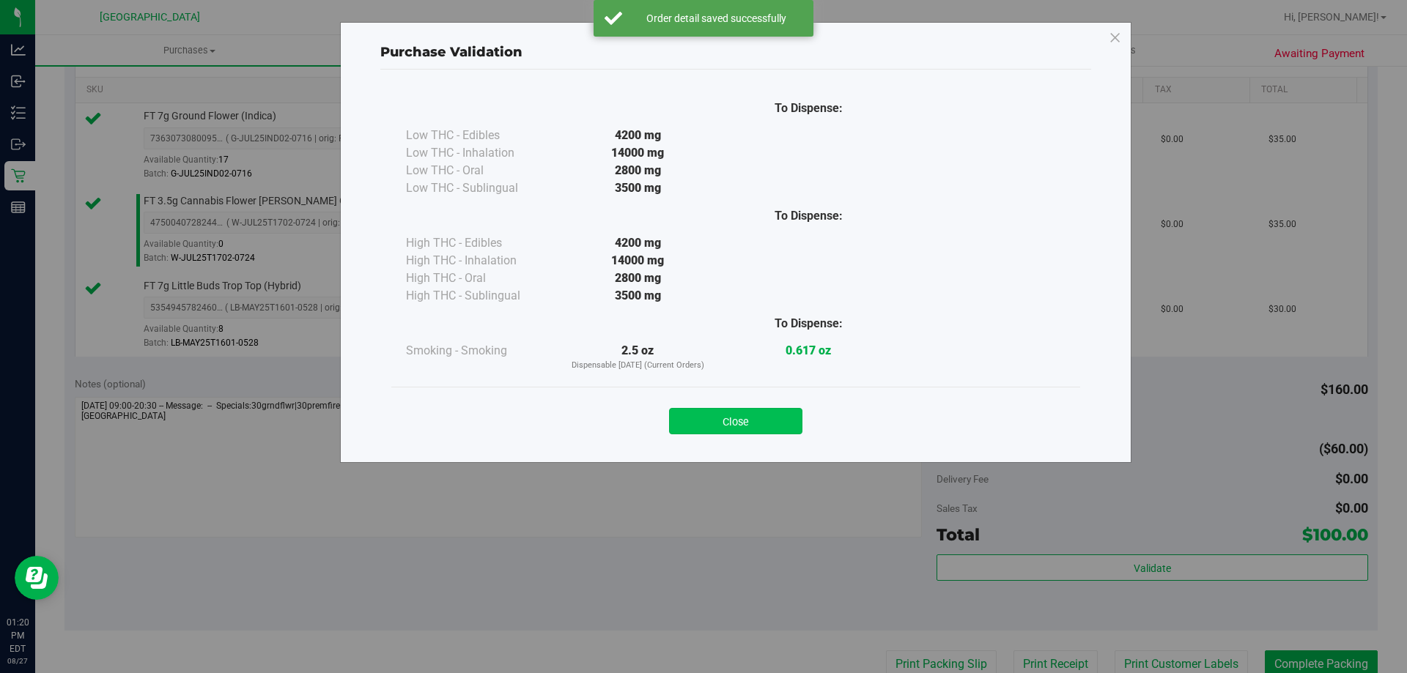
click at [688, 425] on button "Close" at bounding box center [735, 421] width 133 height 26
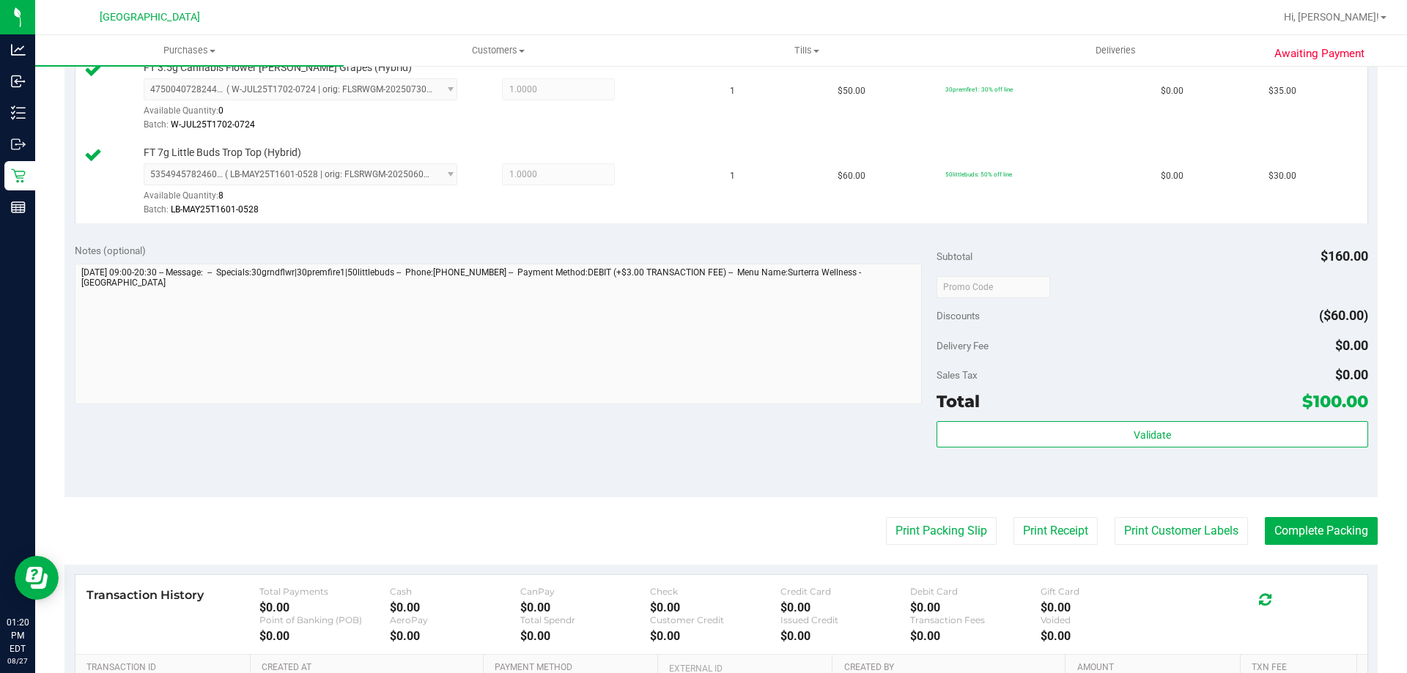
scroll to position [513, 0]
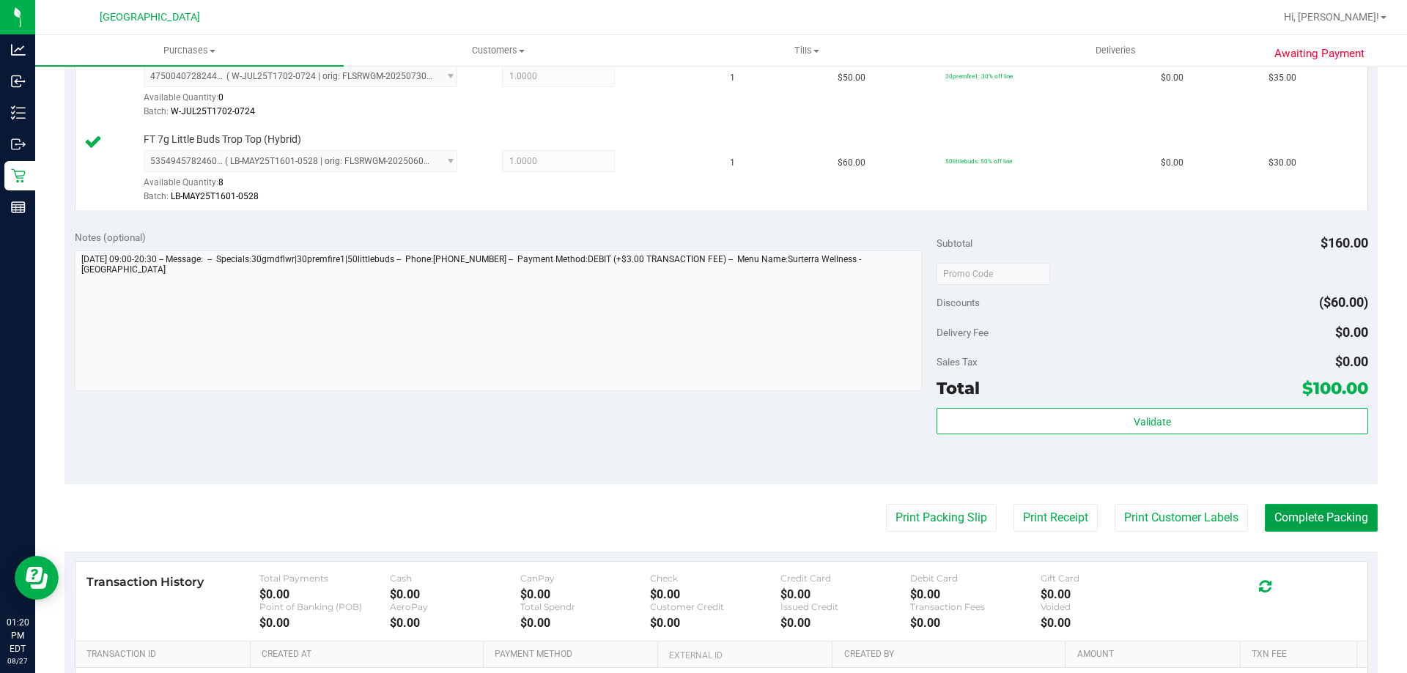
click at [1307, 521] on button "Complete Packing" at bounding box center [1321, 518] width 113 height 28
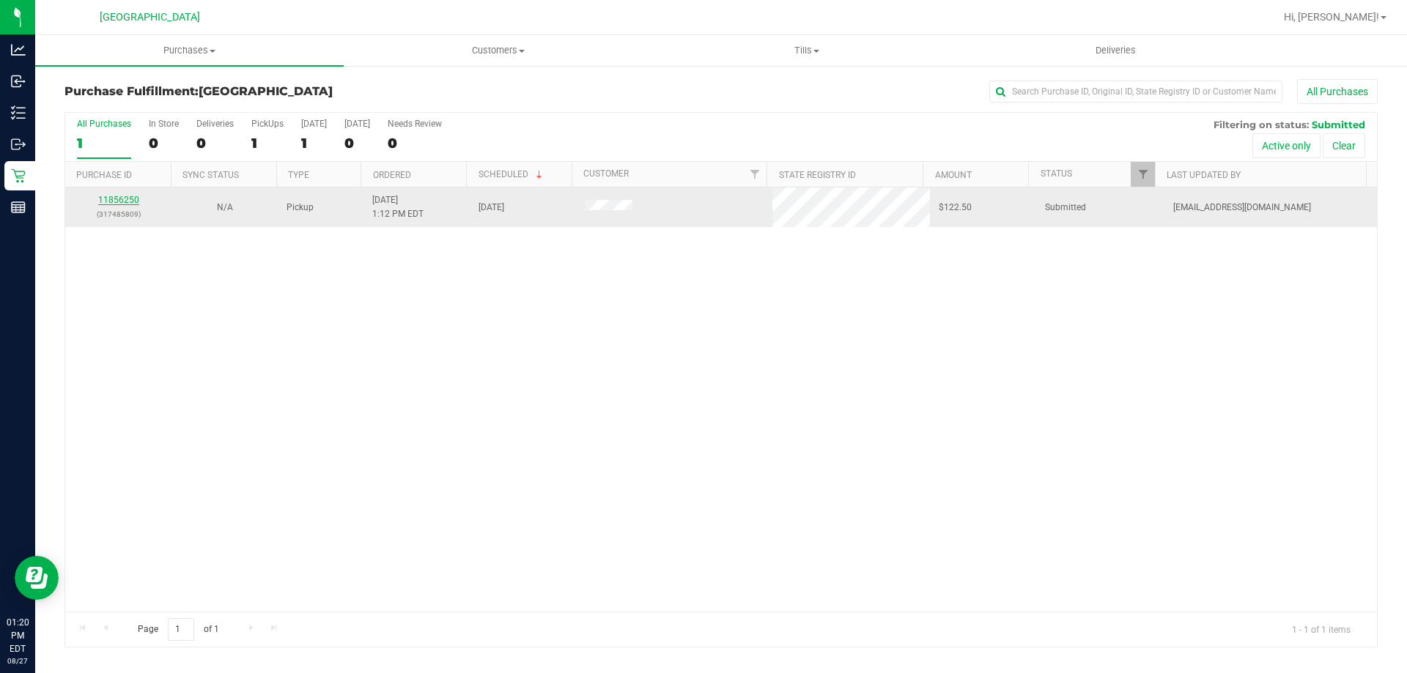
click at [124, 199] on link "11856250" at bounding box center [118, 200] width 41 height 10
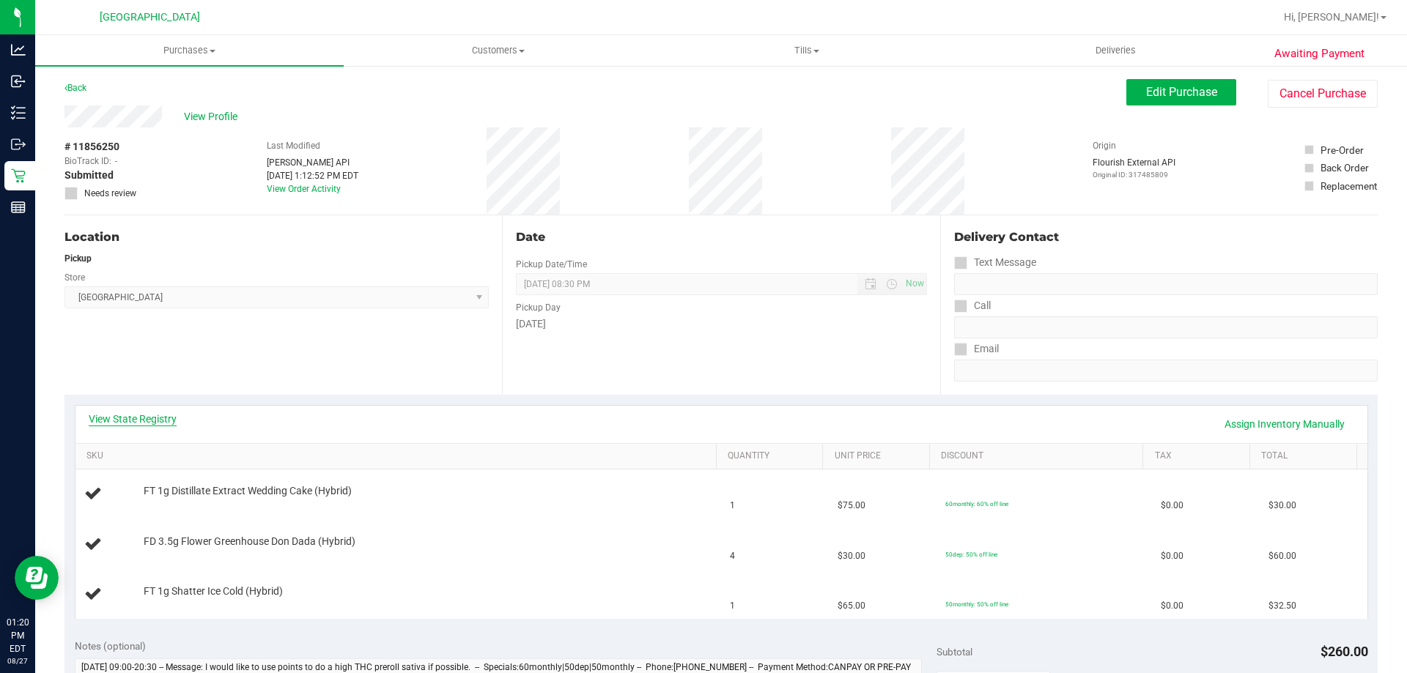
click at [137, 421] on link "View State Registry" at bounding box center [133, 419] width 88 height 15
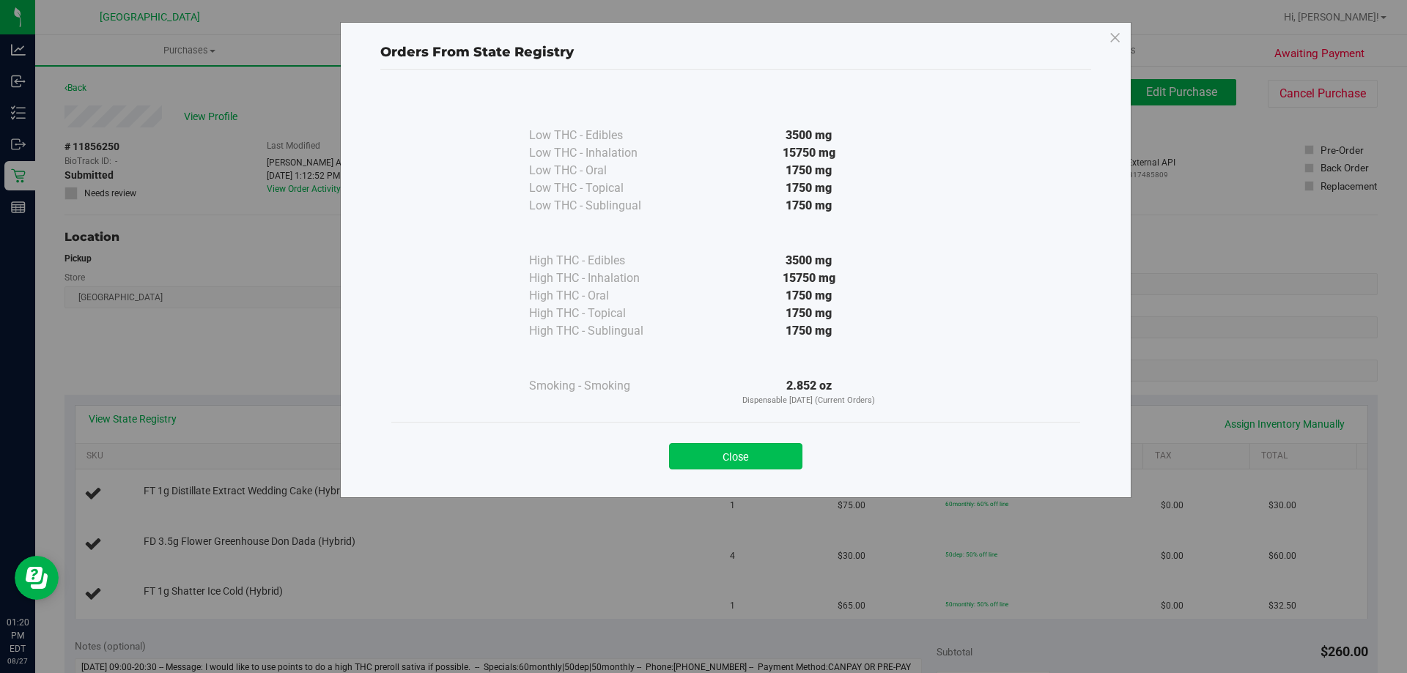
click at [743, 454] on button "Close" at bounding box center [735, 456] width 133 height 26
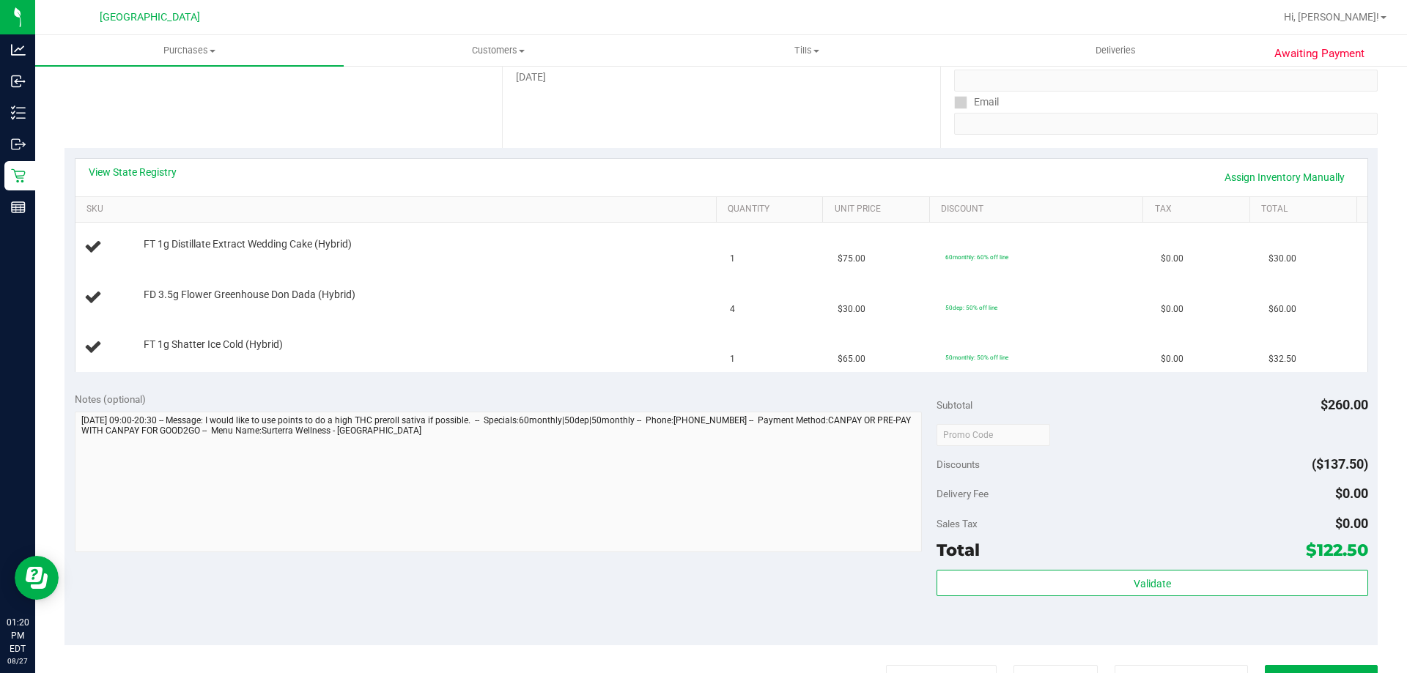
scroll to position [293, 0]
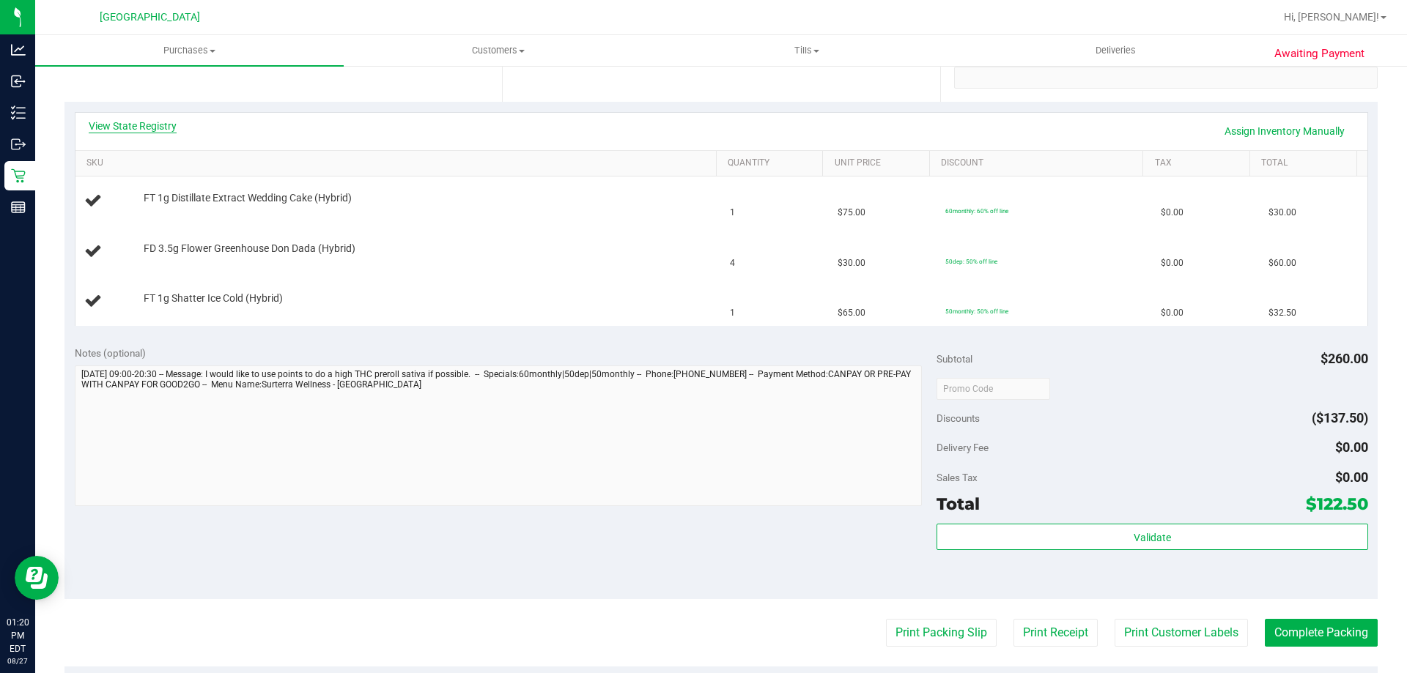
click at [158, 125] on link "View State Registry" at bounding box center [133, 126] width 88 height 15
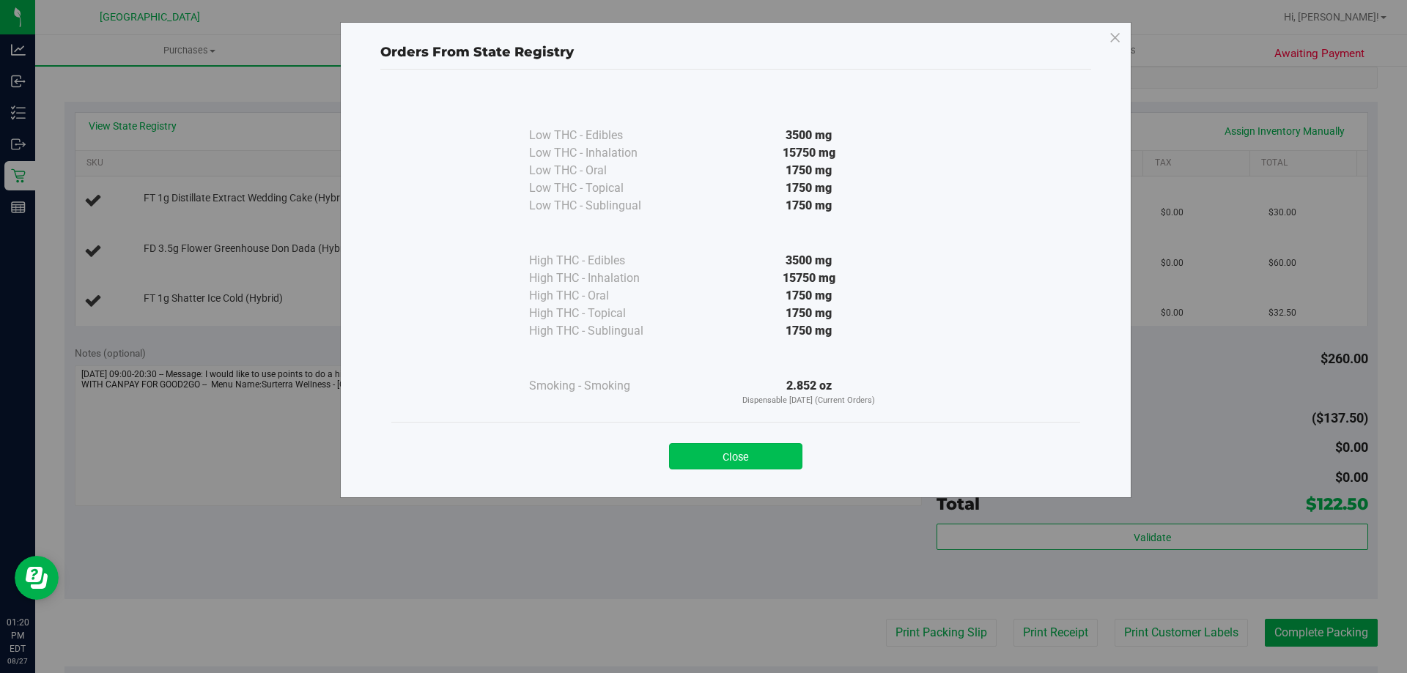
click at [747, 459] on button "Close" at bounding box center [735, 456] width 133 height 26
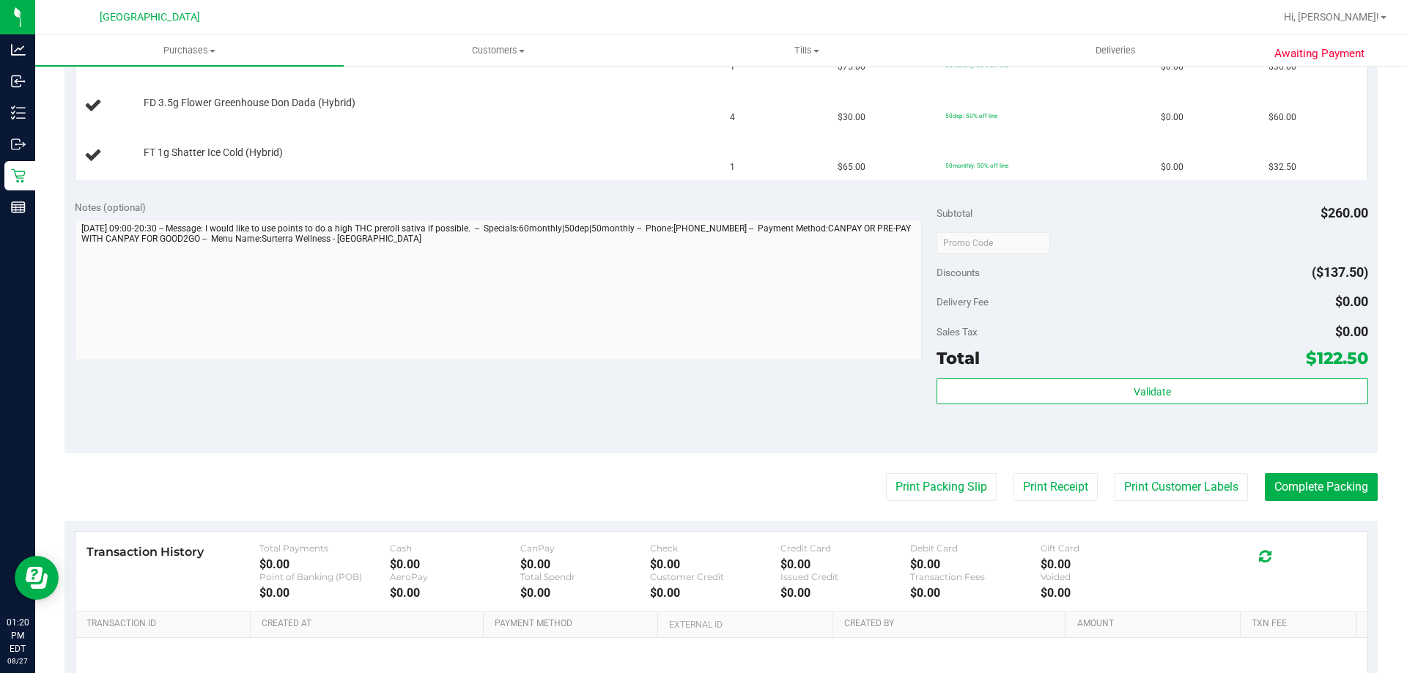
scroll to position [440, 0]
click at [936, 489] on button "Print Packing Slip" at bounding box center [941, 487] width 111 height 28
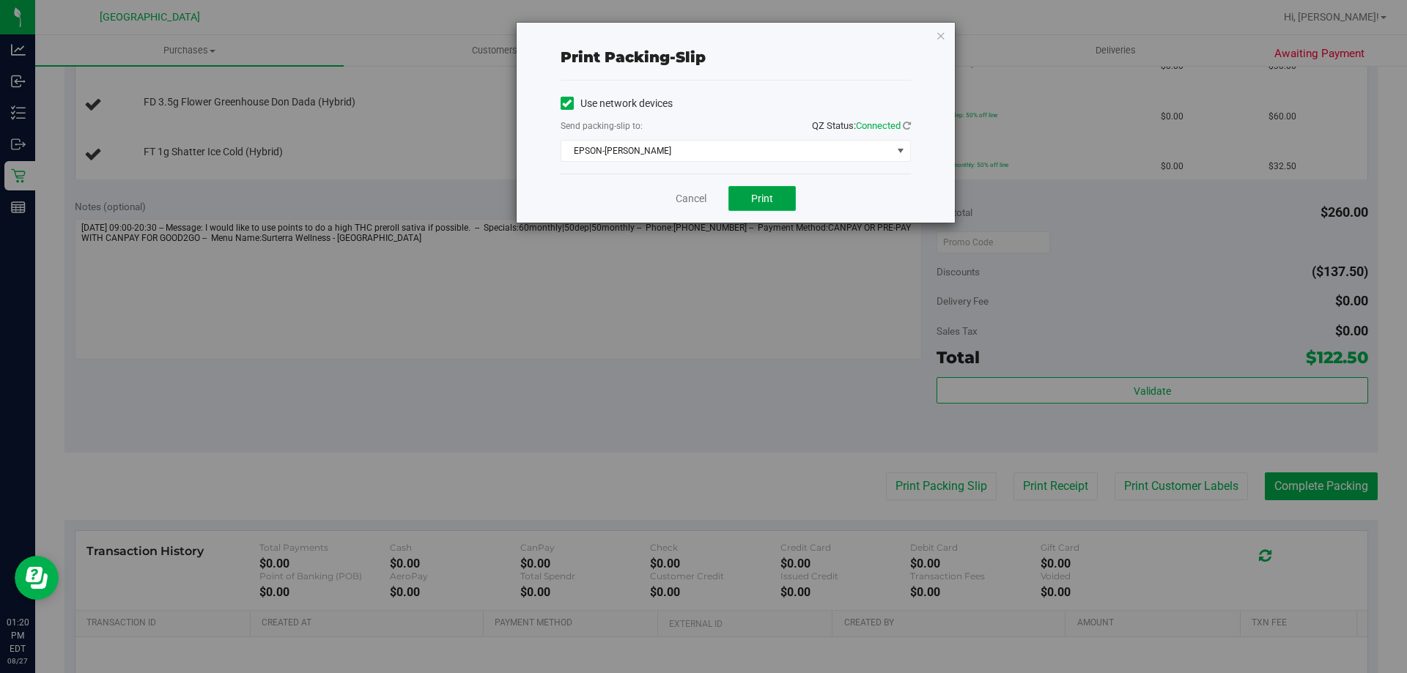
click at [765, 197] on span "Print" at bounding box center [762, 199] width 22 height 12
click at [943, 37] on icon "button" at bounding box center [941, 35] width 10 height 18
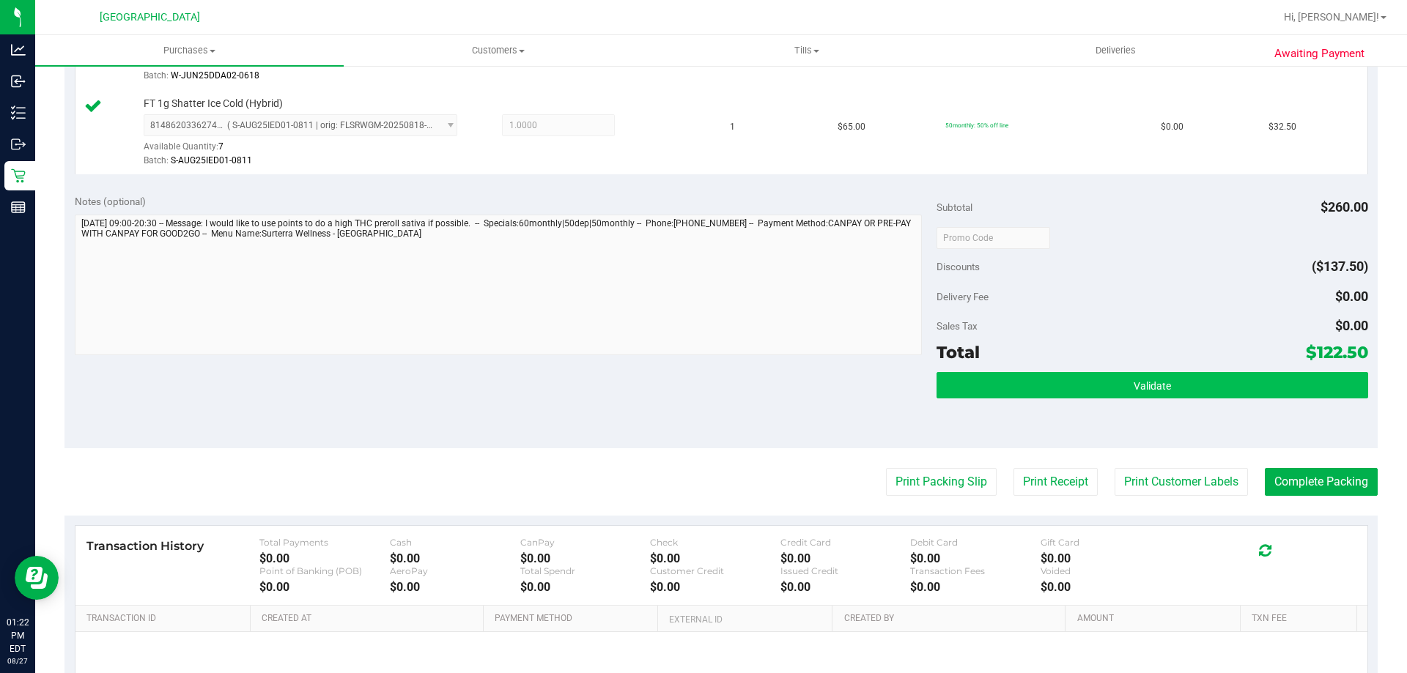
scroll to position [586, 0]
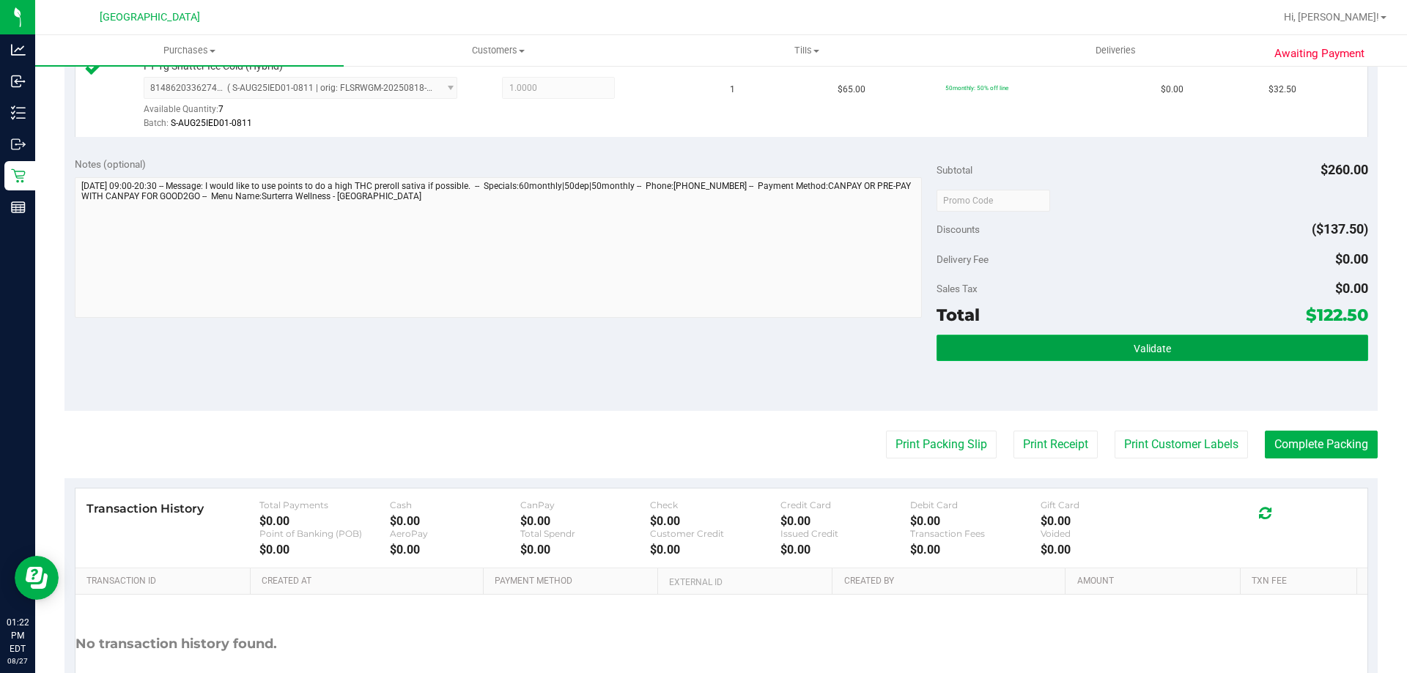
click at [1288, 347] on button "Validate" at bounding box center [1151, 348] width 431 height 26
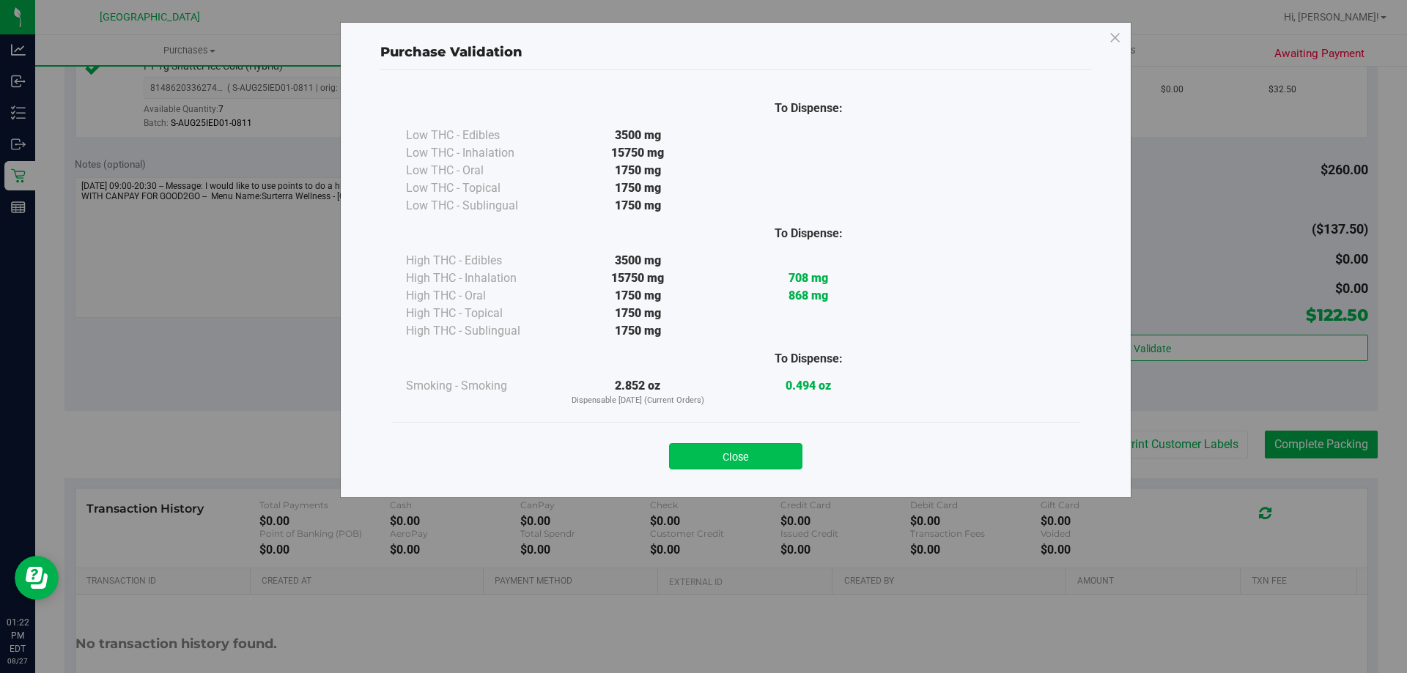
click at [756, 453] on button "Close" at bounding box center [735, 456] width 133 height 26
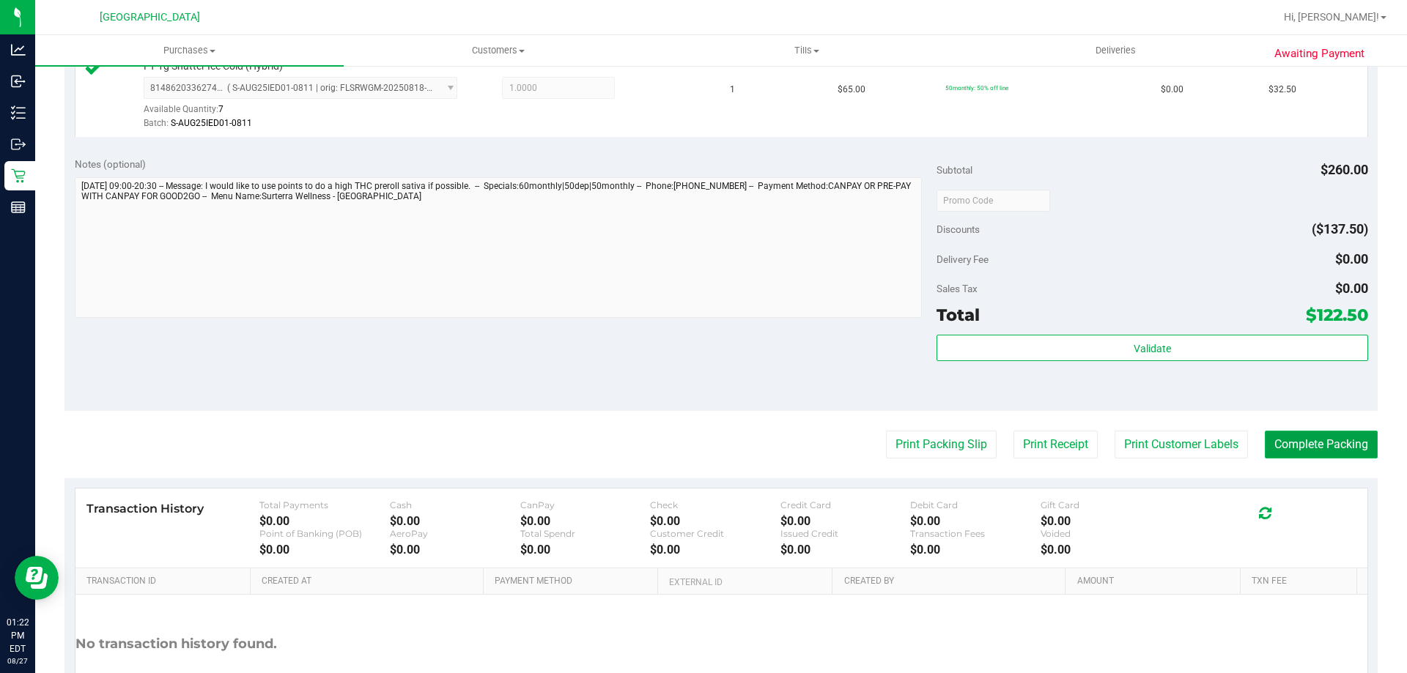
click at [1333, 440] on button "Complete Packing" at bounding box center [1321, 445] width 113 height 28
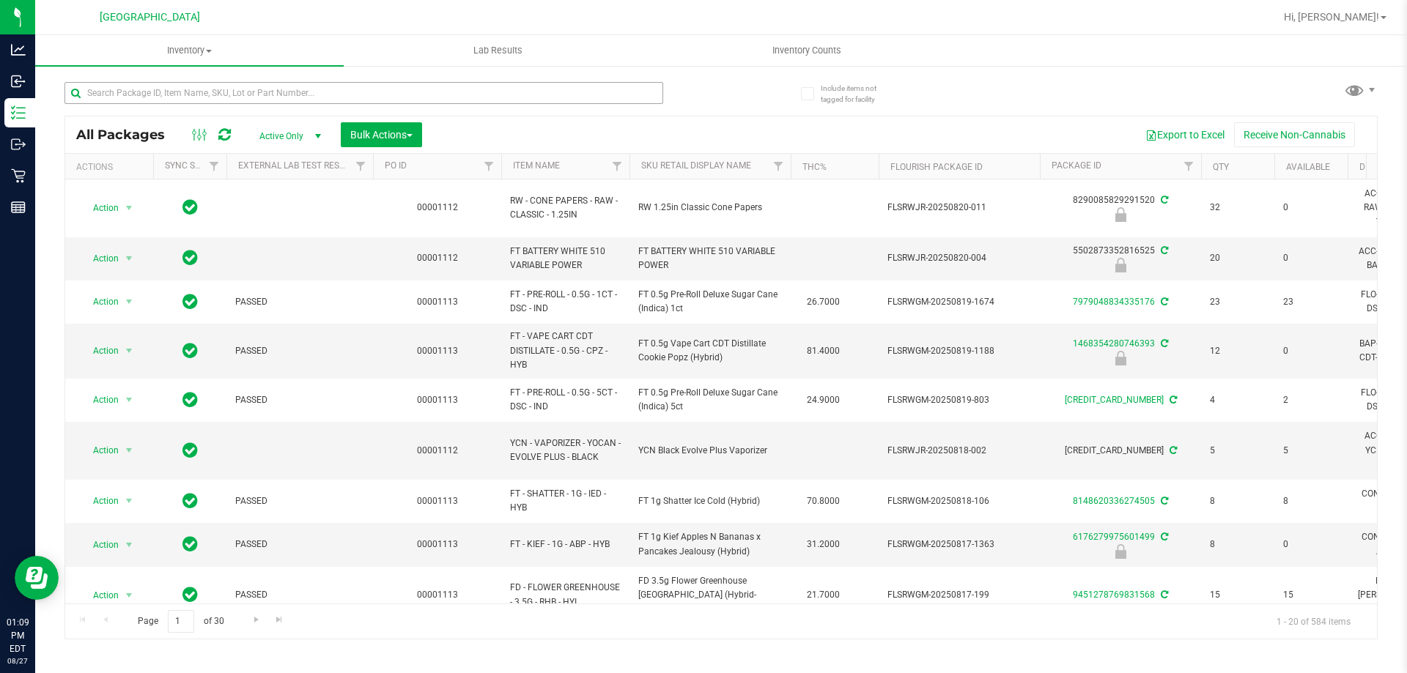
click at [160, 96] on input "text" at bounding box center [363, 93] width 599 height 22
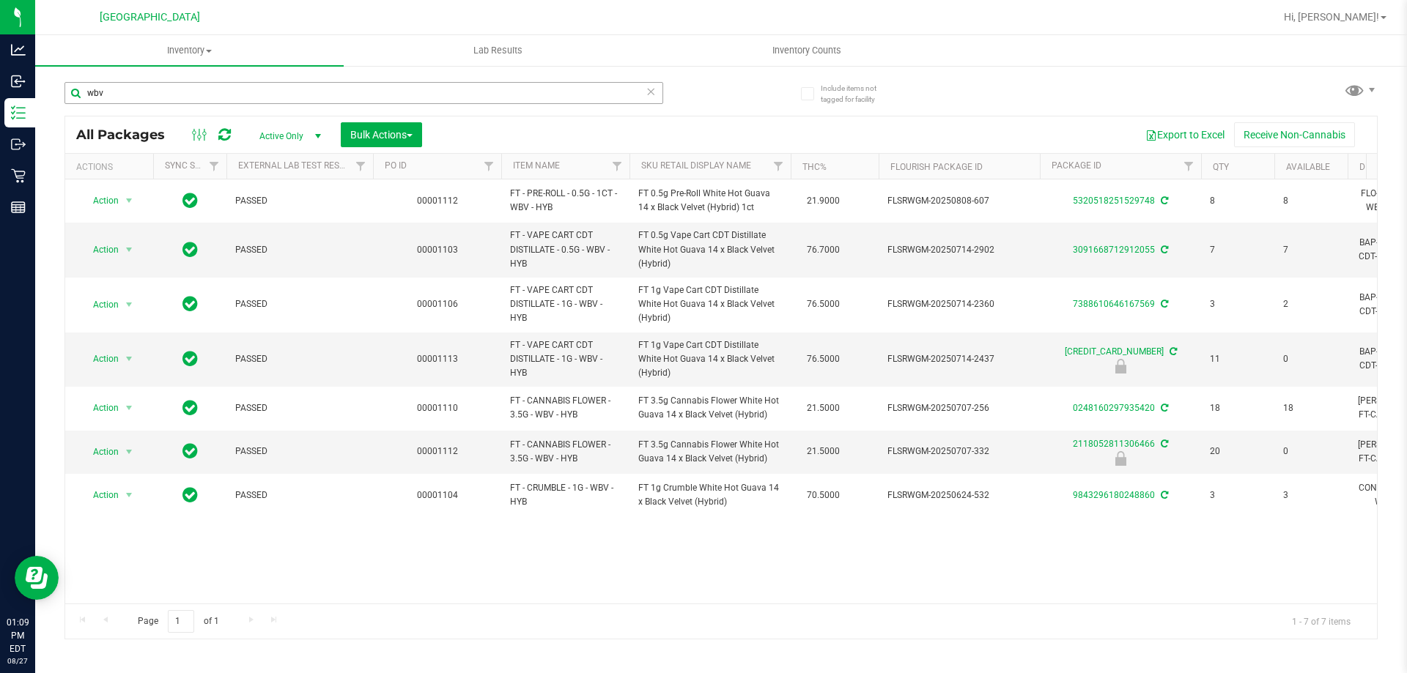
click at [376, 99] on input "wbv" at bounding box center [363, 93] width 599 height 22
type input "w"
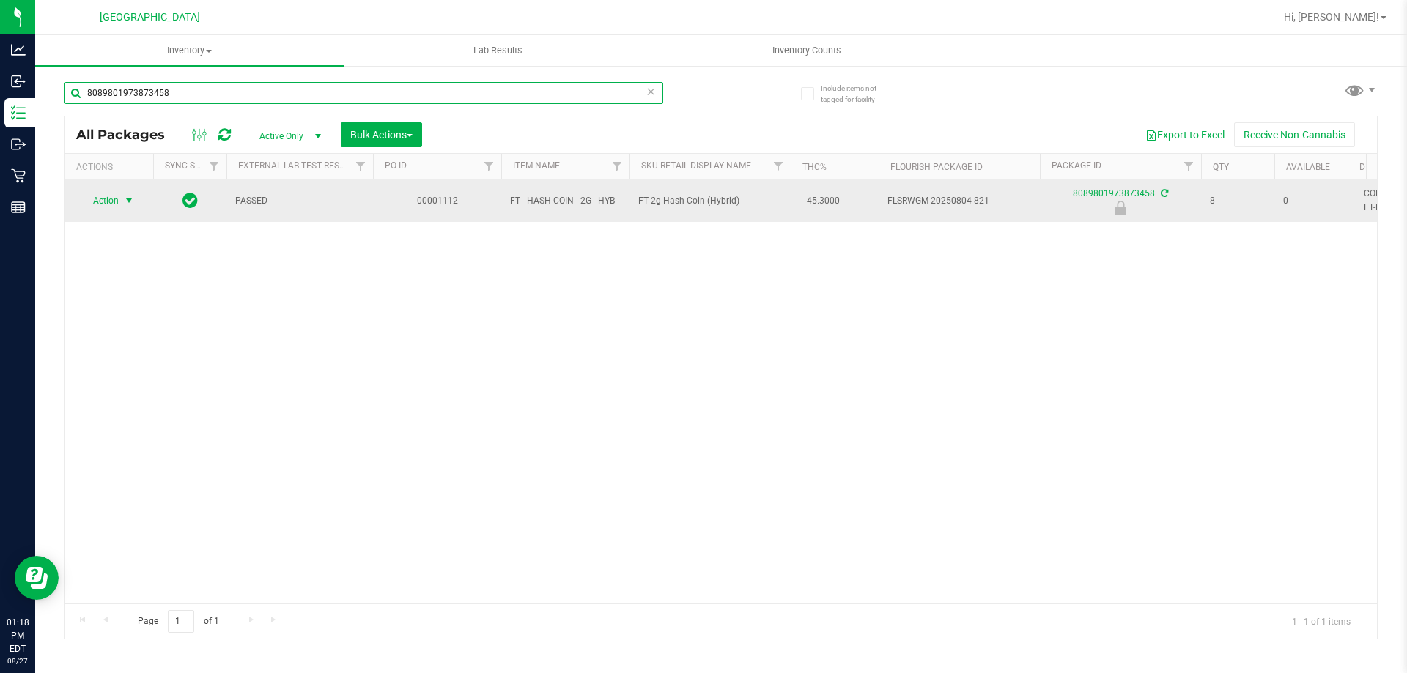
type input "8089801973873458"
click at [118, 193] on span "Action" at bounding box center [100, 200] width 40 height 21
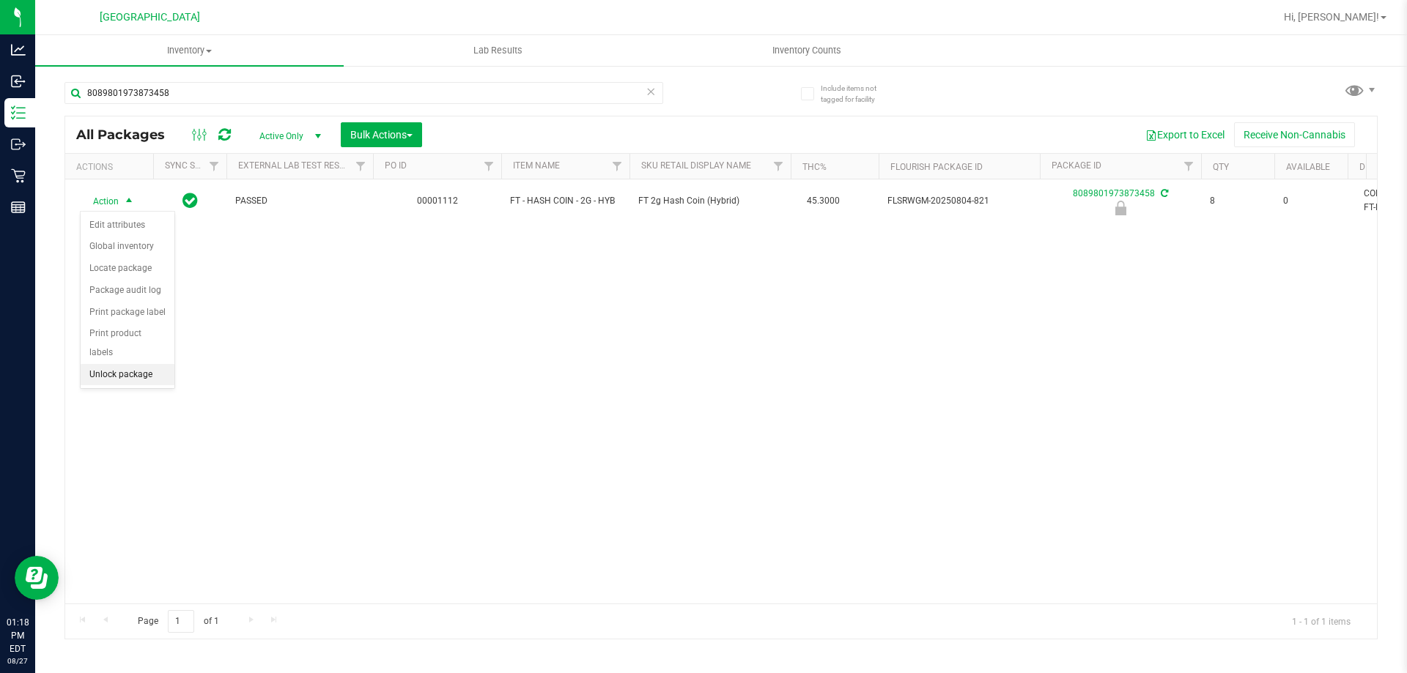
click at [146, 364] on li "Unlock package" at bounding box center [128, 375] width 94 height 22
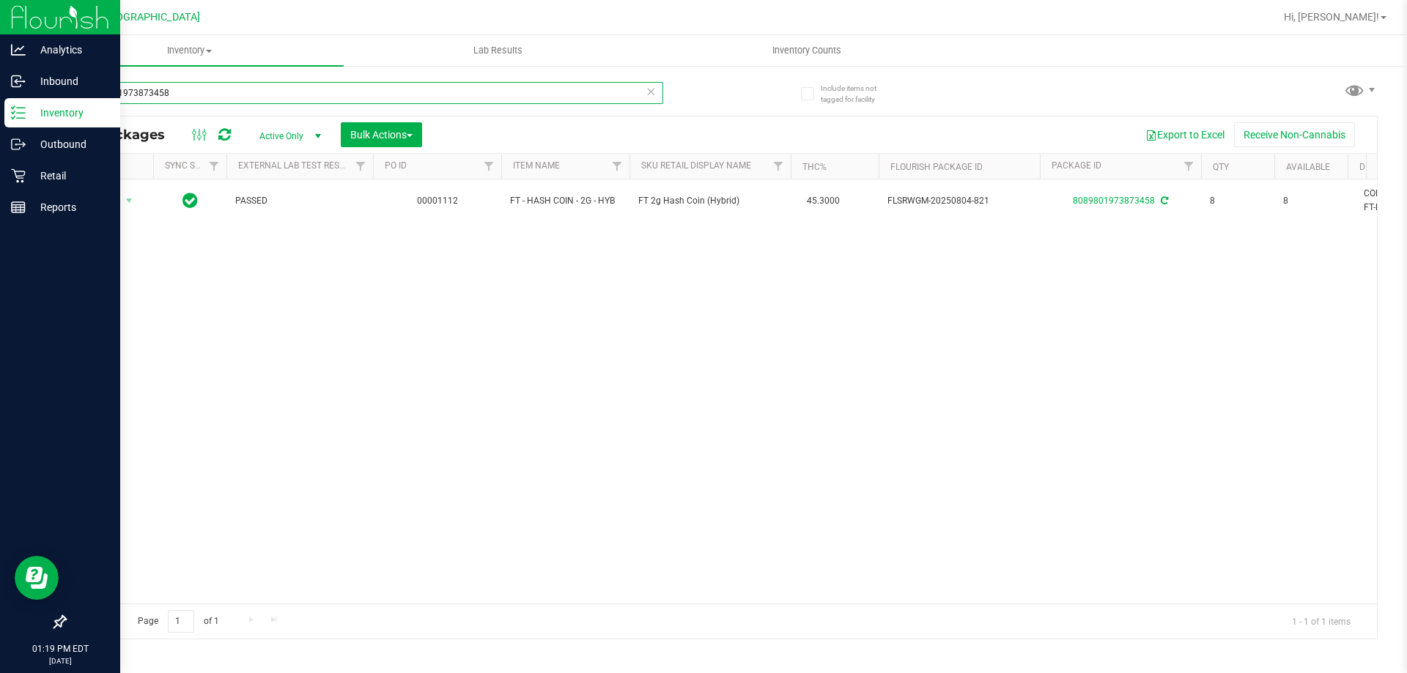
drag, startPoint x: 183, startPoint y: 88, endPoint x: 0, endPoint y: 0, distance: 203.2
click at [0, 0] on div "Analytics Inbound Inventory Outbound Retail Reports 01:19 PM EDT [DATE] 08/27 […" at bounding box center [703, 336] width 1407 height 673
